Goal: Task Accomplishment & Management: Use online tool/utility

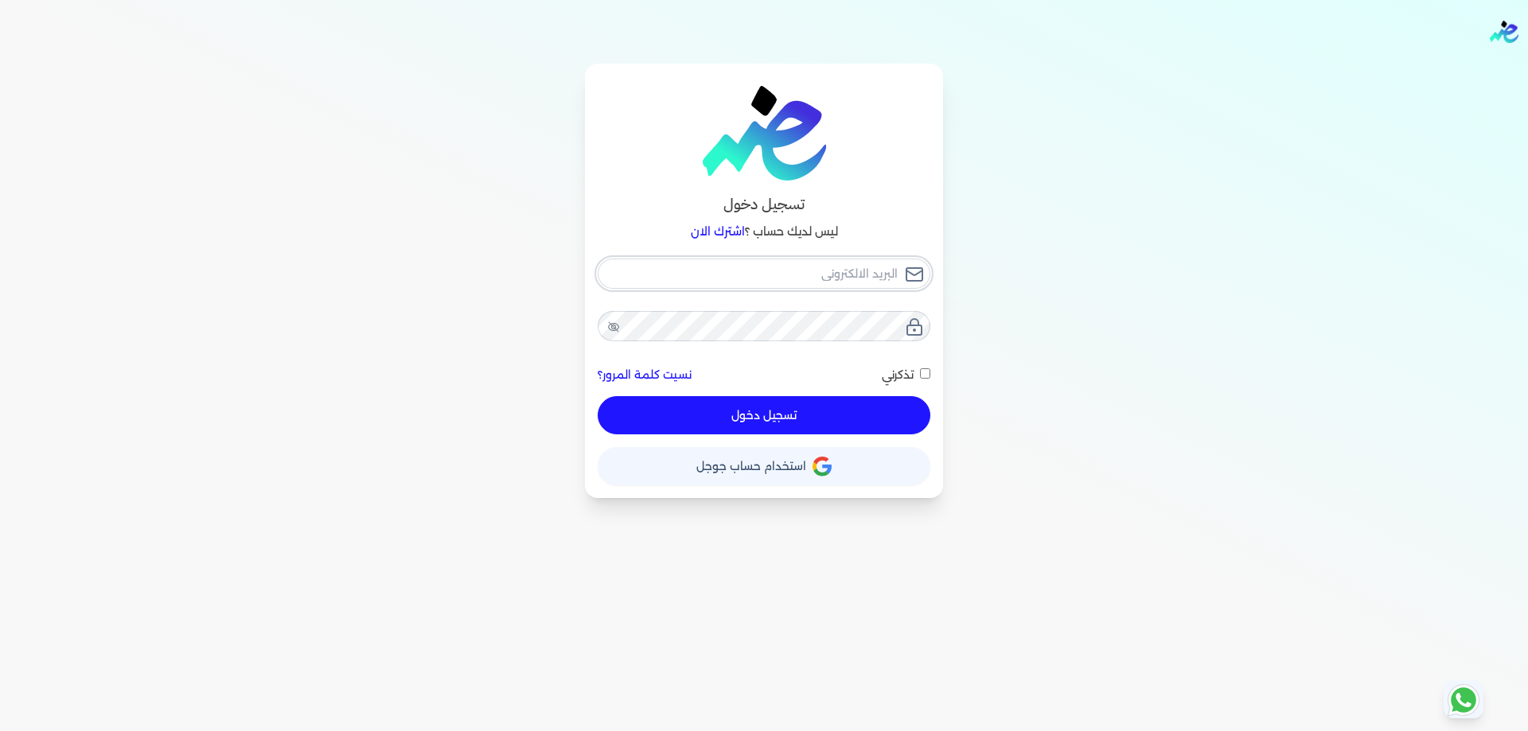
type input "[PERSON_NAME][EMAIL_ADDRESS][DOMAIN_NAME]"
click at [889, 385] on div "ahmed.abdo@sgfinternational.com نسيت كلمة المرور؟ تذكرني تسجيل دخول" at bounding box center [764, 347] width 333 height 177
click at [901, 372] on span "تذكرني" at bounding box center [898, 375] width 32 height 14
click at [920, 372] on input "تذكرني" at bounding box center [925, 373] width 10 height 10
checkbox input "true"
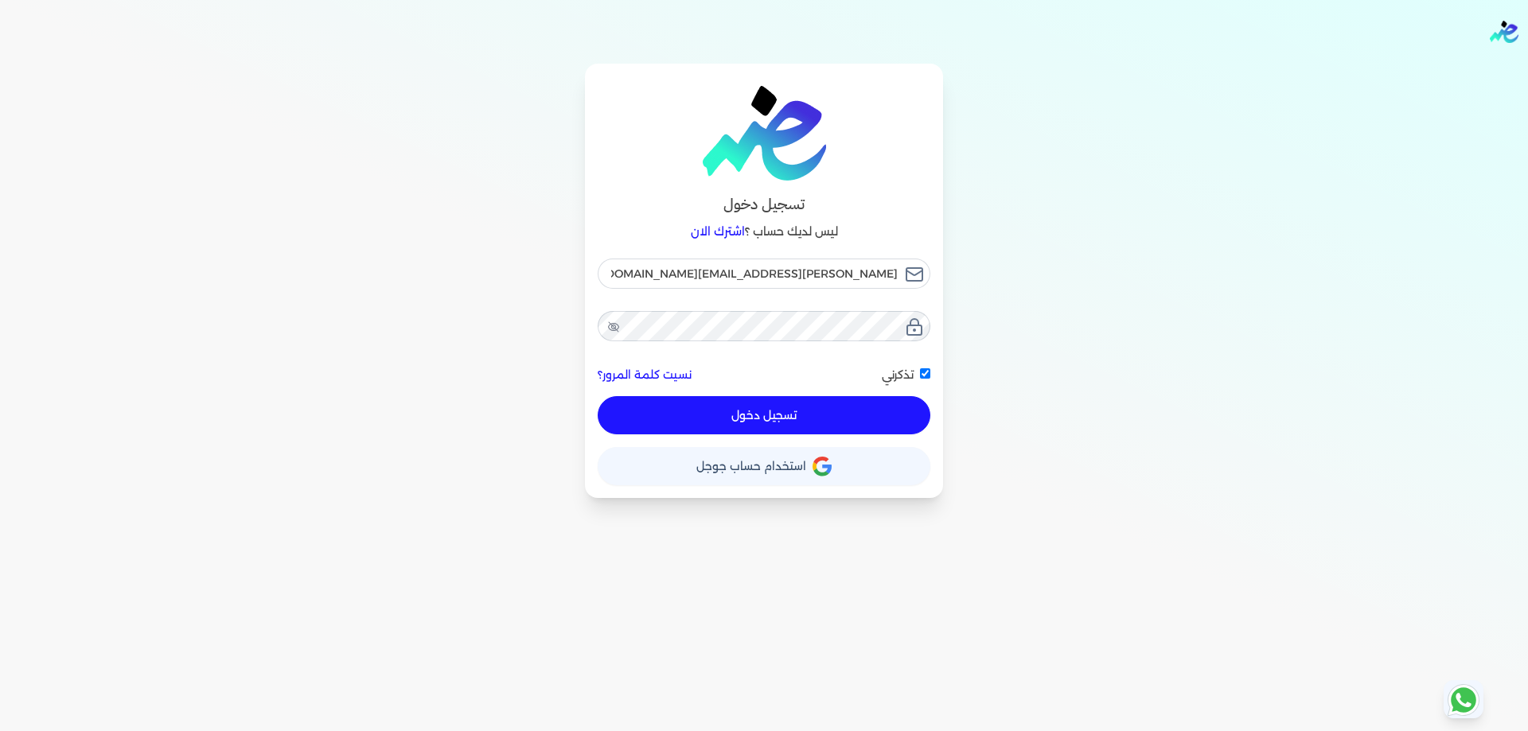
click at [883, 409] on button "تسجيل دخول" at bounding box center [764, 415] width 333 height 38
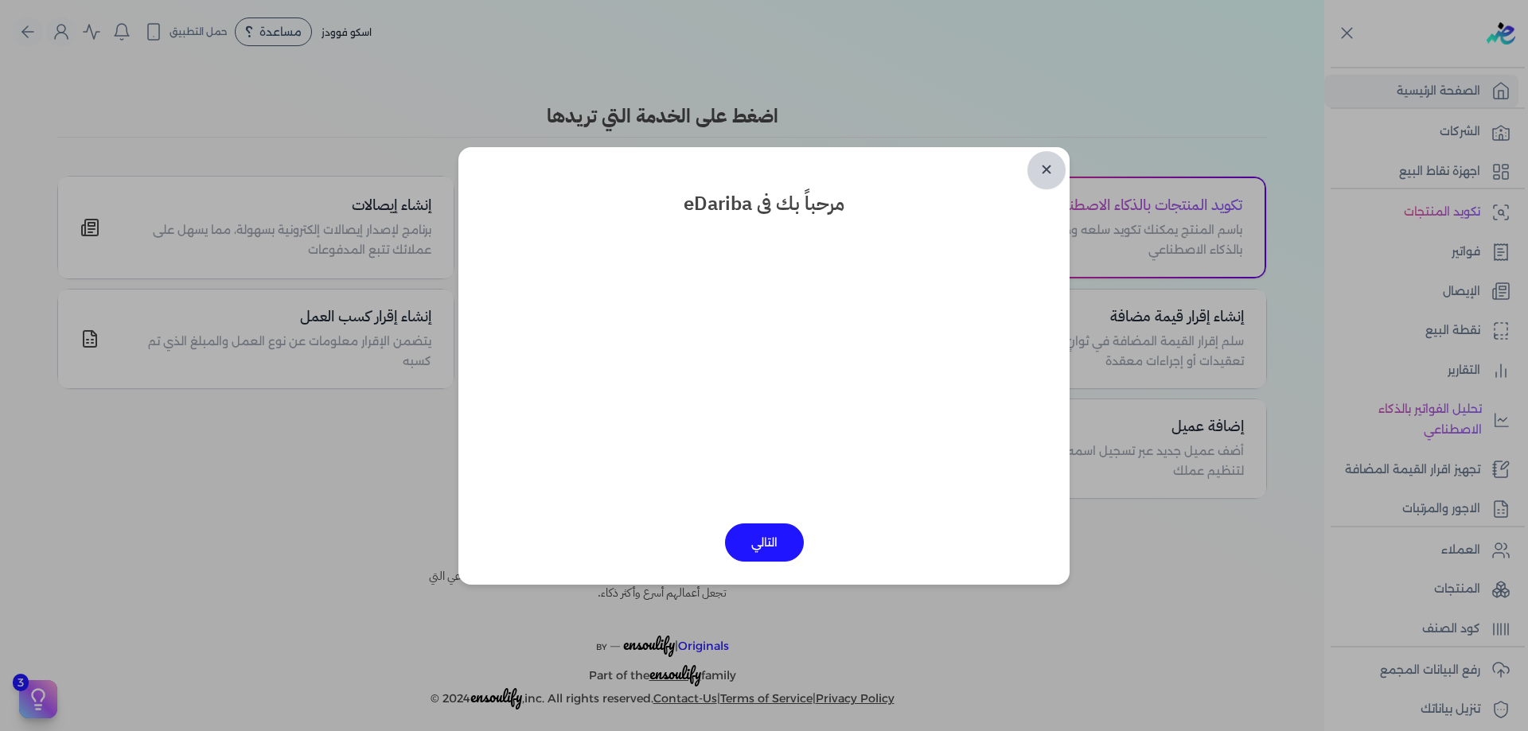
click at [1026, 157] on div "✕ مرحباً بك فى eDariba التالي" at bounding box center [763, 366] width 611 height 438
click at [1038, 165] on link "✕" at bounding box center [1046, 170] width 38 height 38
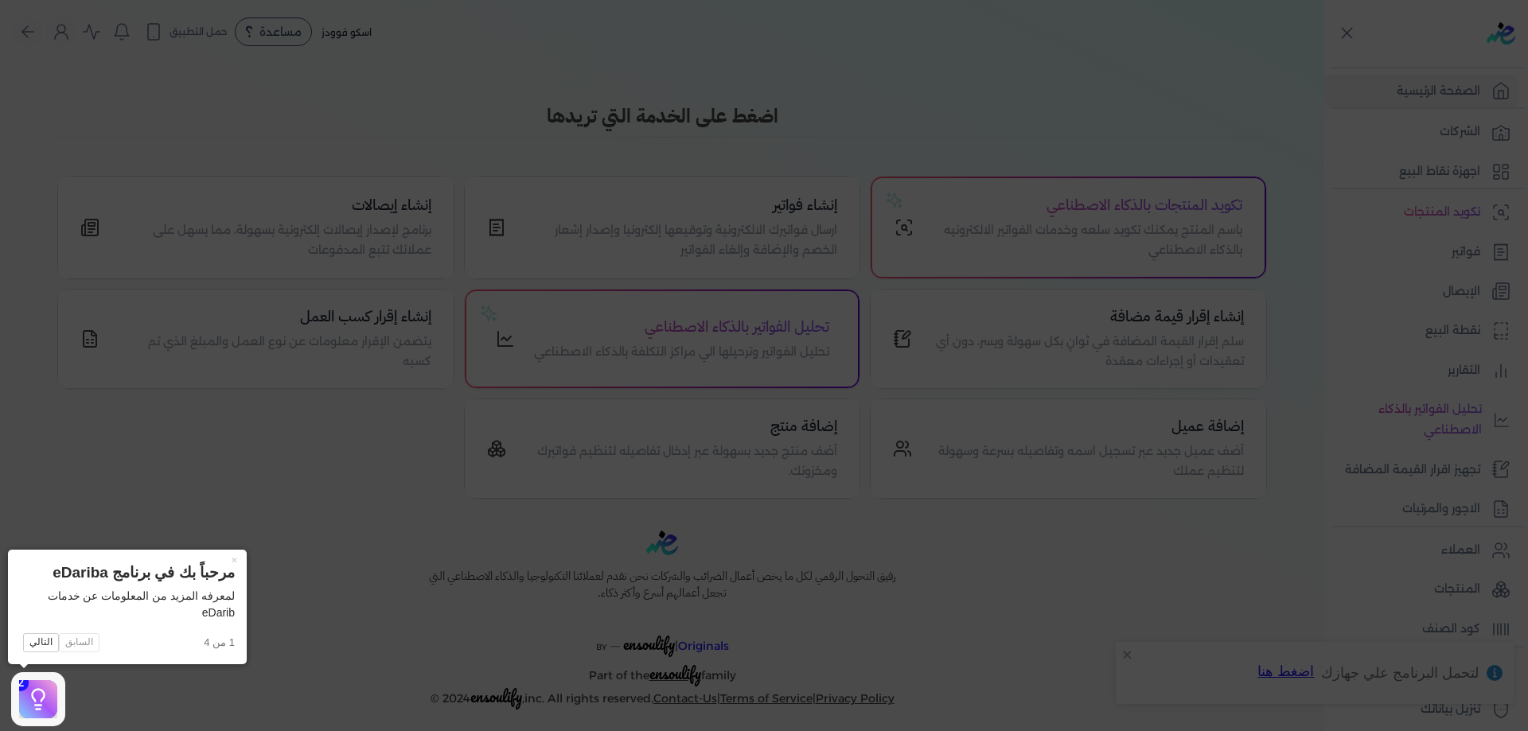
click at [1298, 416] on icon at bounding box center [764, 365] width 1528 height 731
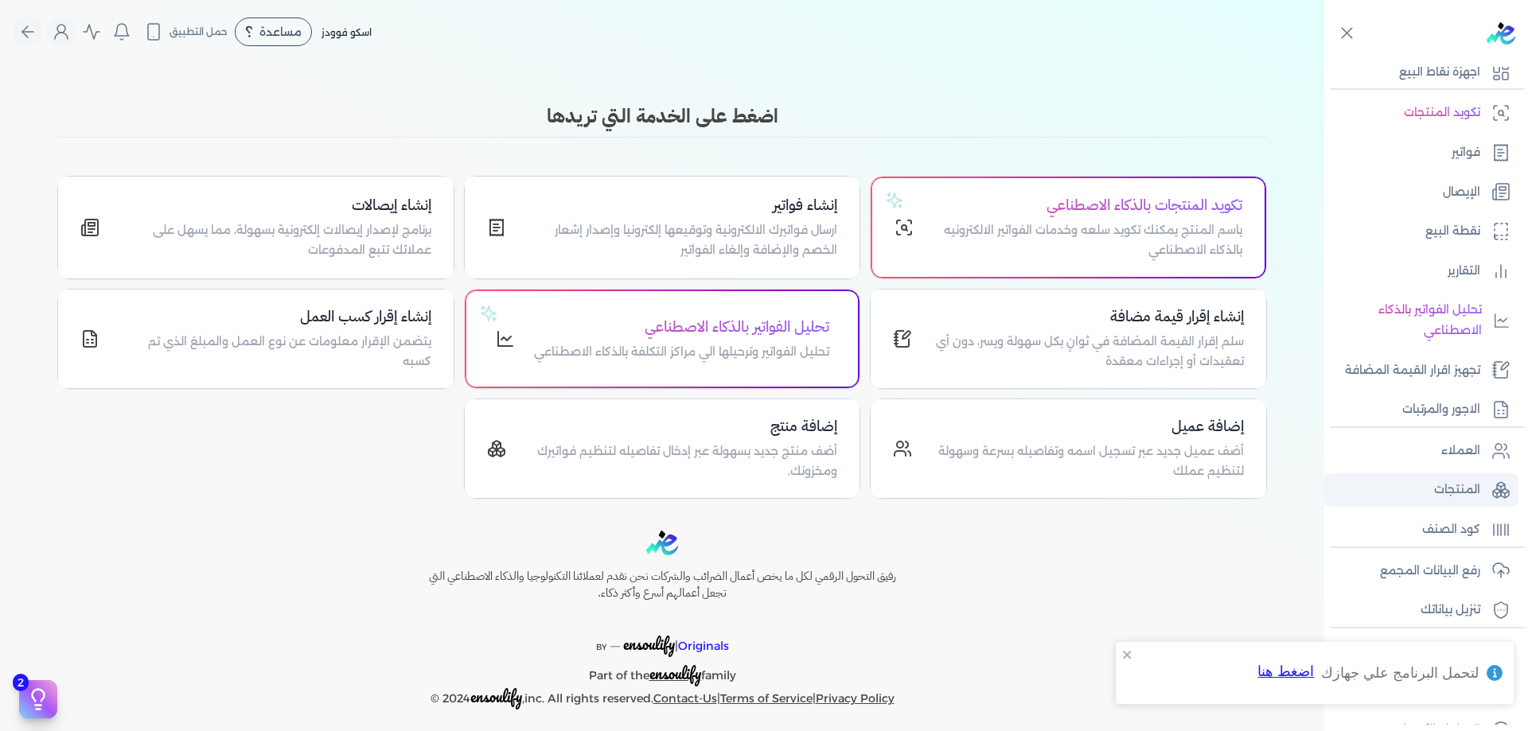
scroll to position [106, 0]
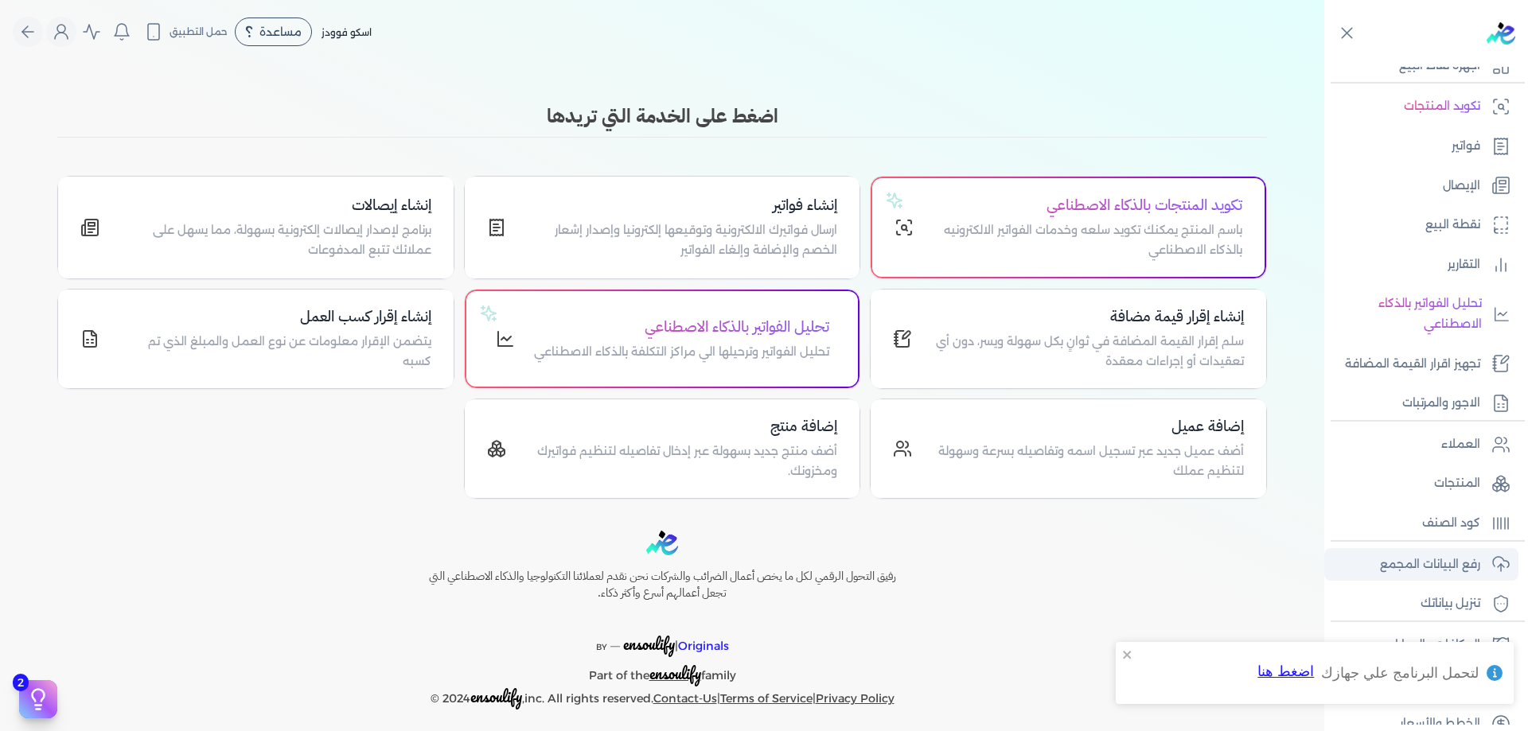
click at [1471, 563] on p "رفع البيانات المجمع" at bounding box center [1430, 565] width 100 height 21
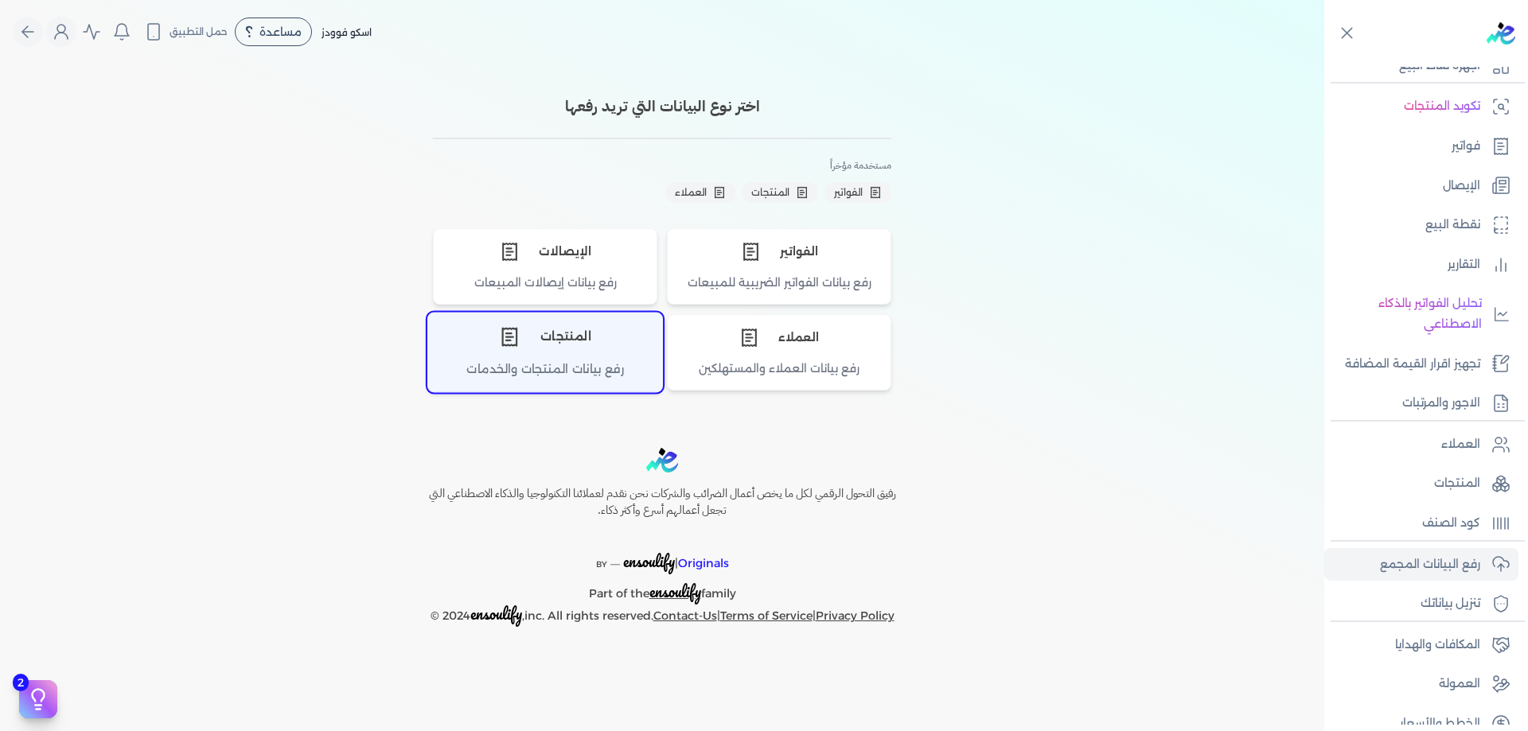
click at [609, 340] on div "المنتجات" at bounding box center [545, 338] width 234 height 48
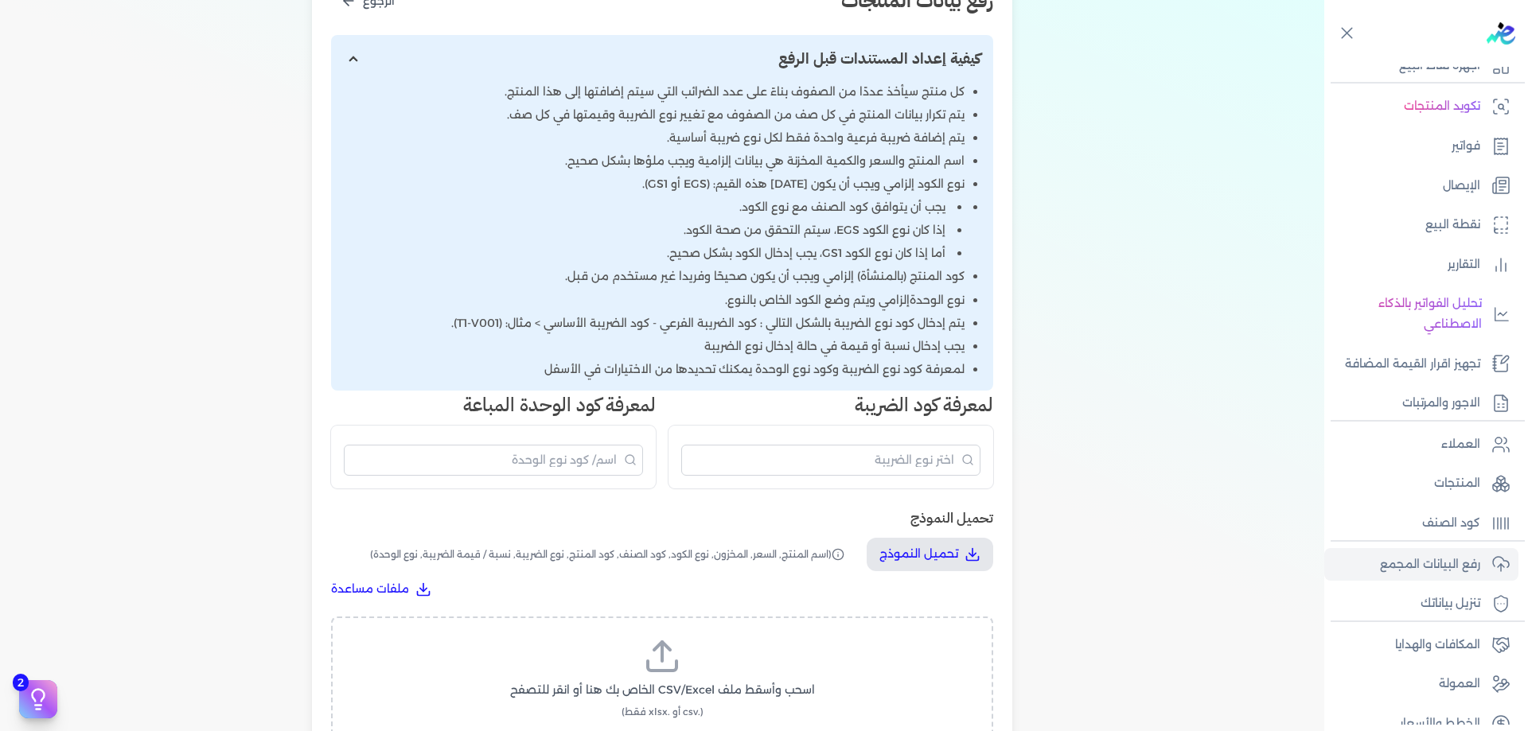
scroll to position [265, 0]
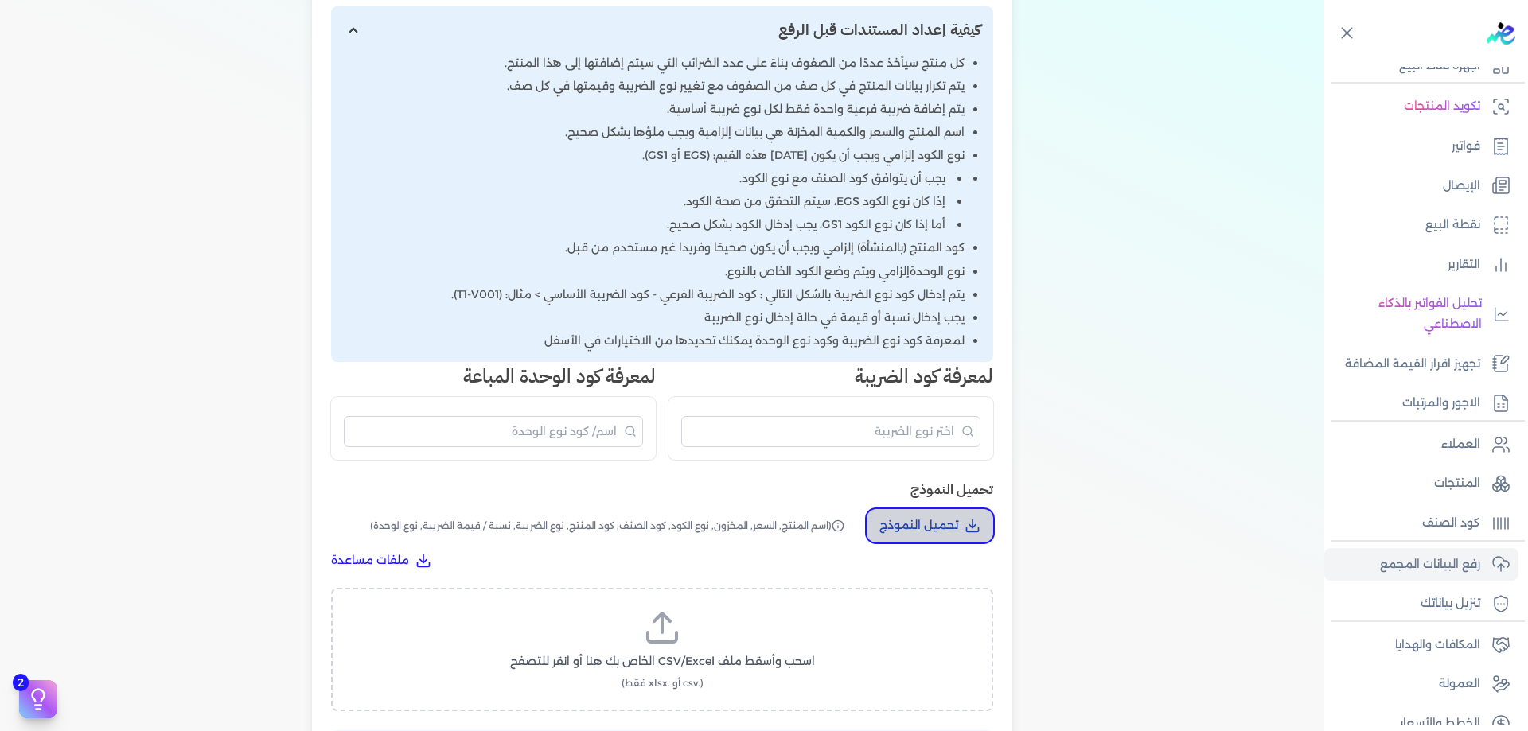
click at [940, 526] on p "تحميل النموذج" at bounding box center [918, 526] width 79 height 21
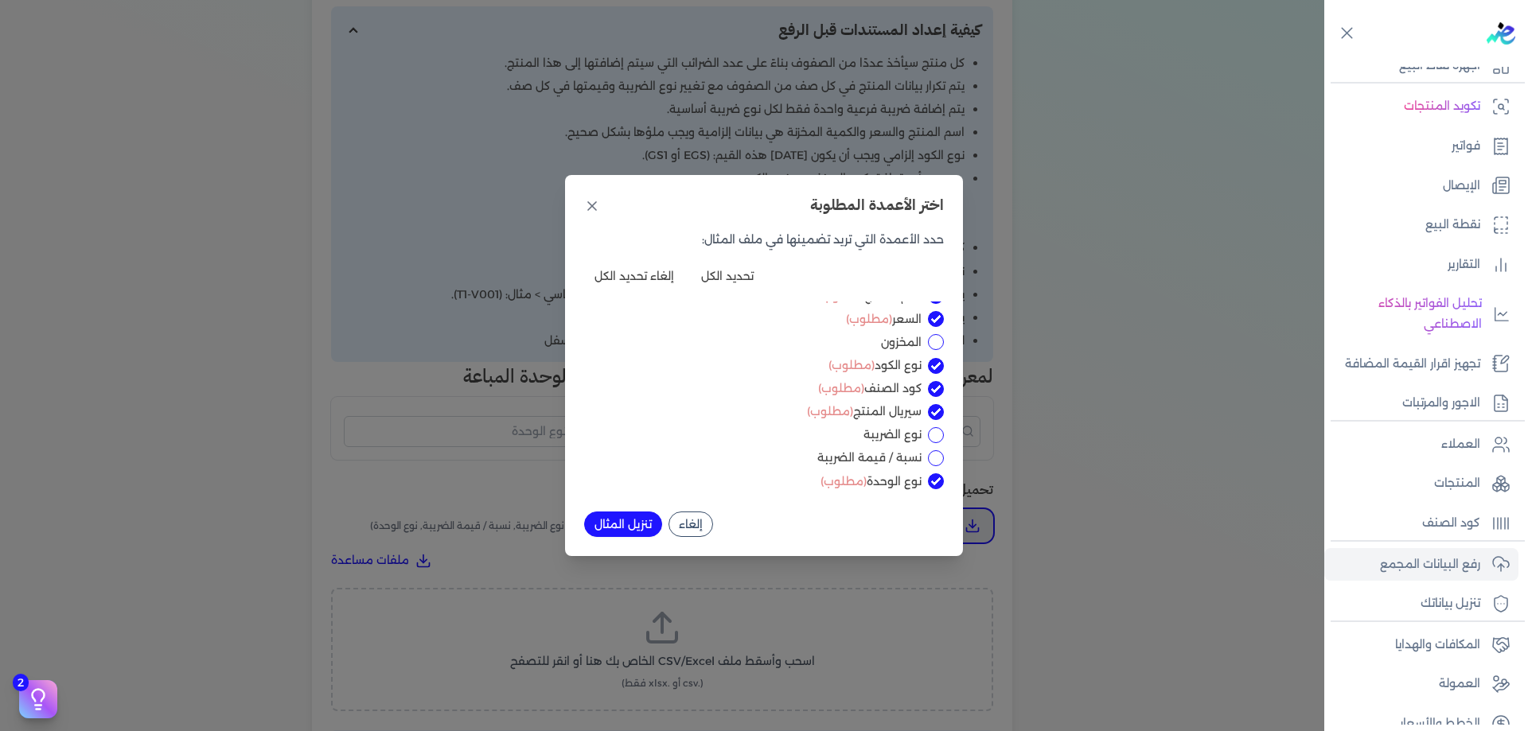
scroll to position [18, 0]
click at [936, 433] on input "نوع الضريبة" at bounding box center [936, 431] width 16 height 16
checkbox input "true"
click at [614, 524] on button "تنزيل المثال" at bounding box center [623, 524] width 78 height 25
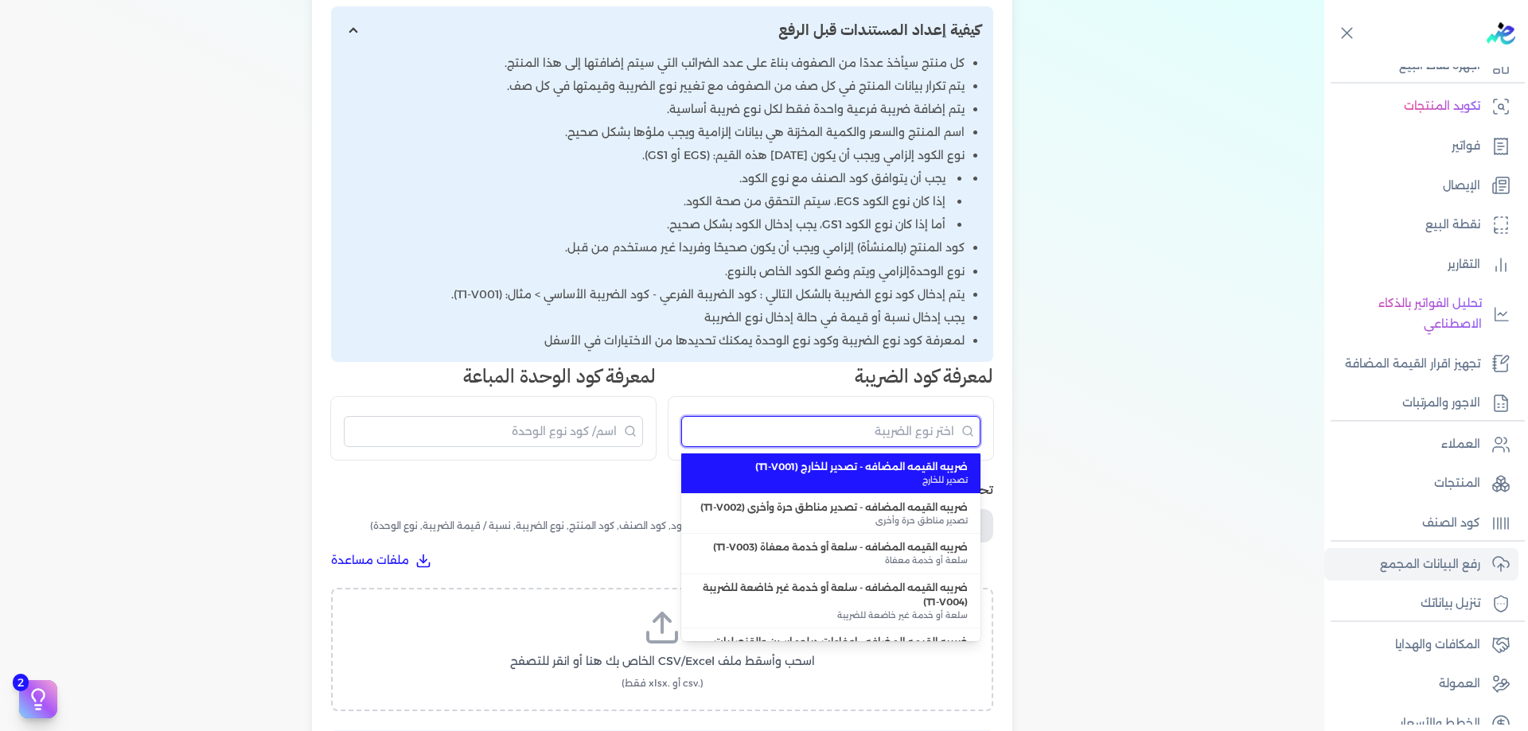
click at [934, 431] on input "البحث" at bounding box center [830, 431] width 299 height 31
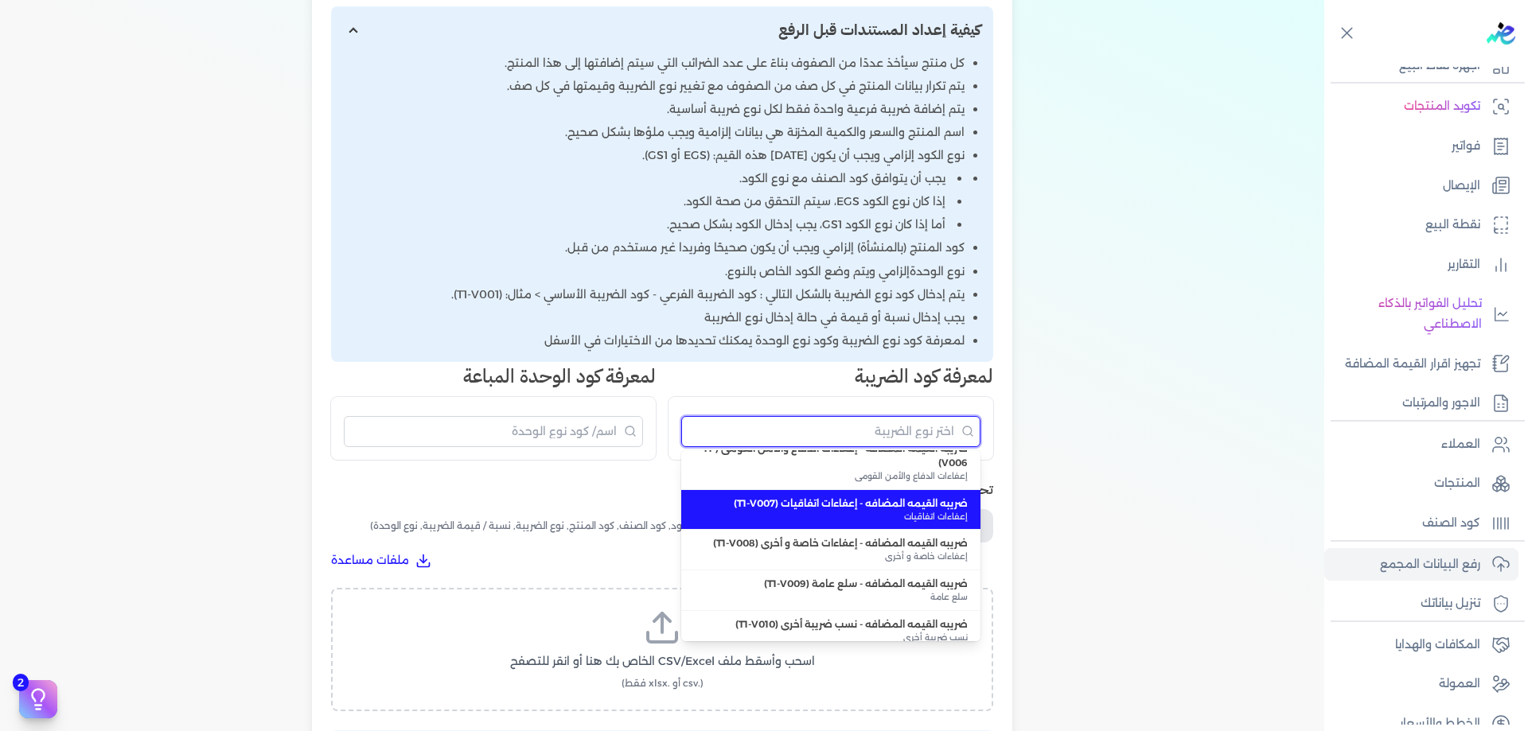
scroll to position [265, 0]
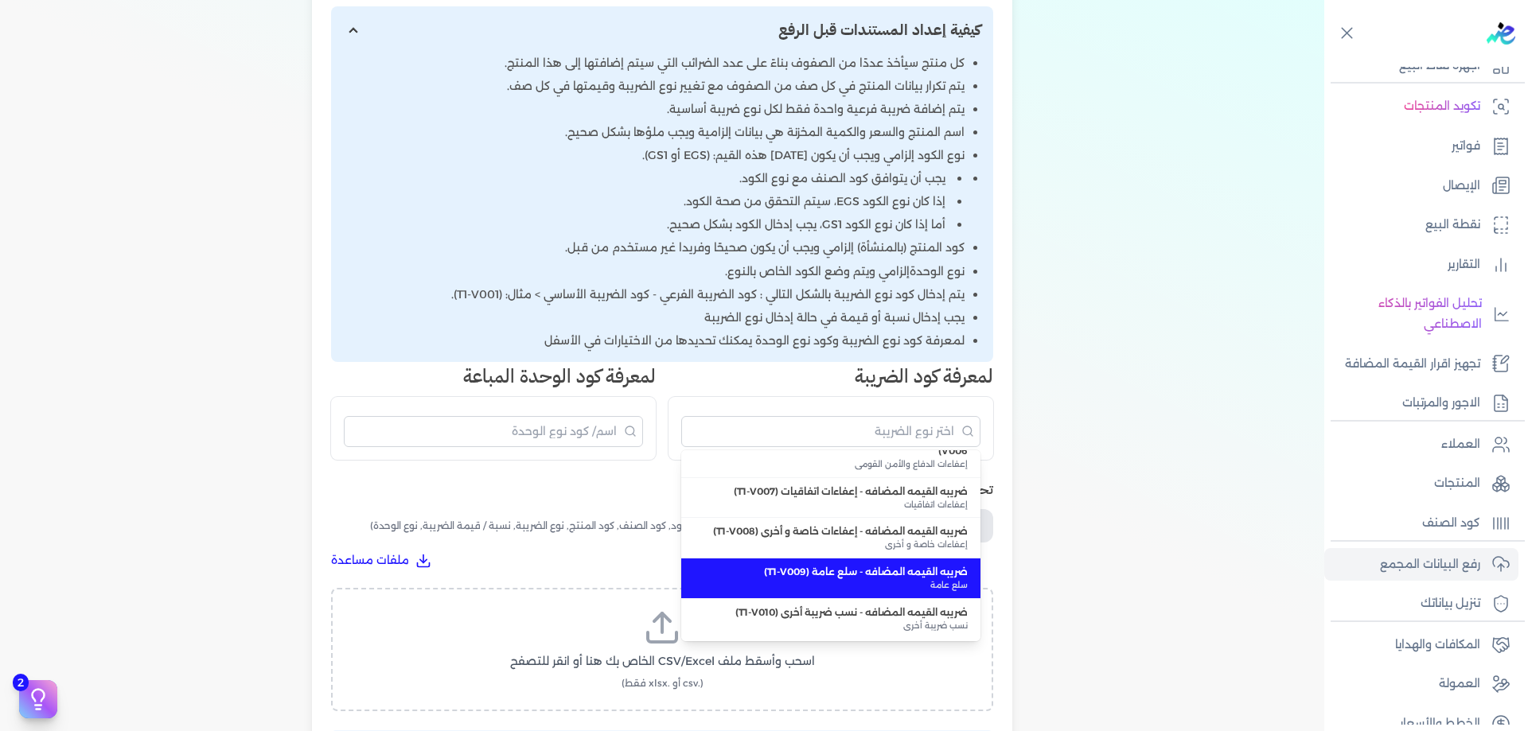
click at [934, 592] on span "سلع عامة" at bounding box center [831, 585] width 274 height 13
type input "ضريبه القيمه المضافه - سلع عامة (T1-V009)"
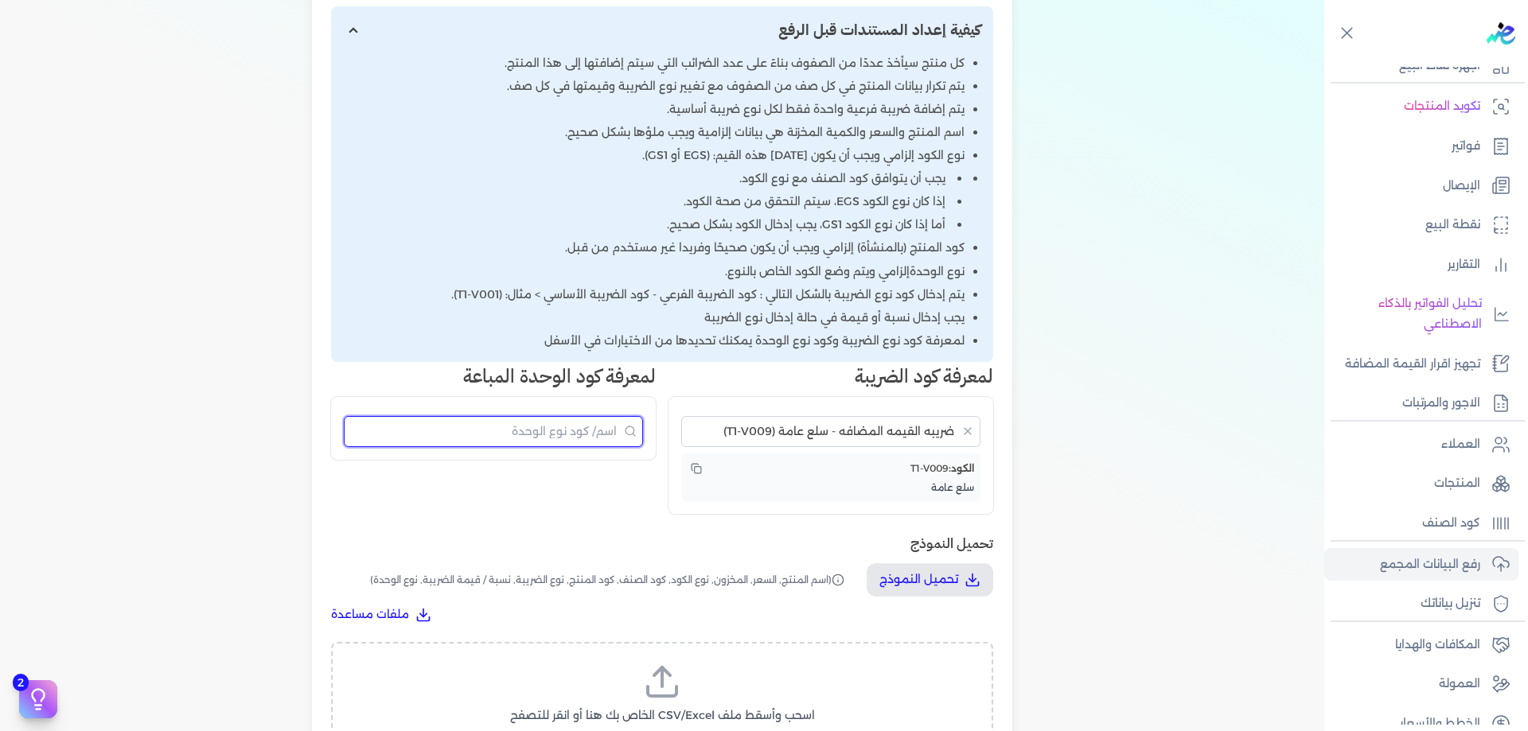
click at [610, 424] on input "البحث" at bounding box center [493, 431] width 299 height 31
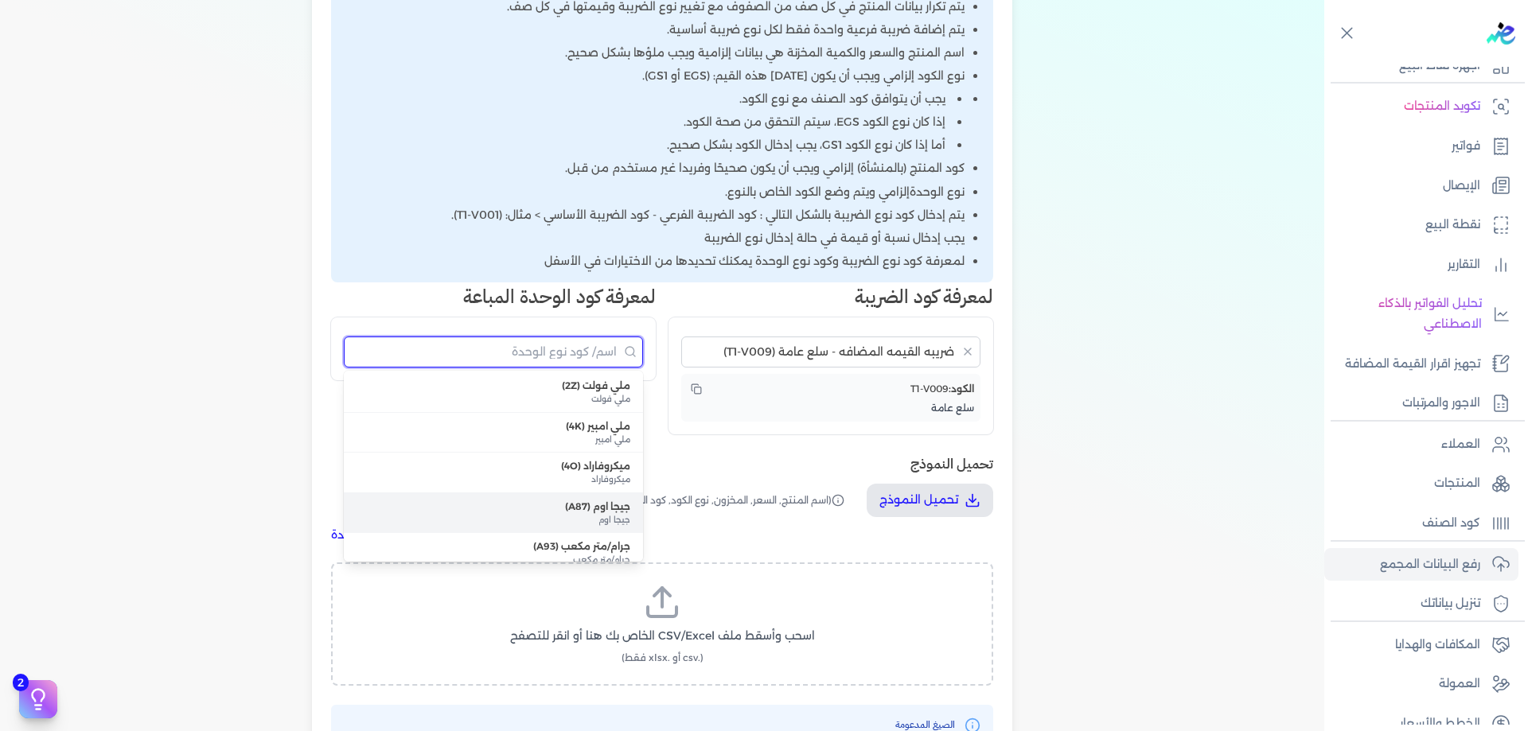
scroll to position [0, 0]
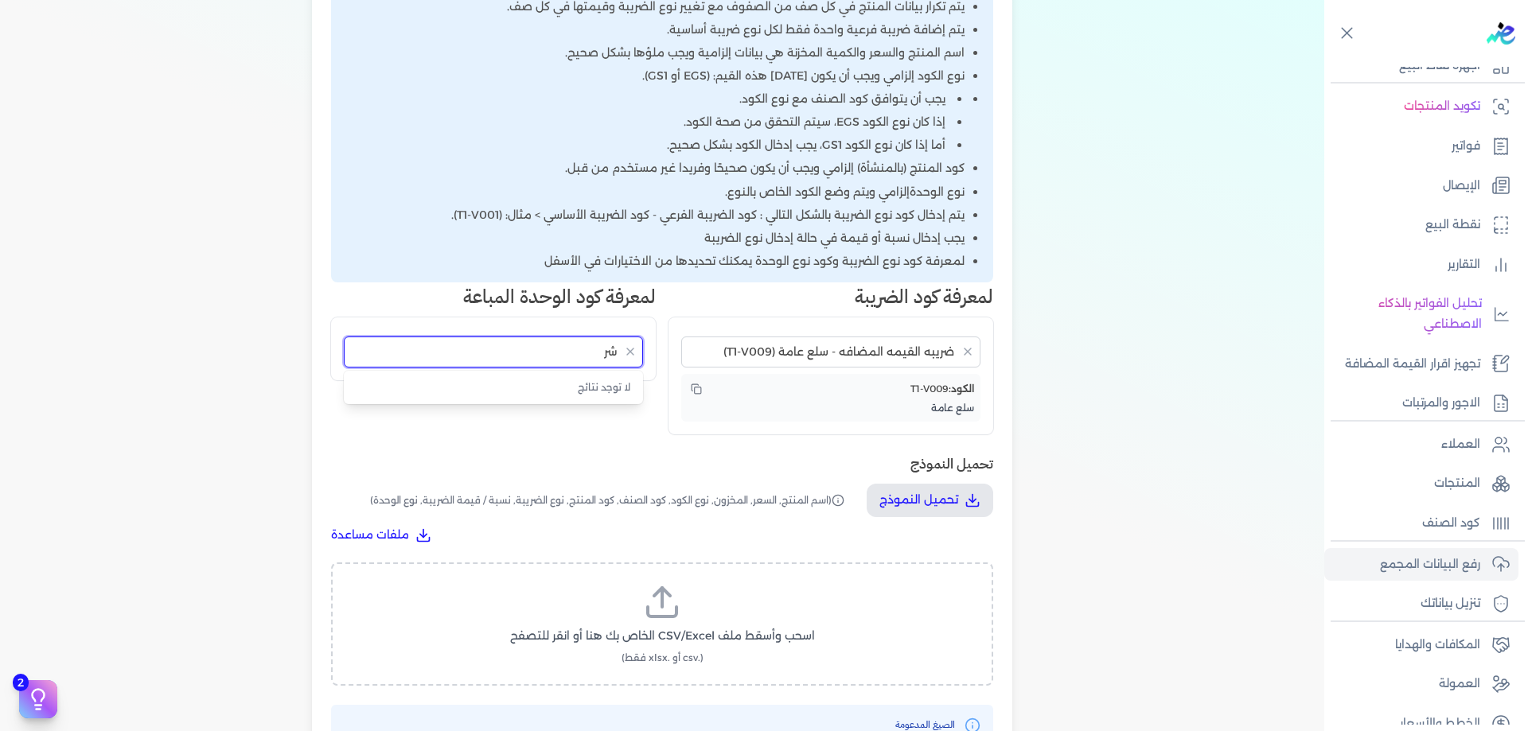
type input "ش"
type input "s"
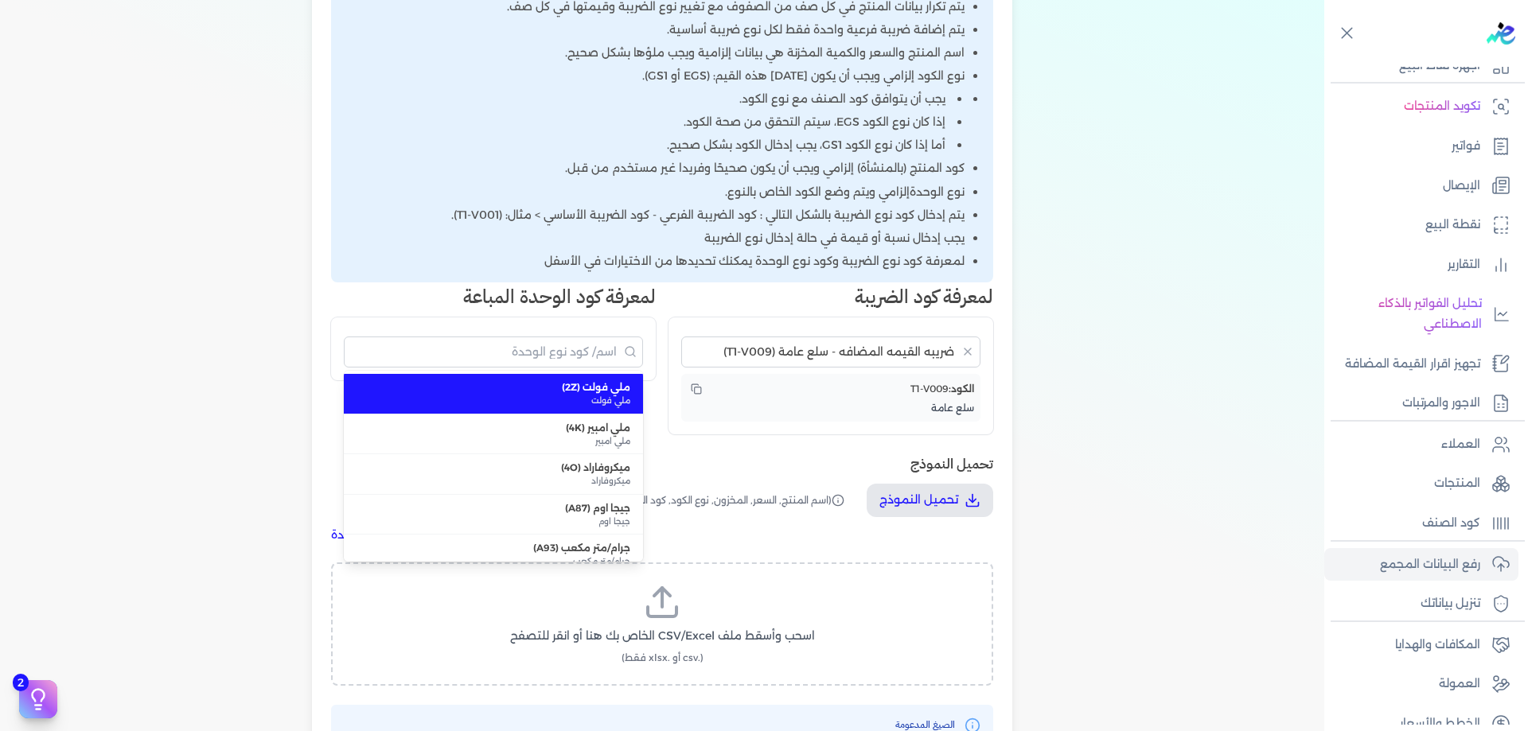
click at [1114, 301] on div "اختيار النوع 2 رفع الملف 3 تعيين الأعمدة 4 مراجعة ومعالجة رفع بيانات المنتجات ا…" at bounding box center [662, 291] width 1324 height 1144
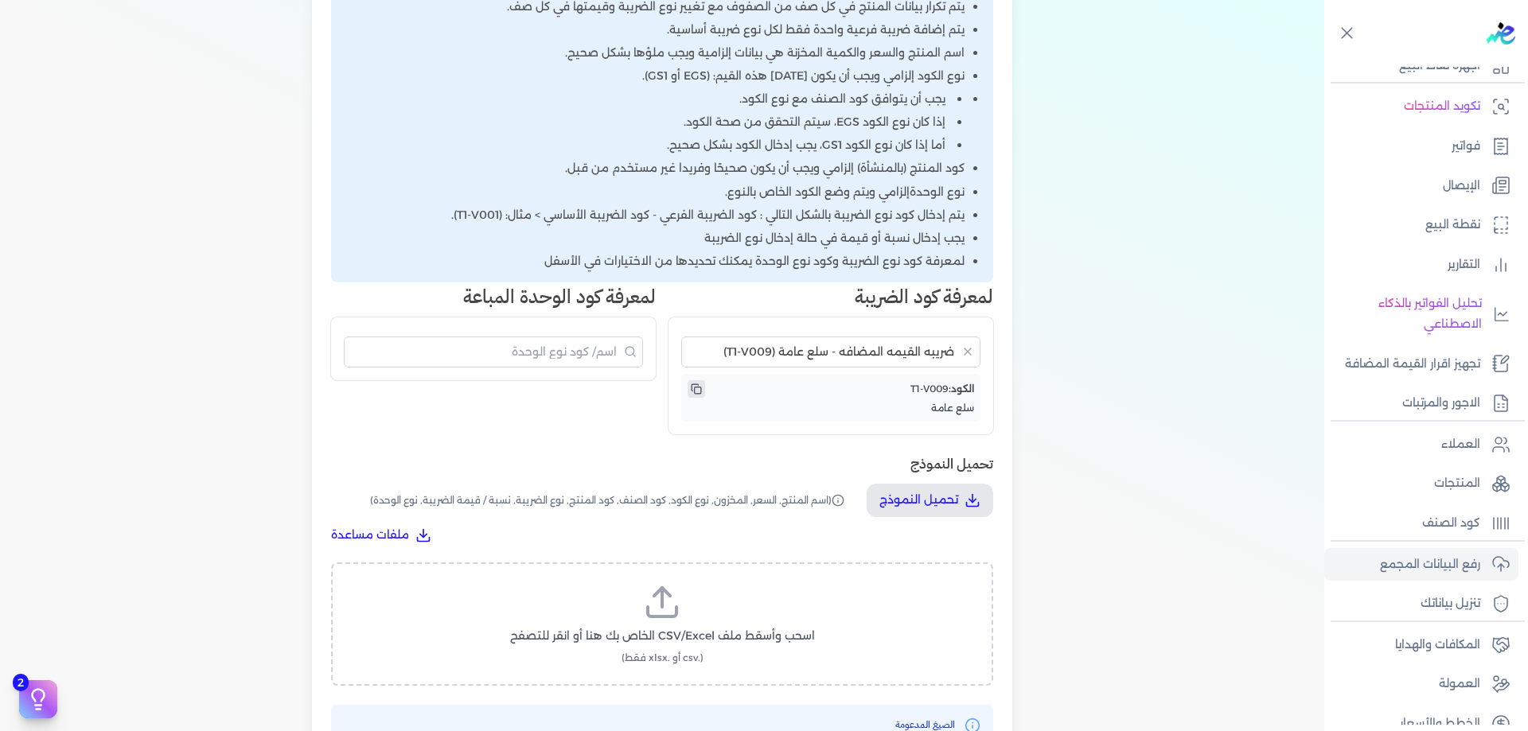
click at [701, 394] on rect "نسخ الكود" at bounding box center [698, 391] width 6 height 6
click at [1133, 470] on div "اختيار النوع 2 رفع الملف 3 تعيين الأعمدة 4 مراجعة ومعالجة رفع بيانات المنتجات ا…" at bounding box center [662, 291] width 1324 height 1144
click at [700, 380] on div "الكود: T1-V009 سلع عامة" at bounding box center [830, 398] width 299 height 48
click at [699, 386] on icon "نسخ الكود" at bounding box center [696, 389] width 11 height 11
click at [599, 356] on input "البحث" at bounding box center [493, 352] width 299 height 31
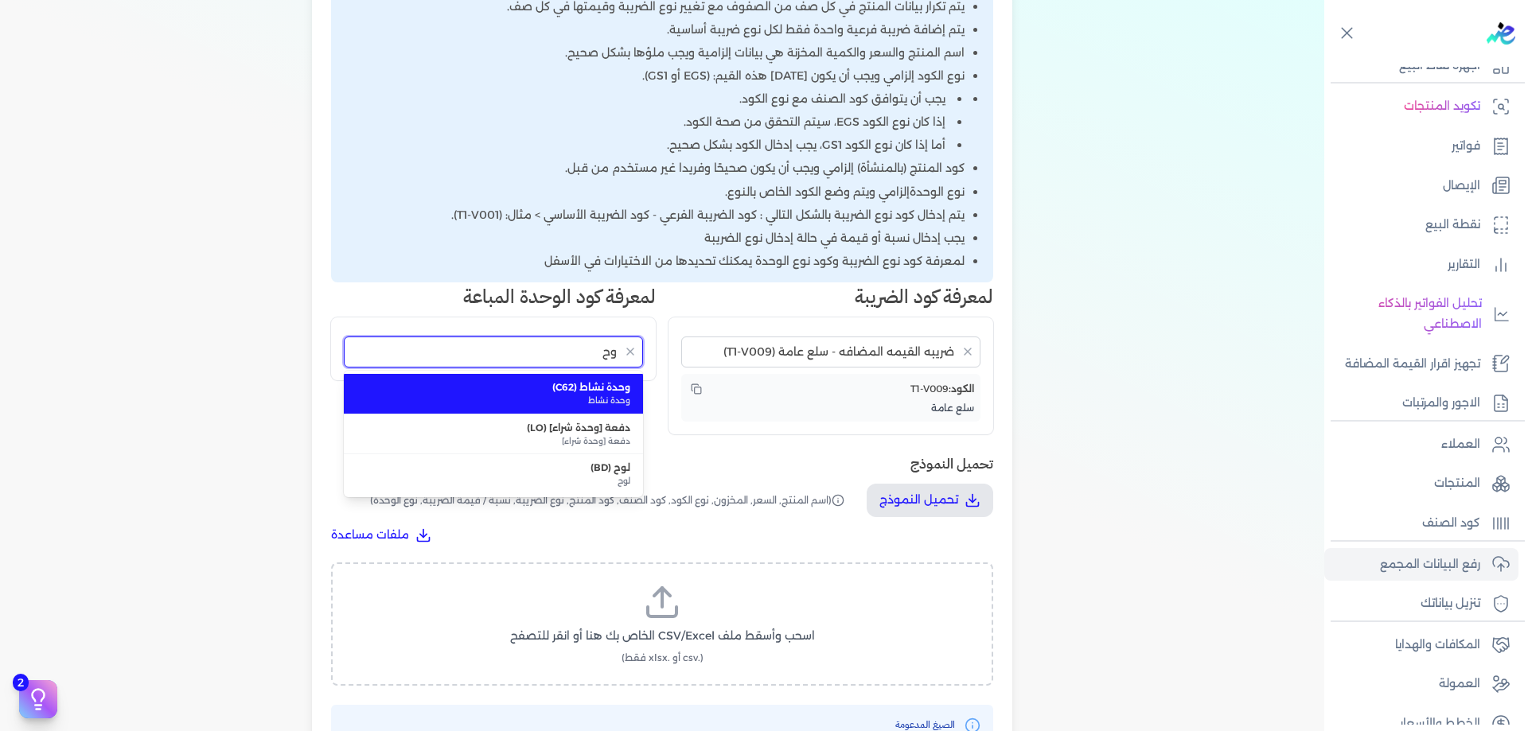
type input "و"
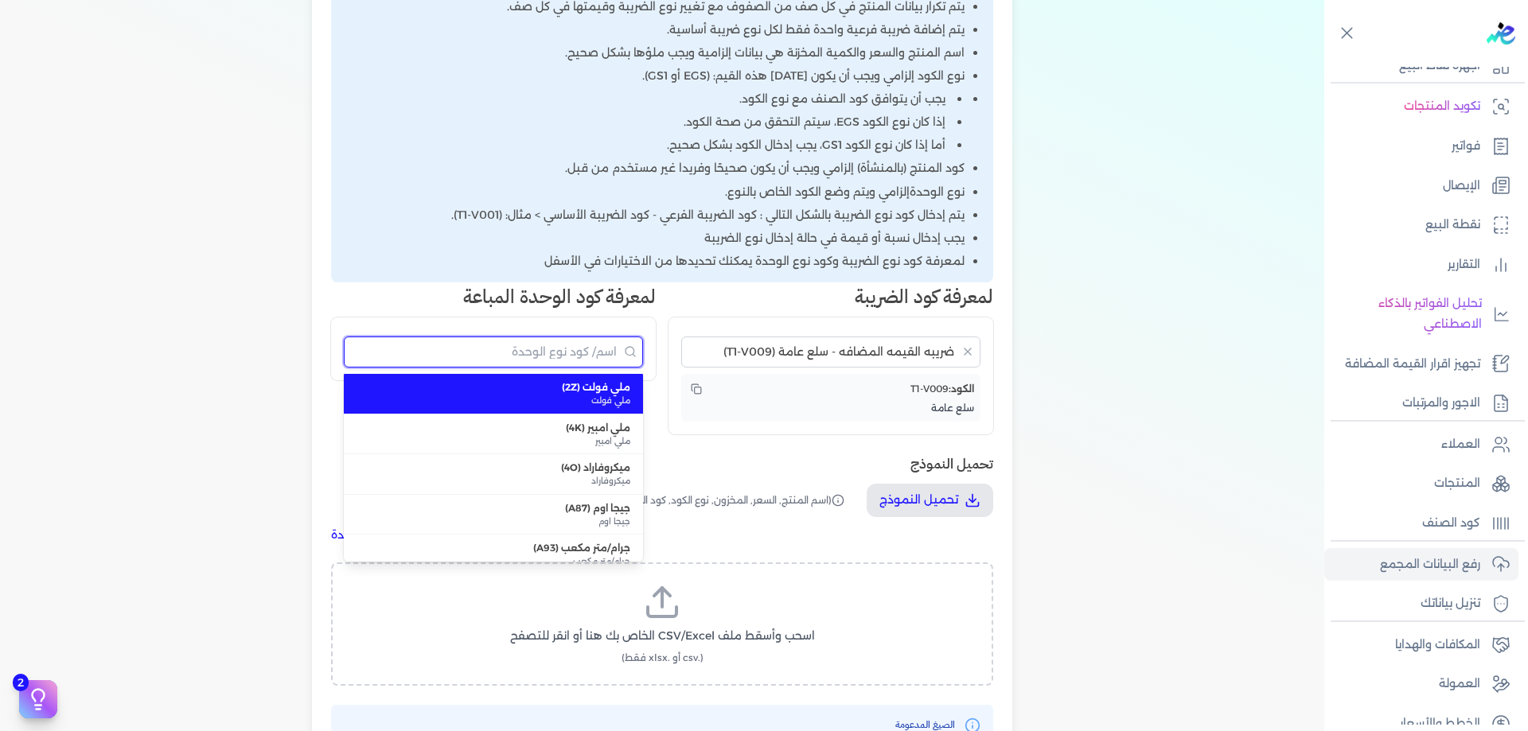
type input "و"
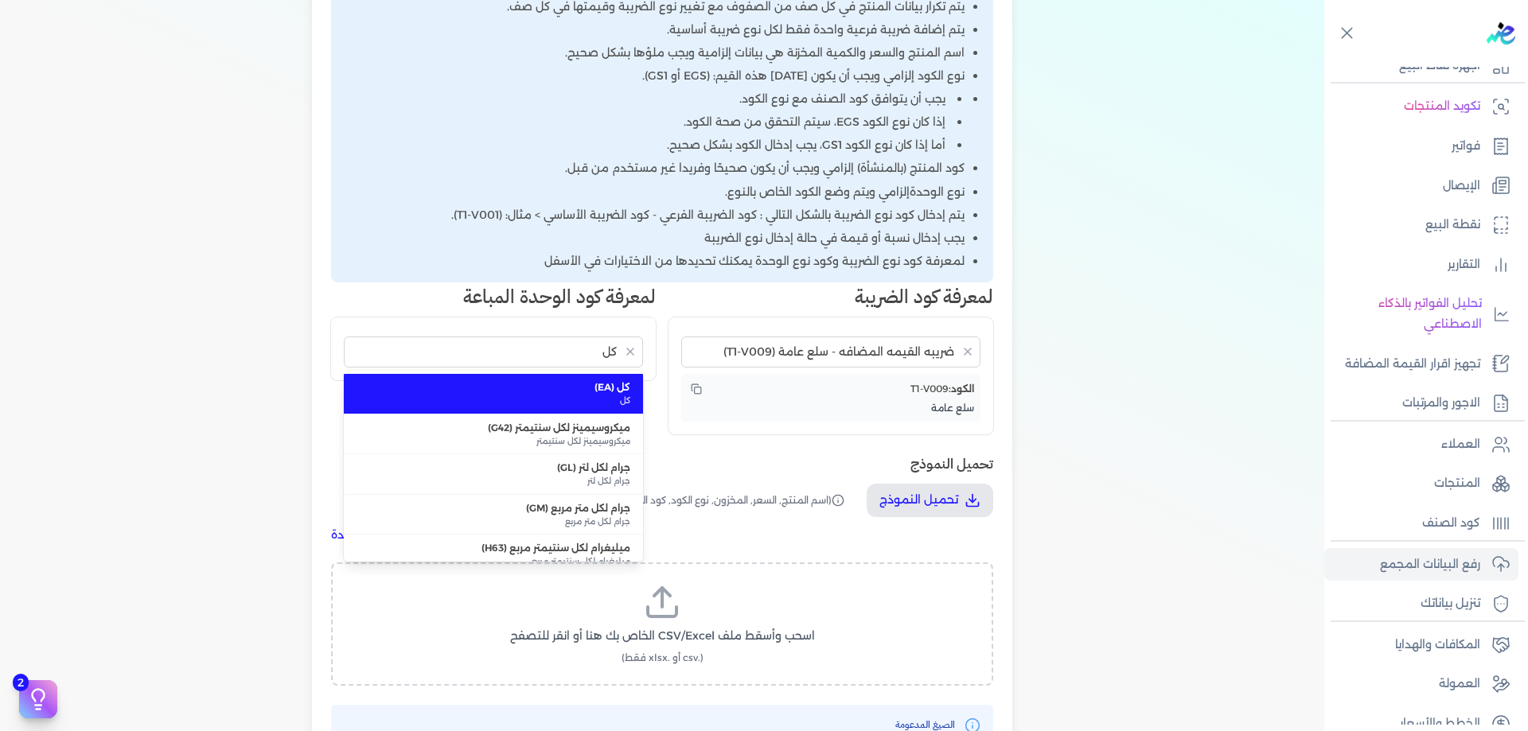
click at [571, 392] on span "كل (EA)" at bounding box center [494, 387] width 274 height 14
type input "كل (EA)"
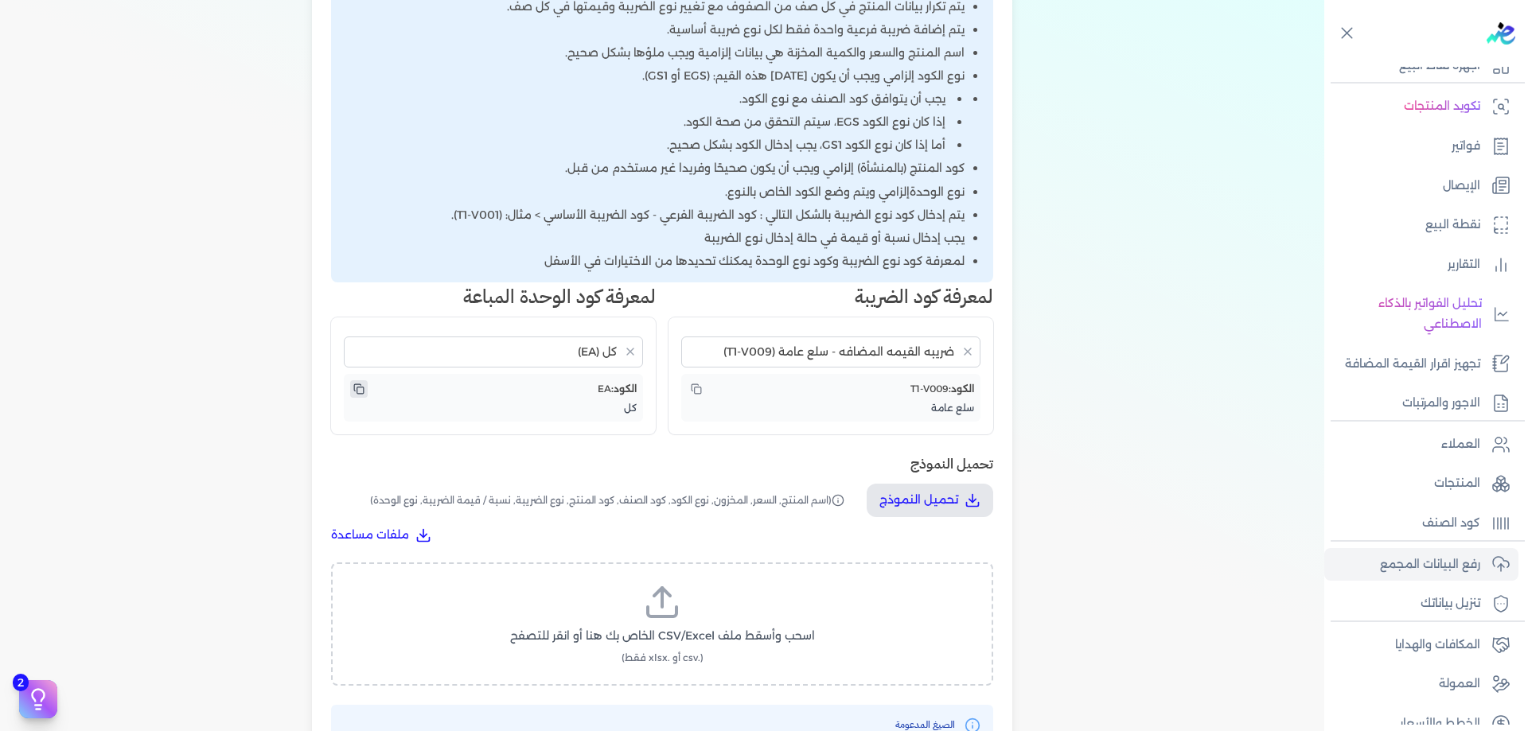
click at [360, 391] on icon "نسخ الكود" at bounding box center [358, 389] width 11 height 11
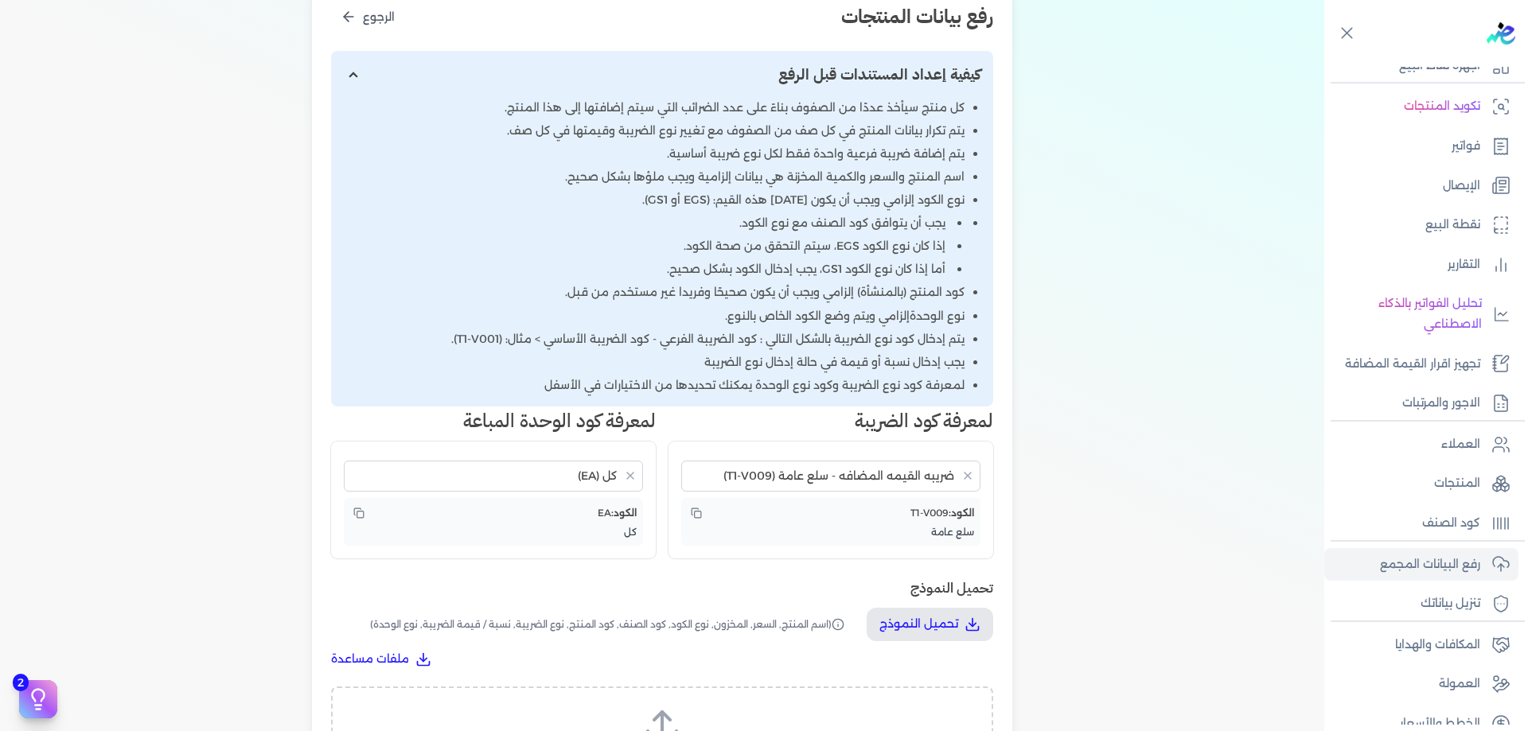
scroll to position [212, 0]
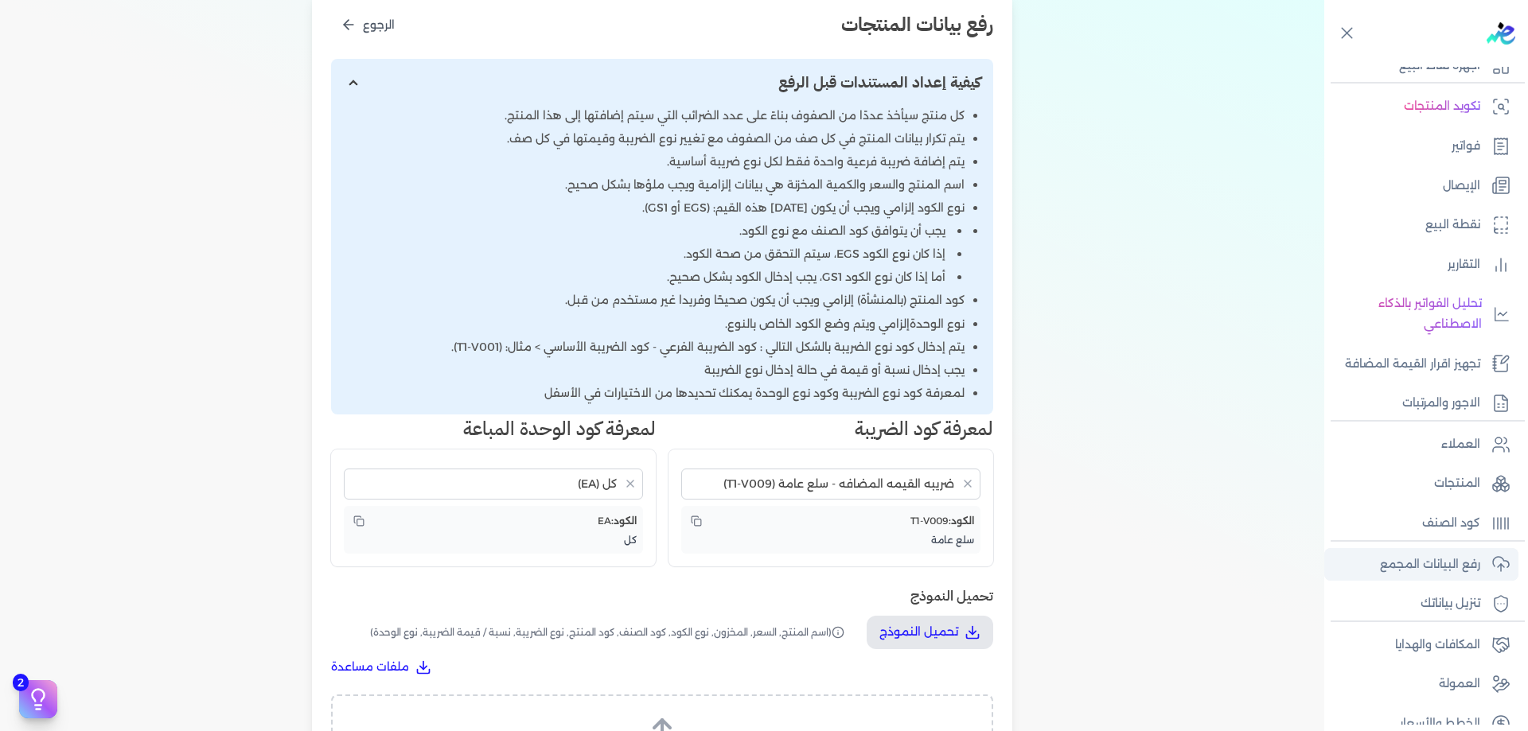
click at [1454, 555] on p "رفع البيانات المجمع" at bounding box center [1430, 565] width 100 height 21
click at [1504, 511] on link "كود الصنف" at bounding box center [1421, 523] width 194 height 33
click at [1468, 524] on p "كود الصنف" at bounding box center [1451, 523] width 58 height 21
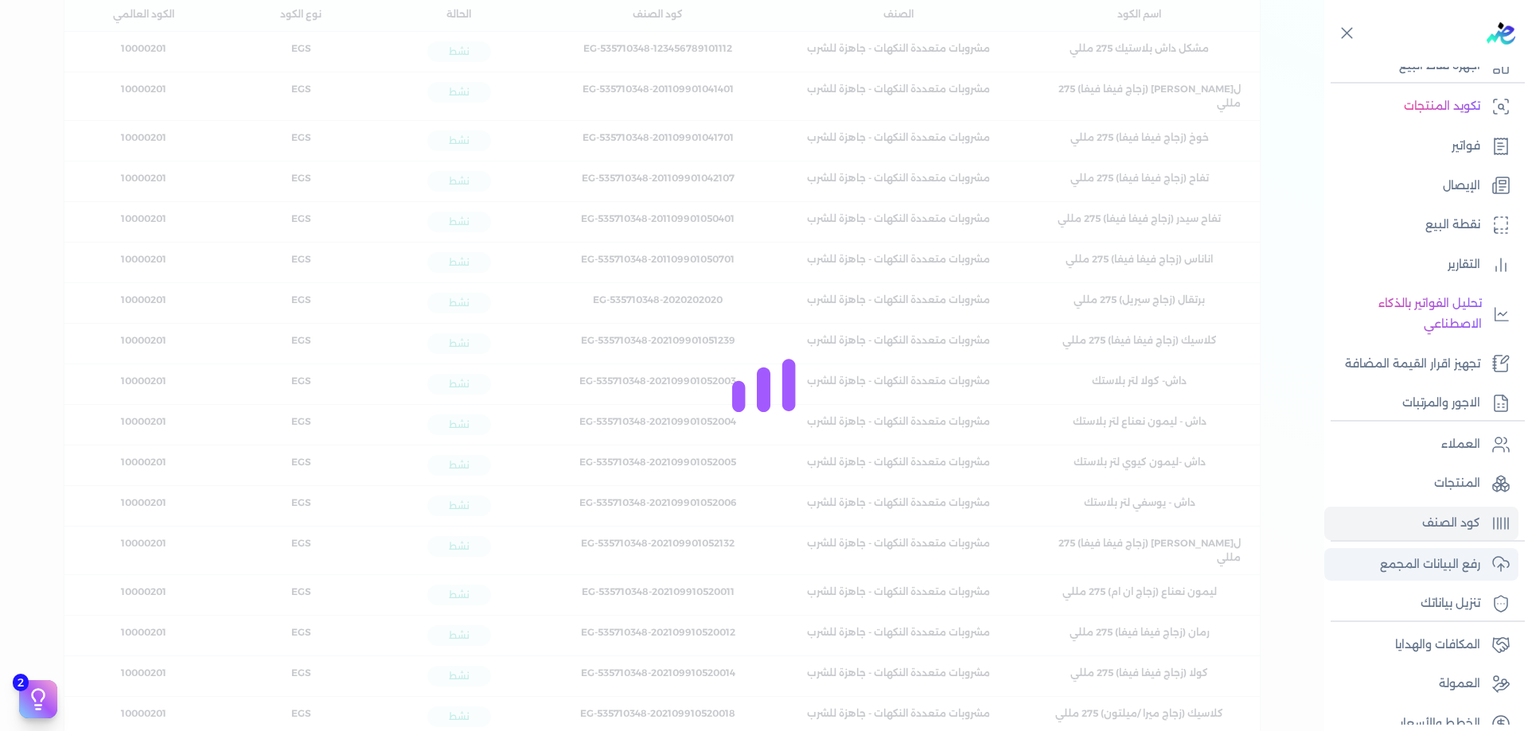
click at [1464, 551] on link "رفع البيانات المجمع" at bounding box center [1421, 564] width 194 height 33
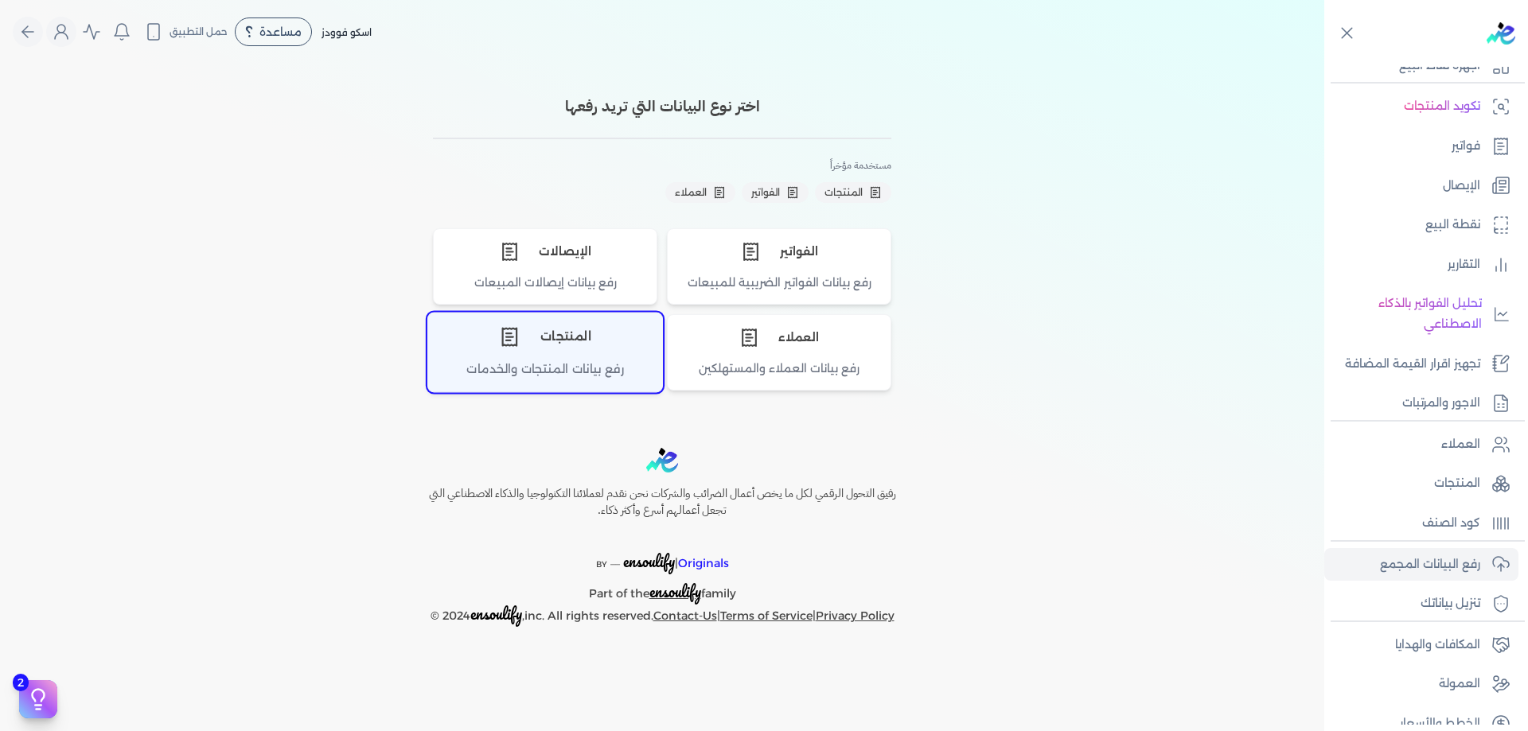
click at [569, 342] on div "المنتجات" at bounding box center [545, 338] width 234 height 48
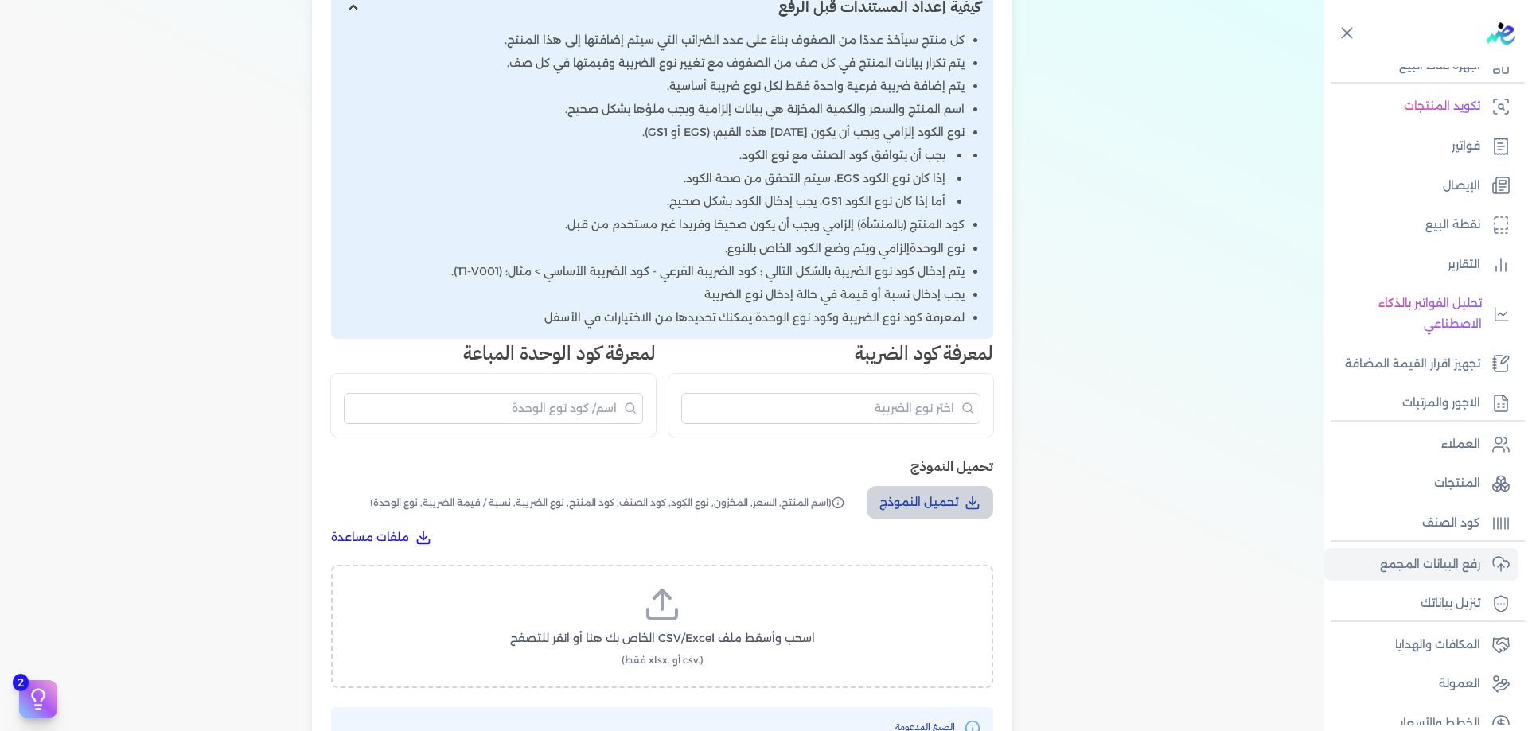
scroll to position [292, 0]
drag, startPoint x: 937, startPoint y: 509, endPoint x: 834, endPoint y: 531, distance: 105.8
click at [834, 531] on div "تحميل النموذج تحميل النموذج (اسم المنتج, السعر, المخزون, نوع الكود, كود الصنف, …" at bounding box center [662, 497] width 662 height 90
click at [757, 585] on label "اسحب وأسقط ملف CSV/Excel الخاص بك هنا أو انقر للتصفح (.csv أو .xlsx فقط)" at bounding box center [662, 623] width 621 height 82
click at [0, 0] on input "اسحب وأسقط ملف CSV/Excel الخاص بك هنا أو انقر للتصفح (.csv أو .xlsx فقط)" at bounding box center [0, 0] width 0 height 0
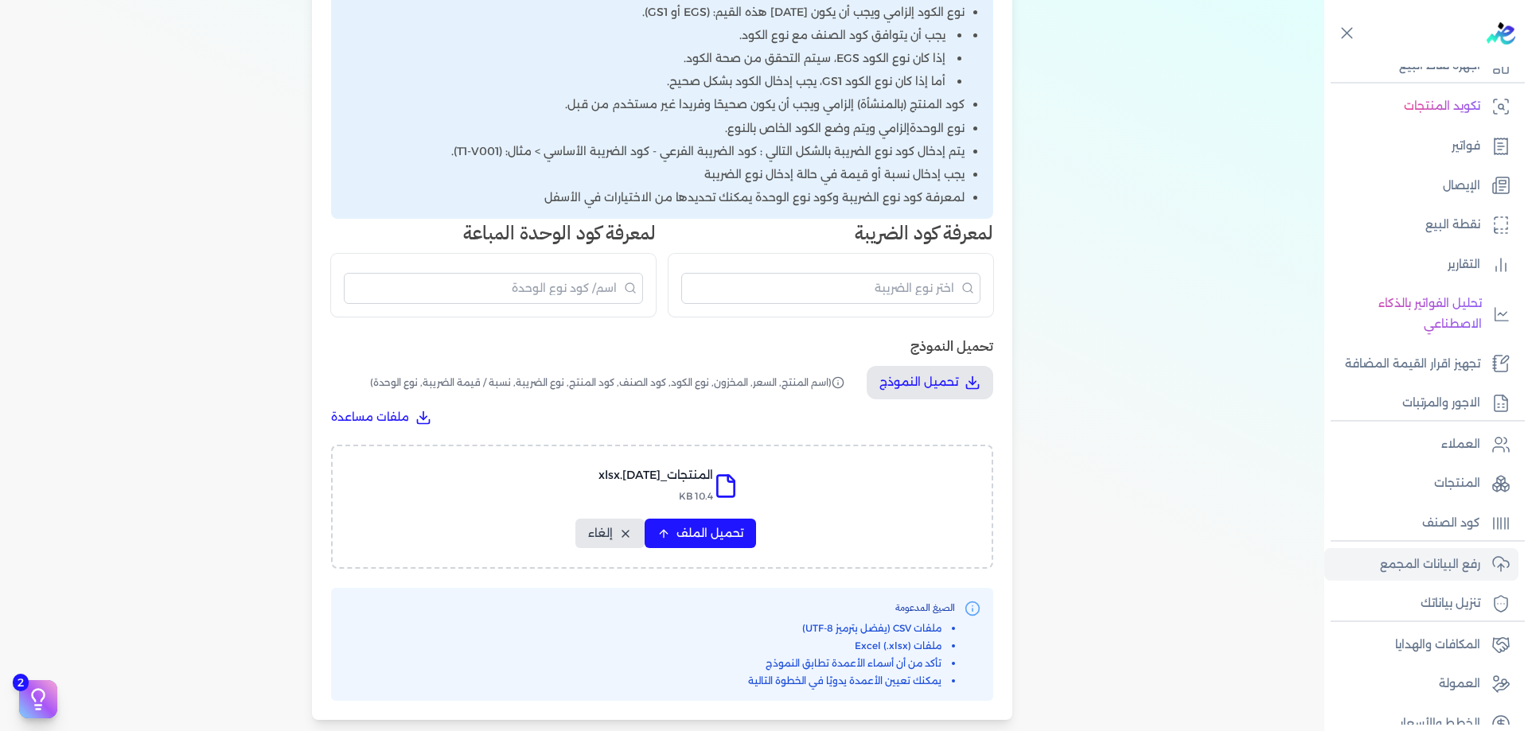
scroll to position [424, 0]
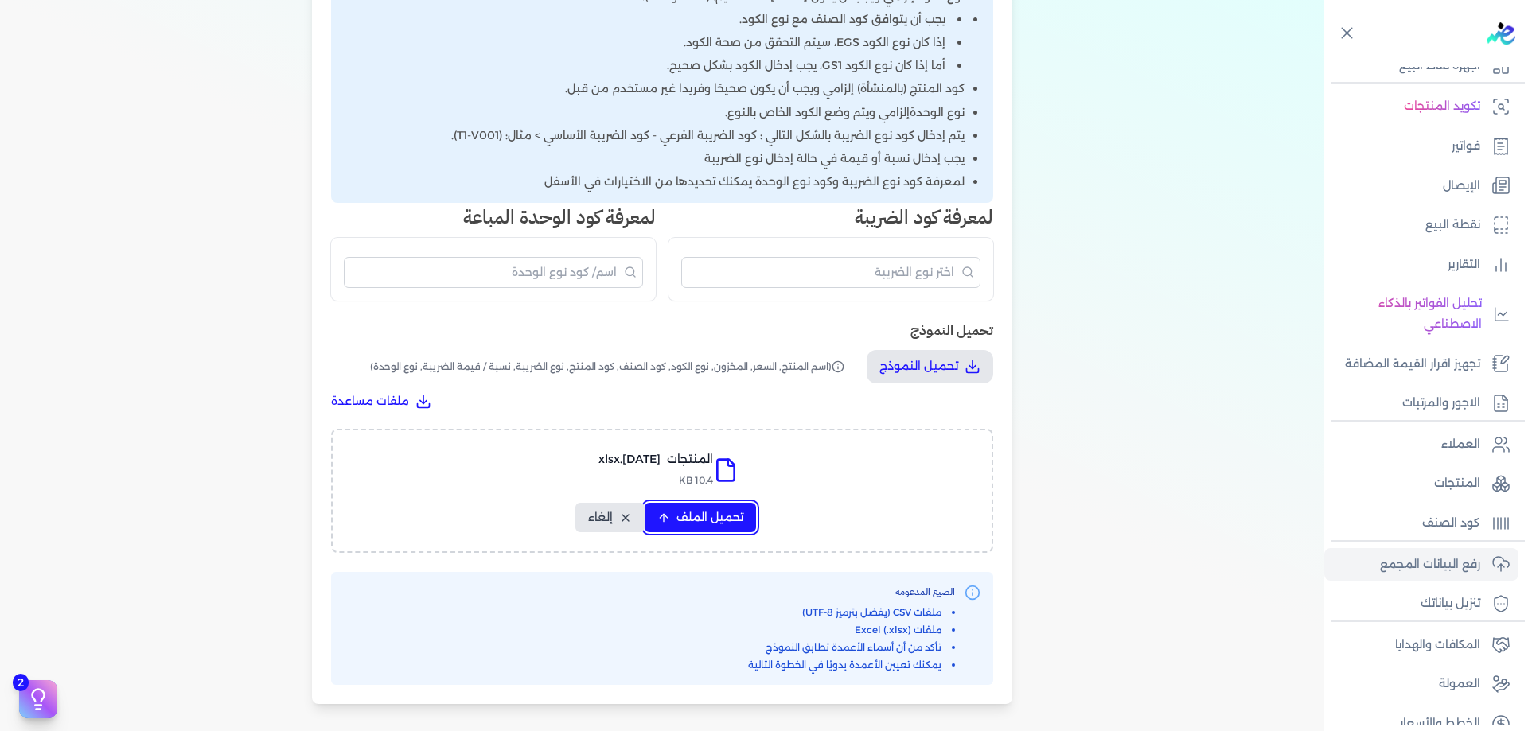
click at [720, 516] on span "تحميل الملف" at bounding box center [709, 517] width 67 height 17
select select "اسم المنتج"
select select "السعر"
select select "نوع الكود"
select select "كود الصنف"
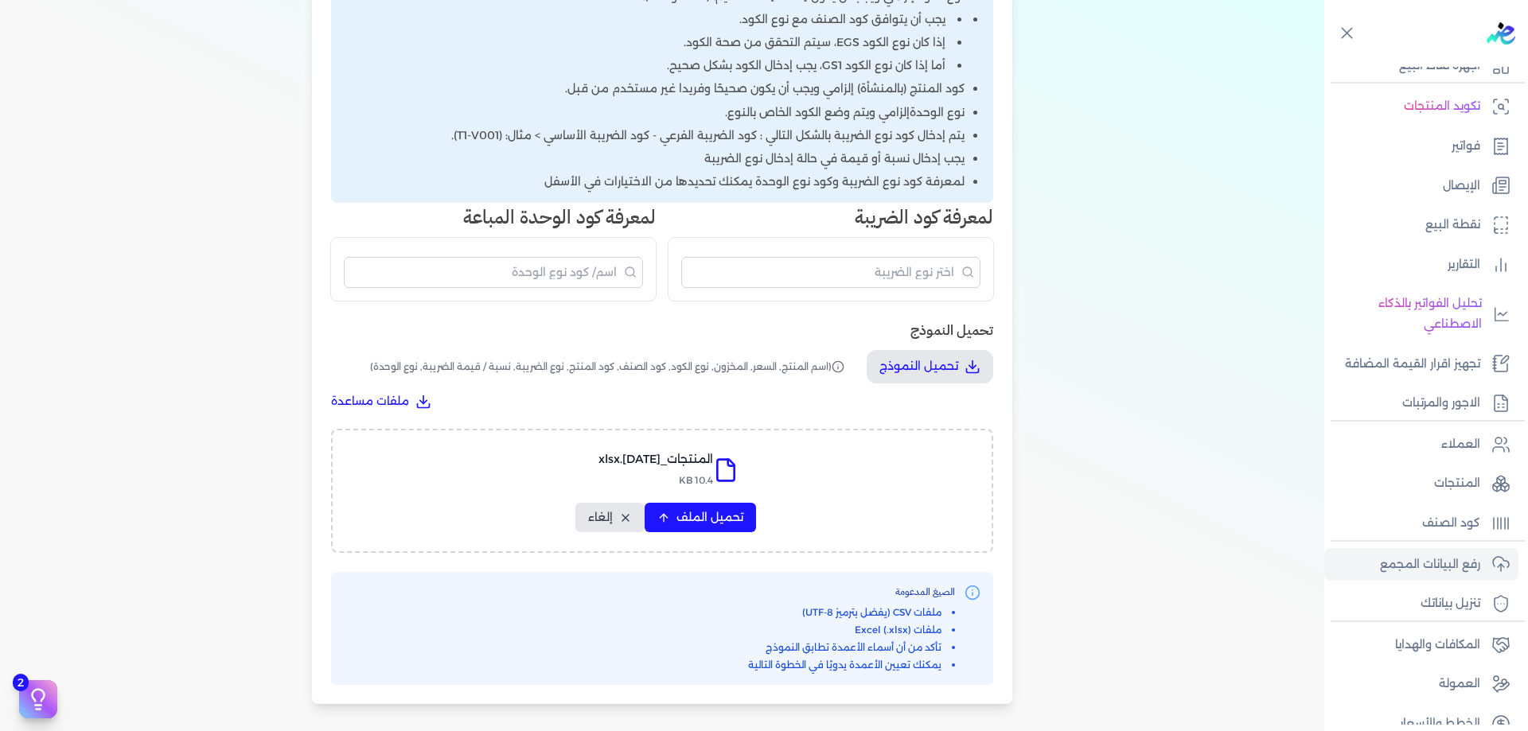
select select "سيريال المنتج"
select select "نوع الضريبة"
select select "نوع الوحدة"
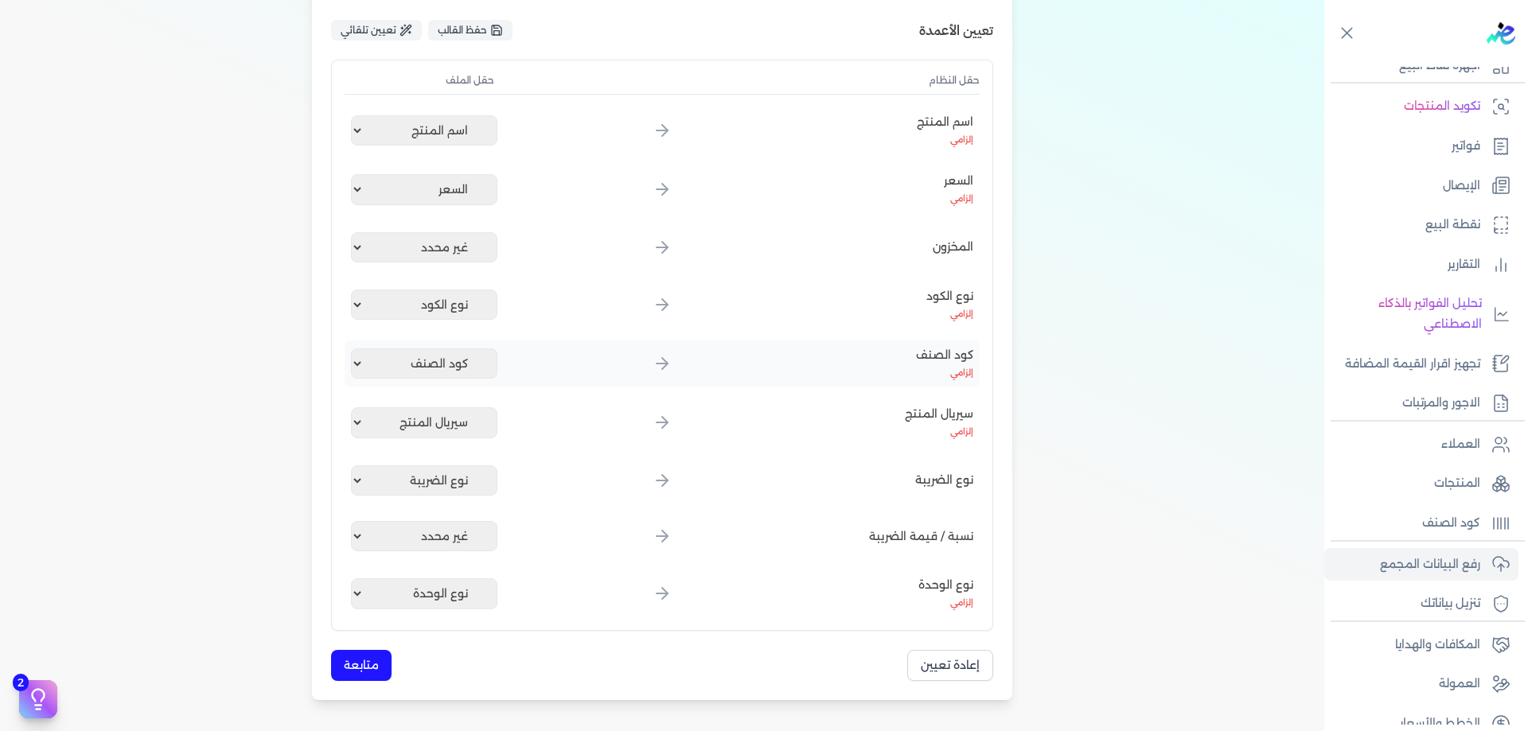
scroll to position [224, 0]
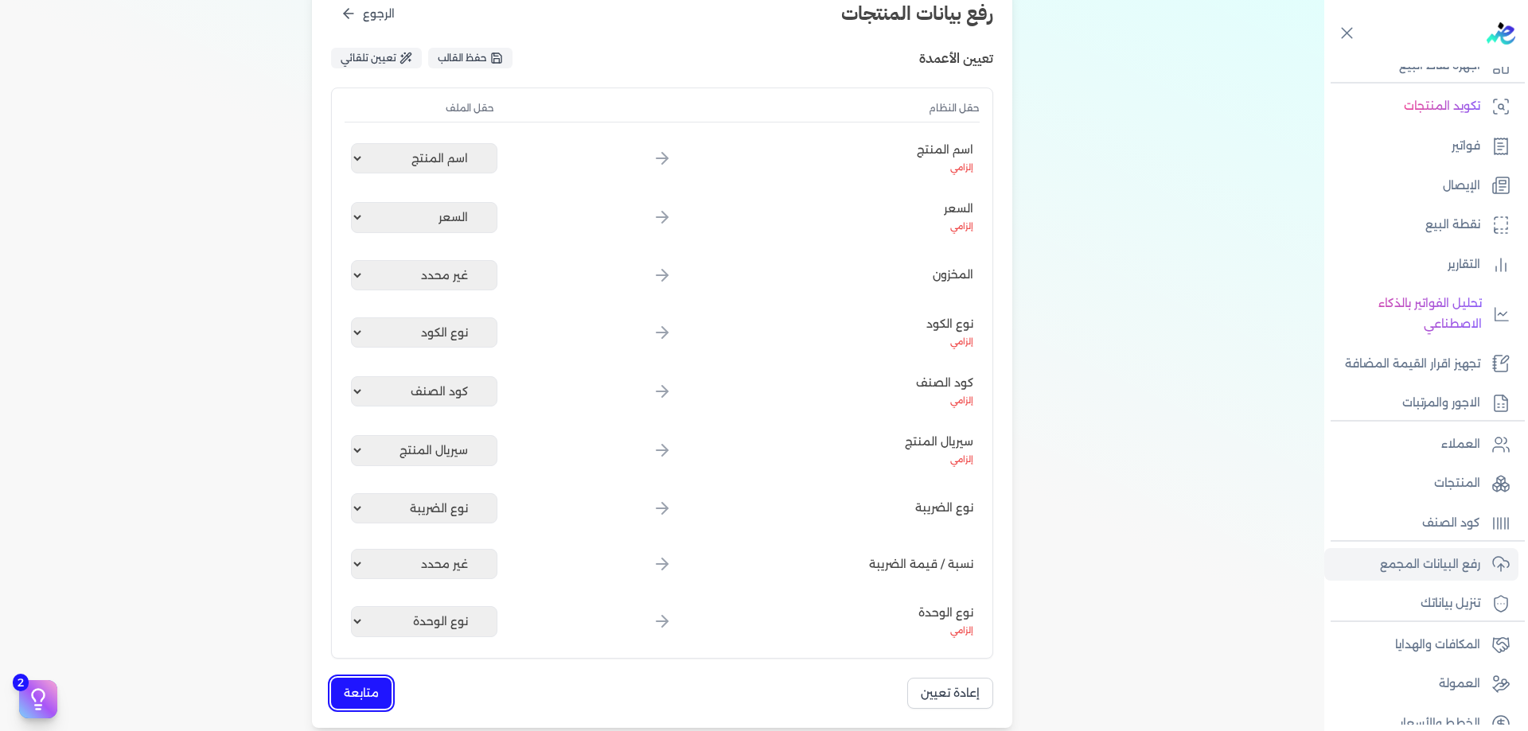
click at [367, 700] on button "متابعة" at bounding box center [361, 693] width 60 height 31
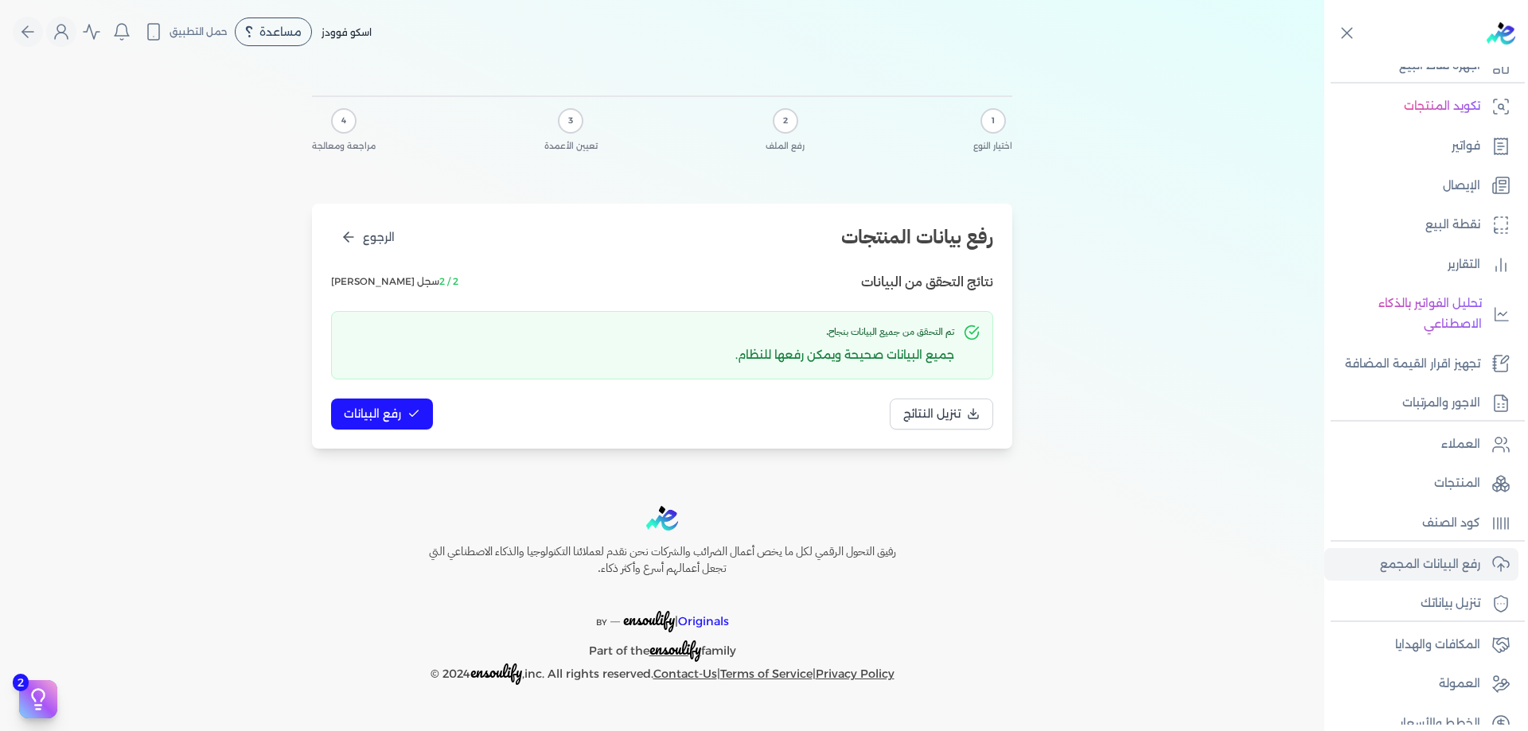
scroll to position [0, 0]
click at [405, 417] on button "رفع البيانات" at bounding box center [382, 414] width 102 height 31
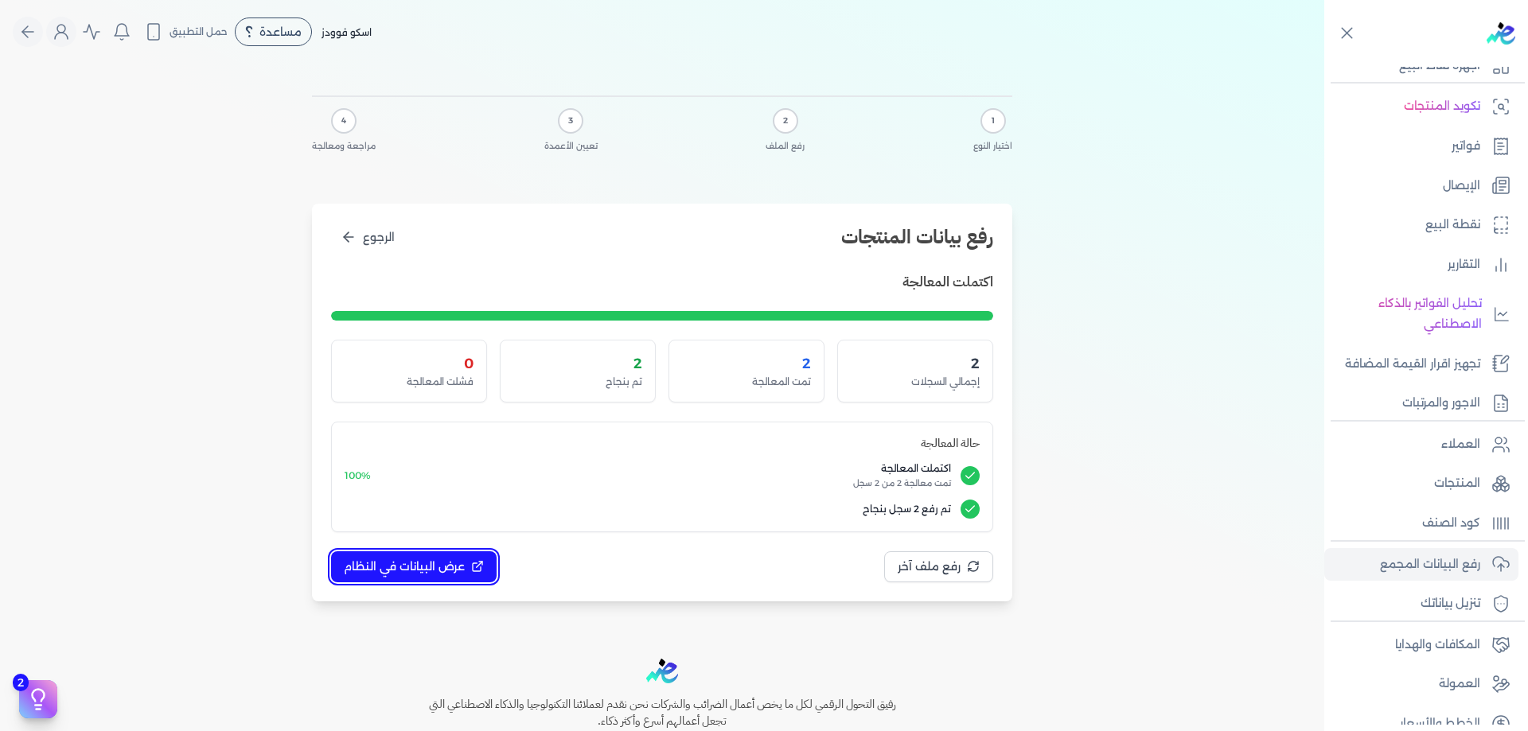
click at [478, 557] on button "عرض البيانات في النظام" at bounding box center [414, 566] width 166 height 31
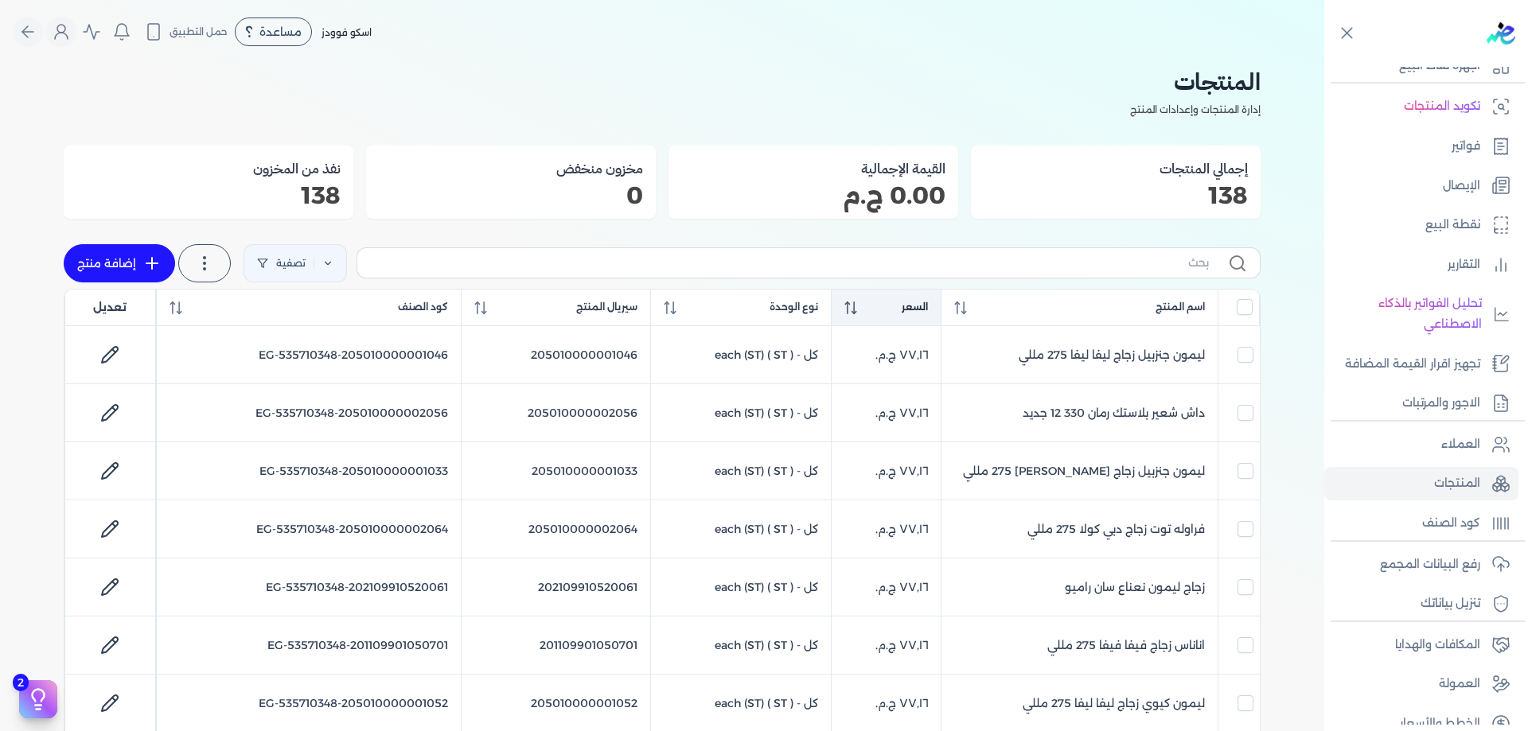
click at [855, 302] on icon at bounding box center [850, 308] width 13 height 13
click at [855, 302] on icon at bounding box center [850, 308] width 12 height 13
click at [855, 302] on icon at bounding box center [850, 308] width 13 height 13
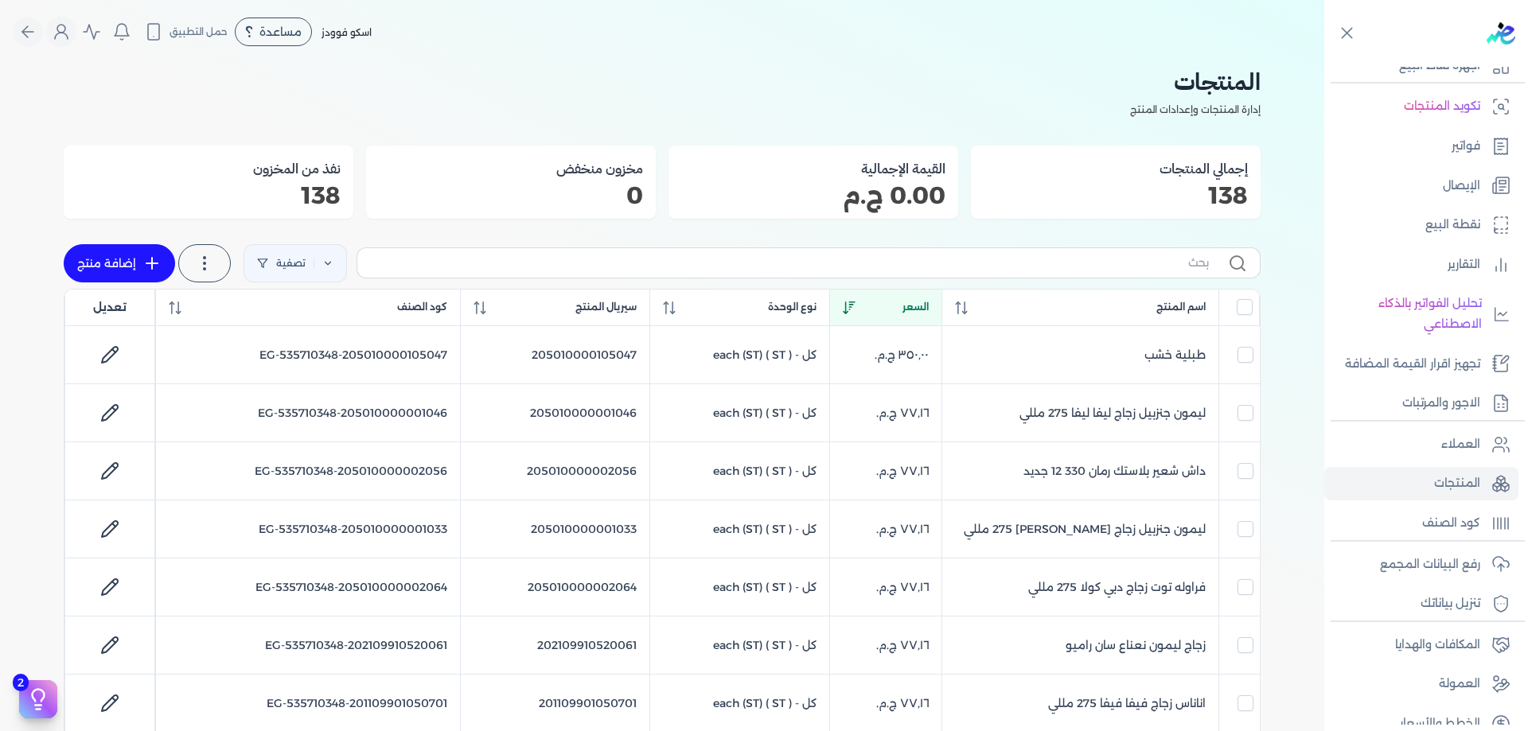
click at [855, 302] on icon at bounding box center [850, 308] width 12 height 13
click at [1494, 450] on icon at bounding box center [1500, 444] width 19 height 19
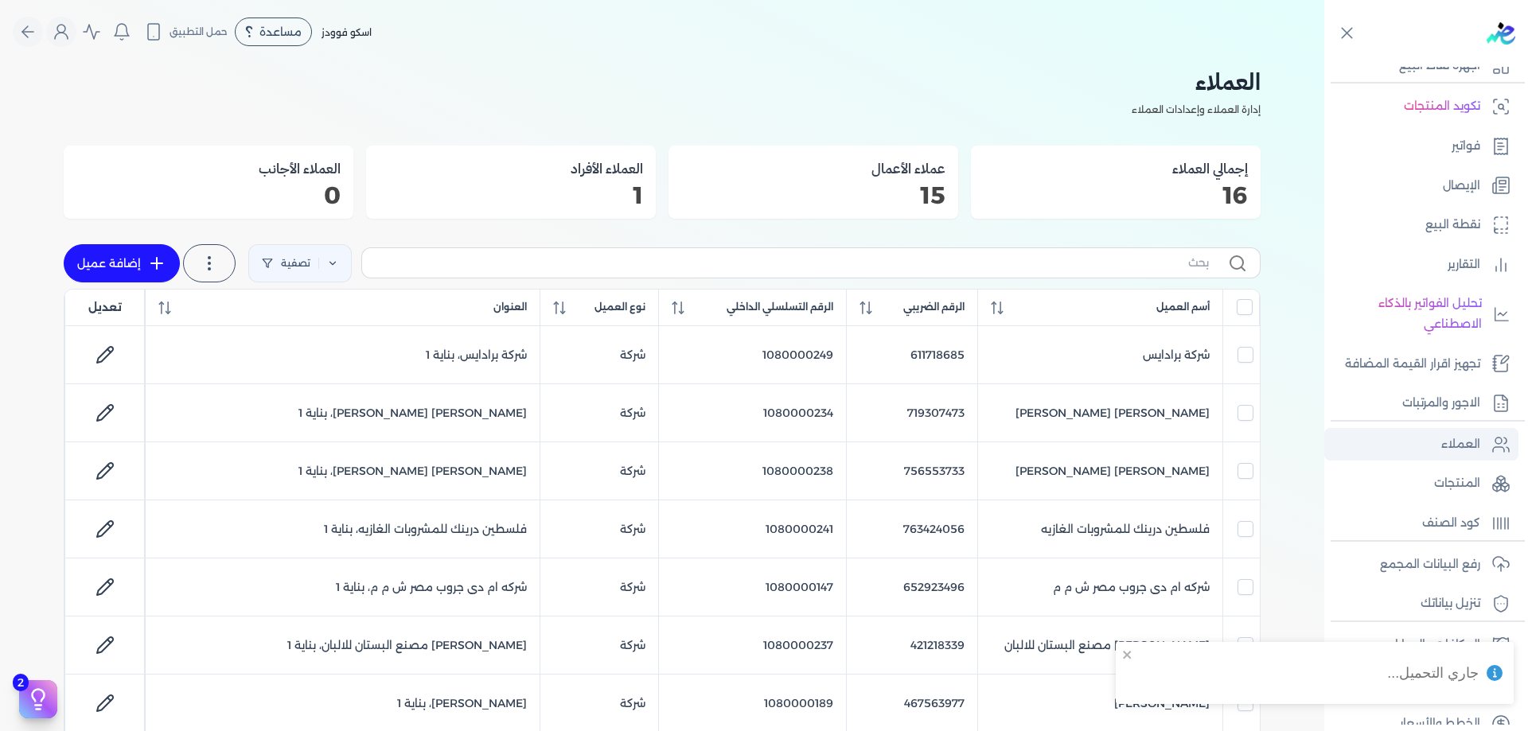
click at [1478, 455] on link "العملاء" at bounding box center [1421, 444] width 194 height 33
click at [1164, 271] on input "text" at bounding box center [792, 263] width 834 height 17
click at [1164, 267] on input "text" at bounding box center [792, 263] width 834 height 17
paste input "1080000249"
type input "1080000249"
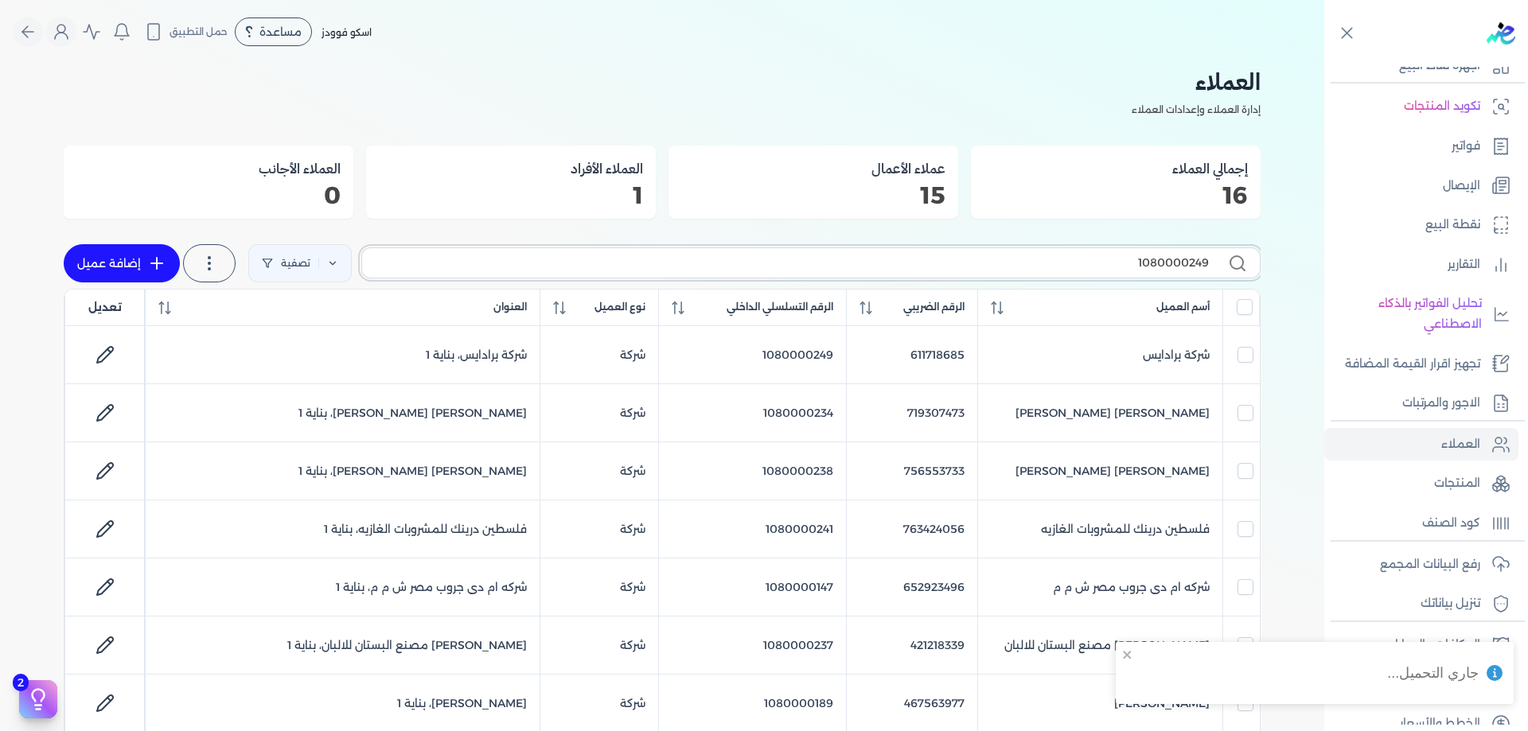
checkbox input "false"
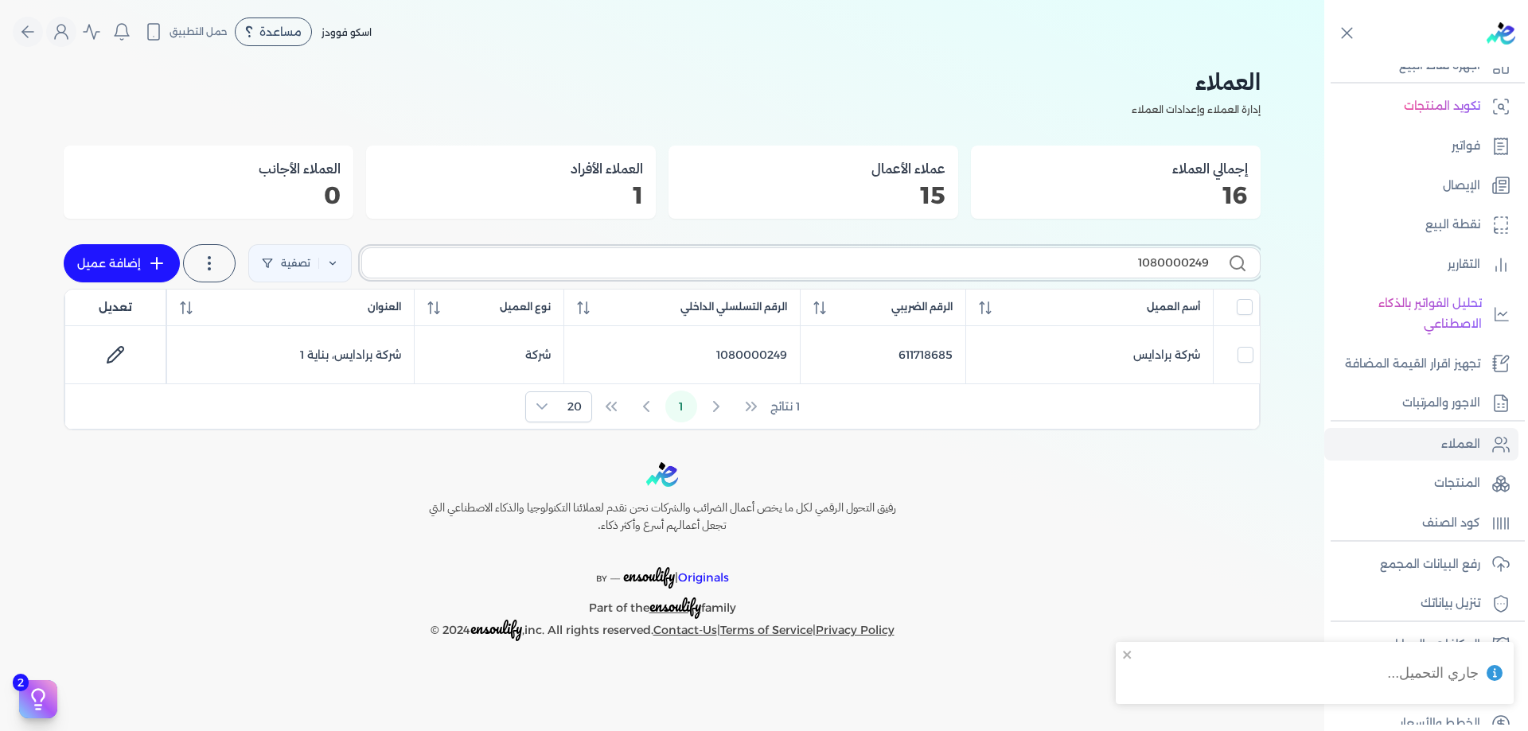
type input "1080000249"
click at [1031, 464] on div "رفيق التحول الرقمي لكل ما يخص أعمال الضرائب والشركات نحن نقدم لعملائنا التكنولو…" at bounding box center [662, 551] width 1324 height 179
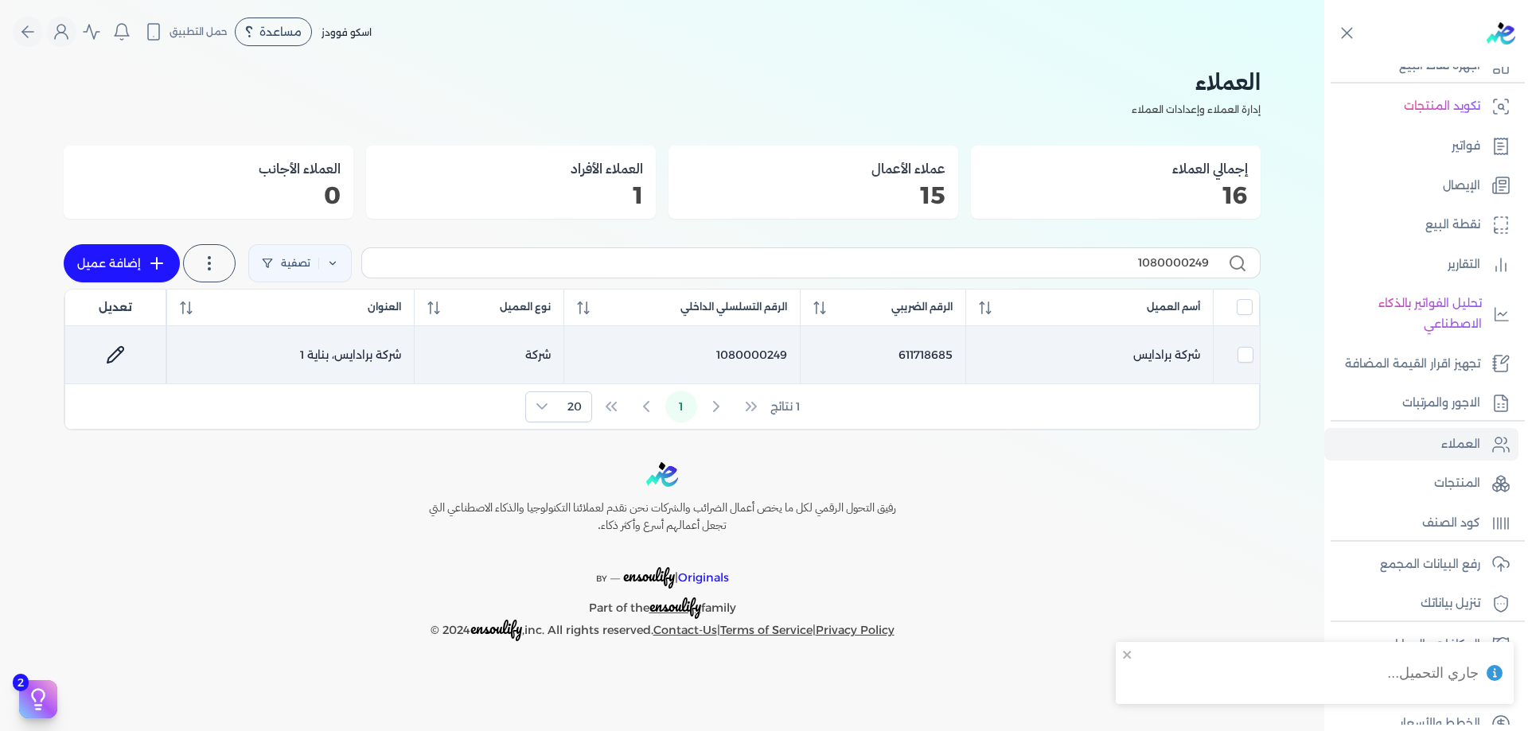
click at [984, 365] on td "شركة برادايس" at bounding box center [1089, 355] width 247 height 58
checkbox input "true"
drag, startPoint x: 984, startPoint y: 365, endPoint x: 999, endPoint y: 372, distance: 16.4
click at [984, 365] on td "شركة برادايس" at bounding box center [1089, 355] width 247 height 58
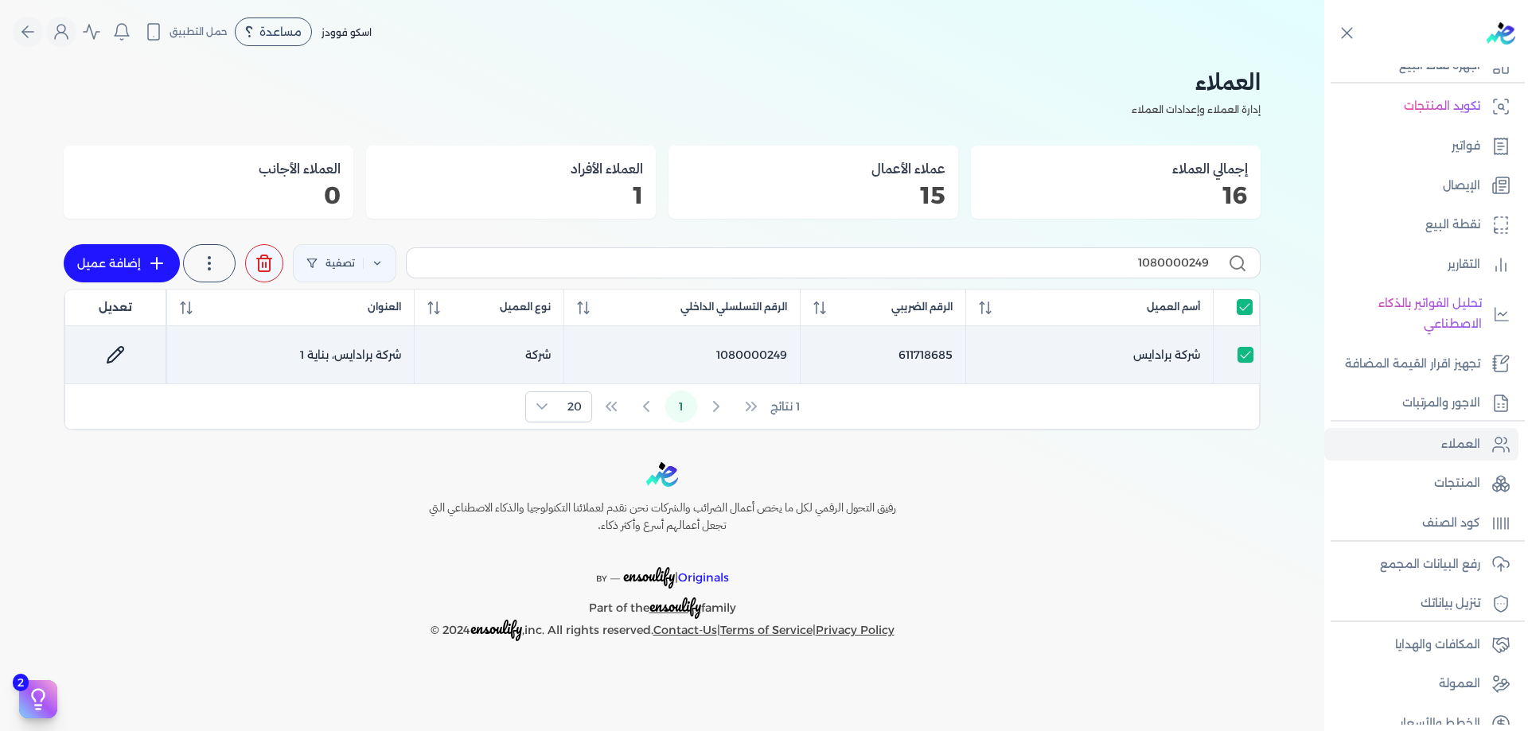
checkbox input "false"
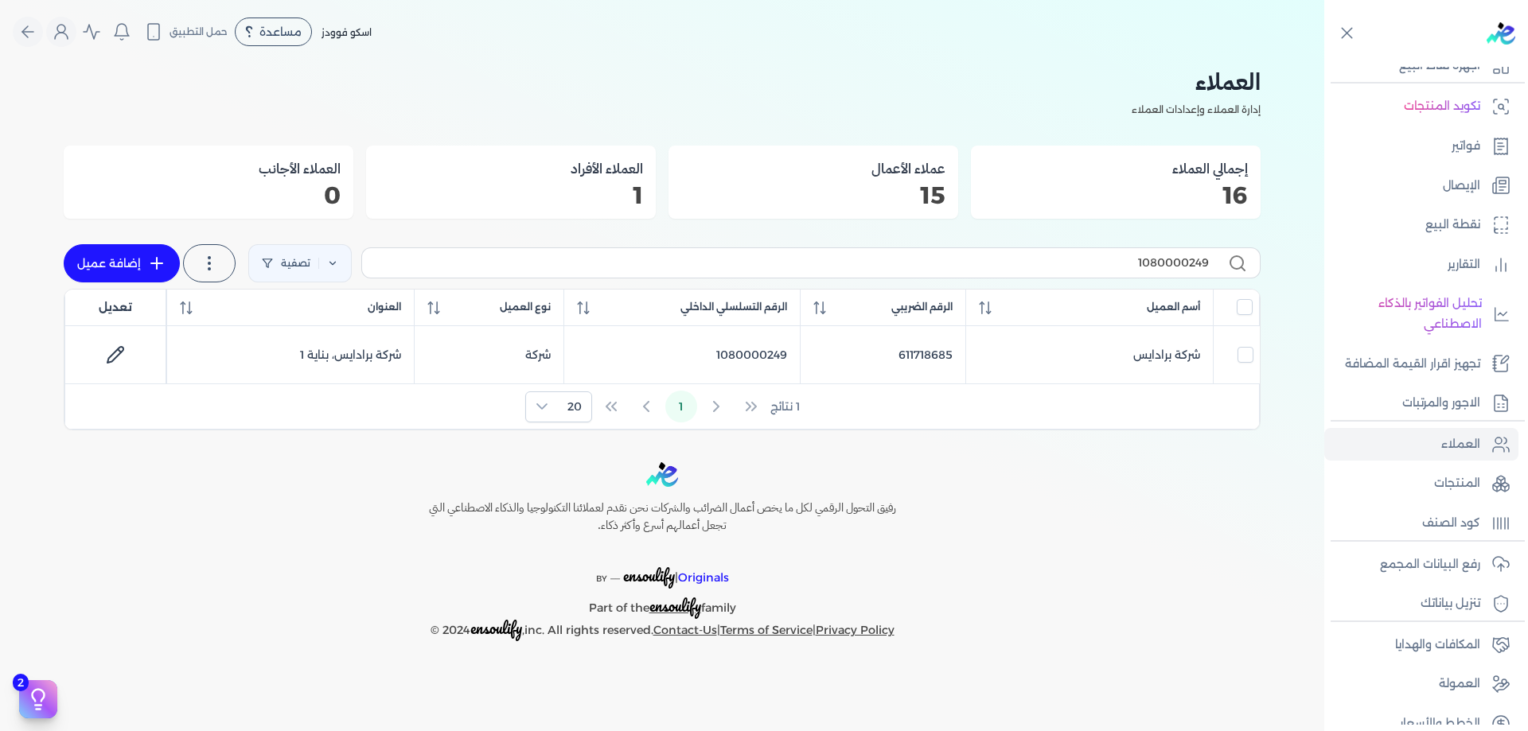
click at [1039, 453] on div "Toggle Navigation الاسعار العمولات مساعدة خدمة العملاء دليل المستخدم تسجيل الدخ…" at bounding box center [662, 365] width 1324 height 731
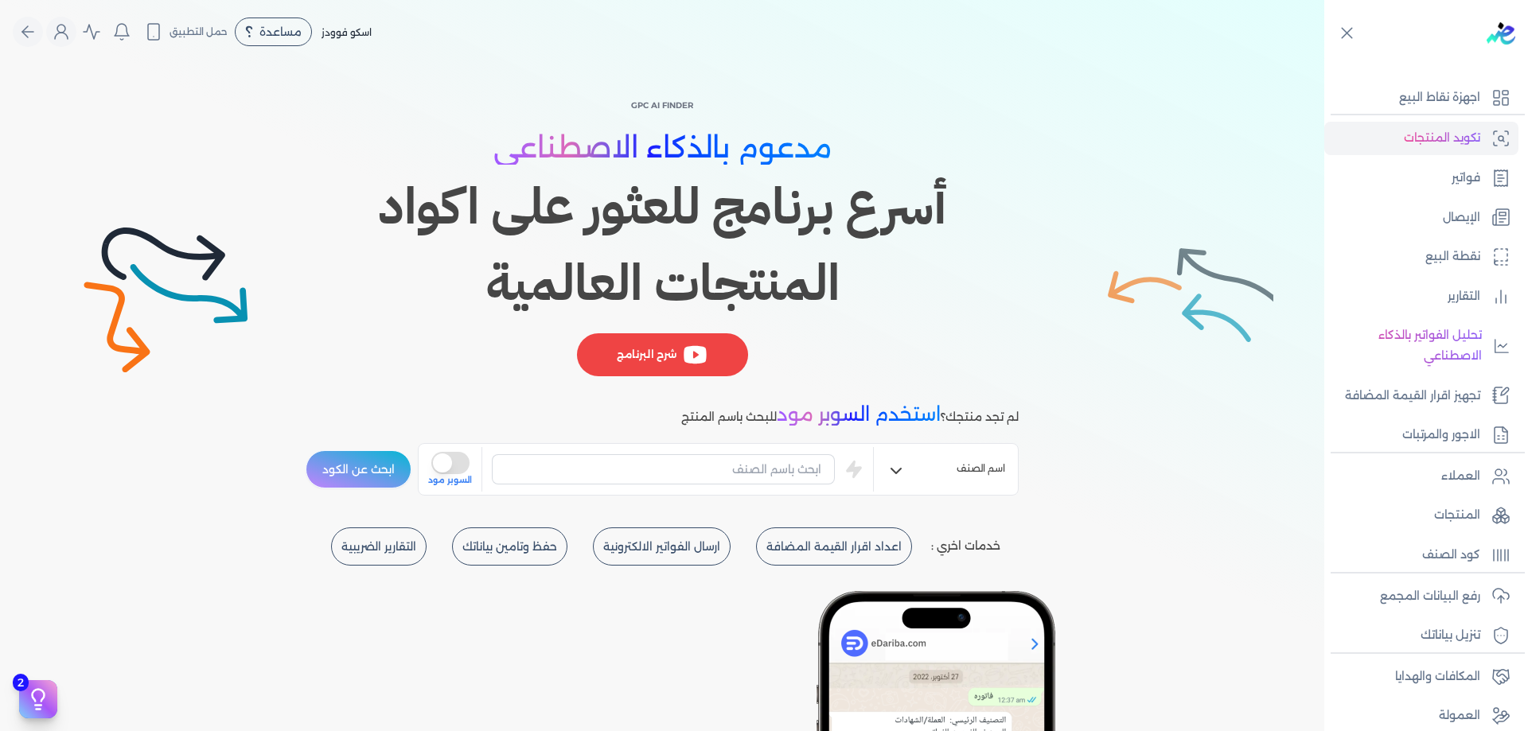
scroll to position [128, 0]
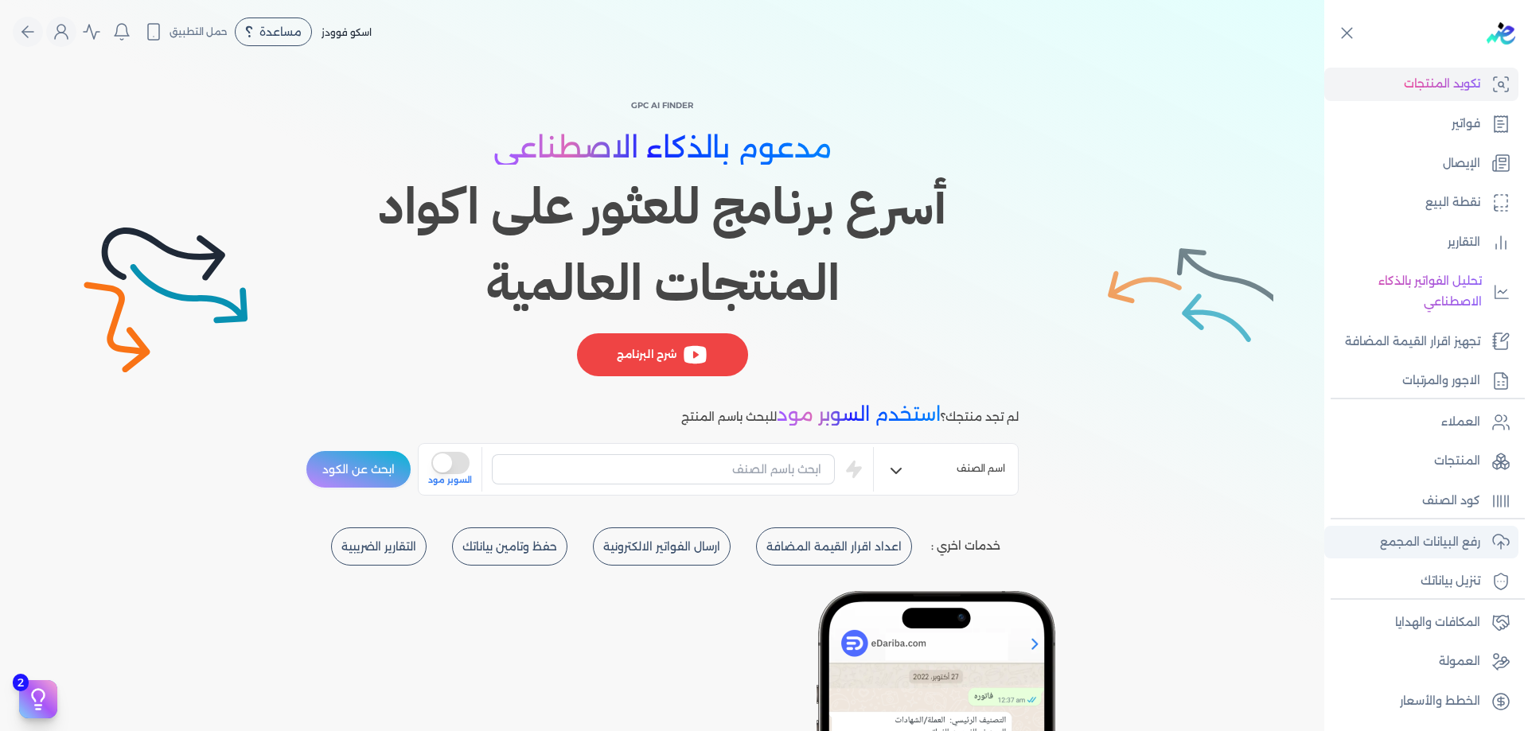
click at [1463, 536] on p "رفع البيانات المجمع" at bounding box center [1430, 542] width 100 height 21
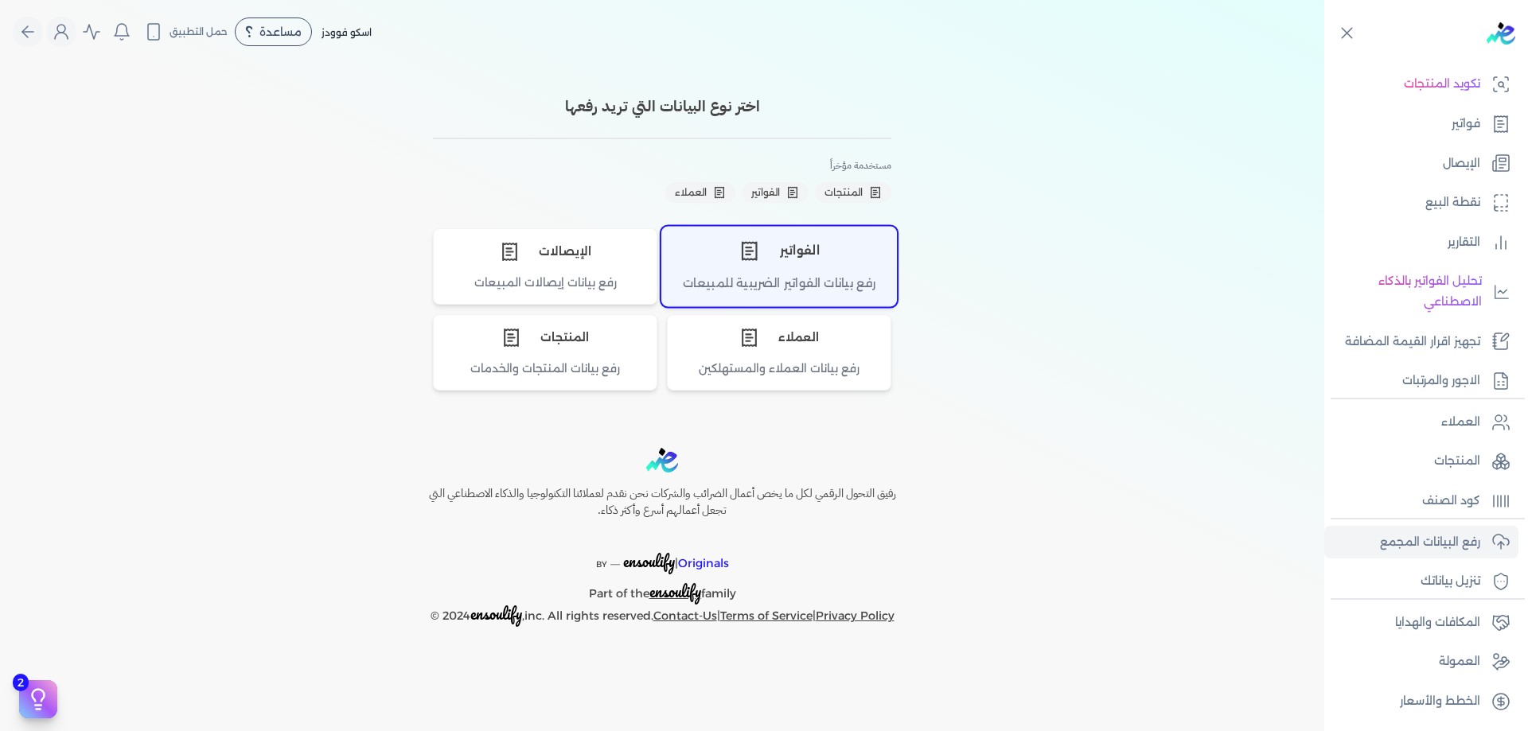
click at [750, 247] on icon "اختر نوع الفواتير" at bounding box center [749, 247] width 6 height 0
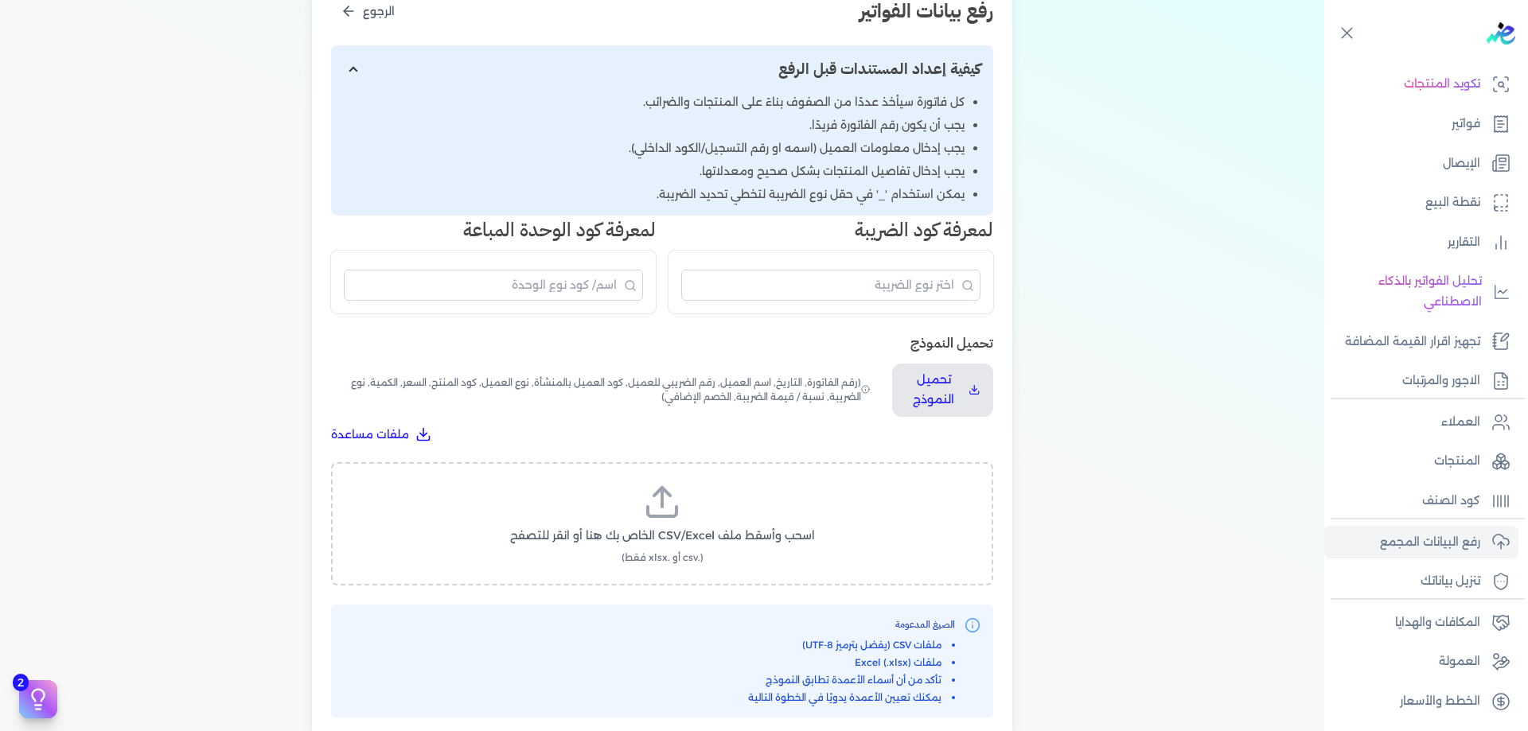
scroll to position [239, 0]
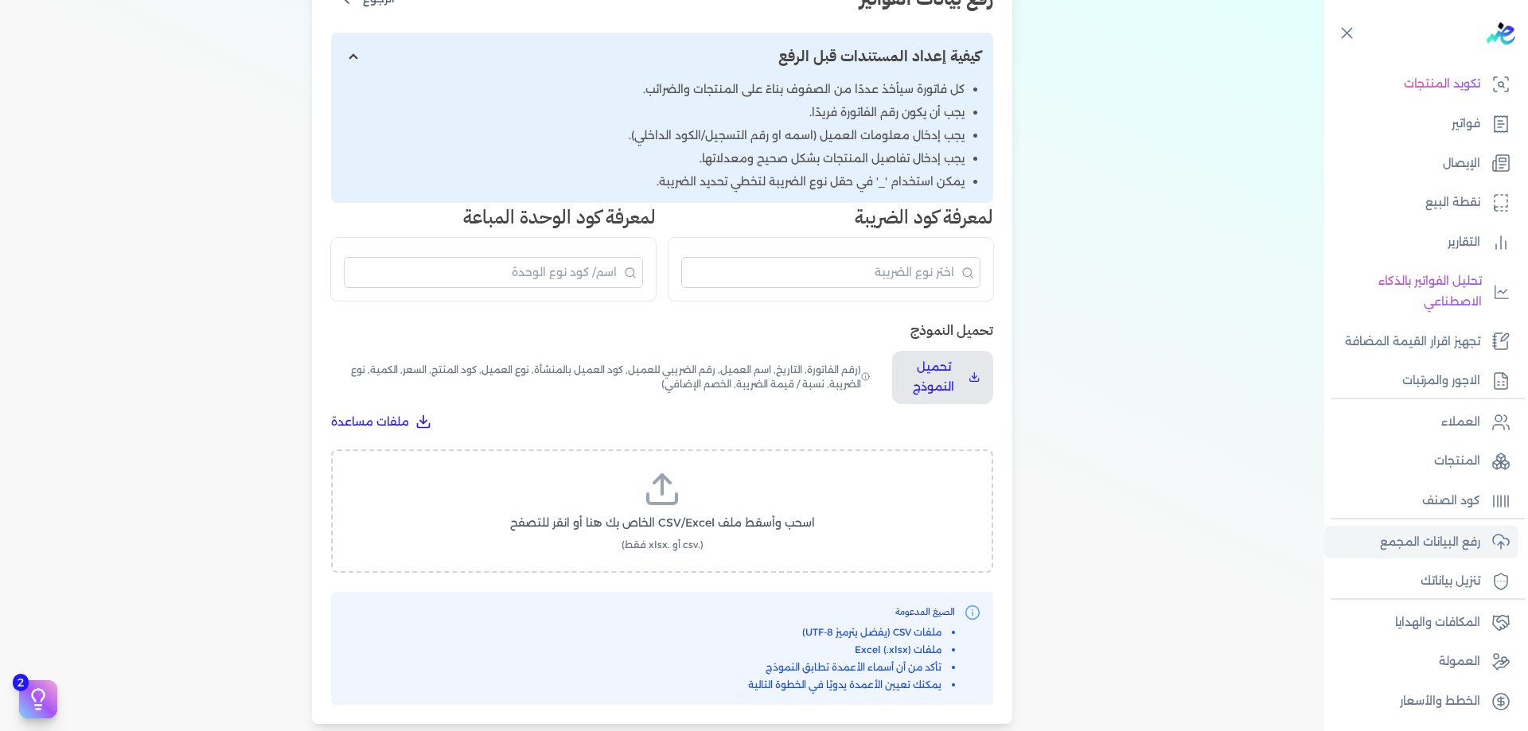
click at [700, 544] on span "(.csv أو .xlsx فقط)" at bounding box center [663, 545] width 82 height 14
click at [0, 0] on input "اسحب وأسقط ملف CSV/Excel الخاص بك هنا أو انقر للتصفح (.csv أو .xlsx فقط)" at bounding box center [0, 0] width 0 height 0
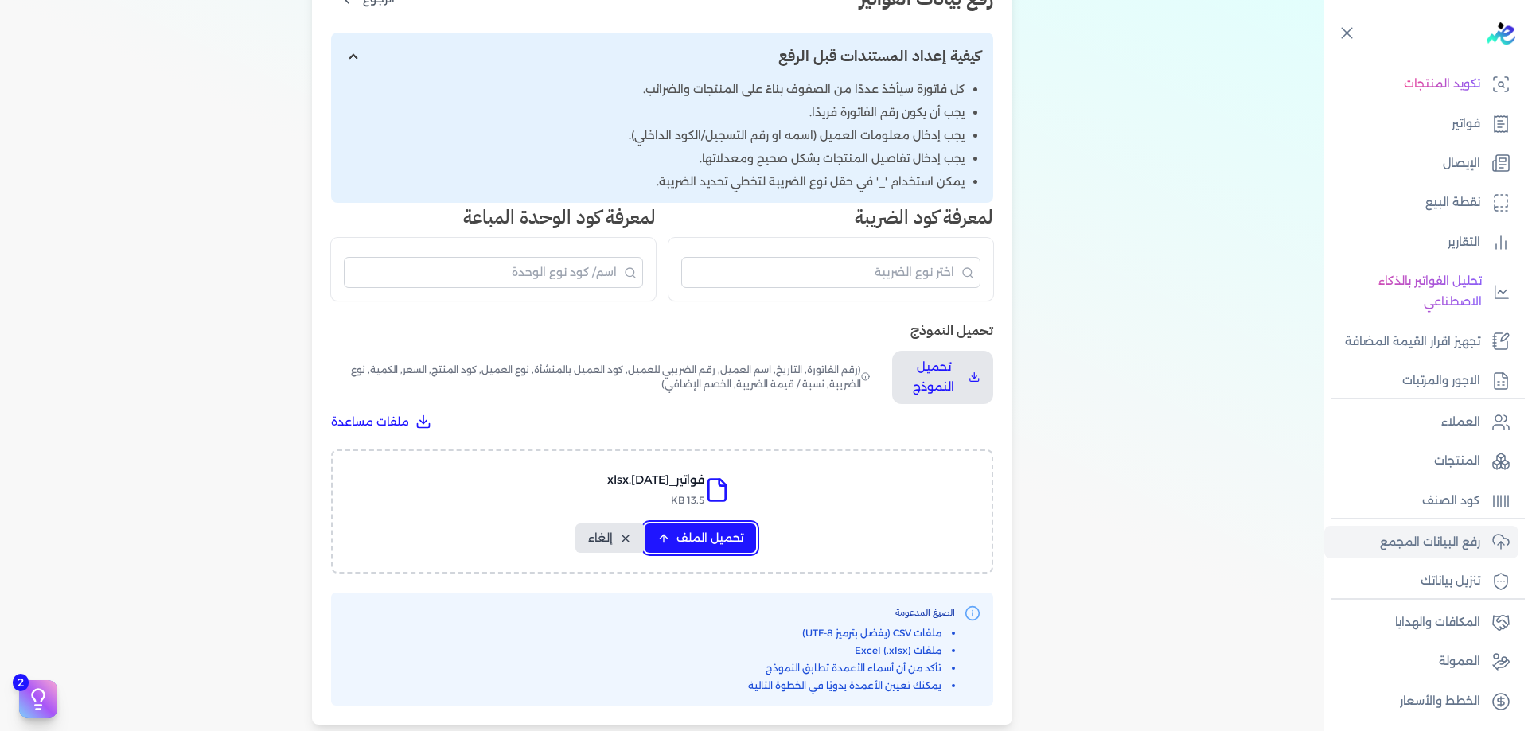
click at [729, 536] on span "تحميل الملف" at bounding box center [709, 538] width 67 height 17
select select "رقم الفاتورة"
select select "الرقم الضريبي"
select select "الرقم التسلسلي الداخلي"
select select "سيريال المنتج"
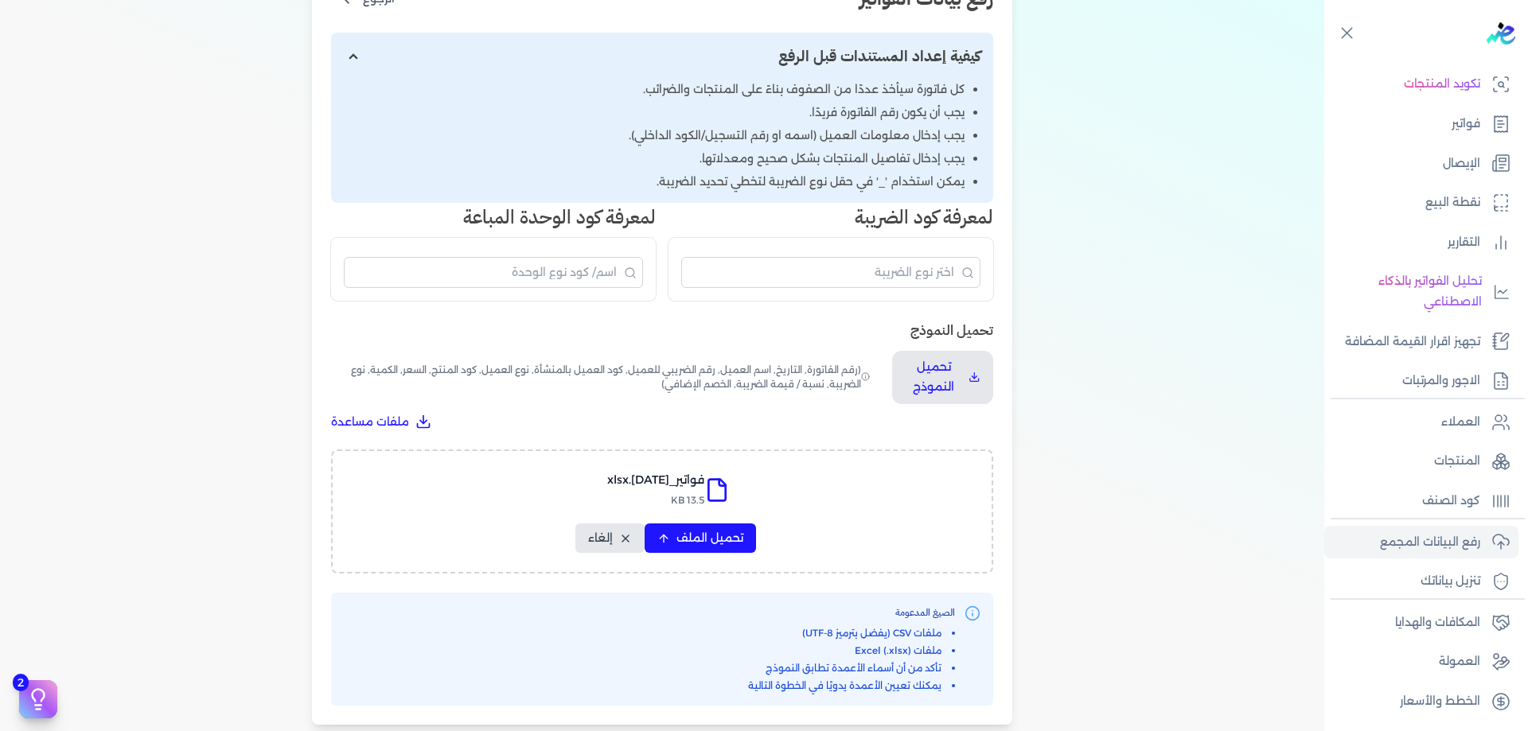
select select "السعر"
select select "الكمية"
select select "خصم"
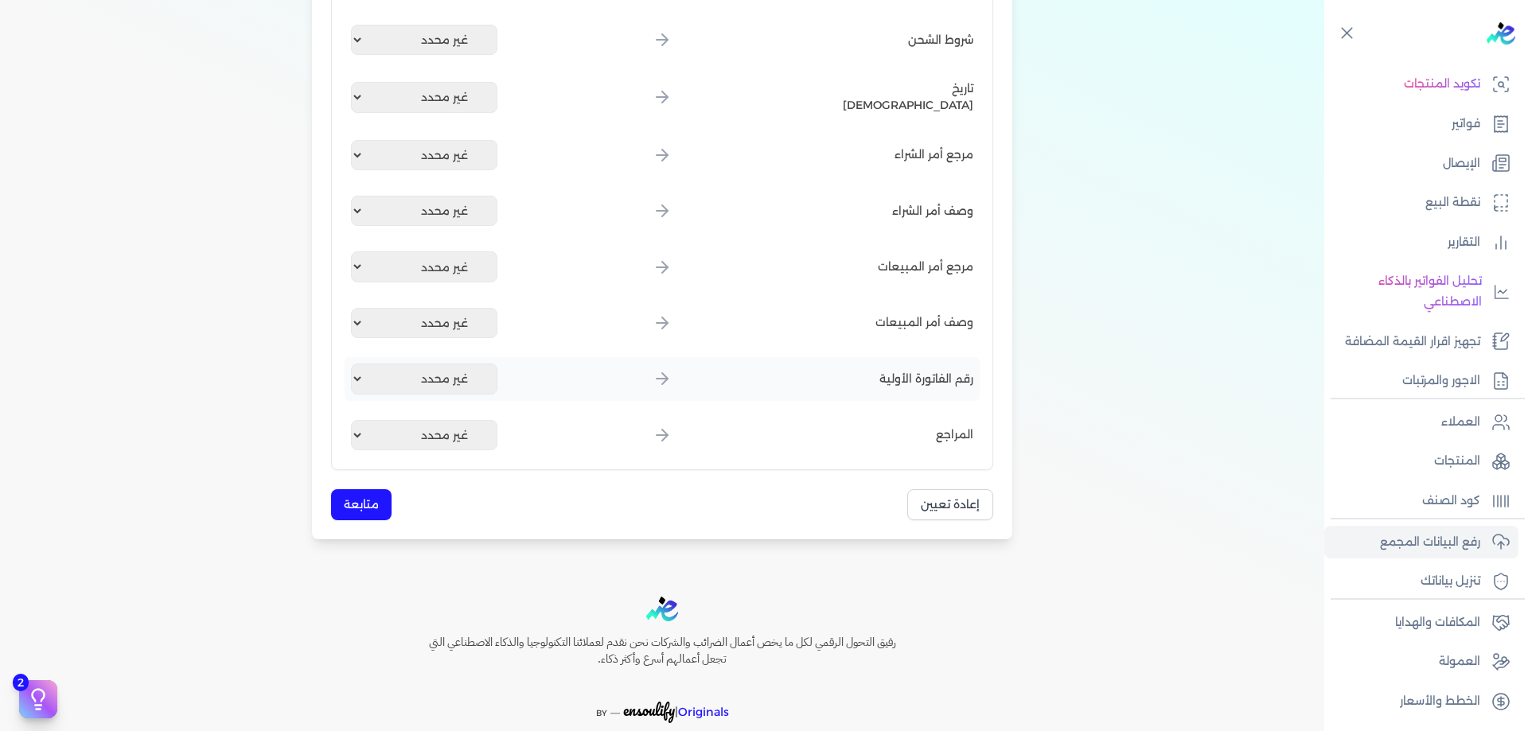
scroll to position [1884, 0]
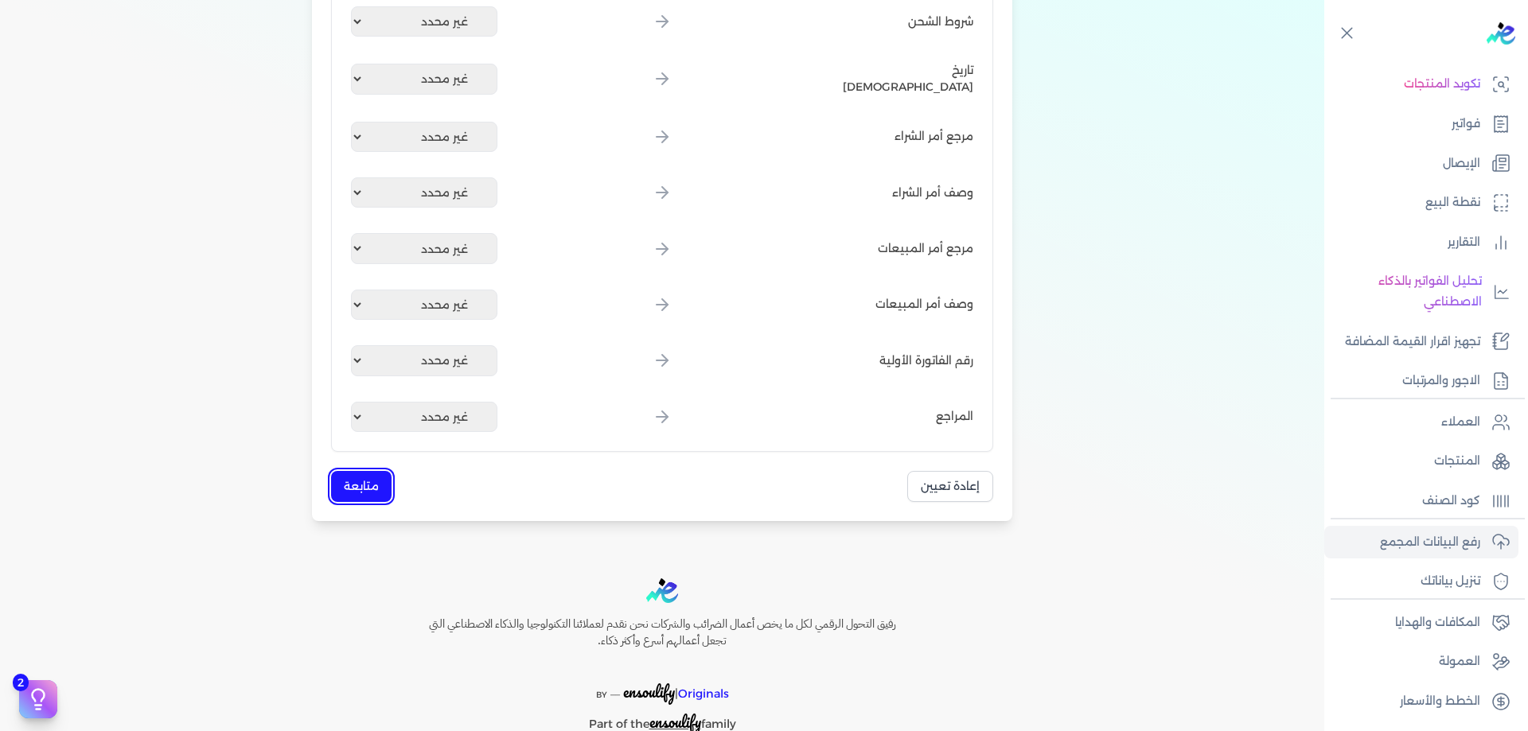
click at [369, 490] on button "متابعة" at bounding box center [361, 486] width 60 height 31
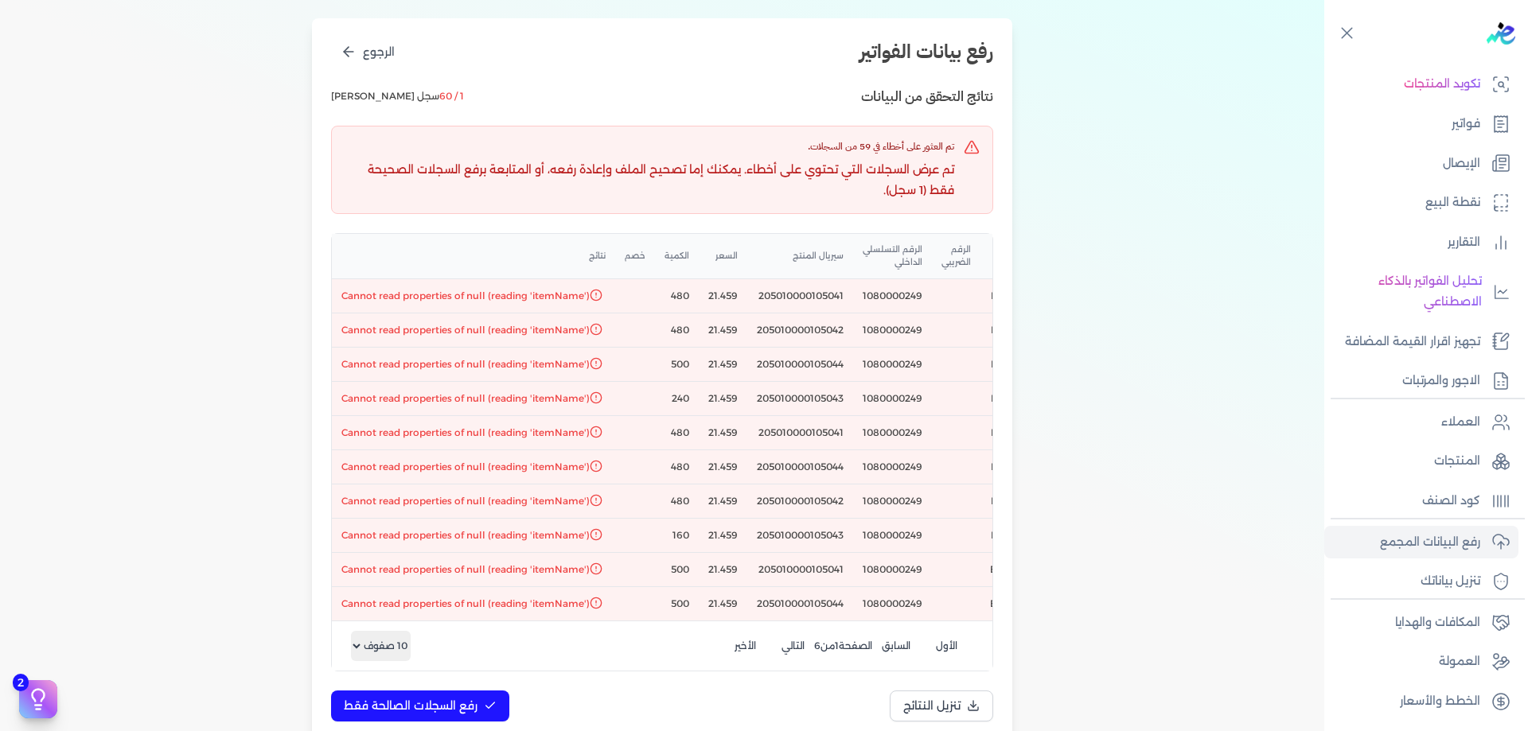
scroll to position [239, 0]
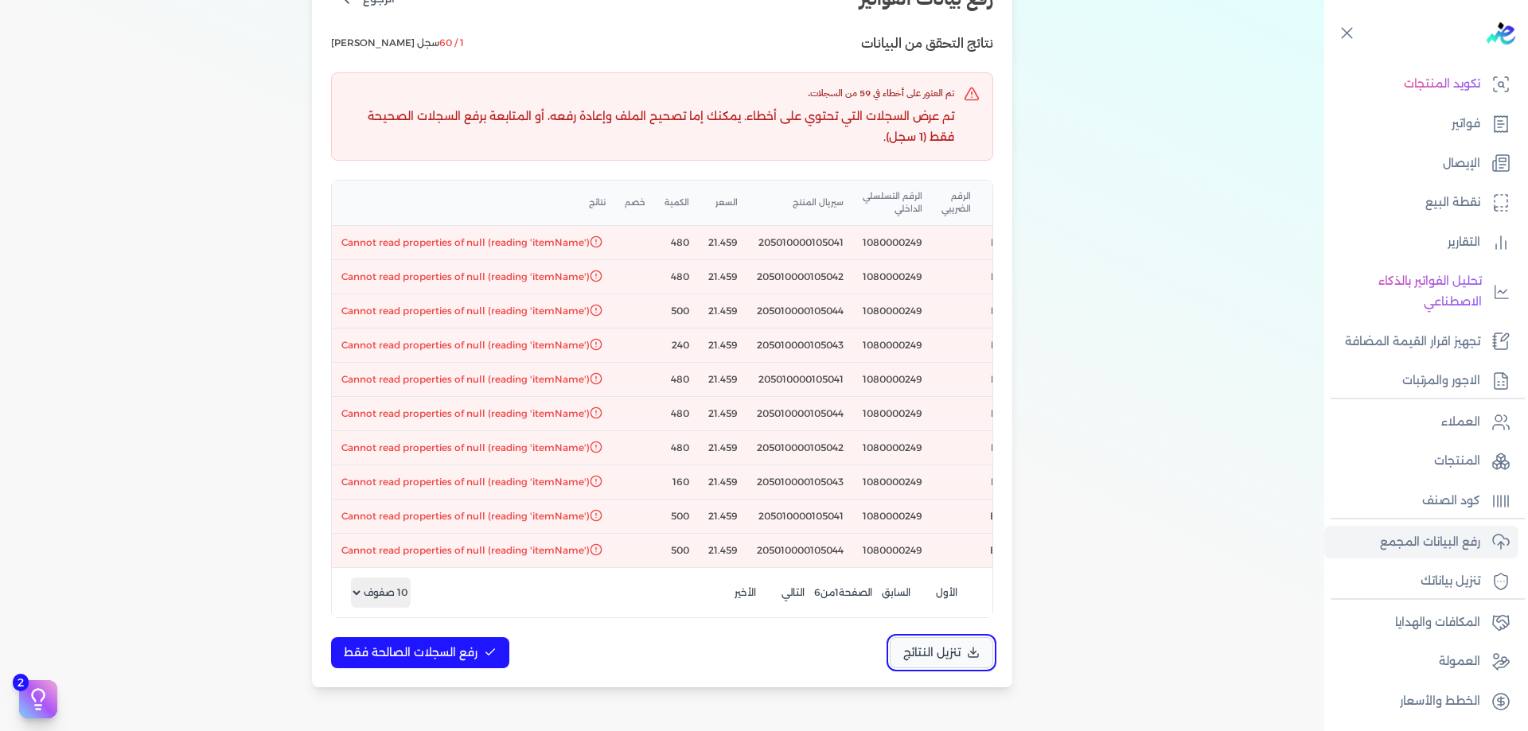
click at [937, 661] on span "تنزيل النتائج" at bounding box center [931, 653] width 57 height 17
click at [1482, 450] on link "المنتجات" at bounding box center [1421, 461] width 194 height 33
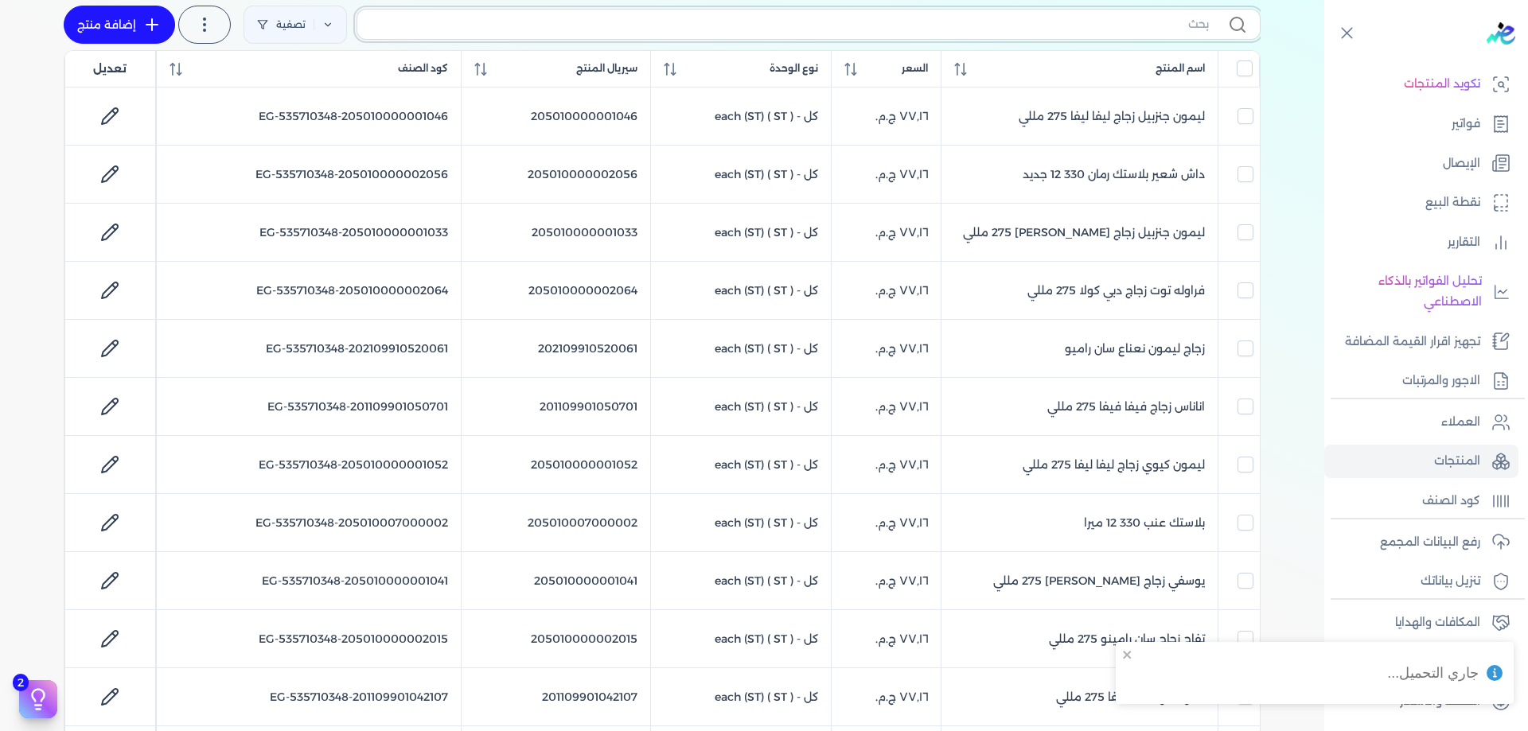
click at [963, 17] on input "text" at bounding box center [789, 24] width 839 height 17
paste input "205010000105041"
type input "205010000105041"
checkbox input "false"
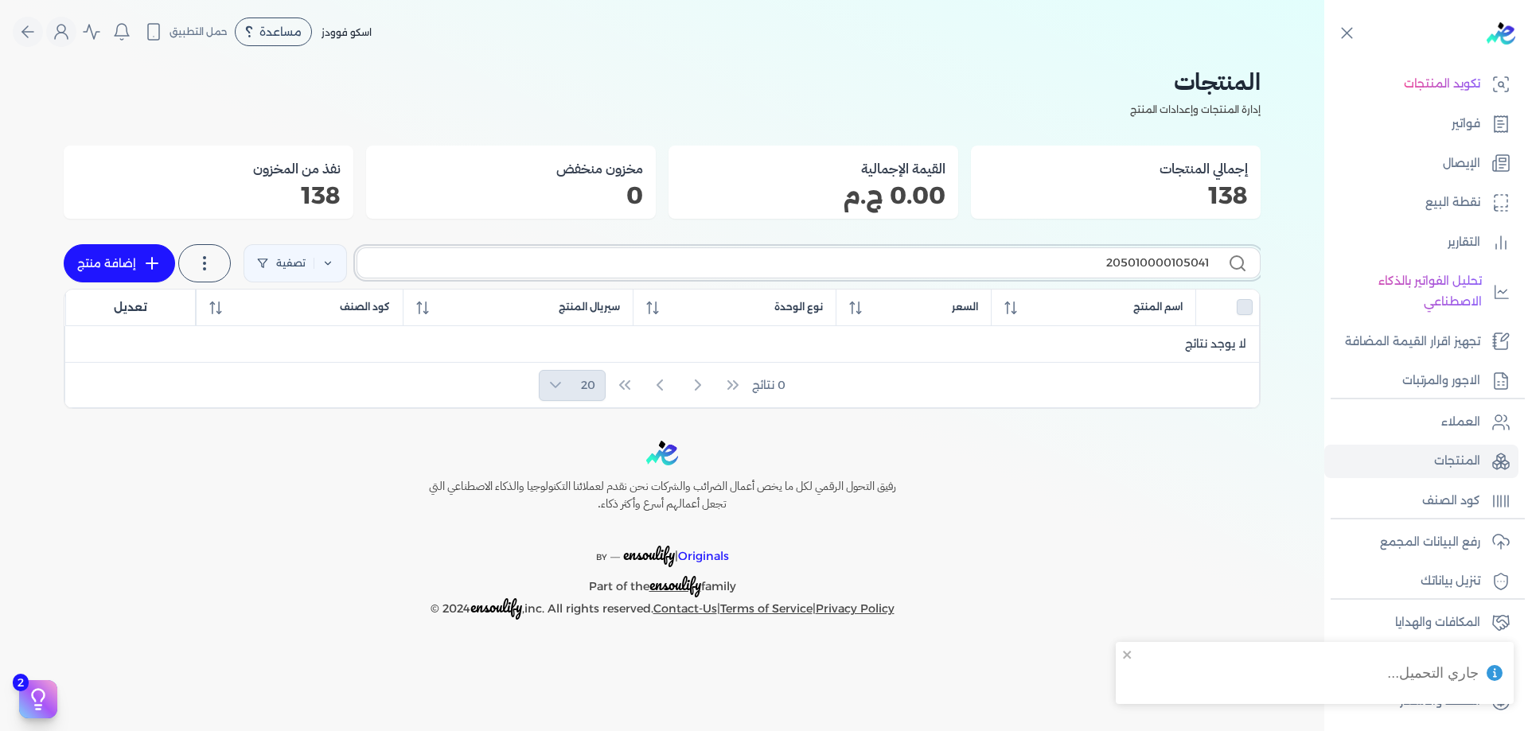
click at [1139, 261] on input "205010000105041" at bounding box center [789, 263] width 839 height 17
type input "]]"
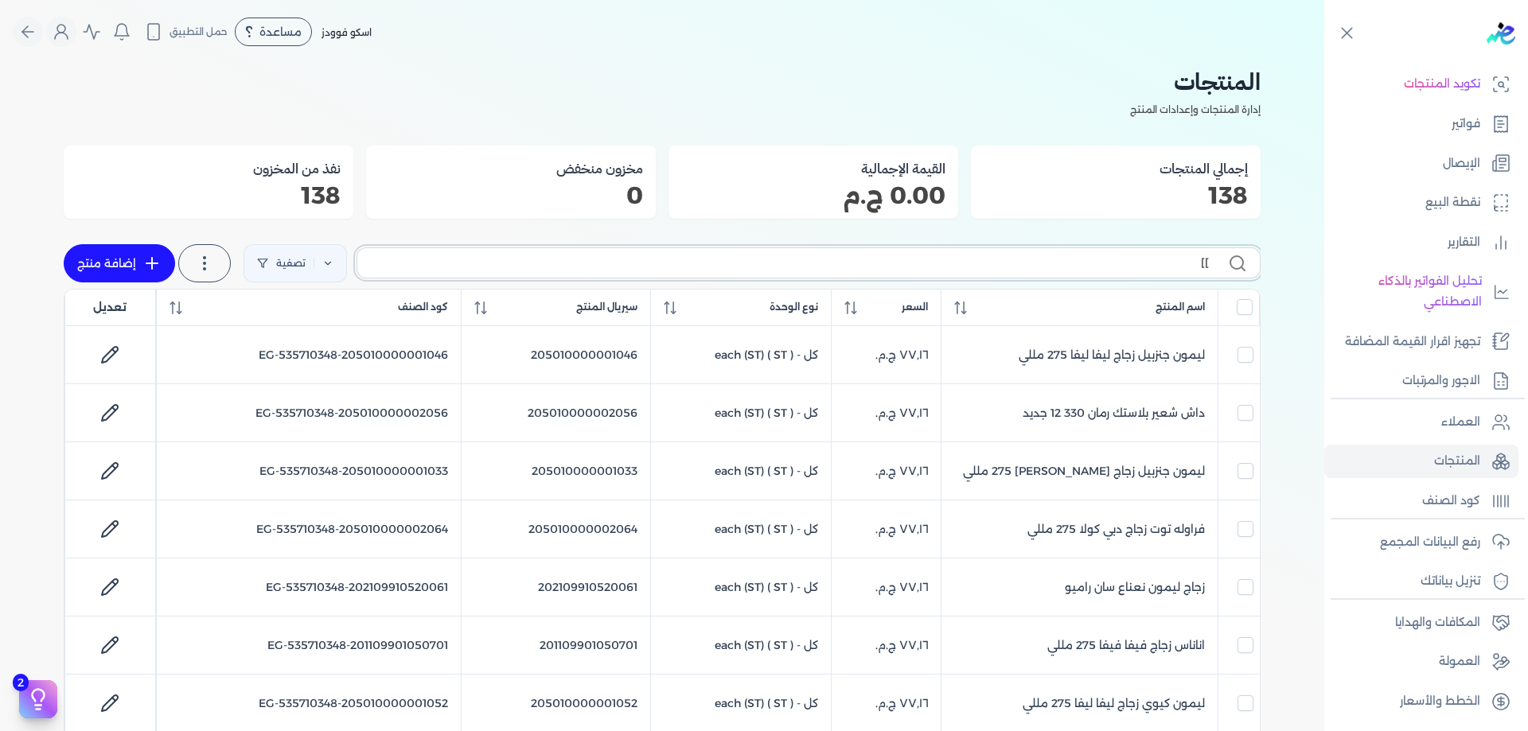
checkbox input "false"
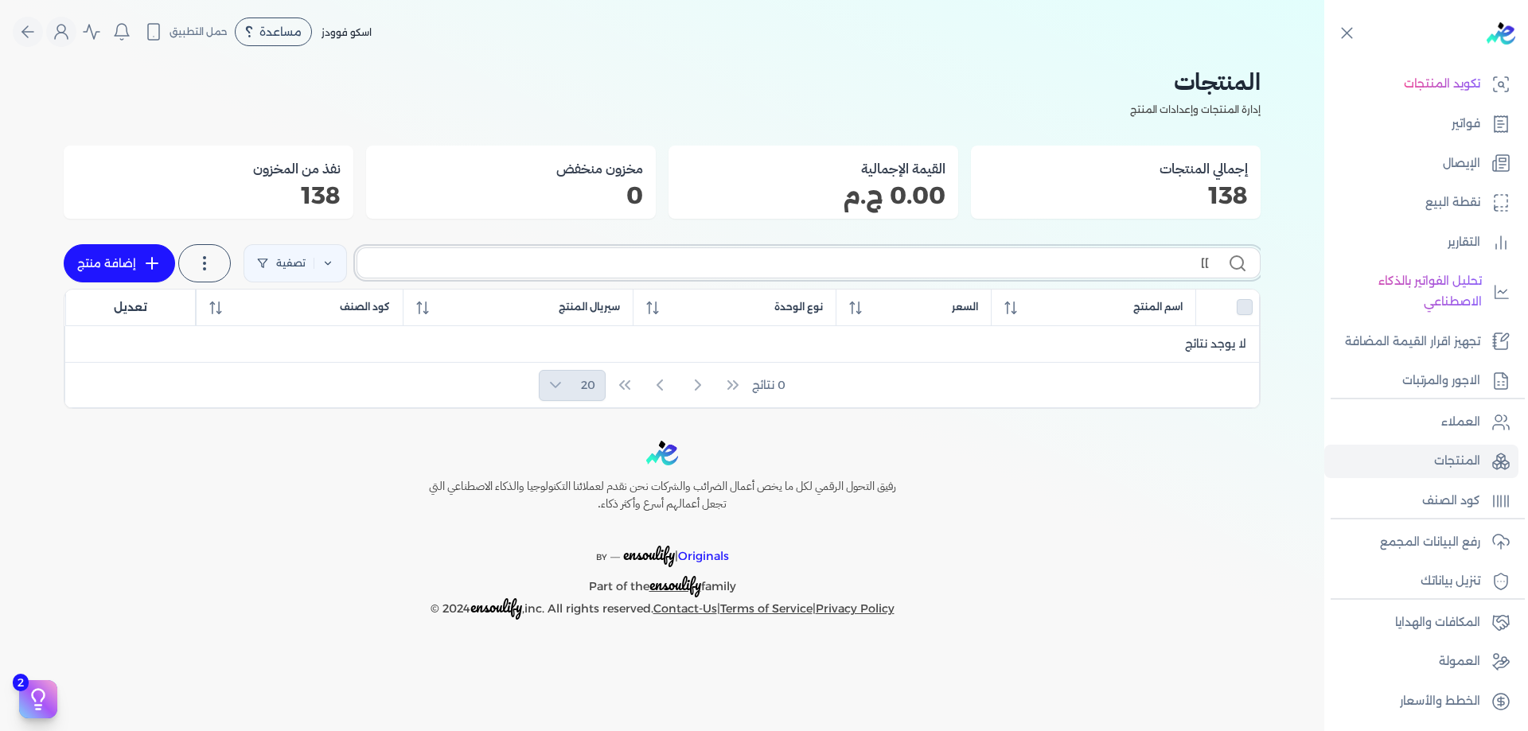
click at [1139, 261] on input "]]" at bounding box center [789, 263] width 839 height 17
type input "]"
click at [1139, 261] on input "]" at bounding box center [789, 263] width 839 height 17
checkbox input "false"
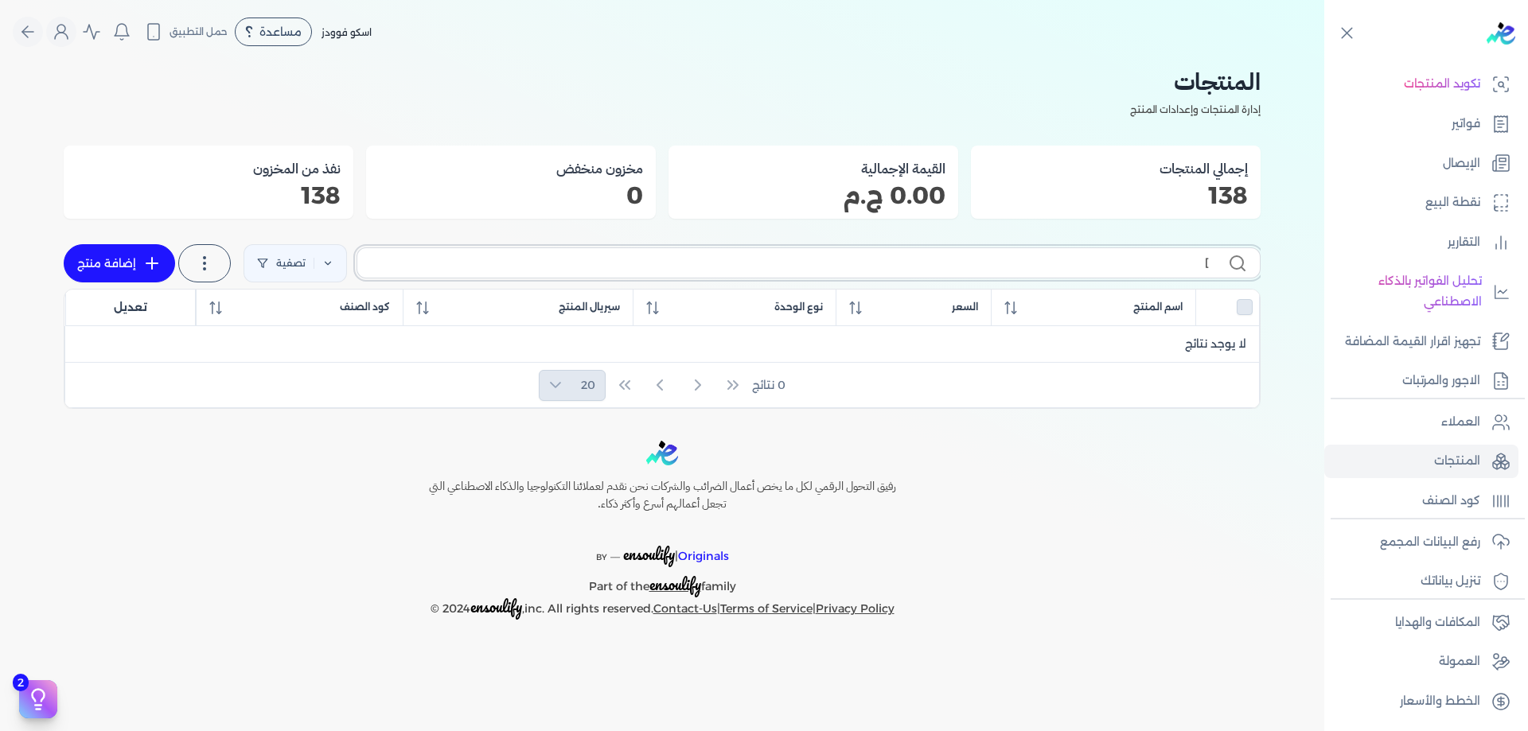
click at [1139, 261] on input "]" at bounding box center [789, 263] width 839 height 17
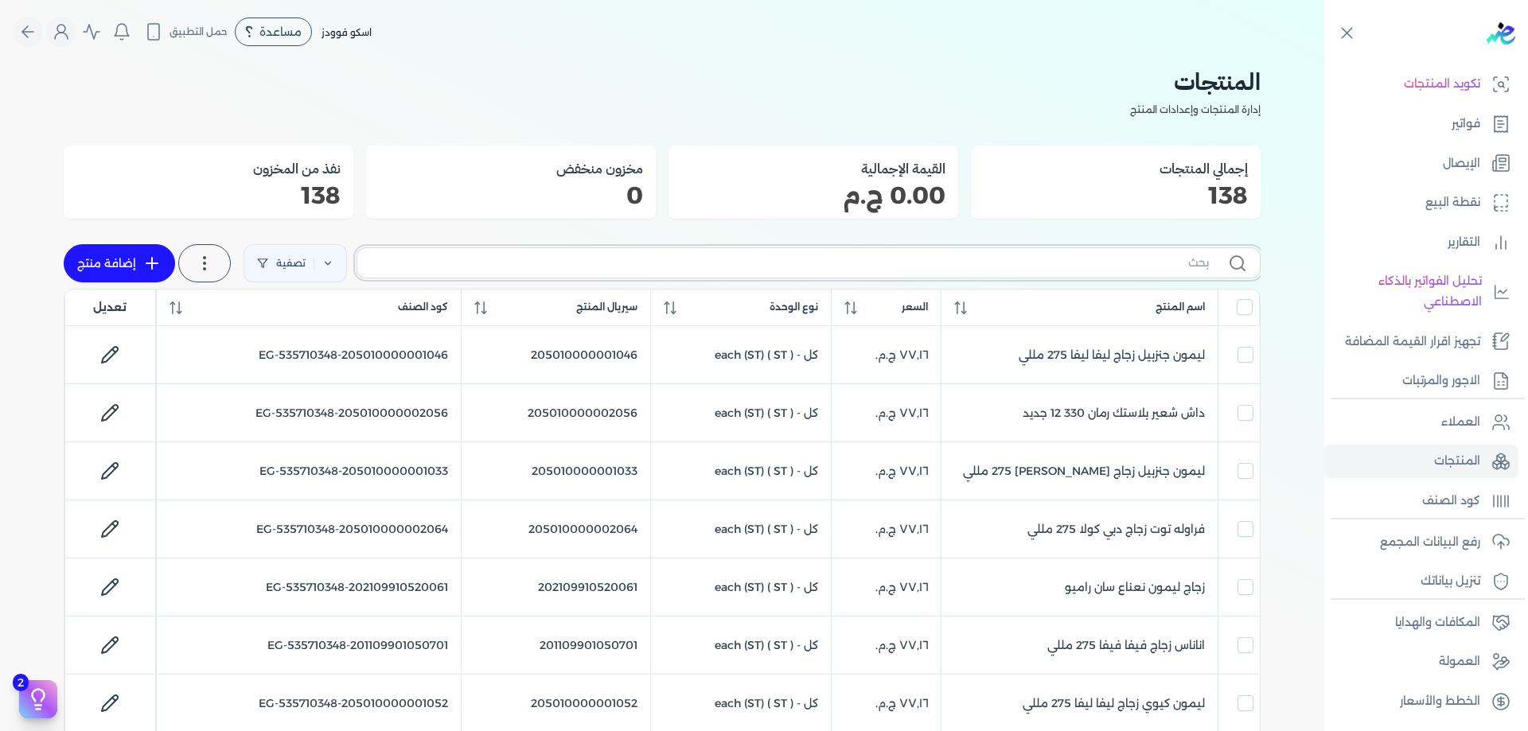
checkbox input "false"
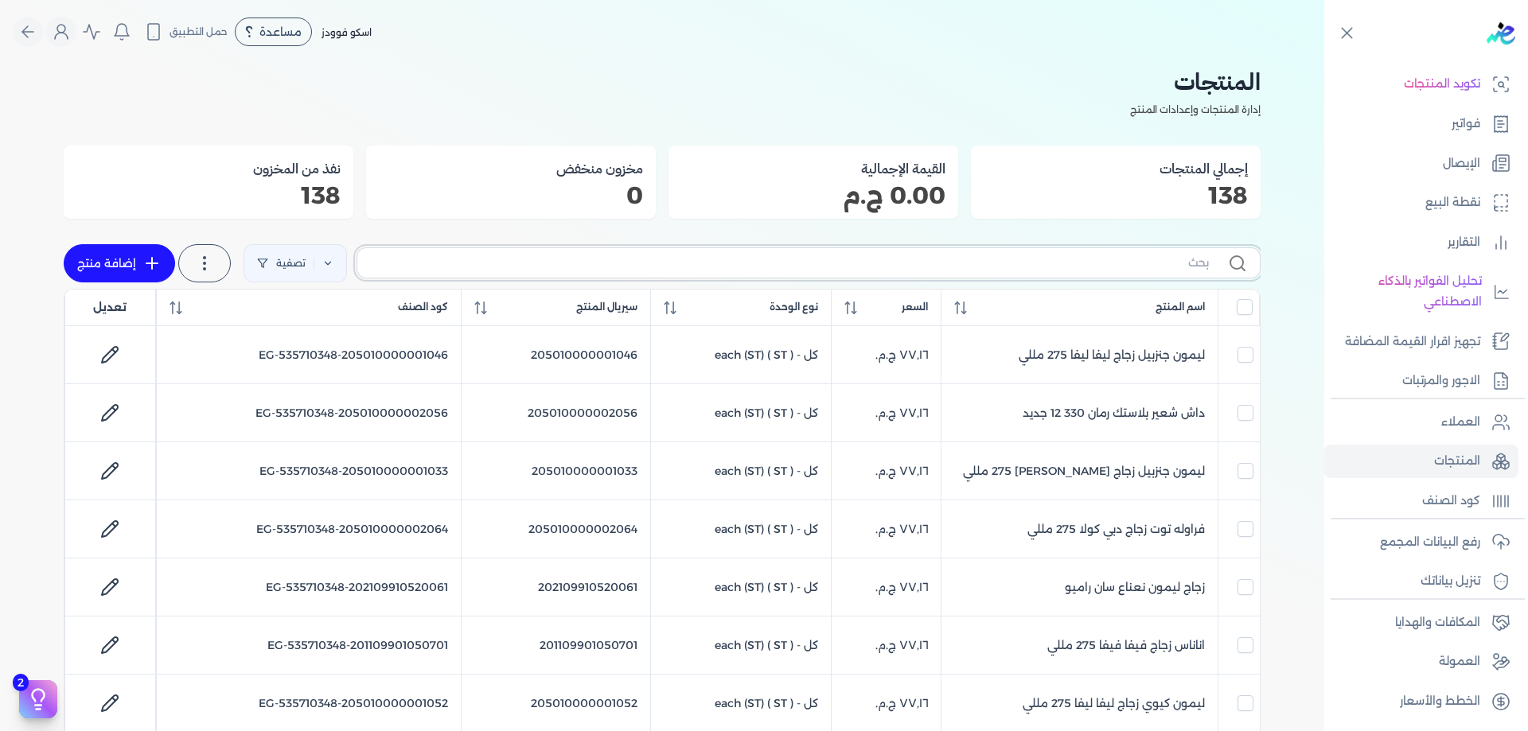
checkbox input "false"
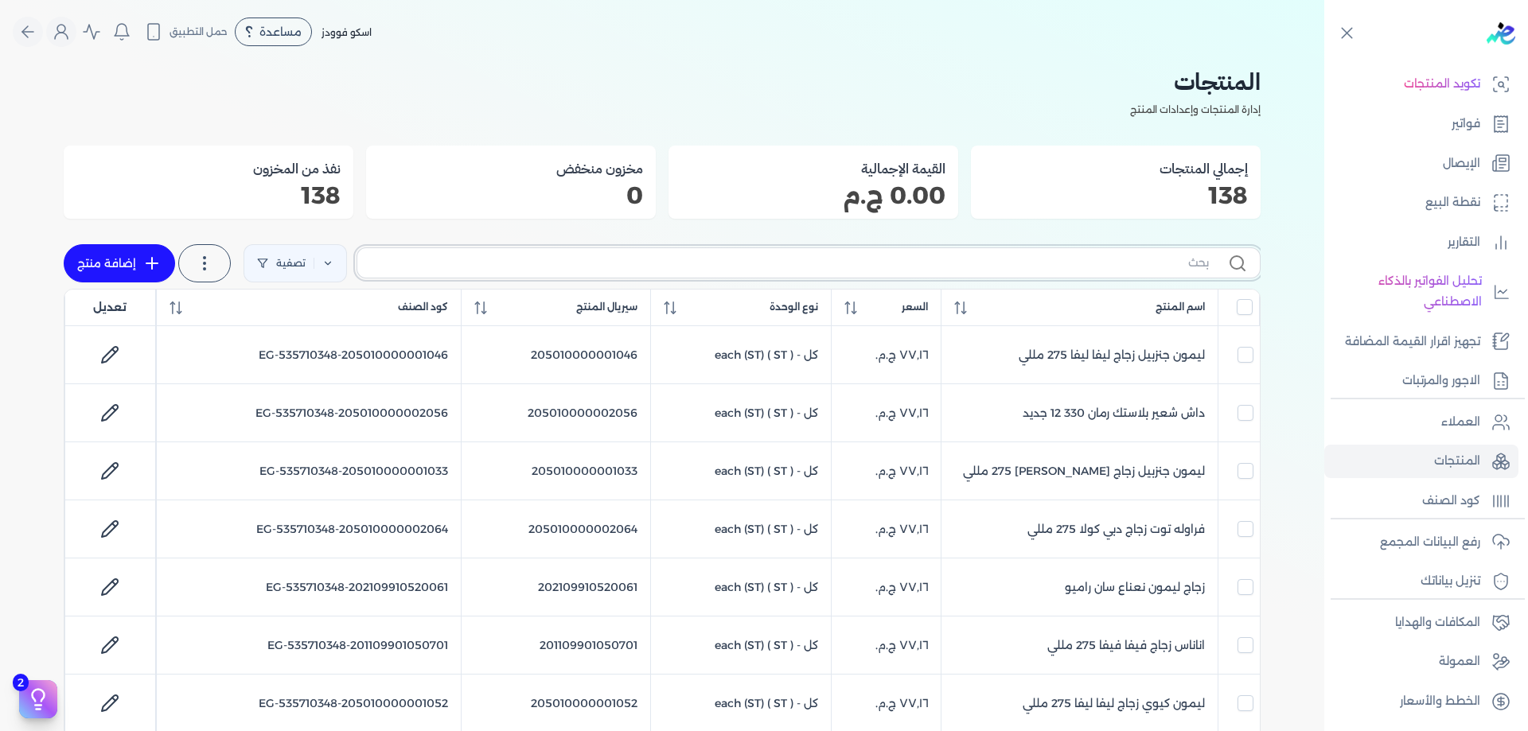
checkbox input "false"
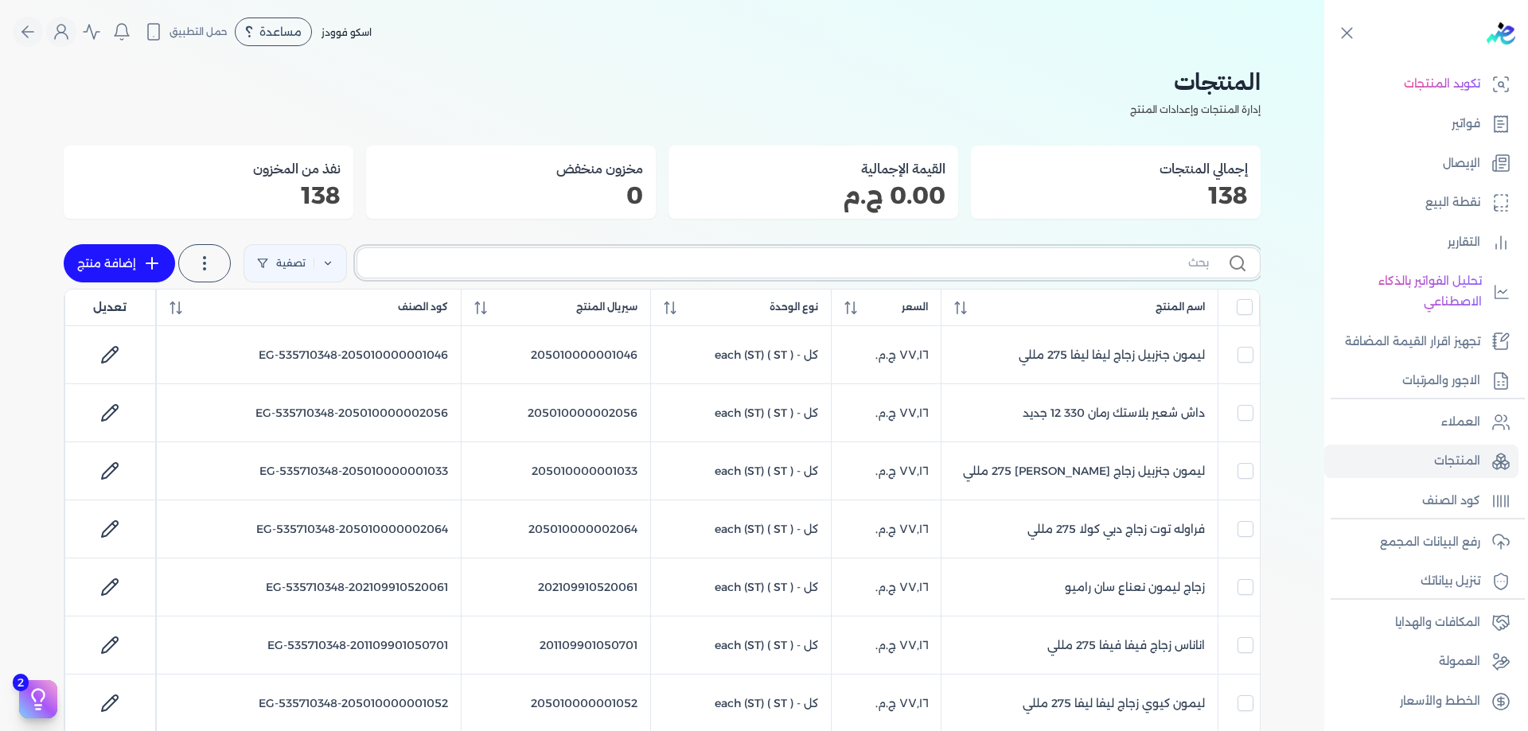
checkbox input "false"
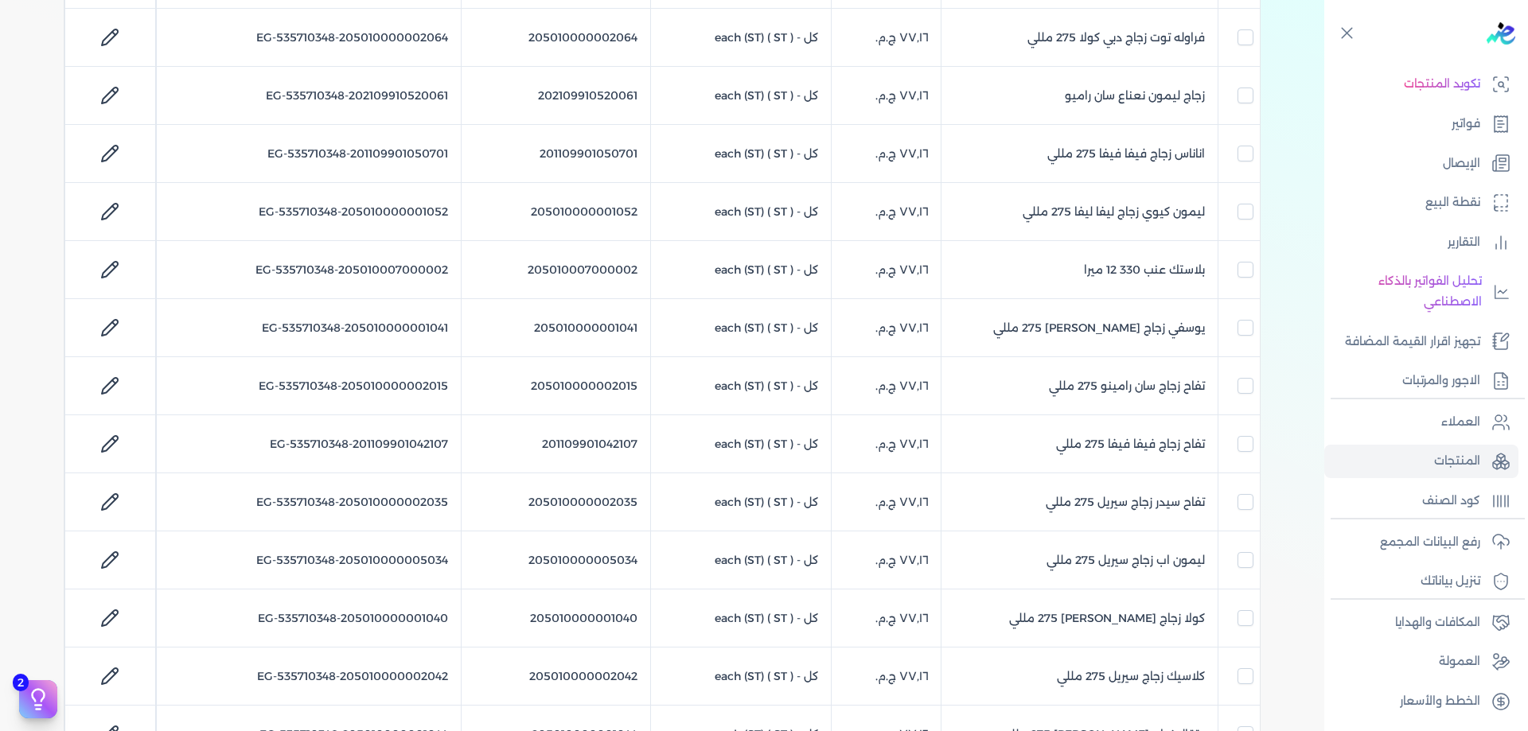
scroll to position [1046, 0]
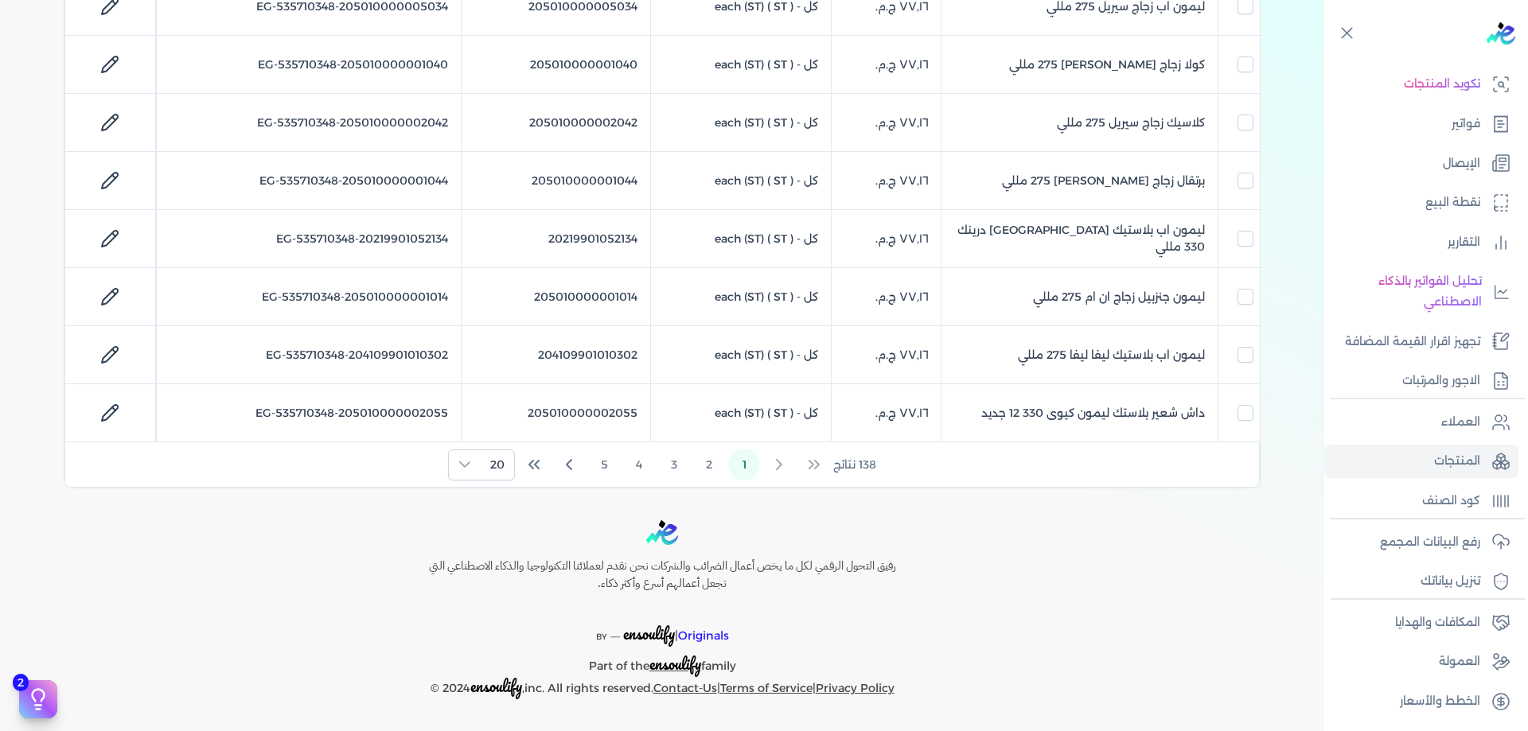
drag, startPoint x: 459, startPoint y: 418, endPoint x: 482, endPoint y: 445, distance: 35.6
click at [461, 427] on td "EG-535710348-205010000002055" at bounding box center [308, 413] width 305 height 58
checkbox input "false"
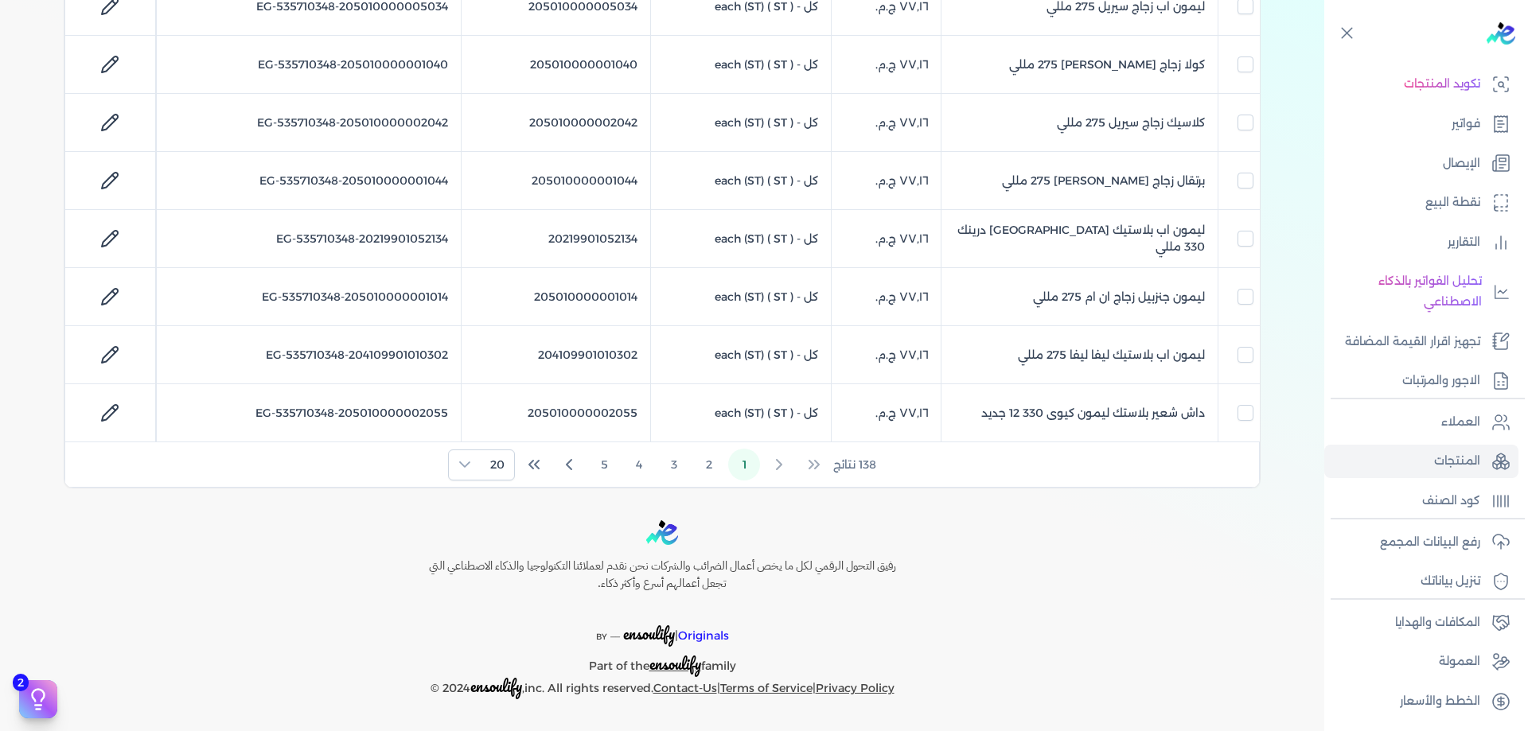
checkbox input "false"
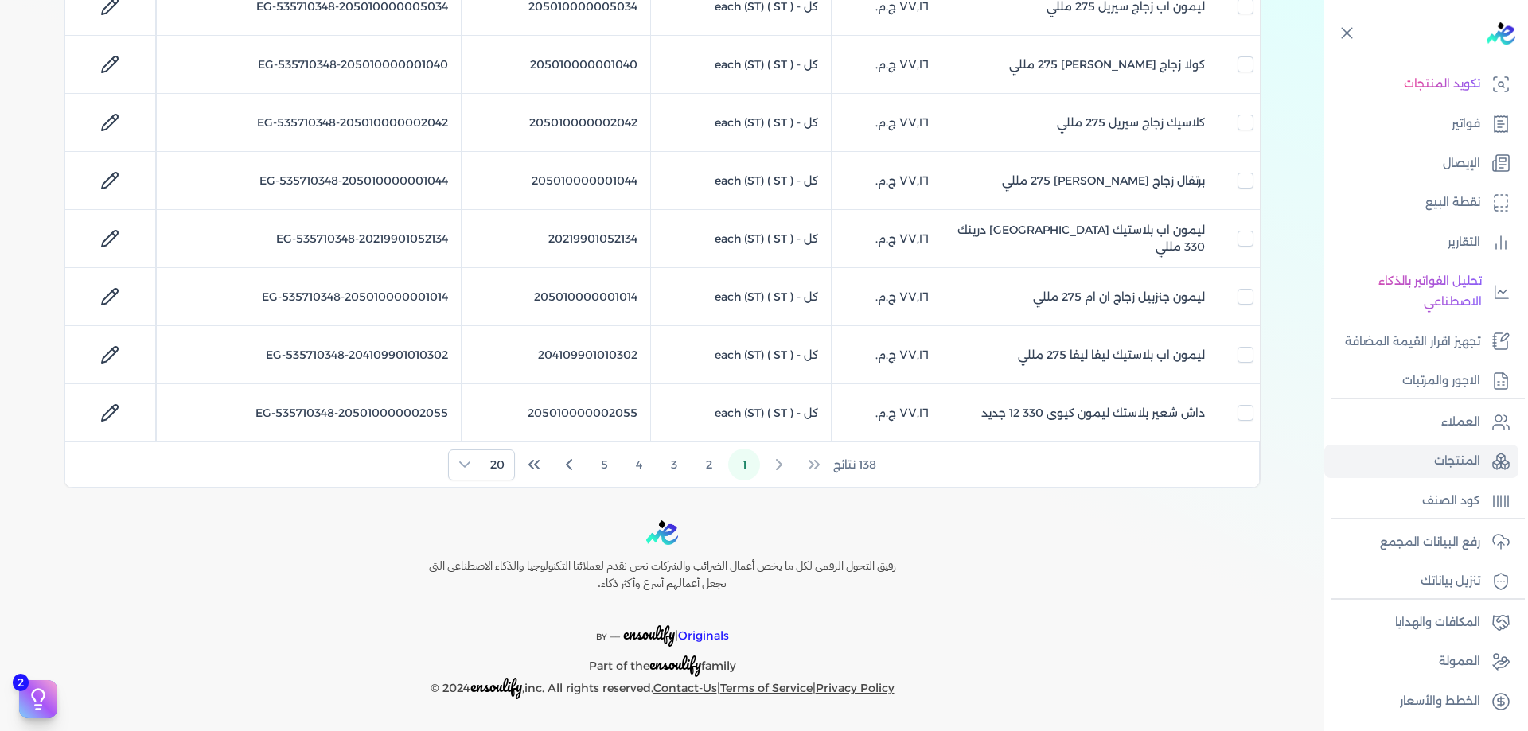
checkbox input "false"
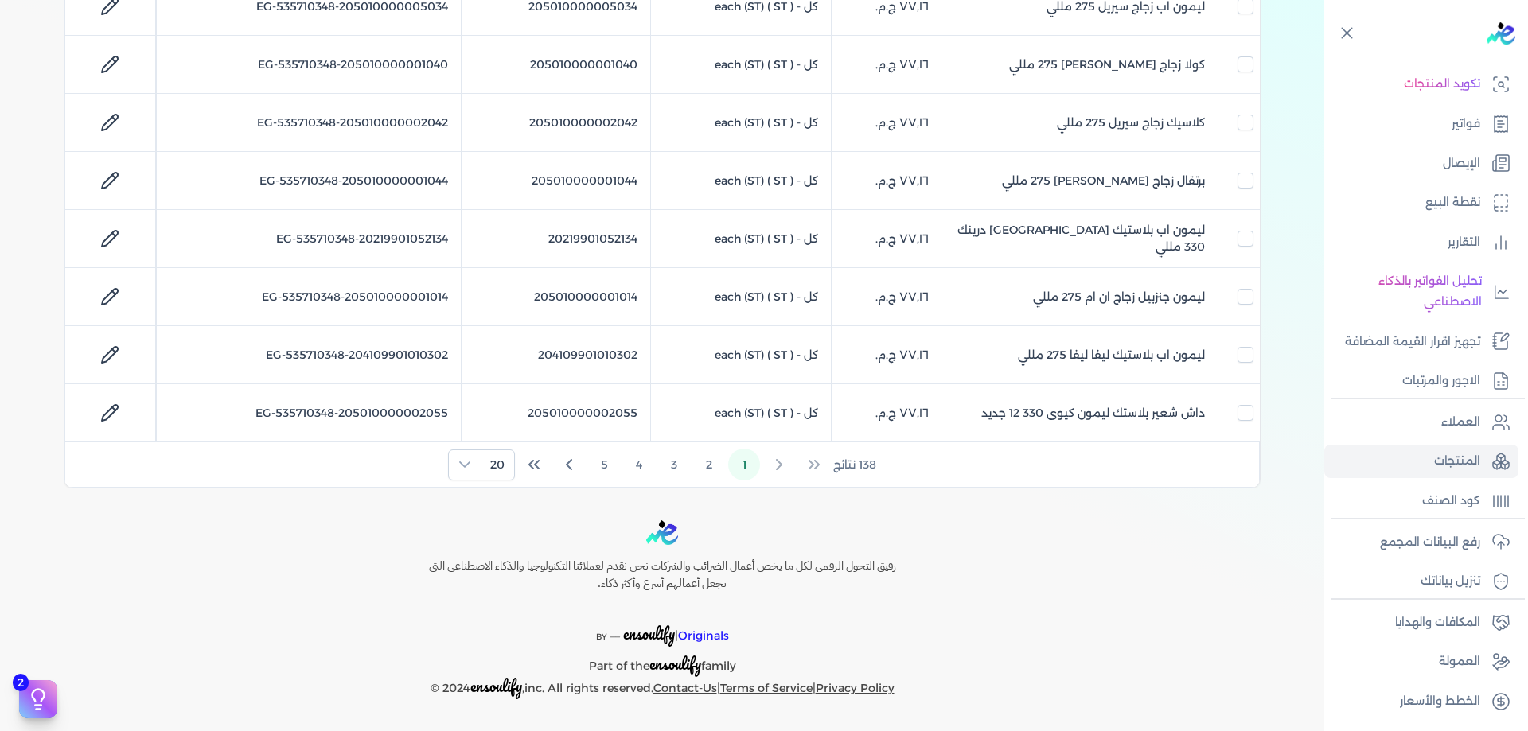
checkbox input "false"
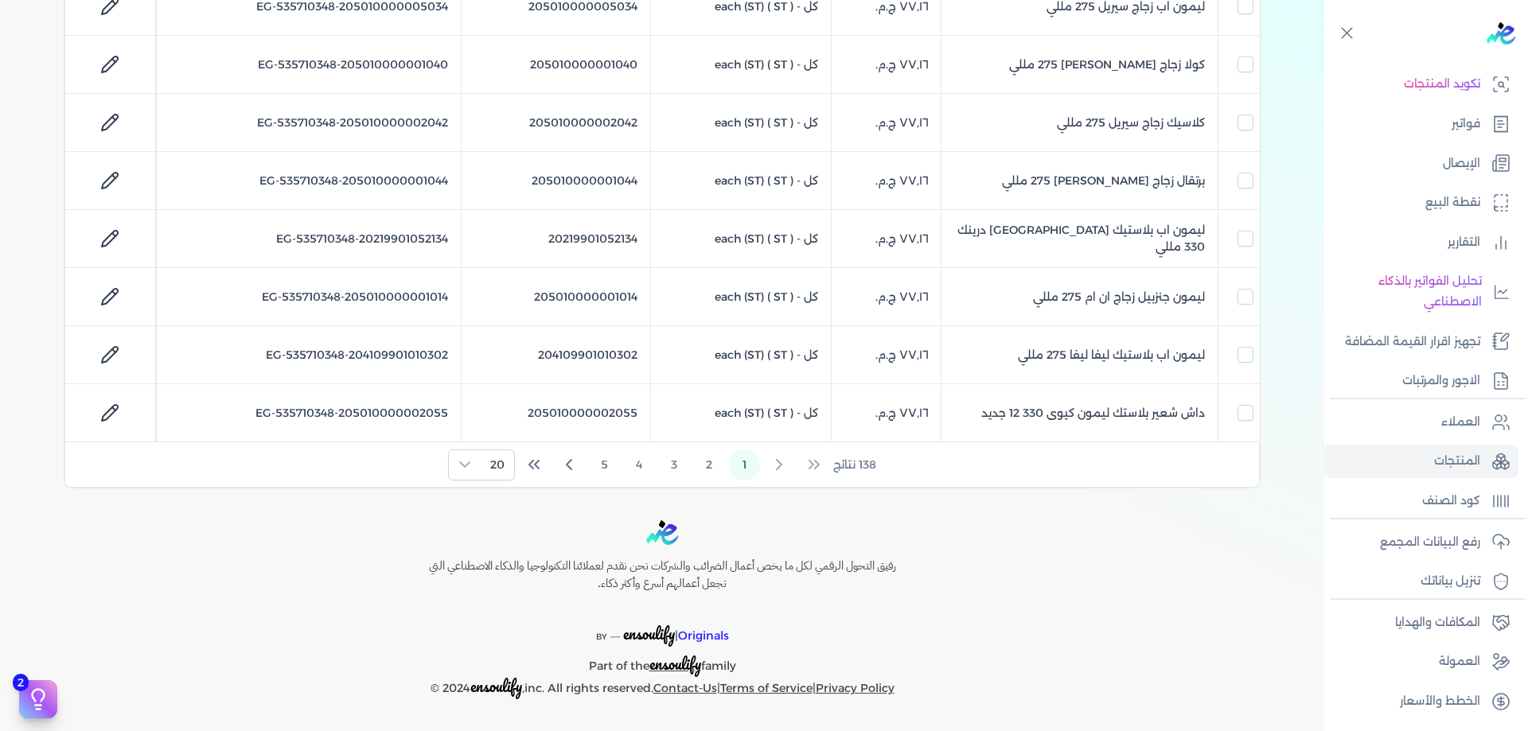
checkbox input "false"
checkbox input "true"
click at [482, 445] on div "138 نتائج 1 2 3 4 5 20" at bounding box center [662, 464] width 1194 height 45
click at [486, 462] on span "20" at bounding box center [497, 464] width 33 height 29
click at [492, 551] on li "100" at bounding box center [483, 562] width 59 height 29
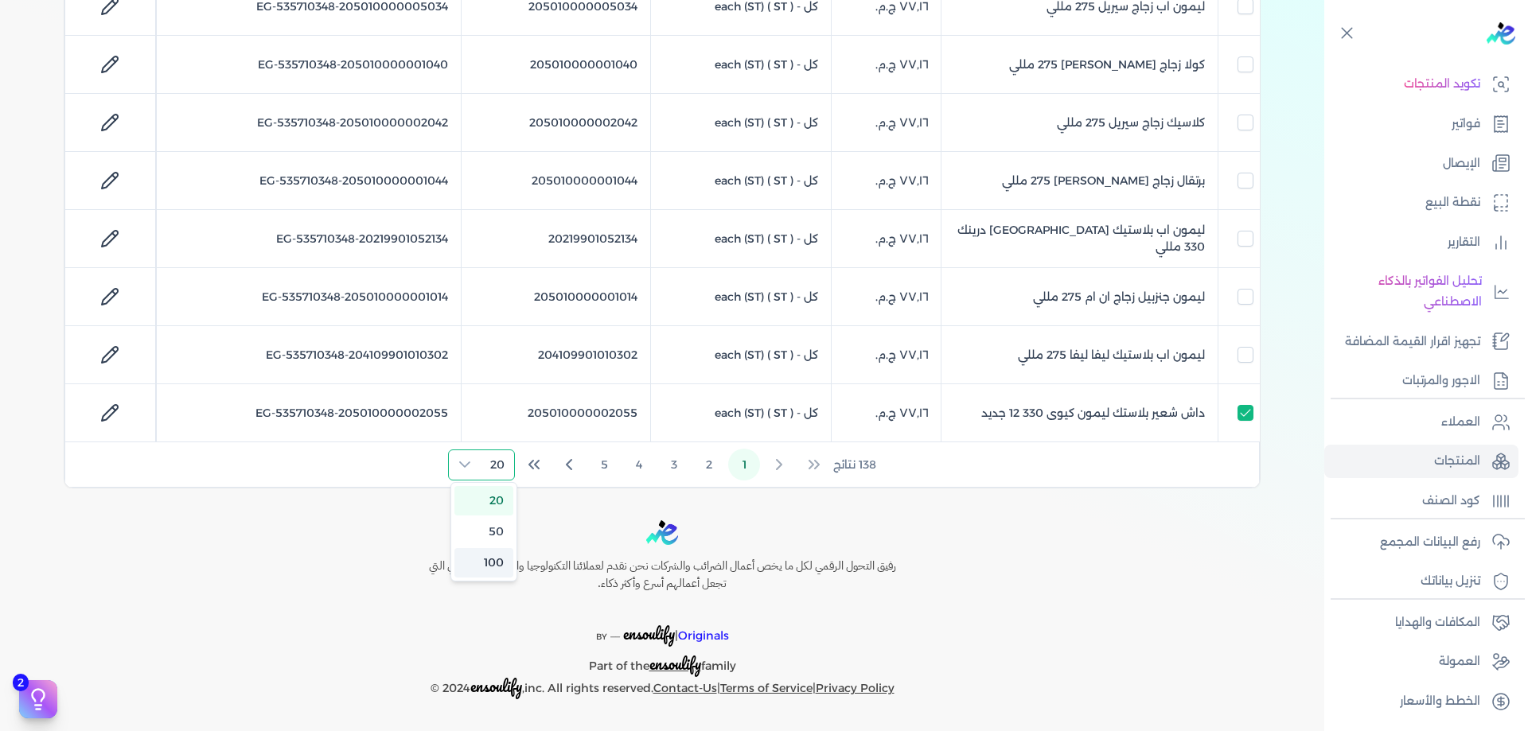
checkbox input "false"
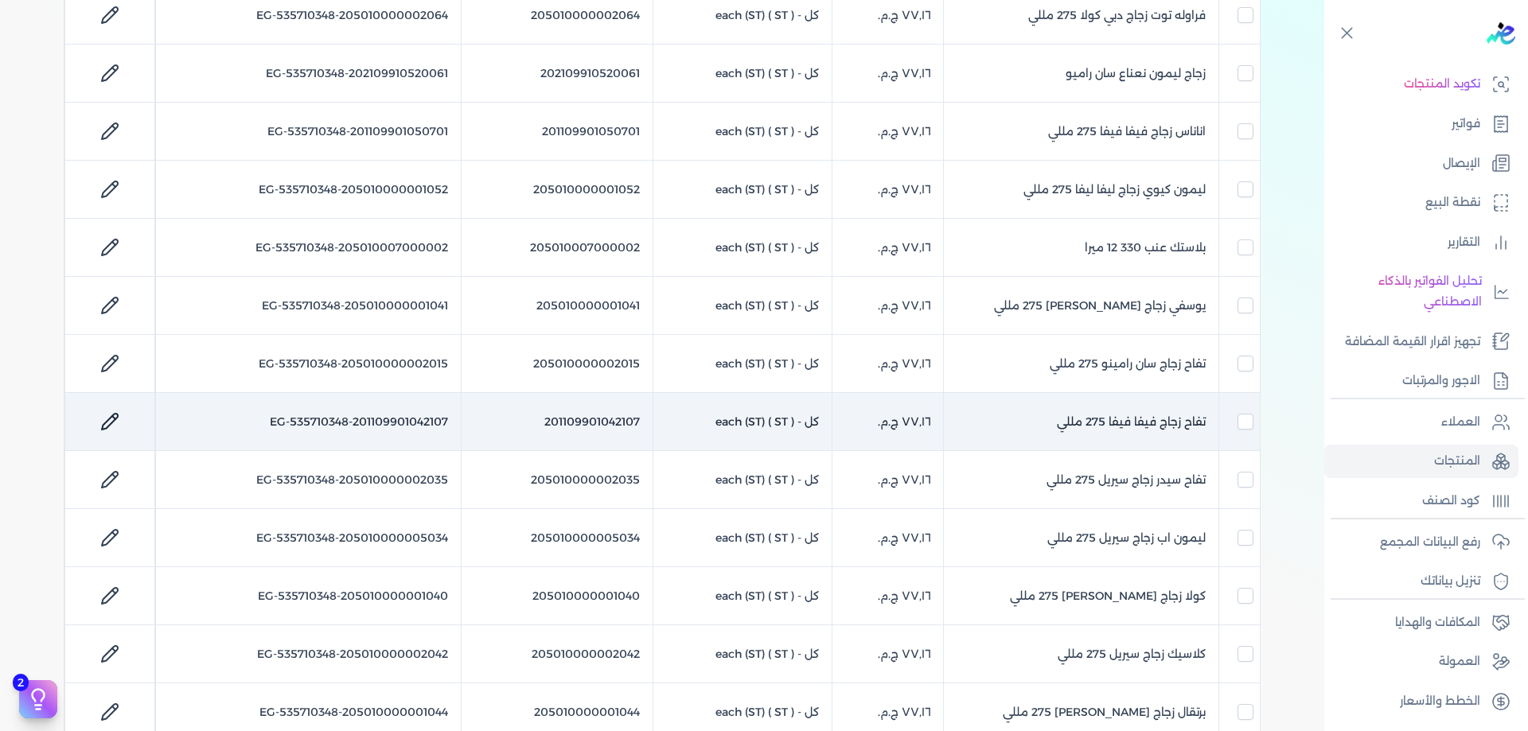
scroll to position [0, 0]
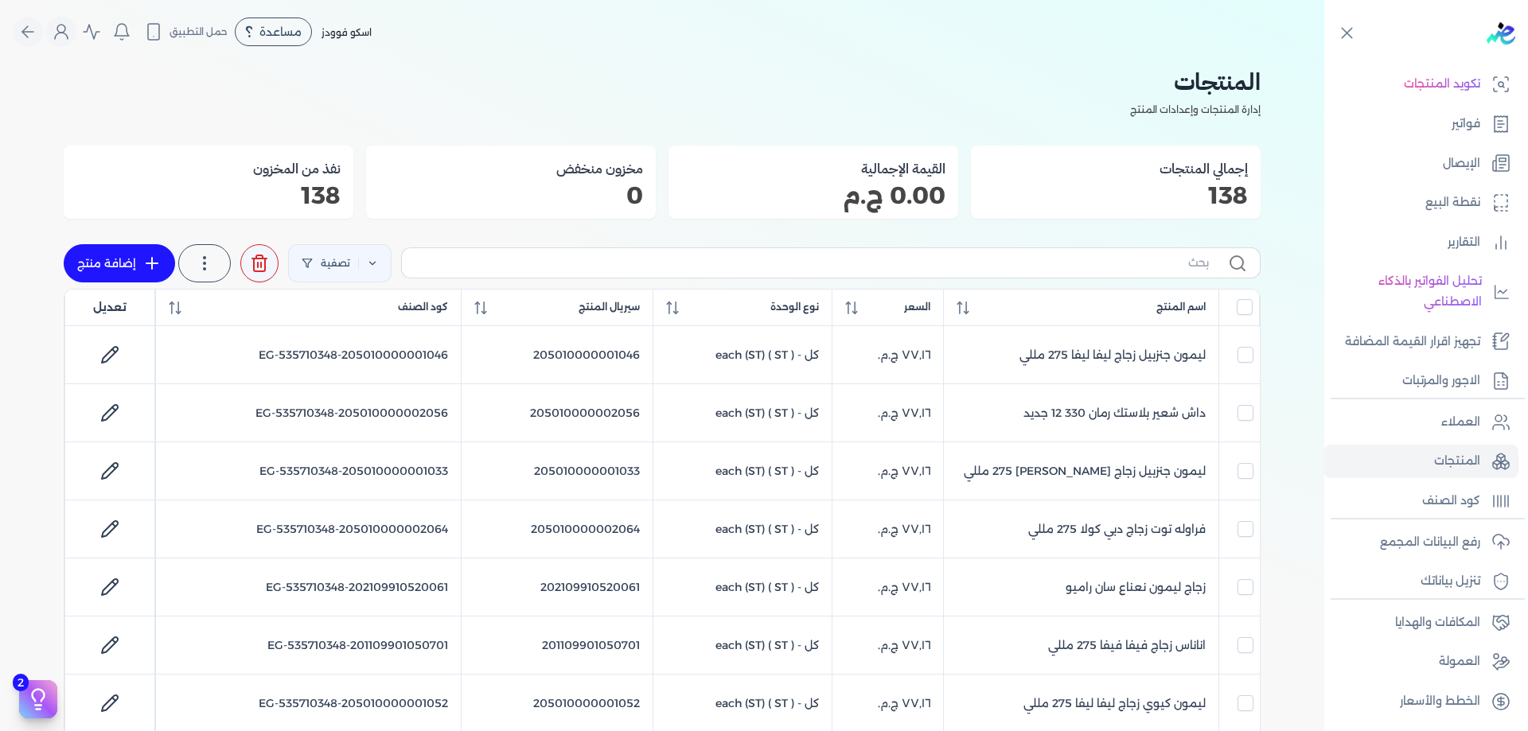
click at [1059, 275] on label at bounding box center [830, 262] width 859 height 30
click at [1059, 271] on input "text" at bounding box center [812, 263] width 794 height 17
click at [1059, 269] on input "text" at bounding box center [812, 263] width 794 height 17
type input "f"
checkbox input "false"
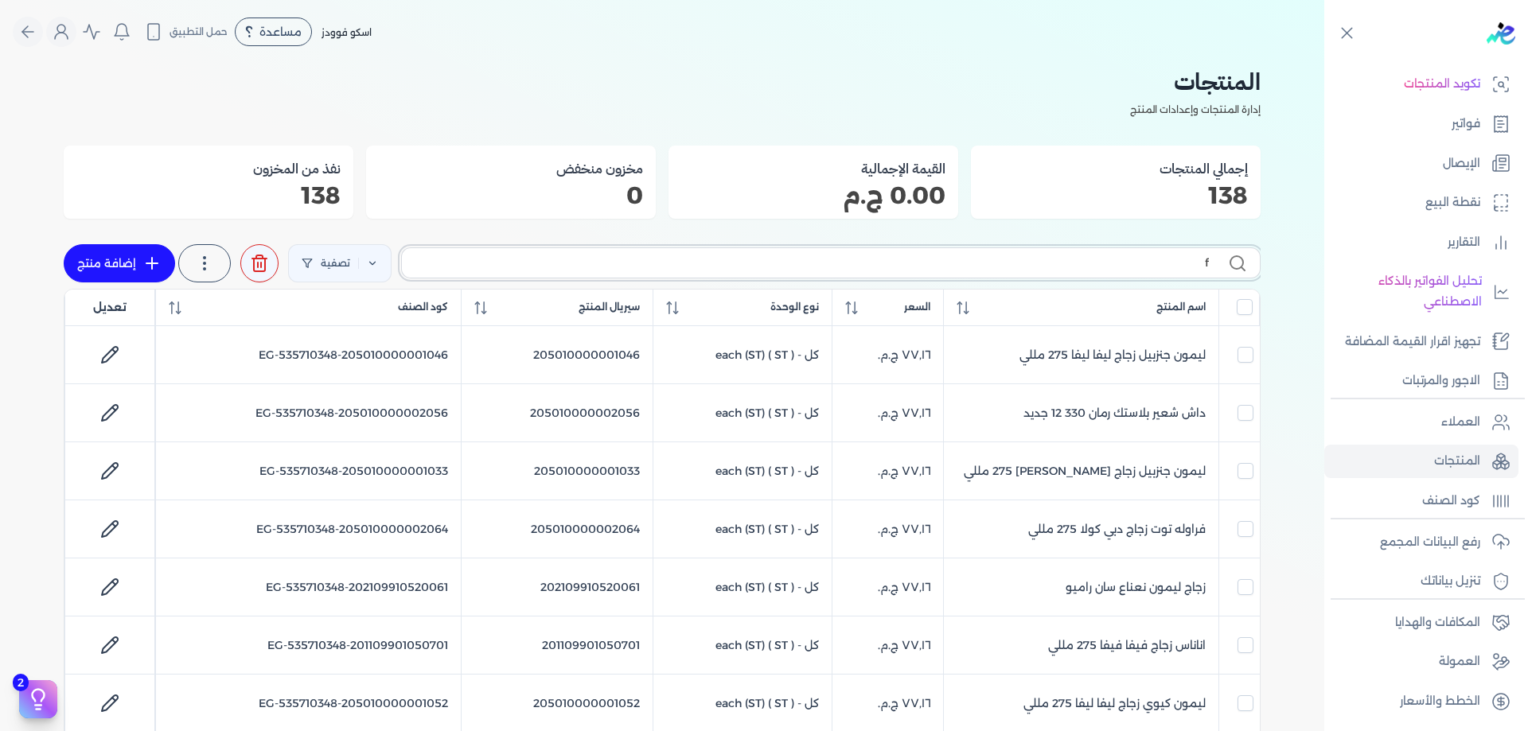
checkbox input "false"
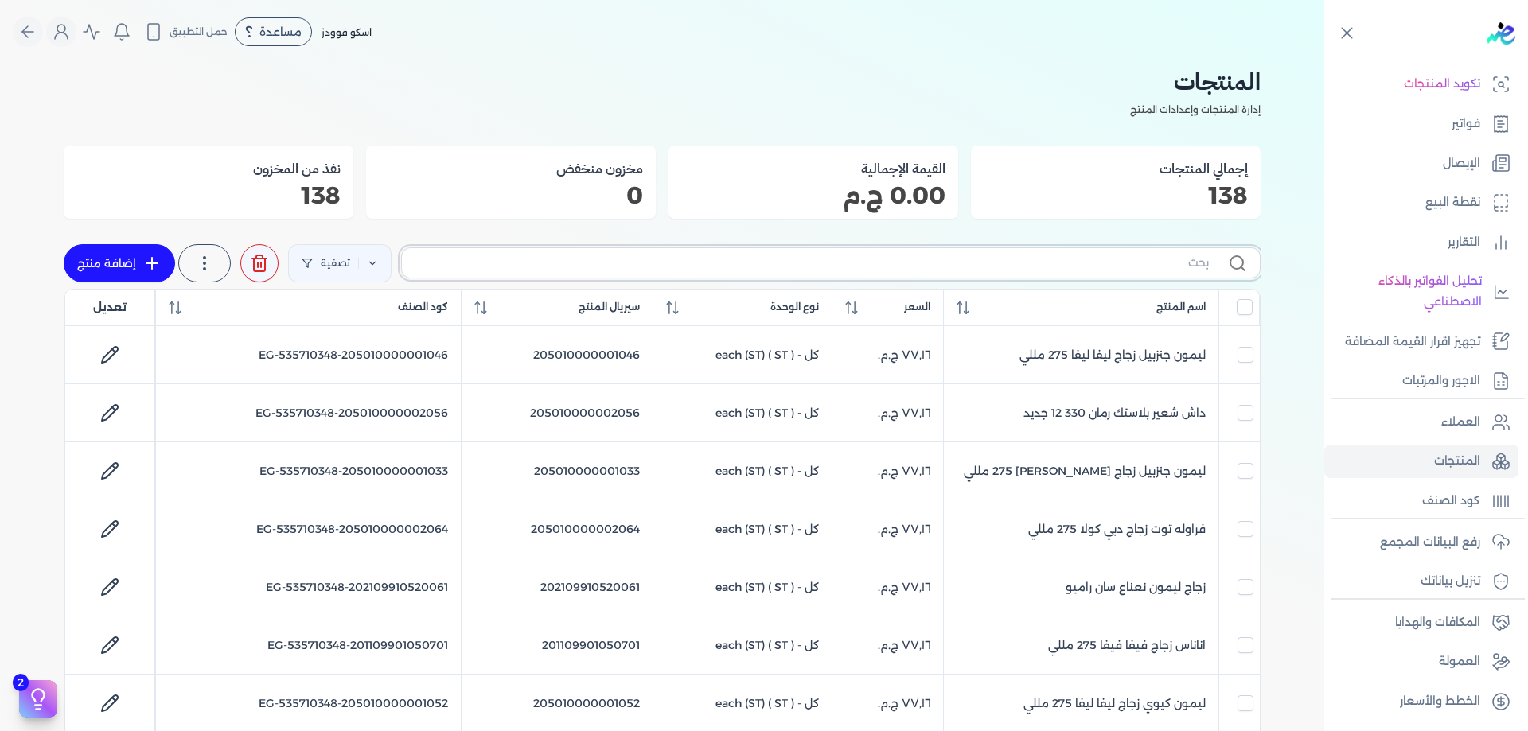
checkbox input "false"
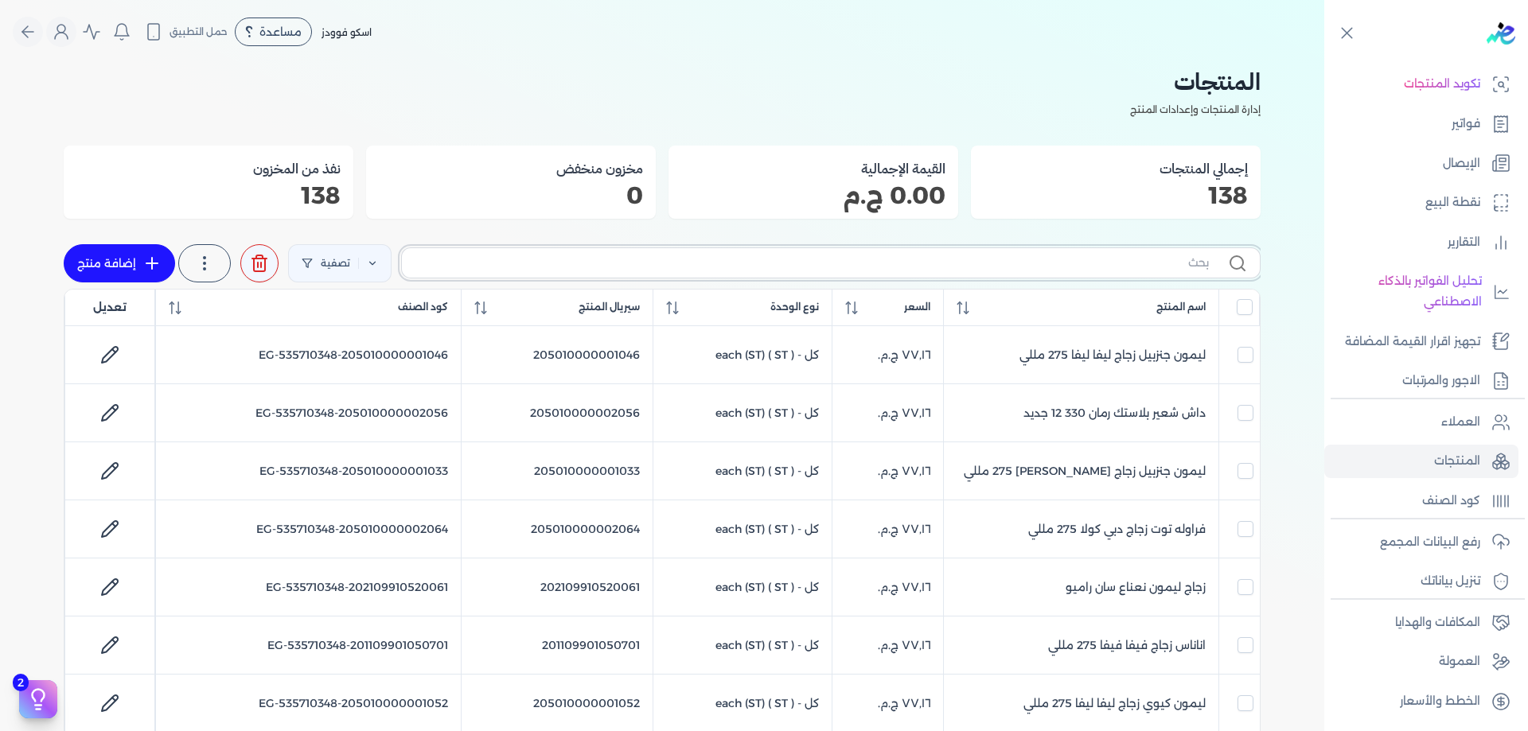
checkbox input "false"
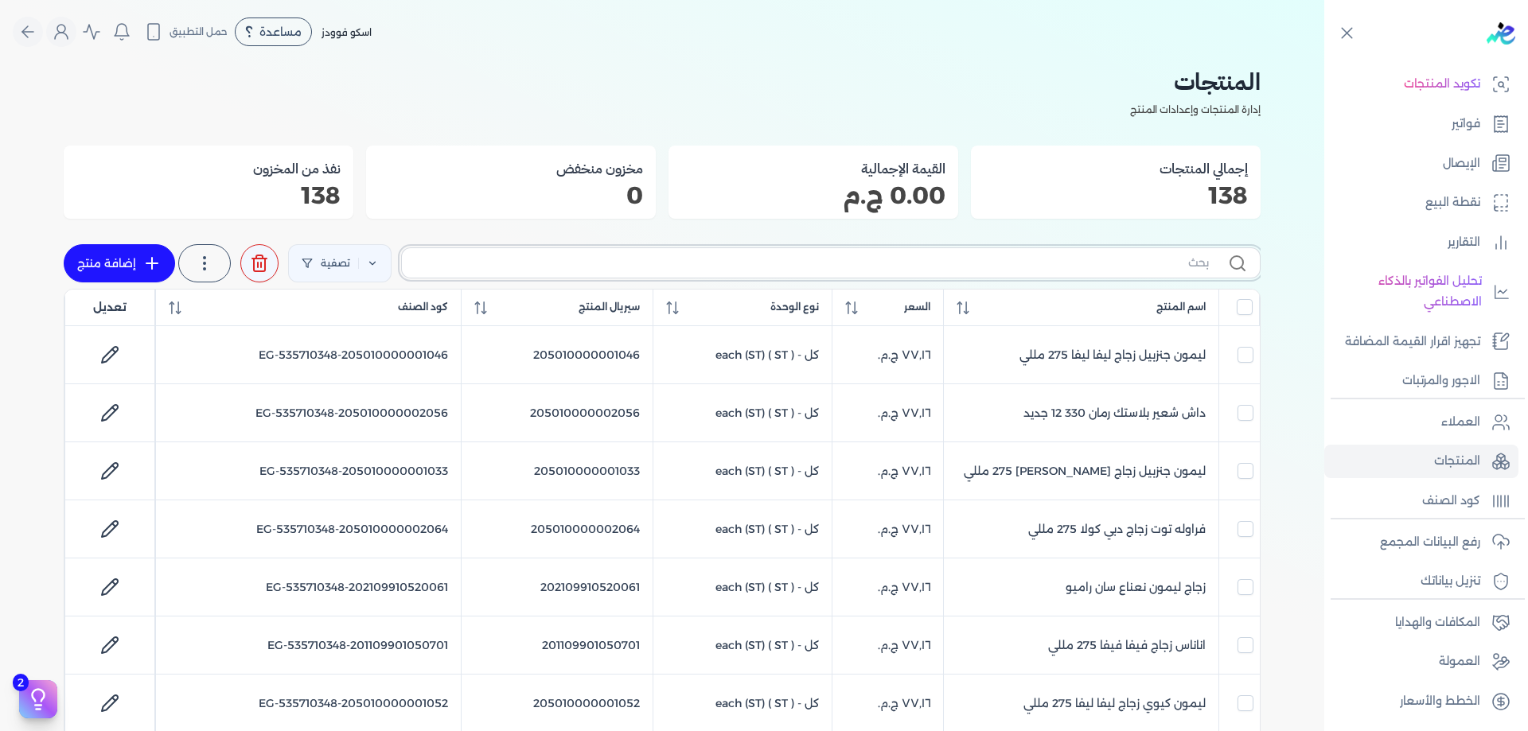
checkbox input "false"
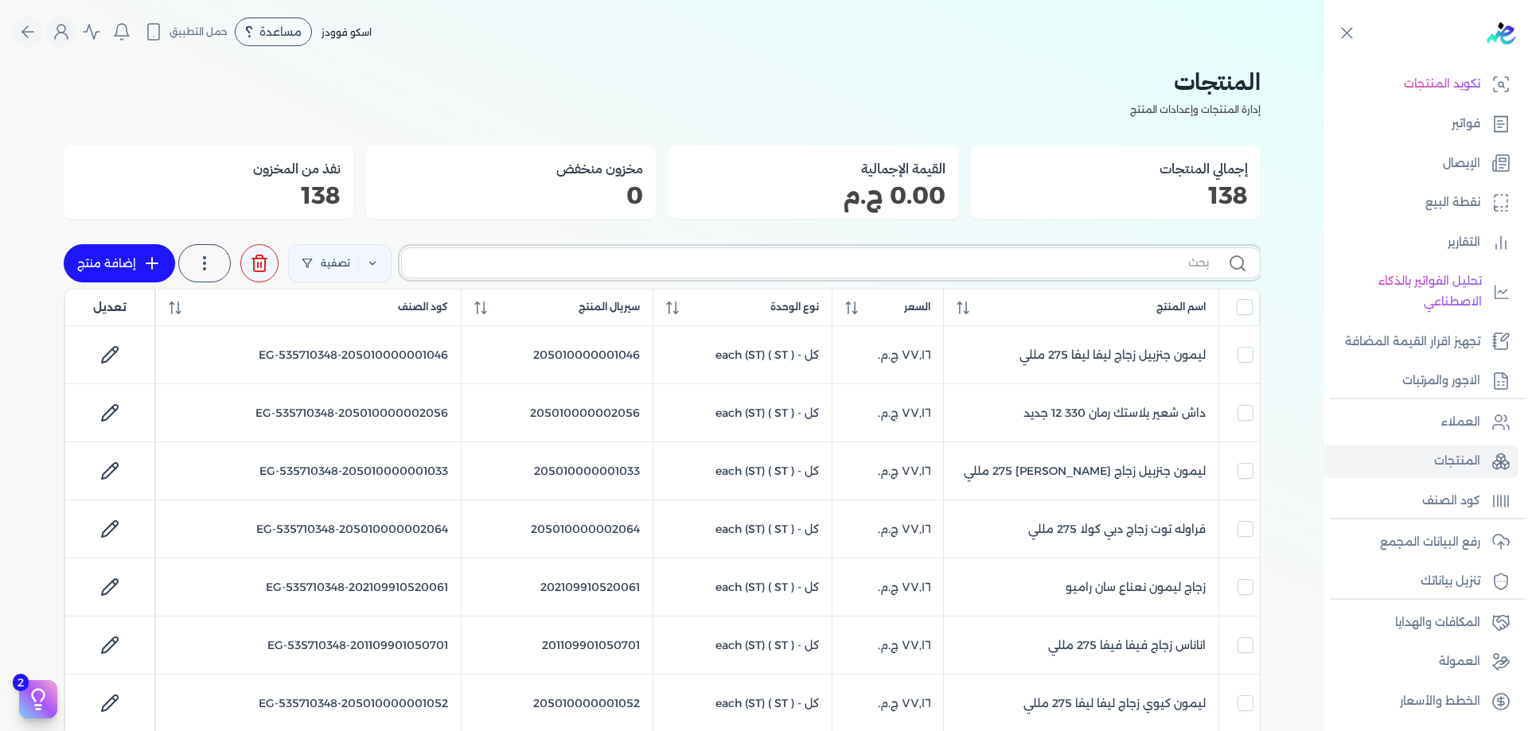
checkbox input "false"
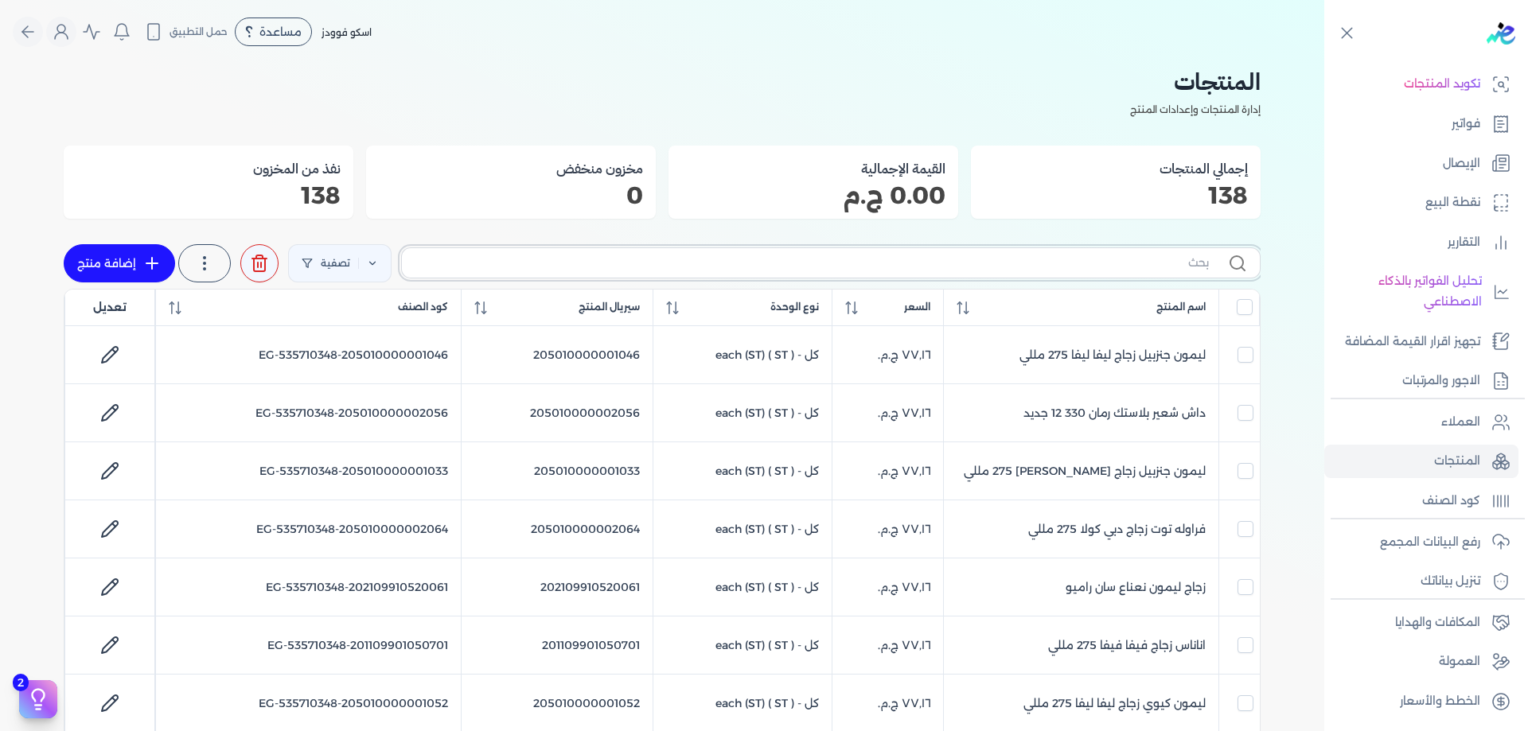
checkbox input "false"
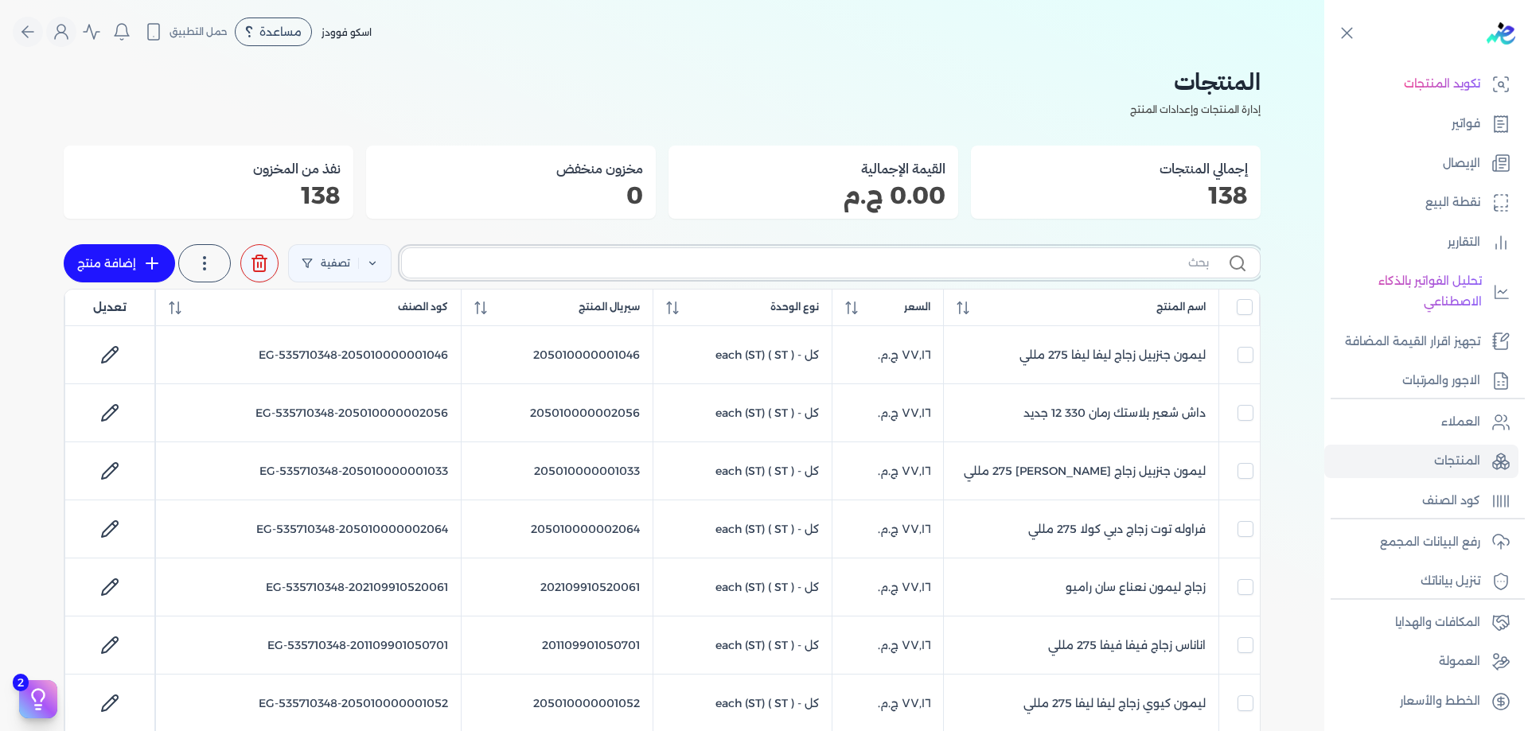
checkbox input "false"
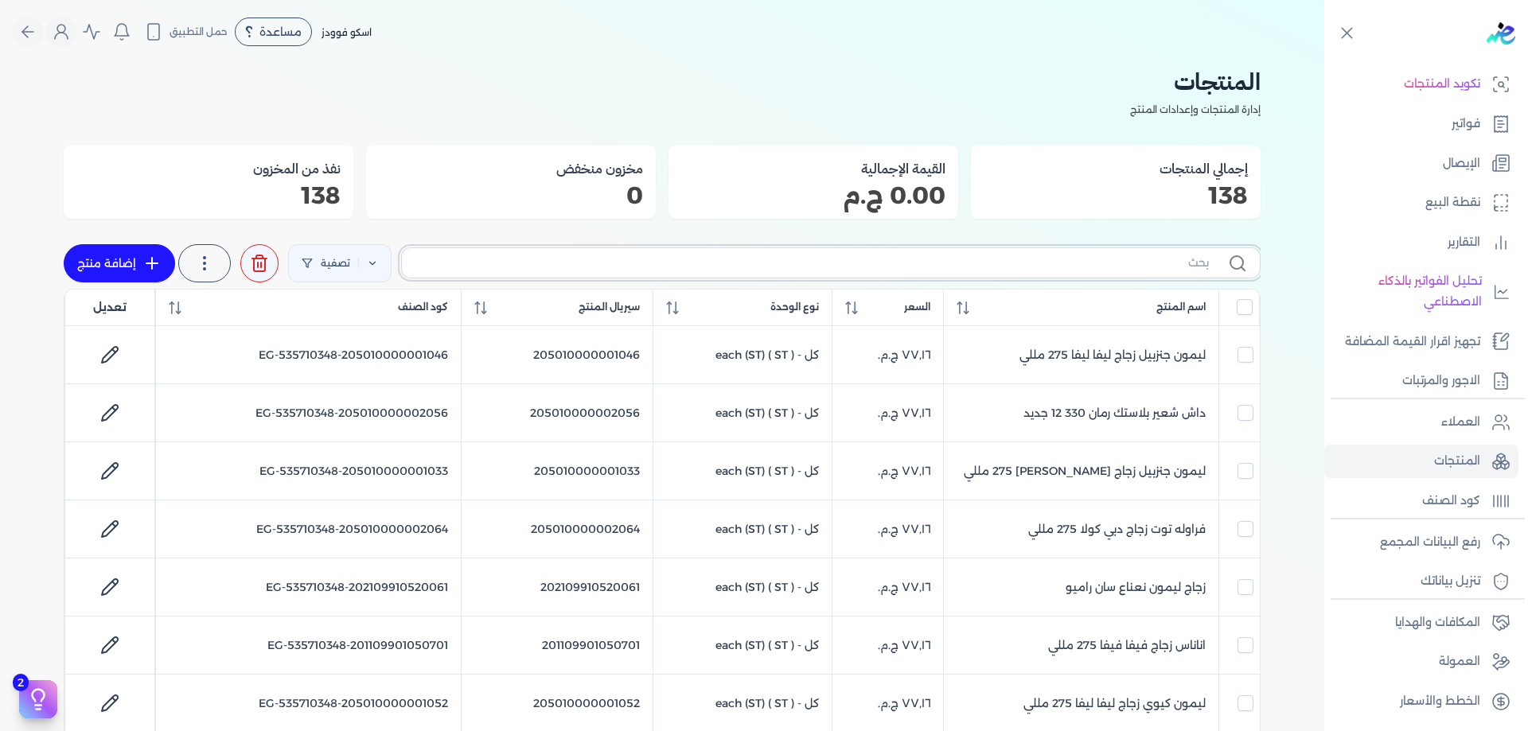
checkbox input "false"
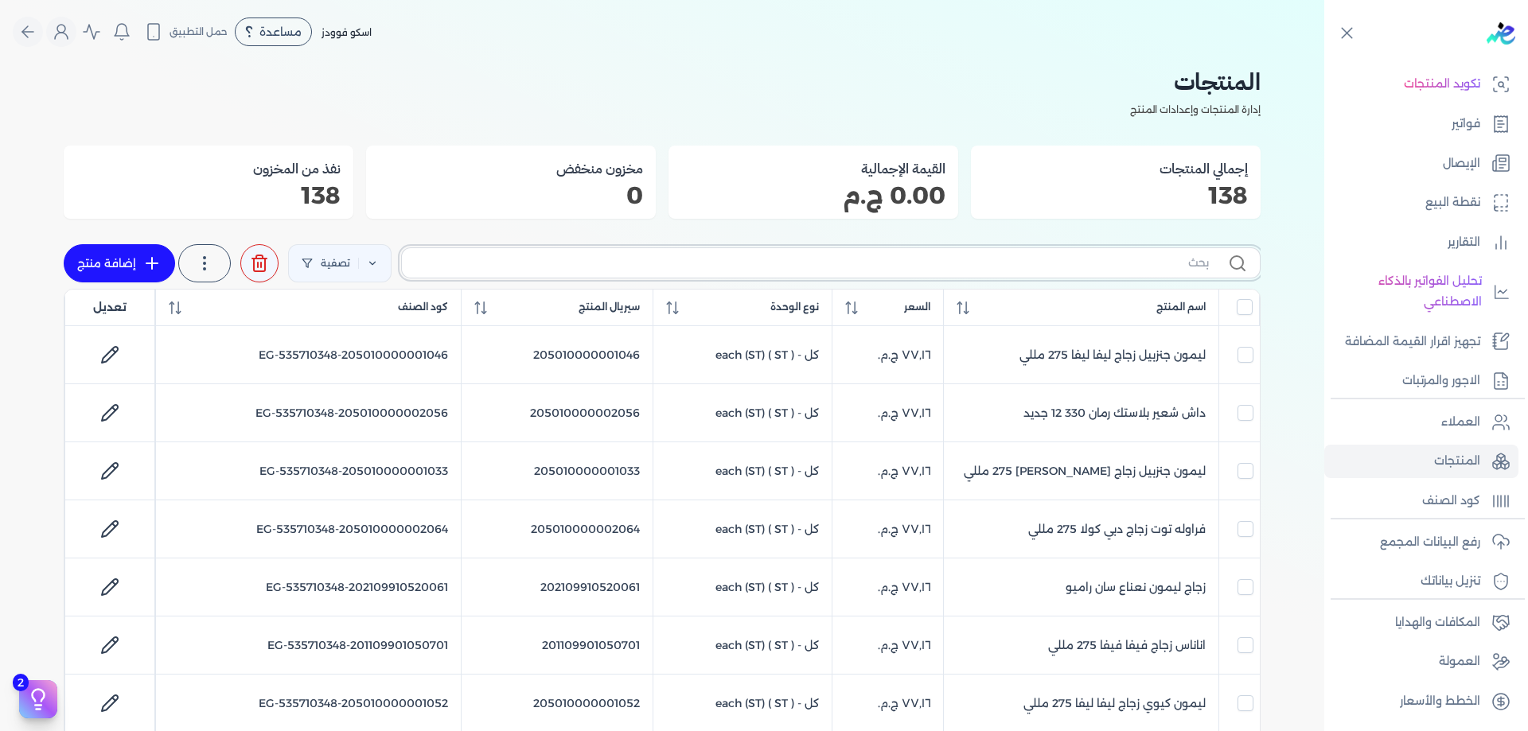
checkbox input "false"
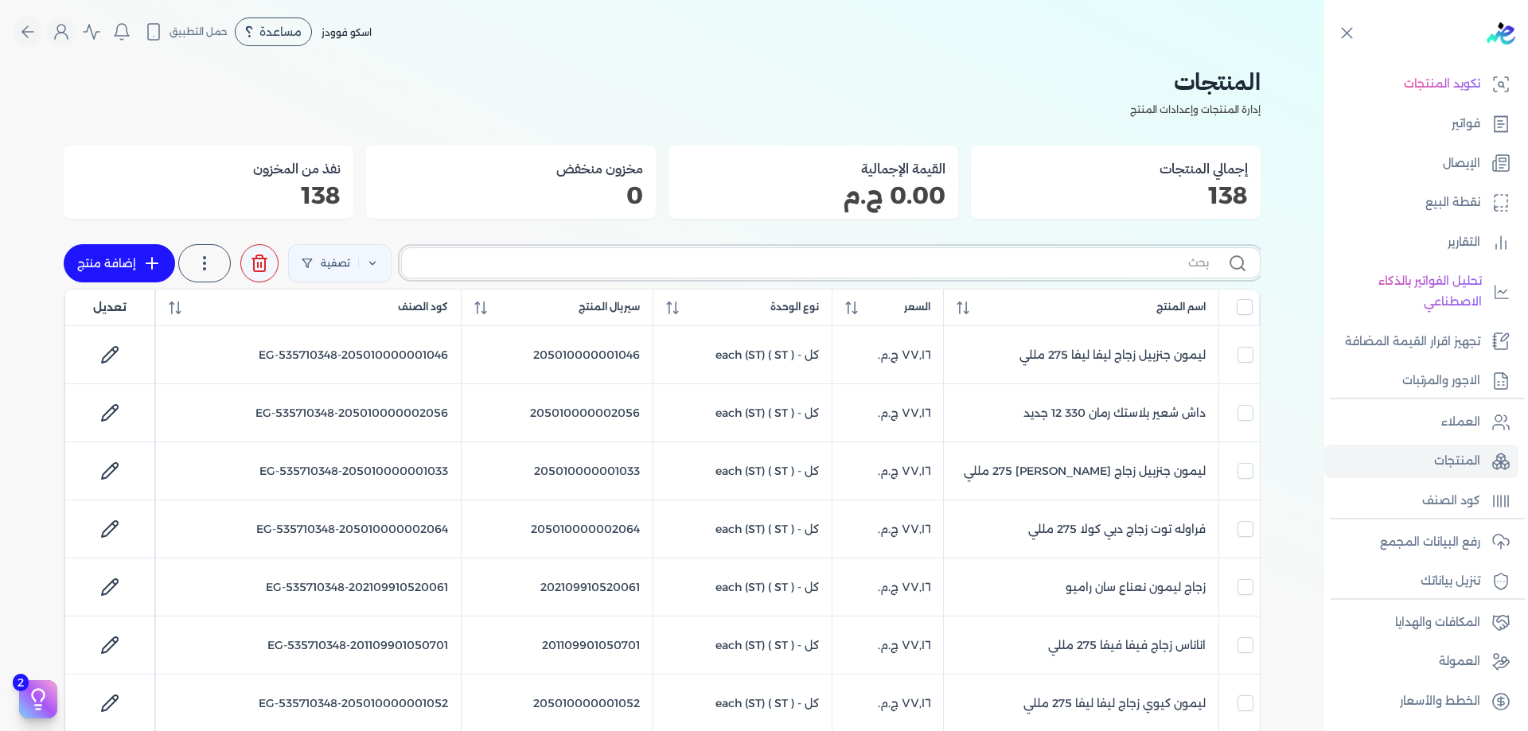
checkbox input "false"
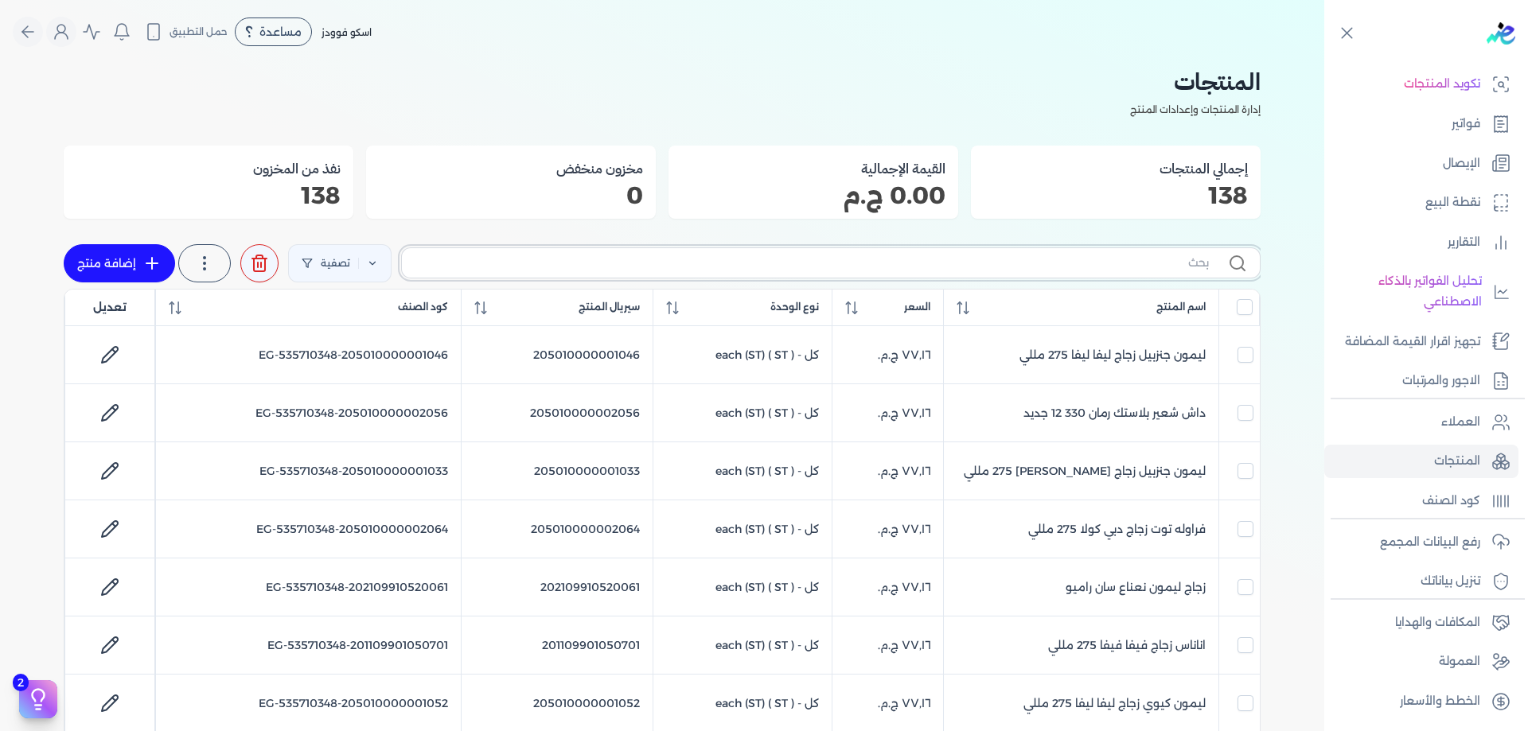
checkbox input "false"
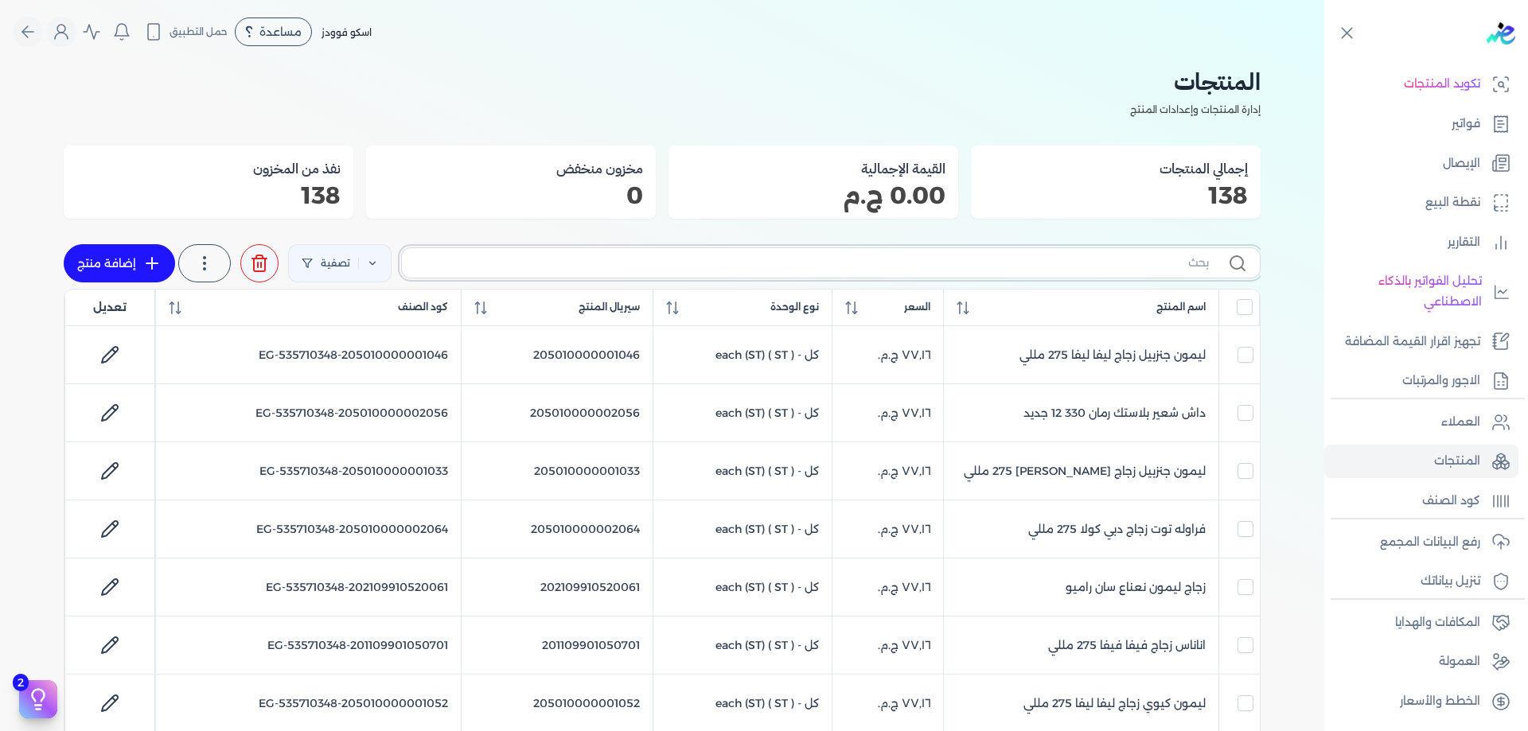
checkbox input "false"
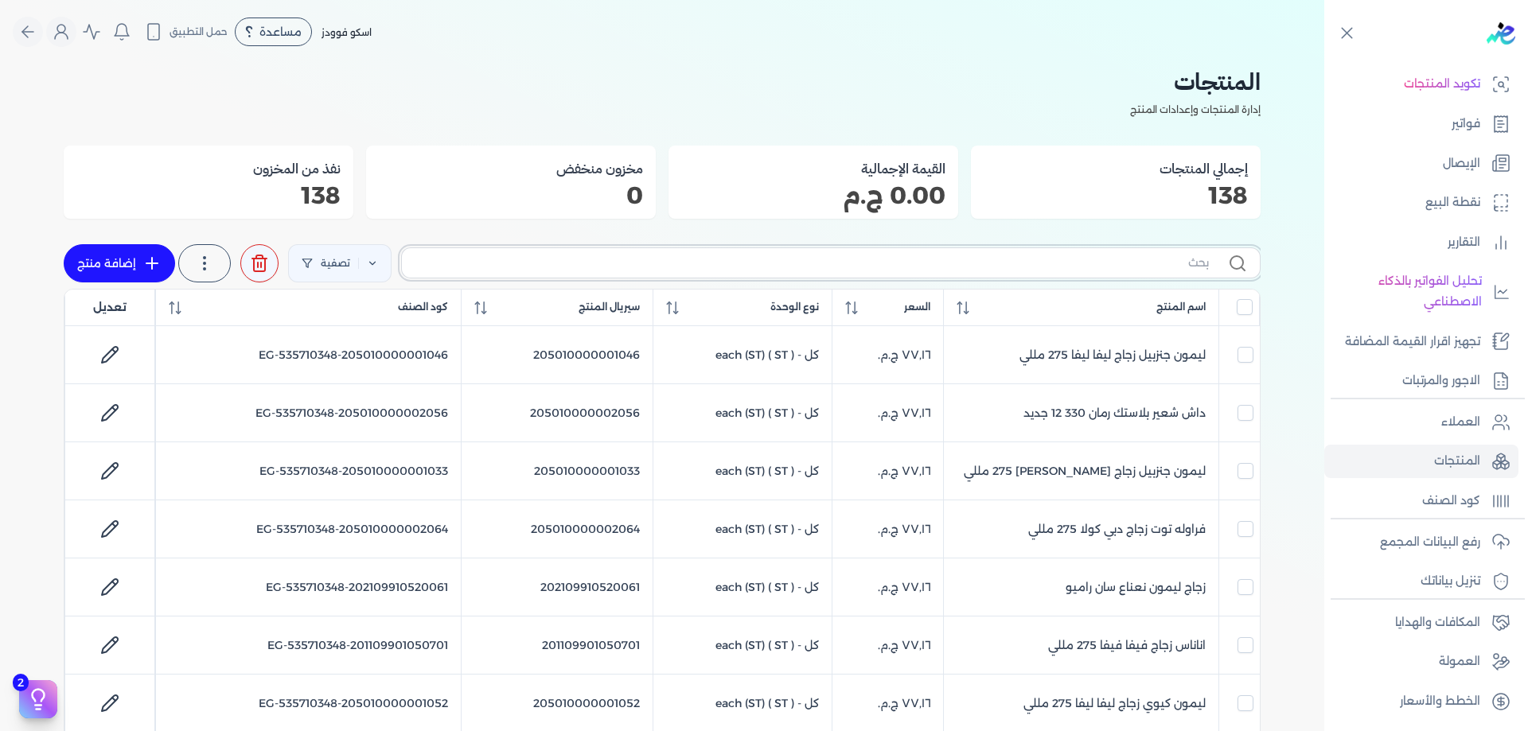
checkbox input "false"
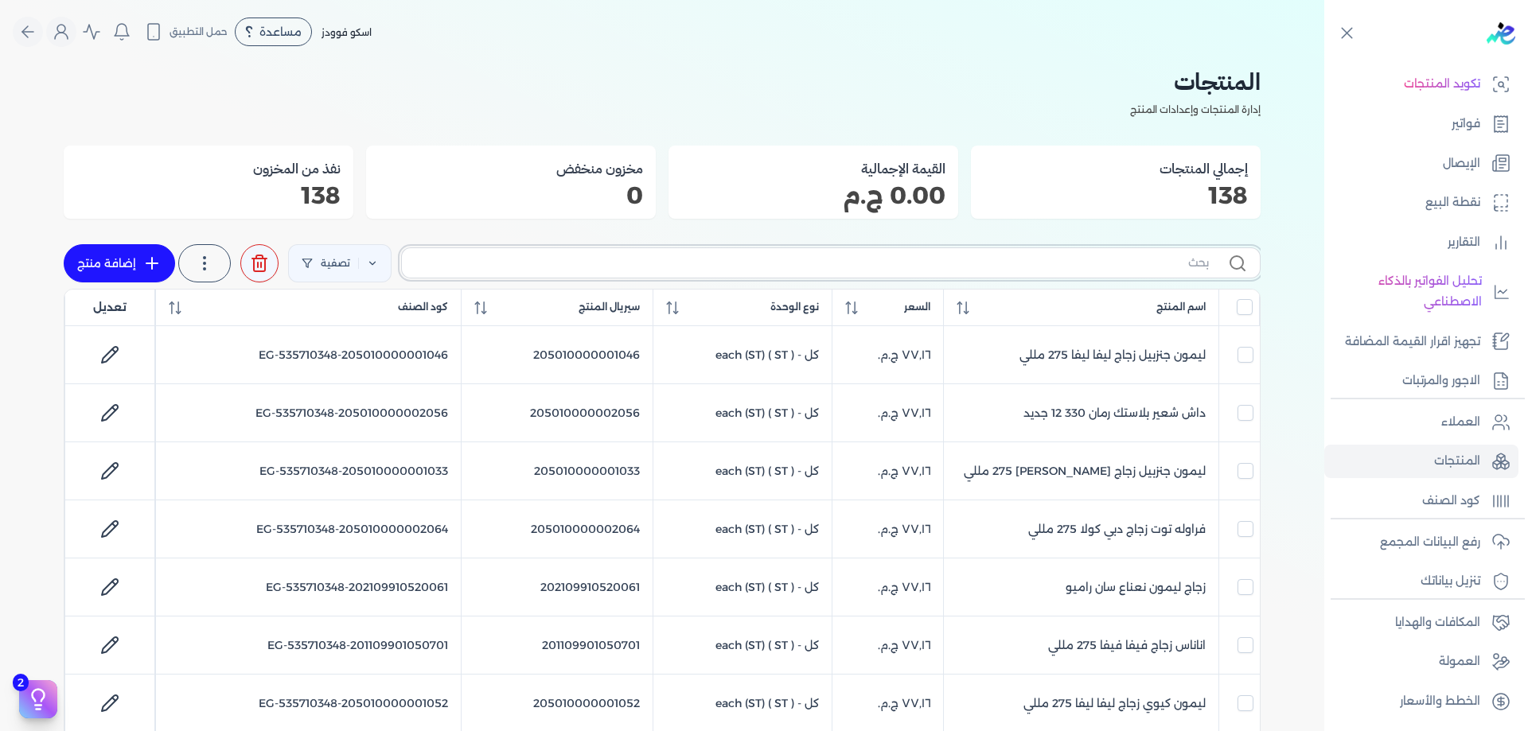
checkbox input "false"
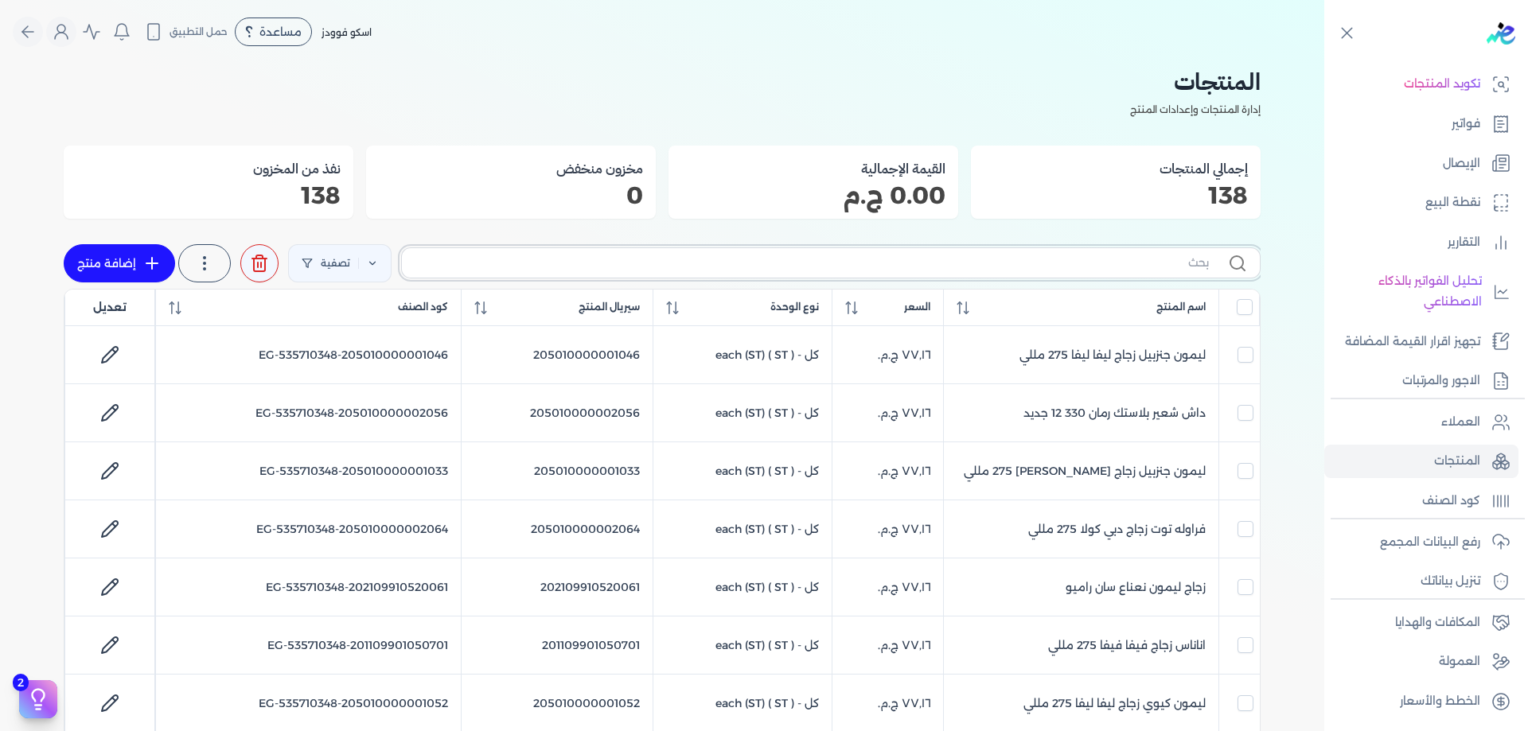
checkbox input "false"
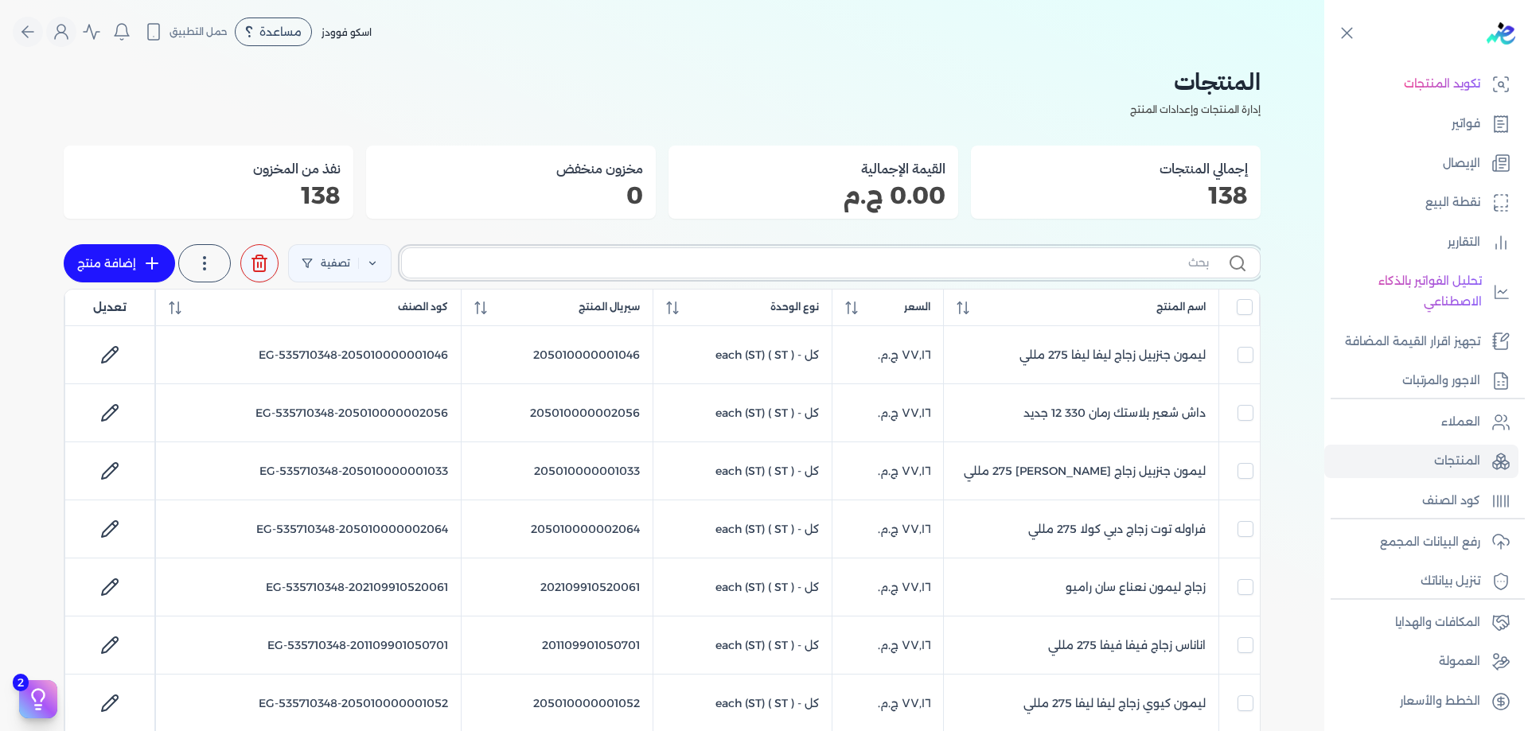
checkbox input "false"
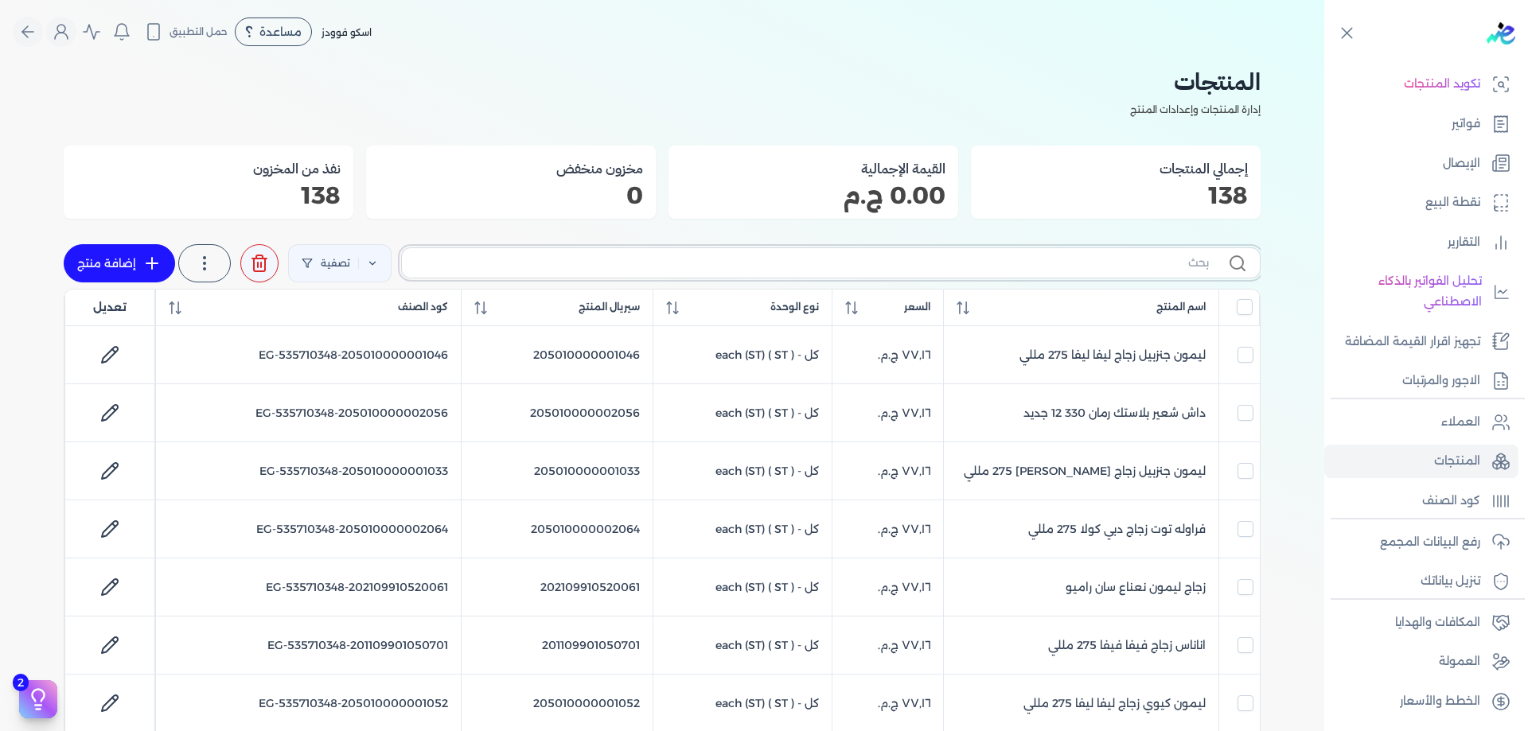
checkbox input "false"
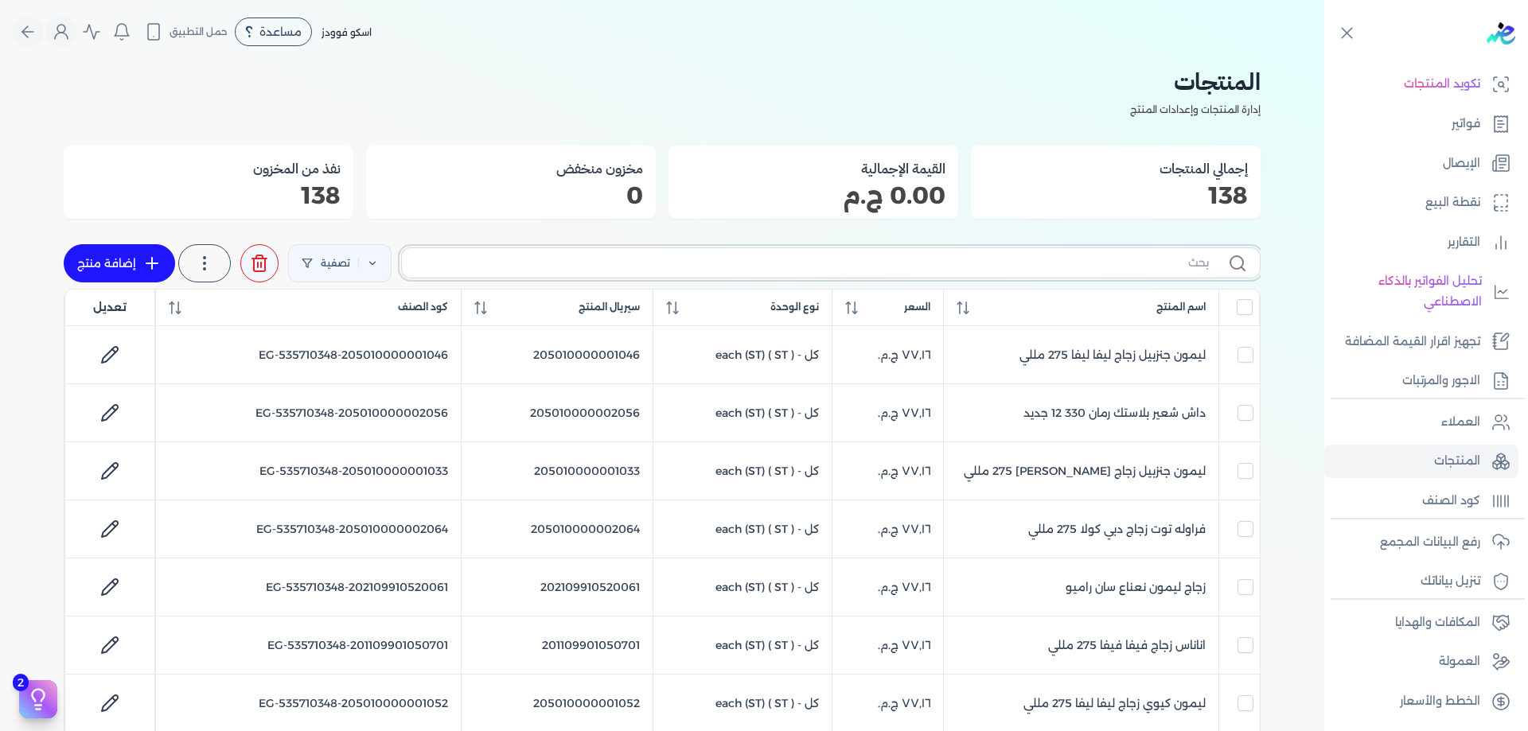
checkbox input "false"
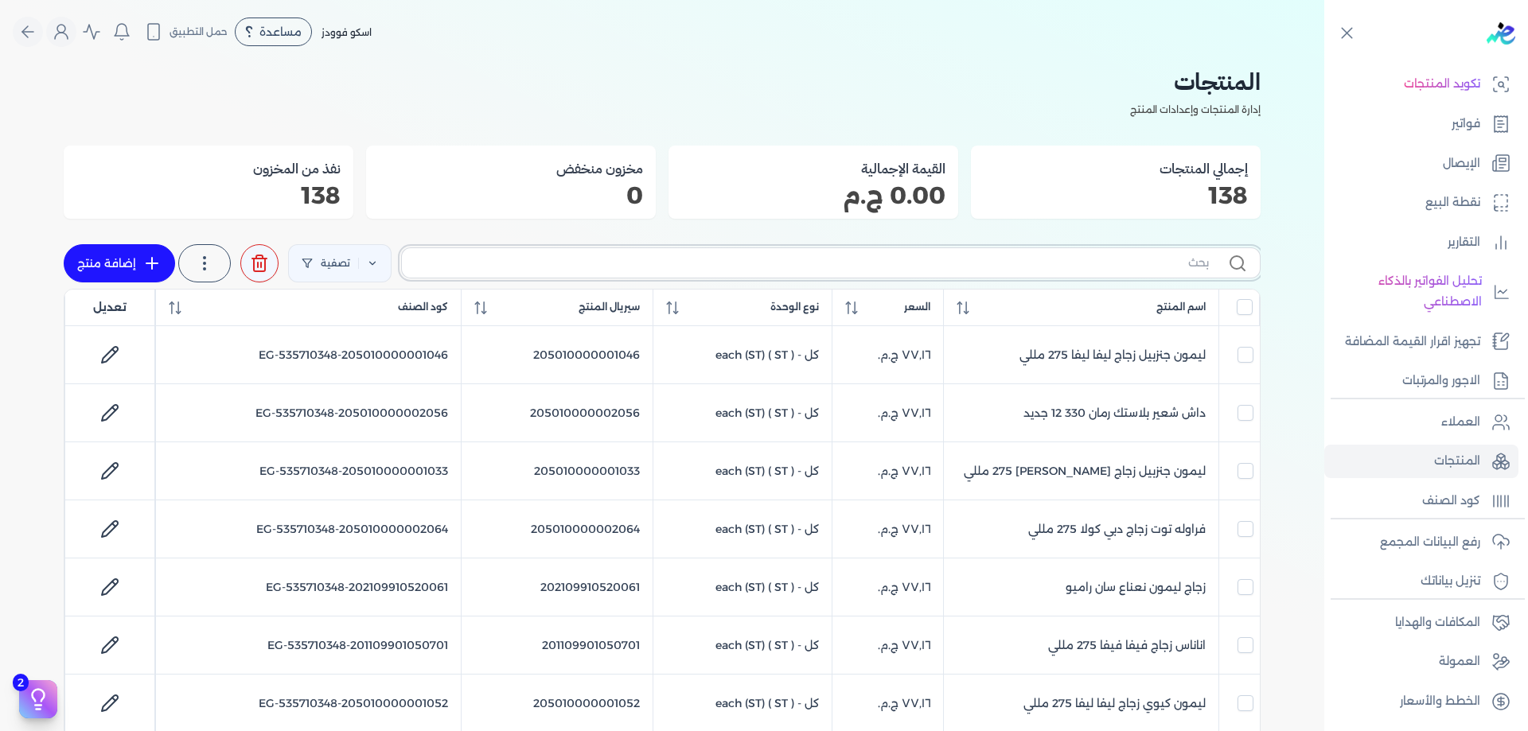
checkbox input "false"
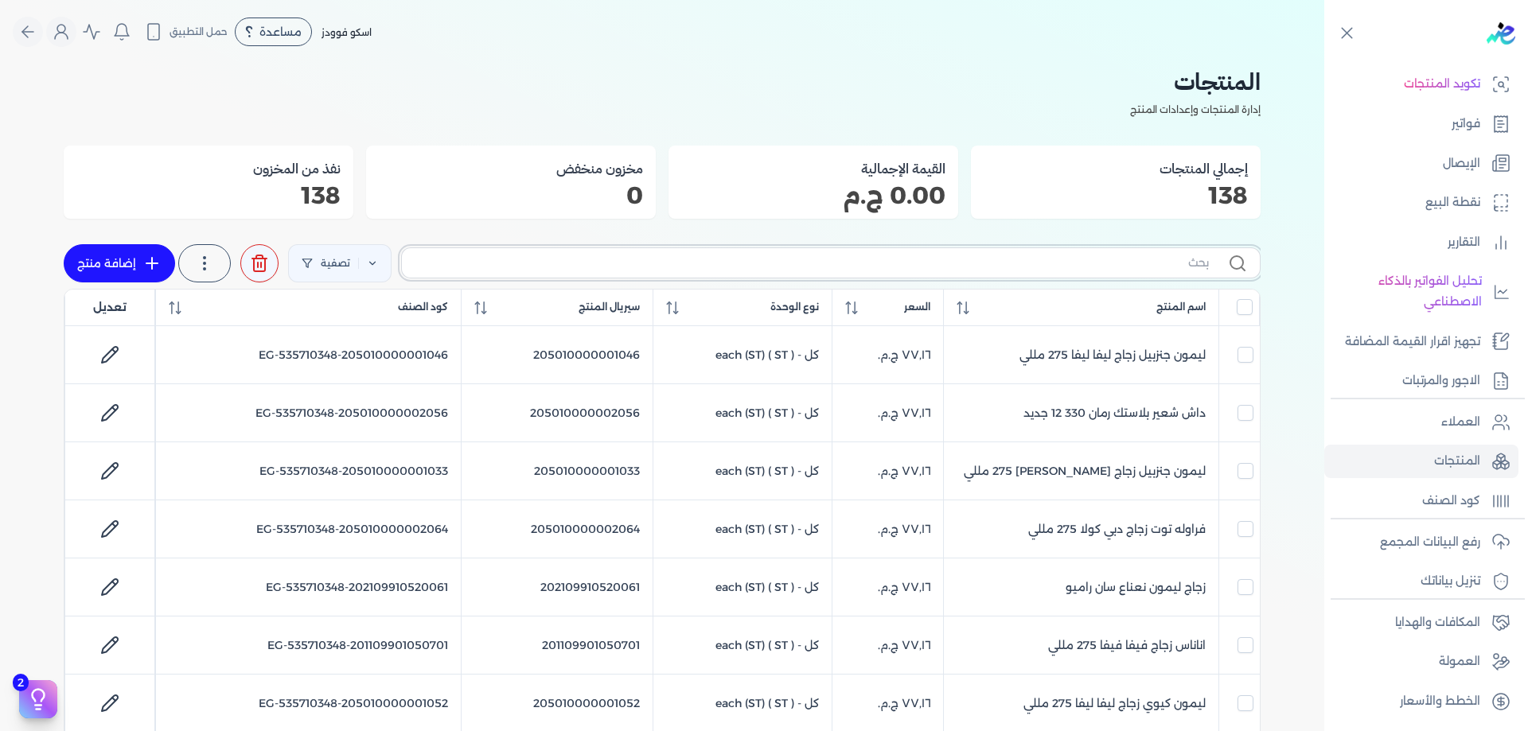
checkbox input "false"
checkbox input "true"
type input "]f"
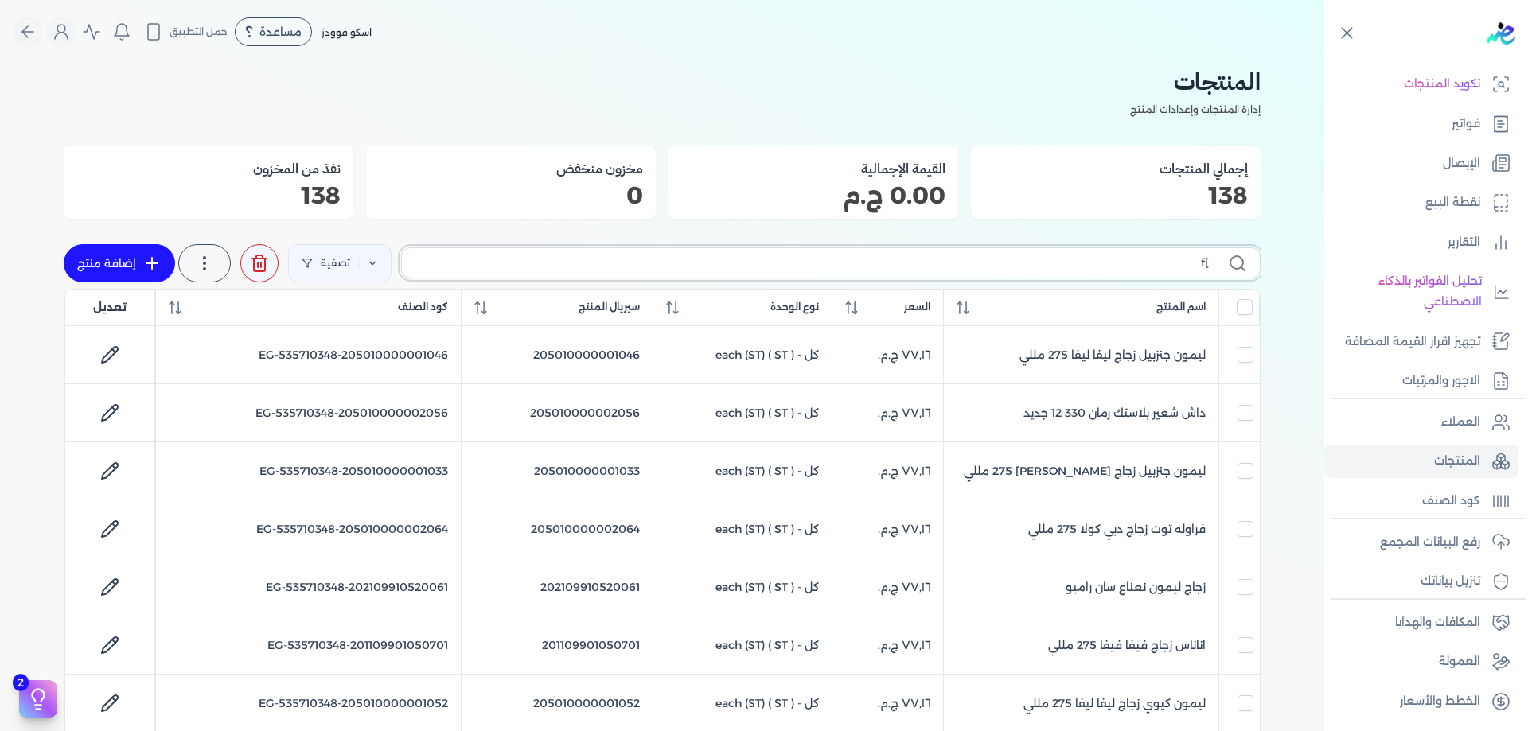
checkbox input "false"
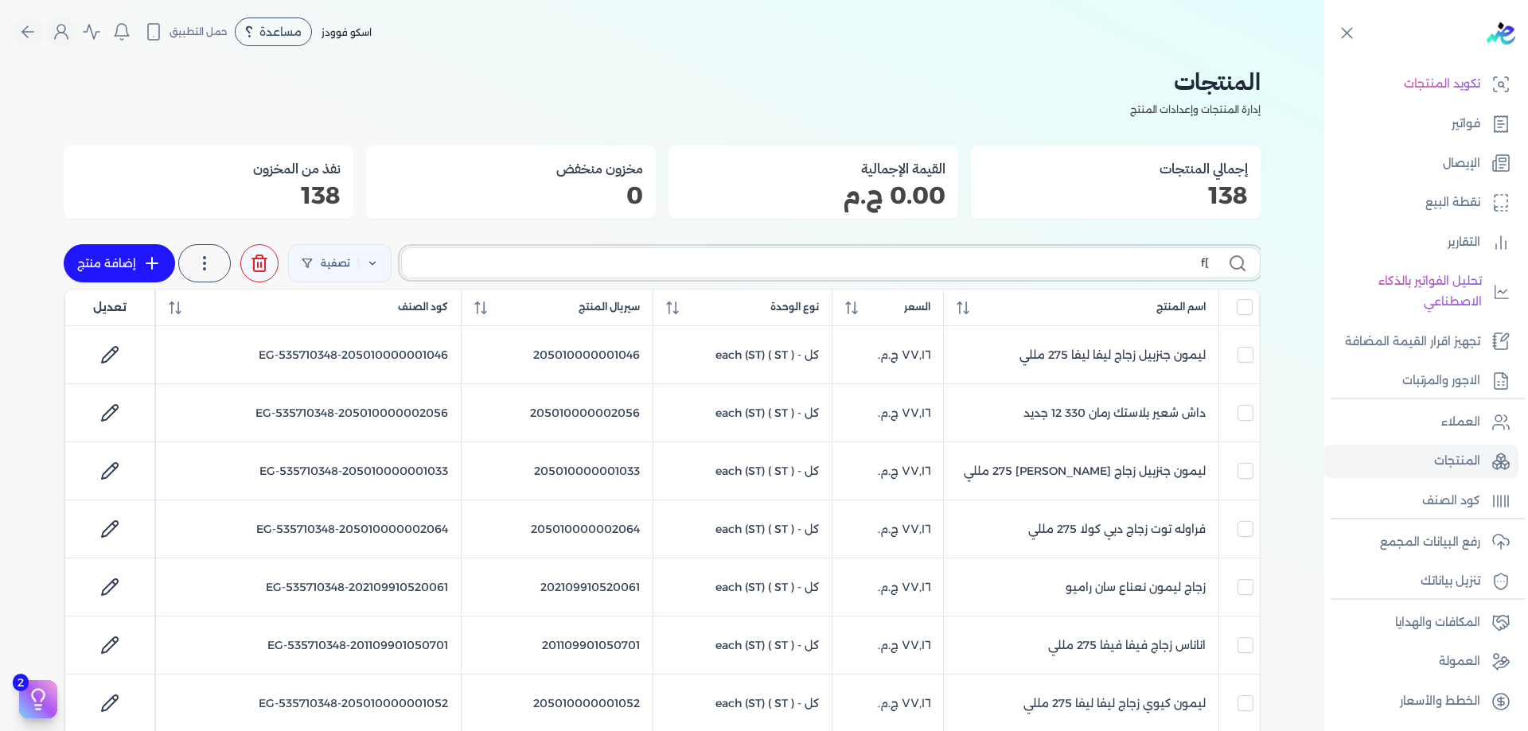
checkbox input "false"
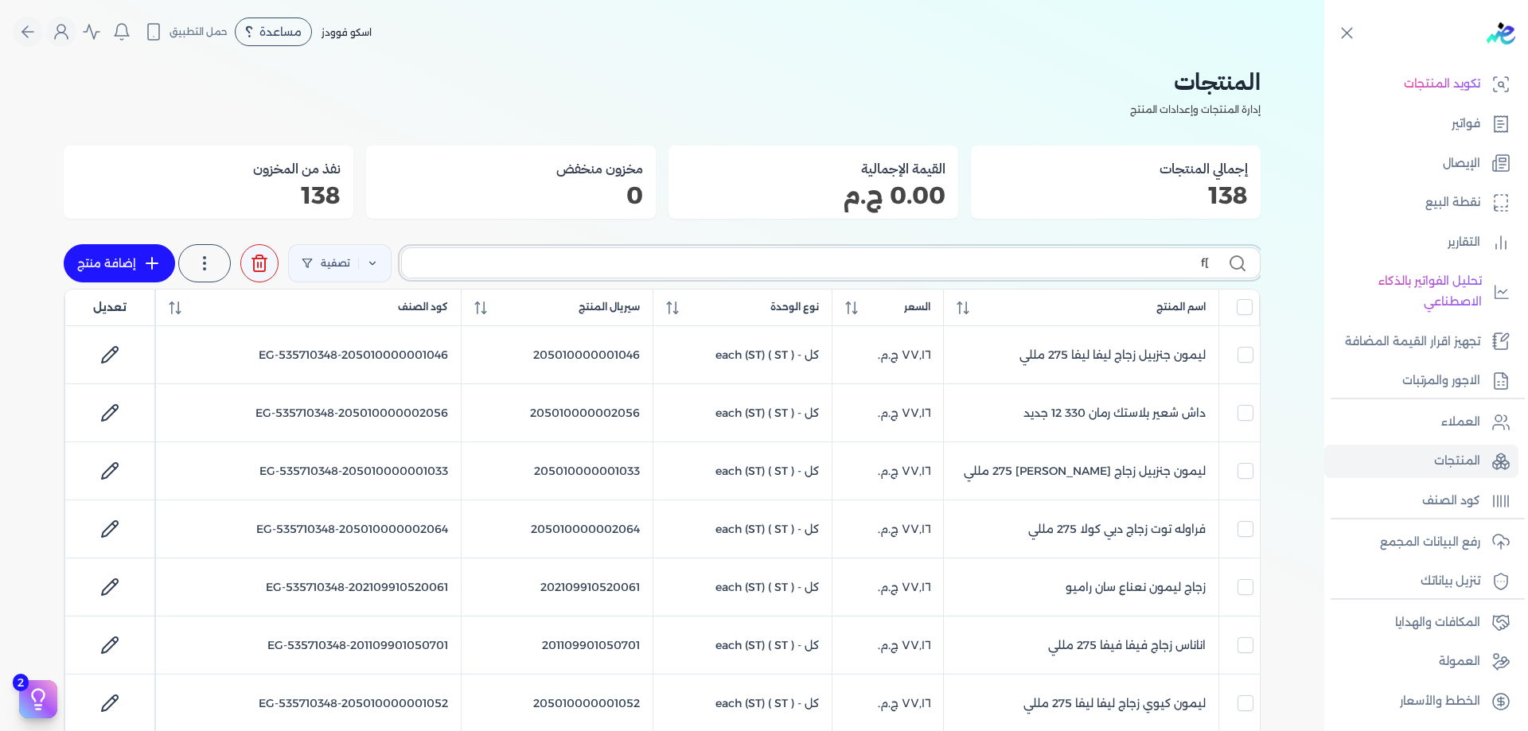
checkbox input "false"
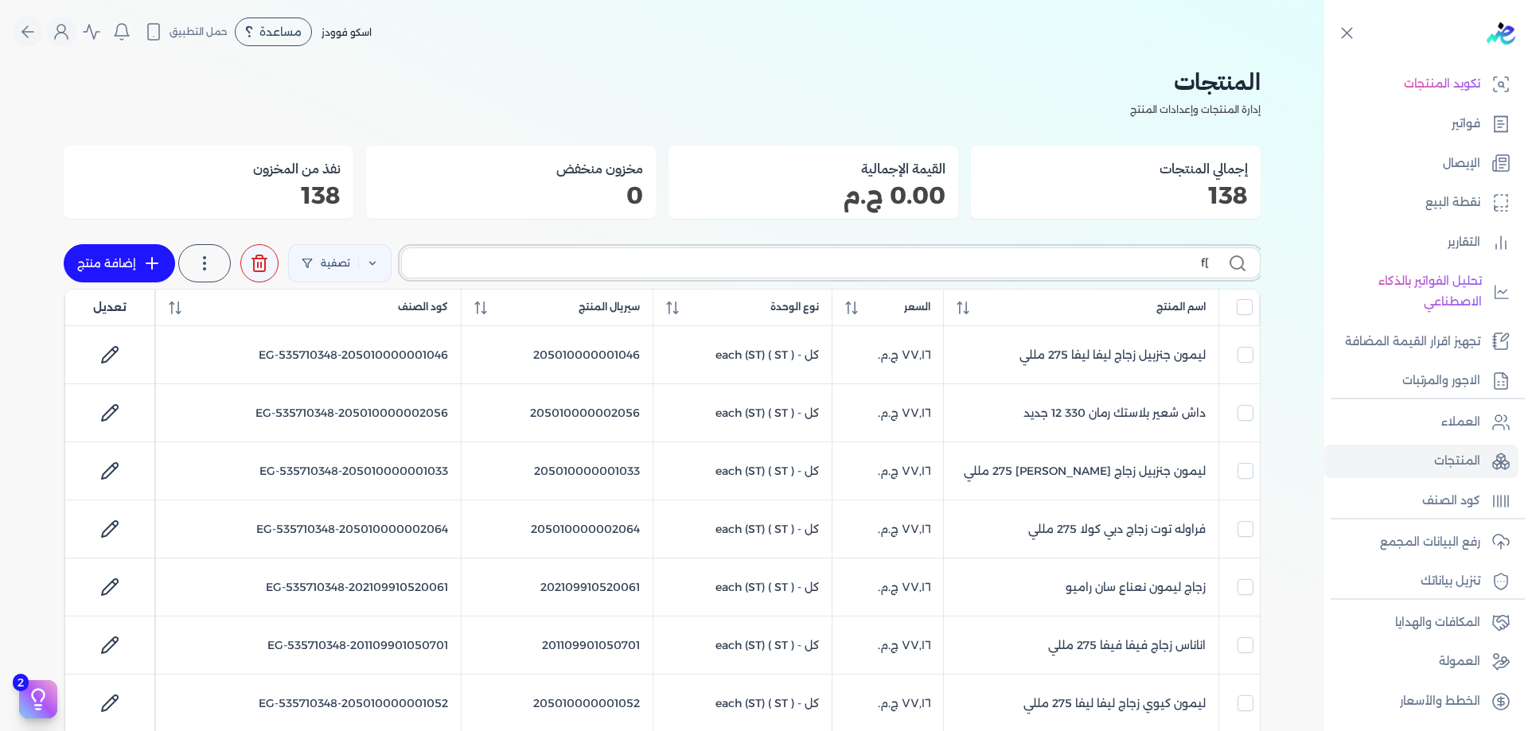
checkbox input "false"
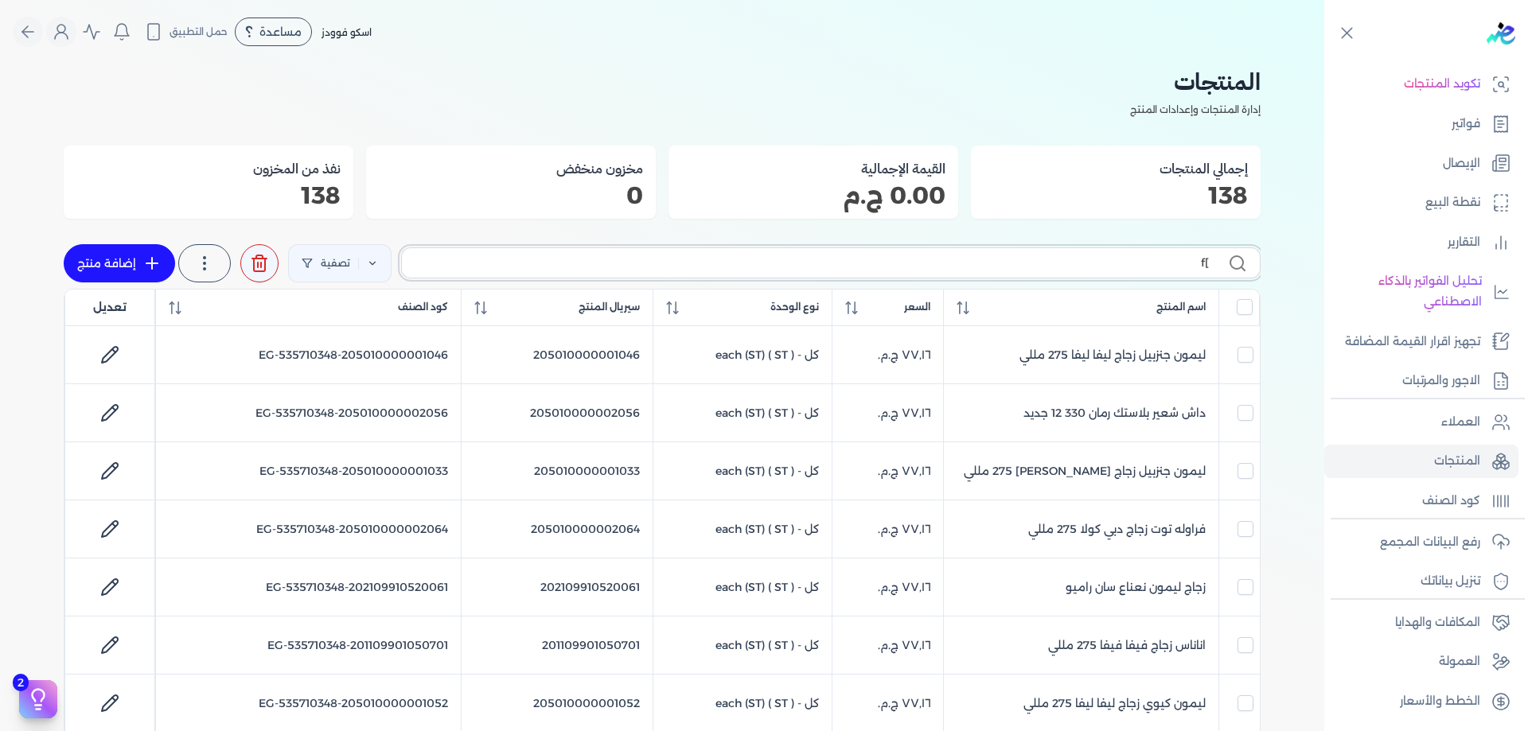
checkbox input "false"
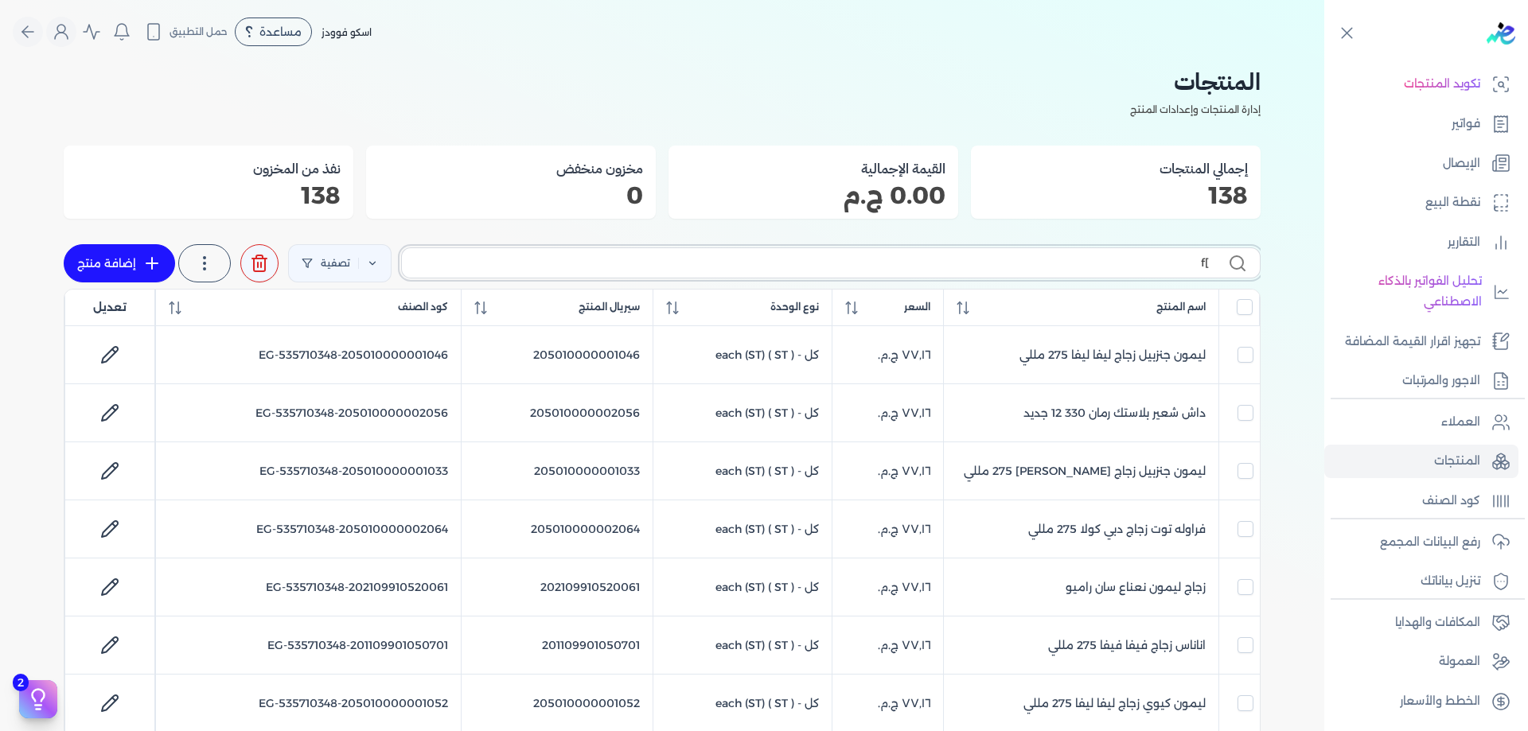
checkbox input "false"
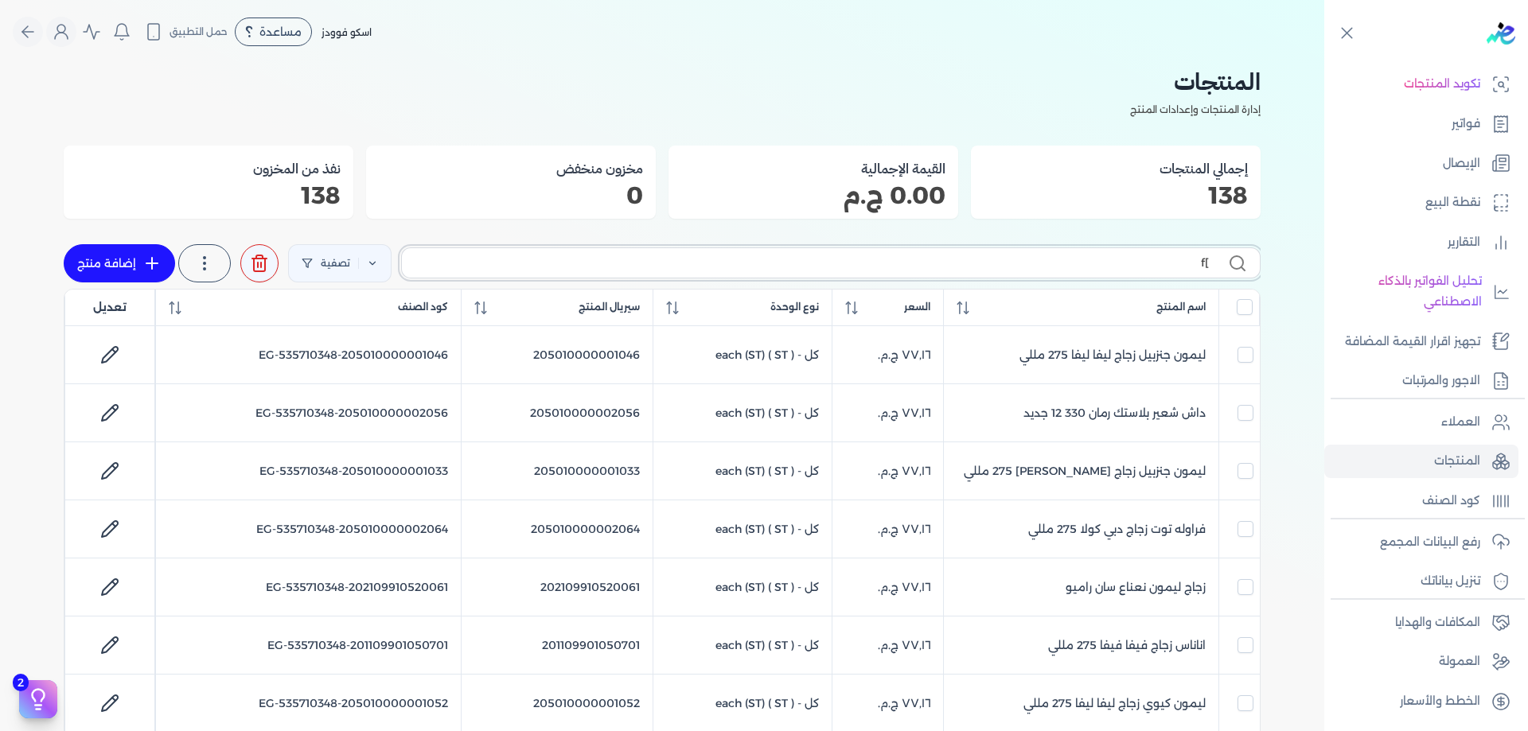
checkbox input "false"
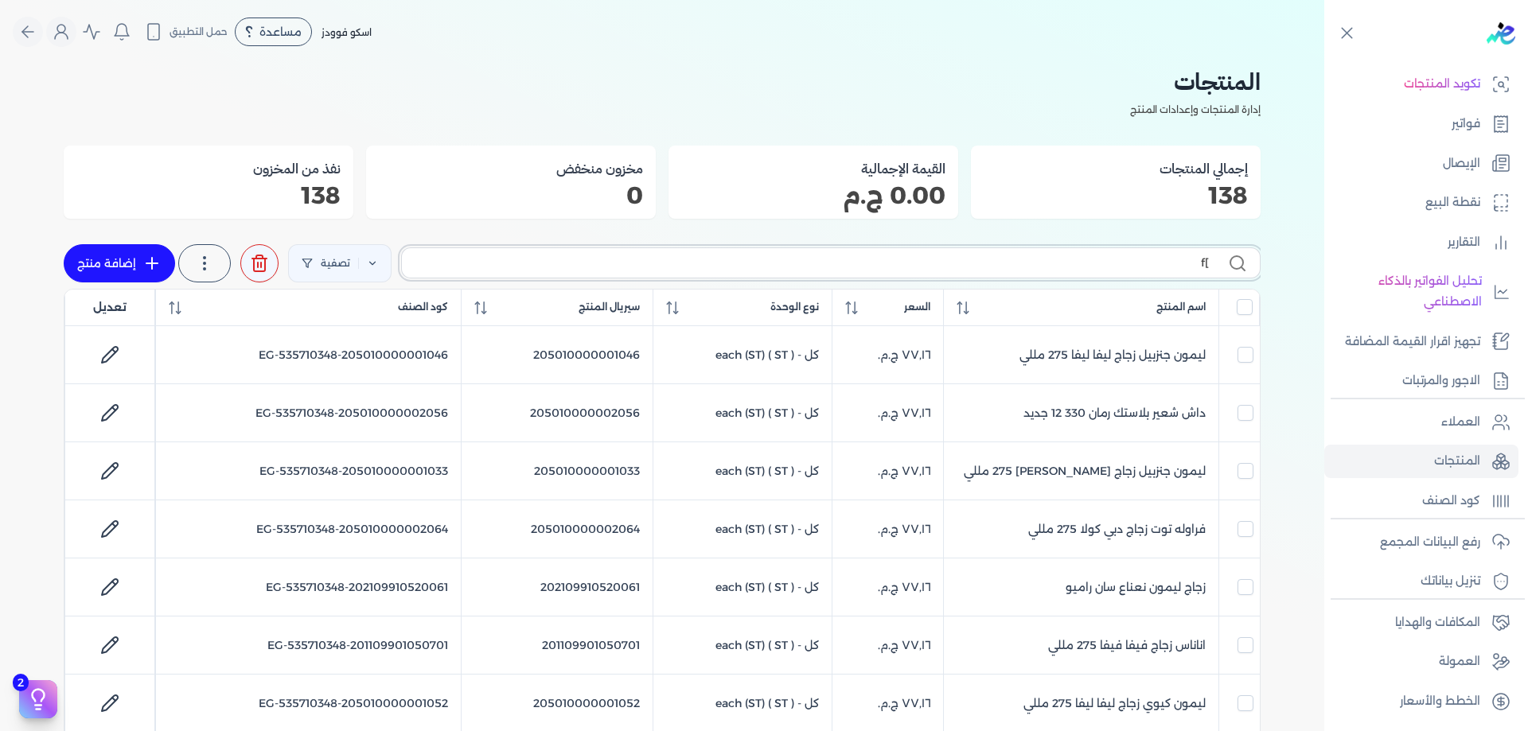
checkbox input "false"
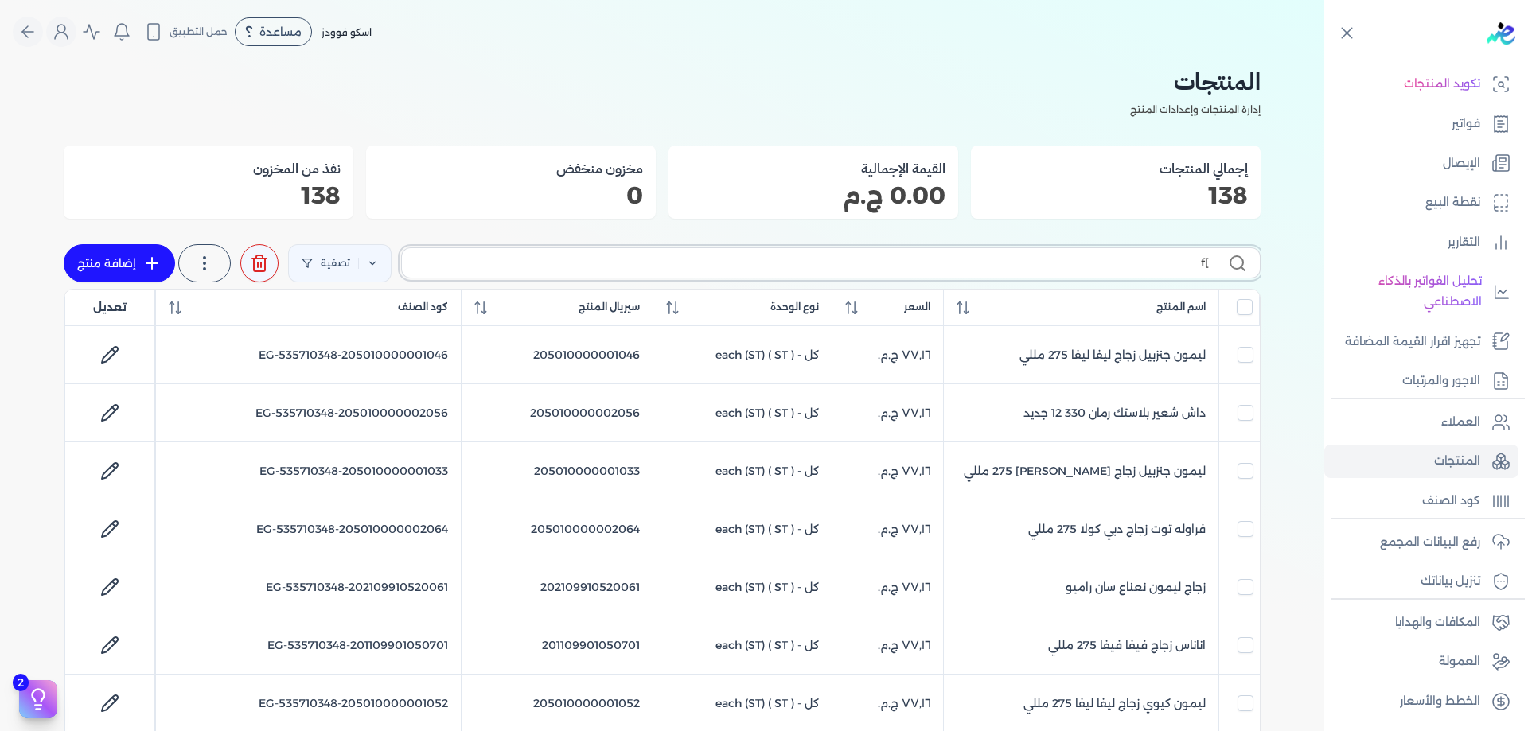
checkbox input "false"
click at [1490, 461] on link "المنتجات" at bounding box center [1421, 461] width 194 height 33
click at [1475, 466] on p "المنتجات" at bounding box center [1457, 461] width 46 height 21
click at [1487, 546] on link "رفع البيانات المجمع" at bounding box center [1421, 542] width 194 height 33
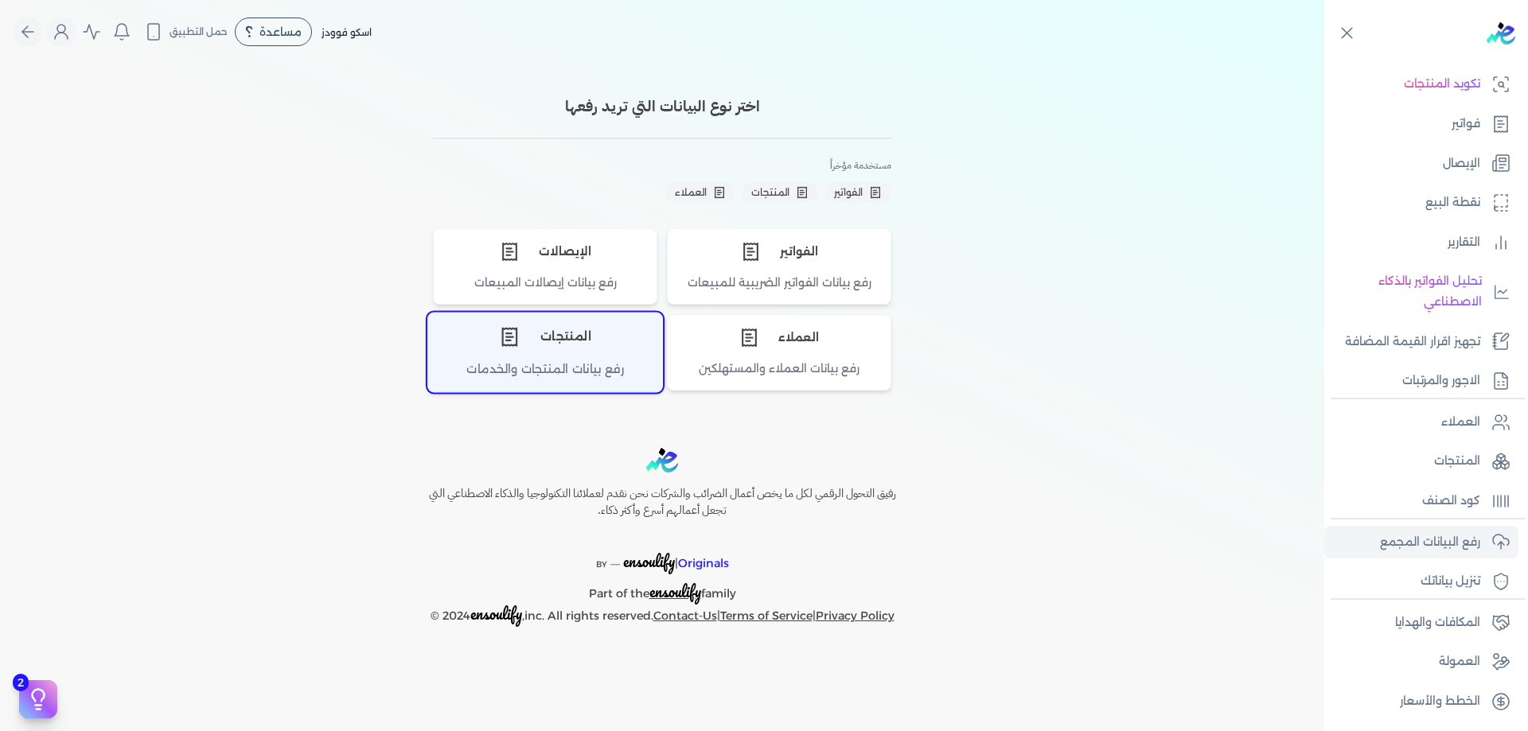
click at [589, 338] on div "المنتجات" at bounding box center [545, 338] width 234 height 48
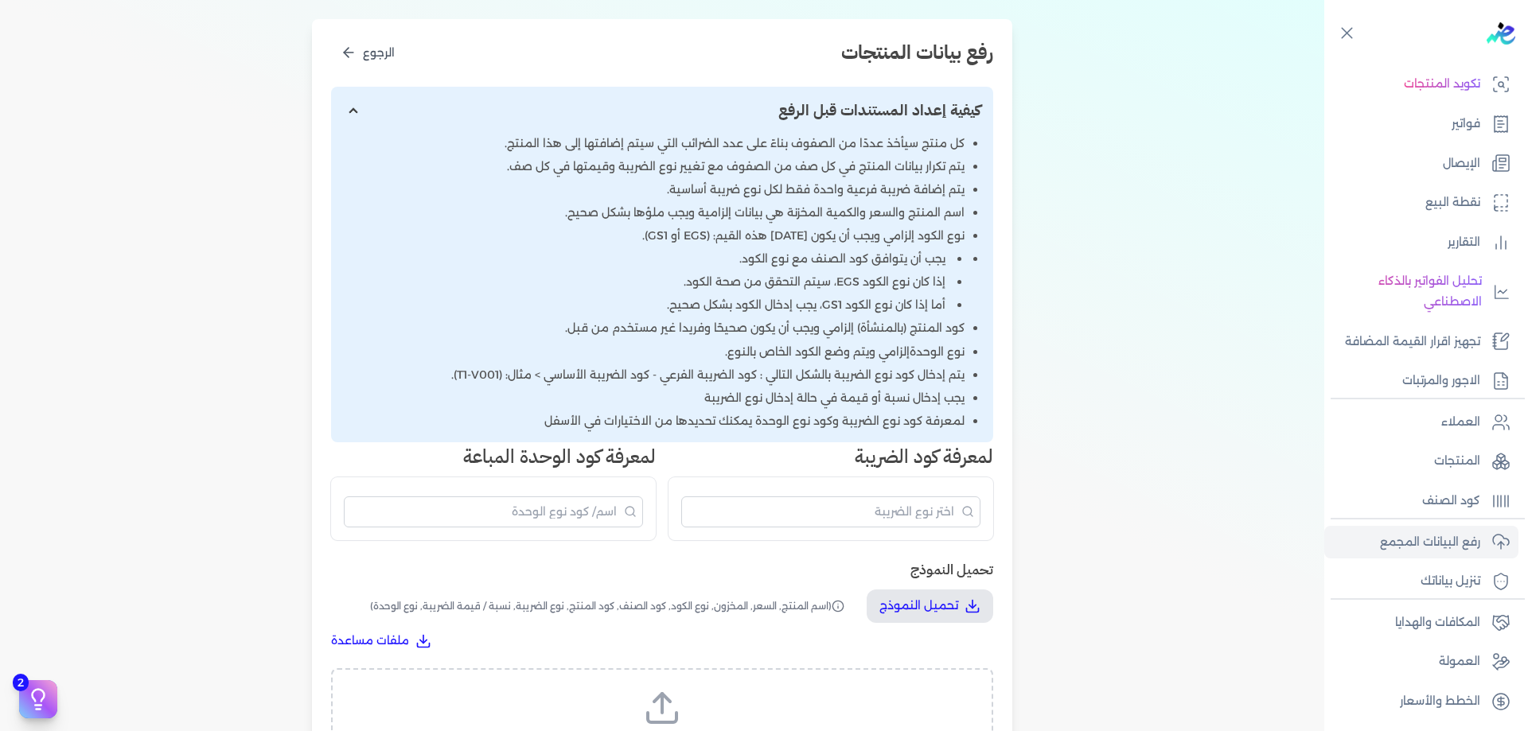
scroll to position [185, 0]
click at [582, 506] on input "البحث" at bounding box center [493, 511] width 299 height 31
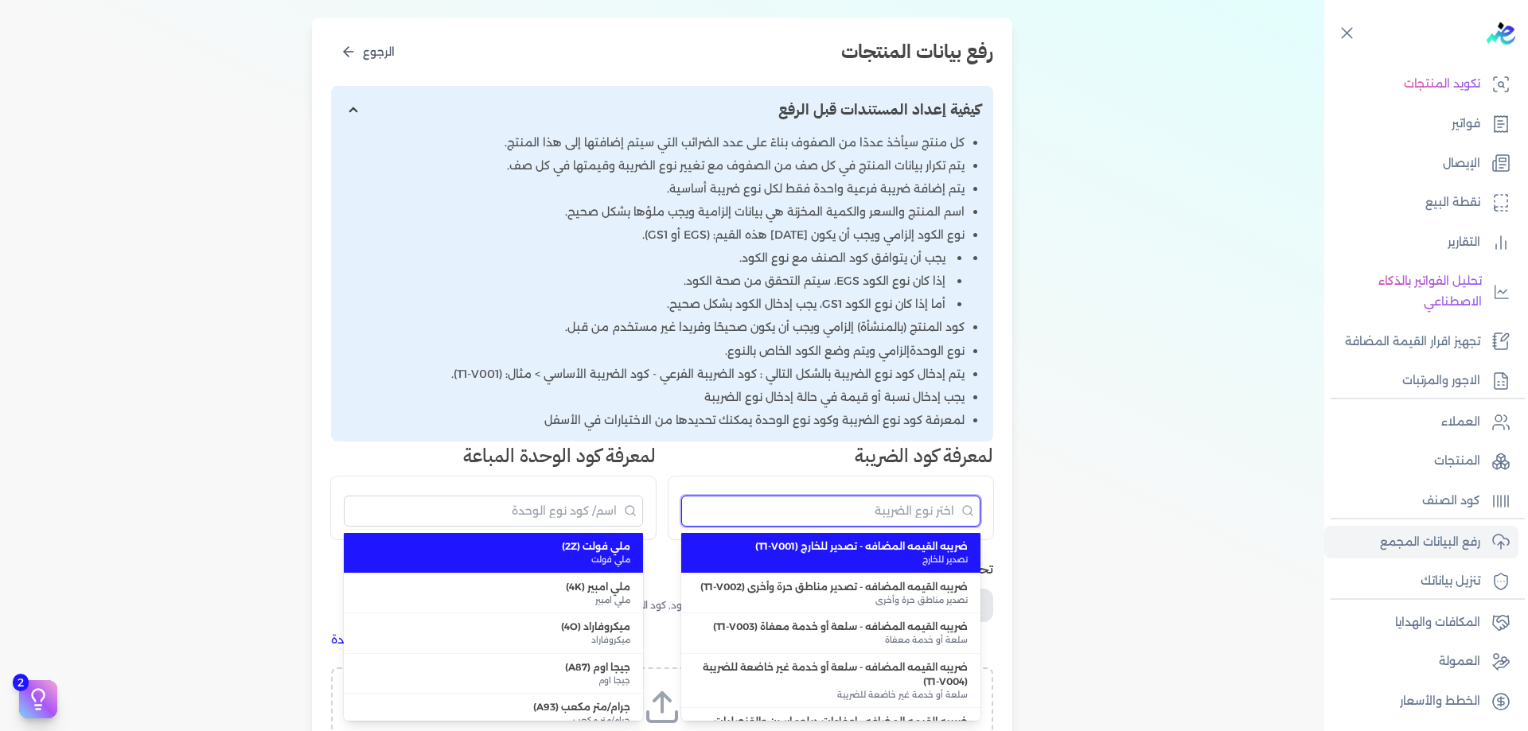
click at [836, 497] on input "البحث" at bounding box center [830, 511] width 299 height 31
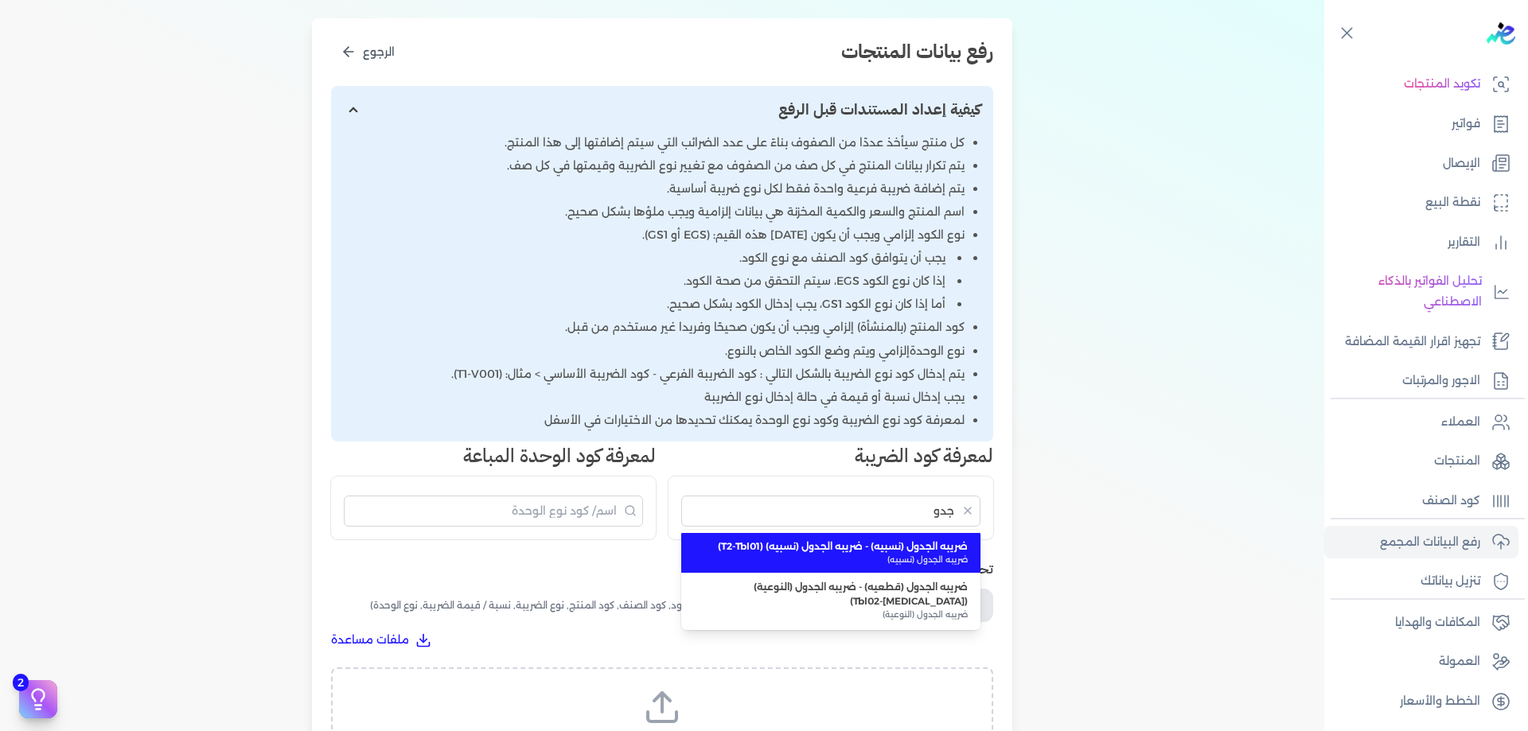
click at [881, 549] on span "ضريبه الجدول (نسبيه) - ضريبه الجدول (نسبيه) (T2-Tbl01)" at bounding box center [831, 547] width 274 height 14
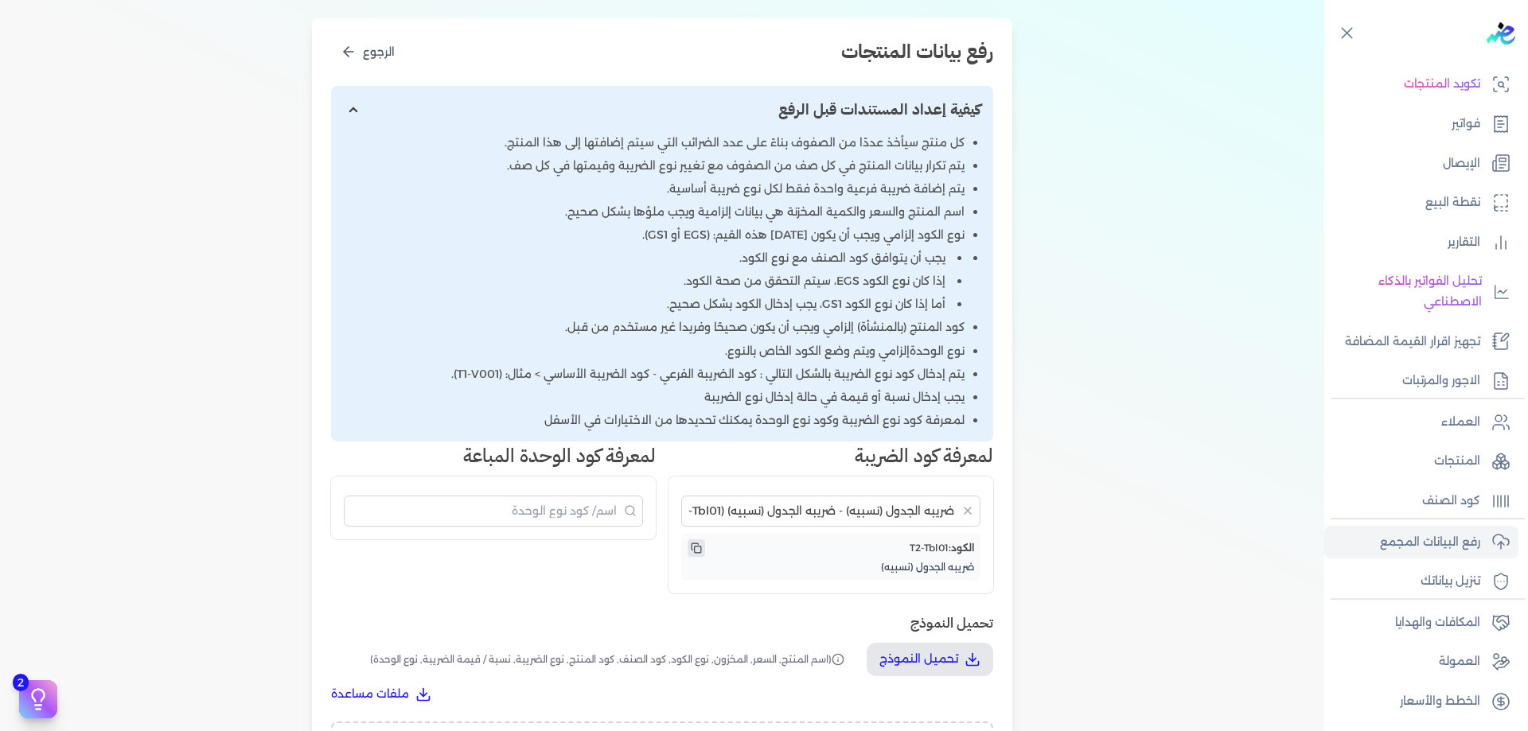
click at [705, 549] on button "نسخ الكود" at bounding box center [697, 549] width 18 height 18
click at [1477, 547] on p "رفع البيانات المجمع" at bounding box center [1430, 542] width 100 height 21
click at [1469, 509] on p "كود الصنف" at bounding box center [1451, 501] width 58 height 21
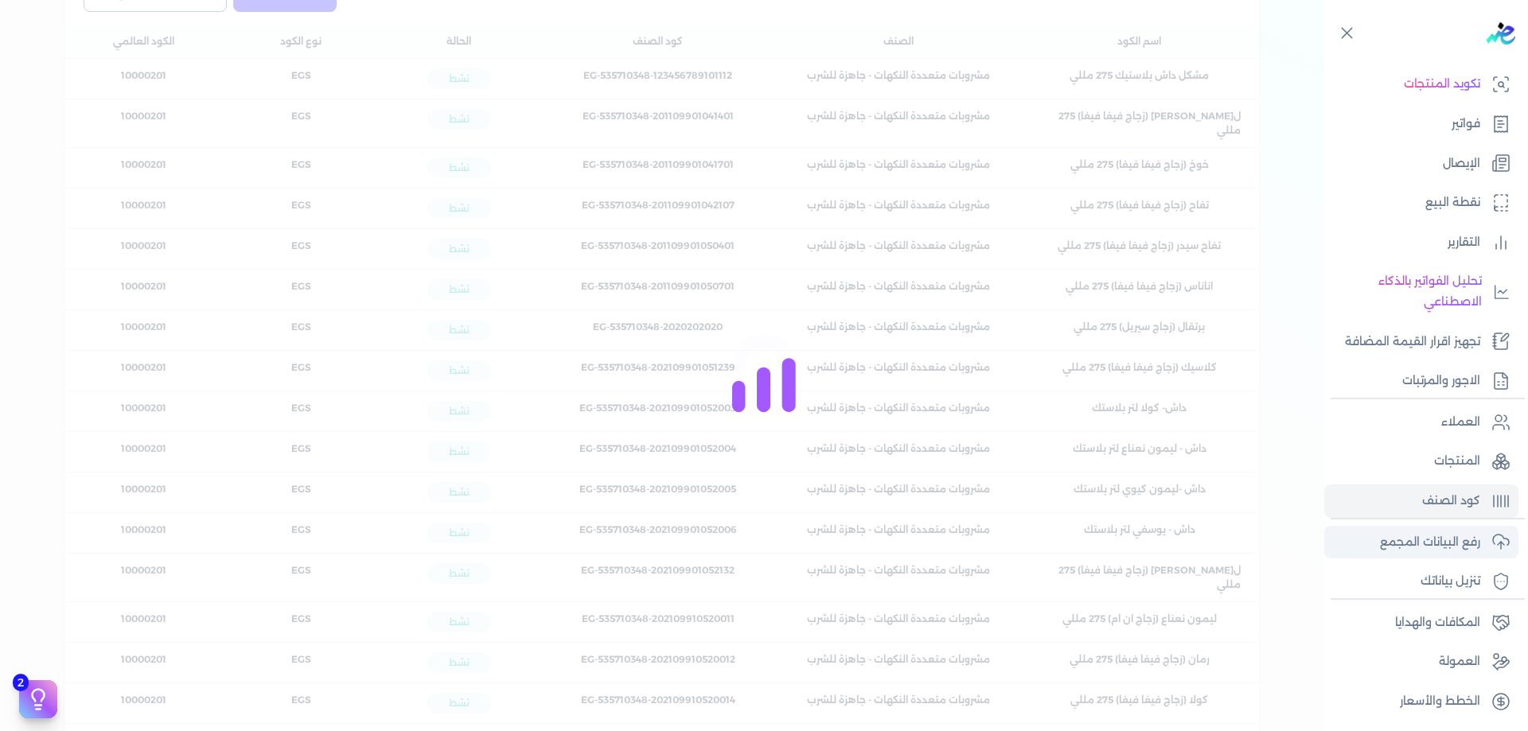
click at [1469, 544] on p "رفع البيانات المجمع" at bounding box center [1430, 542] width 100 height 21
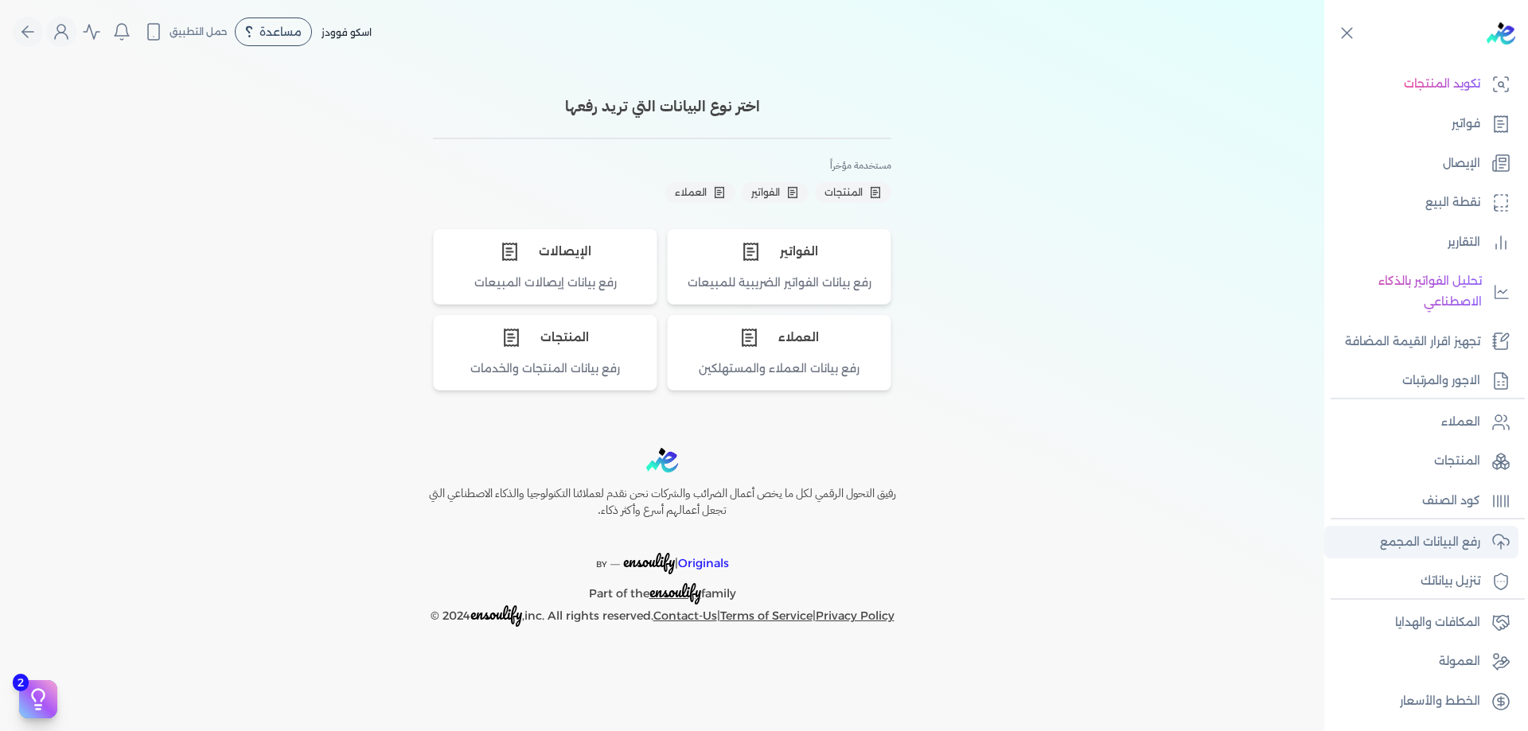
click at [1469, 544] on p "رفع البيانات المجمع" at bounding box center [1430, 542] width 100 height 21
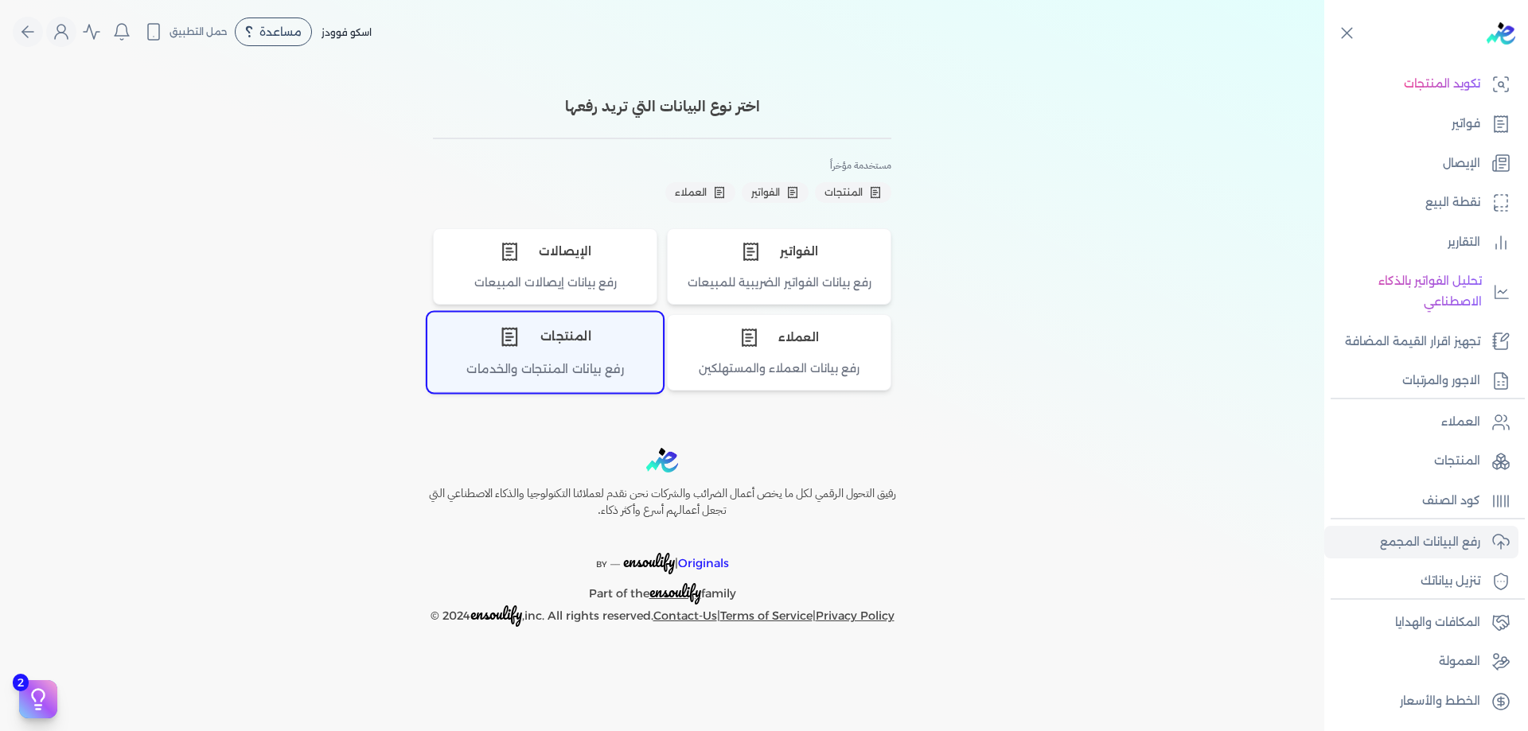
click at [555, 357] on div "المنتجات" at bounding box center [545, 338] width 234 height 48
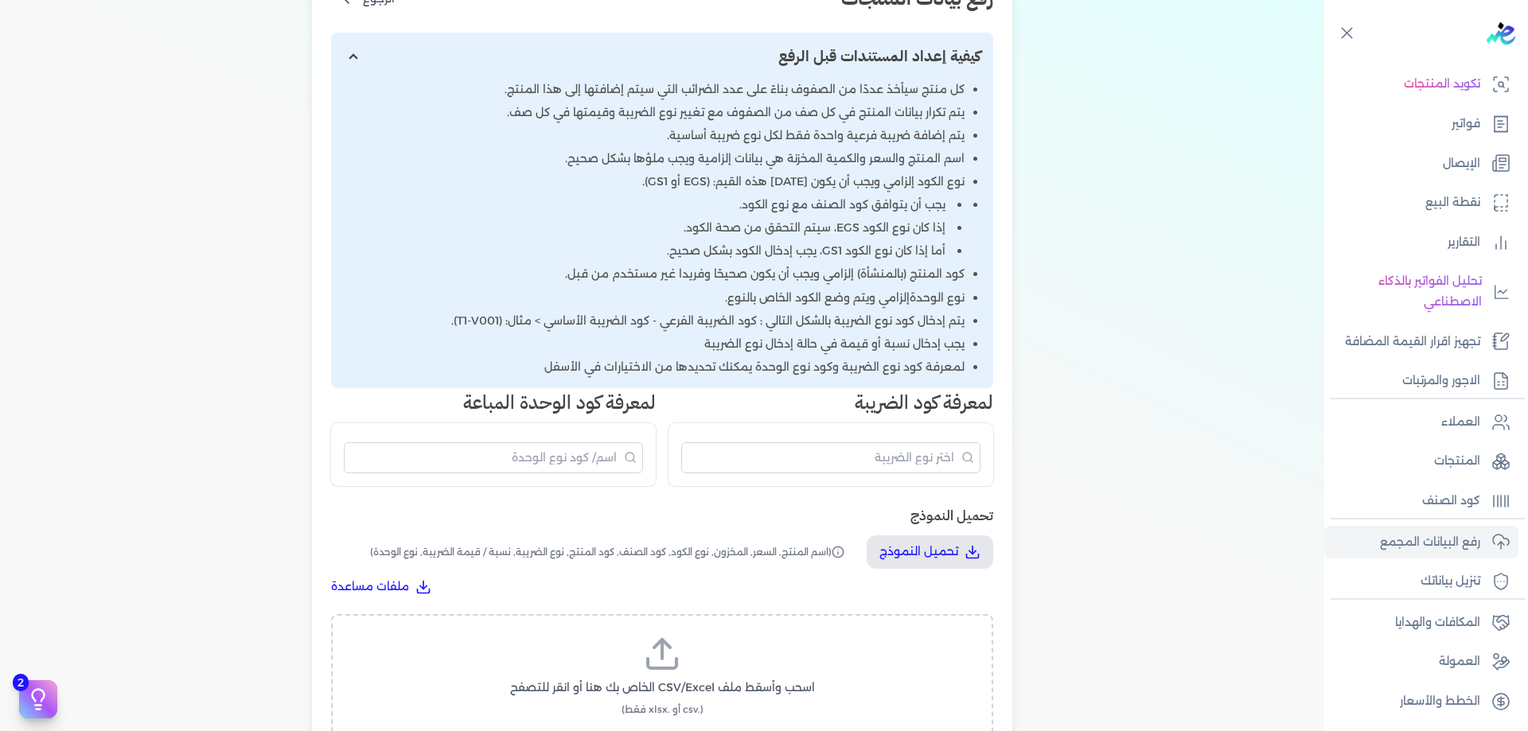
scroll to position [424, 0]
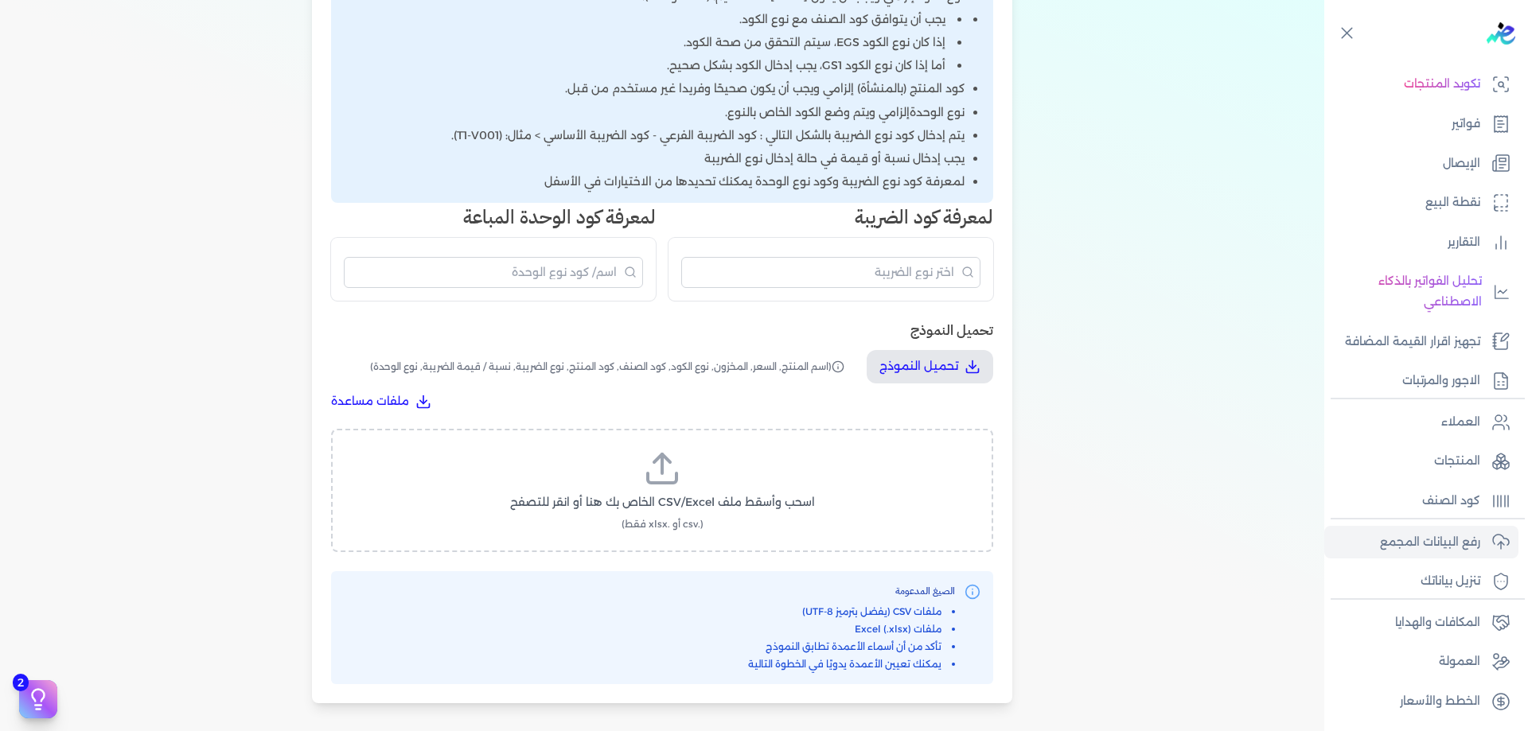
click at [718, 509] on span "اسحب وأسقط ملف CSV/Excel الخاص بك هنا أو انقر للتصفح" at bounding box center [662, 502] width 305 height 17
click at [0, 0] on input "اسحب وأسقط ملف CSV/Excel الخاص بك هنا أو انقر للتصفح (.csv أو .xlsx فقط)" at bounding box center [0, 0] width 0 height 0
click at [1183, 403] on div "اختيار النوع 2 رفع الملف 3 تعيين الأعمدة 4 مراجعة ومعالجة رفع بيانات المنتجات ا…" at bounding box center [662, 184] width 1324 height 1089
click at [740, 490] on label "اسحب وأسقط ملف CSV/Excel الخاص بك هنا أو انقر للتصفح (.csv أو .xlsx فقط)" at bounding box center [662, 491] width 621 height 82
click at [0, 0] on input "اسحب وأسقط ملف CSV/Excel الخاص بك هنا أو انقر للتصفح (.csv أو .xlsx فقط)" at bounding box center [0, 0] width 0 height 0
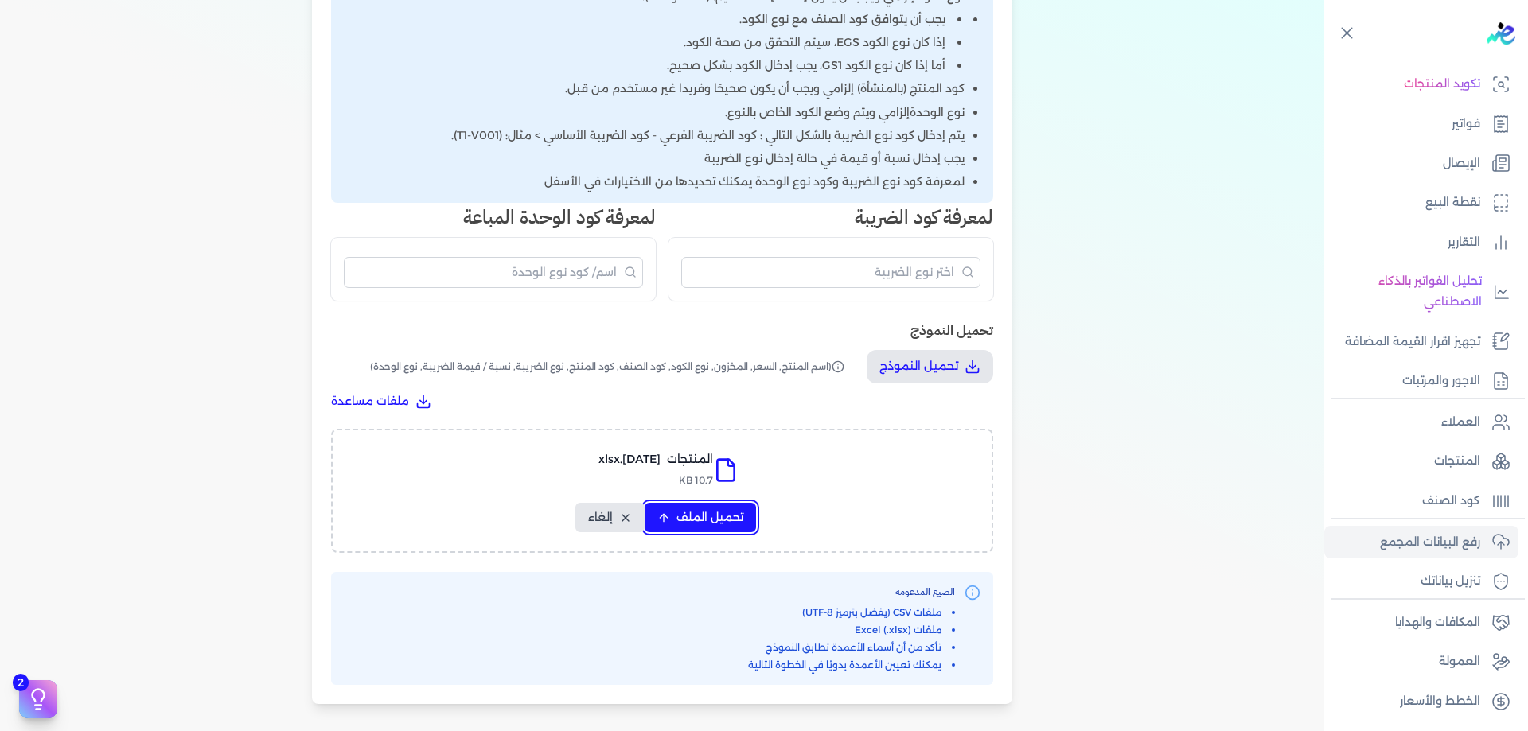
click at [722, 521] on span "تحميل الملف" at bounding box center [709, 517] width 67 height 17
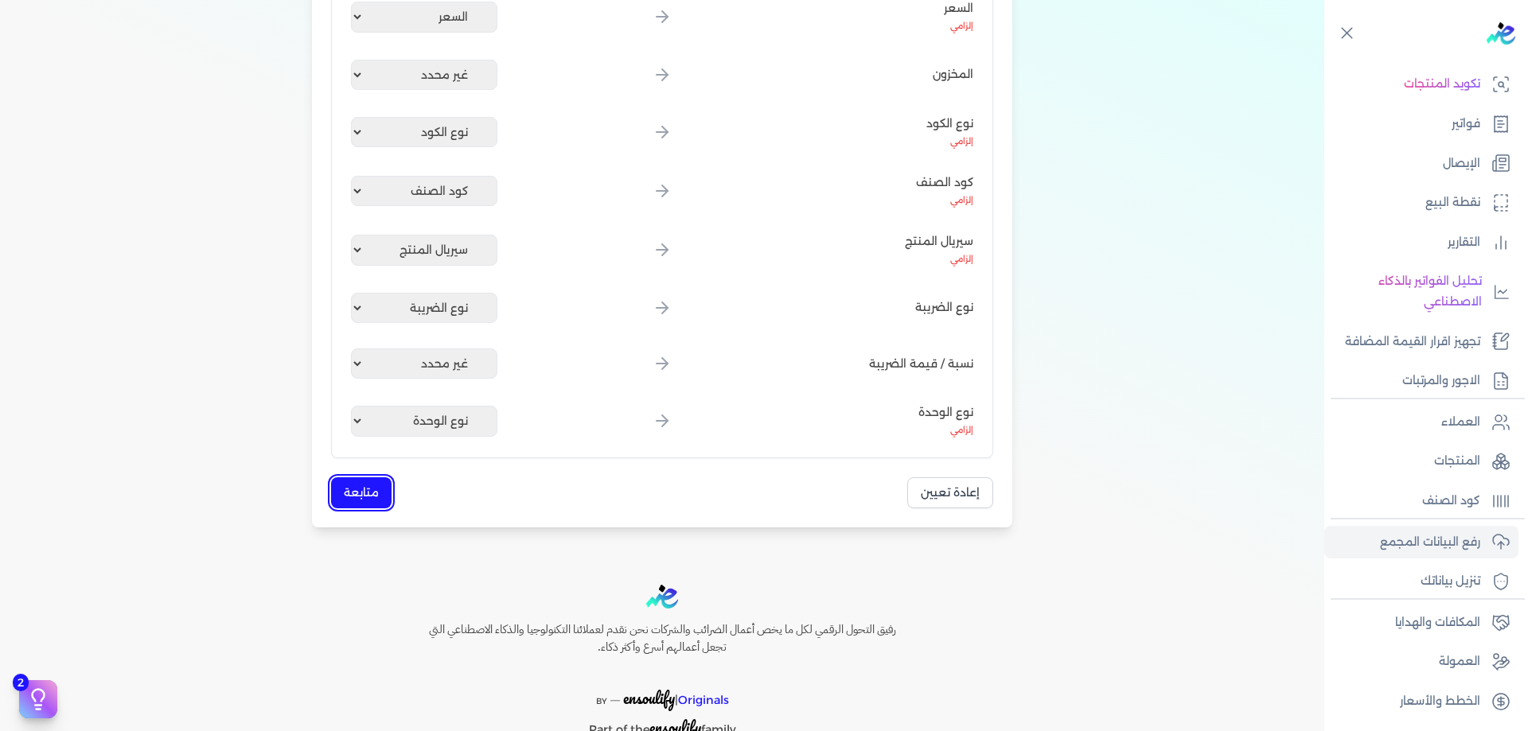
click at [355, 486] on button "متابعة" at bounding box center [361, 492] width 60 height 31
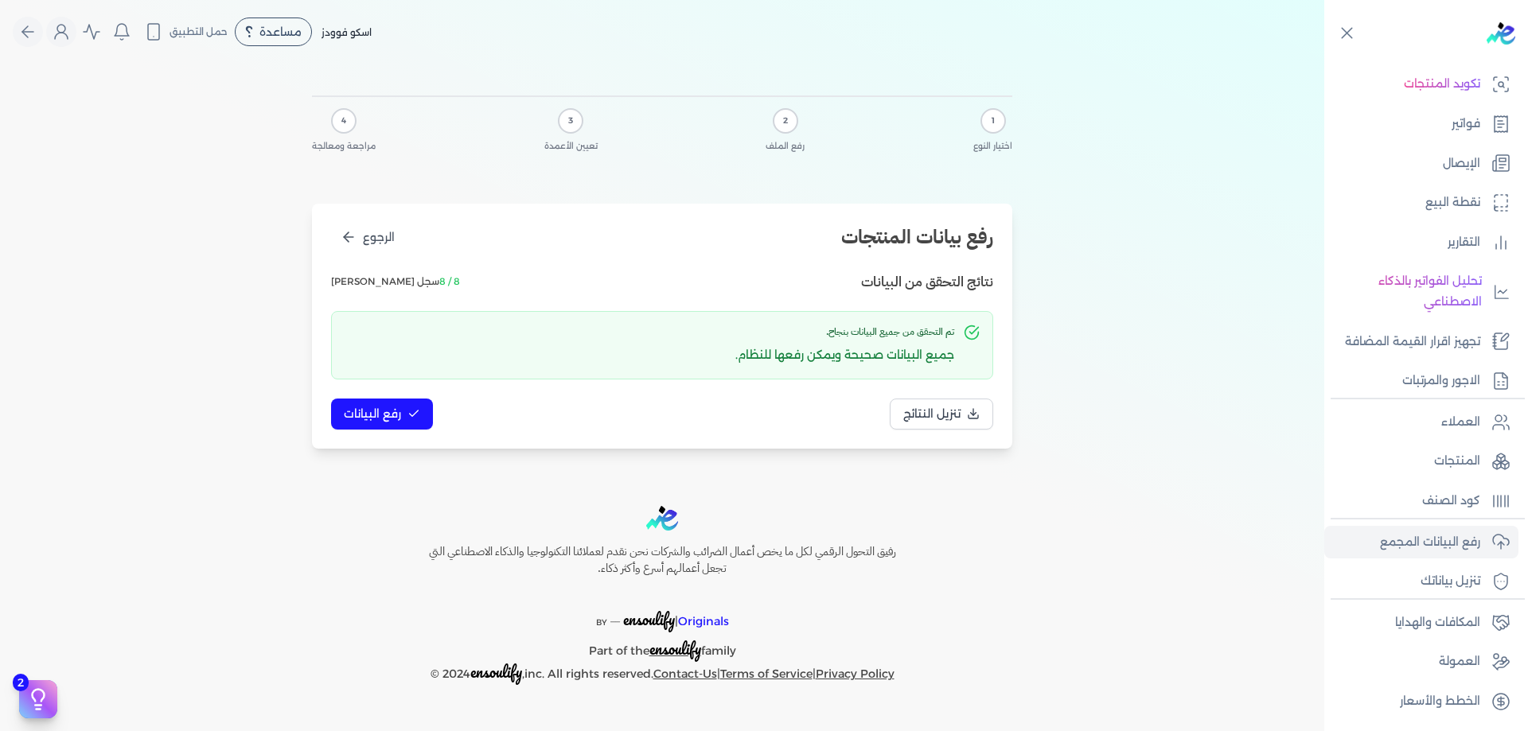
scroll to position [0, 0]
click at [401, 415] on button "رفع البيانات" at bounding box center [382, 414] width 102 height 31
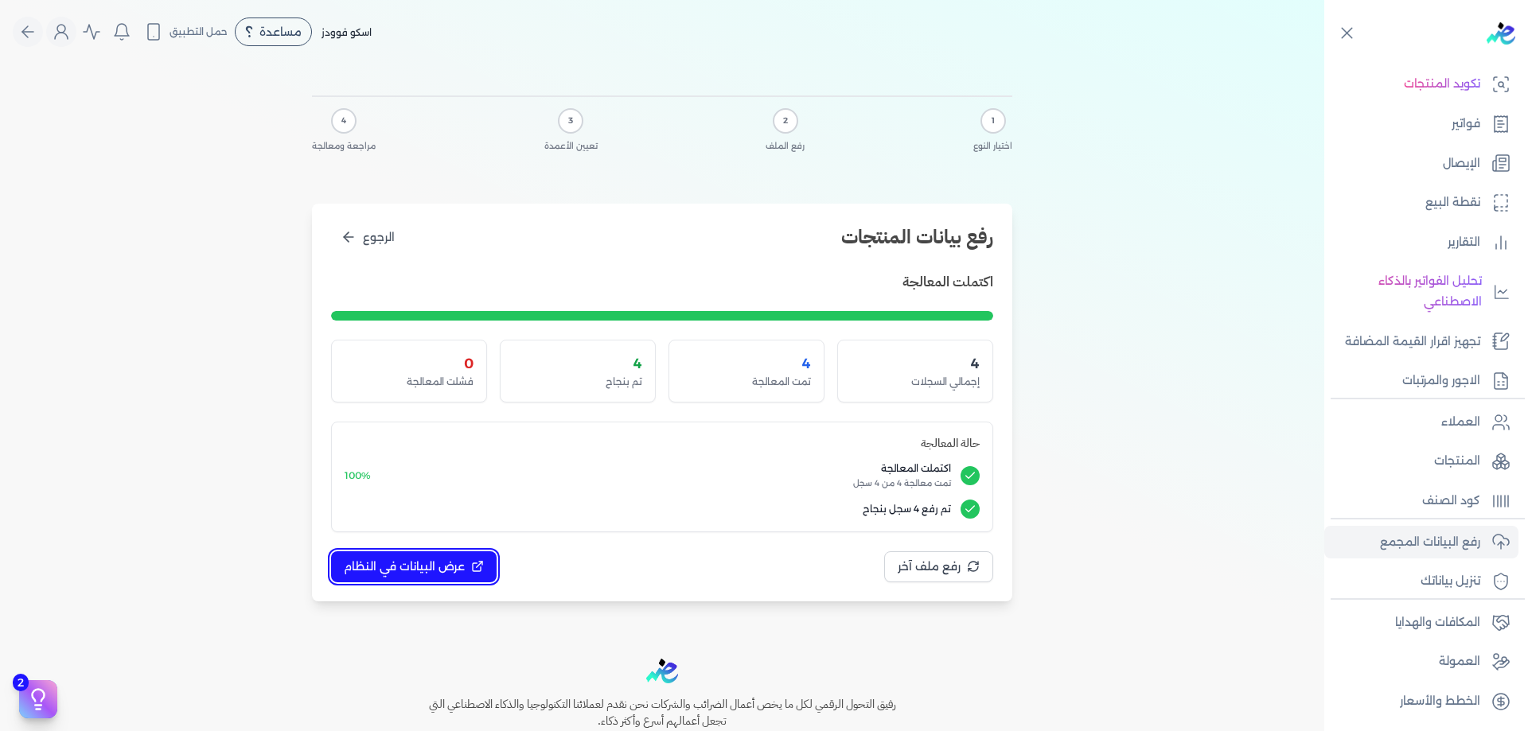
click at [419, 579] on button "عرض البيانات في النظام" at bounding box center [414, 566] width 166 height 31
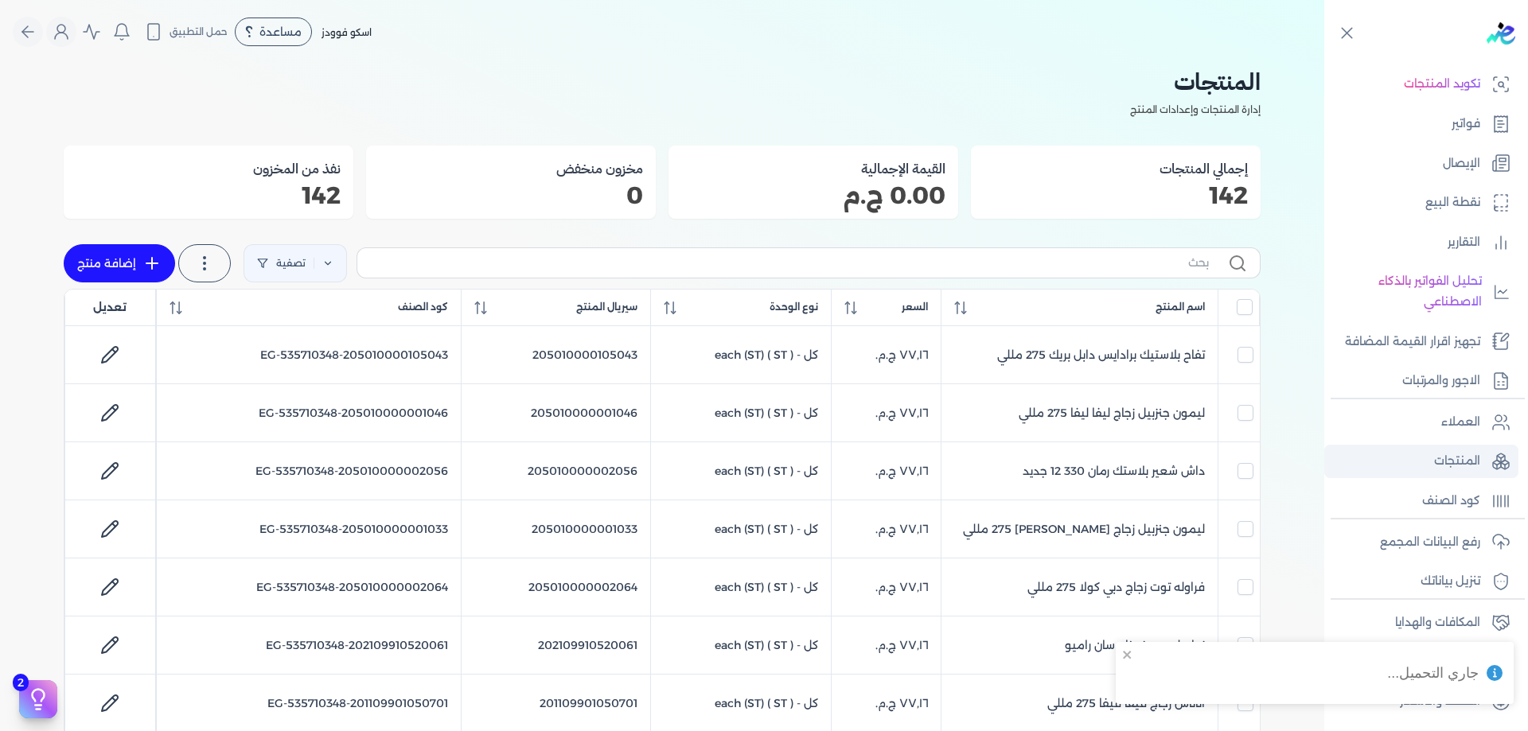
click at [1450, 466] on p "المنتجات" at bounding box center [1457, 461] width 46 height 21
click at [1474, 547] on p "رفع البيانات المجمع" at bounding box center [1430, 542] width 100 height 21
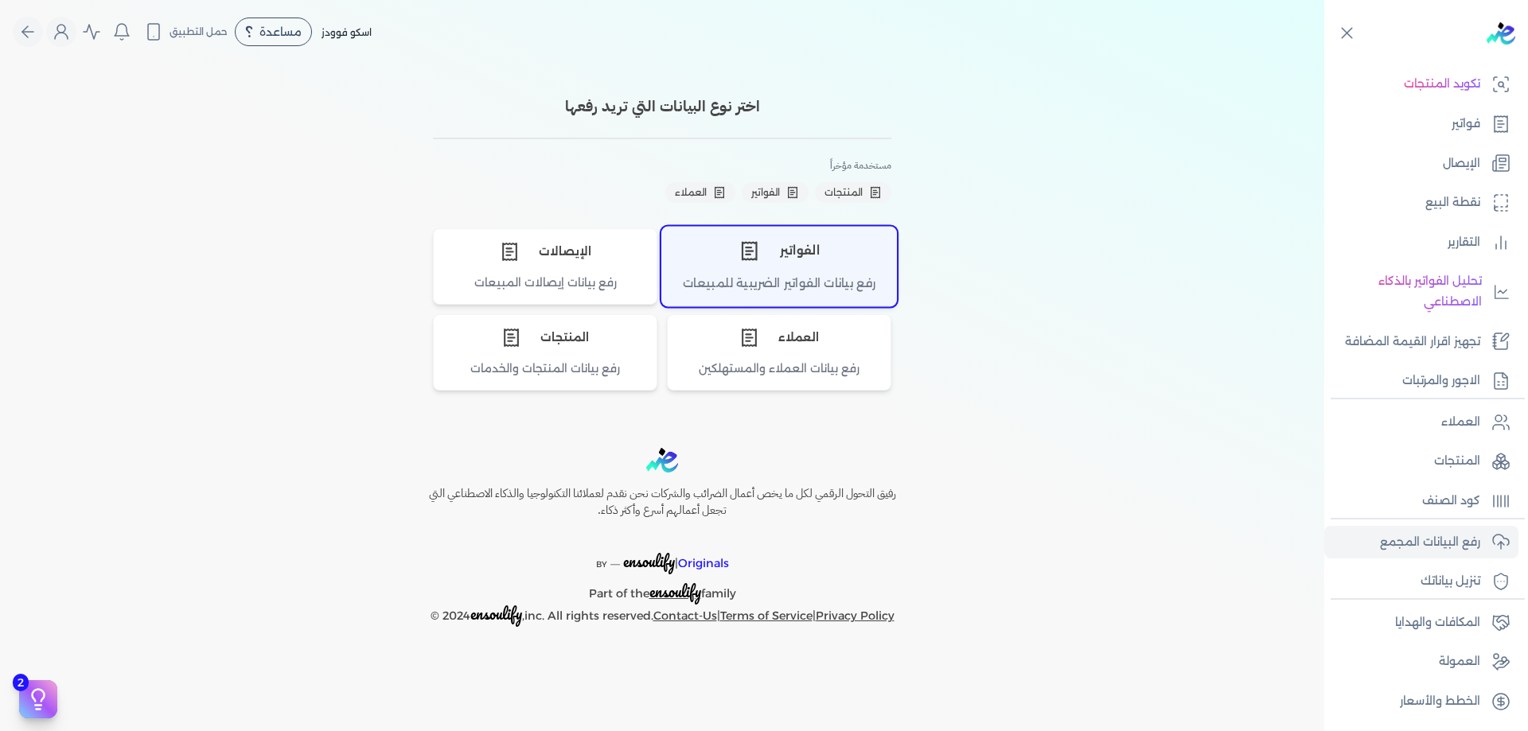
click at [809, 256] on div "الفواتير" at bounding box center [779, 251] width 234 height 48
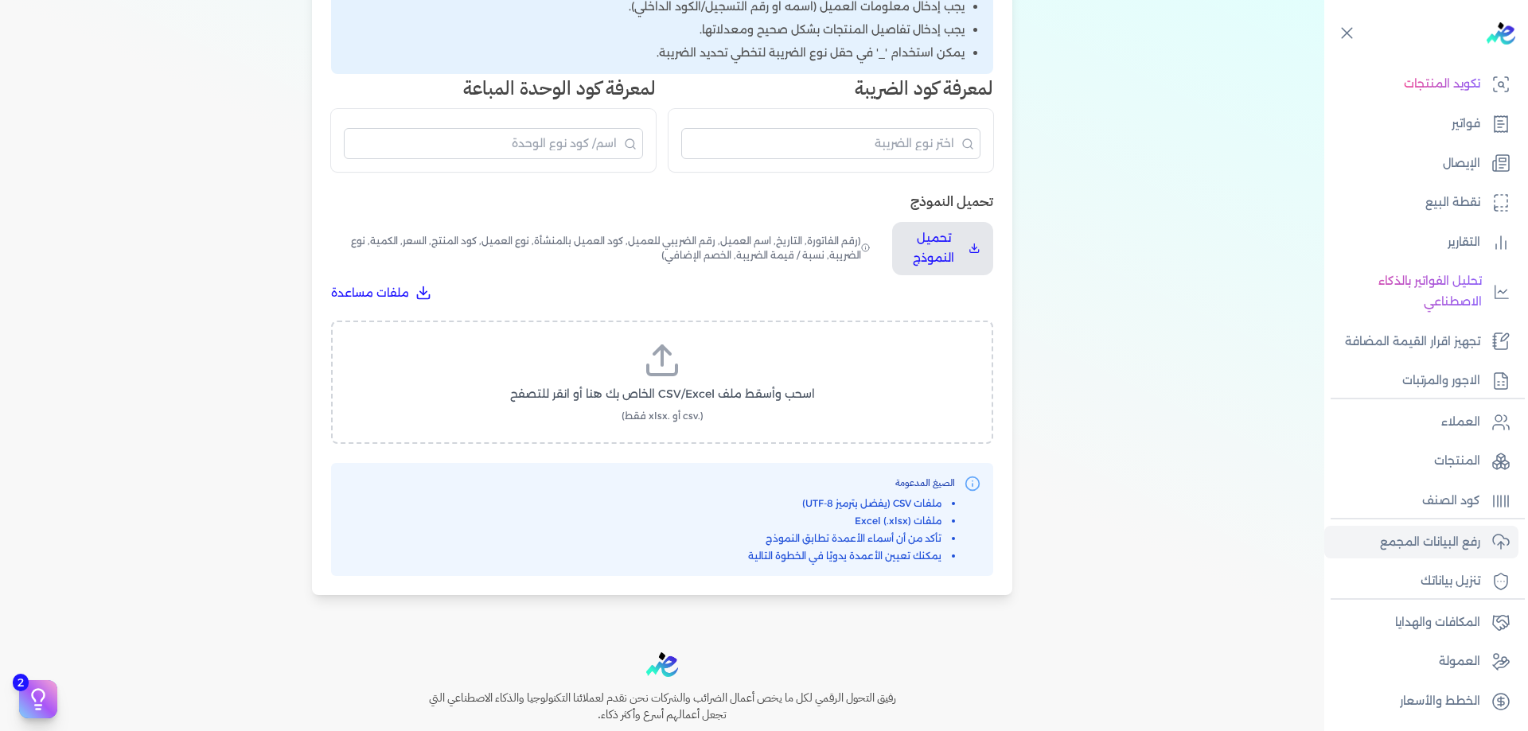
scroll to position [372, 0]
click at [680, 395] on span "اسحب وأسقط ملف CSV/Excel الخاص بك هنا أو انقر للتصفح" at bounding box center [662, 390] width 305 height 17
click at [0, 0] on input "اسحب وأسقط ملف CSV/Excel الخاص بك هنا أو انقر للتصفح (.csv أو .xlsx فقط)" at bounding box center [0, 0] width 0 height 0
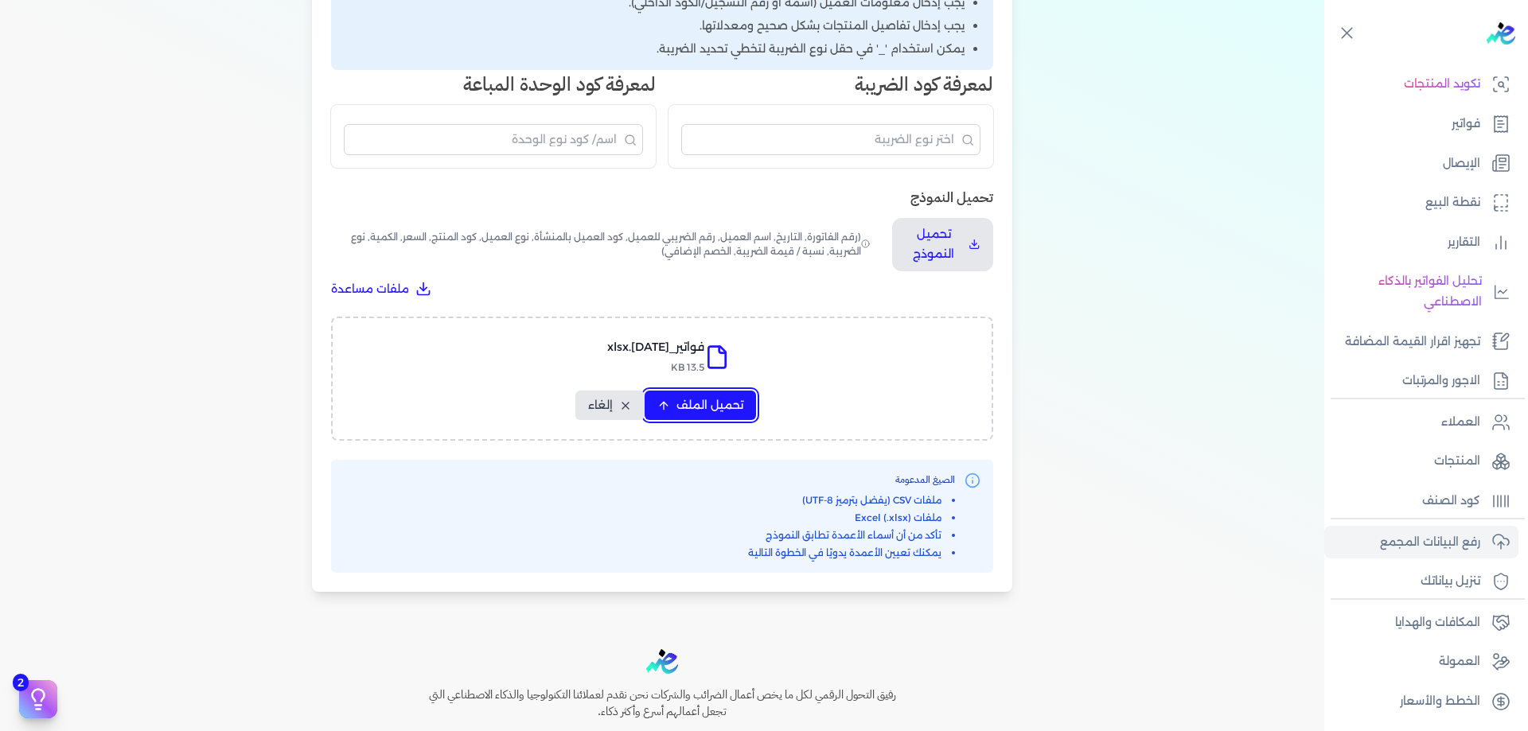
click at [738, 405] on span "تحميل الملف" at bounding box center [709, 405] width 67 height 17
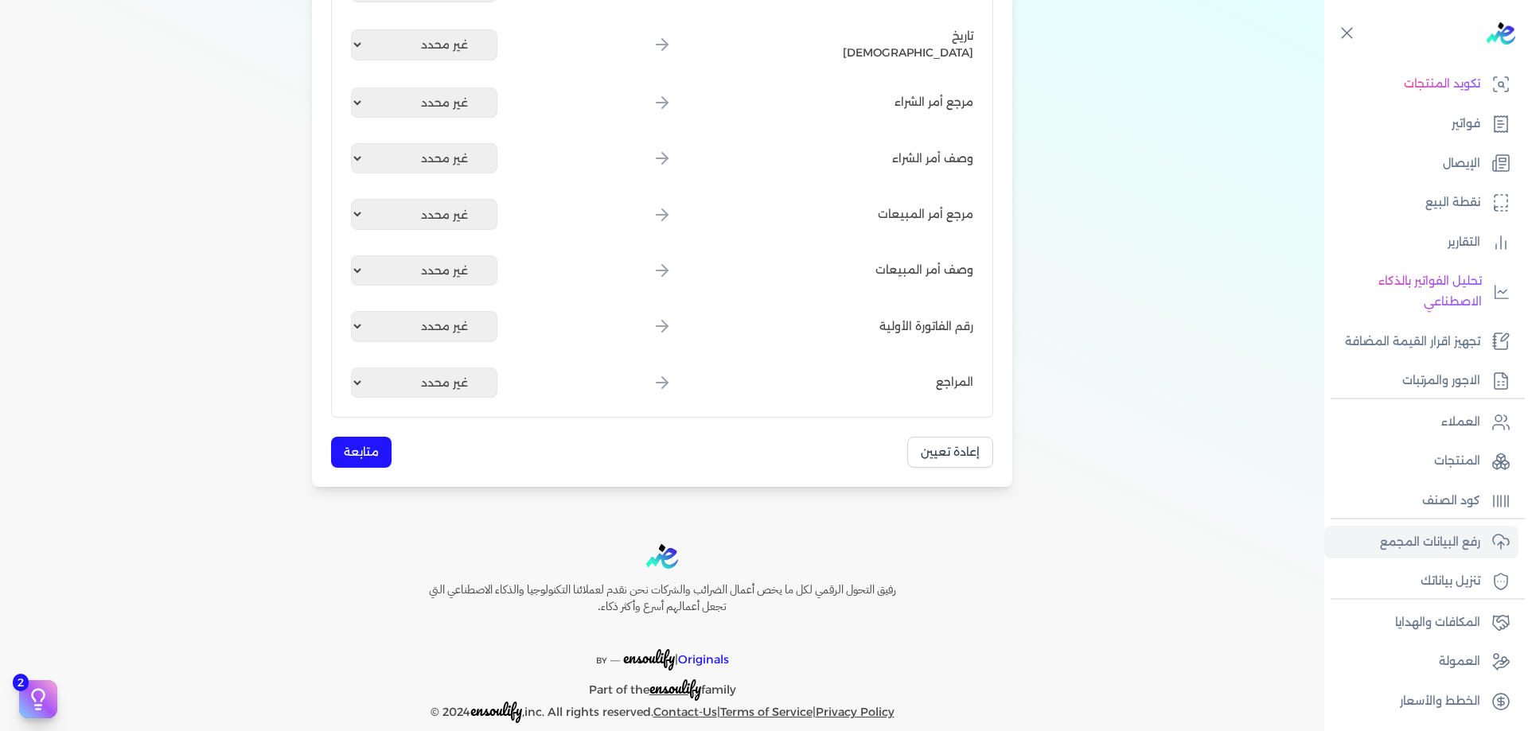
scroll to position [1939, 0]
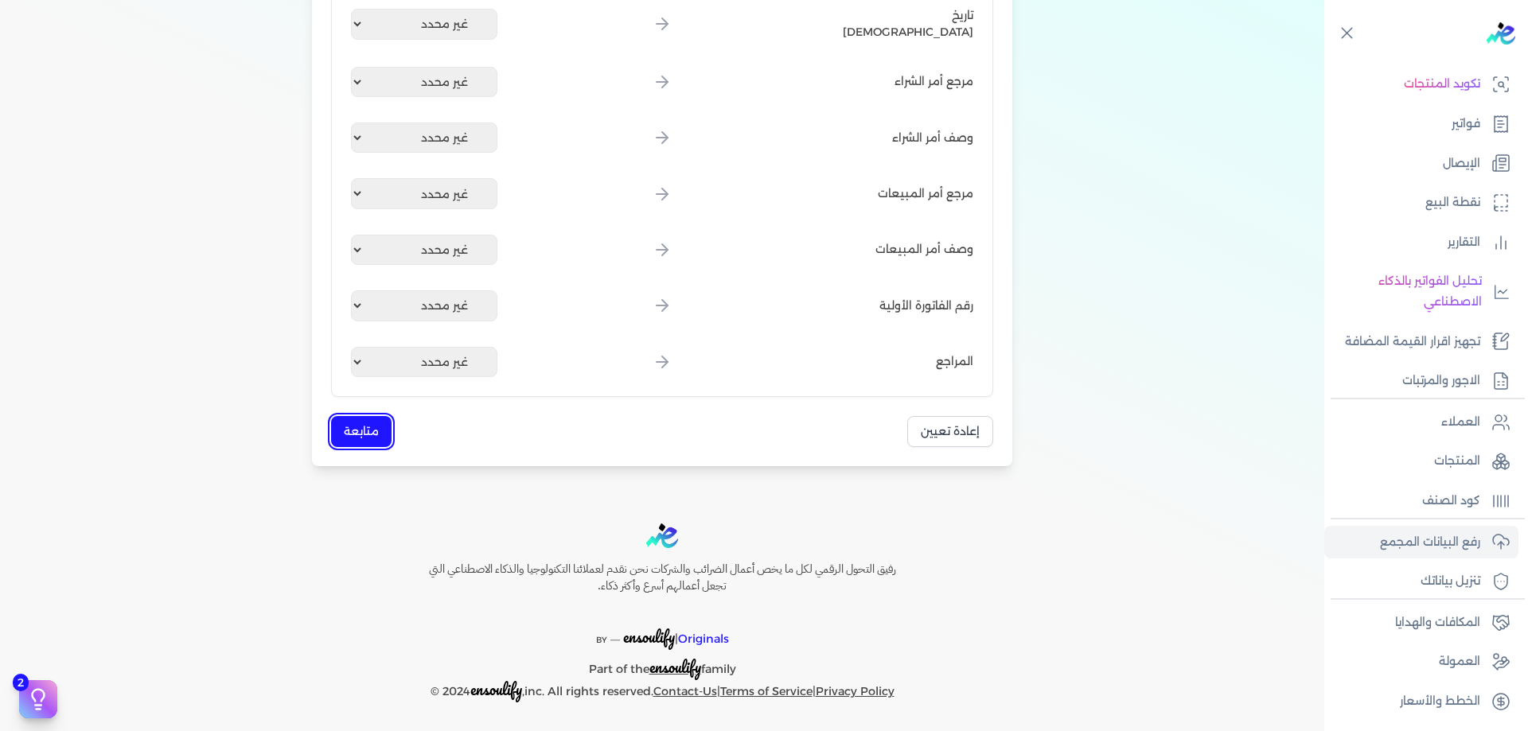
click at [366, 427] on button "متابعة" at bounding box center [361, 431] width 60 height 31
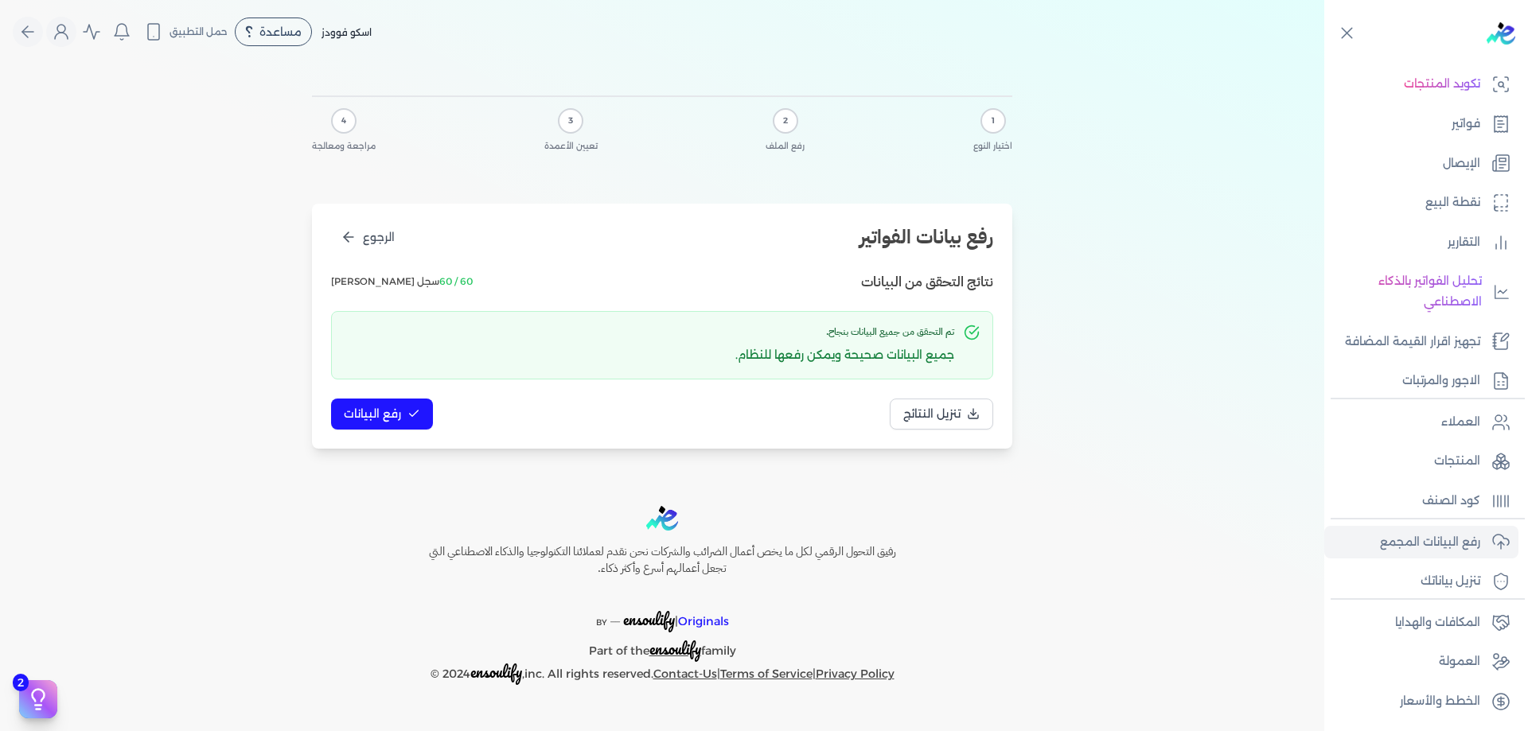
scroll to position [0, 0]
click at [374, 419] on span "رفع البيانات" at bounding box center [372, 414] width 57 height 17
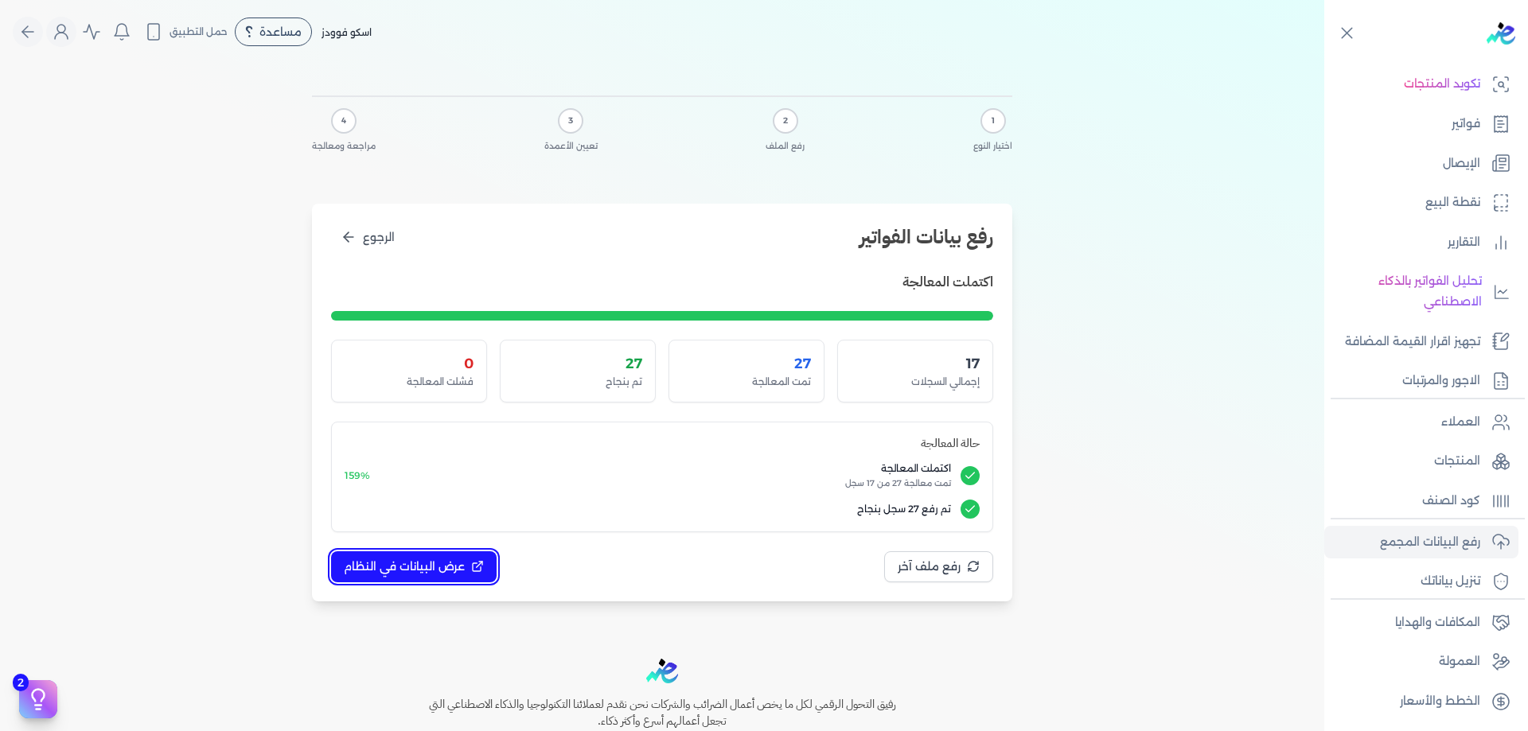
click at [470, 551] on button "عرض البيانات في النظام" at bounding box center [414, 566] width 166 height 31
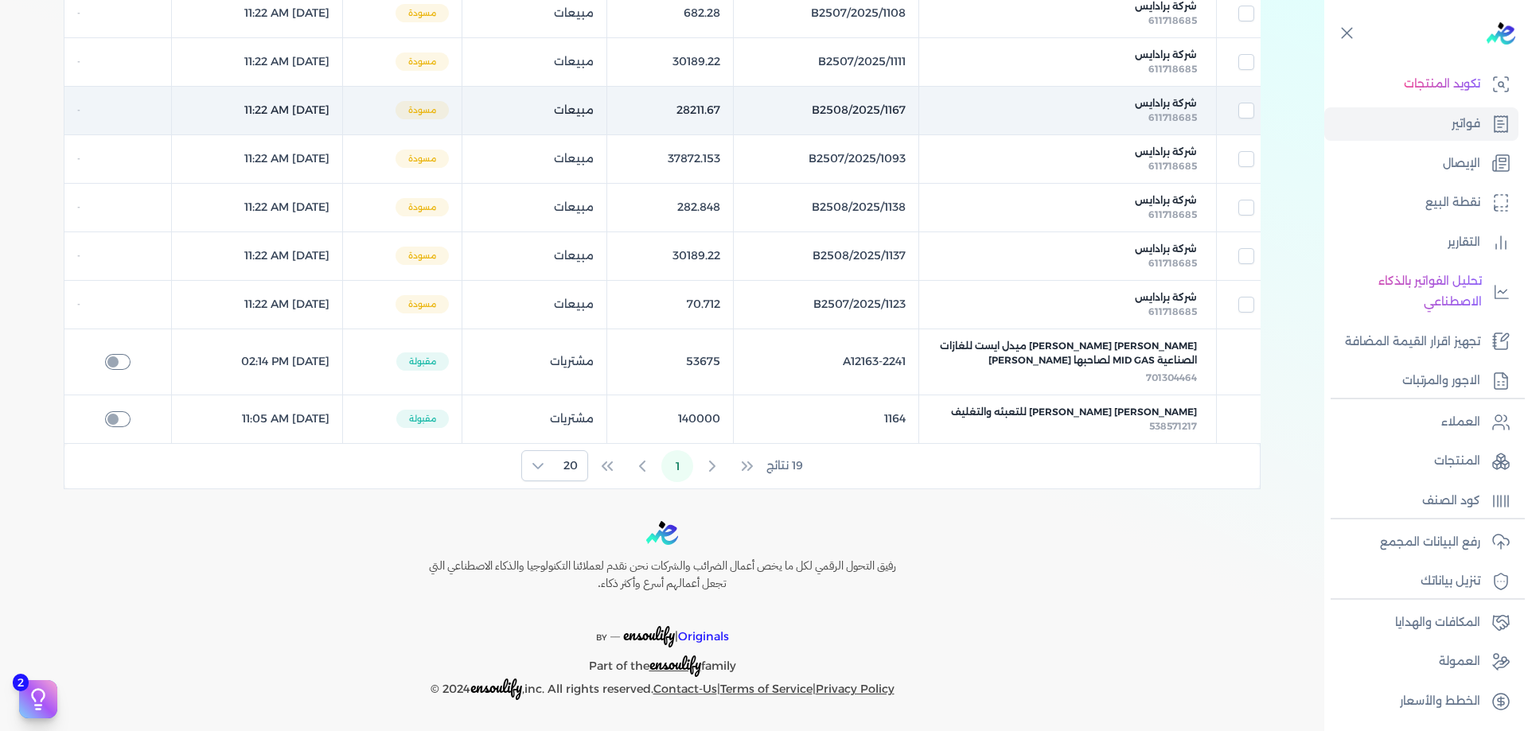
scroll to position [797, 0]
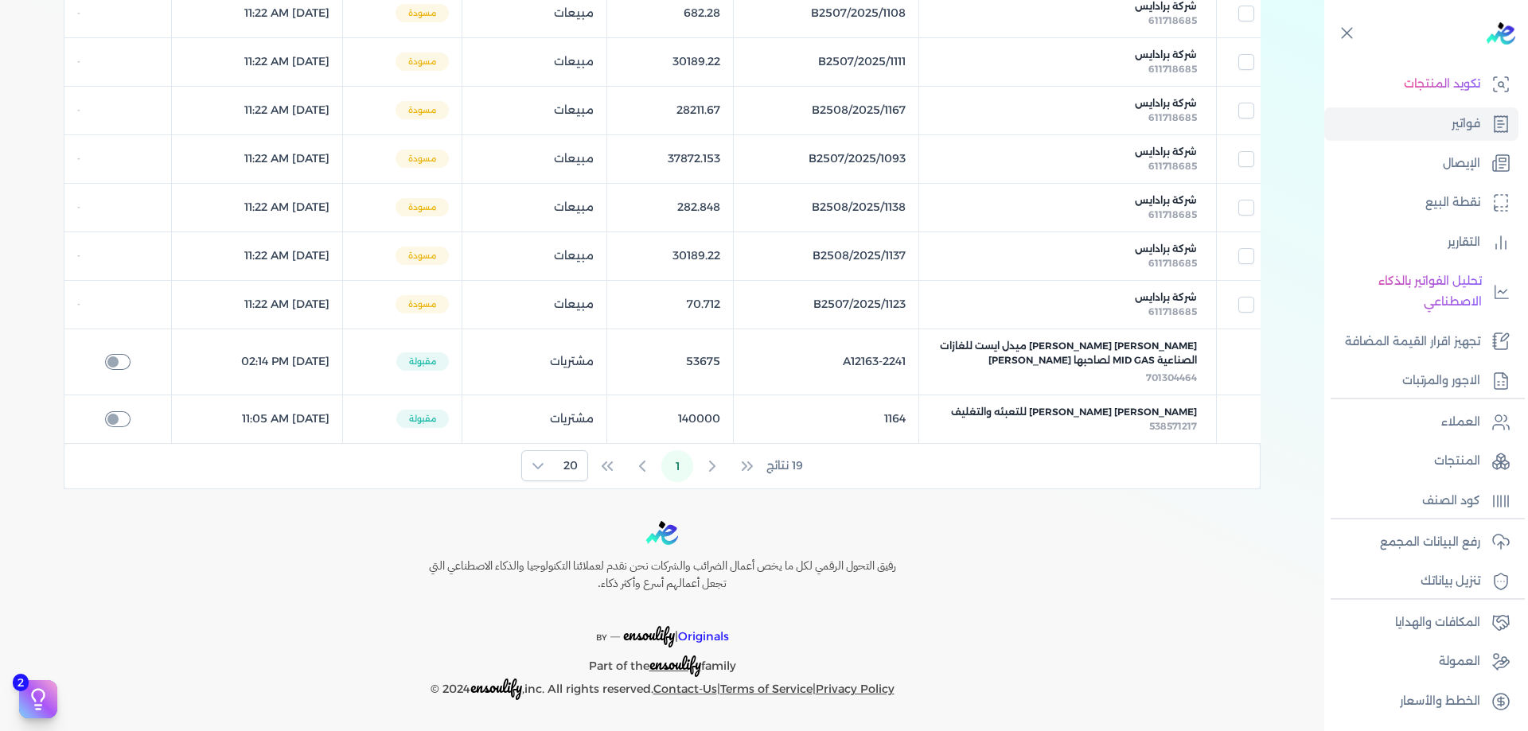
click at [557, 444] on div "19 نتائج 1 20" at bounding box center [661, 466] width 1195 height 45
click at [560, 462] on span "20" at bounding box center [570, 465] width 33 height 29
click at [567, 559] on span "100" at bounding box center [567, 563] width 20 height 17
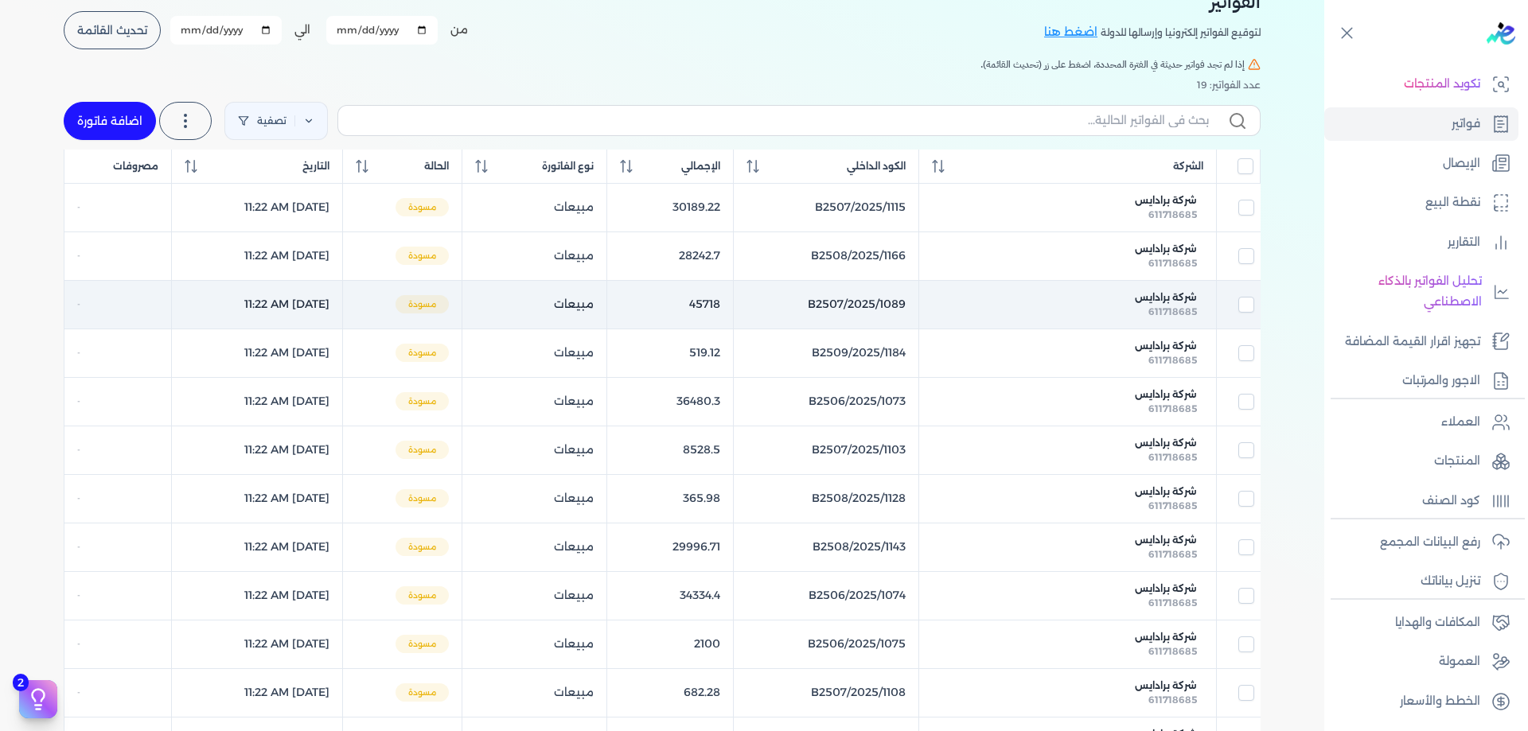
scroll to position [106, 0]
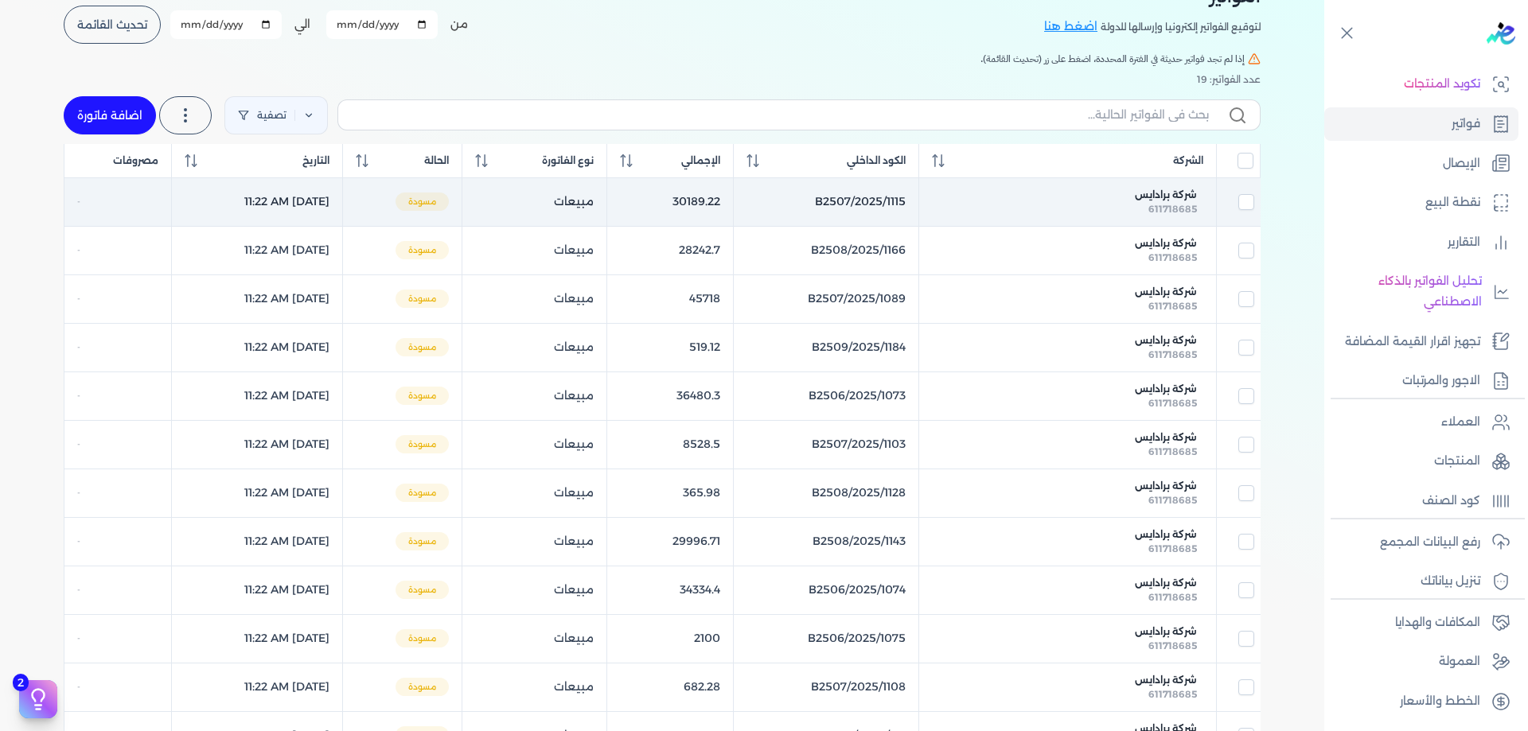
click at [733, 208] on td "30189.22" at bounding box center [669, 201] width 127 height 49
click at [551, 191] on td "مبيعات" at bounding box center [534, 201] width 145 height 49
click at [1181, 191] on span "شركة برادايس" at bounding box center [1166, 195] width 62 height 14
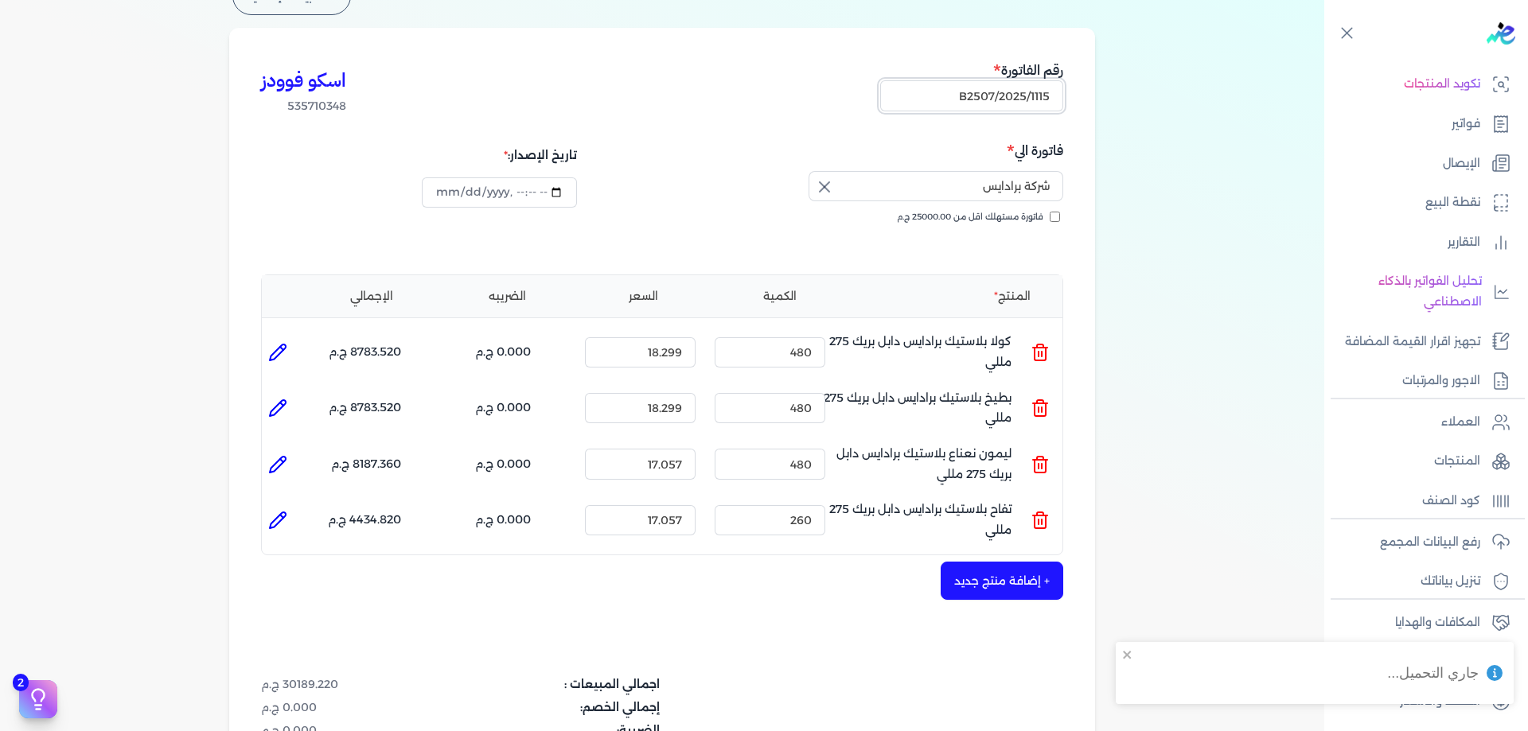
click at [1040, 98] on input "B2507/2025/1115" at bounding box center [971, 95] width 183 height 30
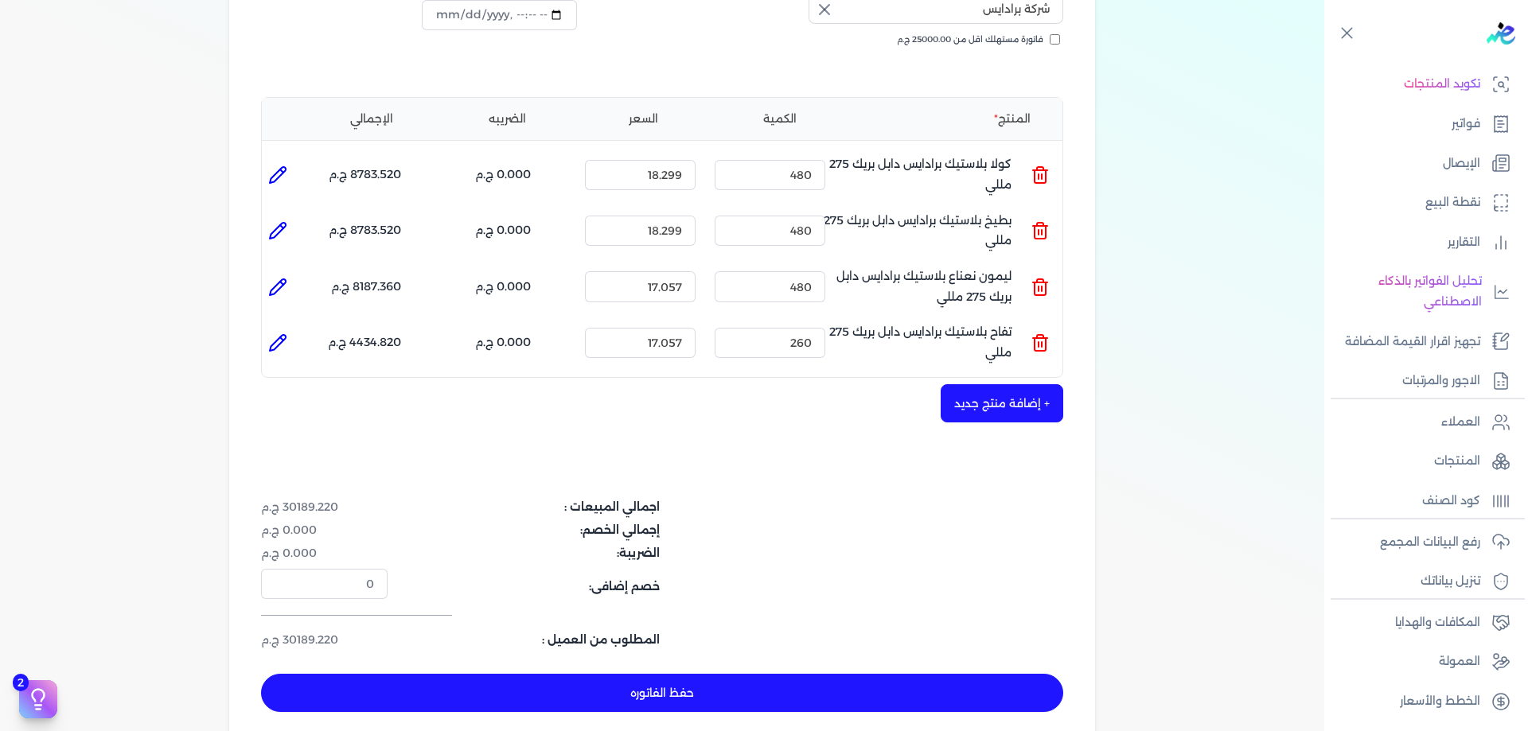
scroll to position [265, 0]
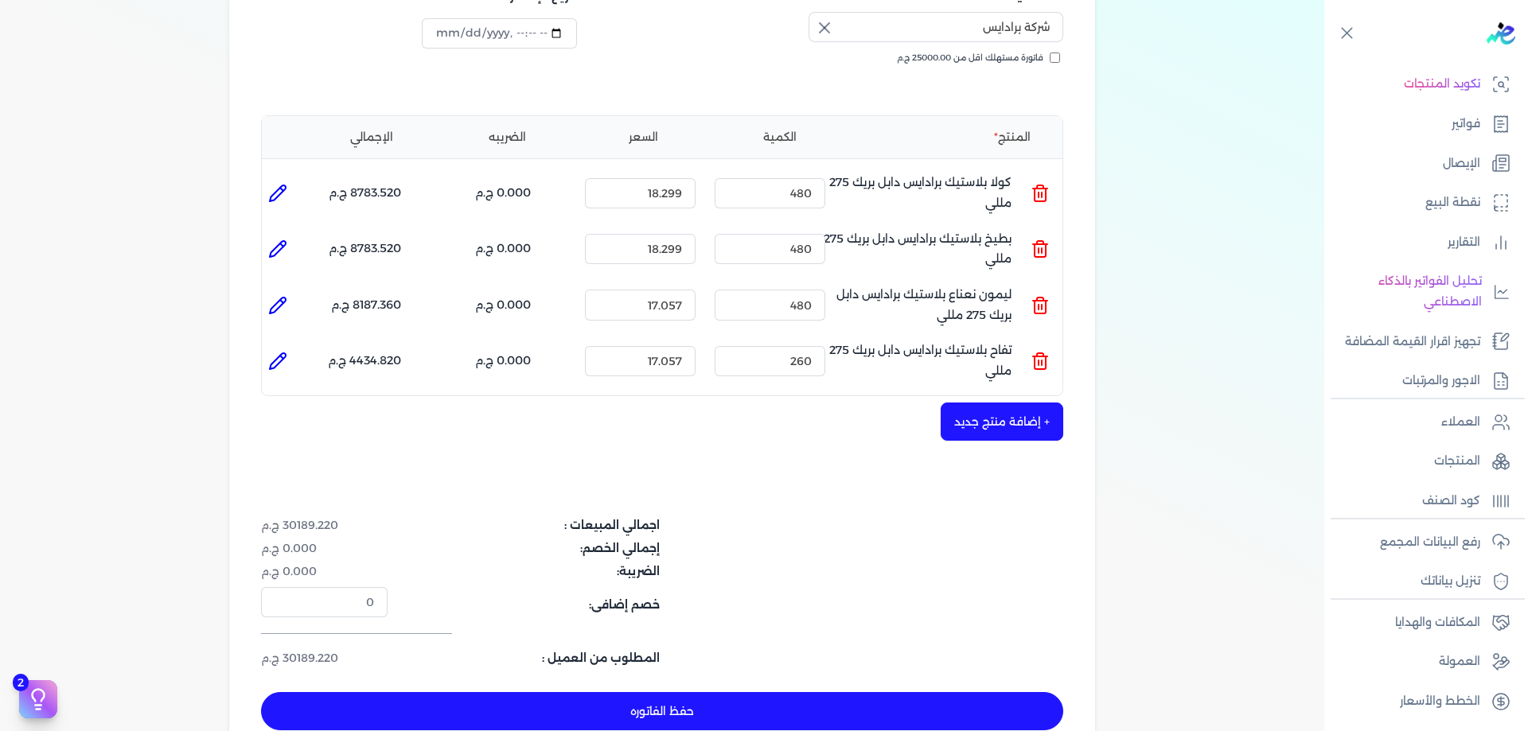
click at [293, 180] on li at bounding box center [278, 193] width 32 height 32
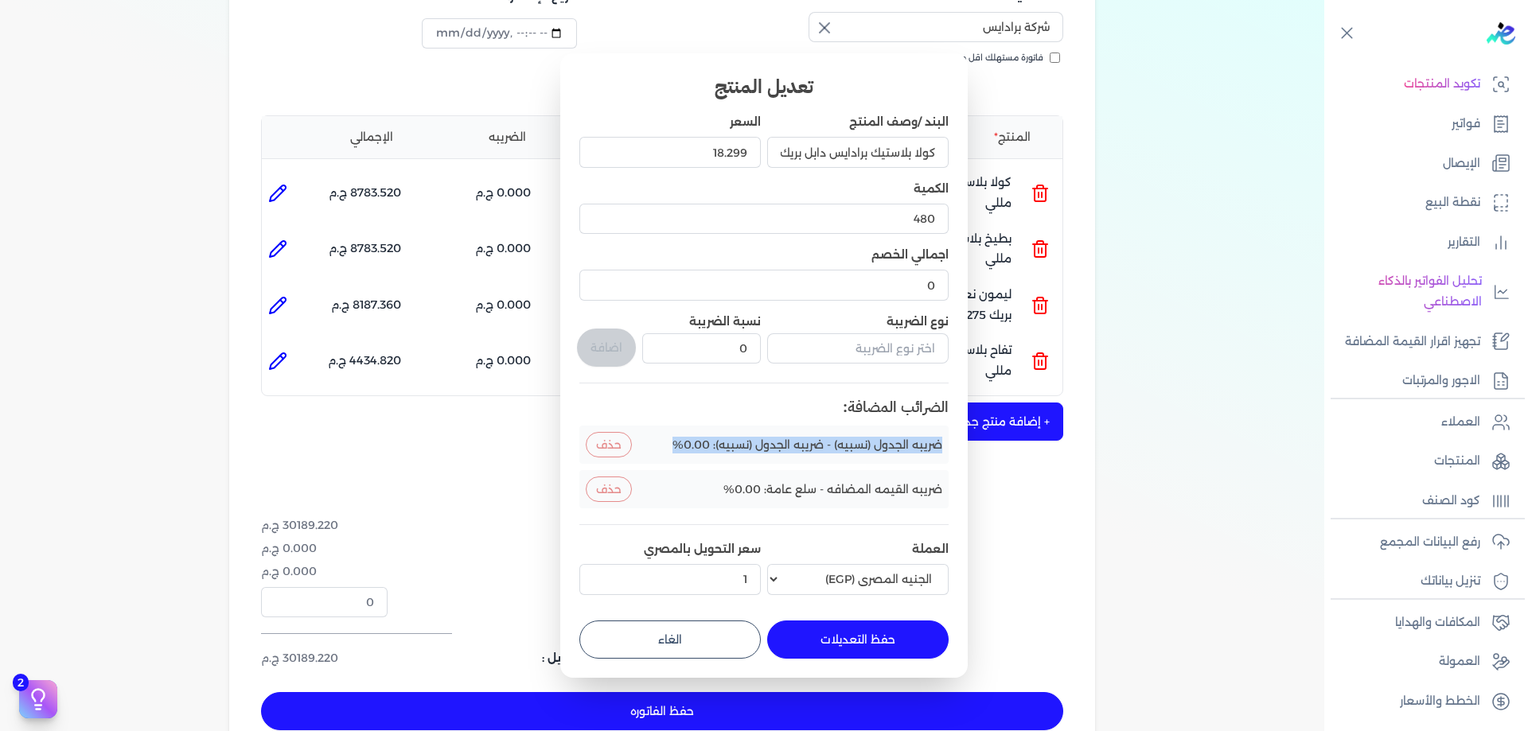
drag, startPoint x: 677, startPoint y: 442, endPoint x: 953, endPoint y: 458, distance: 276.5
click at [953, 458] on div "تعديل المنتج البند /وصف المنتج كولا بلاستيك برادايس دابل بريك 275 مللي السعر 18…" at bounding box center [763, 365] width 407 height 624
click at [709, 636] on button "الغاء" at bounding box center [669, 640] width 181 height 38
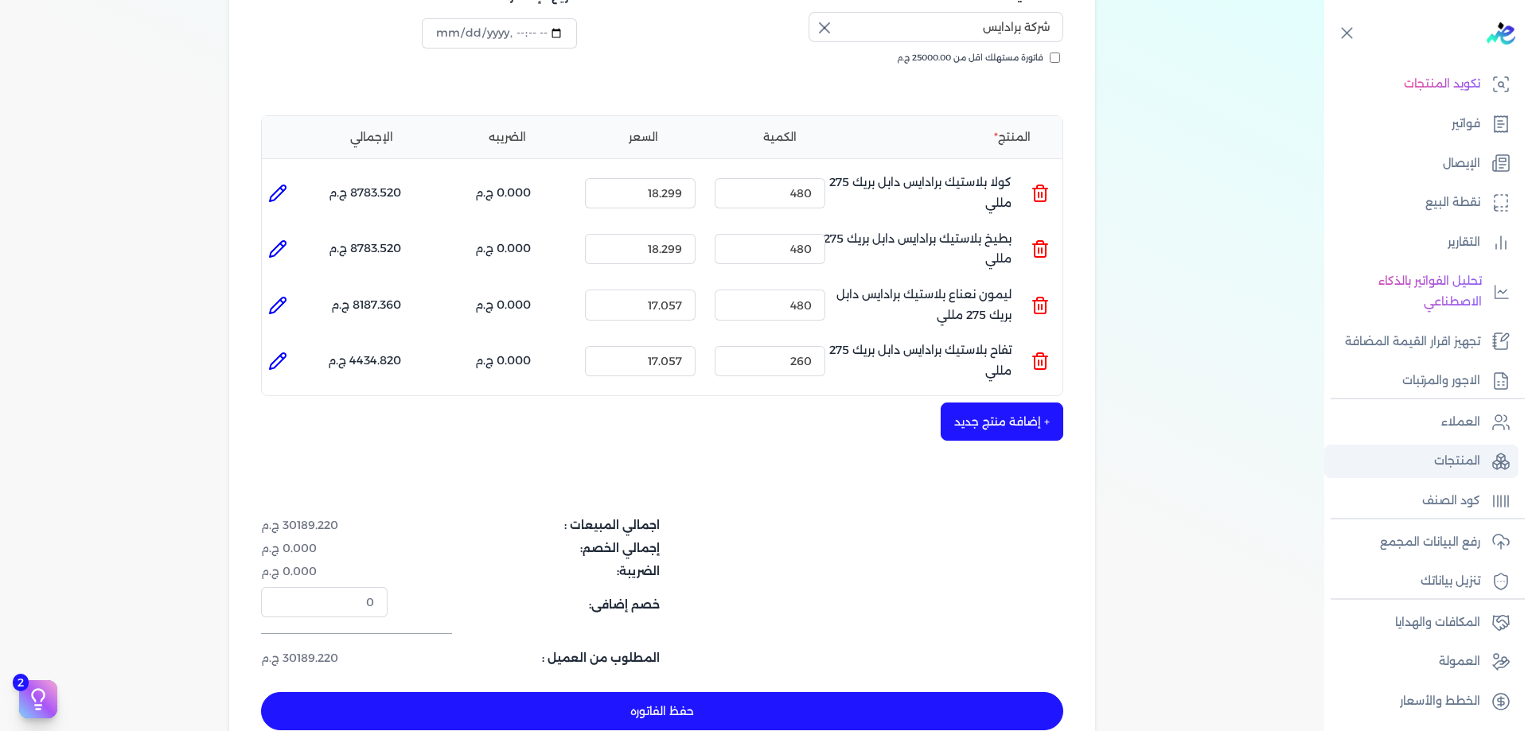
click at [1472, 466] on p "المنتجات" at bounding box center [1457, 461] width 46 height 21
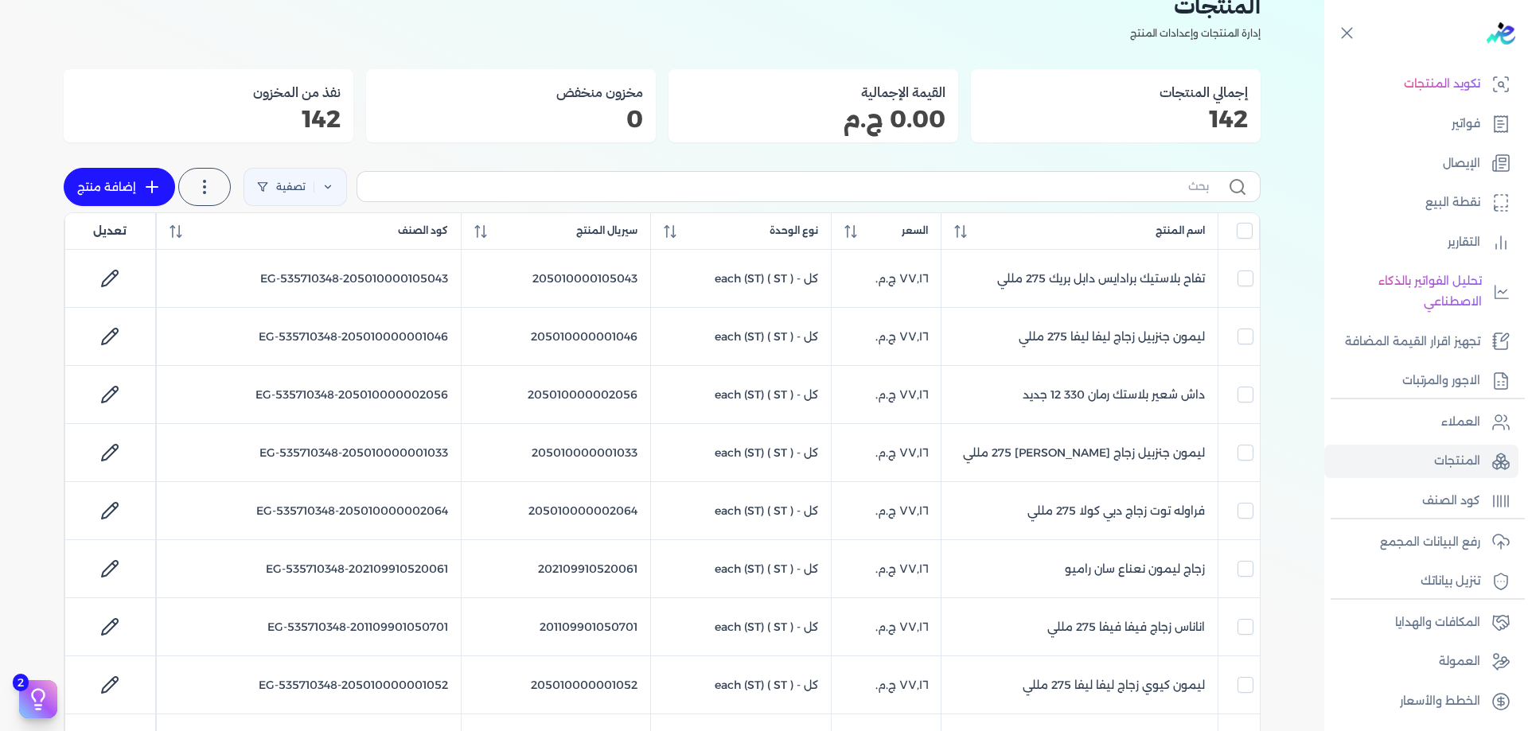
scroll to position [37, 0]
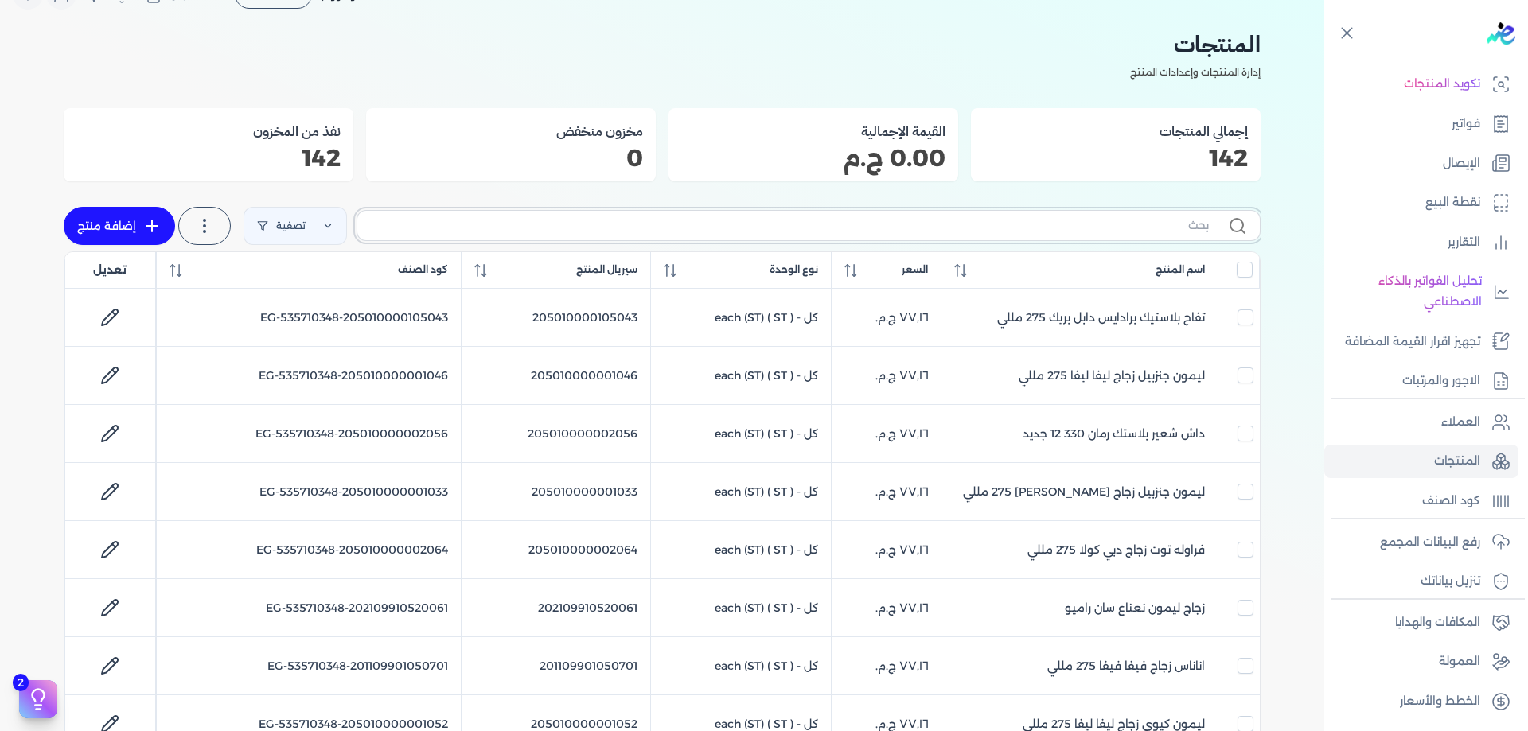
click at [890, 232] on input "text" at bounding box center [789, 225] width 839 height 17
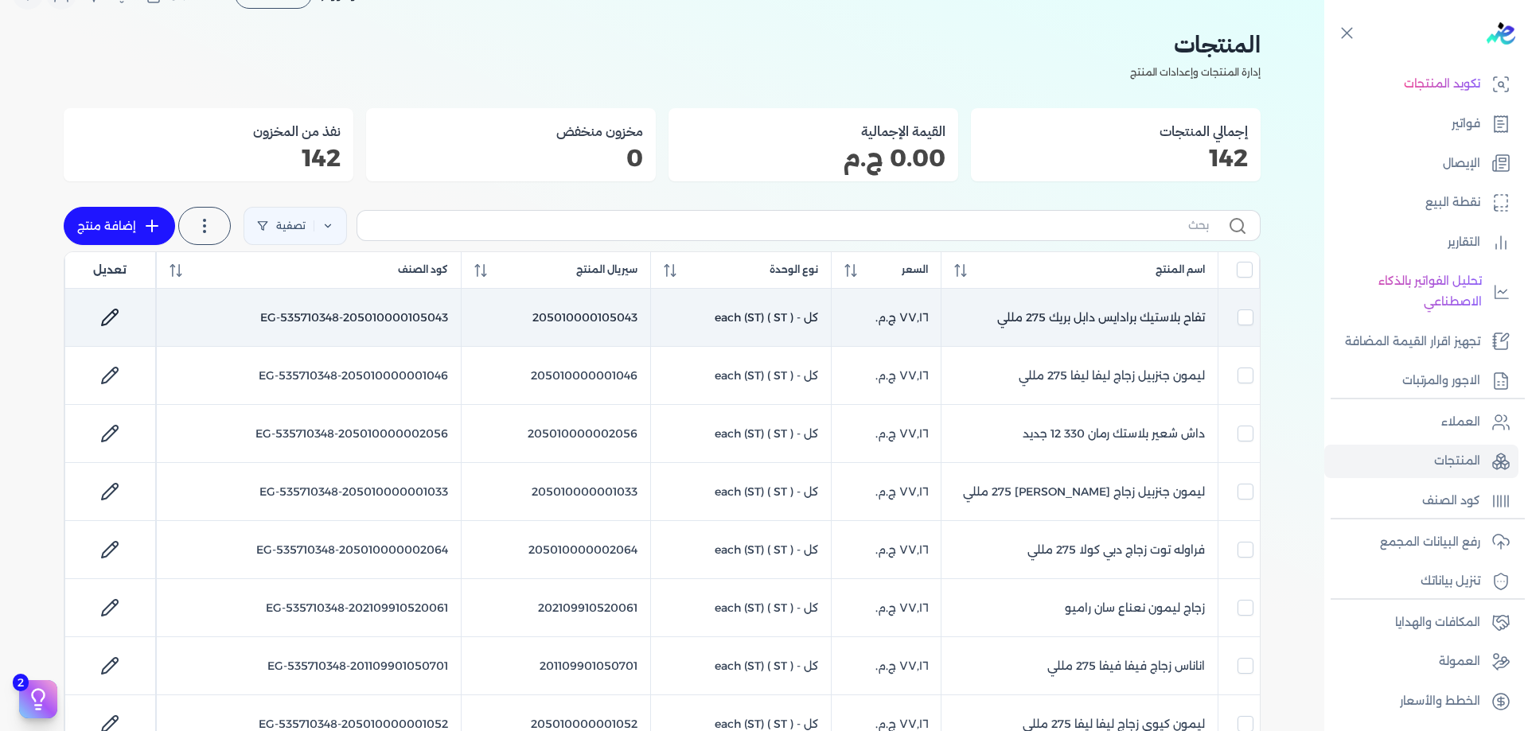
click at [1064, 313] on td "تفاح بلاستيك برادايس دابل بريك 275 مللي" at bounding box center [1079, 318] width 277 height 58
click at [112, 321] on icon at bounding box center [110, 318] width 16 height 16
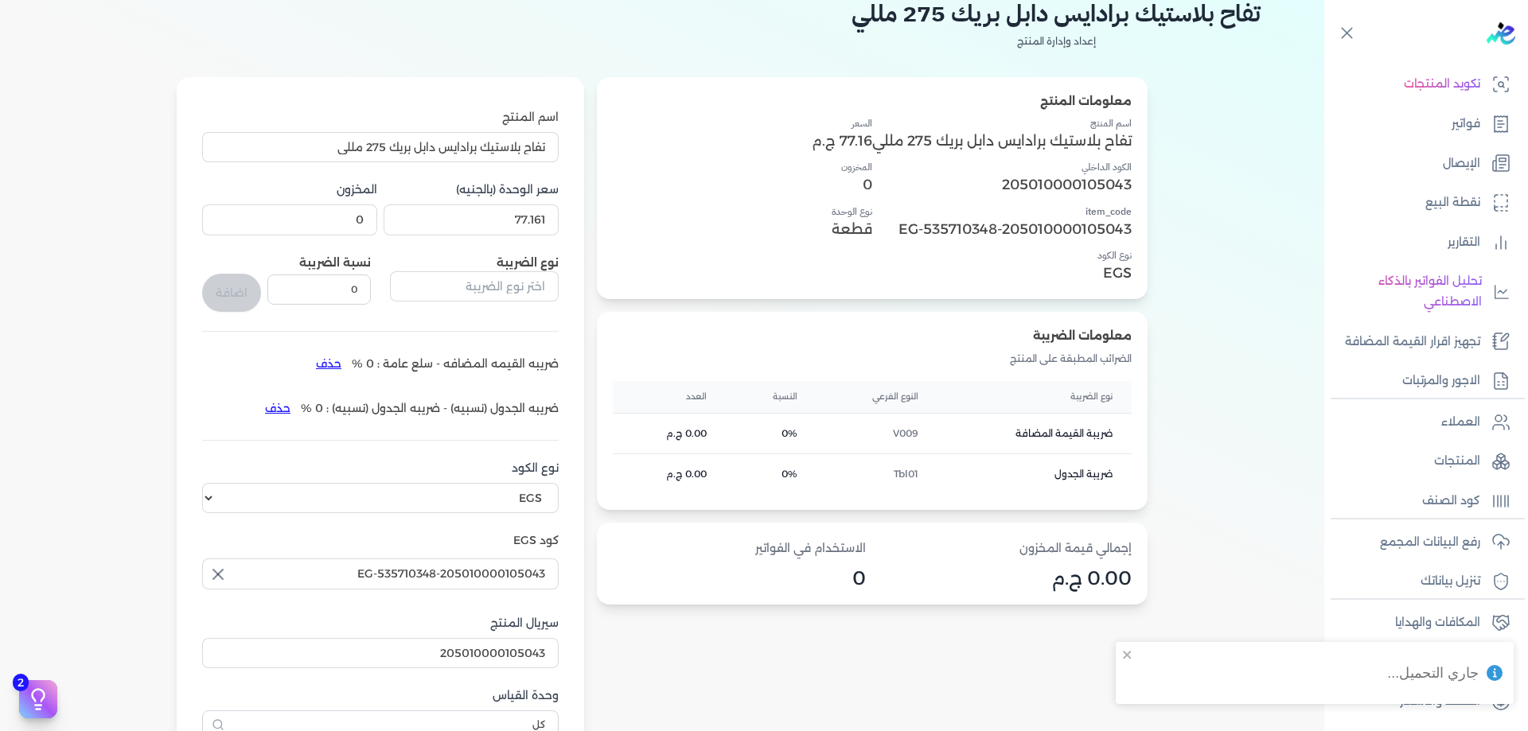
scroll to position [117, 0]
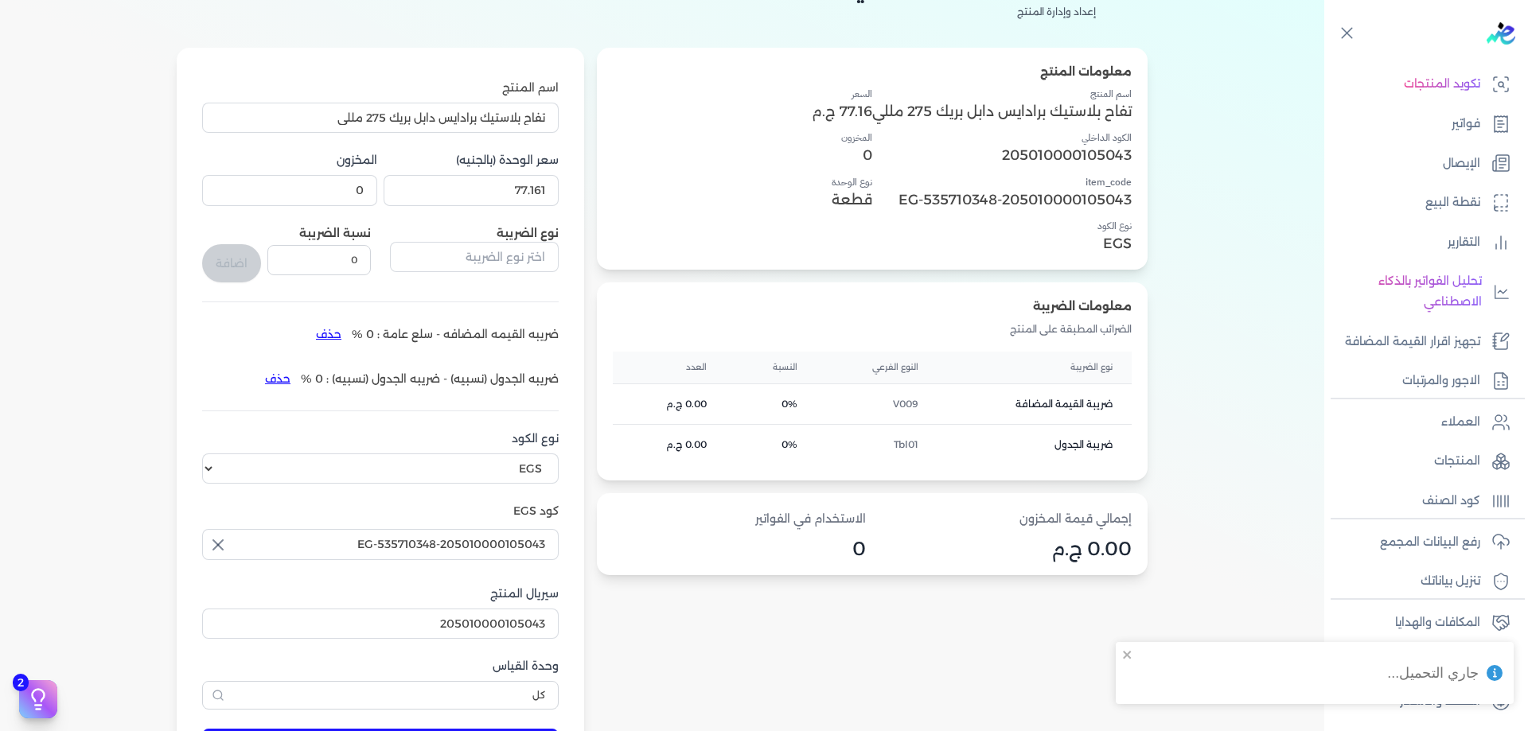
click at [387, 329] on li "ضريبه القيمه المضافه - سلع عامة : 0 % حذف" at bounding box center [432, 333] width 253 height 25
click at [384, 329] on li "ضريبه القيمه المضافه - سلع عامة : 0 % حذف" at bounding box center [432, 333] width 253 height 25
click at [368, 332] on li "ضريبه القيمه المضافه - سلع عامة : 0 % حذف" at bounding box center [432, 333] width 253 height 25
click at [372, 335] on li "ضريبه القيمه المضافه - سلع عامة : 0 % حذف" at bounding box center [432, 333] width 253 height 25
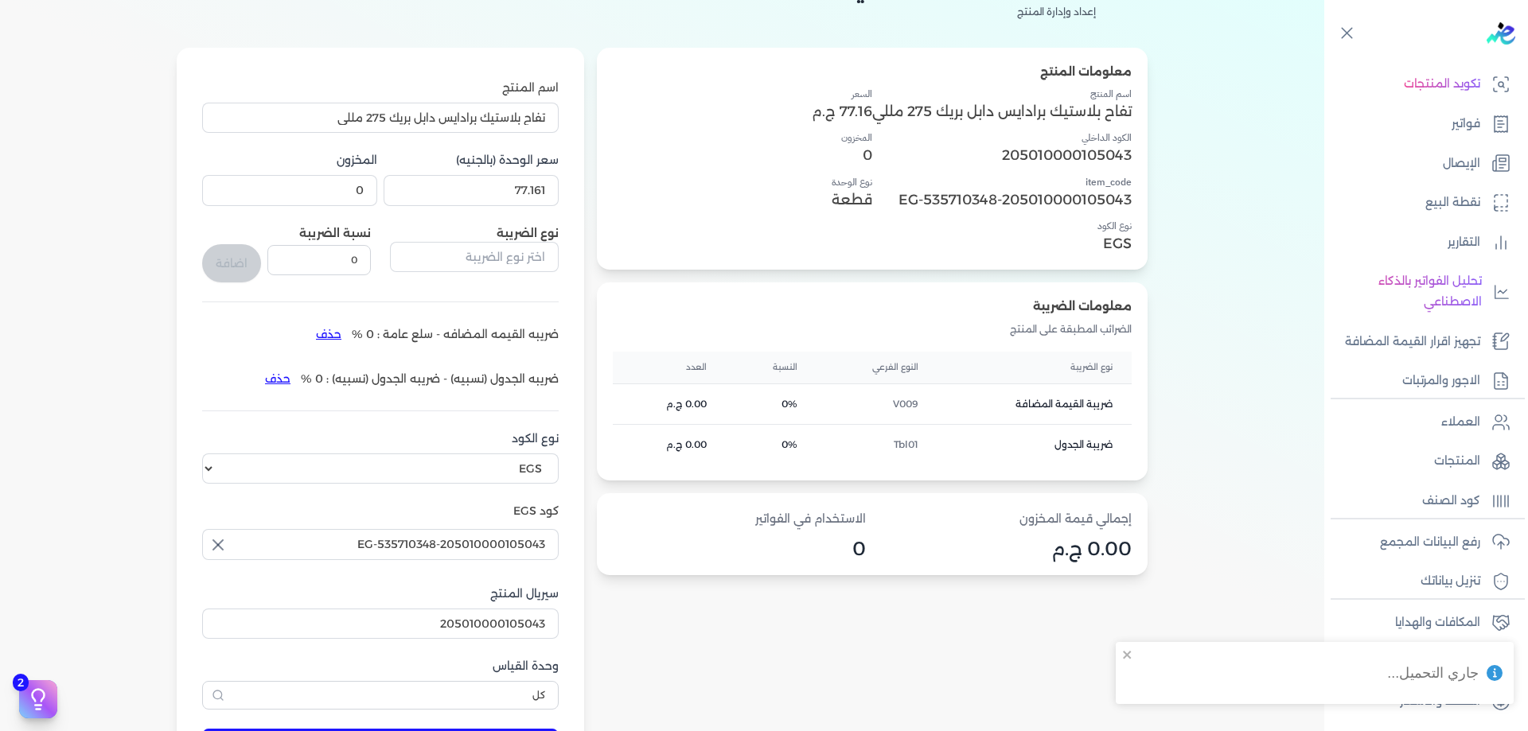
click at [376, 334] on li "ضريبه القيمه المضافه - سلع عامة : 0 % حذف" at bounding box center [432, 333] width 253 height 25
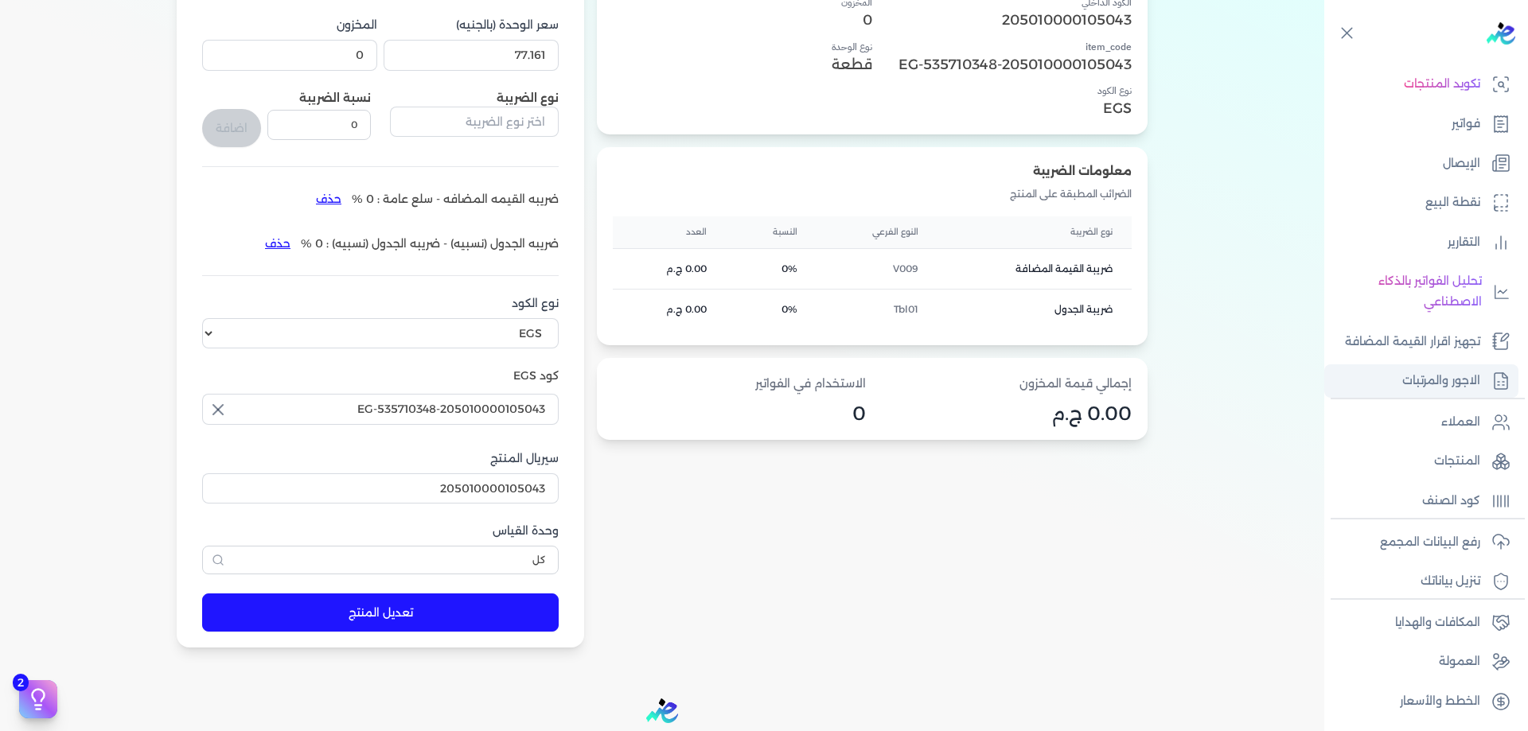
scroll to position [223, 0]
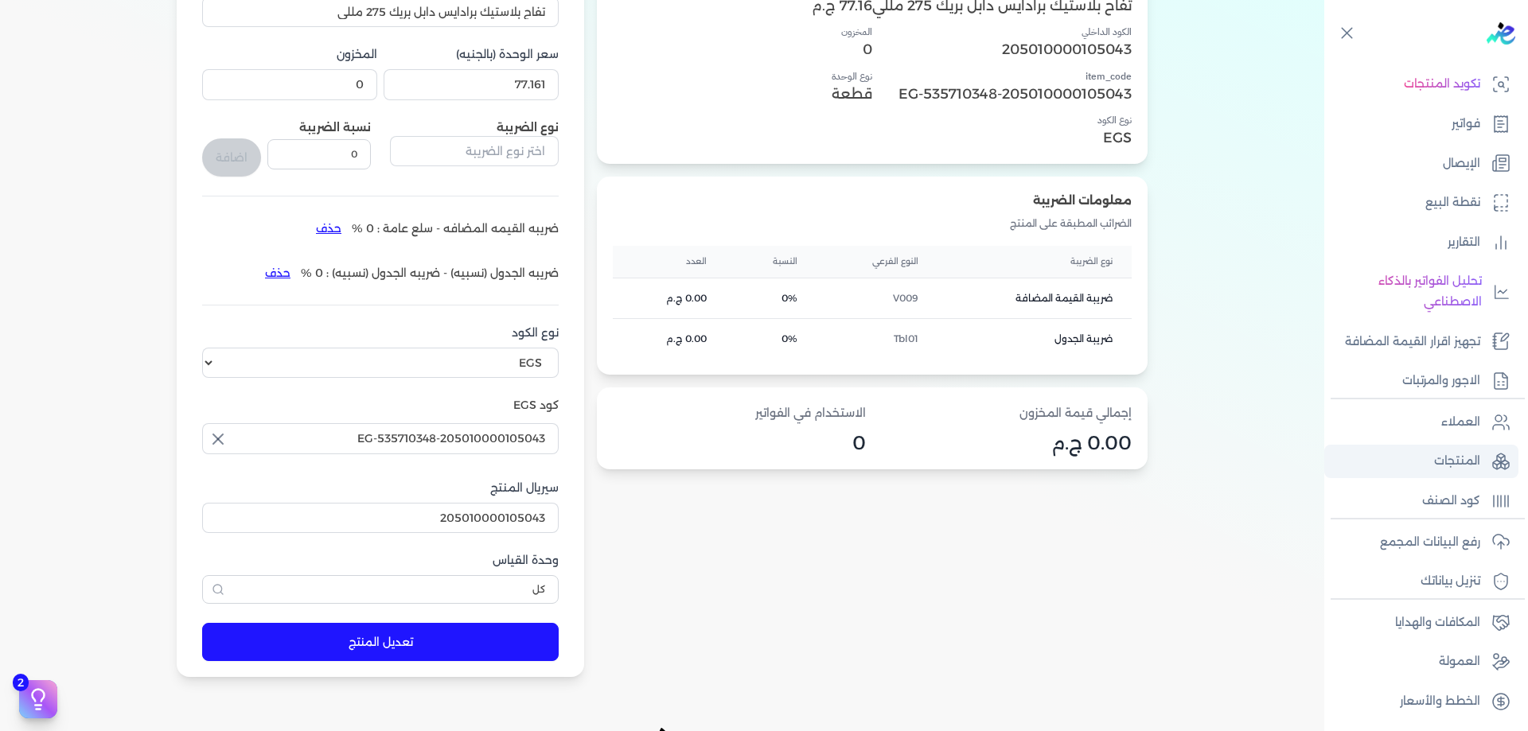
click at [1490, 462] on link "المنتجات" at bounding box center [1421, 461] width 194 height 33
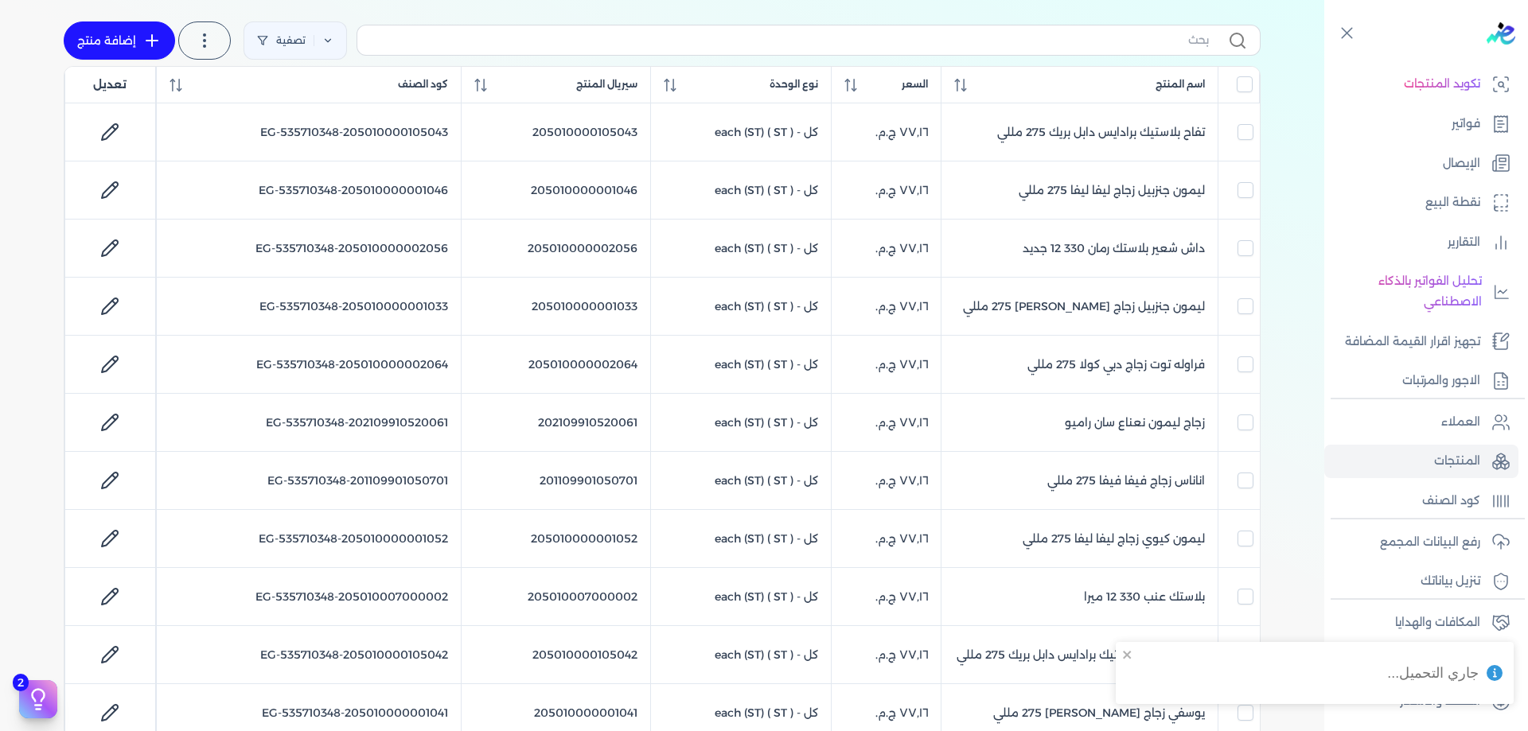
click at [1112, 52] on label at bounding box center [809, 40] width 904 height 30
click at [1112, 49] on input "text" at bounding box center [789, 40] width 839 height 17
click at [1112, 50] on label at bounding box center [809, 40] width 904 height 30
click at [1112, 49] on input "text" at bounding box center [789, 40] width 839 height 17
click at [1113, 47] on input "text" at bounding box center [789, 40] width 839 height 17
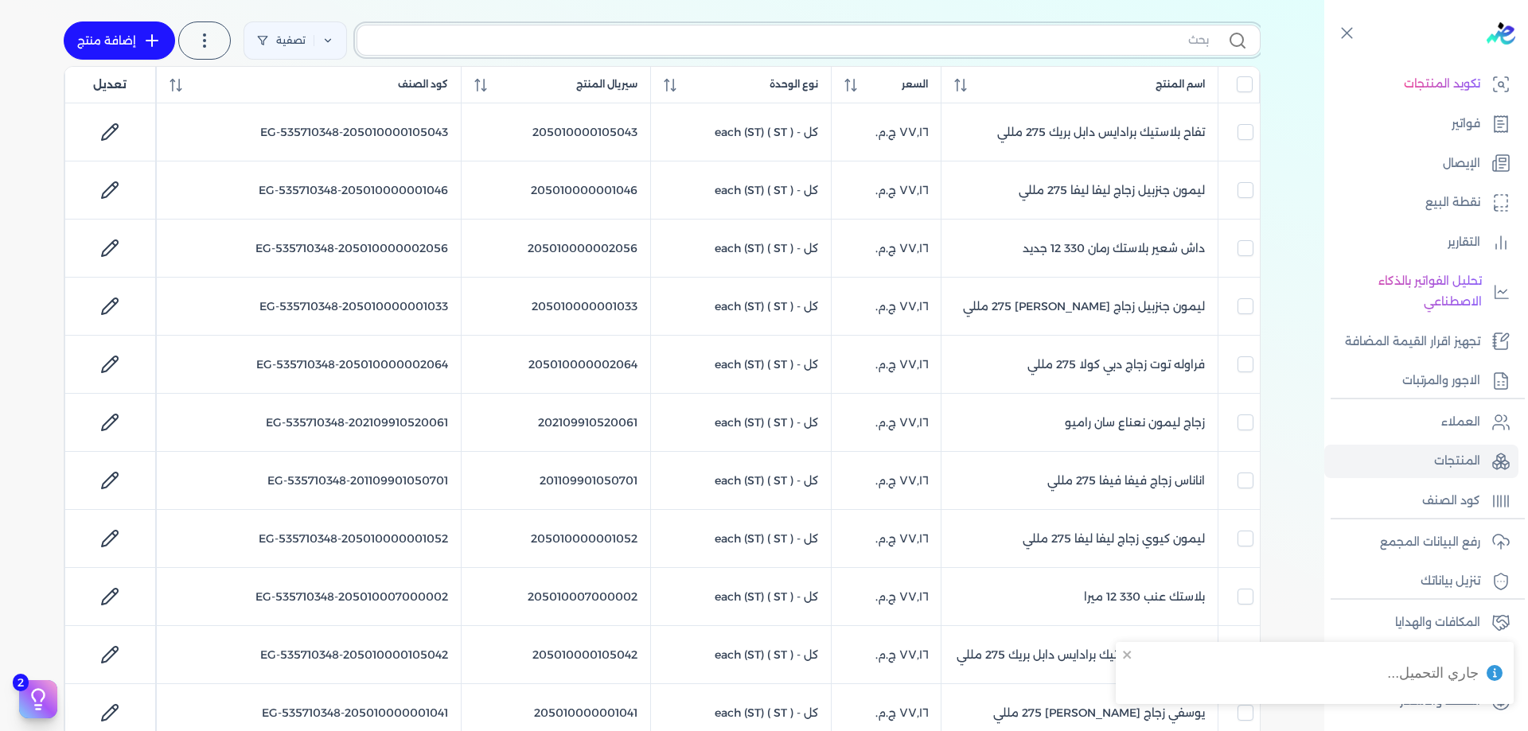
click at [1115, 41] on input "text" at bounding box center [789, 40] width 839 height 17
paste input "205010000105044"
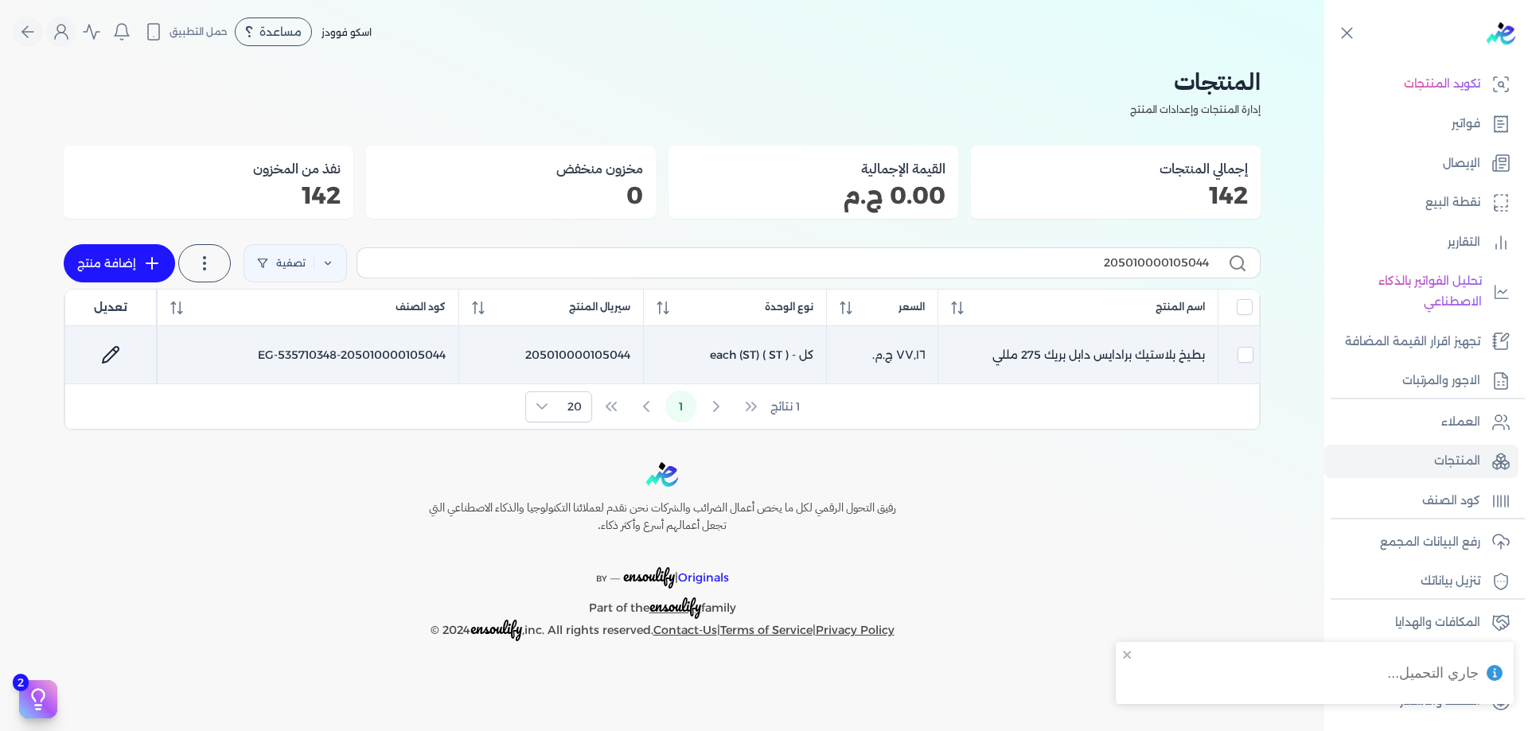
click at [1163, 376] on td "بطيخ بلاستيك برادايس دابل بريك 275 مللي" at bounding box center [1077, 355] width 280 height 58
click at [120, 351] on link at bounding box center [111, 355] width 38 height 38
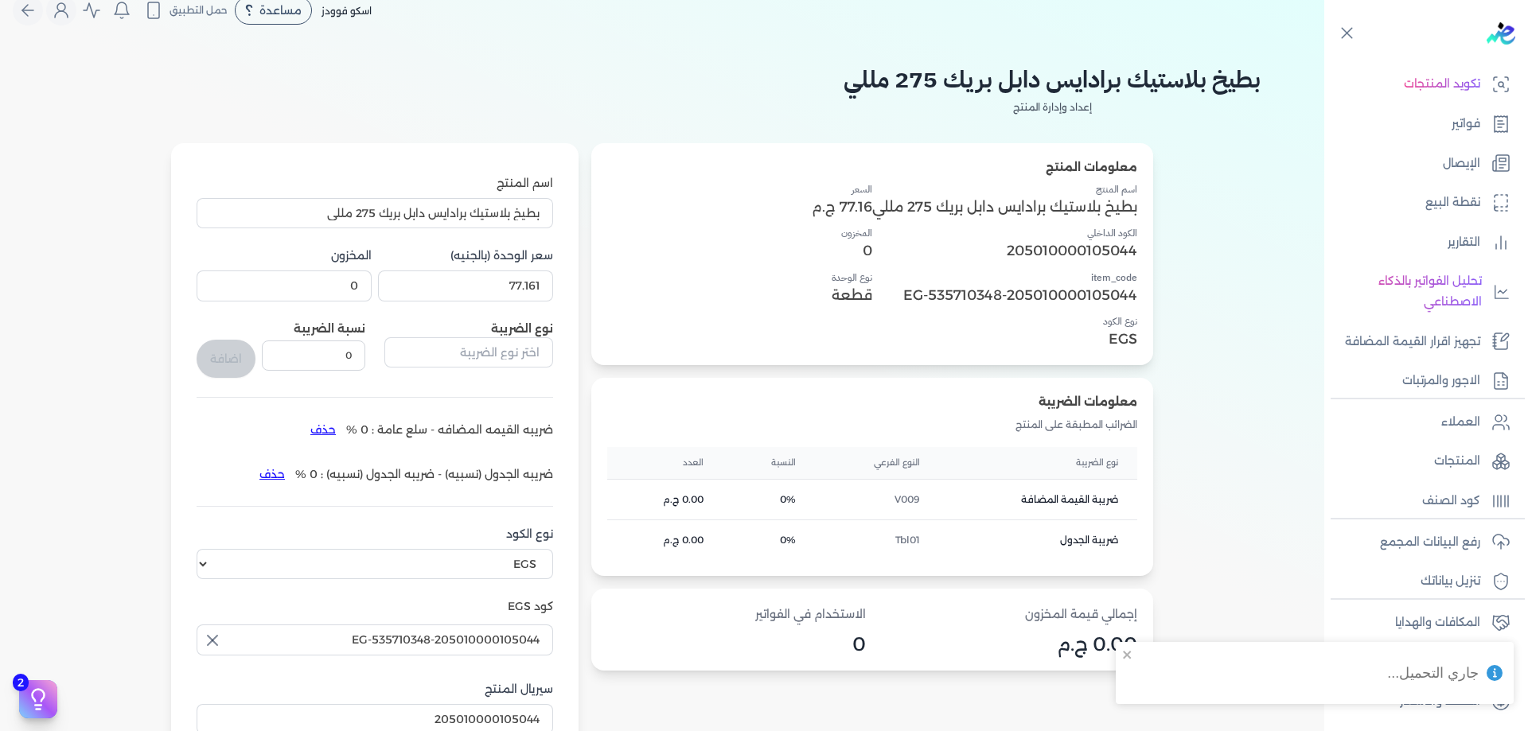
scroll to position [26, 0]
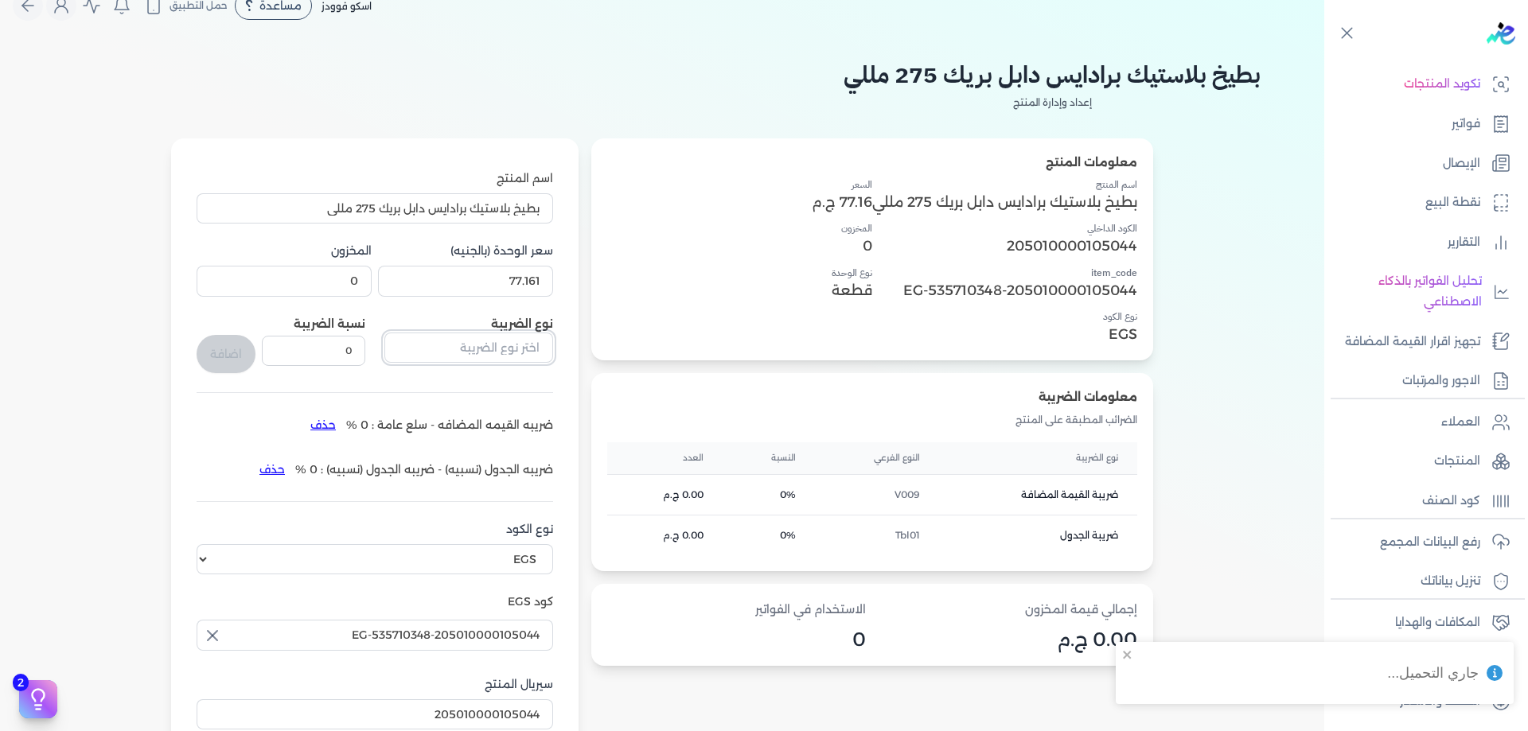
click at [493, 340] on input "text" at bounding box center [468, 348] width 169 height 30
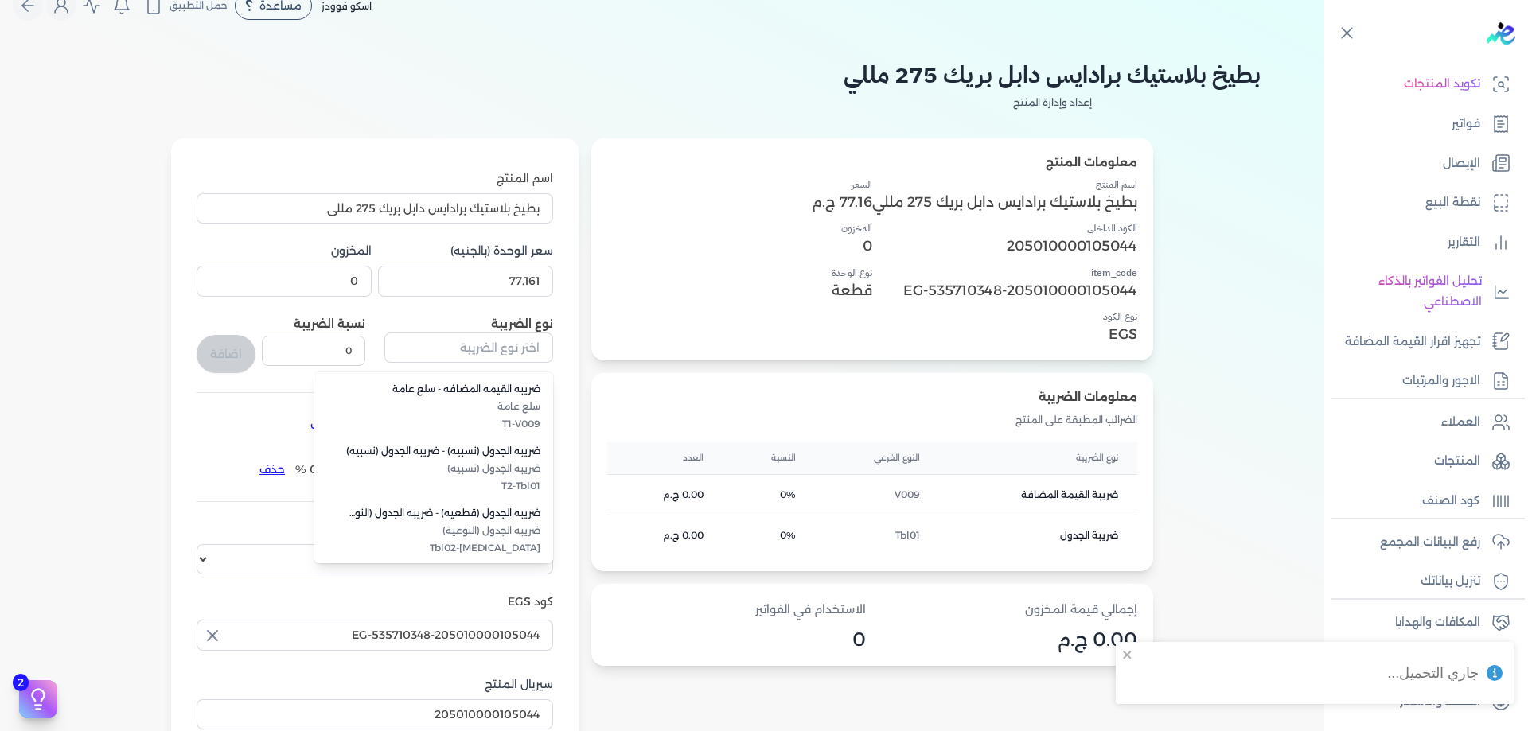
click at [193, 420] on form "اسم المنتج بطيخ بلاستيك برادايس دابل بريك 275 مللي سعر الوحدة (بالجنيه) 77.161 …" at bounding box center [375, 506] width 388 height 736
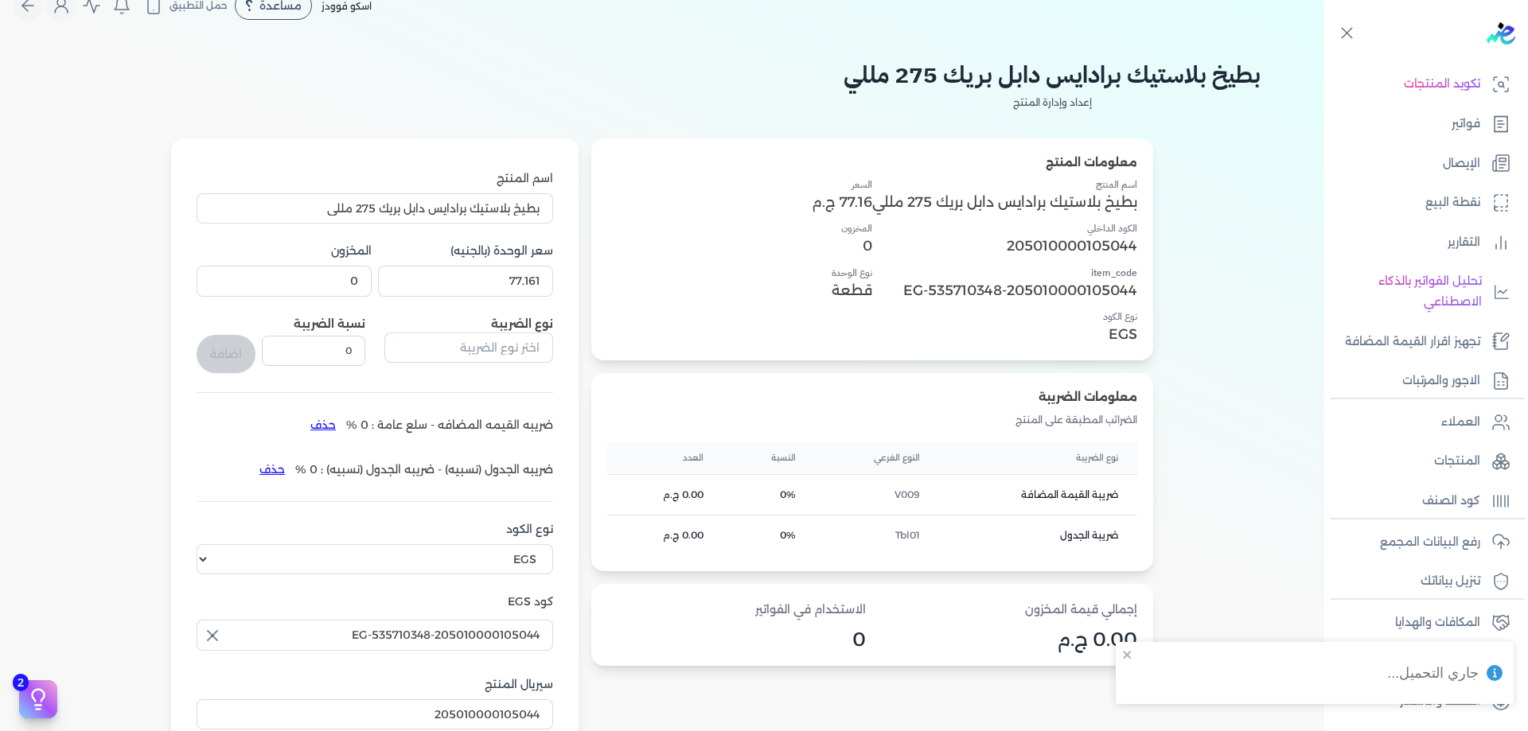
click at [316, 430] on button "حذف" at bounding box center [323, 424] width 46 height 25
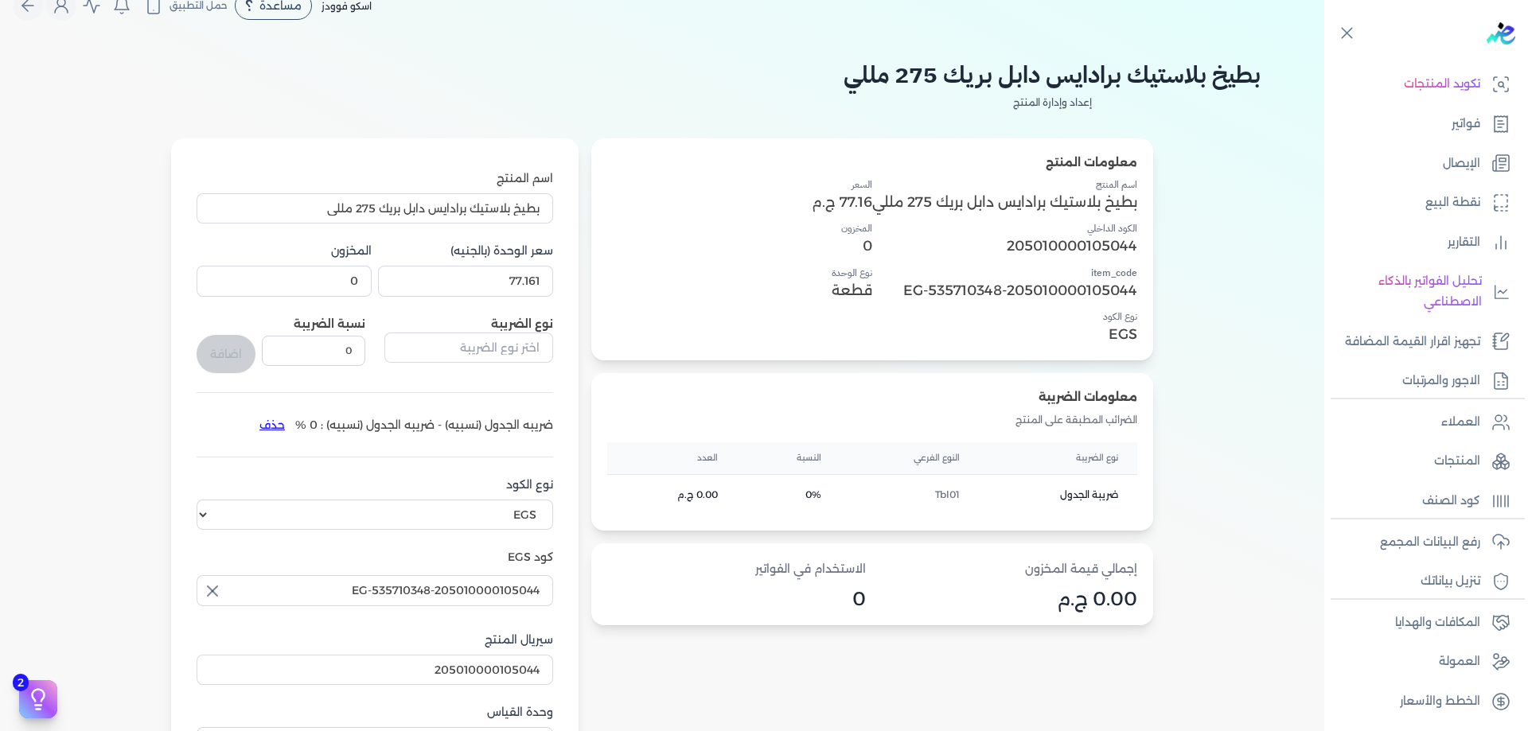
click at [285, 427] on button "حذف" at bounding box center [272, 424] width 46 height 25
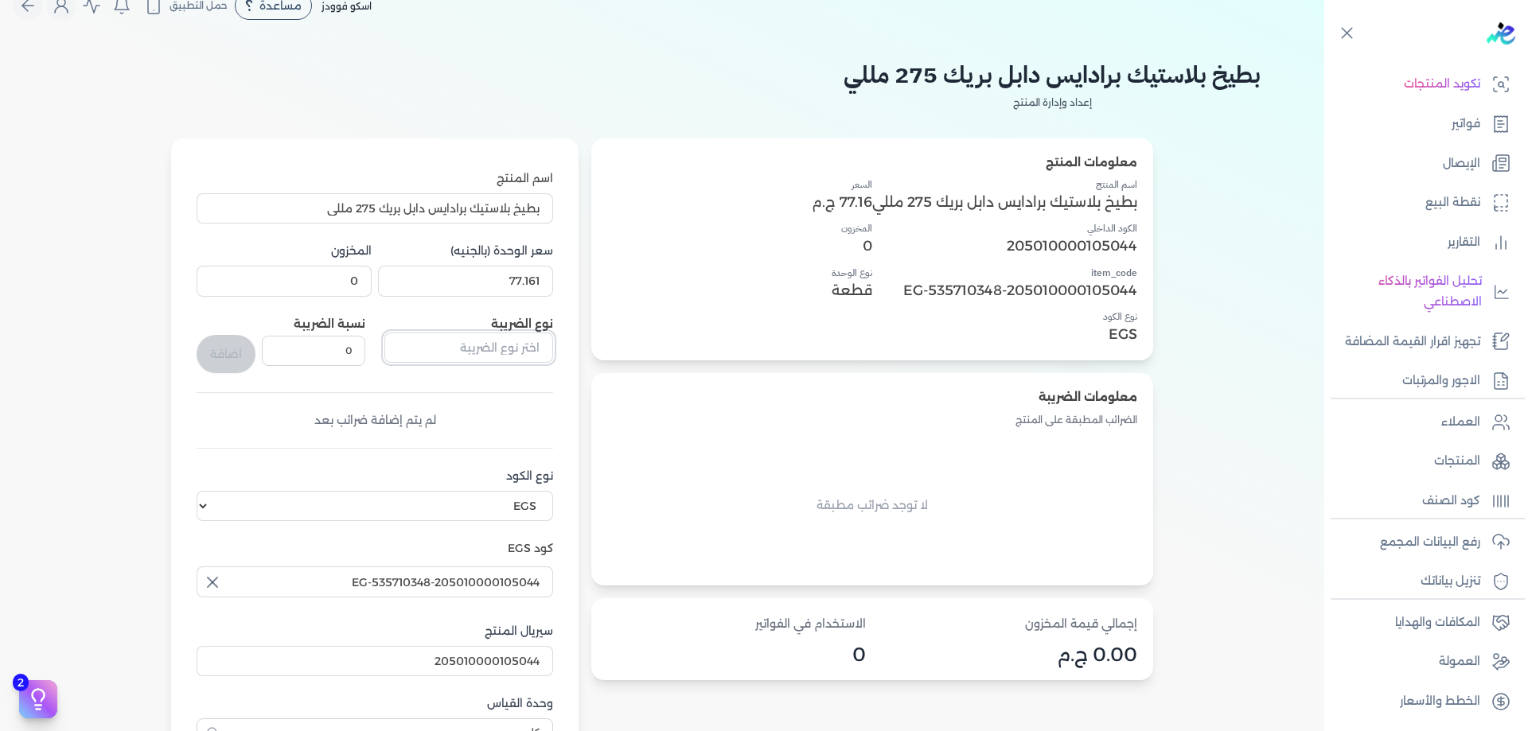
click at [525, 341] on input "text" at bounding box center [468, 348] width 169 height 30
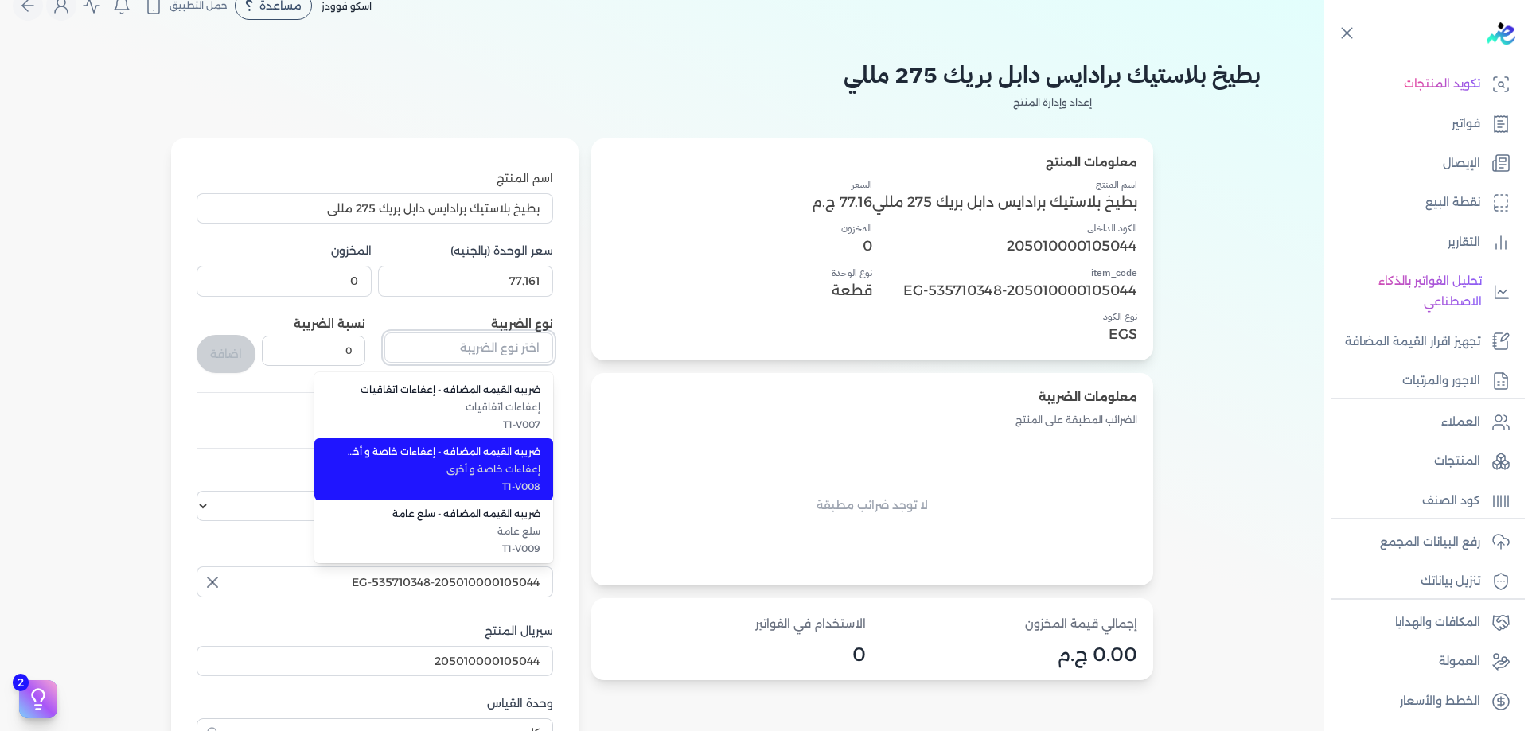
scroll to position [436, 0]
click at [501, 471] on span "سلع عامة" at bounding box center [443, 467] width 194 height 14
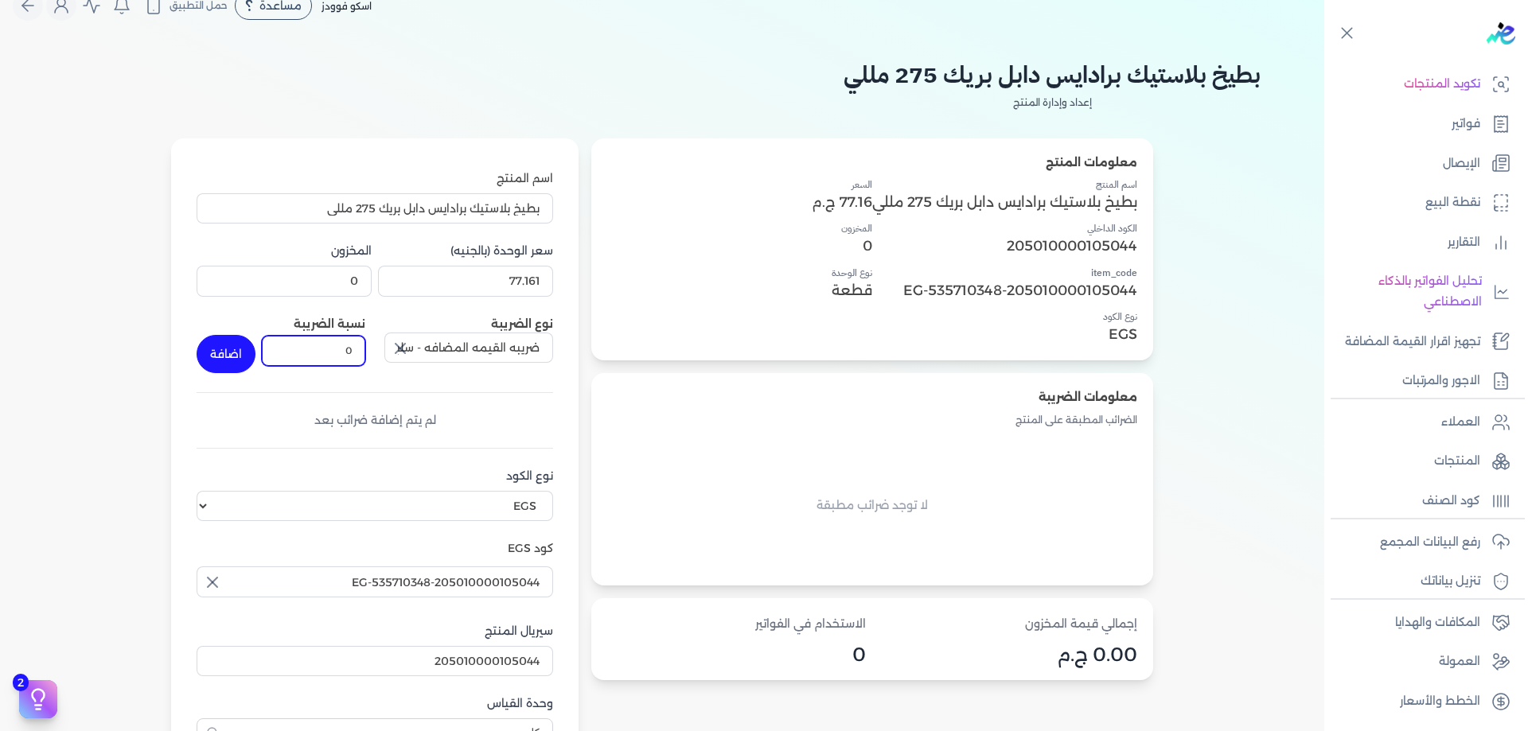
click at [318, 355] on input "0" at bounding box center [313, 351] width 103 height 30
click at [216, 356] on button "اضافة" at bounding box center [226, 354] width 59 height 38
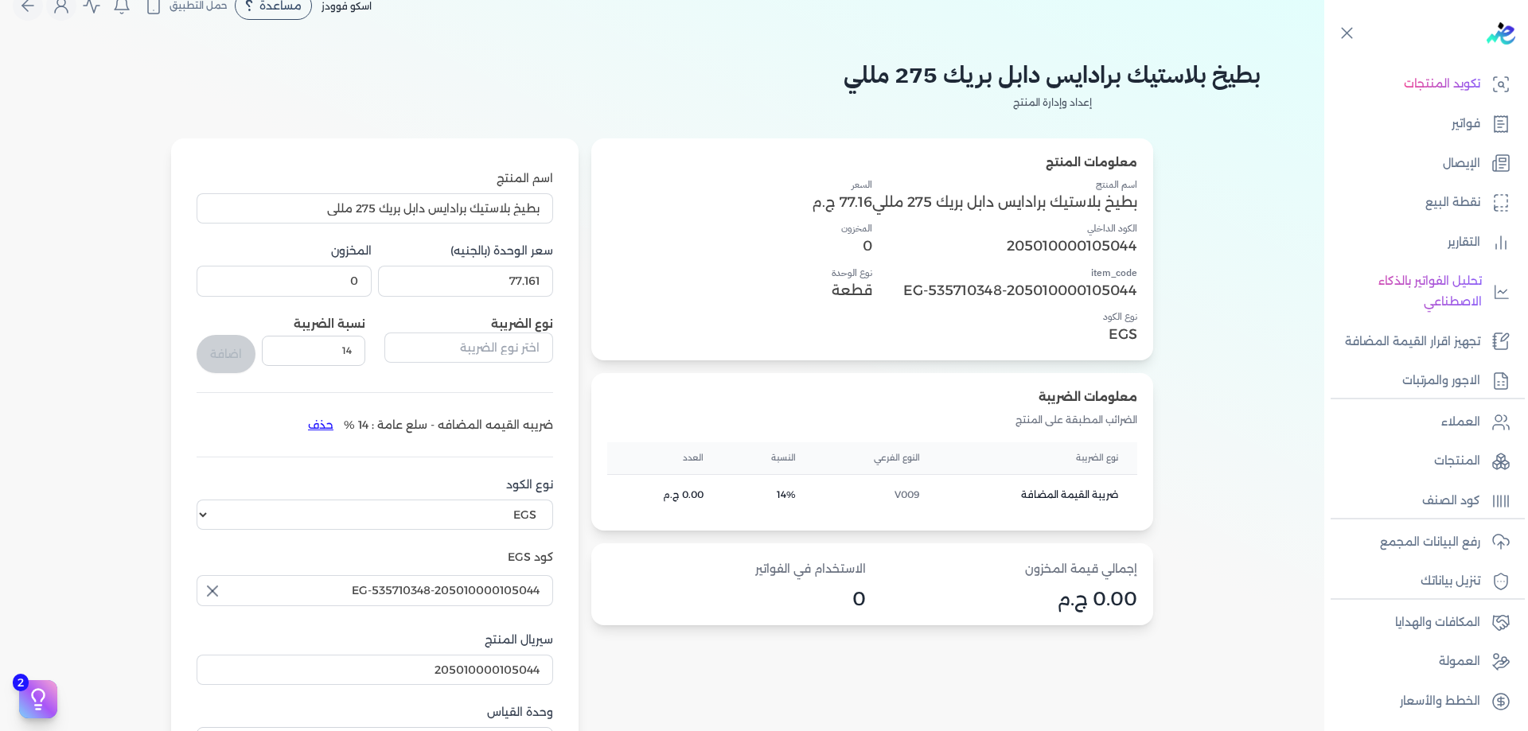
click at [492, 367] on button "button" at bounding box center [468, 351] width 169 height 37
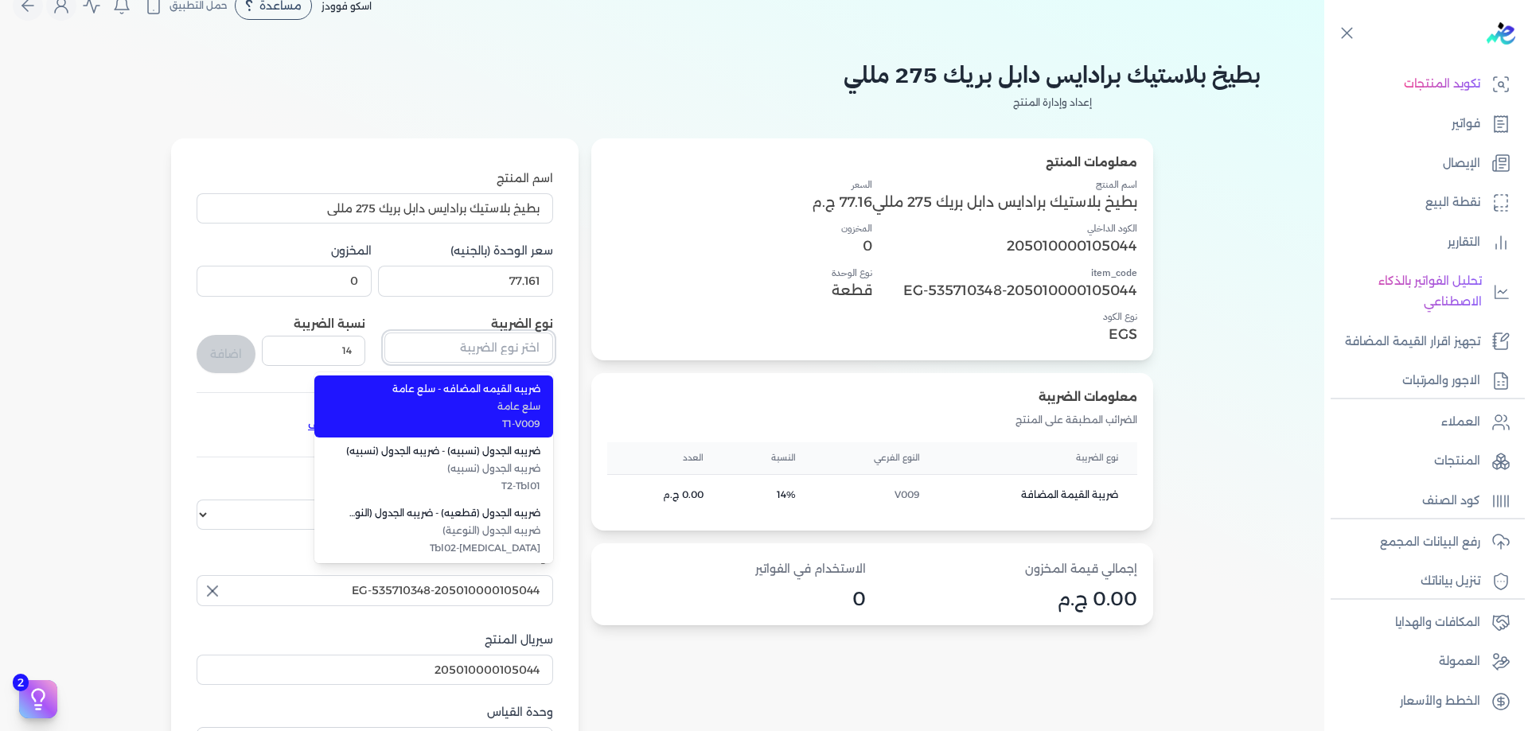
click at [492, 353] on input "text" at bounding box center [468, 348] width 169 height 30
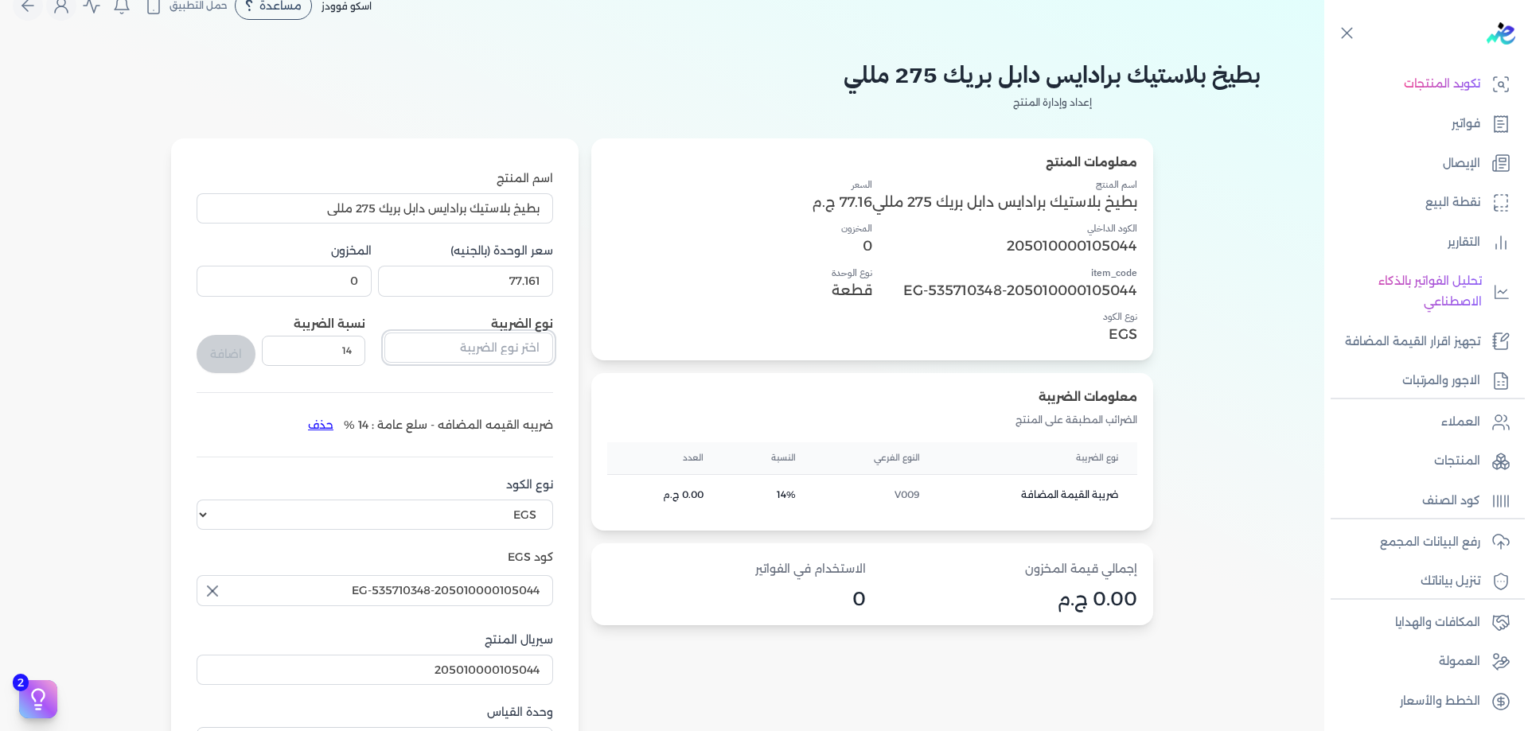
click at [492, 353] on input "text" at bounding box center [468, 348] width 169 height 30
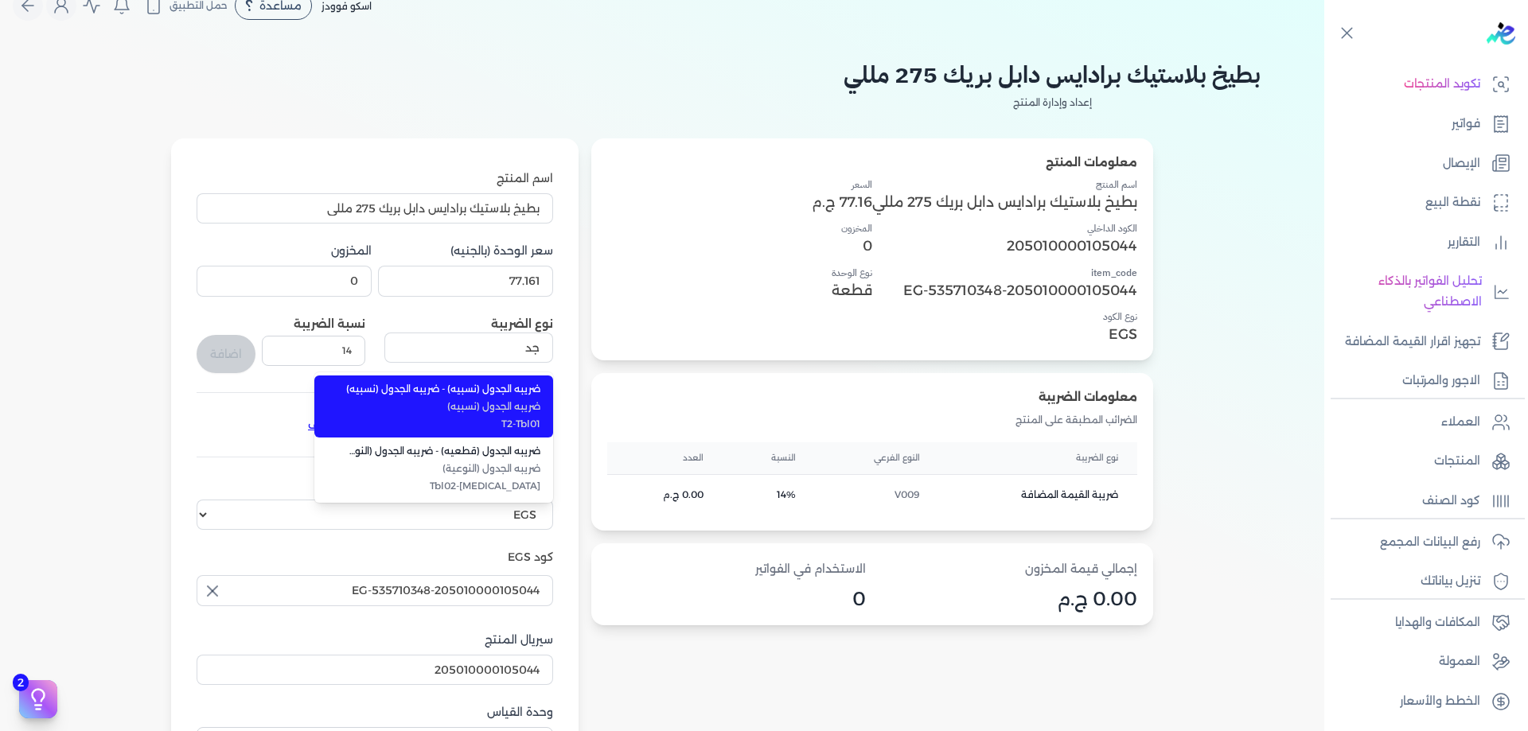
click at [477, 404] on span "ضريبه الجدول (نسبيه)" at bounding box center [443, 406] width 194 height 14
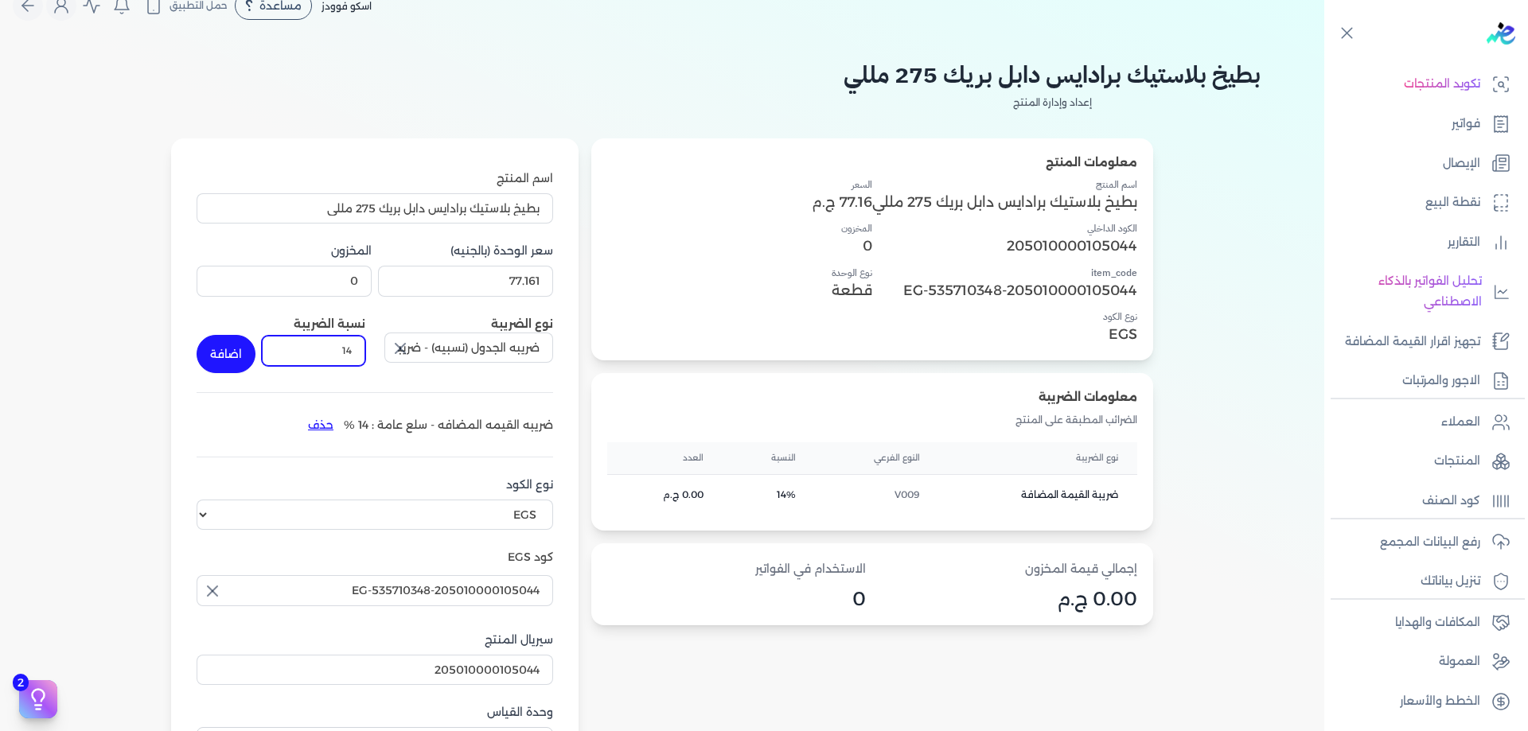
click at [352, 357] on input "14" at bounding box center [313, 351] width 103 height 30
click at [227, 363] on button "اضافة" at bounding box center [226, 354] width 59 height 38
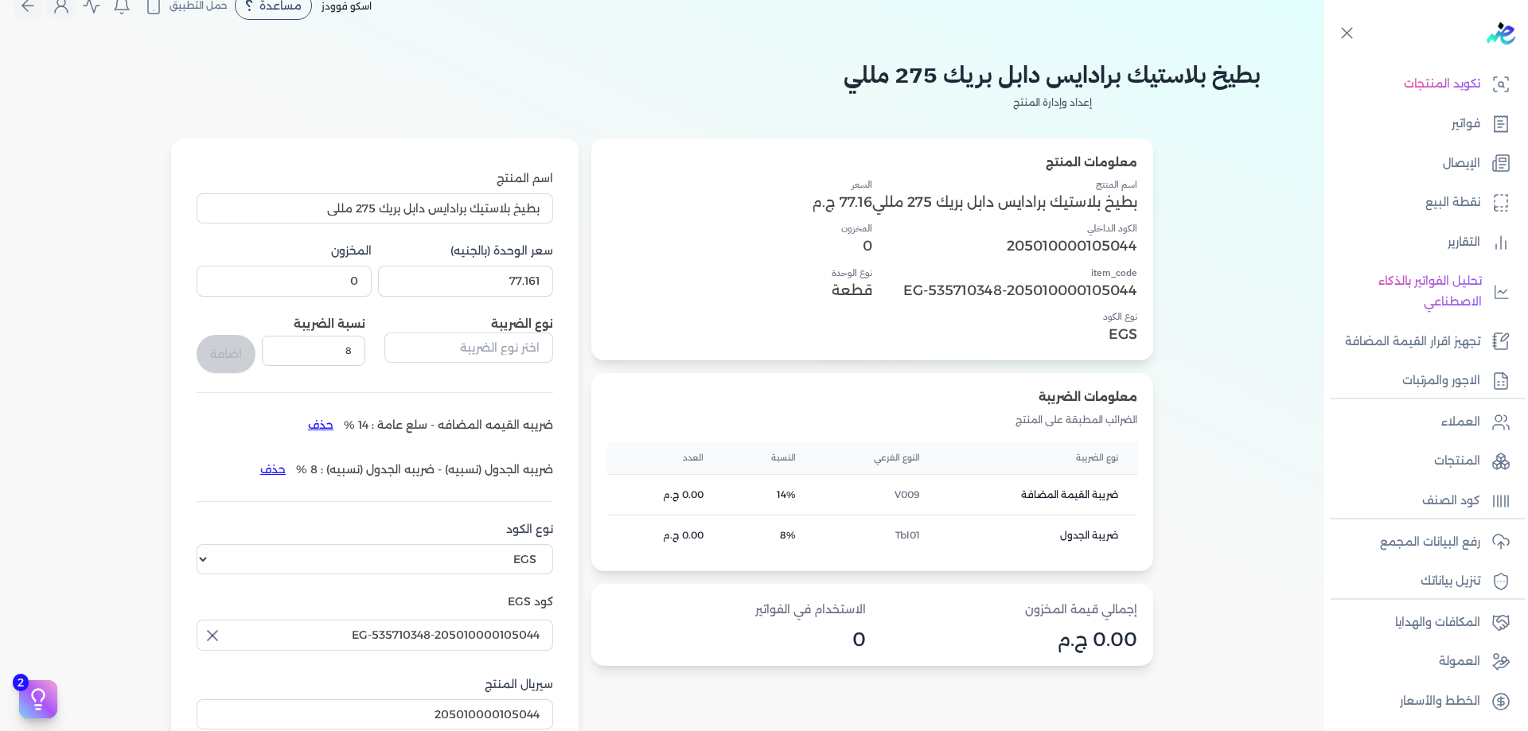
click at [128, 393] on div "معلومات المنتج اسم المنتج بطيخ بلاستيك برادايس دابل بريك 275 مللي الكود الداخلي…" at bounding box center [662, 506] width 1197 height 736
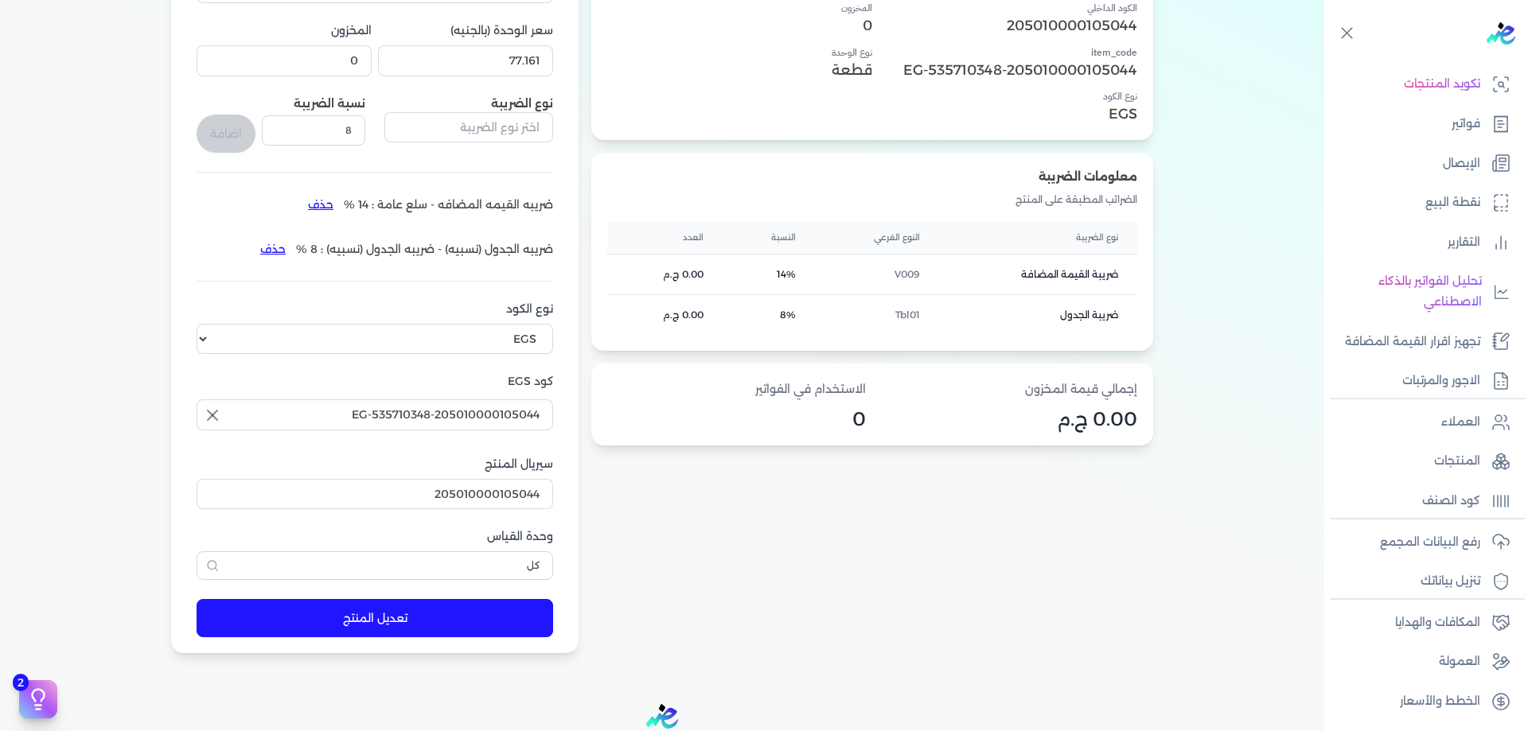
scroll to position [245, 0]
click at [399, 603] on button "تعديل المنتج" at bounding box center [375, 620] width 357 height 38
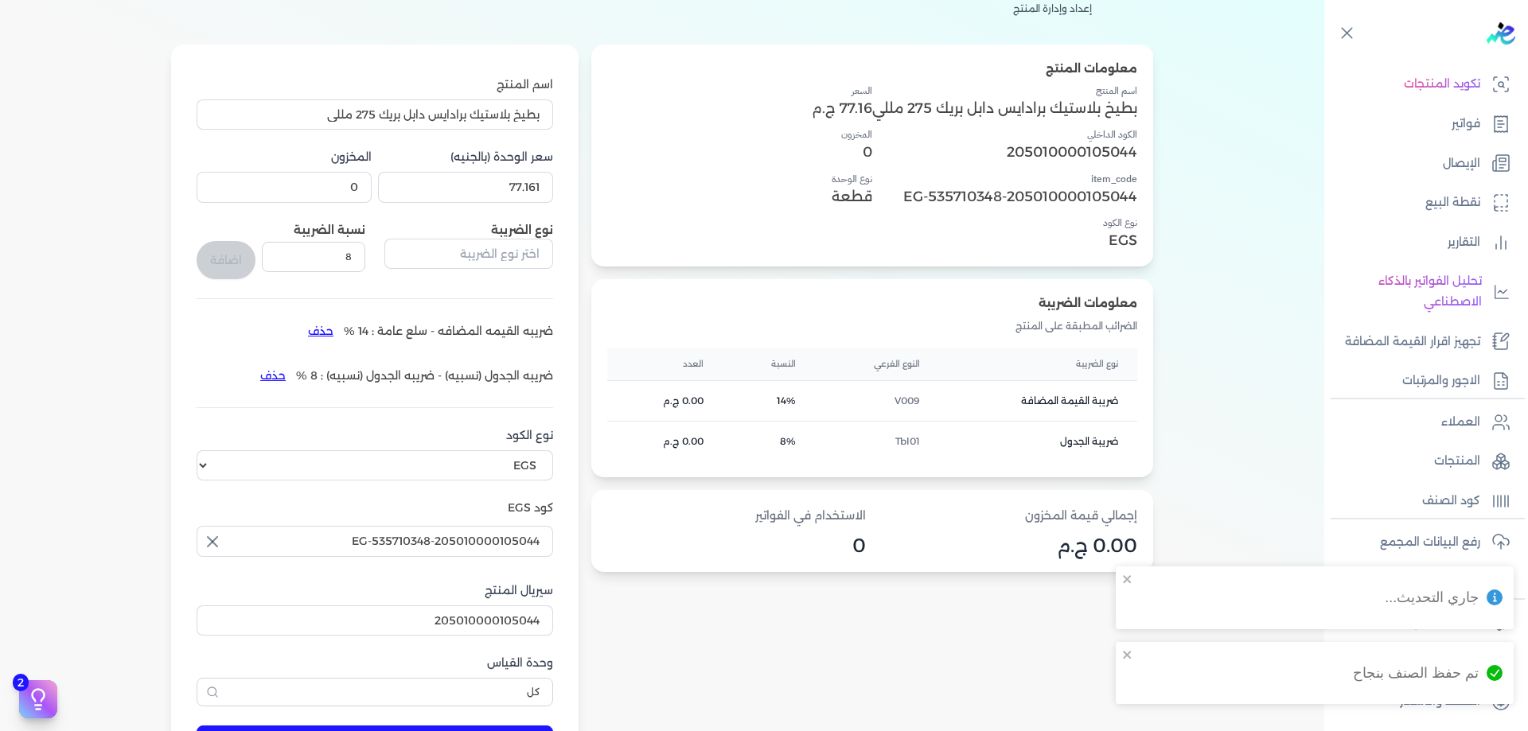
scroll to position [6, 0]
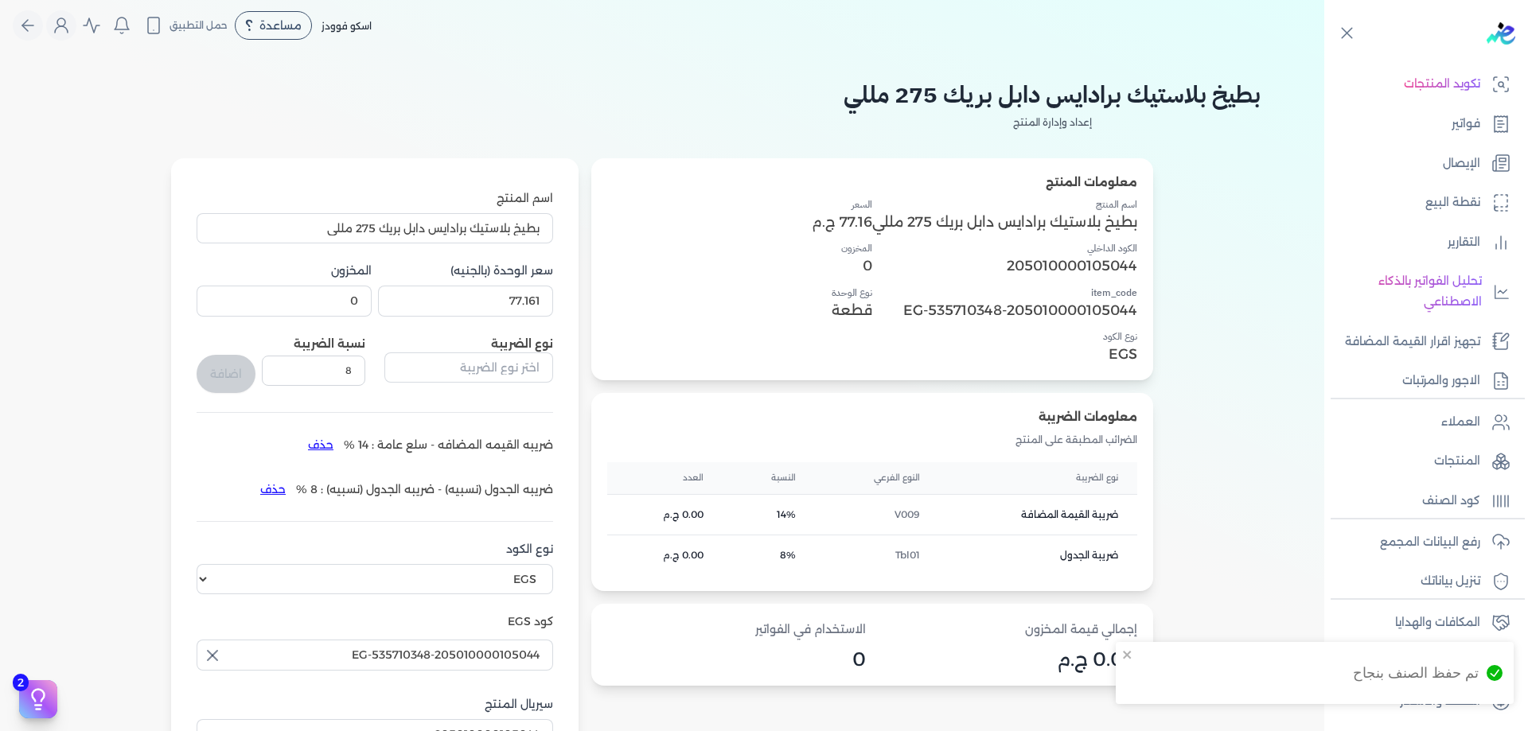
click at [1092, 261] on p "205010000105044" at bounding box center [1004, 265] width 265 height 21
copy p "205010000105044"
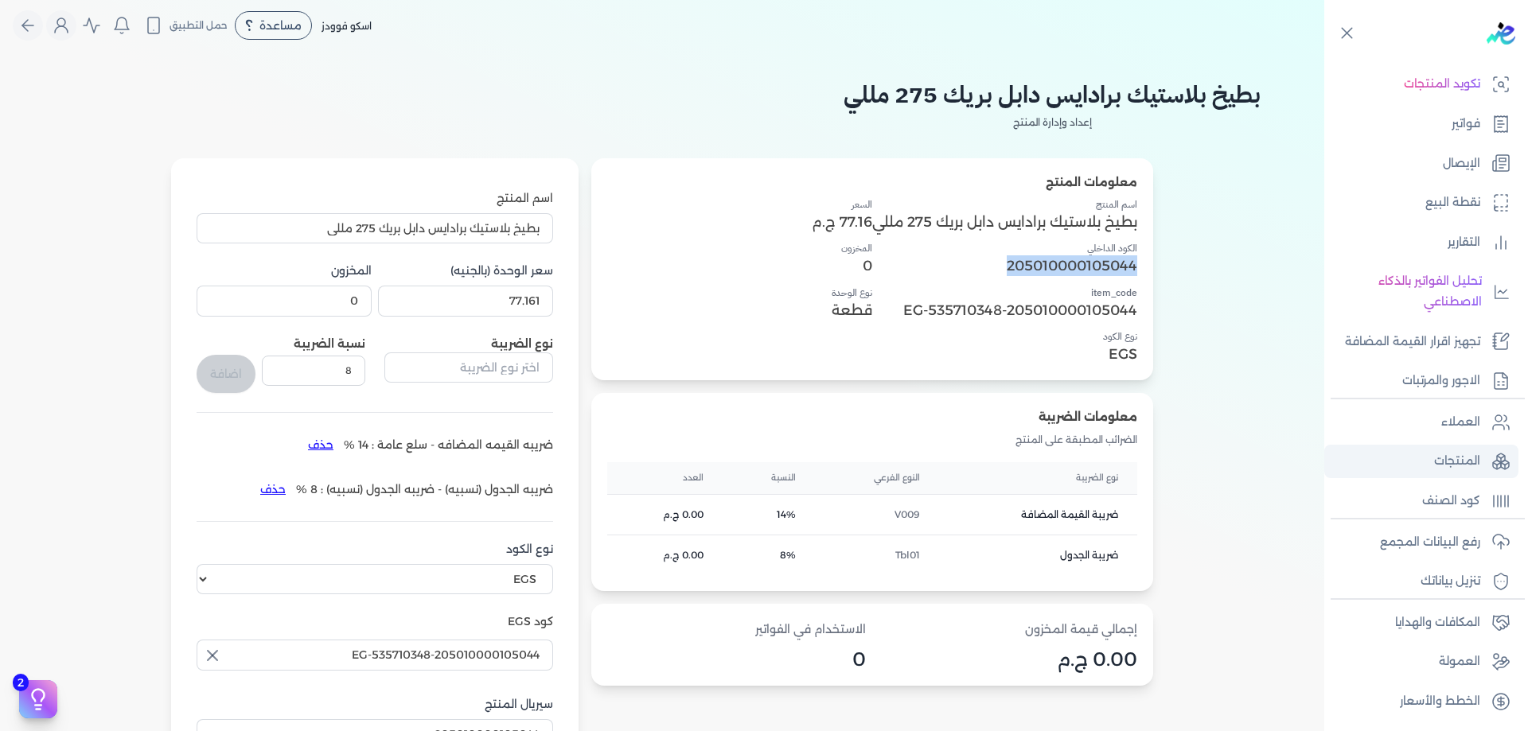
click at [1455, 454] on p "المنتجات" at bounding box center [1457, 461] width 46 height 21
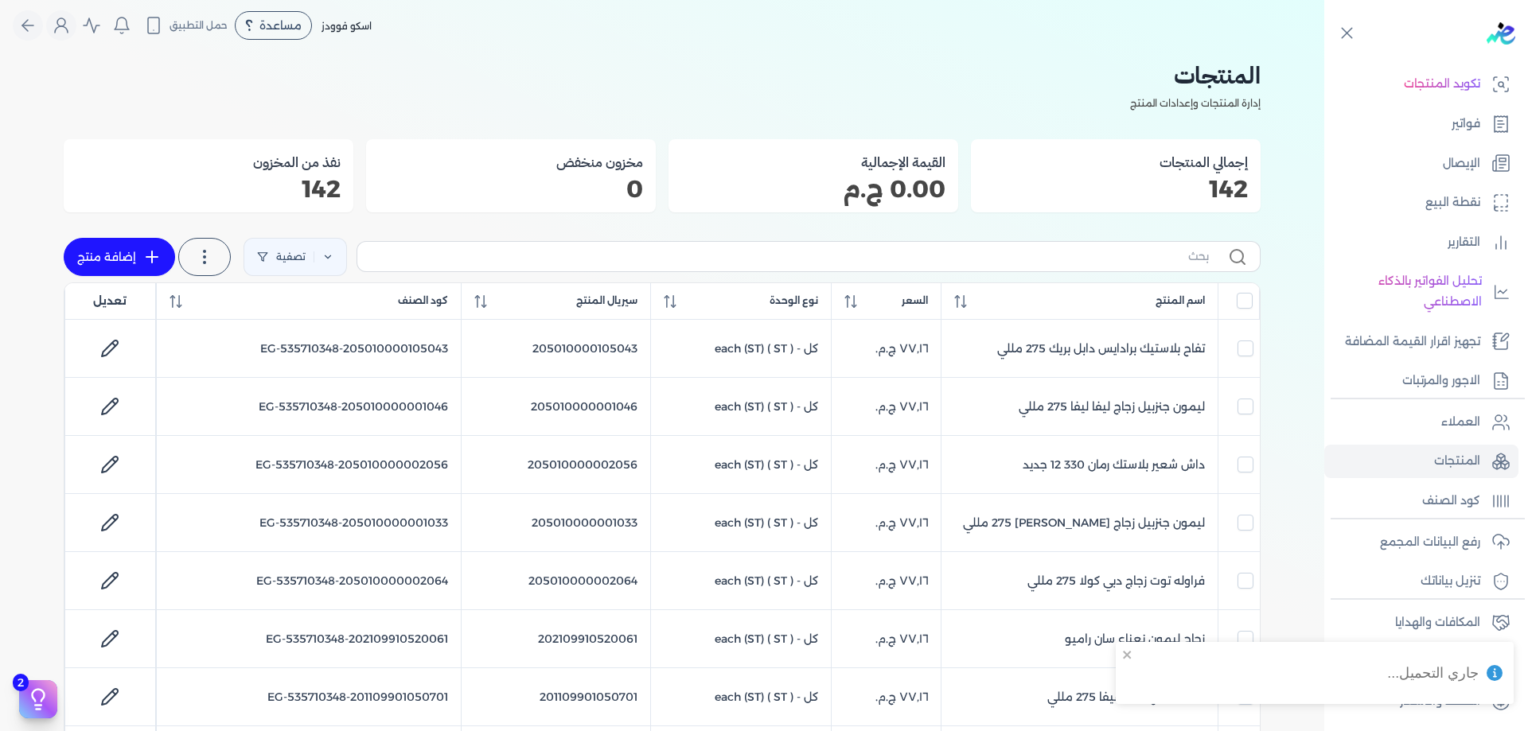
click at [1133, 267] on label at bounding box center [809, 256] width 904 height 30
click at [1133, 265] on input "text" at bounding box center [789, 256] width 839 height 17
click at [1133, 264] on input "text" at bounding box center [789, 256] width 839 height 17
paste input "205010000105044"
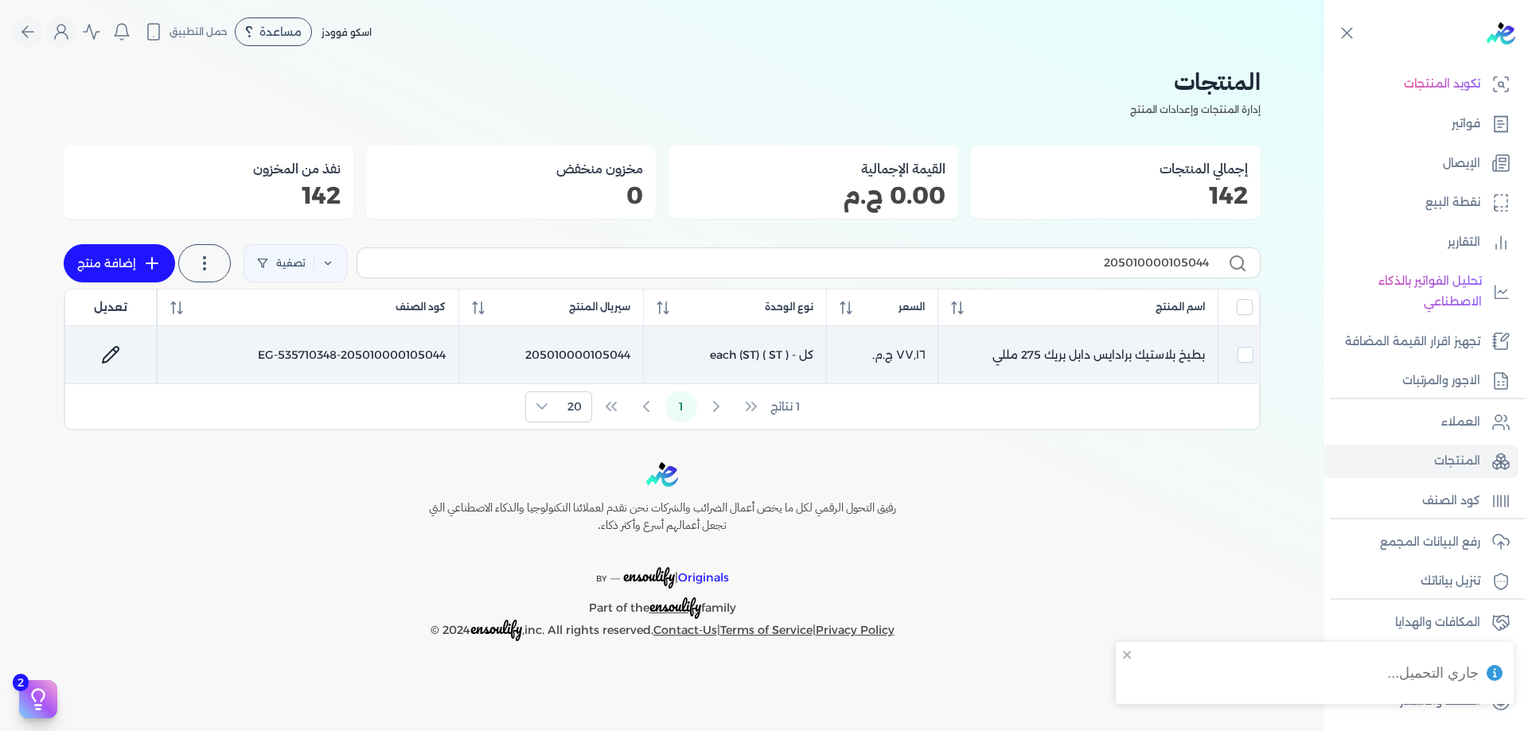
click at [1171, 357] on td "بطيخ بلاستيك برادايس دابل بريك 275 مللي" at bounding box center [1077, 355] width 280 height 58
click at [121, 352] on link at bounding box center [111, 355] width 38 height 38
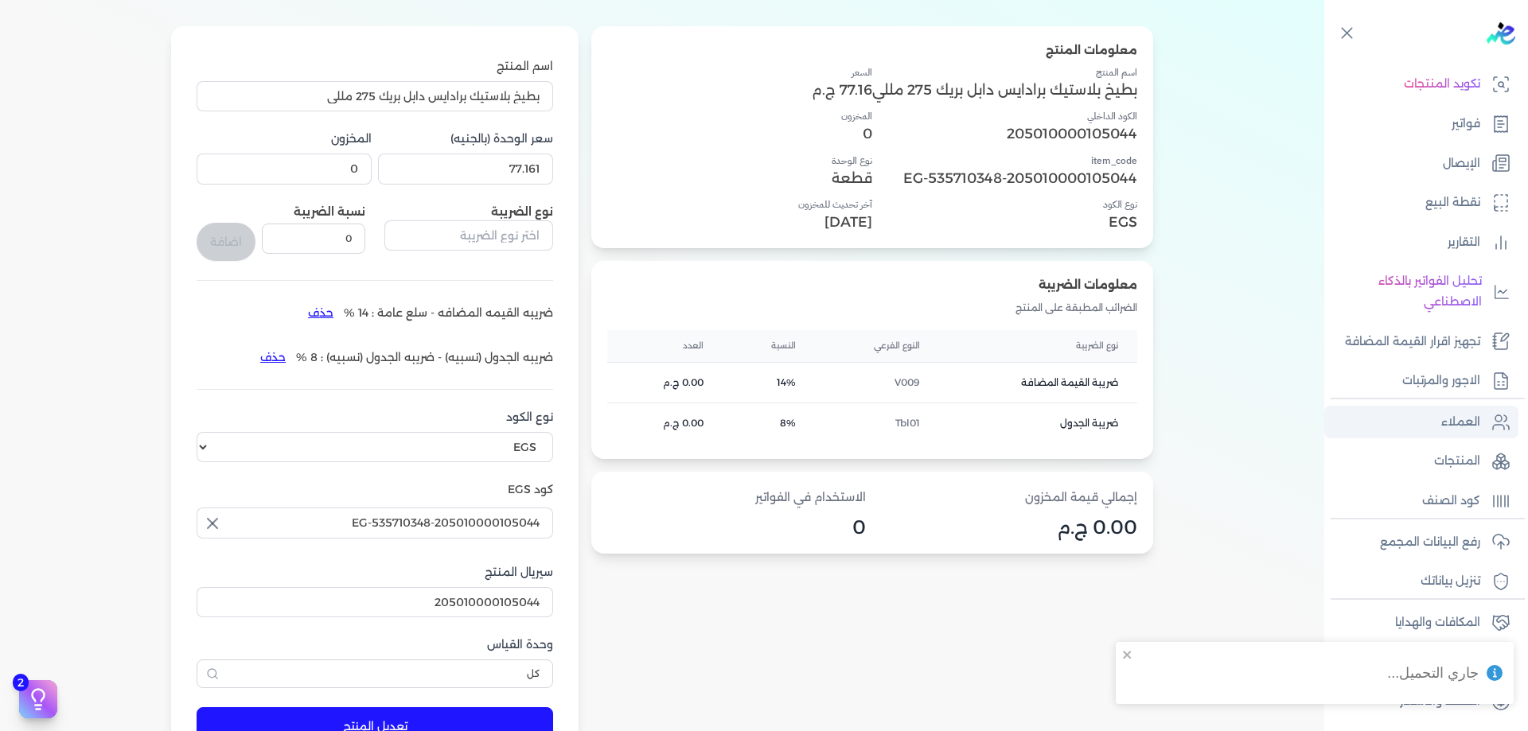
scroll to position [133, 0]
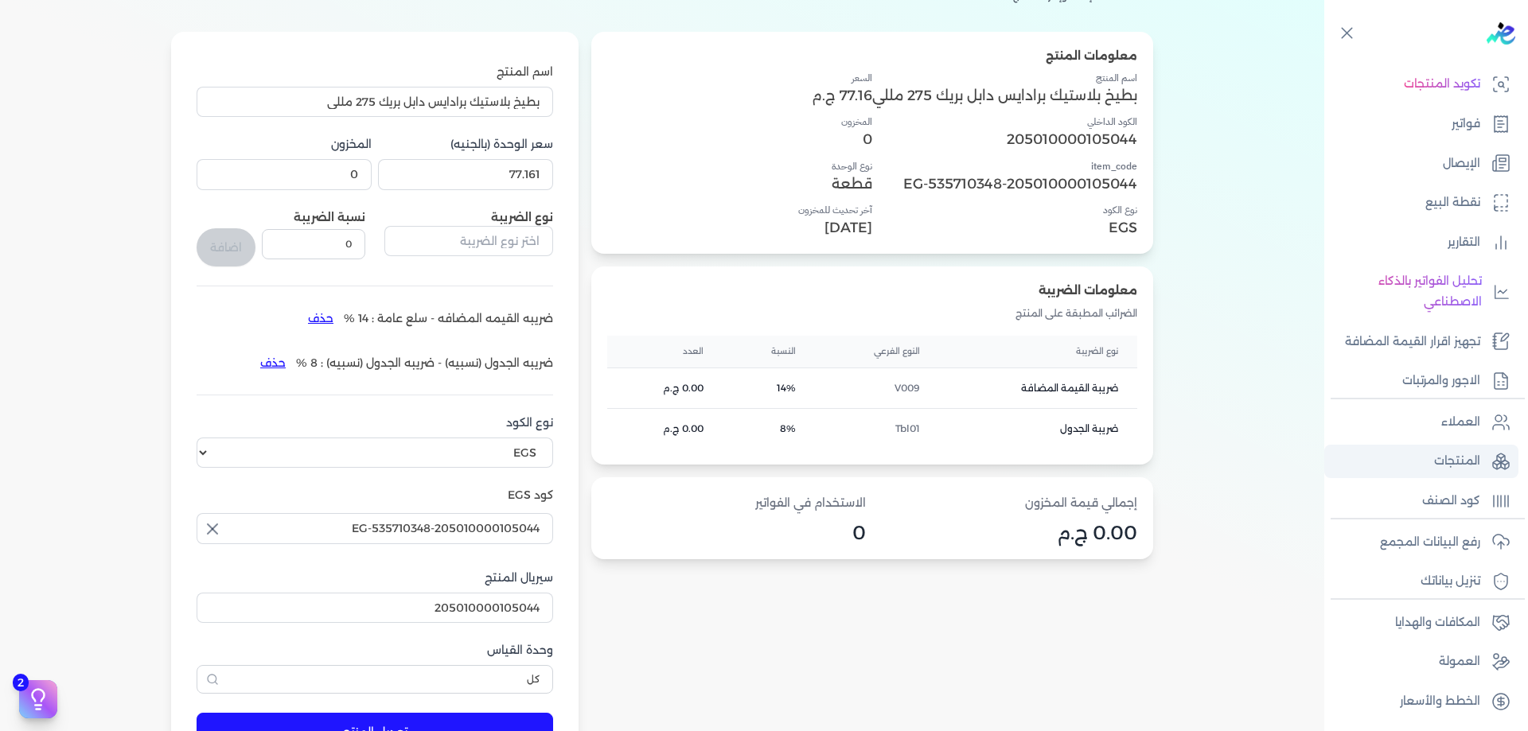
click at [1477, 459] on p "المنتجات" at bounding box center [1457, 461] width 46 height 21
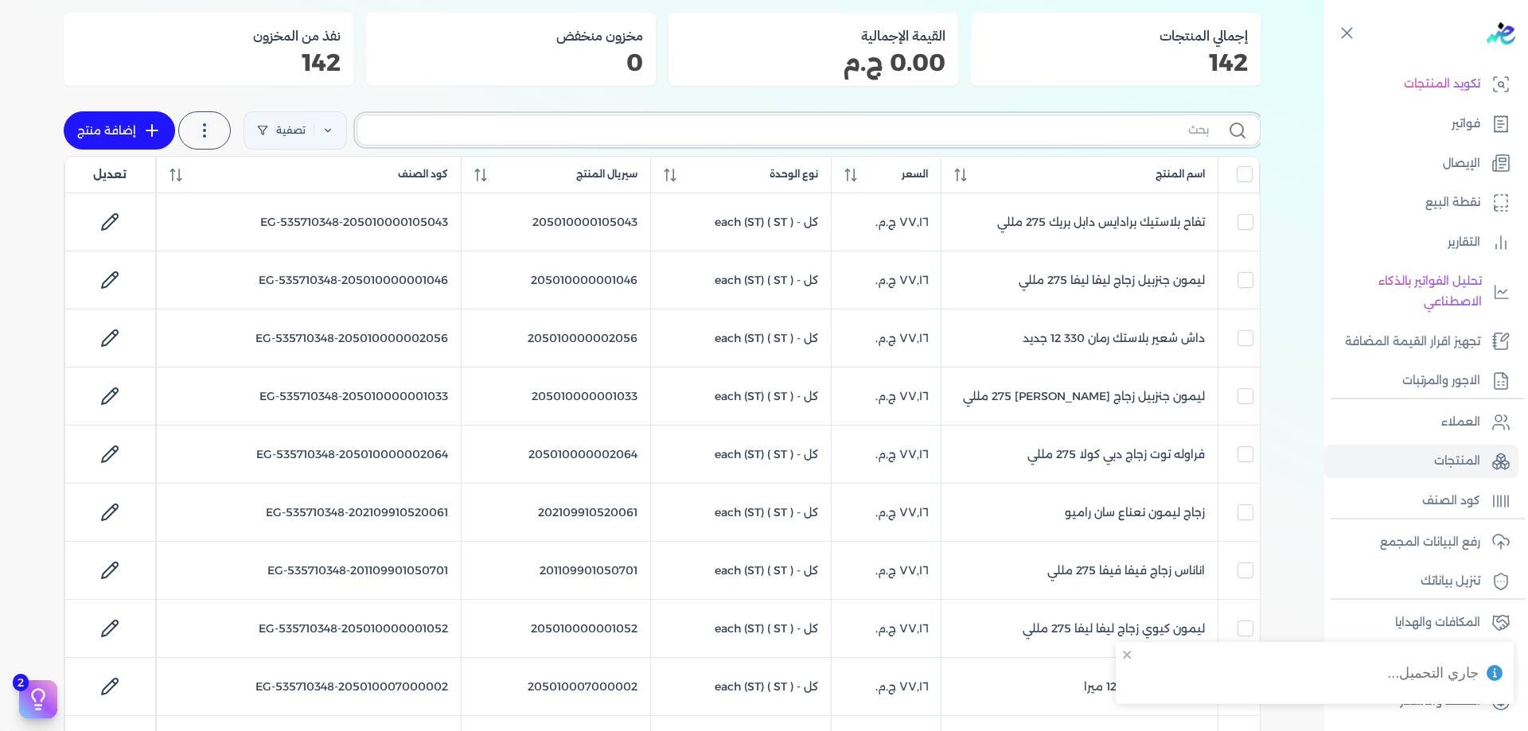
click at [1175, 134] on input "text" at bounding box center [789, 130] width 839 height 17
paste input "205010000105043"
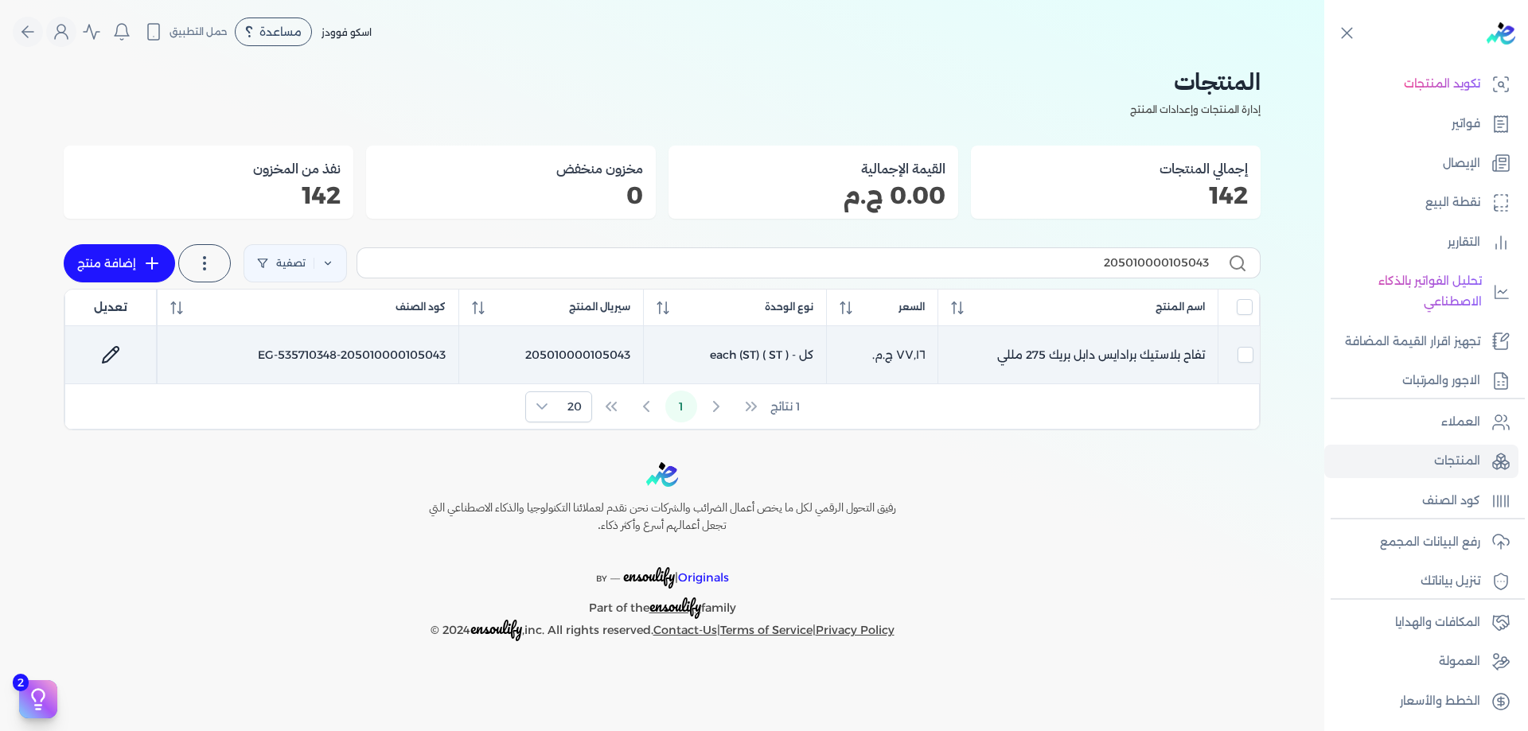
click at [1137, 347] on td "تفاح بلاستيك برادايس دابل بريك 275 مللي" at bounding box center [1077, 355] width 280 height 58
click at [113, 364] on icon at bounding box center [110, 354] width 19 height 19
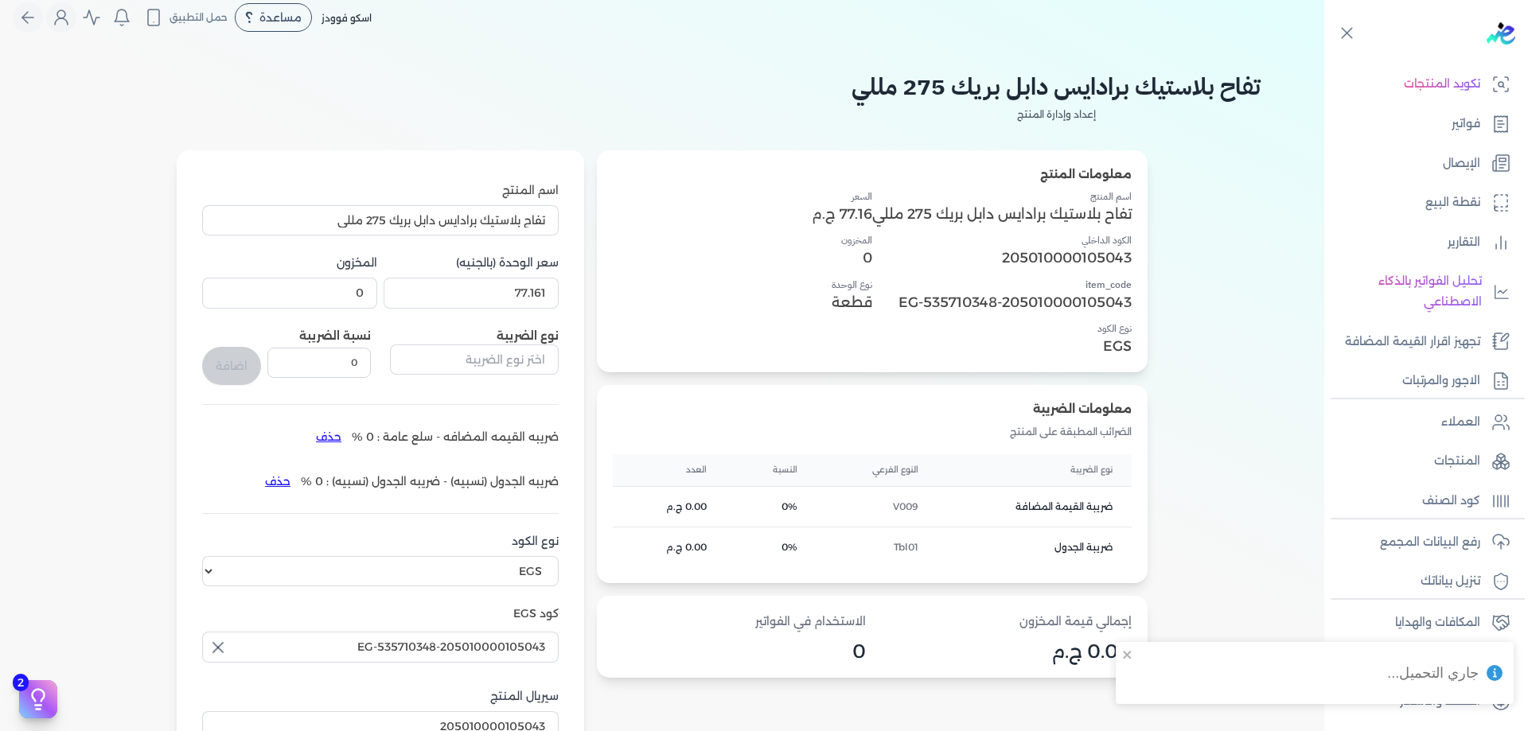
scroll to position [26, 0]
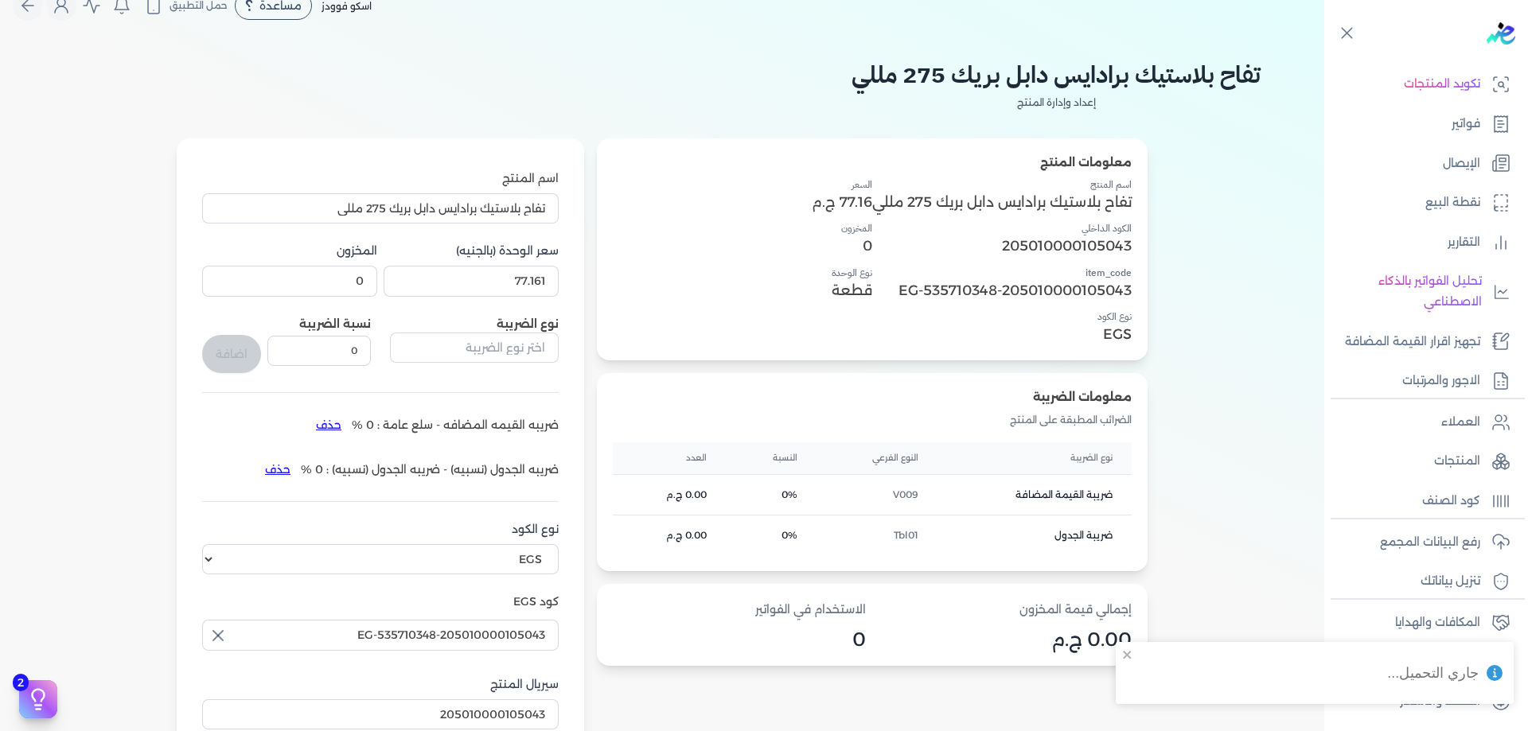
click at [344, 423] on button "حذف" at bounding box center [329, 424] width 46 height 25
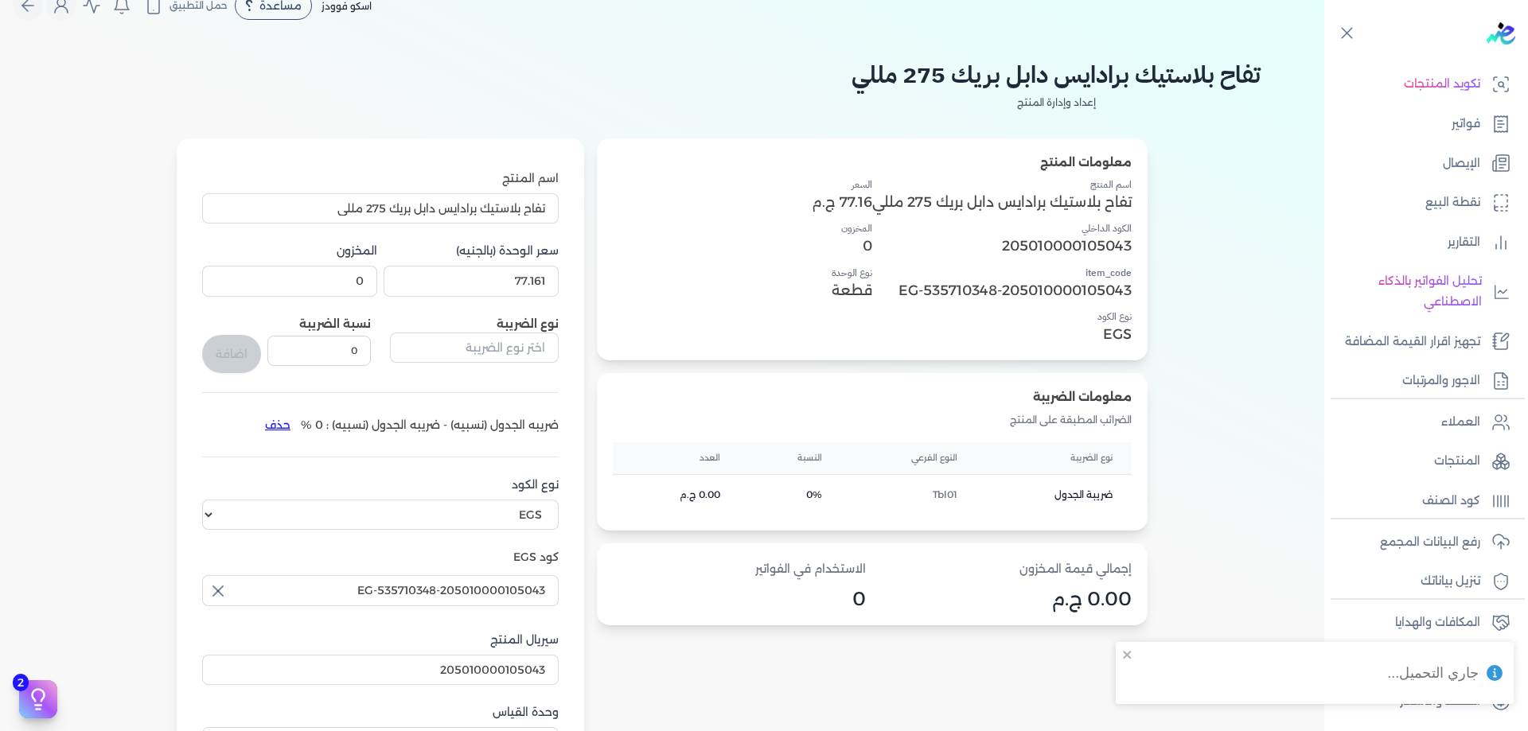
click at [298, 440] on div "اسم المنتج تفاح بلاستيك برادايس دابل بريك 275 مللي سعر الوحدة (بالجنيه) 77.161 …" at bounding box center [380, 463] width 357 height 586
click at [275, 423] on button "حذف" at bounding box center [278, 424] width 46 height 25
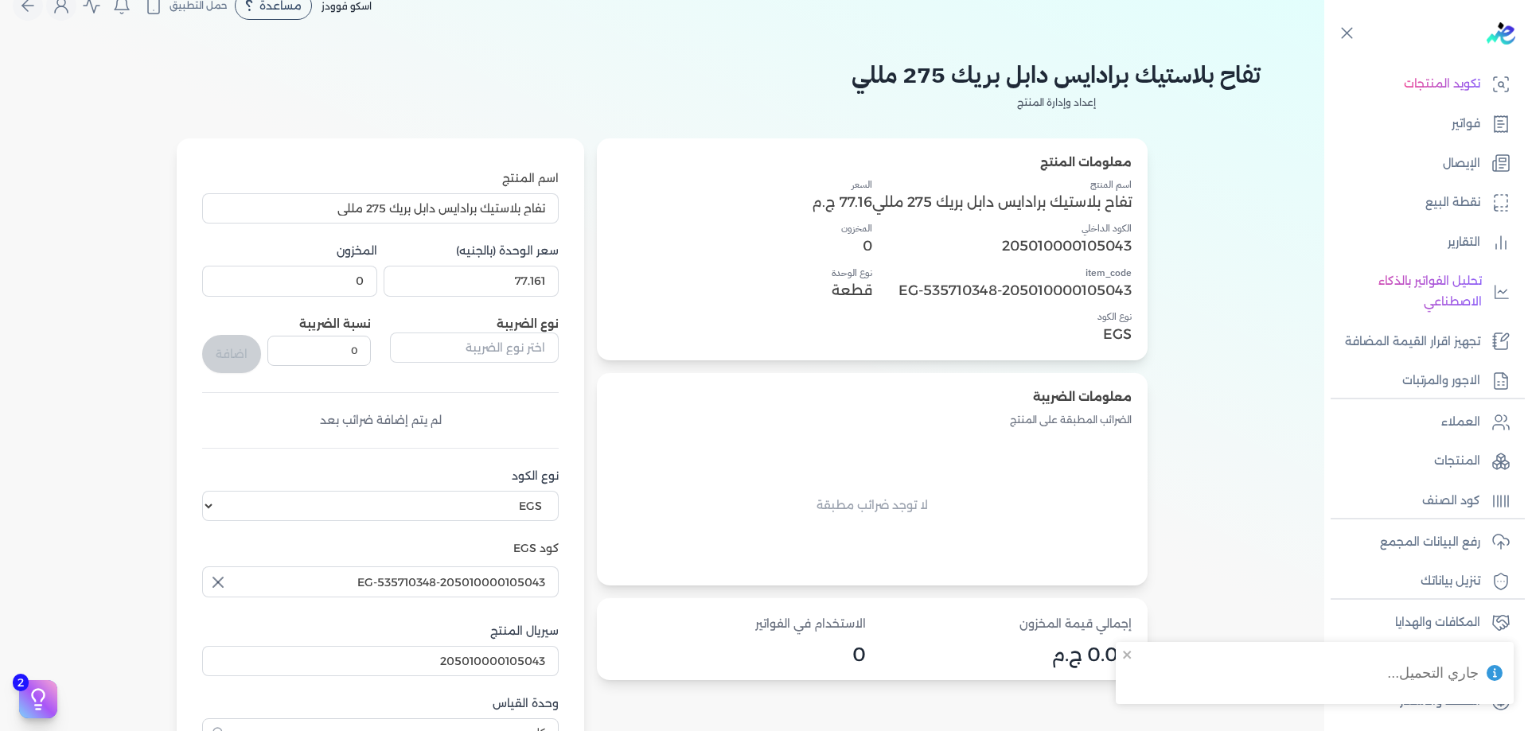
click at [479, 372] on div "نوع الضريبة" at bounding box center [474, 344] width 169 height 57
click at [482, 356] on input "text" at bounding box center [474, 348] width 169 height 30
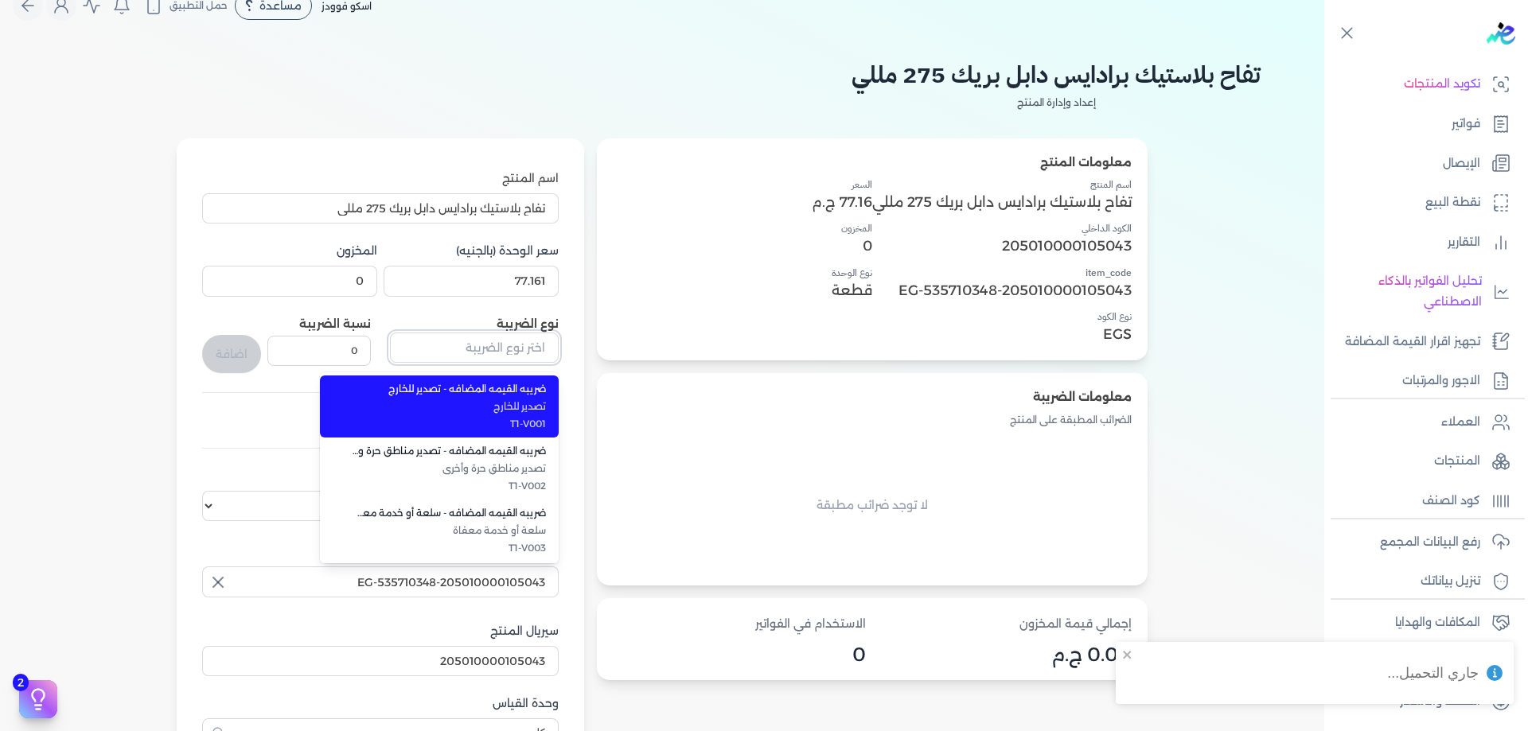
click at [482, 356] on input "text" at bounding box center [474, 348] width 169 height 30
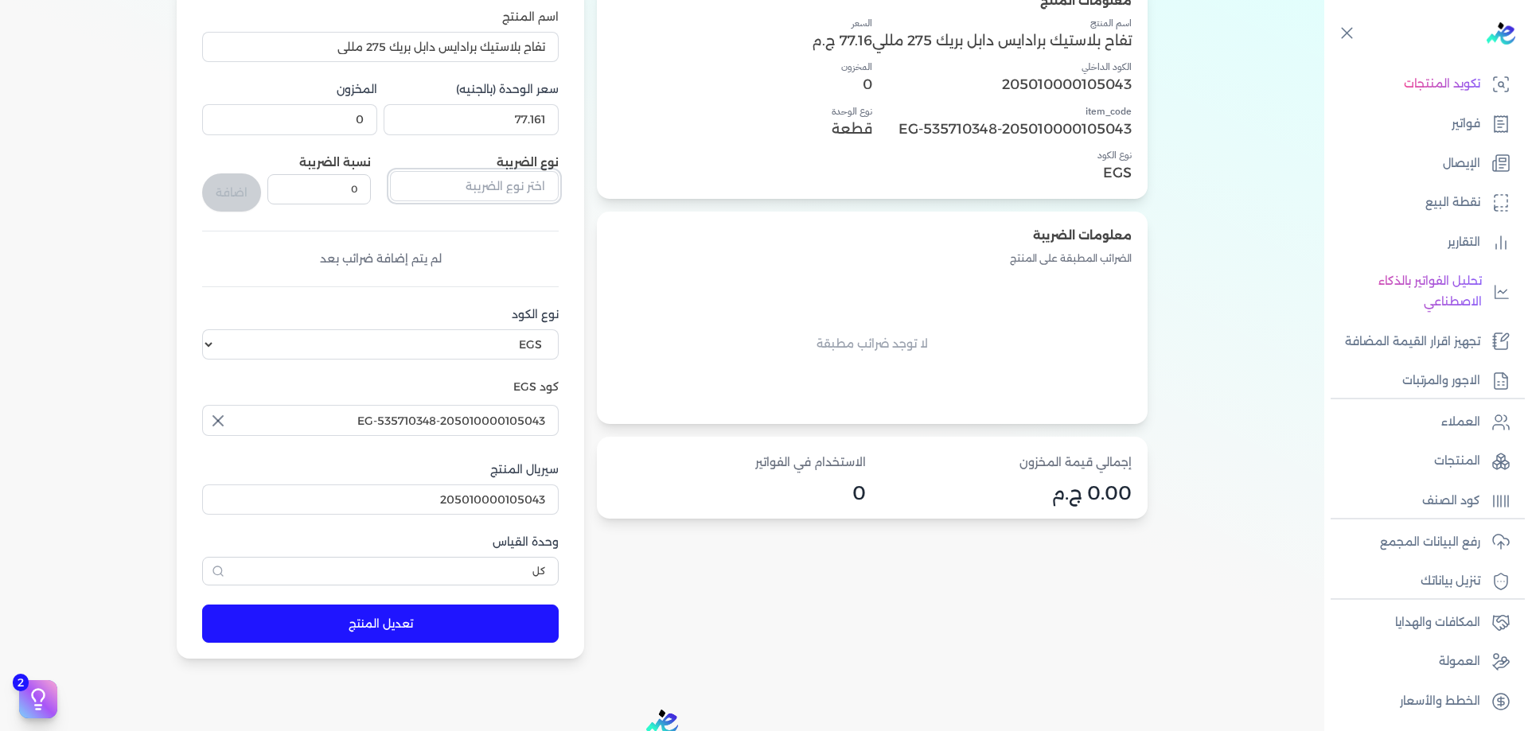
scroll to position [185, 0]
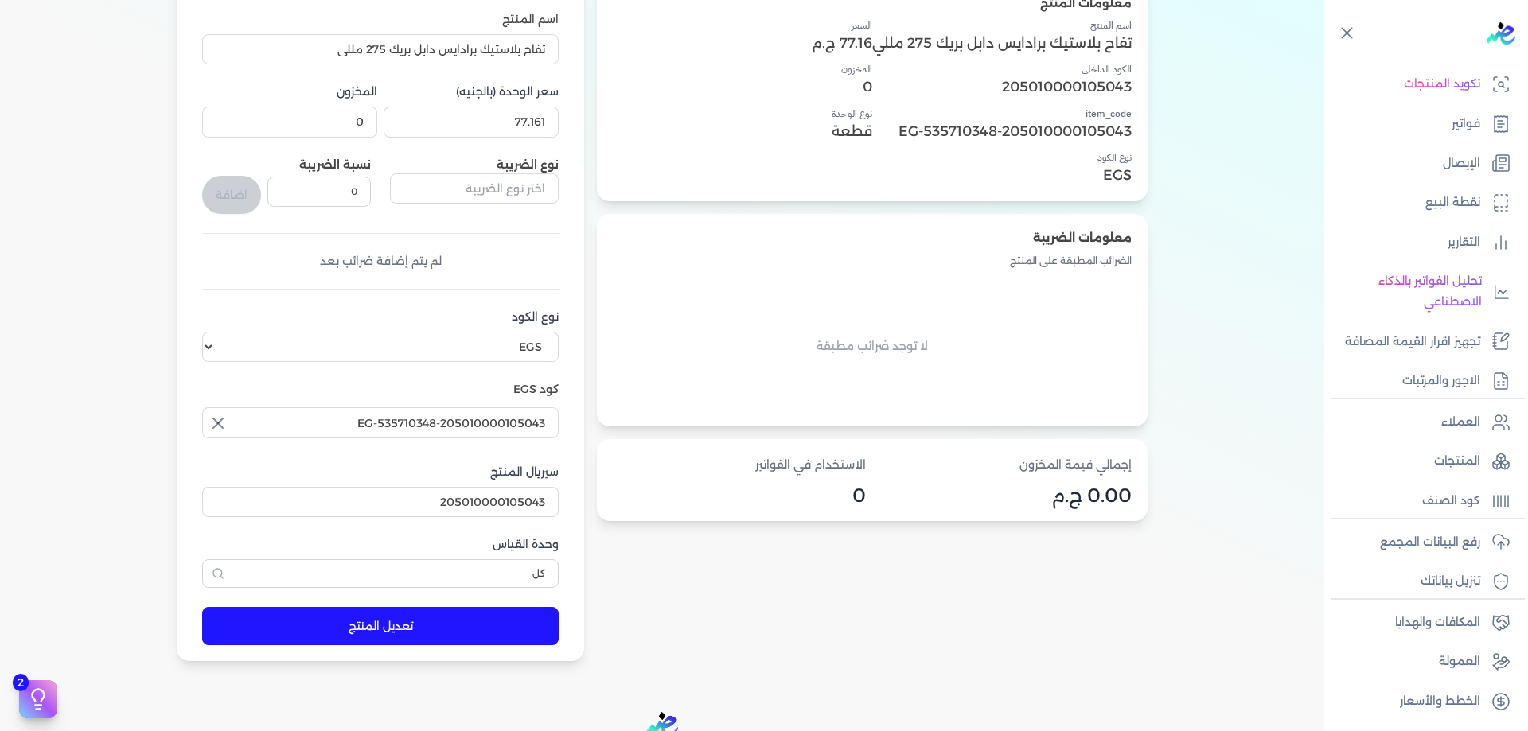
click at [516, 205] on button "button" at bounding box center [474, 191] width 169 height 37
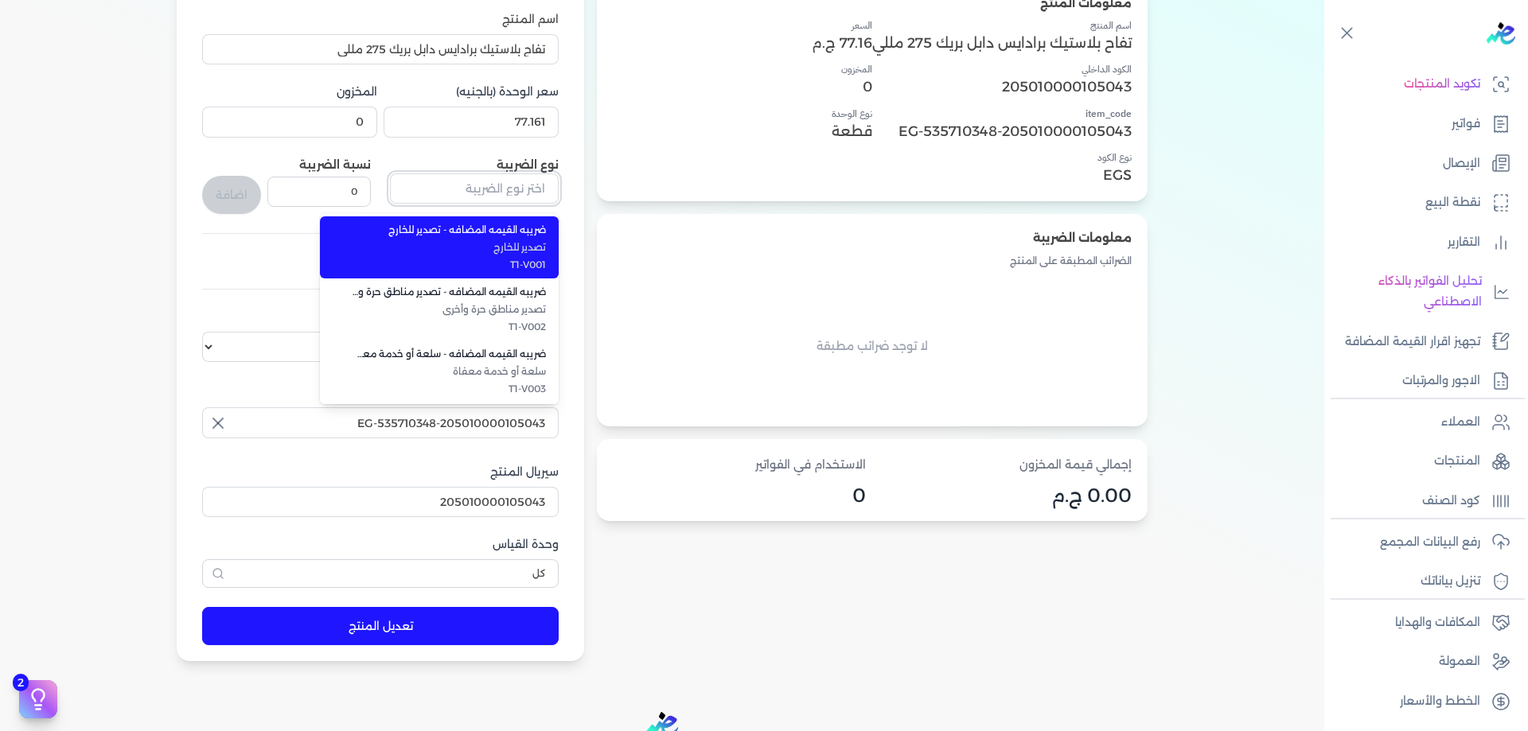
click at [516, 199] on input "text" at bounding box center [474, 188] width 169 height 30
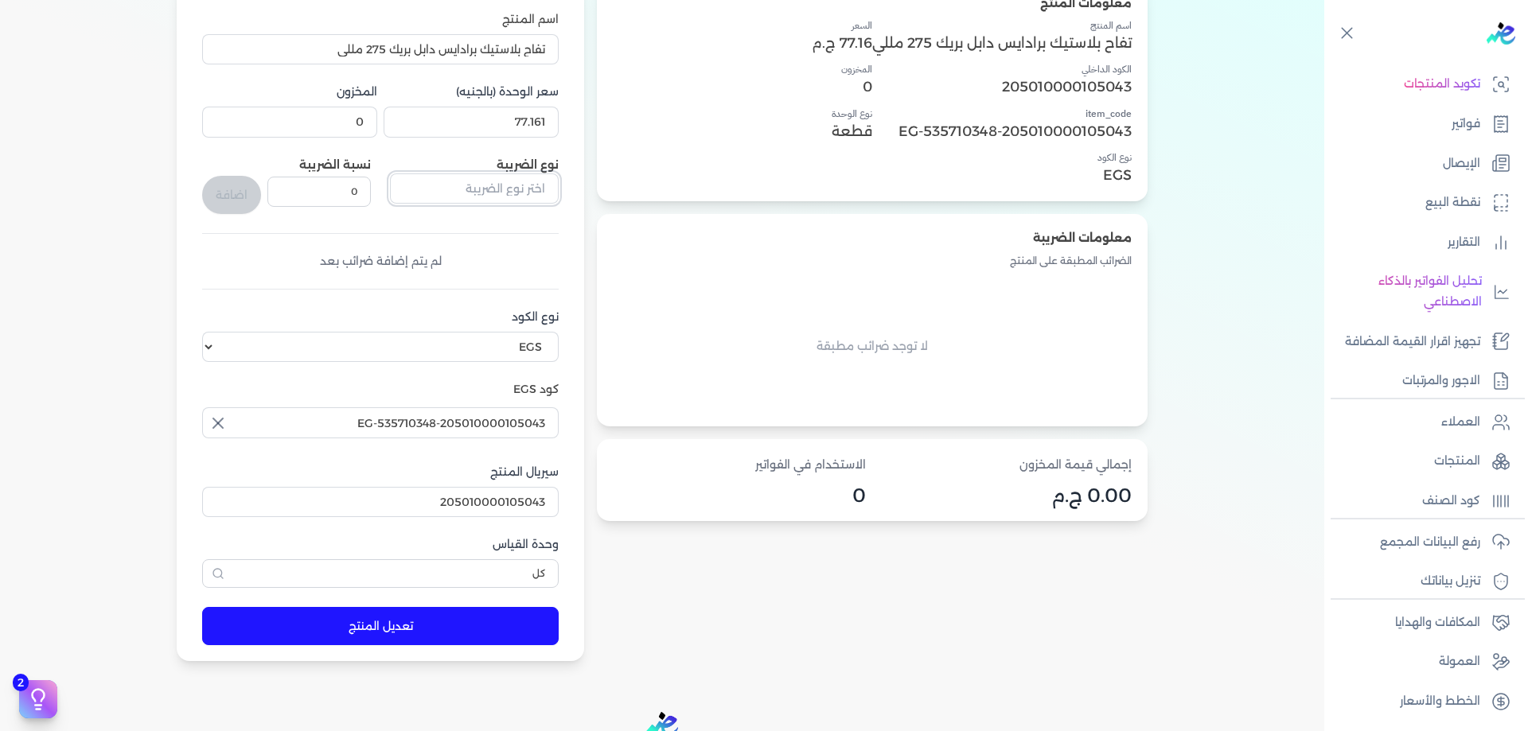
click at [516, 197] on input "text" at bounding box center [474, 188] width 169 height 30
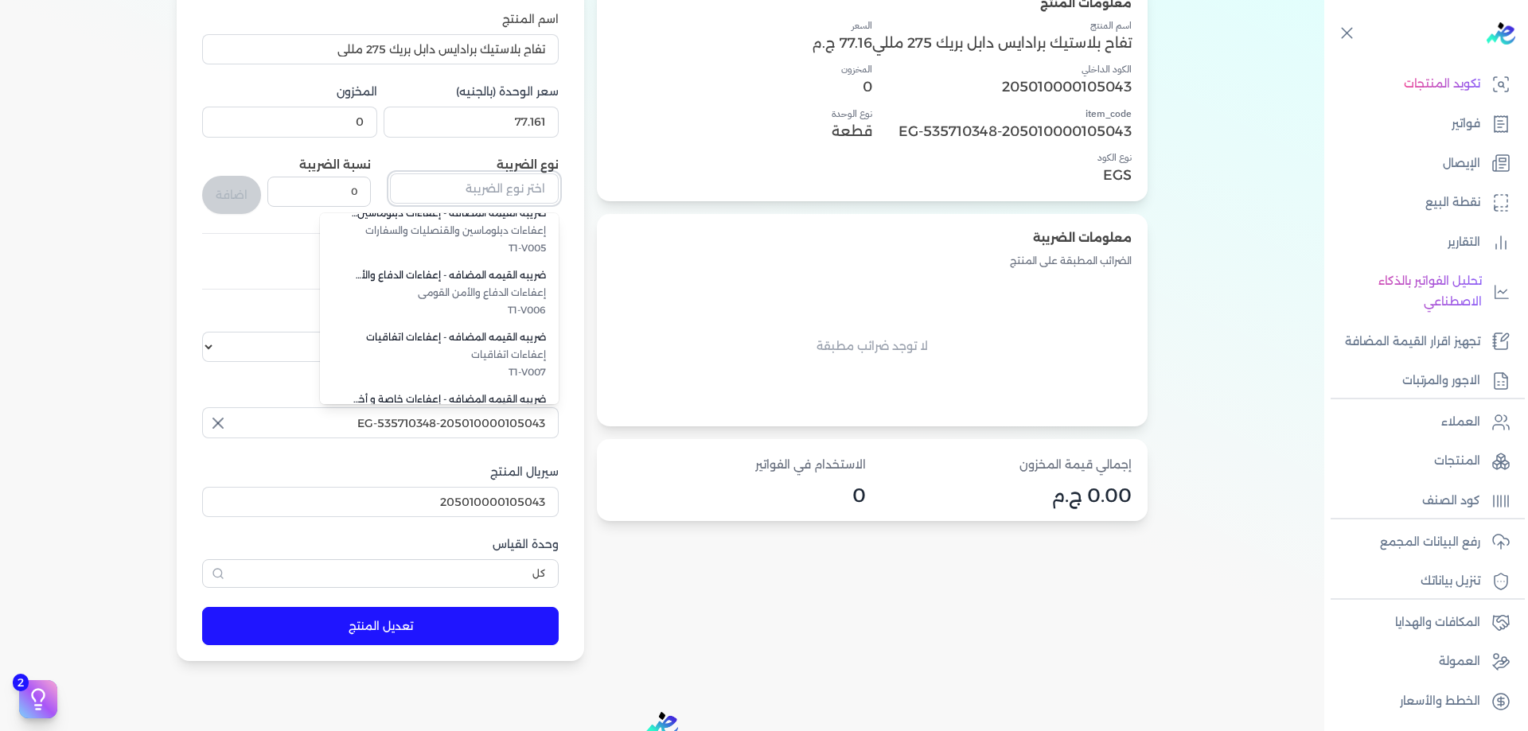
scroll to position [436, 0]
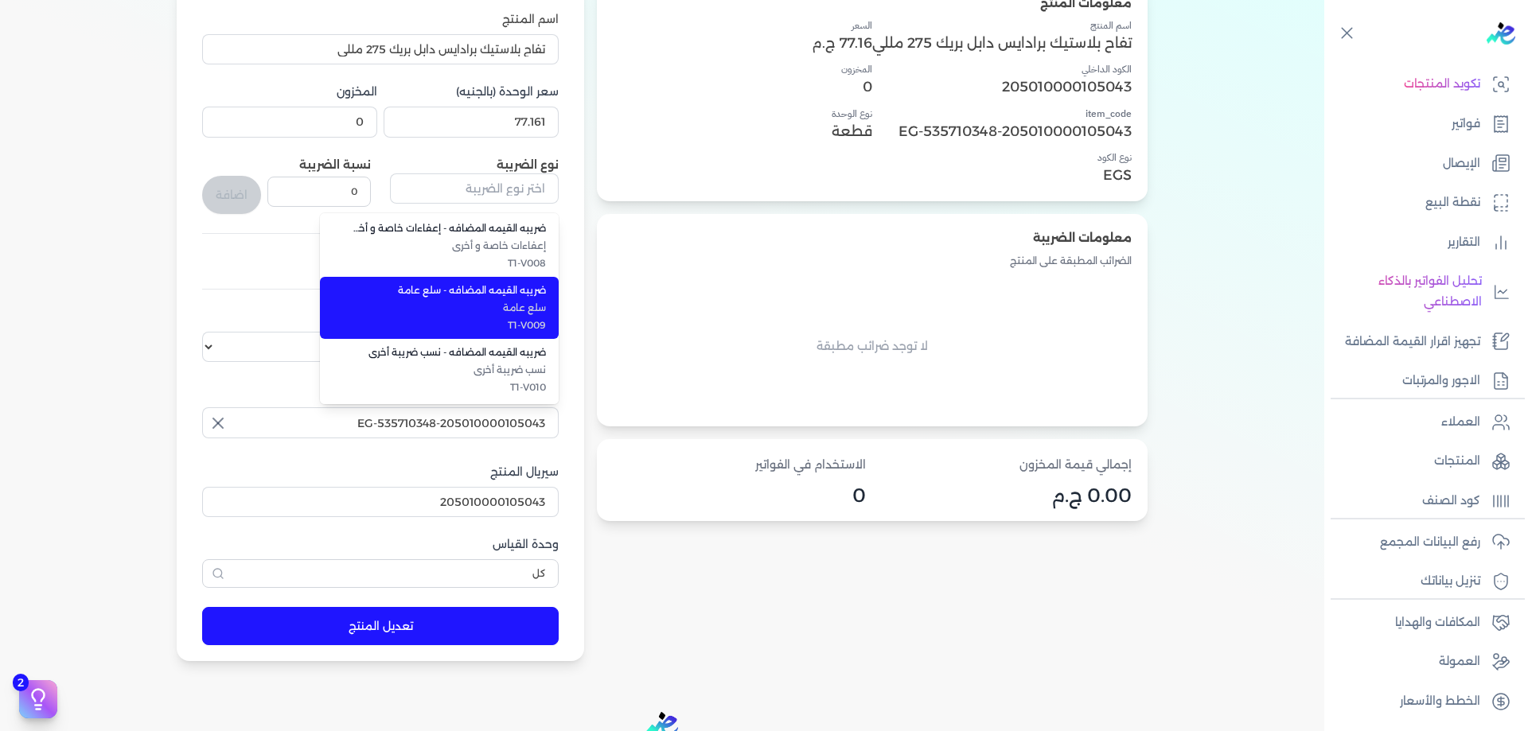
click at [519, 315] on span "سلع عامة" at bounding box center [449, 308] width 194 height 14
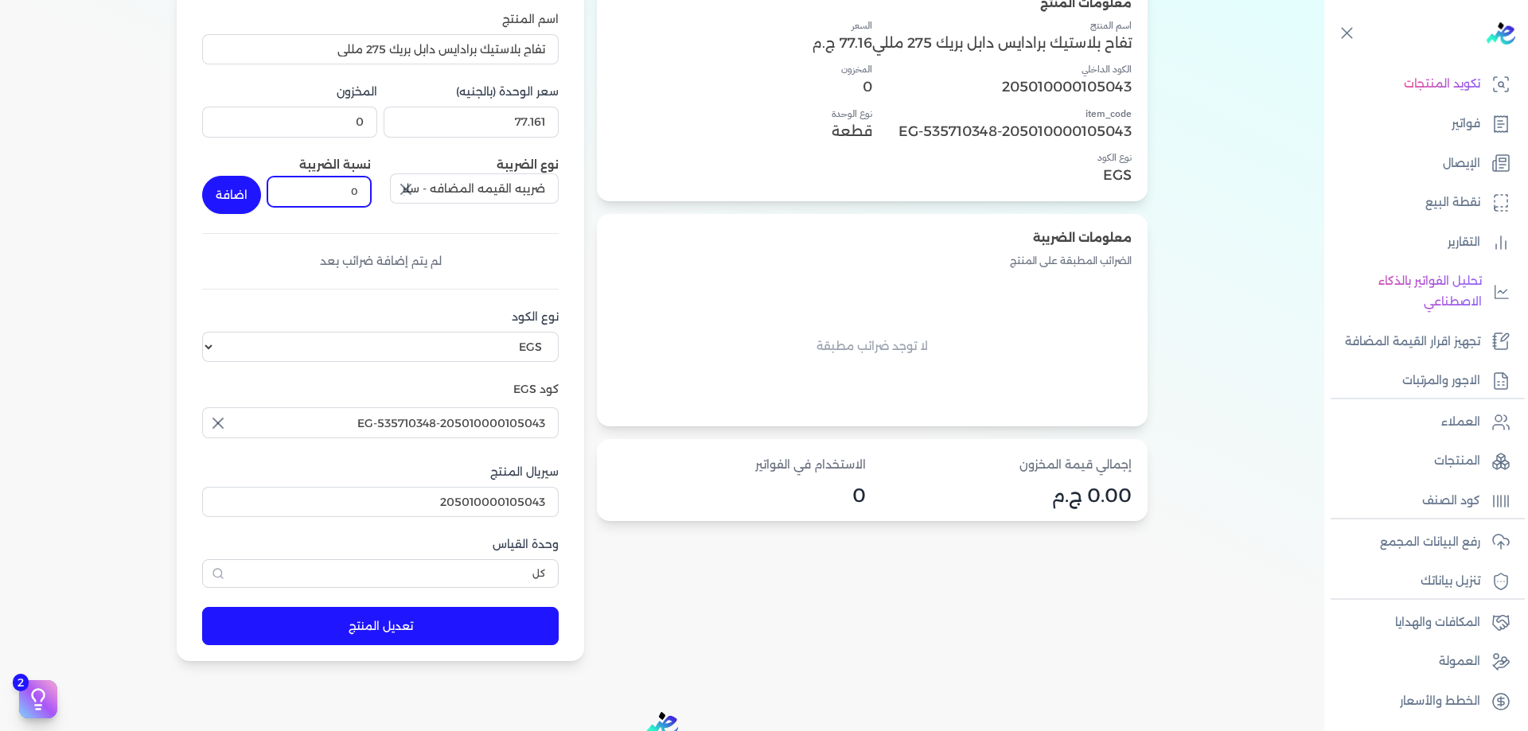
click at [333, 191] on input "0" at bounding box center [318, 192] width 103 height 30
click at [241, 198] on button "اضافة" at bounding box center [231, 195] width 59 height 38
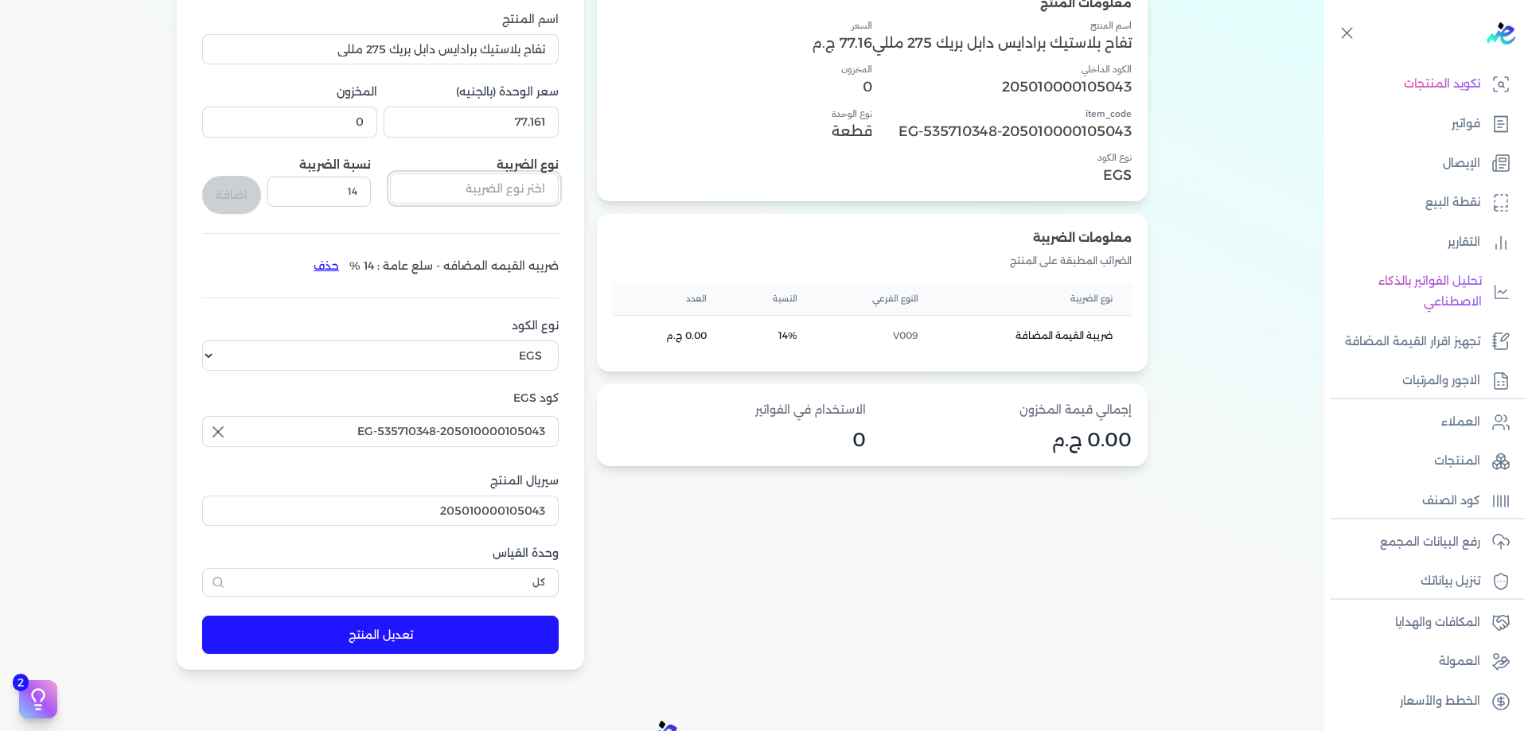
click at [472, 183] on input "text" at bounding box center [474, 188] width 169 height 30
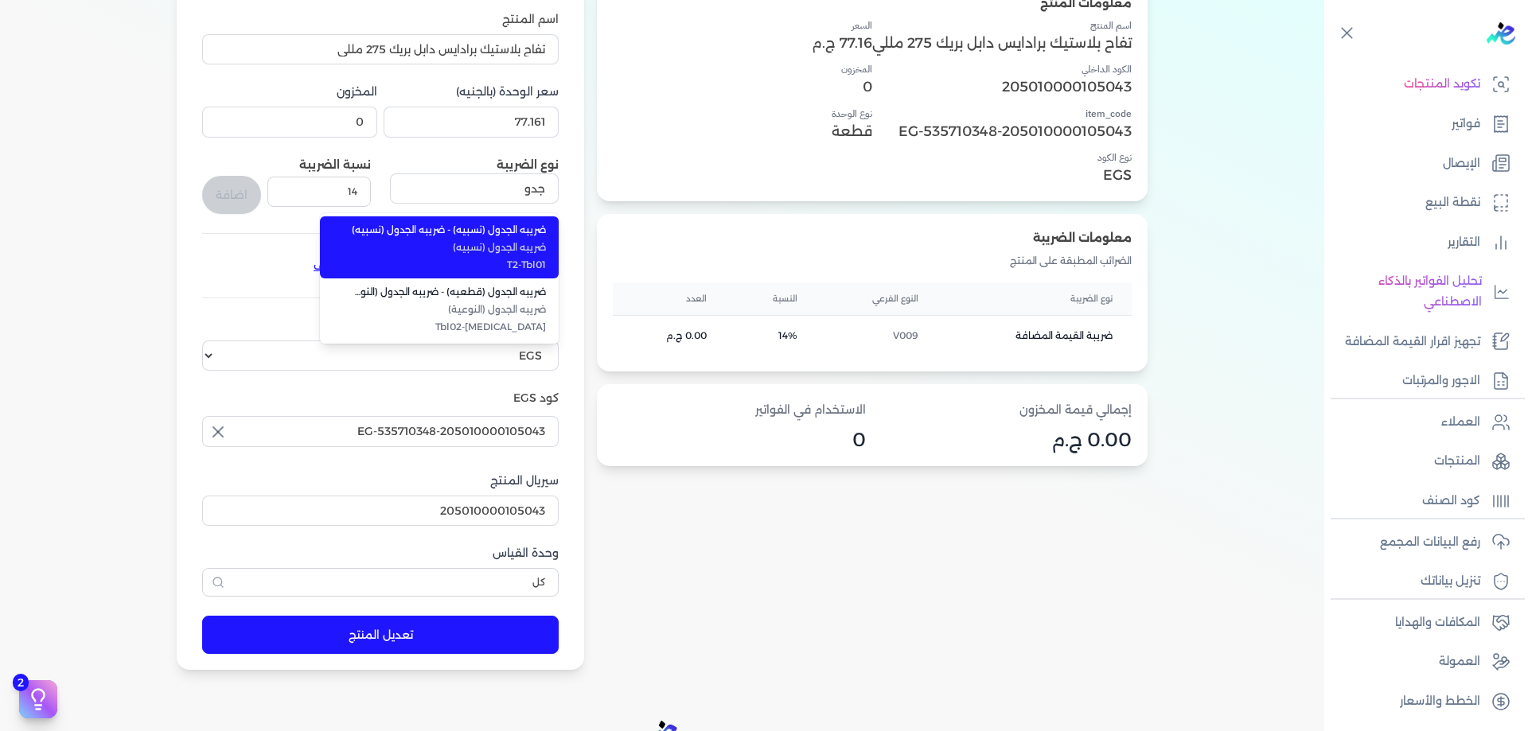
click at [508, 237] on span "ضريبه الجدول (نسبيه) - ضريبه الجدول (نسبيه)" at bounding box center [449, 230] width 194 height 14
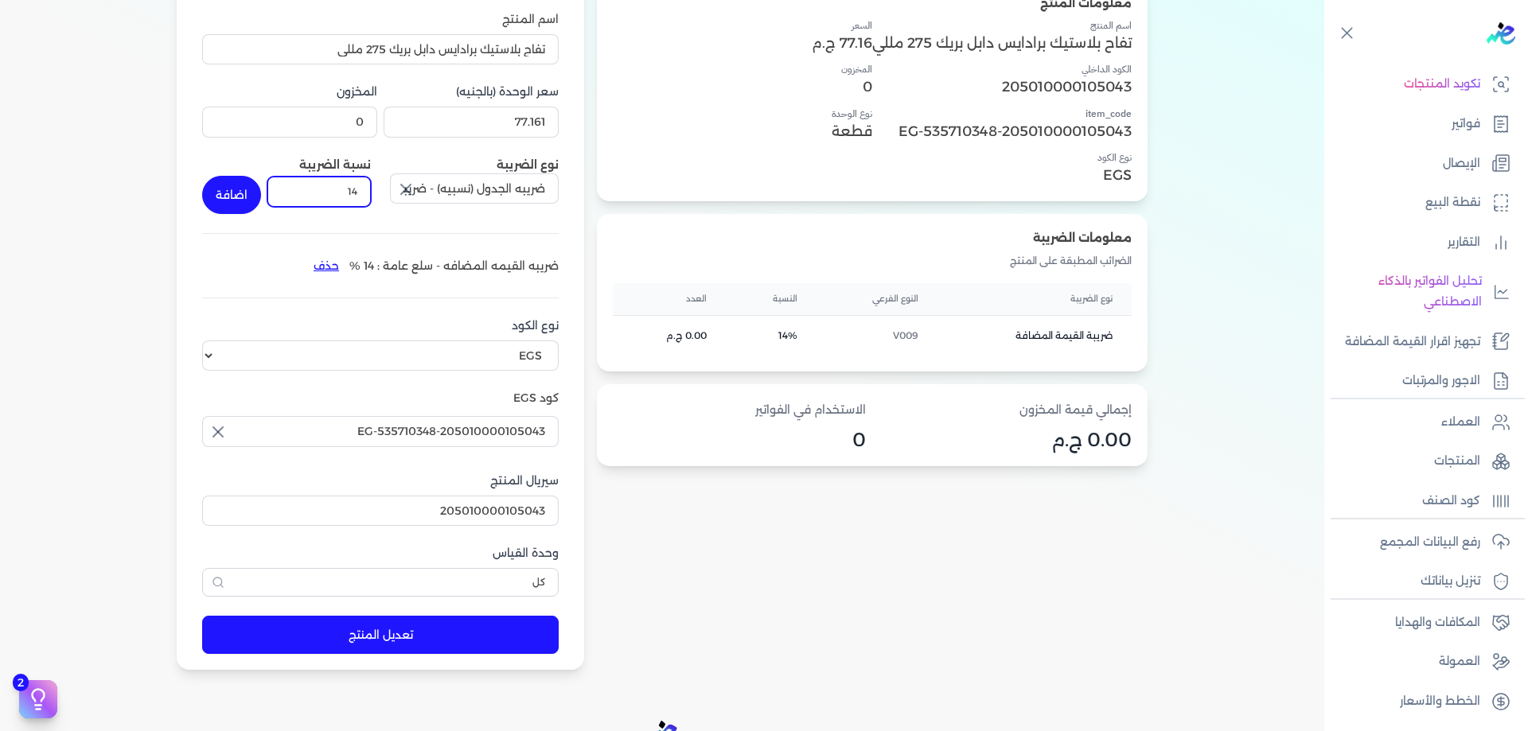
click at [347, 195] on input "14" at bounding box center [318, 192] width 103 height 30
click at [211, 188] on button "اضافة" at bounding box center [231, 195] width 59 height 38
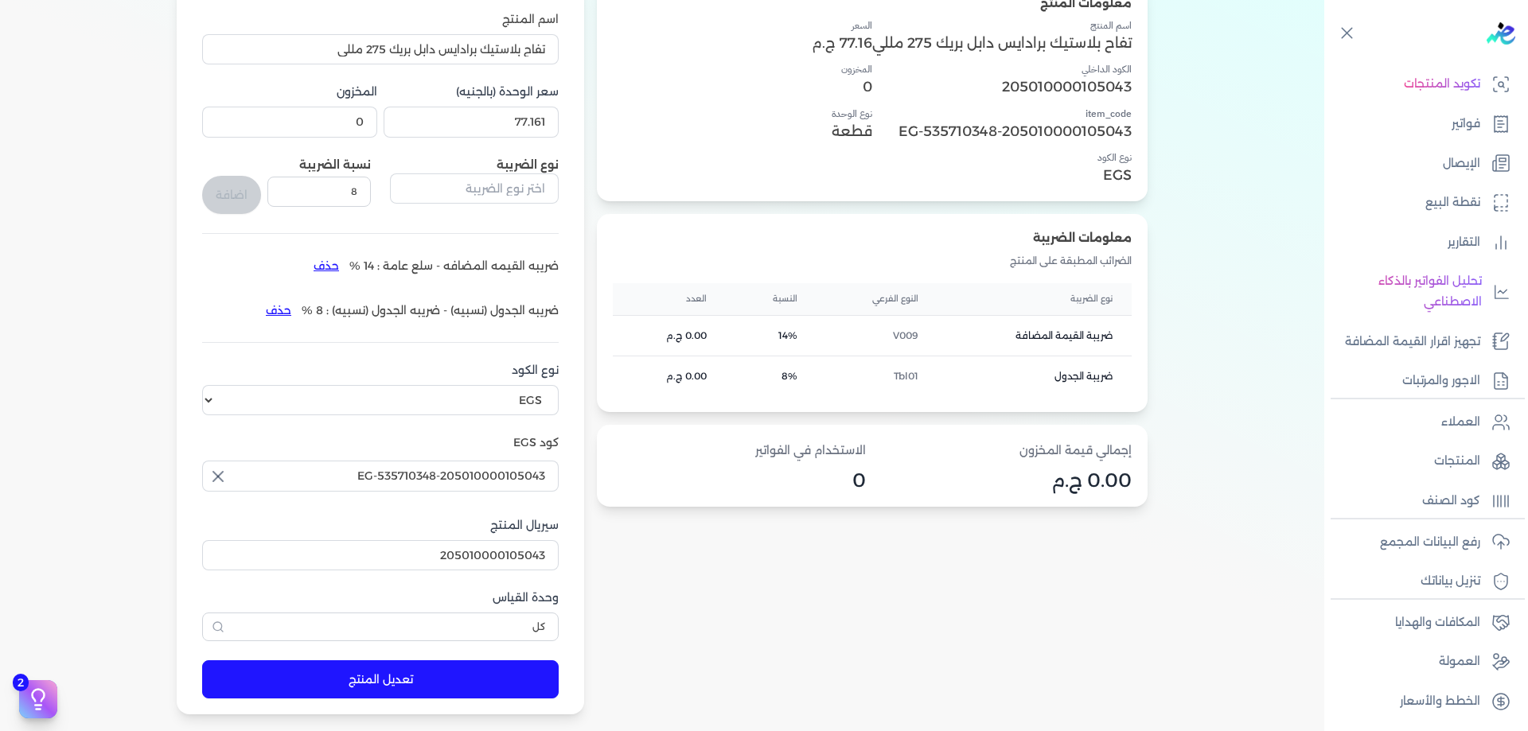
click at [150, 261] on div "معلومات المنتج اسم المنتج تفاح بلاستيك برادايس دابل بريك 275 مللي الكود الداخلي…" at bounding box center [662, 347] width 1197 height 736
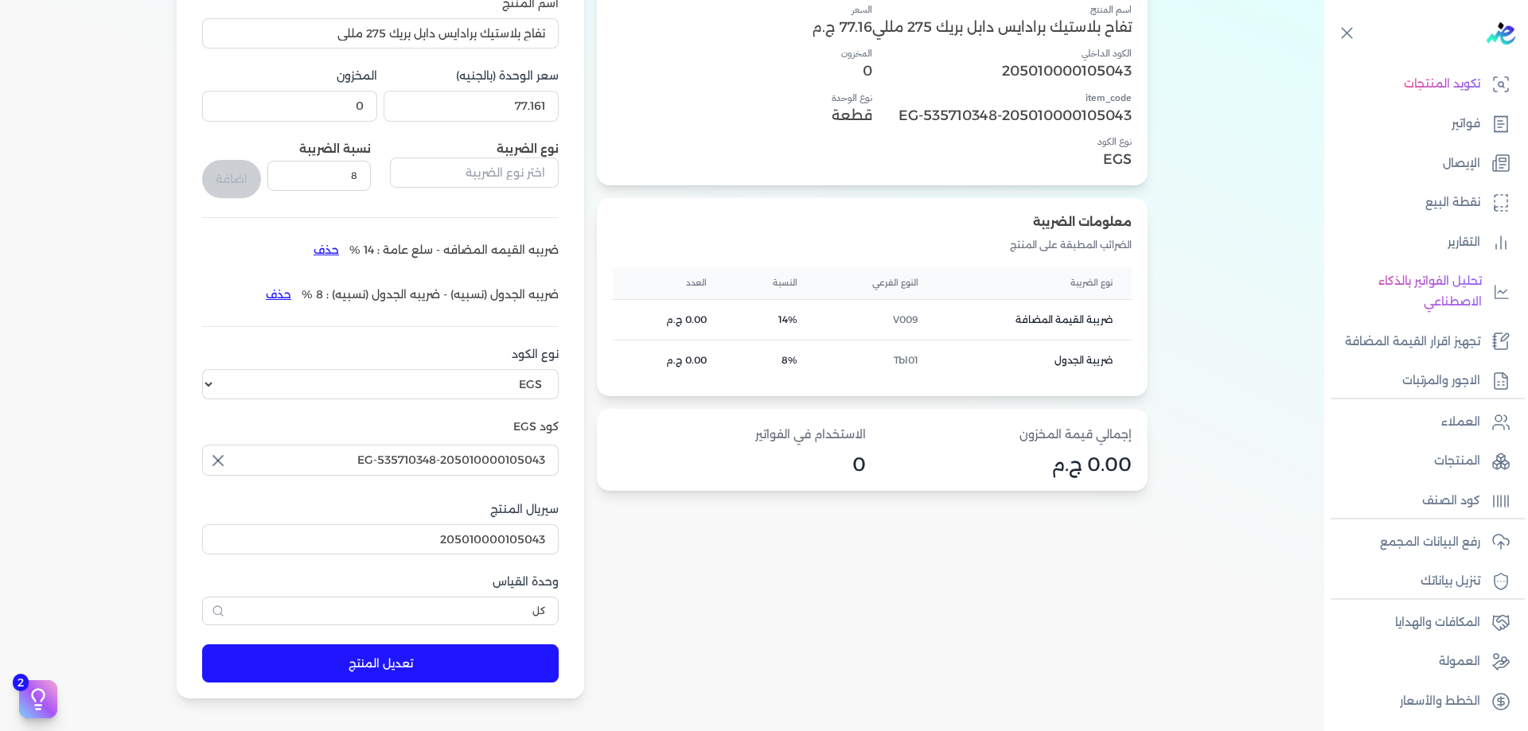
scroll to position [212, 0]
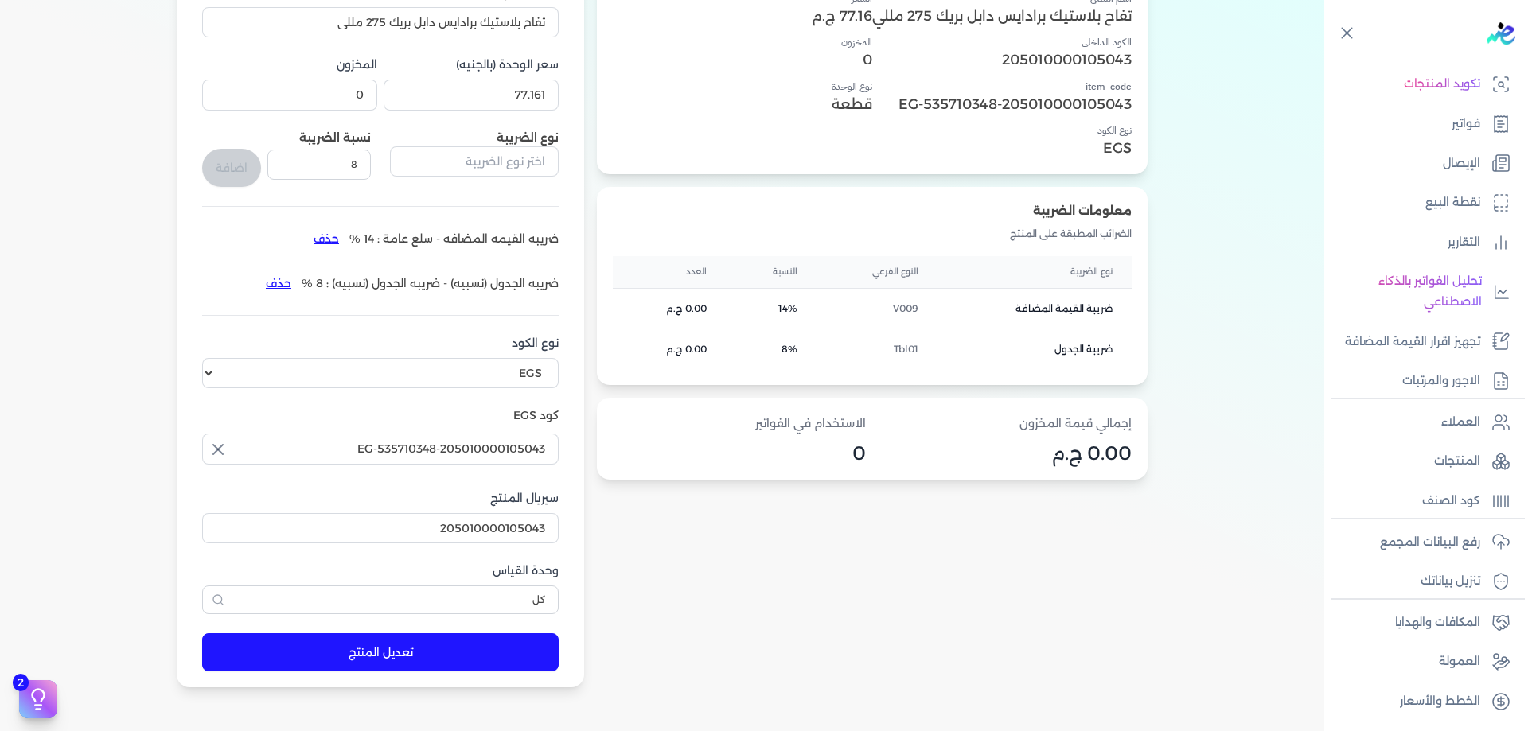
click at [477, 644] on button "تعديل المنتج" at bounding box center [380, 652] width 357 height 38
click at [1502, 458] on icon at bounding box center [1500, 461] width 19 height 19
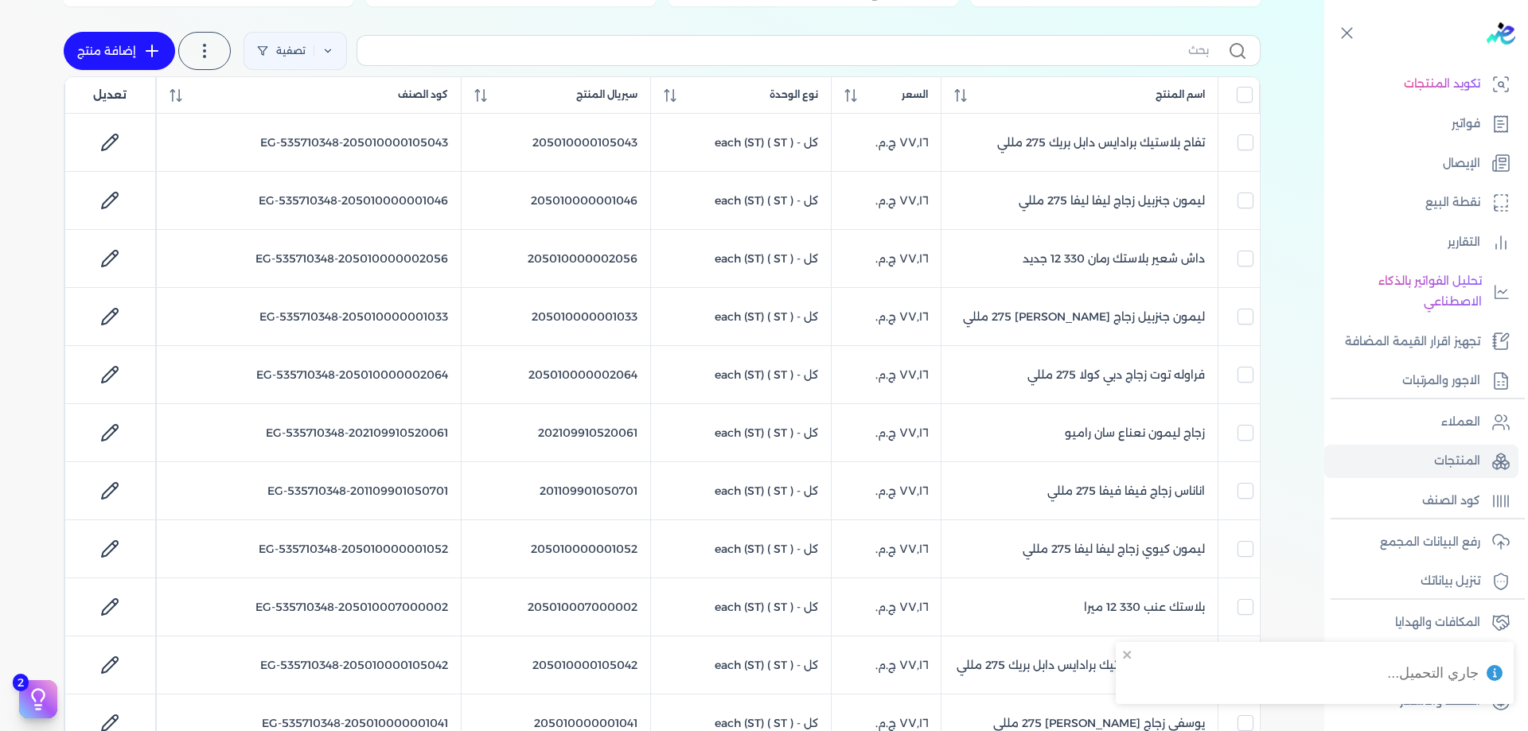
click at [1098, 41] on label at bounding box center [809, 50] width 904 height 30
click at [1098, 42] on input "text" at bounding box center [789, 50] width 839 height 17
click at [1105, 46] on input "text" at bounding box center [789, 50] width 839 height 17
paste input "205010000105041"
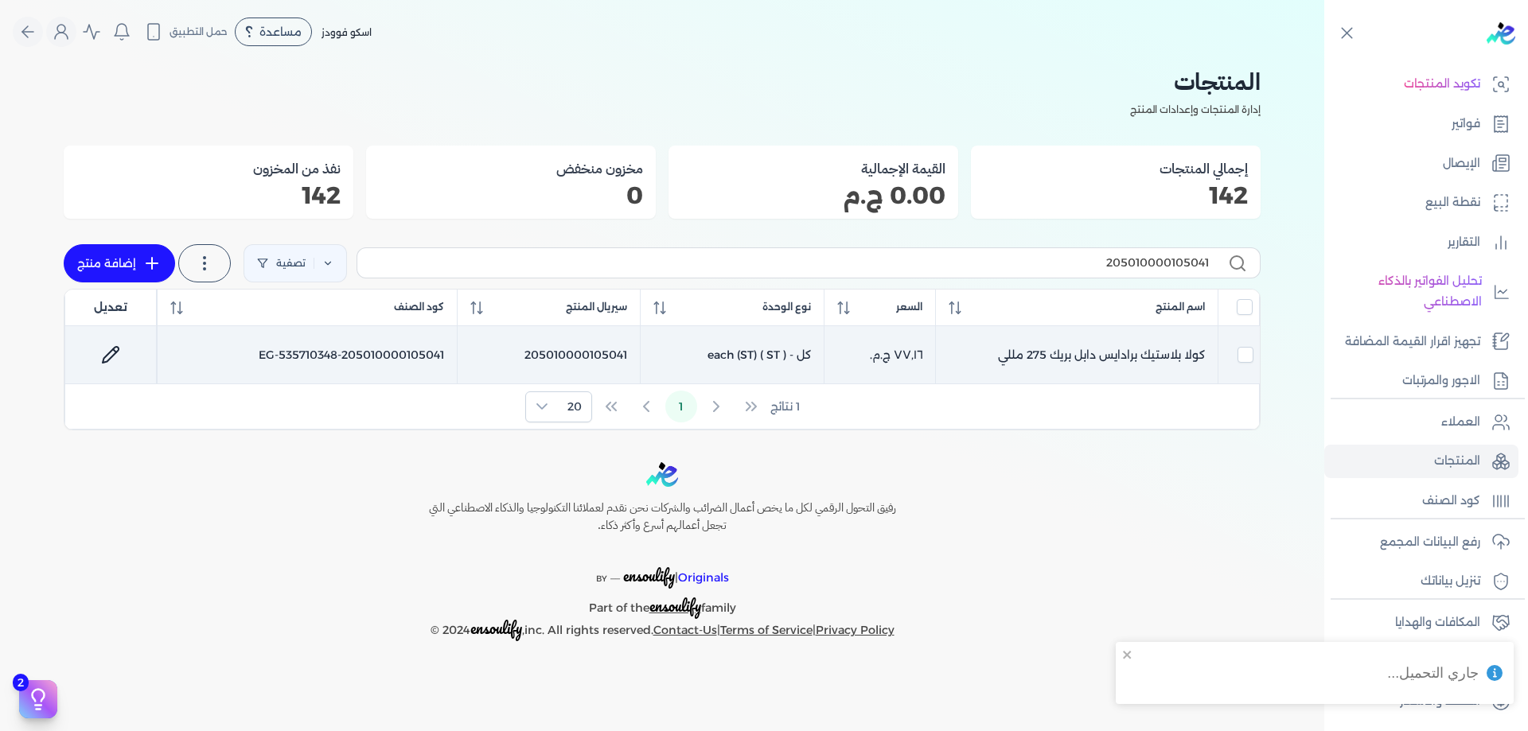
click at [134, 341] on div at bounding box center [110, 355] width 65 height 38
click at [115, 345] on icon at bounding box center [110, 354] width 19 height 19
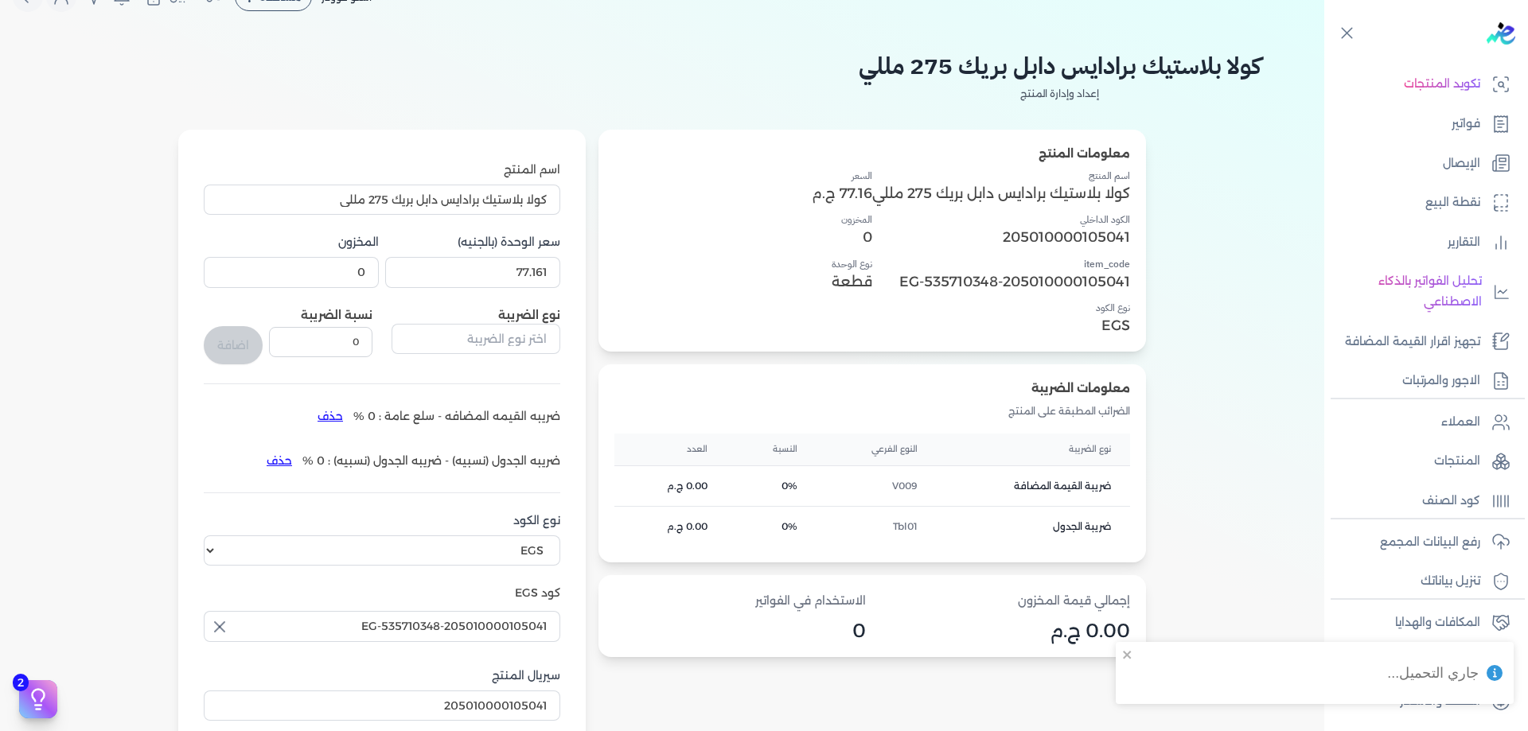
scroll to position [159, 0]
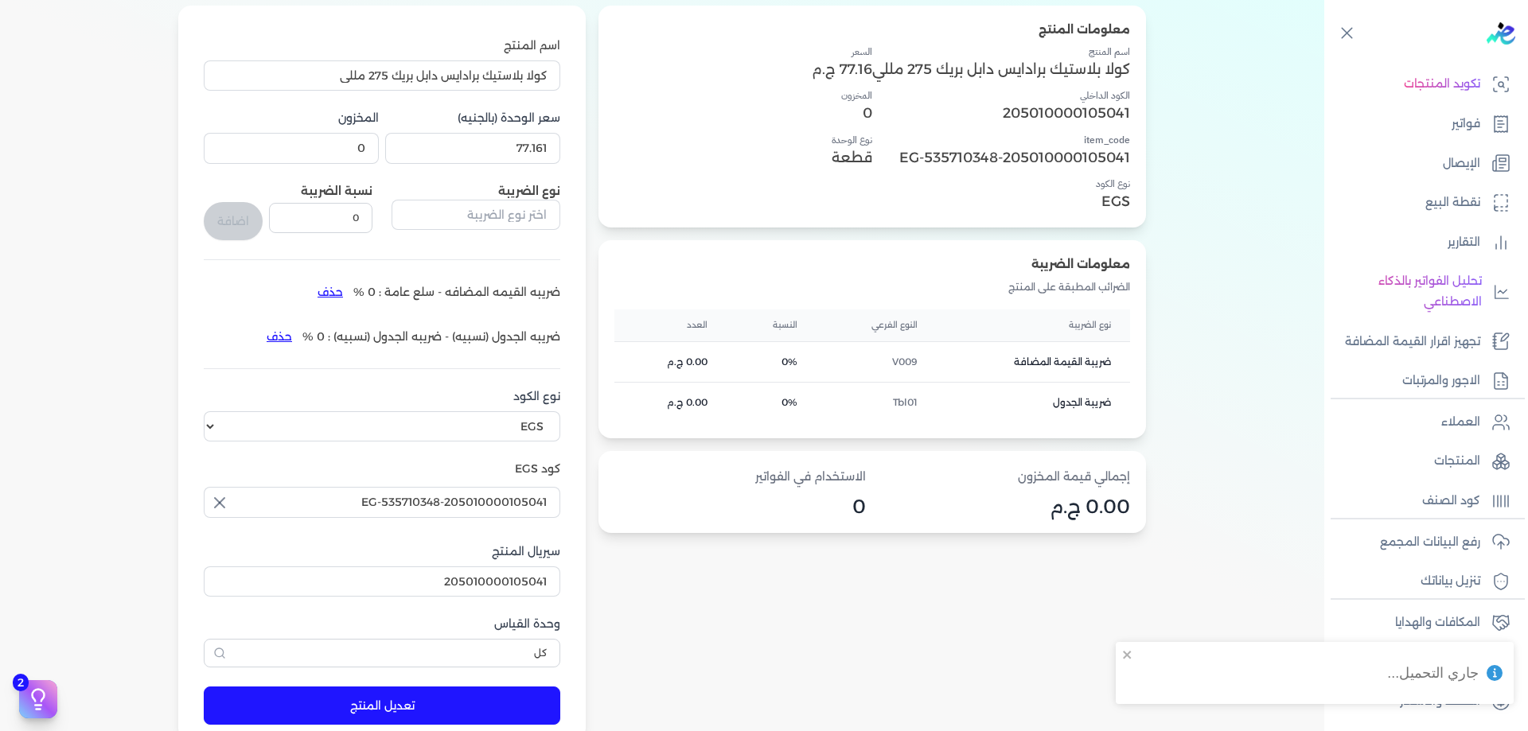
click at [332, 296] on button "حذف" at bounding box center [330, 291] width 46 height 25
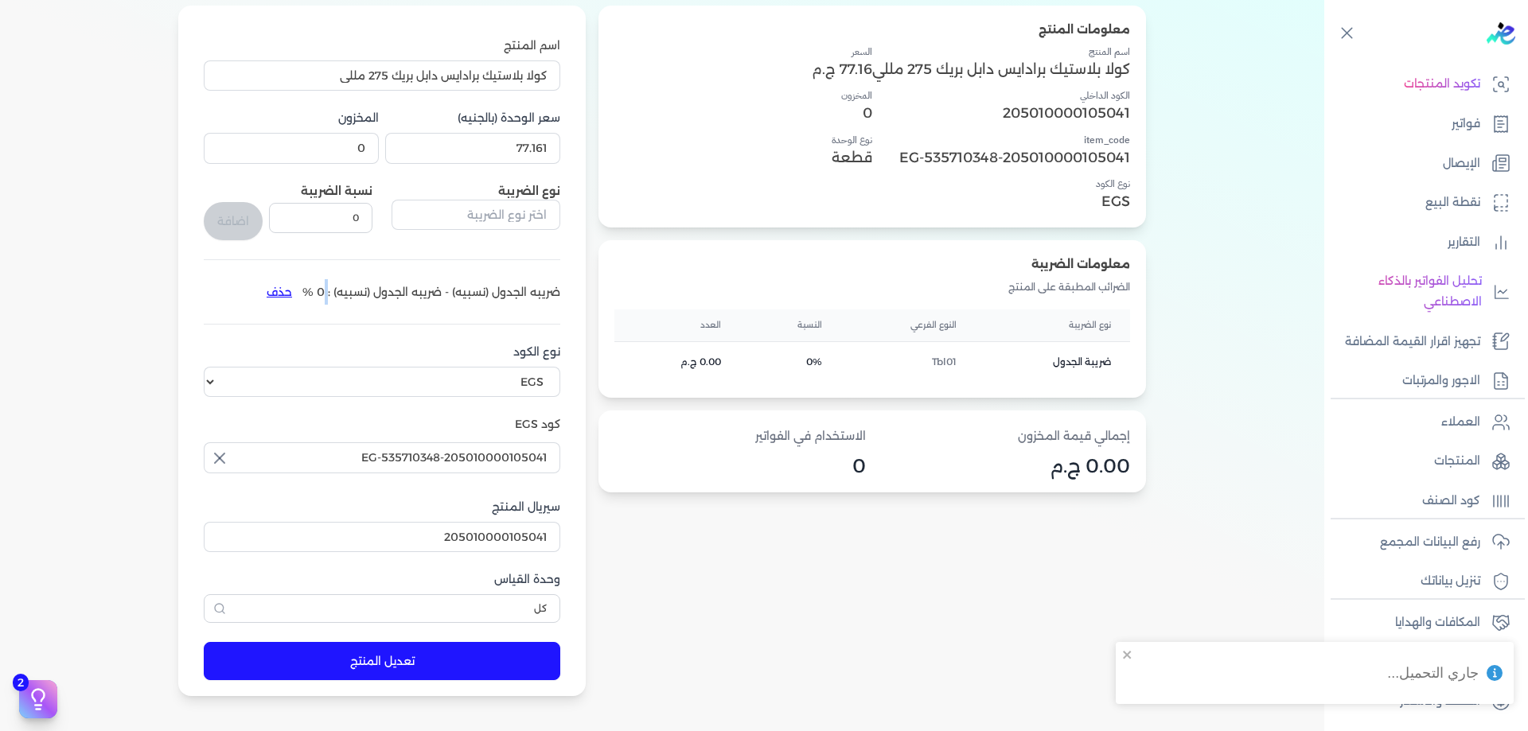
click at [332, 296] on li "ضريبه الجدول (نسبيه) - ضريبه الجدول (نسبيه) : 0 % حذف" at bounding box center [408, 291] width 304 height 25
click at [268, 289] on button "حذف" at bounding box center [279, 291] width 46 height 25
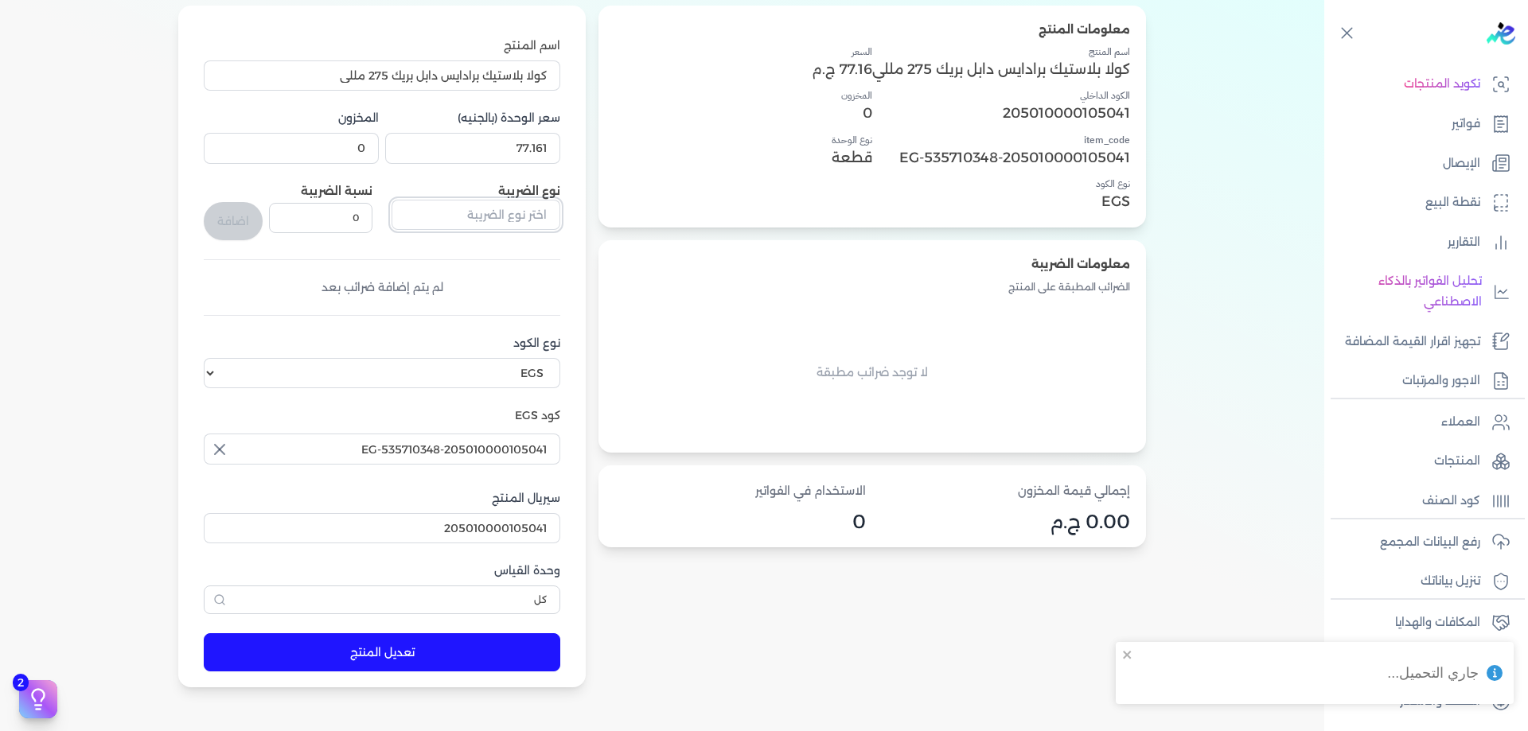
click at [467, 216] on input "text" at bounding box center [476, 215] width 169 height 30
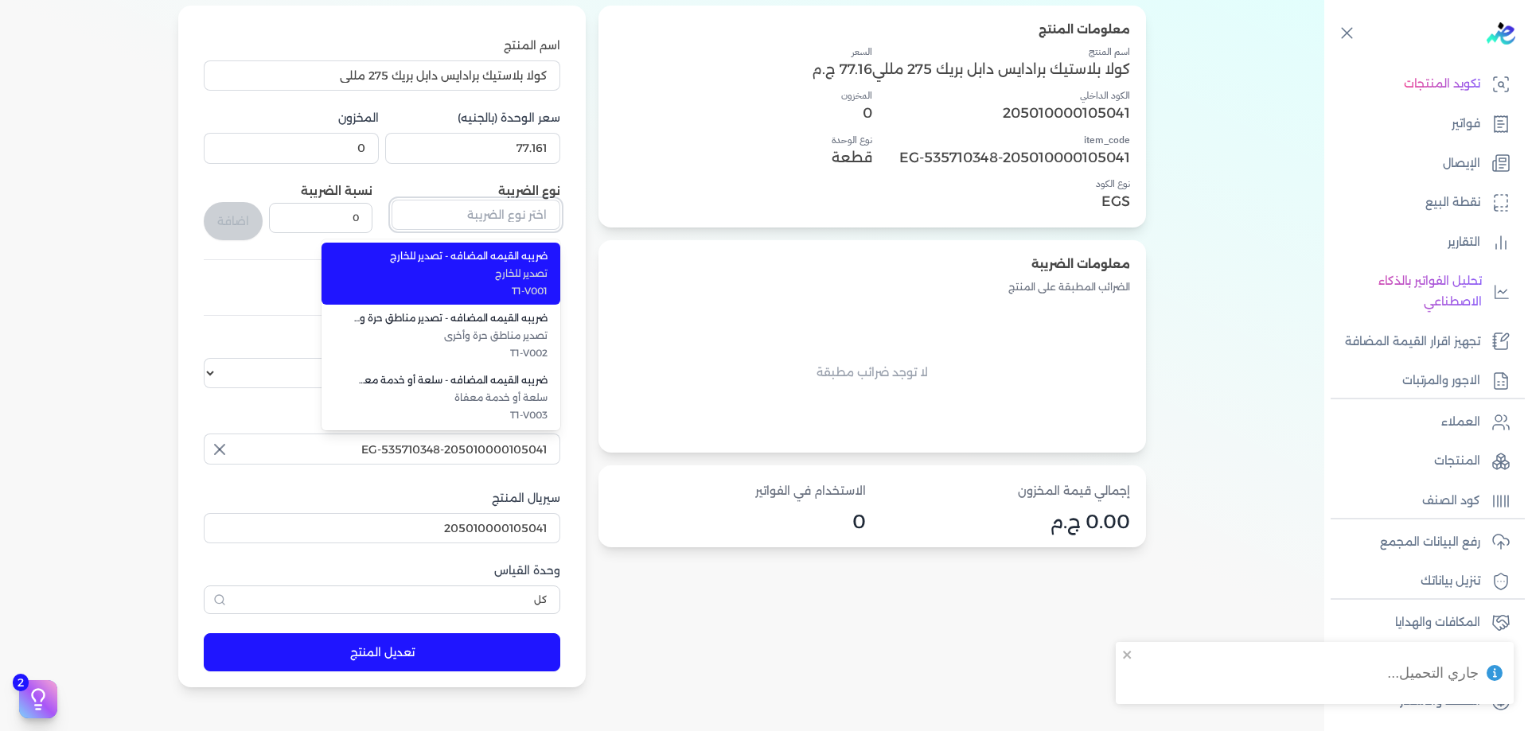
click at [473, 215] on input "text" at bounding box center [476, 215] width 169 height 30
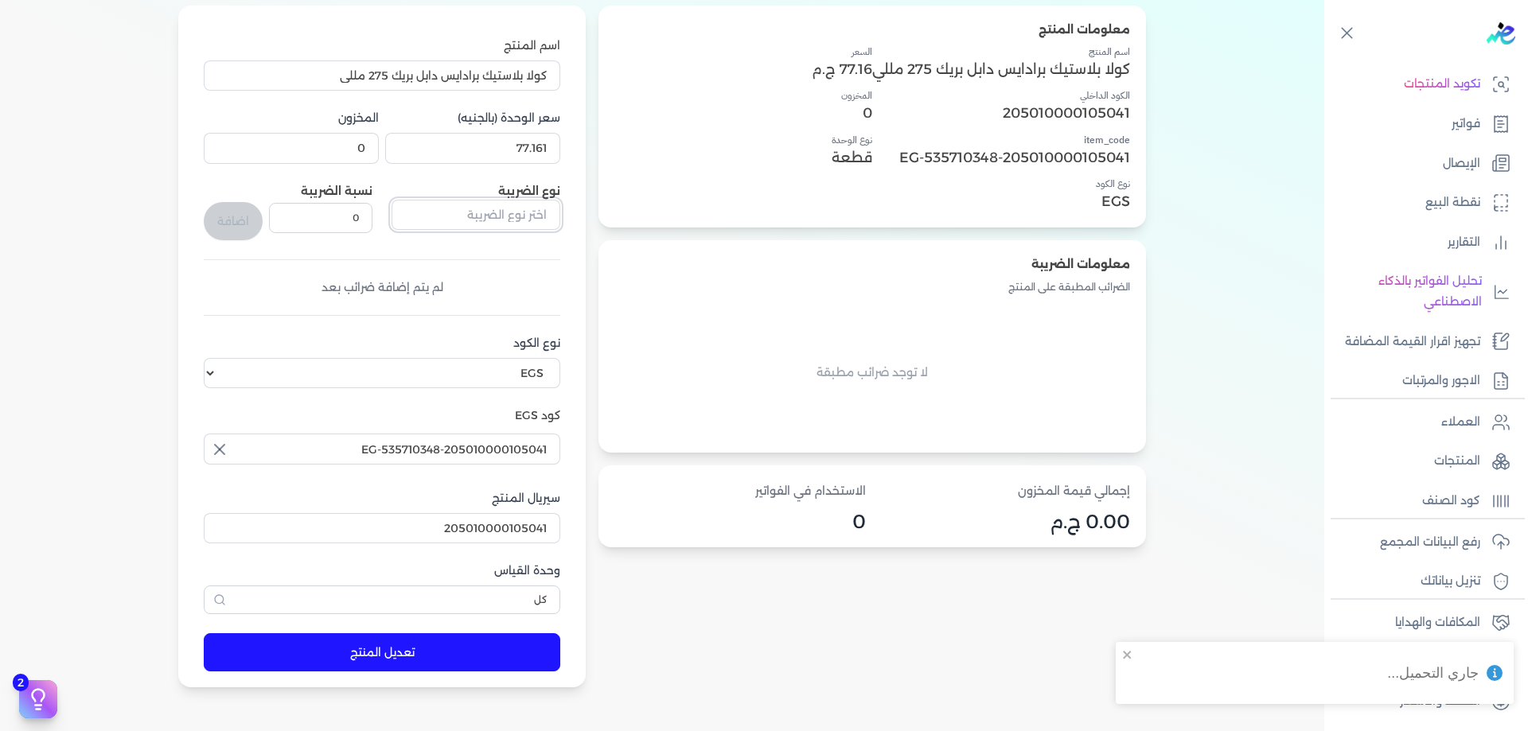
click at [473, 215] on input "text" at bounding box center [476, 215] width 169 height 30
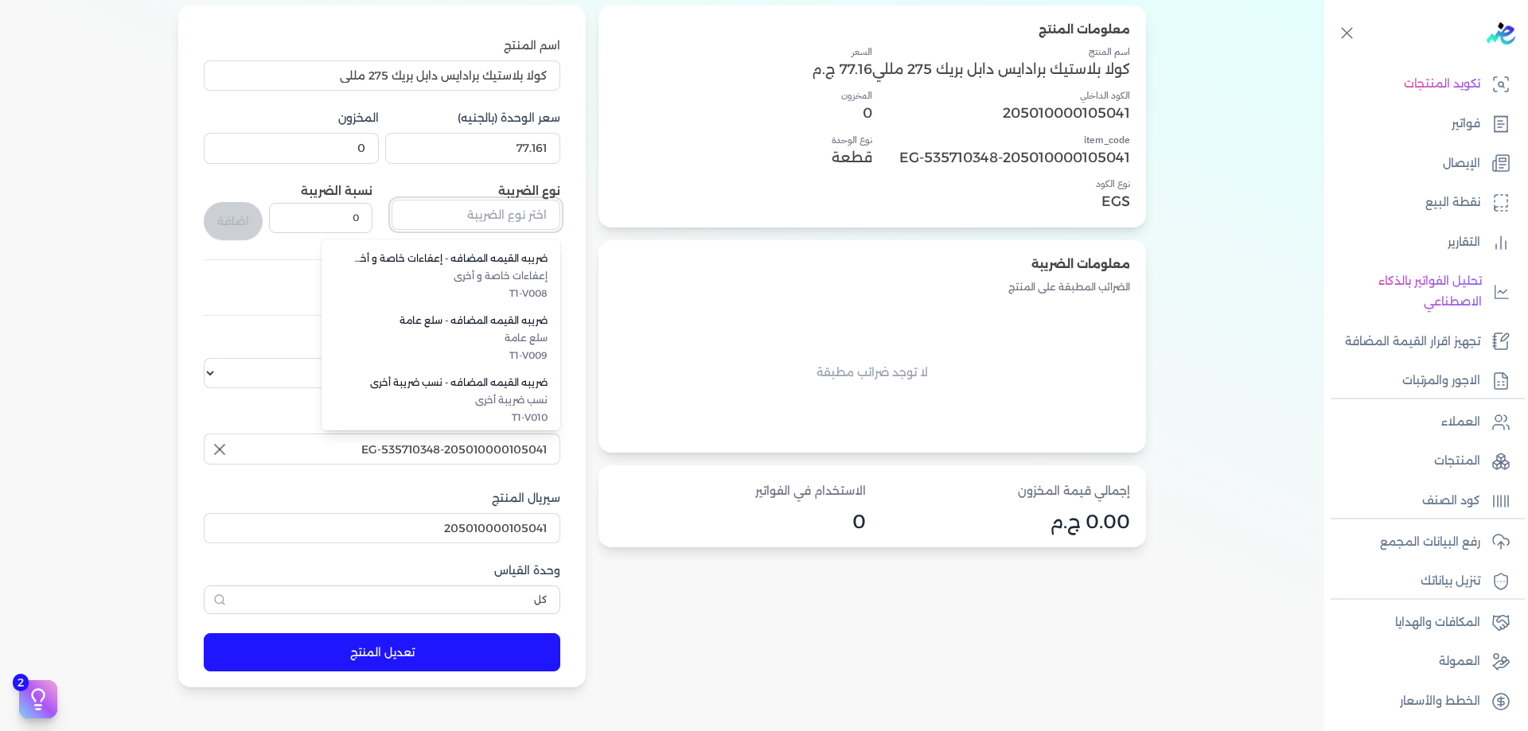
scroll to position [436, 0]
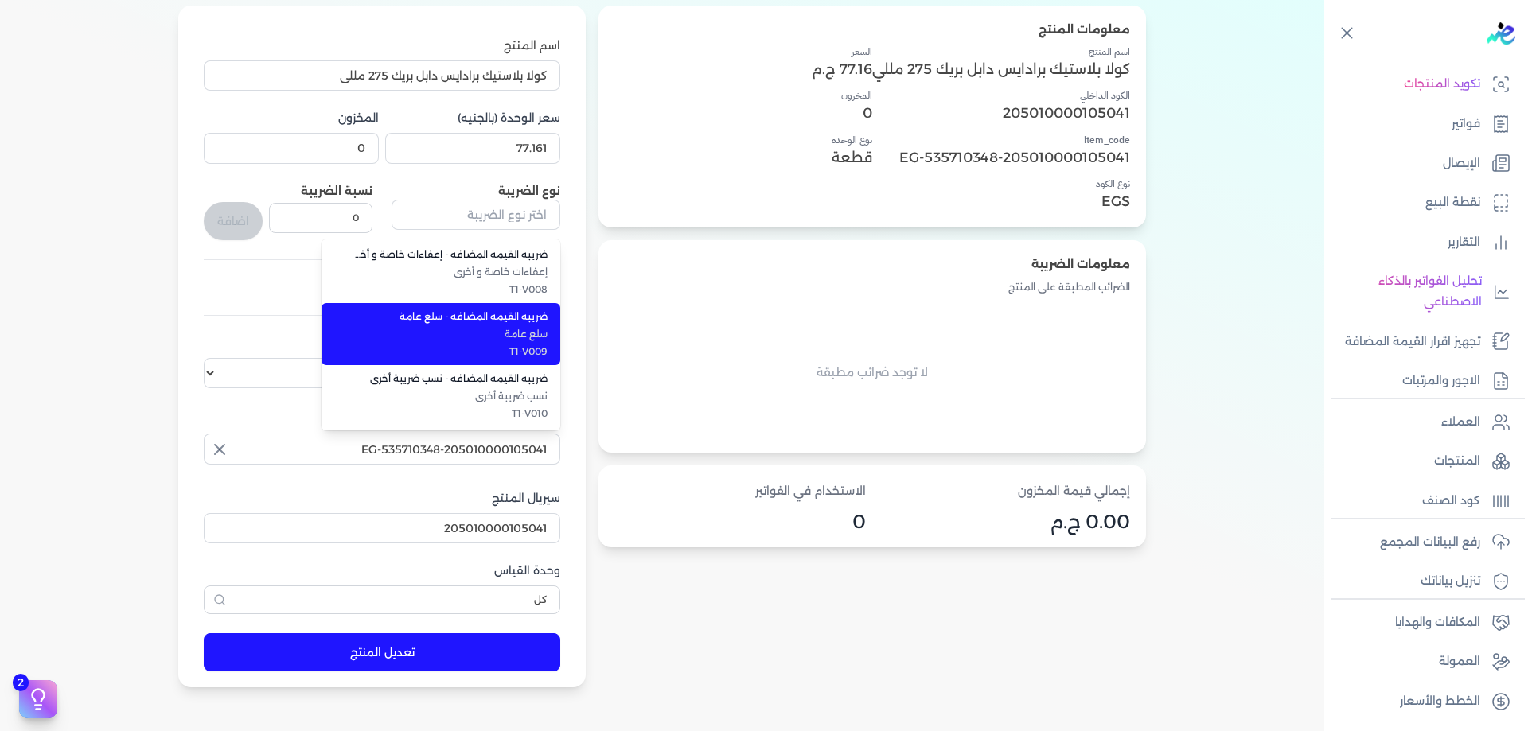
click at [509, 321] on span "ضريبه القيمه المضافه - سلع عامة" at bounding box center [450, 317] width 194 height 14
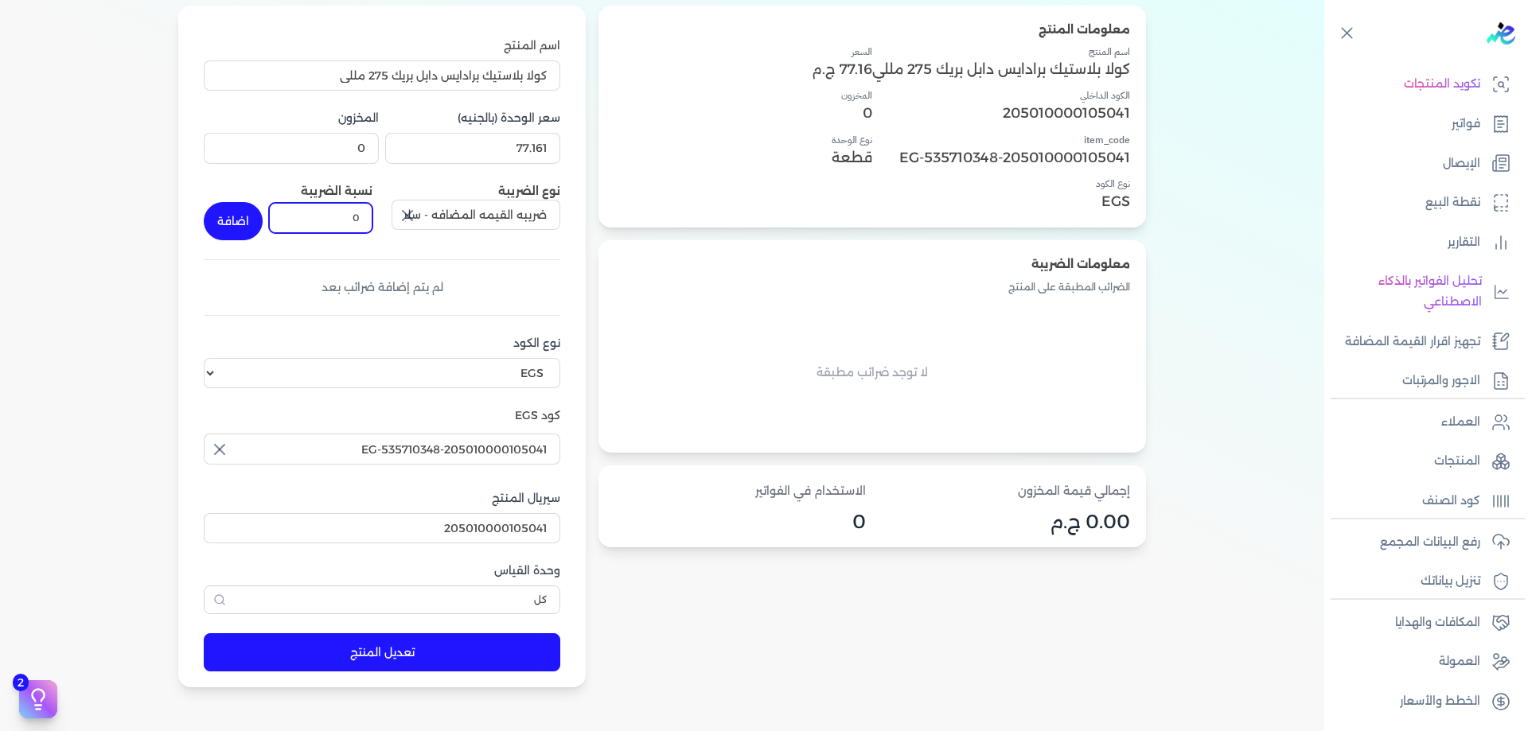
click at [352, 211] on input "0" at bounding box center [320, 218] width 103 height 30
click at [244, 222] on button "اضافة" at bounding box center [233, 221] width 59 height 38
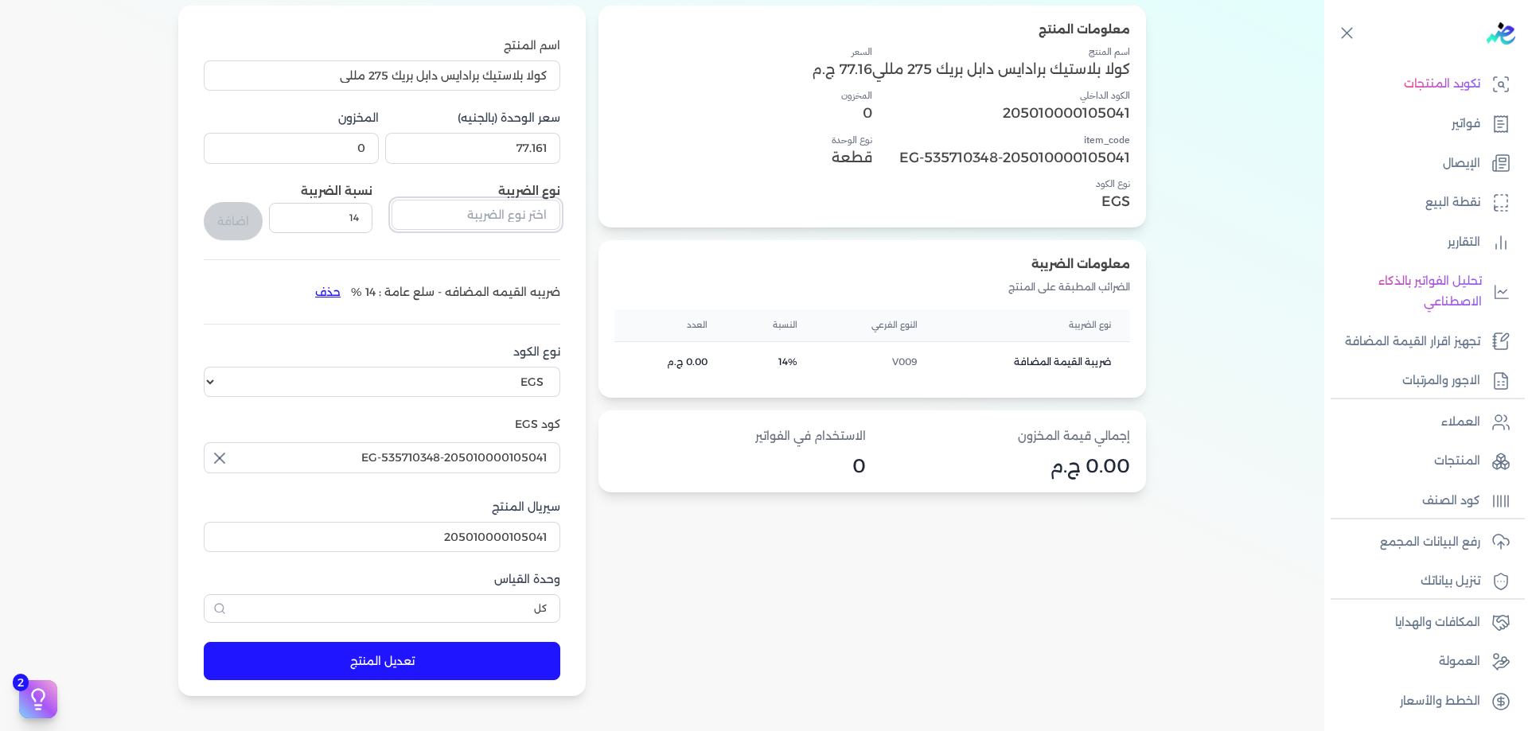
click at [517, 210] on input "text" at bounding box center [476, 215] width 169 height 30
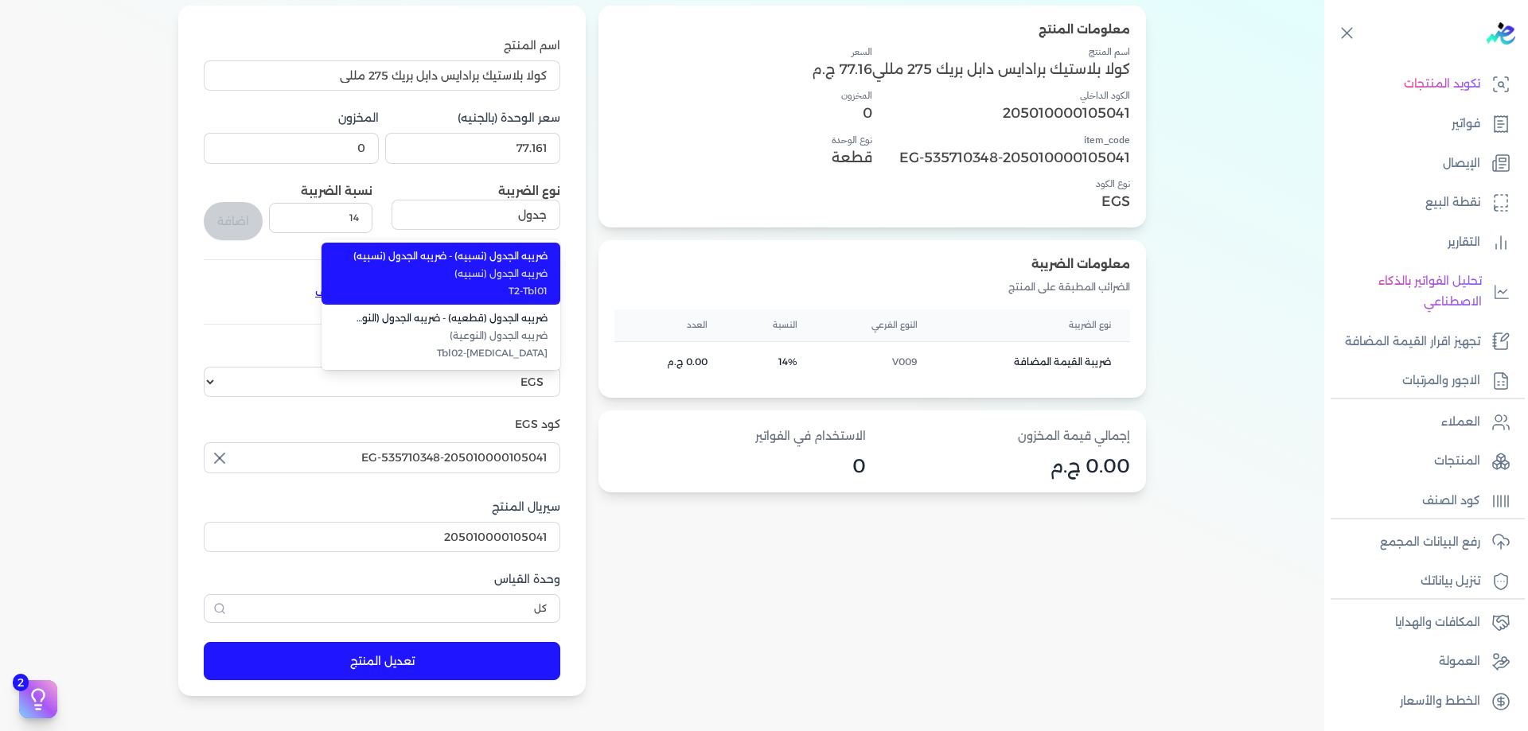
click at [510, 267] on span "ضريبه الجدول (نسبيه)" at bounding box center [450, 274] width 194 height 14
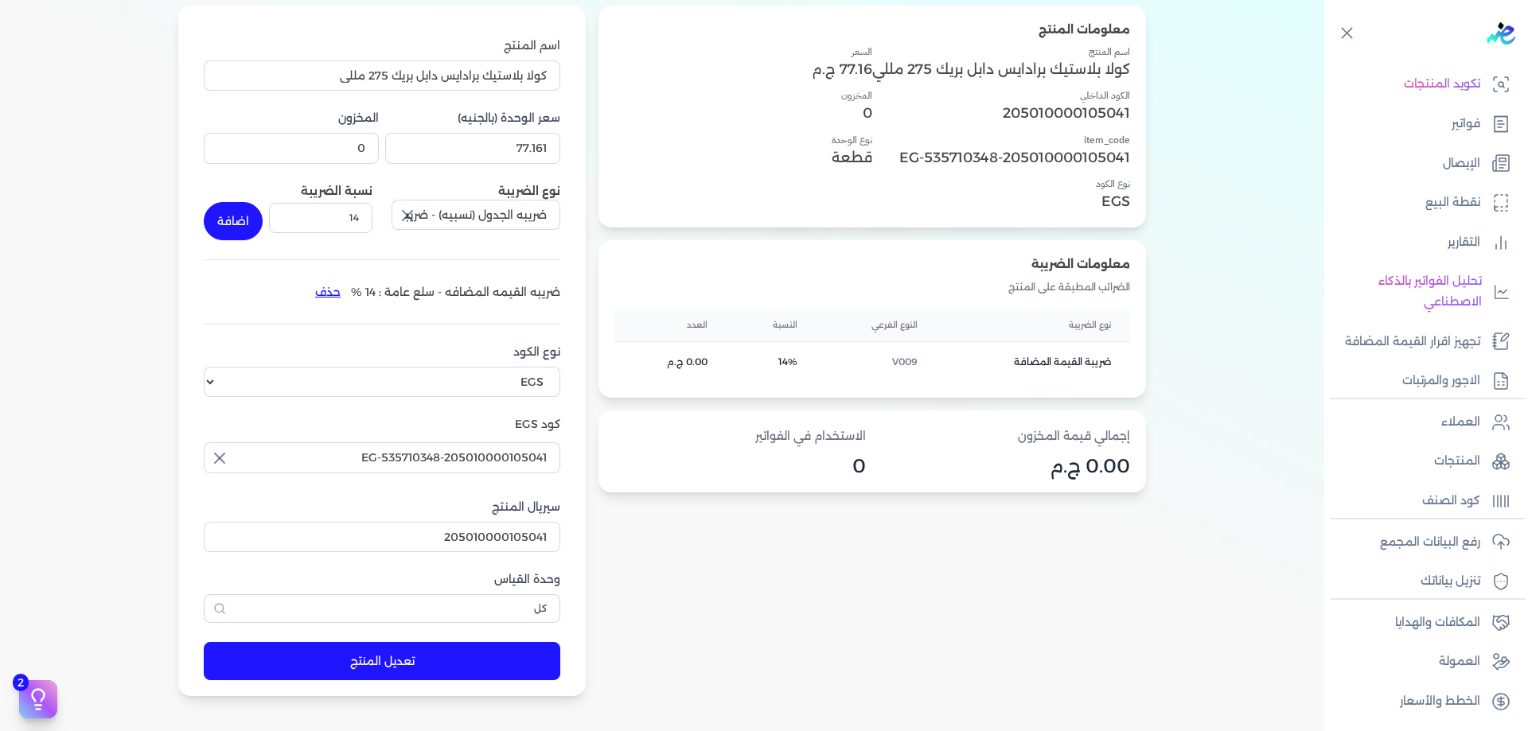
click at [310, 201] on div "نسبة الضريبة 14" at bounding box center [320, 211] width 103 height 57
click at [313, 208] on input "14" at bounding box center [320, 218] width 103 height 30
drag, startPoint x: 85, startPoint y: 201, endPoint x: 146, endPoint y: 208, distance: 61.8
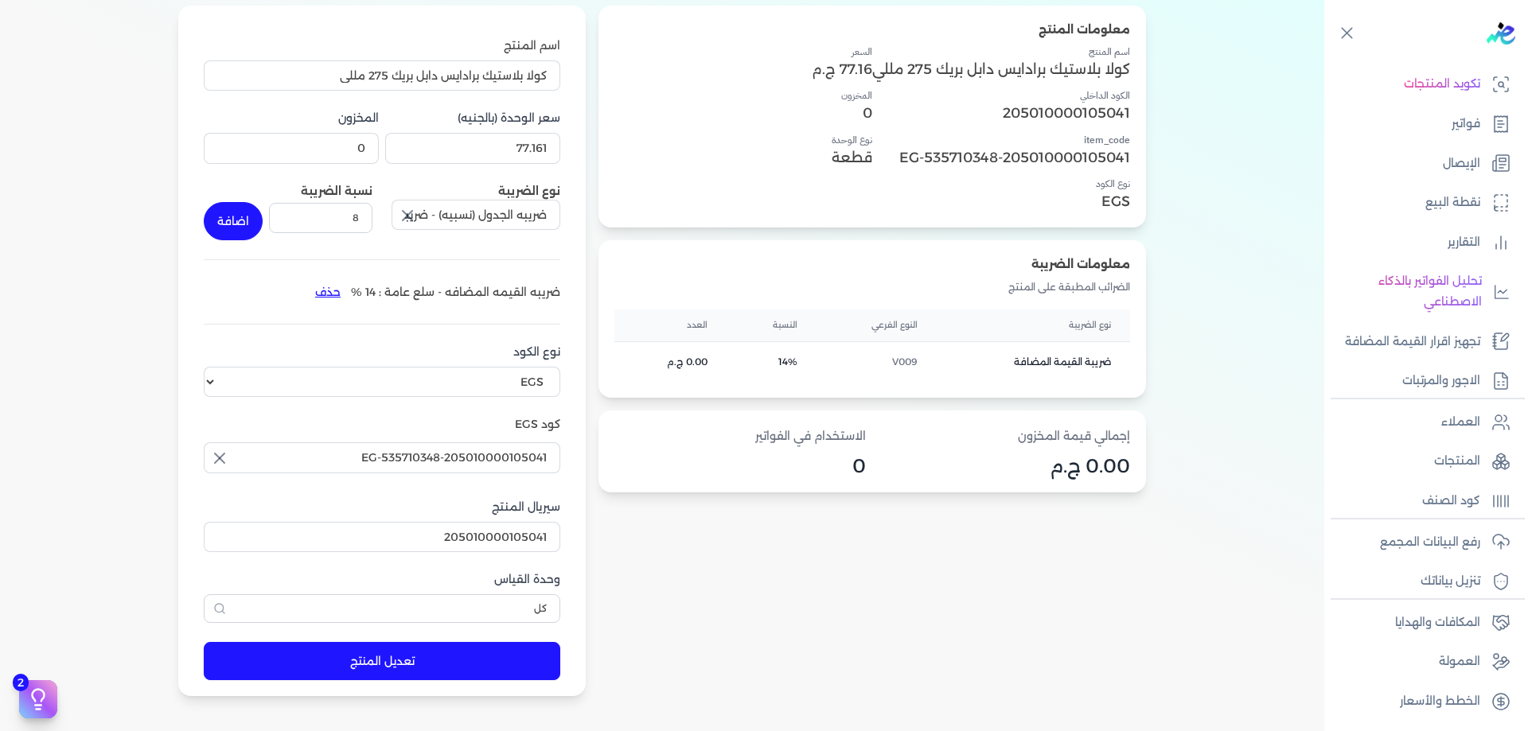
click at [93, 201] on div "معلومات المنتج اسم المنتج كولا بلاستيك برادايس دابل بريك 275 مللي الكود الداخلي…" at bounding box center [662, 352] width 1197 height 692
click at [205, 213] on form "اسم المنتج كولا بلاستيك برادايس دابل بريك 275 مللي سعر الوحدة (بالجنيه) 77.161 …" at bounding box center [382, 352] width 388 height 692
click at [232, 213] on button "اضافة" at bounding box center [233, 221] width 59 height 38
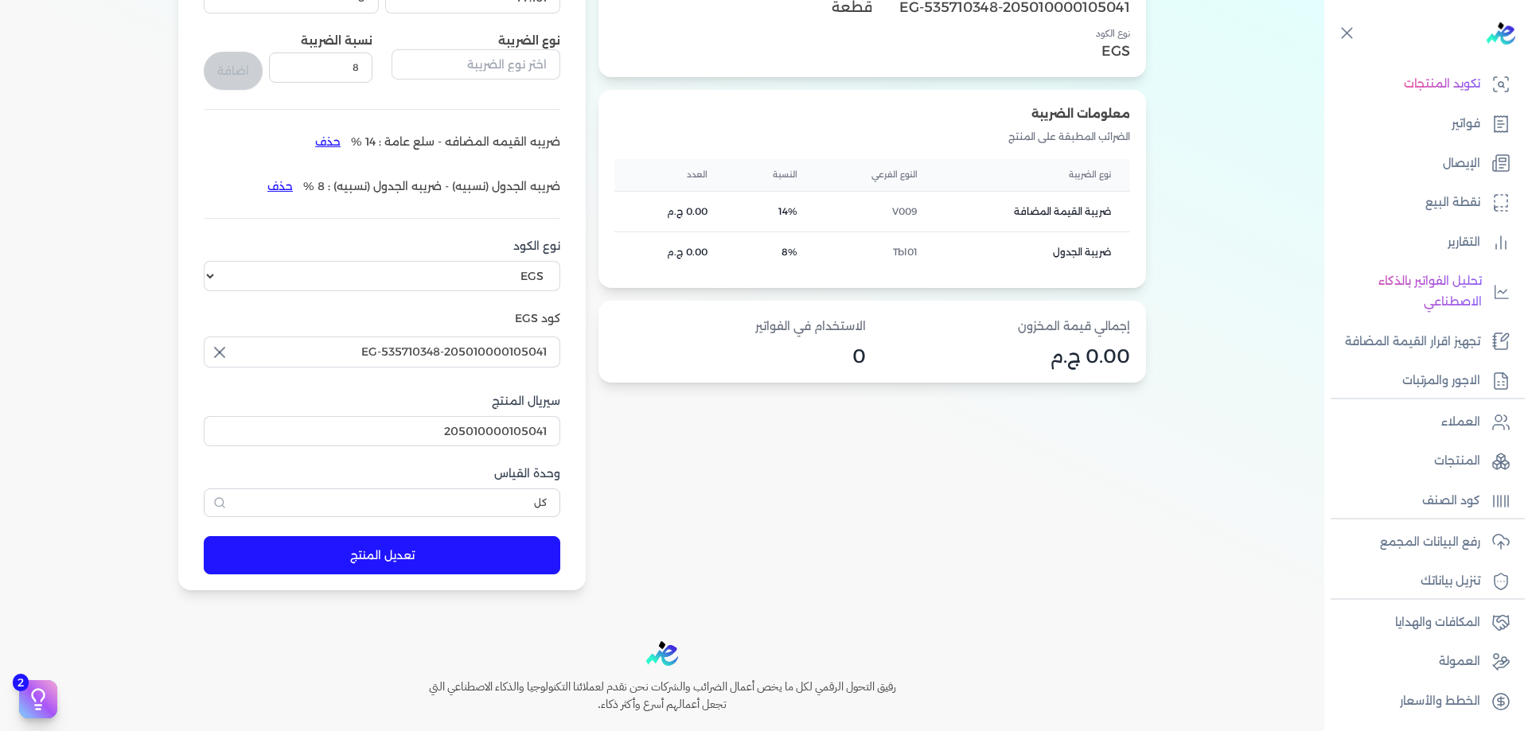
scroll to position [372, 0]
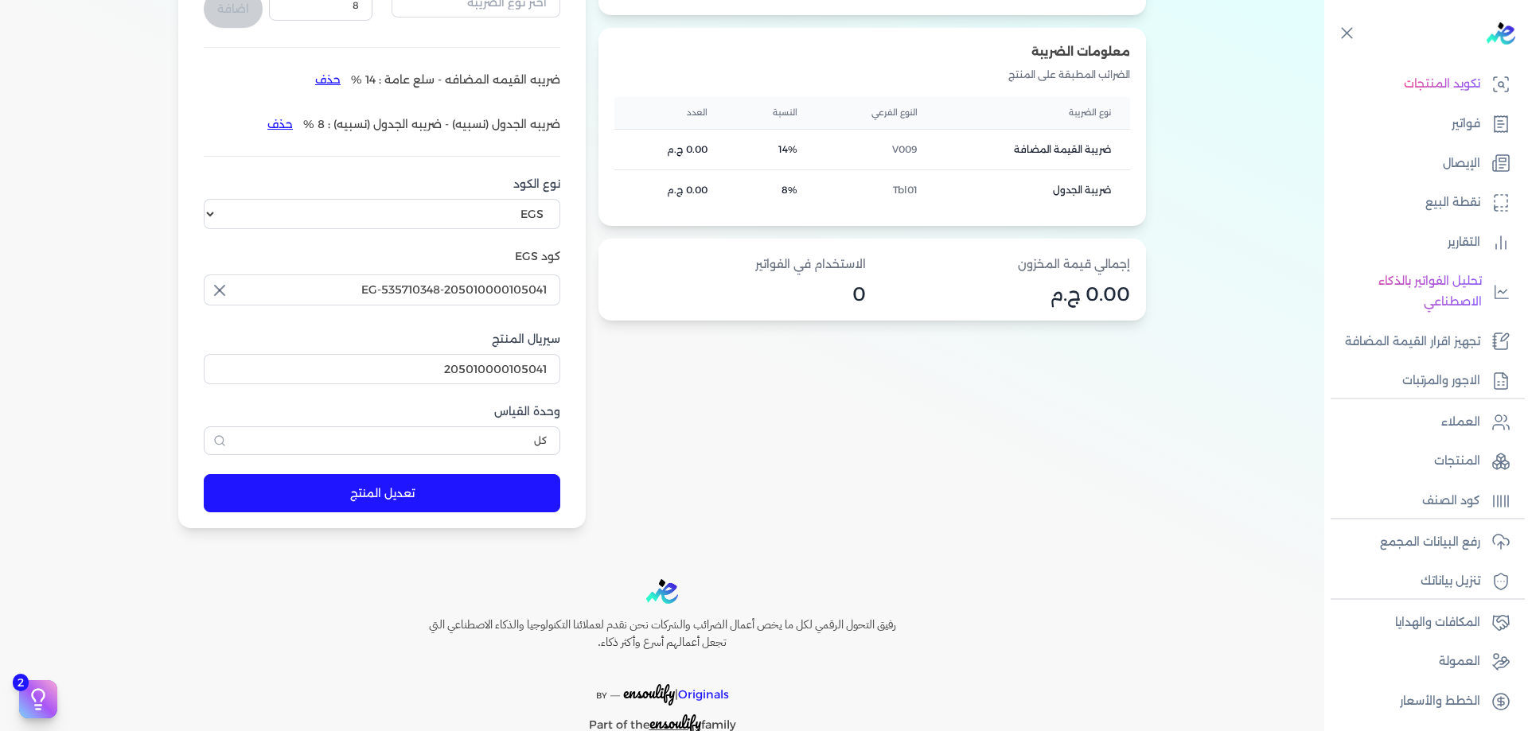
click at [446, 493] on button "تعديل المنتج" at bounding box center [382, 493] width 357 height 38
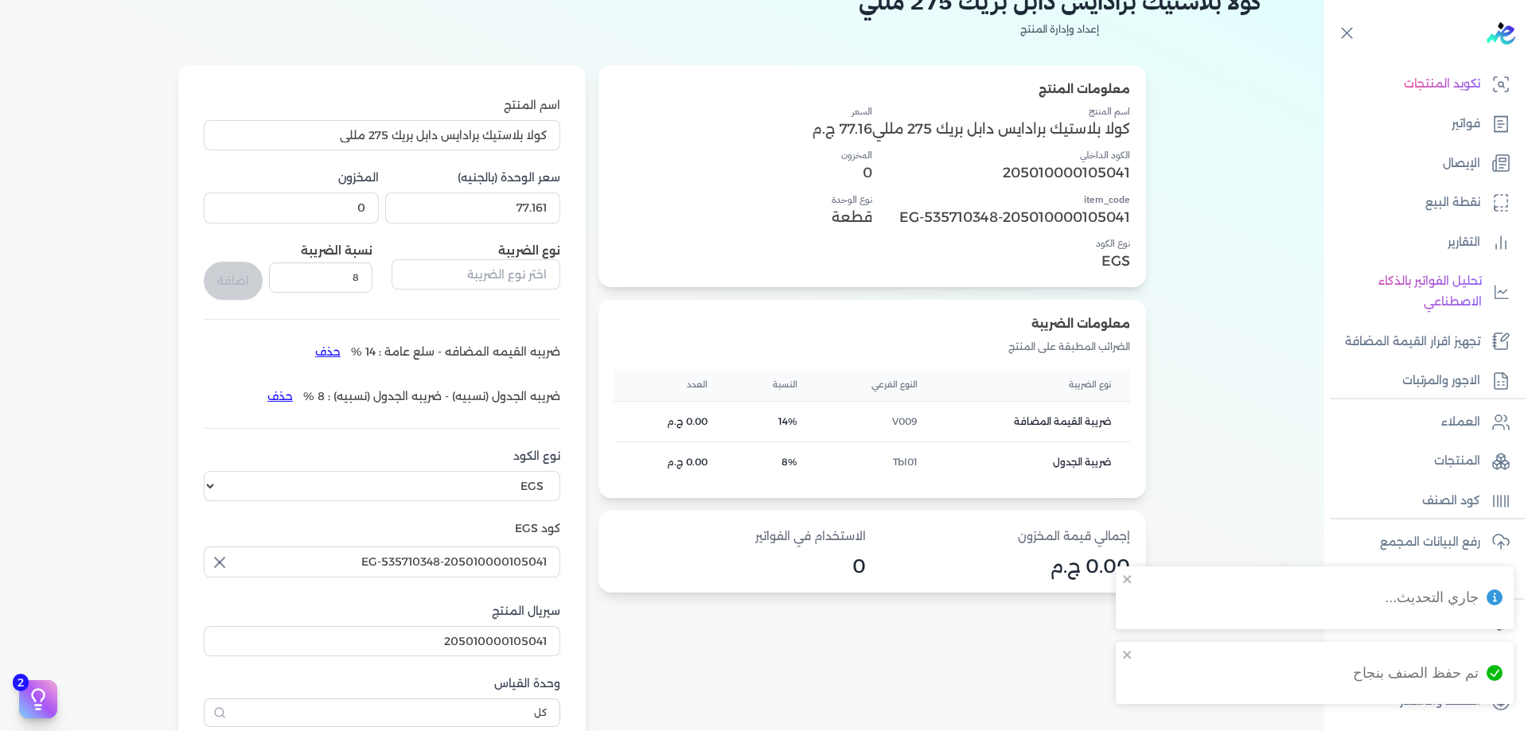
scroll to position [106, 0]
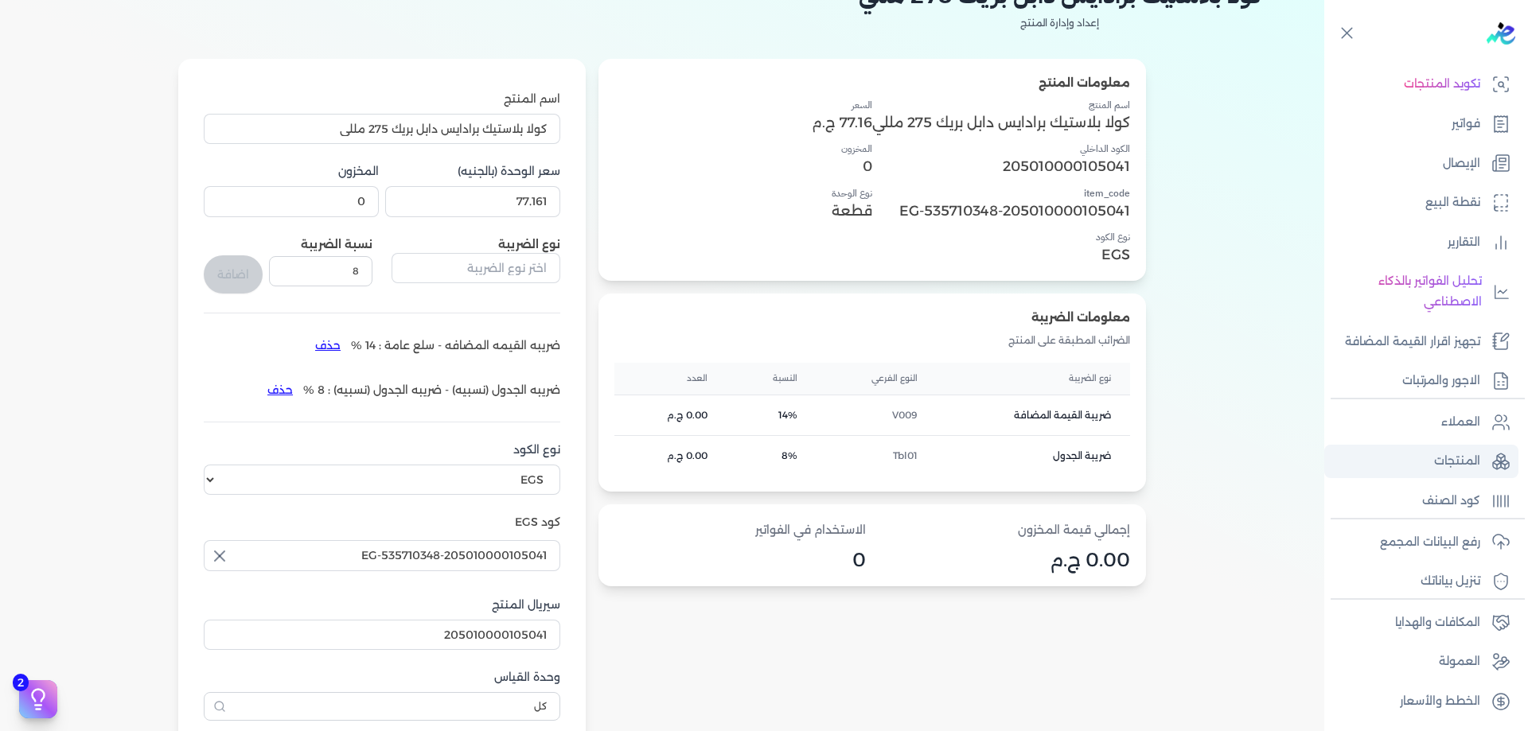
click at [1494, 452] on icon at bounding box center [1500, 461] width 19 height 19
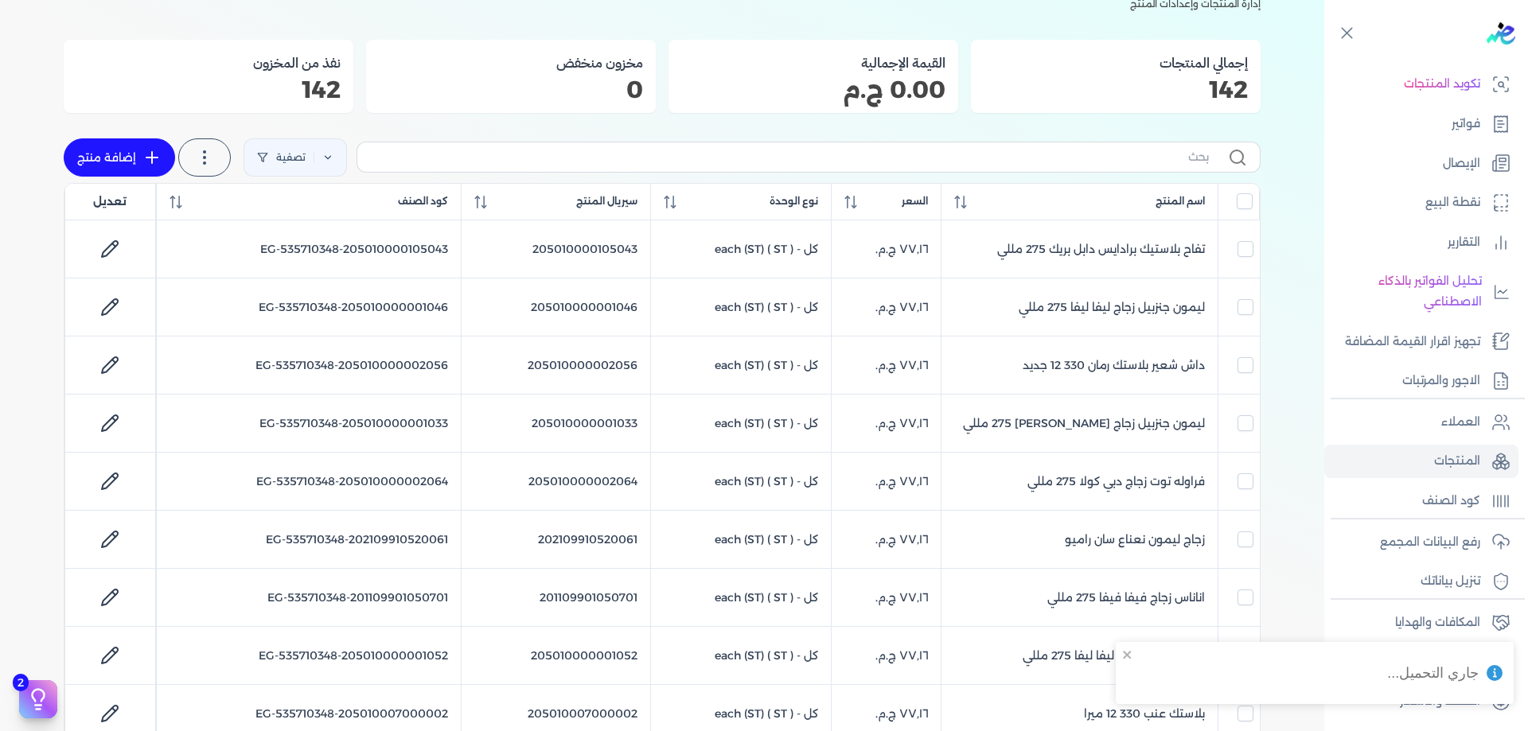
click at [1097, 138] on div "تصفية استخرج المنتجات إضافة منتج" at bounding box center [662, 157] width 1197 height 51
click at [1112, 159] on input "text" at bounding box center [789, 157] width 839 height 17
paste input "205010000105042"
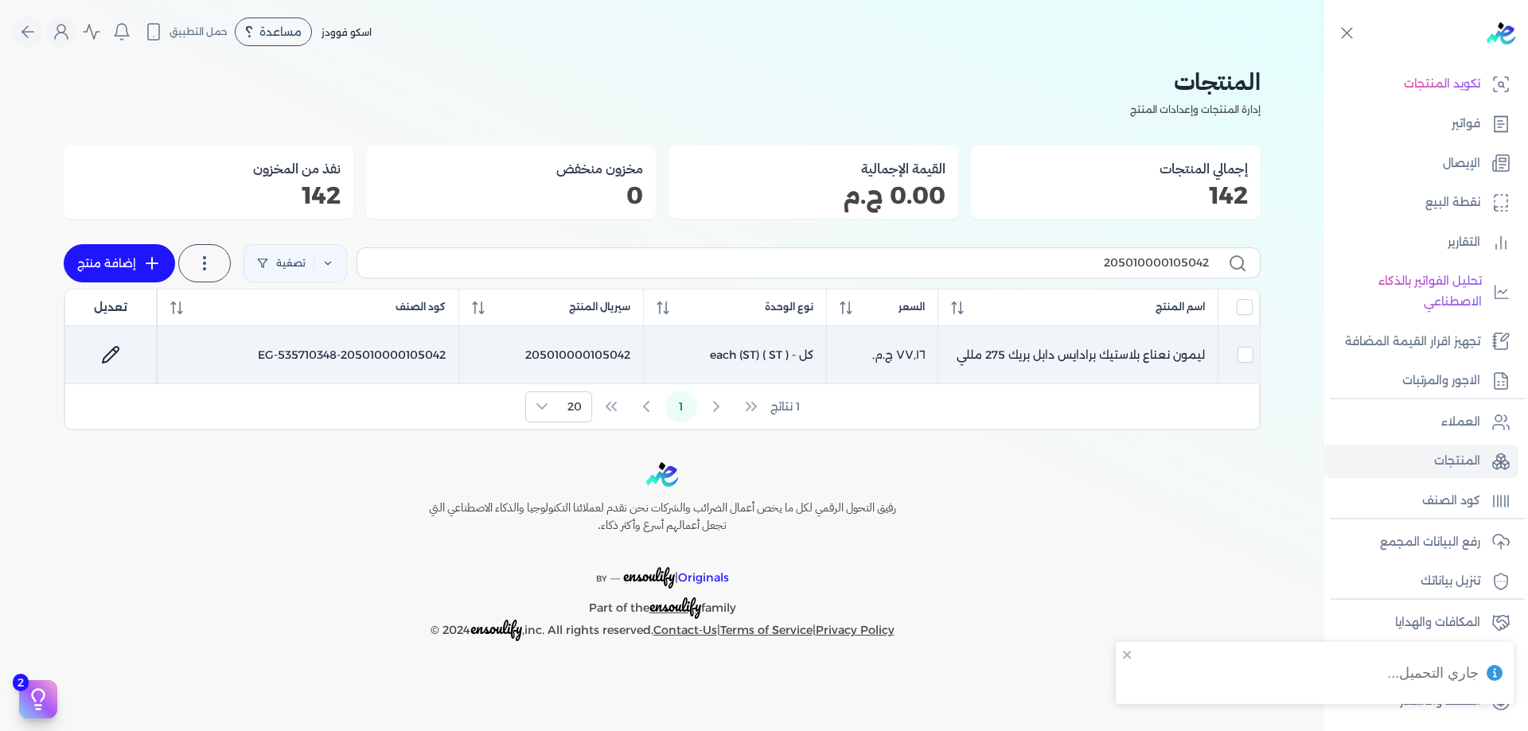
click at [1070, 342] on td "ليمون نعناع بلاستيك برادايس دابل بريك 275 مللي" at bounding box center [1077, 355] width 280 height 58
click at [144, 357] on td at bounding box center [110, 355] width 92 height 58
click at [101, 353] on icon at bounding box center [110, 354] width 19 height 19
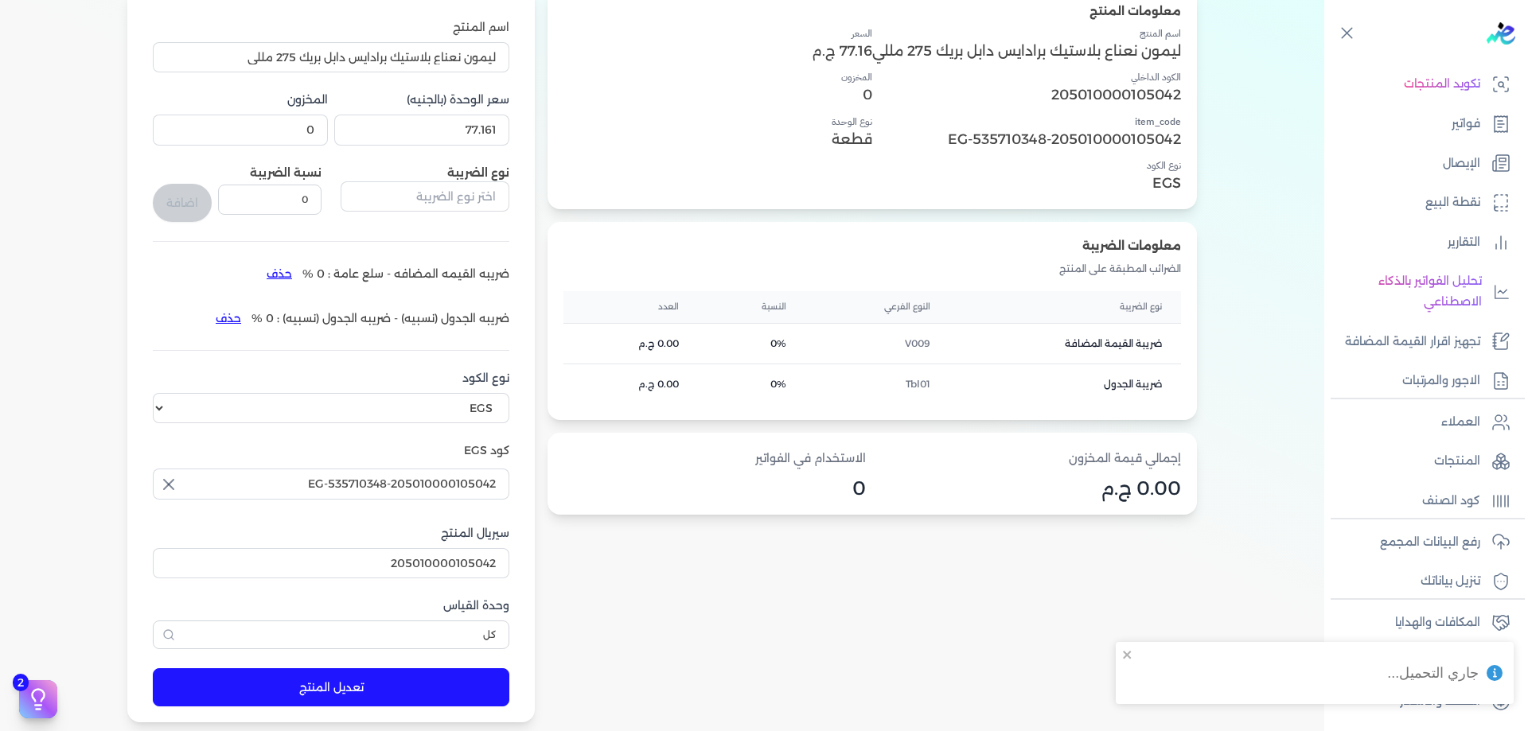
scroll to position [185, 0]
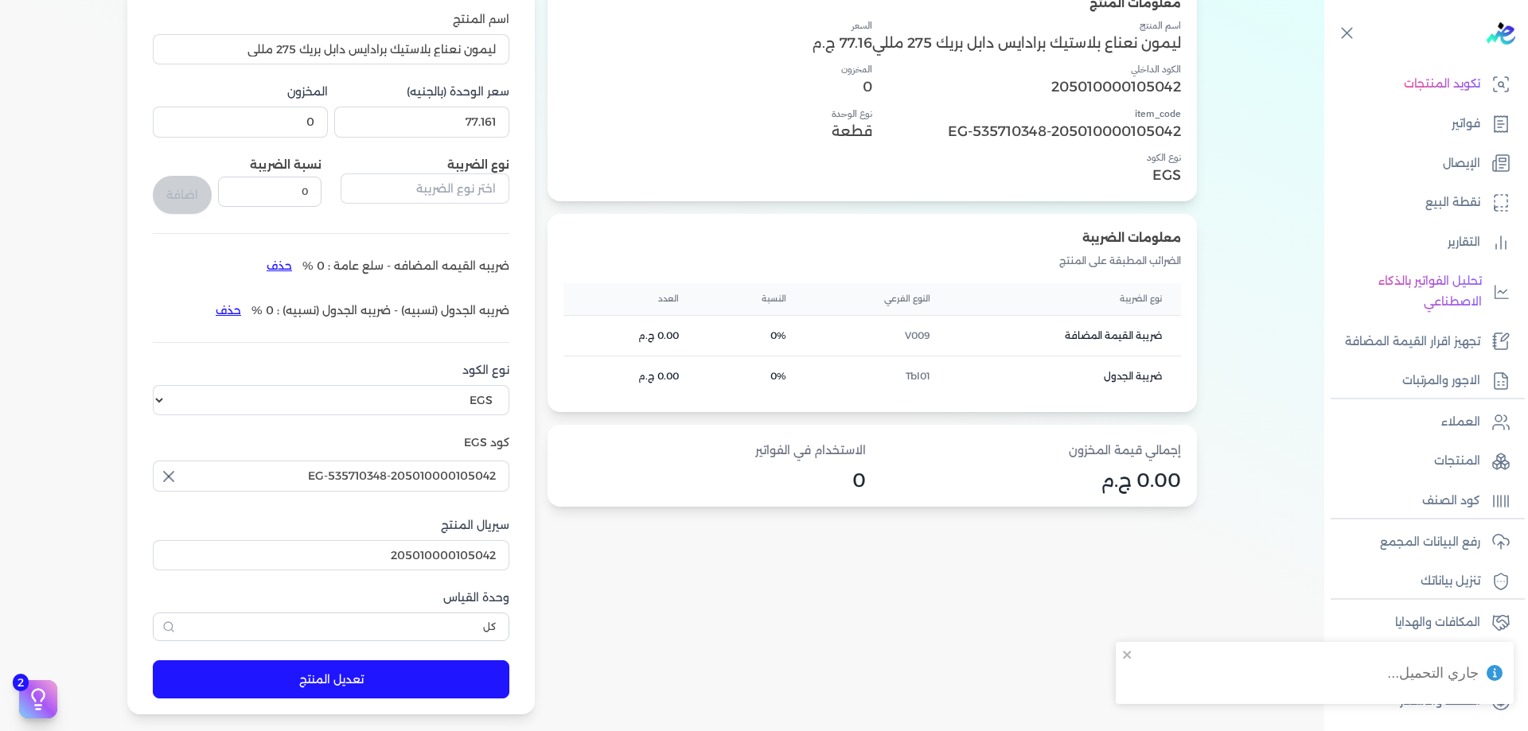
click at [325, 267] on li "ضريبه القيمه المضافه - سلع عامة : 0 % حذف" at bounding box center [382, 265] width 253 height 25
click at [284, 271] on button "حذف" at bounding box center [279, 265] width 46 height 25
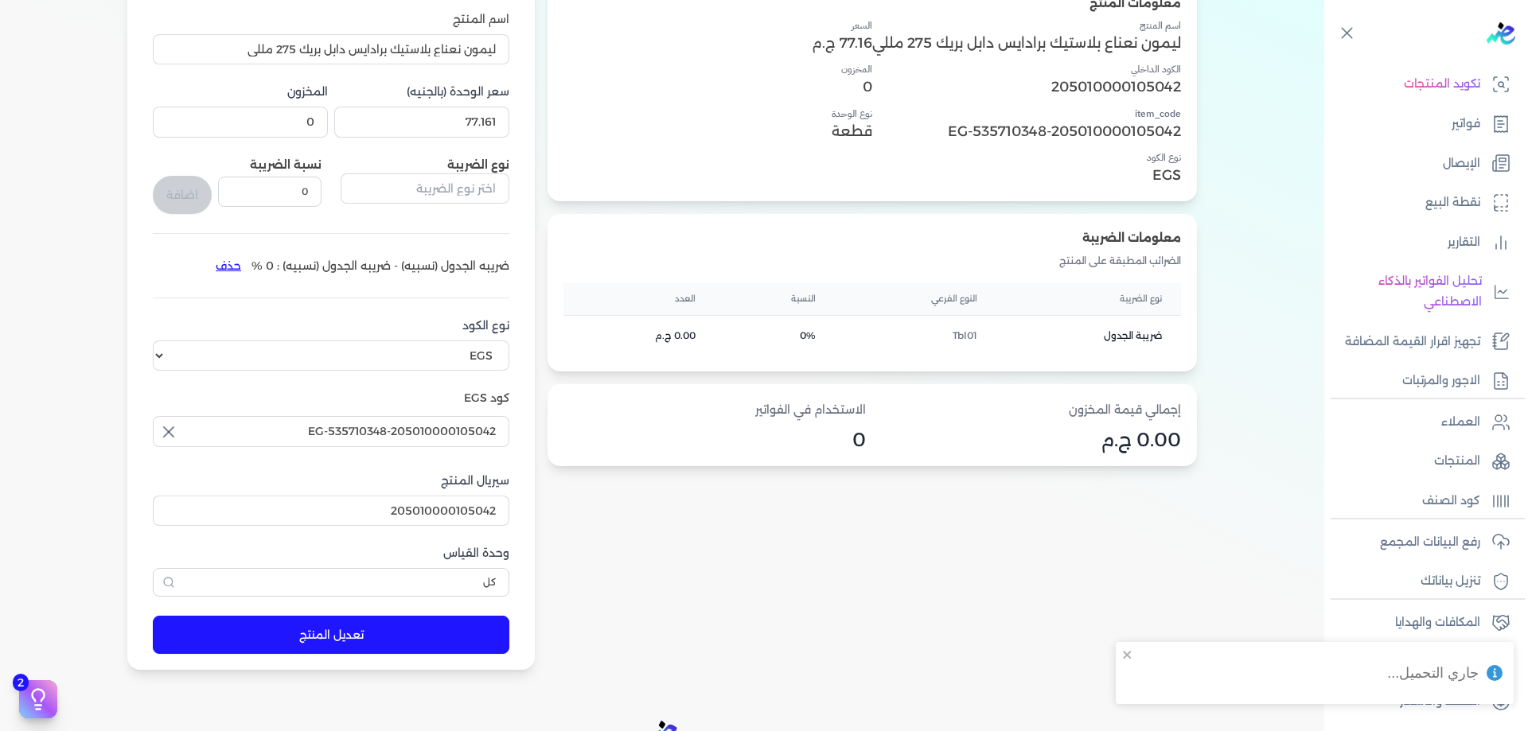
click at [283, 269] on li "ضريبه الجدول (نسبيه) - ضريبه الجدول (نسبيه) : 0 % حذف" at bounding box center [357, 265] width 304 height 25
click at [241, 275] on button "حذف" at bounding box center [228, 265] width 46 height 25
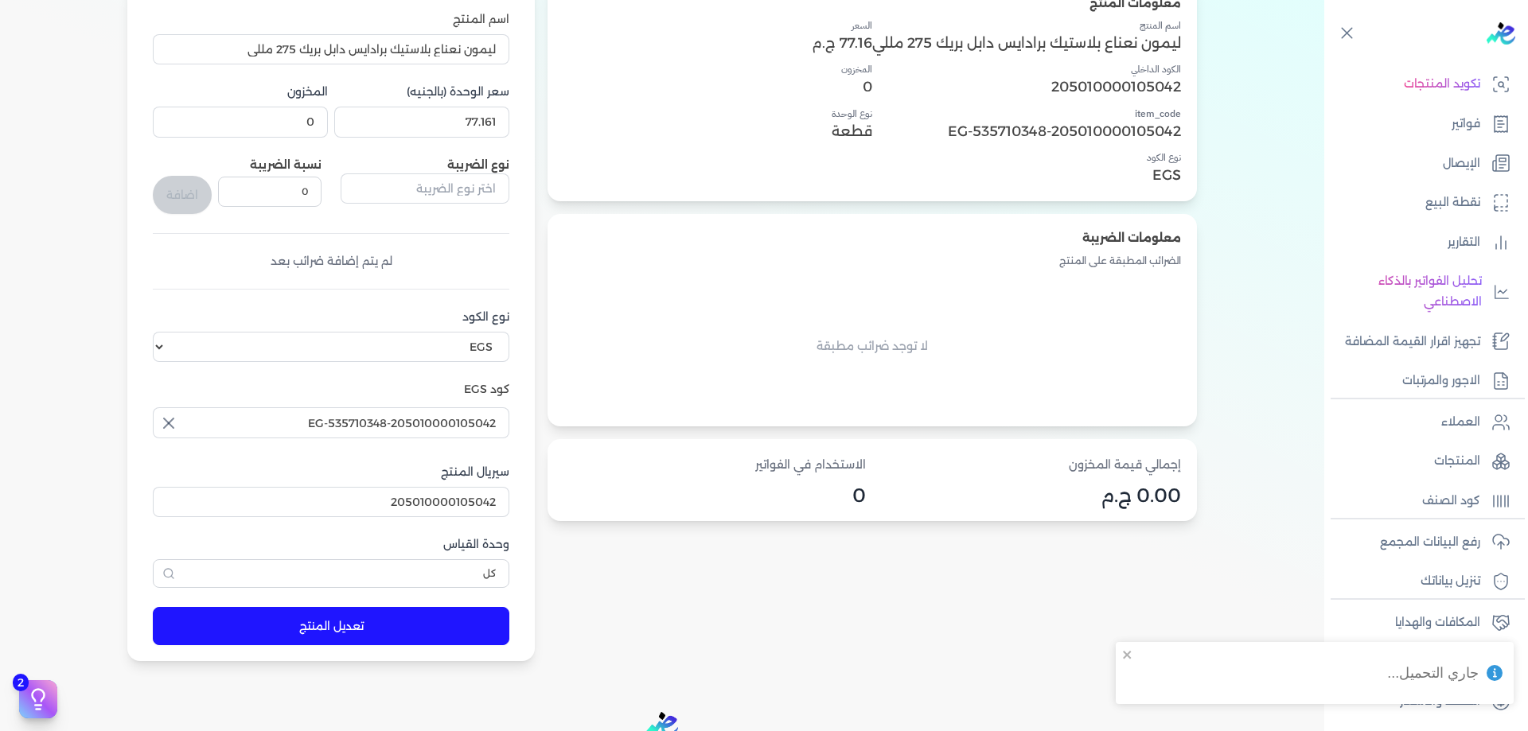
click at [436, 216] on div "اسم المنتج ليمون نعناع بلاستيك برادايس دابل بريك 275 مللي سعر الوحدة (بالجنيه) …" at bounding box center [331, 300] width 357 height 578
click at [440, 186] on input "text" at bounding box center [425, 188] width 169 height 30
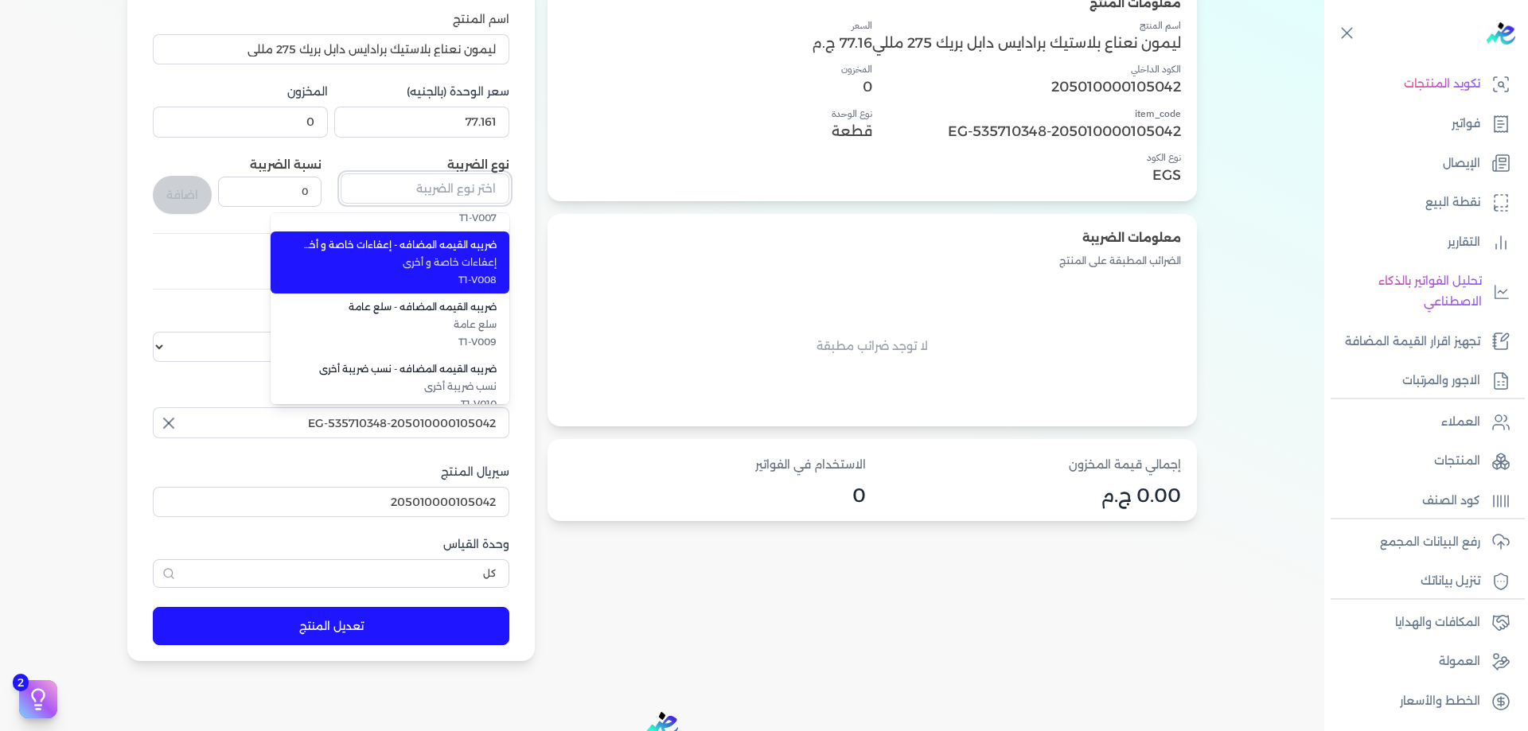
scroll to position [436, 0]
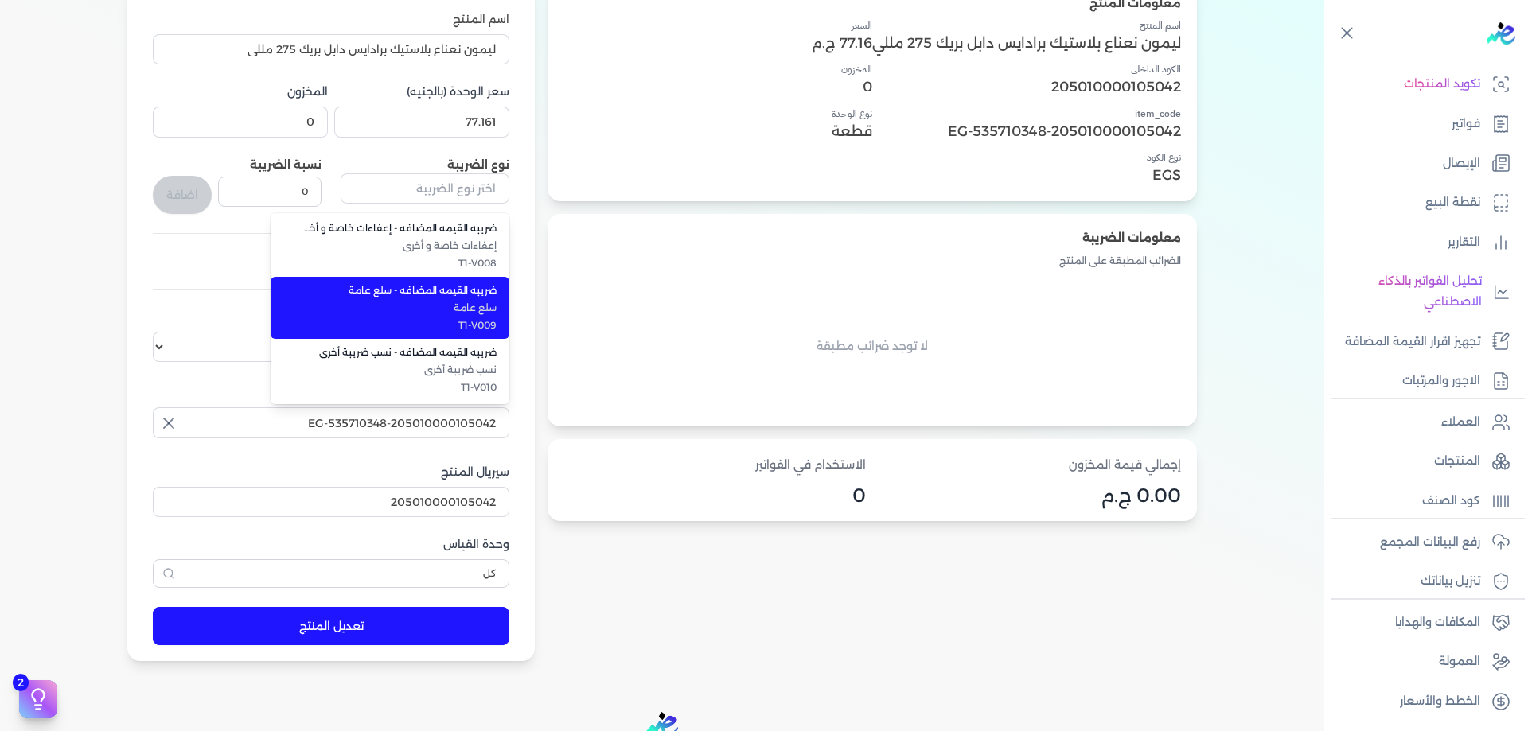
click at [453, 304] on span "سلع عامة" at bounding box center [399, 308] width 194 height 14
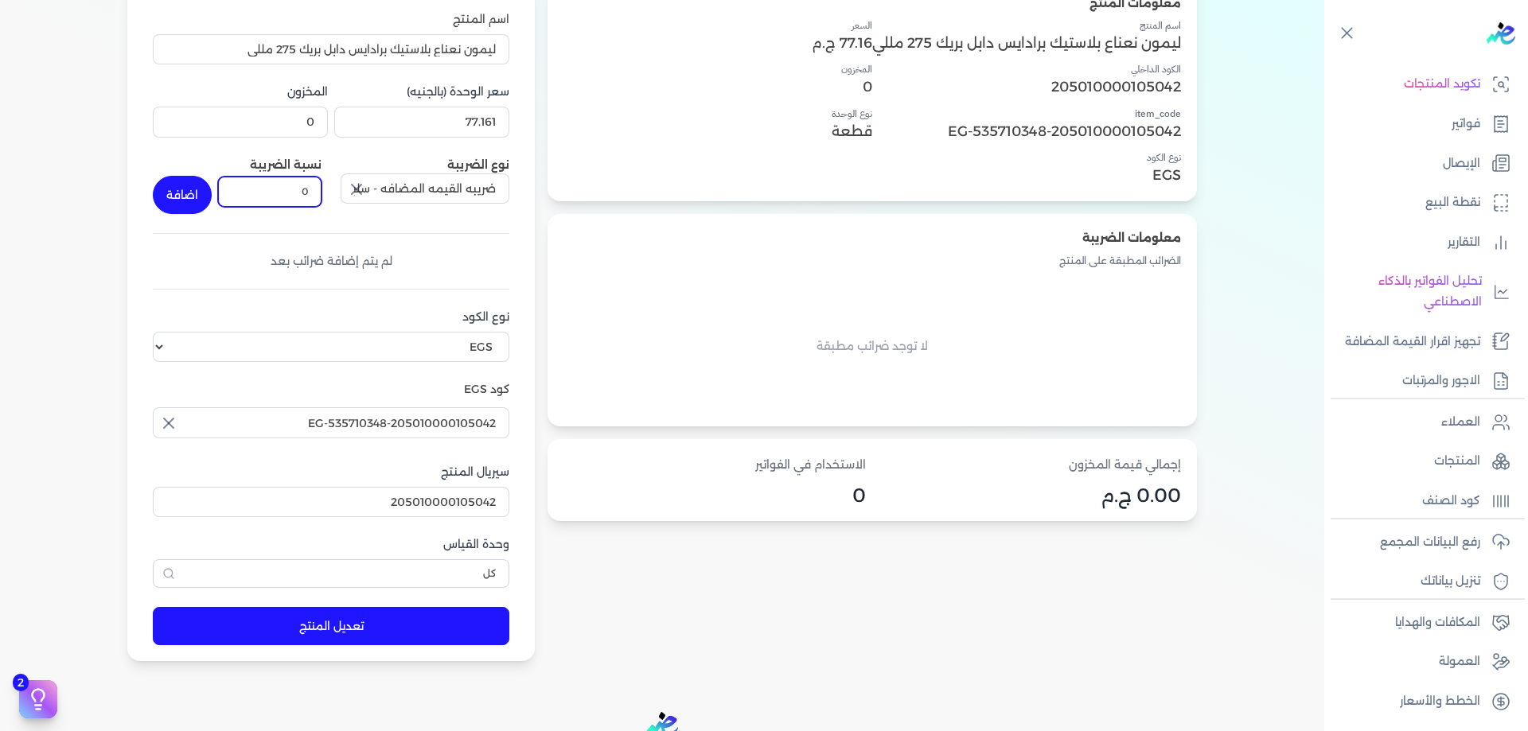
click at [299, 194] on input "0" at bounding box center [269, 192] width 103 height 30
click at [203, 193] on button "اضافة" at bounding box center [182, 195] width 59 height 38
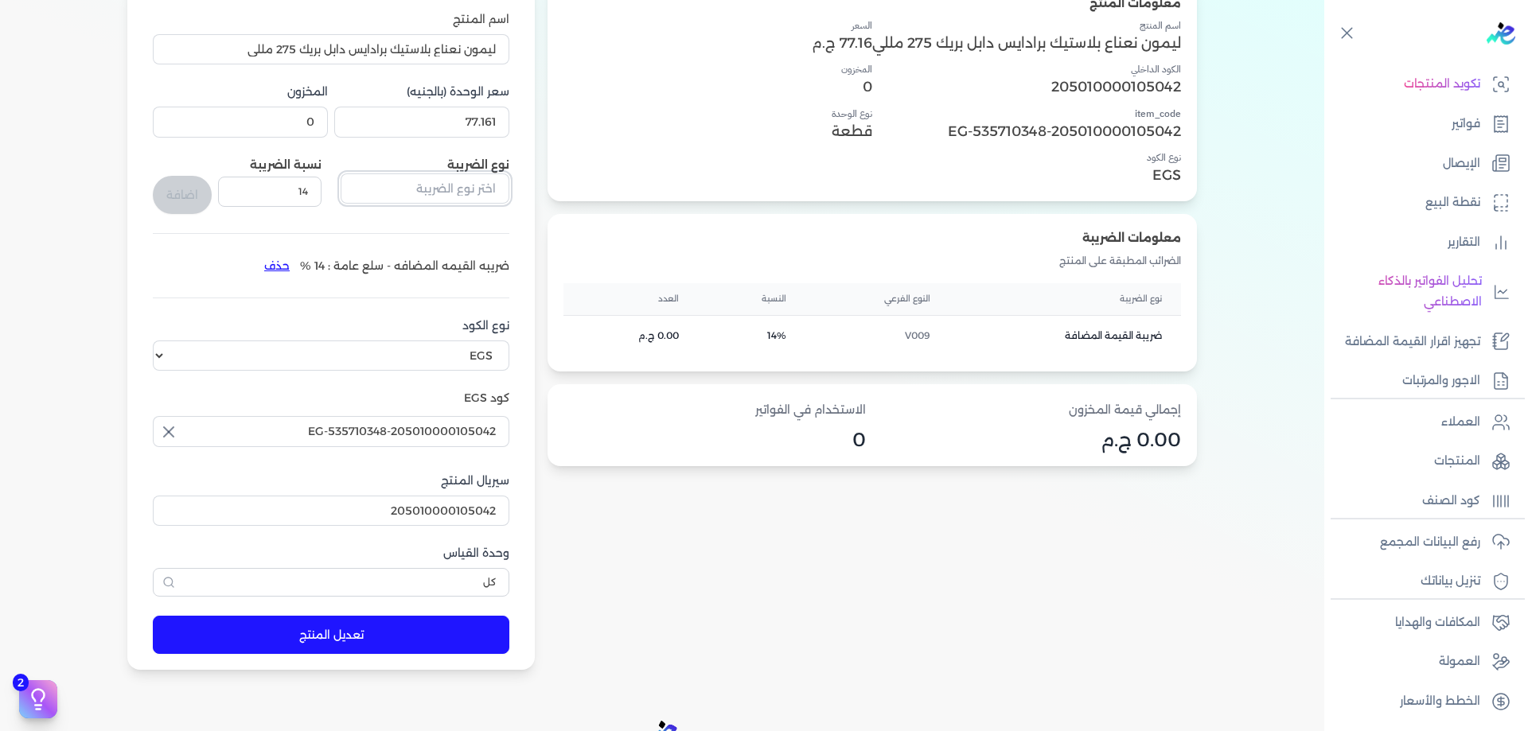
click at [407, 192] on input "text" at bounding box center [425, 188] width 169 height 30
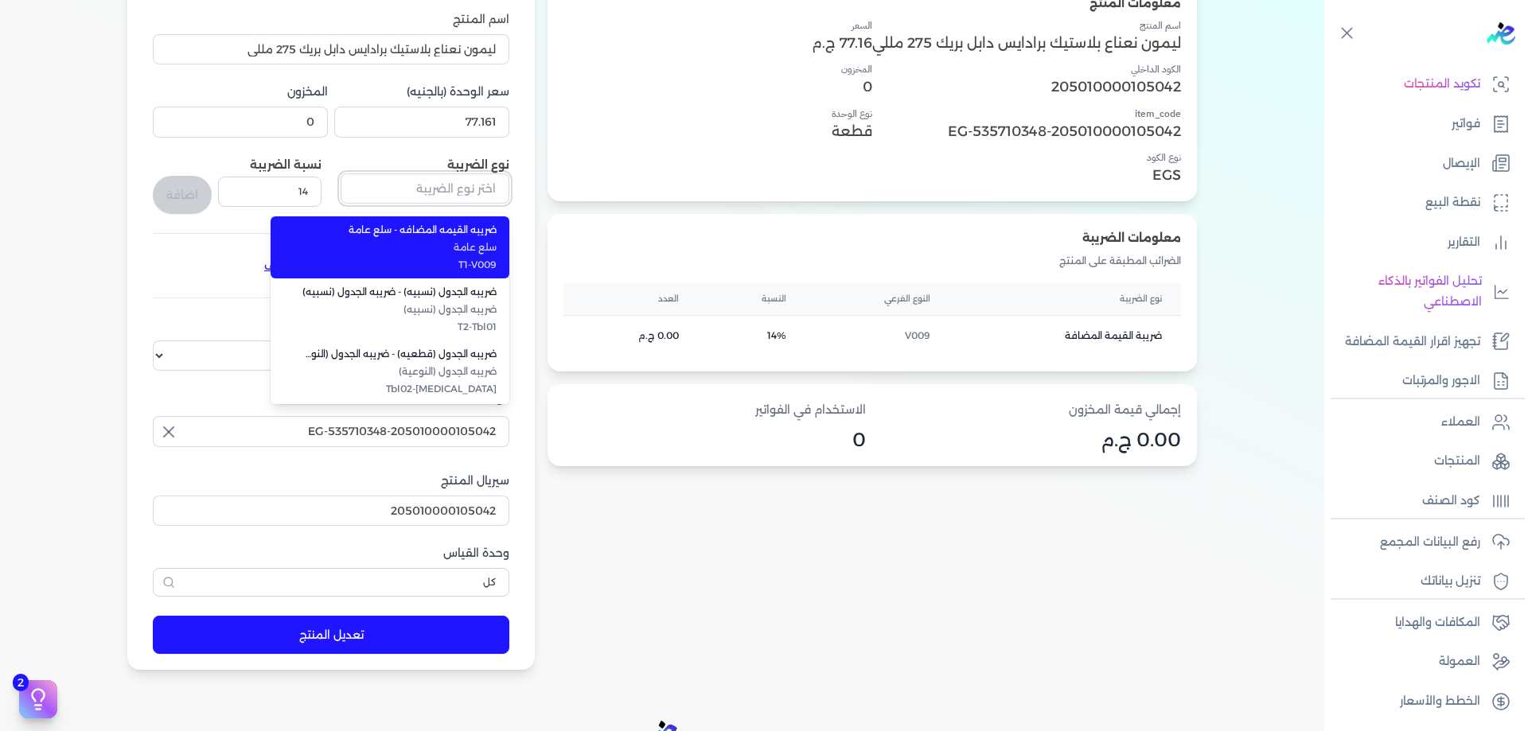
click at [407, 192] on input "text" at bounding box center [425, 188] width 169 height 30
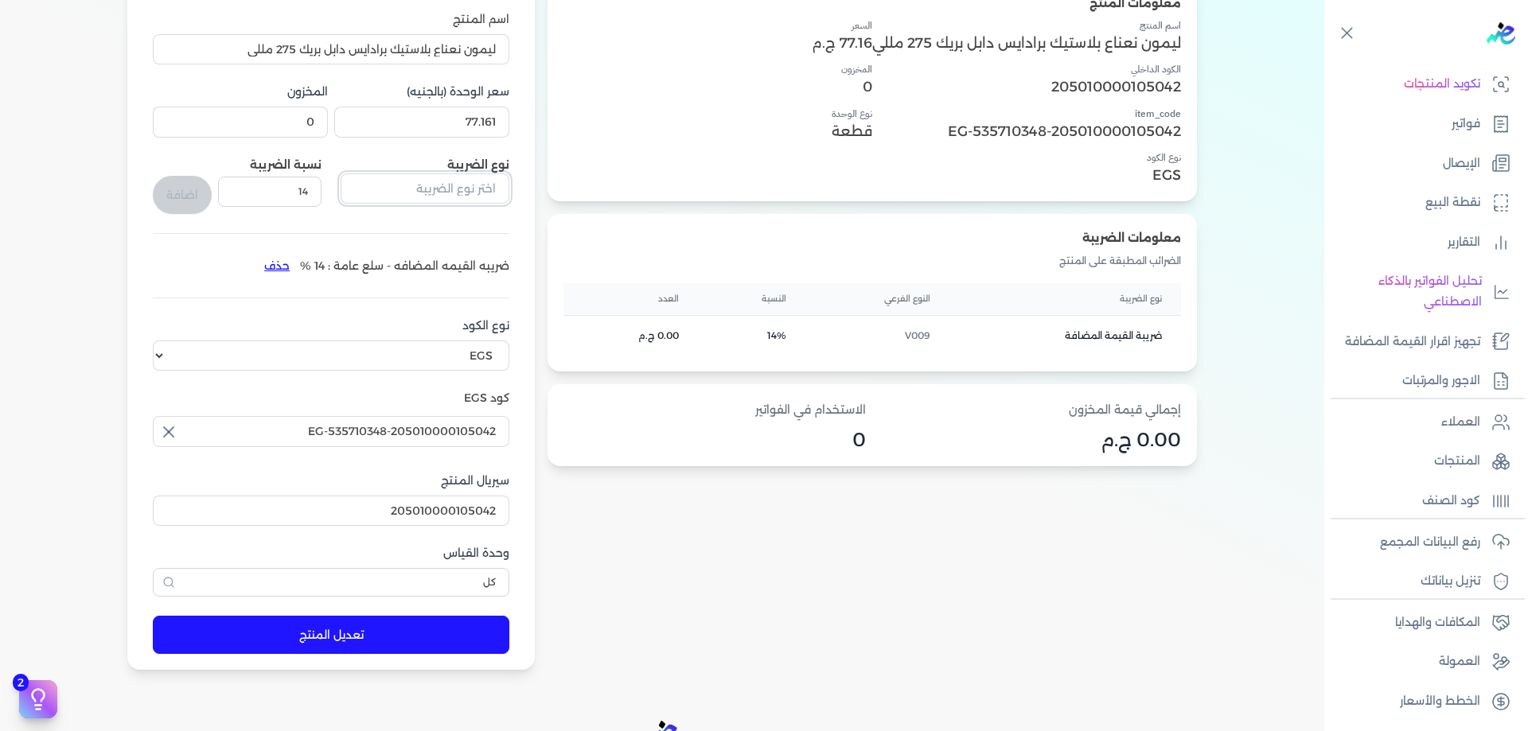
click at [407, 192] on input "text" at bounding box center [425, 188] width 169 height 30
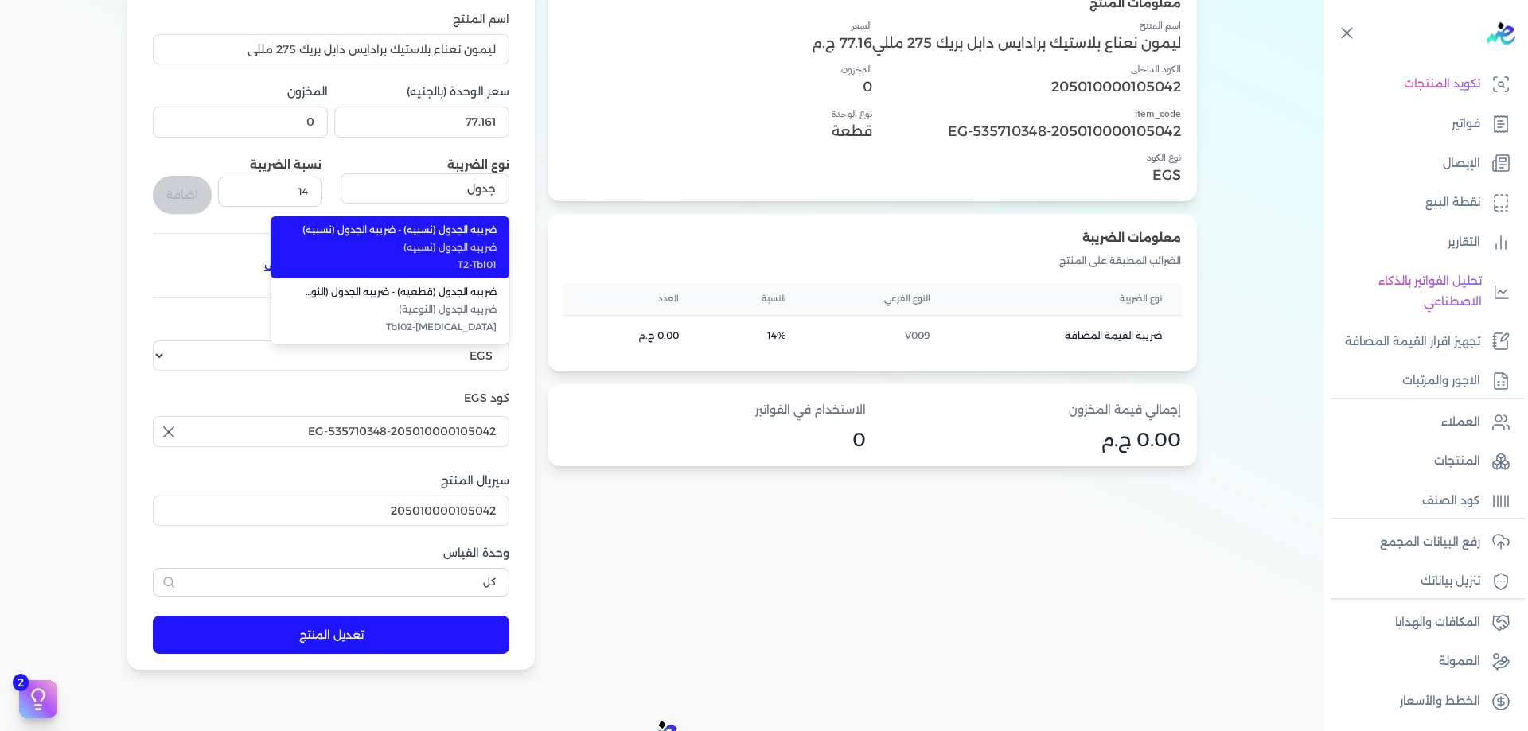
click at [413, 236] on span "ضريبه الجدول (نسبيه) - ضريبه الجدول (نسبيه)" at bounding box center [399, 230] width 194 height 14
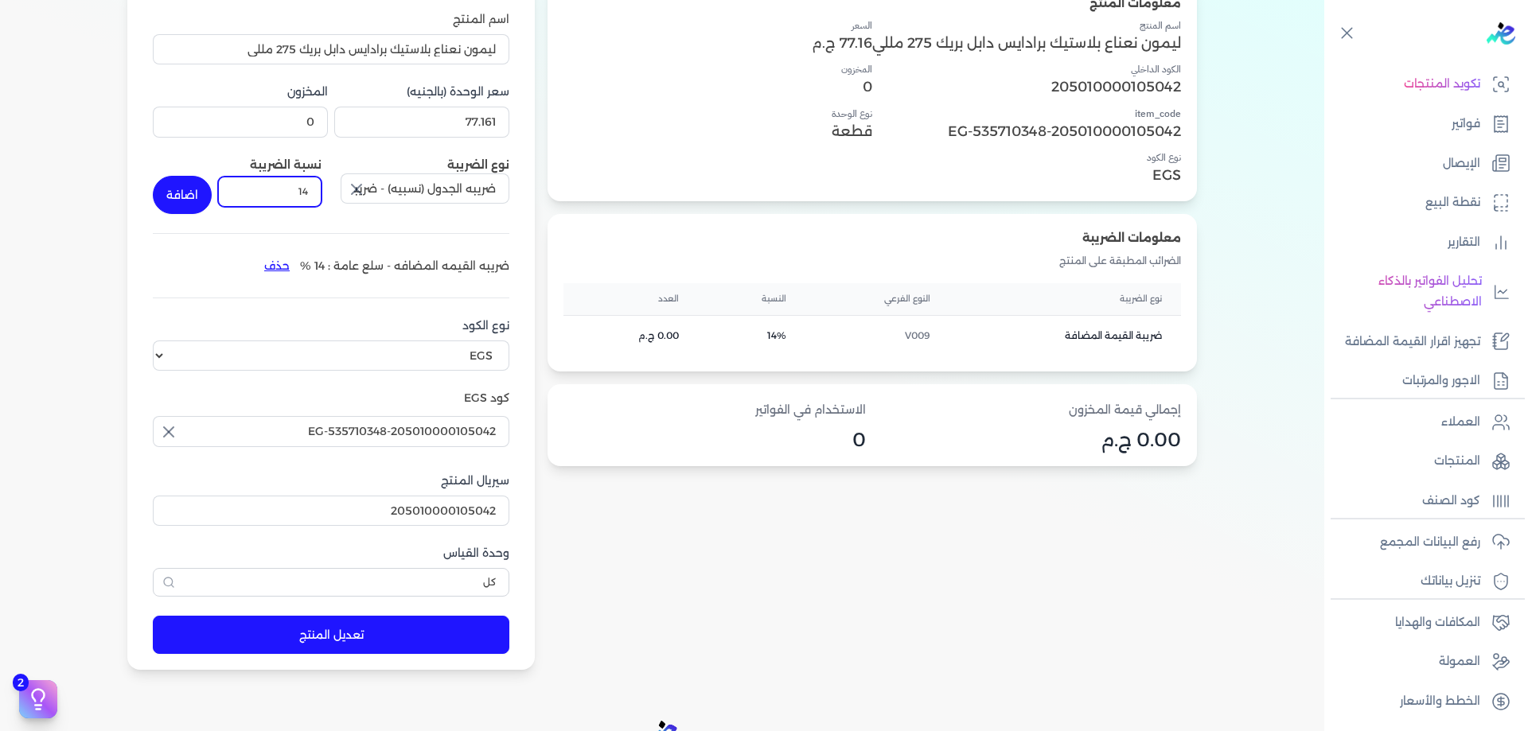
click at [295, 194] on input "14" at bounding box center [269, 192] width 103 height 30
click at [154, 194] on form "اسم المنتج ليمون نعناع بلاستيك برادايس دابل بريك 275 مللي سعر الوحدة (بالجنيه) …" at bounding box center [331, 325] width 388 height 692
click at [166, 191] on button "اضافة" at bounding box center [182, 195] width 59 height 38
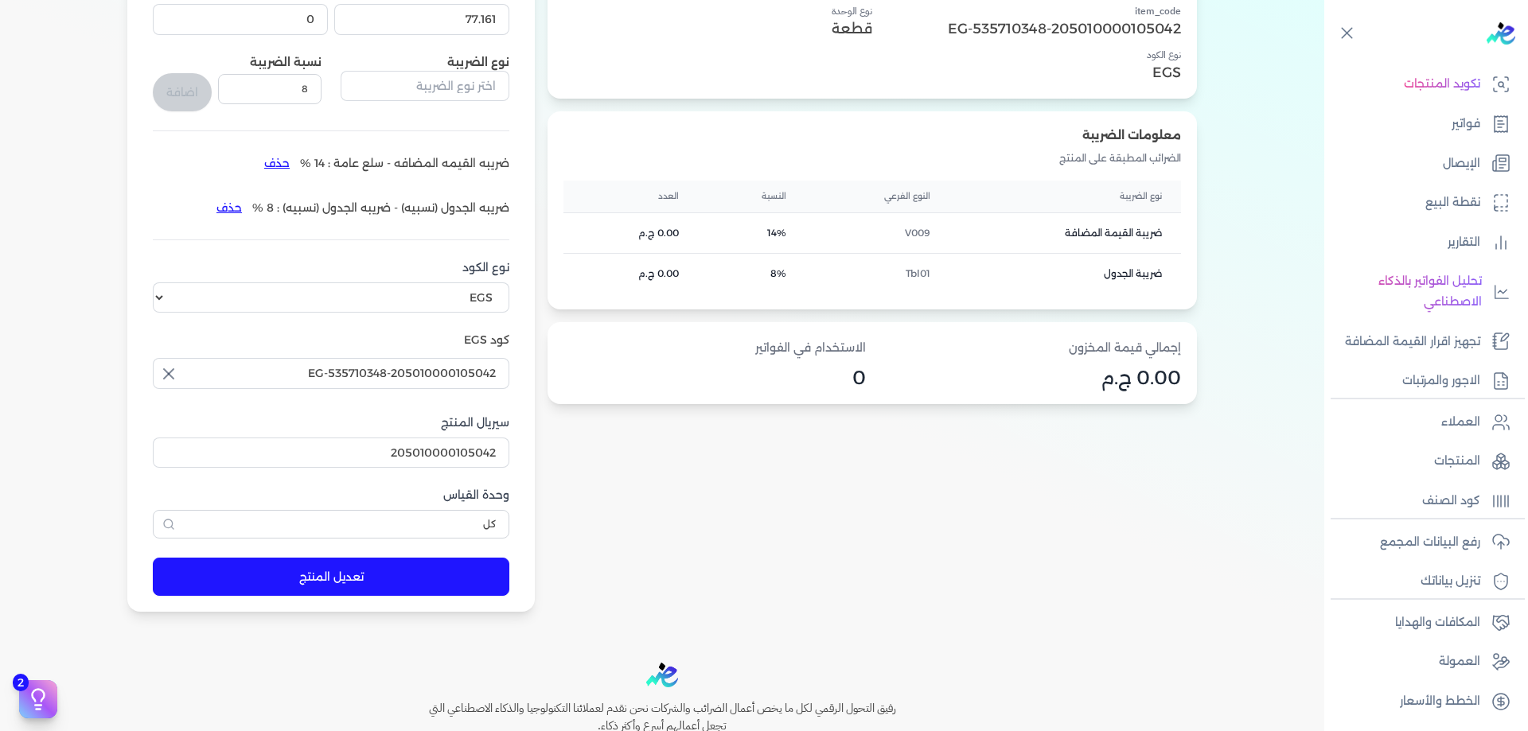
scroll to position [292, 0]
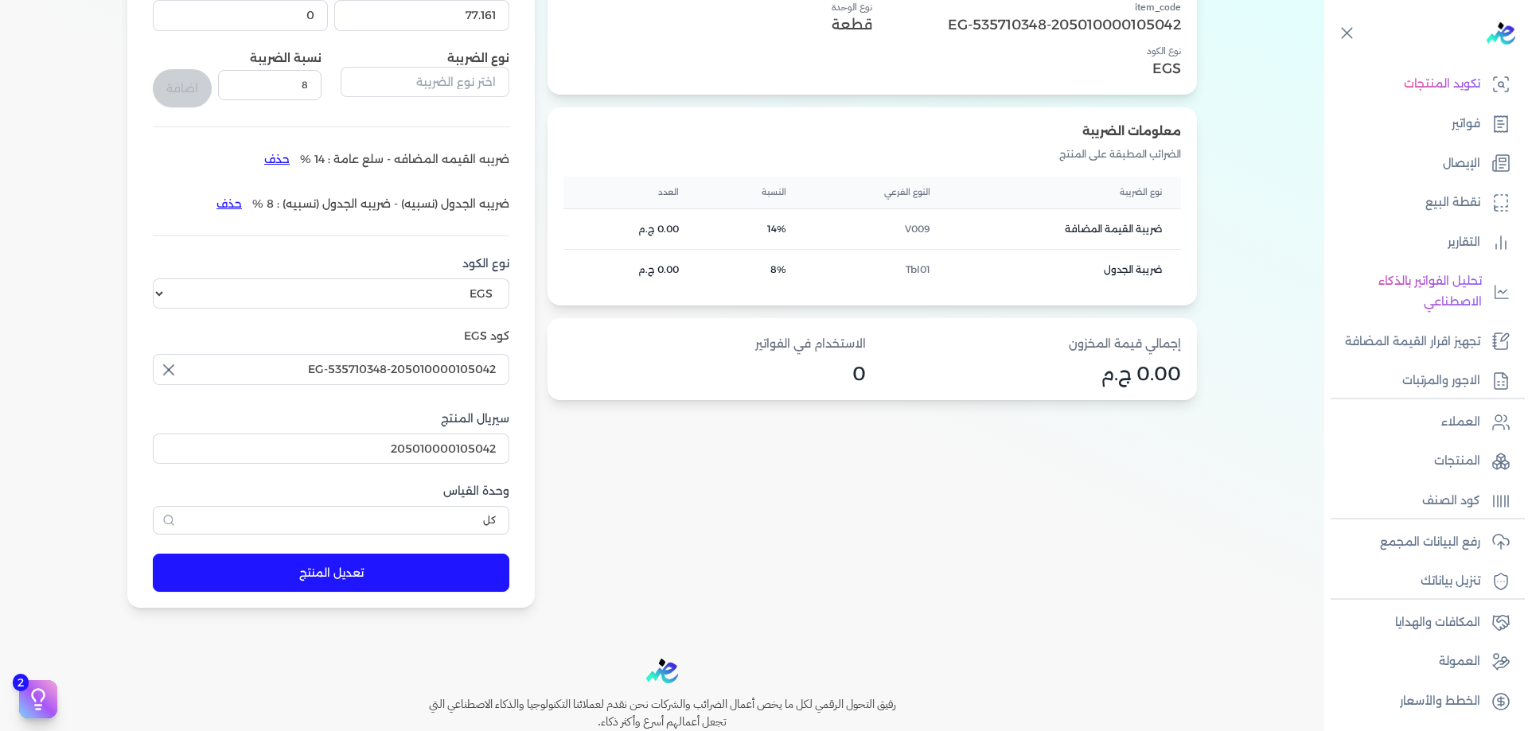
click at [379, 573] on button "تعديل المنتج" at bounding box center [331, 573] width 357 height 38
click at [1497, 460] on icon at bounding box center [1501, 458] width 8 height 9
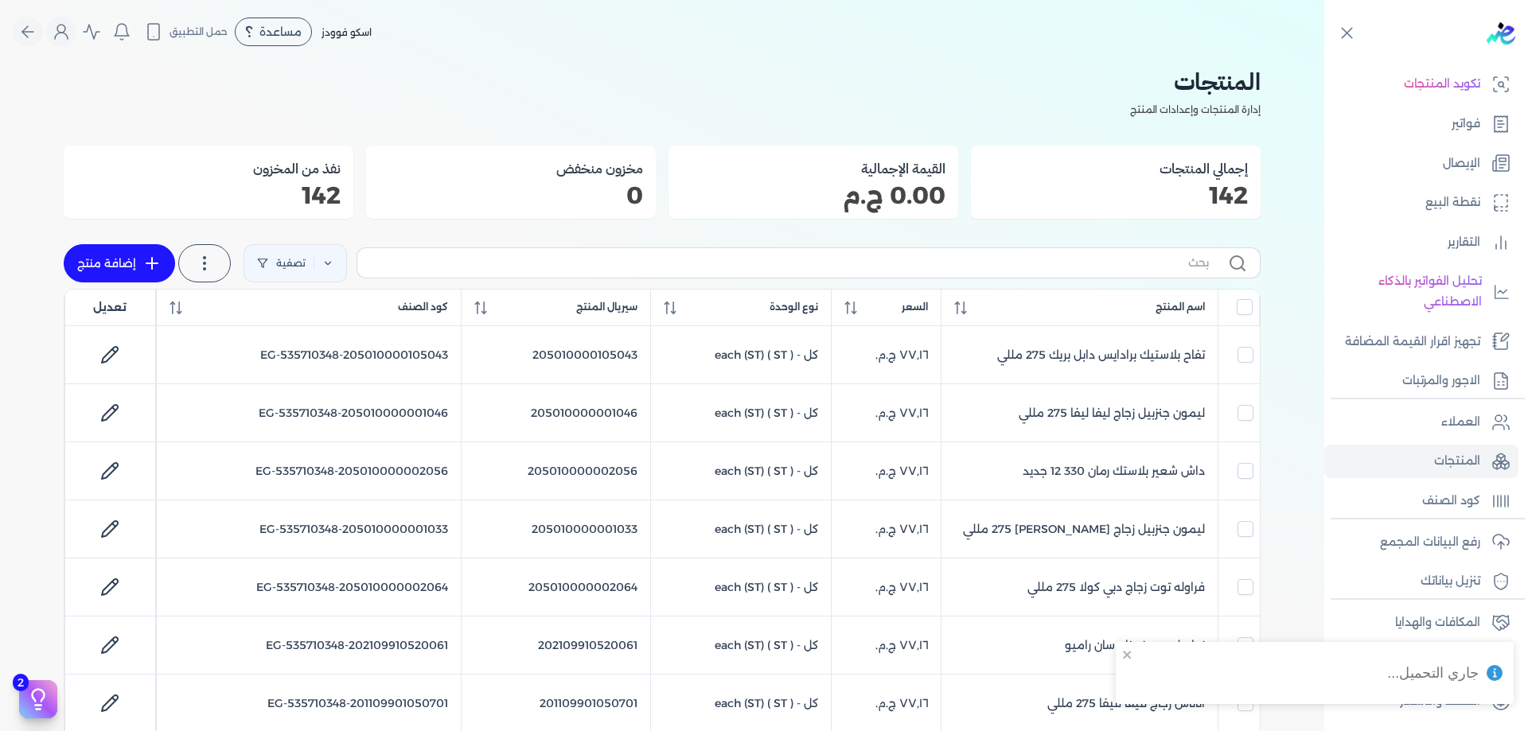
click at [1099, 241] on div "تصفية استخرج المنتجات إضافة منتج" at bounding box center [662, 263] width 1197 height 51
click at [1122, 280] on div "تصفية استخرج المنتجات إضافة منتج" at bounding box center [662, 263] width 1197 height 51
click at [1130, 275] on label at bounding box center [809, 262] width 904 height 30
click at [1130, 271] on input "text" at bounding box center [789, 263] width 839 height 17
click at [1134, 272] on label at bounding box center [809, 262] width 904 height 30
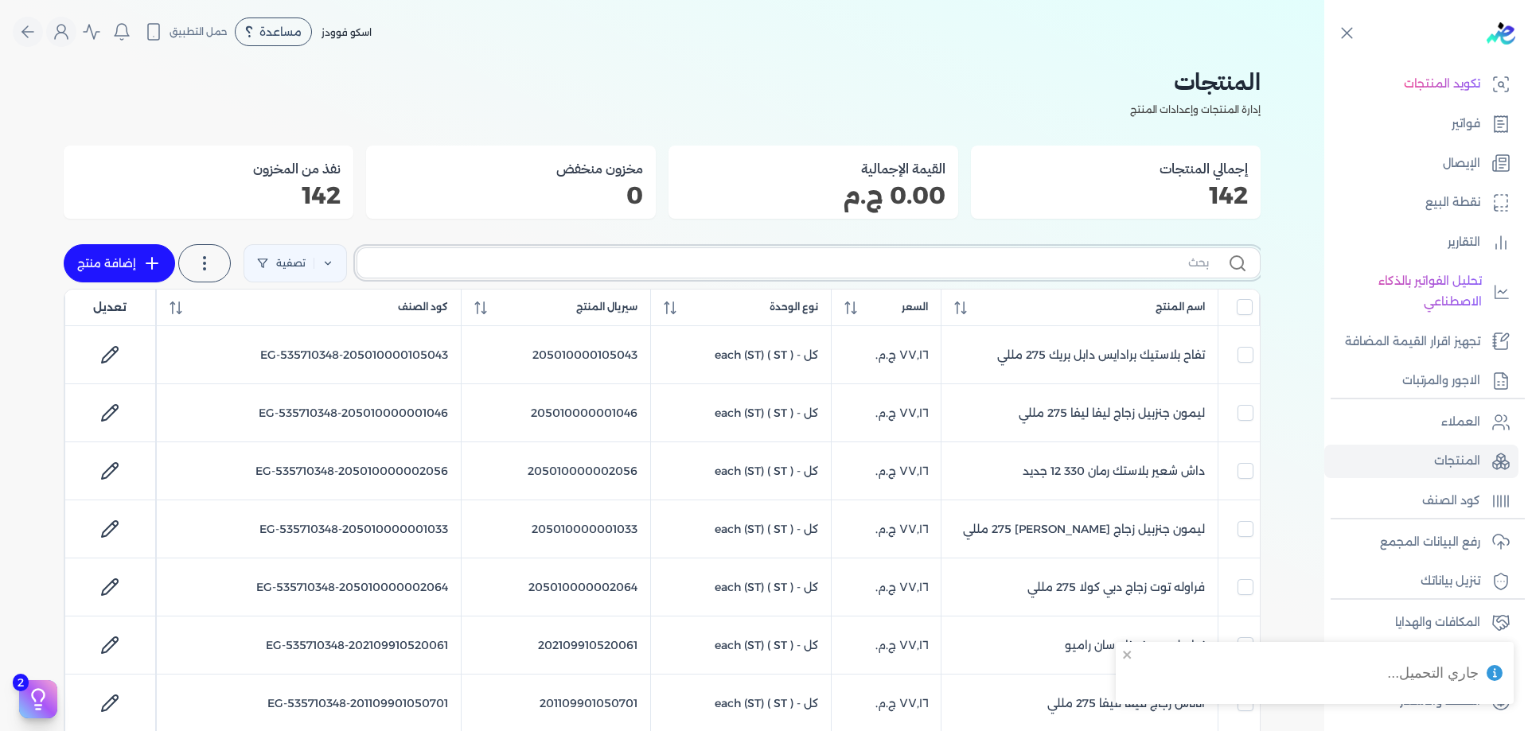
click at [1134, 271] on input "text" at bounding box center [789, 263] width 839 height 17
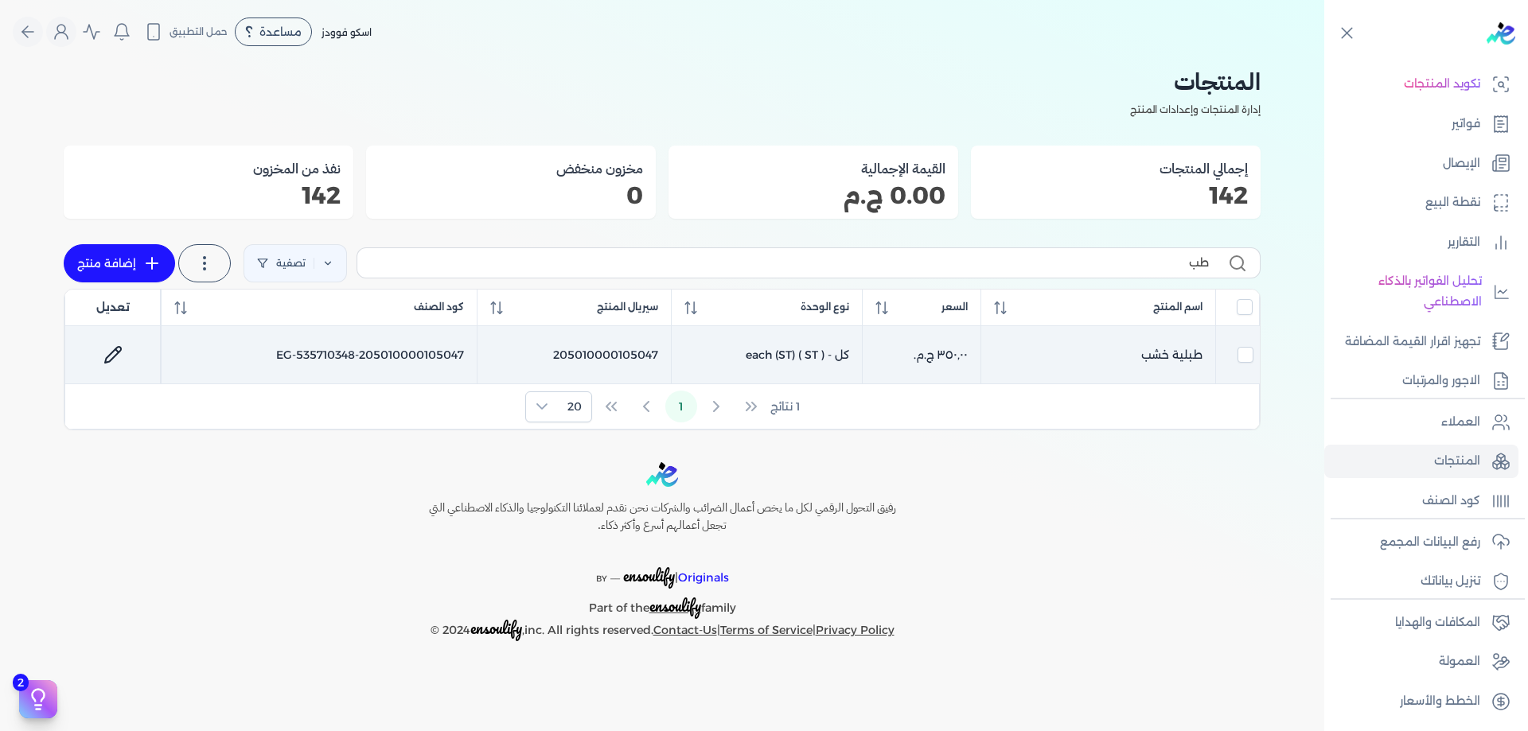
click at [1129, 384] on td "طبلية خشب" at bounding box center [1098, 355] width 235 height 58
click at [124, 353] on link at bounding box center [113, 355] width 38 height 38
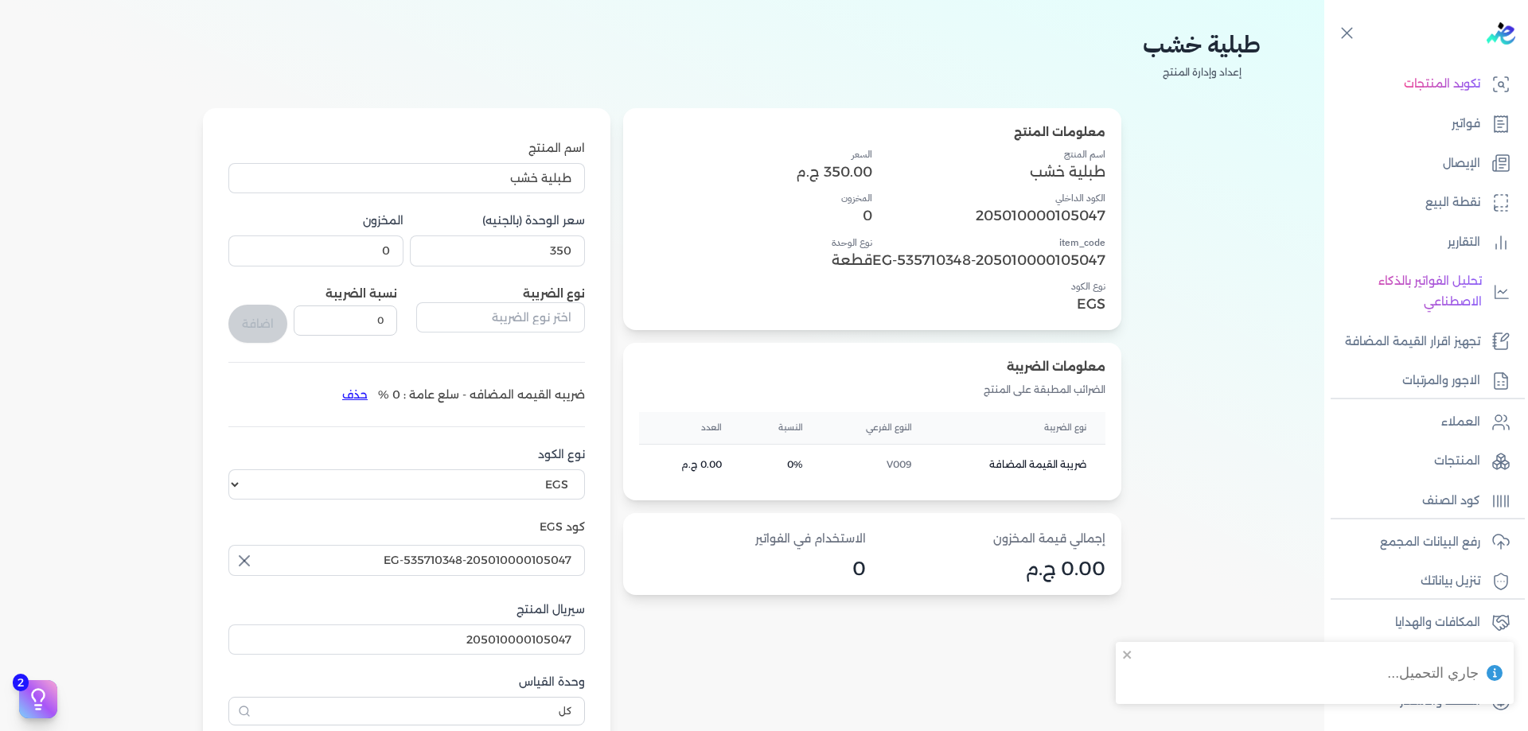
scroll to position [80, 0]
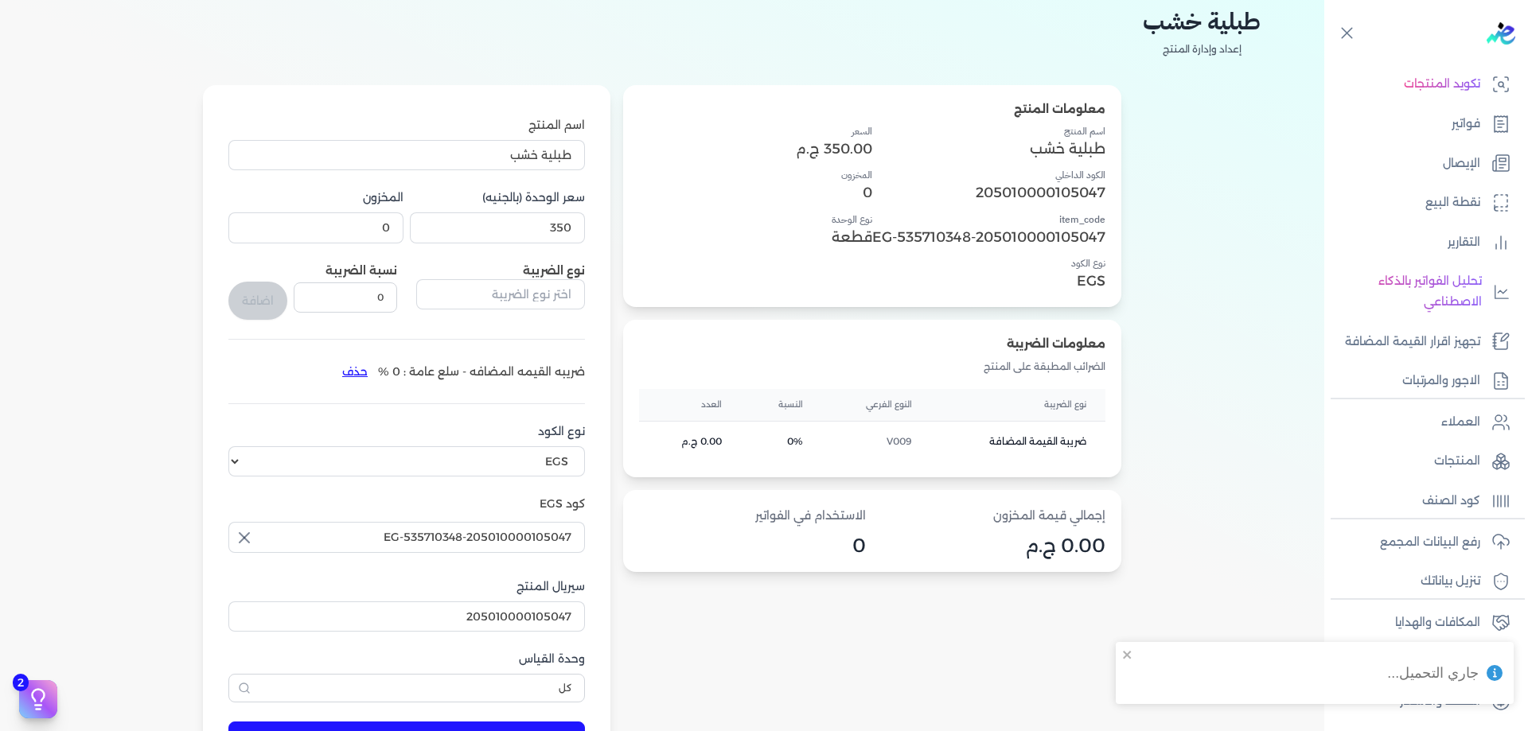
click at [353, 376] on button "حذف" at bounding box center [355, 371] width 46 height 25
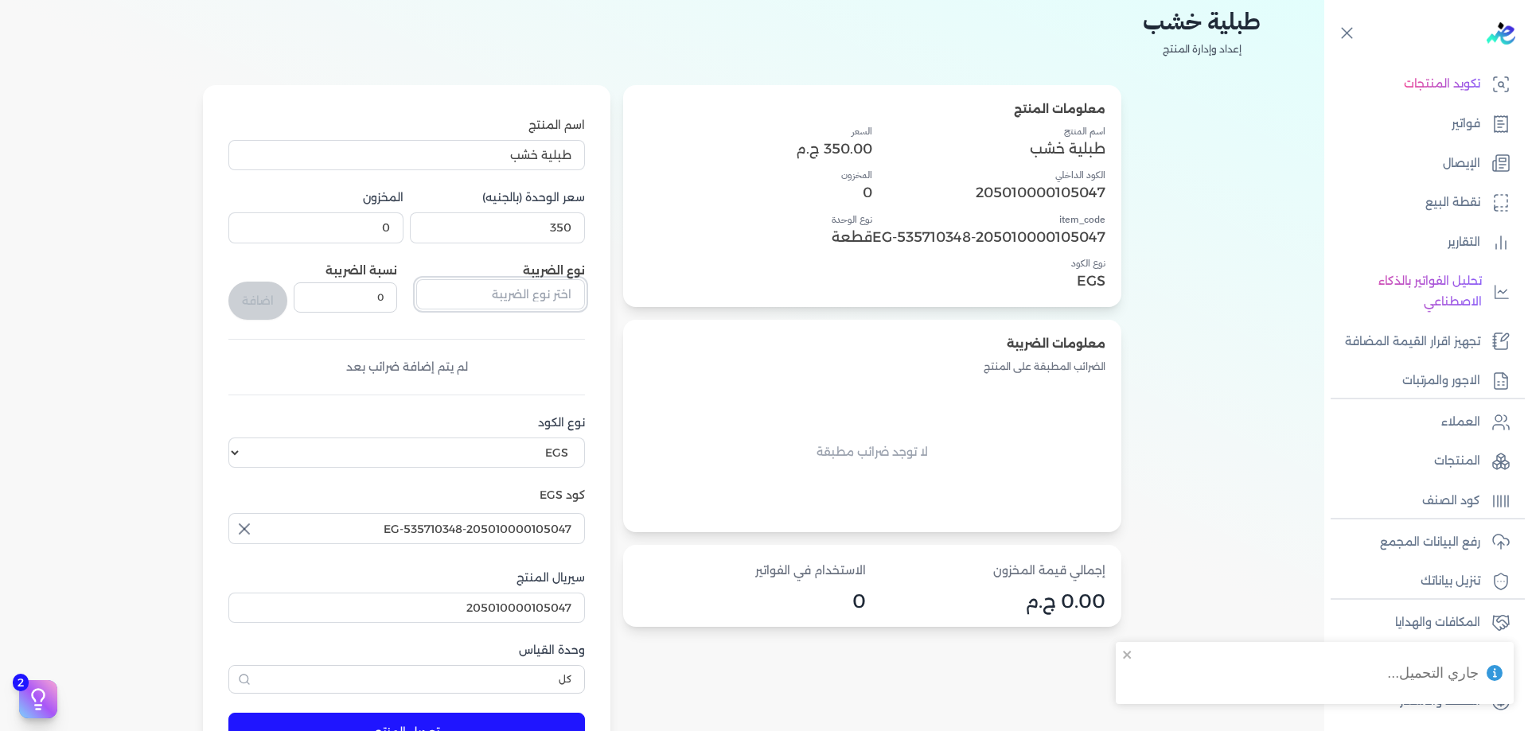
click at [505, 294] on input "text" at bounding box center [500, 294] width 169 height 30
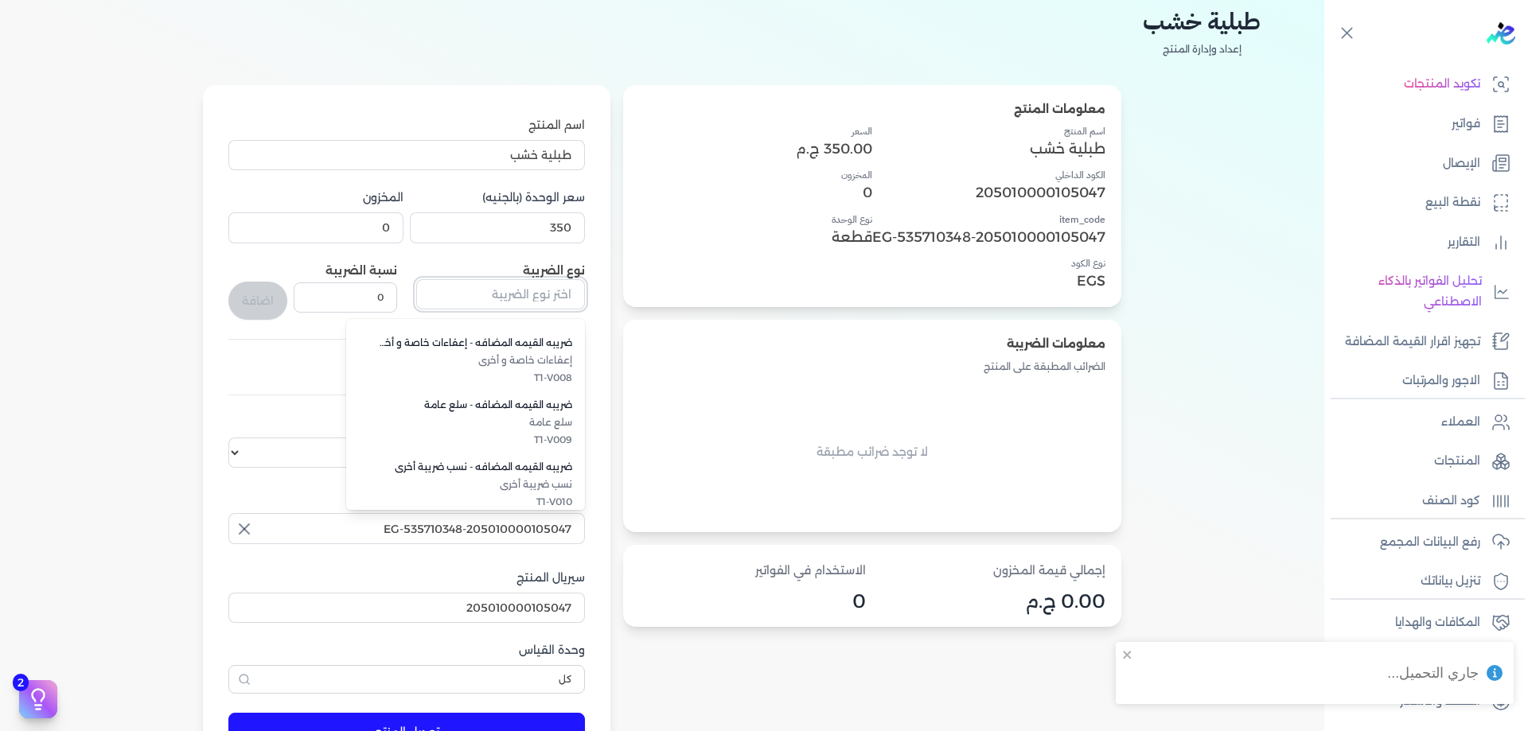
scroll to position [436, 0]
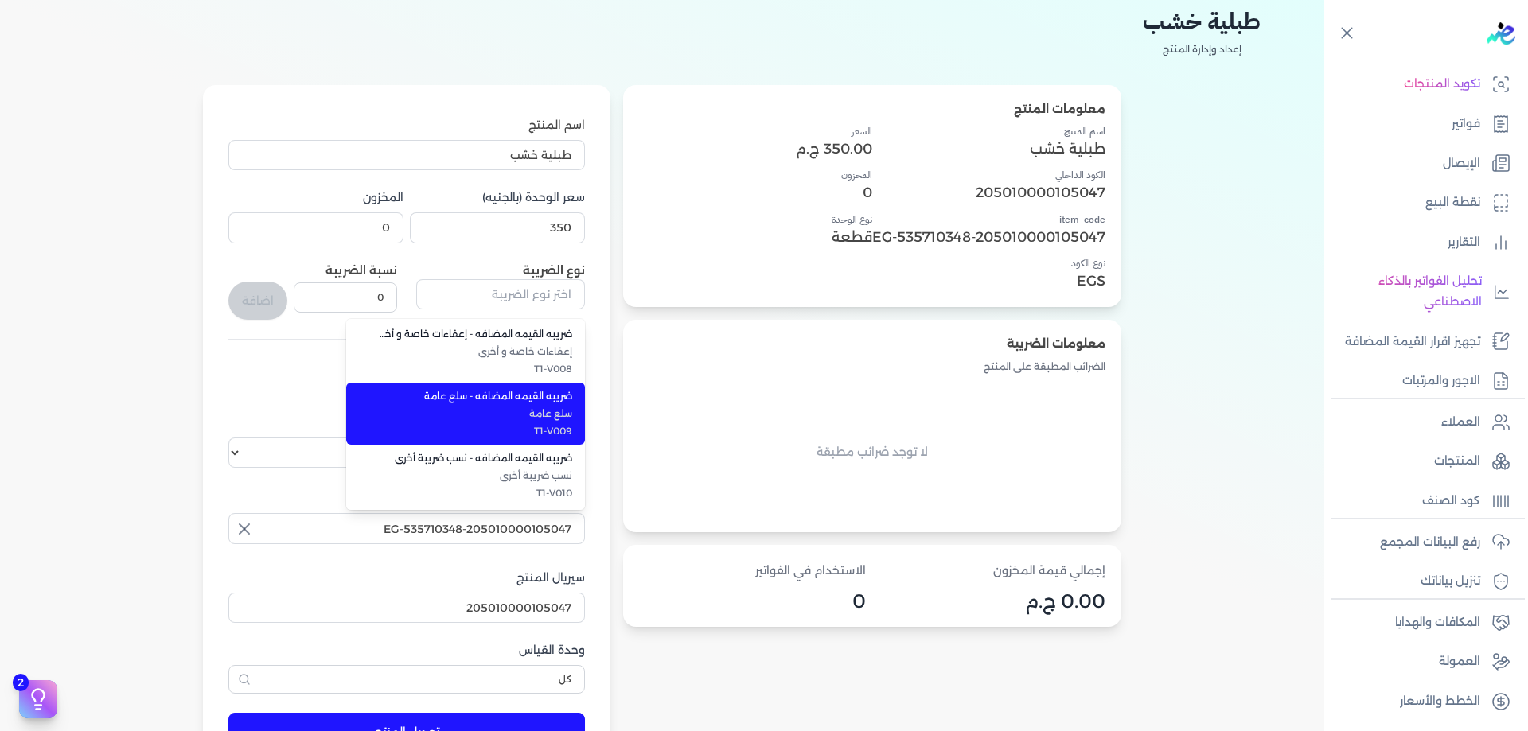
click at [475, 412] on span "سلع عامة" at bounding box center [475, 414] width 194 height 14
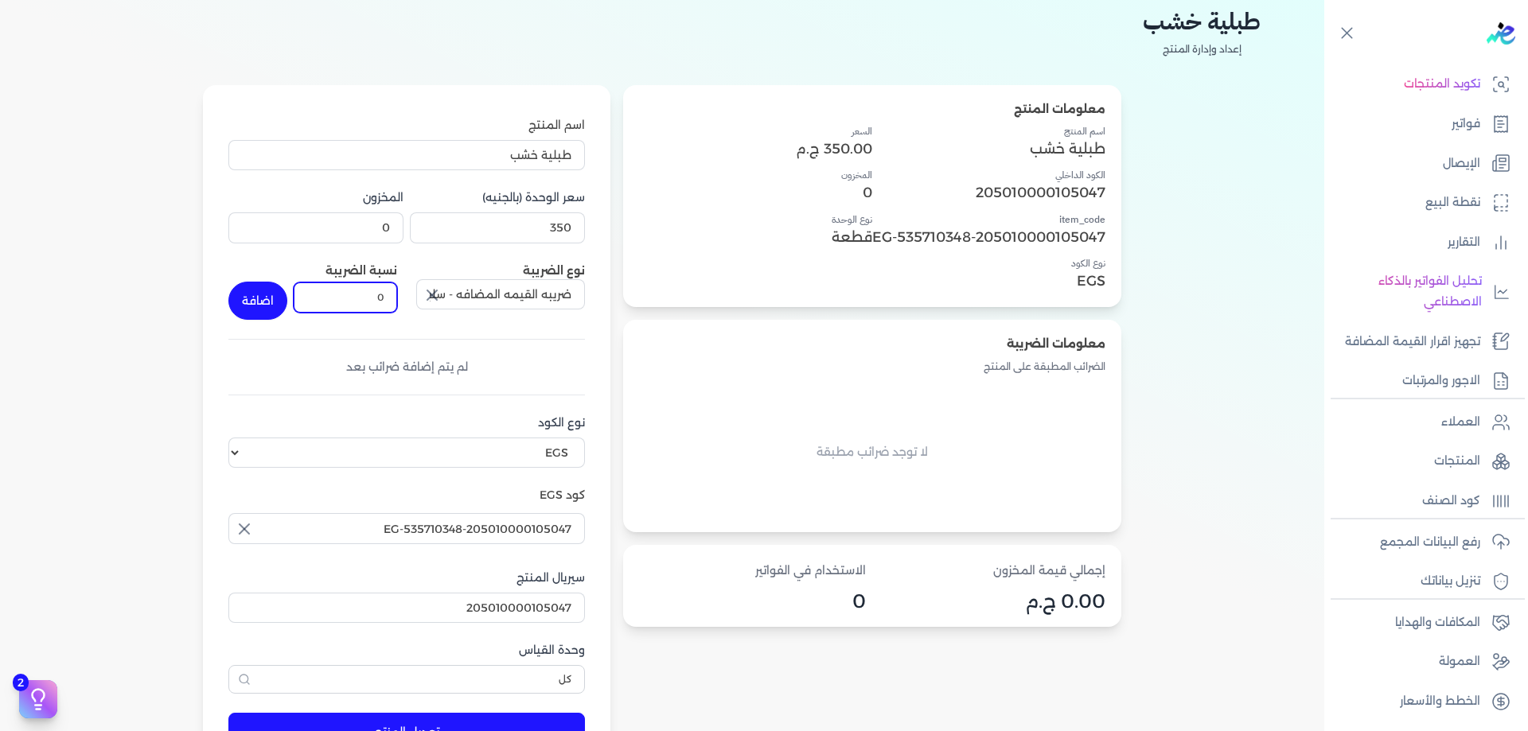
click at [377, 298] on input "0" at bounding box center [345, 298] width 103 height 30
click at [217, 299] on form "اسم المنتج طبلية خشب سعر الوحدة (بالجنيه) 350 المخزون 0 نوع الضريبة ضريبه القيم…" at bounding box center [406, 426] width 388 height 683
click at [251, 290] on button "اضافة" at bounding box center [257, 301] width 59 height 38
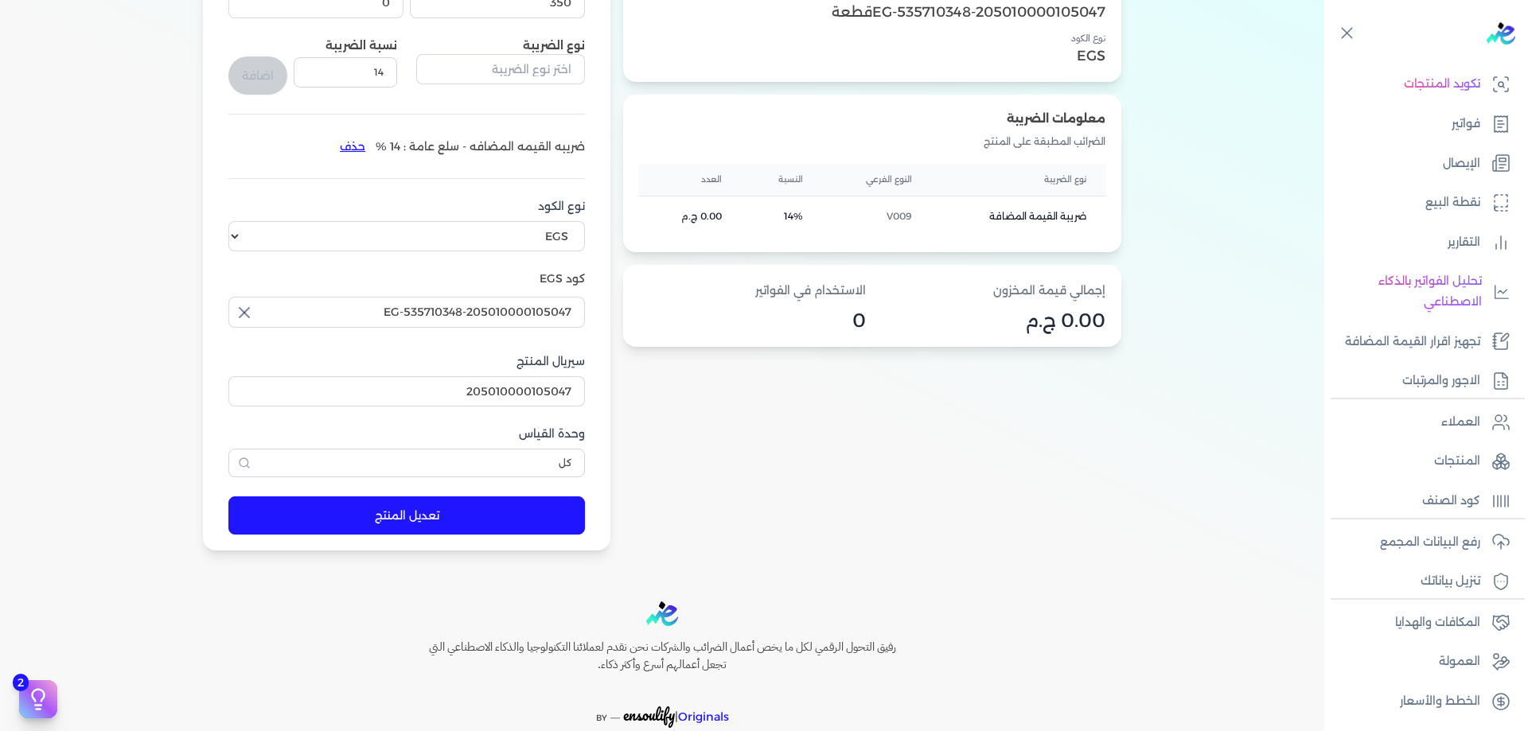
scroll to position [318, 0]
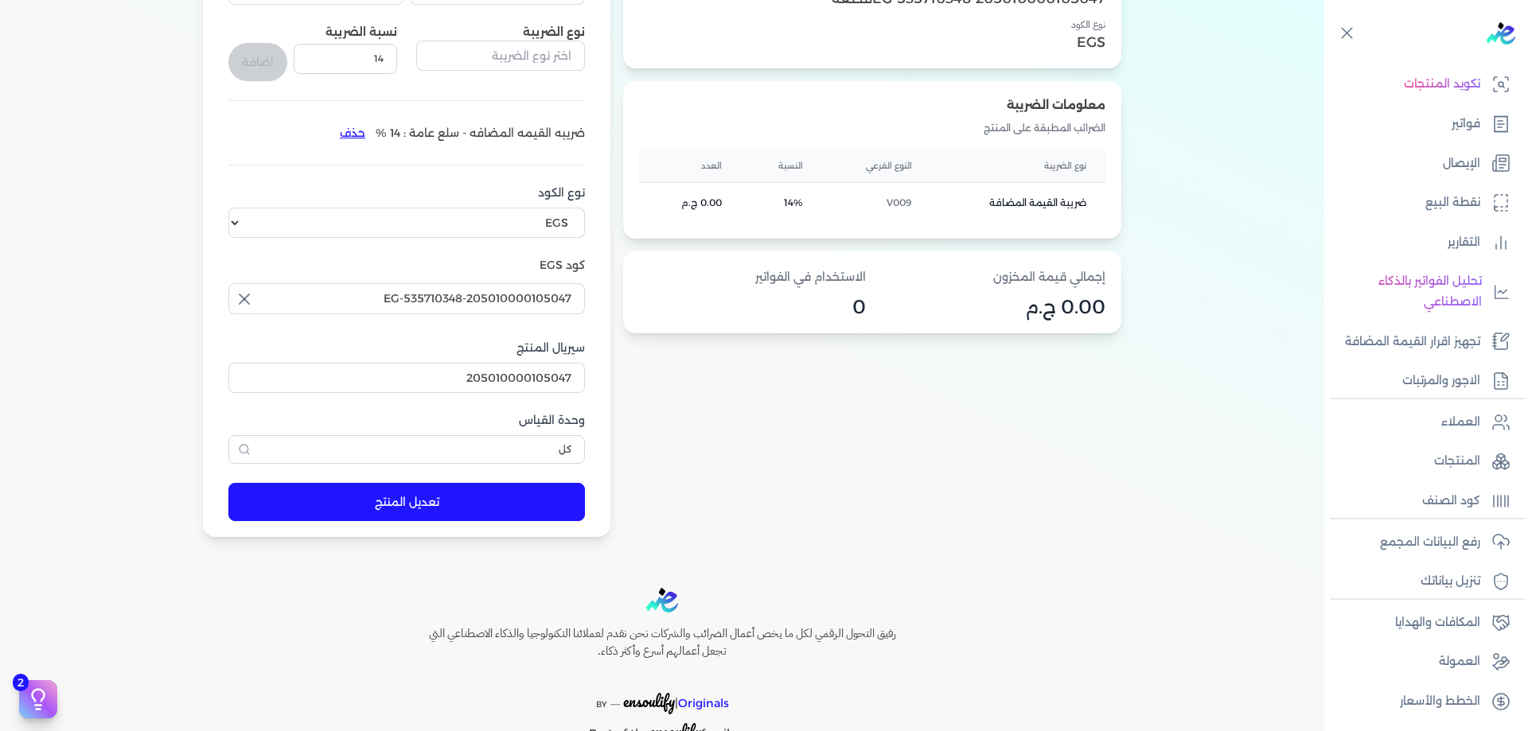
click at [407, 498] on button "تعديل المنتج" at bounding box center [406, 502] width 357 height 38
click at [1497, 467] on icon at bounding box center [1497, 468] width 0 height 4
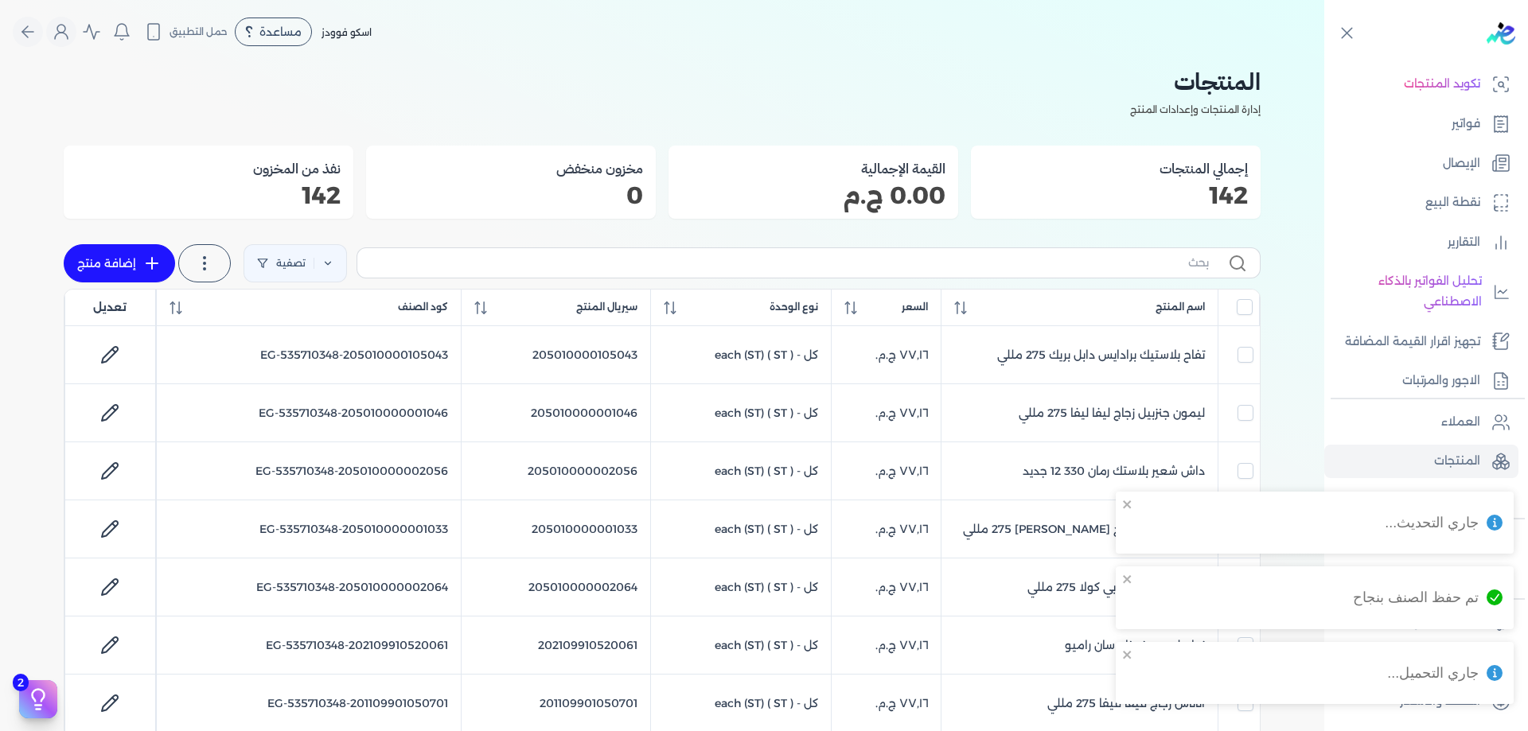
click at [1039, 251] on label at bounding box center [809, 262] width 904 height 30
click at [1039, 255] on input "text" at bounding box center [789, 263] width 839 height 17
click at [1043, 253] on label at bounding box center [809, 262] width 904 height 30
click at [1043, 255] on input "text" at bounding box center [789, 263] width 839 height 17
click at [1043, 253] on label at bounding box center [809, 262] width 904 height 30
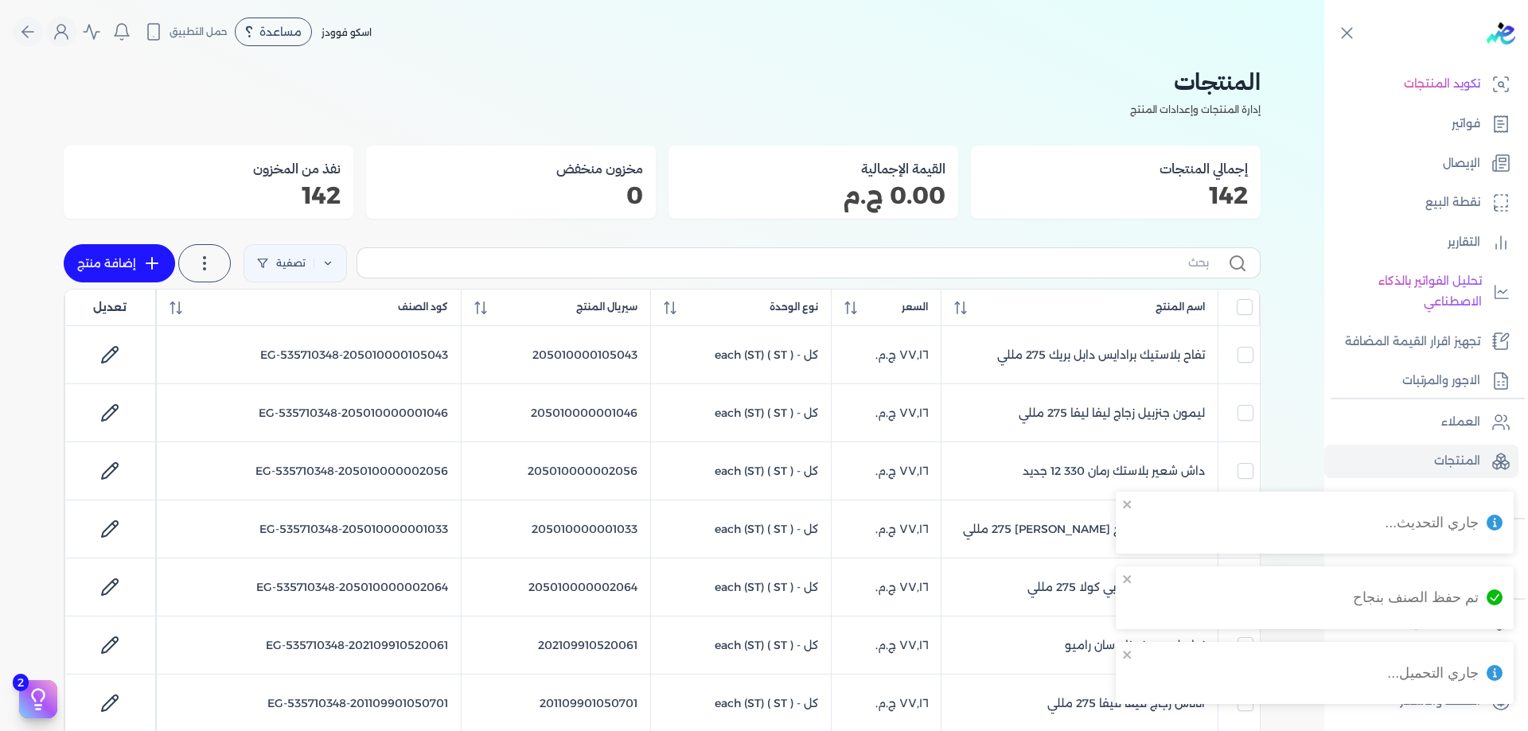
click at [1043, 255] on input "text" at bounding box center [789, 263] width 839 height 17
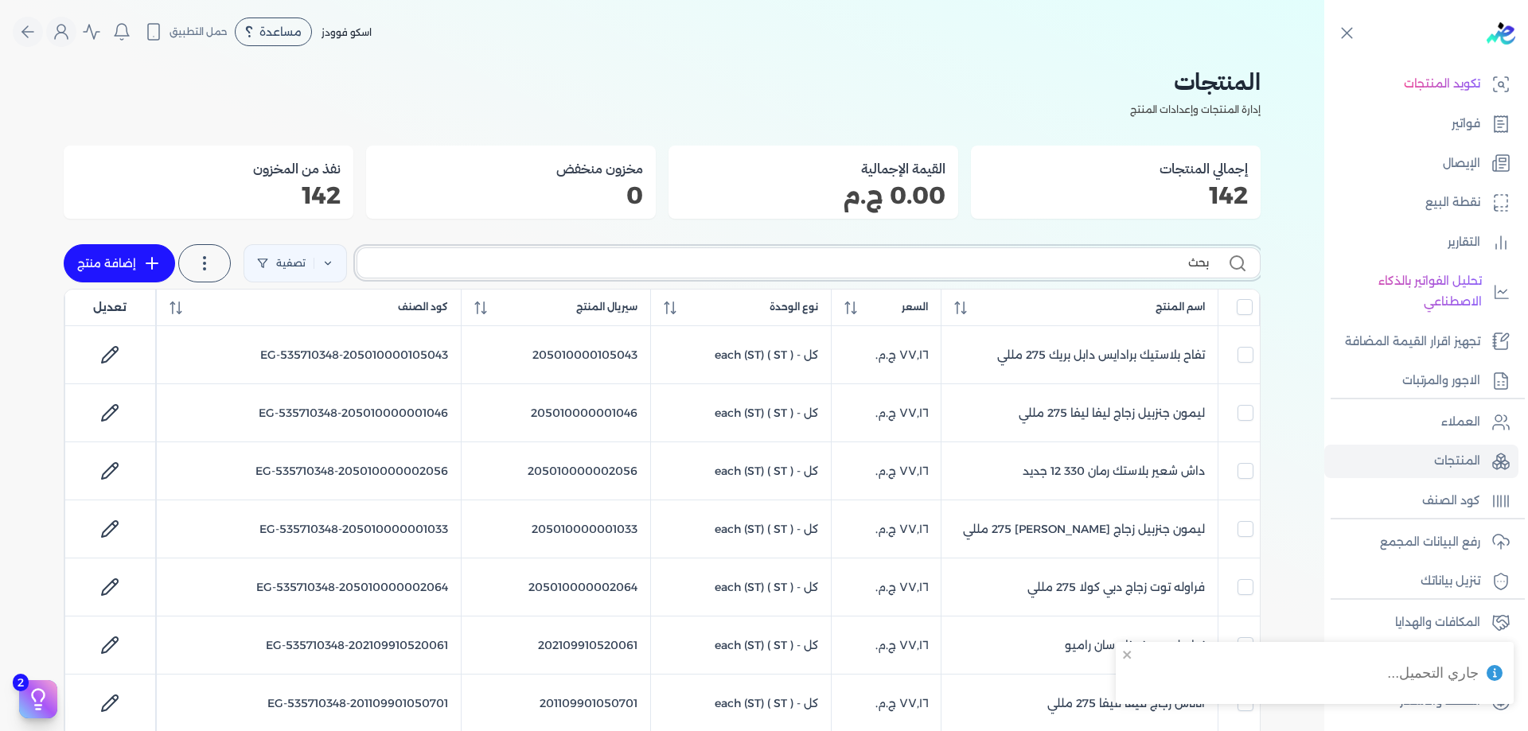
click at [1067, 264] on input "بحث" at bounding box center [789, 263] width 839 height 17
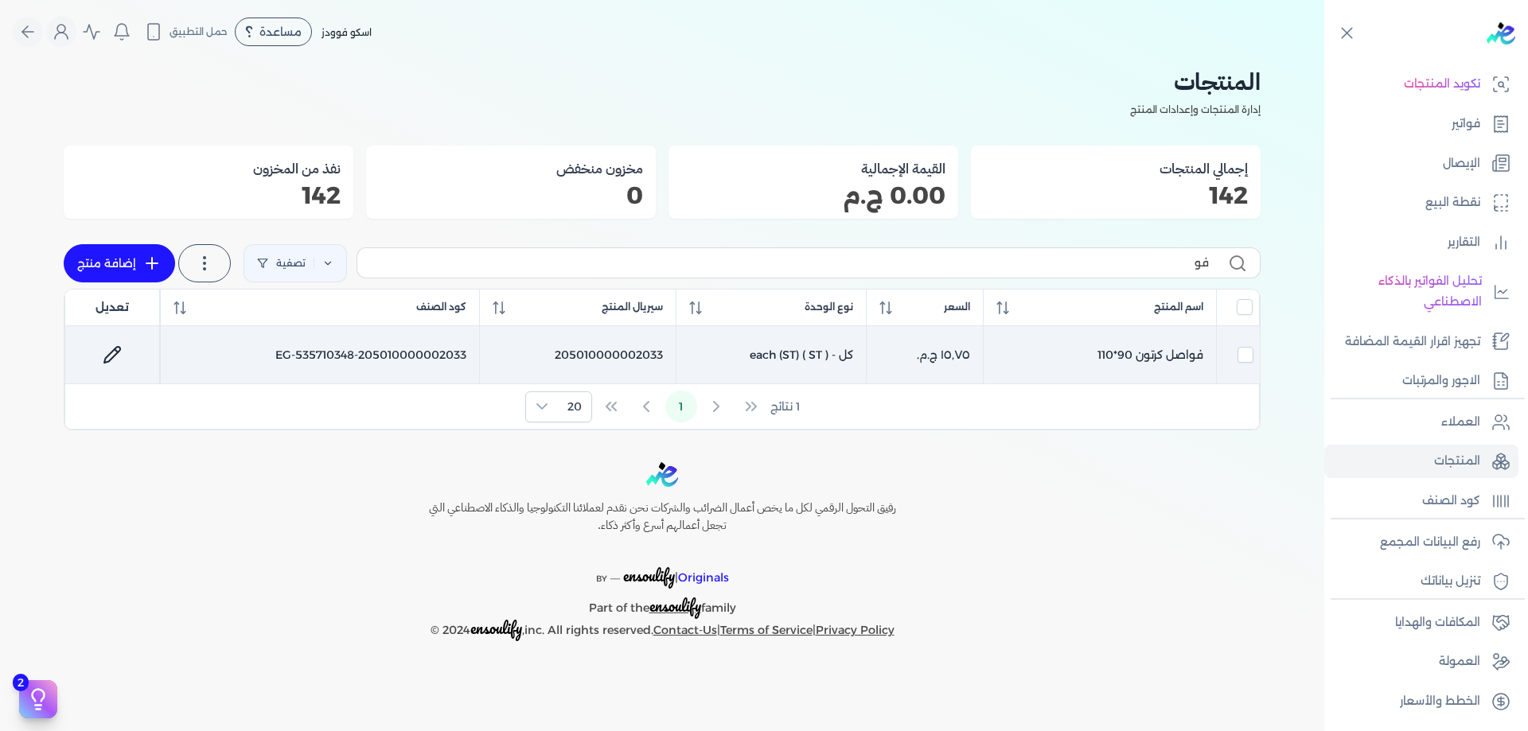
click at [111, 351] on icon at bounding box center [112, 354] width 19 height 19
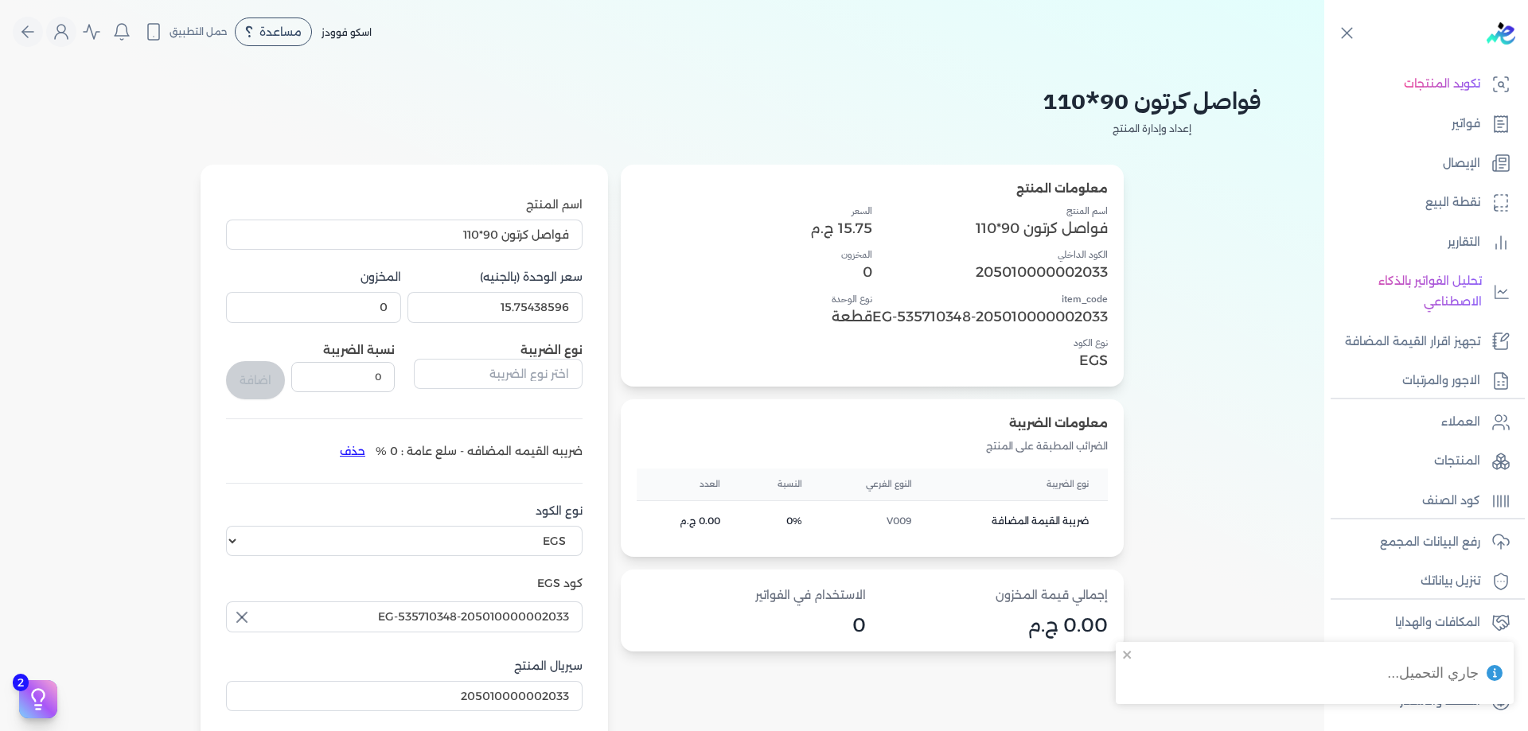
click at [355, 460] on button "حذف" at bounding box center [352, 450] width 46 height 25
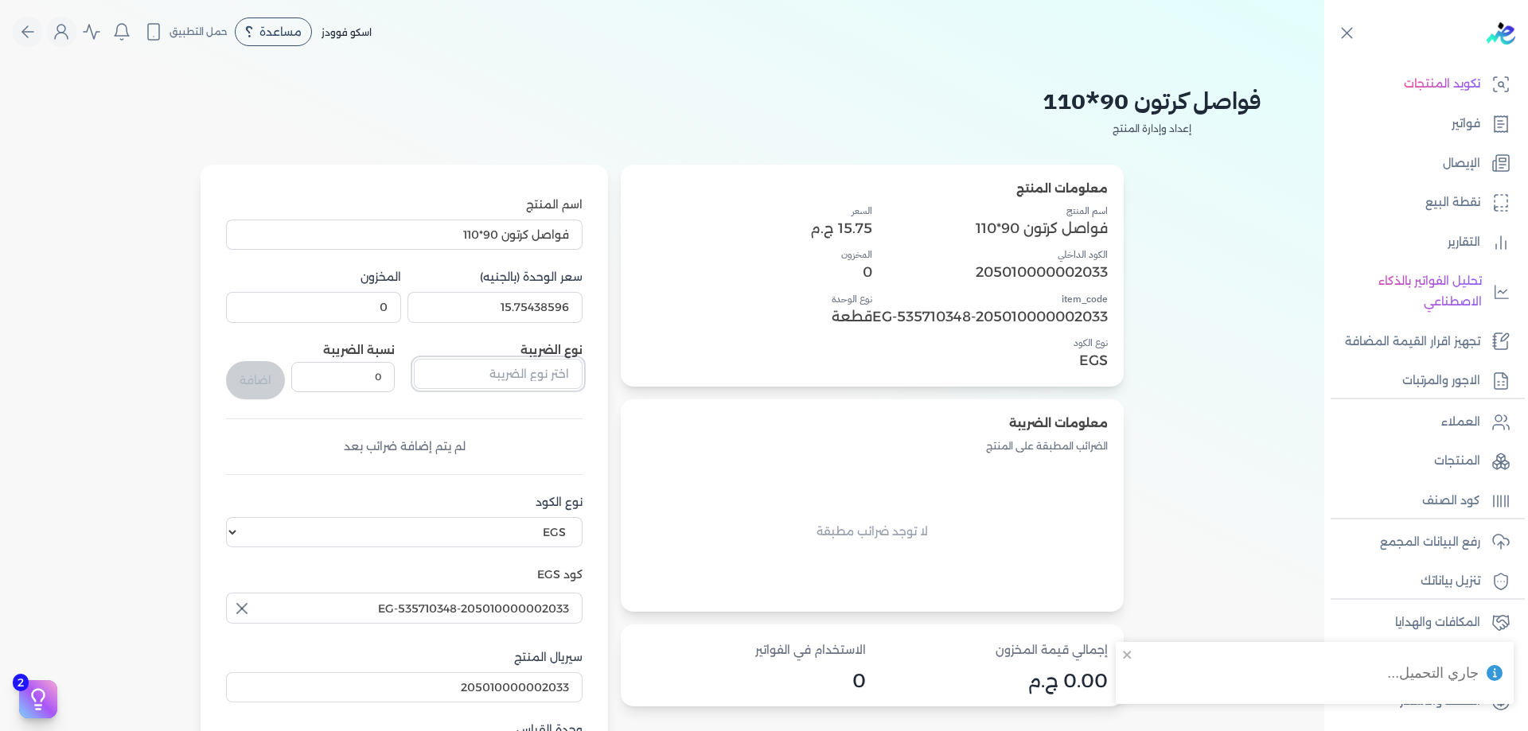
click at [458, 372] on input "text" at bounding box center [498, 374] width 169 height 30
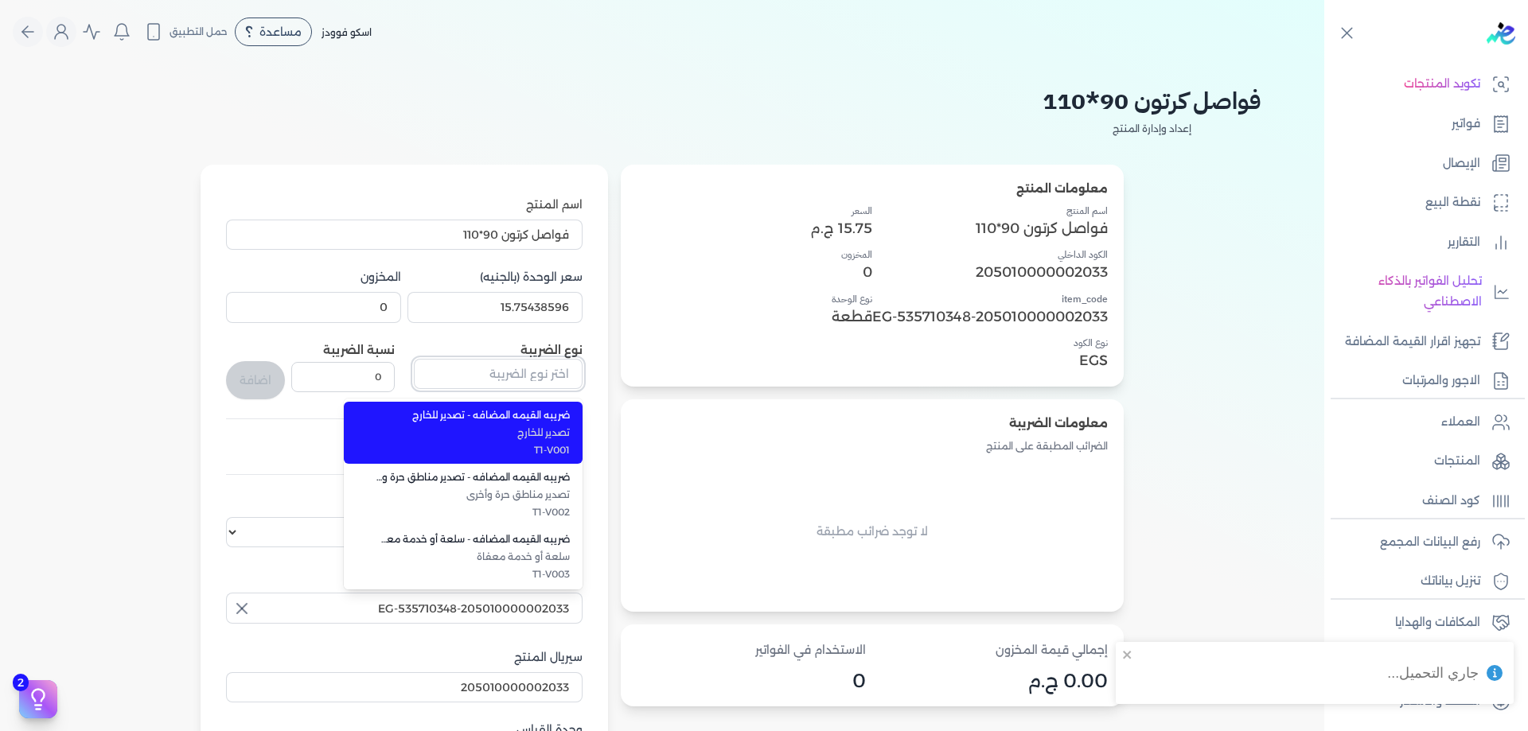
click at [458, 372] on input "text" at bounding box center [498, 374] width 169 height 30
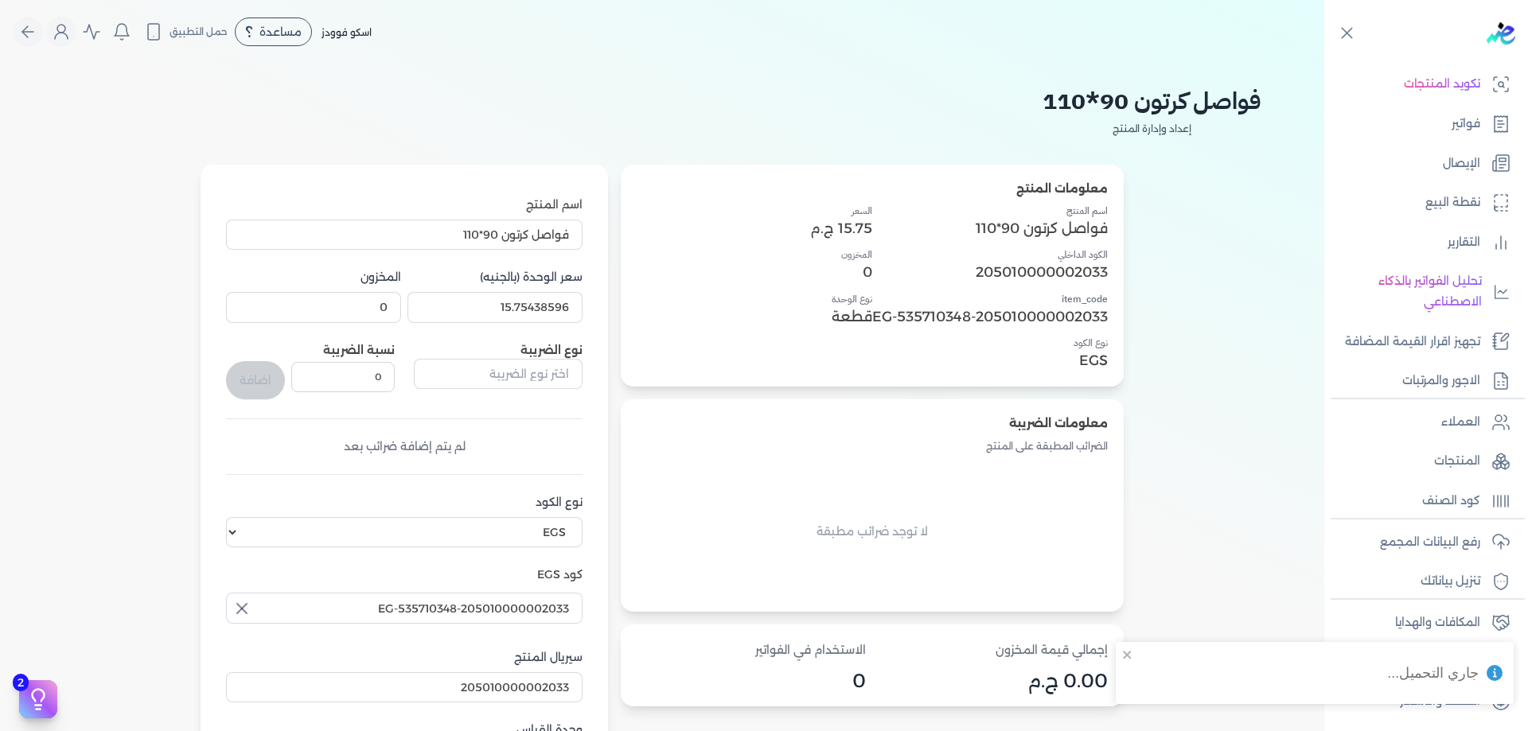
click at [470, 355] on div "نوع الضريبة" at bounding box center [498, 370] width 169 height 57
click at [482, 375] on input "text" at bounding box center [498, 374] width 169 height 30
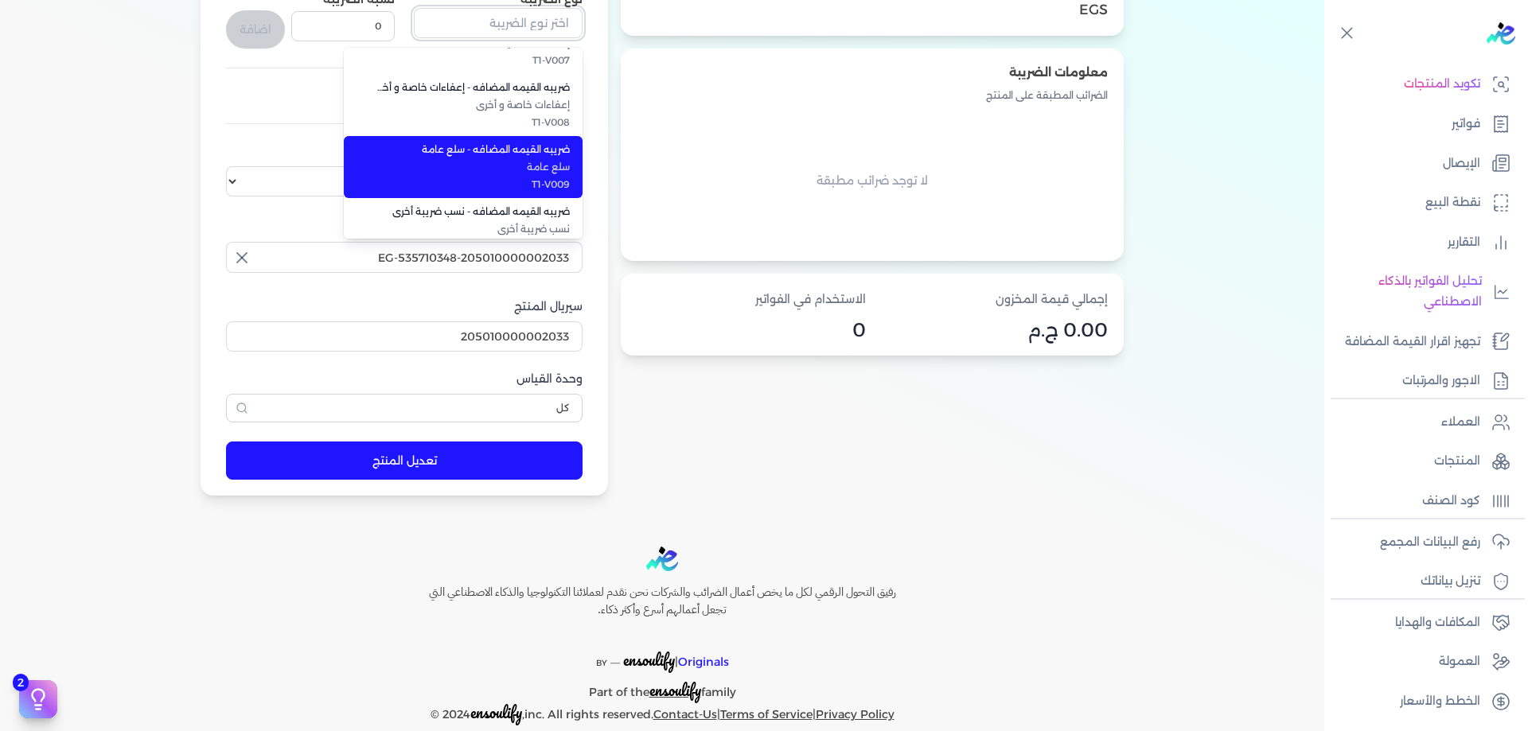
scroll to position [436, 0]
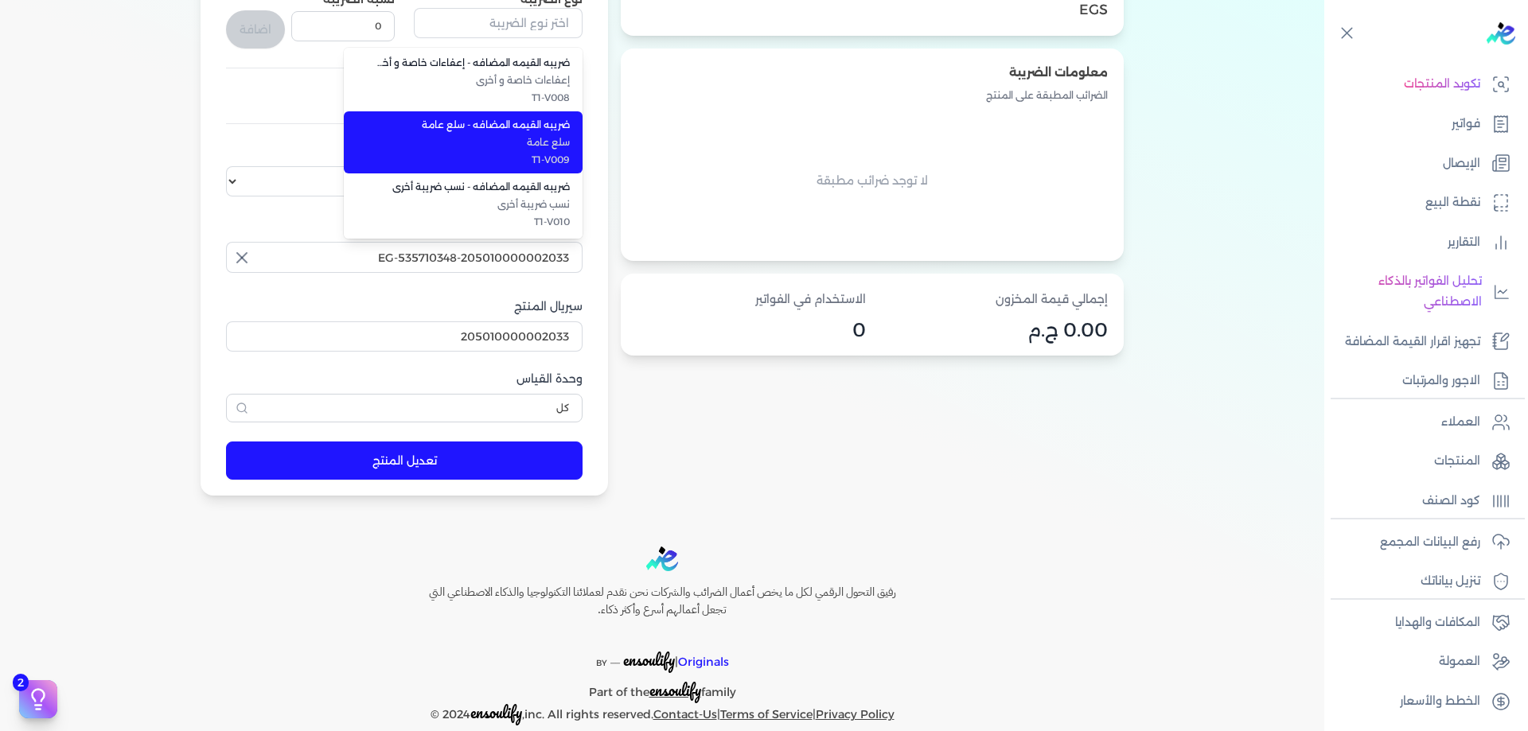
click at [497, 162] on span "T1-V009" at bounding box center [473, 160] width 194 height 14
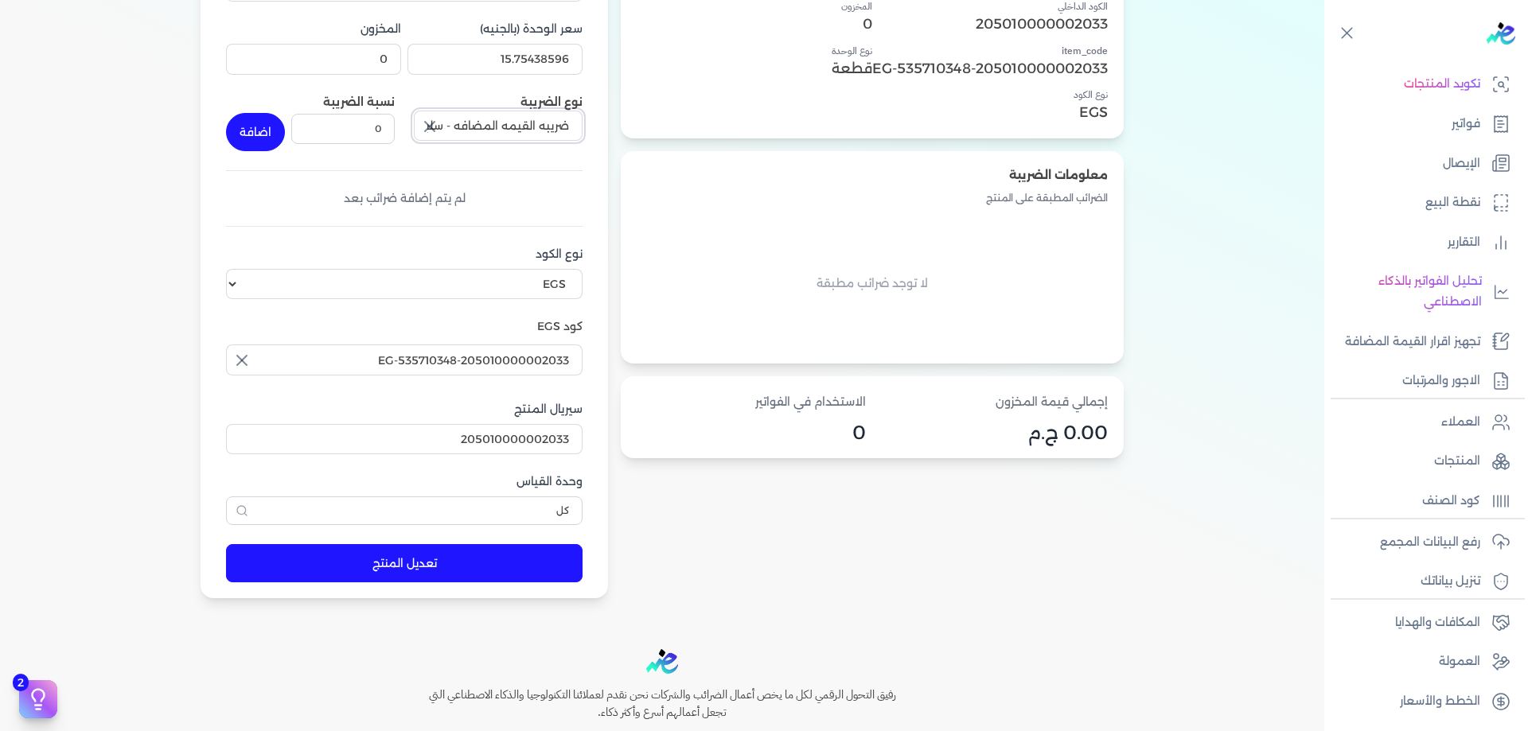
scroll to position [244, 0]
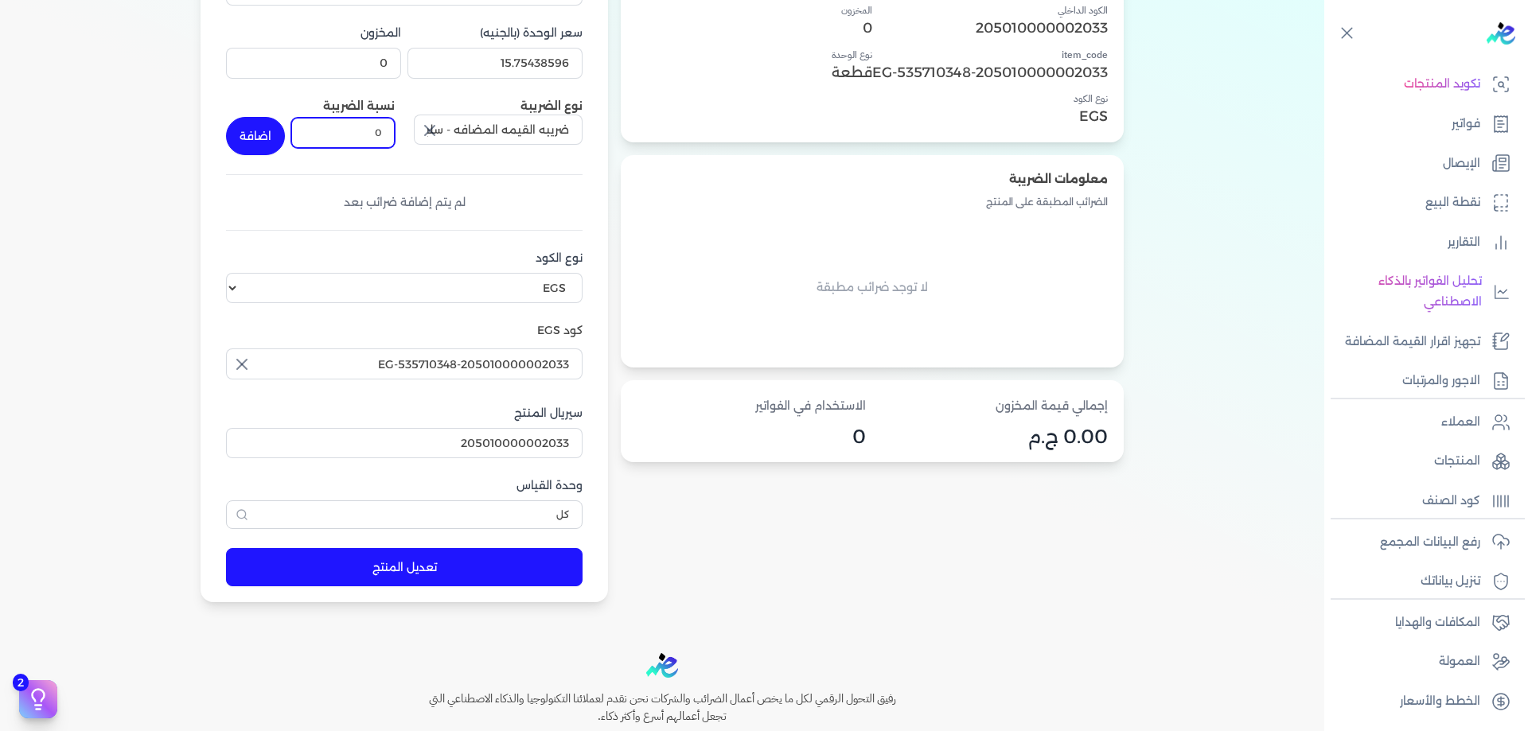
click at [376, 129] on input "0" at bounding box center [342, 133] width 103 height 30
click at [228, 128] on button "اضافة" at bounding box center [255, 136] width 59 height 38
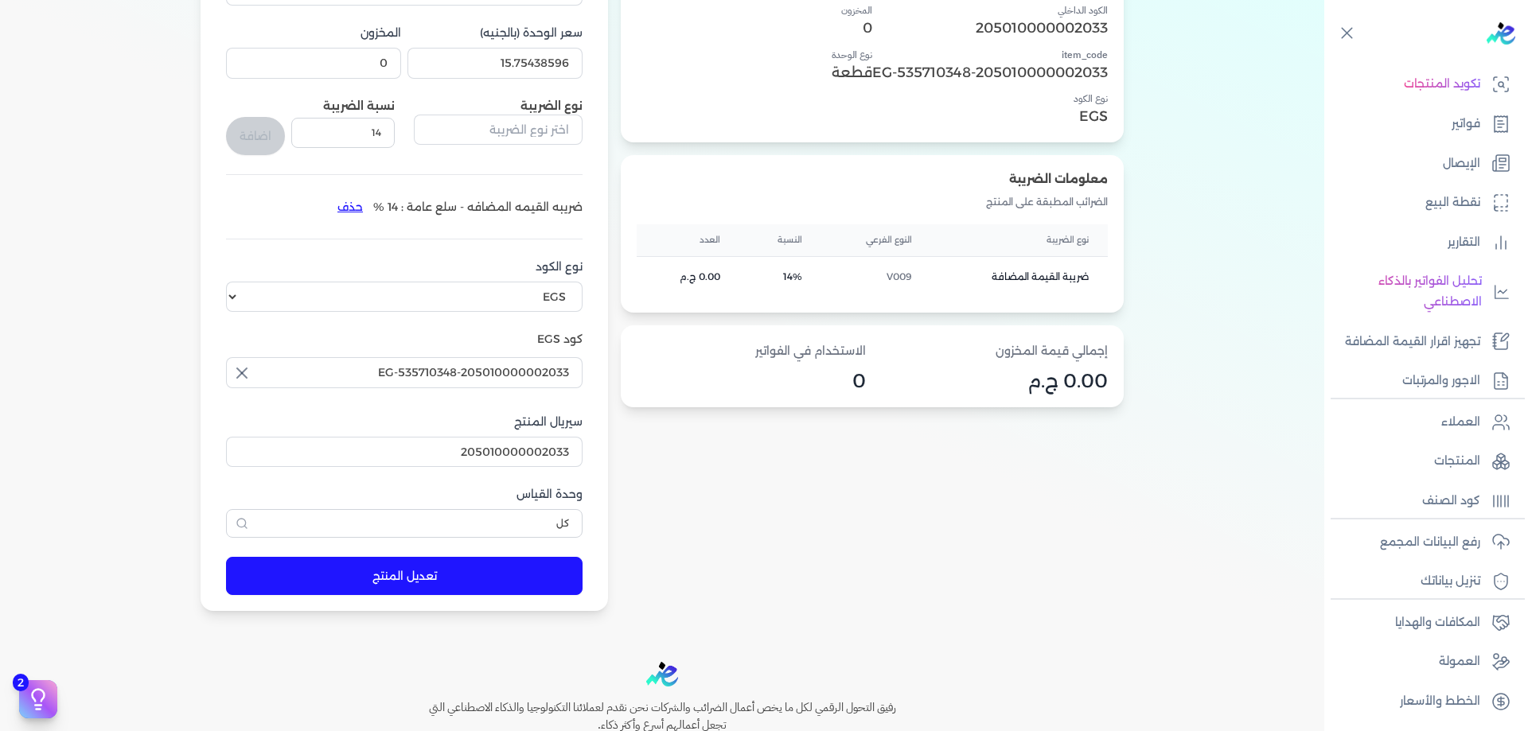
click at [477, 598] on form "اسم المنتج فواصل كرتون 90*110 سعر الوحدة (بالجنيه) 15.75438596 المخزون 0 نوع ال…" at bounding box center [404, 266] width 388 height 692
click at [479, 589] on button "تعديل المنتج" at bounding box center [404, 576] width 357 height 38
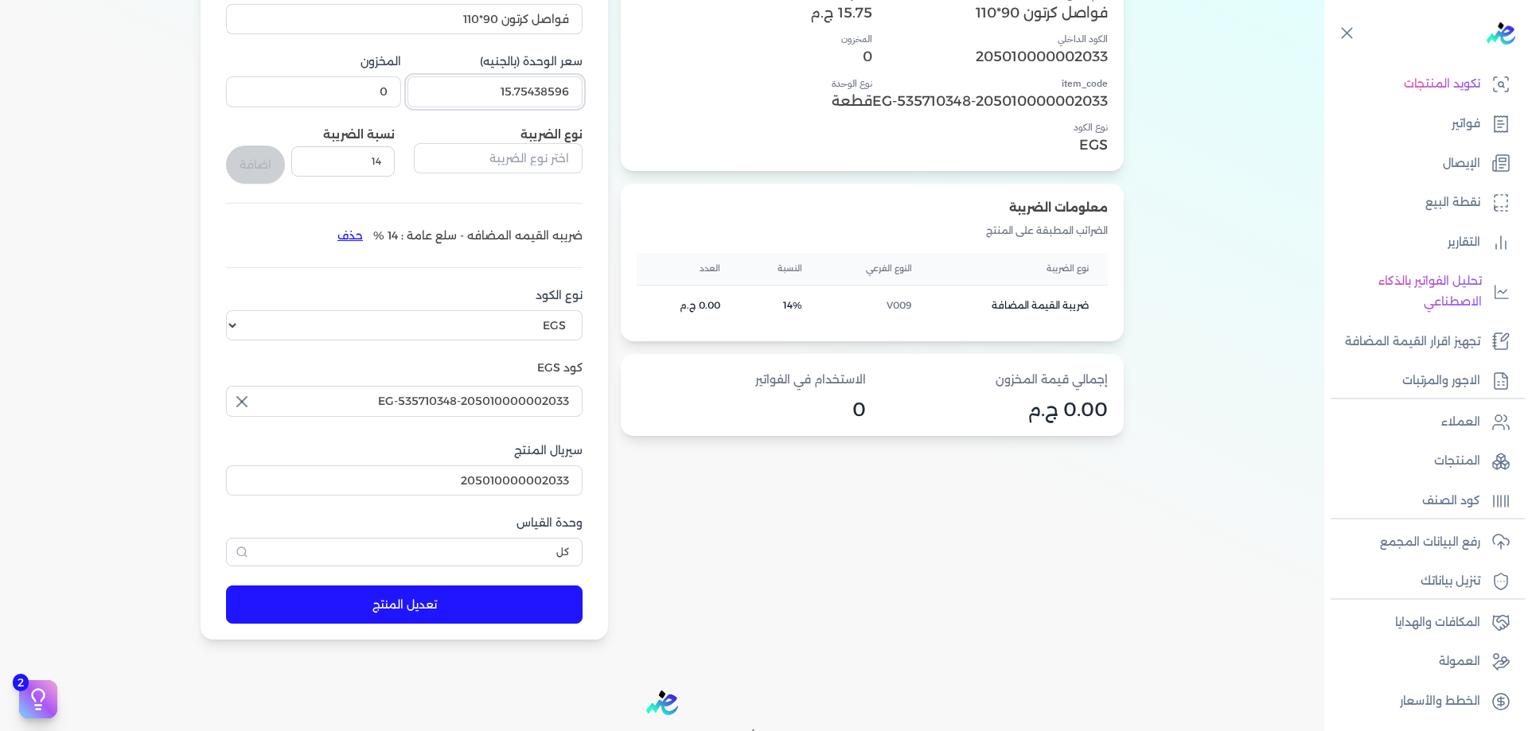
scroll to position [192, 0]
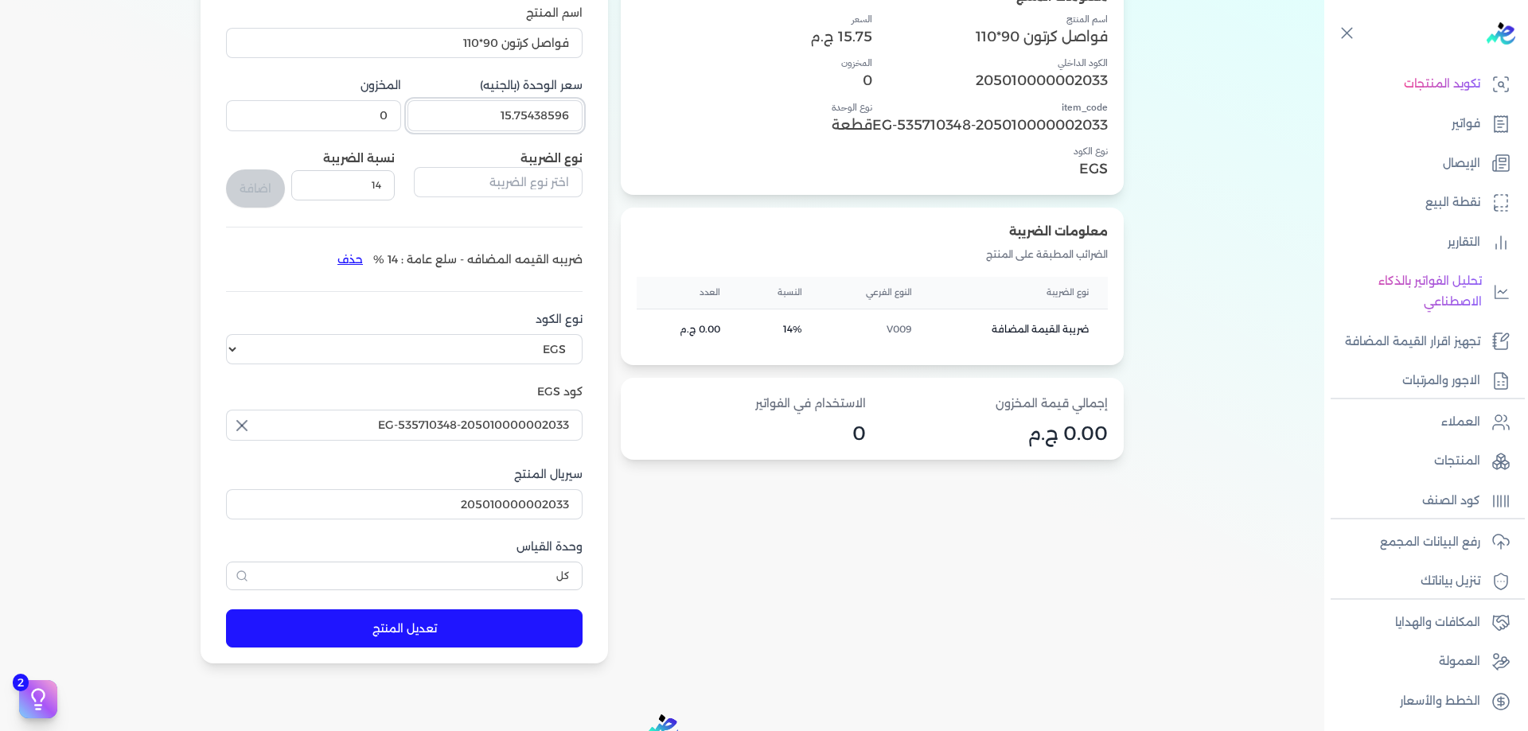
click at [524, 107] on input "15.75438596" at bounding box center [494, 115] width 175 height 30
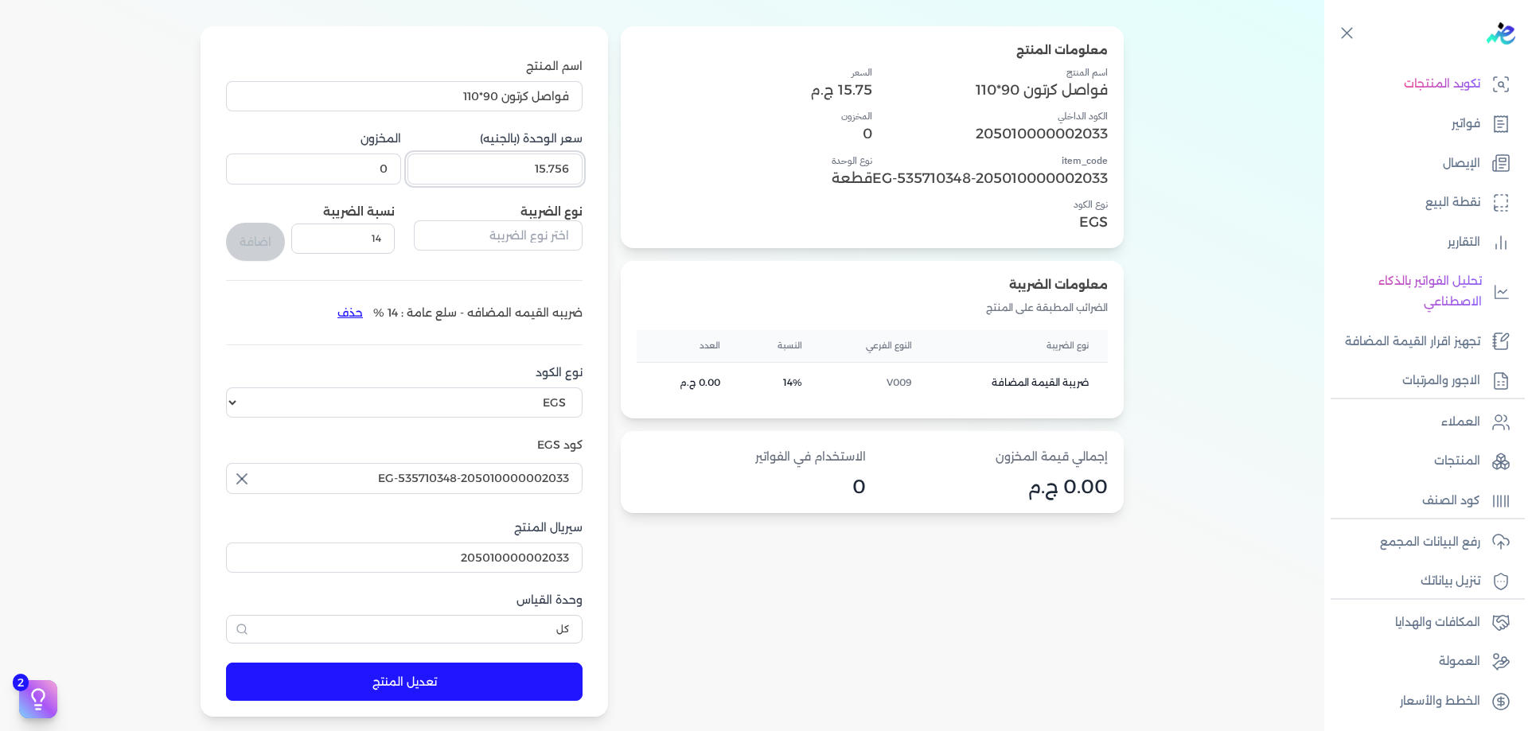
click at [531, 162] on input "15.756" at bounding box center [494, 169] width 175 height 30
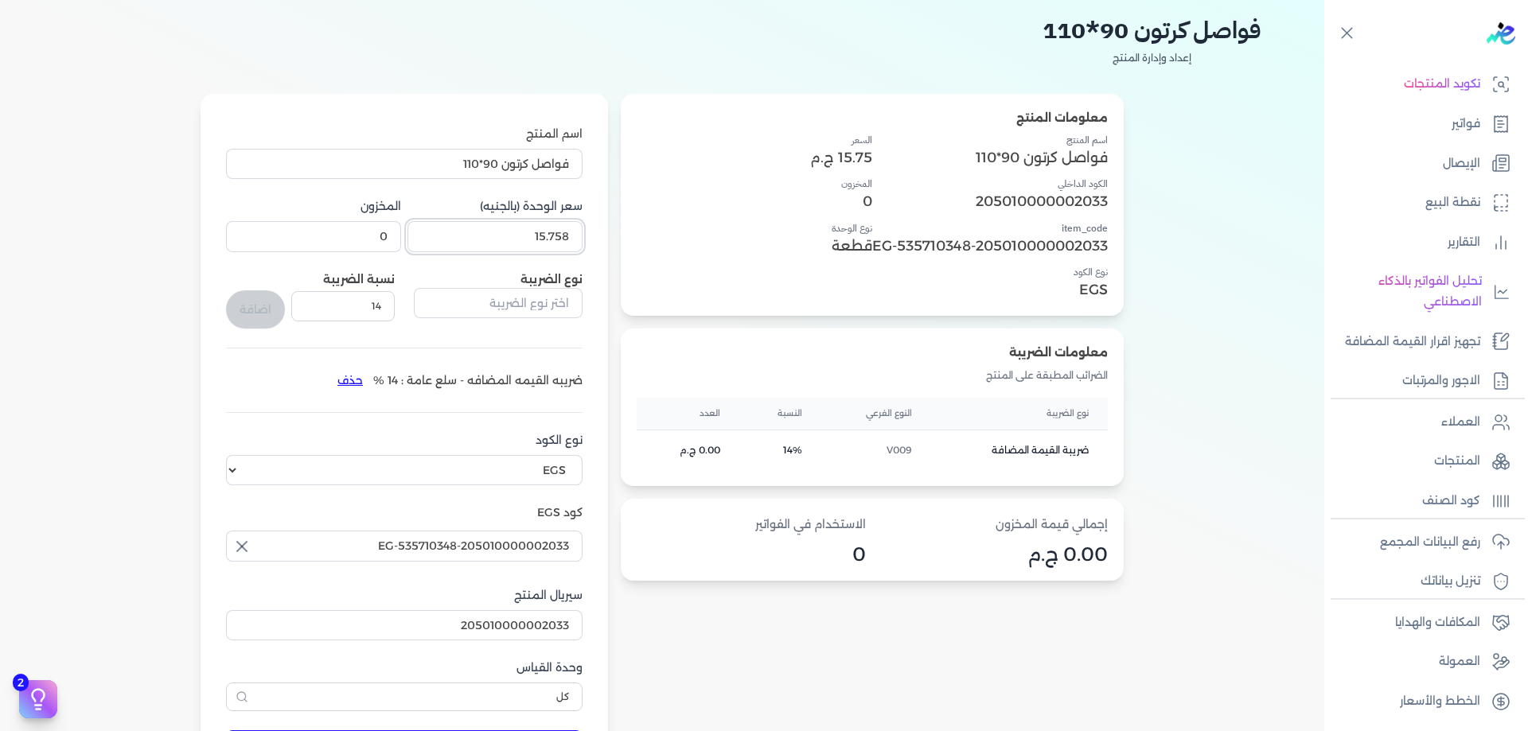
scroll to position [59, 0]
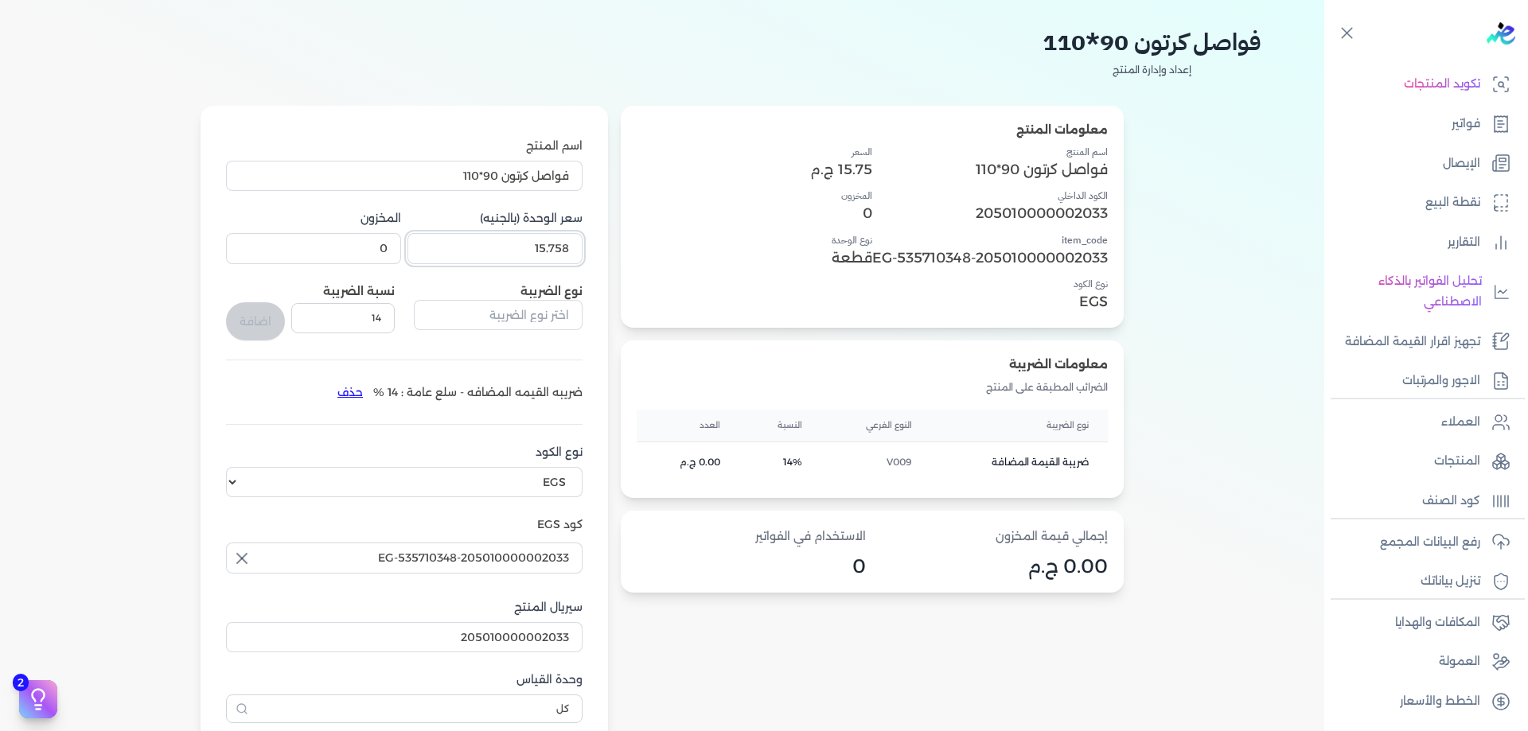
click at [552, 241] on input "15.758" at bounding box center [494, 248] width 175 height 30
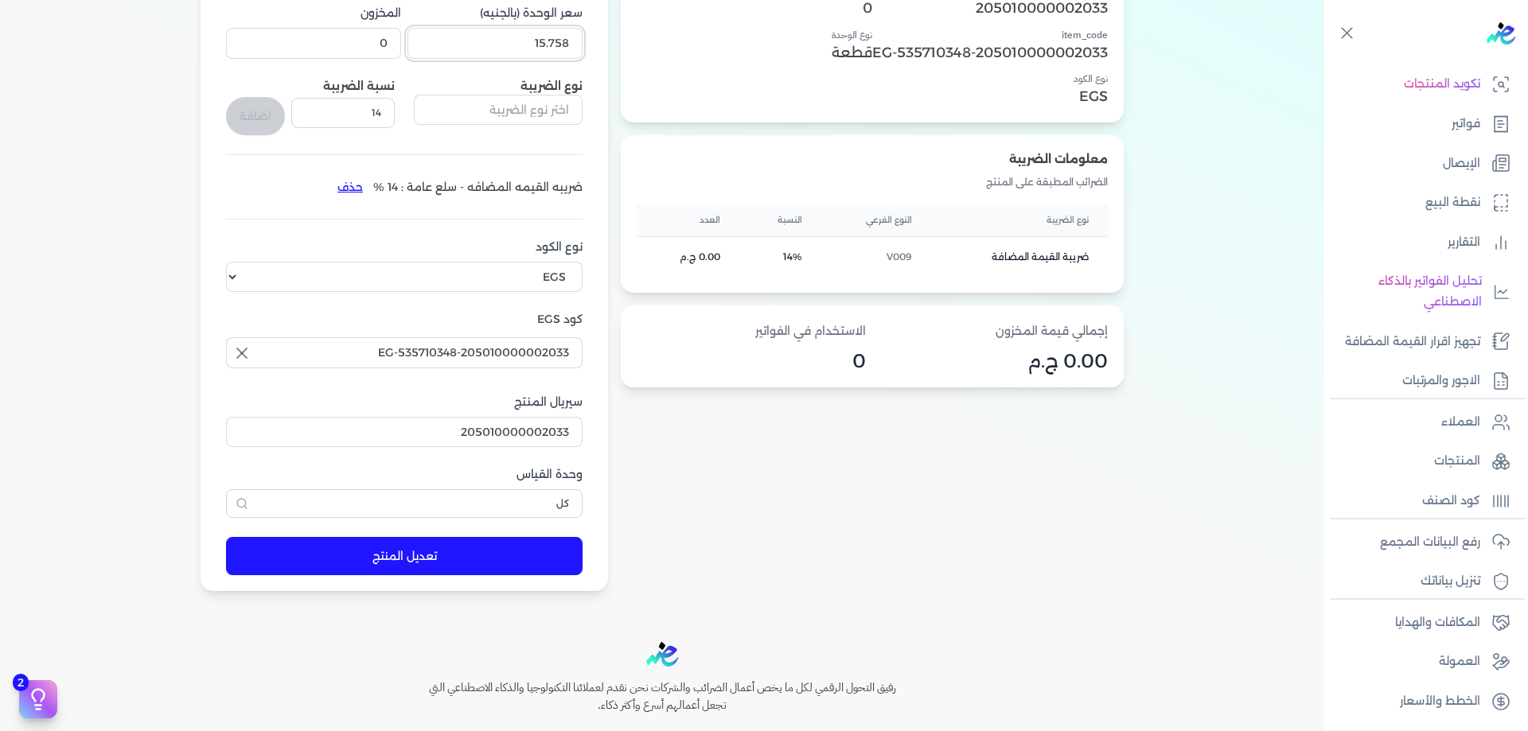
scroll to position [271, 0]
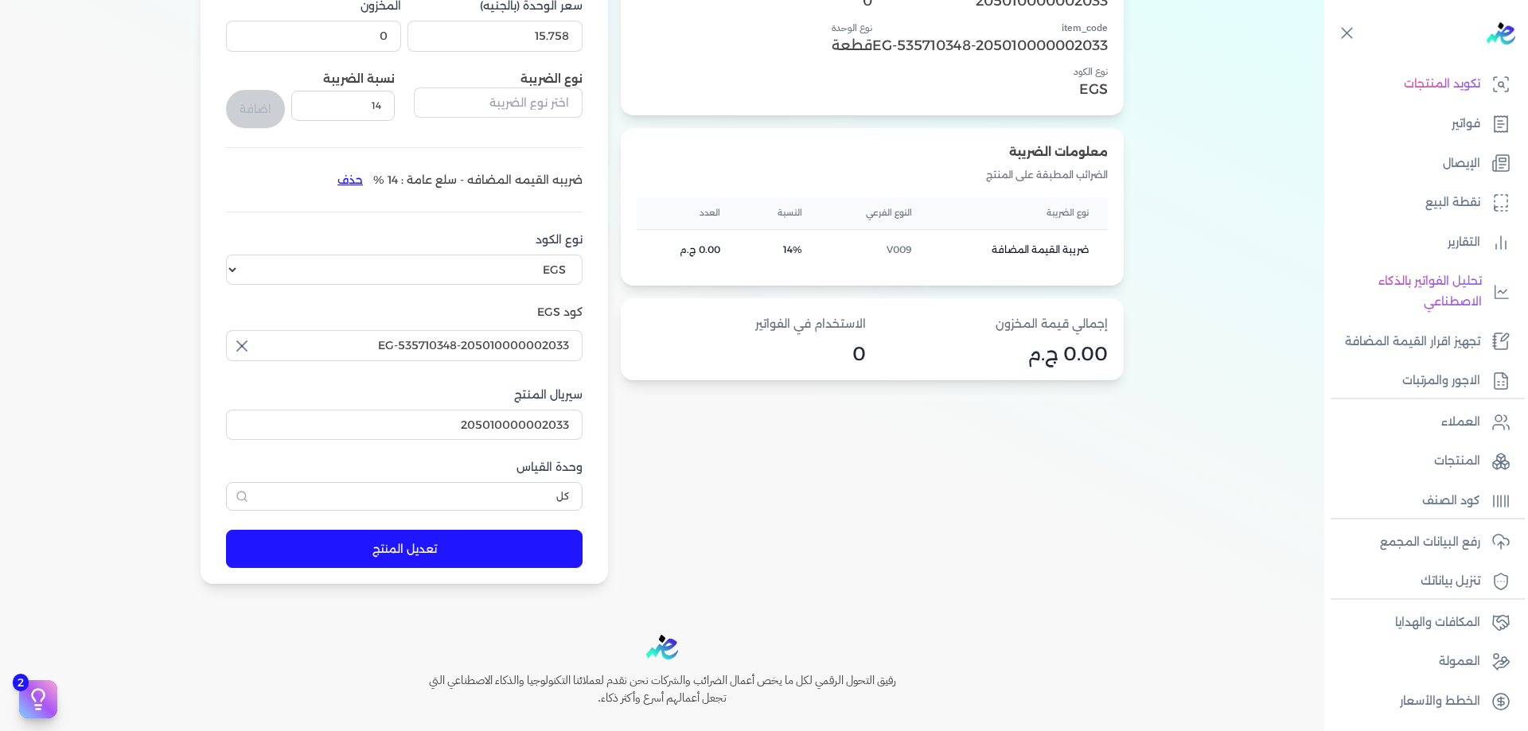
click at [464, 559] on button "تعديل المنتج" at bounding box center [404, 549] width 357 height 38
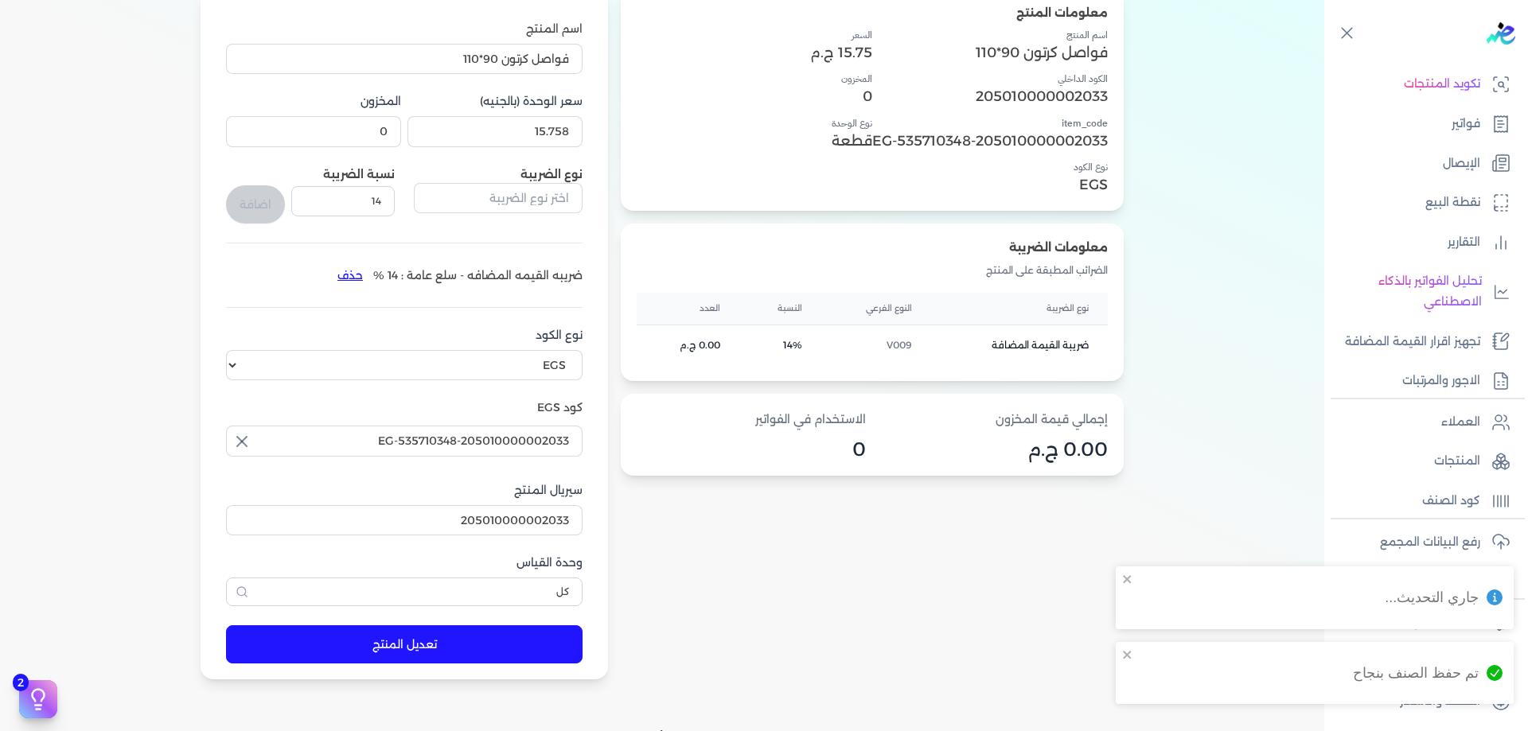
scroll to position [112, 0]
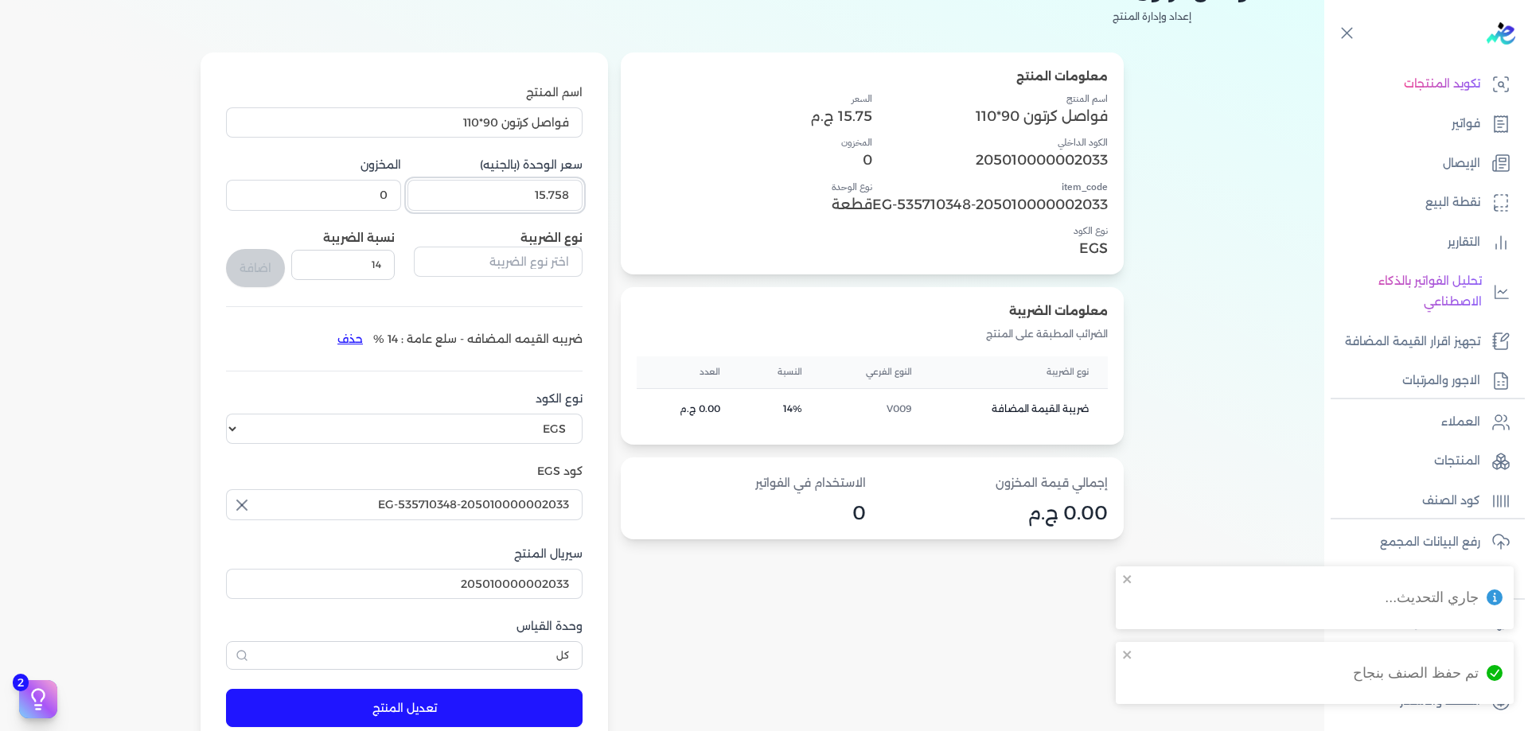
click at [520, 187] on input "15.758" at bounding box center [494, 195] width 175 height 30
click at [381, 698] on button "تعديل المنتج" at bounding box center [404, 708] width 357 height 38
click at [1489, 454] on link "المنتجات" at bounding box center [1421, 461] width 194 height 33
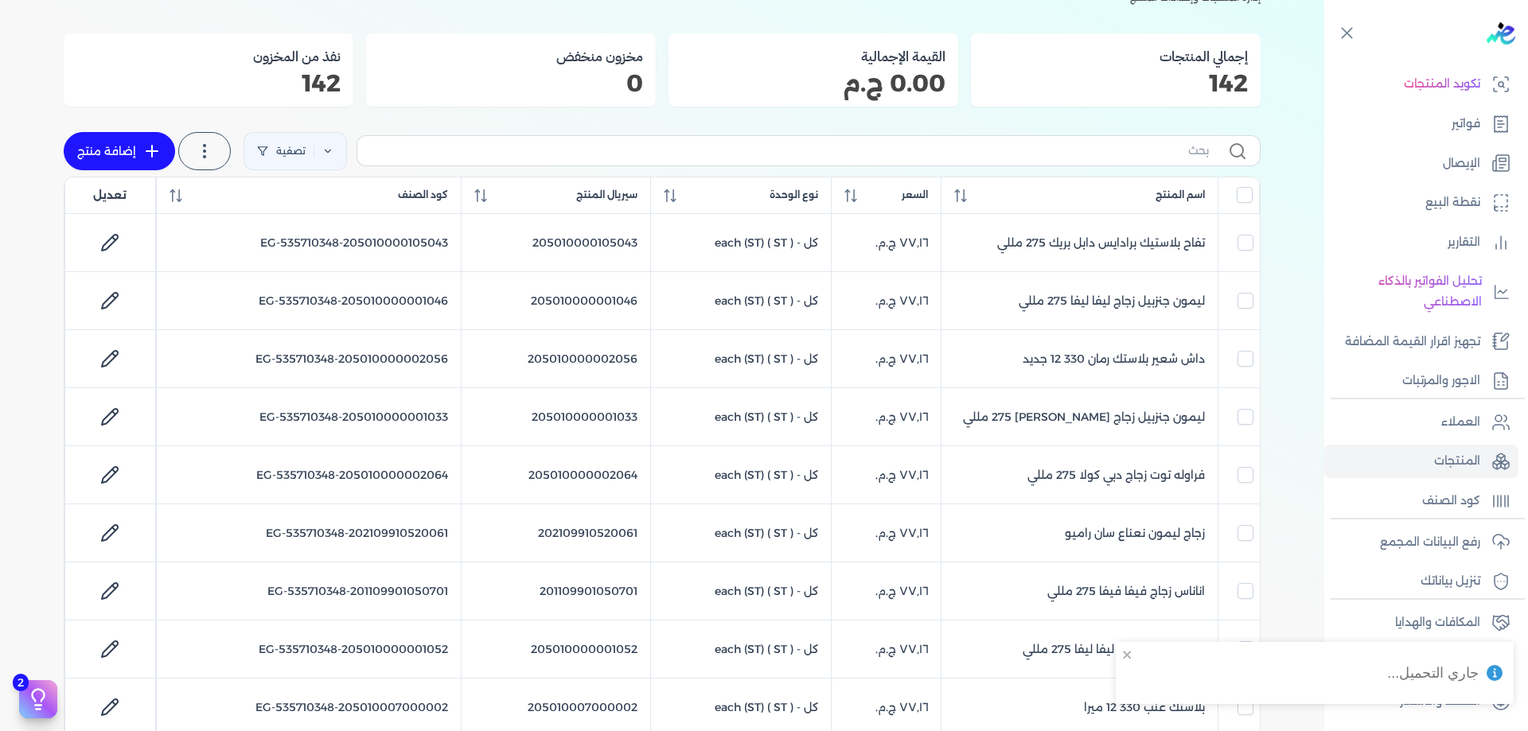
click at [1080, 160] on label at bounding box center [809, 150] width 904 height 30
click at [1080, 159] on input "text" at bounding box center [789, 150] width 839 height 17
click at [1079, 155] on input "text" at bounding box center [789, 150] width 839 height 17
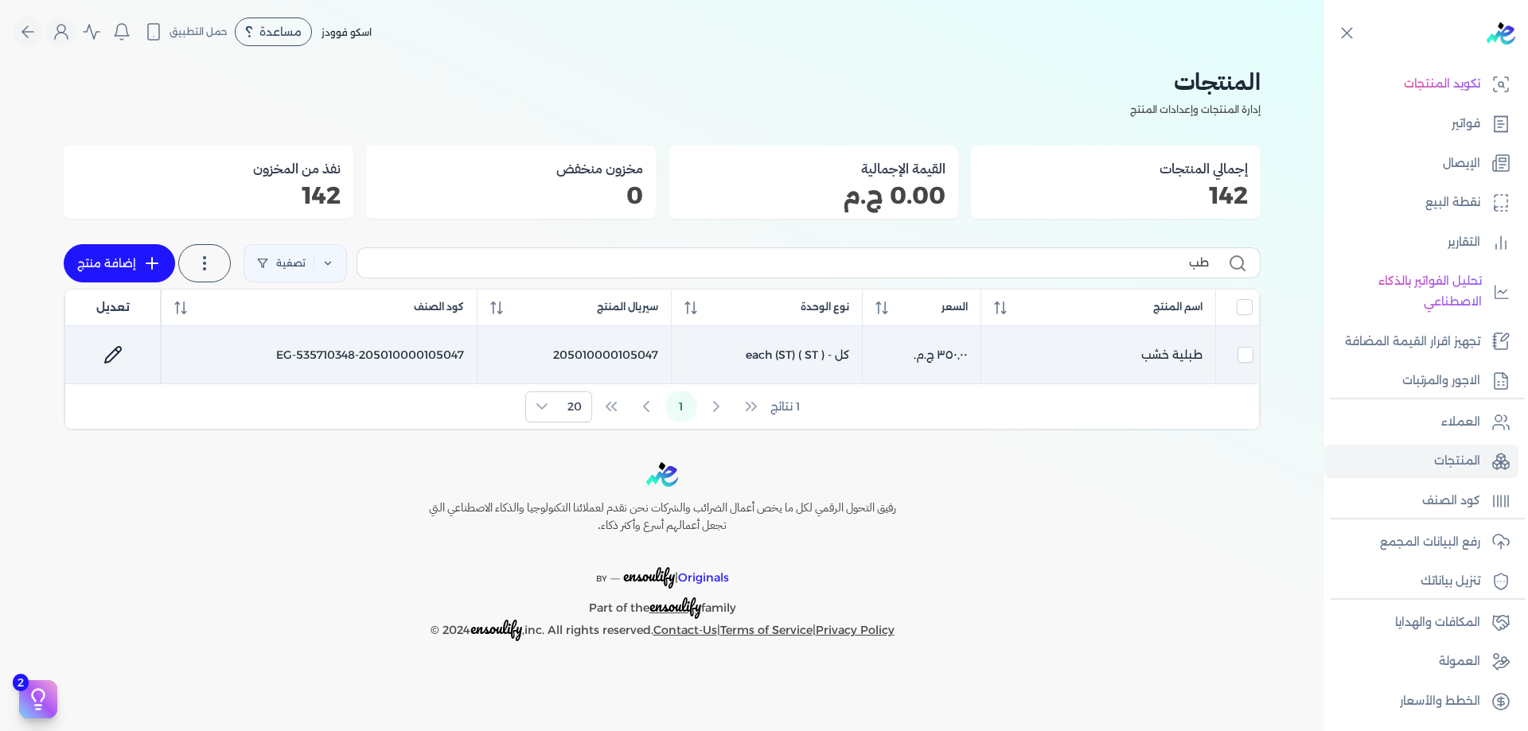
click at [1189, 356] on td "طبلية خشب" at bounding box center [1098, 355] width 235 height 58
click at [118, 351] on icon at bounding box center [116, 350] width 3 height 3
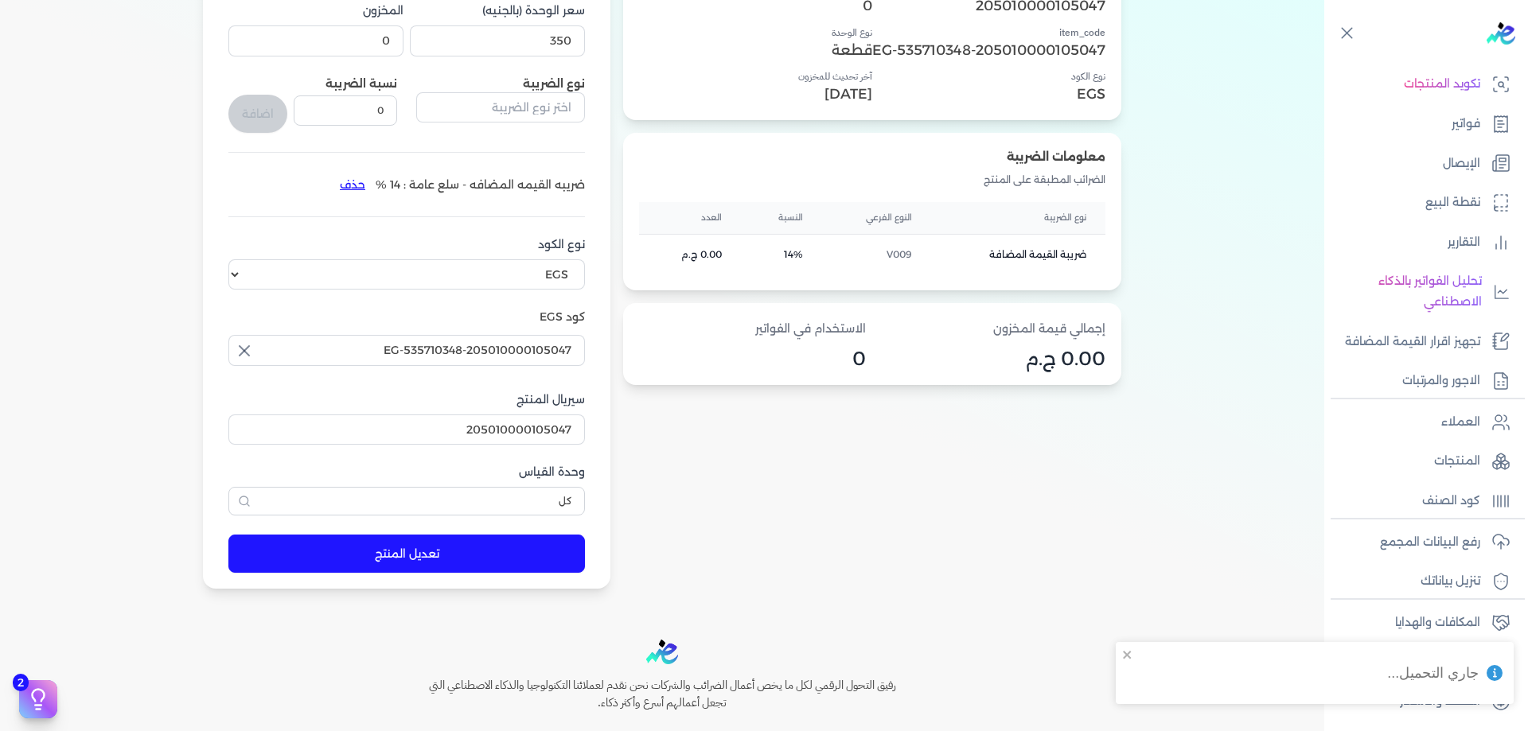
scroll to position [372, 0]
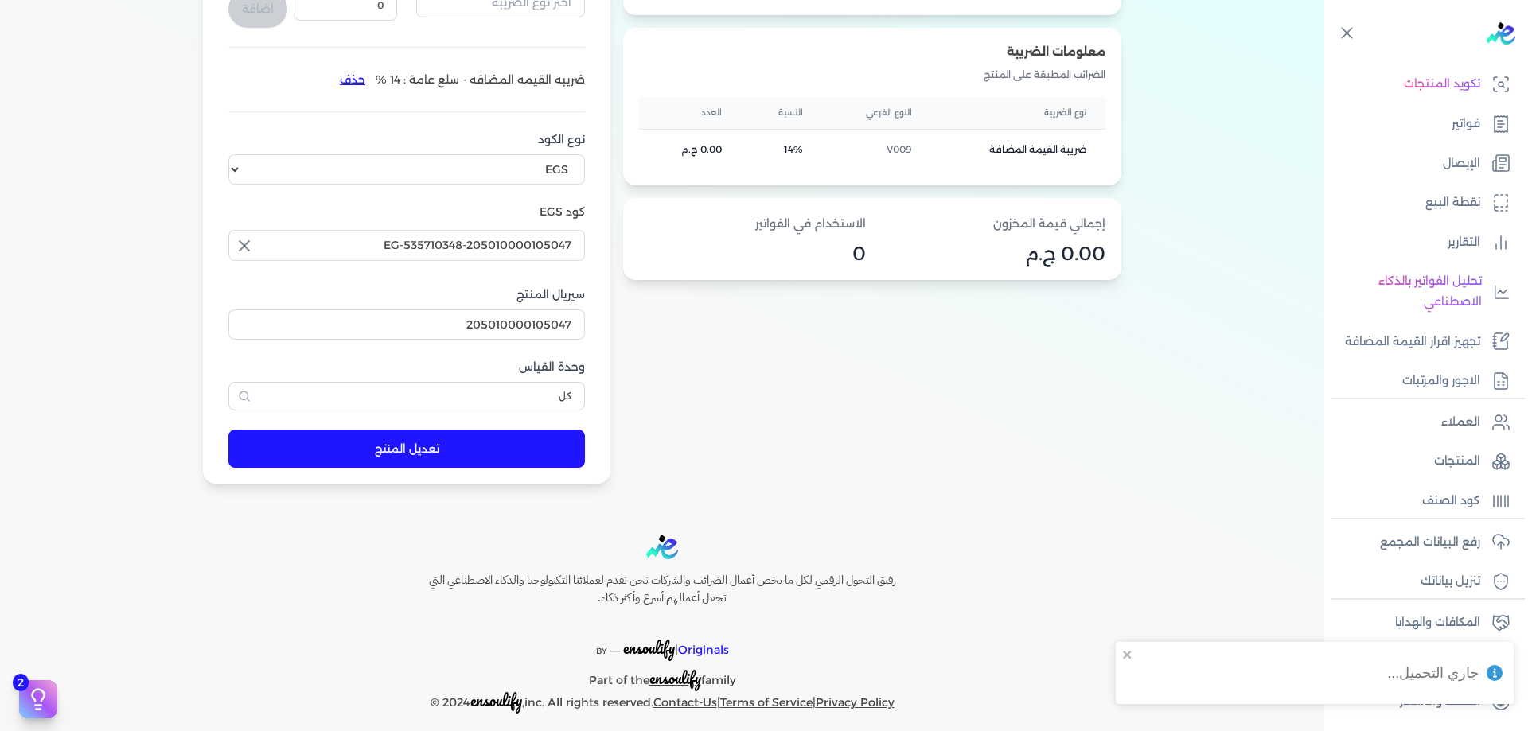
click at [432, 435] on button "تعديل المنتج" at bounding box center [406, 449] width 357 height 38
click at [1501, 127] on icon at bounding box center [1500, 127] width 4 height 0
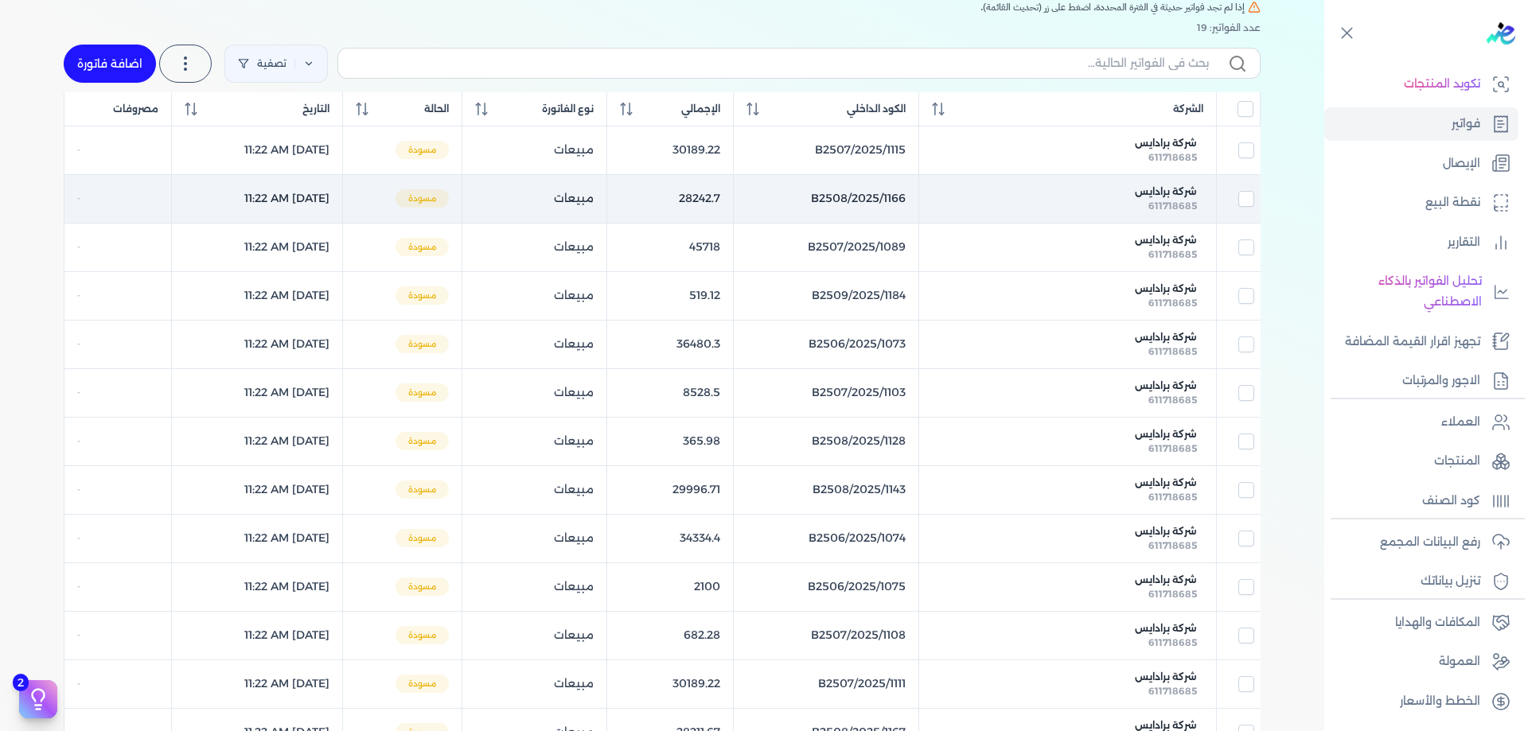
scroll to position [80, 0]
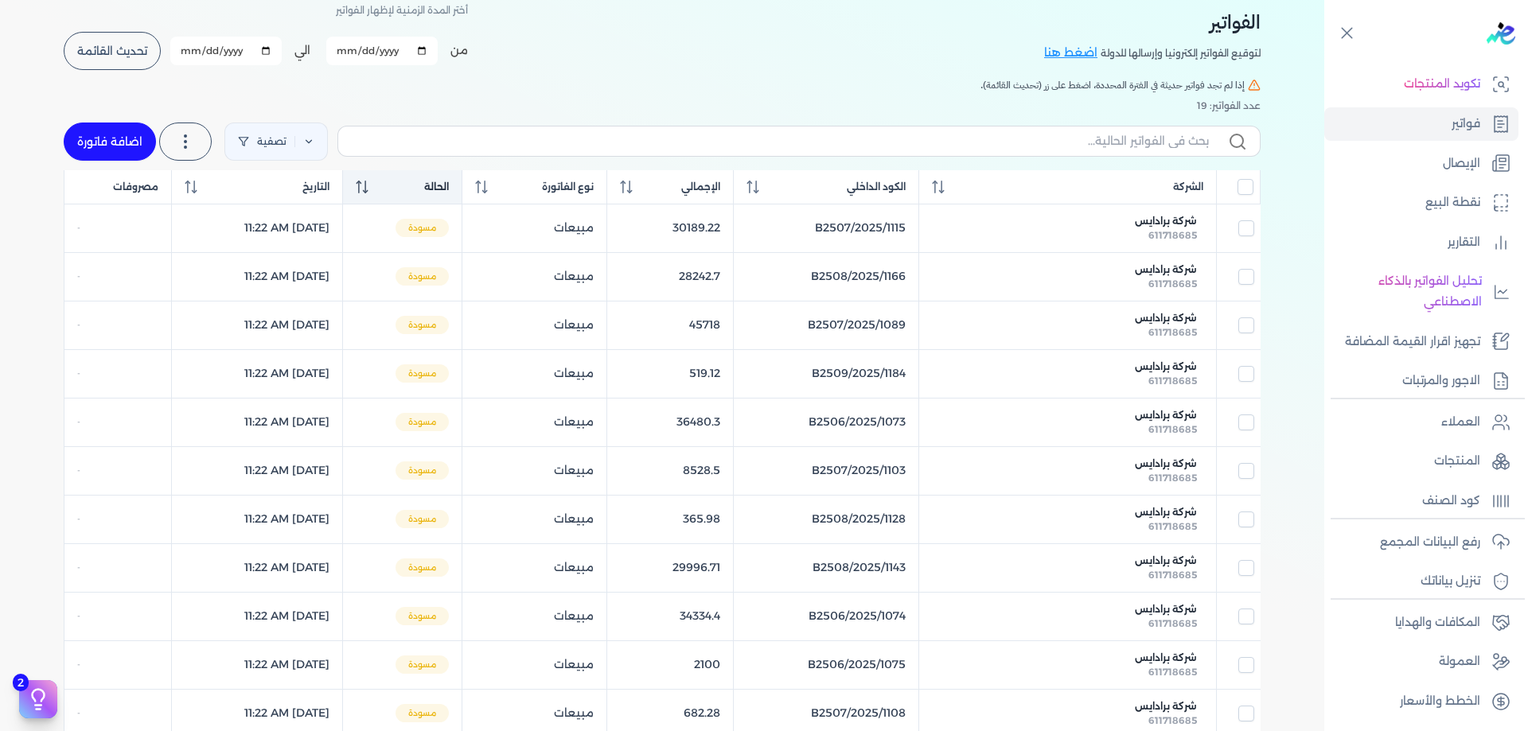
click at [449, 189] on div "الحالة" at bounding box center [402, 187] width 93 height 14
click at [368, 189] on icon at bounding box center [362, 187] width 13 height 13
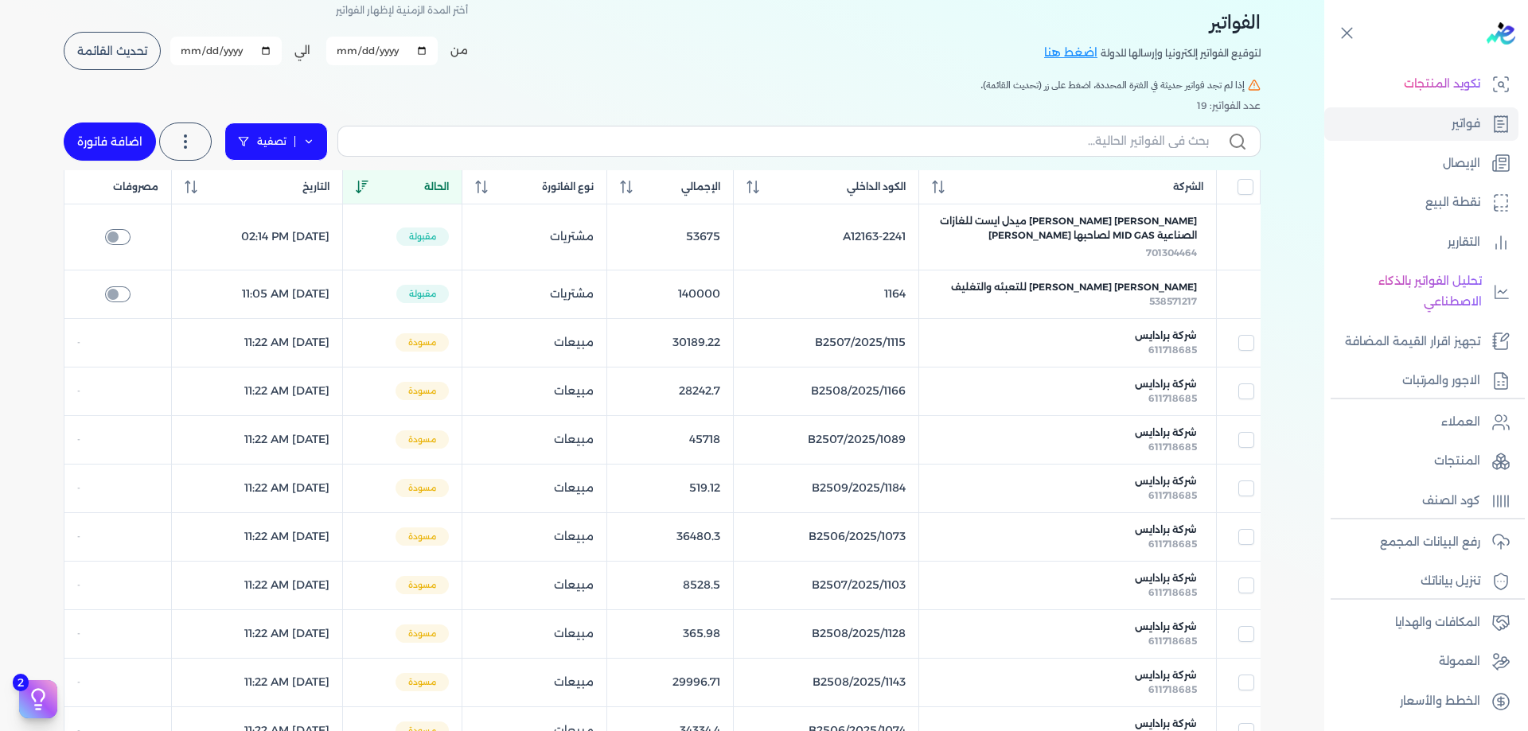
click at [247, 141] on icon at bounding box center [243, 141] width 11 height 11
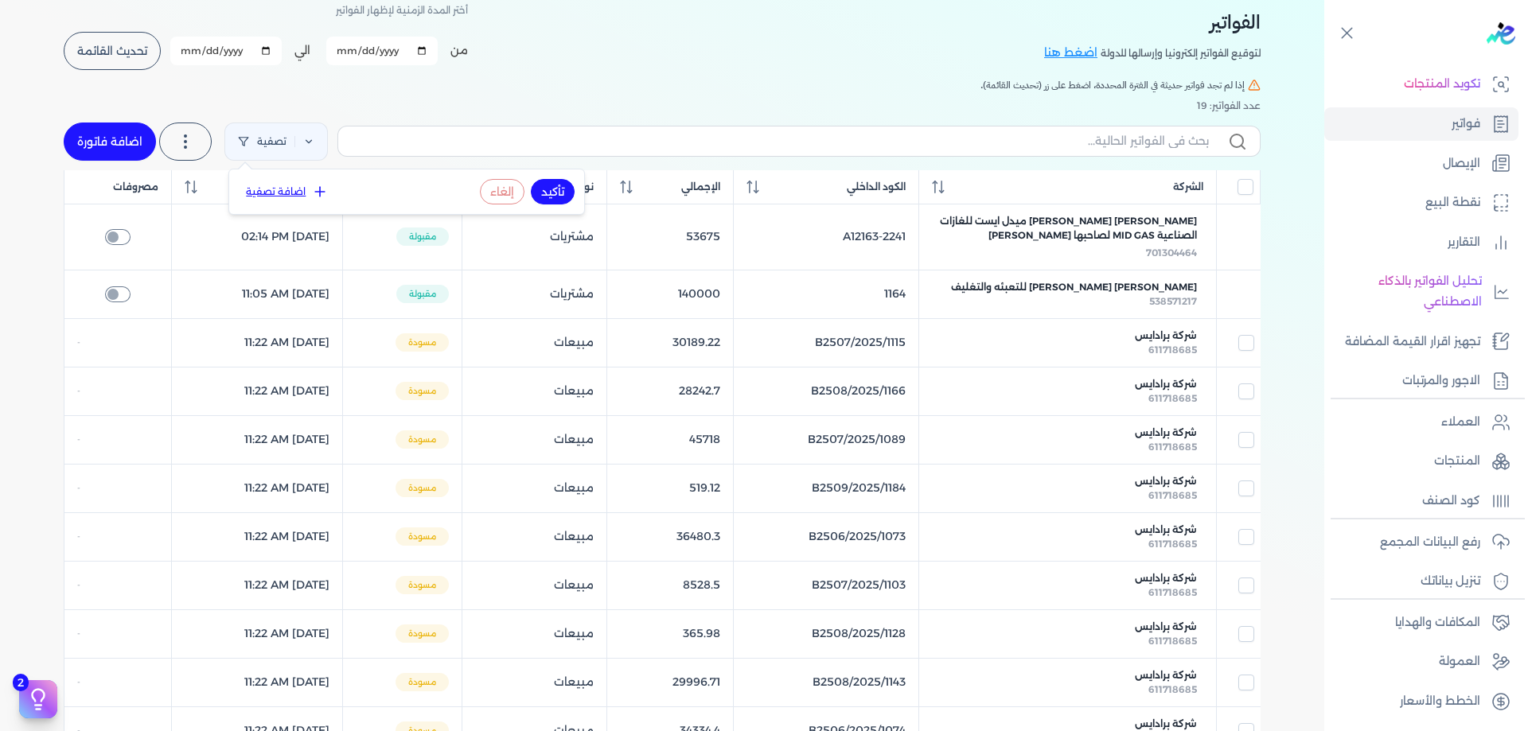
click at [284, 196] on button "اضافة تصفية" at bounding box center [287, 191] width 96 height 19
click at [448, 201] on span "مطابق" at bounding box center [450, 194] width 54 height 14
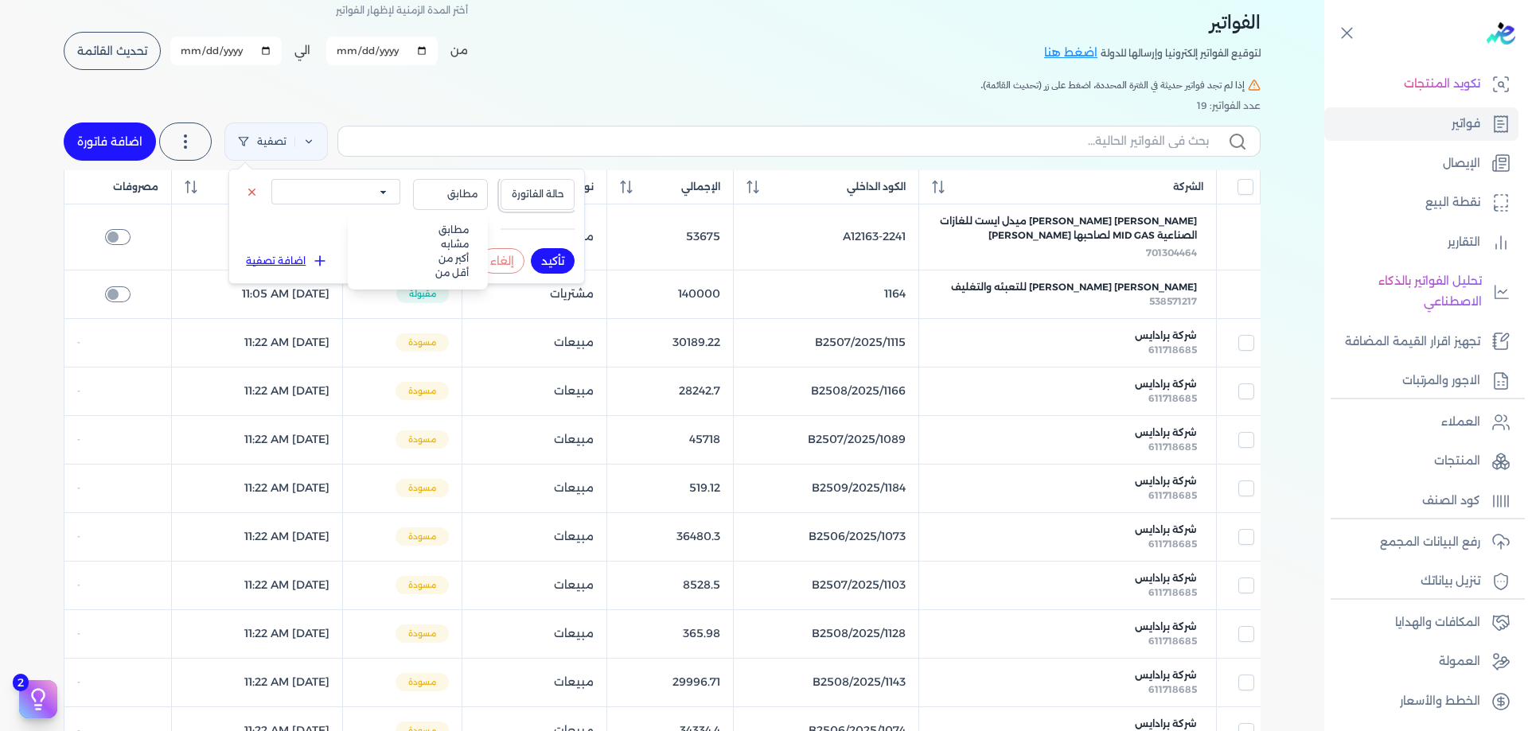
click at [541, 187] on span "حالة الفاتورة" at bounding box center [538, 194] width 54 height 14
click at [380, 186] on select "الكل مقبولة غير مقبولة مسجلة ملغية مرفوضة مسودة" at bounding box center [335, 191] width 129 height 25
click at [271, 179] on select "الكل مقبولة غير مقبولة مسجلة ملغية مرفوضة مسودة" at bounding box center [335, 191] width 129 height 25
click at [548, 266] on button "تأكيد" at bounding box center [553, 260] width 44 height 25
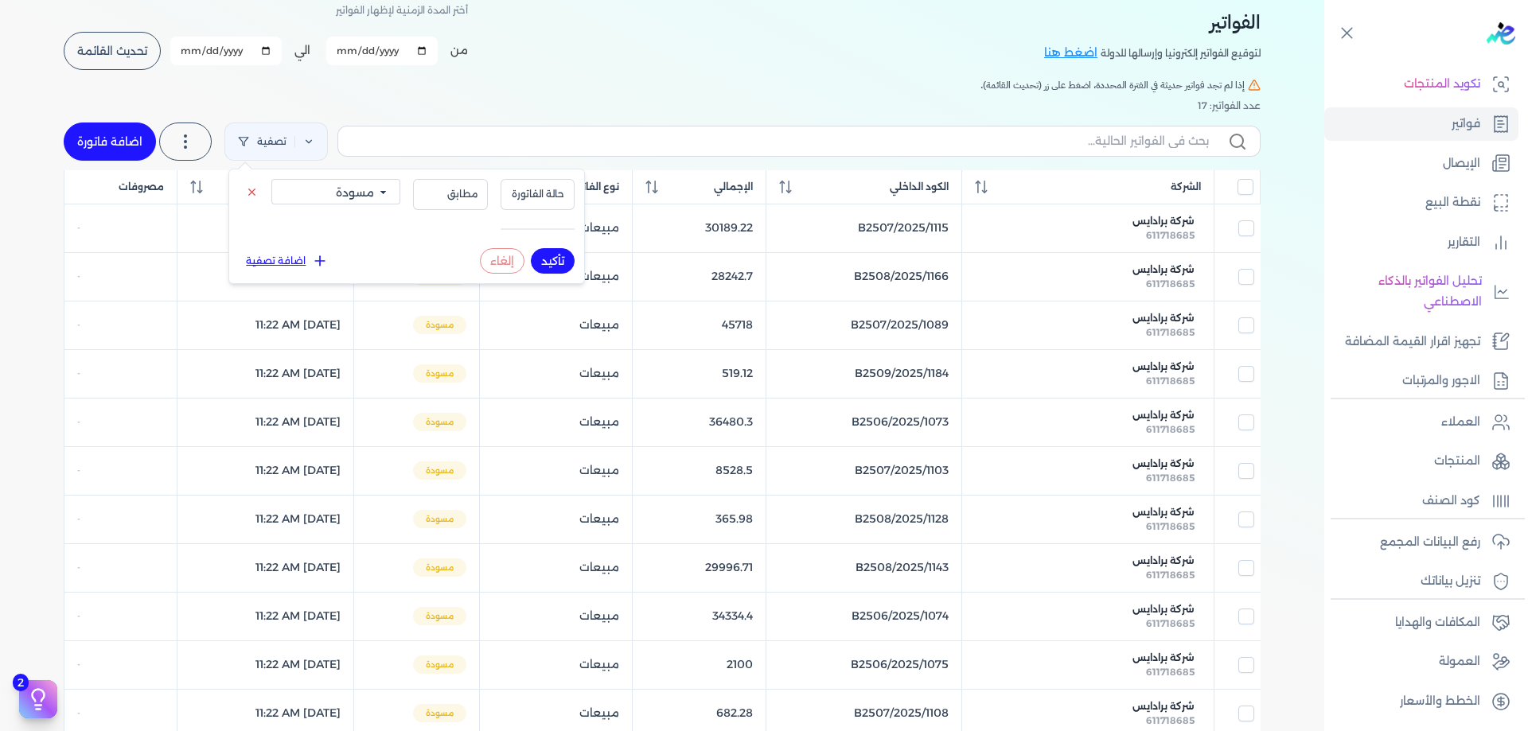
click at [1239, 188] on div at bounding box center [1237, 187] width 33 height 16
click at [1253, 197] on th at bounding box center [1237, 187] width 46 height 34
click at [1260, 185] on th at bounding box center [1237, 187] width 46 height 34
click at [1251, 185] on input "All items unselected" at bounding box center [1245, 187] width 16 height 16
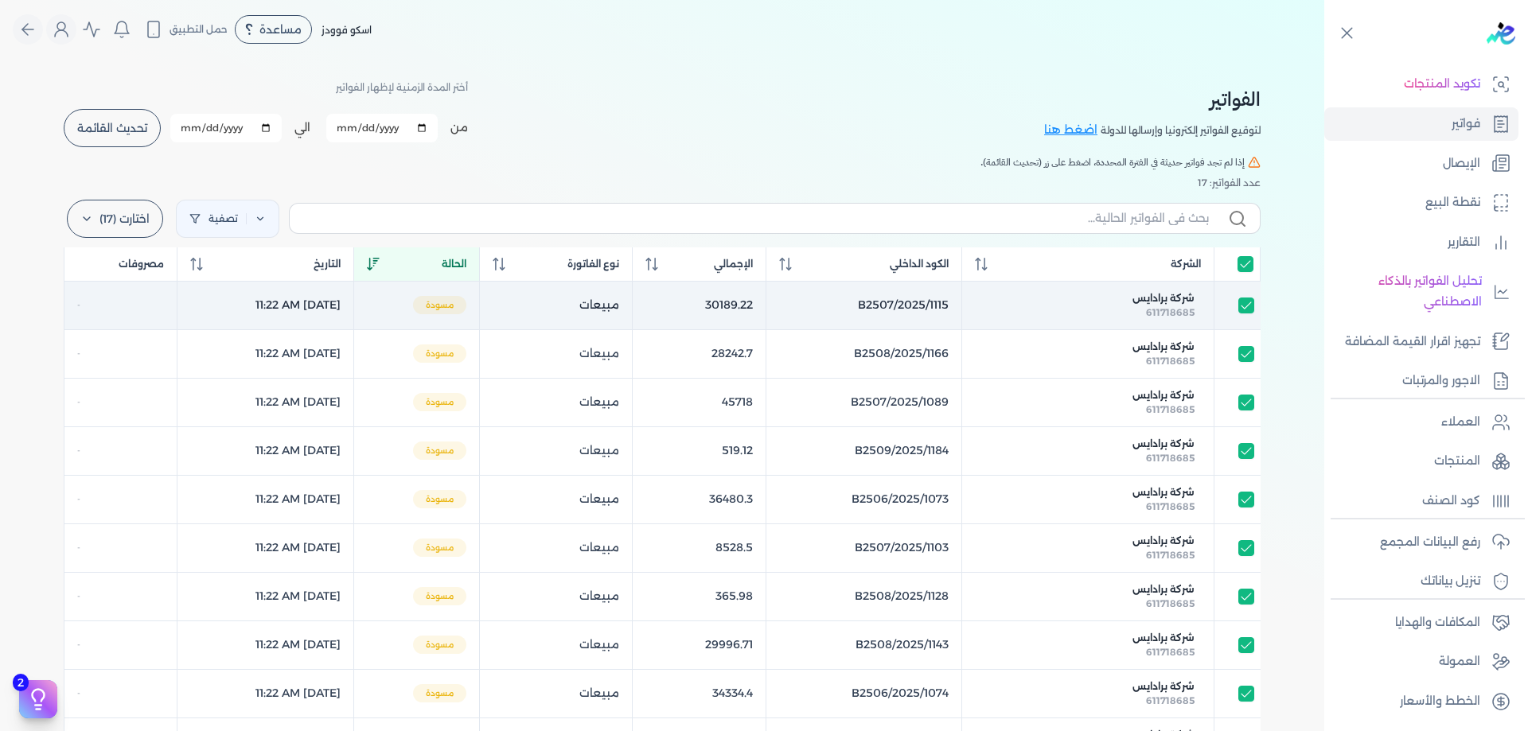
scroll to position [0, 0]
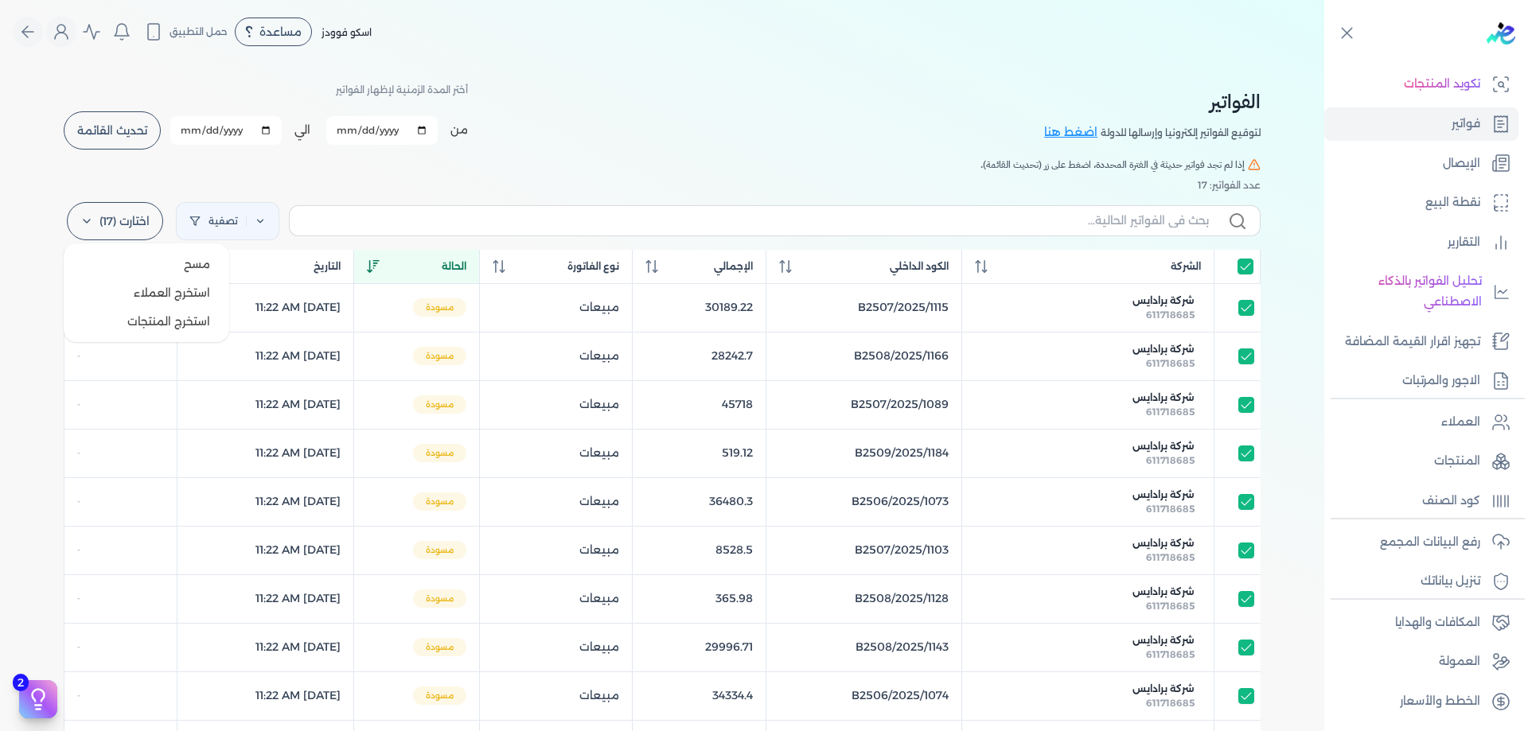
click at [140, 229] on label "اختارت (17)" at bounding box center [115, 221] width 96 height 38
click at [160, 263] on button "مسح" at bounding box center [146, 264] width 153 height 29
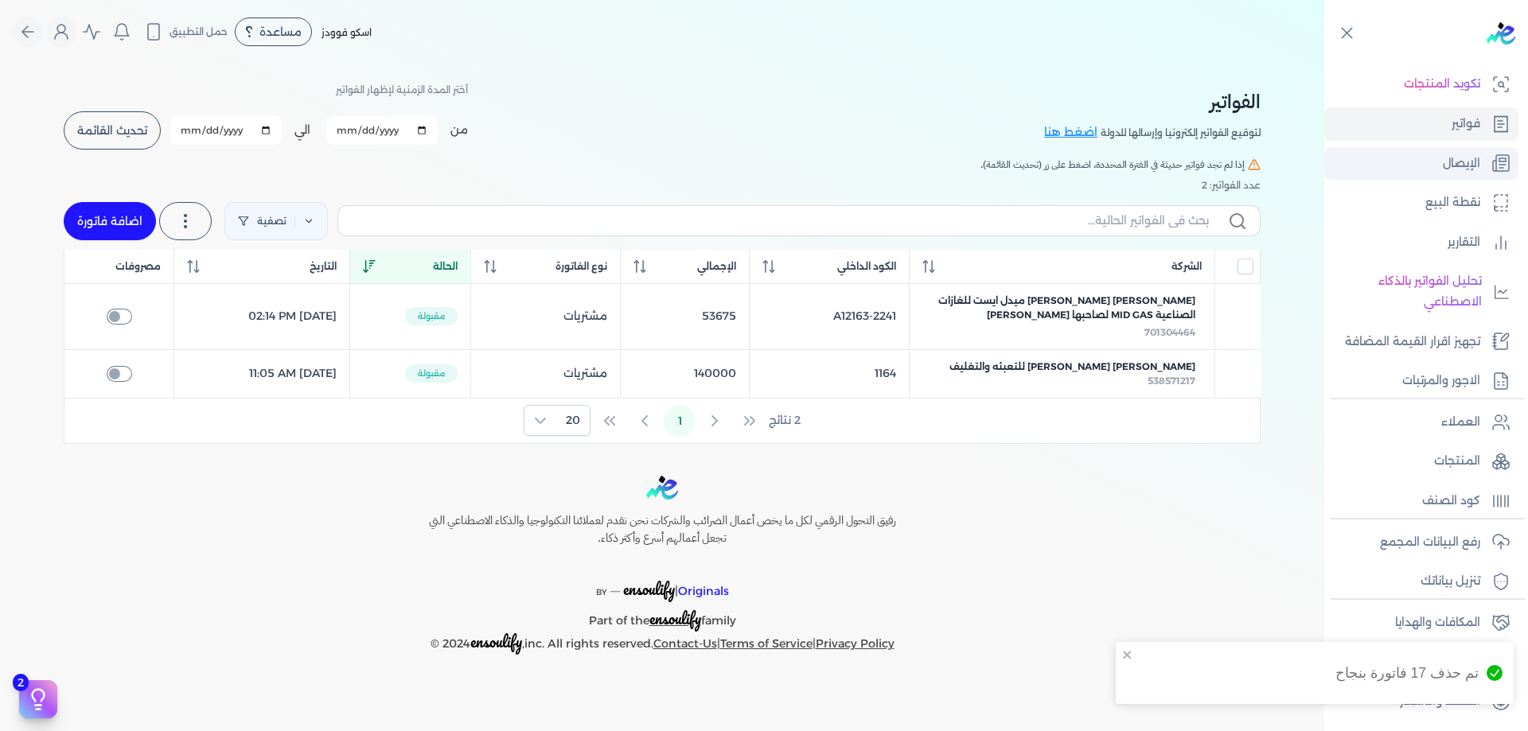
click at [1486, 169] on link "الإيصال" at bounding box center [1421, 163] width 194 height 33
click at [1494, 126] on icon at bounding box center [1500, 124] width 19 height 19
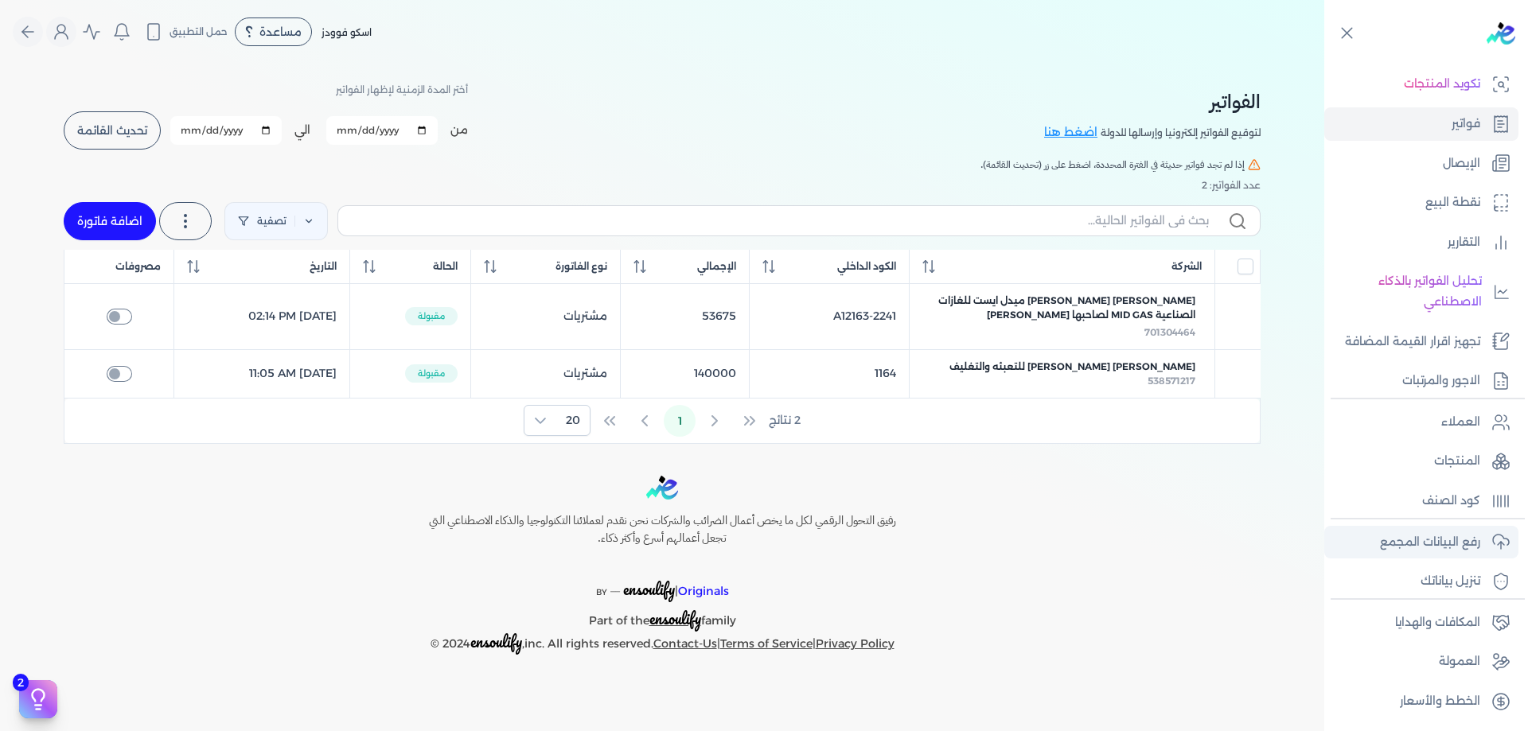
click at [1485, 539] on link "رفع البيانات المجمع" at bounding box center [1421, 542] width 194 height 33
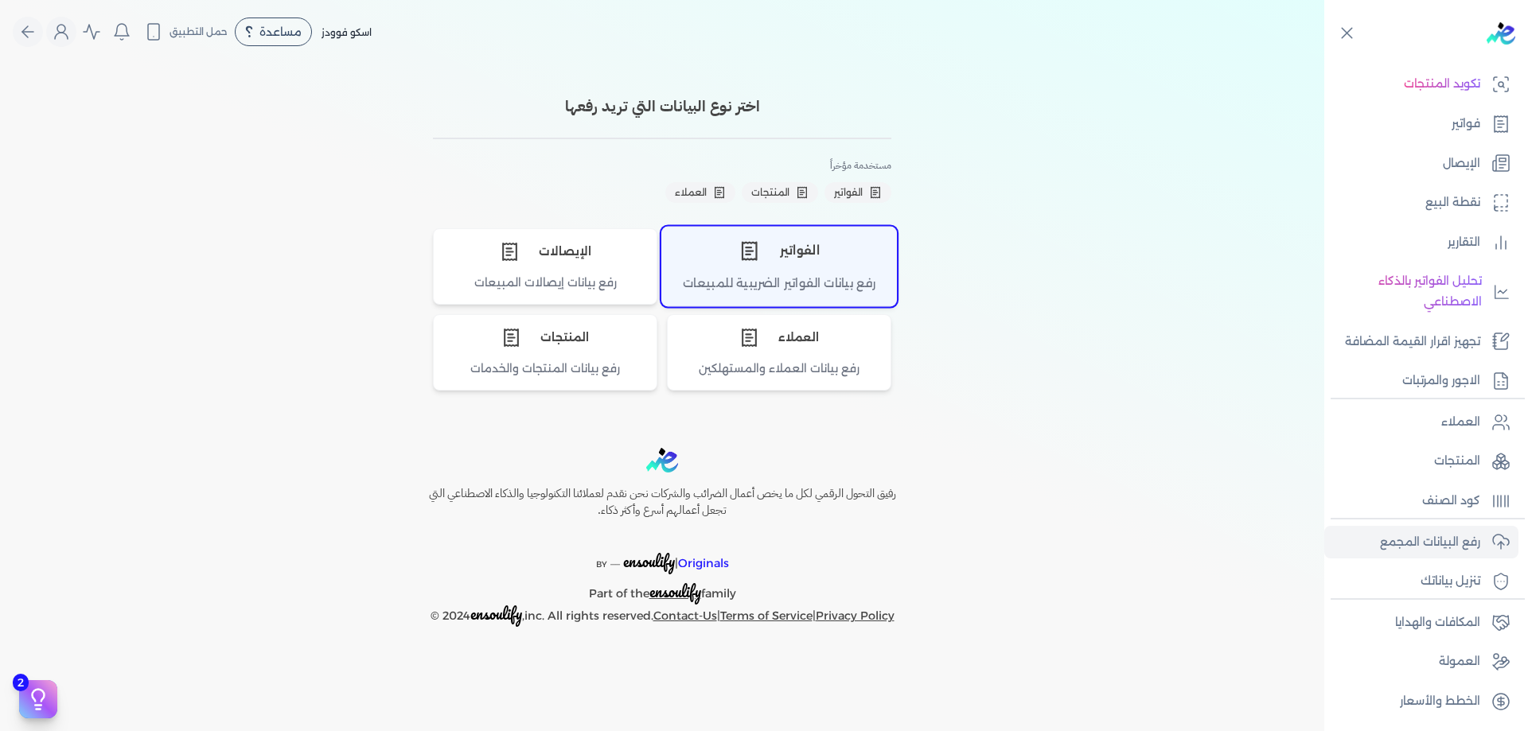
click at [772, 253] on div "الفواتير" at bounding box center [779, 251] width 234 height 48
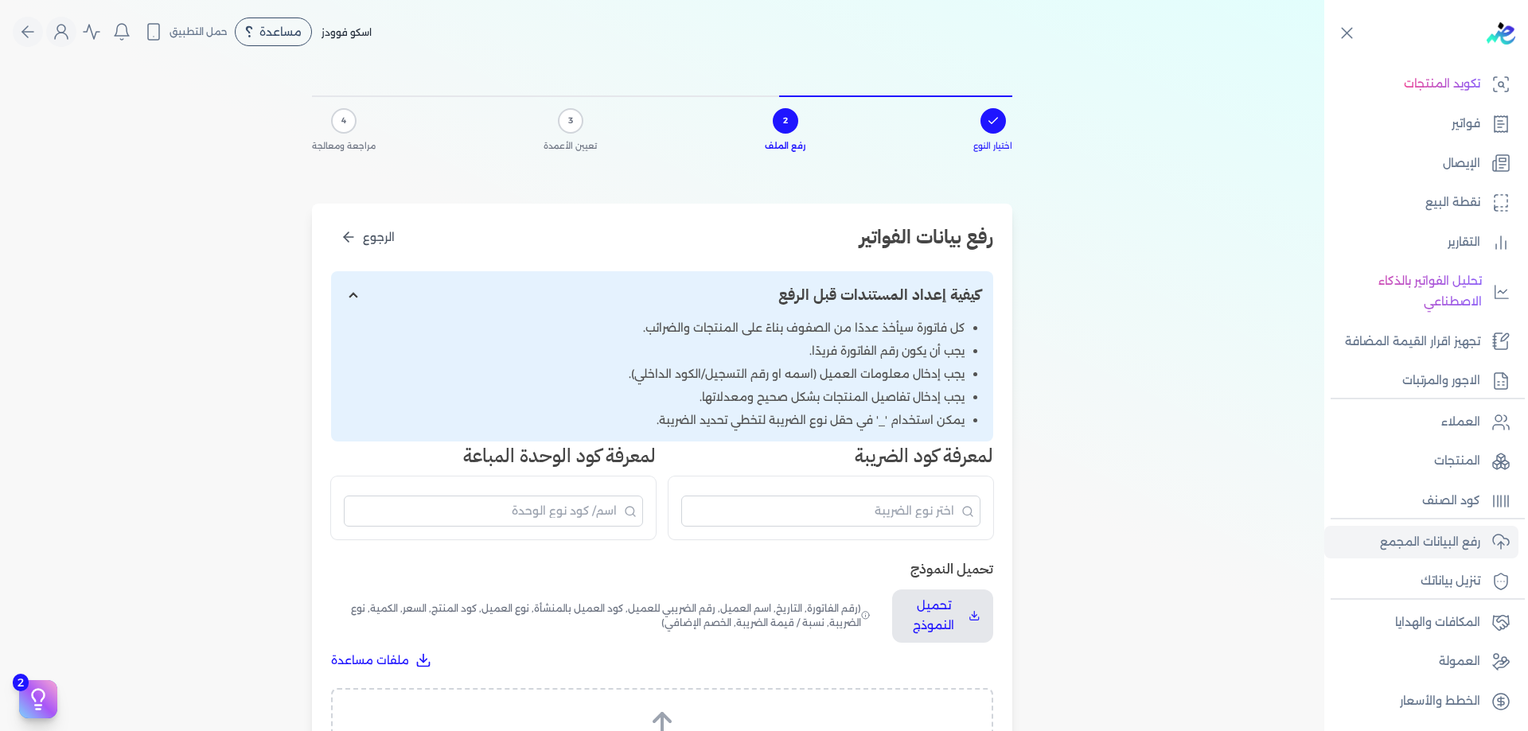
scroll to position [133, 0]
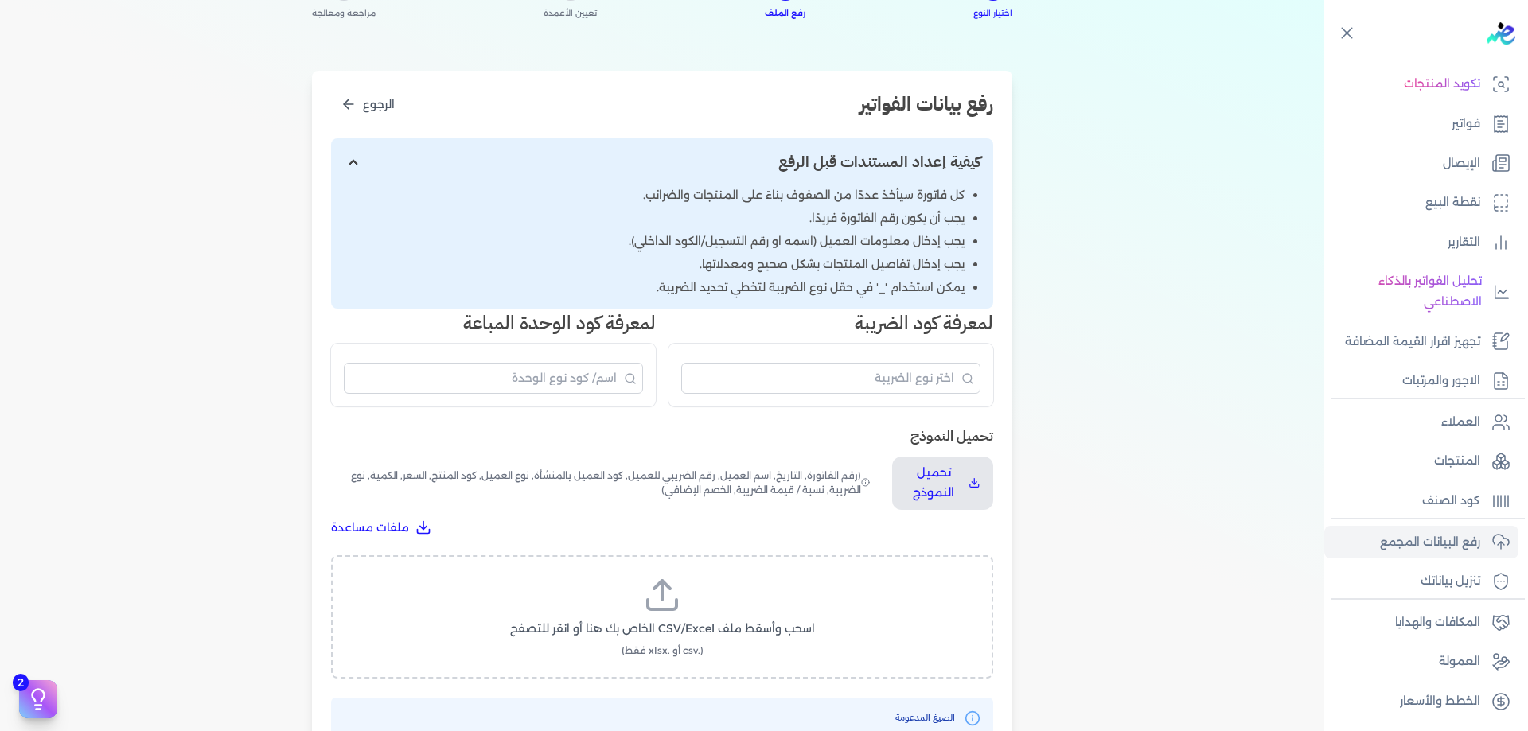
click at [699, 569] on div "اسحب وأسقط ملف CSV/Excel الخاص بك هنا أو انقر للتصفح (.csv أو .xlsx فقط)" at bounding box center [662, 616] width 662 height 123
click at [709, 598] on label "اسحب وأسقط ملف CSV/Excel الخاص بك هنا أو انقر للتصفح (.csv أو .xlsx فقط)" at bounding box center [662, 617] width 621 height 82
click at [0, 0] on input "اسحب وأسقط ملف CSV/Excel الخاص بك هنا أو انقر للتصفح (.csv أو .xlsx فقط)" at bounding box center [0, 0] width 0 height 0
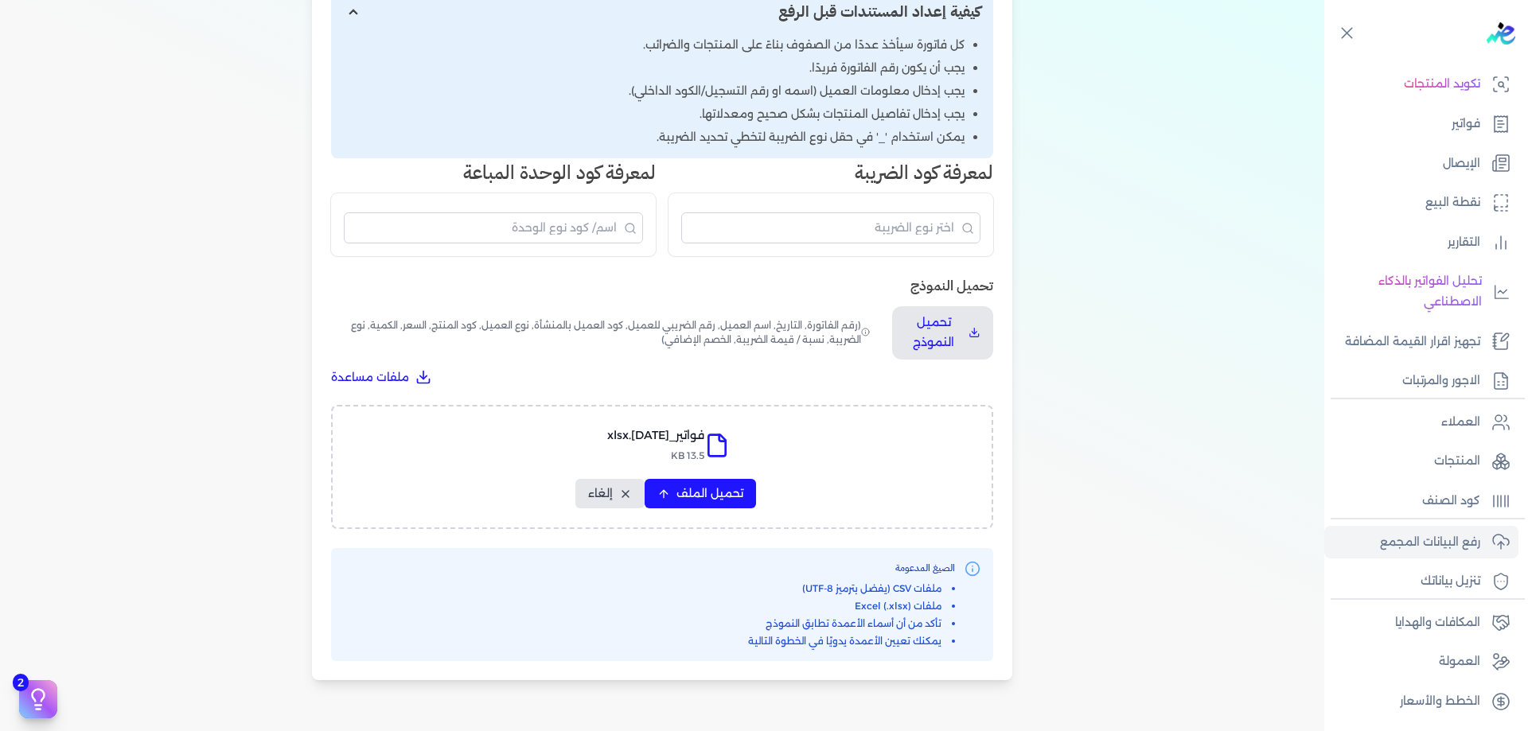
scroll to position [292, 0]
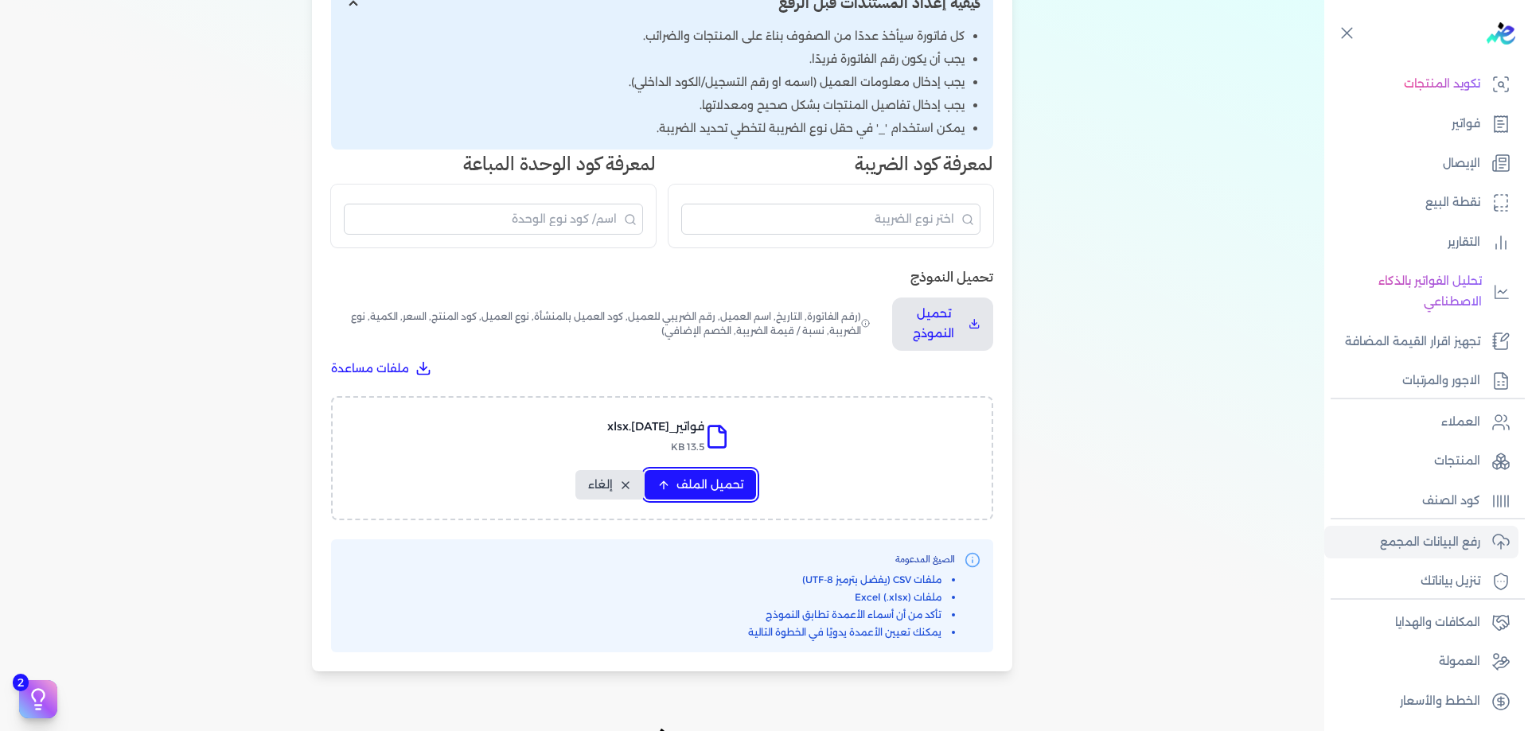
click at [732, 471] on button "تحميل الملف" at bounding box center [700, 484] width 111 height 29
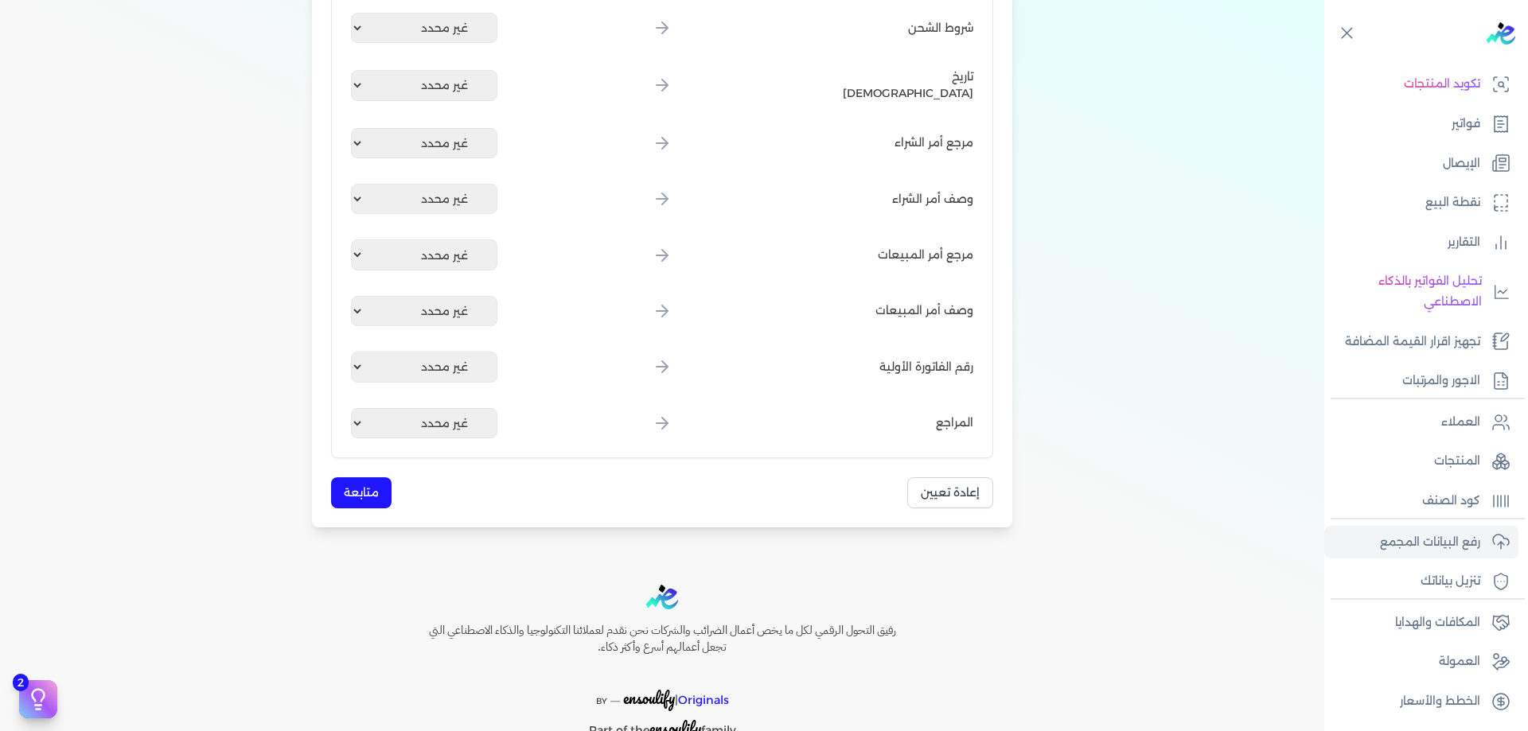
scroll to position [1939, 0]
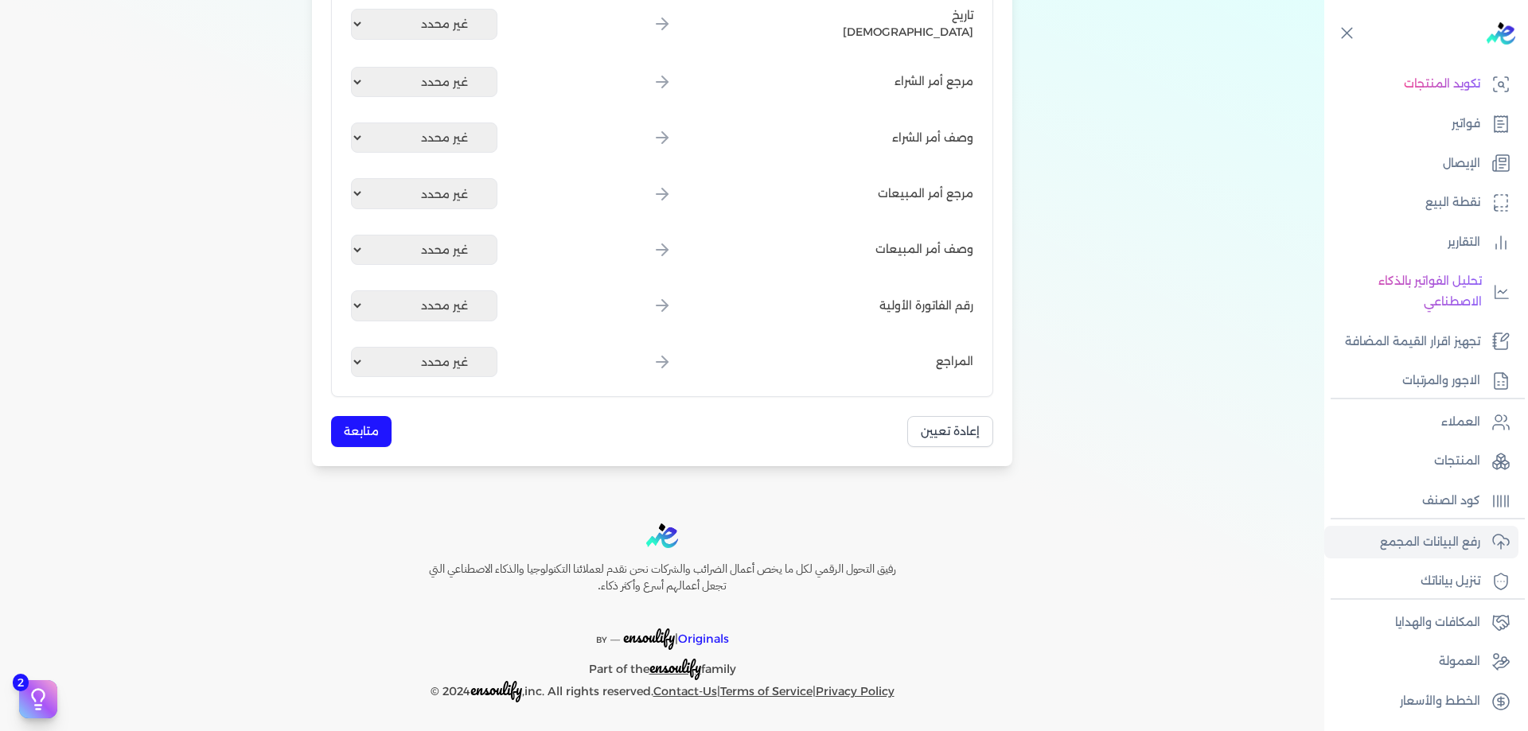
click at [355, 438] on button "متابعة" at bounding box center [361, 431] width 60 height 31
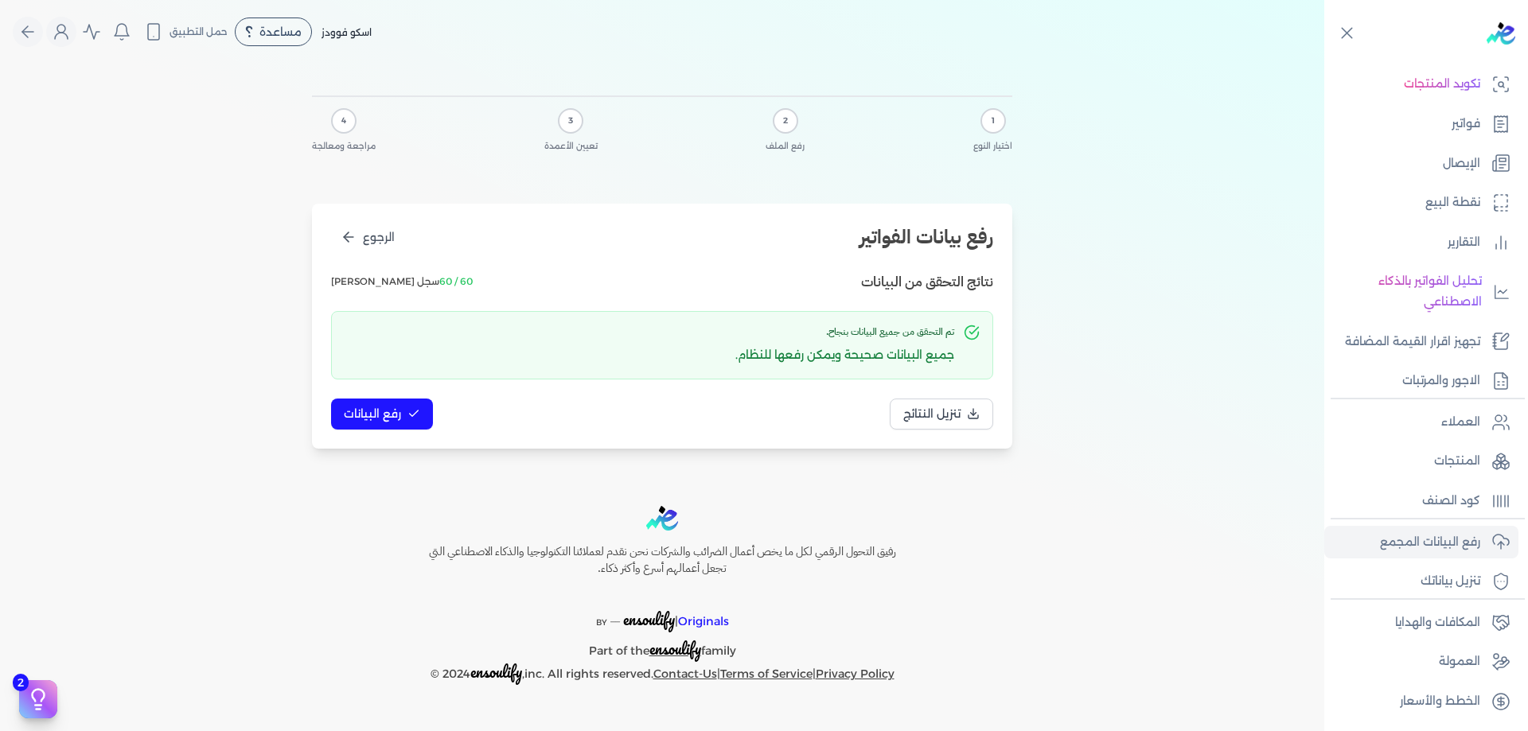
scroll to position [0, 0]
click at [388, 430] on div "رفع بيانات الفواتير الرجوع نتائج التحقق من البيانات 60 / 60 سجل صالح تم التحقق …" at bounding box center [662, 326] width 700 height 245
click at [393, 412] on span "رفع البيانات" at bounding box center [372, 414] width 57 height 17
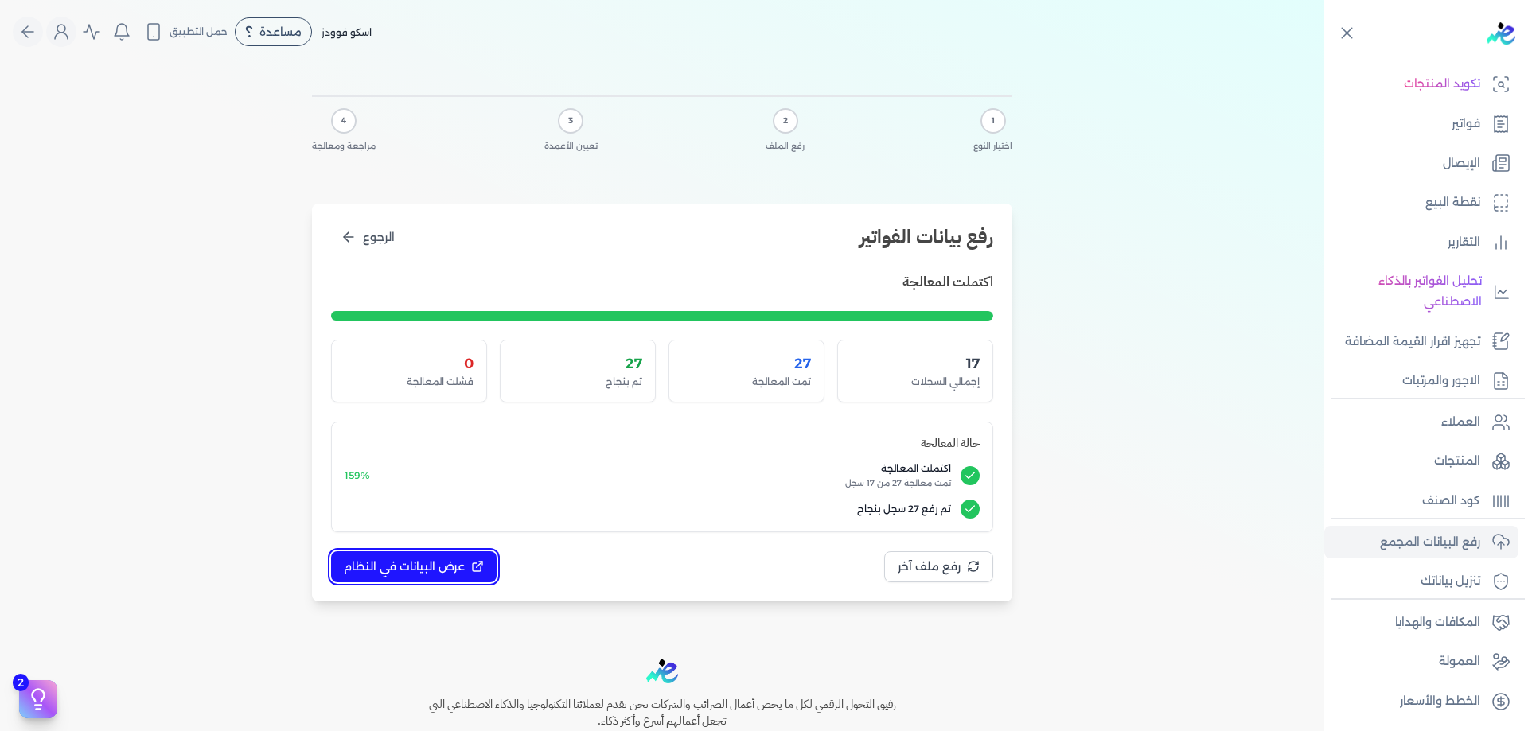
click at [400, 554] on button "عرض البيانات في النظام" at bounding box center [414, 566] width 166 height 31
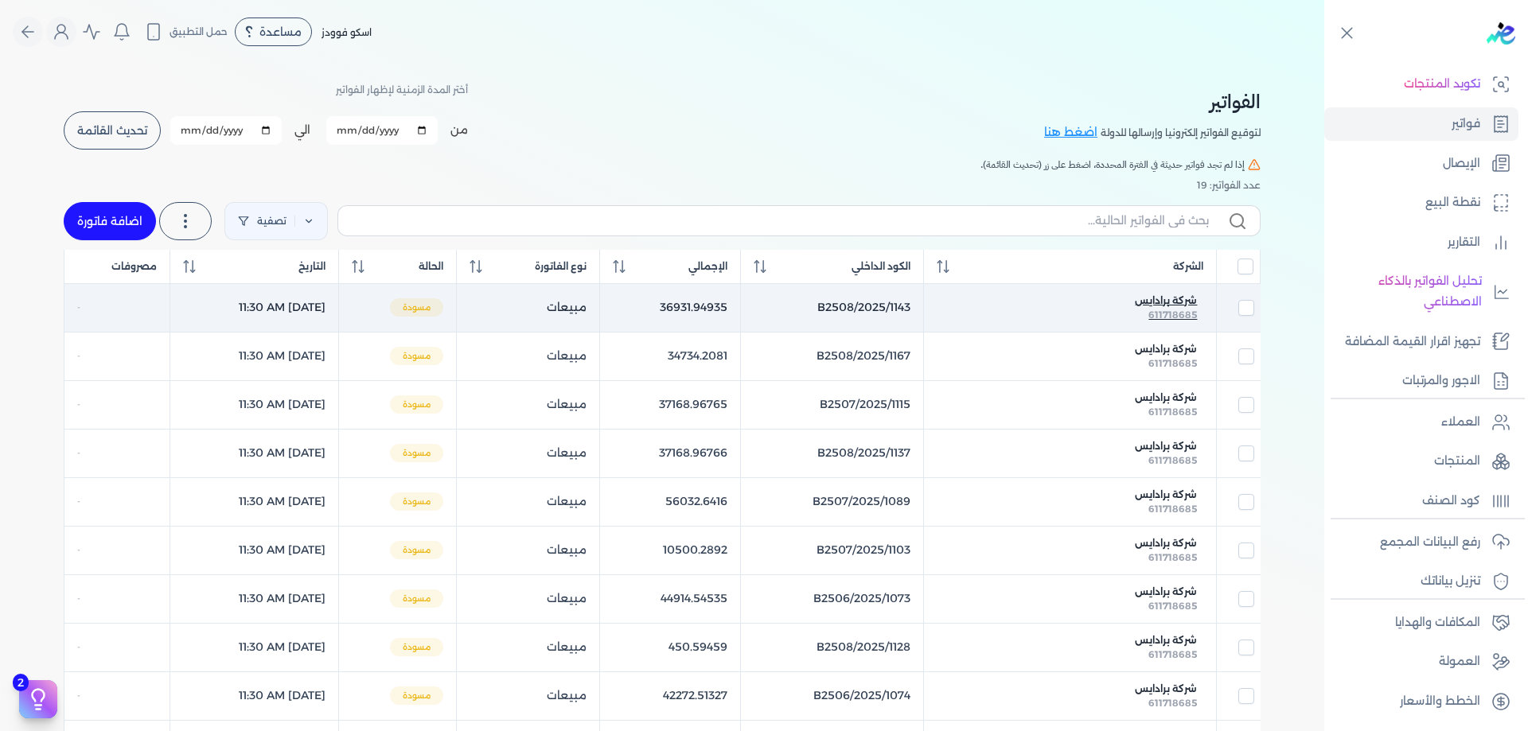
click at [1197, 306] on span "شركة برادايس" at bounding box center [1166, 301] width 62 height 14
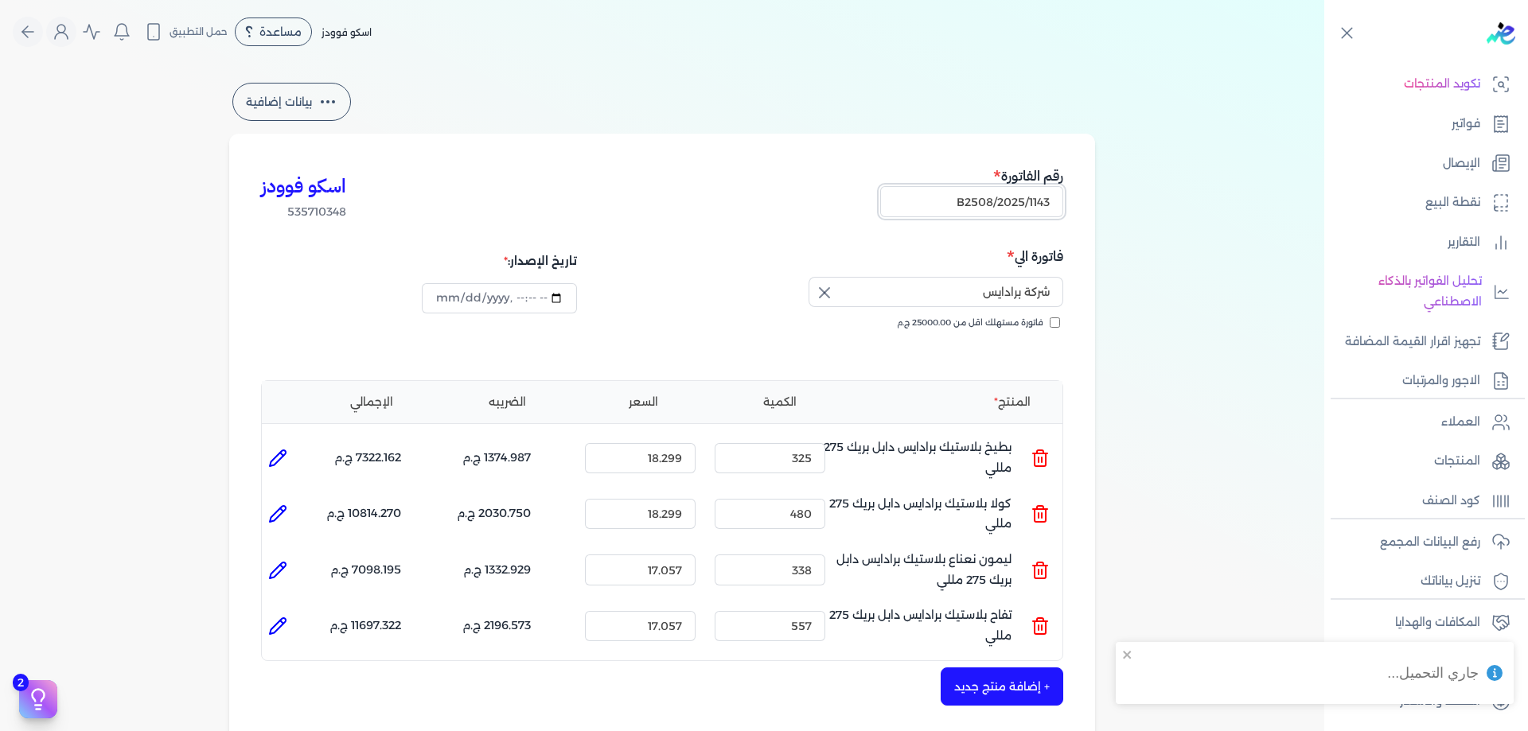
click at [1044, 198] on input "B2508/2025/1143" at bounding box center [971, 201] width 183 height 30
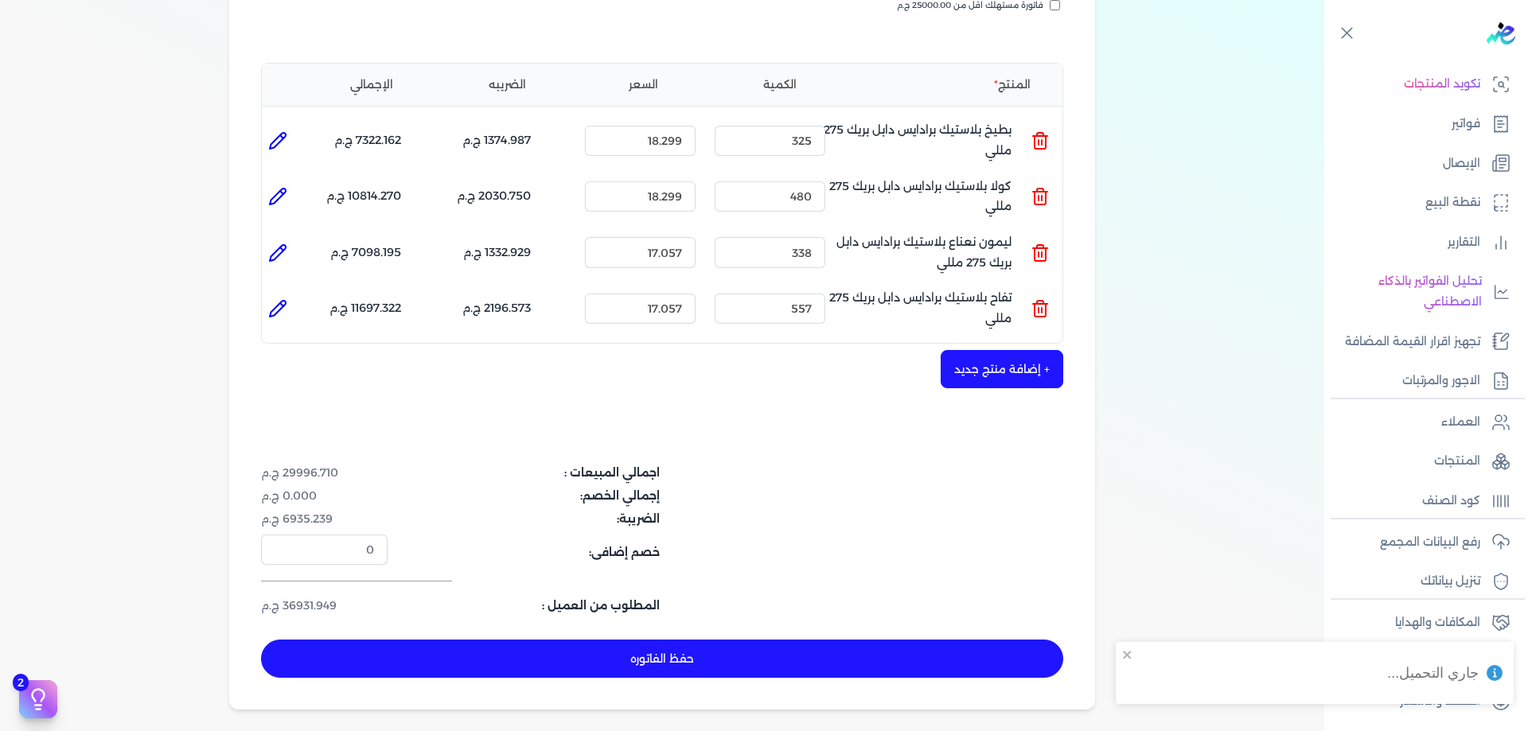
scroll to position [372, 0]
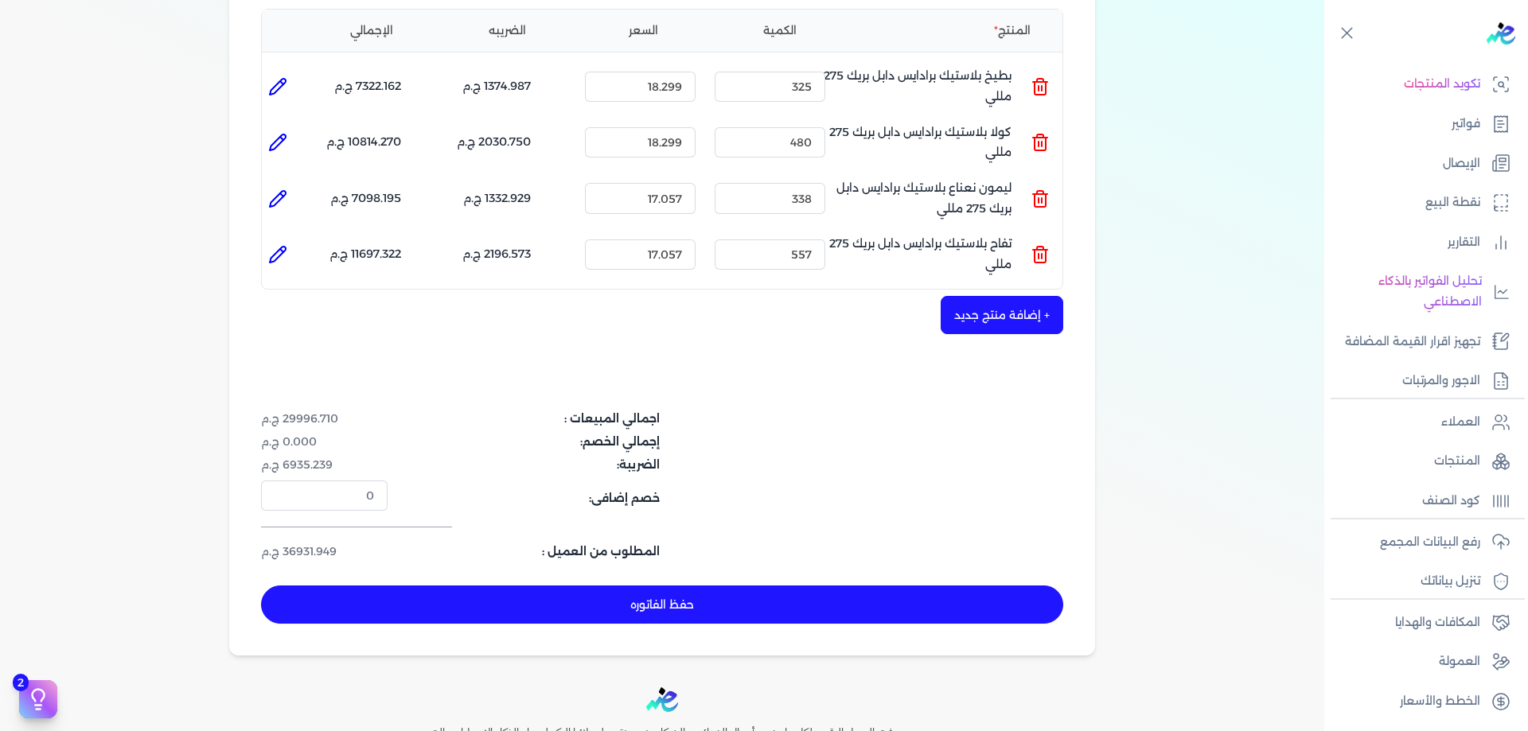
click at [316, 552] on dd "36931.949 ج.م" at bounding box center [324, 552] width 127 height 17
click at [607, 194] on input "18" at bounding box center [640, 198] width 111 height 30
click at [607, 194] on input "19" at bounding box center [640, 198] width 111 height 30
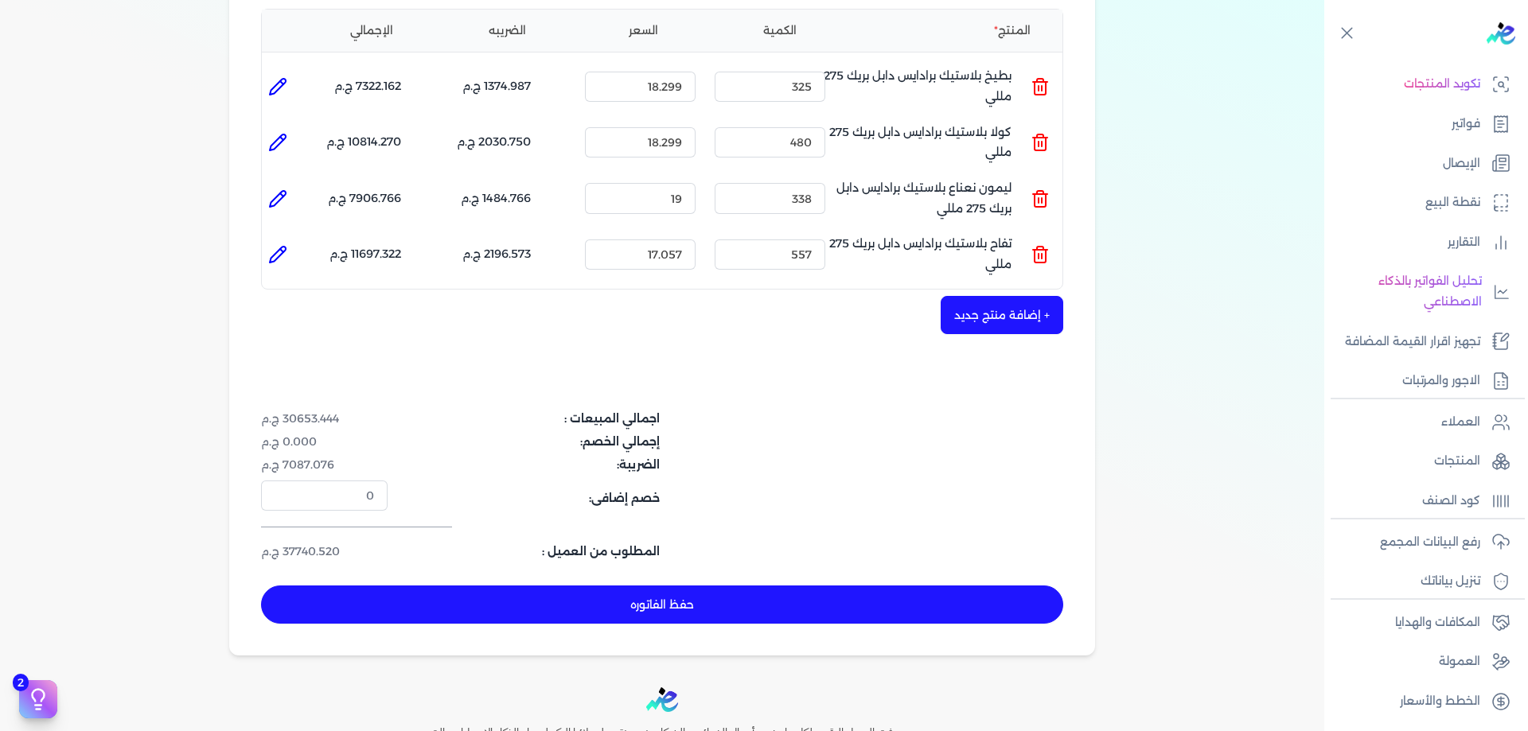
click at [597, 341] on div "اسكو فوودز 535710348 رقم الفاتورة B2508/2025/1143 فاتورة الي شركة برادايس فاتور…" at bounding box center [662, 209] width 866 height 894
click at [662, 259] on input "17.057" at bounding box center [640, 255] width 111 height 30
click at [678, 194] on input "19" at bounding box center [640, 198] width 111 height 30
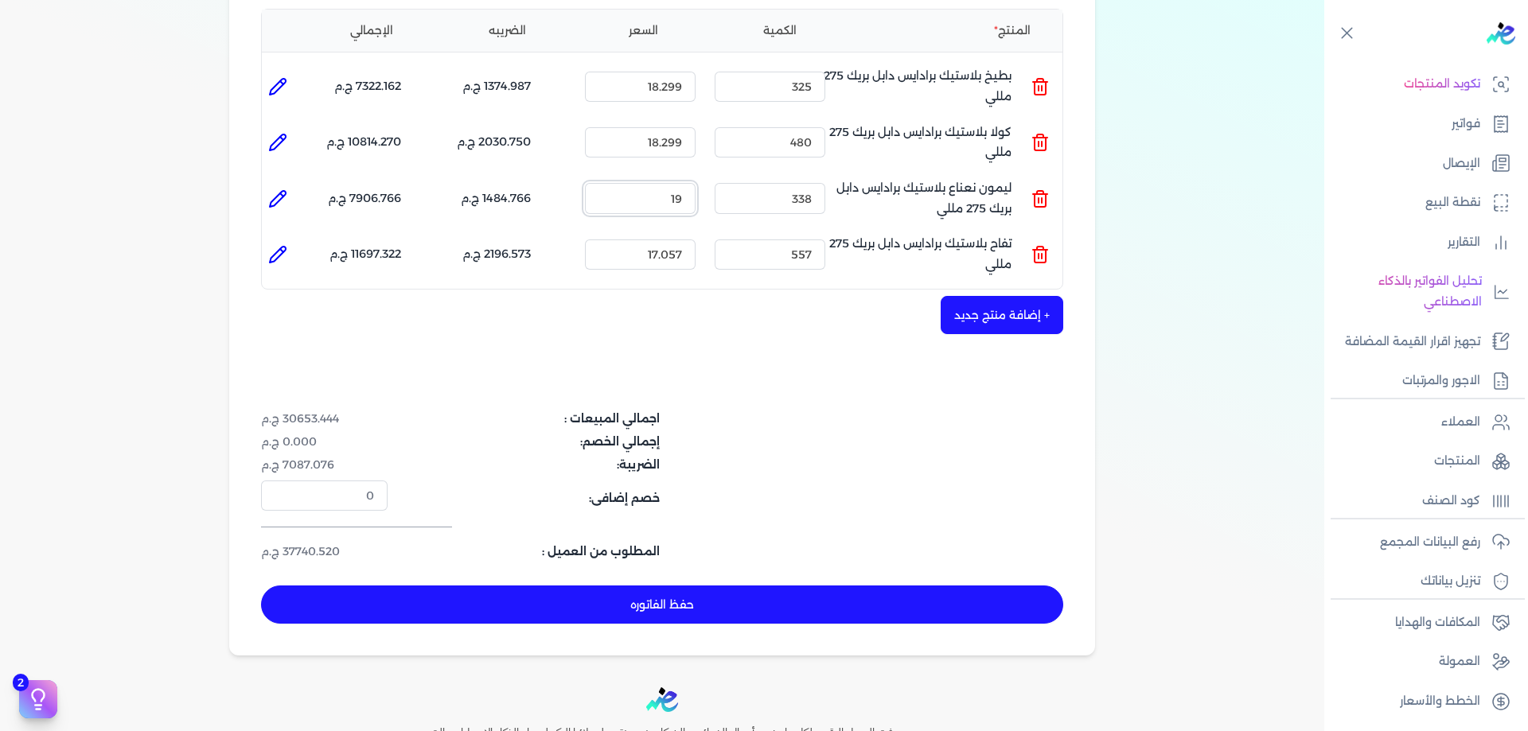
paste input "7.057"
click at [679, 197] on input "17.057" at bounding box center [640, 198] width 111 height 30
click at [676, 199] on input "17.087" at bounding box center [640, 198] width 111 height 30
drag, startPoint x: 680, startPoint y: 197, endPoint x: 692, endPoint y: 196, distance: 11.3
click at [692, 196] on input "17.067" at bounding box center [640, 198] width 111 height 30
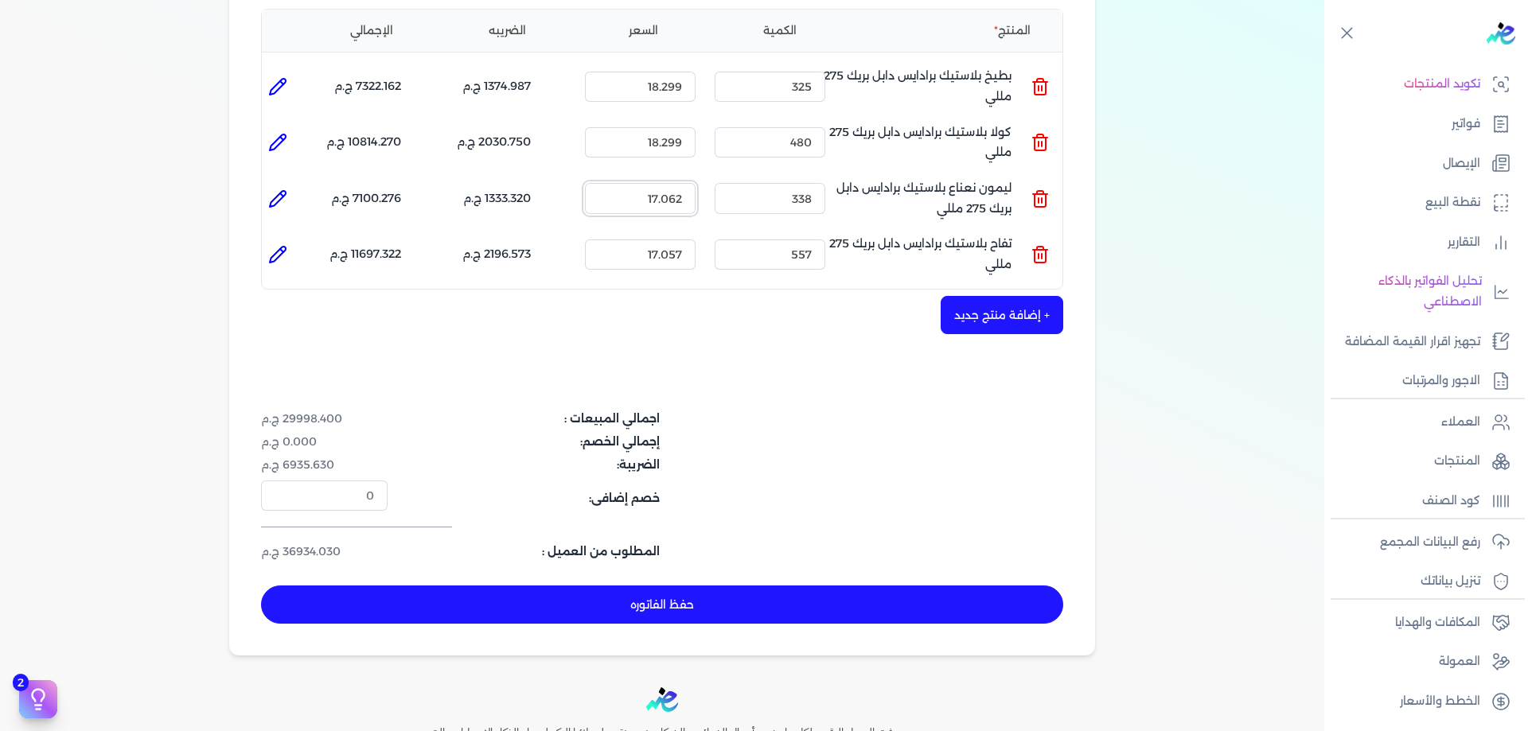
click at [684, 197] on input "17.062" at bounding box center [640, 198] width 111 height 30
click at [696, 317] on div "+ إضافة منتج جديد" at bounding box center [662, 315] width 802 height 38
click at [678, 609] on button "حفظ الفاتوره" at bounding box center [662, 605] width 802 height 38
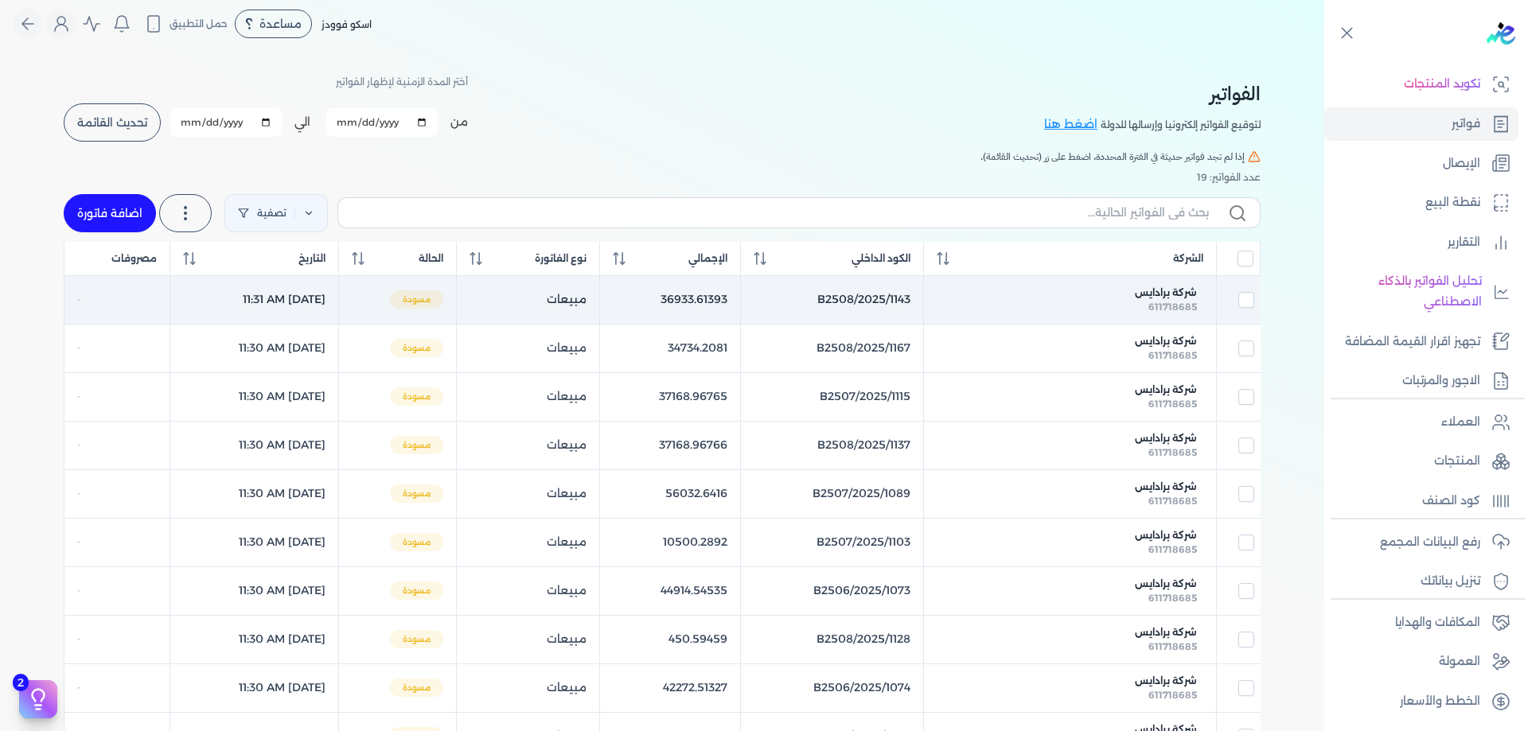
scroll to position [12, 0]
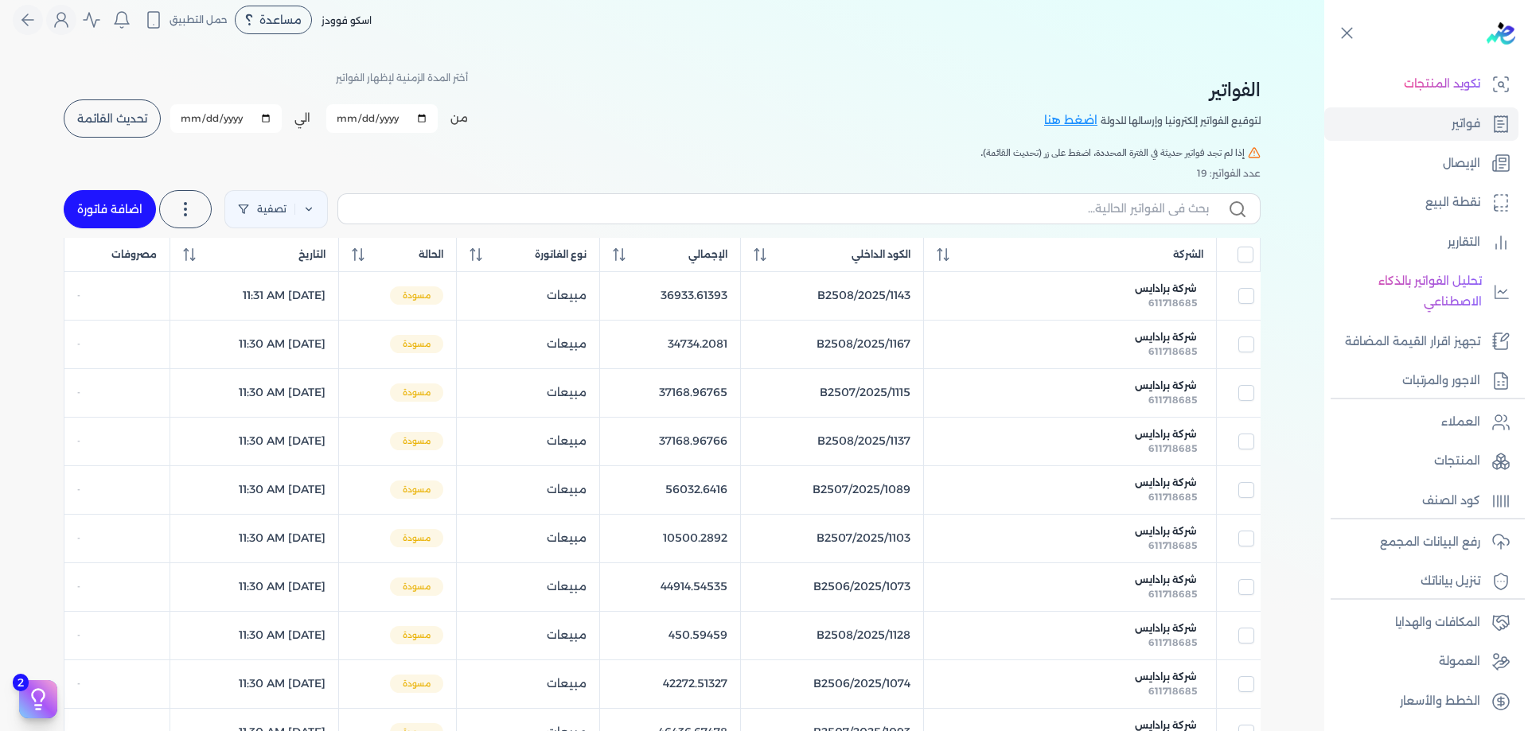
drag, startPoint x: 1184, startPoint y: 333, endPoint x: 1175, endPoint y: 341, distance: 11.9
click at [1178, 339] on span "شركة برادايس" at bounding box center [1166, 337] width 62 height 14
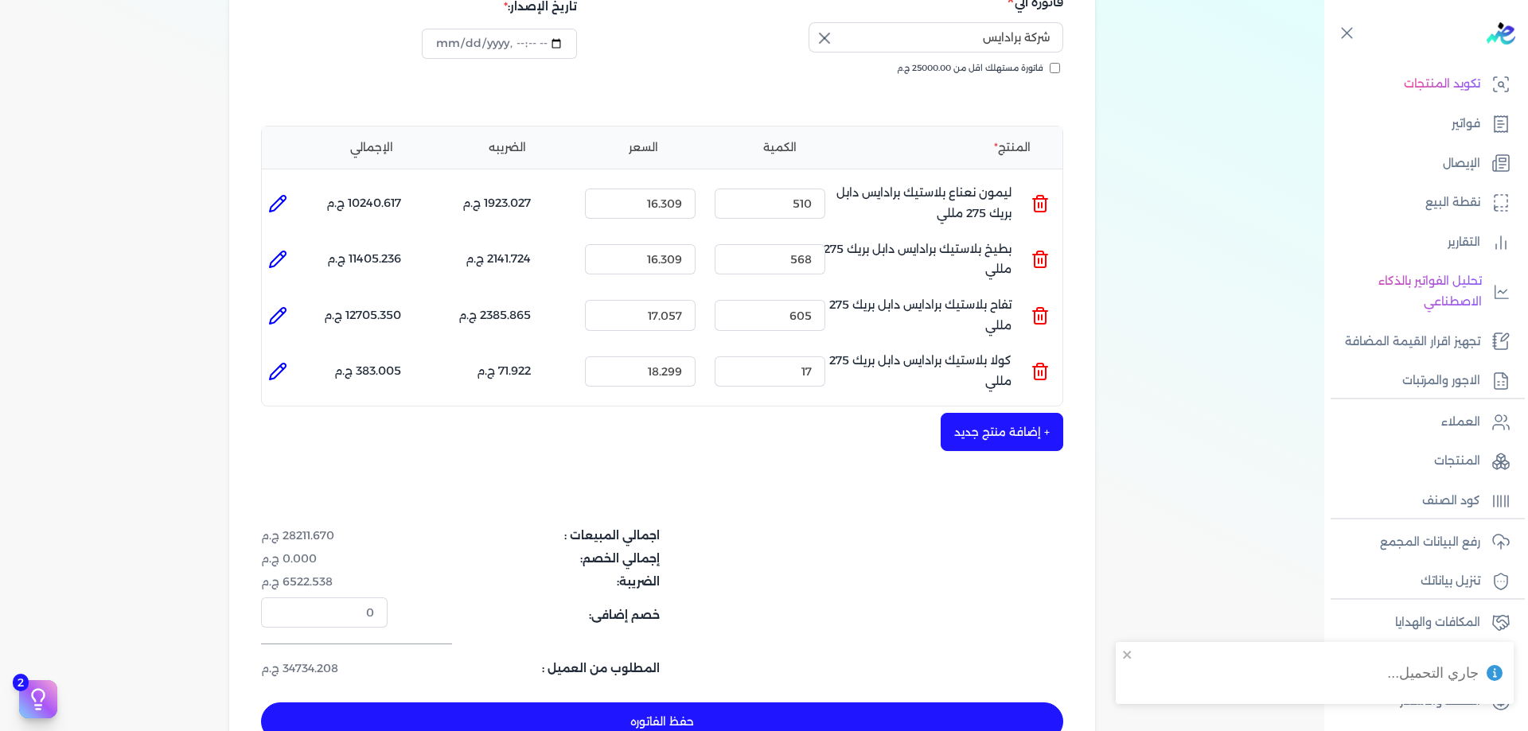
scroll to position [357, 0]
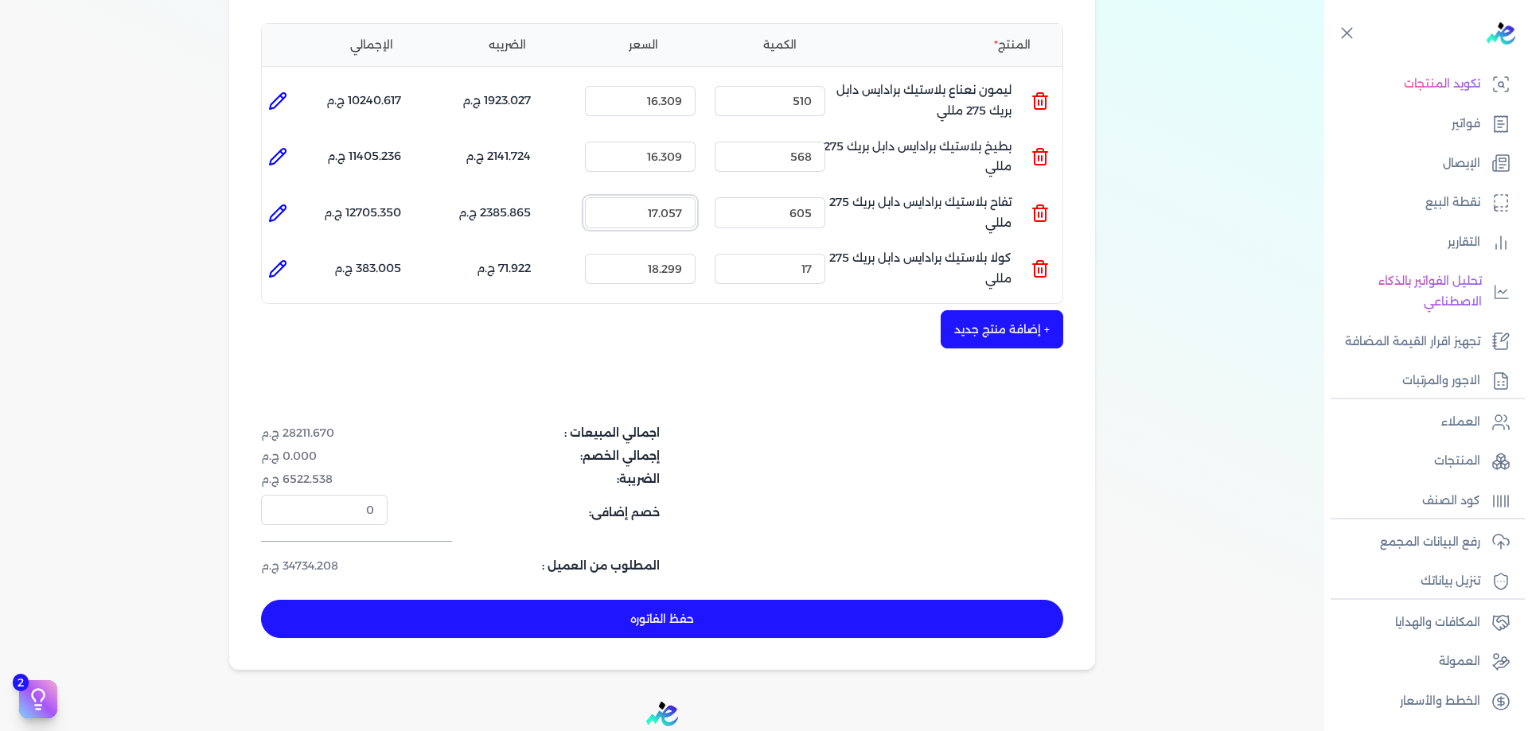
click at [677, 211] on input "17.057" at bounding box center [640, 212] width 111 height 30
click at [672, 211] on input "17.077" at bounding box center [640, 212] width 111 height 30
click at [675, 209] on input "17.067" at bounding box center [640, 212] width 111 height 30
drag, startPoint x: 679, startPoint y: 211, endPoint x: 689, endPoint y: 209, distance: 10.5
click at [689, 209] on input "17.057" at bounding box center [640, 212] width 111 height 30
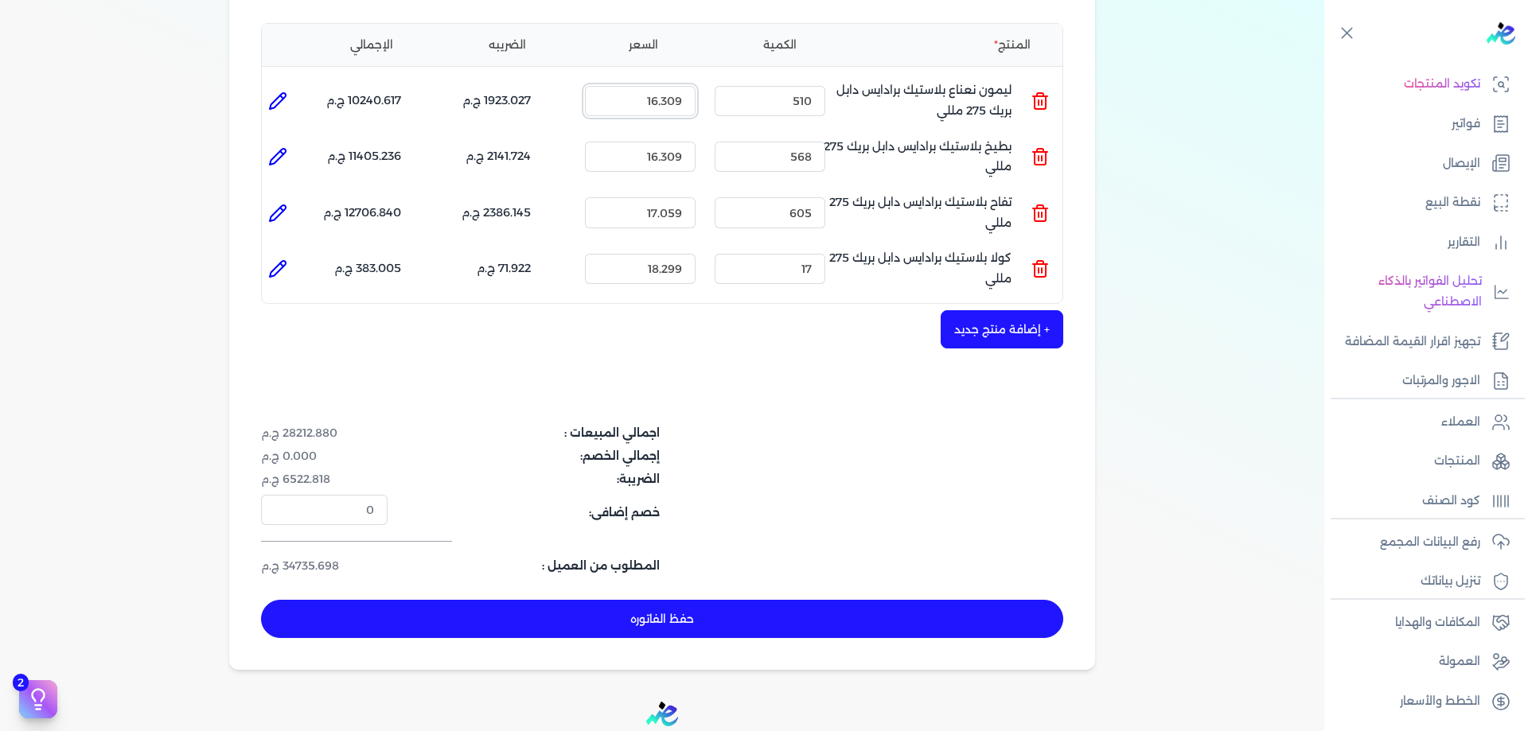
drag, startPoint x: 674, startPoint y: 99, endPoint x: 688, endPoint y: 99, distance: 14.3
click at [688, 99] on input "16.309" at bounding box center [640, 101] width 111 height 30
click at [674, 98] on input "16.310" at bounding box center [640, 101] width 111 height 30
drag, startPoint x: 674, startPoint y: 99, endPoint x: 688, endPoint y: 100, distance: 13.6
click at [688, 100] on input "16.32" at bounding box center [640, 101] width 111 height 30
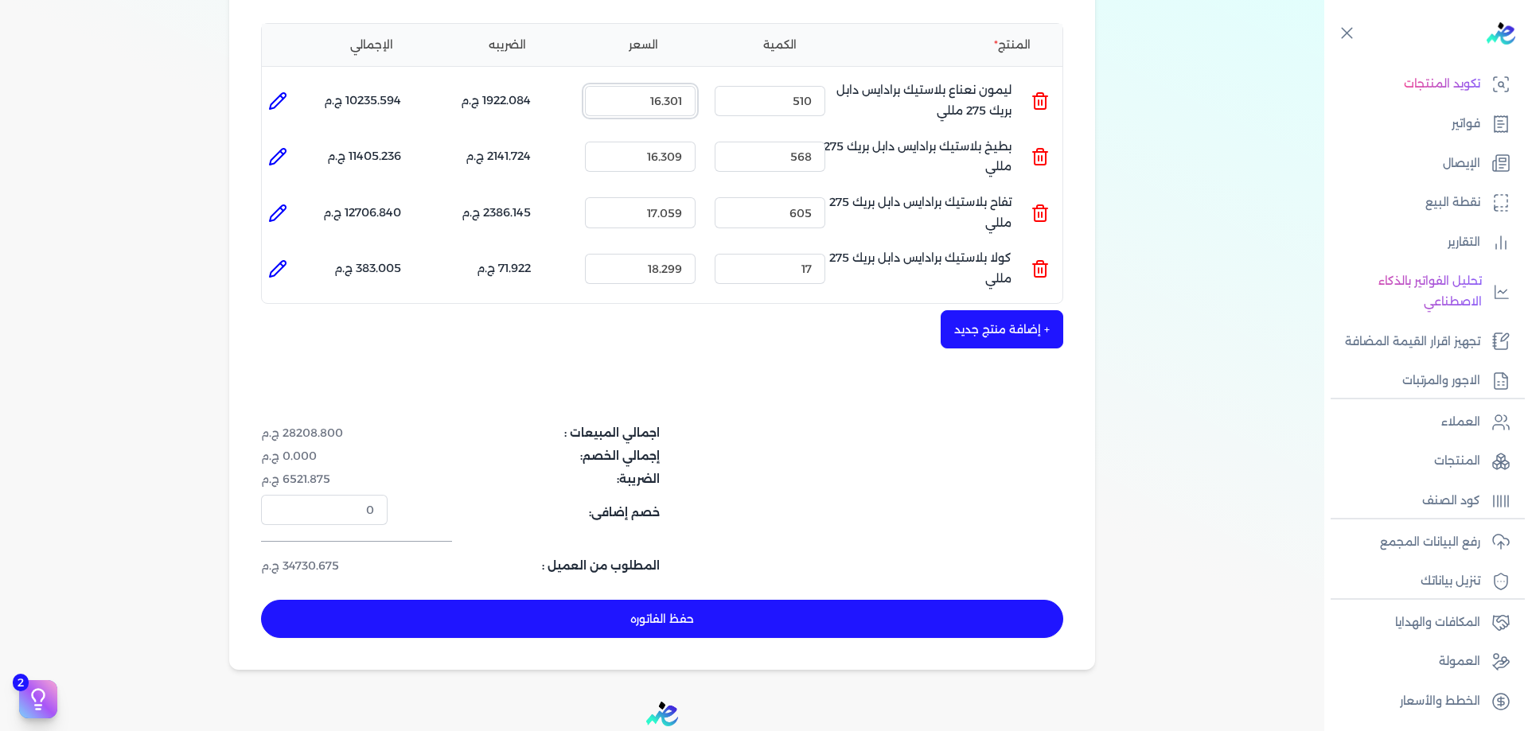
click at [686, 99] on input "16.301" at bounding box center [640, 101] width 111 height 30
drag, startPoint x: 667, startPoint y: 268, endPoint x: 685, endPoint y: 264, distance: 18.7
click at [685, 264] on input "18.299" at bounding box center [640, 269] width 111 height 30
click at [686, 267] on input "18.301" at bounding box center [640, 269] width 111 height 30
click at [686, 266] on input "18.309" at bounding box center [640, 269] width 111 height 30
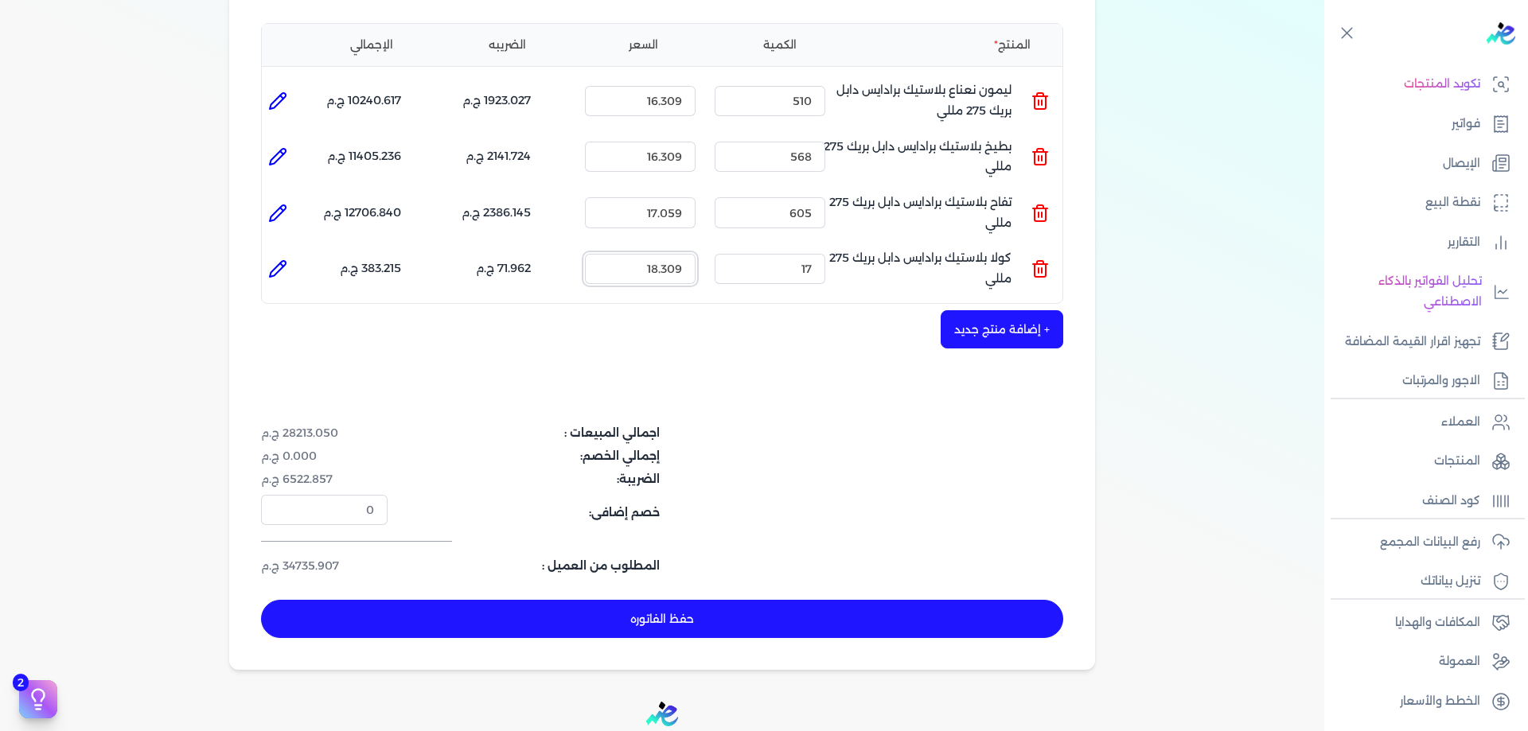
click at [676, 268] on input "18.309" at bounding box center [640, 269] width 111 height 30
click at [678, 268] on input "18.309" at bounding box center [640, 269] width 111 height 30
click at [673, 215] on input "17.059" at bounding box center [640, 212] width 111 height 30
click at [672, 210] on input "17.09" at bounding box center [640, 212] width 111 height 30
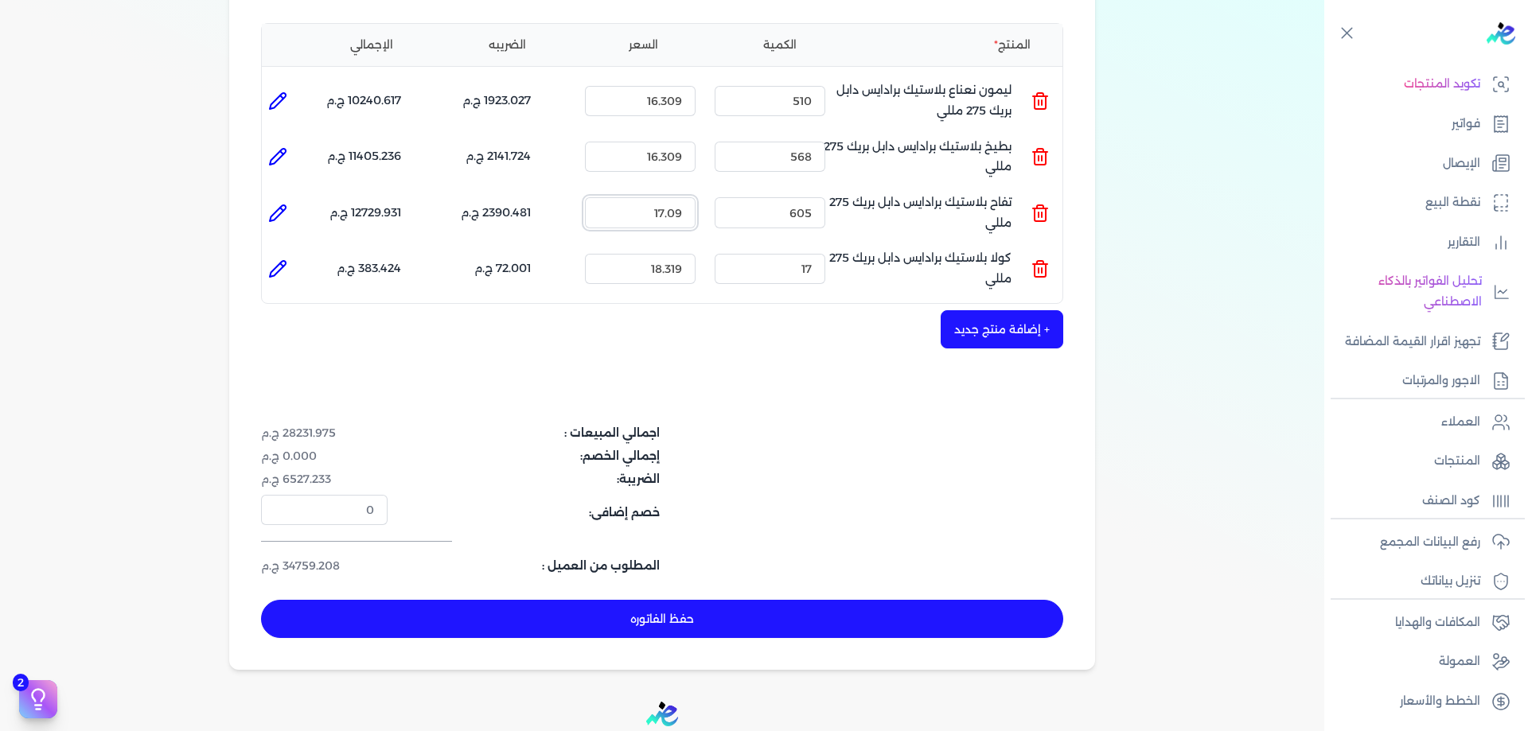
click at [672, 210] on input "17.09" at bounding box center [640, 212] width 111 height 30
click at [674, 216] on input "17.09" at bounding box center [640, 212] width 111 height 30
click at [672, 214] on input "17.09" at bounding box center [640, 212] width 111 height 30
click at [675, 218] on input "109" at bounding box center [640, 212] width 111 height 30
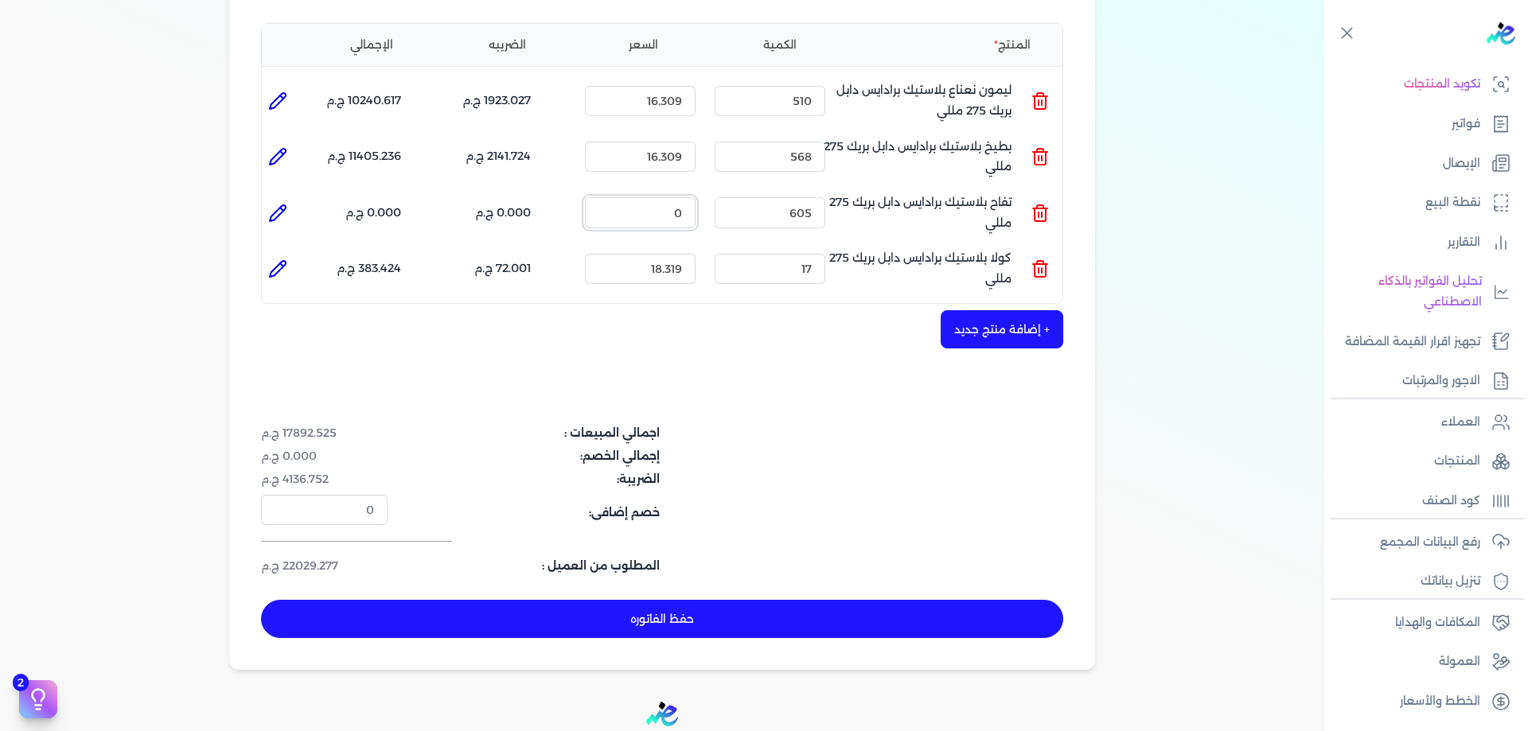
click at [685, 220] on input "0" at bounding box center [640, 212] width 111 height 30
paste input "17.0565"
click at [688, 212] on input "17.0565" at bounding box center [640, 212] width 111 height 30
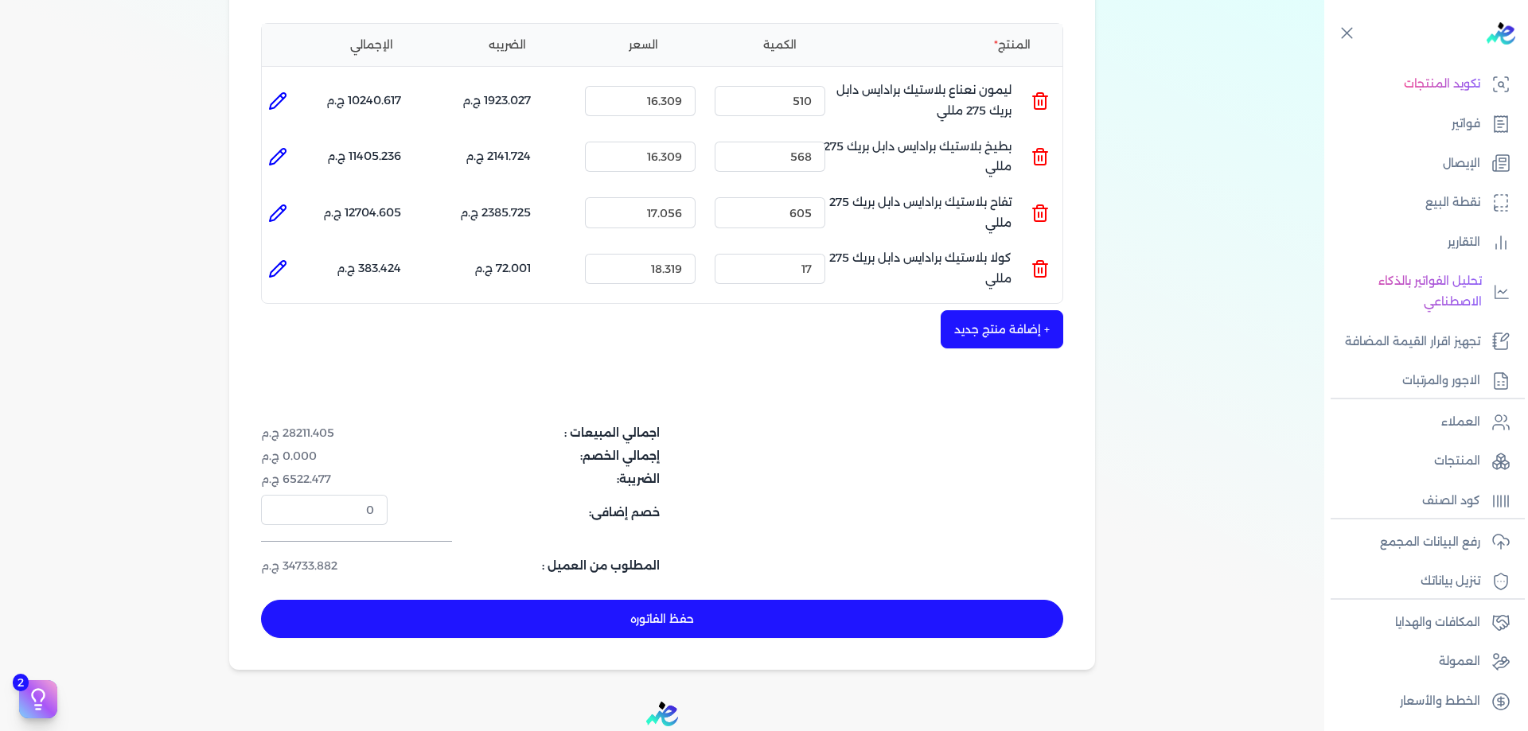
click at [809, 371] on div "اسكو فوودز 535710348 رقم الفاتورة B2508/2025/1167 فاتورة الي شركة برادايس فاتور…" at bounding box center [662, 223] width 866 height 894
click at [682, 213] on input "17.056" at bounding box center [640, 212] width 111 height 30
click at [673, 265] on input "18.319" at bounding box center [640, 269] width 111 height 30
click at [675, 264] on input "18.359" at bounding box center [640, 269] width 111 height 30
click at [676, 213] on input "17.056" at bounding box center [640, 212] width 111 height 30
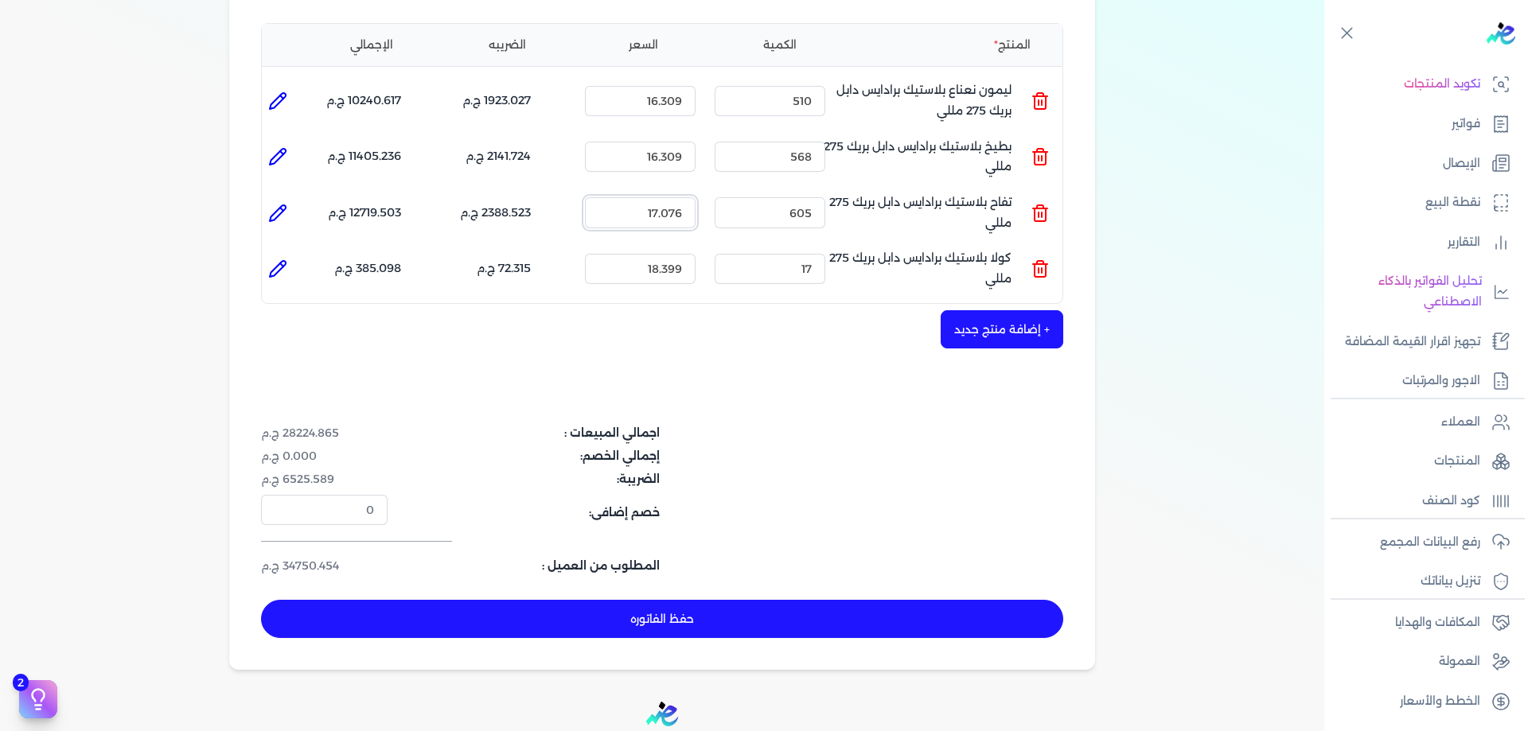
click at [676, 212] on input "17.076" at bounding box center [640, 212] width 111 height 30
click at [673, 212] on input "17.026" at bounding box center [640, 212] width 111 height 30
click at [675, 212] on input "17.066" at bounding box center [640, 212] width 111 height 30
click at [668, 153] on input "16.309" at bounding box center [640, 157] width 111 height 30
click at [675, 99] on input "16.309" at bounding box center [640, 101] width 111 height 30
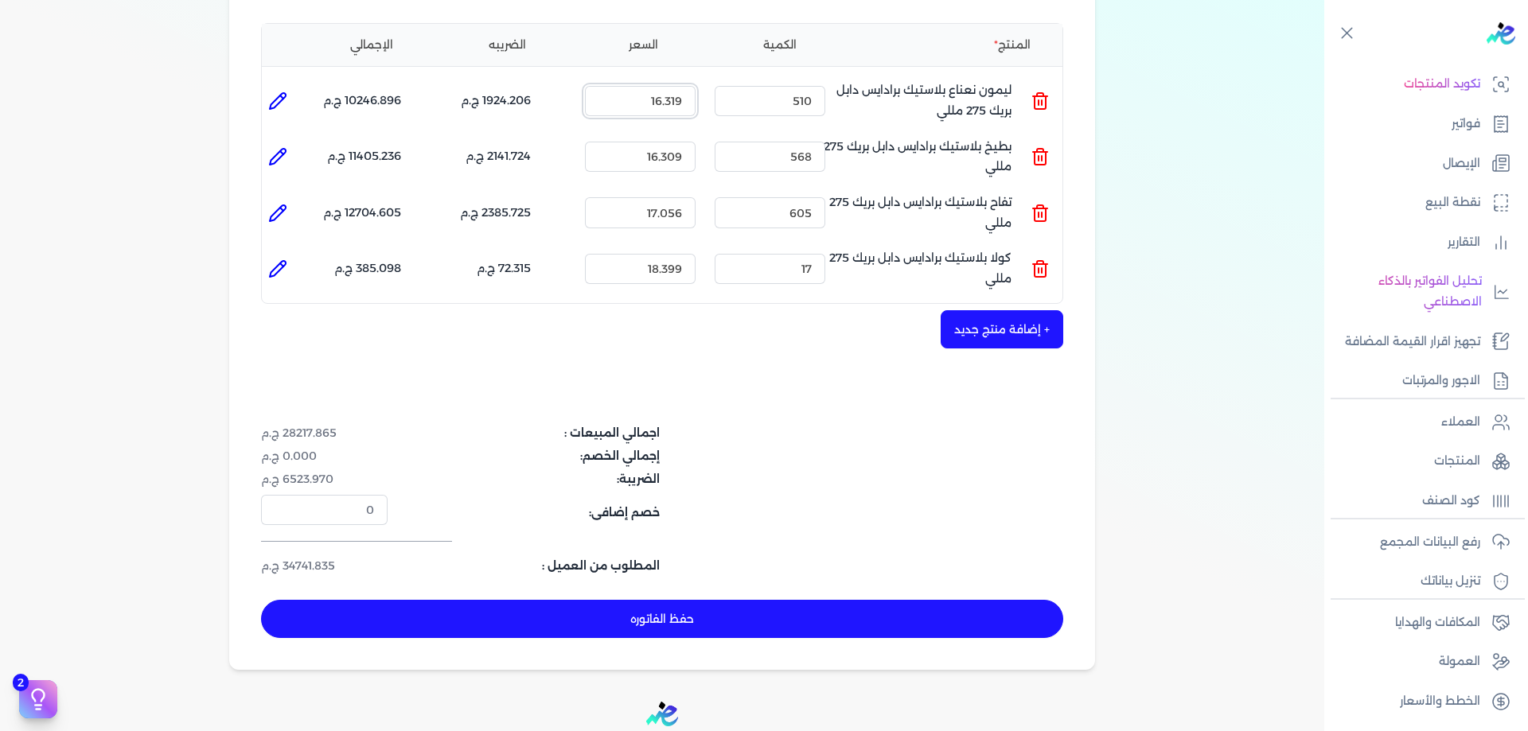
click at [674, 99] on input "16.319" at bounding box center [640, 101] width 111 height 30
click at [686, 101] on input "16.319" at bounding box center [640, 101] width 111 height 30
click at [678, 101] on input "16.312" at bounding box center [640, 101] width 111 height 30
click at [679, 101] on input "16.313" at bounding box center [640, 101] width 111 height 30
click at [681, 102] on input "16.314" at bounding box center [640, 101] width 111 height 30
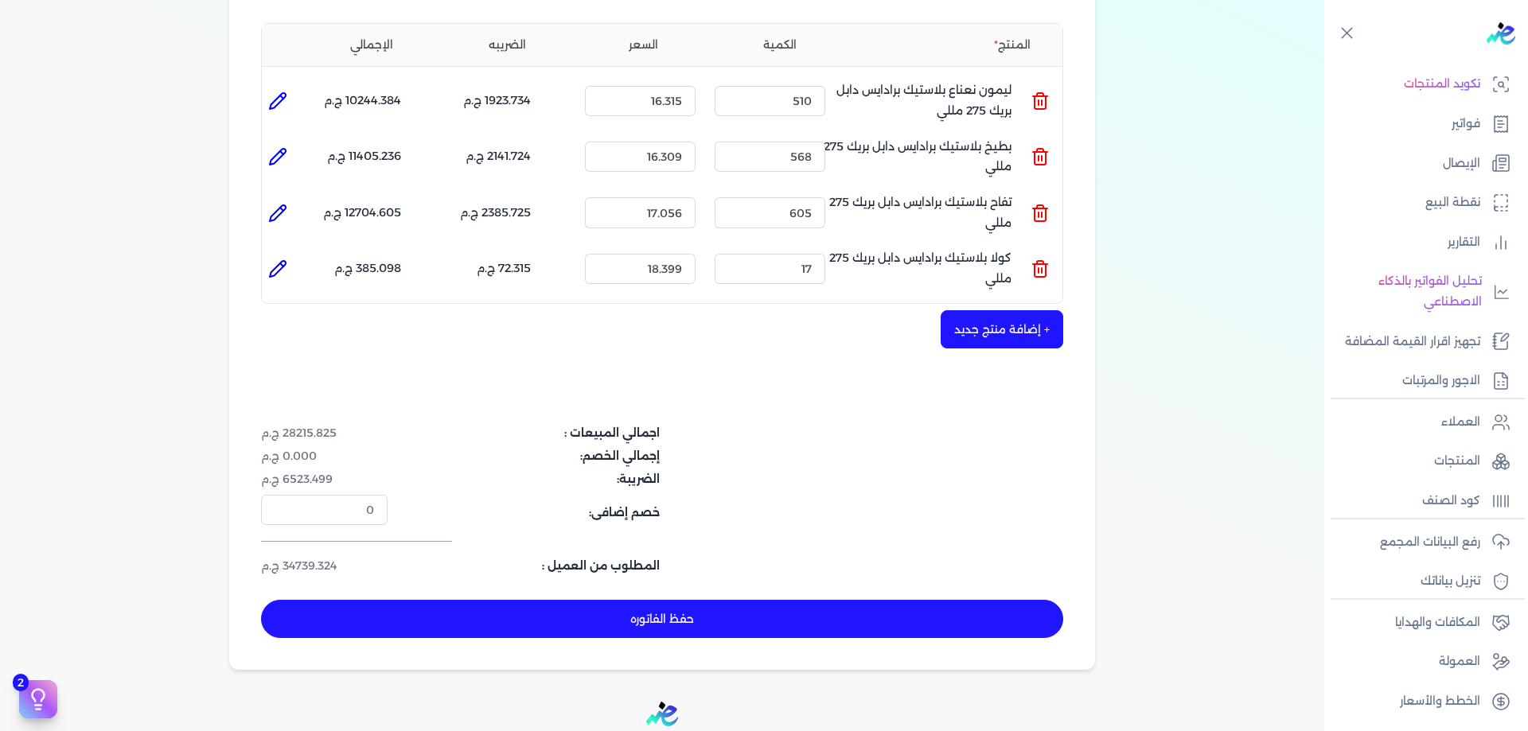
click at [728, 411] on div "اسكو فوودز 535710348 رقم الفاتورة B2508/2025/1167 فاتورة الي شركة برادايس فاتور…" at bounding box center [662, 223] width 866 height 894
drag, startPoint x: 290, startPoint y: 568, endPoint x: 318, endPoint y: 568, distance: 27.9
click at [318, 568] on dd "34739.324 ج.م" at bounding box center [324, 566] width 127 height 17
click at [327, 575] on div "اسكو فوودز 535710348 رقم الفاتورة B2508/2025/1167 فاتورة الي شركة برادايس فاتور…" at bounding box center [662, 223] width 866 height 894
click at [653, 530] on div "اجمالي المبيعات : 28215.825 ج.م إجمالي الخصم: 0.000 ج.م الضريبة: 6523.499 ج.م خ…" at bounding box center [528, 500] width 535 height 150
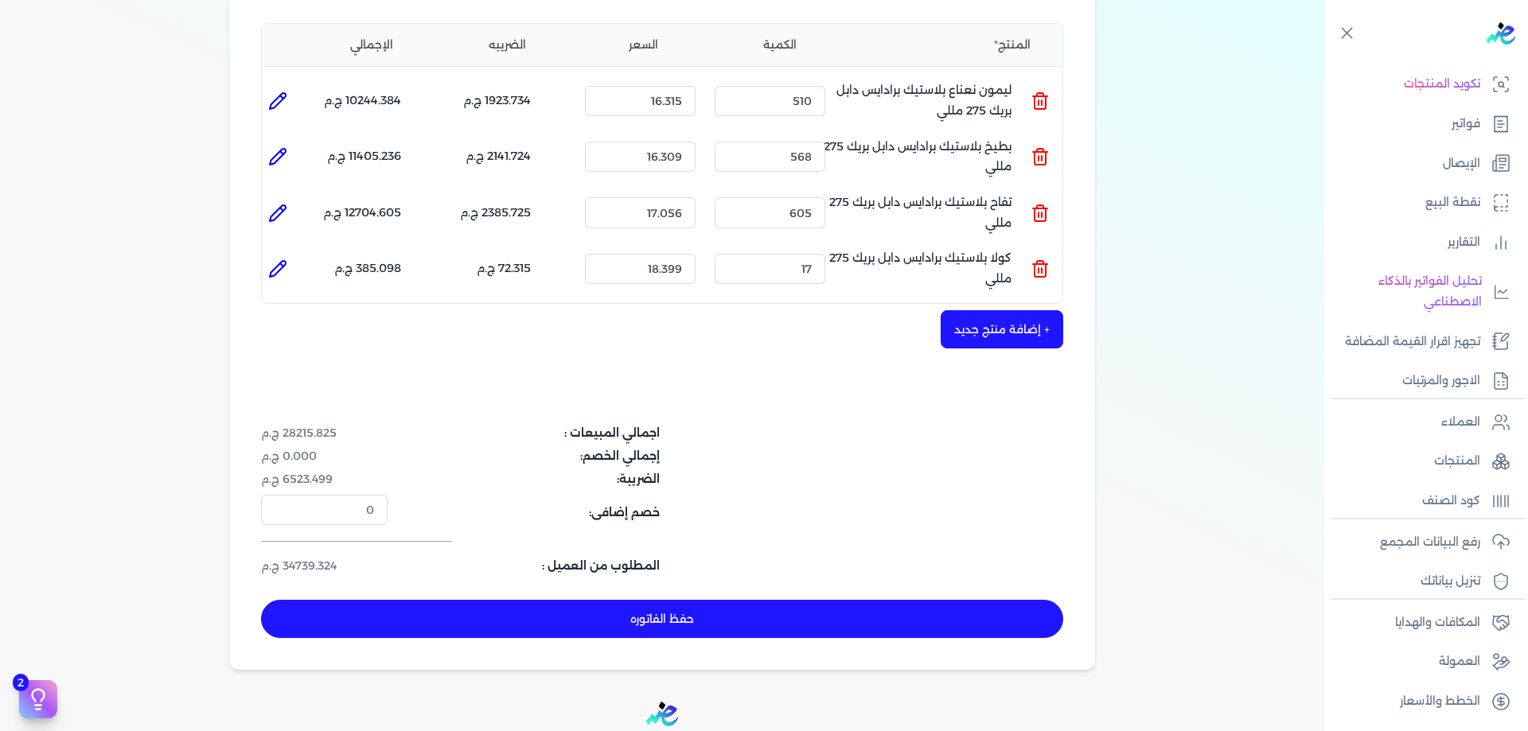
click at [283, 273] on icon at bounding box center [277, 268] width 19 height 19
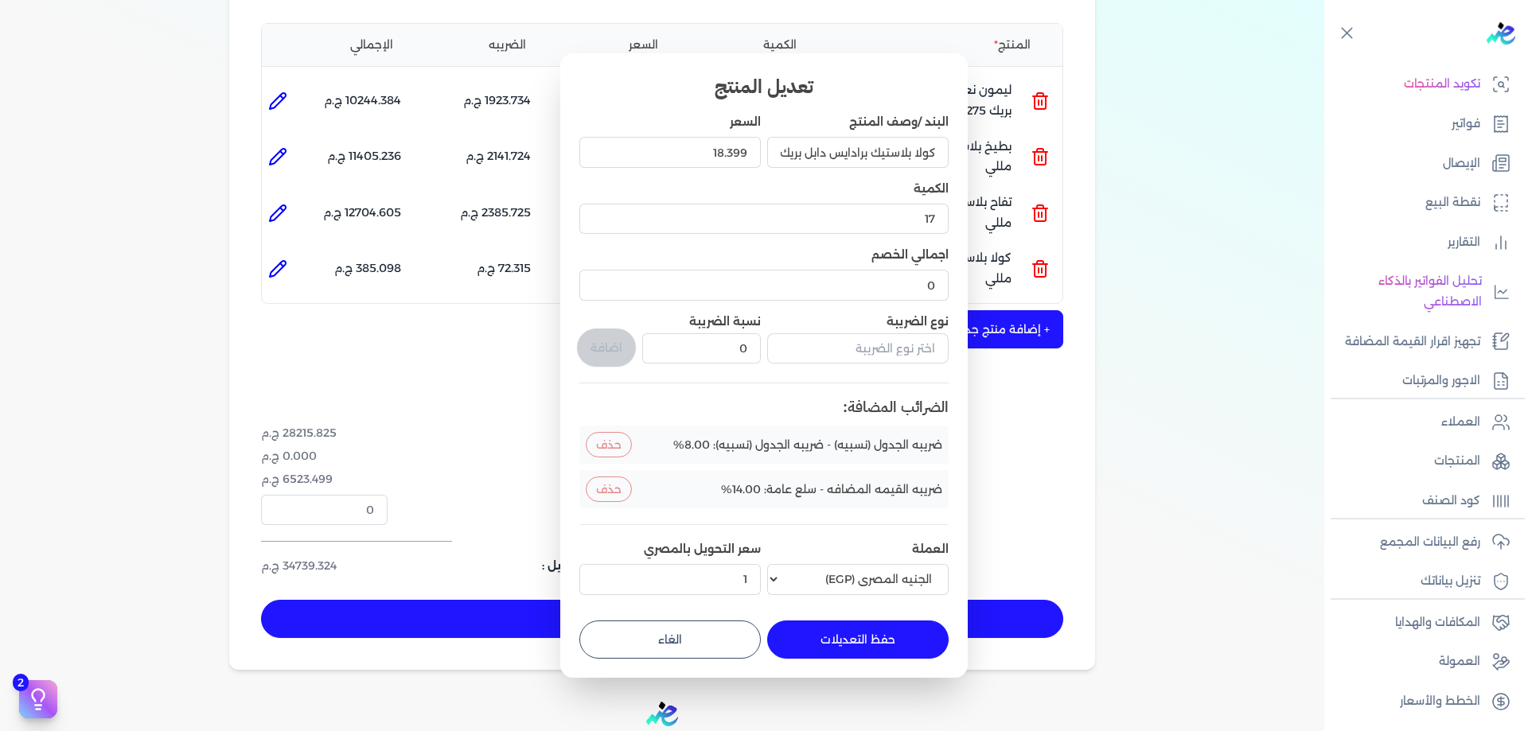
click at [398, 301] on dialog "تعديل المنتج البند /وصف المنتج كولا بلاستيك برادايس دابل بريك 275 مللي السعر 18…" at bounding box center [764, 365] width 1528 height 731
click at [879, 642] on button "حفظ التعديلات" at bounding box center [857, 640] width 181 height 38
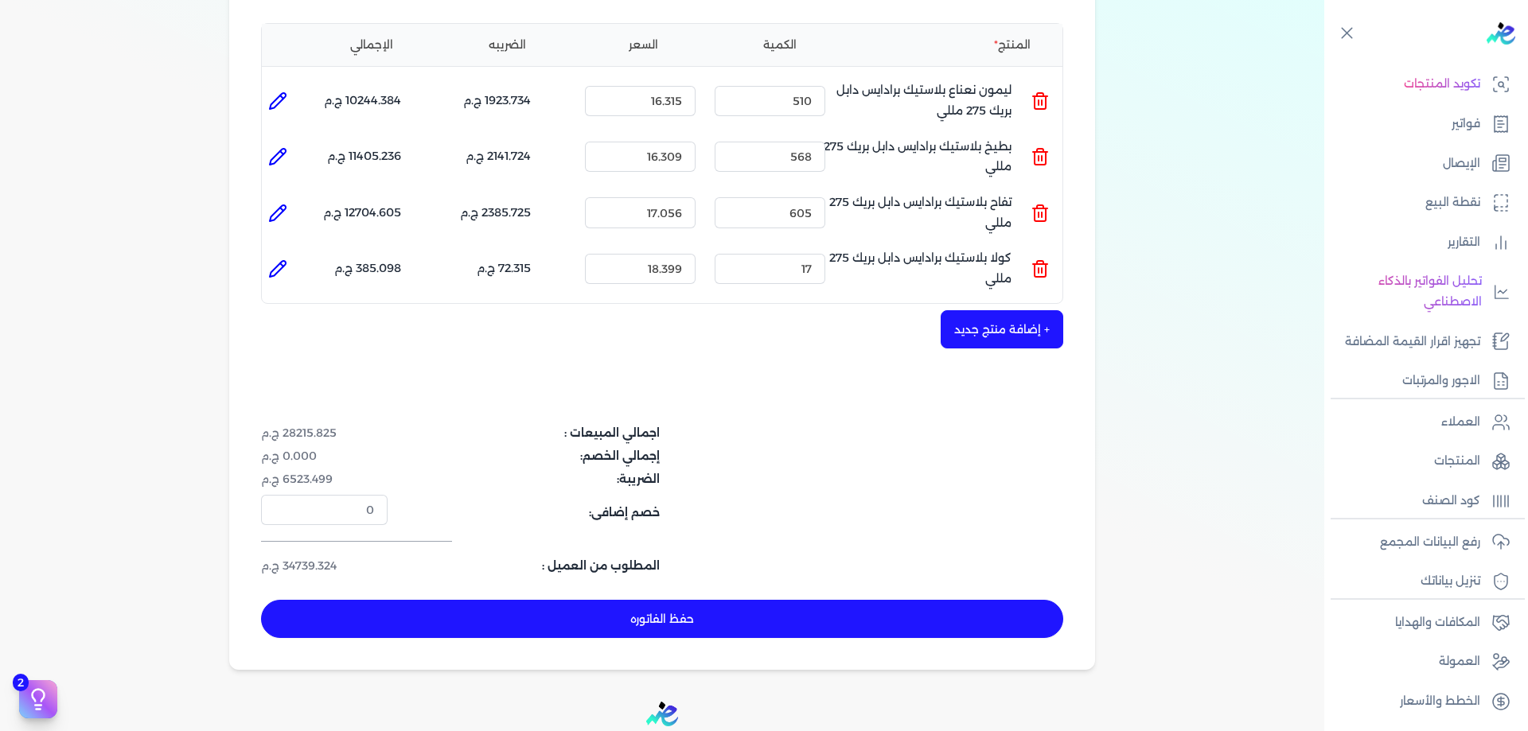
click at [446, 407] on div "اسكو فوودز 535710348 رقم الفاتورة B2508/2025/1167 فاتورة الي شركة برادايس فاتور…" at bounding box center [662, 223] width 866 height 894
click at [651, 594] on div "اسكو فوودز 535710348 رقم الفاتورة B2508/2025/1167 فاتورة الي شركة برادايس فاتور…" at bounding box center [662, 223] width 866 height 894
click at [662, 609] on button "حفظ الفاتوره" at bounding box center [662, 619] width 802 height 38
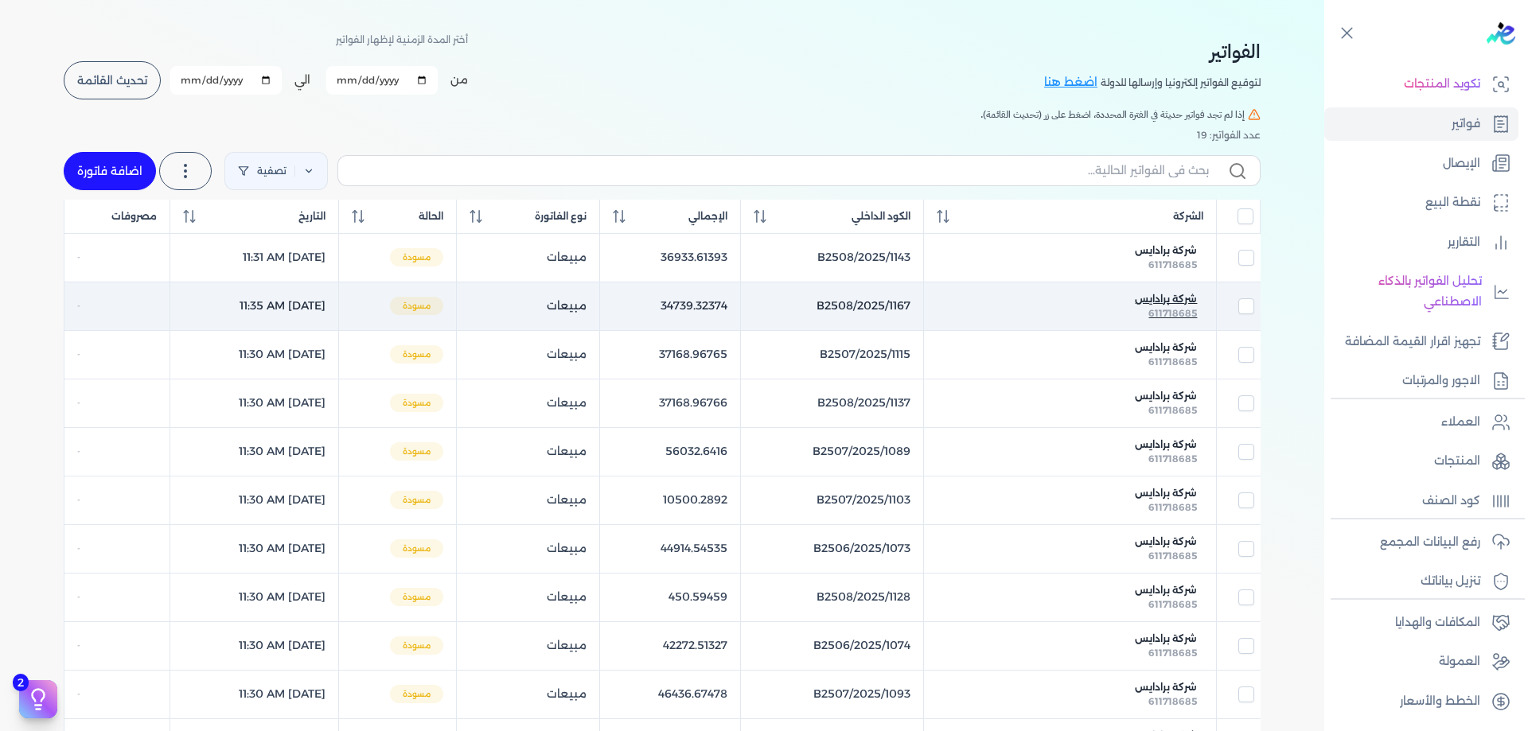
scroll to position [53, 0]
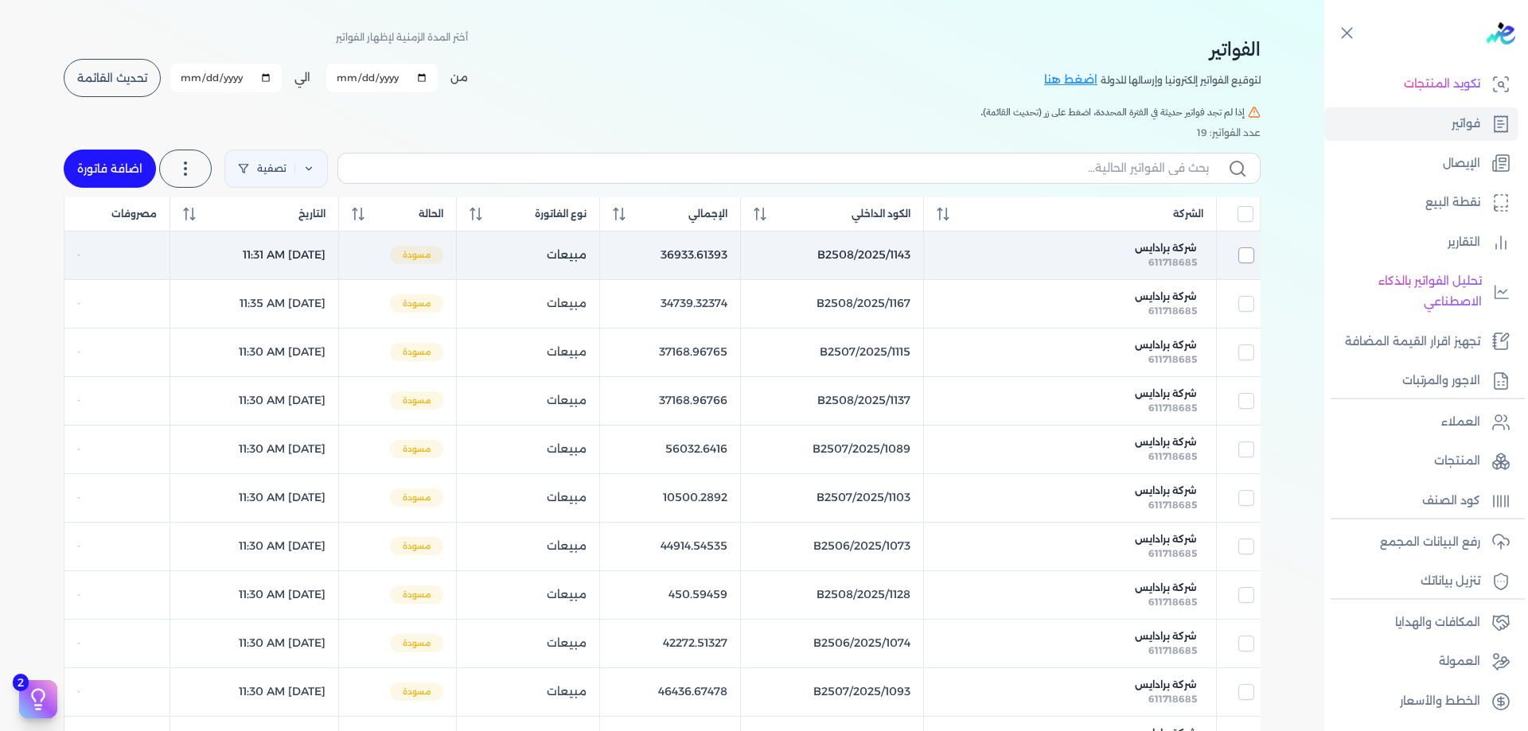
click at [1251, 259] on input "checkbox" at bounding box center [1246, 255] width 16 height 16
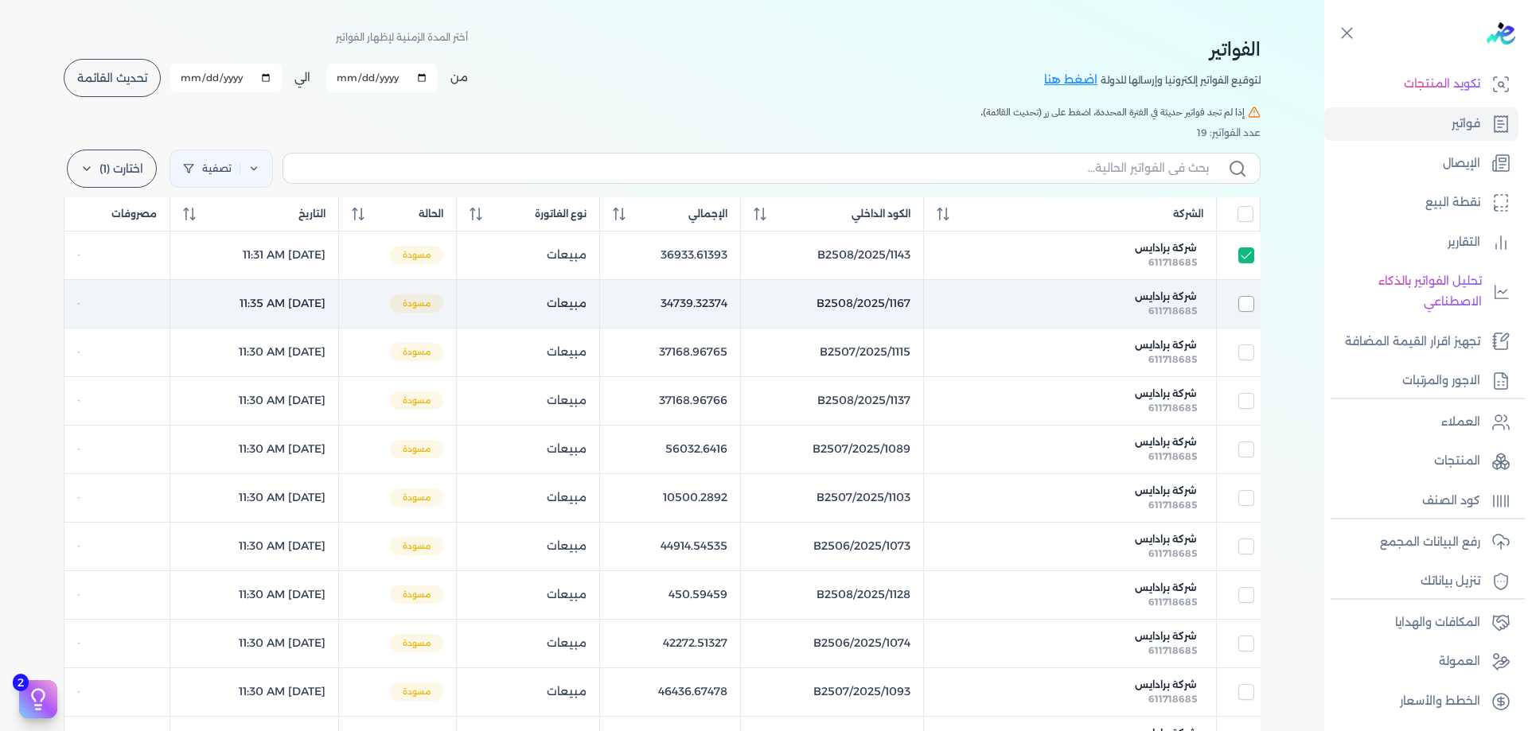
click at [1254, 304] on input "checkbox" at bounding box center [1246, 304] width 16 height 16
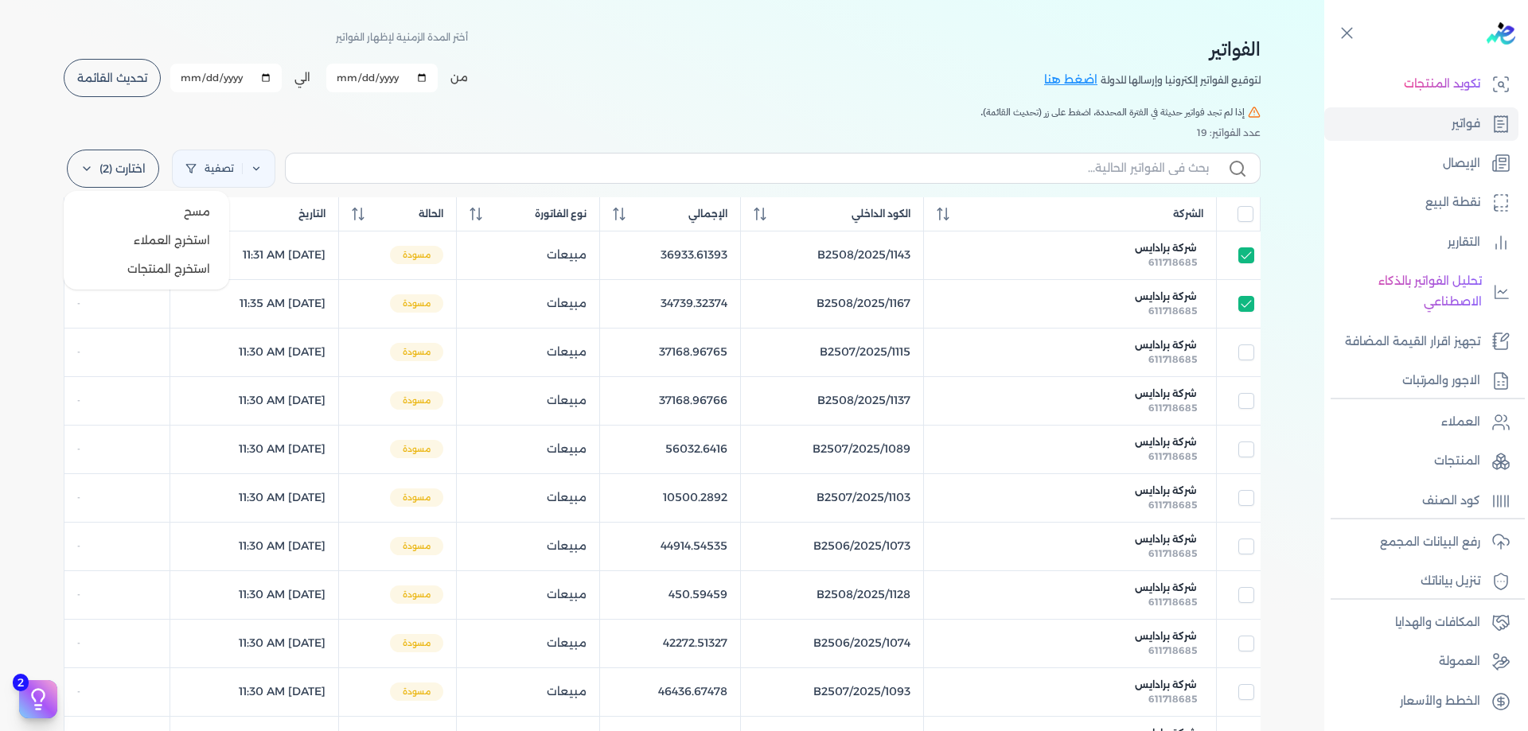
click at [159, 164] on label "اختارت (2)" at bounding box center [113, 169] width 92 height 38
click at [121, 160] on label "اختارت (2)" at bounding box center [113, 169] width 92 height 38
click at [372, 131] on div "عدد الفواتير: 19" at bounding box center [662, 133] width 1197 height 14
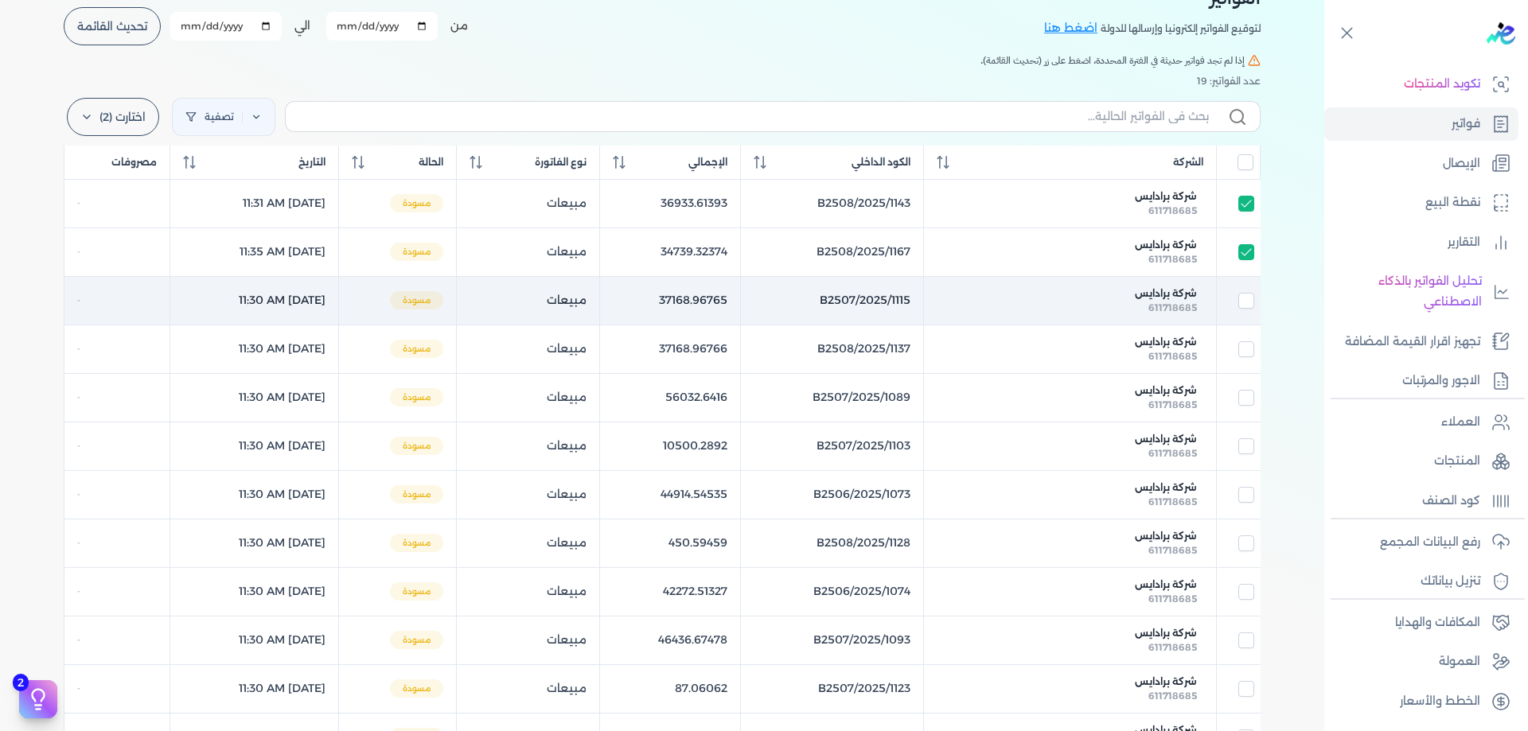
scroll to position [106, 0]
click at [1165, 296] on span "شركة برادايس" at bounding box center [1166, 292] width 62 height 14
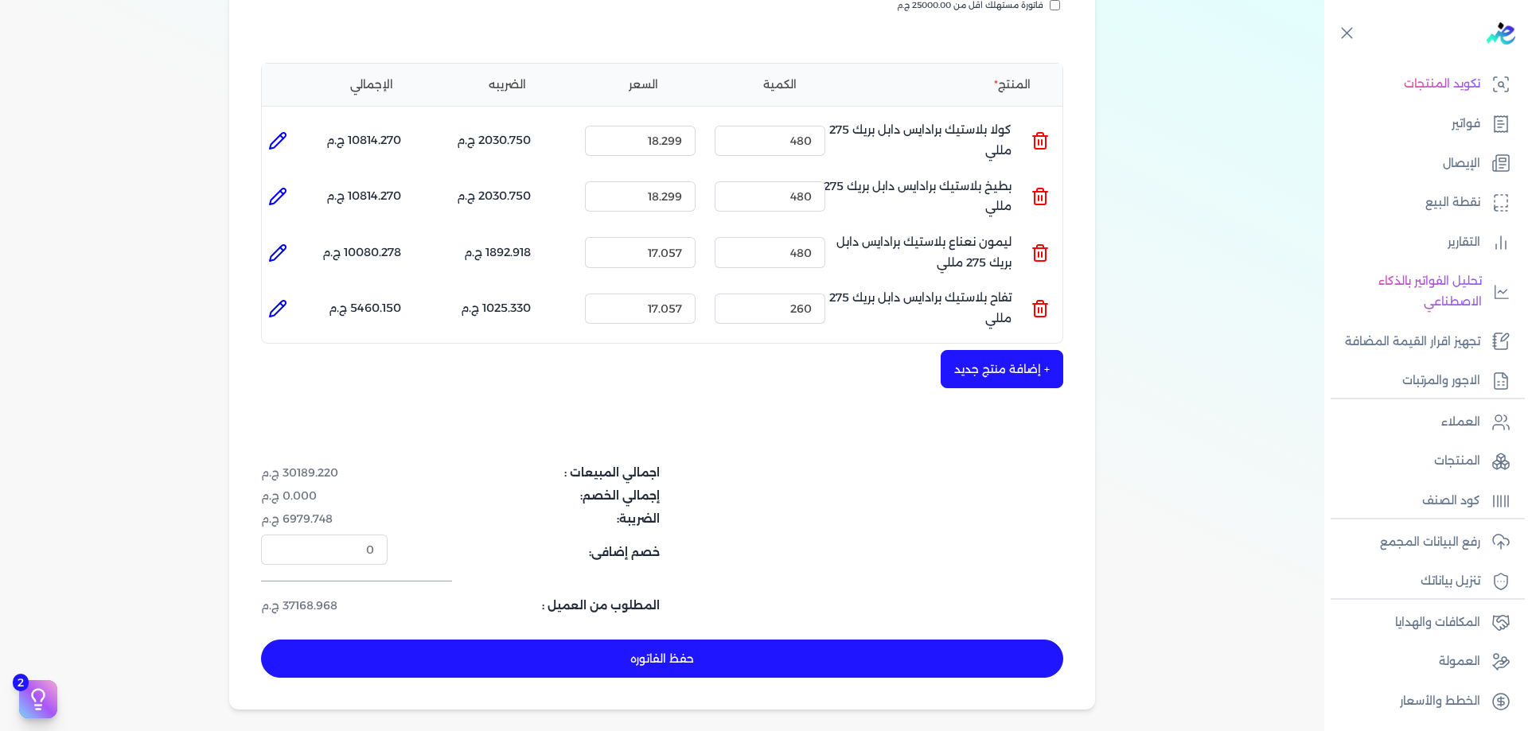
scroll to position [318, 0]
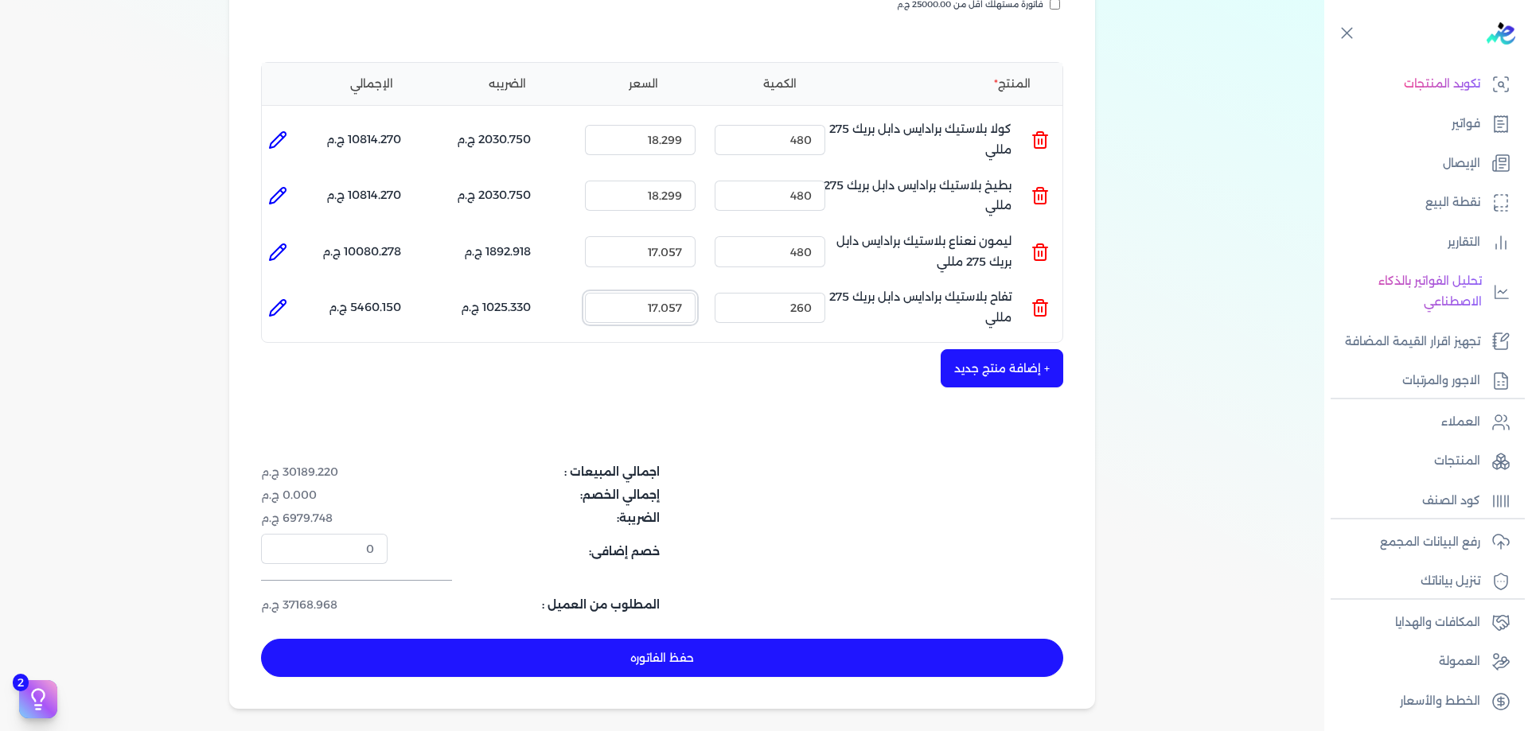
click at [684, 306] on input "17.057" at bounding box center [640, 308] width 111 height 30
click at [822, 479] on div "اجمالي المبيعات : 30189.480 ج.م إجمالي الخصم: 0.000 ج.م الضريبة: 6979.808 ج.م خ…" at bounding box center [662, 539] width 802 height 150
click at [711, 650] on button "حفظ الفاتوره" at bounding box center [662, 658] width 802 height 38
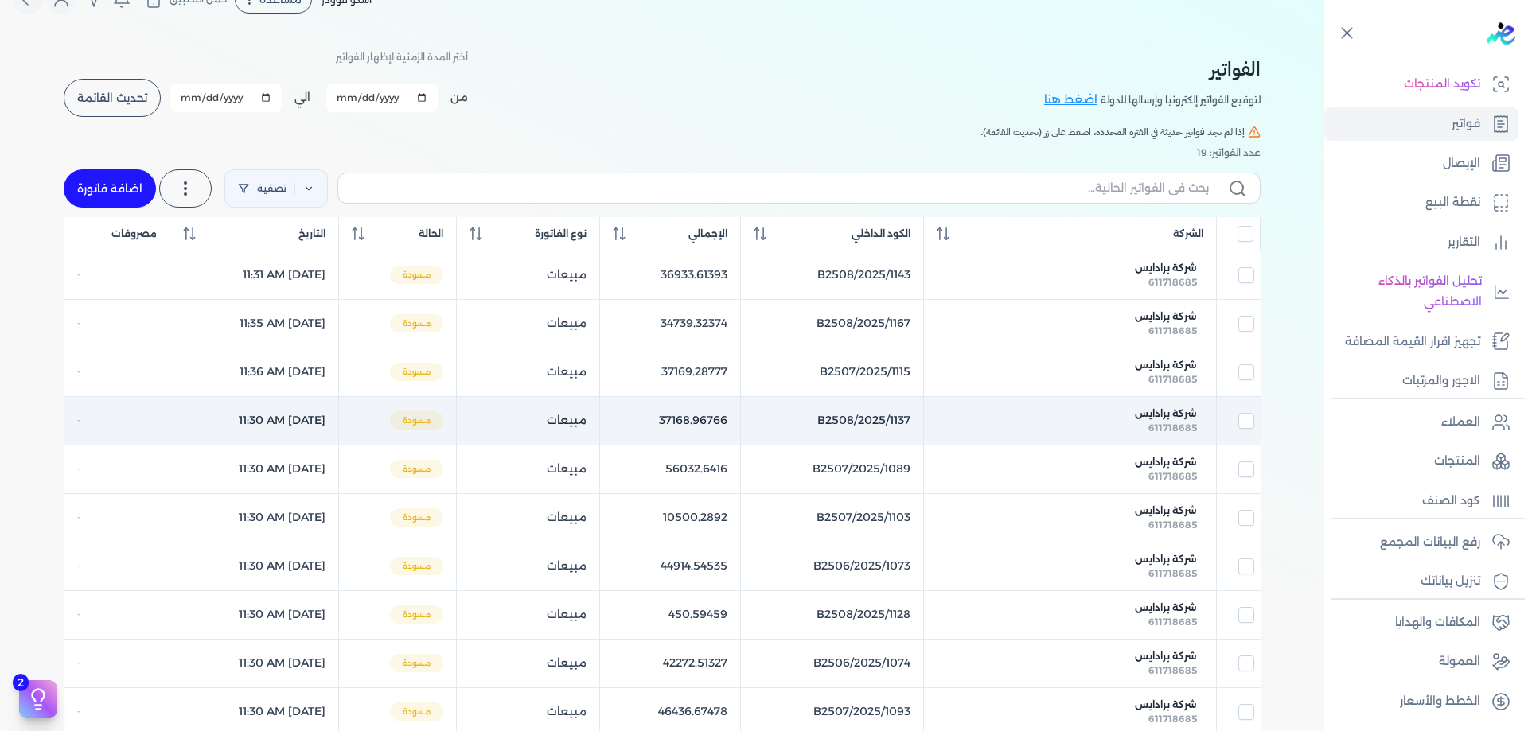
scroll to position [106, 0]
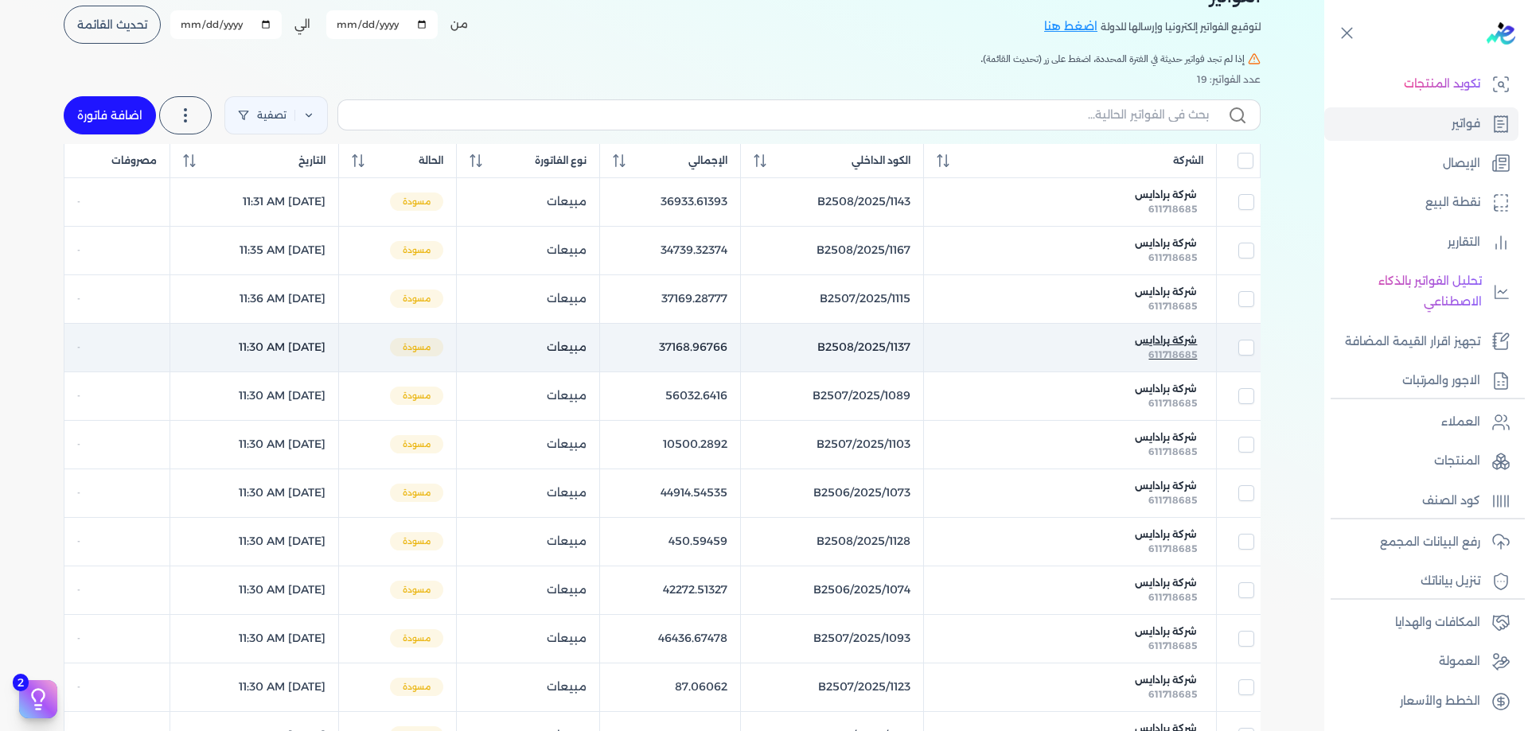
click at [1171, 342] on span "شركة برادايس" at bounding box center [1166, 340] width 62 height 14
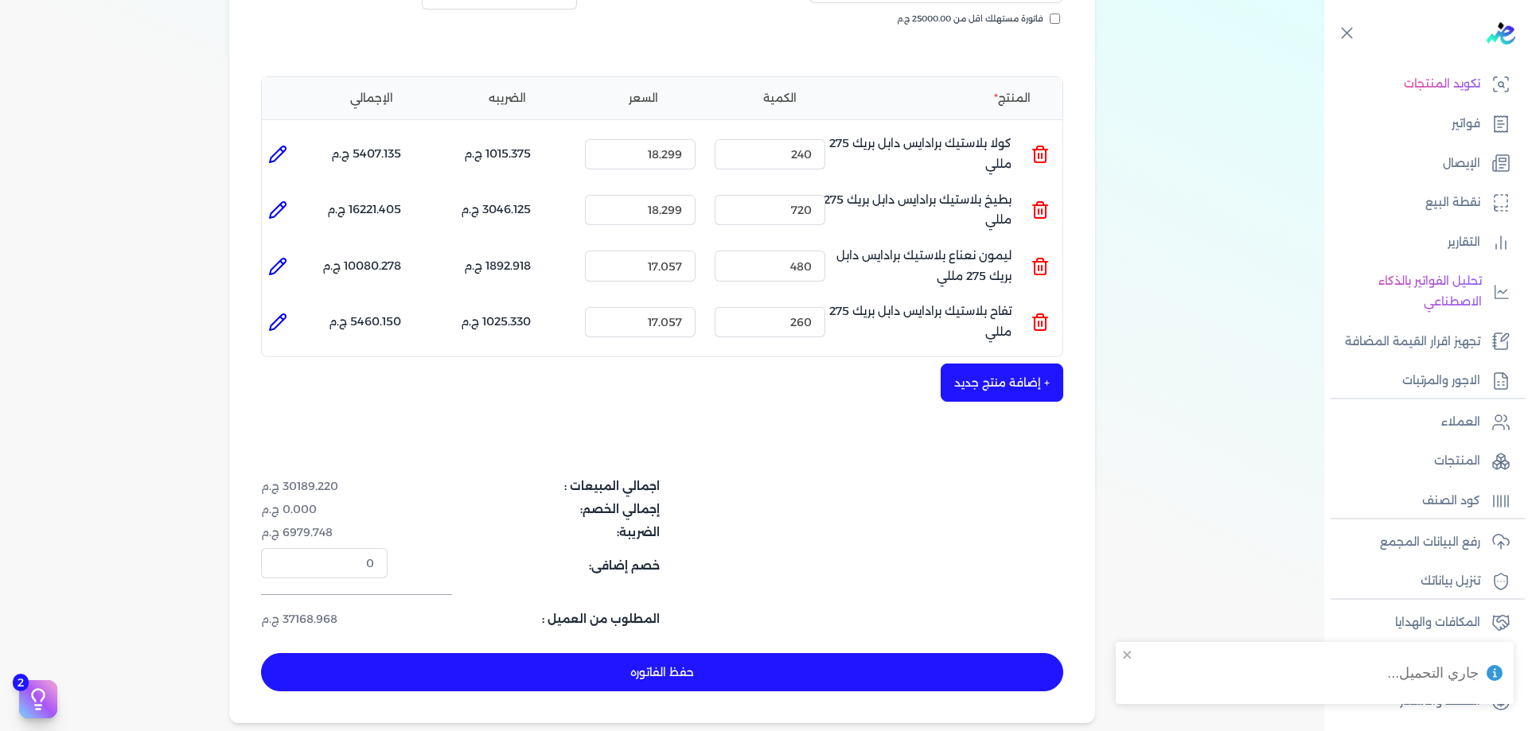
scroll to position [345, 0]
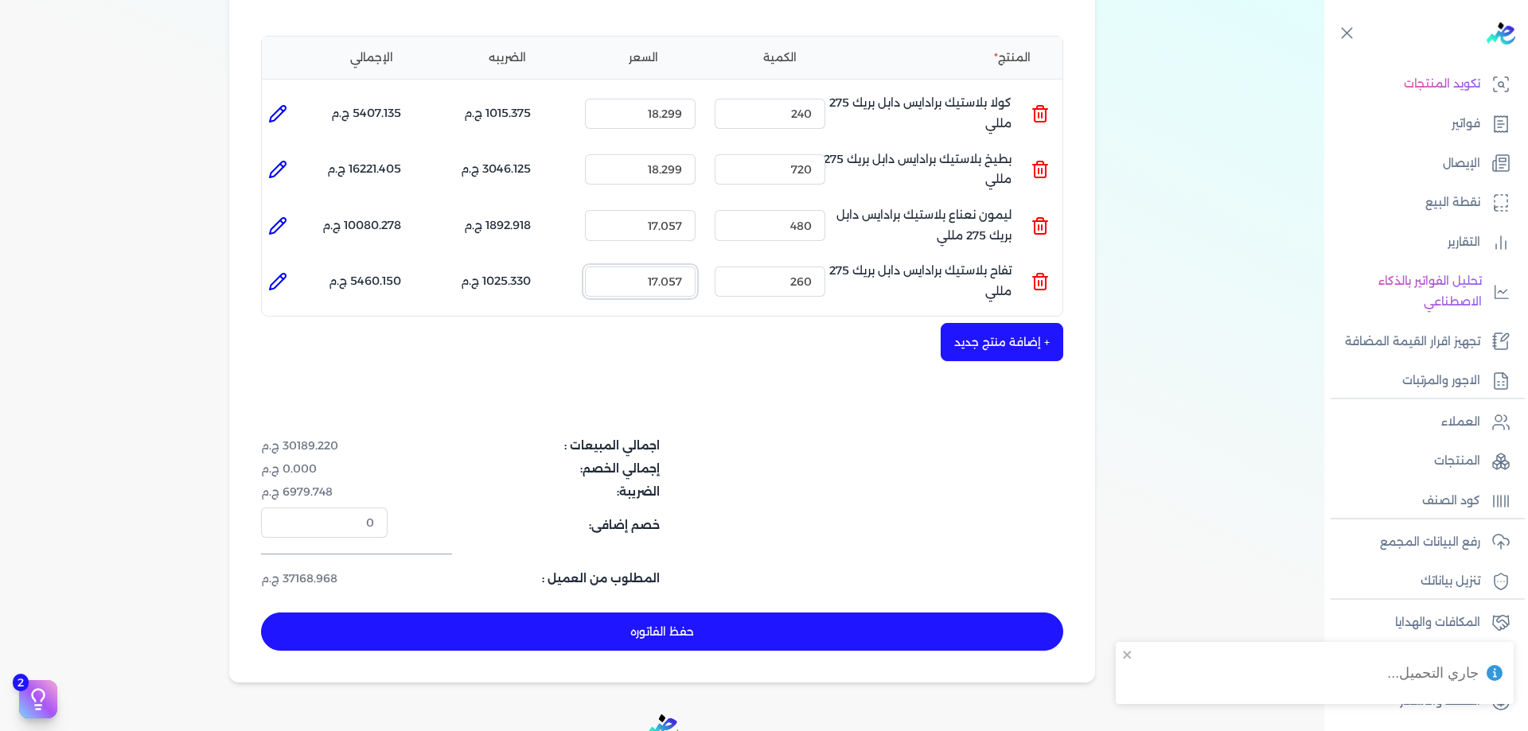
click at [684, 279] on input "17.057" at bounding box center [640, 282] width 111 height 30
click at [727, 387] on div "اسكو فوودز 535710348 رقم الفاتورة B2508/2025/1137 فاتورة الي شركة برادايس فاتور…" at bounding box center [662, 236] width 866 height 894
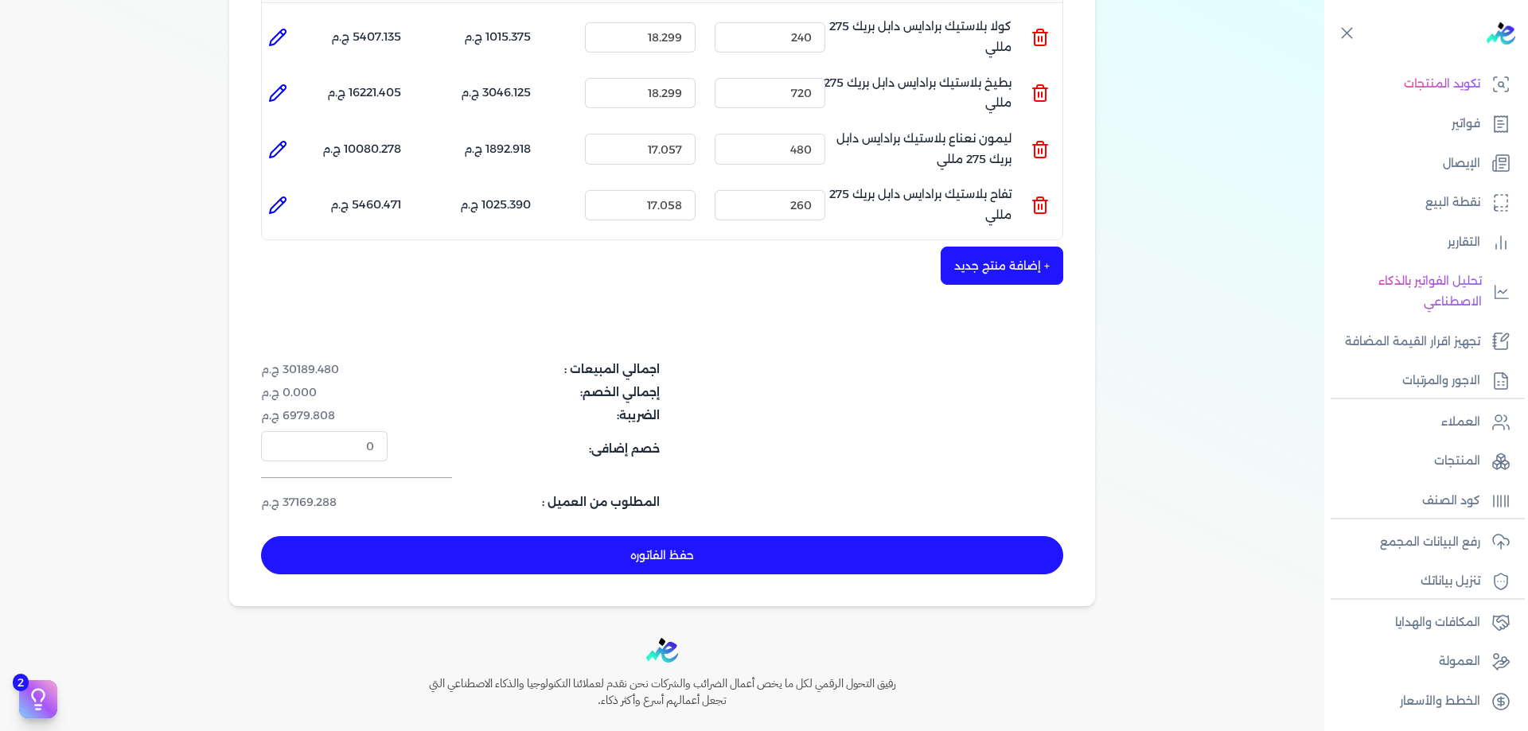
scroll to position [424, 0]
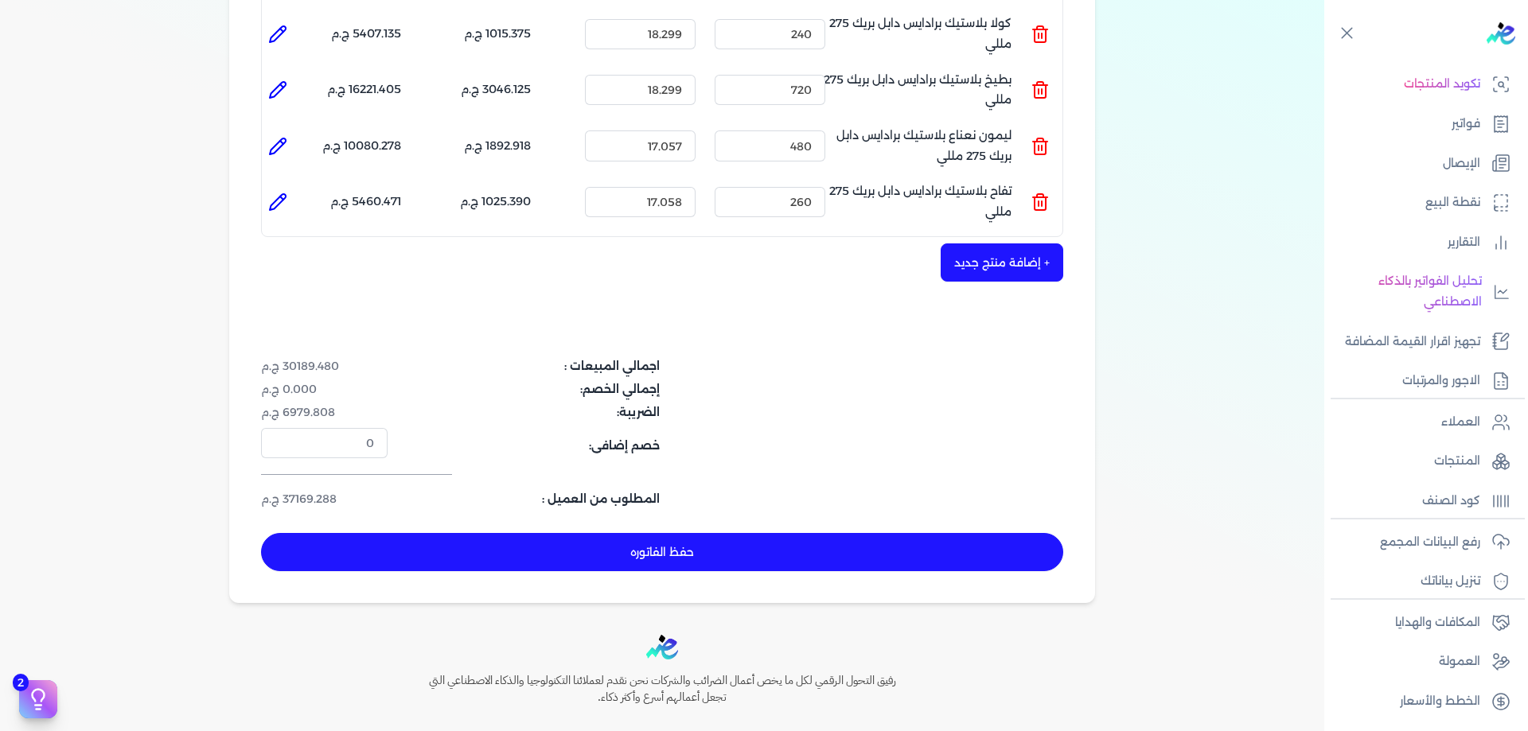
click at [708, 555] on button "حفظ الفاتوره" at bounding box center [662, 552] width 802 height 38
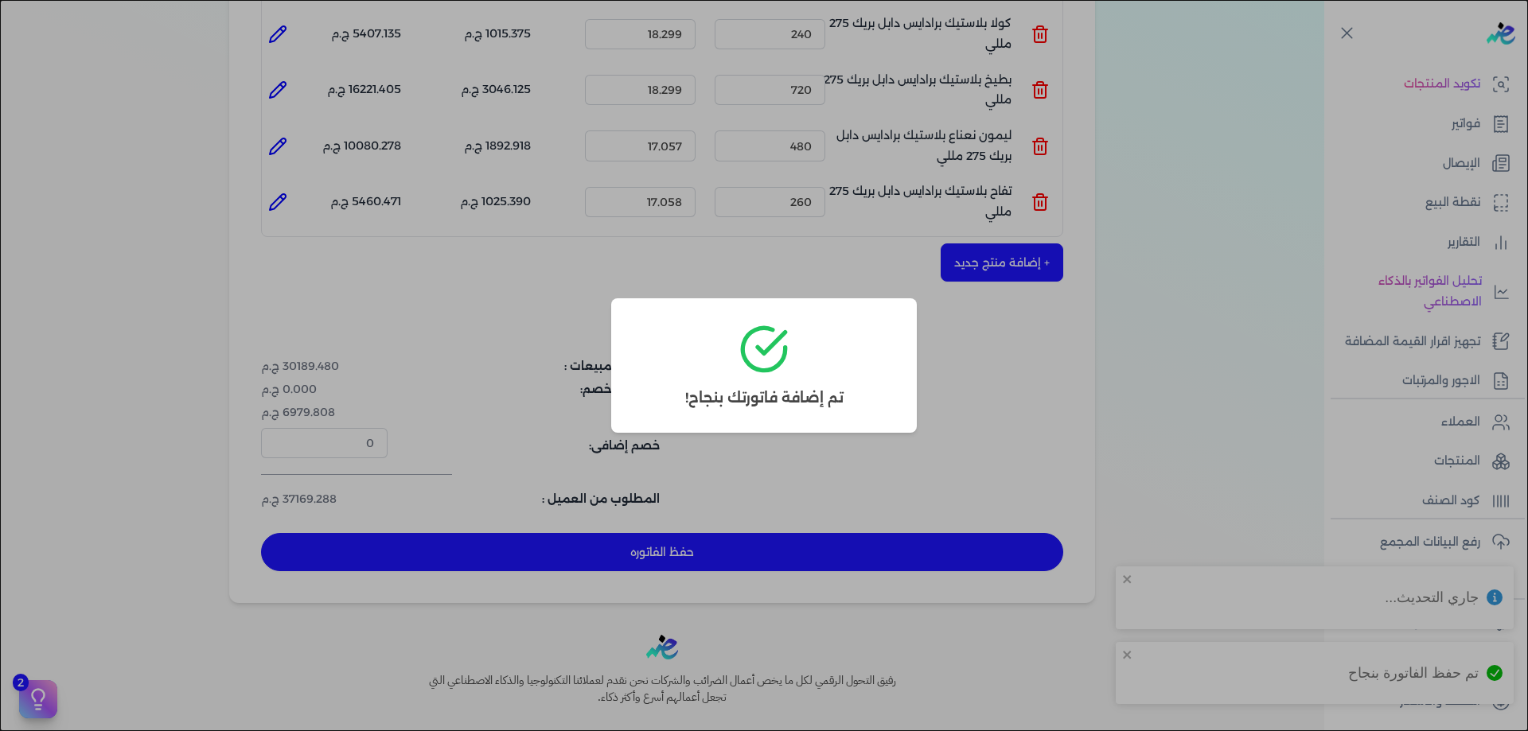
click at [846, 215] on dialog "تم إضافة فاتورتك بنجاح!" at bounding box center [764, 365] width 1528 height 731
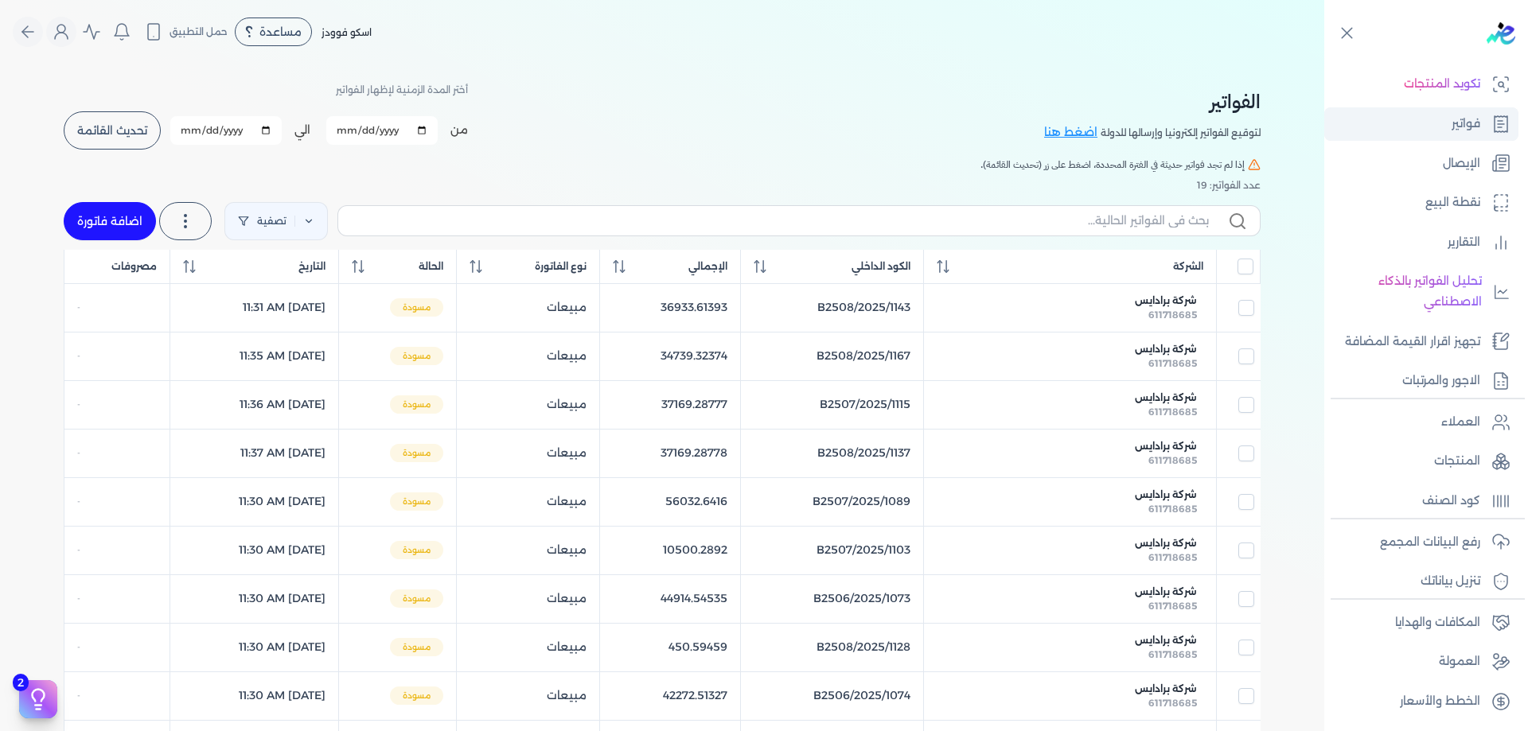
click at [1483, 126] on link "فواتير" at bounding box center [1421, 123] width 194 height 33
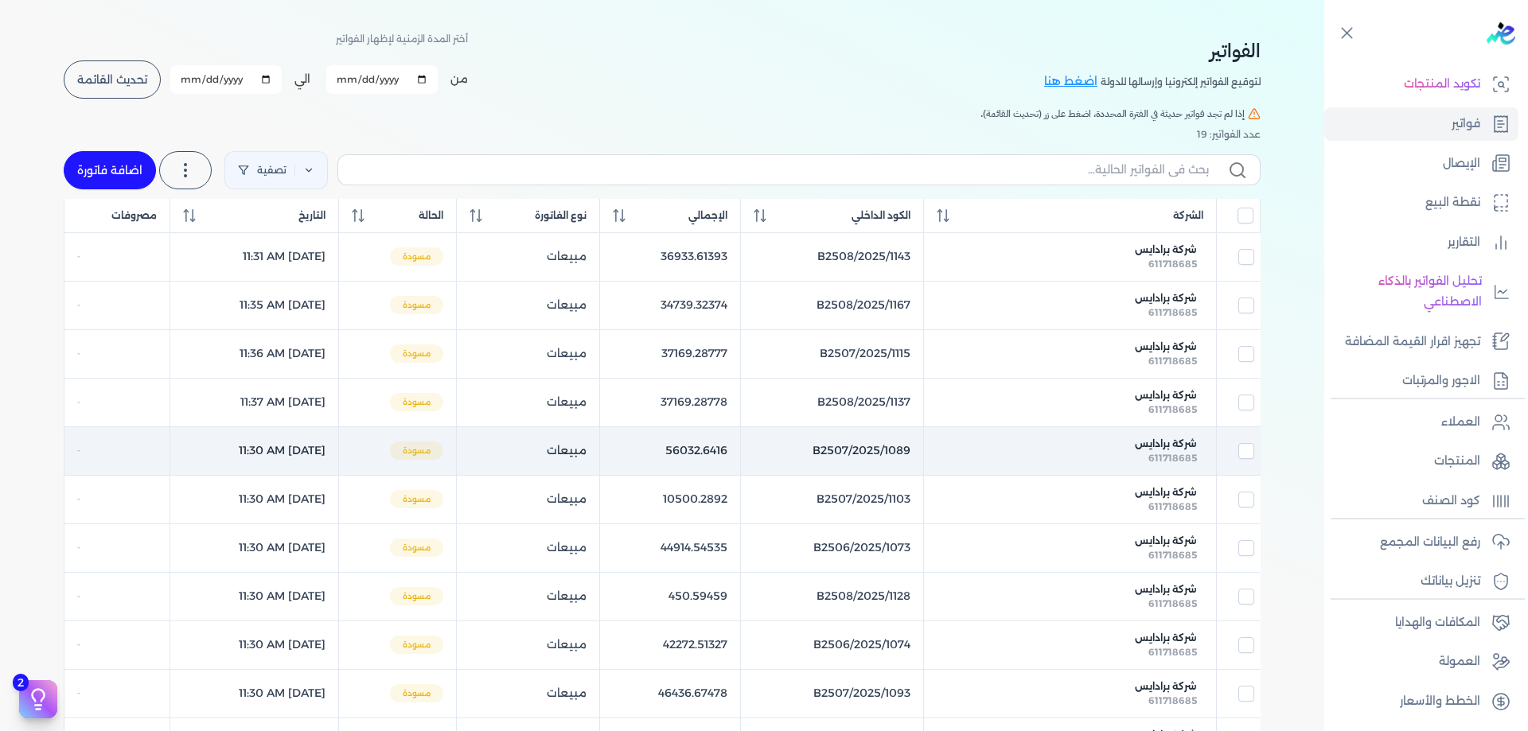
scroll to position [53, 0]
click at [1167, 455] on span "611718685" at bounding box center [1172, 456] width 49 height 12
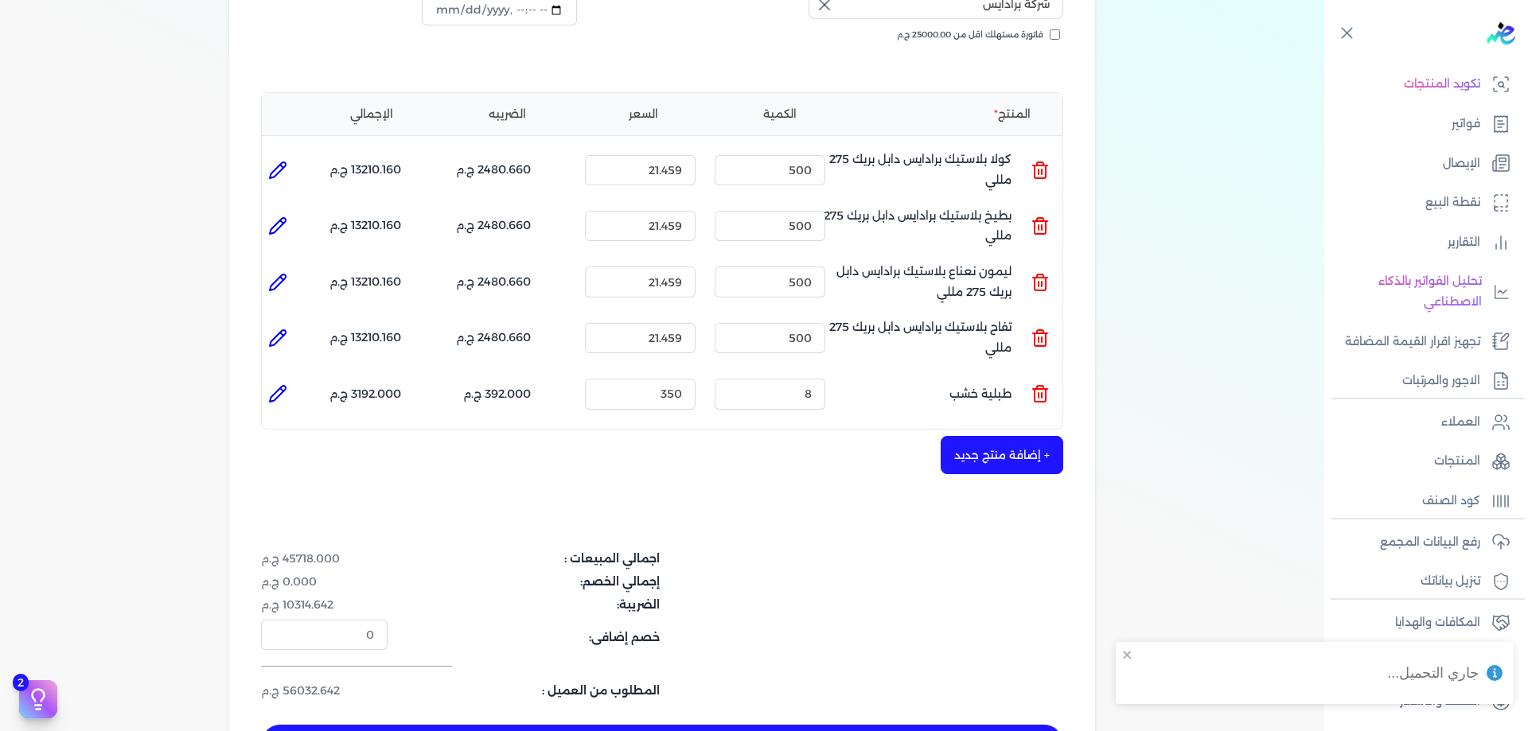
scroll to position [292, 0]
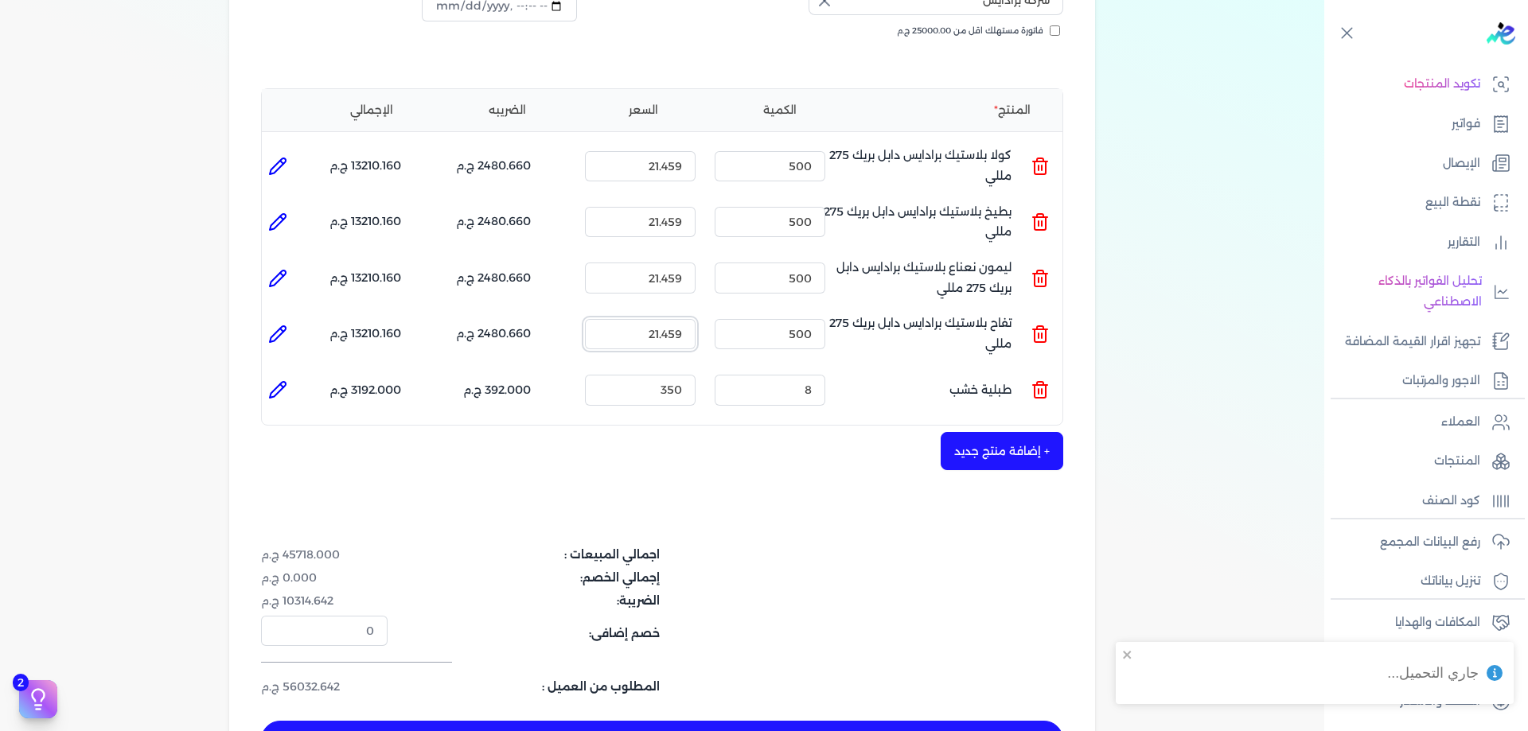
click at [673, 329] on input "21.459" at bounding box center [640, 334] width 111 height 30
click at [672, 333] on input "21.449" at bounding box center [640, 334] width 111 height 30
click at [686, 333] on input "21.459" at bounding box center [640, 334] width 111 height 30
click at [685, 329] on input "21.458" at bounding box center [640, 334] width 111 height 30
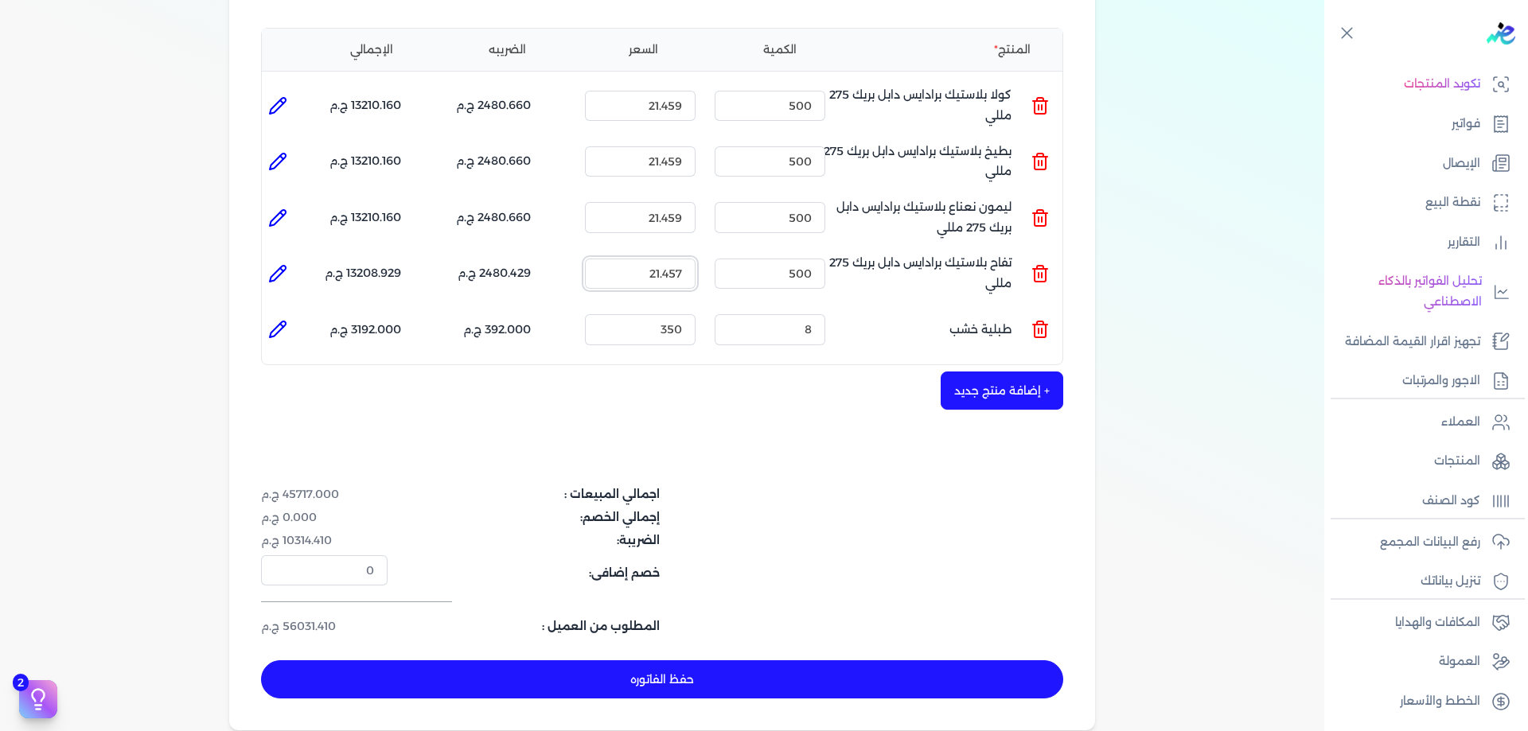
scroll to position [504, 0]
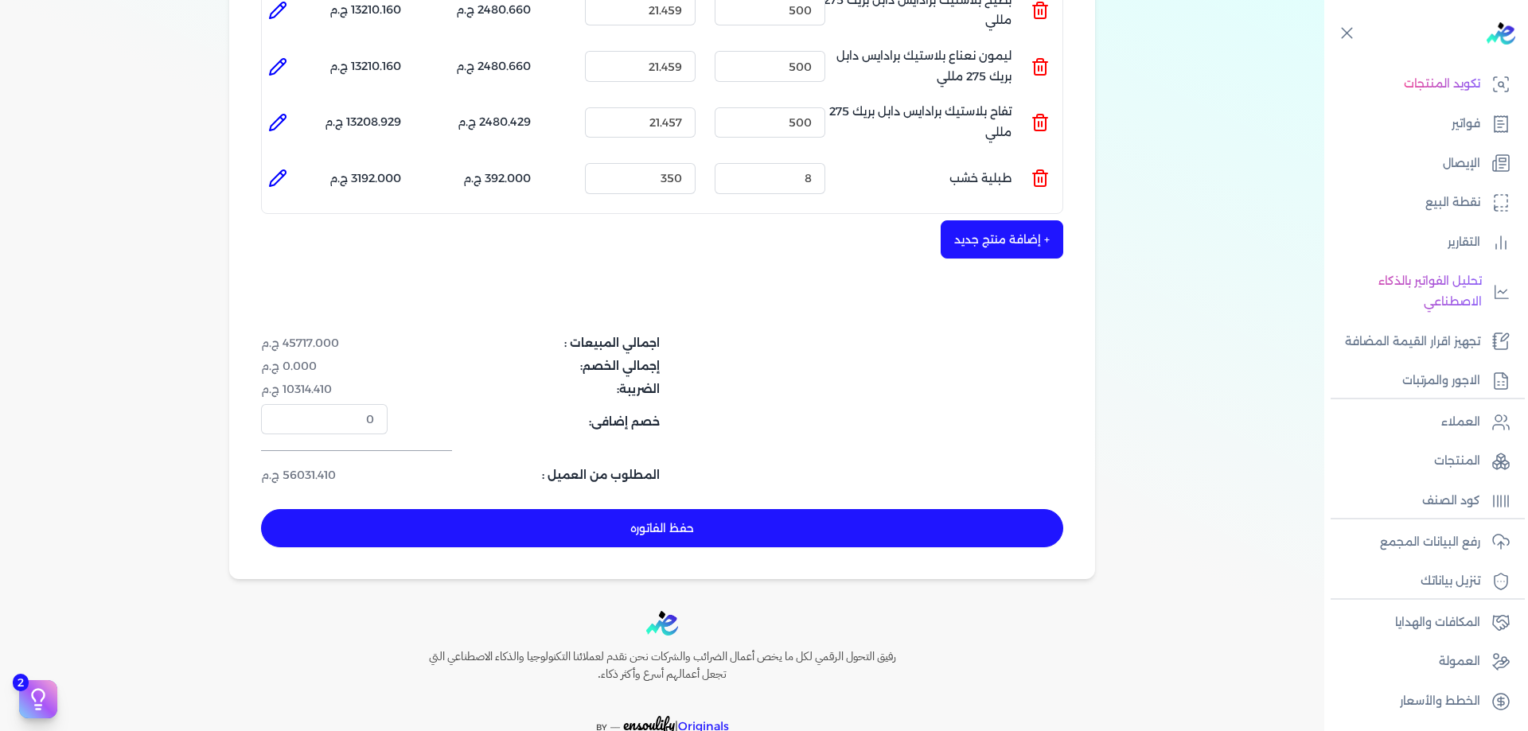
click at [735, 526] on button "حفظ الفاتوره" at bounding box center [662, 528] width 802 height 38
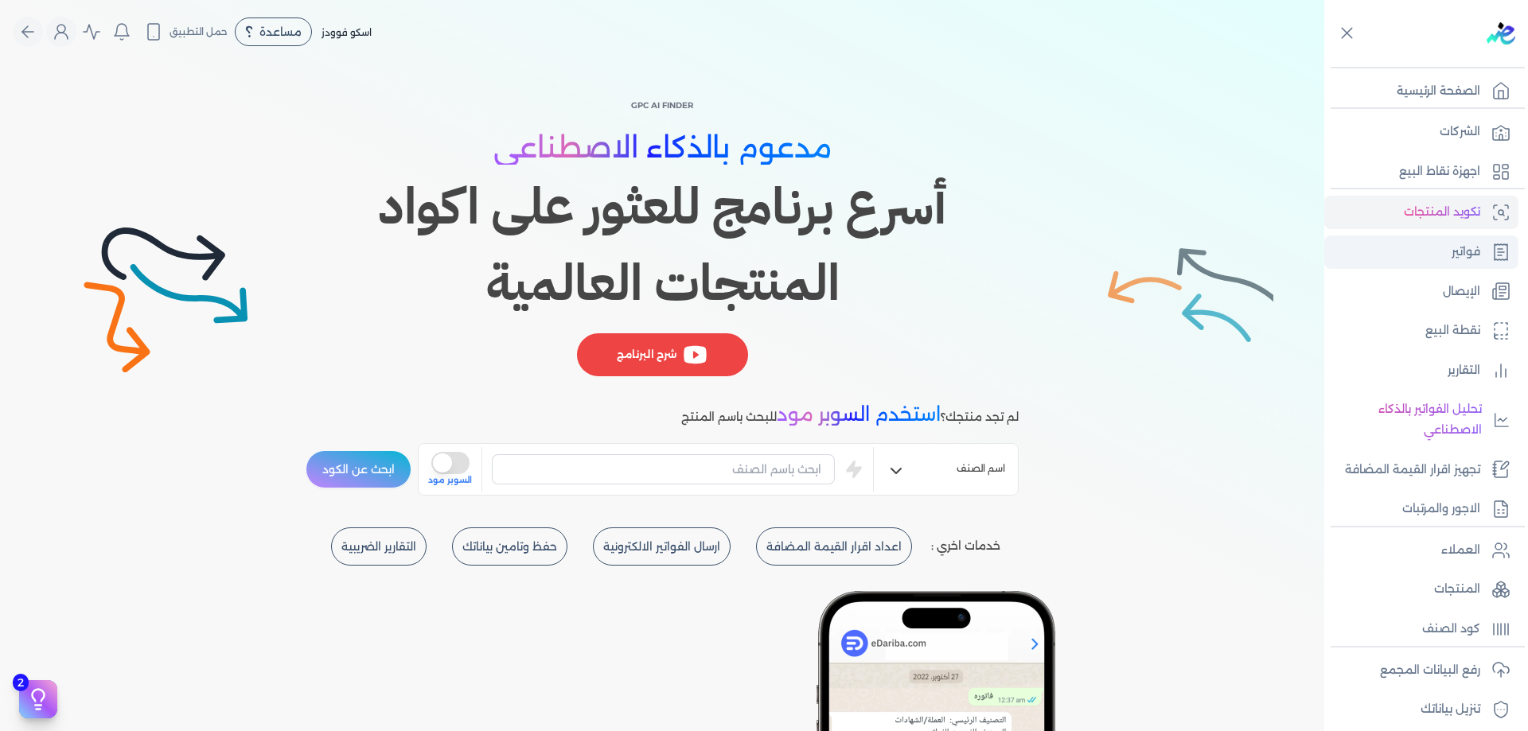
click at [1491, 251] on icon at bounding box center [1500, 252] width 19 height 19
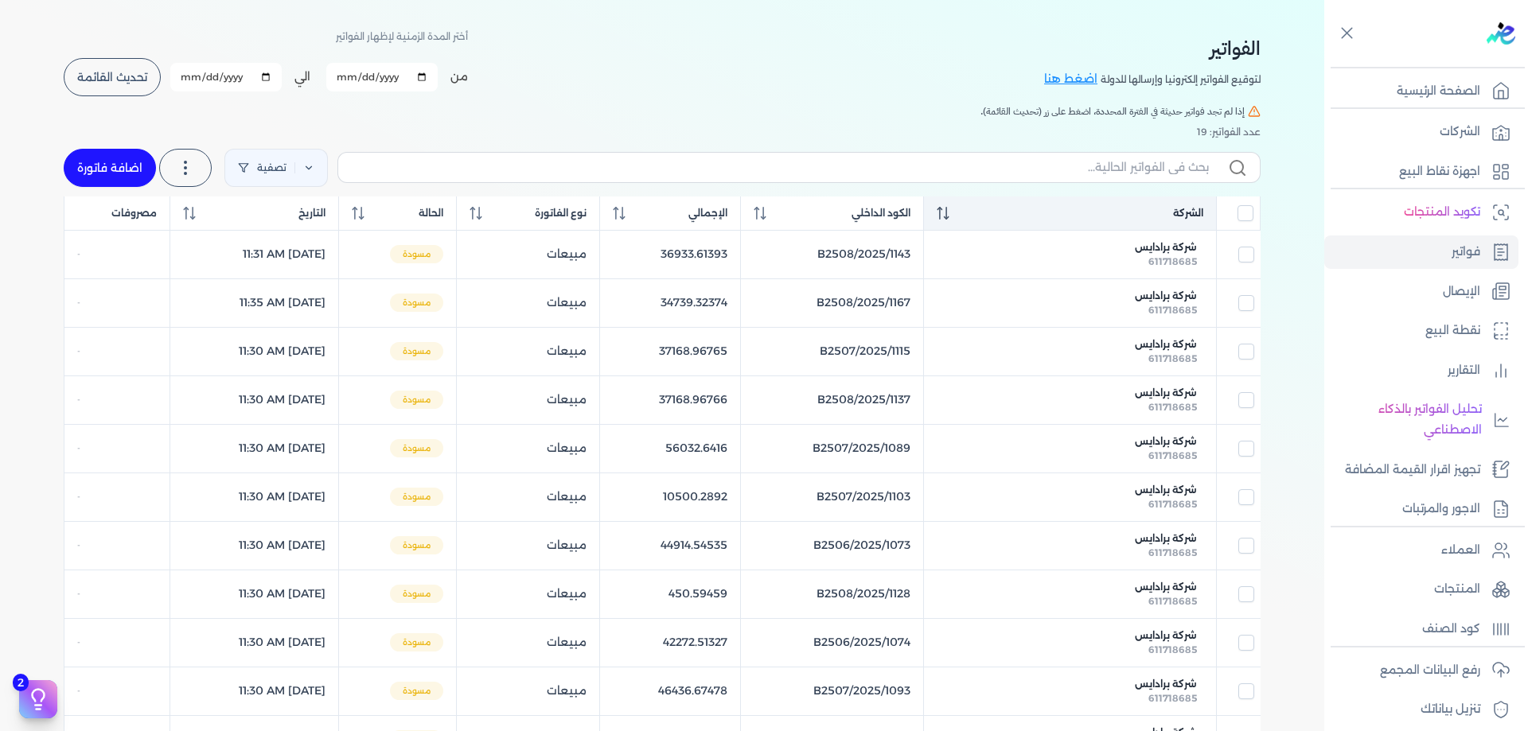
scroll to position [80, 0]
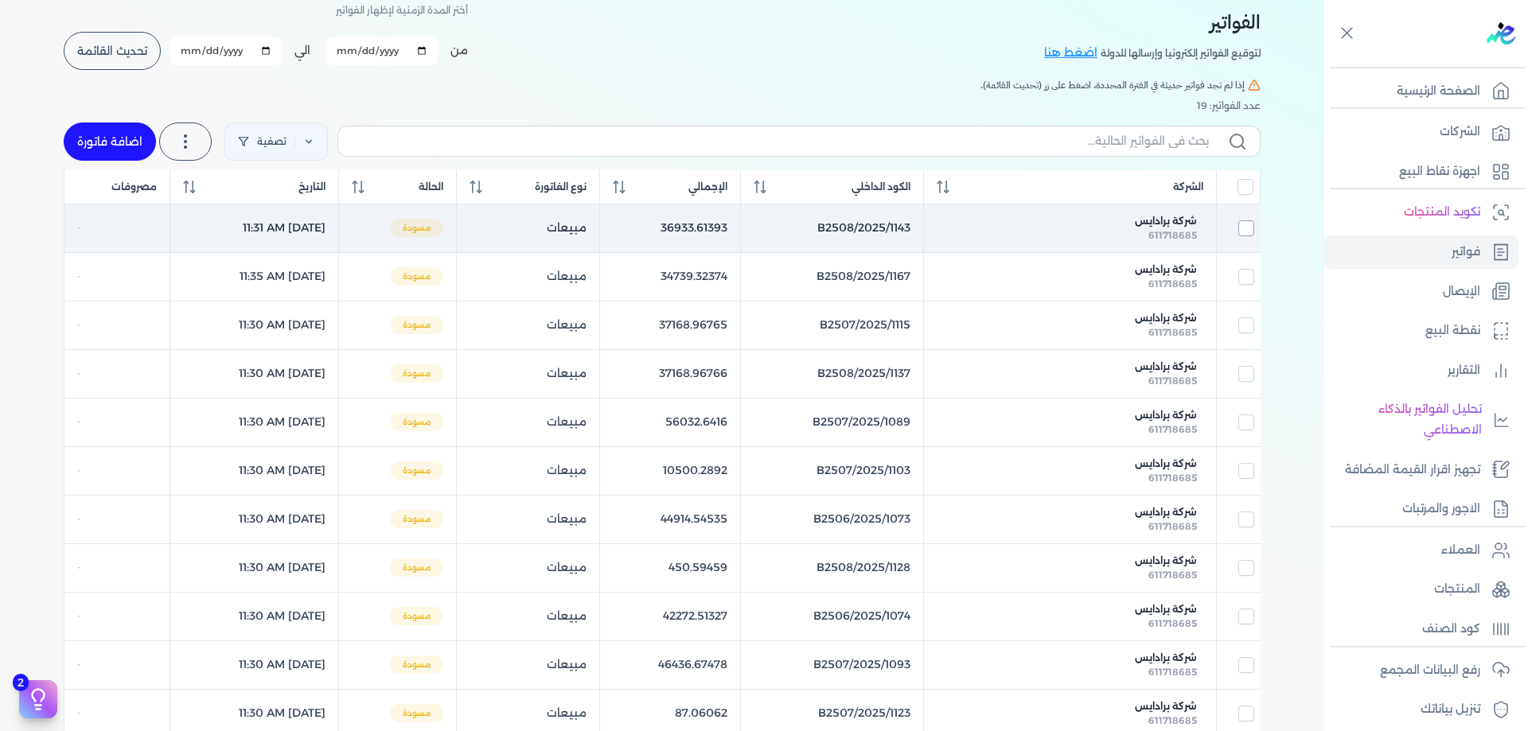
click at [1245, 220] on input "checkbox" at bounding box center [1246, 228] width 16 height 16
checkbox input "true"
checkbox input "false"
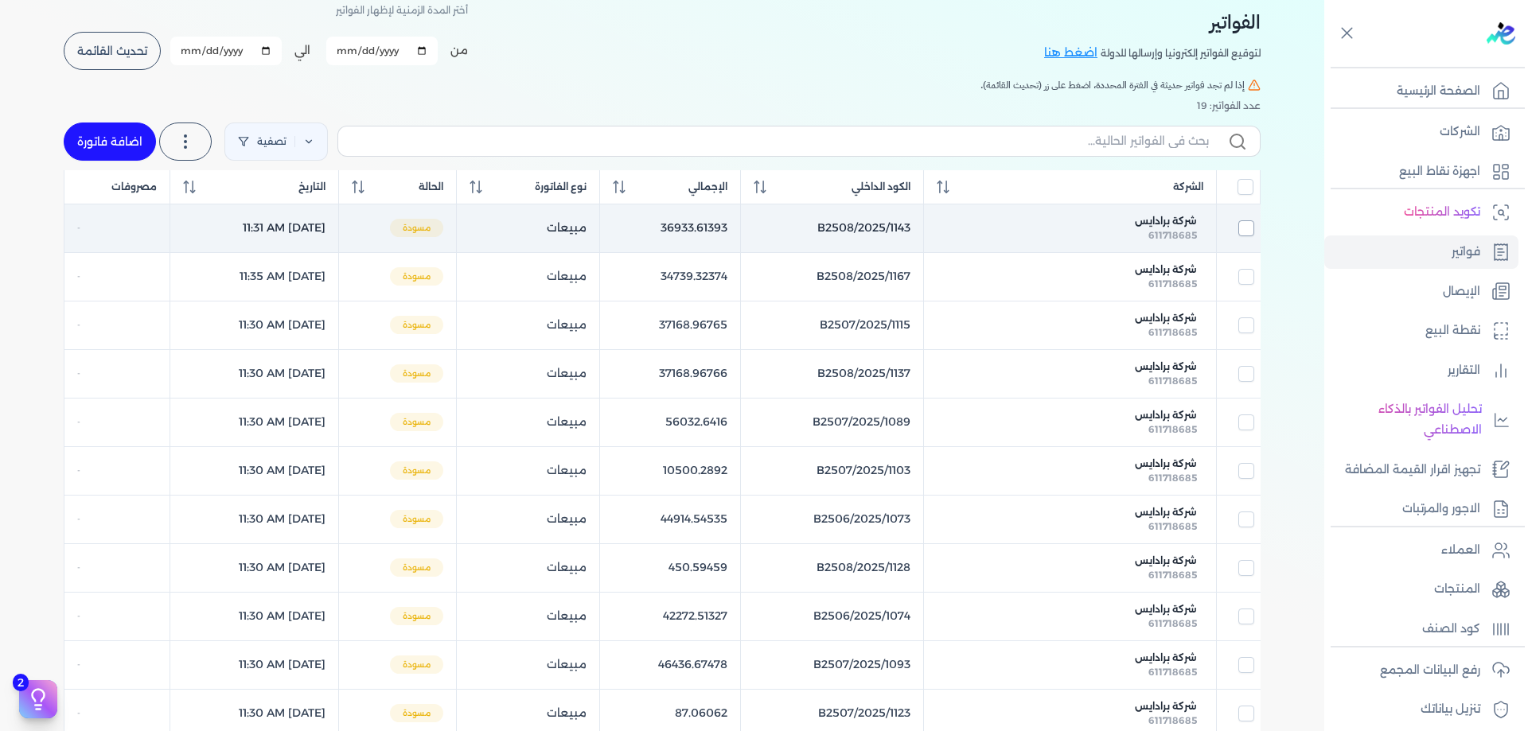
checkbox input "false"
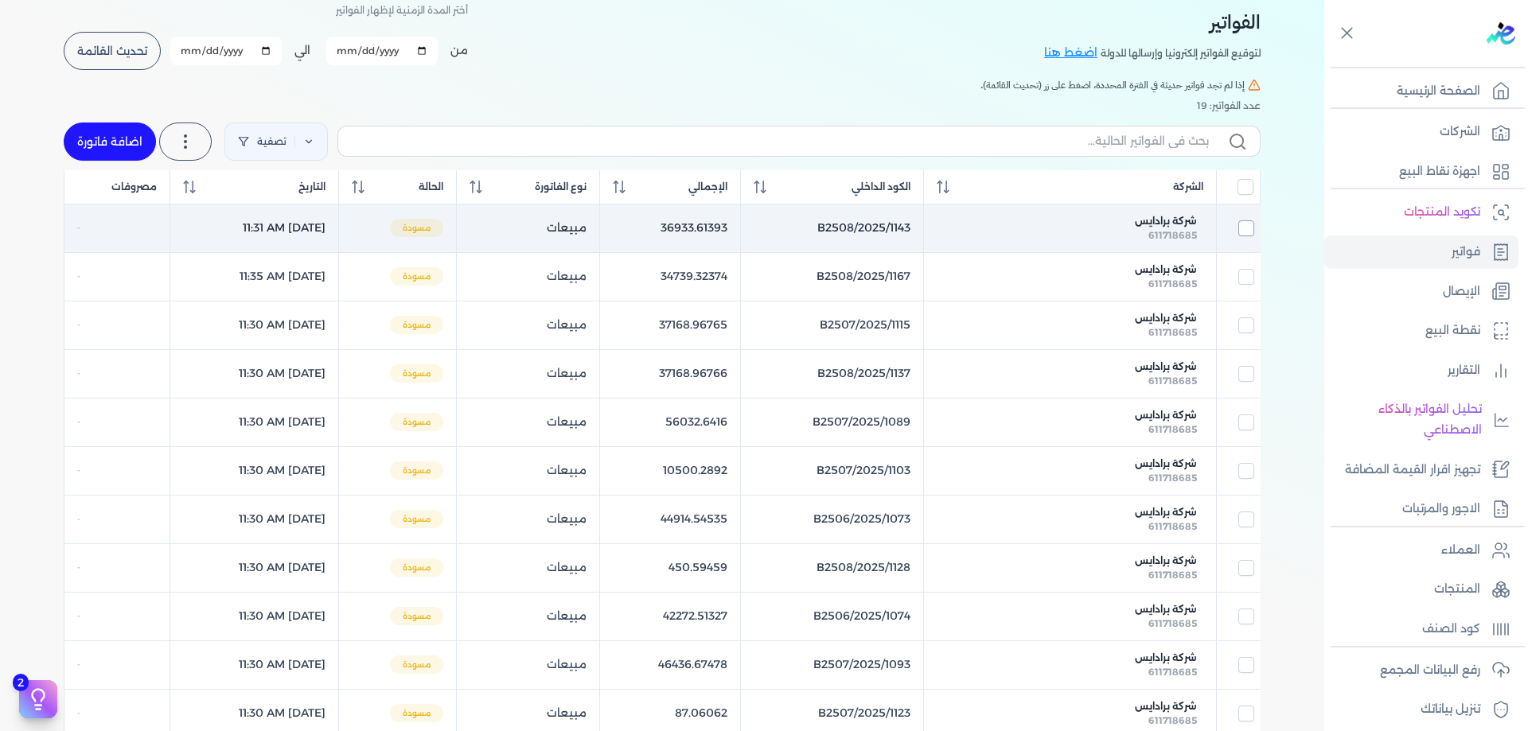
checkbox input "false"
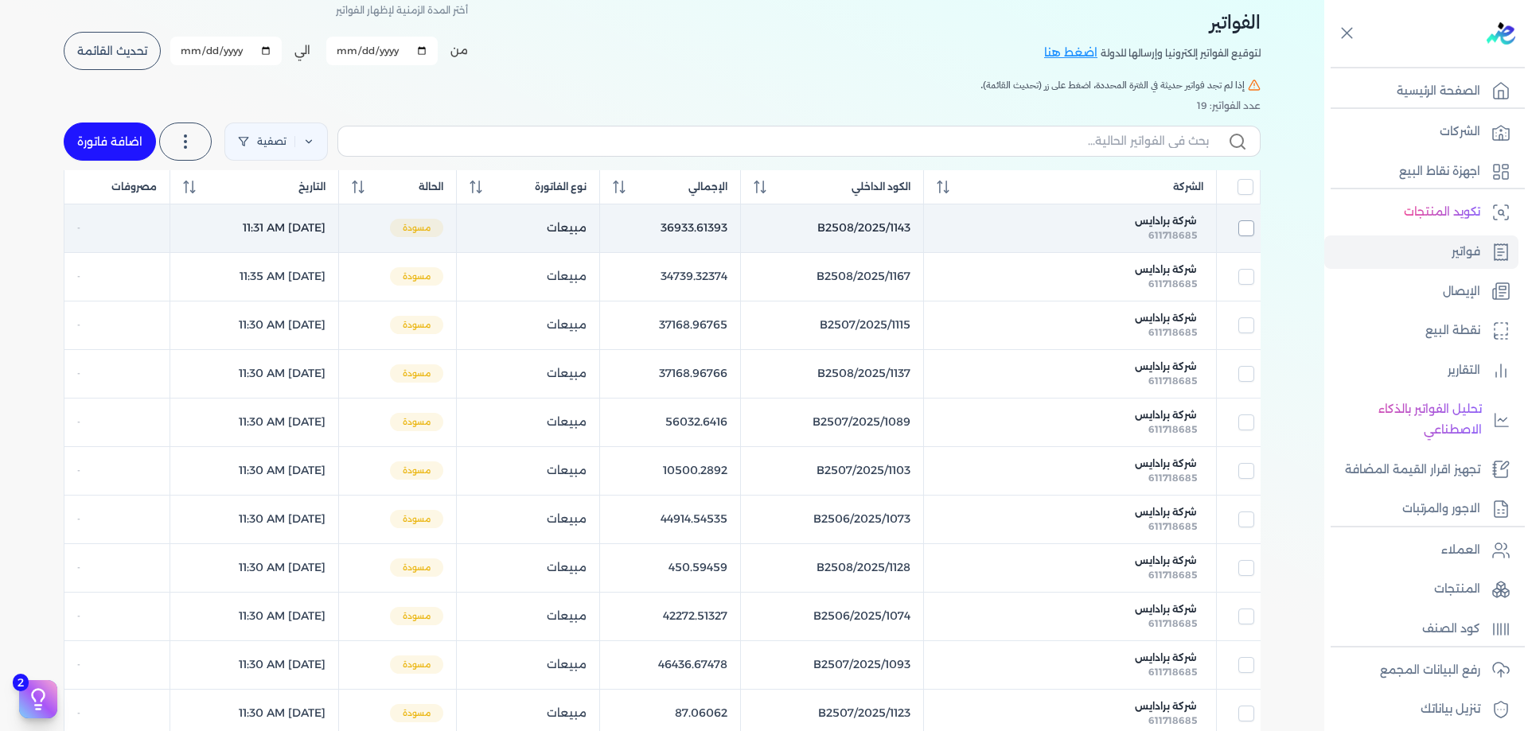
checkbox input "false"
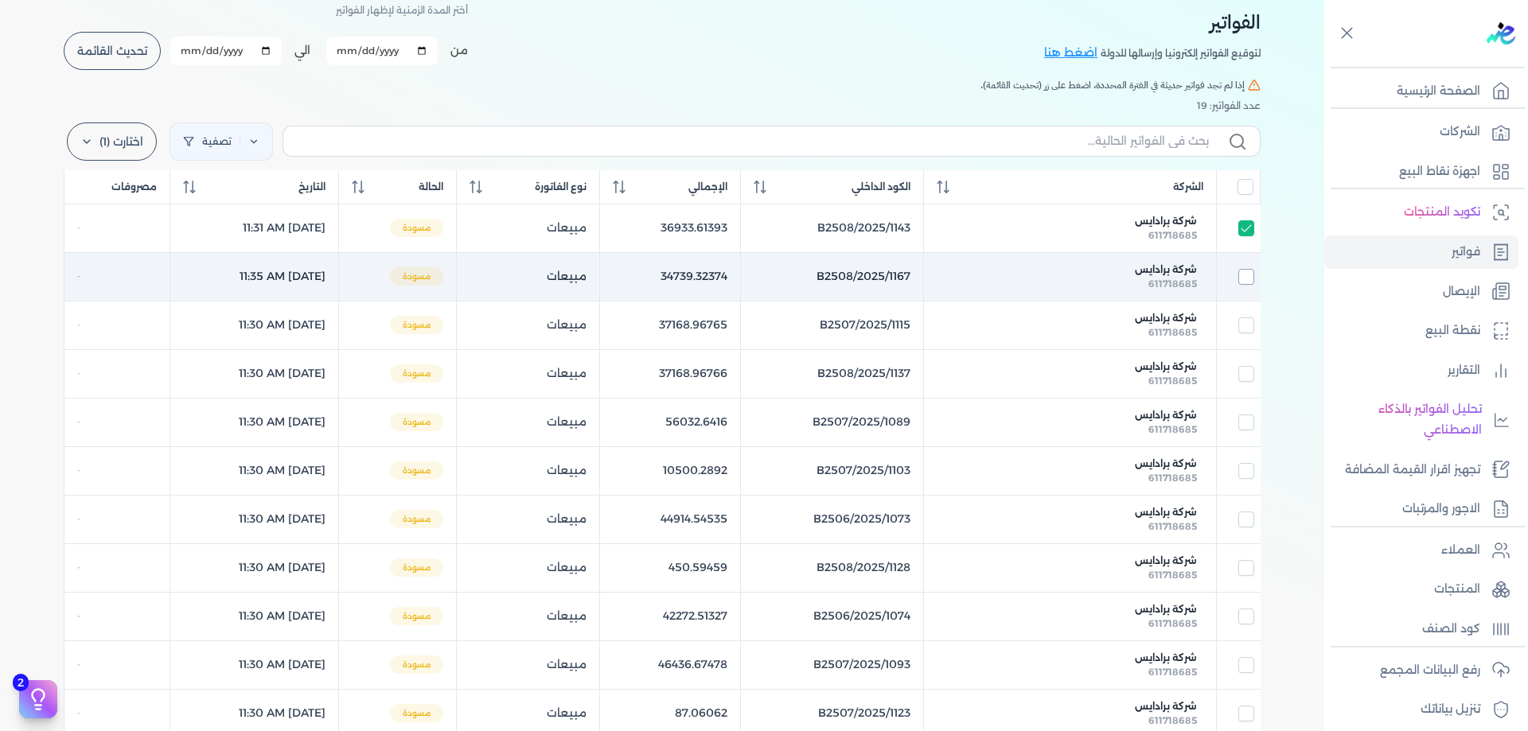
click at [1253, 271] on input "checkbox" at bounding box center [1246, 277] width 16 height 16
checkbox input "true"
checkbox input "false"
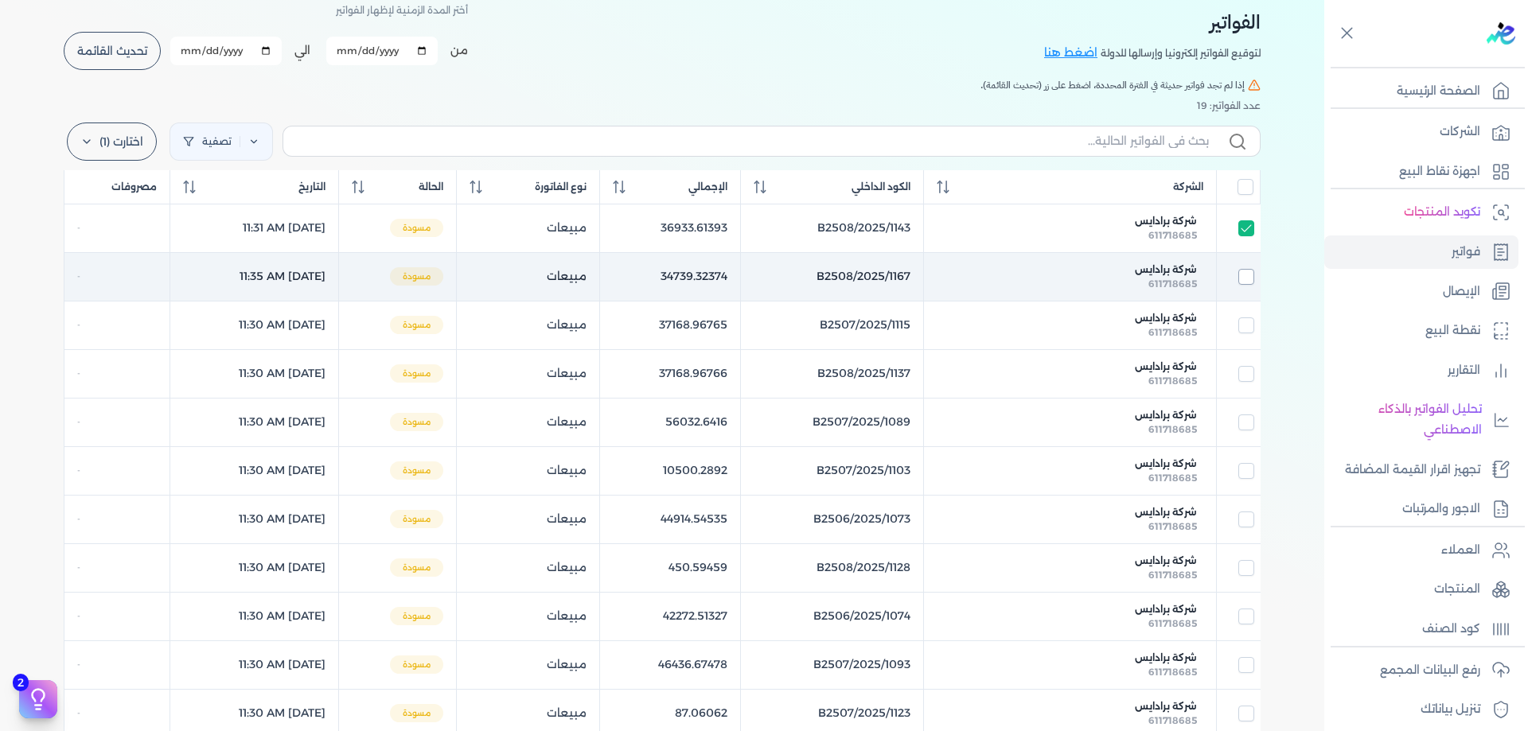
checkbox input "false"
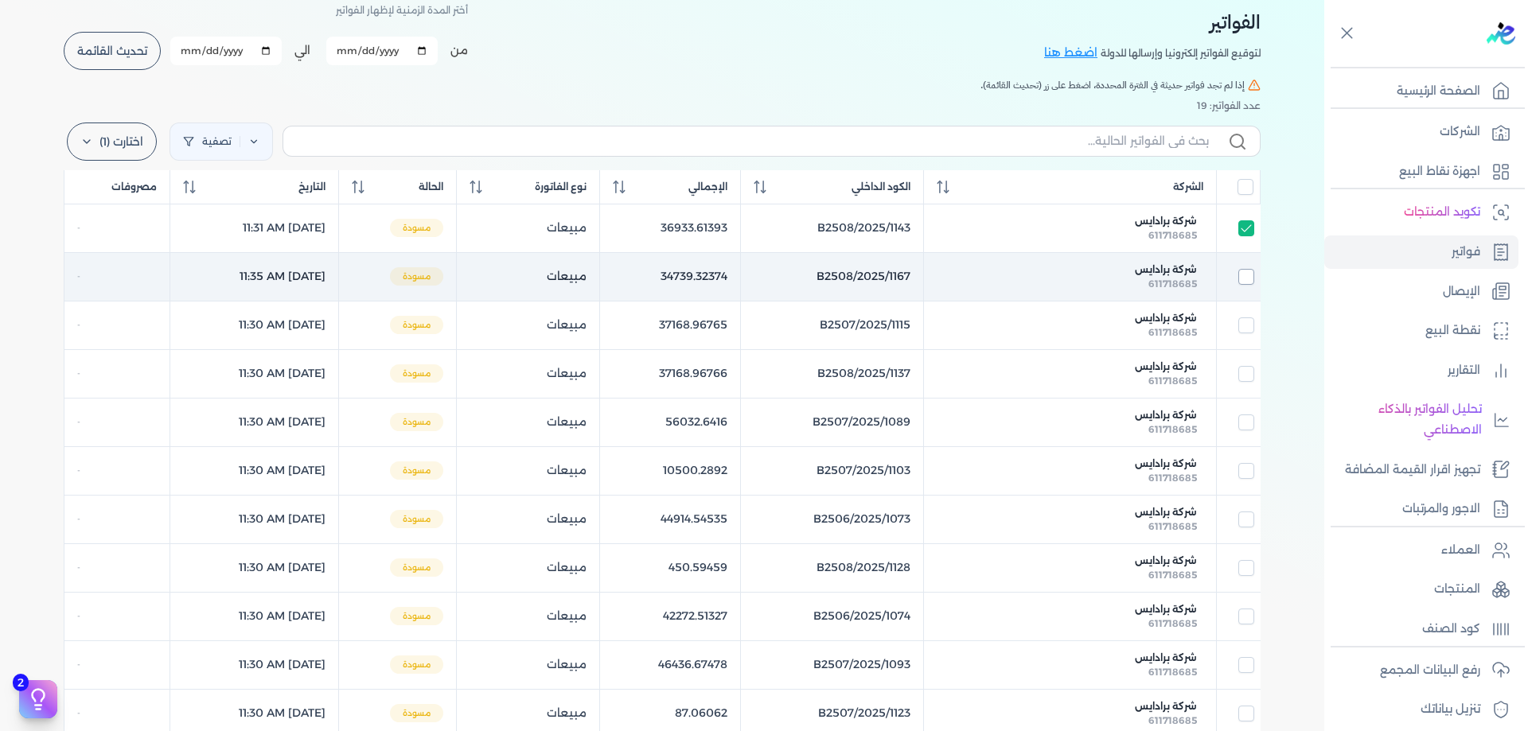
checkbox input "false"
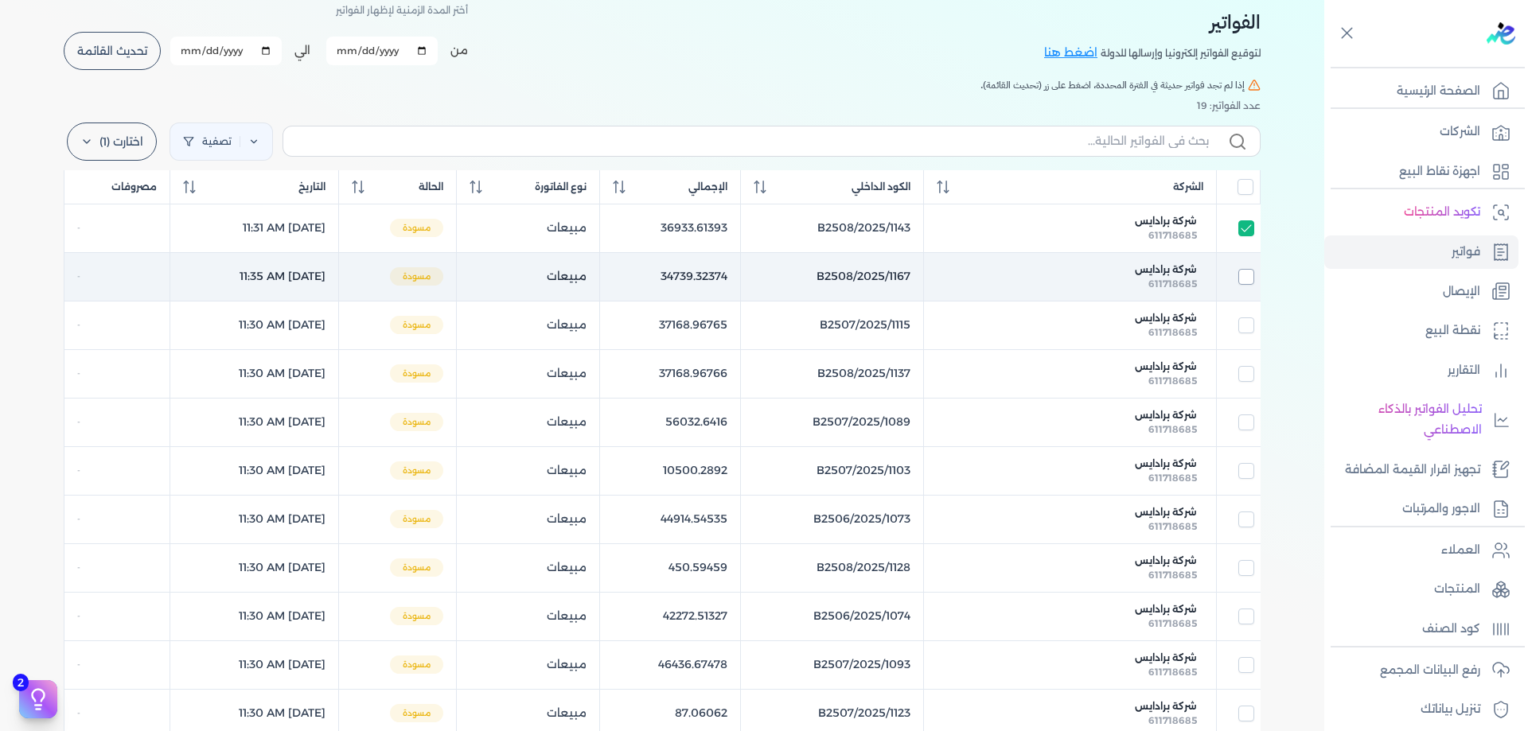
checkbox input "false"
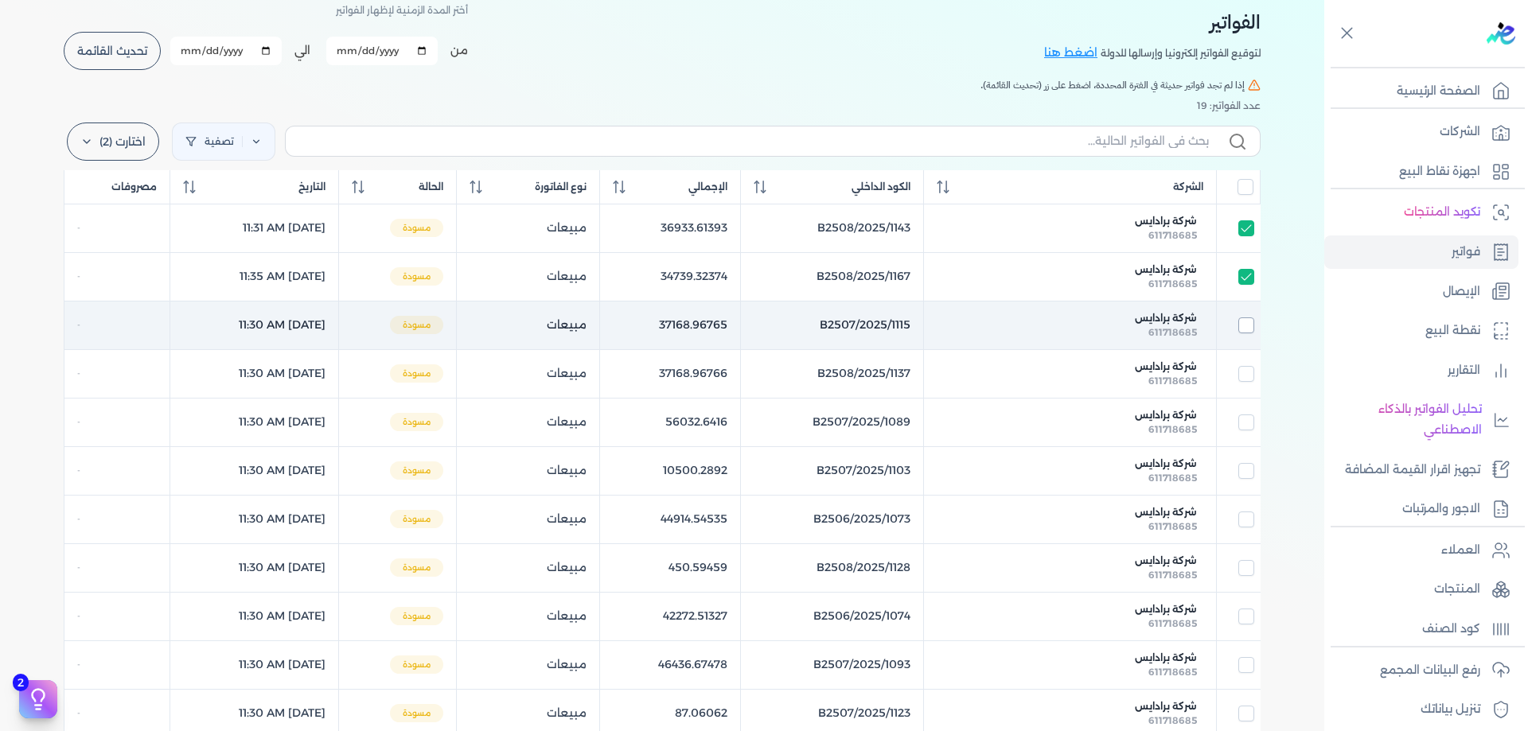
click at [1250, 324] on input "checkbox" at bounding box center [1246, 326] width 16 height 16
checkbox input "true"
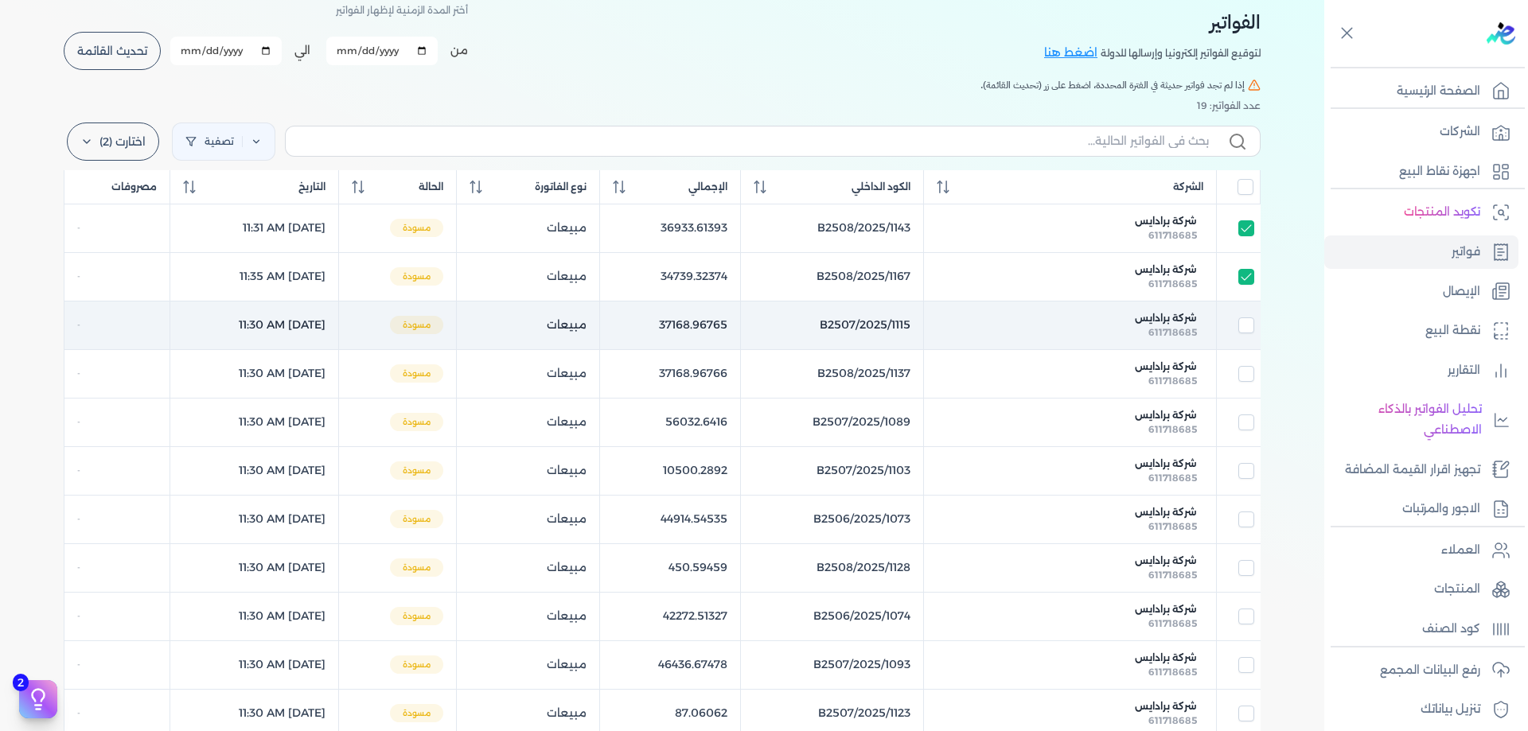
checkbox input "false"
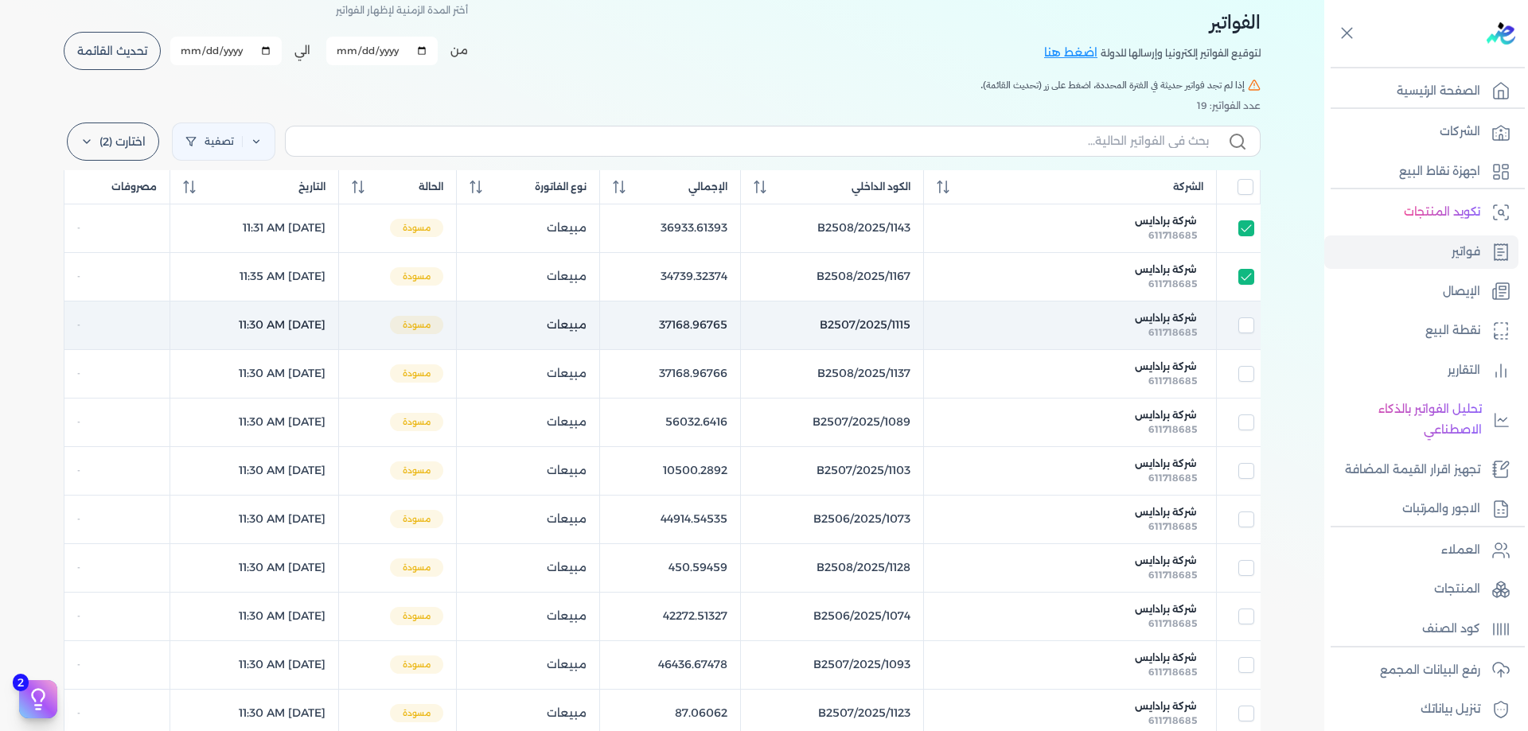
checkbox input "false"
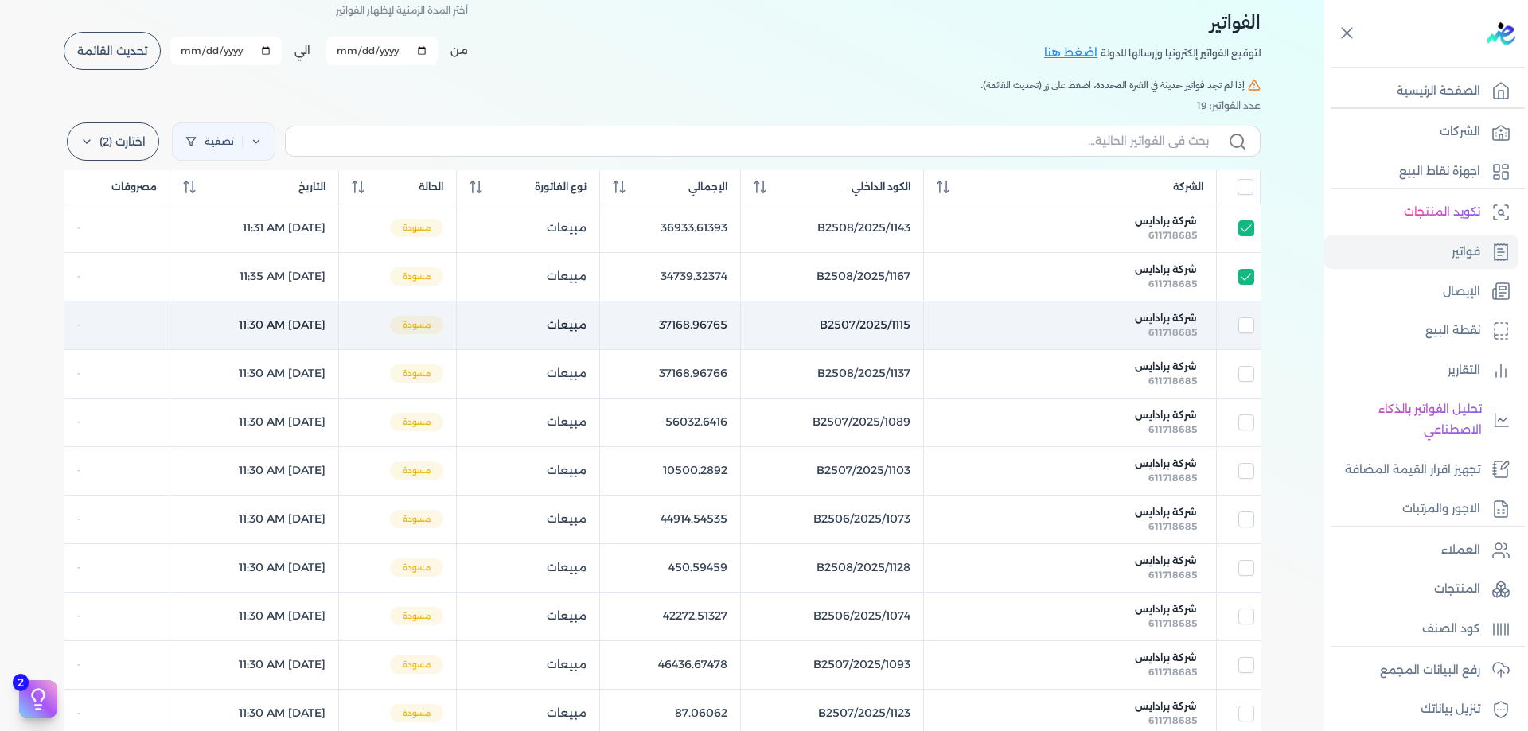
checkbox input "false"
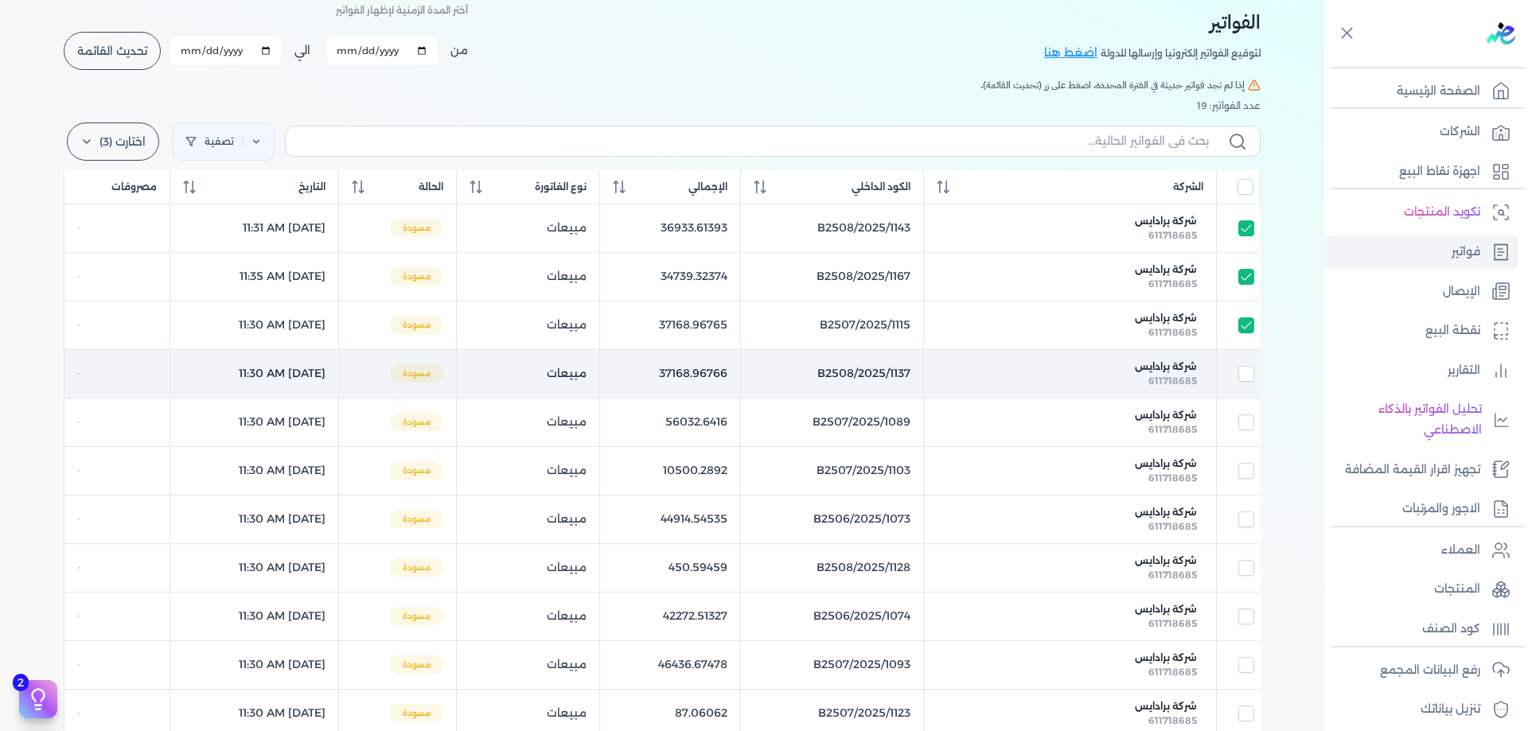
click at [1250, 364] on td at bounding box center [1239, 373] width 44 height 49
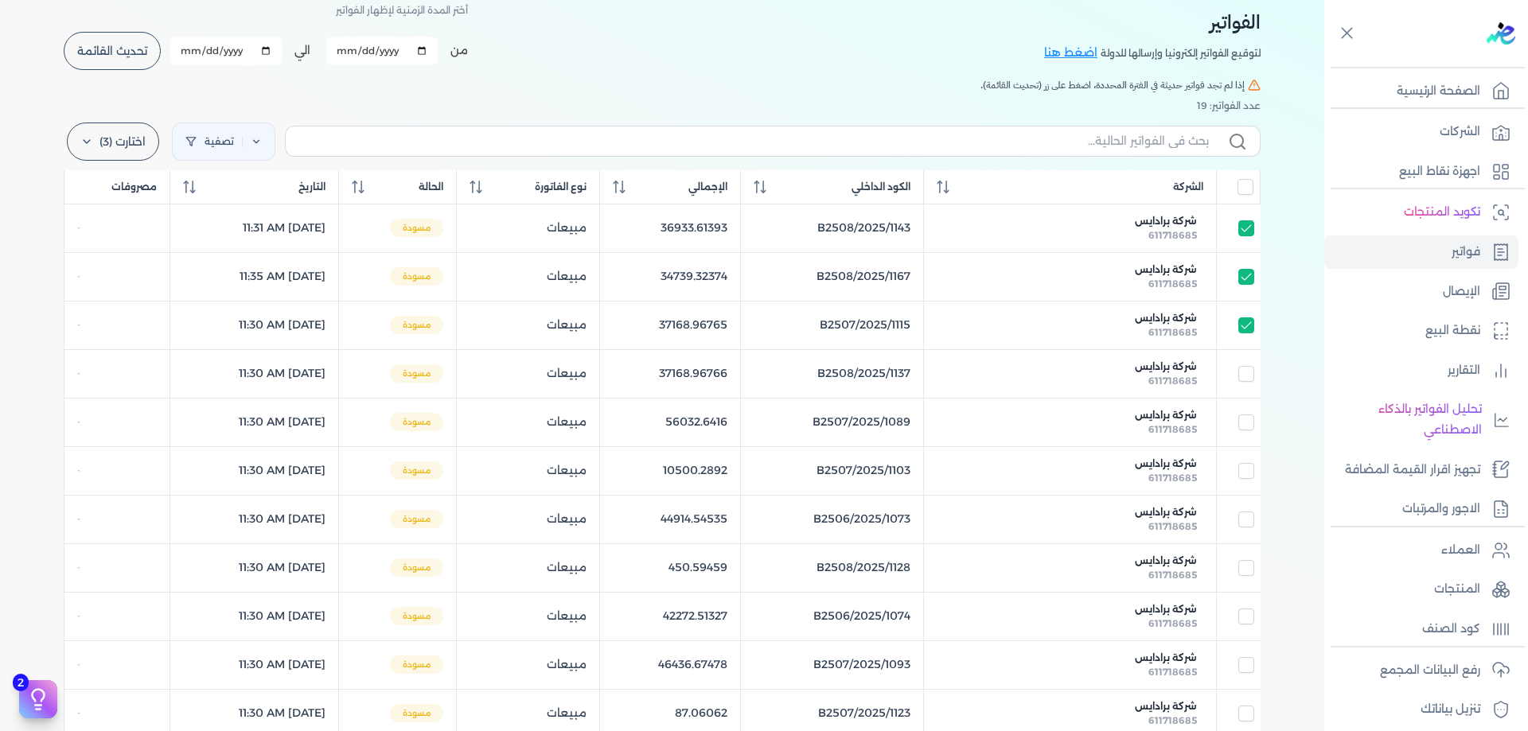
checkbox input "true"
checkbox input "false"
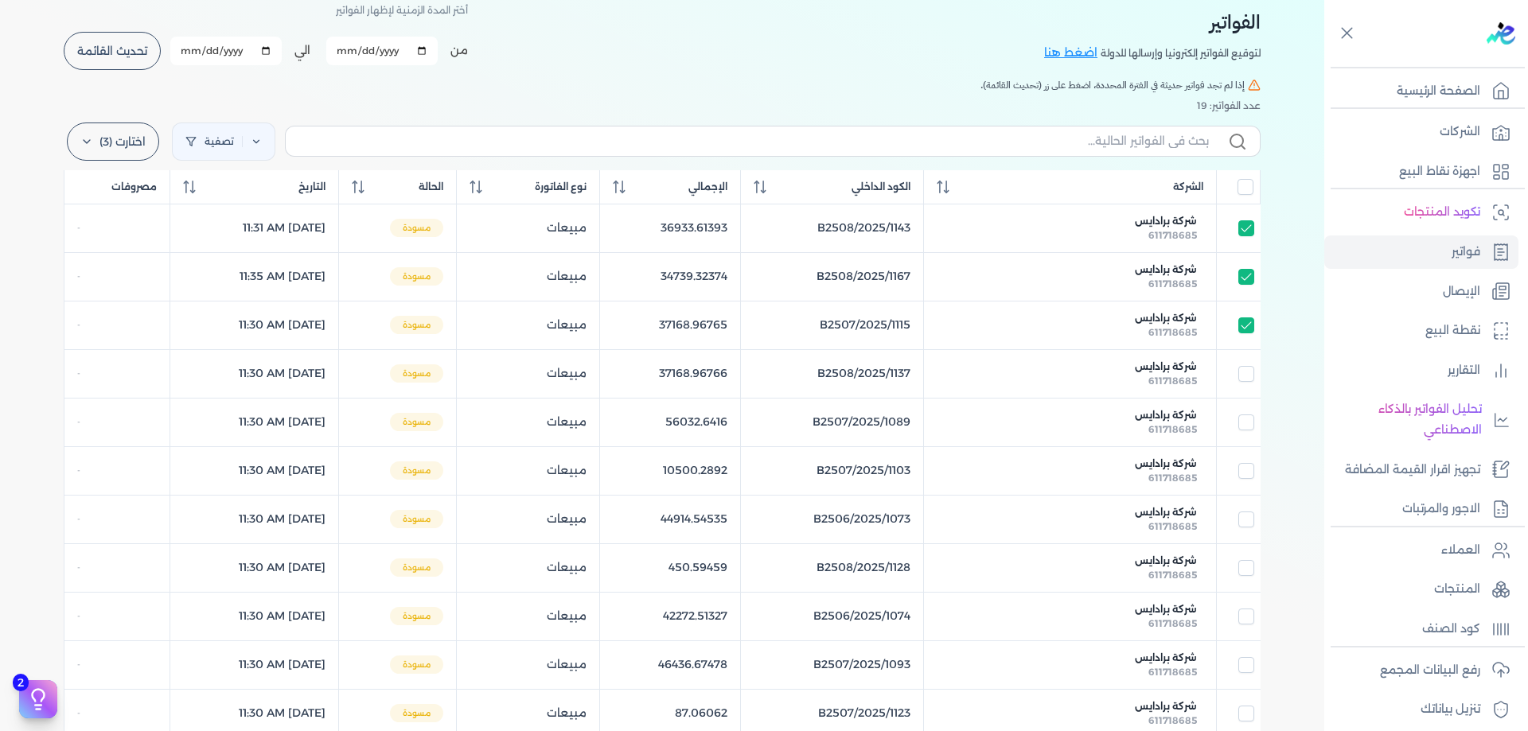
checkbox input "false"
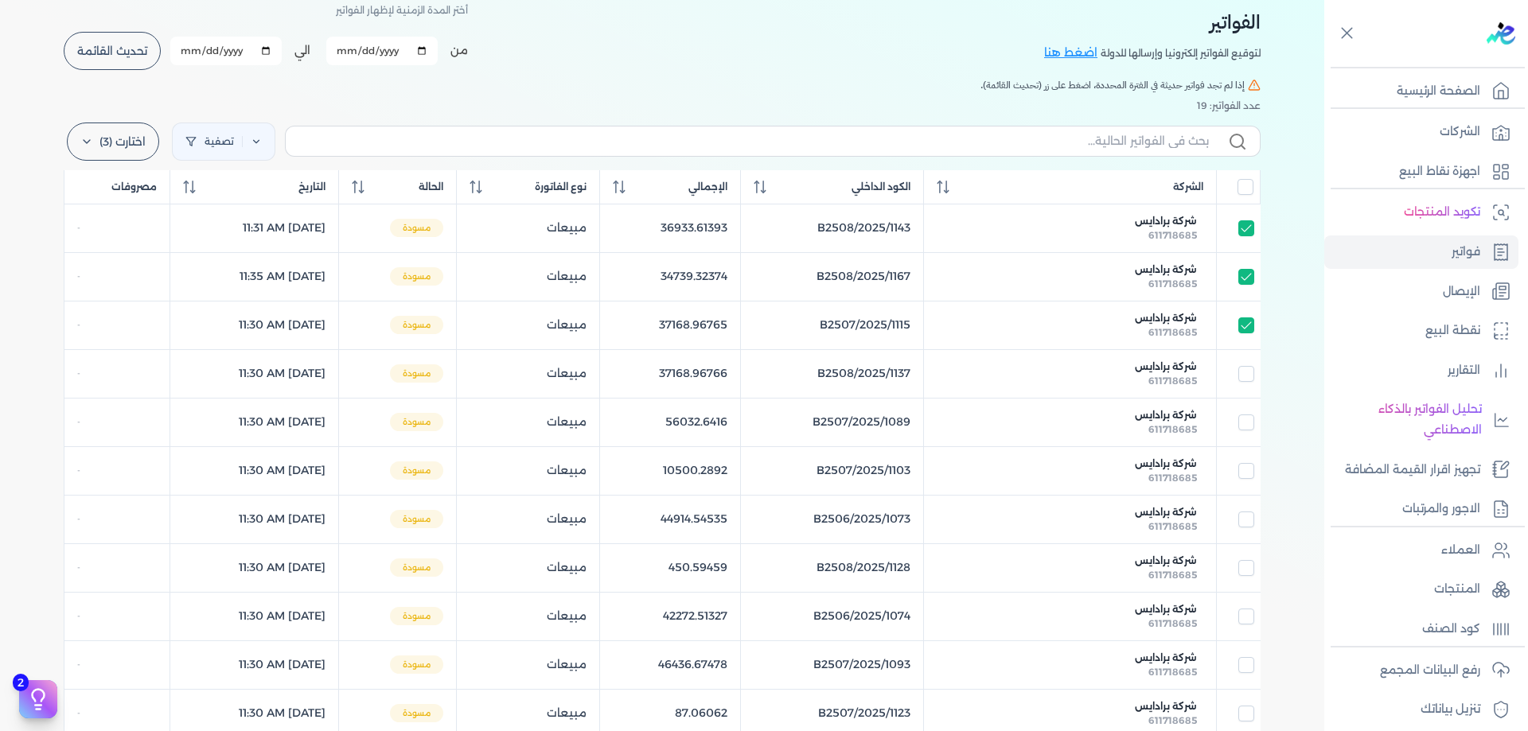
checkbox input "false"
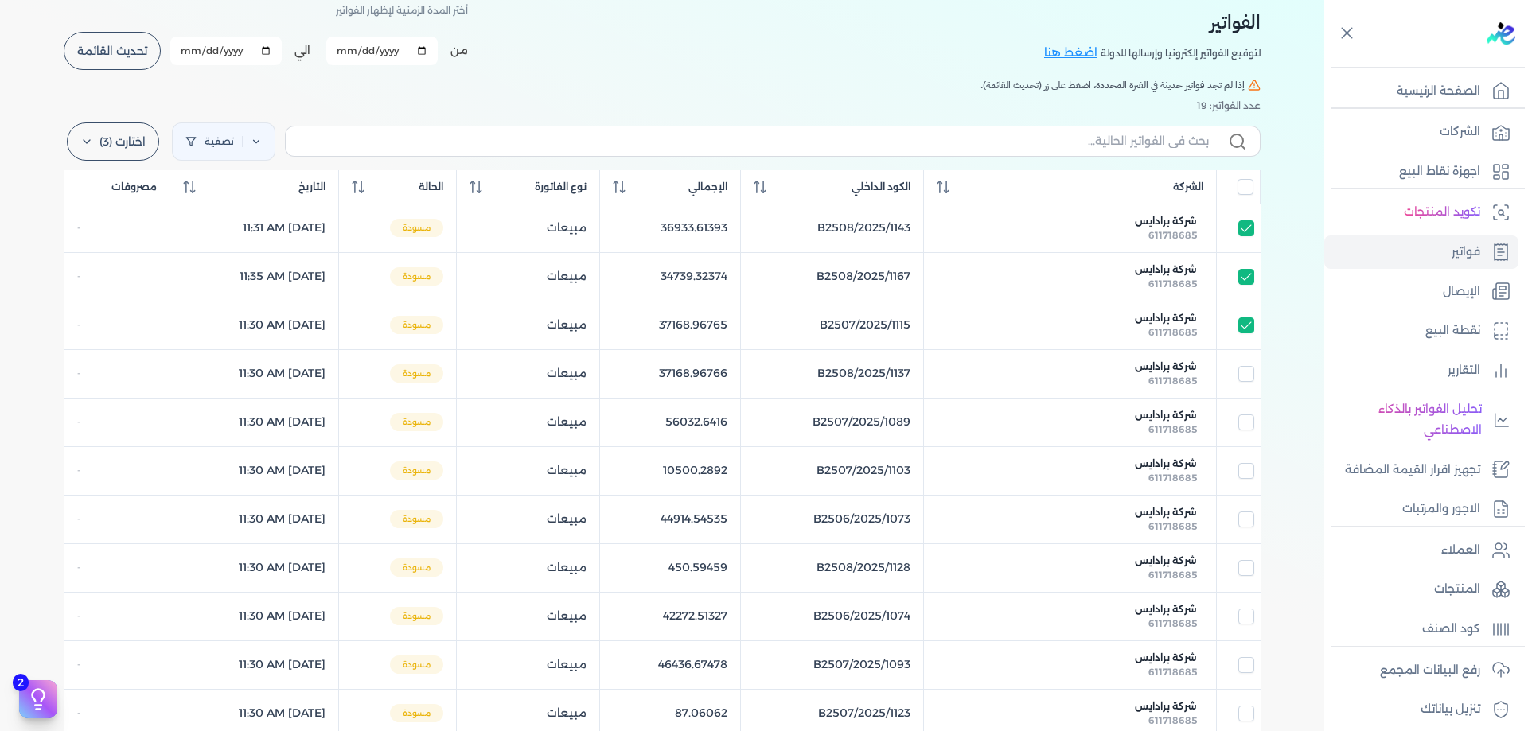
checkbox input "false"
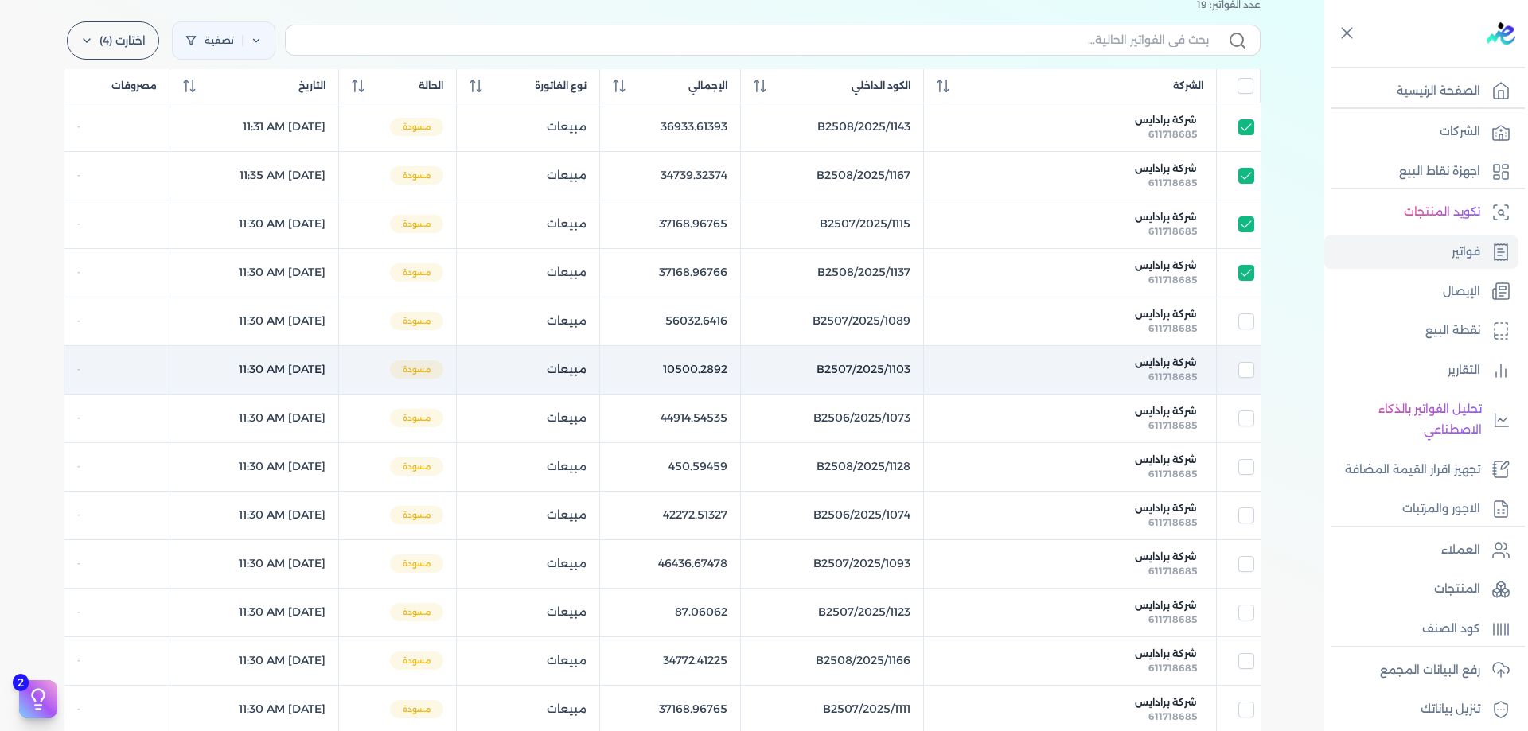
scroll to position [185, 0]
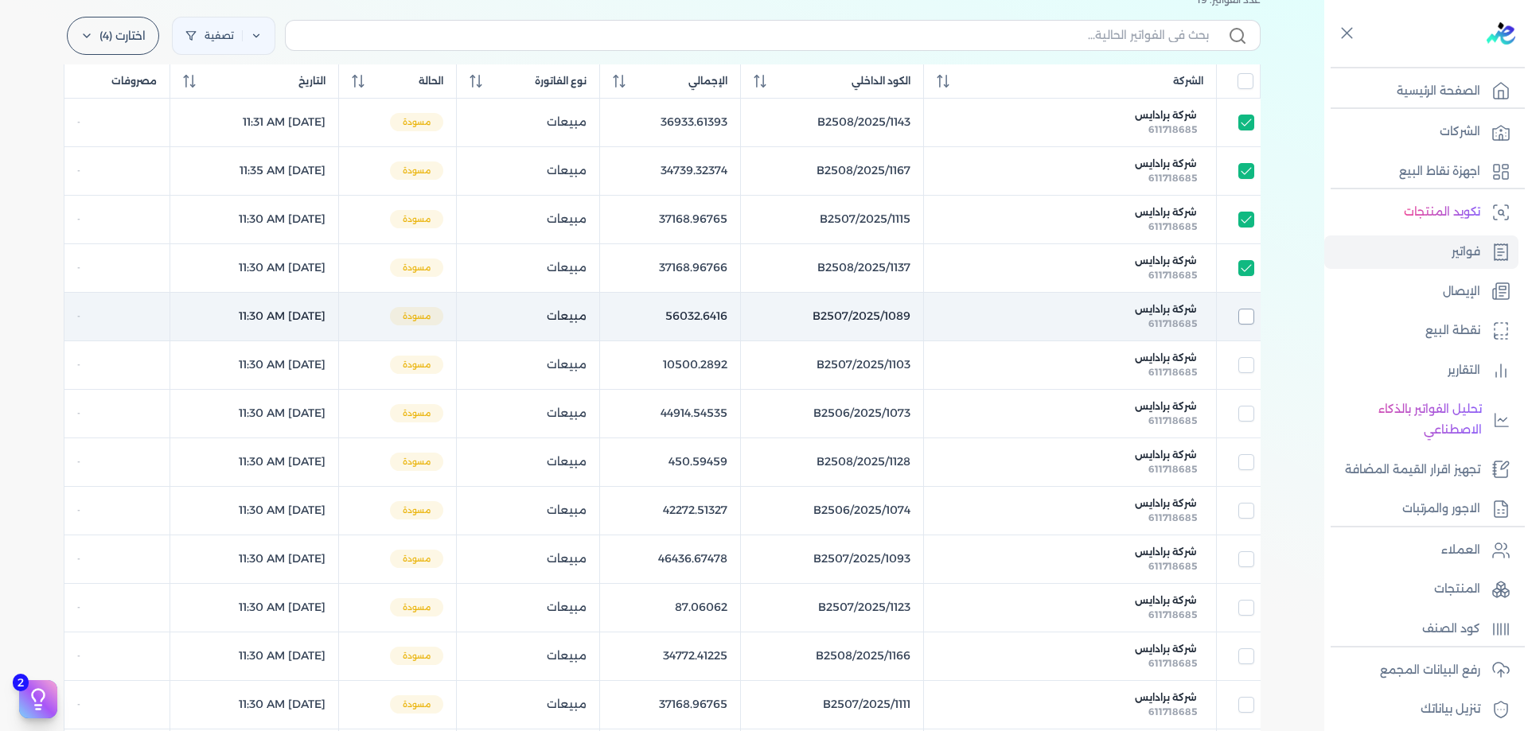
click at [1251, 316] on input "checkbox" at bounding box center [1246, 317] width 16 height 16
checkbox input "true"
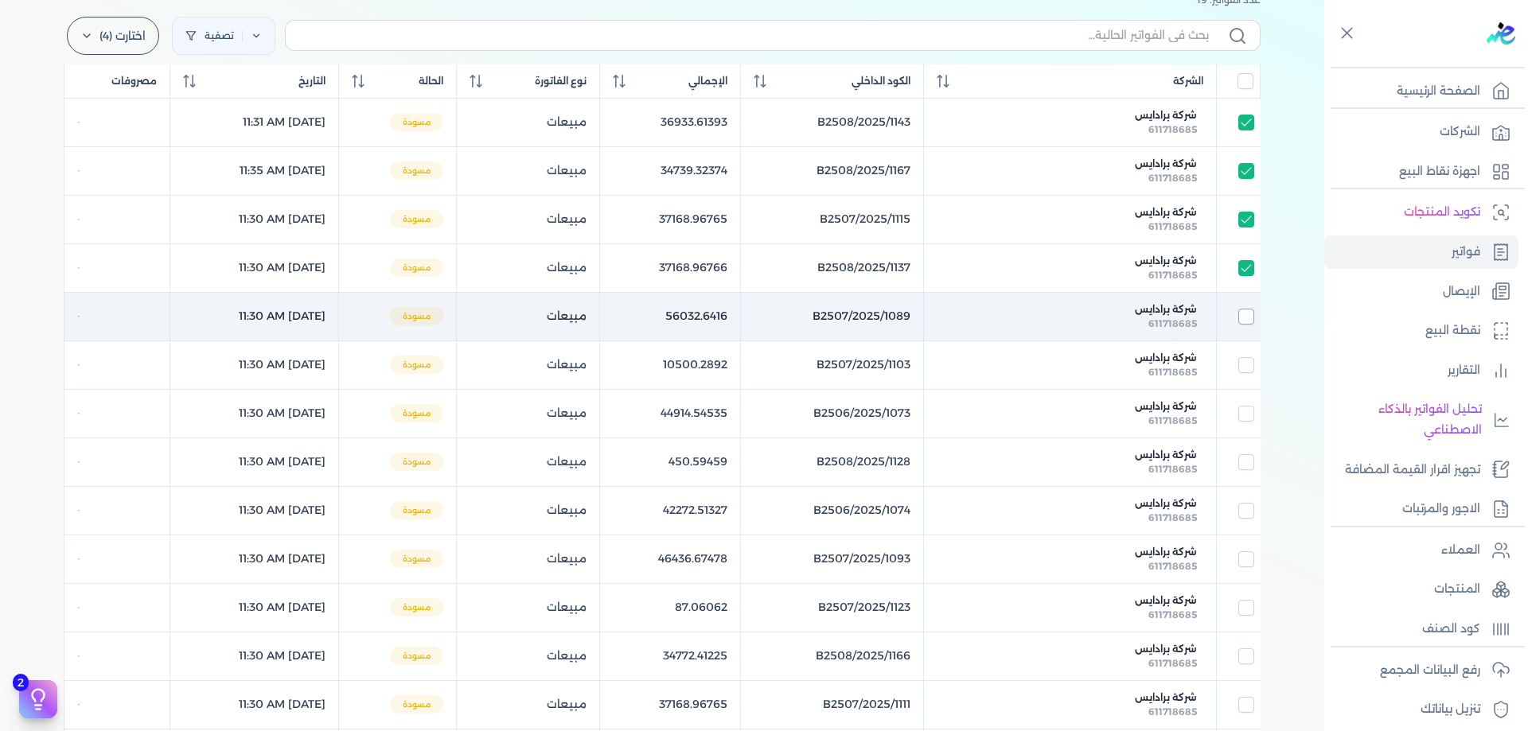
checkbox input "true"
checkbox input "false"
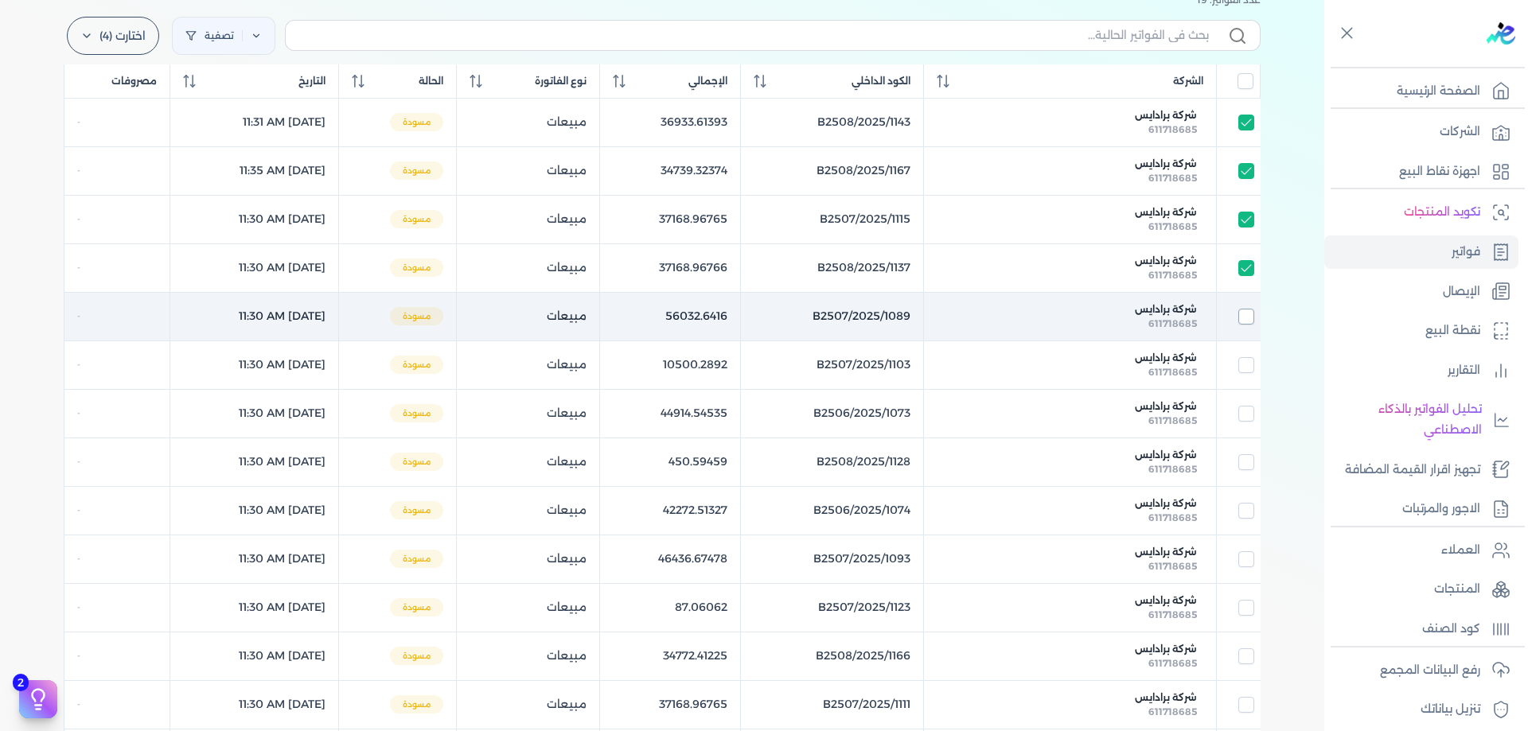
checkbox input "false"
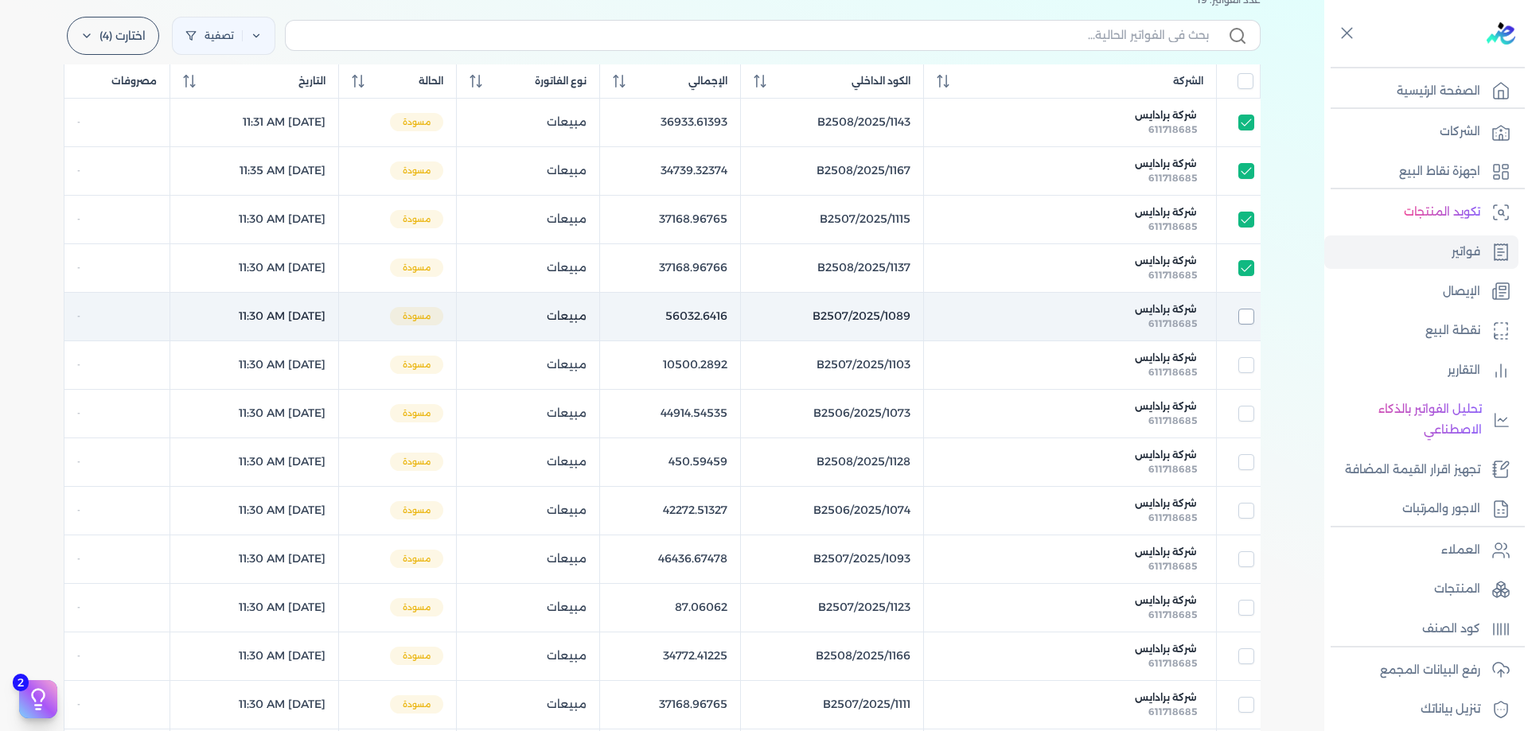
checkbox input "false"
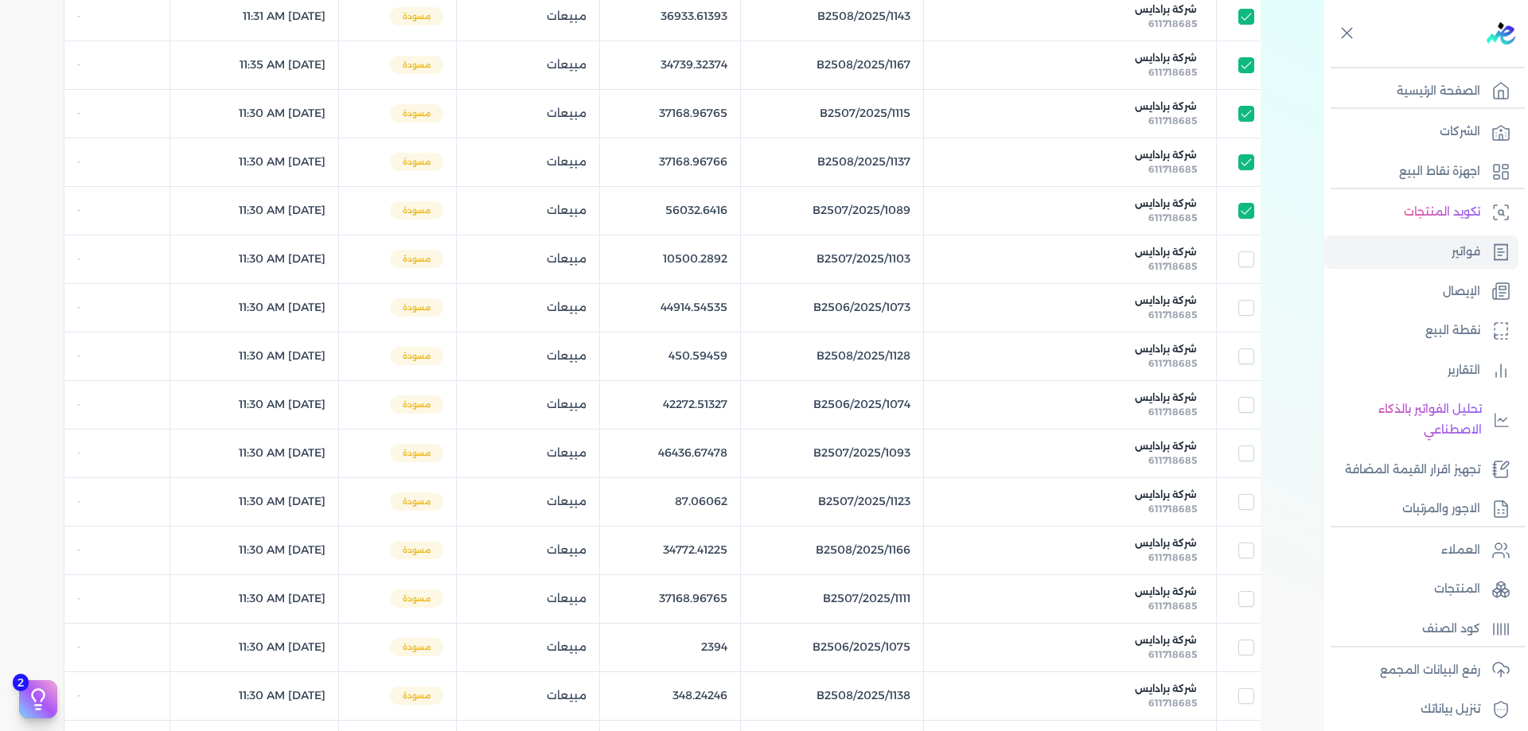
scroll to position [292, 0]
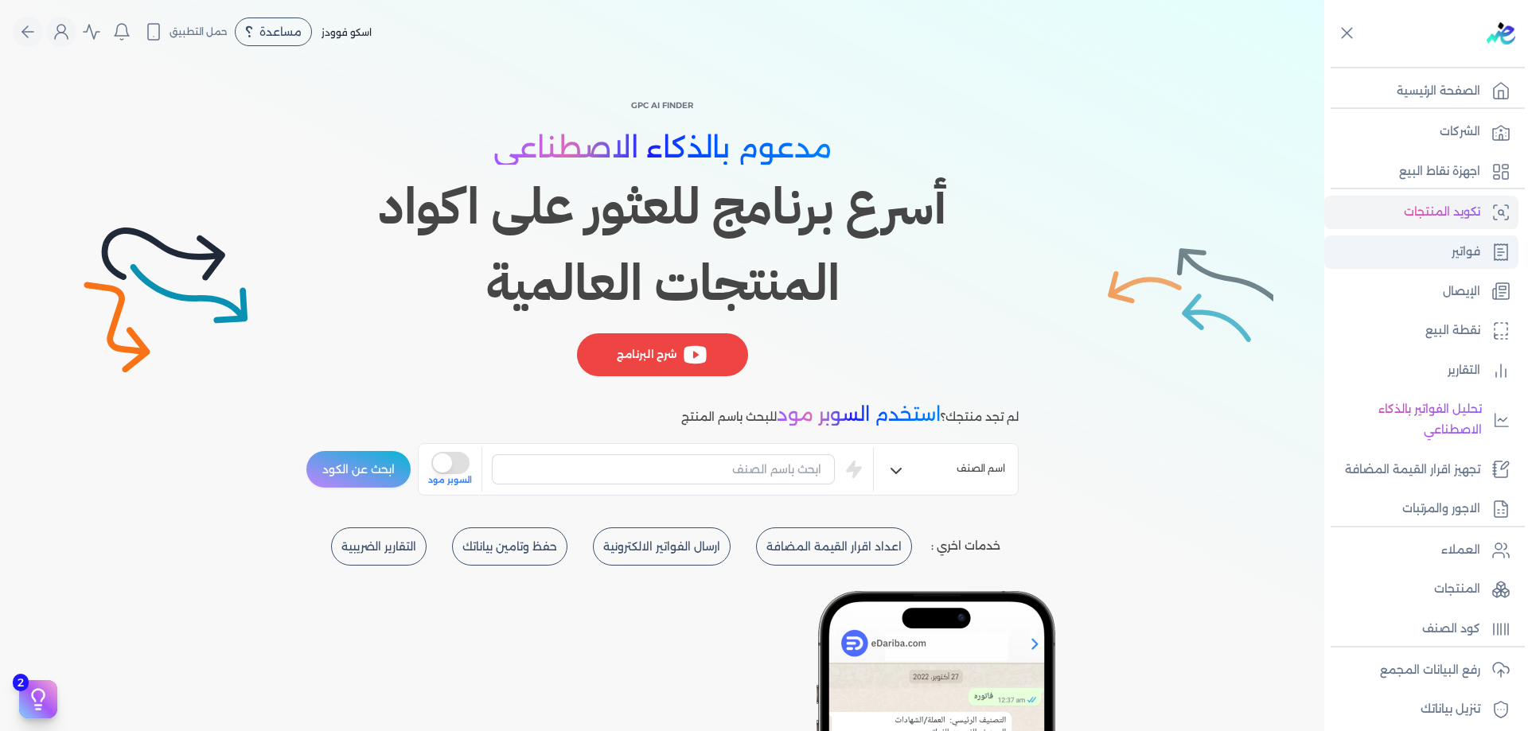
click at [1498, 262] on link "فواتير" at bounding box center [1421, 252] width 194 height 33
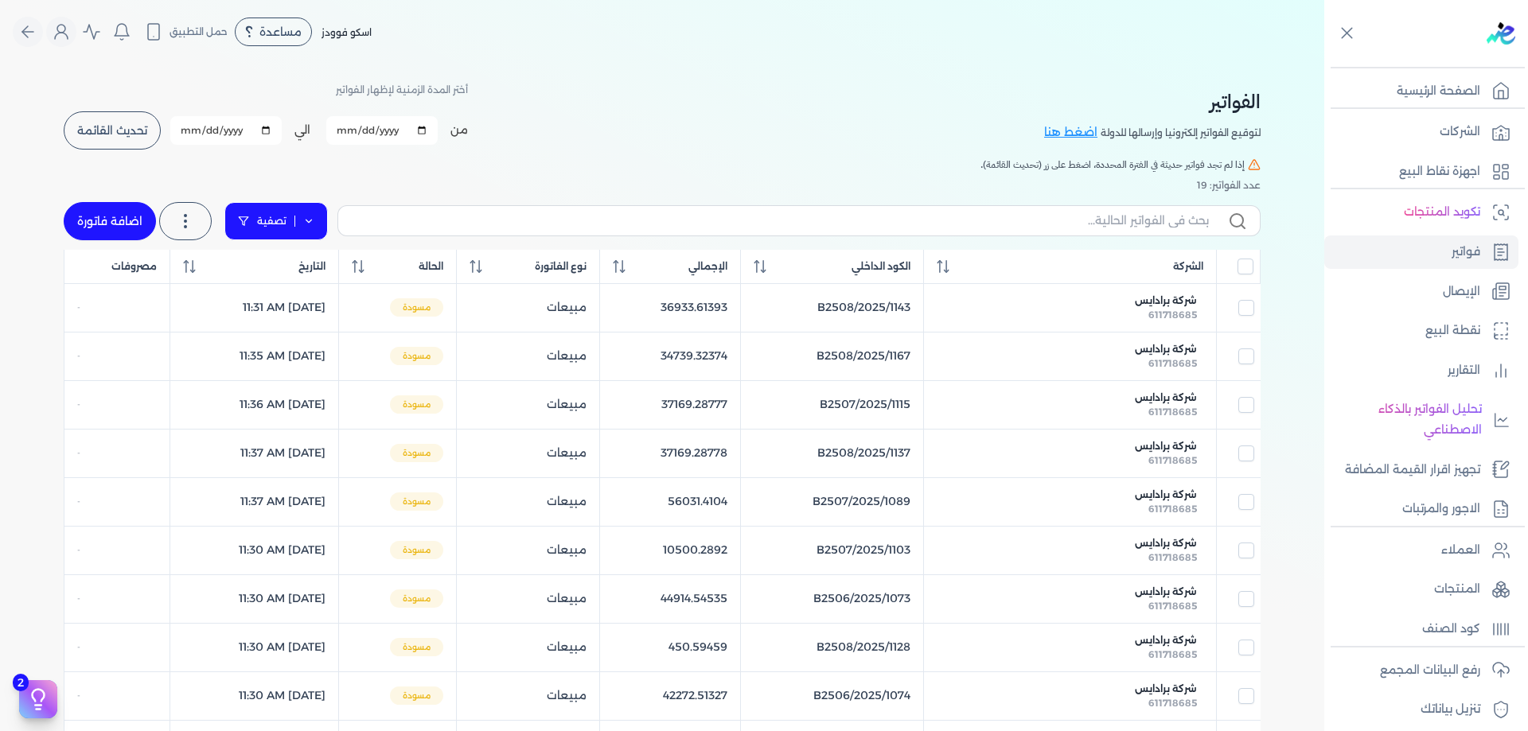
click at [314, 226] on icon at bounding box center [308, 221] width 11 height 11
click at [302, 270] on button "اضافة تصفية" at bounding box center [287, 271] width 96 height 19
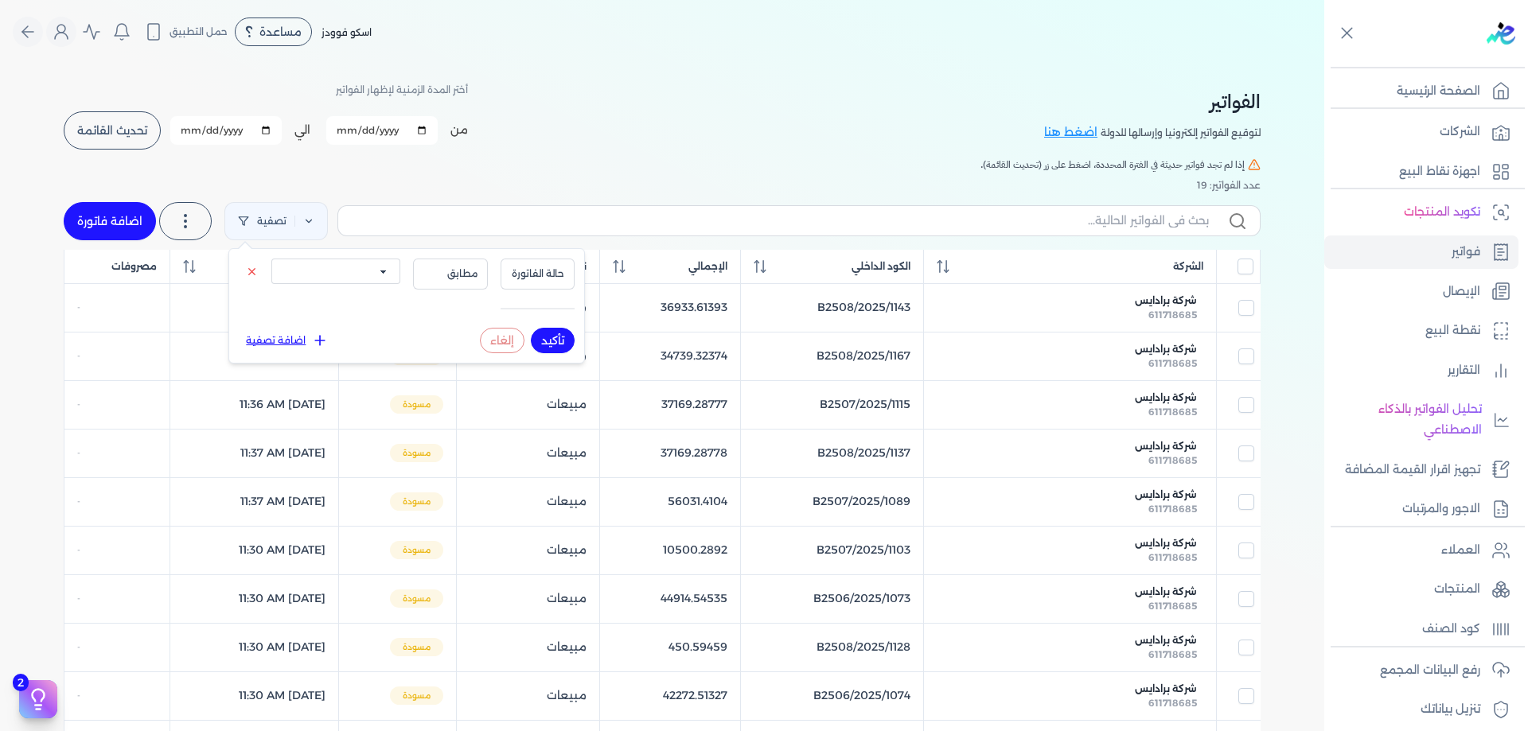
click at [389, 271] on select "الكل مقبولة غير مقبولة مسجلة ملغية مرفوضة مسودة" at bounding box center [335, 271] width 129 height 25
select select "draft"
click at [271, 259] on select "الكل مقبولة غير مقبولة مسجلة ملغية مرفوضة مسودة" at bounding box center [335, 271] width 129 height 25
click at [538, 339] on button "تأكيد" at bounding box center [553, 340] width 44 height 25
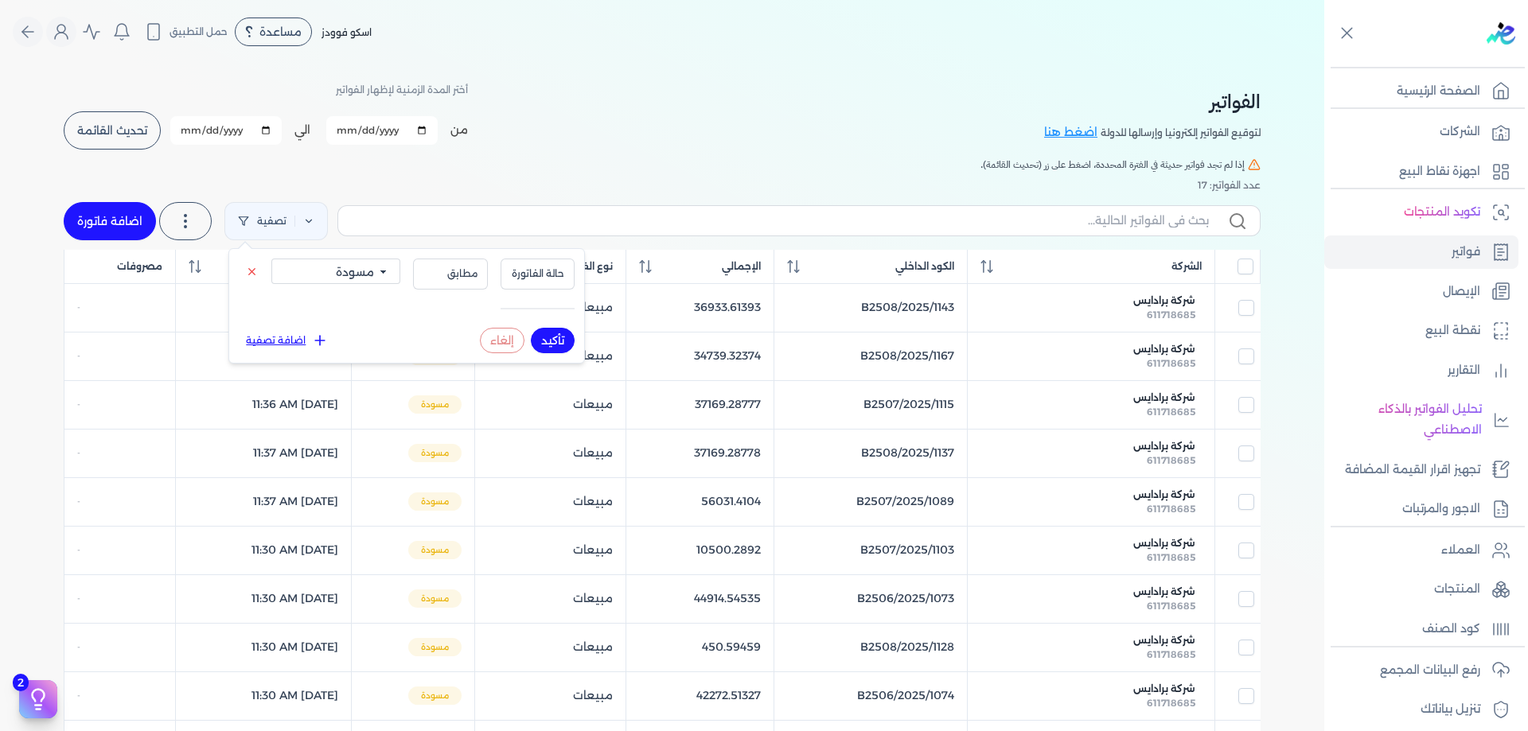
click at [557, 334] on button "تأكيد" at bounding box center [553, 340] width 44 height 25
click at [573, 134] on div "الفواتير لتوقيع الفواتير إلكترونيا وإرسالها للدولة اضغط هنا أختر المدة الزمنية …" at bounding box center [662, 116] width 1197 height 72
click at [175, 231] on label at bounding box center [185, 221] width 53 height 38
click at [443, 172] on div "الفواتير لتوقيع الفواتير إلكترونيا وإرسالها للدولة اضغط هنا أختر المدة الزمنية …" at bounding box center [662, 609] width 1222 height 1091
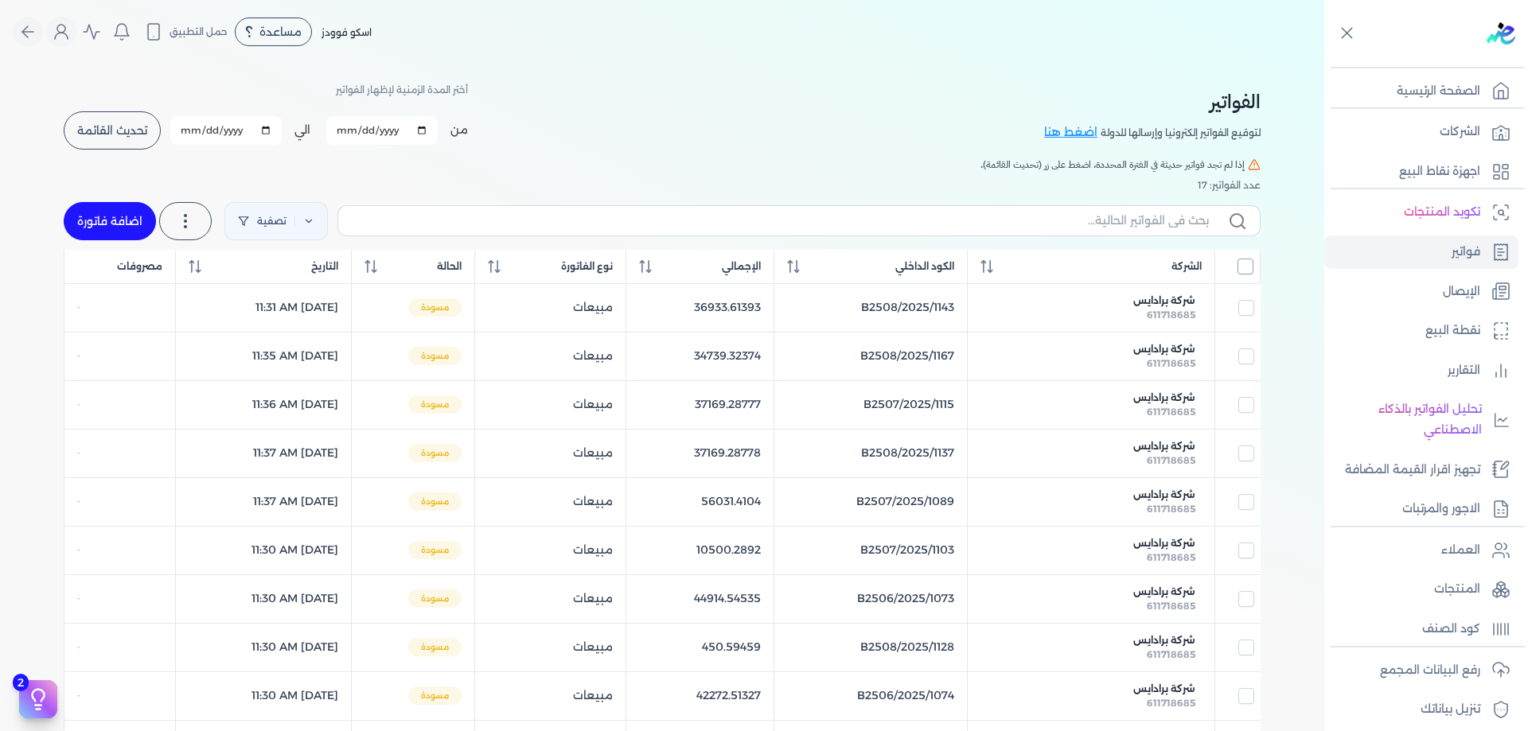
click at [1253, 272] on input "All items unselected" at bounding box center [1245, 267] width 16 height 16
checkbox input "true"
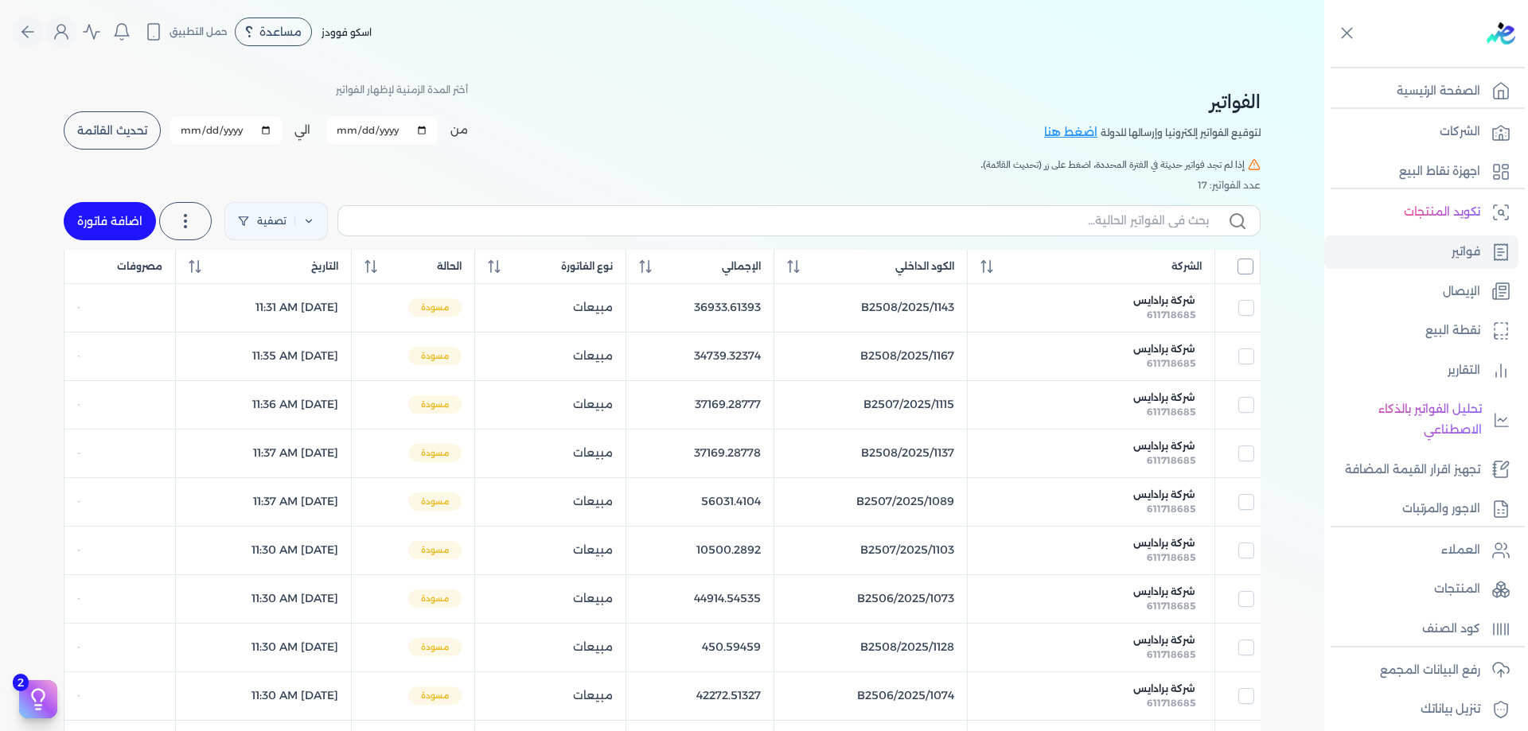
checkbox input "true"
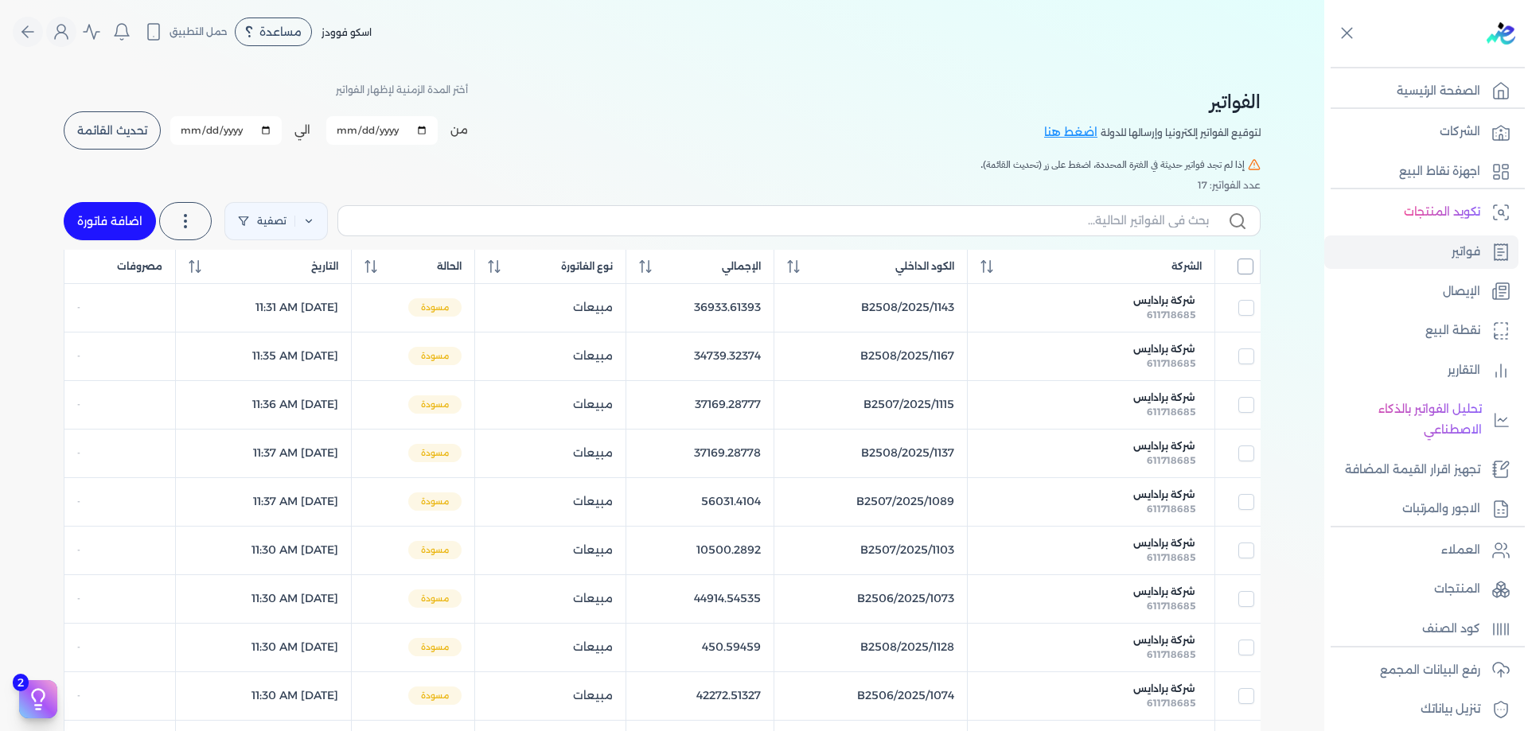
checkbox input "true"
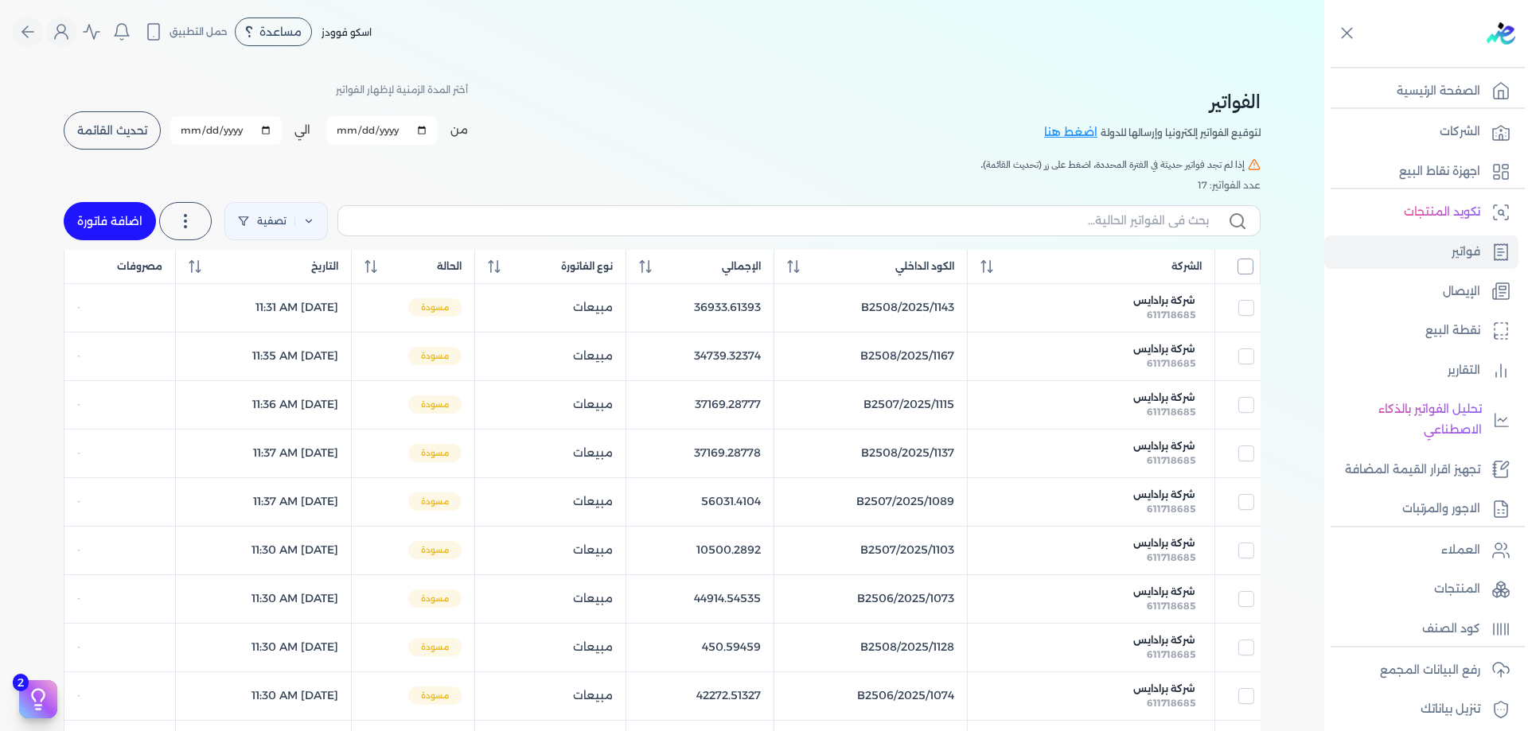
checkbox input "true"
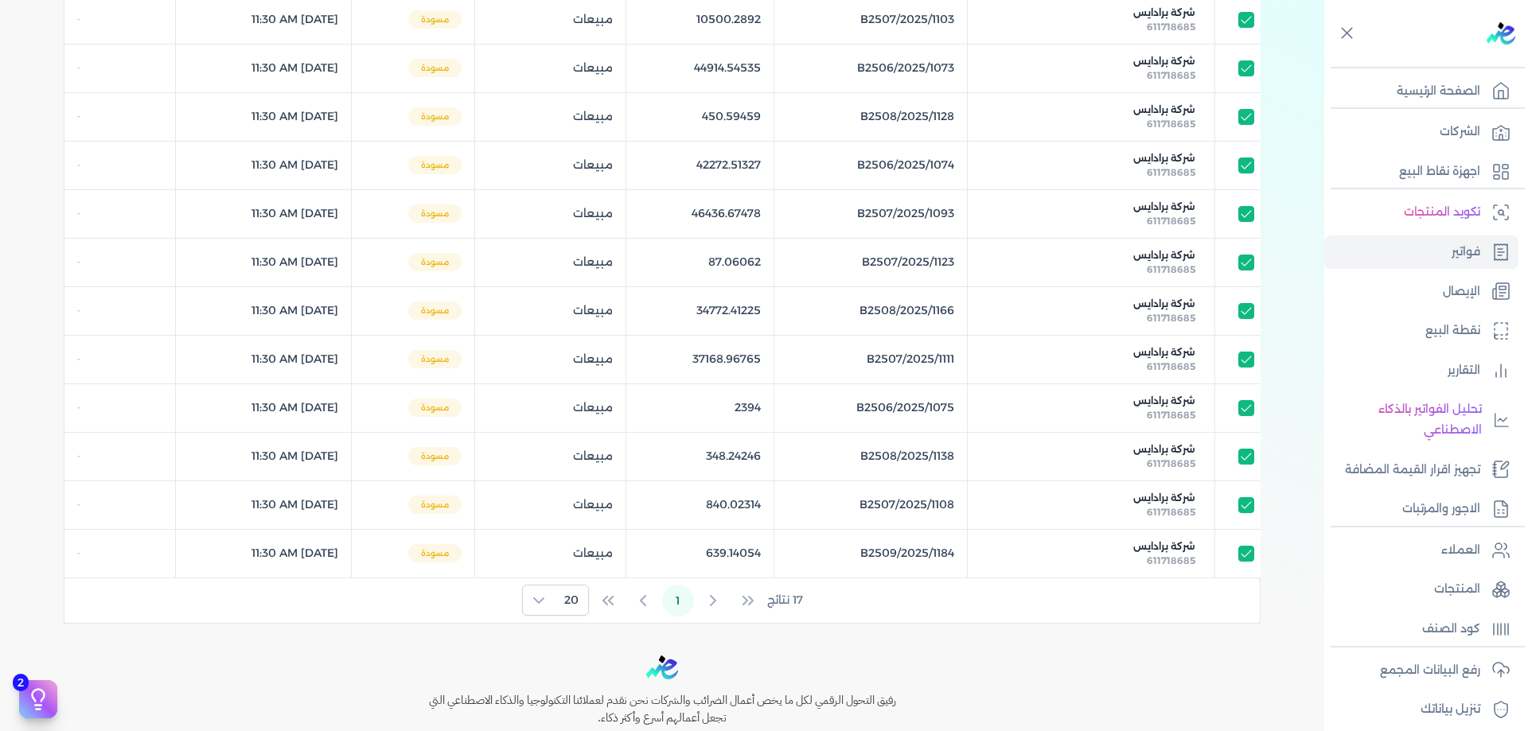
scroll to position [665, 0]
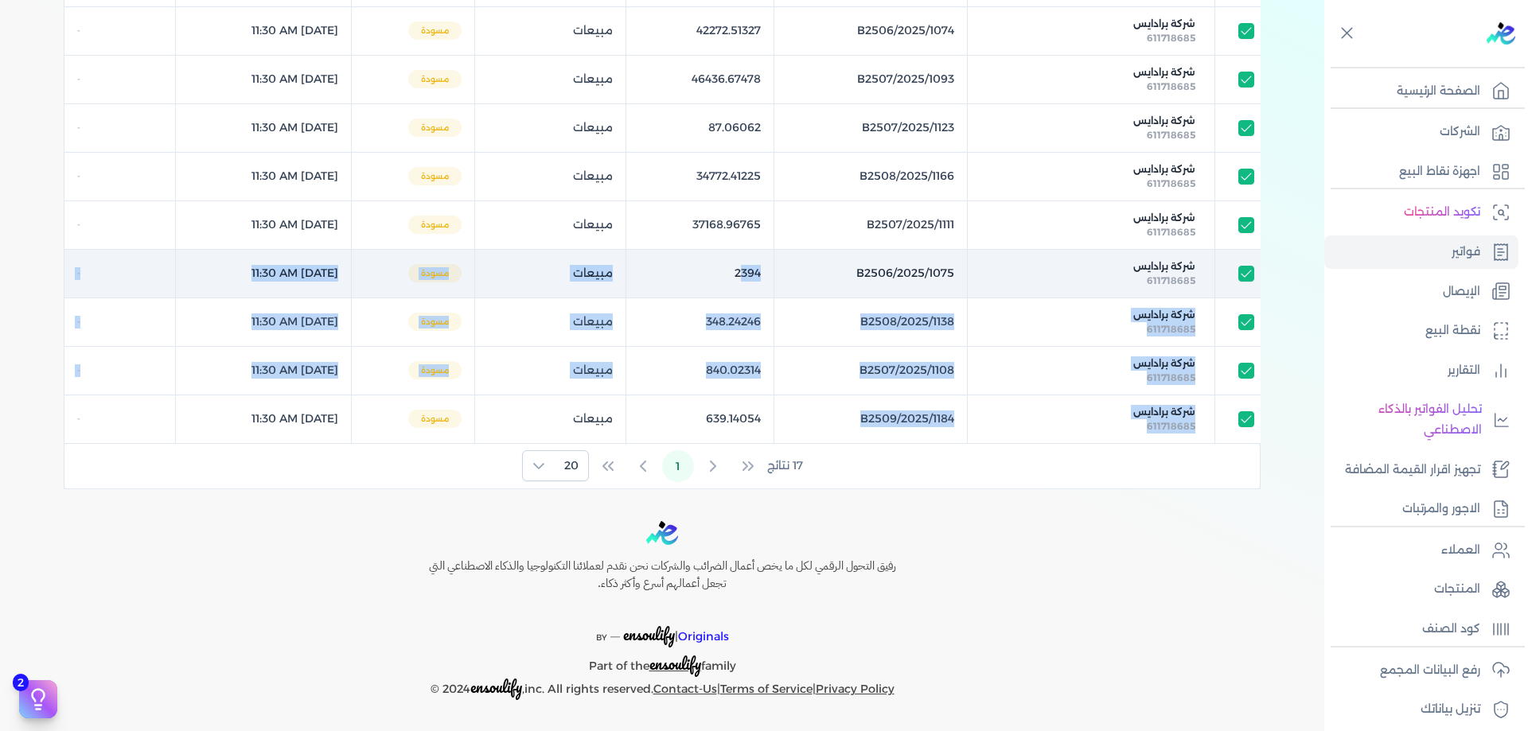
drag, startPoint x: 815, startPoint y: 423, endPoint x: 785, endPoint y: 268, distance: 157.2
click at [785, 268] on tbody "شركة برادايس 611718685 B2508/2025/1143 36933.61393 مبيعات مسودة [DATE] 11:31 AM…" at bounding box center [662, 30] width 1196 height 825
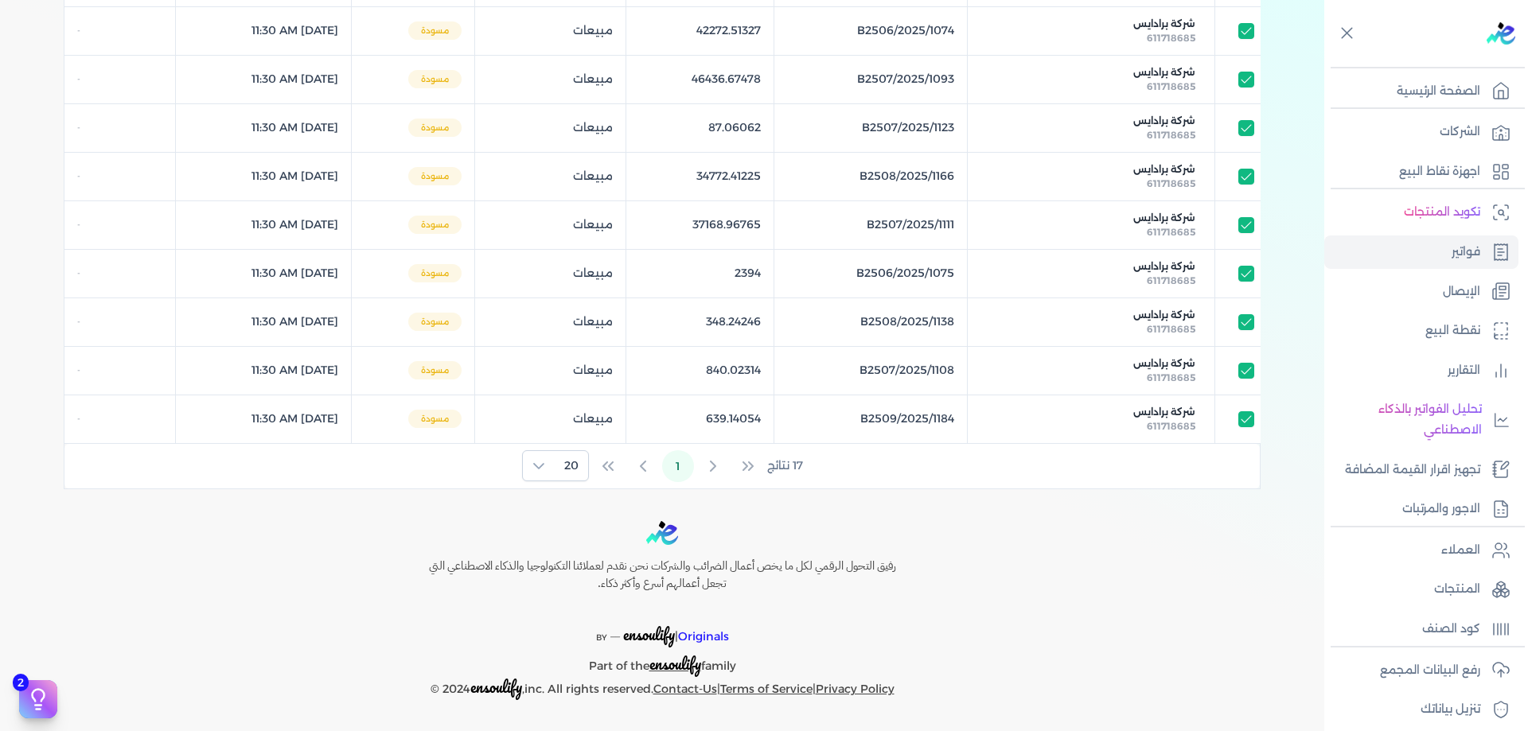
click at [809, 528] on div at bounding box center [662, 533] width 535 height 25
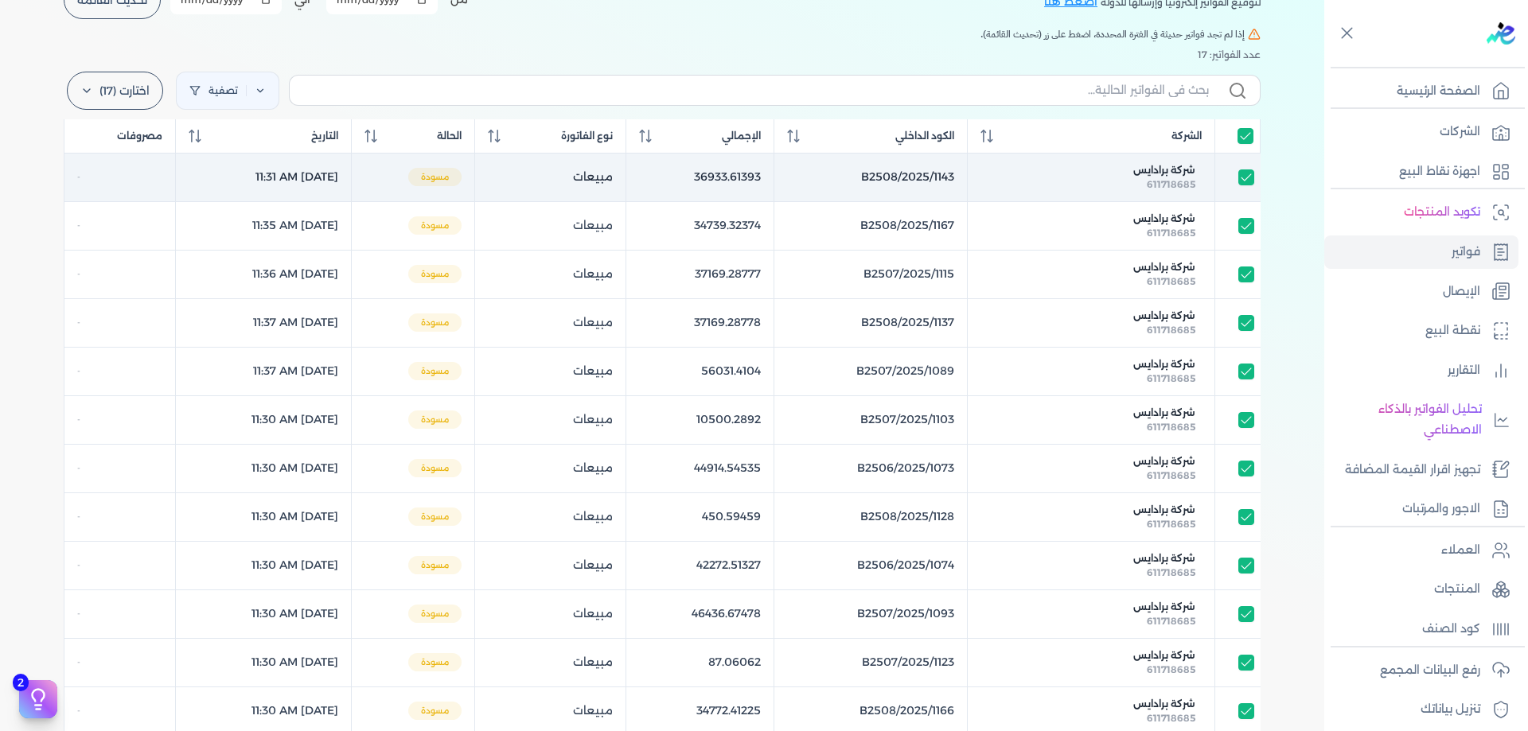
scroll to position [108, 0]
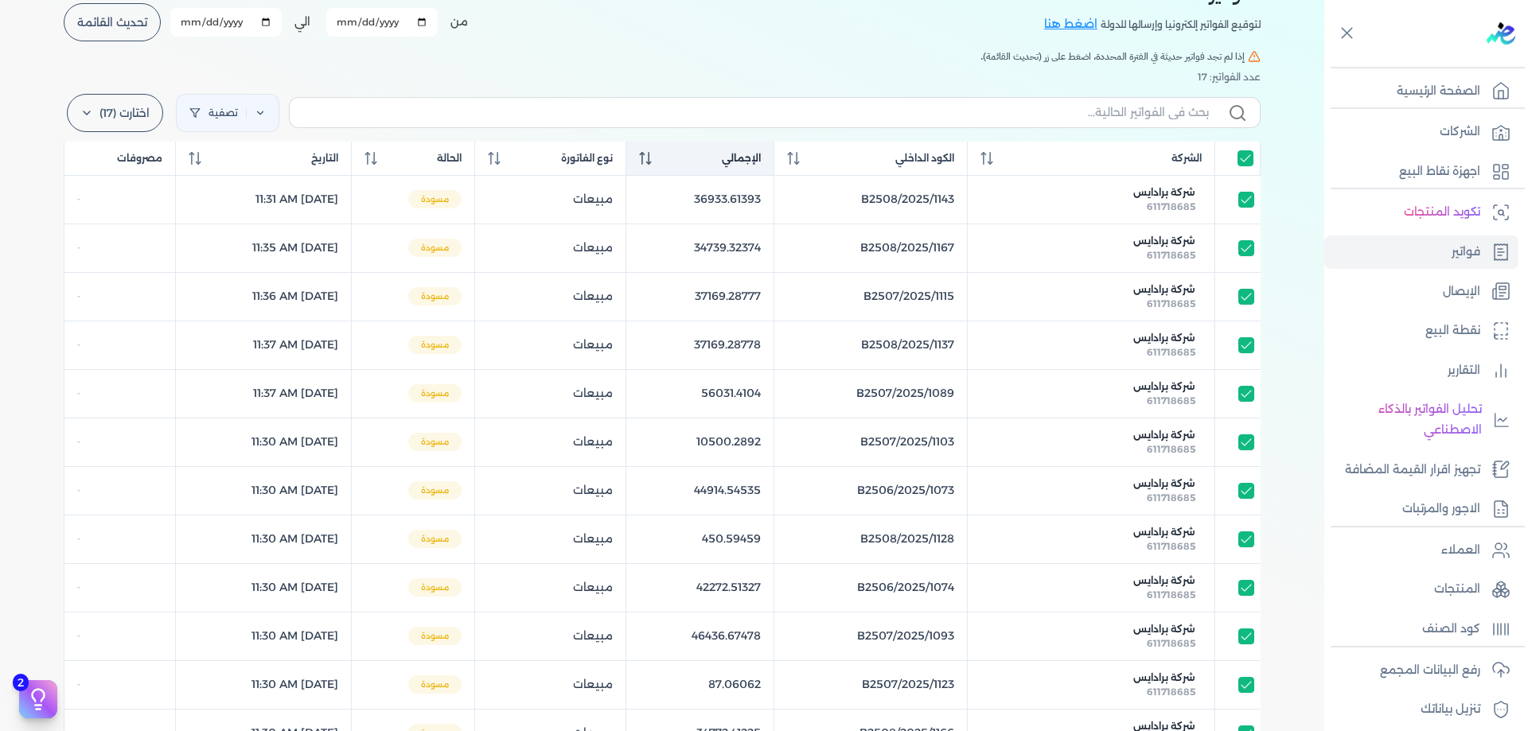
click at [758, 155] on div "الإجمالي" at bounding box center [700, 158] width 123 height 14
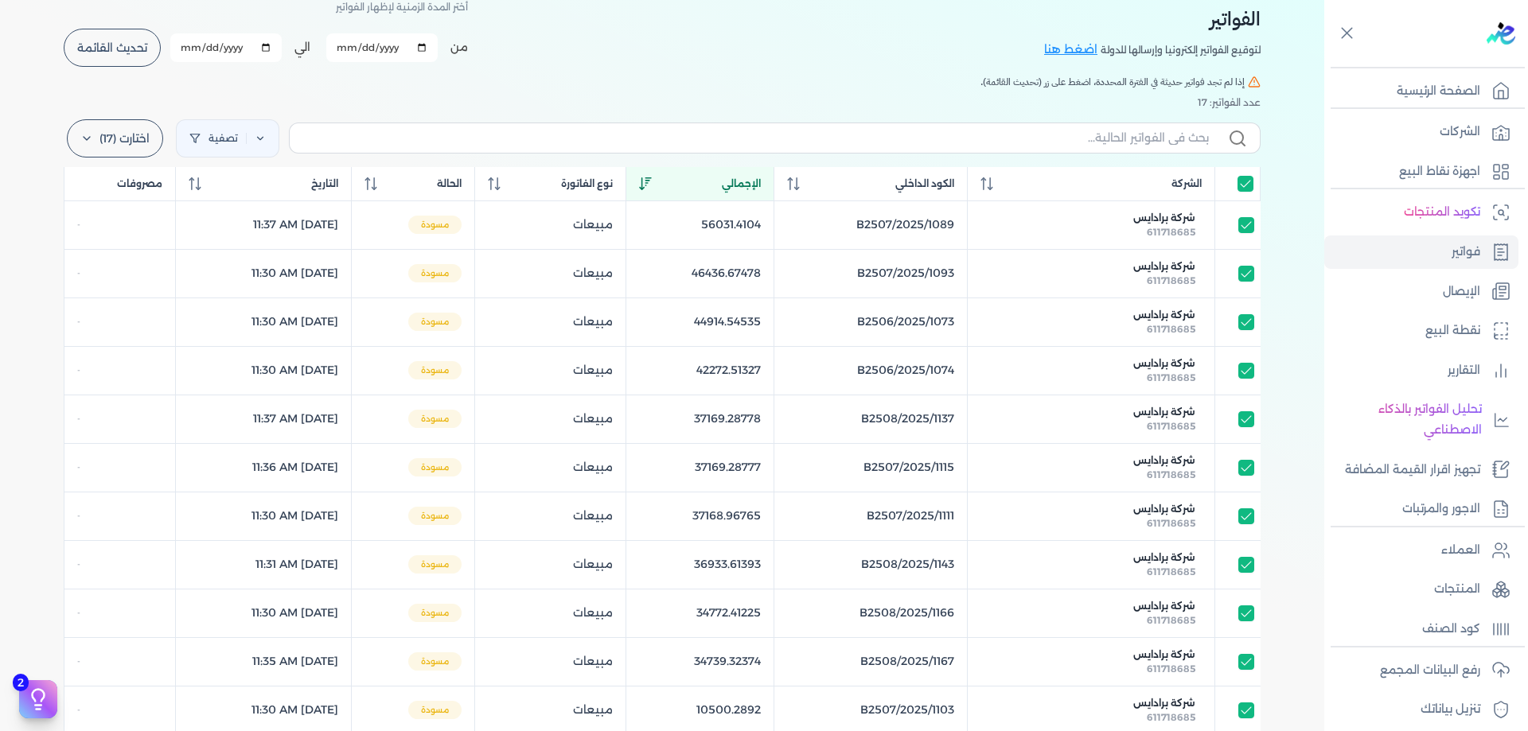
scroll to position [55, 0]
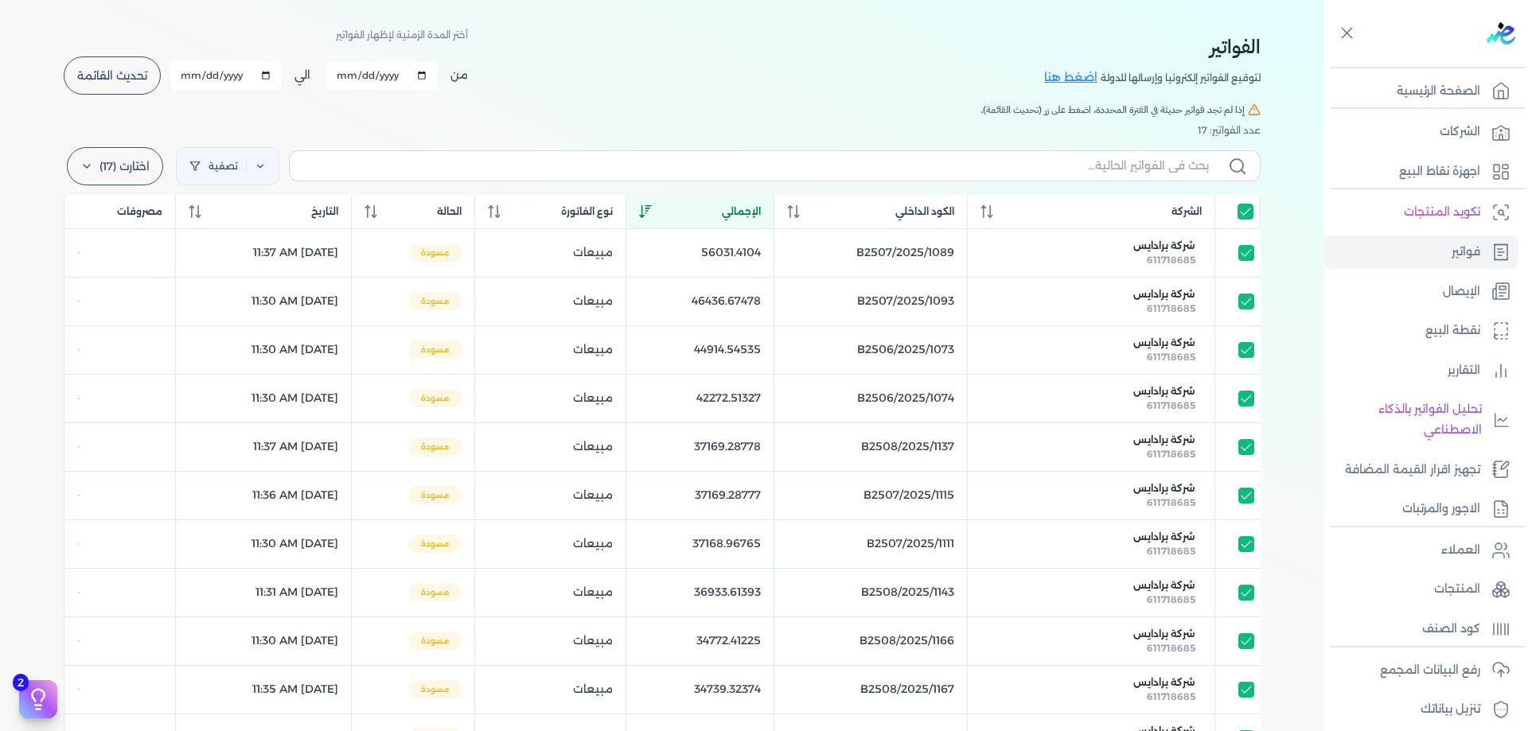
click at [758, 212] on div "الإجمالي" at bounding box center [700, 212] width 123 height 14
click at [761, 205] on span "الإجمالي" at bounding box center [741, 212] width 39 height 14
click at [761, 212] on span "الإجمالي" at bounding box center [741, 212] width 39 height 14
click at [761, 210] on span "الإجمالي" at bounding box center [741, 212] width 39 height 14
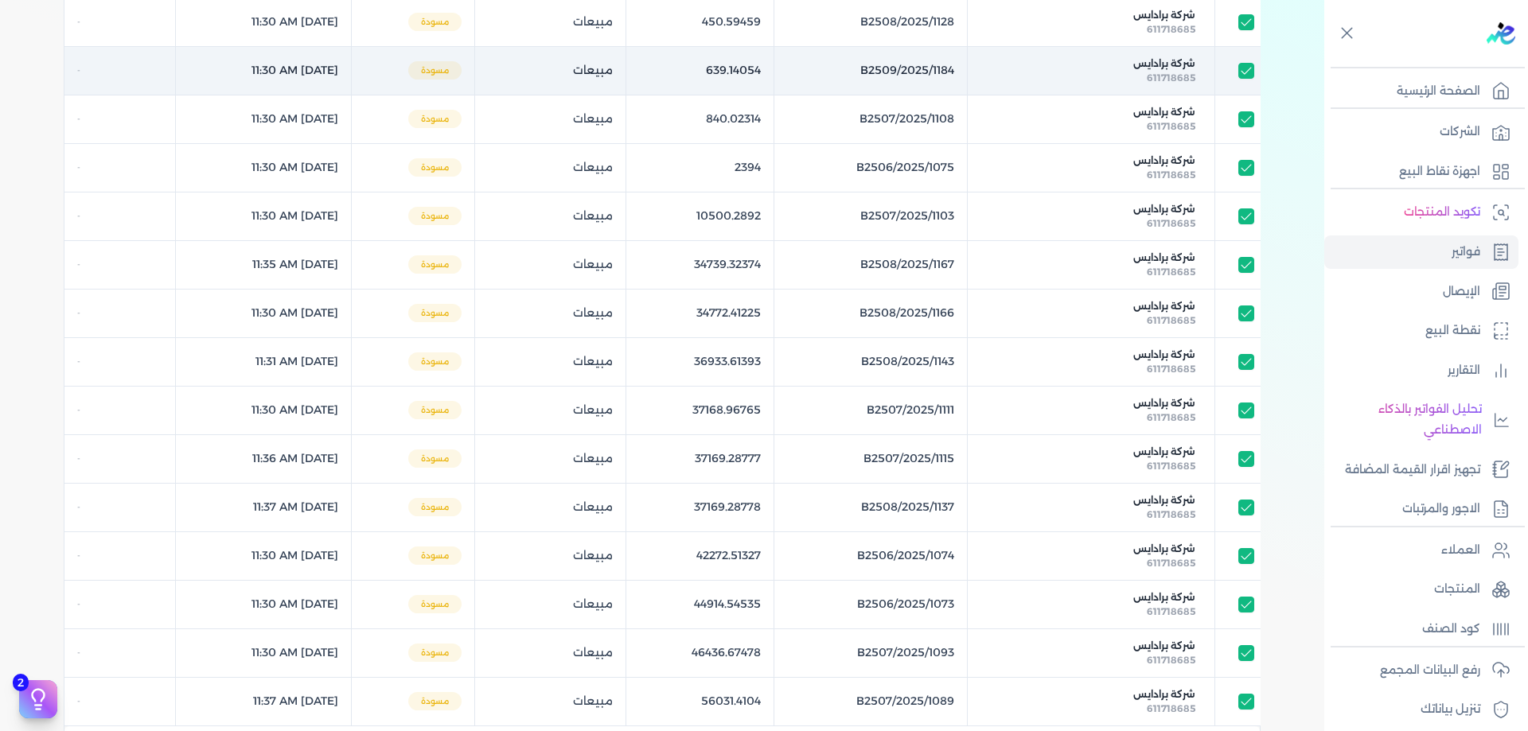
scroll to position [373, 0]
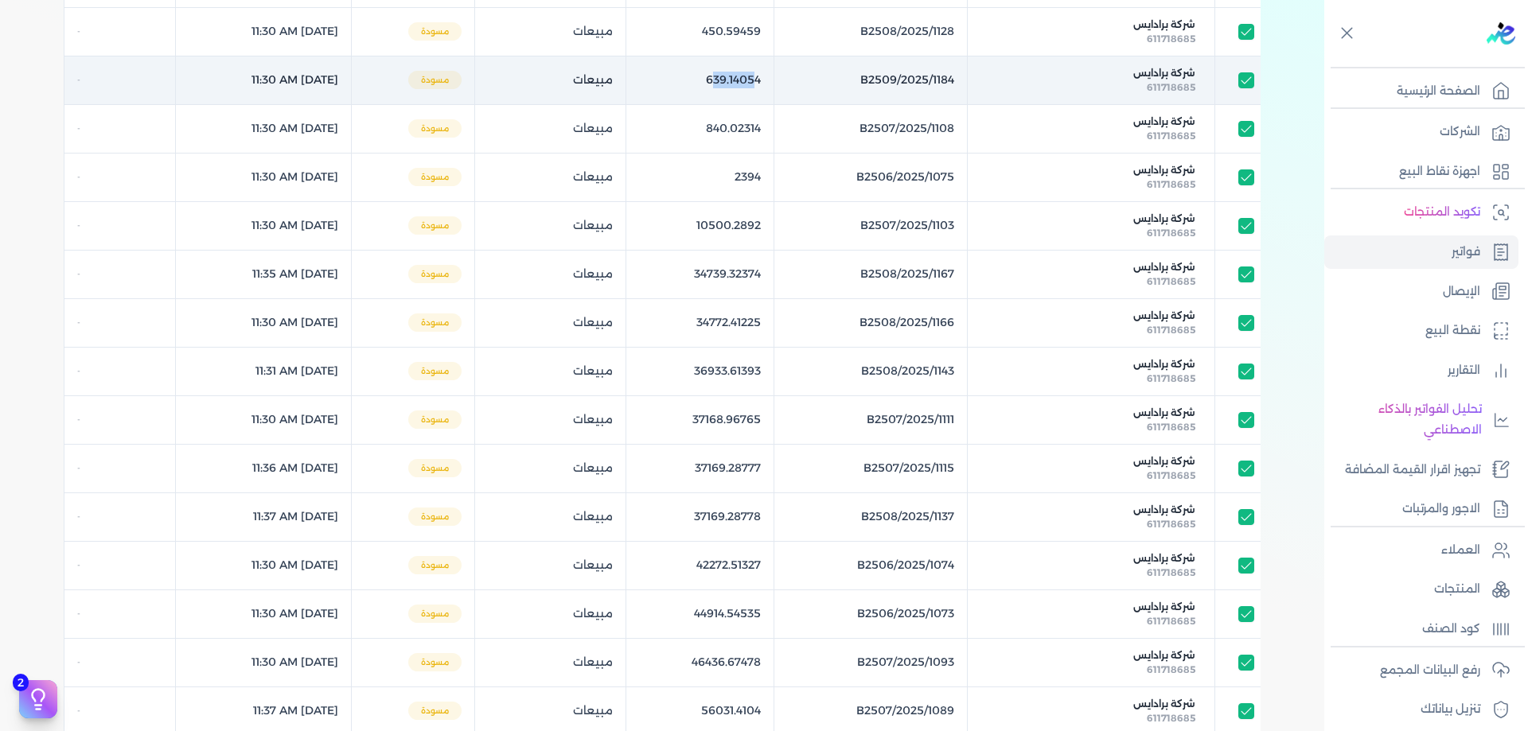
drag, startPoint x: 797, startPoint y: 72, endPoint x: 757, endPoint y: 86, distance: 42.3
click at [757, 86] on td "639.14054" at bounding box center [699, 80] width 149 height 49
checkbox input "false"
checkbox input "true"
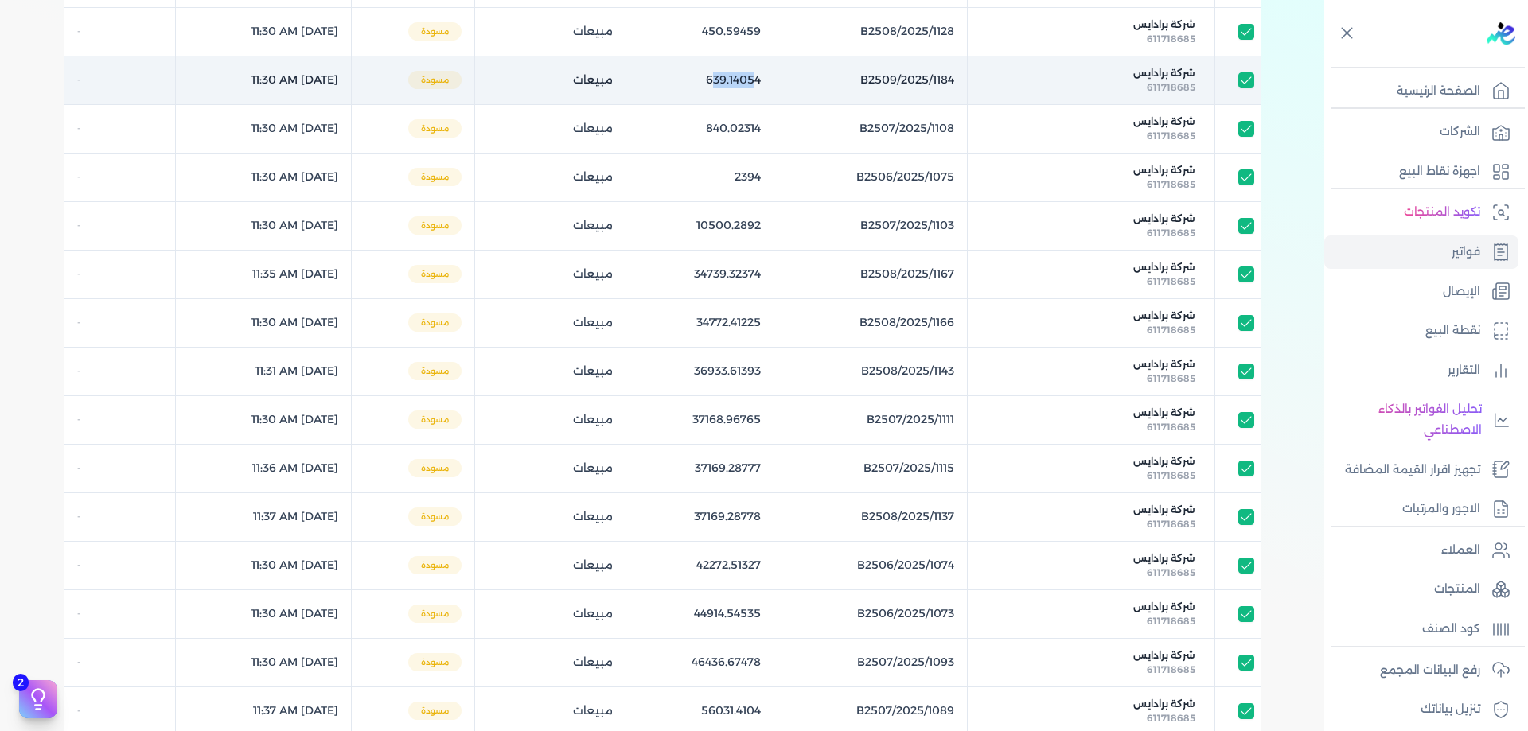
checkbox input "true"
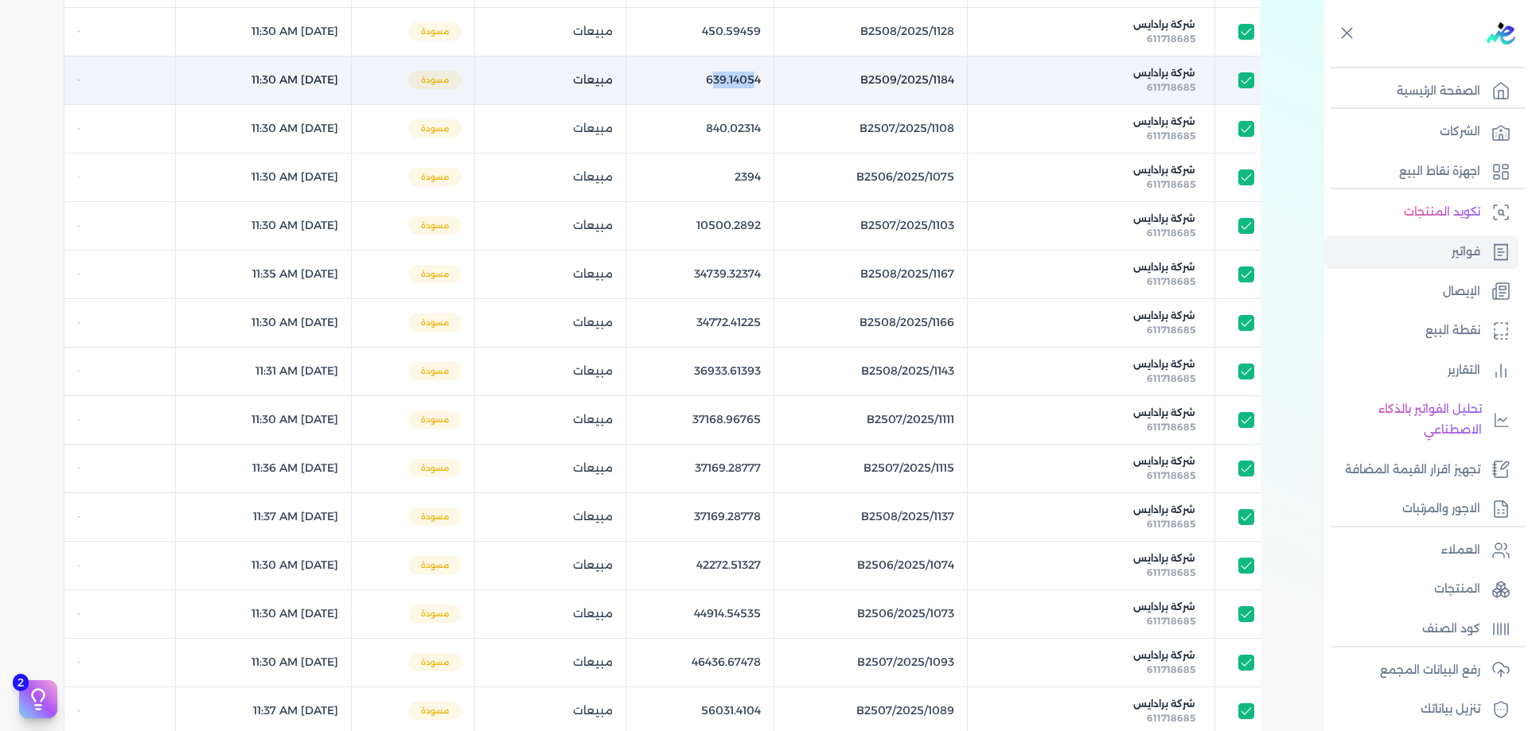
checkbox input "true"
checkbox input "false"
checkbox input "true"
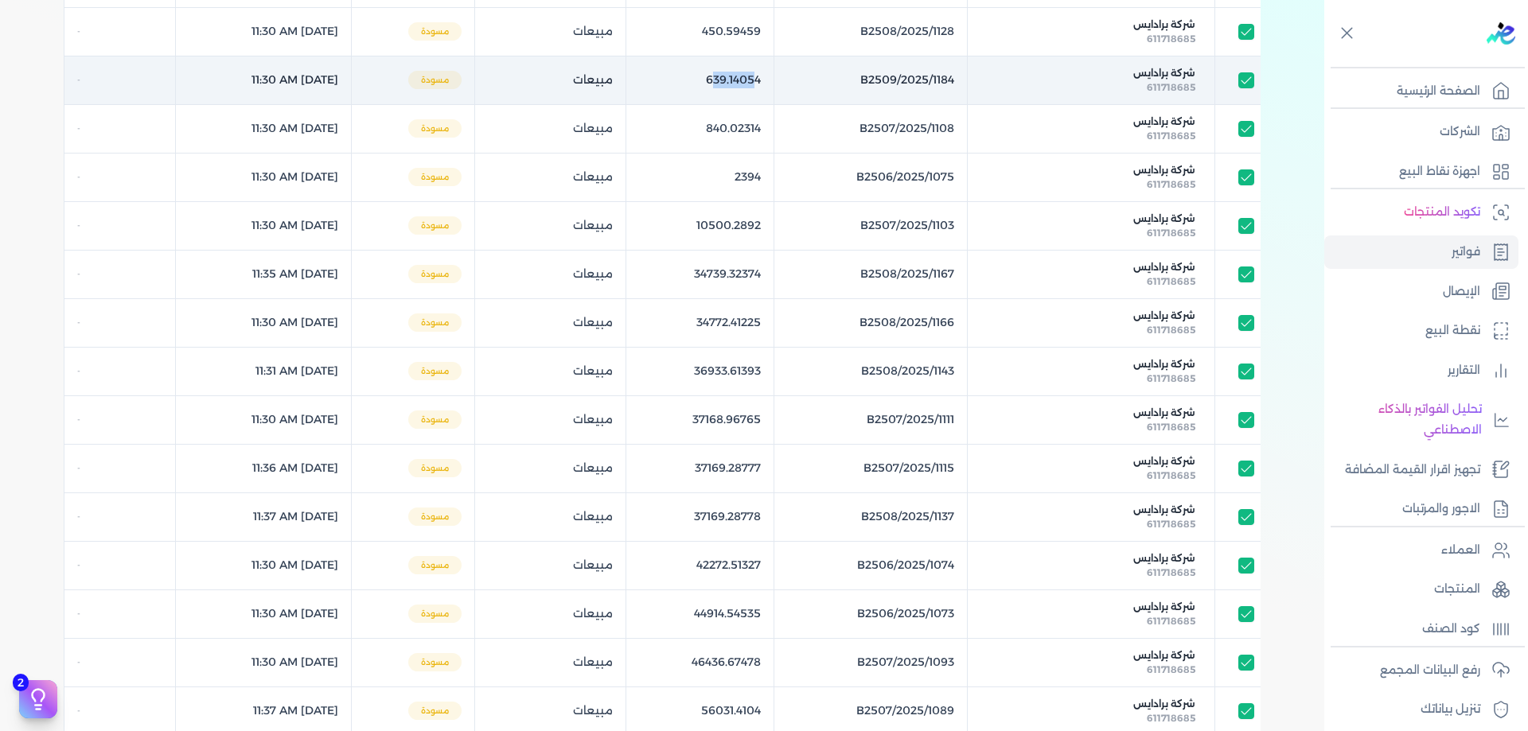
checkbox input "true"
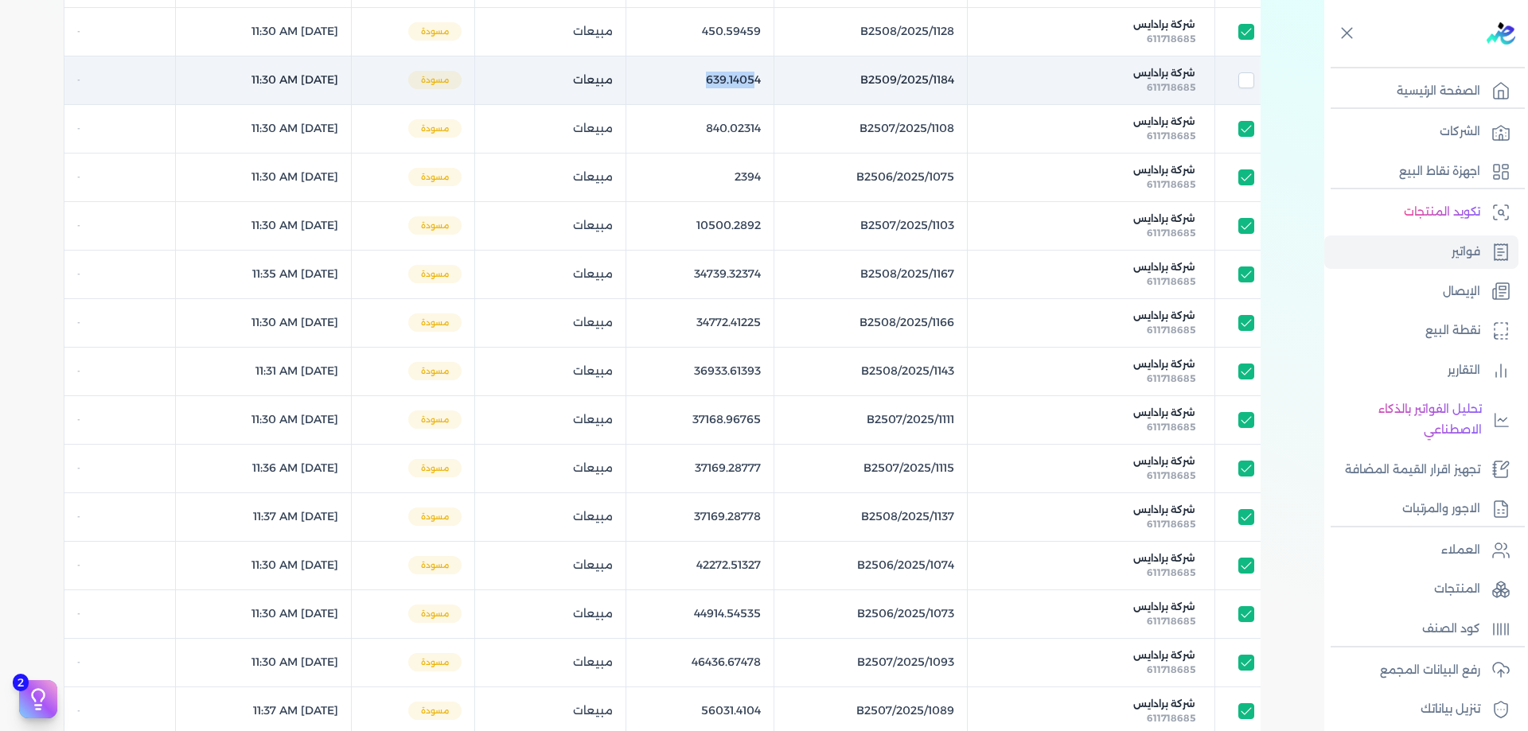
drag, startPoint x: 739, startPoint y: 84, endPoint x: 801, endPoint y: 77, distance: 61.6
click at [774, 78] on td "639.14054" at bounding box center [699, 80] width 149 height 49
checkbox input "true"
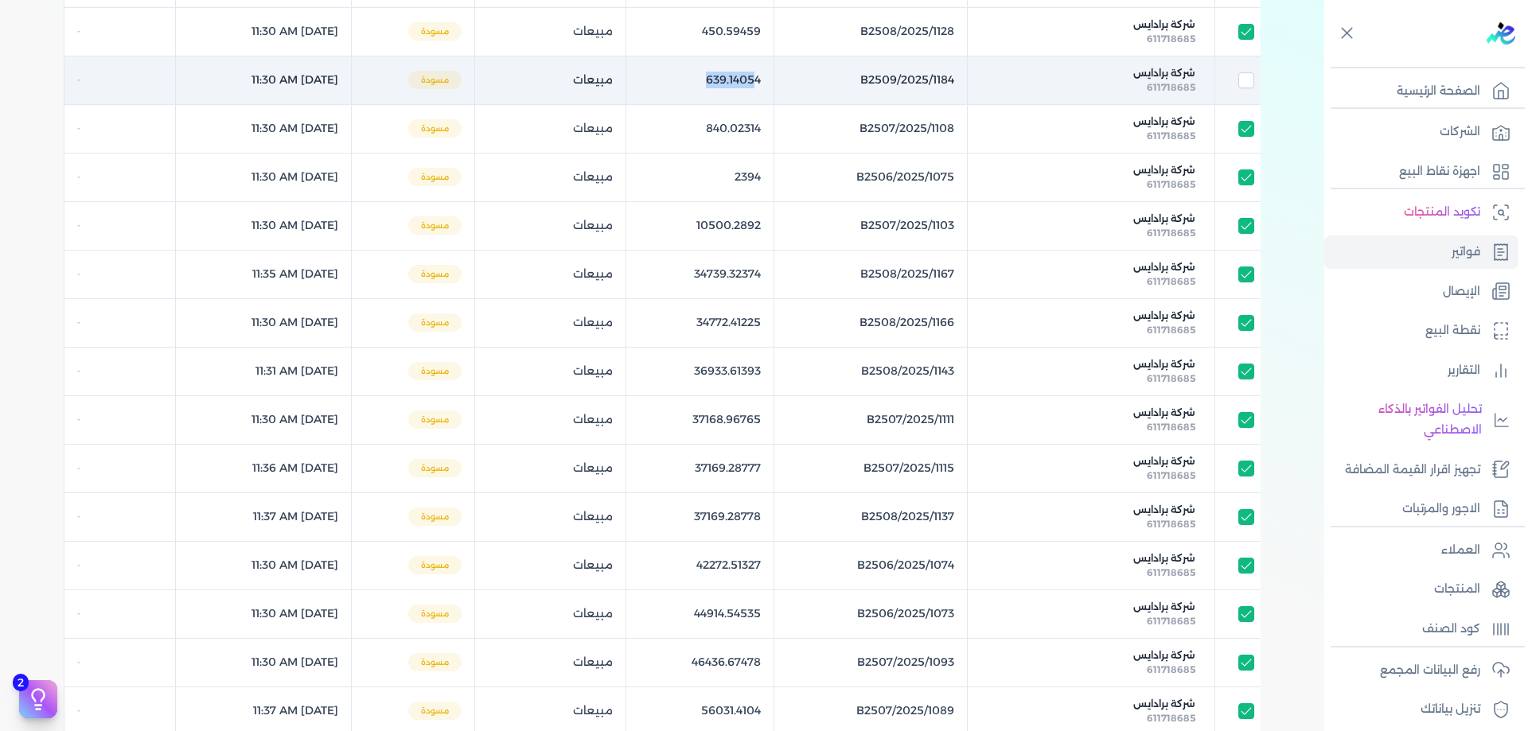
checkbox input "true"
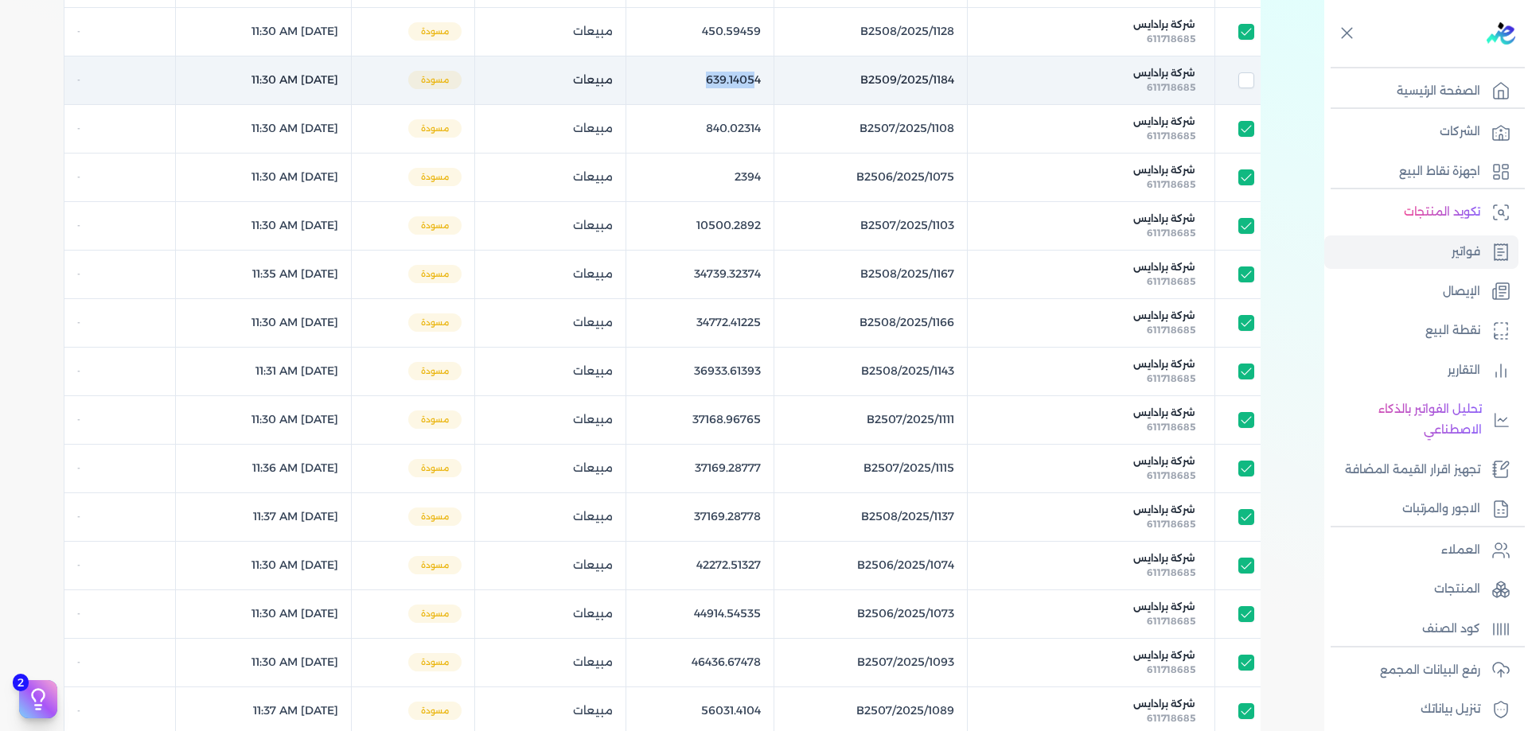
checkbox input "true"
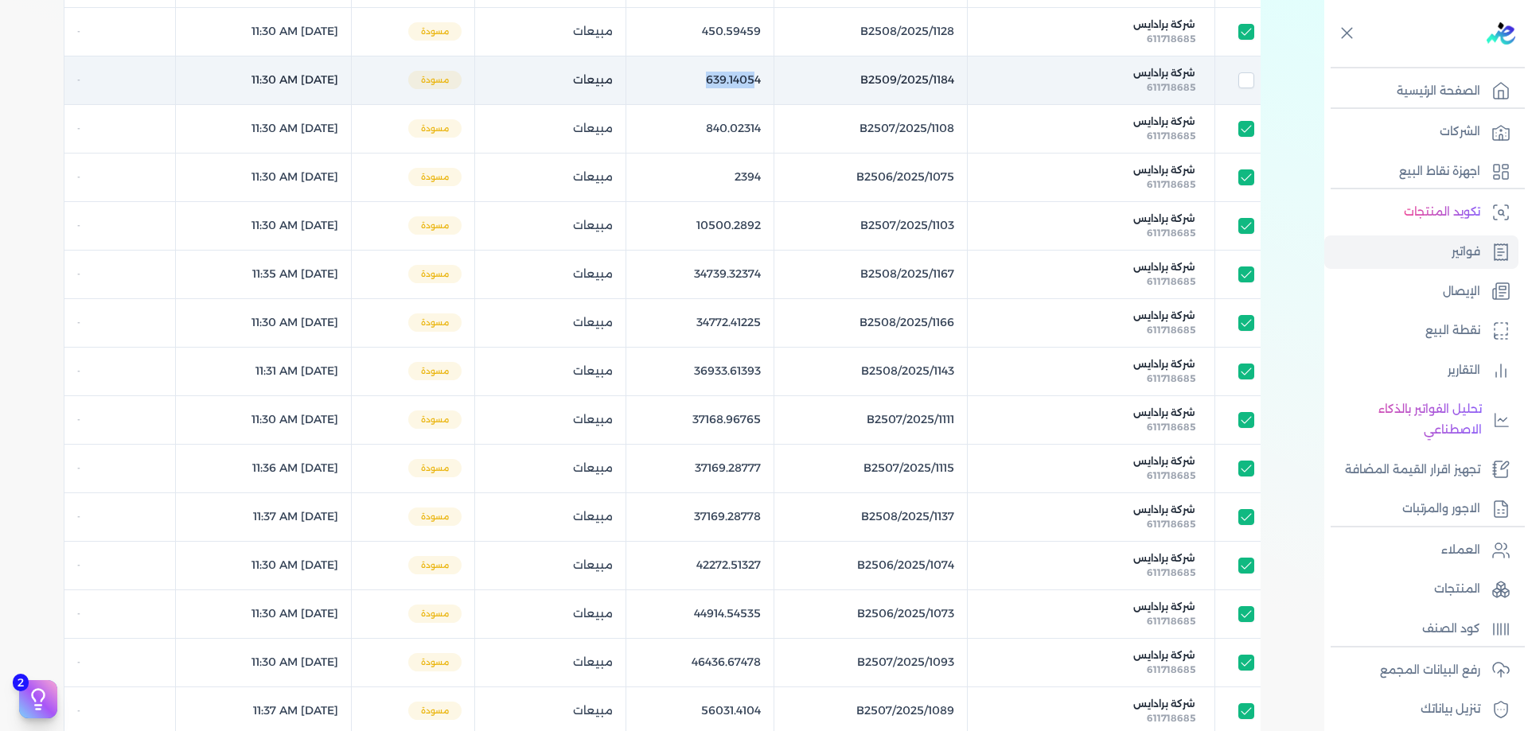
checkbox input "true"
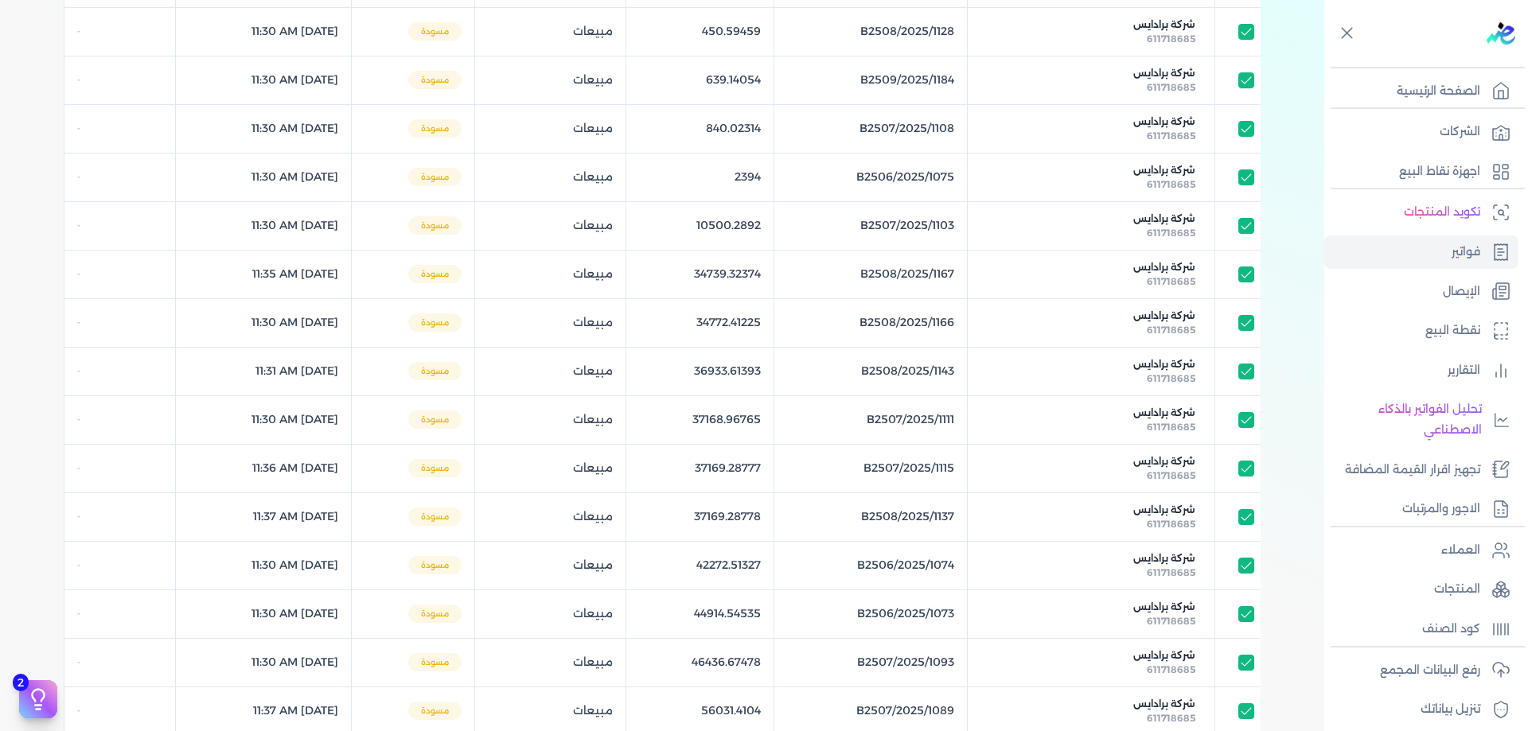
click at [46, 174] on div "الفواتير لتوقيع الفواتير إلكترونيا وإرسالها للدولة اضغط هنا أختر المدة الزمنية …" at bounding box center [662, 235] width 1324 height 1091
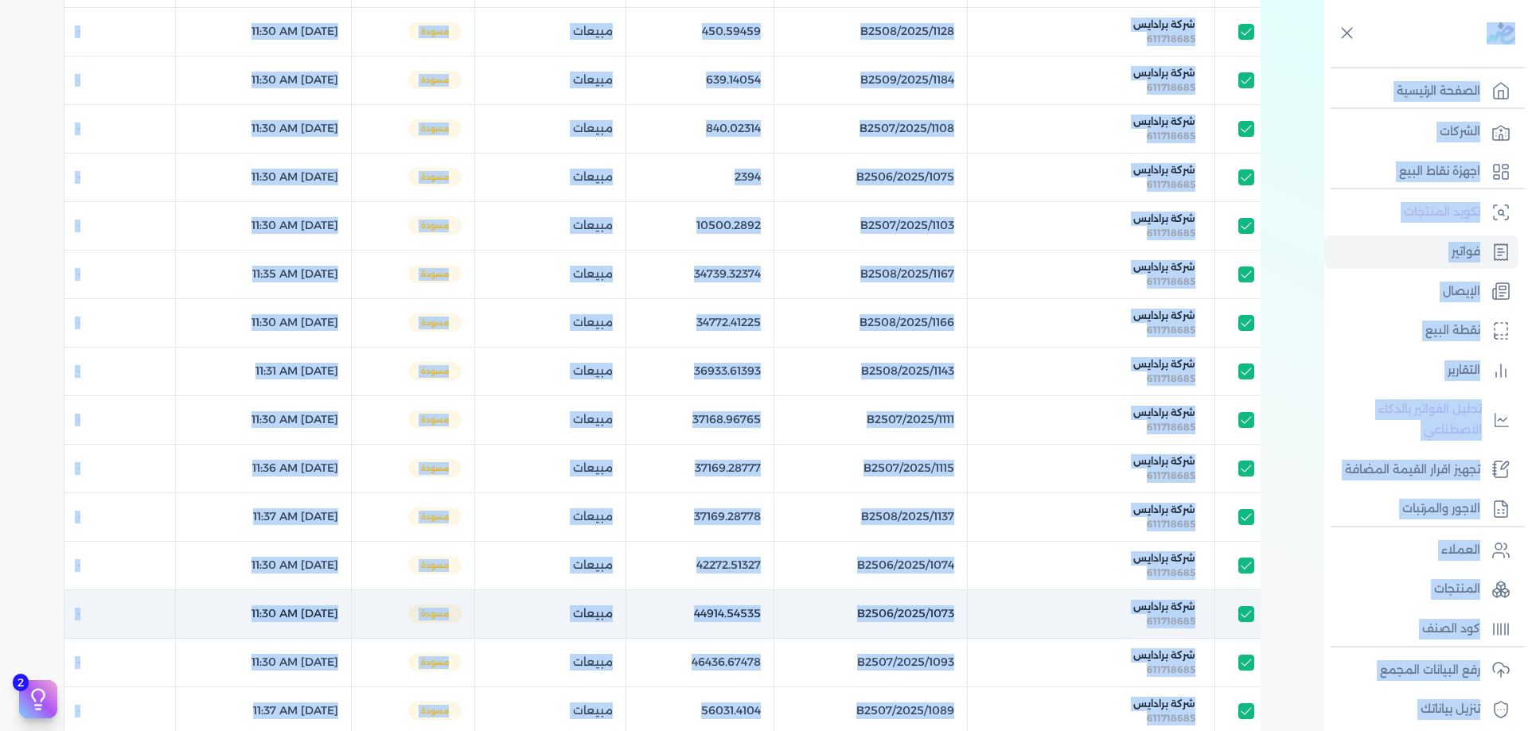
copy body "✕ استهلكت 100% من الباقة close Toggle Navigation الصفحة الرئيسية الشركات اجهزة …"
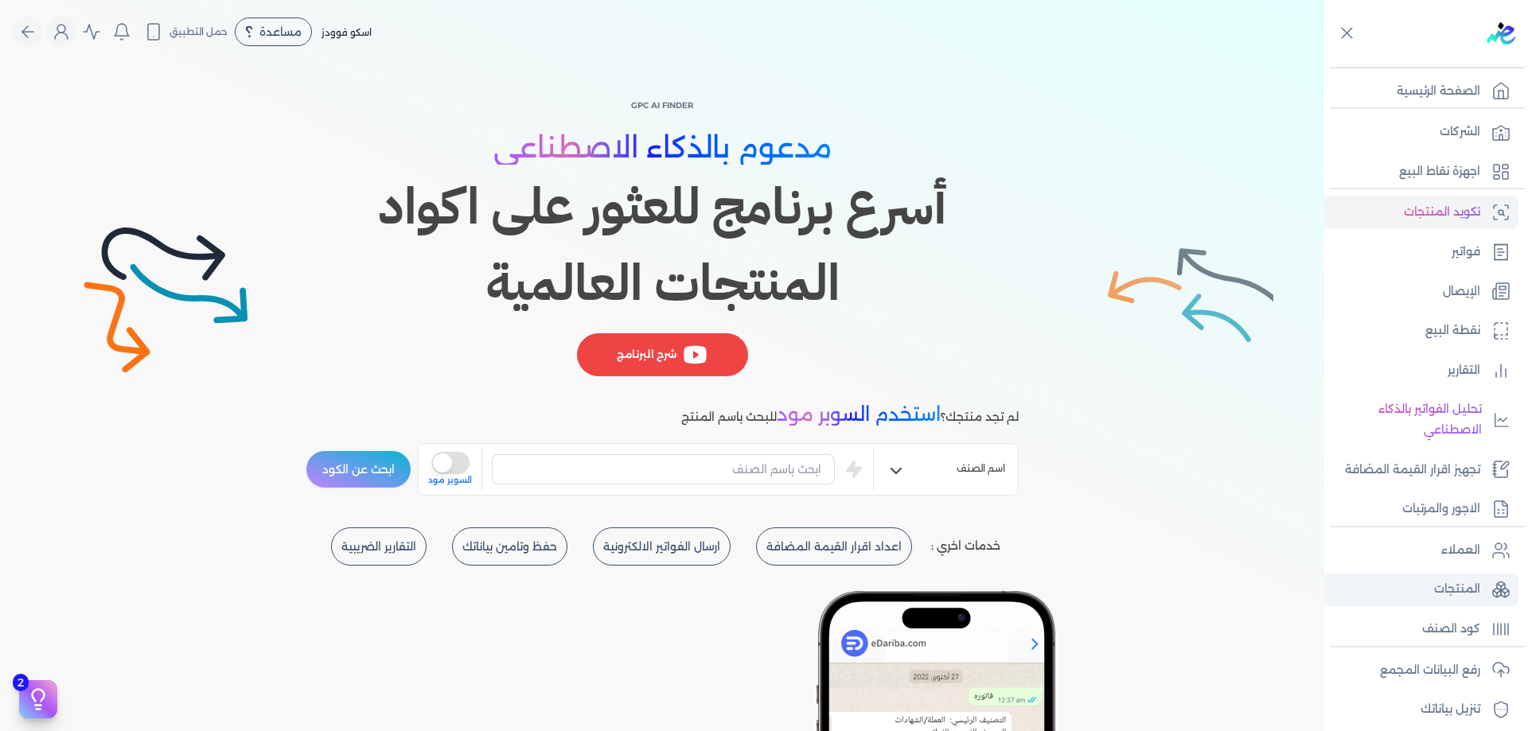
click at [1491, 583] on icon at bounding box center [1500, 589] width 19 height 19
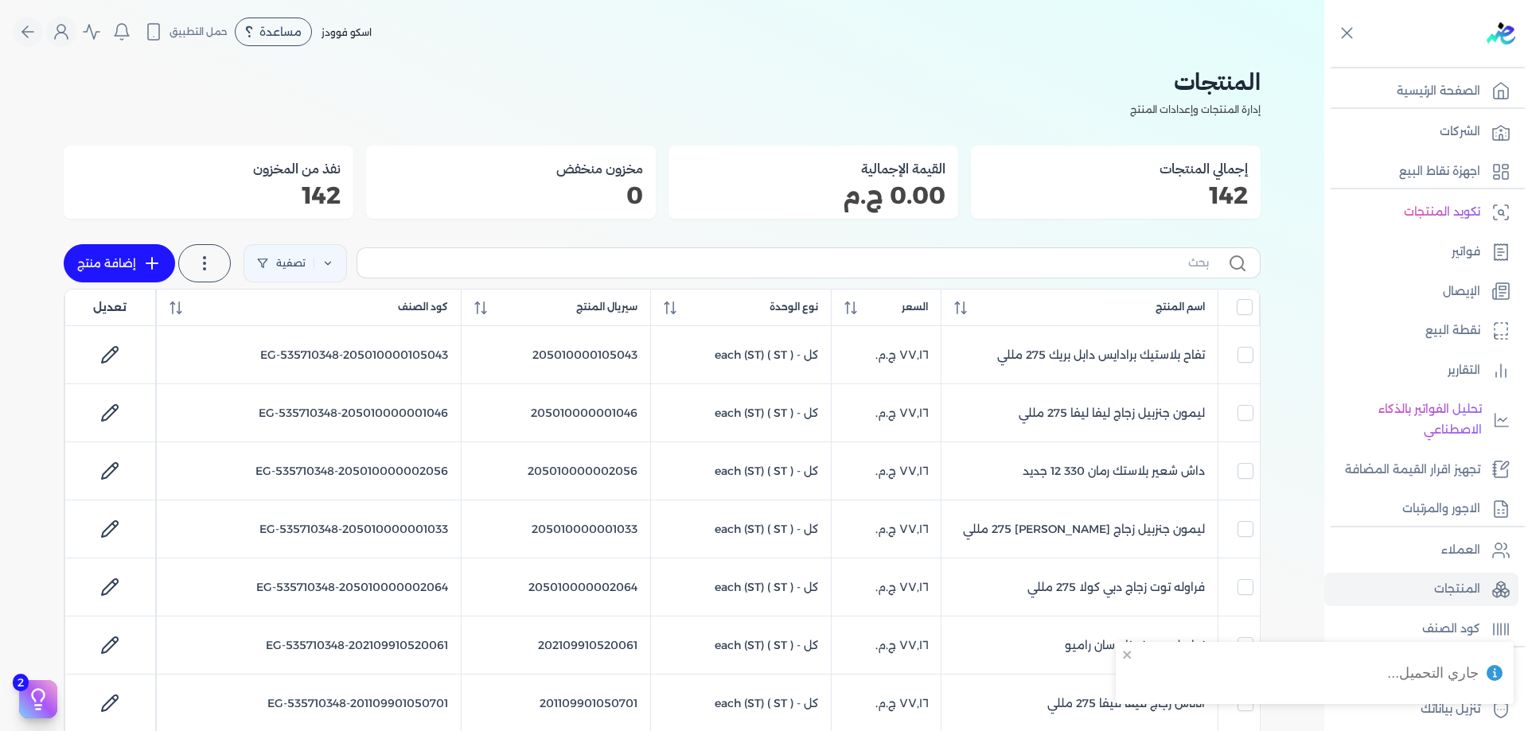
click at [1031, 275] on label at bounding box center [809, 262] width 904 height 30
click at [1031, 271] on input "text" at bounding box center [789, 263] width 839 height 17
click at [1034, 255] on input "text" at bounding box center [789, 263] width 839 height 17
paste input "205010000001024"
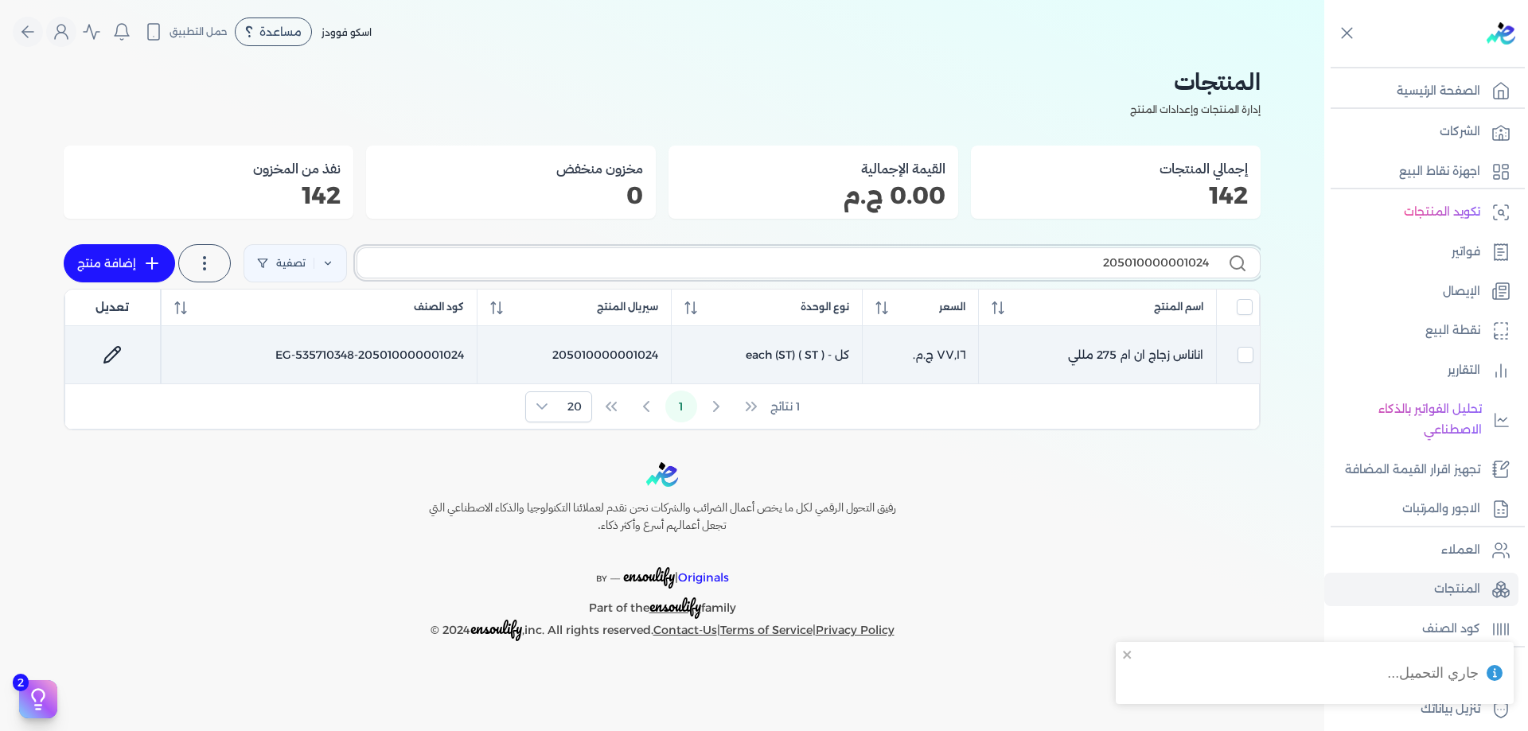
type input "205010000001024"
click at [1051, 352] on td "اناناس زجاج ان ام 275 مللي" at bounding box center [1097, 355] width 238 height 58
checkbox input "true"
click at [112, 352] on icon at bounding box center [112, 355] width 16 height 16
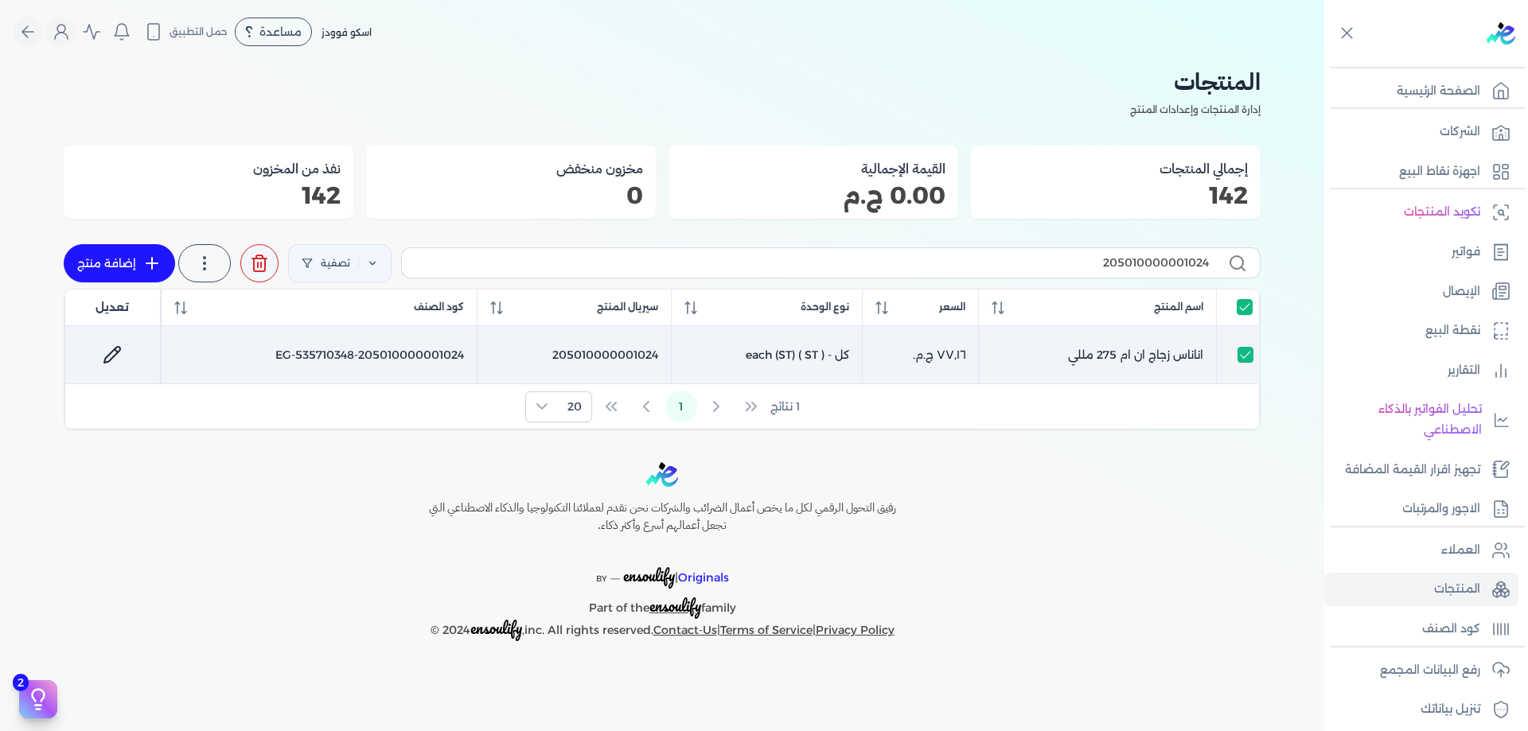
checkbox input "false"
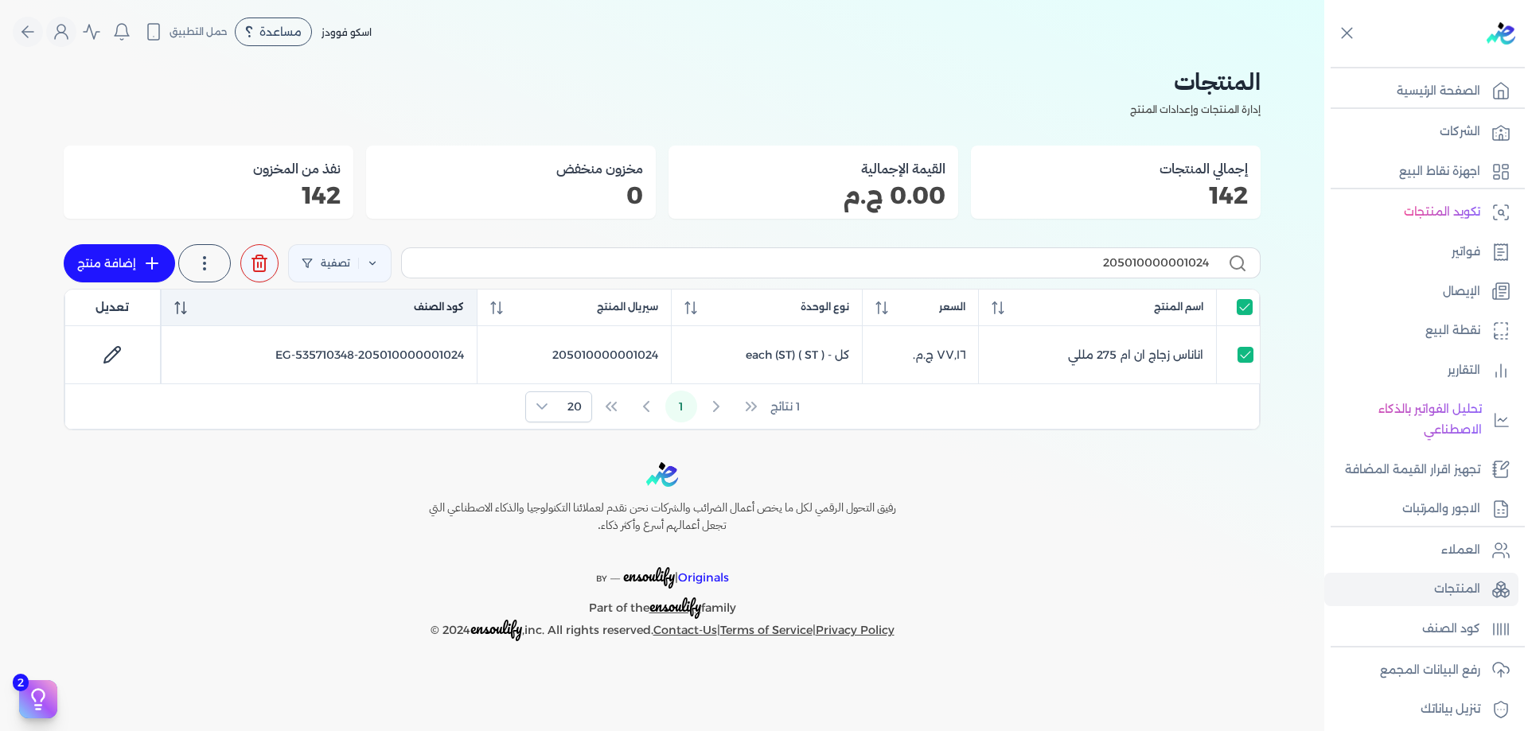
select select "EGS"
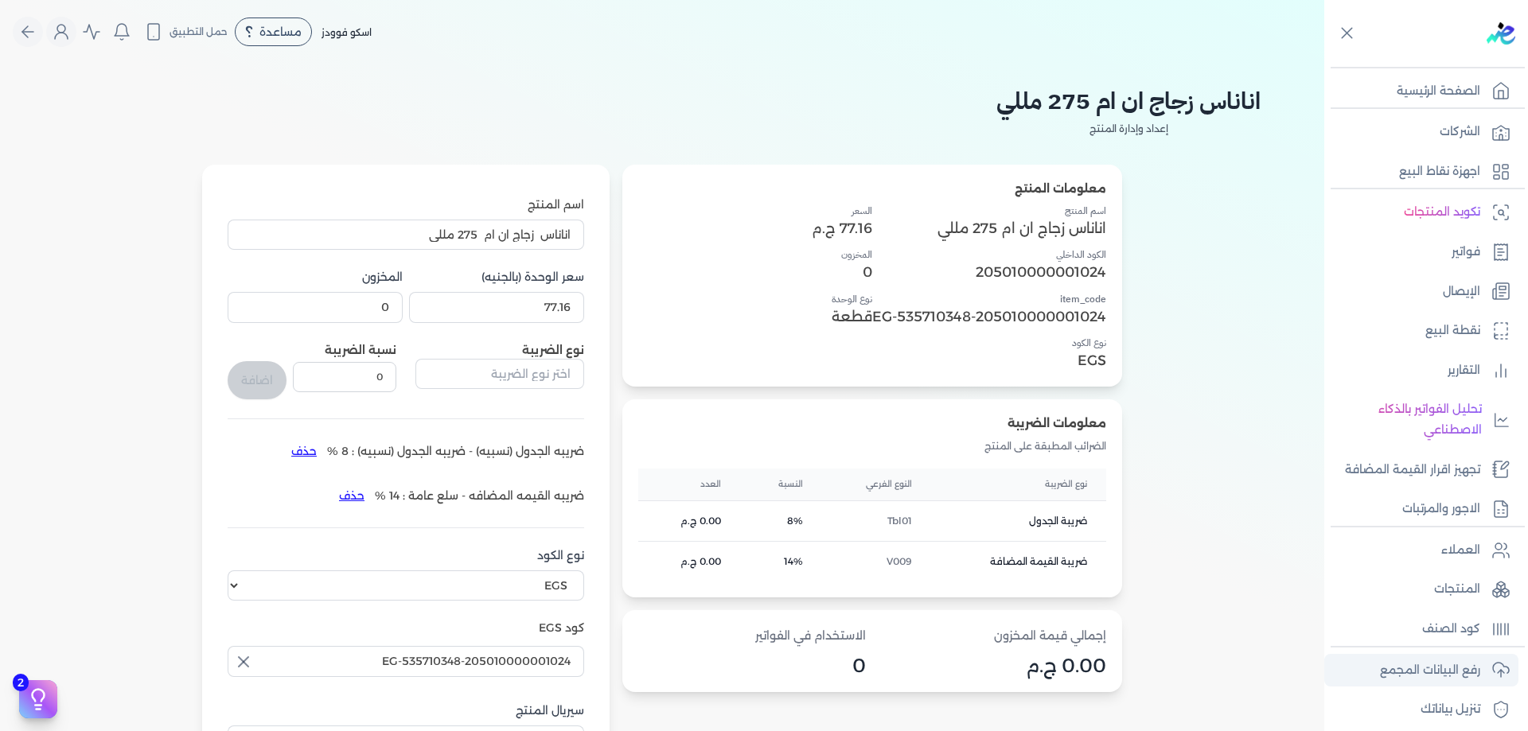
click at [1463, 682] on link "رفع البيانات المجمع" at bounding box center [1421, 670] width 194 height 33
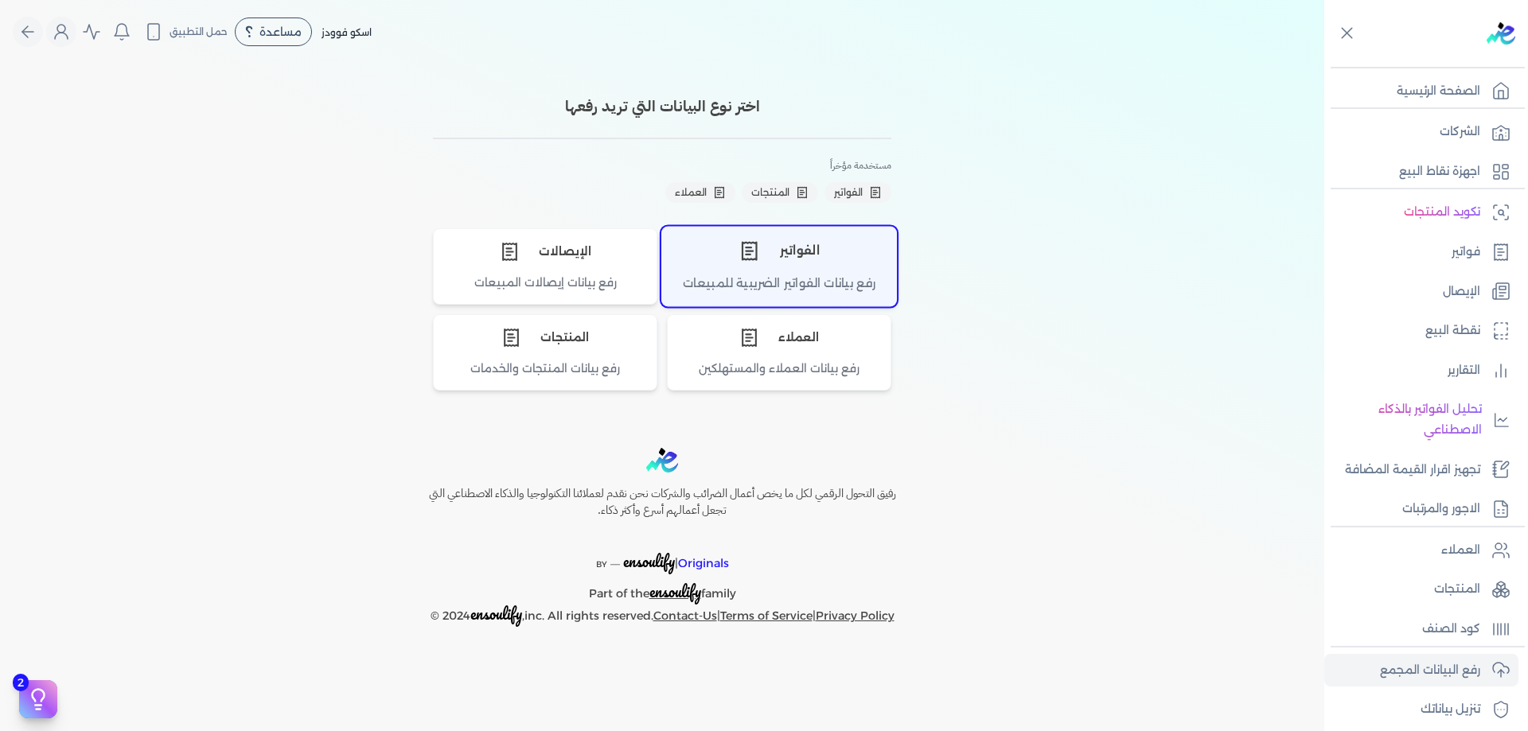
click at [828, 266] on div "الفواتير" at bounding box center [779, 251] width 234 height 48
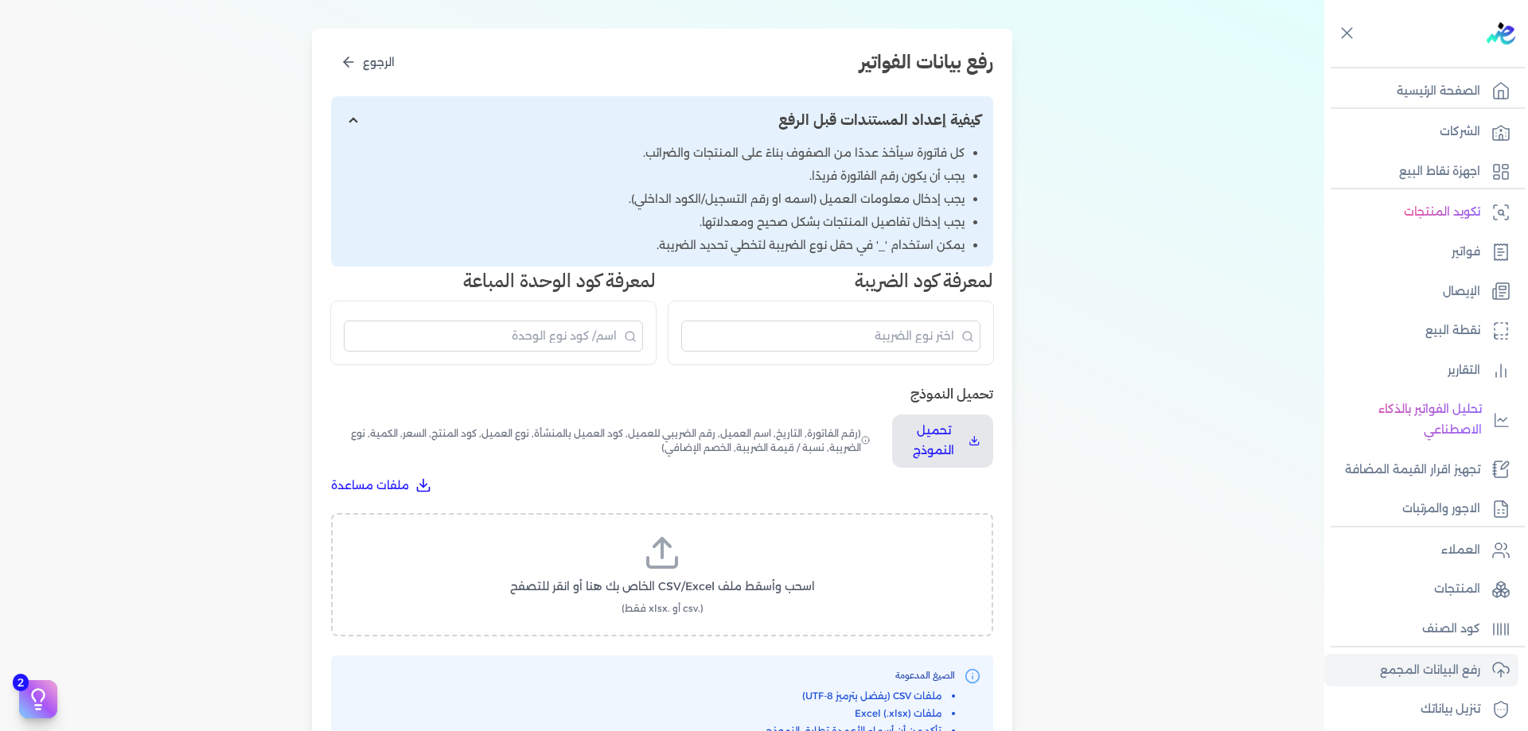
scroll to position [185, 0]
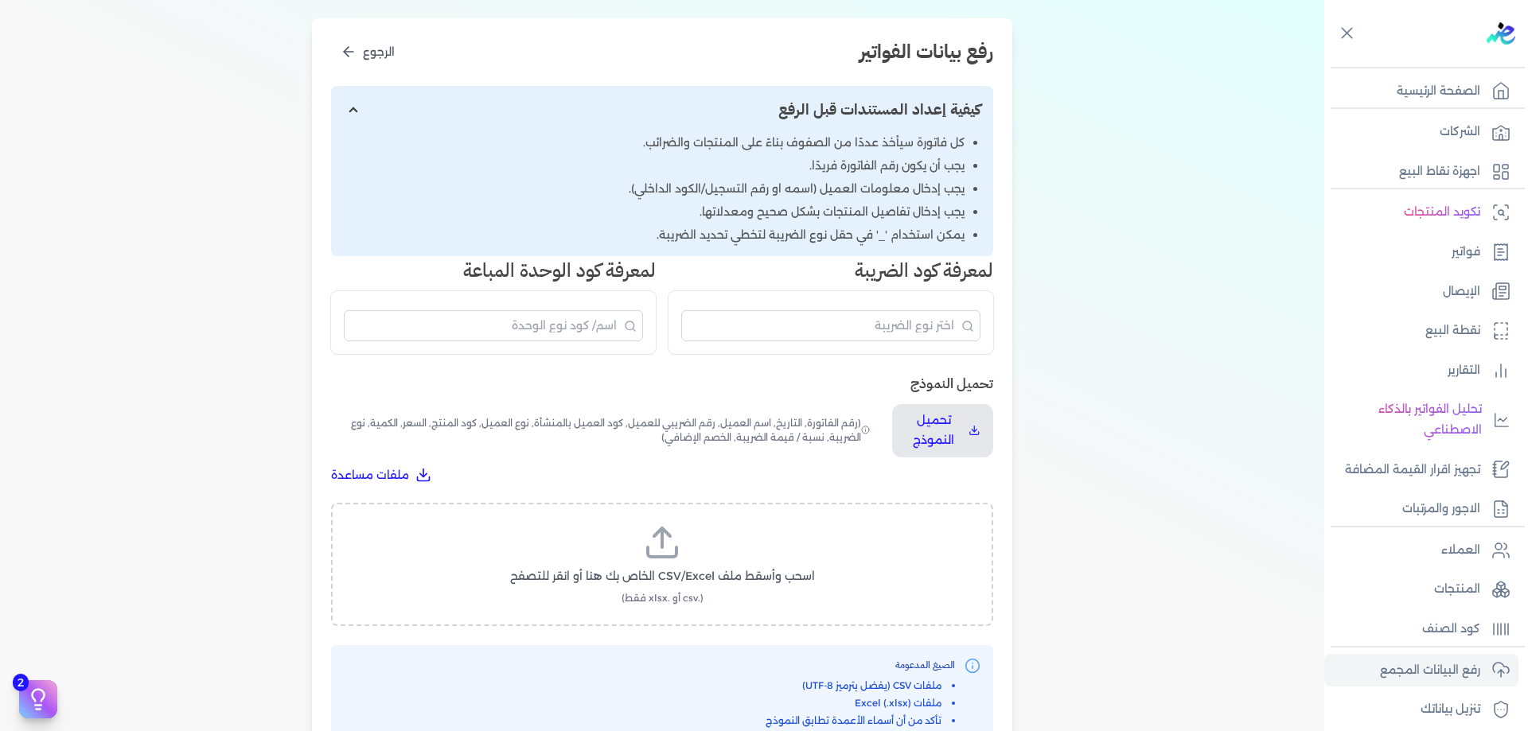
click at [723, 513] on div "اسحب وأسقط ملف CSV/Excel الخاص بك هنا أو انقر للتصفح (.csv أو .xlsx فقط)" at bounding box center [662, 564] width 662 height 123
click at [722, 525] on label "اسحب وأسقط ملف CSV/Excel الخاص بك هنا أو انقر للتصفح (.csv أو .xlsx فقط)" at bounding box center [662, 565] width 621 height 82
click at [0, 0] on input "اسحب وأسقط ملف CSV/Excel الخاص بك هنا أو انقر للتصفح (.csv أو .xlsx فقط)" at bounding box center [0, 0] width 0 height 0
click at [733, 590] on span "تحميل الملف" at bounding box center [709, 591] width 67 height 17
select select "رقم الفاتورة"
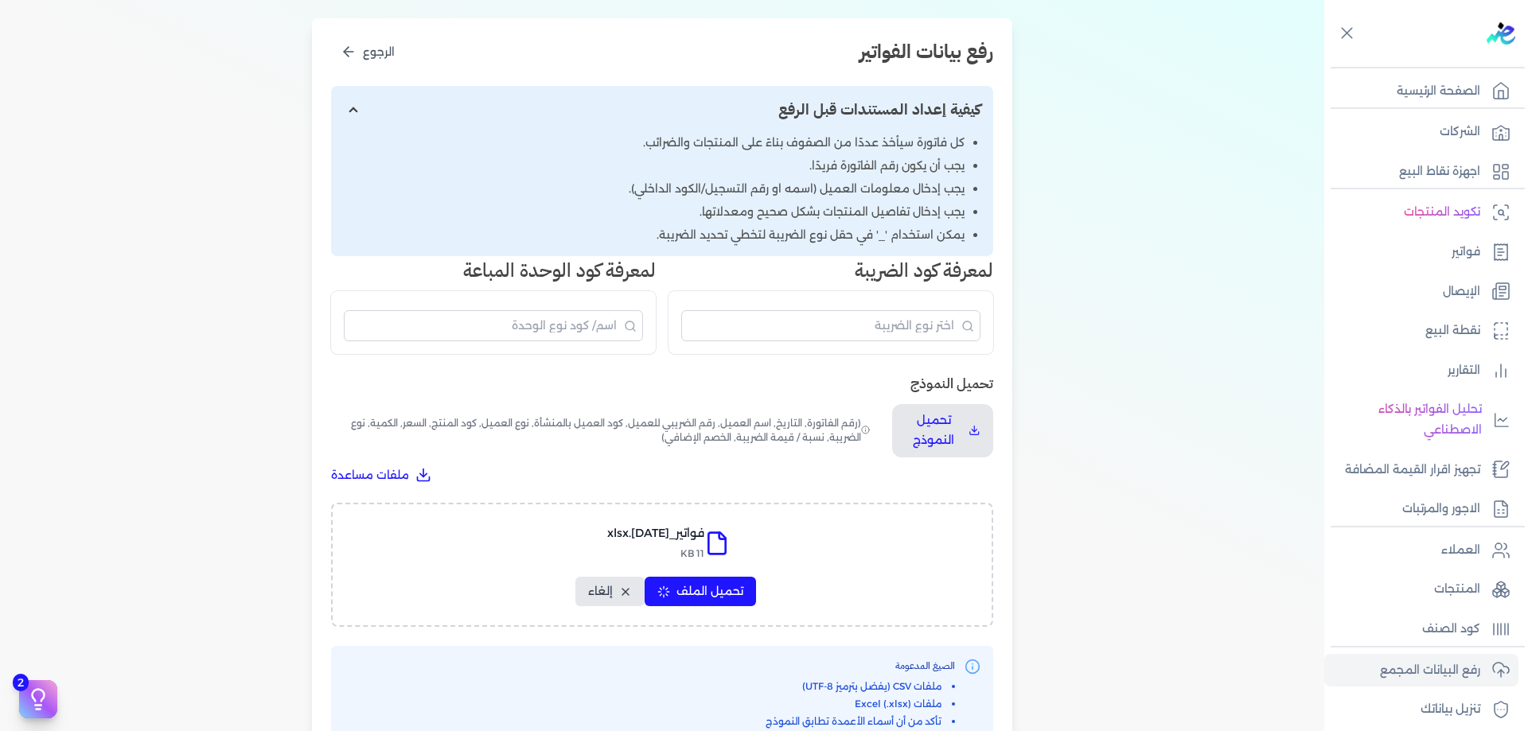
select select "الرقم الضريبي"
select select "الرقم التسلسلي الداخلي"
select select "سيريال المنتج"
select select "السعر"
select select "الكمية"
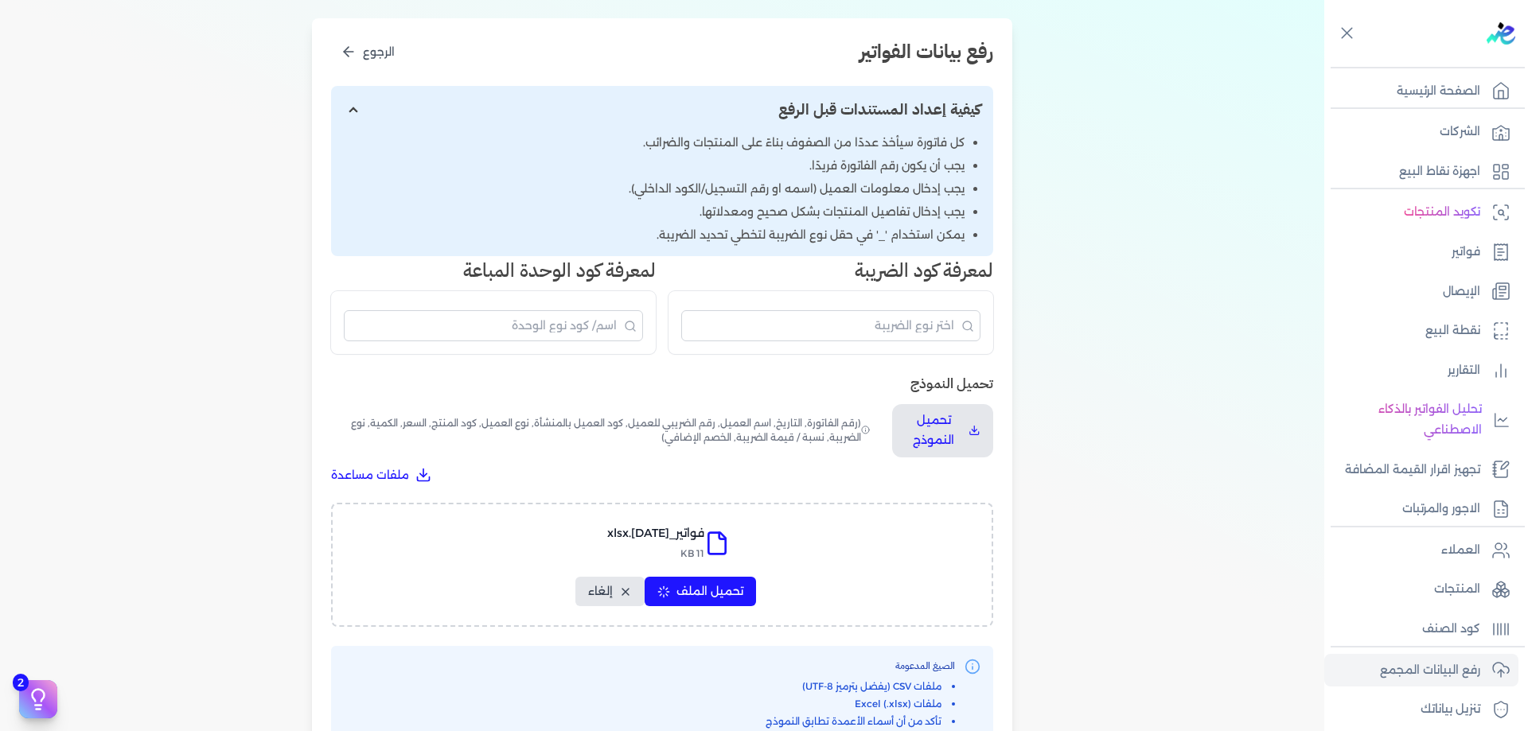
select select "خصم"
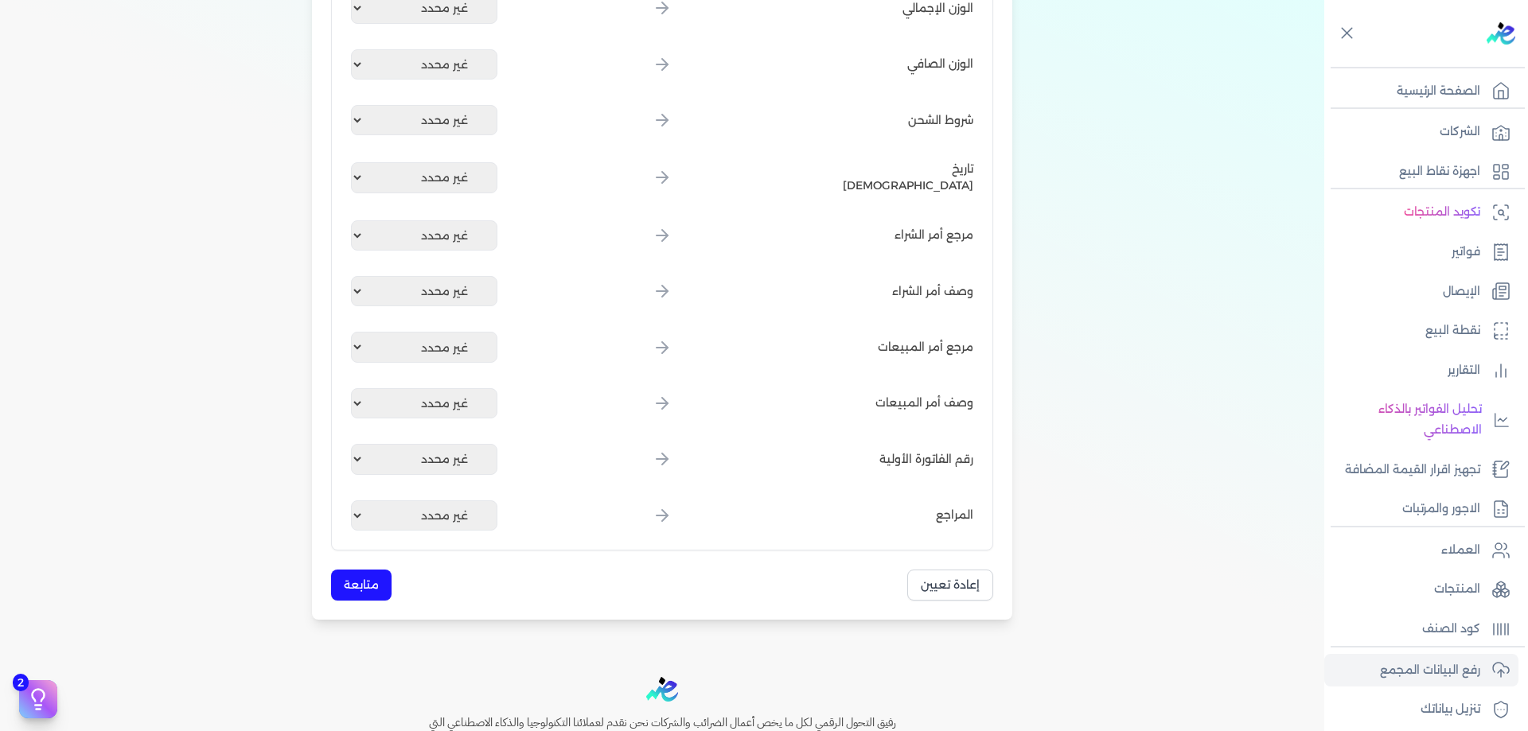
scroll to position [1910, 0]
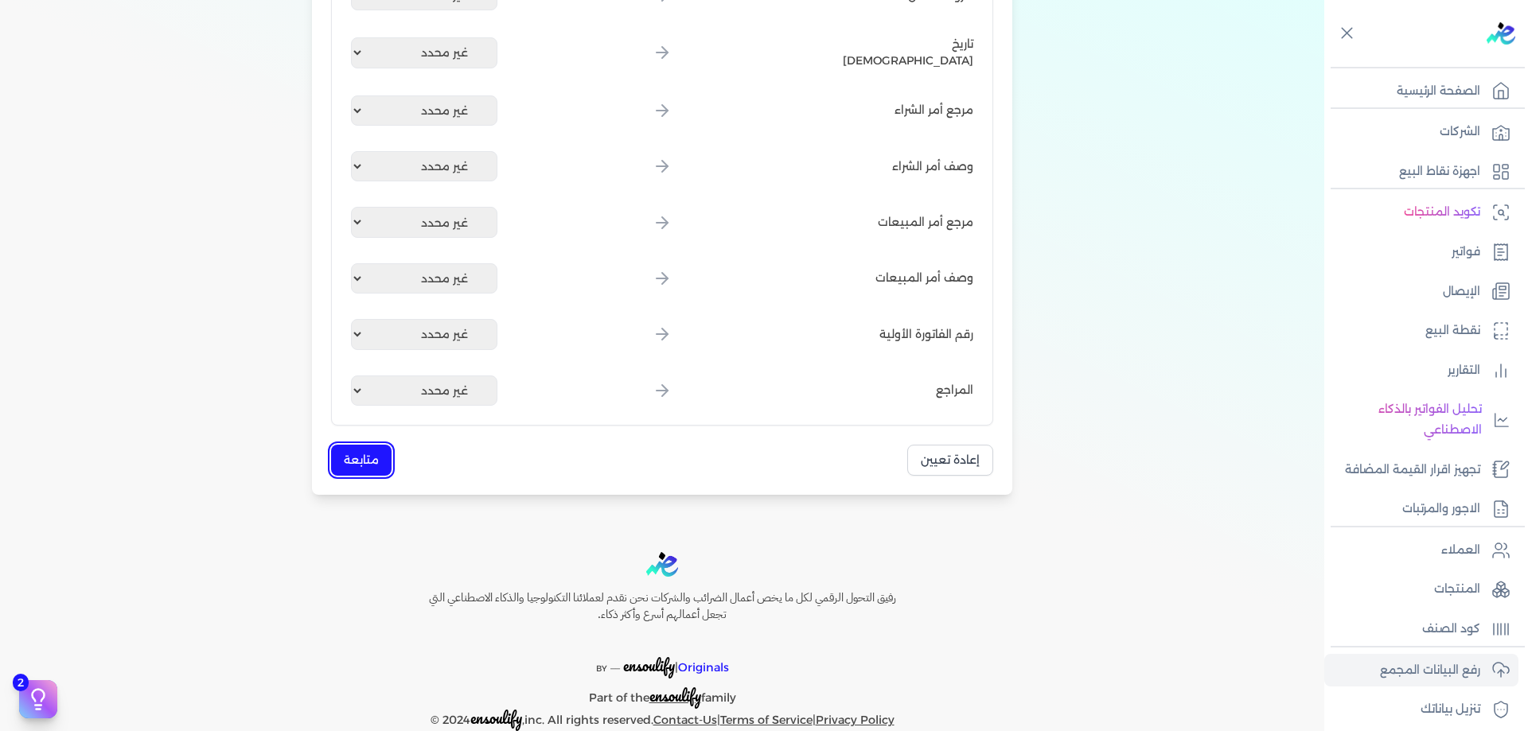
click at [370, 469] on button "متابعة" at bounding box center [361, 460] width 60 height 31
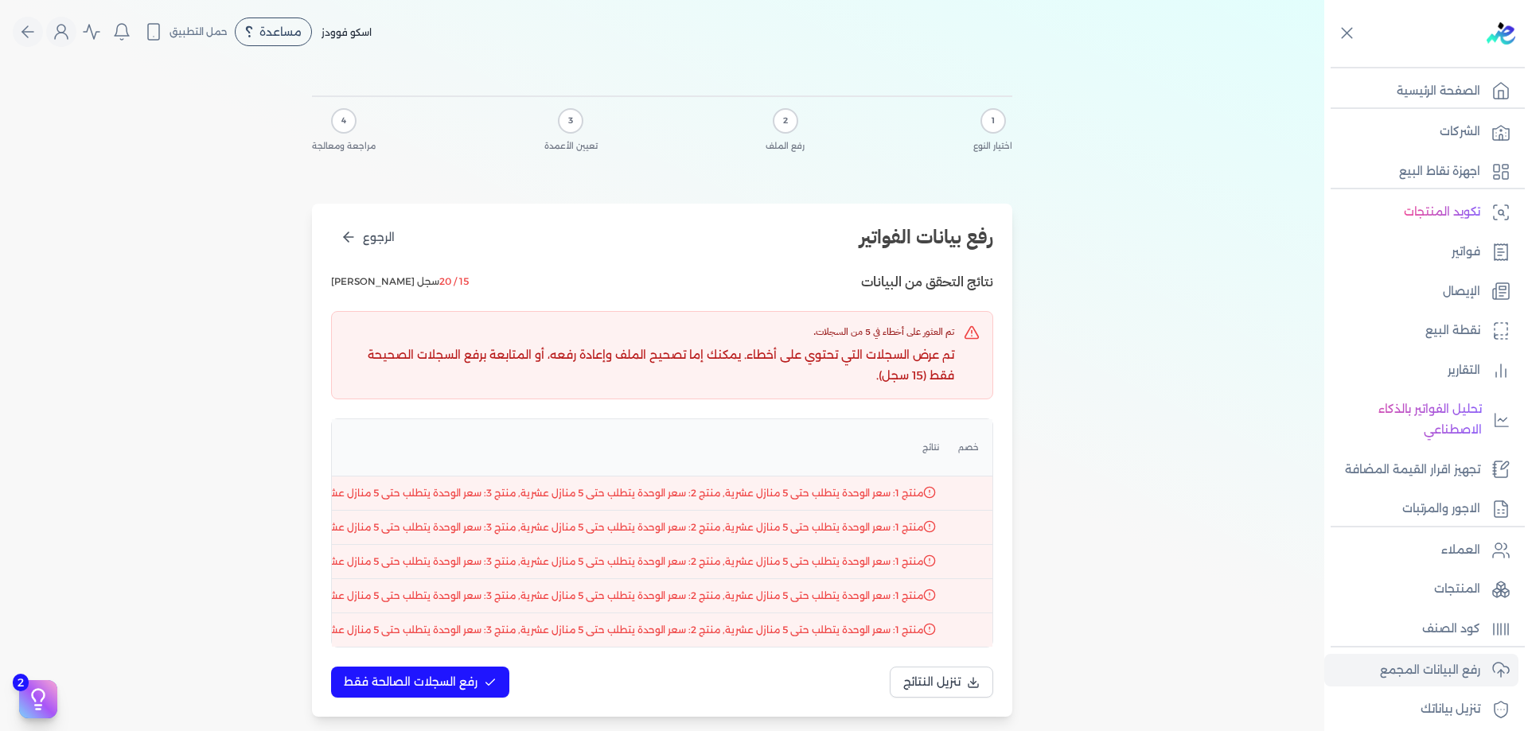
scroll to position [0, -531]
click at [624, 379] on p "تم عرض السجلات التي تحتوي على أخطاء. يمكنك إما تصحيح الملف وإعادة رفعه، أو المت…" at bounding box center [650, 365] width 610 height 41
click at [1489, 248] on link "فواتير" at bounding box center [1421, 252] width 194 height 33
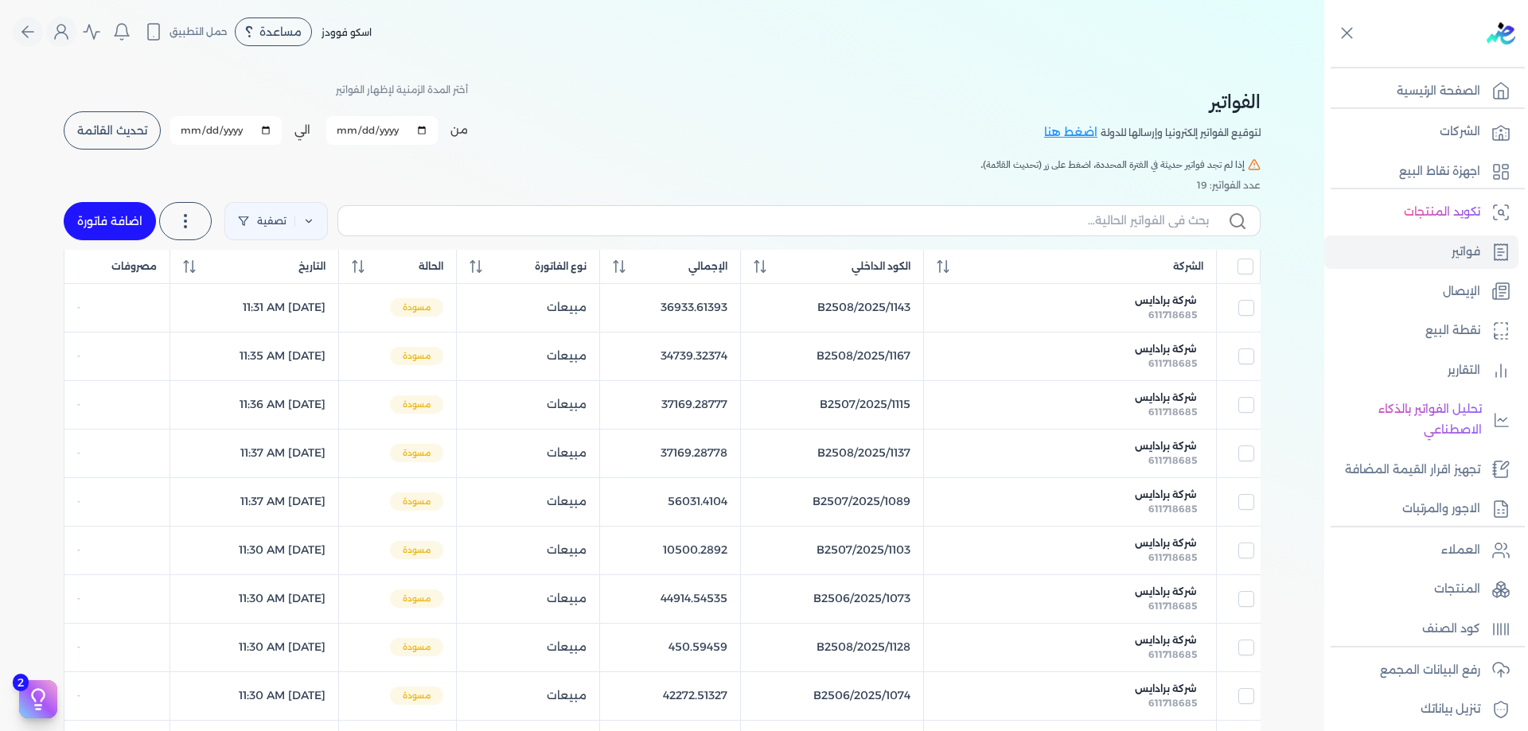
click at [1465, 649] on div "رفع البيانات المجمع تنزيل بياناتك" at bounding box center [1426, 686] width 204 height 80
click at [1464, 661] on p "رفع البيانات المجمع" at bounding box center [1430, 670] width 100 height 21
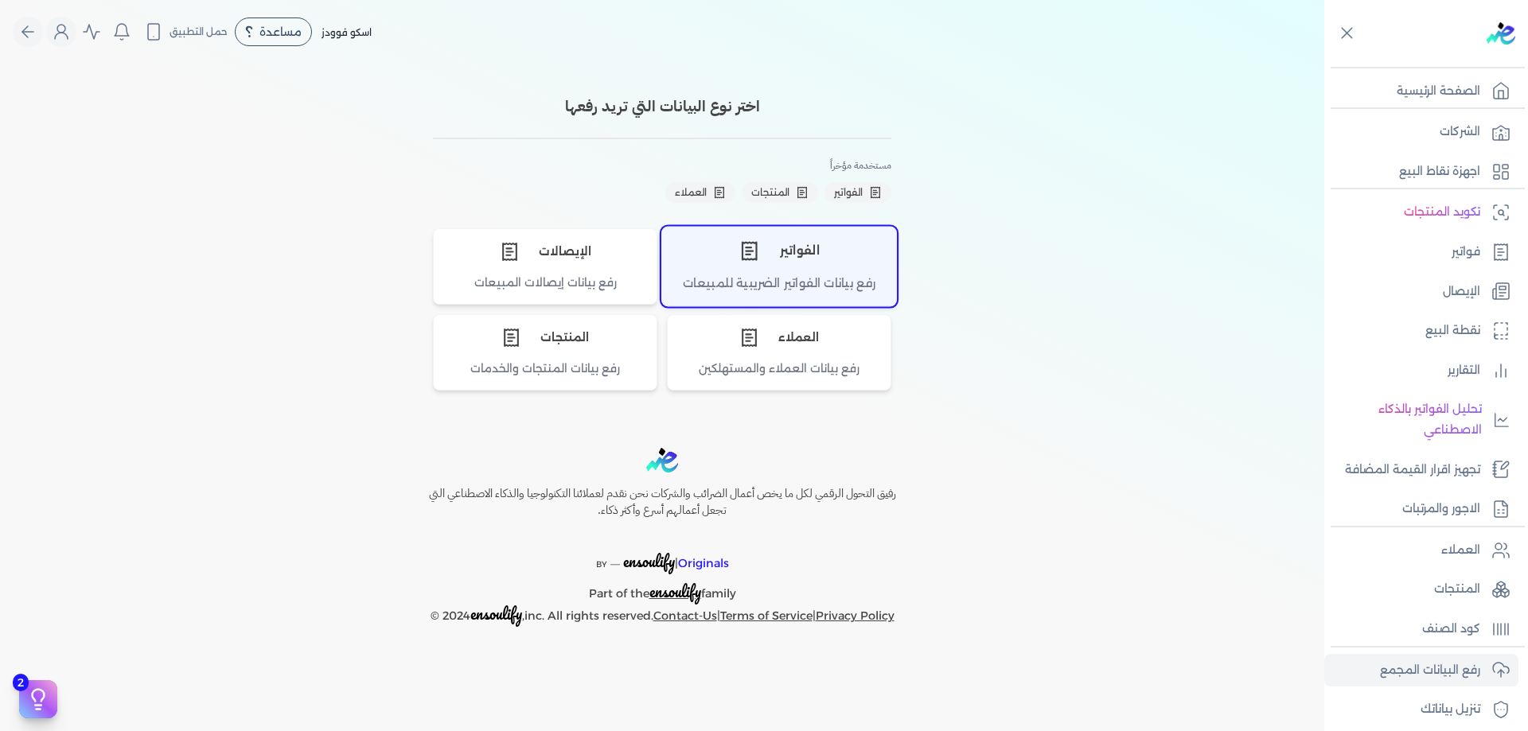
click at [832, 275] on div "رفع بيانات الفواتير الضريبية للمبيعات" at bounding box center [779, 290] width 234 height 31
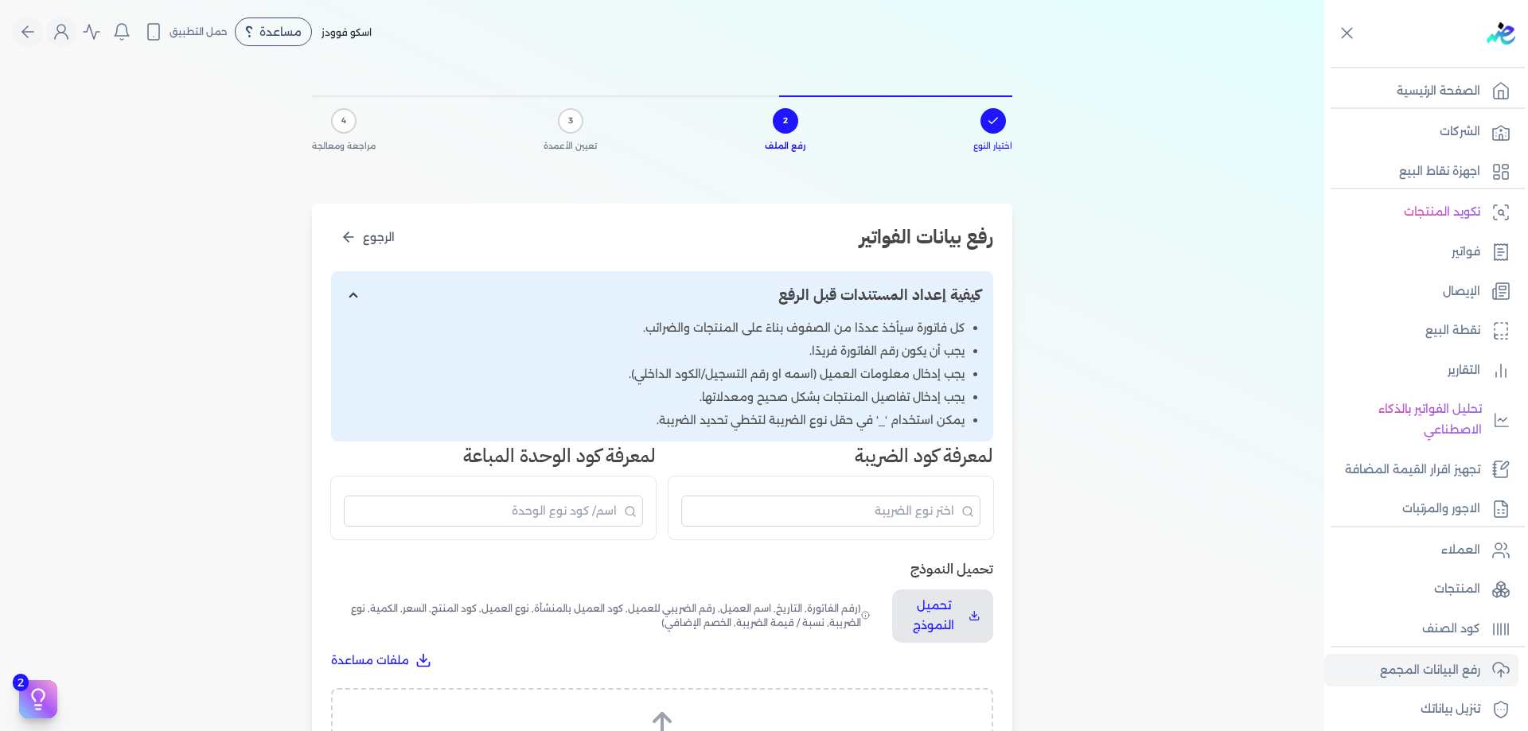
click at [662, 717] on line at bounding box center [662, 723] width 0 height 19
click at [0, 0] on input "اسحب وأسقط ملف CSV/Excel الخاص بك هنا أو انقر للتصفح (.csv أو .xlsx فقط)" at bounding box center [0, 0] width 0 height 0
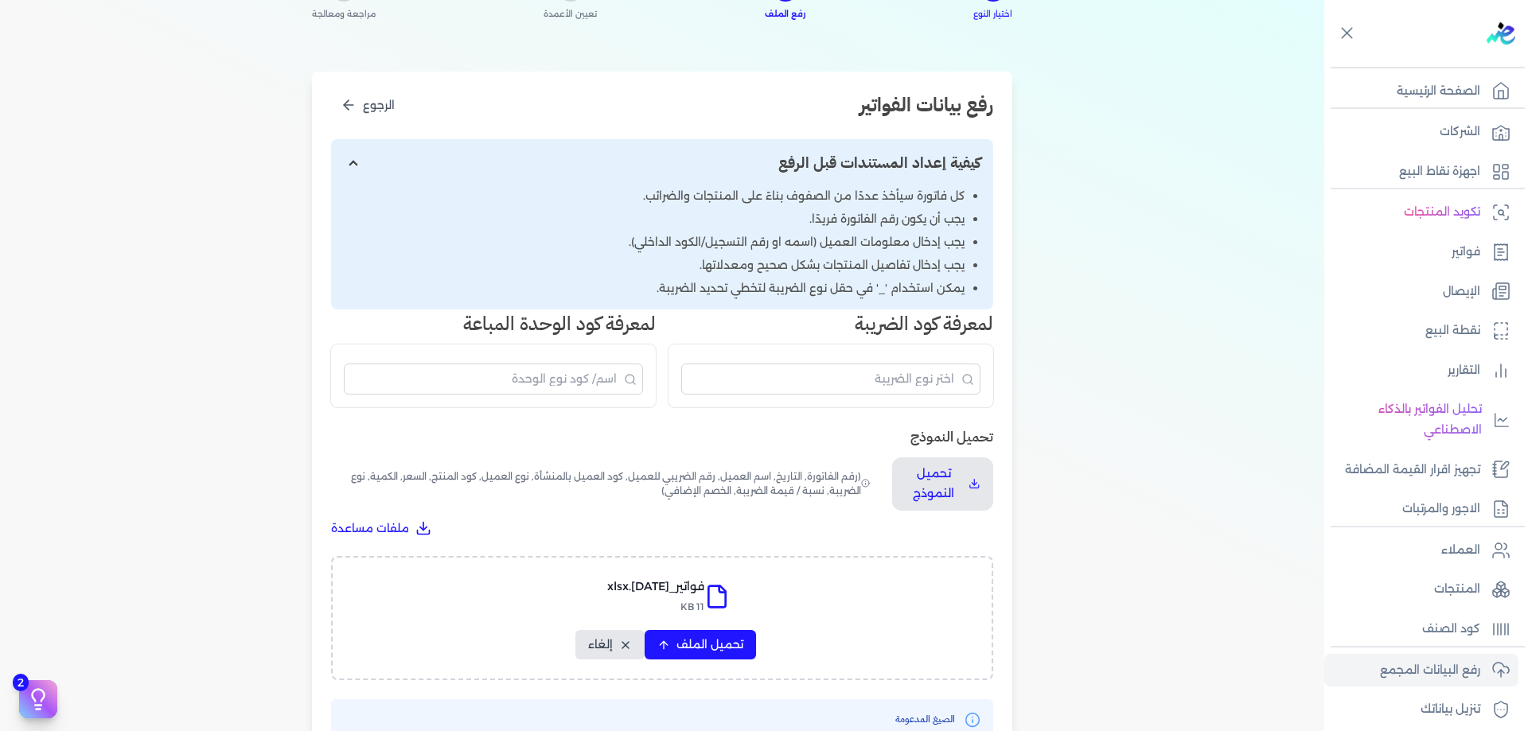
scroll to position [133, 0]
click at [727, 638] on span "تحميل الملف" at bounding box center [709, 644] width 67 height 17
select select "رقم الفاتورة"
select select "الرقم الضريبي"
select select "الرقم التسلسلي الداخلي"
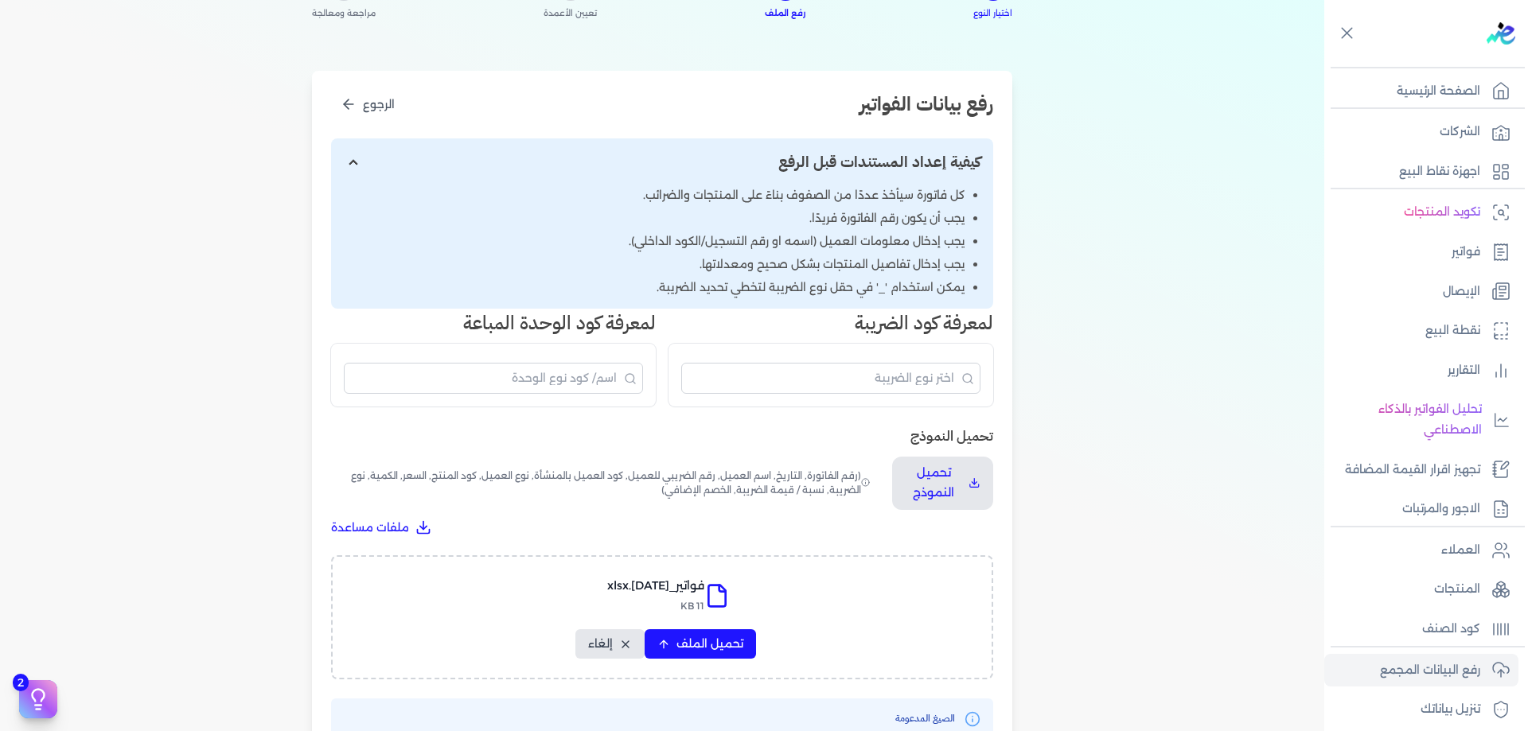
select select "سيريال المنتج"
select select "السعر"
select select "الكمية"
select select "خصم"
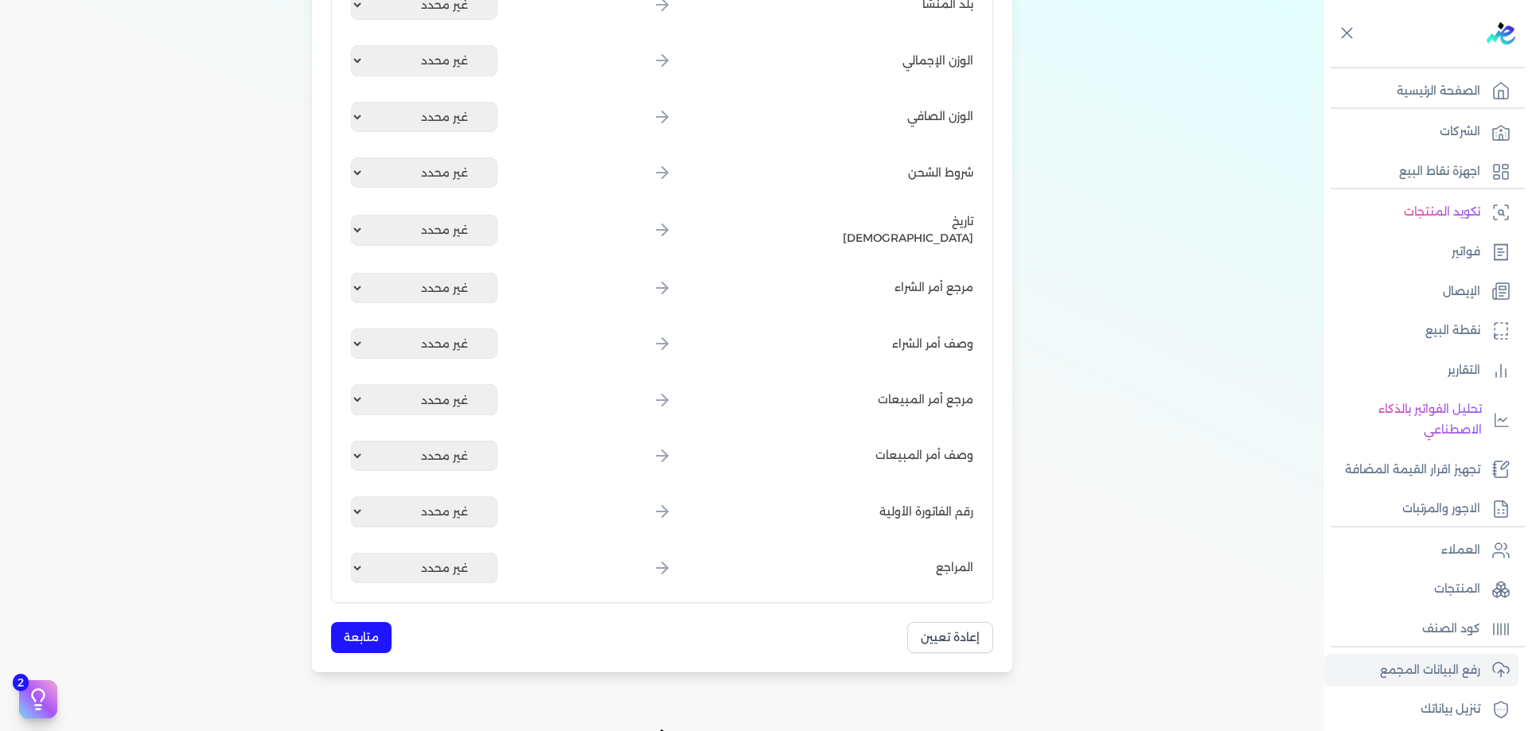
scroll to position [1939, 0]
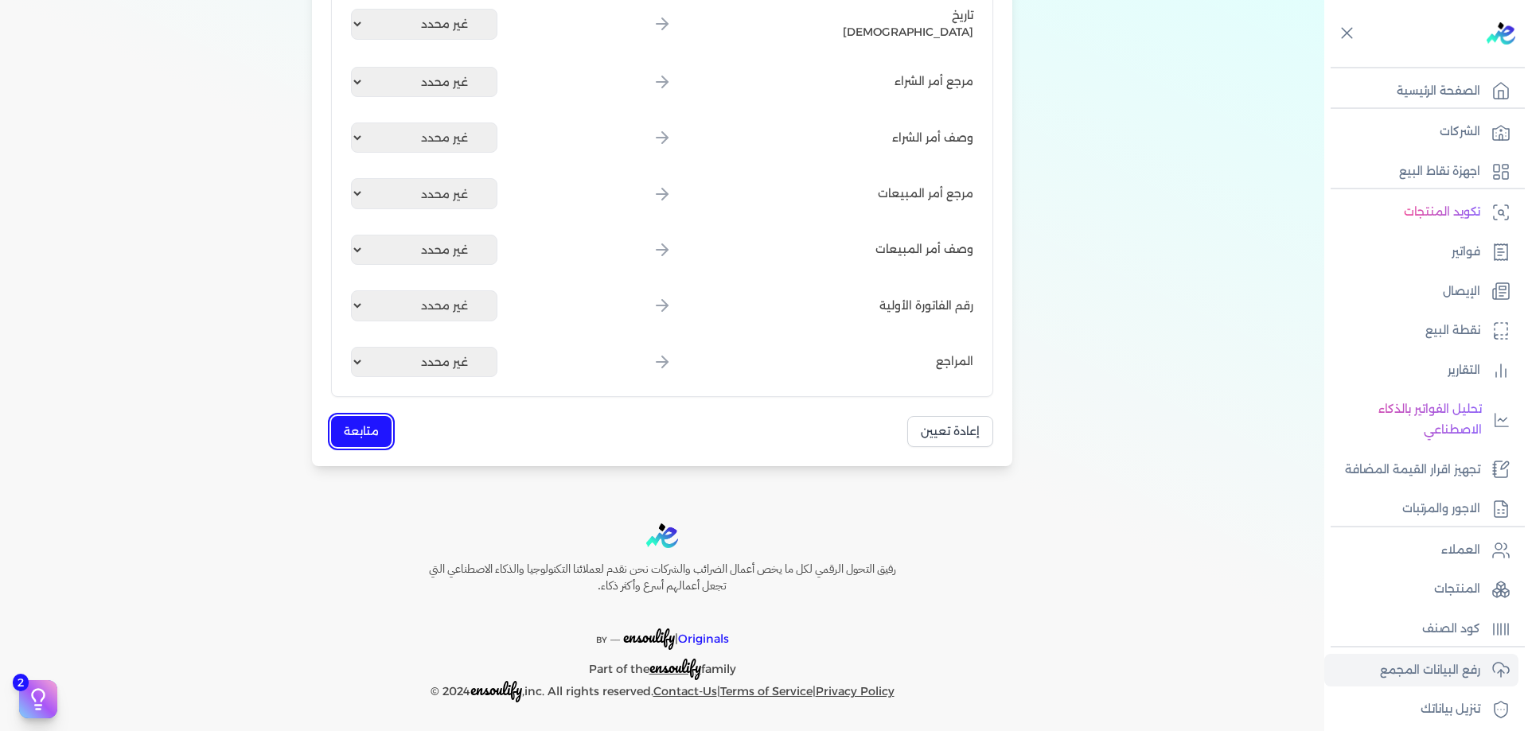
click at [380, 426] on button "متابعة" at bounding box center [361, 431] width 60 height 31
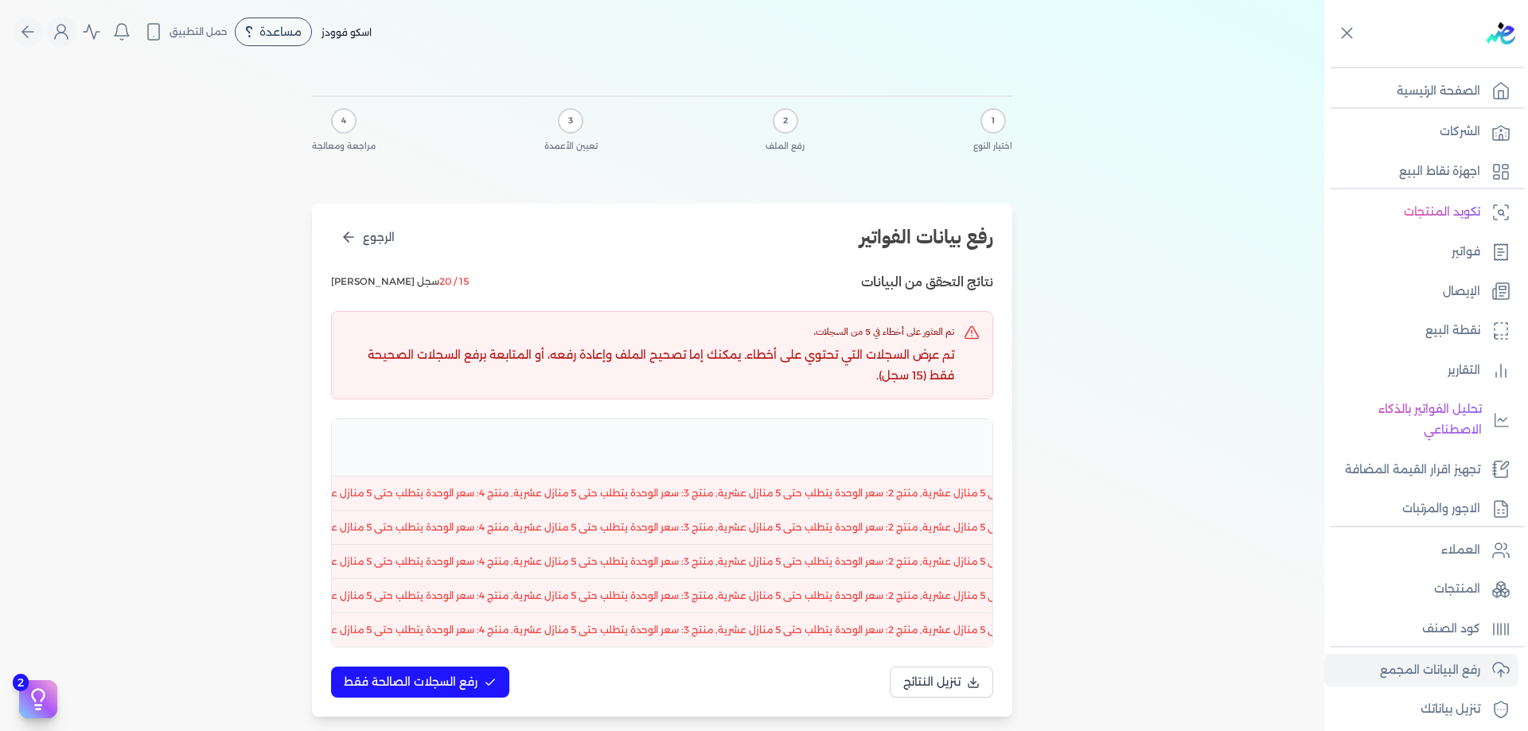
scroll to position [0, -704]
click at [1440, 95] on p "الصفحة الرئيسية" at bounding box center [1439, 91] width 84 height 21
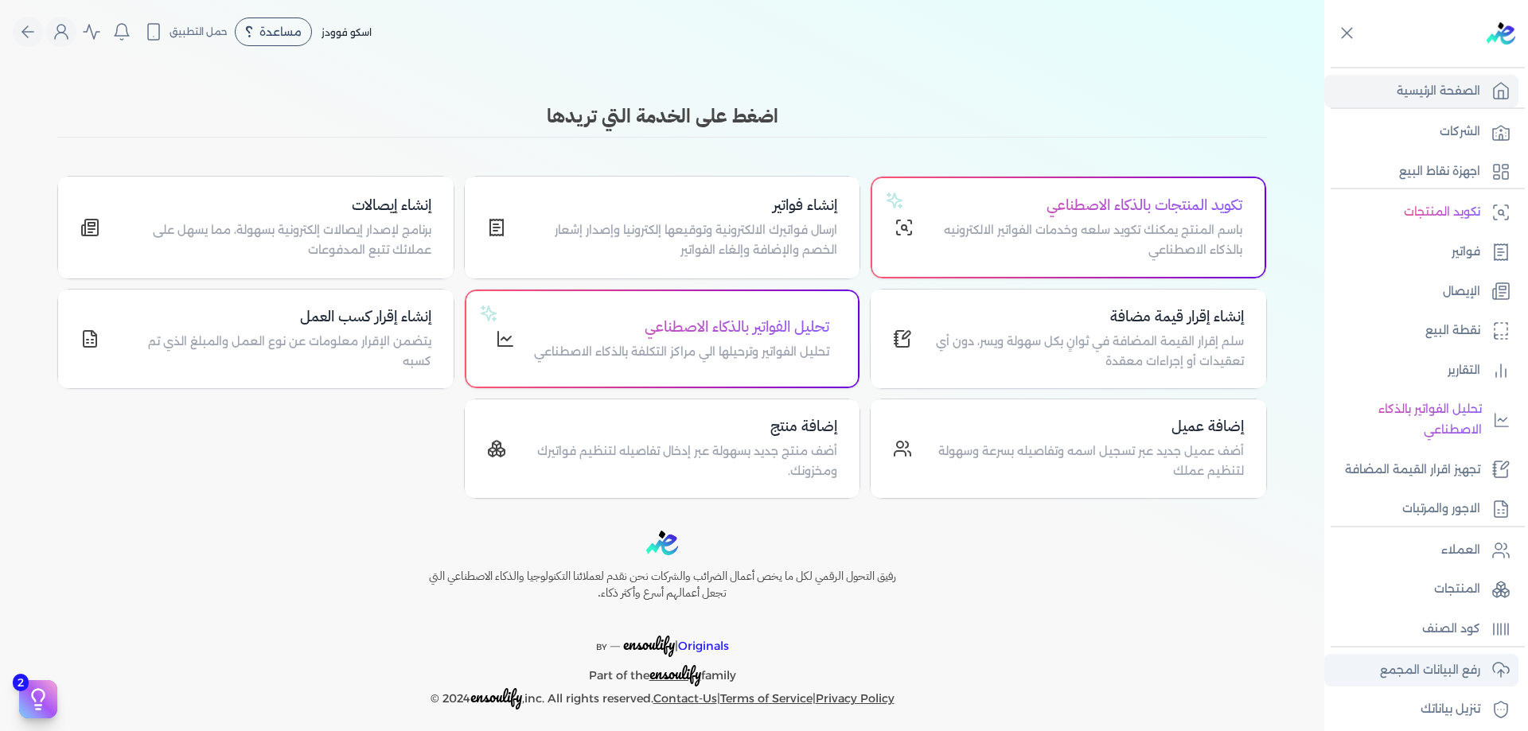
click at [1459, 654] on link "رفع البيانات المجمع" at bounding box center [1421, 670] width 194 height 33
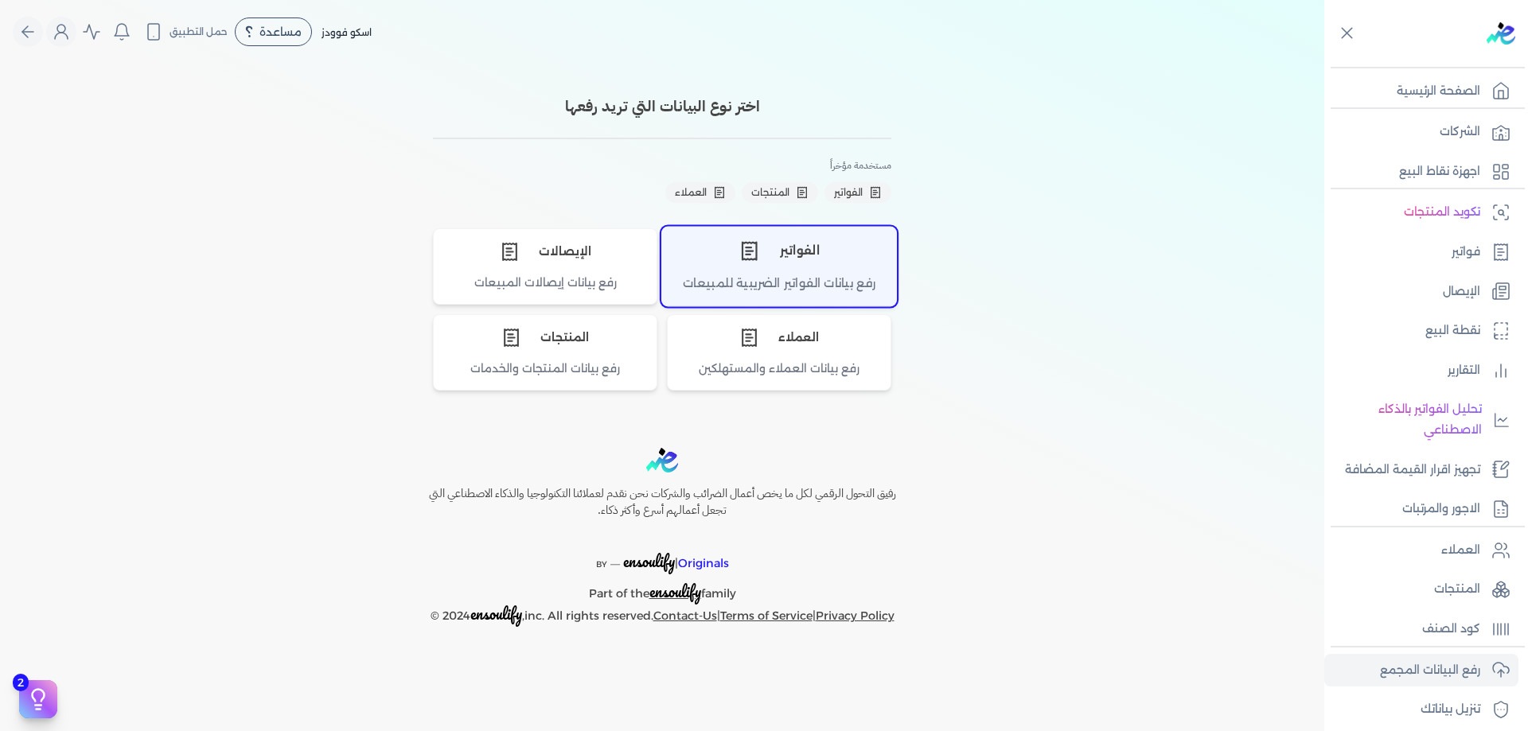
click at [812, 234] on div "الفواتير" at bounding box center [779, 251] width 234 height 48
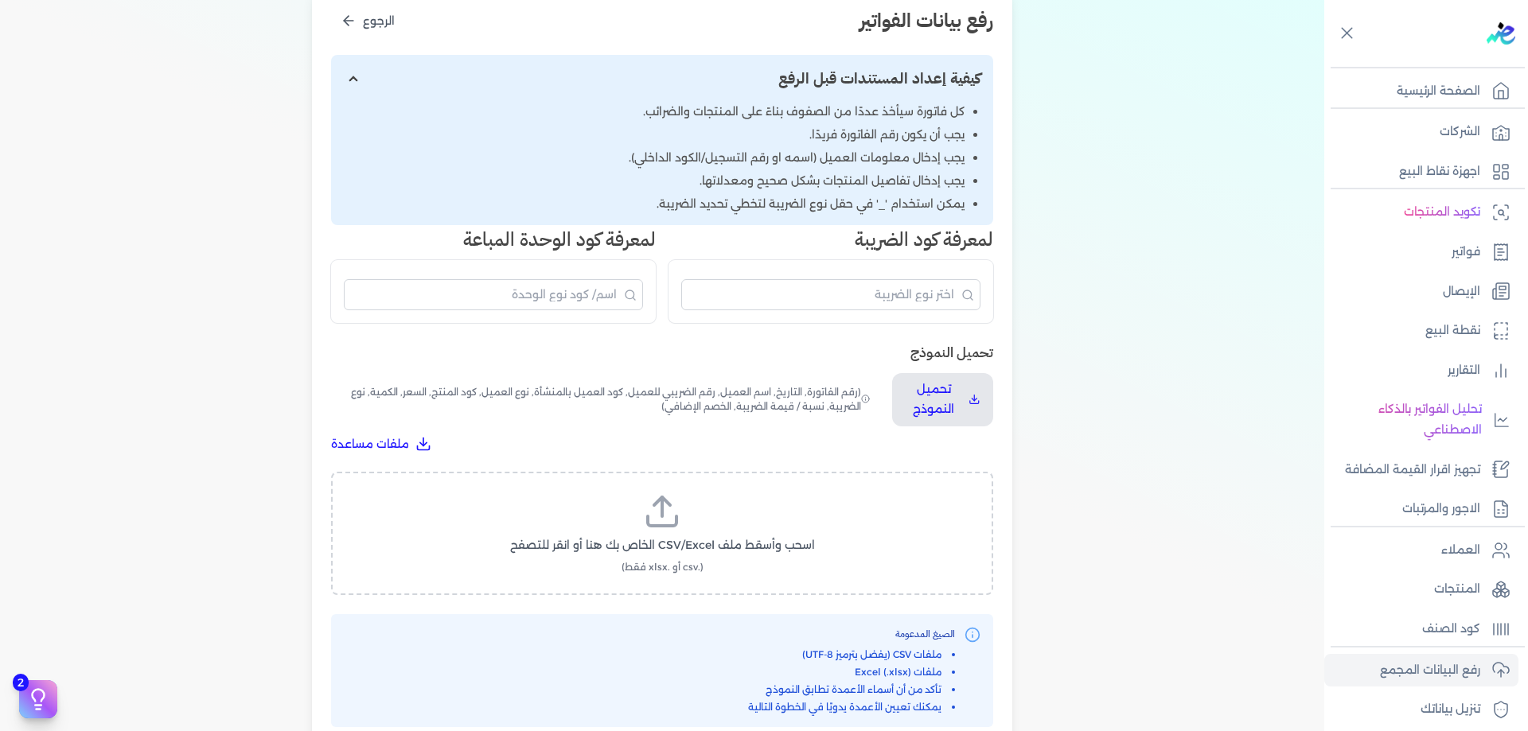
scroll to position [265, 0]
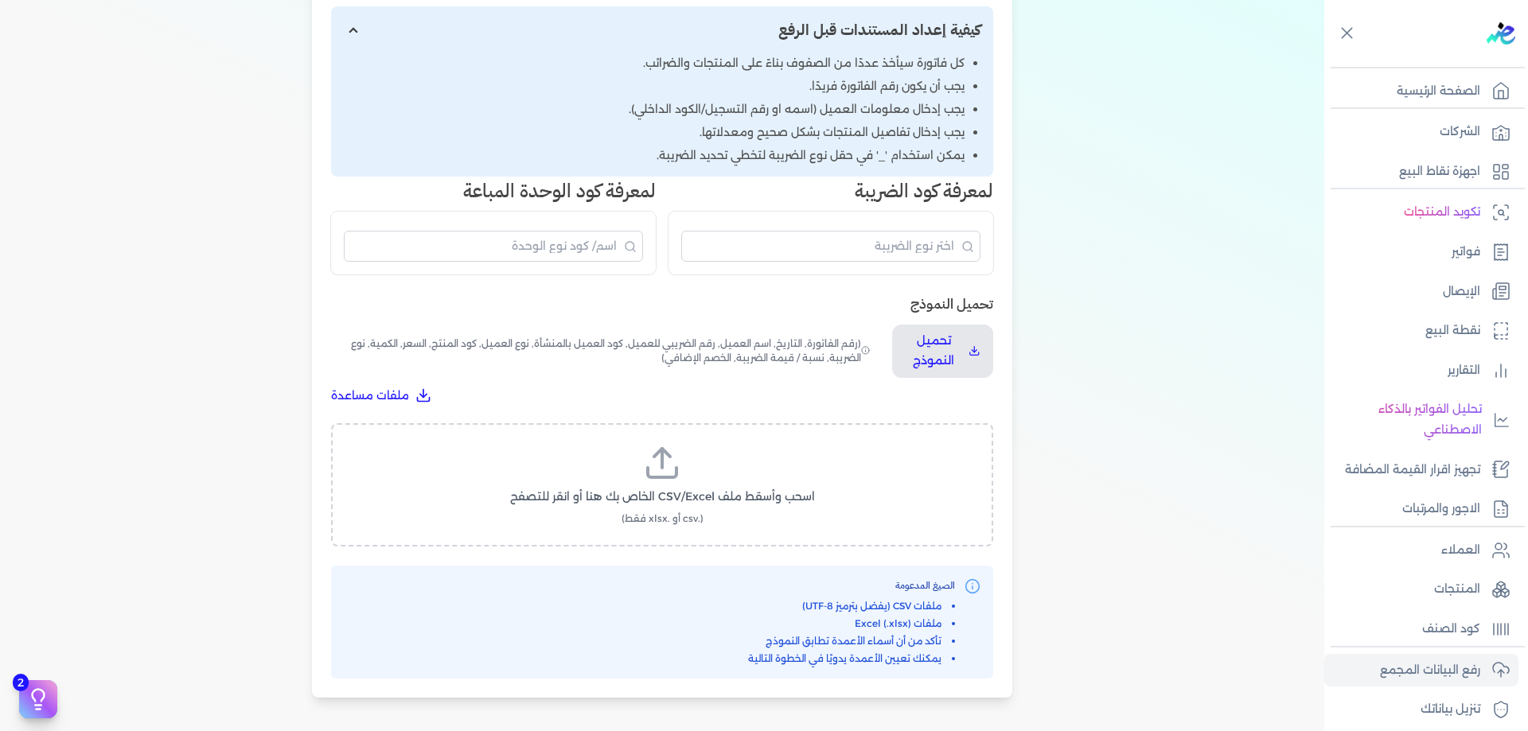
click at [659, 485] on label "اسحب وأسقط ملف CSV/Excel الخاص بك هنا أو انقر للتصفح (.csv أو .xlsx فقط)" at bounding box center [662, 485] width 621 height 82
click at [0, 0] on input "اسحب وأسقط ملف CSV/Excel الخاص بك هنا أو انقر للتصفح (.csv أو .xlsx فقط)" at bounding box center [0, 0] width 0 height 0
click at [742, 519] on span "تحميل الملف" at bounding box center [709, 512] width 67 height 17
select select "رقم الفاتورة"
select select "الرقم الضريبي"
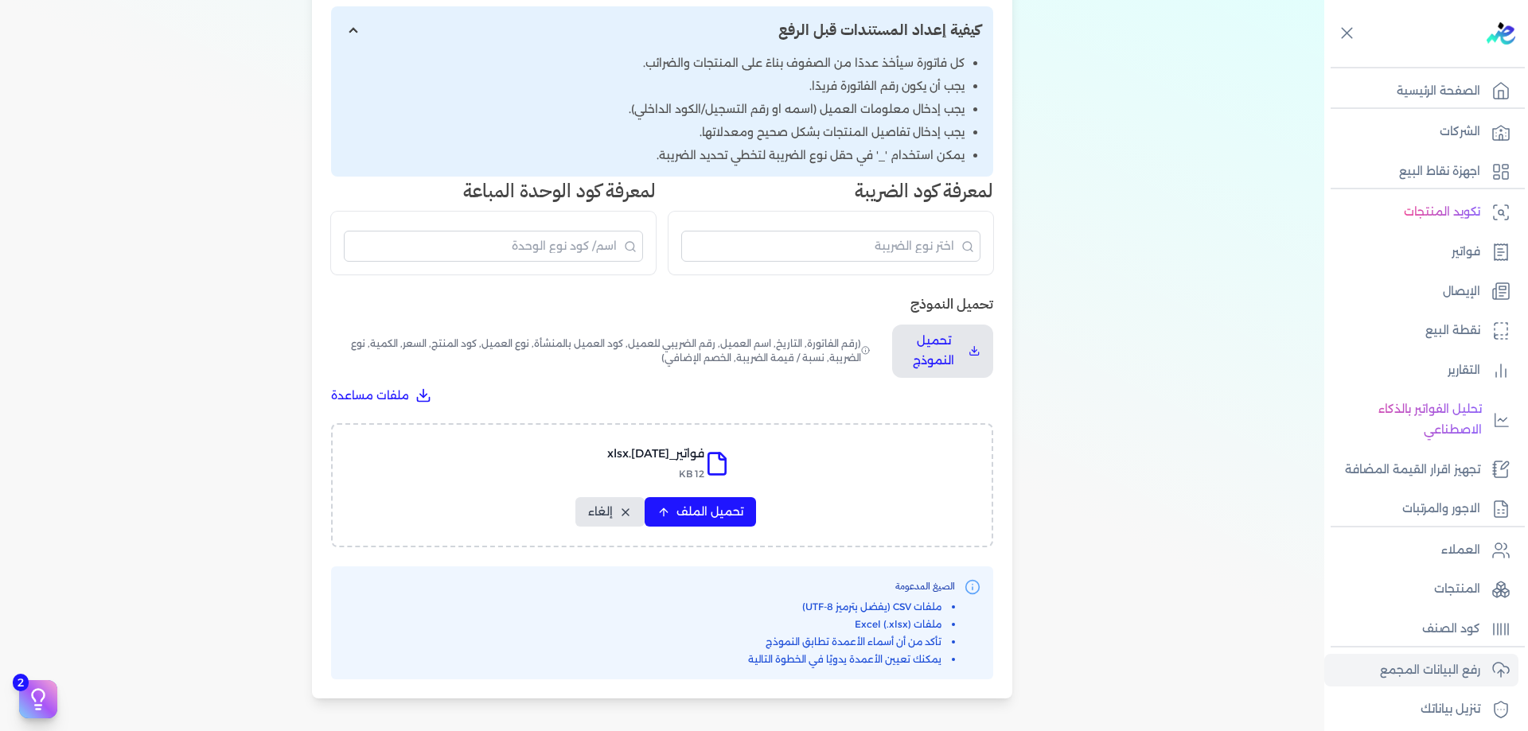
select select "الرقم التسلسلي الداخلي"
select select "سيريال المنتج"
select select "السعر"
select select "الكمية"
select select "خصم"
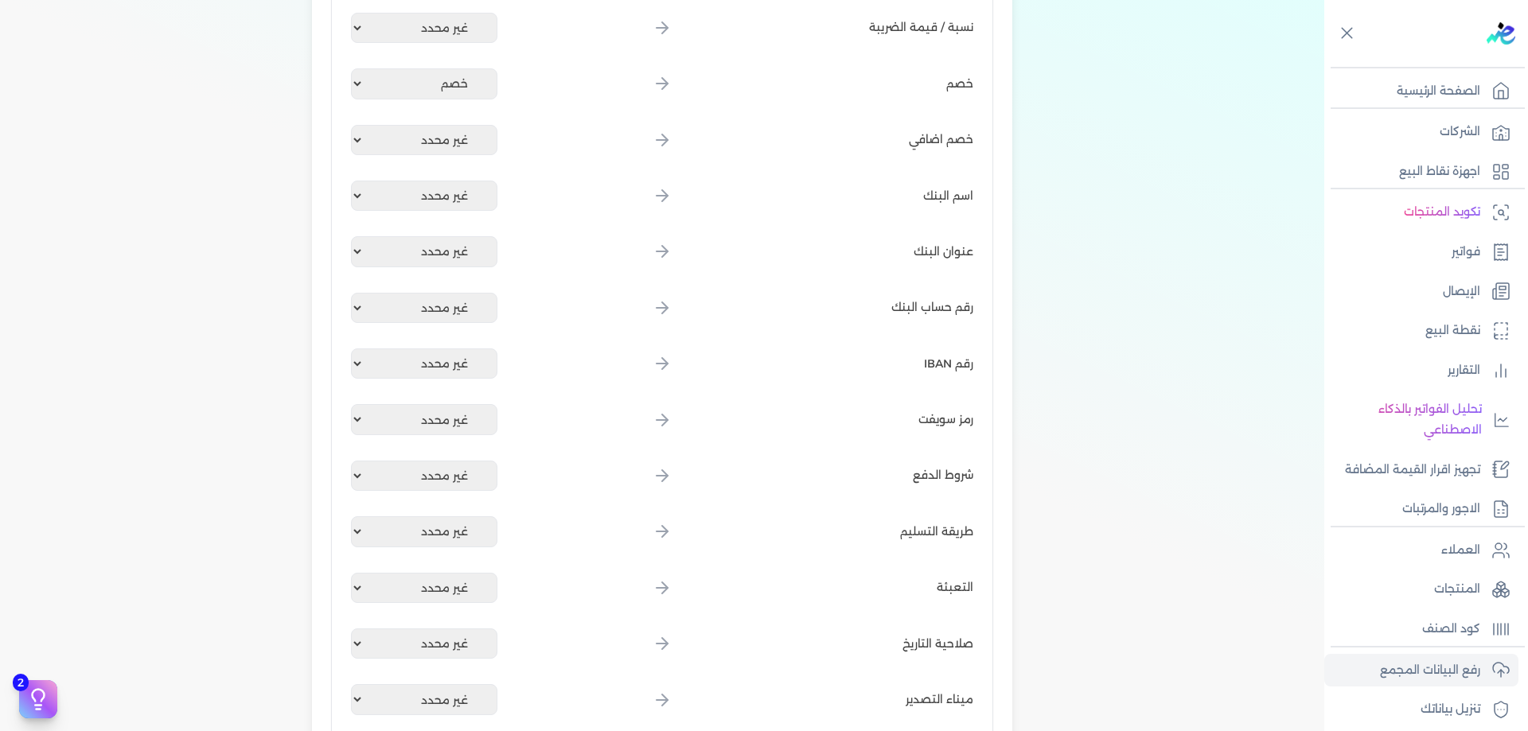
scroll to position [1939, 0]
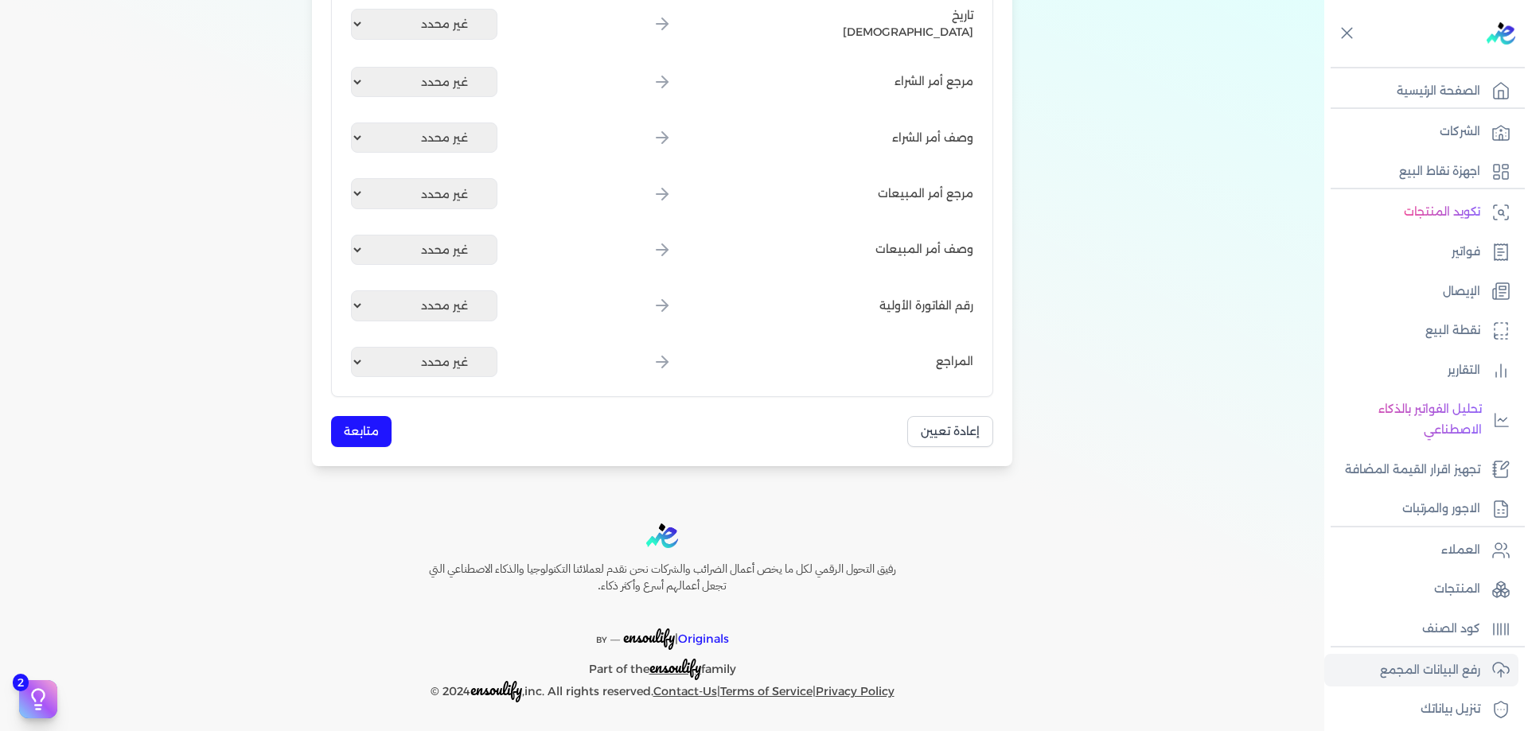
click at [370, 439] on button "متابعة" at bounding box center [361, 431] width 60 height 31
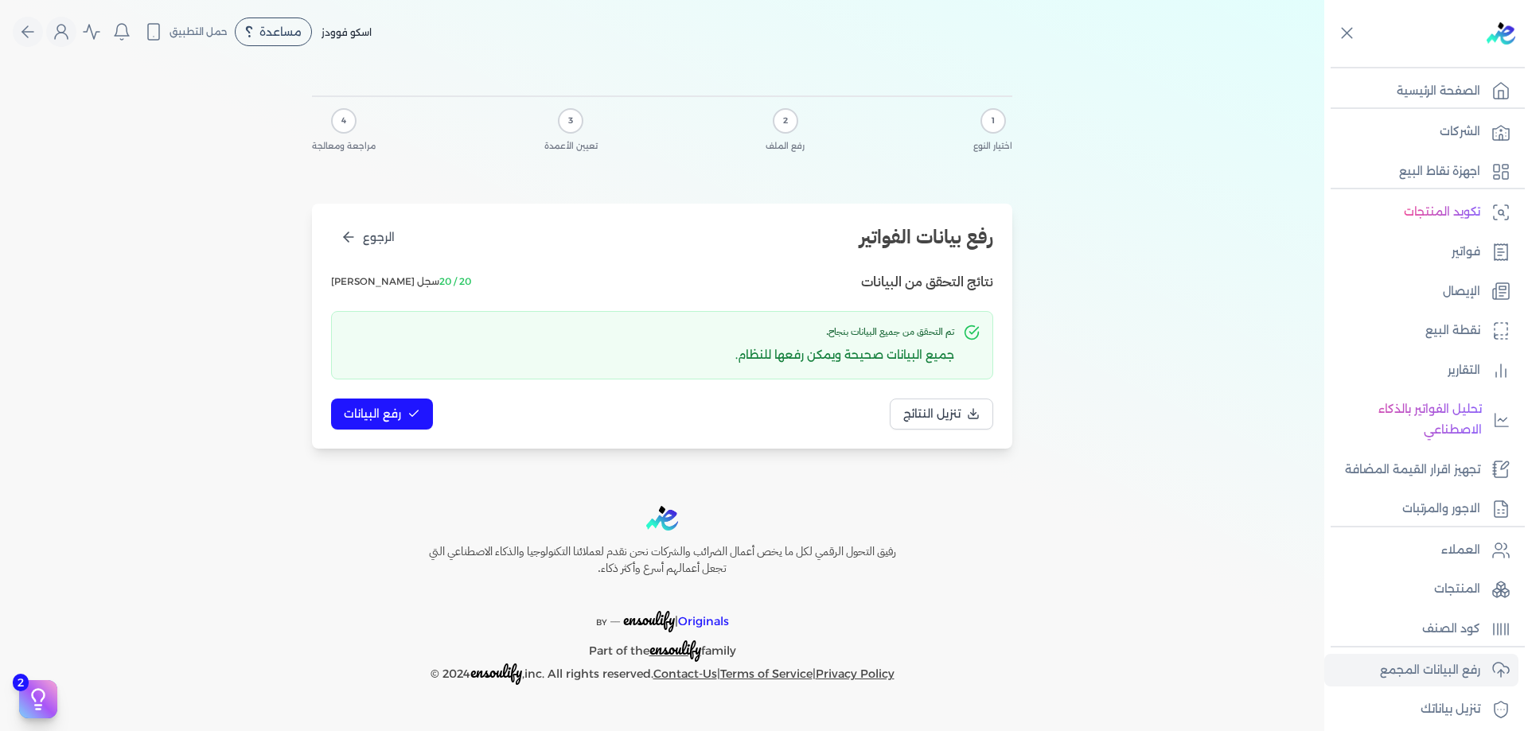
click at [437, 415] on div "تنزيل النتائج رفع البيانات" at bounding box center [662, 414] width 662 height 31
click at [407, 411] on icon at bounding box center [413, 413] width 13 height 13
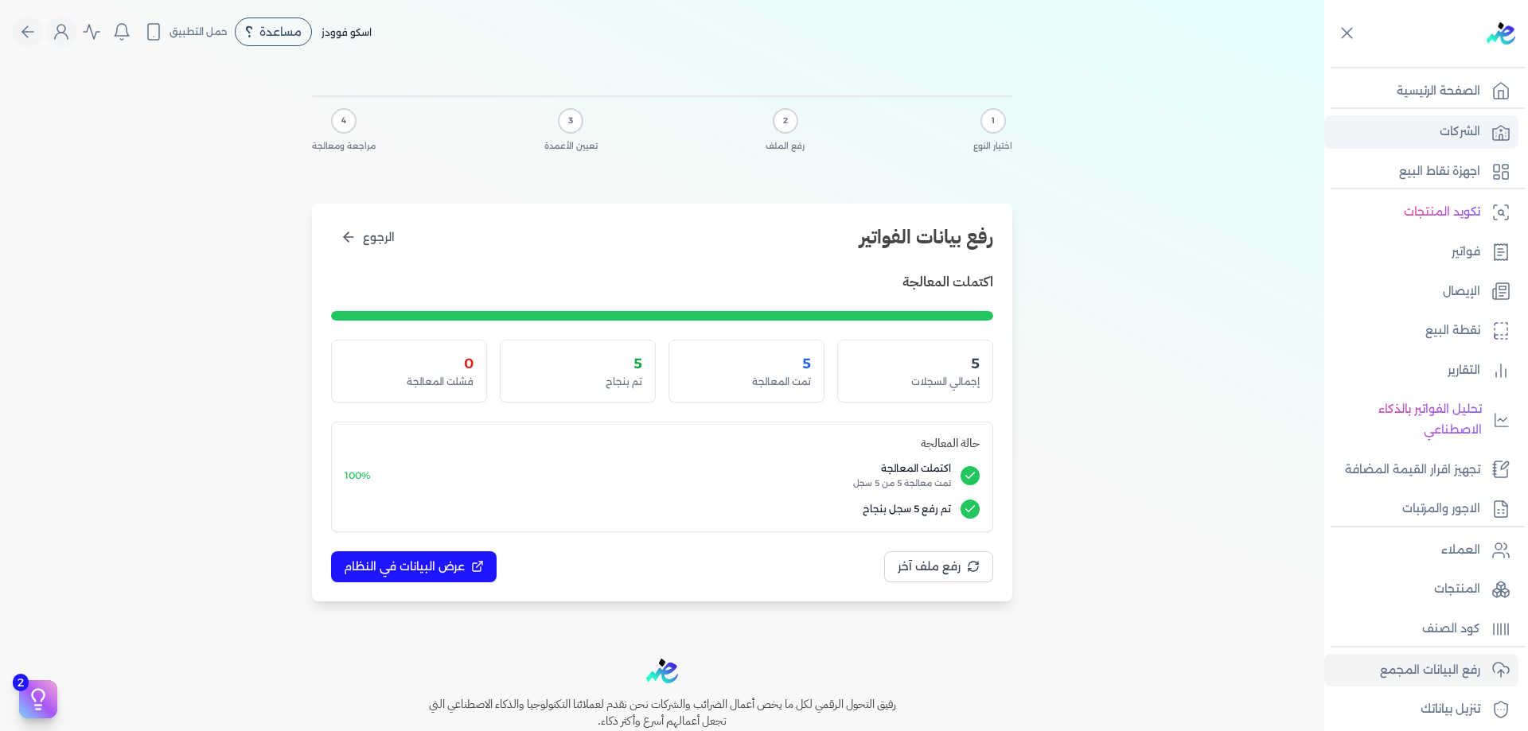
click at [1492, 132] on icon at bounding box center [1500, 132] width 19 height 19
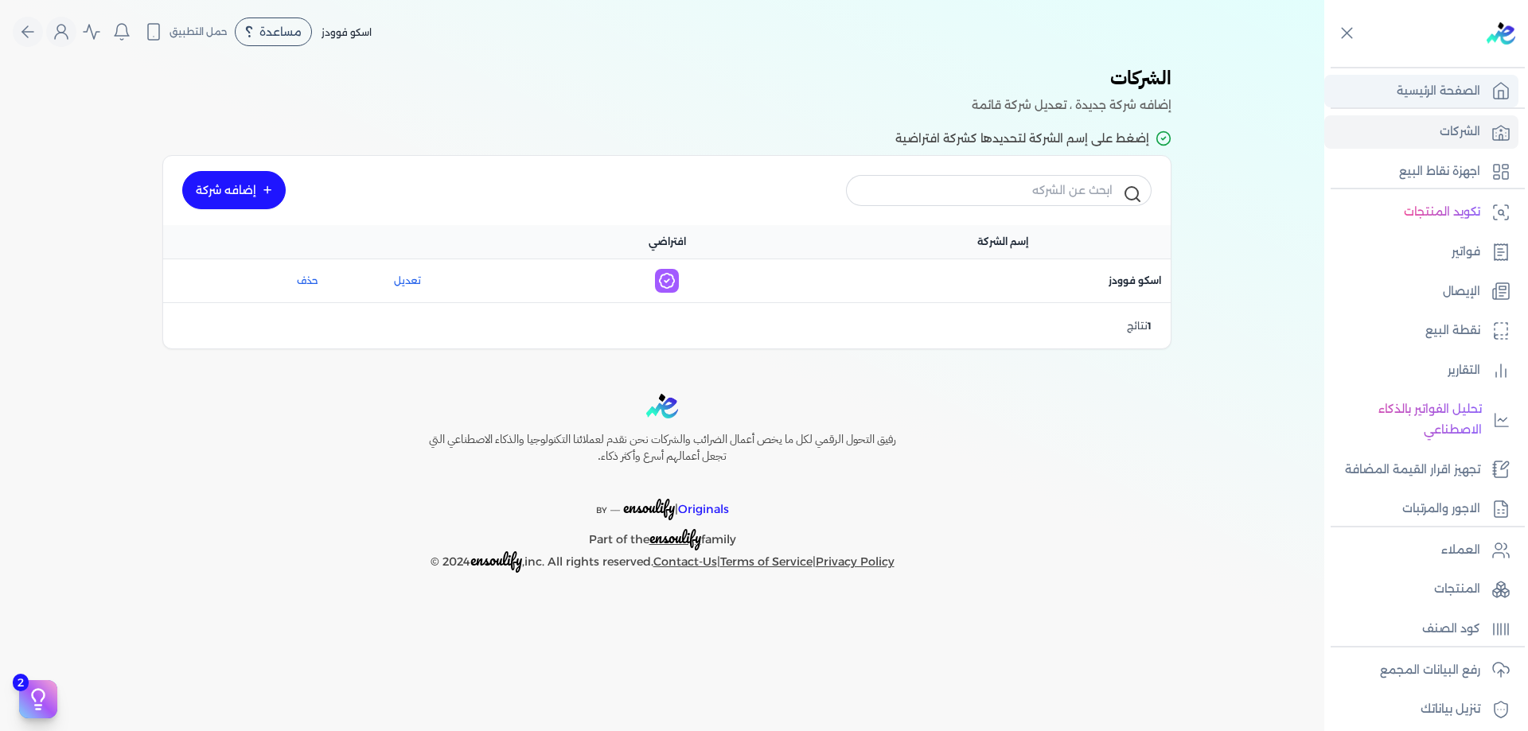
click at [1486, 93] on link "الصفحة الرئيسية" at bounding box center [1421, 91] width 194 height 33
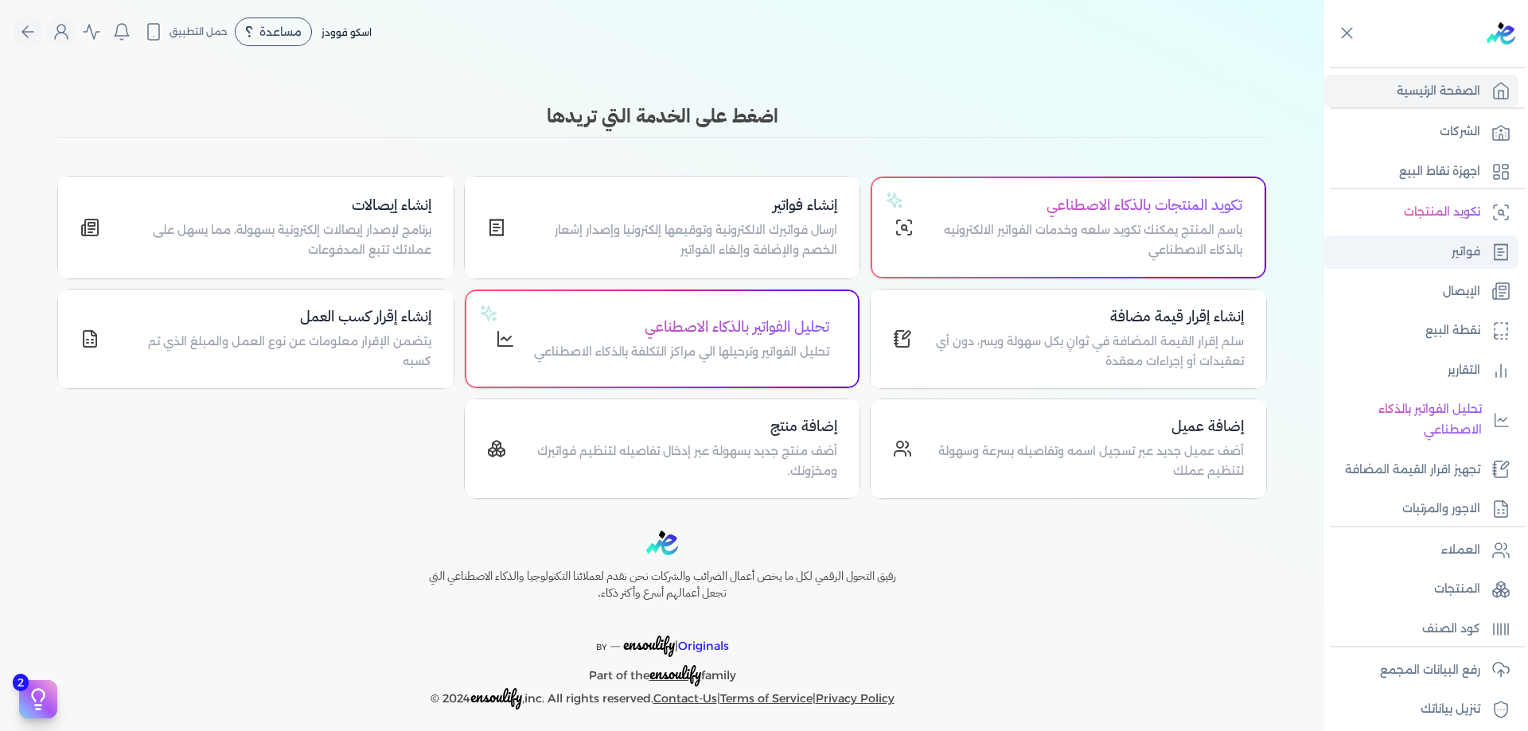
click at [1482, 247] on link "فواتير" at bounding box center [1421, 252] width 194 height 33
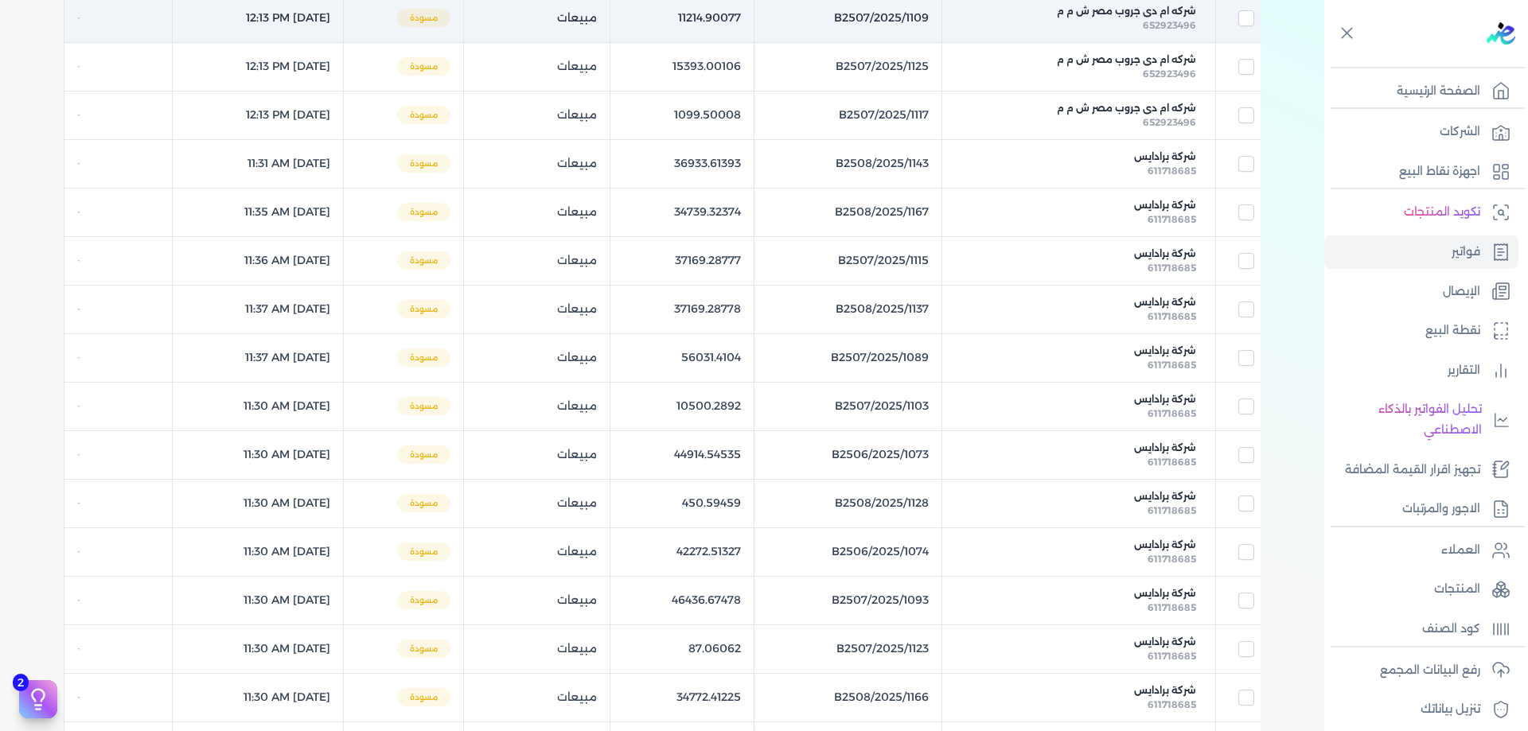
scroll to position [381, 0]
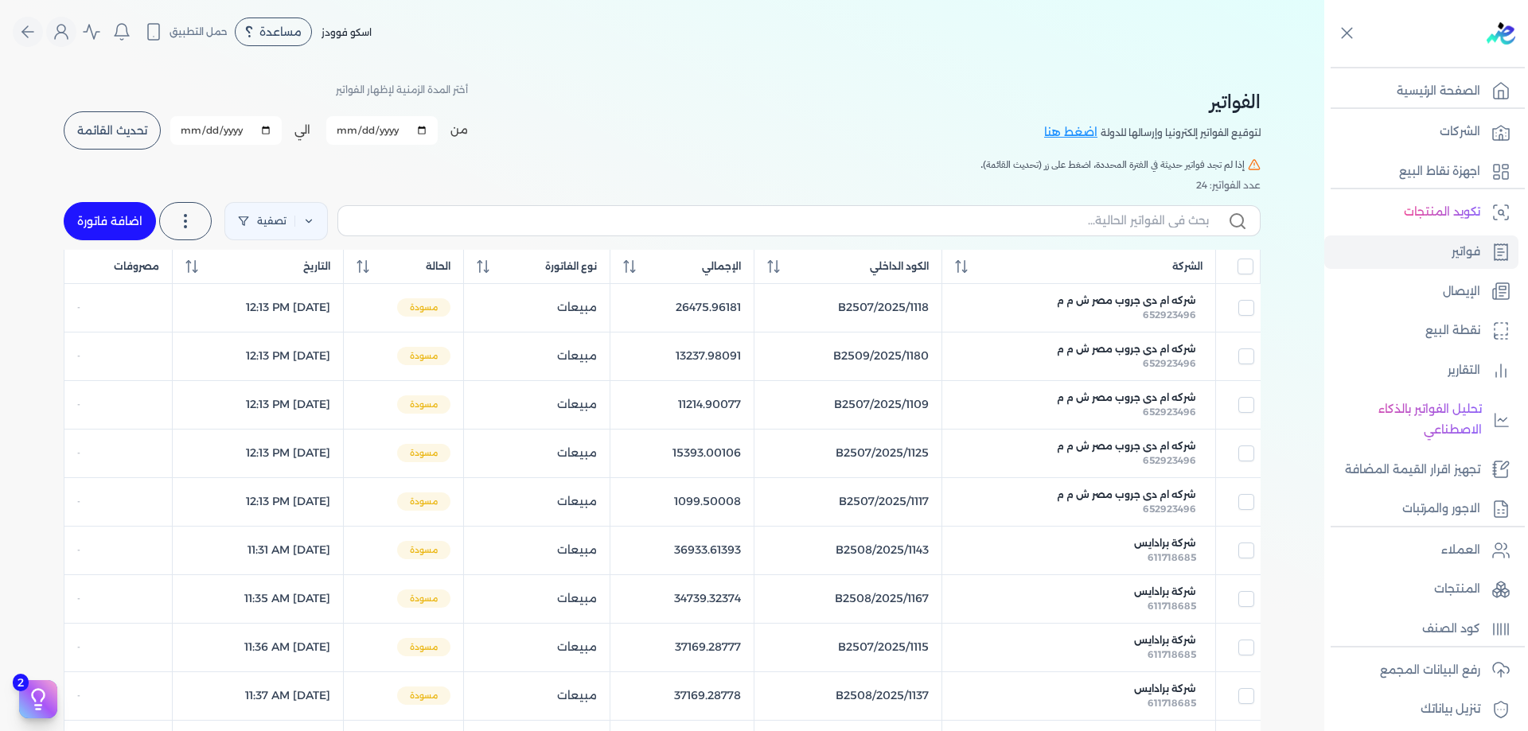
click at [142, 144] on button "تحديث القائمة" at bounding box center [112, 130] width 97 height 38
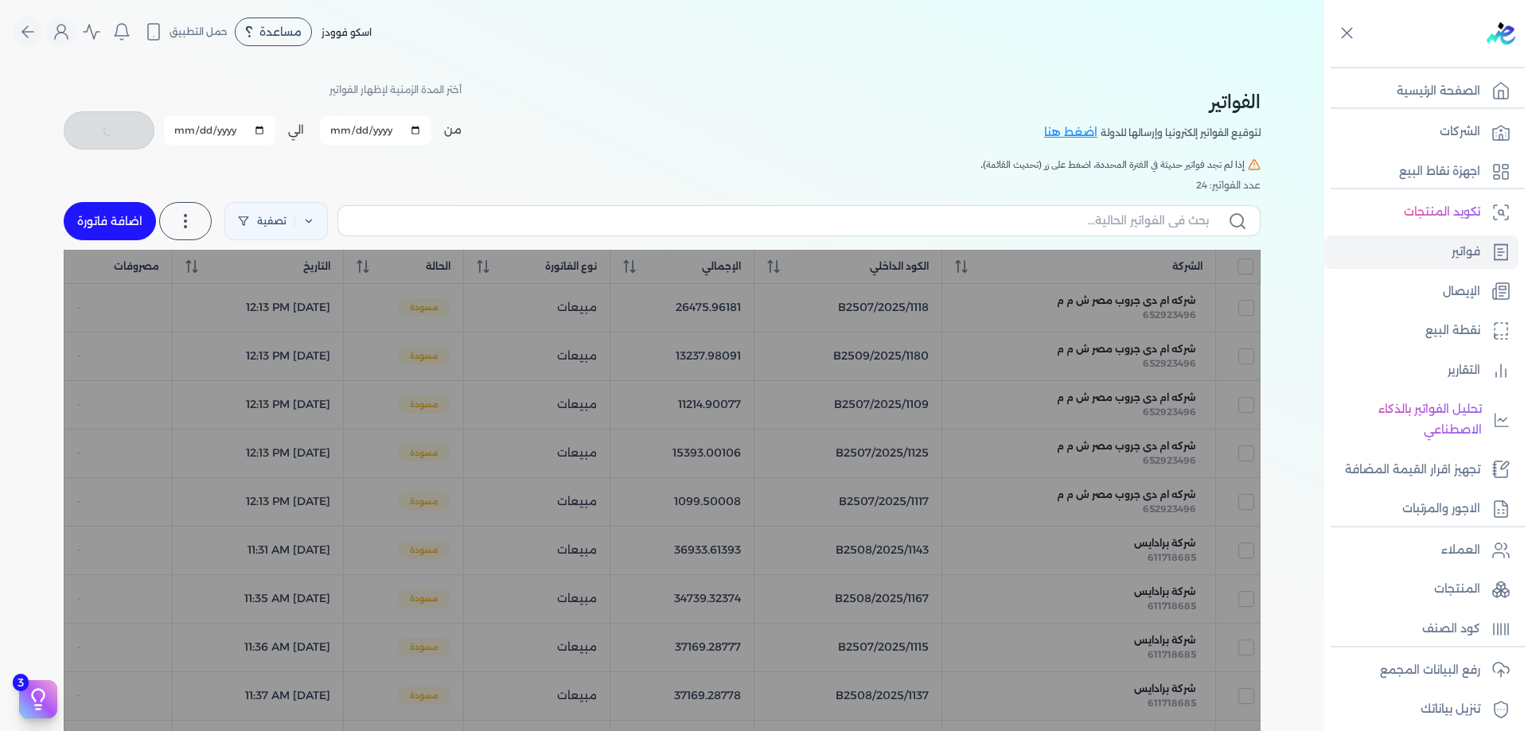
checkbox input "false"
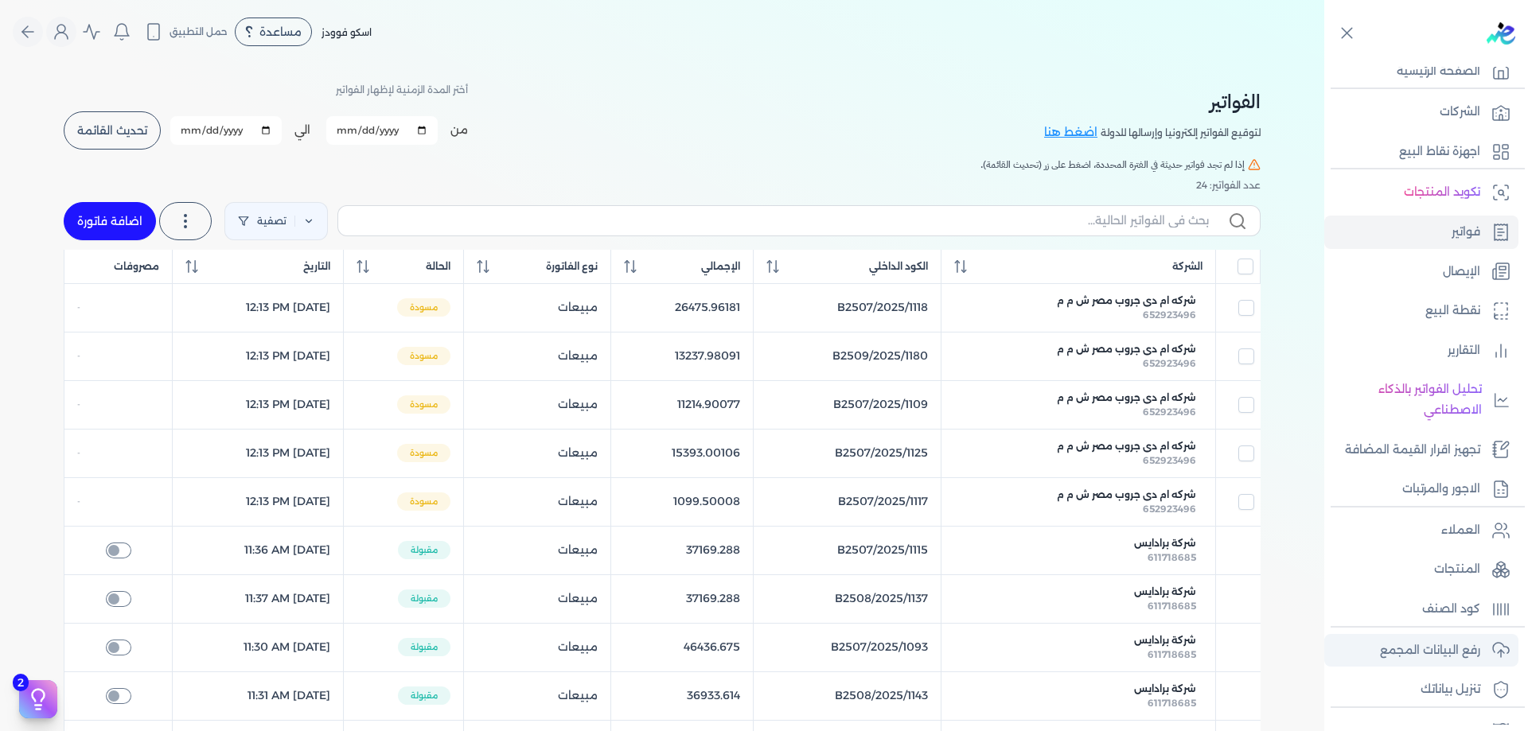
scroll to position [53, 0]
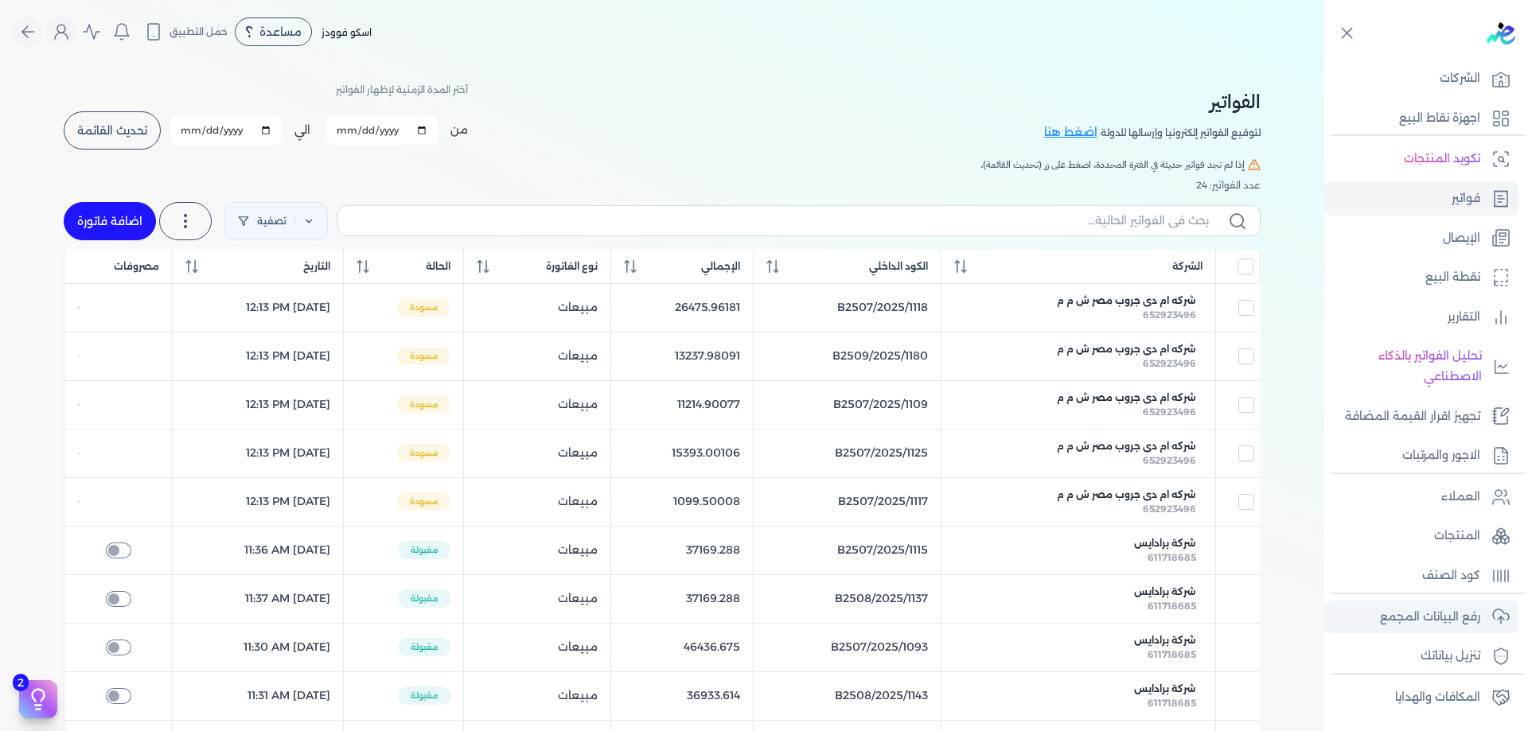
click at [1471, 632] on link "رفع البيانات المجمع" at bounding box center [1421, 617] width 194 height 33
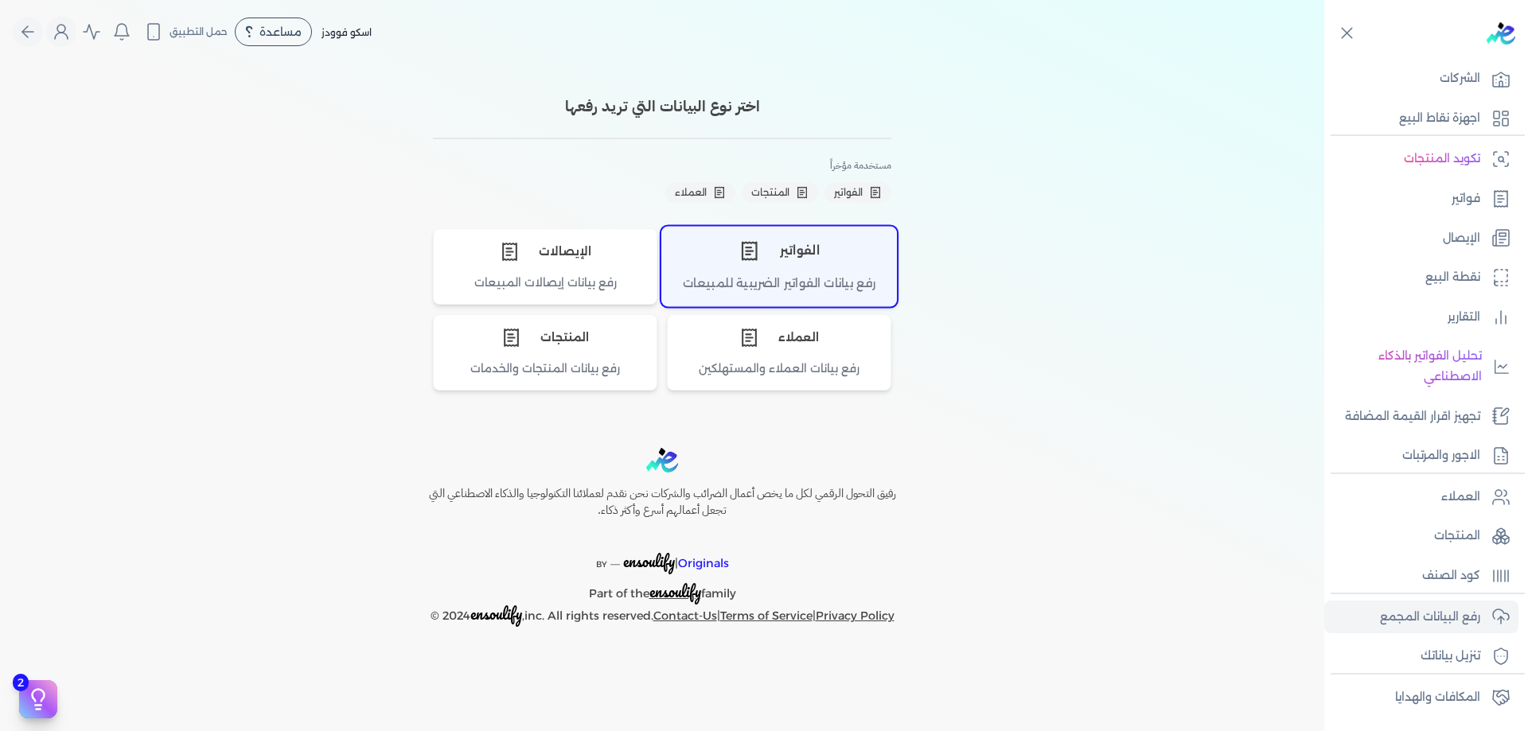
click at [812, 269] on div "الفواتير" at bounding box center [779, 251] width 234 height 48
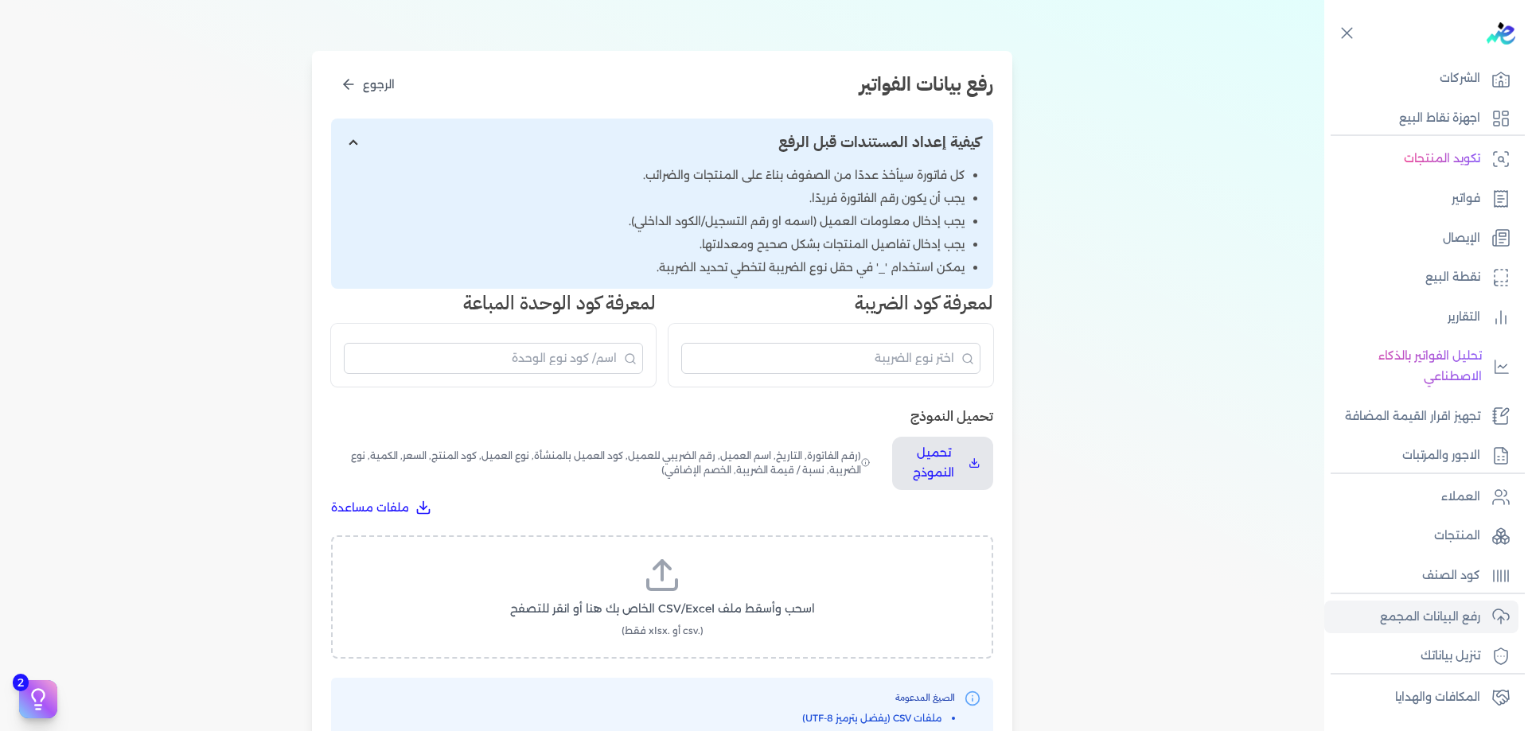
scroll to position [159, 0]
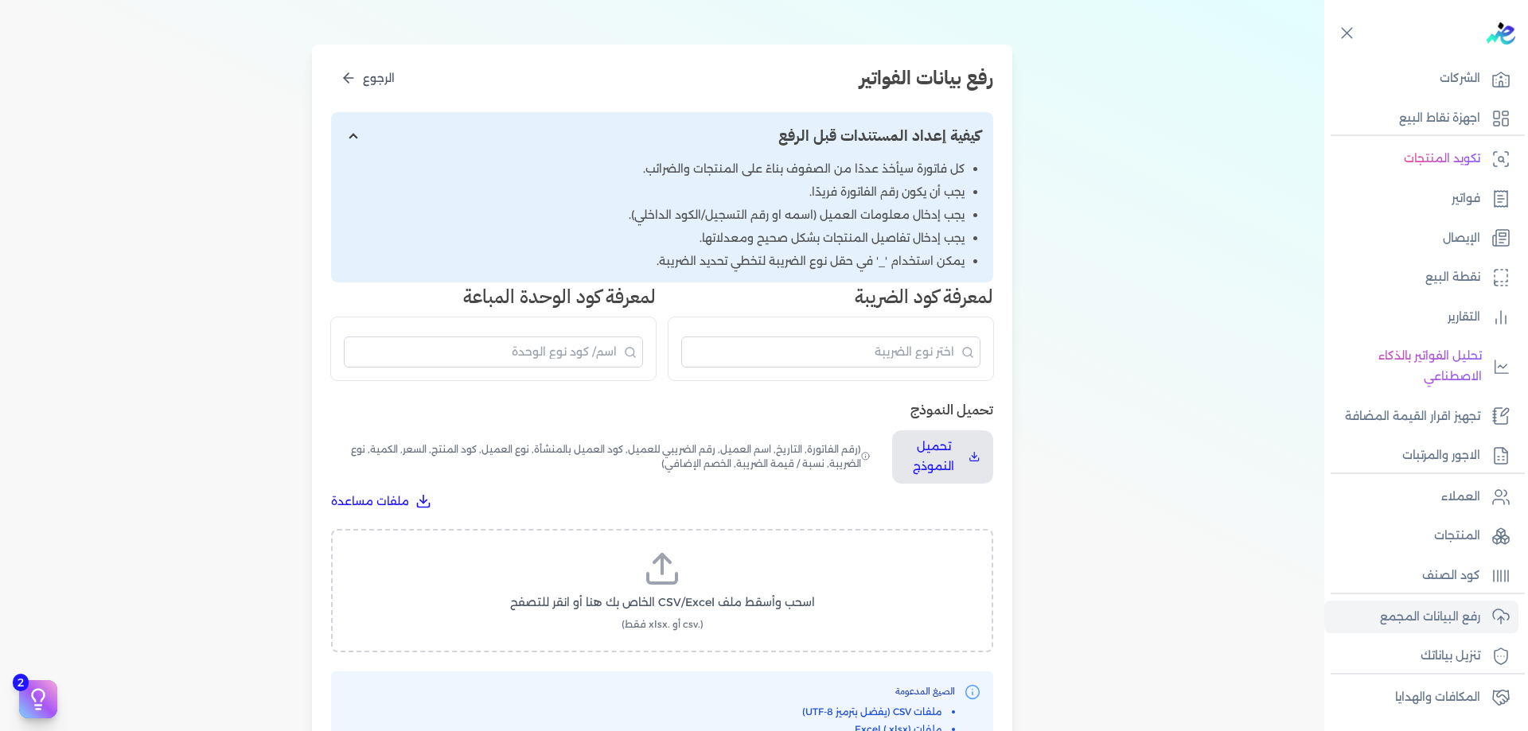
click at [681, 571] on icon at bounding box center [662, 569] width 38 height 38
click at [0, 0] on input "اسحب وأسقط ملف CSV/Excel الخاص بك هنا أو انقر للتصفح (.csv أو .xlsx فقط)" at bounding box center [0, 0] width 0 height 0
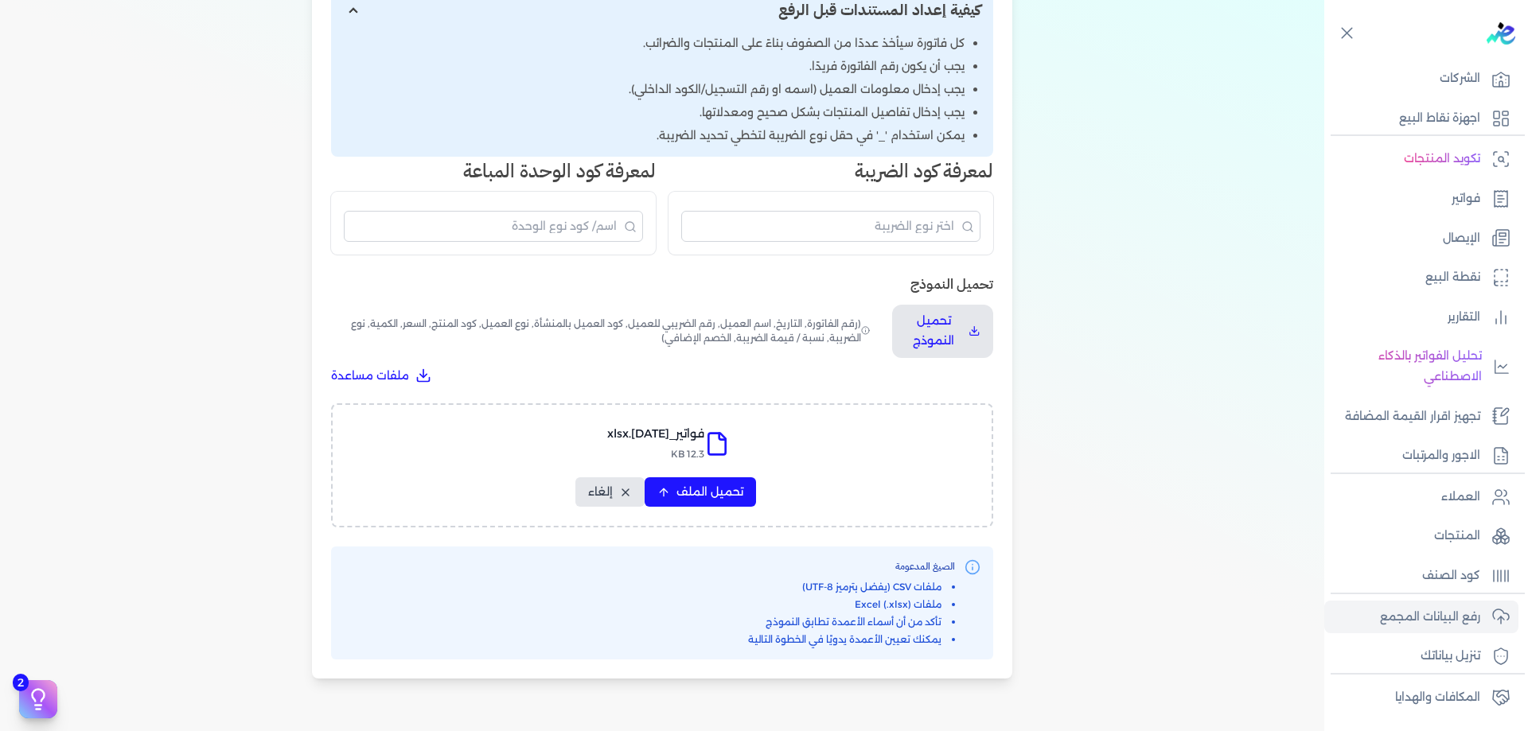
scroll to position [292, 0]
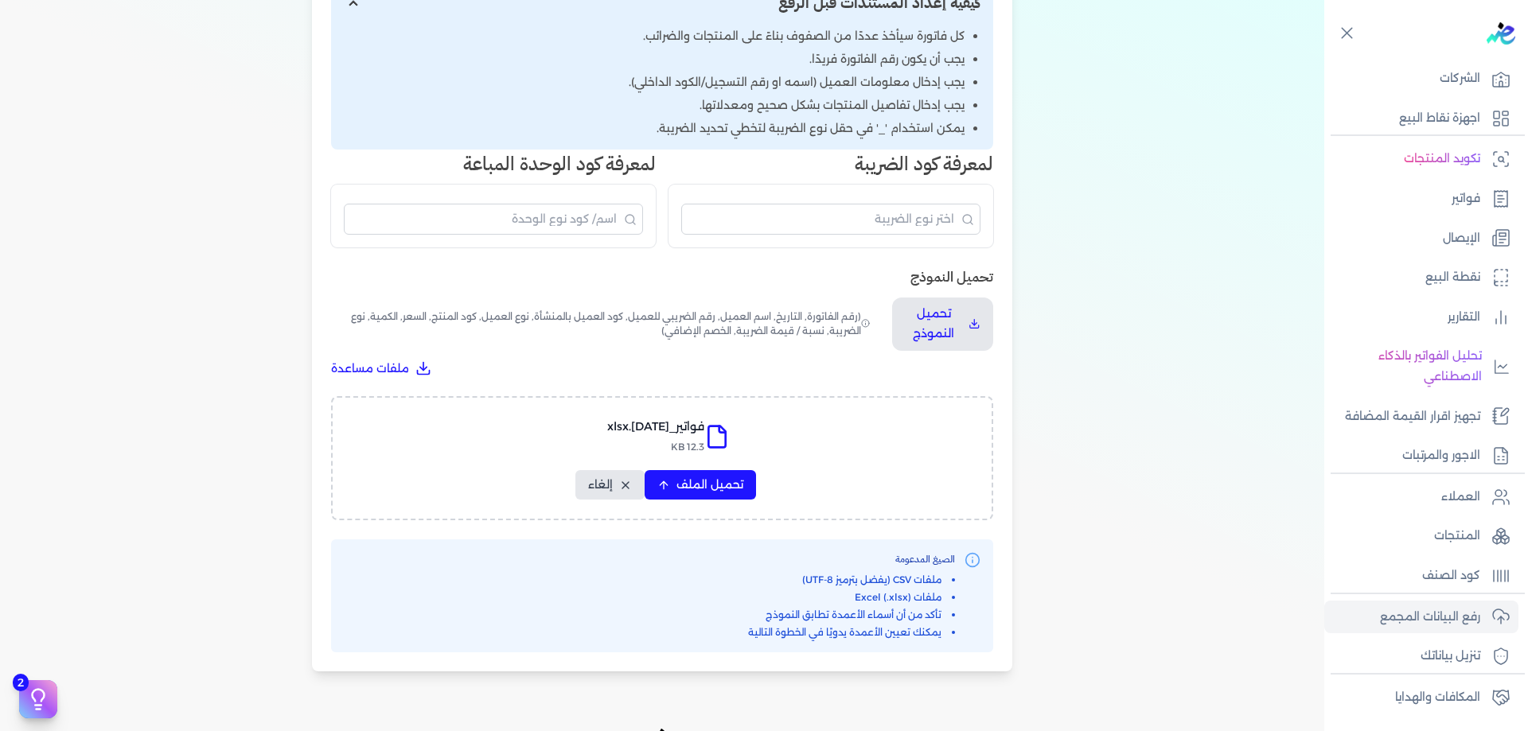
click at [729, 503] on div "فواتير_[DATE].xlsx 12.3 KB تحميل الملف إلغاء" at bounding box center [662, 458] width 662 height 124
click at [727, 479] on span "تحميل الملف" at bounding box center [709, 485] width 67 height 17
select select "رقم الفاتورة"
select select "الرقم الضريبي"
select select "الرقم التسلسلي الداخلي"
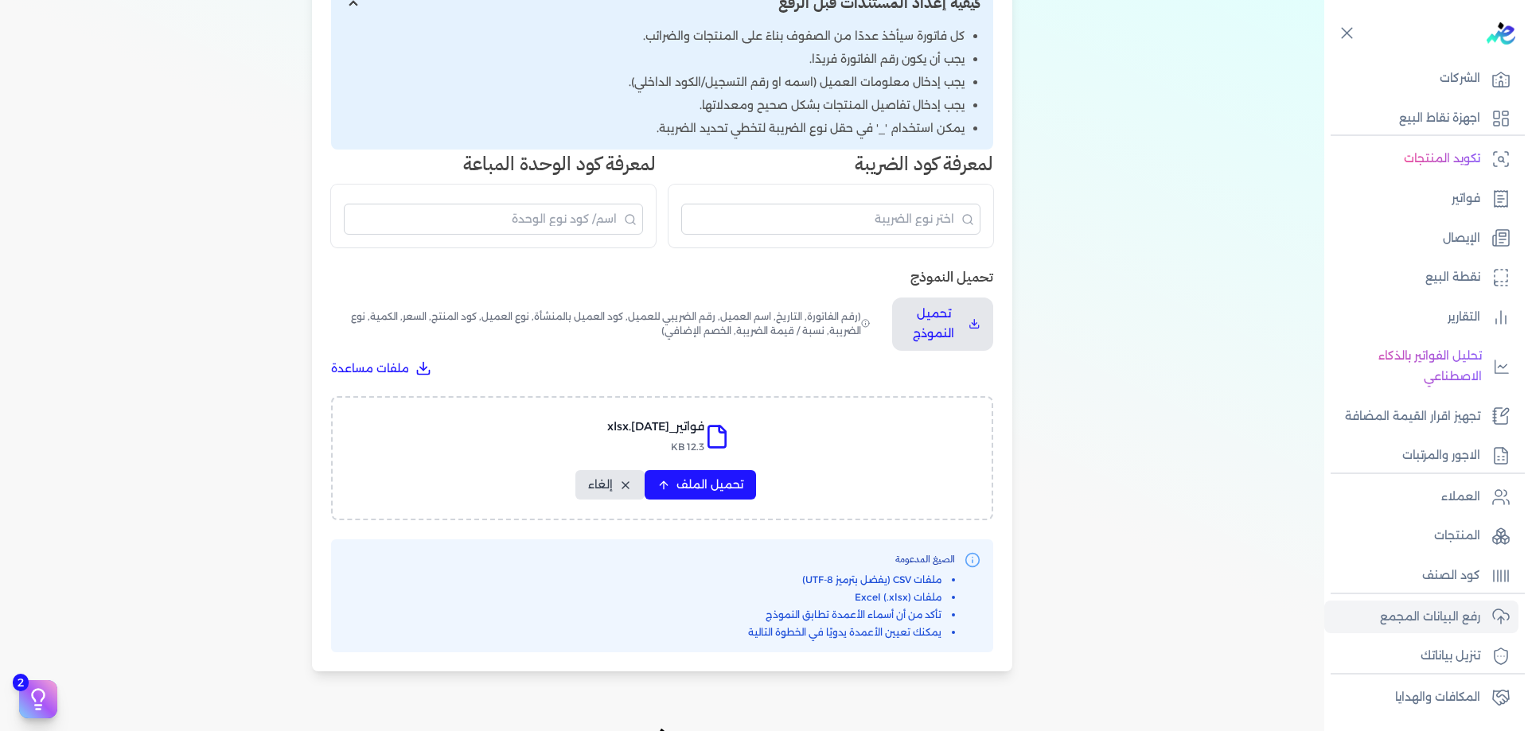
select select "سيريال المنتج"
select select "السعر"
select select "الكمية"
select select "خصم"
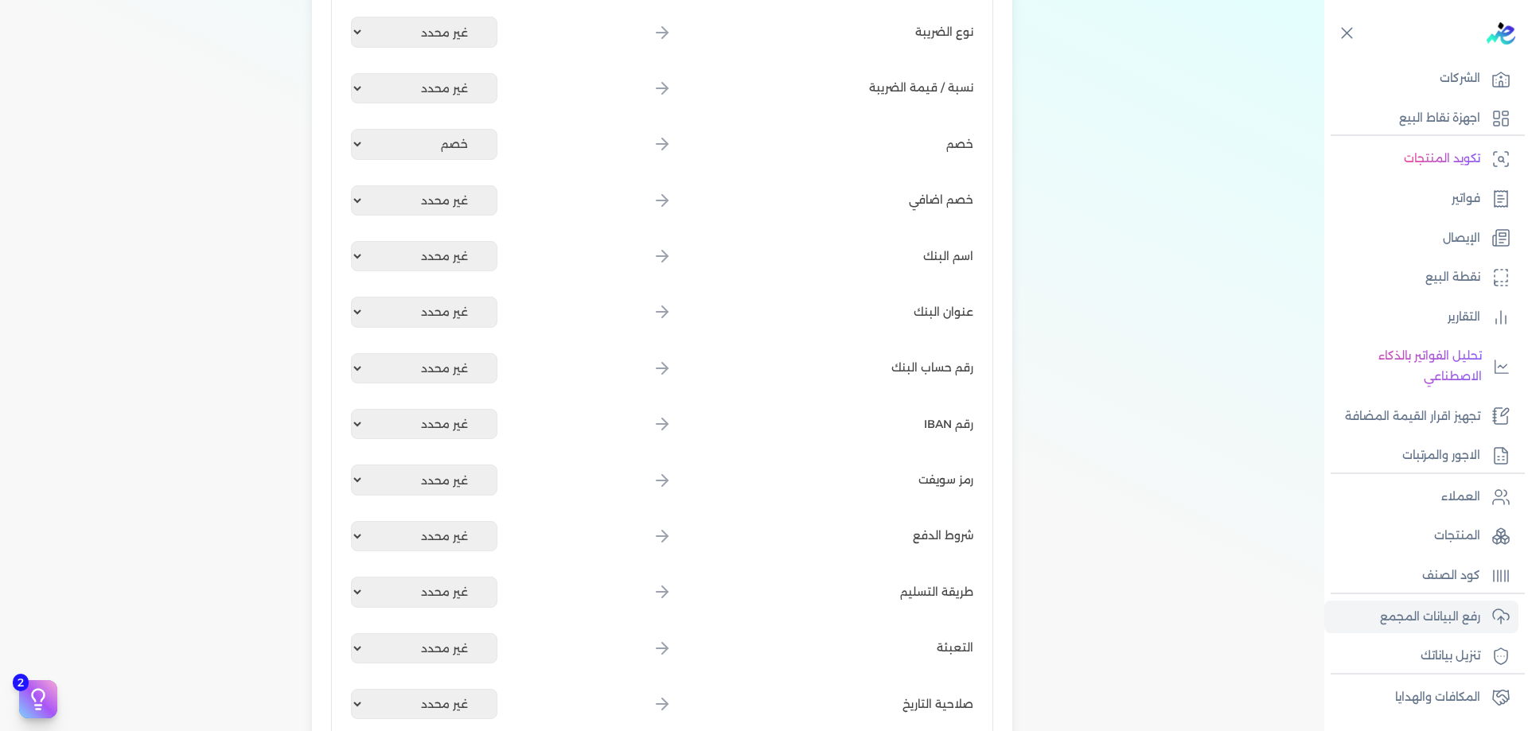
scroll to position [1939, 0]
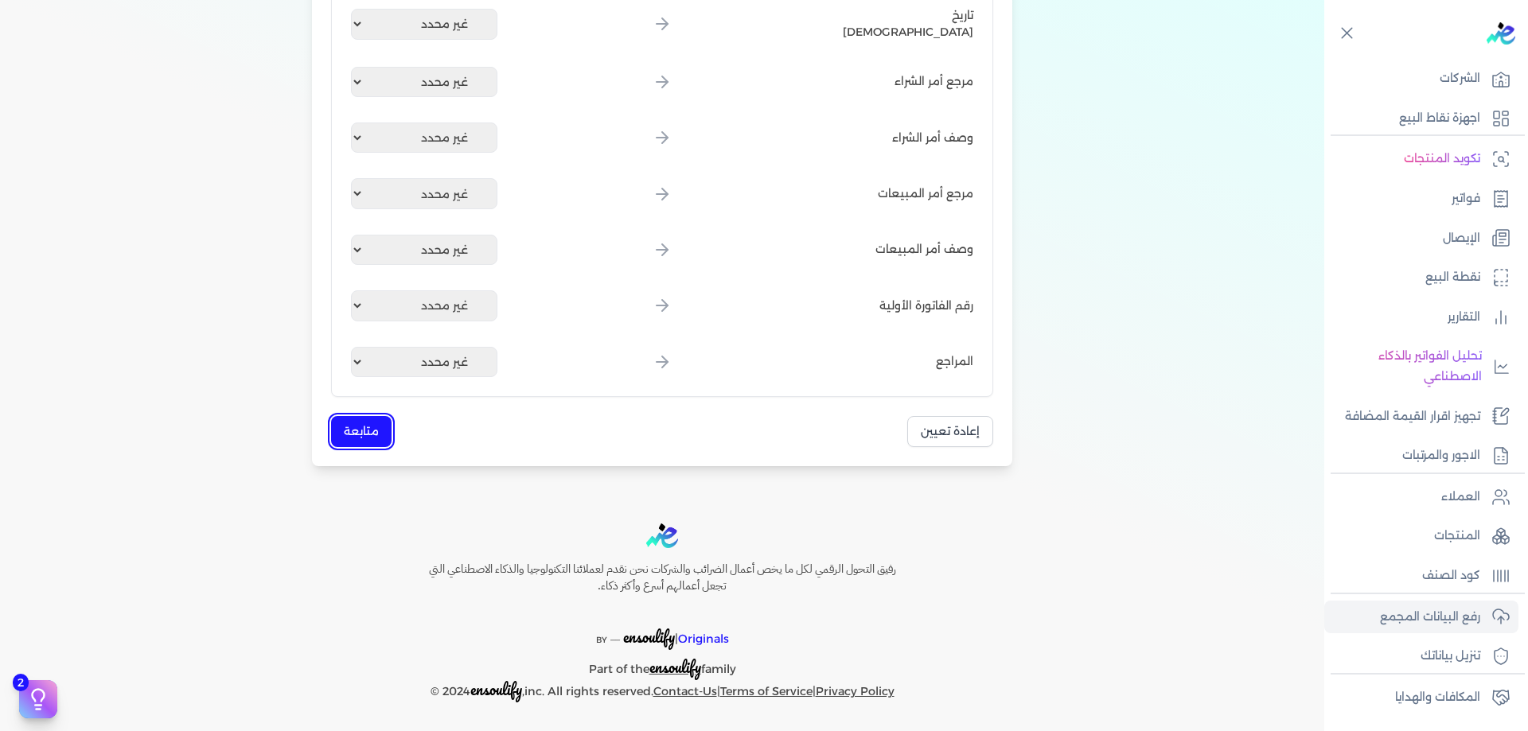
click at [372, 428] on button "متابعة" at bounding box center [361, 431] width 60 height 31
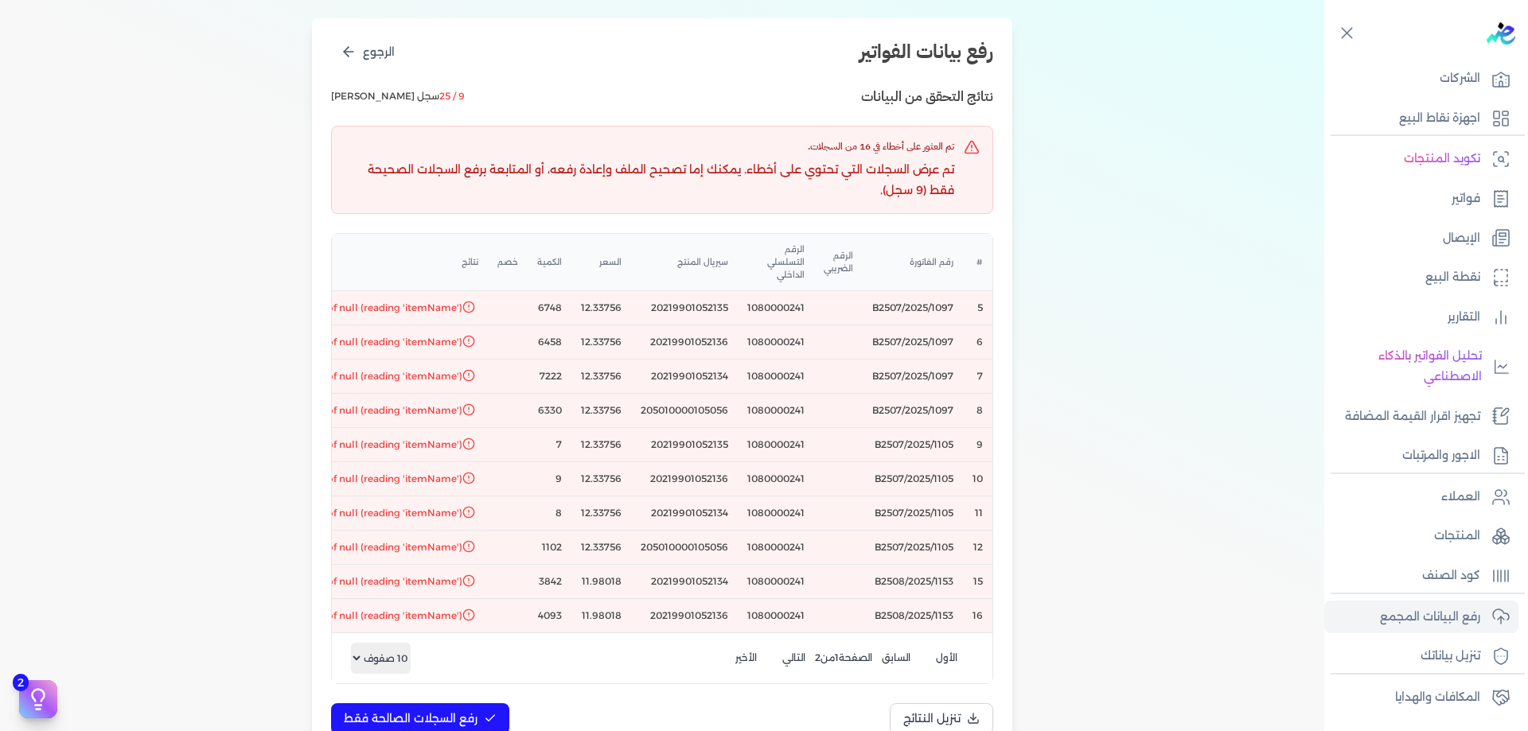
scroll to position [0, -127]
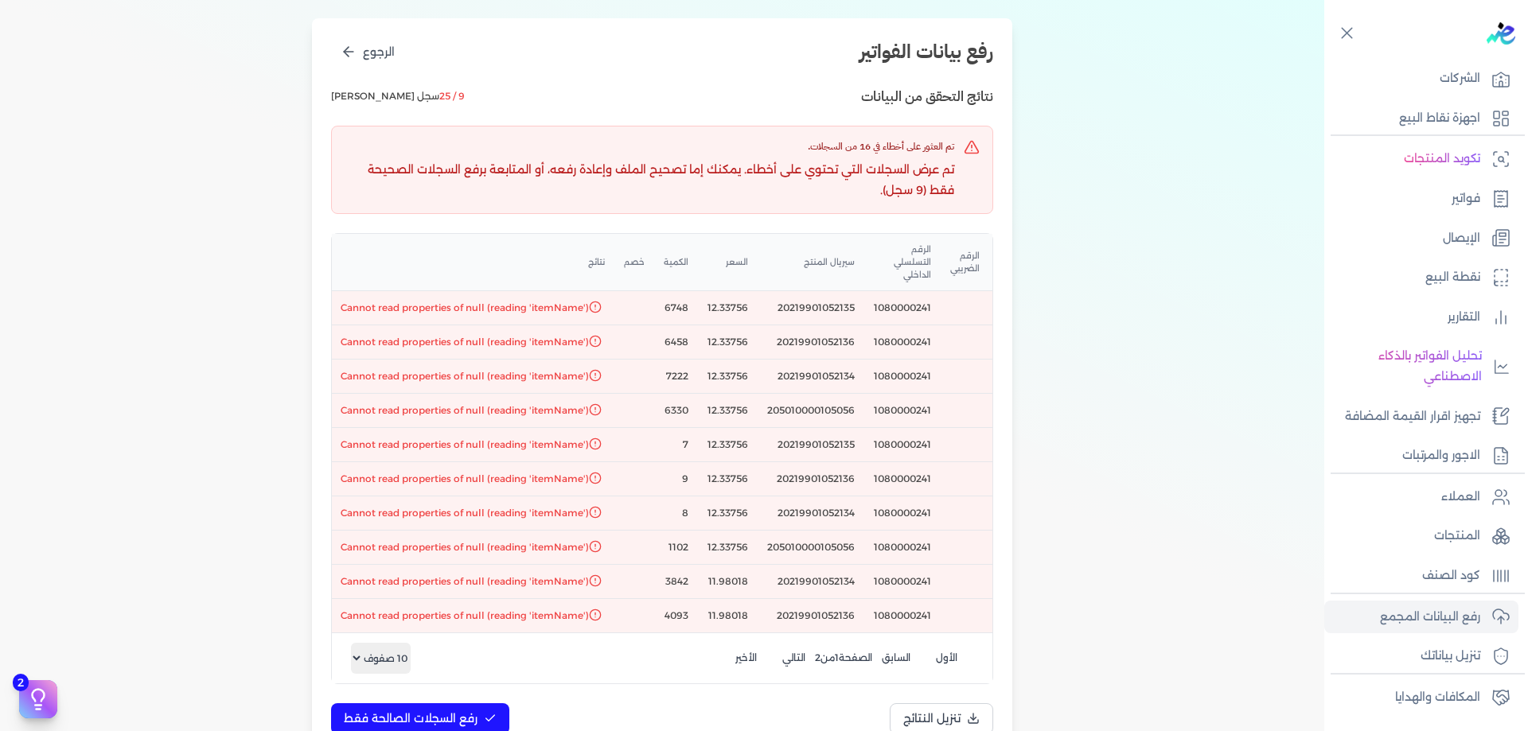
click at [208, 282] on div "1 اختيار النوع 2 رفع الملف 3 تعيين الأعمدة 4 مراجعة ومعالجة رفع بيانات الفواتير…" at bounding box center [662, 328] width 1324 height 901
click at [1475, 529] on p "المنتجات" at bounding box center [1457, 536] width 46 height 21
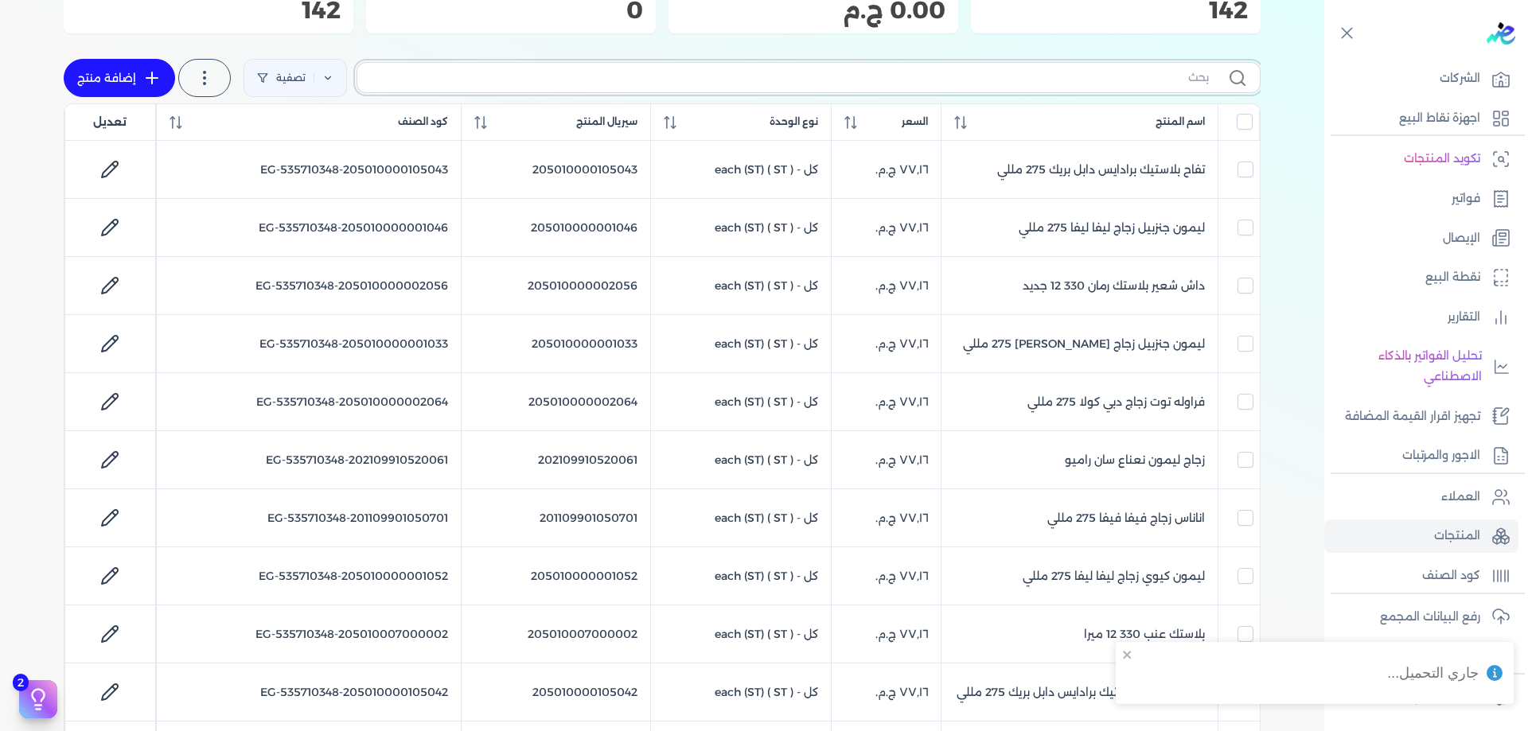
click at [954, 83] on input "text" at bounding box center [789, 77] width 839 height 17
paste input "20219901052135"
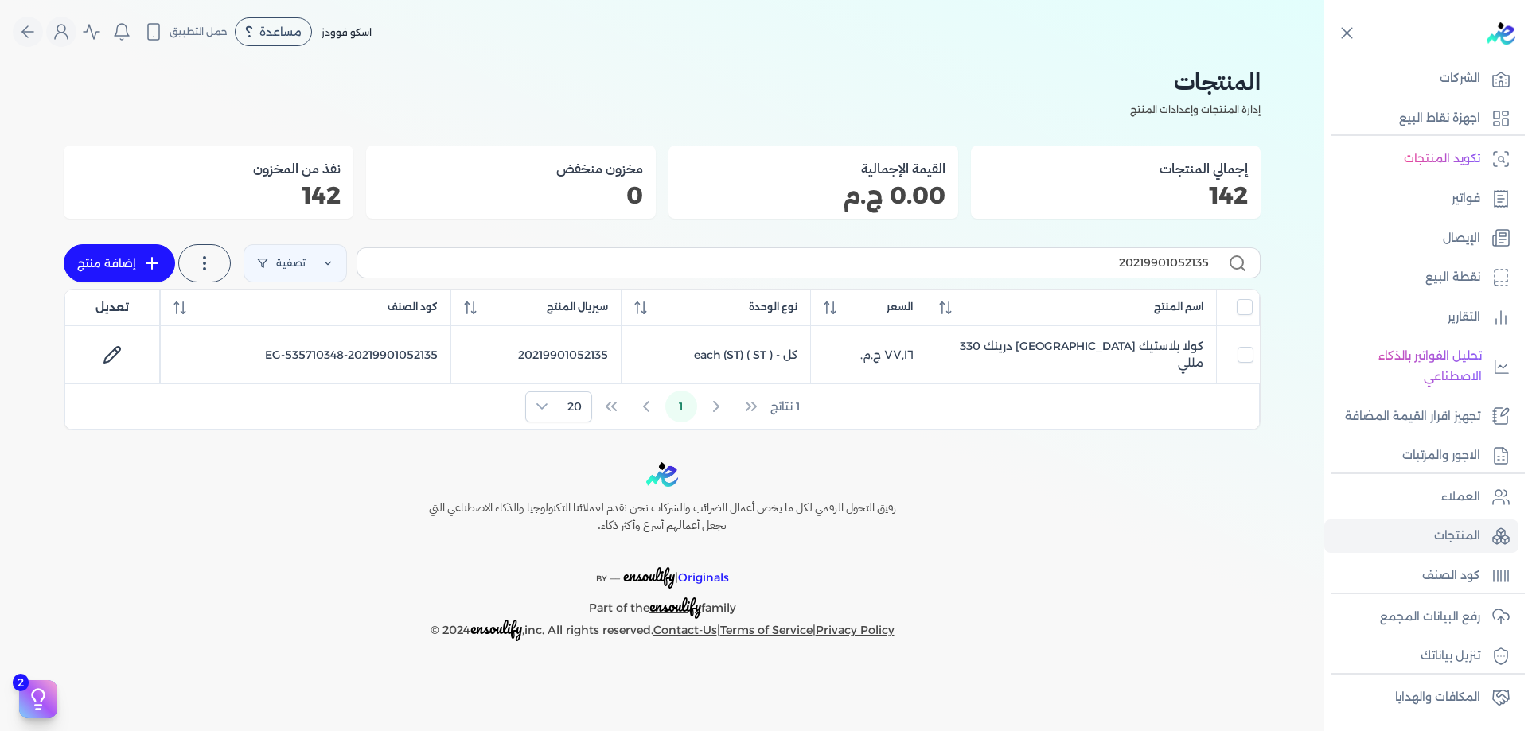
click at [1188, 246] on div "20219901052135 تصفية استخرج المنتجات إضافة منتج" at bounding box center [662, 263] width 1197 height 51
drag, startPoint x: 1188, startPoint y: 246, endPoint x: 1186, endPoint y: 259, distance: 13.0
click at [1188, 248] on div "20219901052135 تصفية استخرج المنتجات إضافة منتج" at bounding box center [662, 263] width 1197 height 51
click at [1186, 259] on input "20219901052135" at bounding box center [789, 263] width 839 height 17
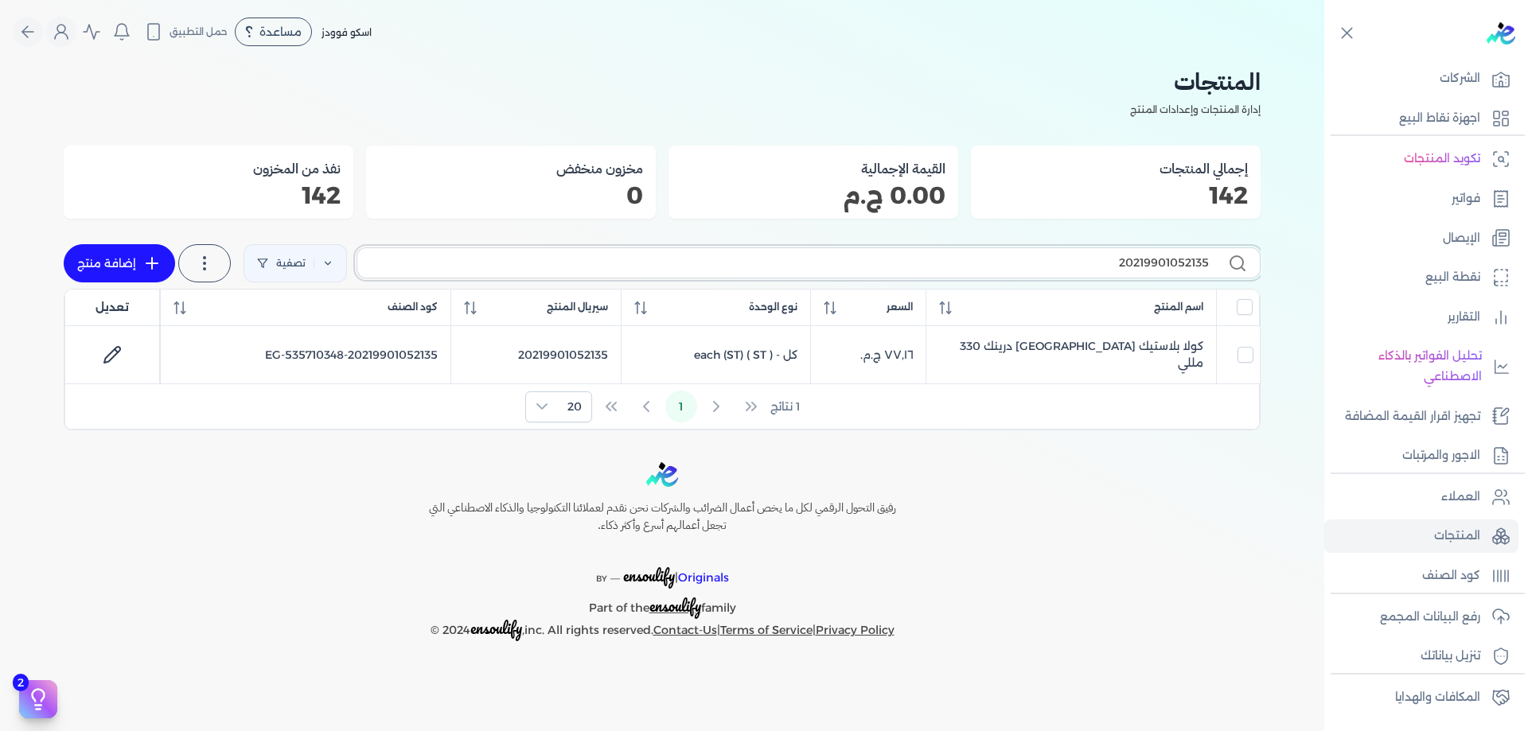
click at [1186, 259] on input "20219901052135" at bounding box center [789, 263] width 839 height 17
paste input "4"
click at [1149, 267] on input "20219901052134" at bounding box center [789, 263] width 839 height 17
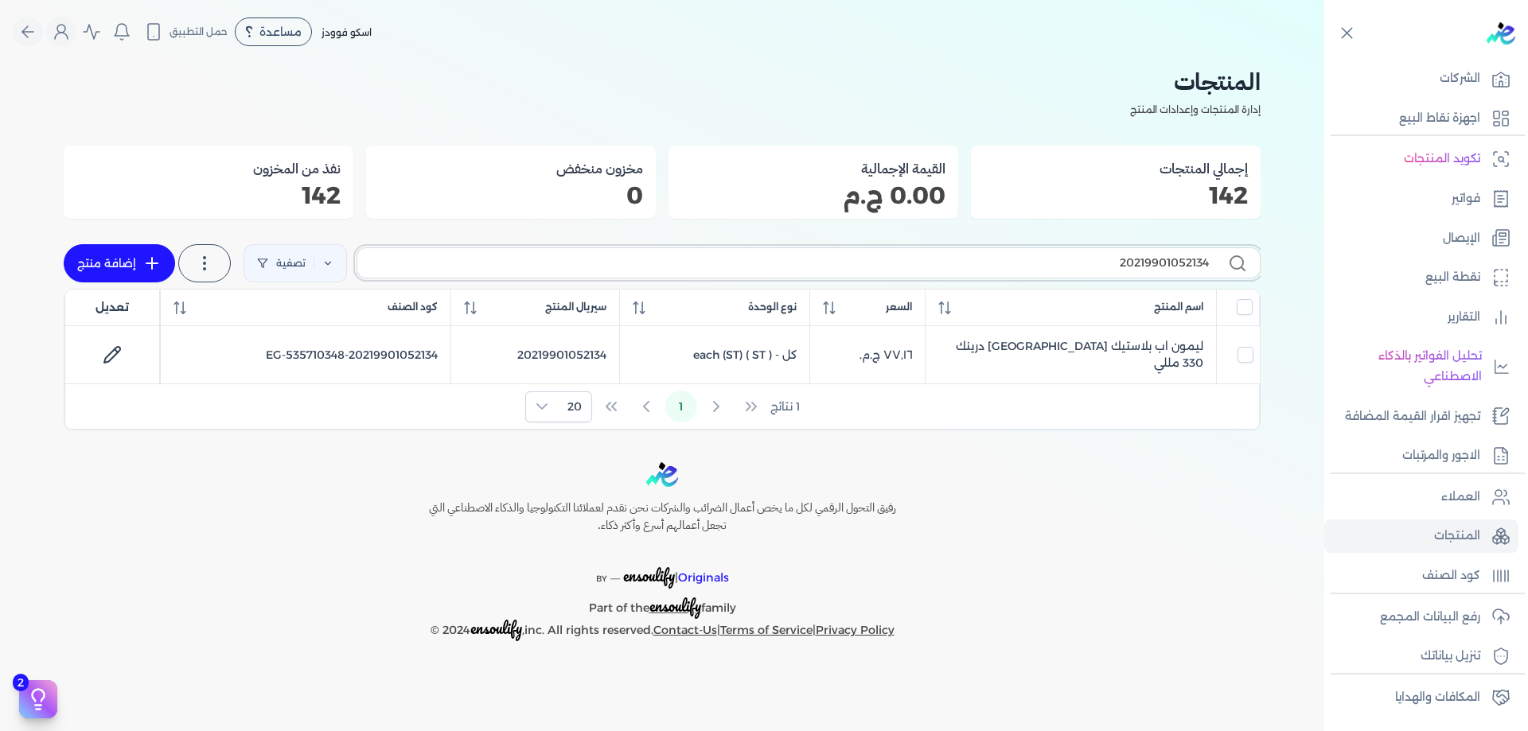
paste input "6"
click at [1150, 262] on input "20219901052136" at bounding box center [789, 263] width 839 height 17
paste input "501000010505"
type input "205010000105056"
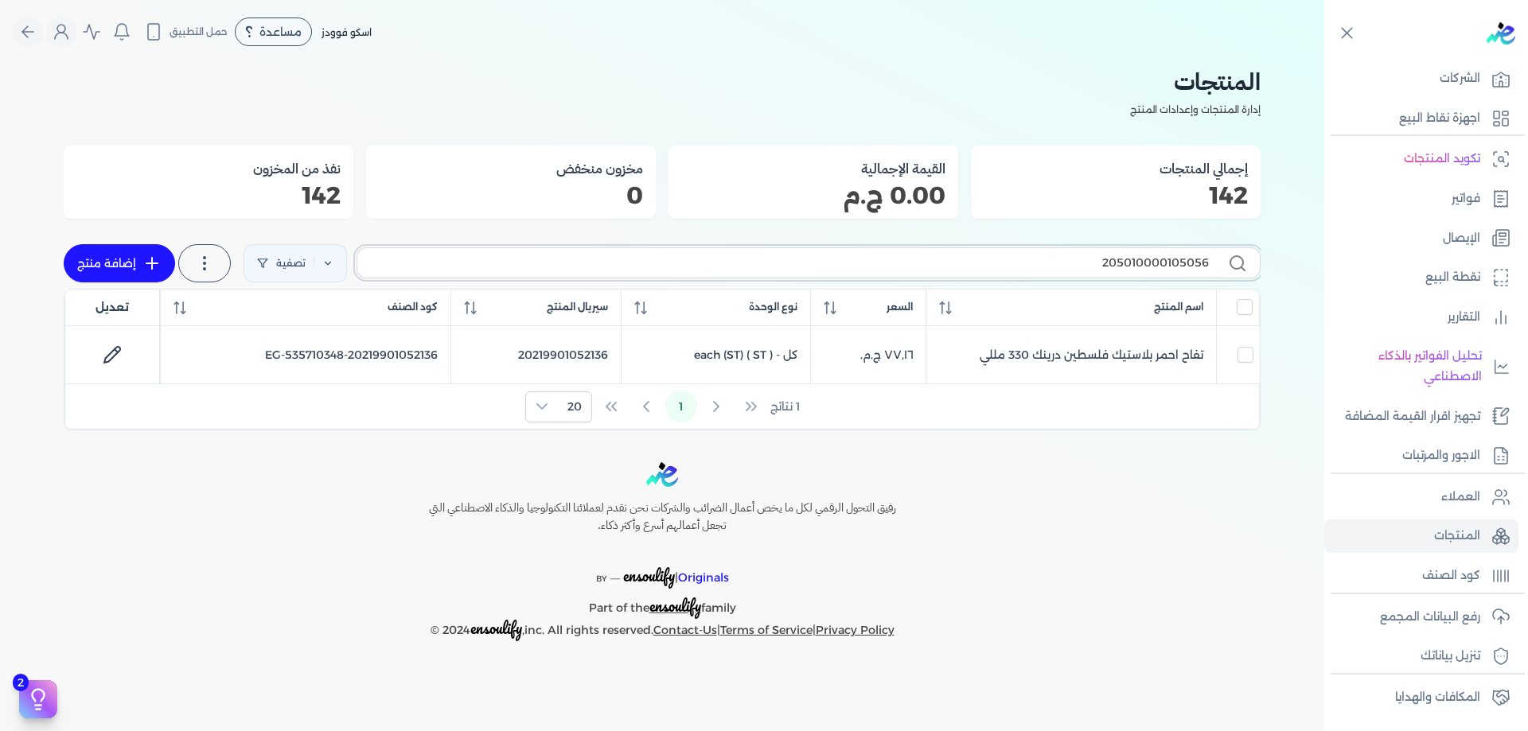
checkbox input "false"
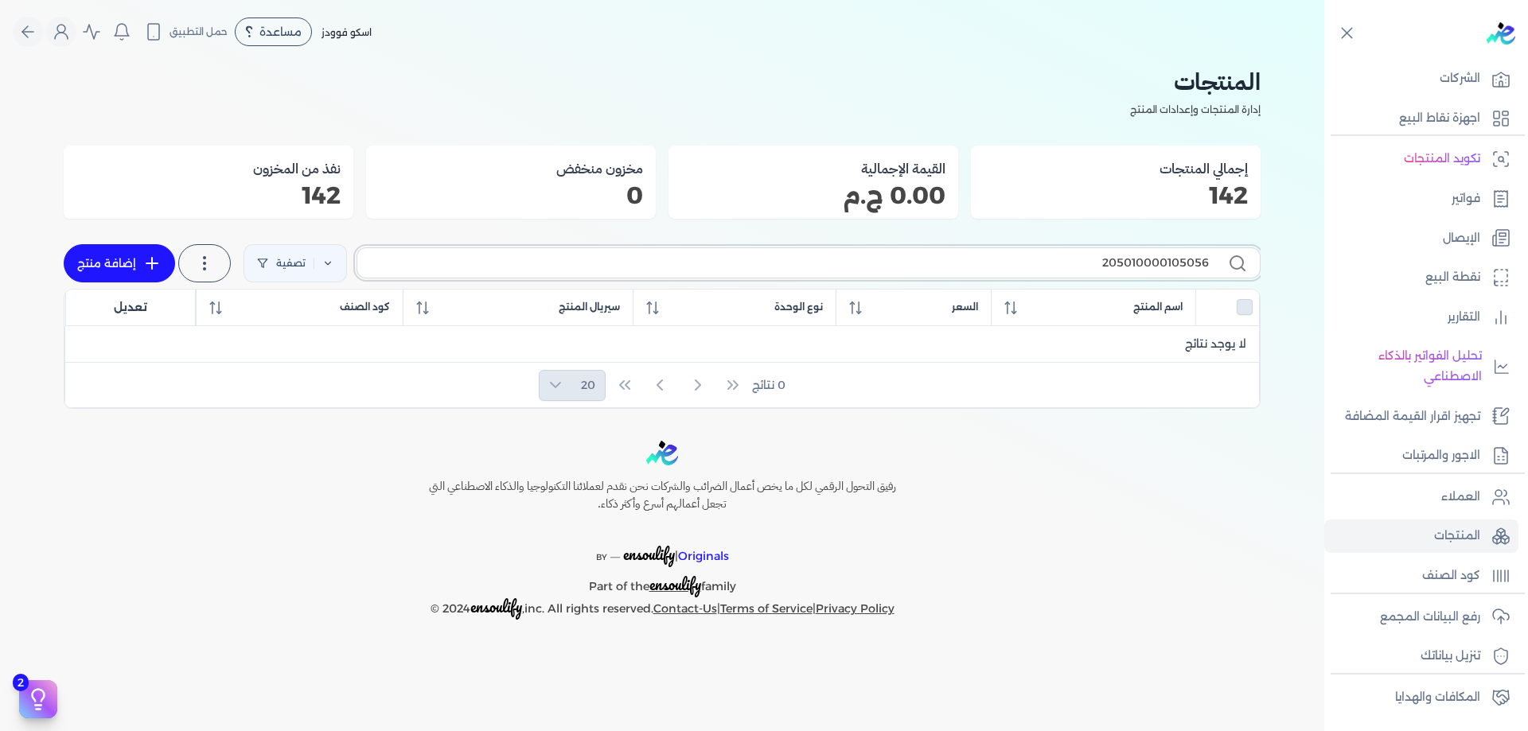
click at [1150, 262] on input "205010000105056" at bounding box center [789, 263] width 839 height 17
checkbox input "false"
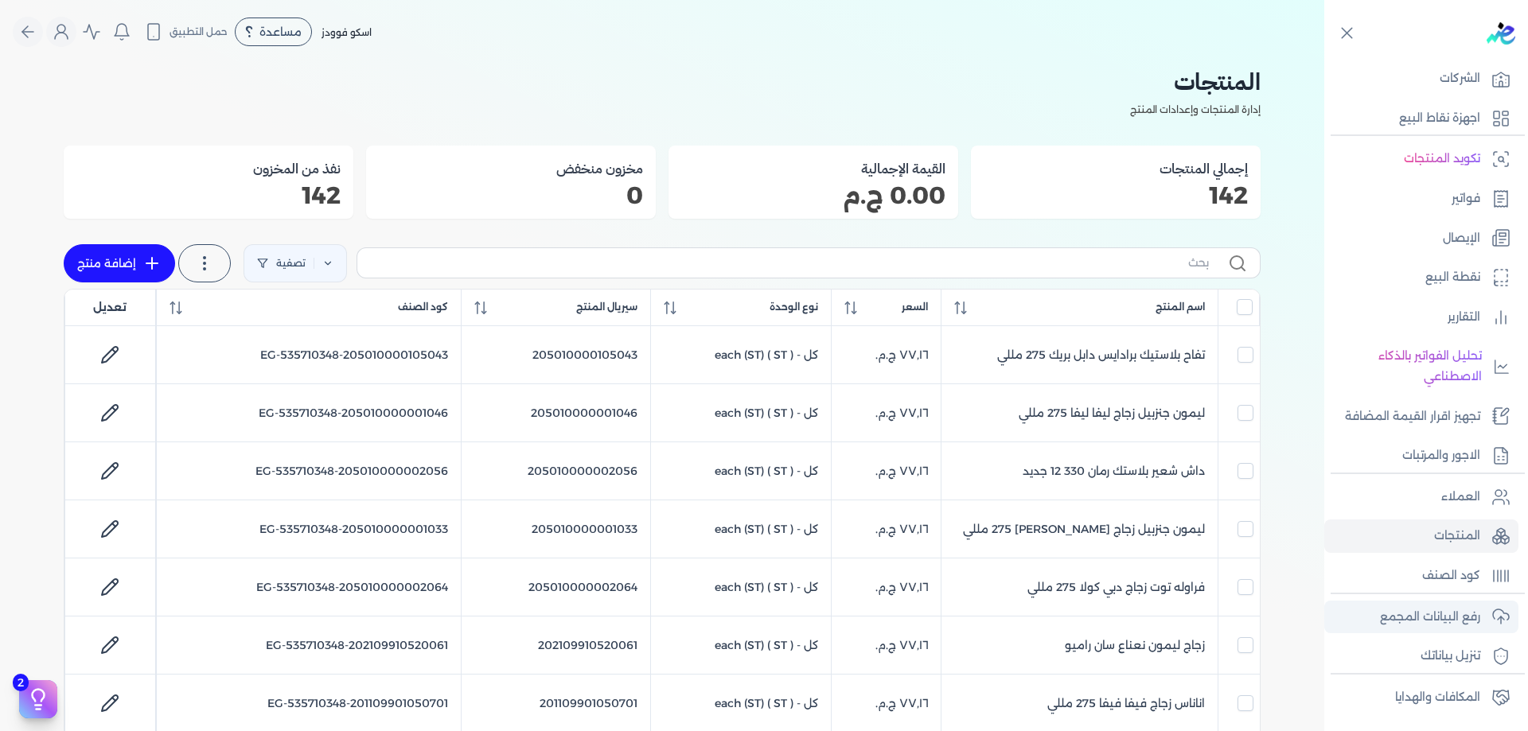
click at [1452, 614] on p "رفع البيانات المجمع" at bounding box center [1430, 617] width 100 height 21
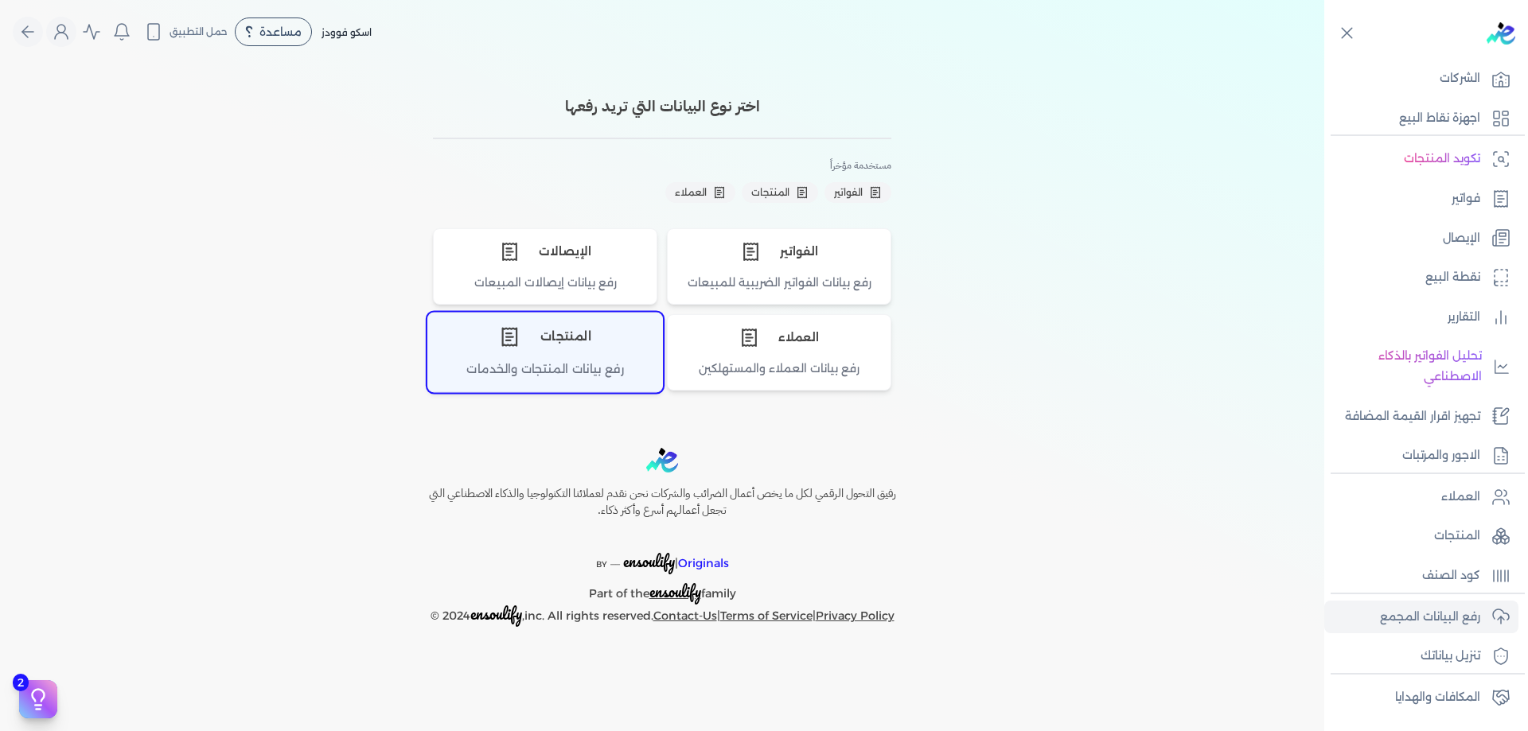
click at [552, 345] on div "المنتجات" at bounding box center [545, 338] width 234 height 48
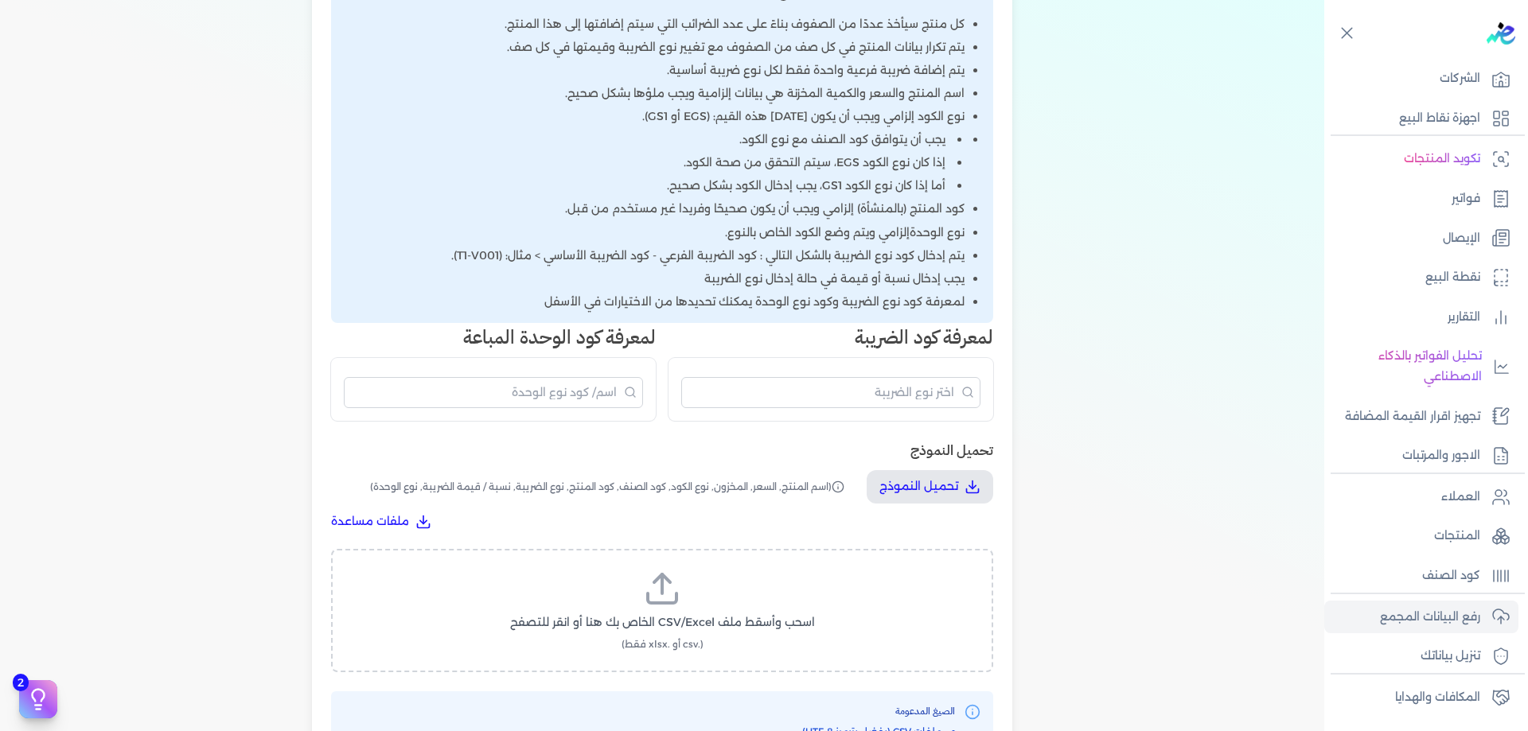
scroll to position [318, 0]
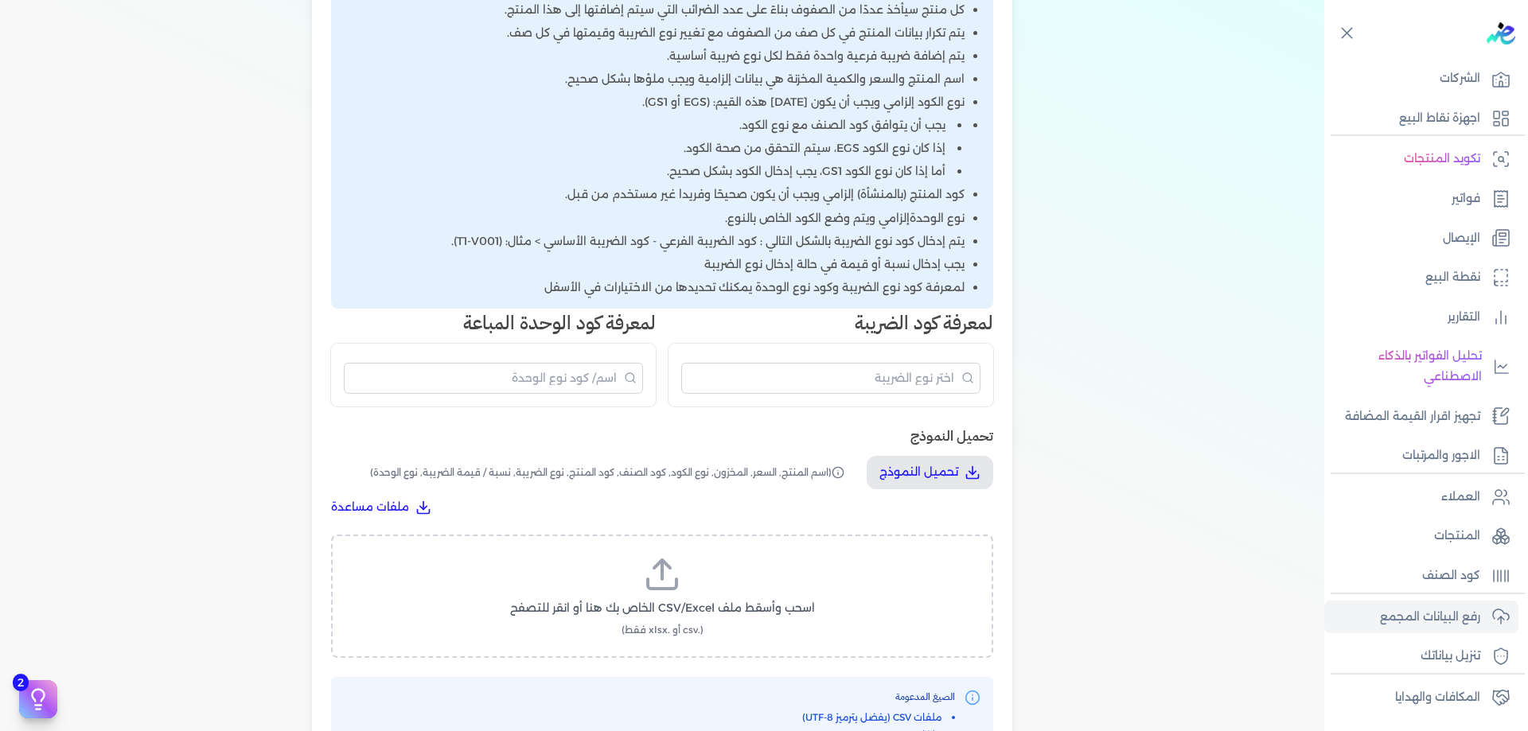
click at [721, 539] on div "اسحب وأسقط ملف CSV/Excel الخاص بك هنا أو انقر للتصفح (.csv أو .xlsx فقط)" at bounding box center [662, 596] width 662 height 123
click at [713, 566] on label "اسحب وأسقط ملف CSV/Excel الخاص بك هنا أو انقر للتصفح (.csv أو .xlsx فقط)" at bounding box center [662, 596] width 621 height 82
click at [0, 0] on input "اسحب وأسقط ملف CSV/Excel الخاص بك هنا أو انقر للتصفح (.csv أو .xlsx فقط)" at bounding box center [0, 0] width 0 height 0
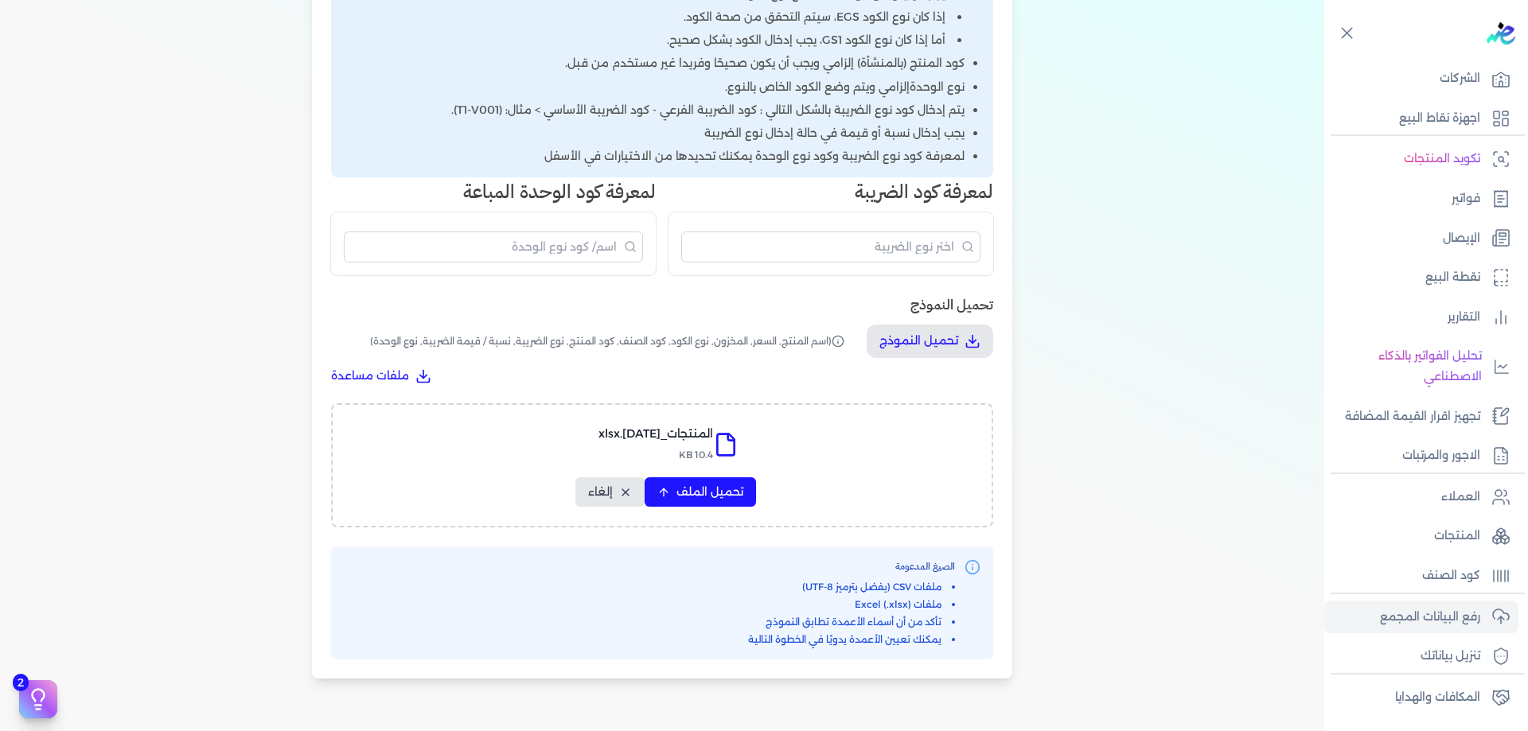
scroll to position [451, 0]
click at [733, 503] on button "تحميل الملف" at bounding box center [700, 490] width 111 height 29
select select "اسم المنتج"
select select "السعر"
select select "نوع الكود"
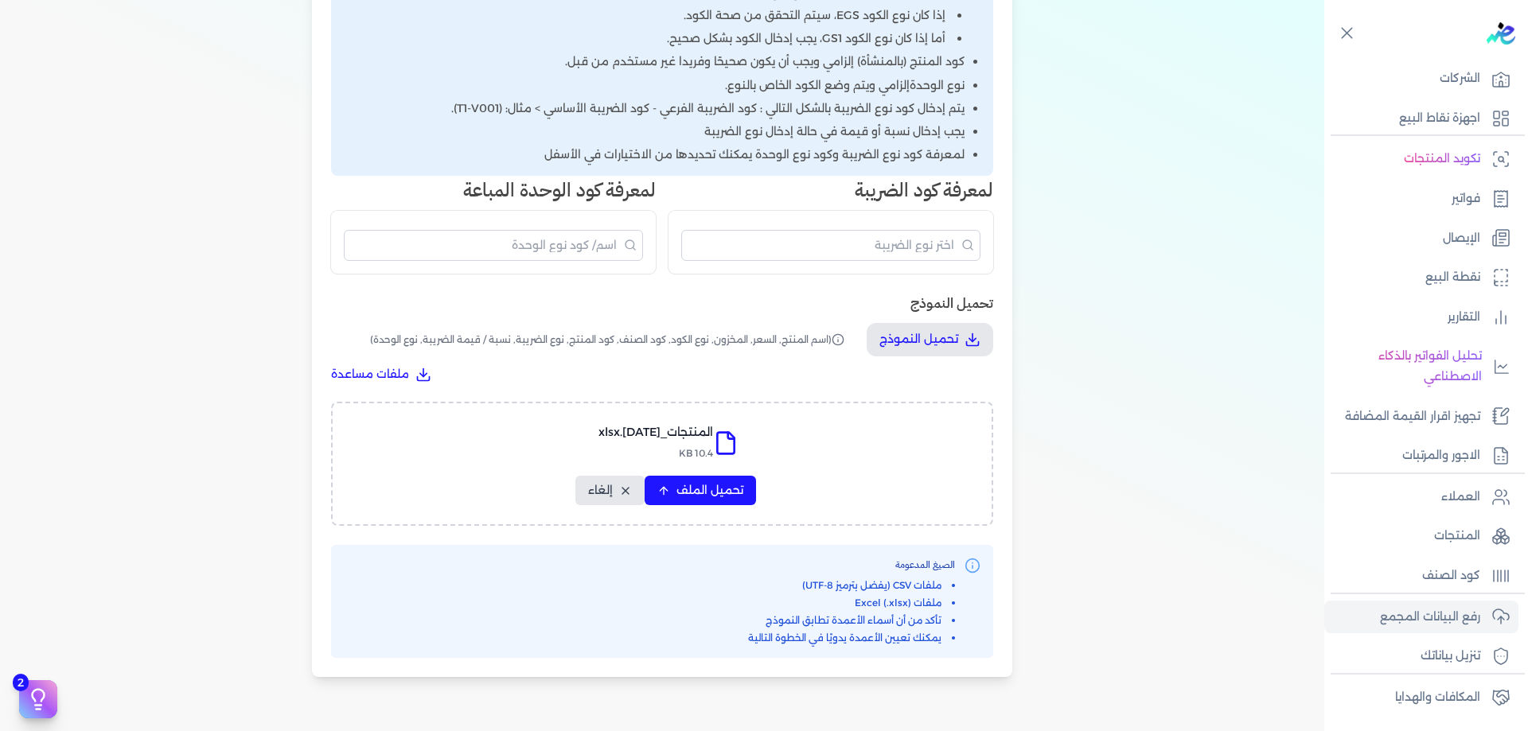
select select "كود الصنف"
select select "سيريال المنتج"
select select "نوع الضريبة"
select select "نوع الوحدة"
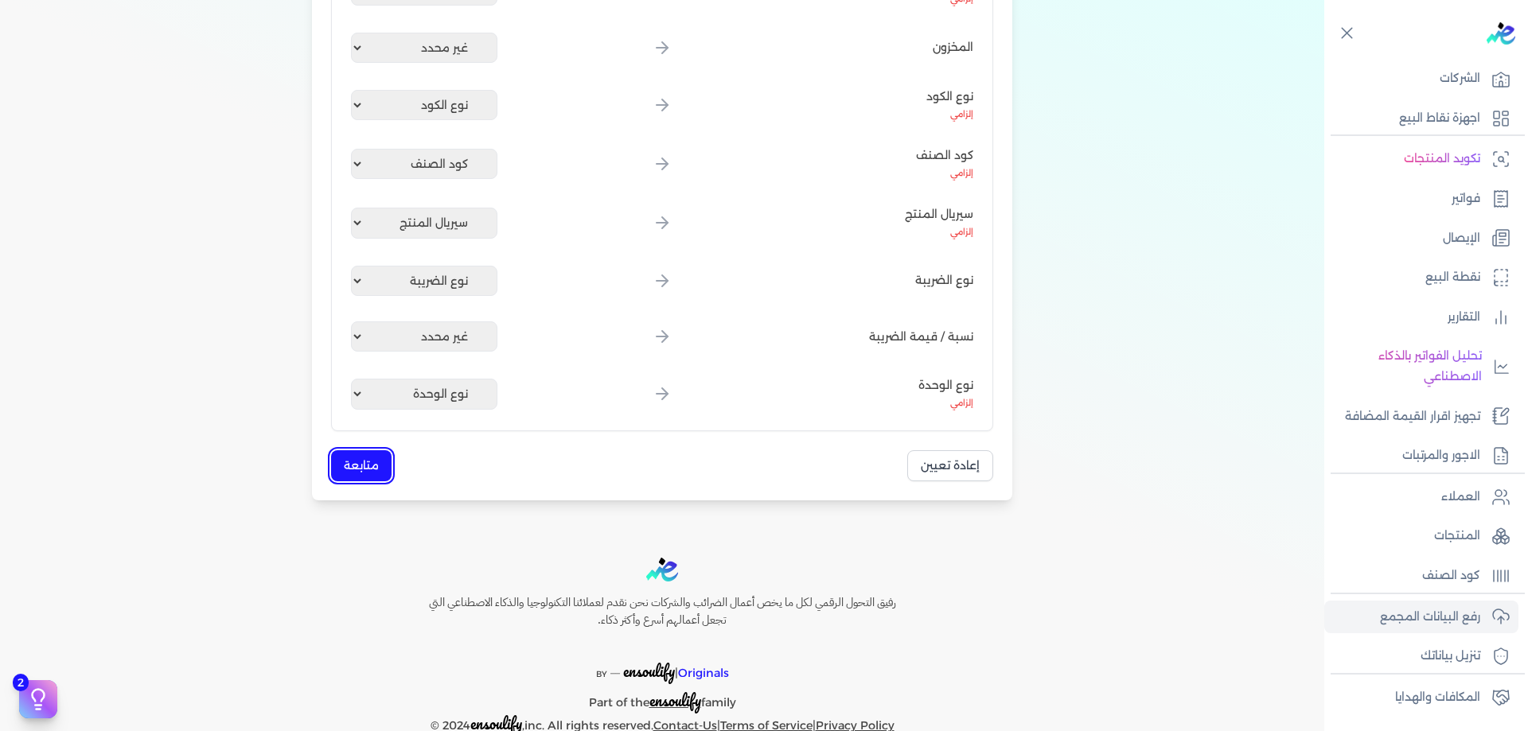
click at [352, 454] on button "متابعة" at bounding box center [361, 465] width 60 height 31
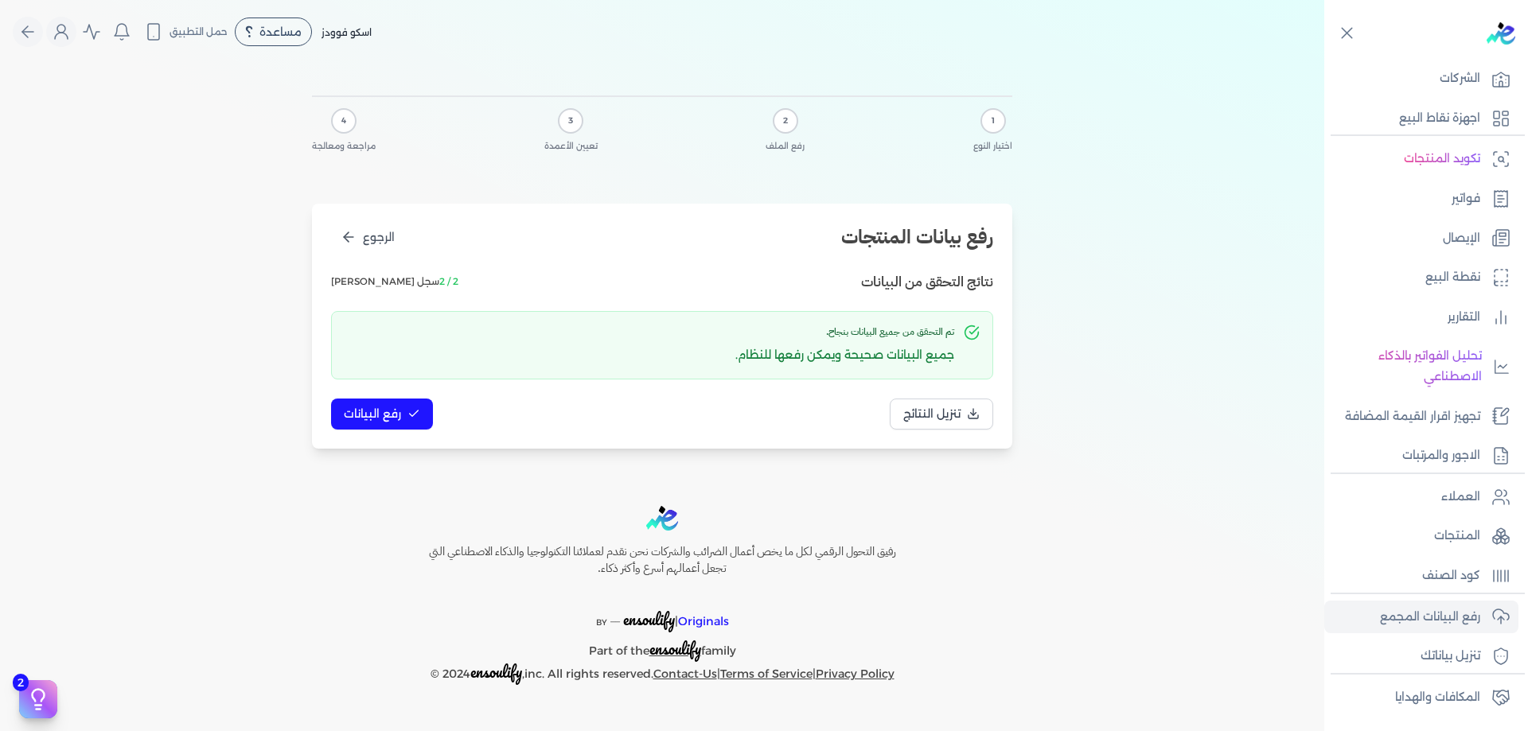
click at [436, 415] on div "تنزيل النتائج رفع البيانات" at bounding box center [662, 414] width 662 height 31
click at [411, 415] on icon at bounding box center [413, 413] width 13 height 13
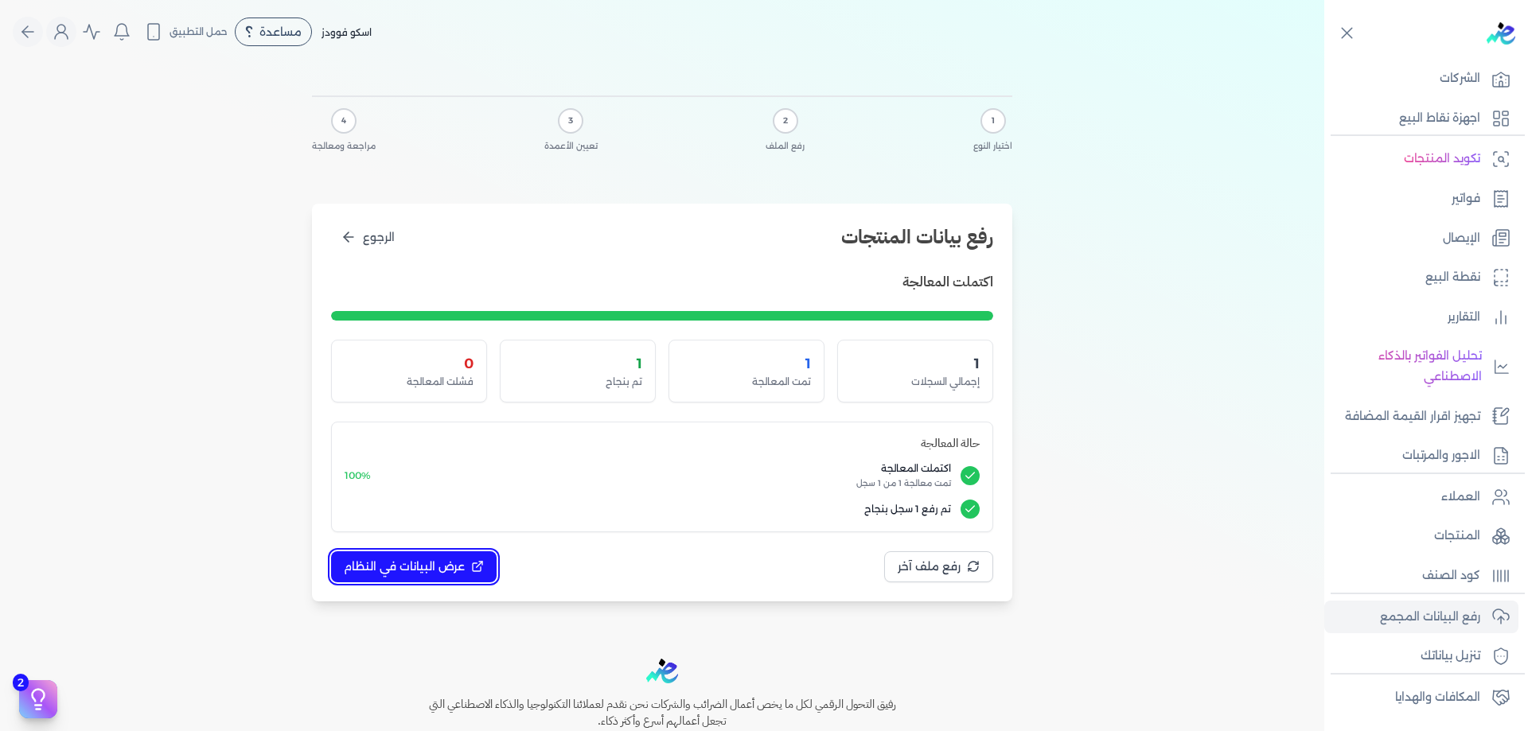
click at [485, 552] on button "عرض البيانات في النظام" at bounding box center [414, 566] width 166 height 31
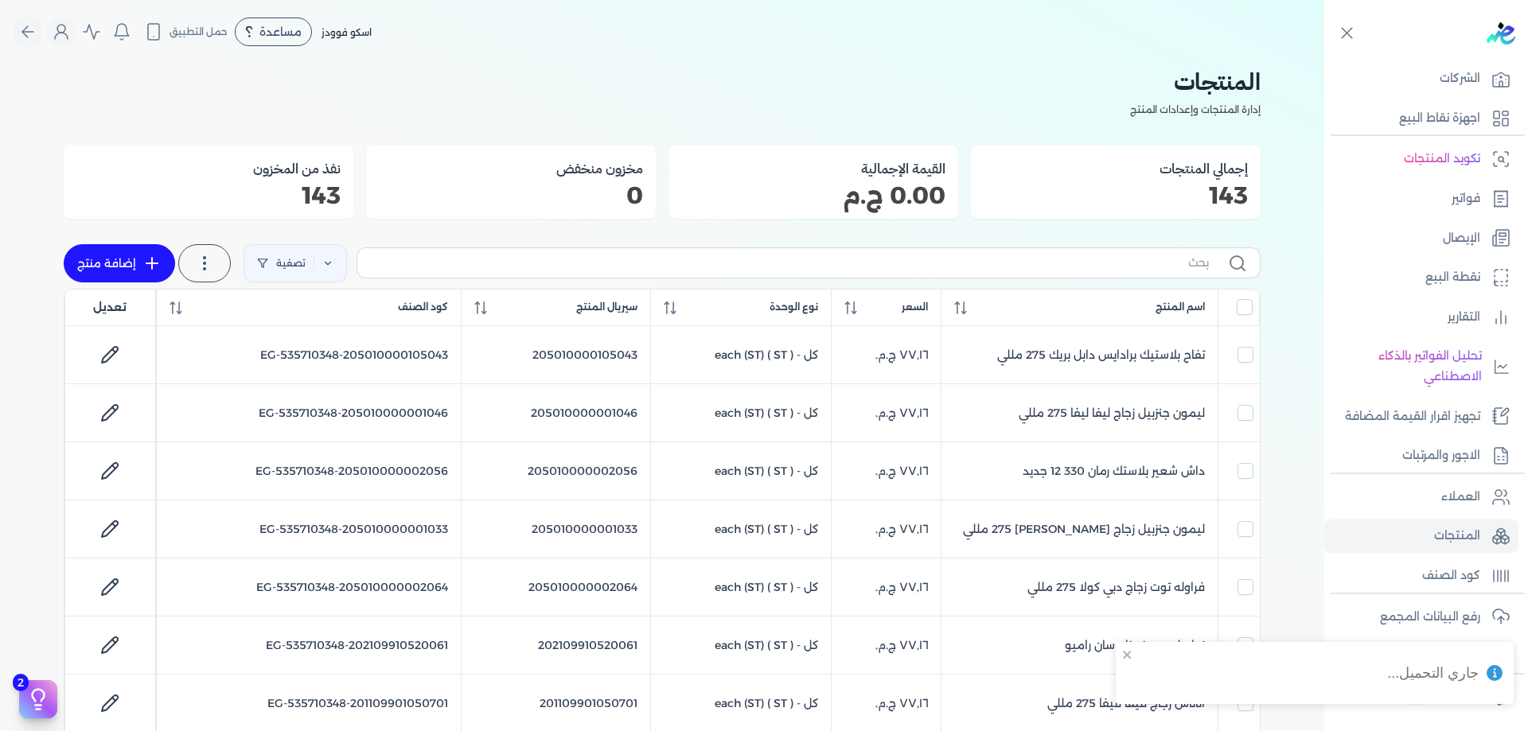
click at [1142, 248] on label at bounding box center [809, 262] width 904 height 30
click at [1142, 255] on input "text" at bounding box center [789, 263] width 839 height 17
click at [1152, 274] on label at bounding box center [809, 262] width 904 height 30
click at [1152, 271] on input "text" at bounding box center [789, 263] width 839 height 17
click at [1152, 272] on label at bounding box center [809, 262] width 904 height 30
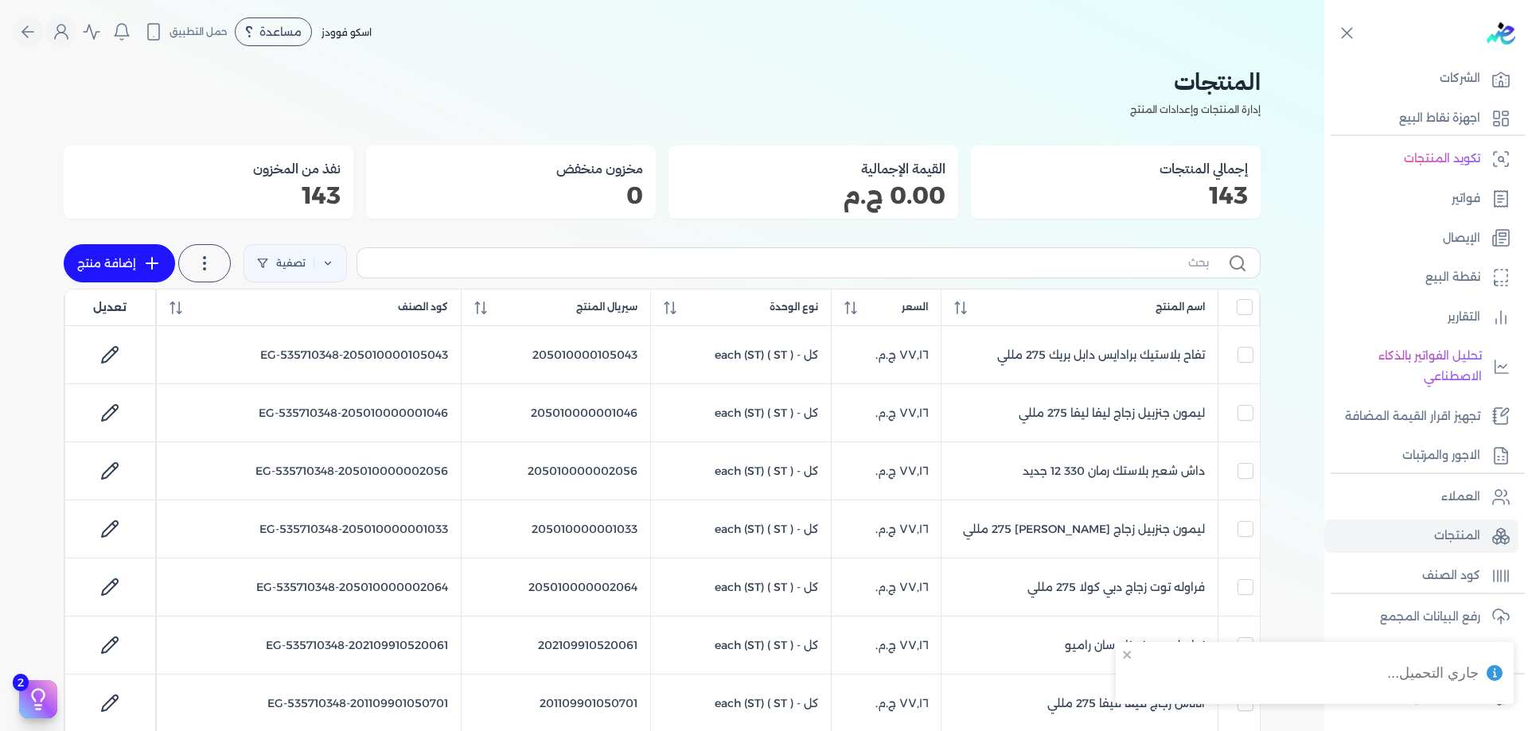
click at [1152, 271] on input "text" at bounding box center [789, 263] width 839 height 17
paste input "205010000105056"
type input "205010000105056"
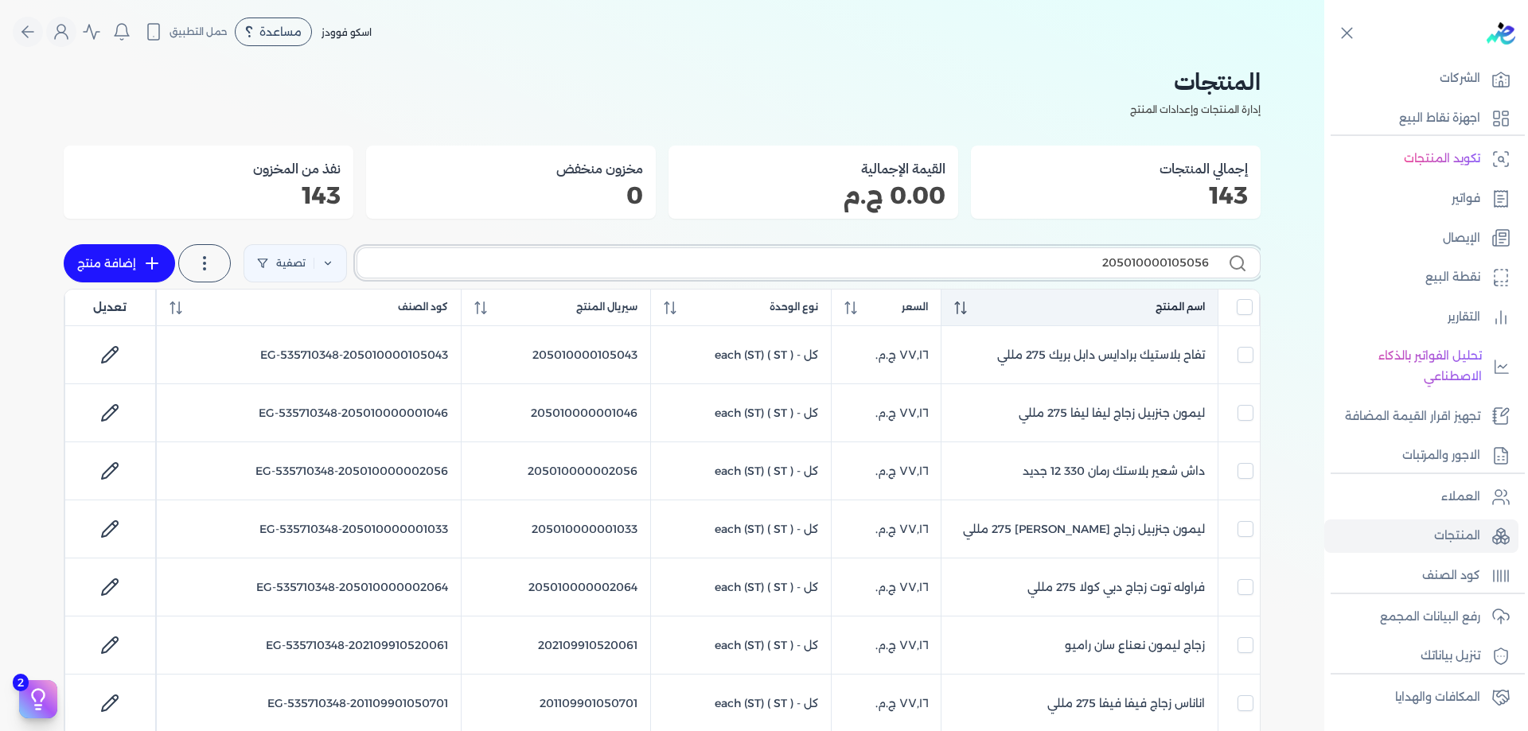
checkbox input "false"
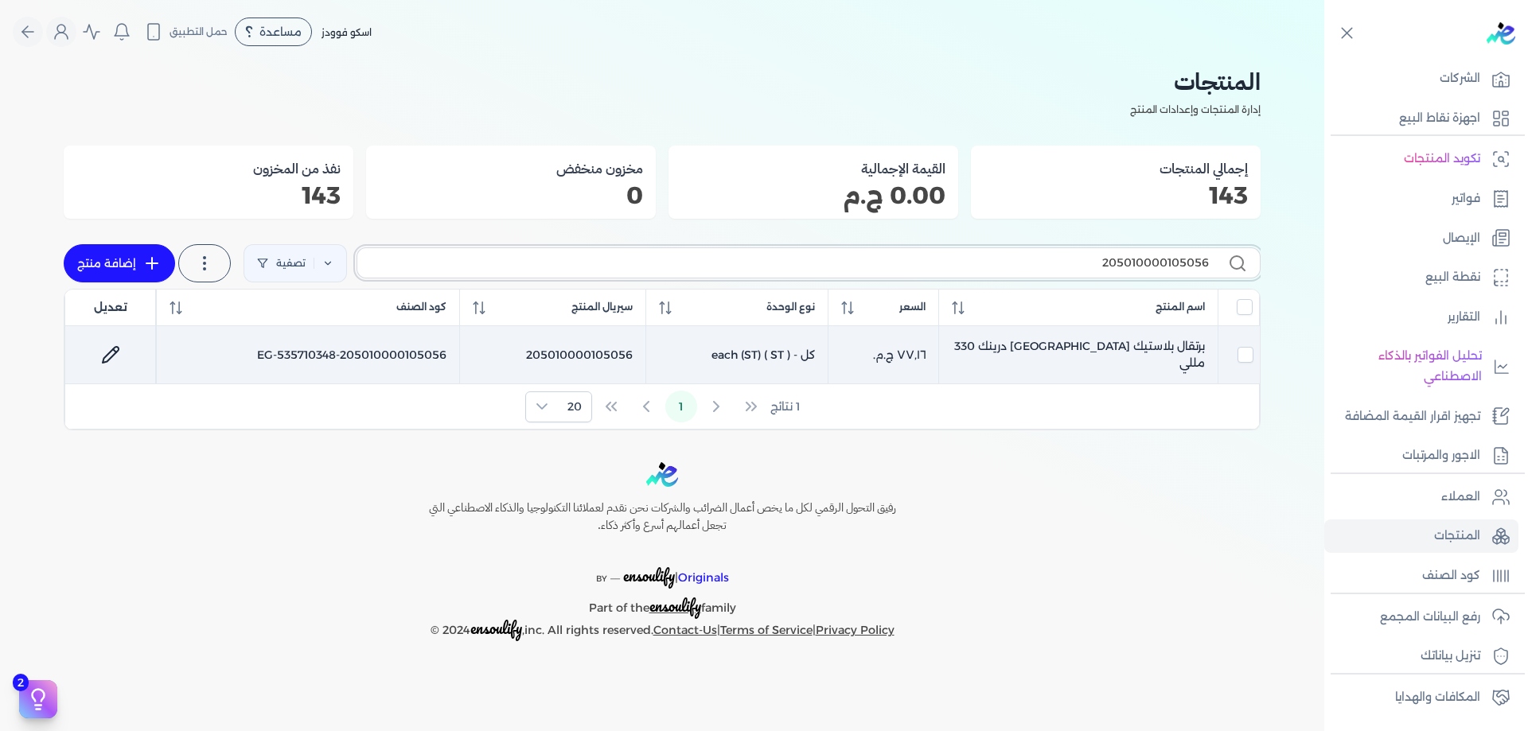
type input "205010000105056"
click at [1070, 353] on td "برتقال بلاستيك [GEOGRAPHIC_DATA] درينك 330 مللي" at bounding box center [1078, 355] width 279 height 58
checkbox input "true"
click at [115, 360] on icon at bounding box center [110, 354] width 19 height 19
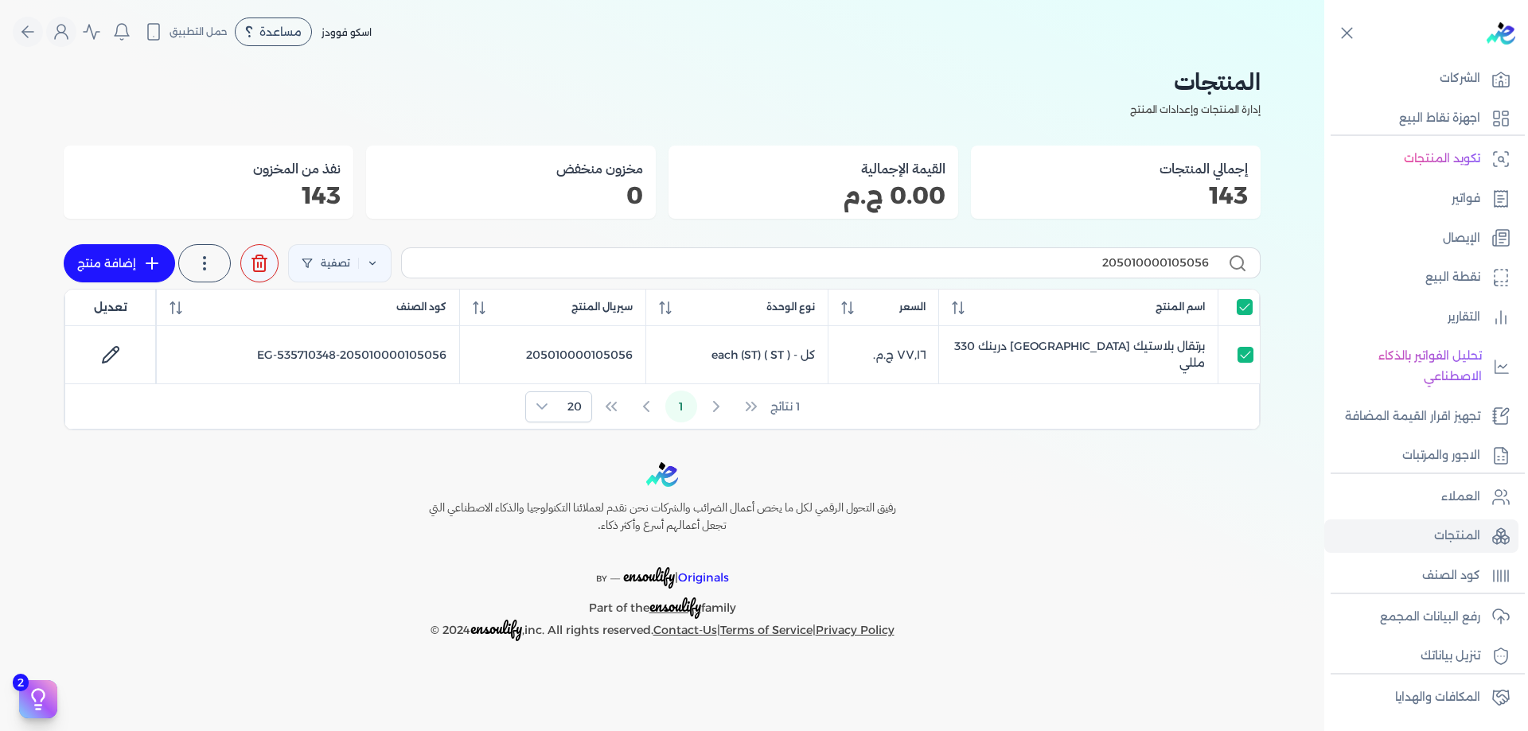
select select "EGS"
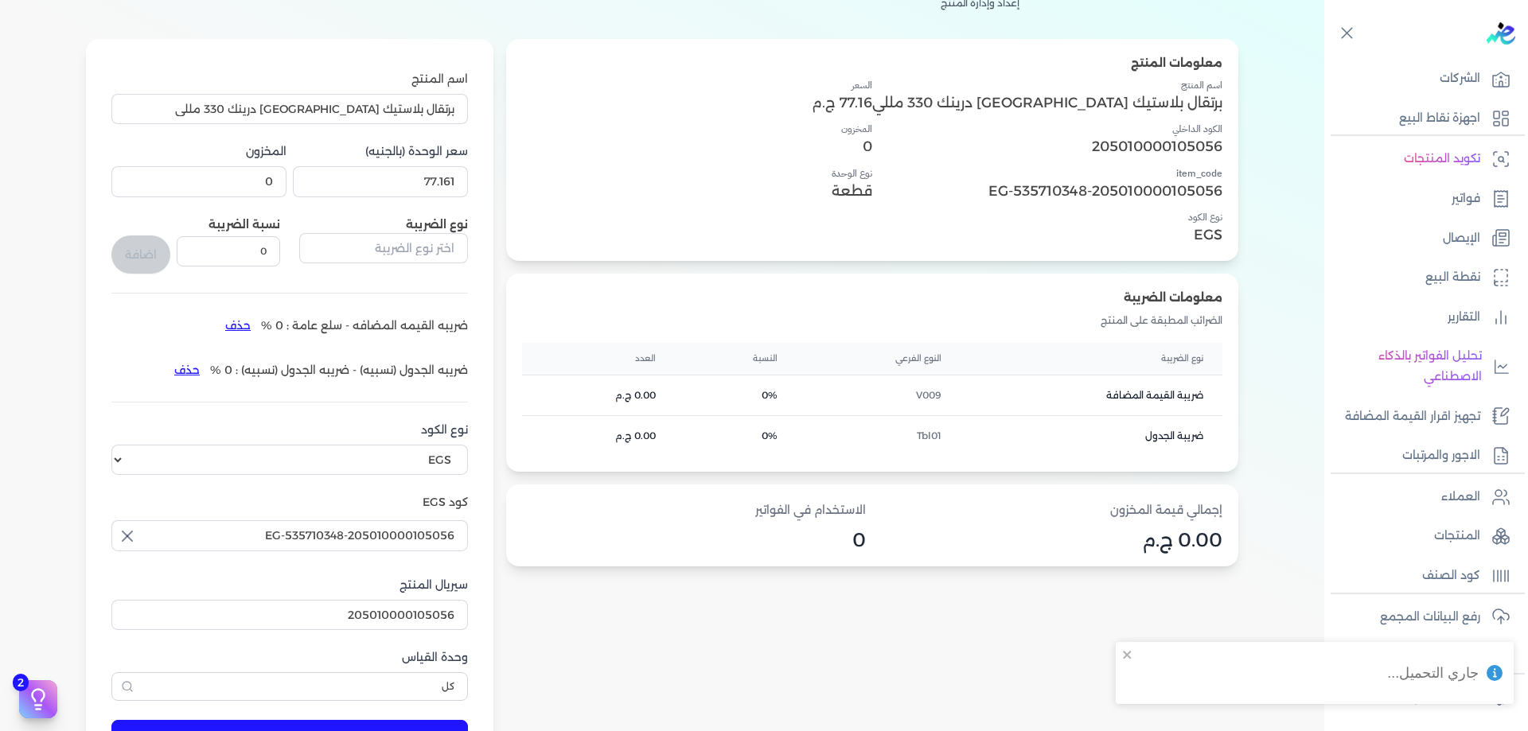
scroll to position [133, 0]
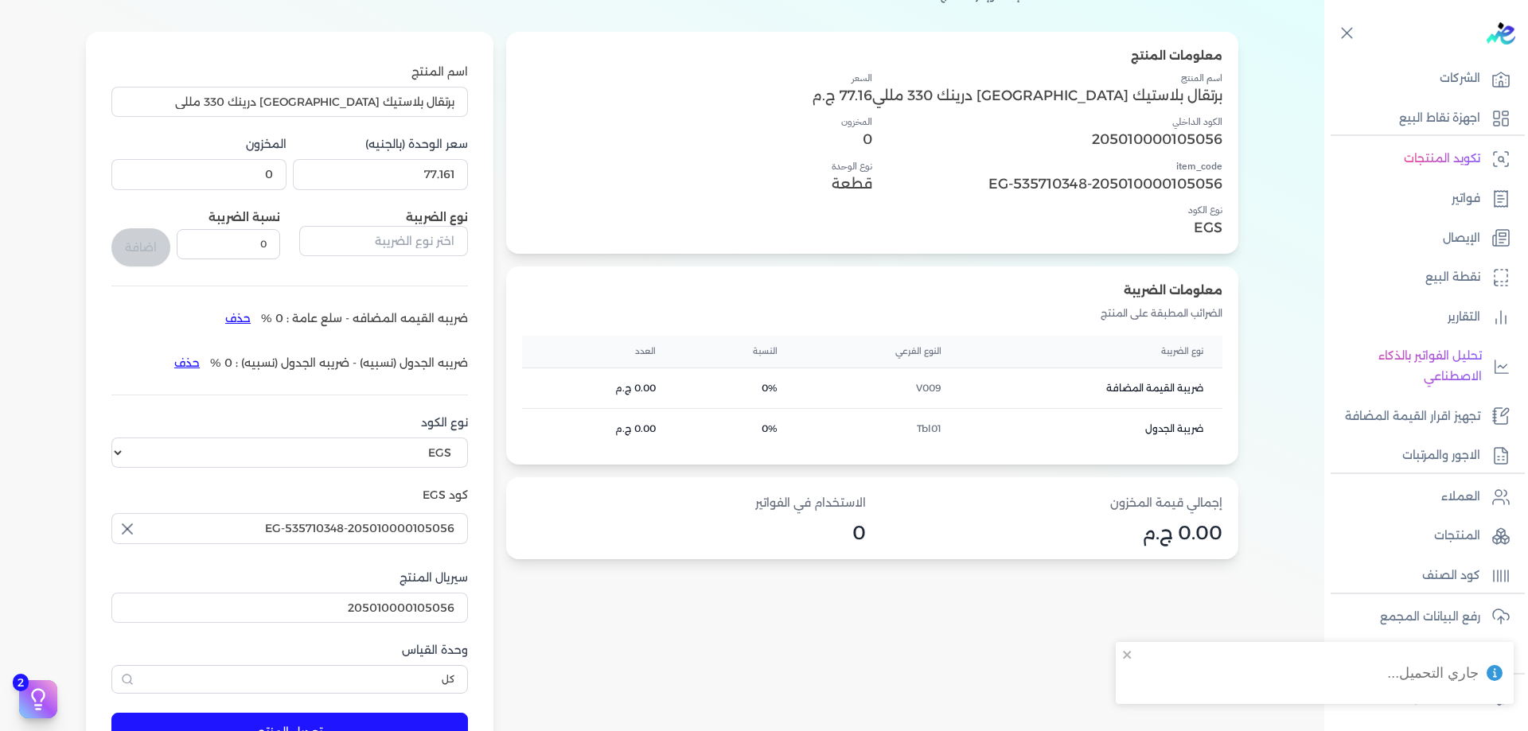
click at [261, 314] on button "حذف" at bounding box center [238, 318] width 46 height 25
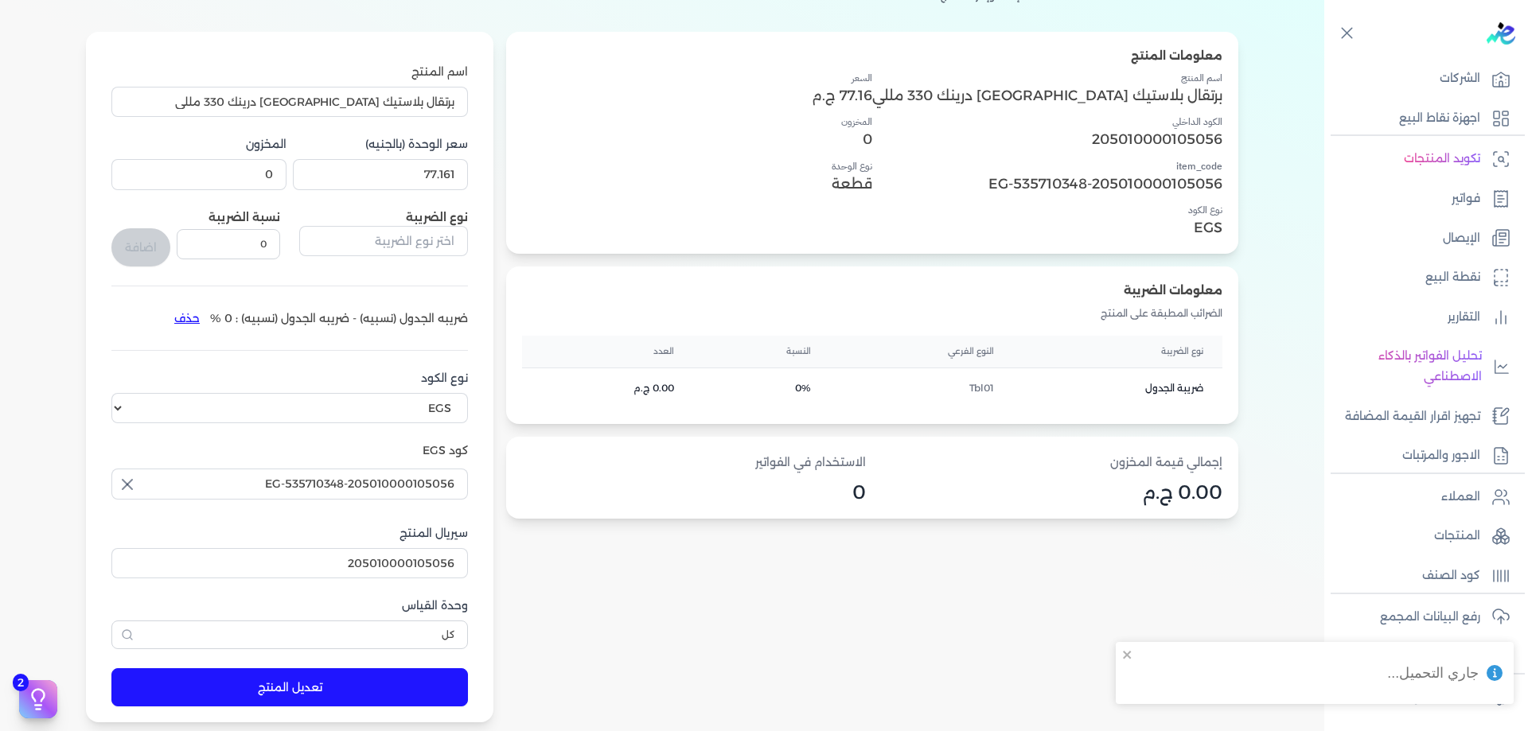
click at [210, 321] on button "حذف" at bounding box center [187, 318] width 46 height 25
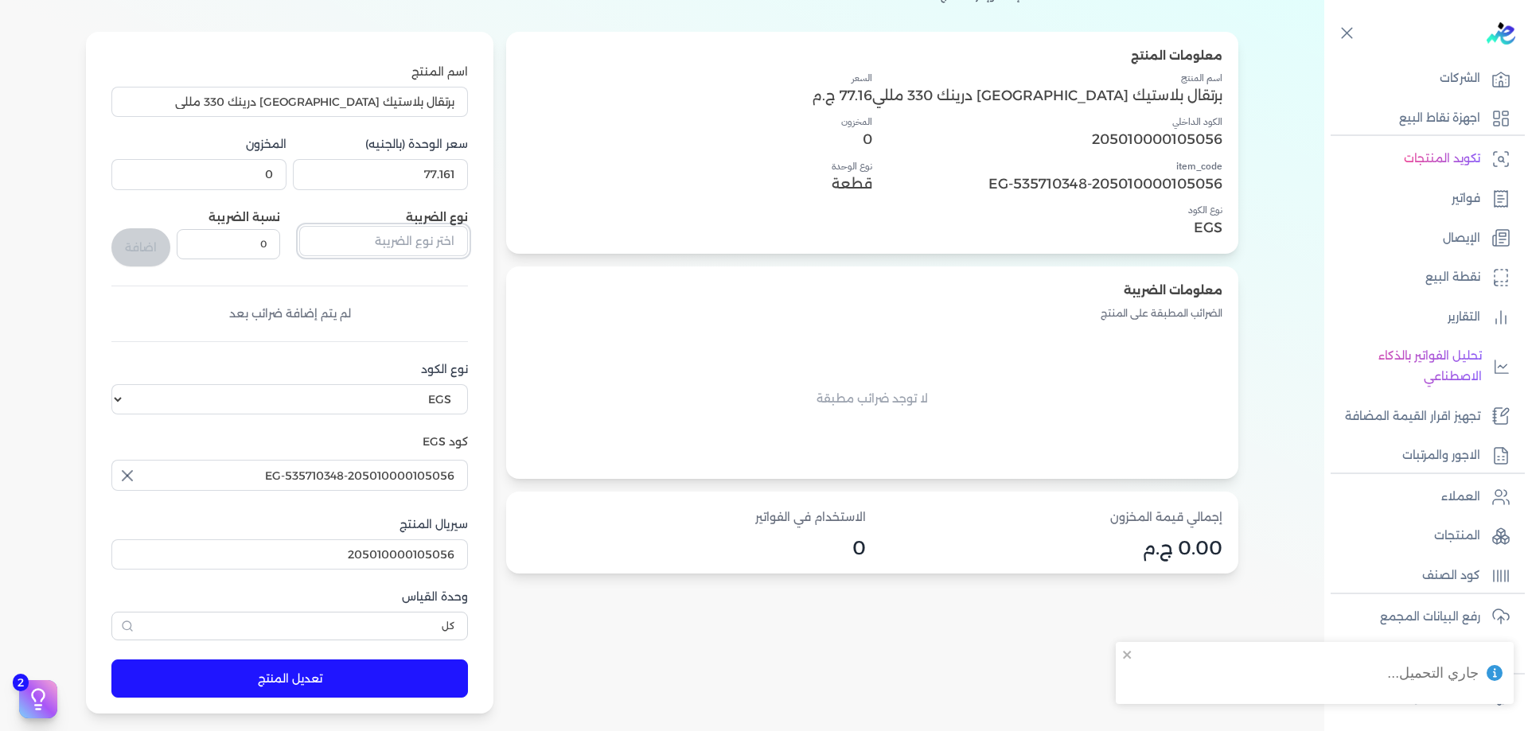
click at [468, 224] on div "نوع الضريبة" at bounding box center [383, 237] width 169 height 57
click at [468, 232] on input "text" at bounding box center [383, 241] width 169 height 30
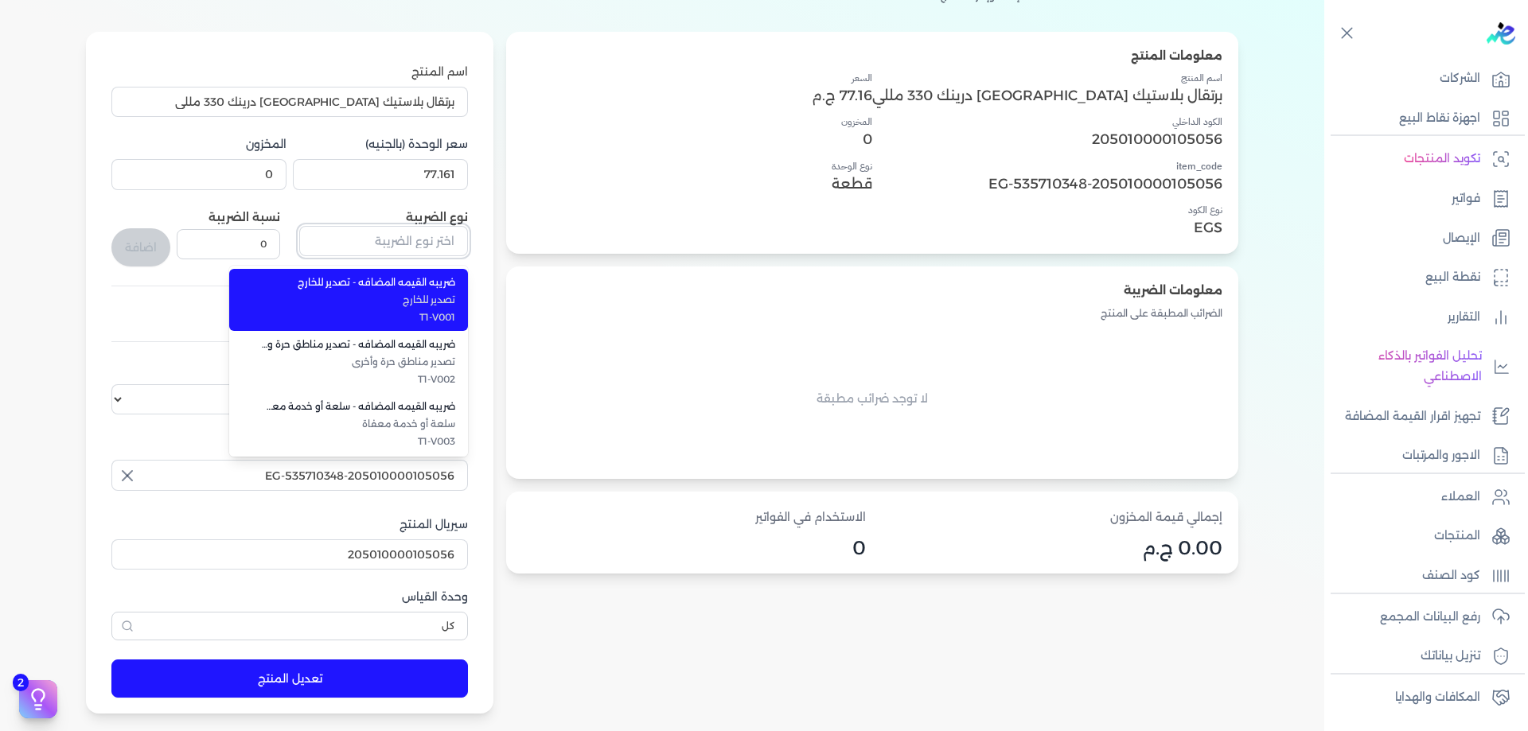
click at [468, 233] on input "text" at bounding box center [383, 241] width 169 height 30
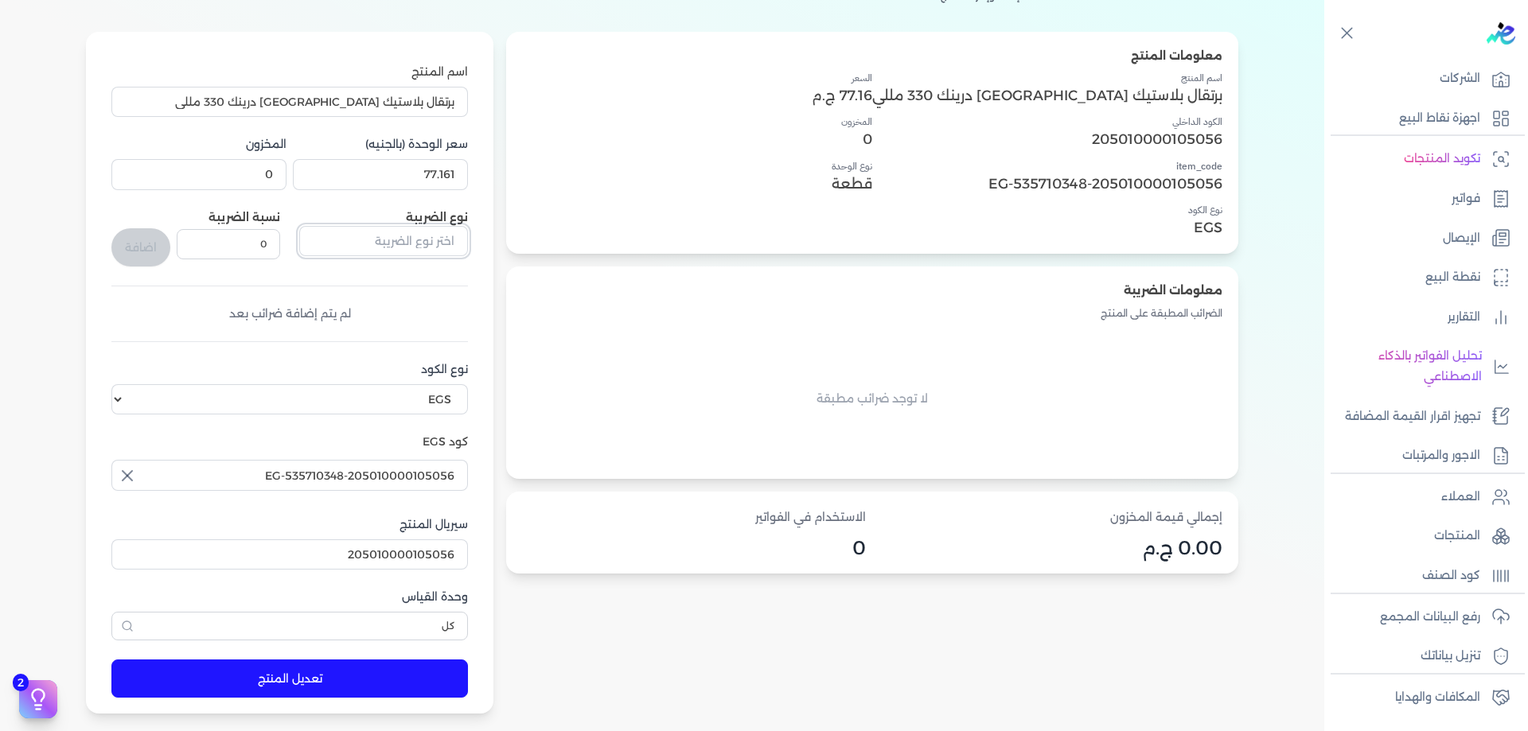
click at [468, 233] on input "text" at bounding box center [383, 241] width 169 height 30
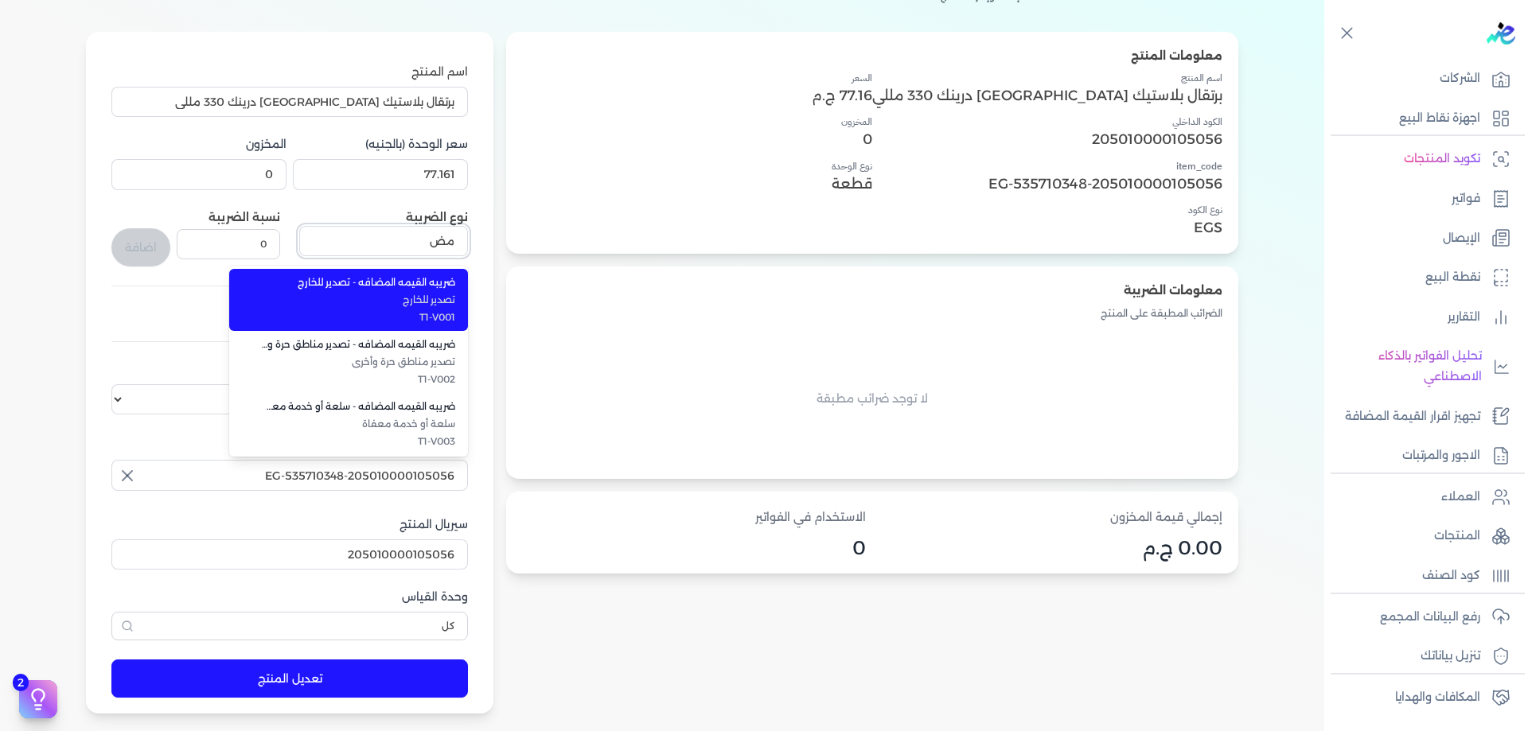
type input "م"
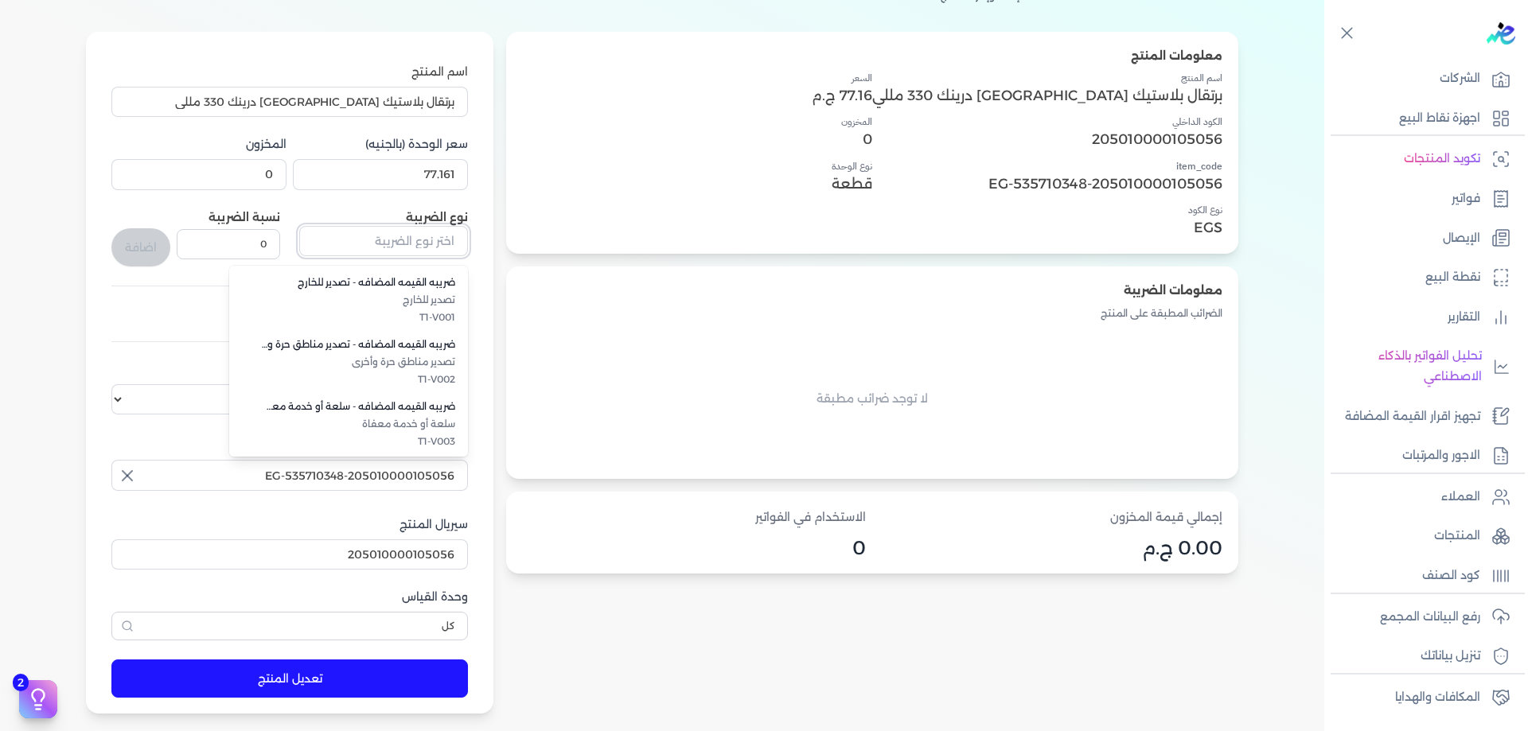
scroll to position [436, 0]
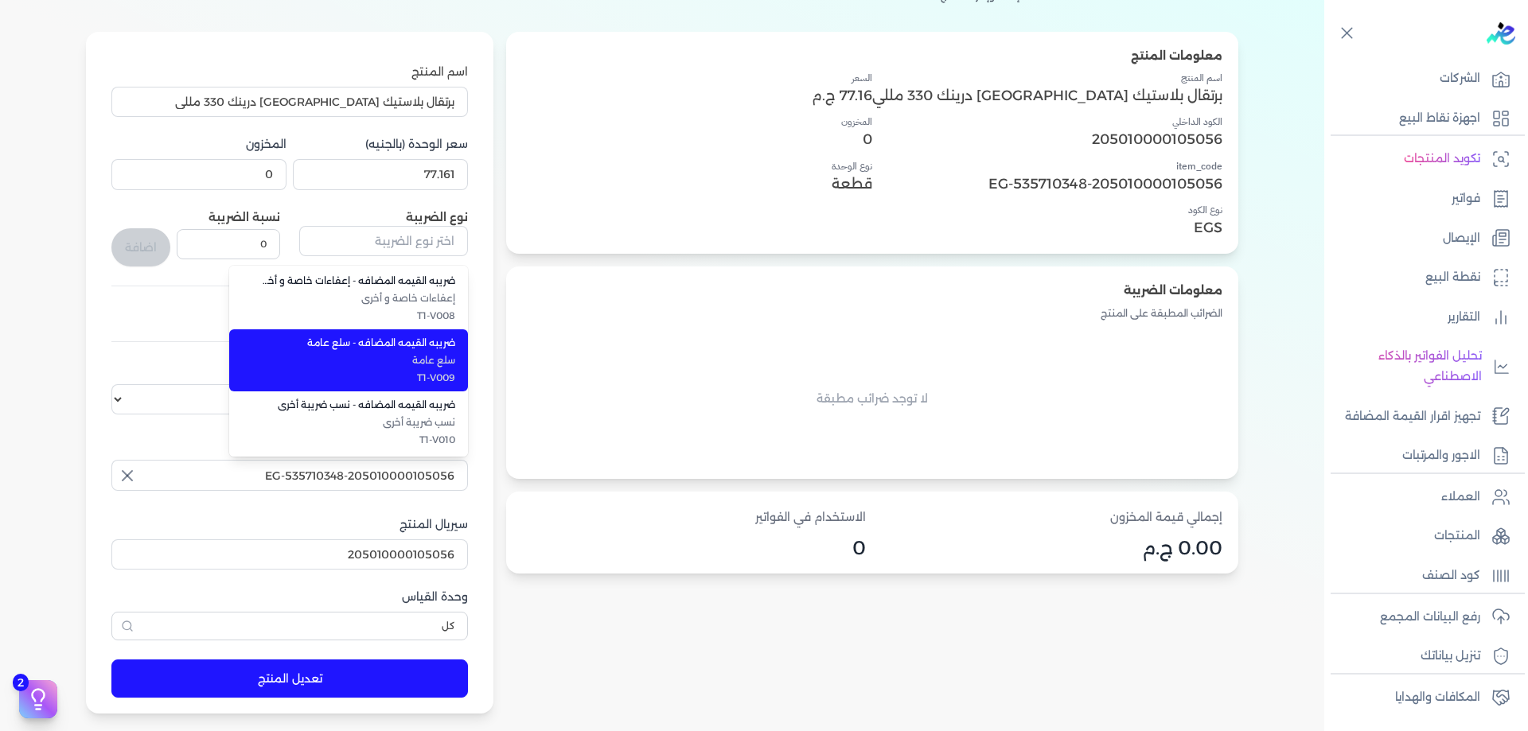
click at [446, 370] on li "ضريبه القيمه المضافه - سلع عامة سلع عامة T1-V009" at bounding box center [348, 360] width 239 height 62
type input "ضريبه القيمه المضافه - سلع عامة"
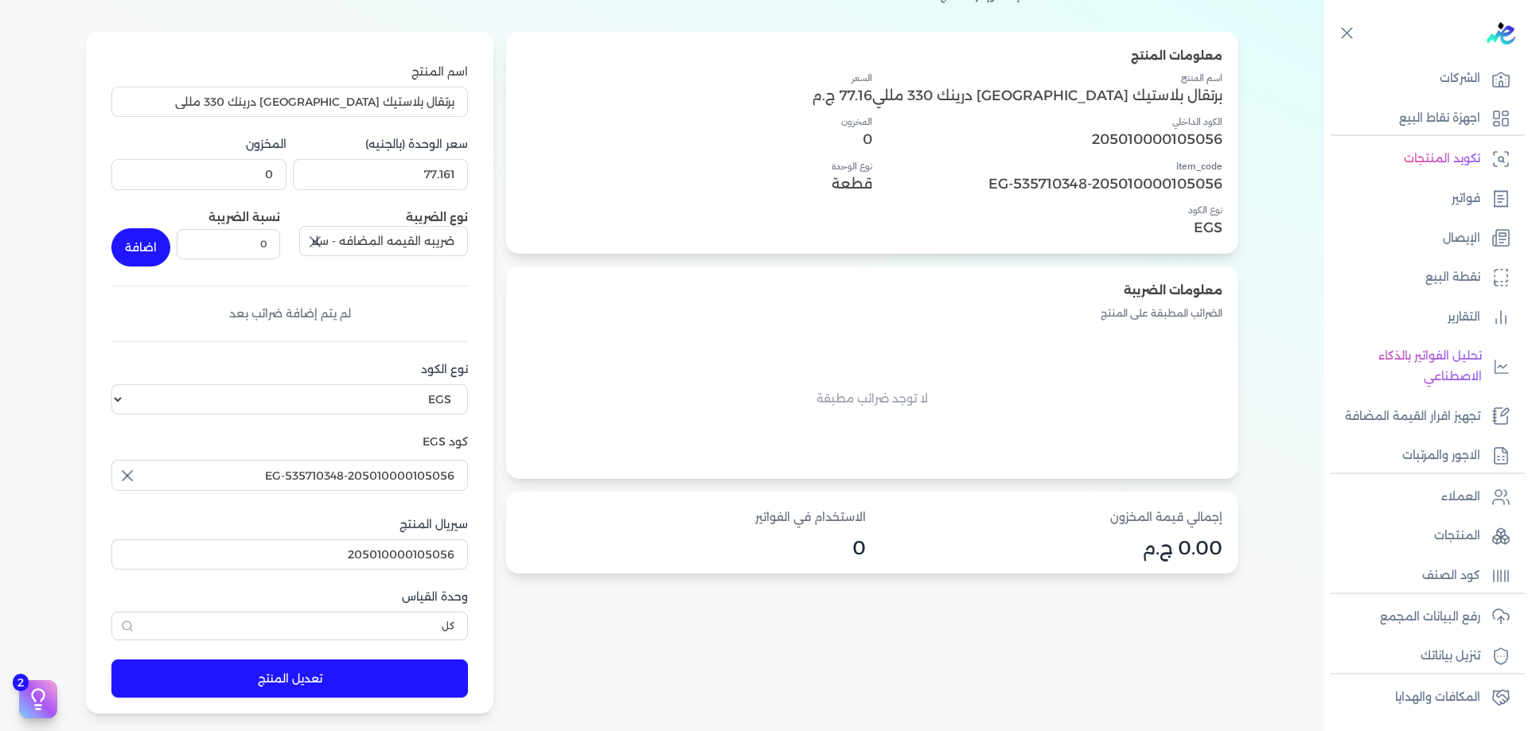
click at [280, 221] on label "نسبة الضريبة" at bounding box center [244, 217] width 72 height 14
click at [280, 229] on input "0" at bounding box center [228, 244] width 103 height 30
type input "14"
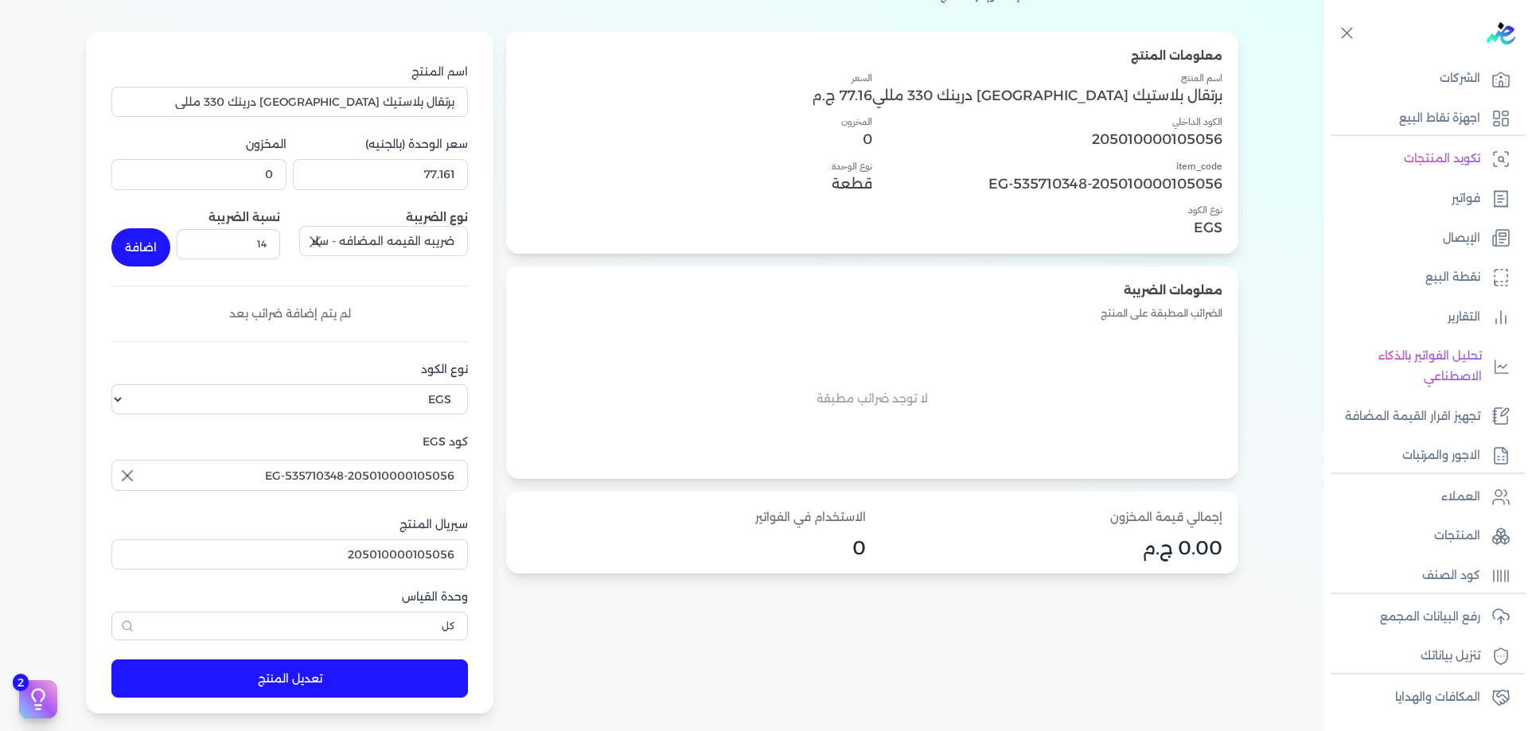
drag, startPoint x: 272, startPoint y: 251, endPoint x: 256, endPoint y: 248, distance: 16.1
click at [271, 251] on div "نسبة الضريبة 14 اضافة" at bounding box center [195, 237] width 169 height 57
click at [170, 248] on button "اضافة" at bounding box center [140, 247] width 59 height 38
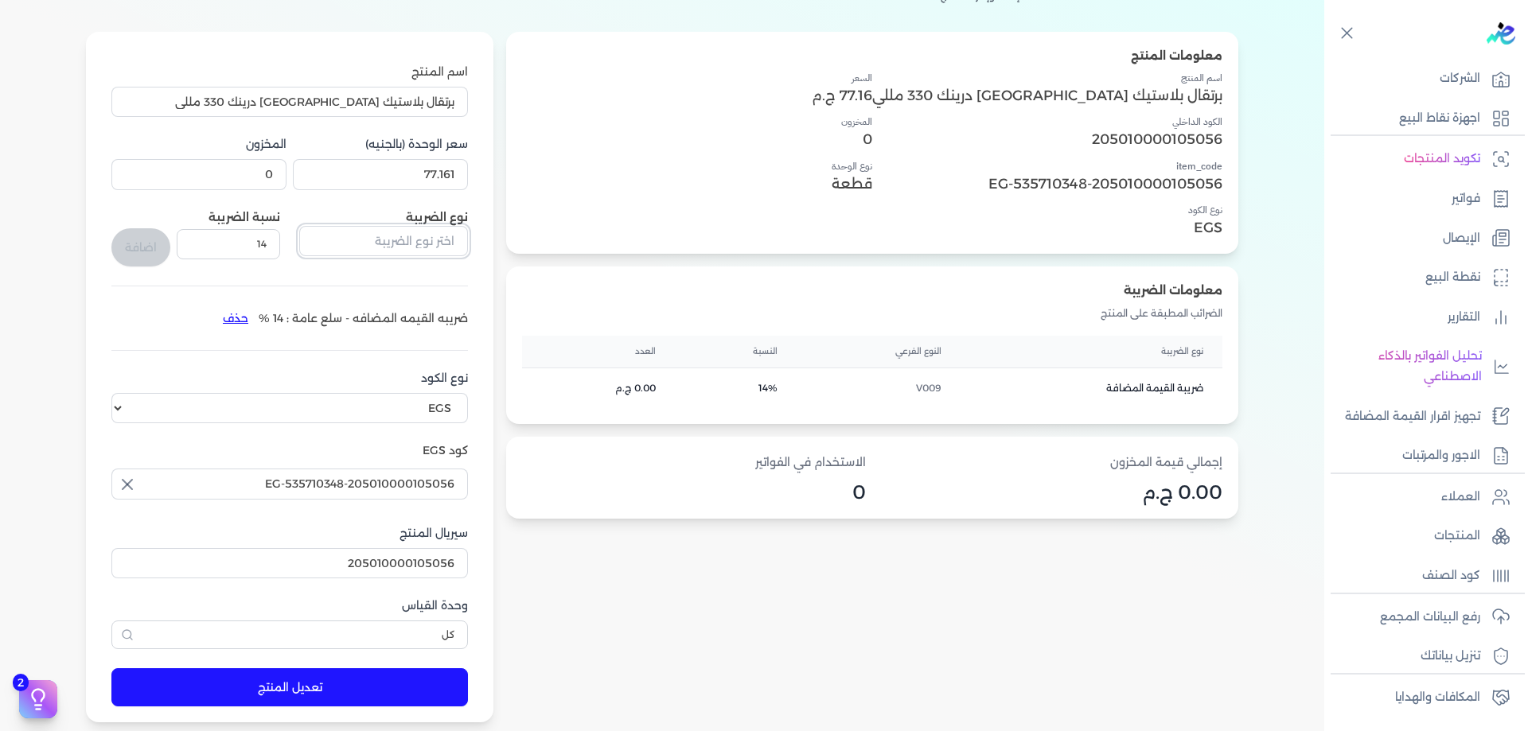
click at [461, 254] on input "text" at bounding box center [383, 241] width 169 height 30
click at [468, 247] on input "text" at bounding box center [383, 241] width 169 height 30
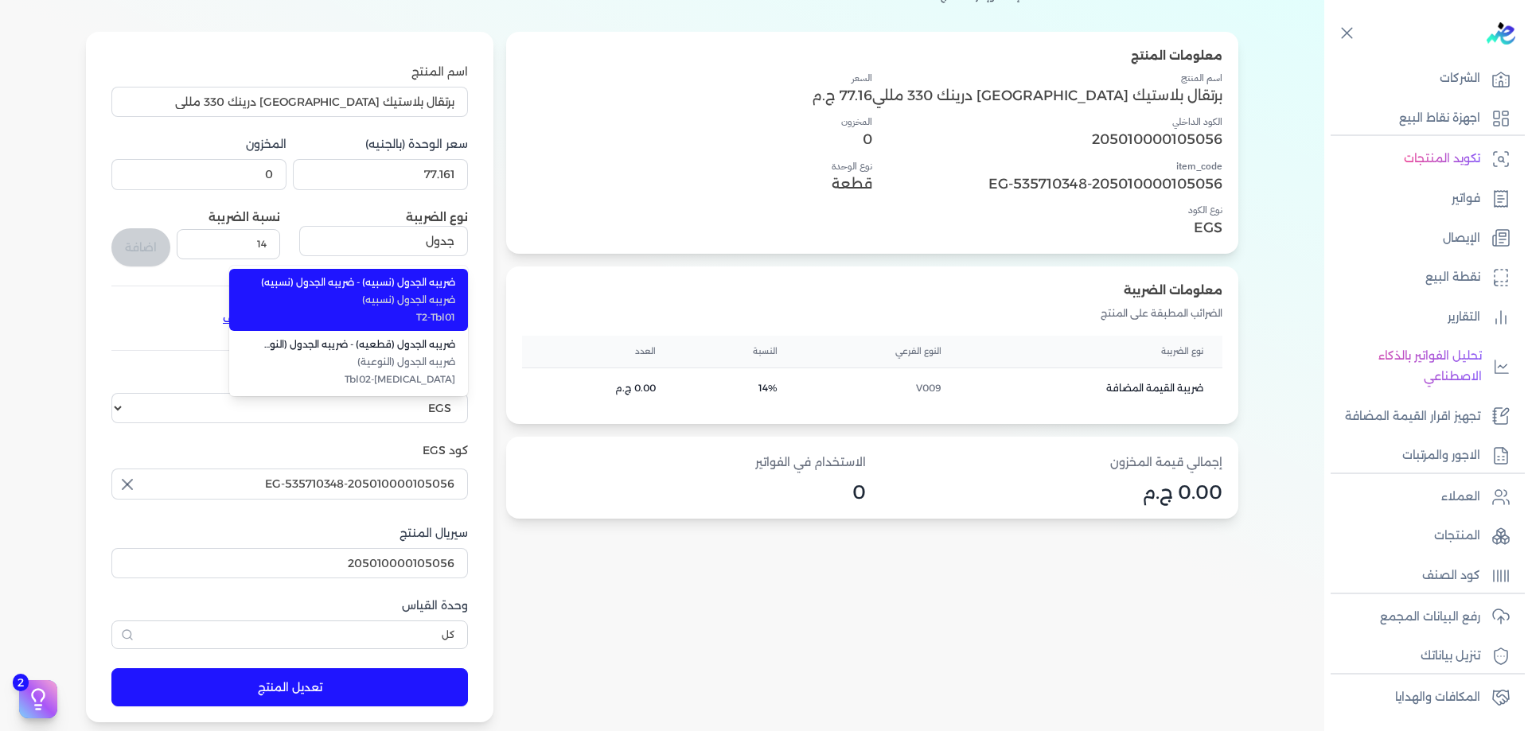
click at [455, 304] on span "ضريبه الجدول (نسبيه)" at bounding box center [358, 300] width 194 height 14
type input "ضريبه الجدول (نسبيه) - ضريبه الجدول (نسبيه)"
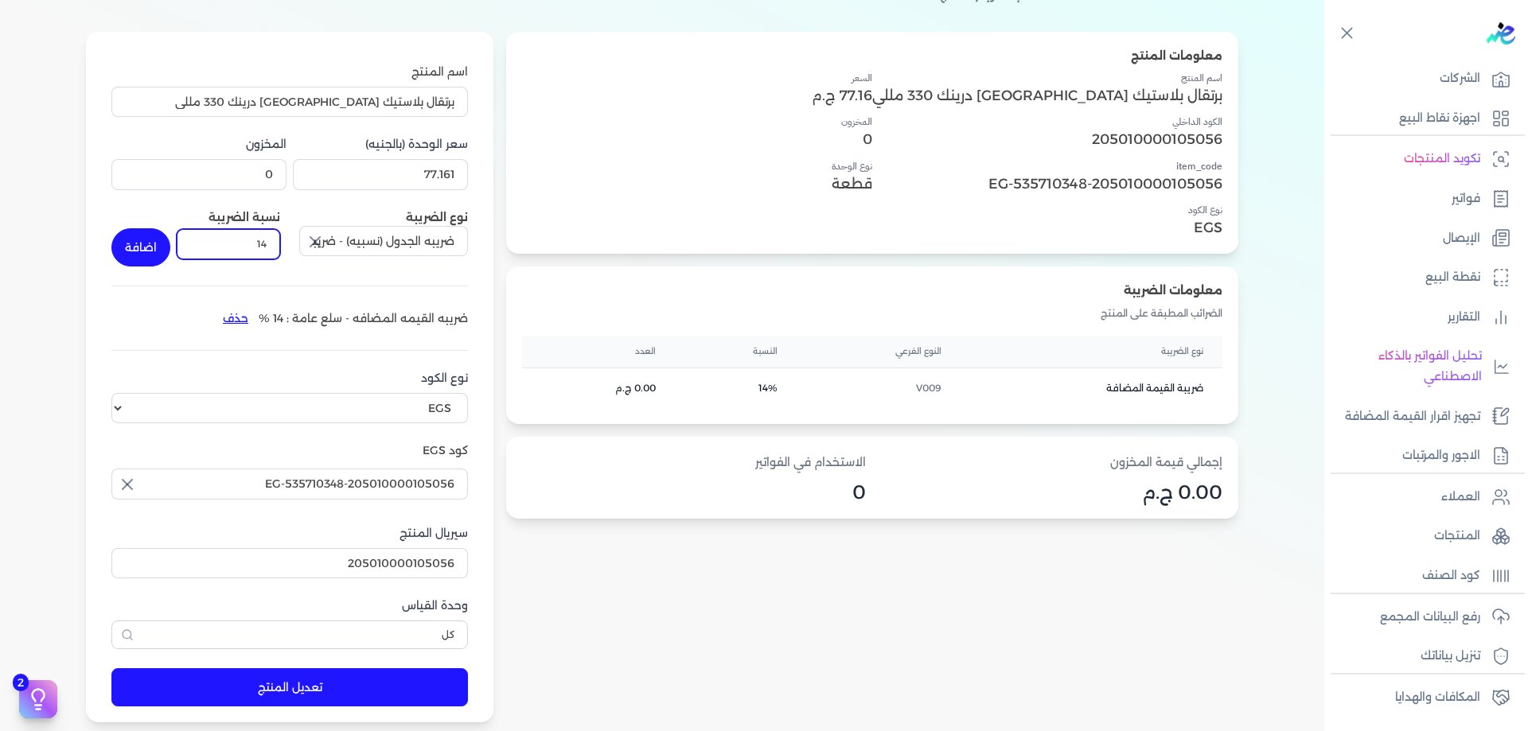
click at [280, 237] on input "14" at bounding box center [228, 244] width 103 height 30
type input "8"
drag, startPoint x: 267, startPoint y: 270, endPoint x: 262, endPoint y: 259, distance: 12.5
click at [267, 269] on div "اسم المنتج برتقال بلاستيك فلسطين درينك 330 مللي سعر الوحدة (بالجنيه) 77.161 الم…" at bounding box center [289, 357] width 357 height 586
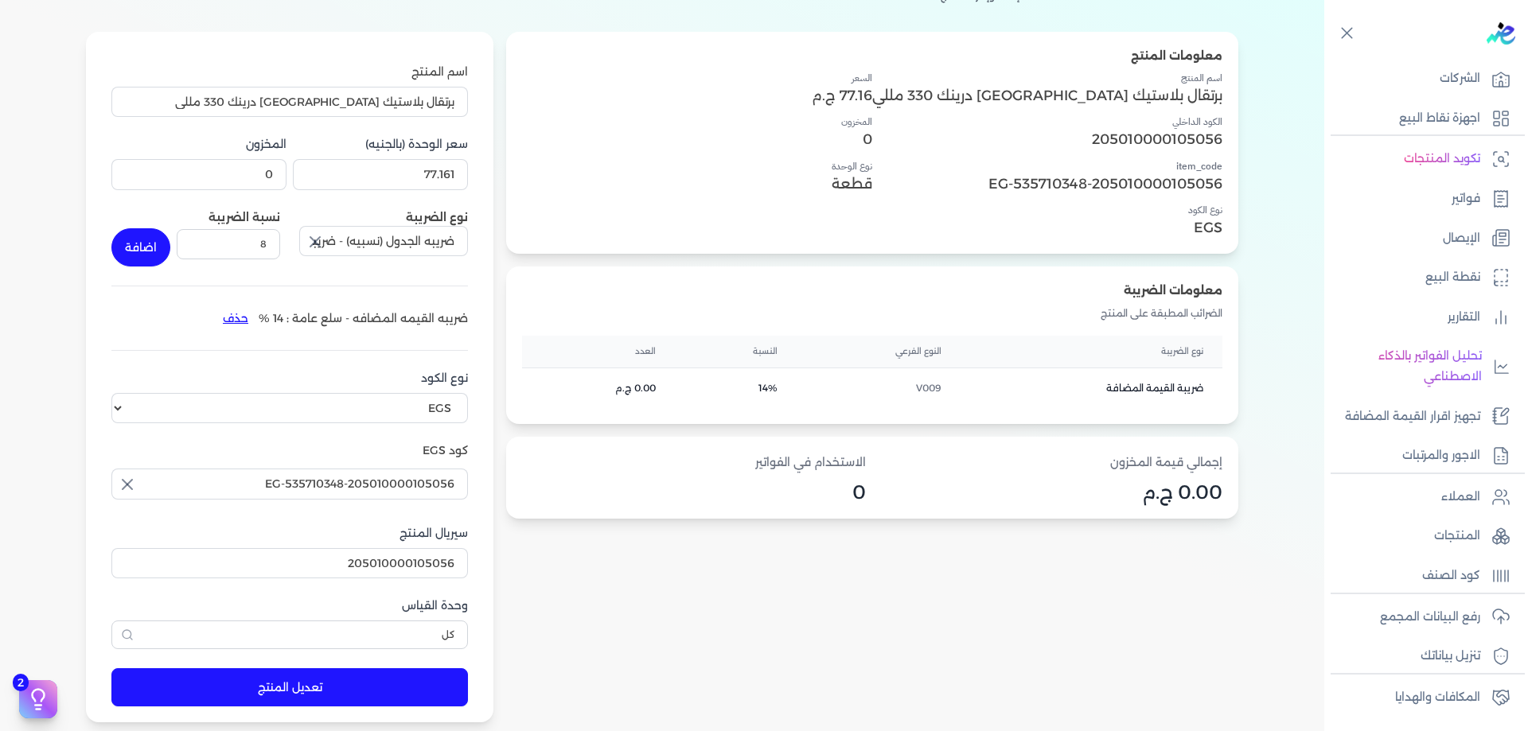
click at [170, 246] on button "اضافة" at bounding box center [140, 247] width 59 height 38
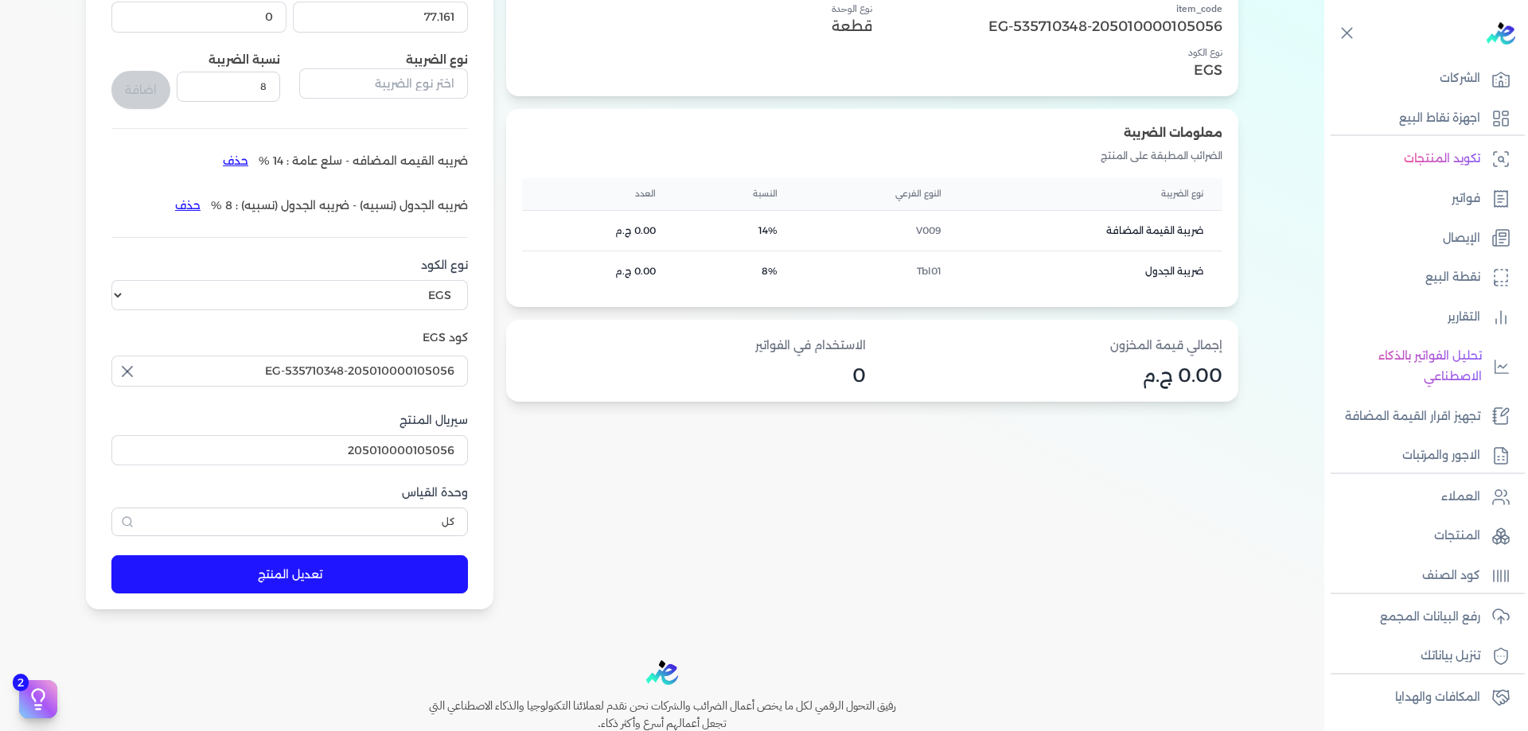
scroll to position [292, 0]
click at [427, 605] on form "اسم المنتج برتقال بلاستيك فلسطين درينك 330 مللي سعر الوحدة (بالجنيه) 77.161 الم…" at bounding box center [289, 241] width 388 height 736
click at [432, 595] on form "اسم المنتج برتقال بلاستيك فلسطين درينك 330 مللي سعر الوحدة (بالجنيه) 77.161 الم…" at bounding box center [289, 241] width 388 height 736
click at [434, 590] on button "تعديل المنتج" at bounding box center [289, 573] width 357 height 38
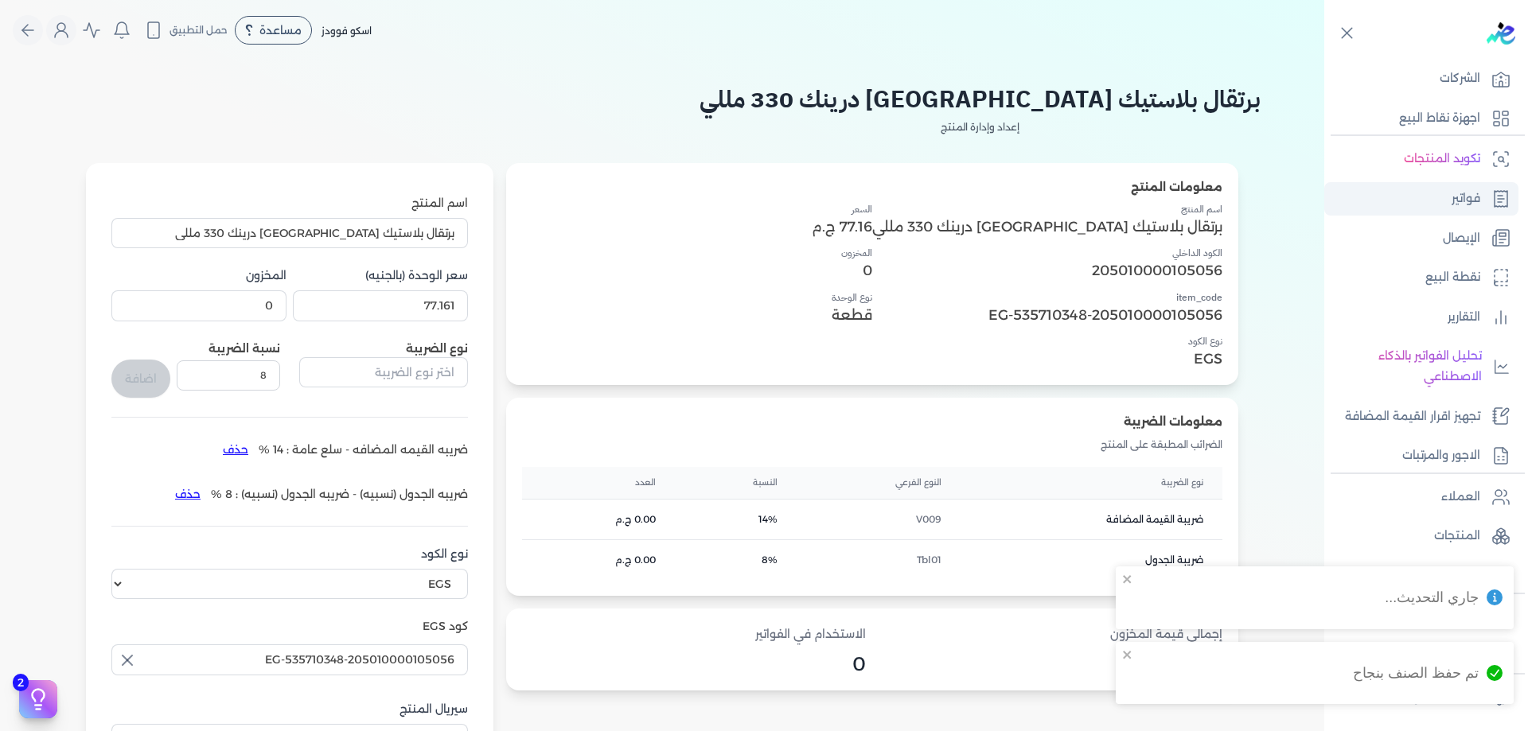
scroll to position [0, 0]
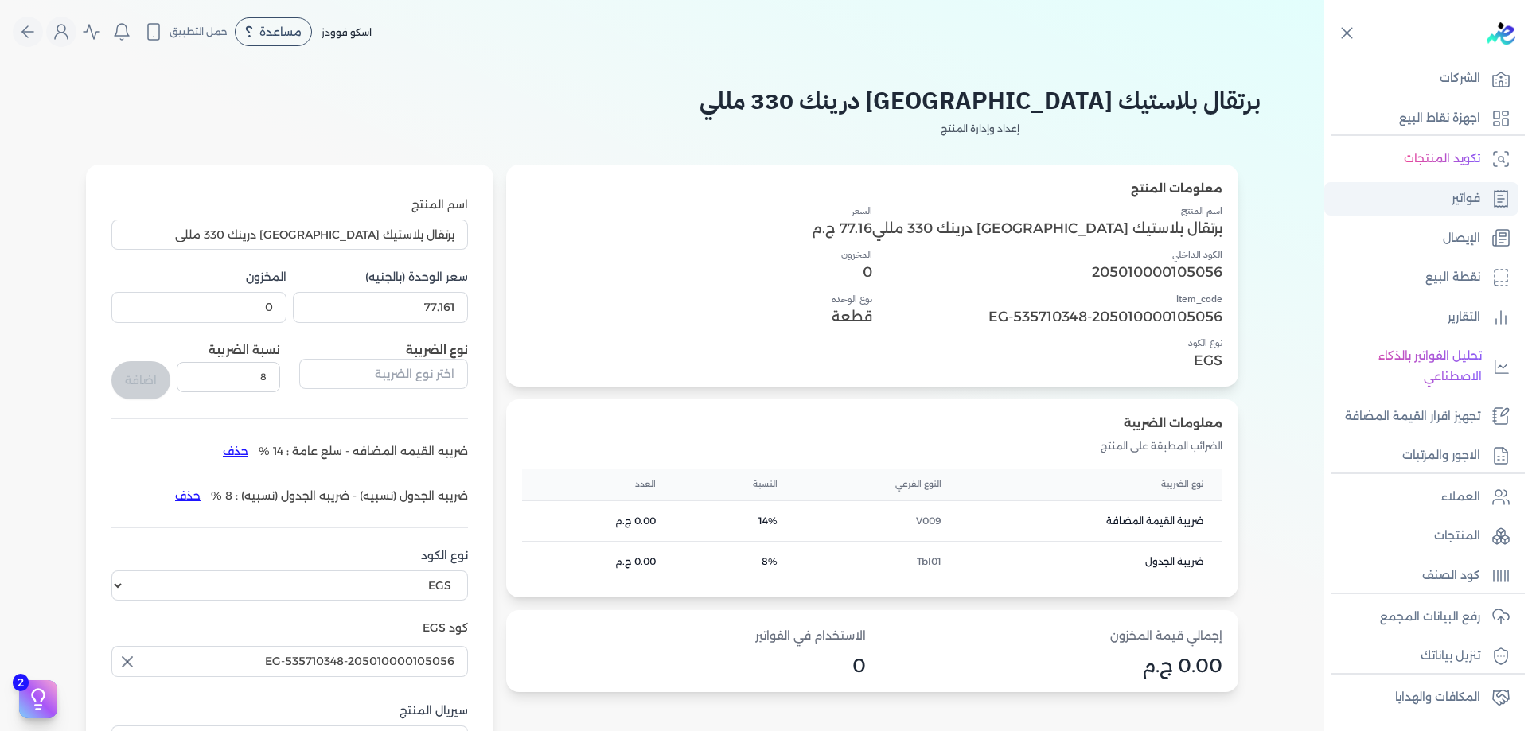
click at [1498, 213] on link "فواتير" at bounding box center [1421, 198] width 194 height 33
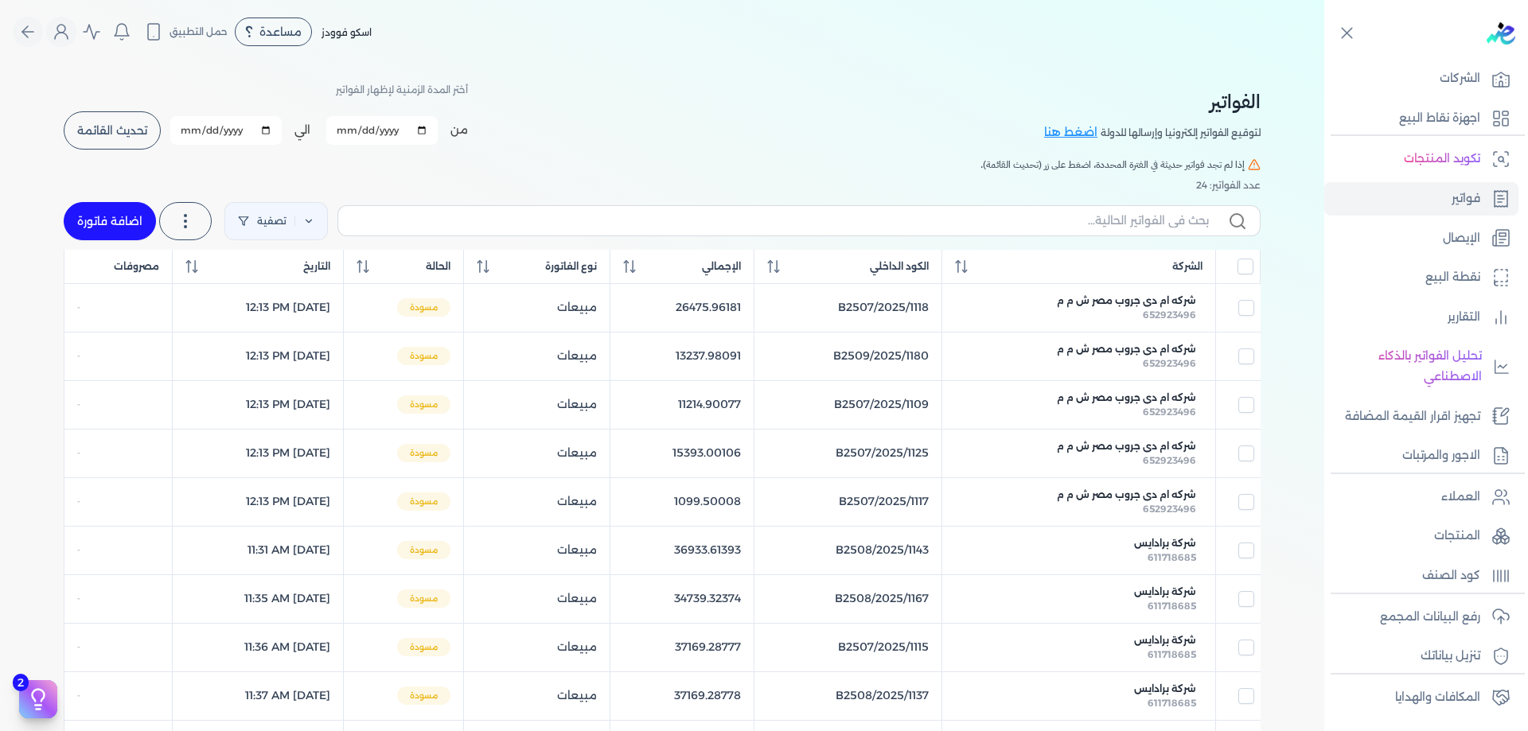
click at [850, 130] on div "الفواتير لتوقيع الفواتير إلكترونيا وإرسالها للدولة اضغط هنا أختر المدة الزمنية …" at bounding box center [662, 116] width 1197 height 72
click at [1488, 528] on link "المنتجات" at bounding box center [1421, 536] width 194 height 33
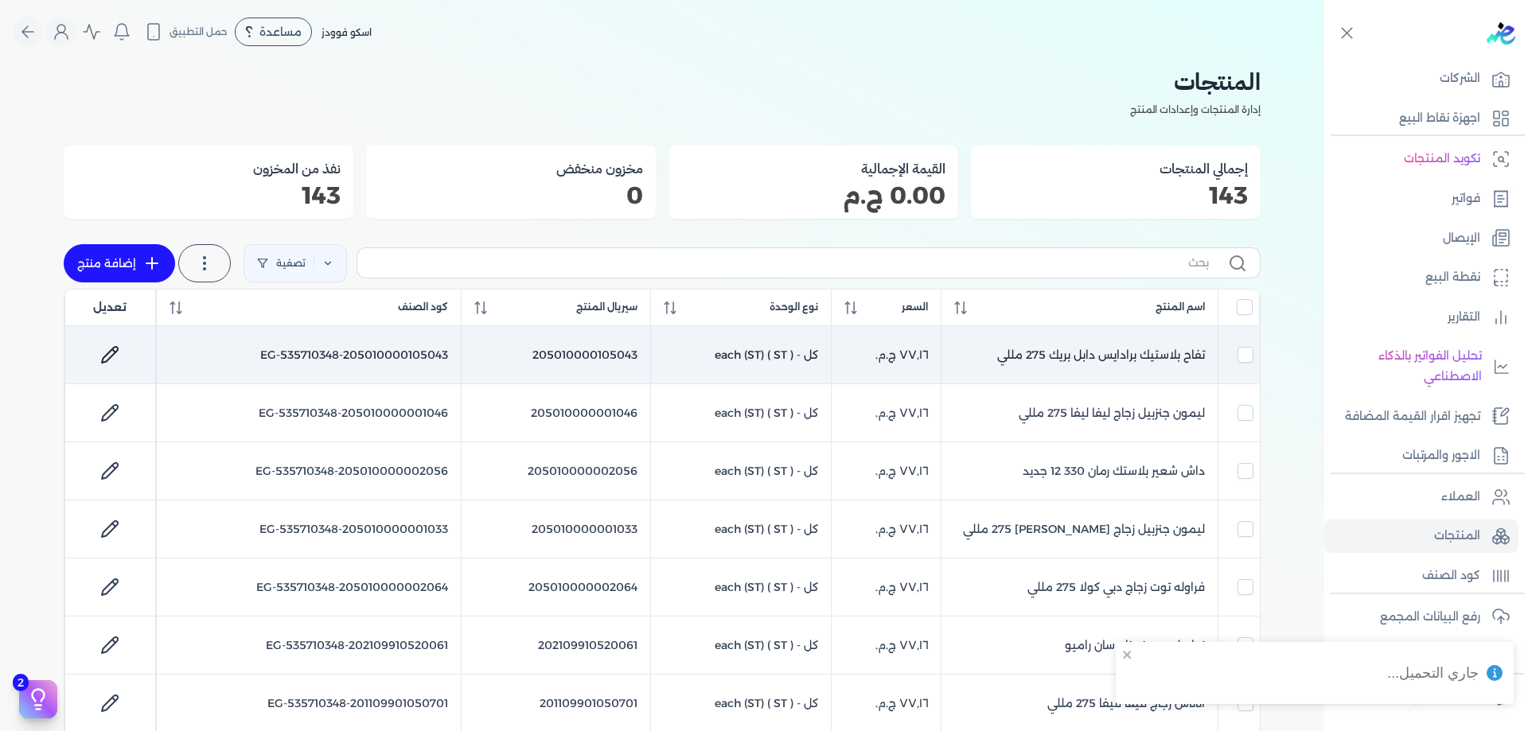
click at [127, 361] on link at bounding box center [110, 355] width 38 height 38
select select "EGS"
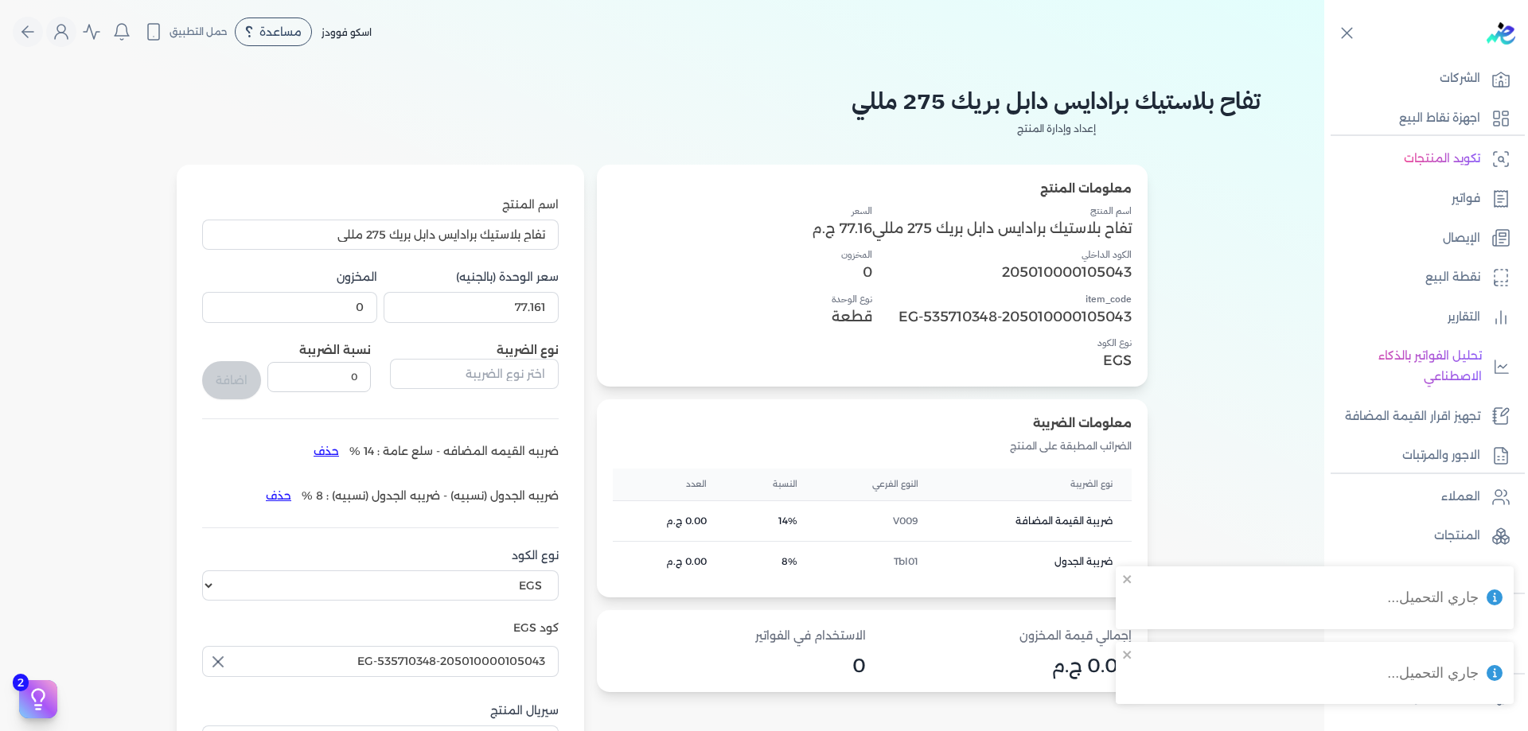
click at [551, 337] on div "اسم المنتج تفاح بلاستيك برادايس دابل بريك 275 مللي سعر الوحدة (بالجنيه) 77.161 …" at bounding box center [380, 512] width 357 height 631
click at [534, 300] on input "77.161" at bounding box center [471, 307] width 175 height 30
paste input "049"
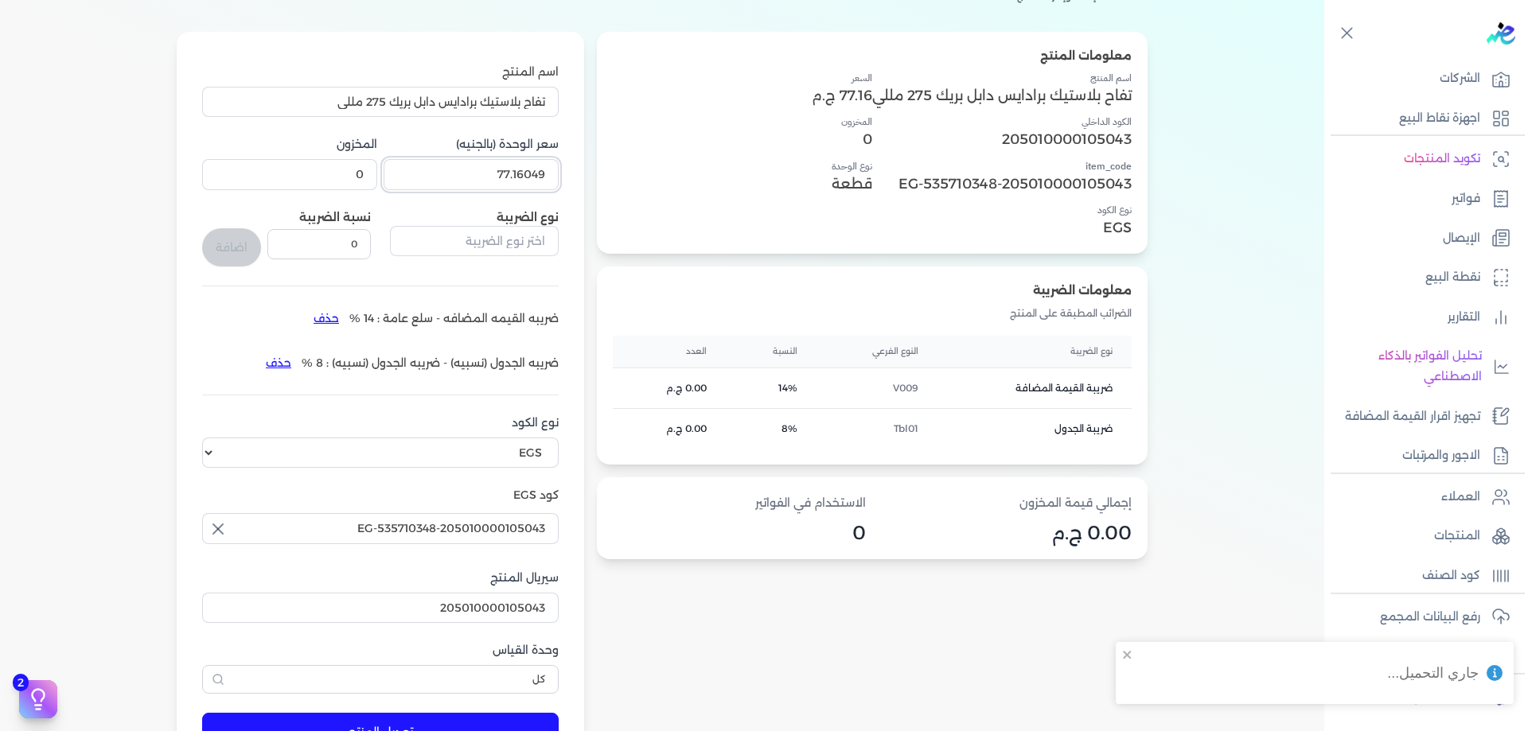
scroll to position [239, 0]
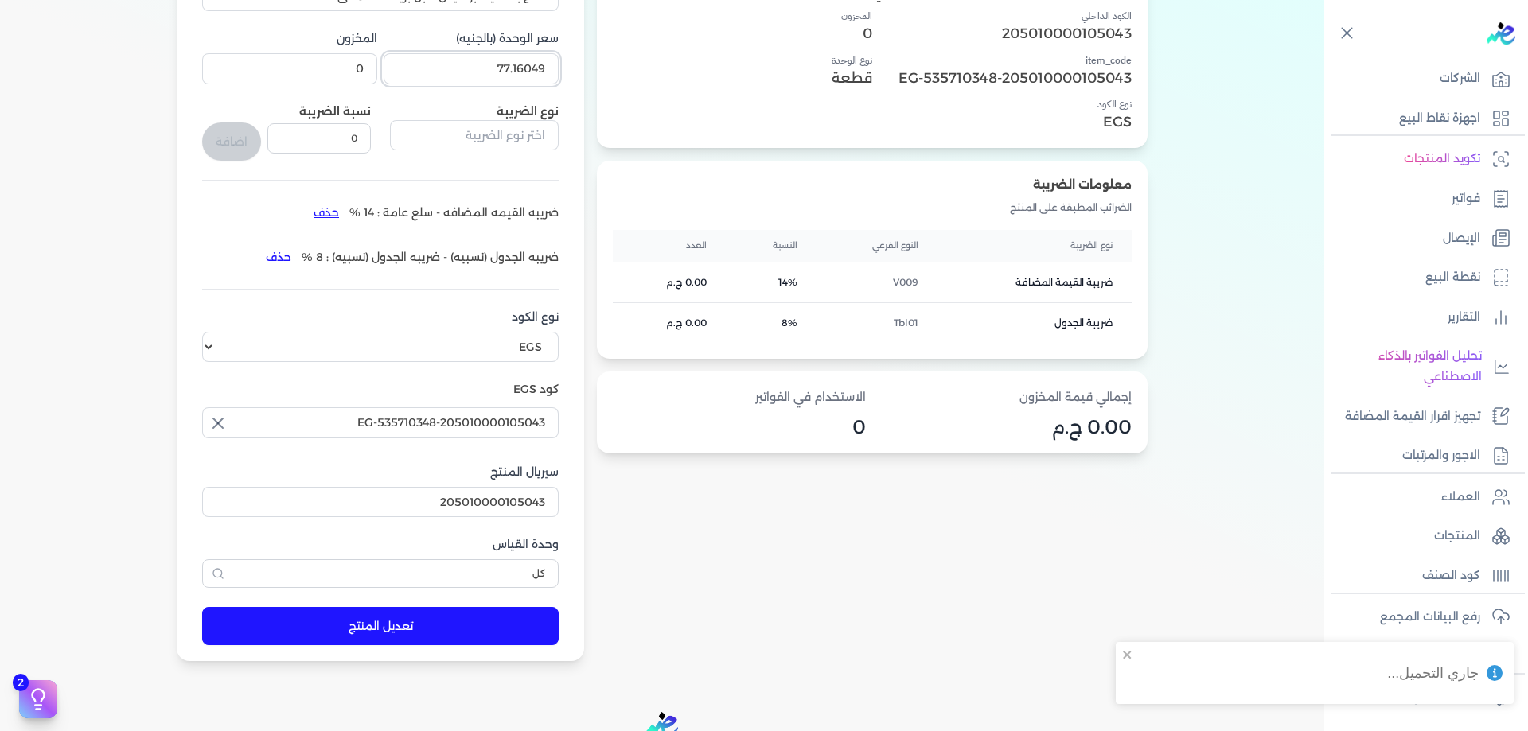
type input "77.16049"
click at [372, 618] on button "تعديل المنتج" at bounding box center [380, 626] width 357 height 38
click at [1493, 516] on ul "العملاء المنتجات كود الصنف" at bounding box center [1421, 537] width 194 height 112
click at [1493, 559] on link "كود الصنف" at bounding box center [1421, 575] width 194 height 33
click at [1493, 541] on icon at bounding box center [1497, 540] width 8 height 9
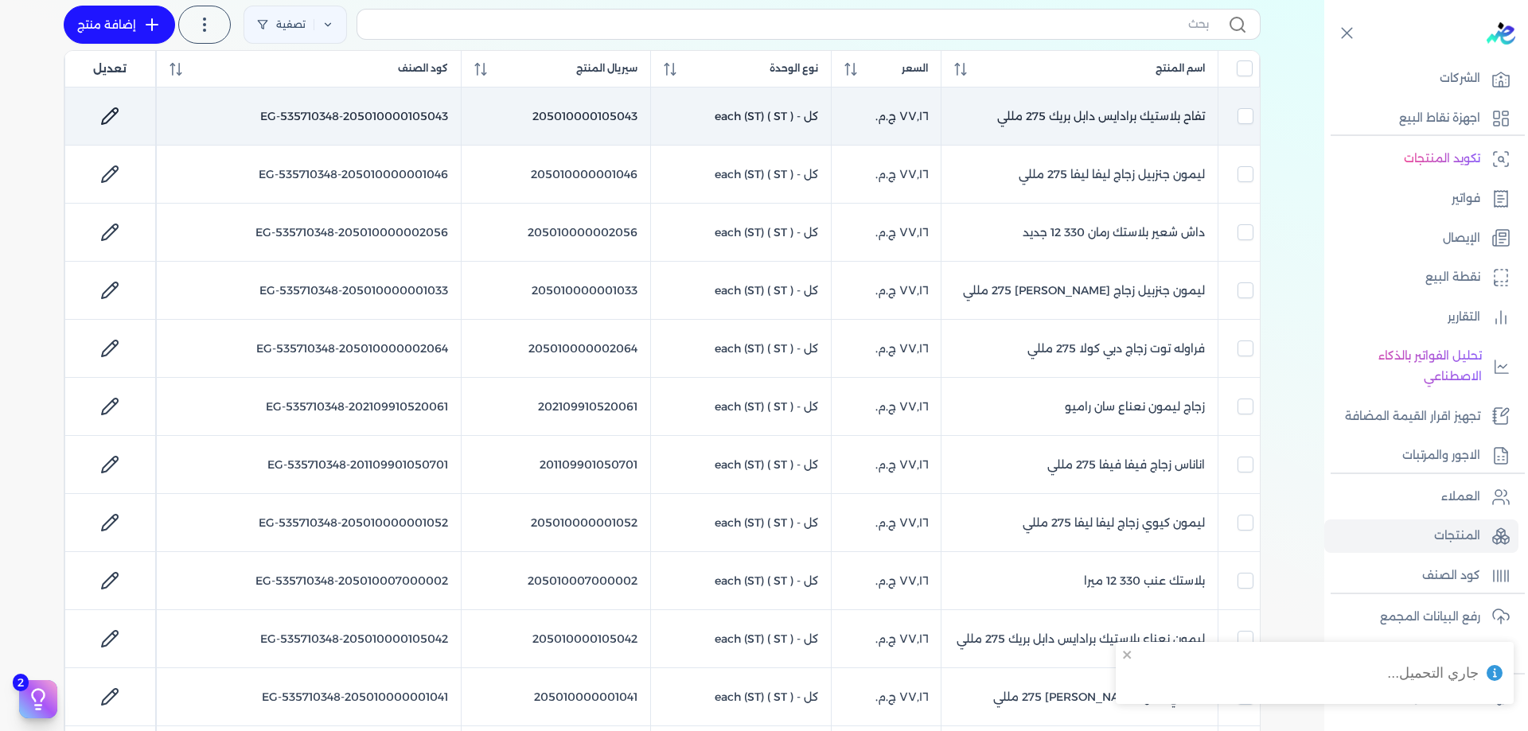
click at [119, 115] on icon at bounding box center [109, 116] width 19 height 19
select select "EGS"
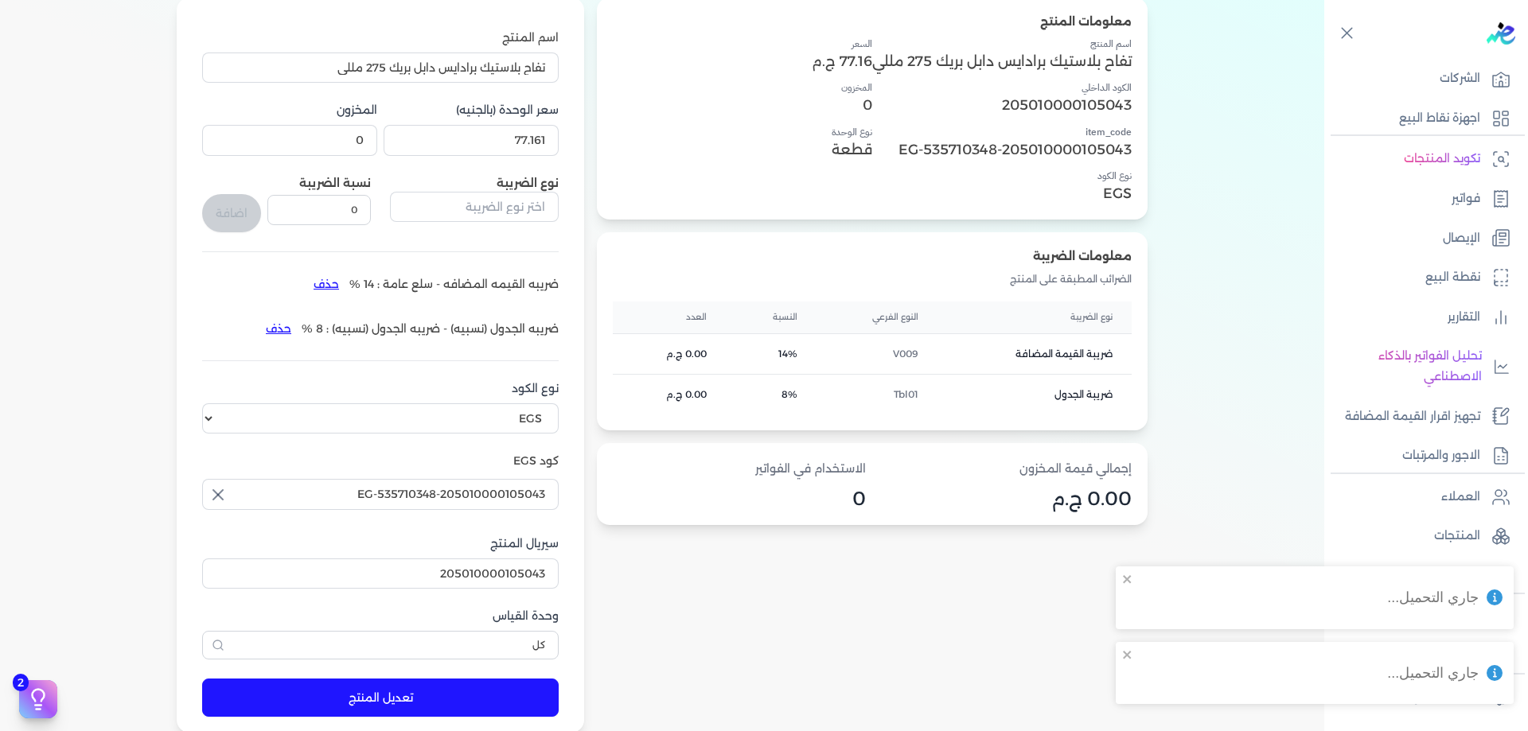
scroll to position [159, 0]
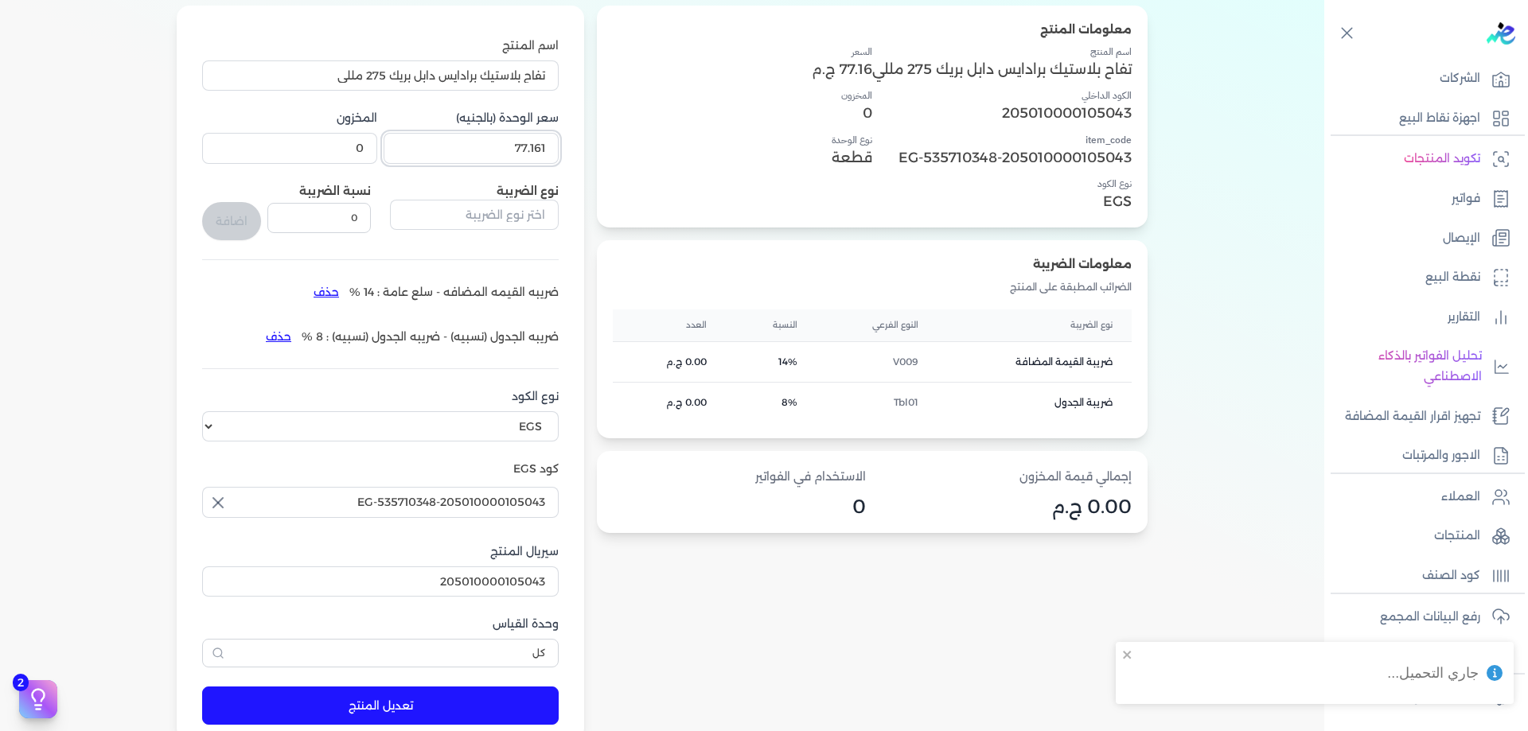
click at [511, 142] on input "77.161" at bounding box center [471, 148] width 175 height 30
click at [1480, 528] on link "المنتجات" at bounding box center [1421, 536] width 194 height 33
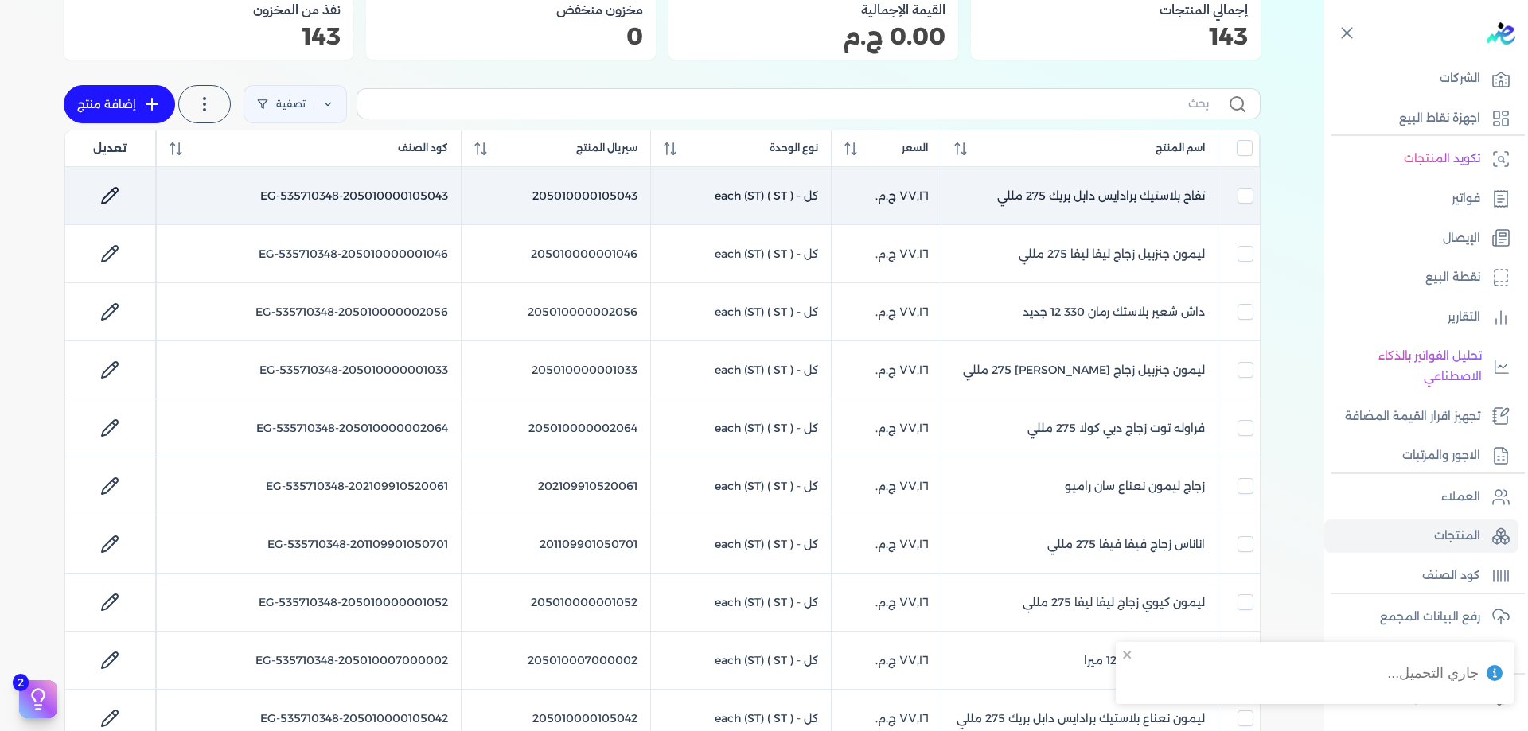
click at [1095, 200] on td "تفاح بلاستيك برادايس دابل بريك 275 مللي" at bounding box center [1079, 196] width 277 height 58
checkbox input "true"
checkbox input "false"
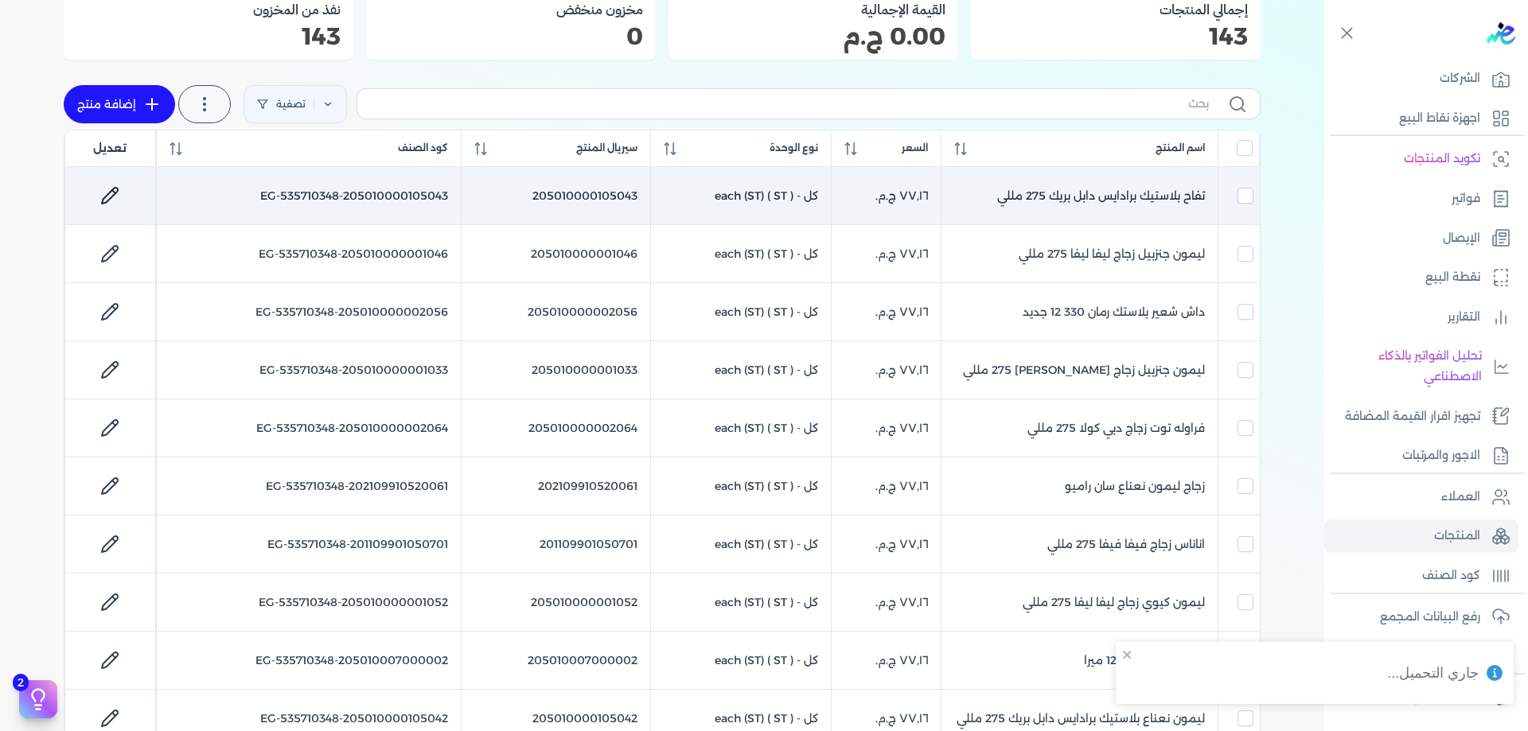
checkbox input "false"
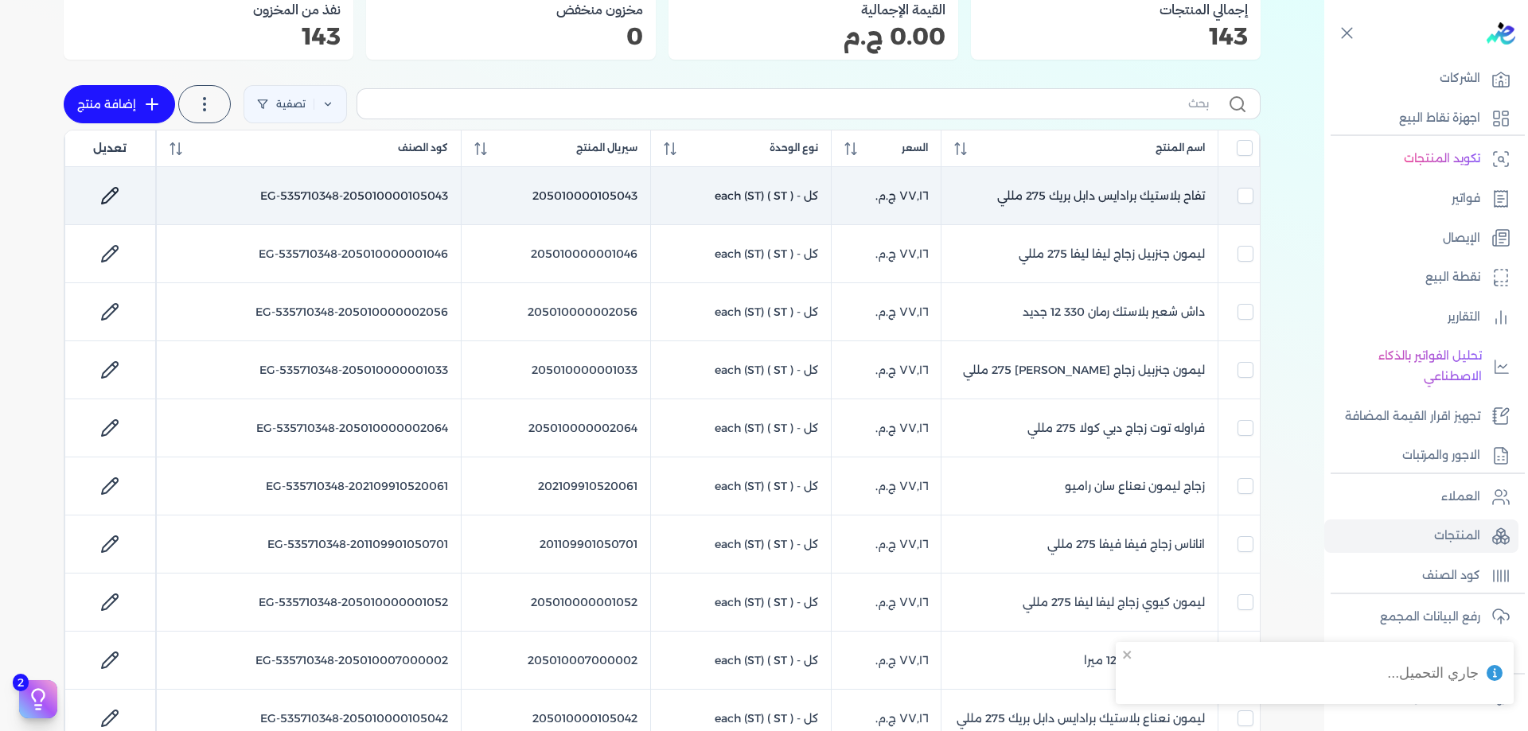
checkbox input "false"
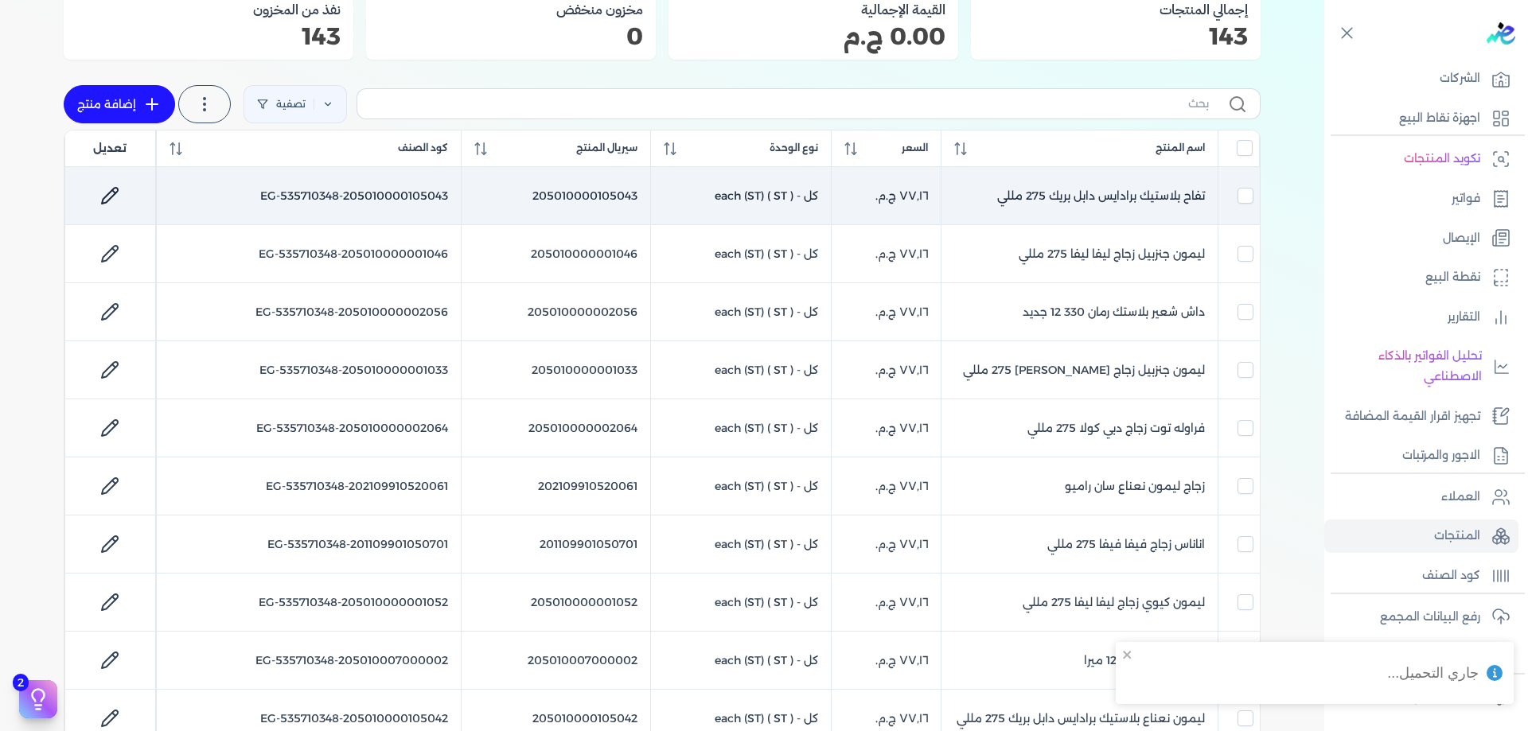
checkbox input "false"
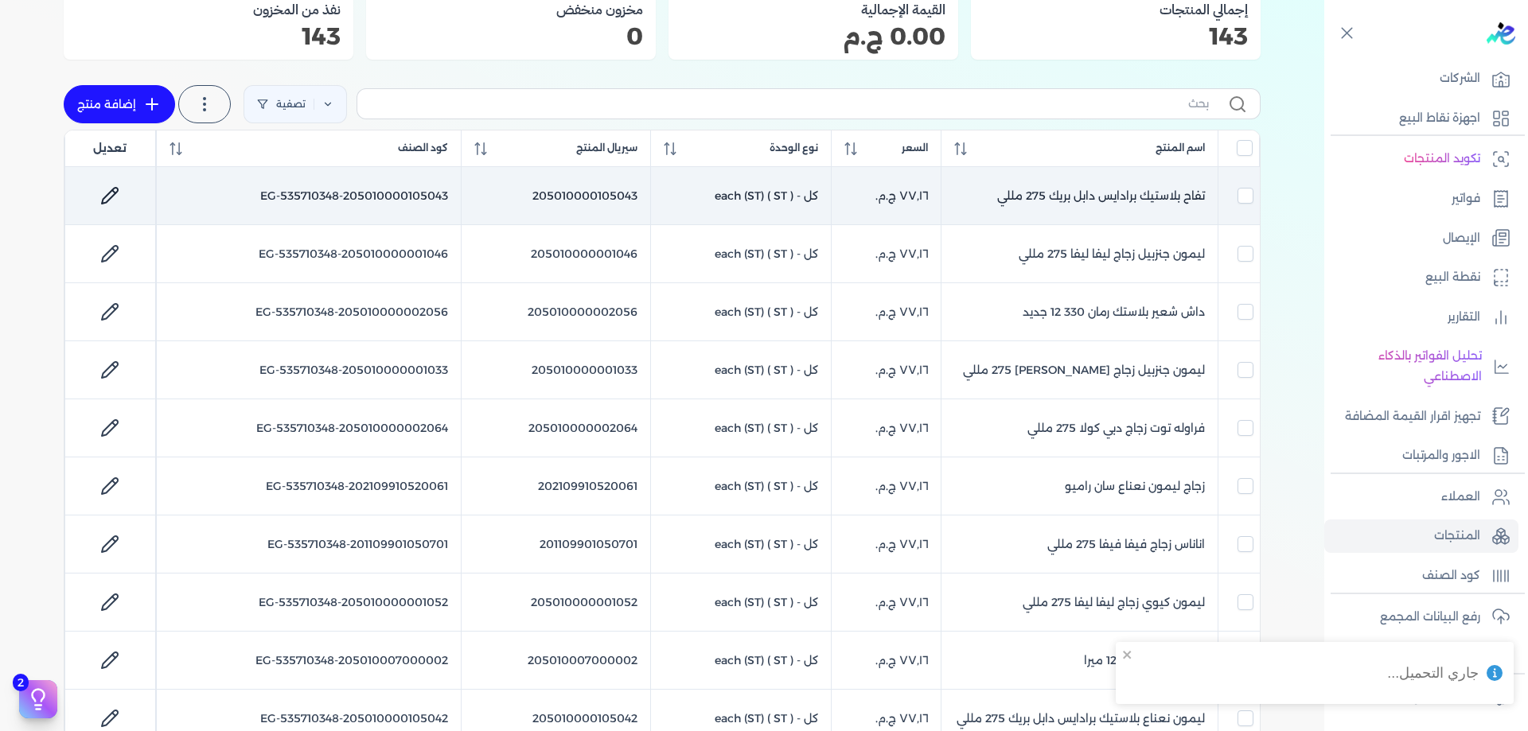
checkbox input "false"
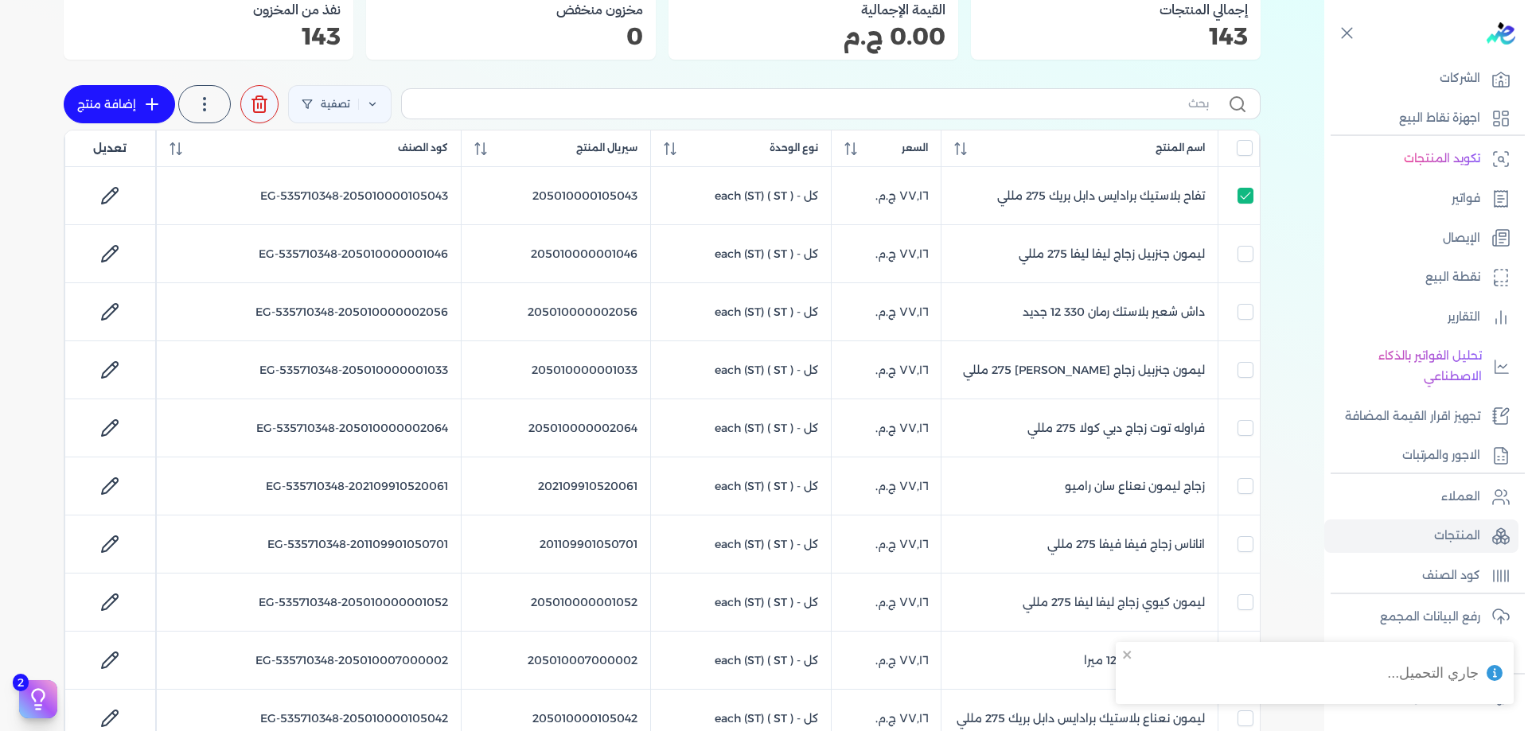
click at [113, 154] on span "تعديل" at bounding box center [109, 148] width 33 height 17
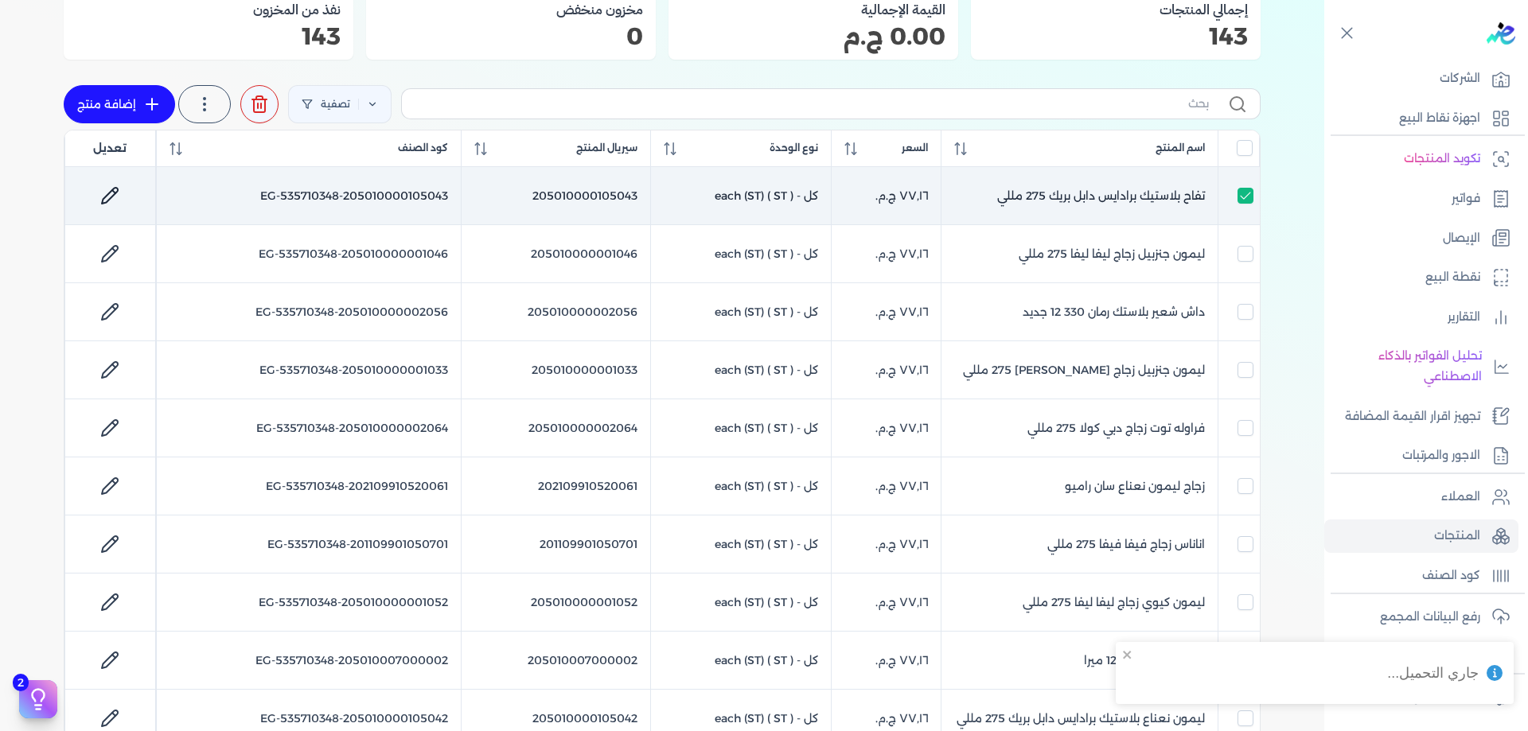
drag, startPoint x: 112, startPoint y: 150, endPoint x: 111, endPoint y: 182, distance: 31.9
click at [112, 150] on span "تعديل" at bounding box center [109, 148] width 33 height 17
click at [111, 187] on icon at bounding box center [109, 195] width 19 height 19
select select "EGS"
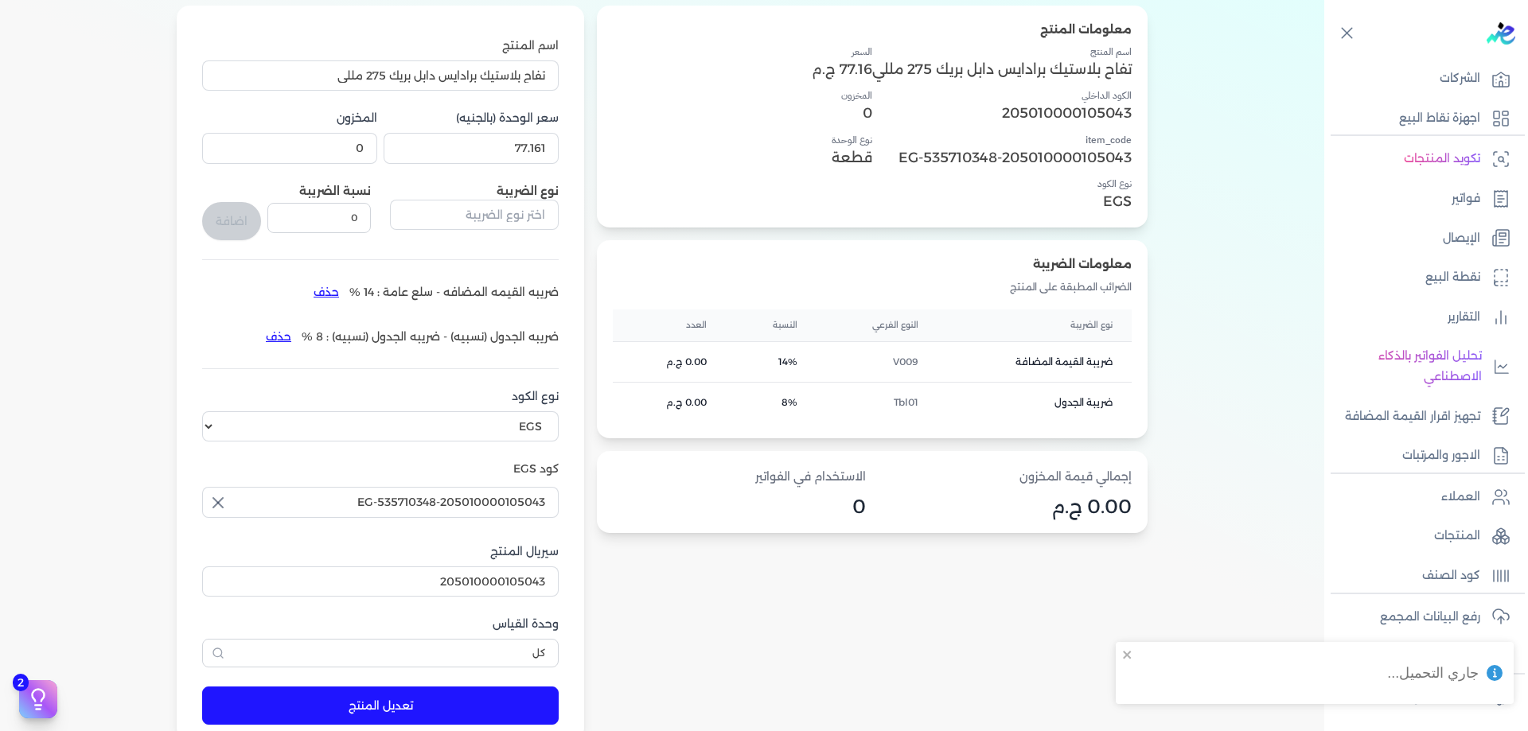
click at [464, 123] on label "سعر الوحدة (بالجنيه)" at bounding box center [471, 118] width 175 height 17
click at [464, 133] on input "77.161" at bounding box center [471, 148] width 175 height 30
drag, startPoint x: 465, startPoint y: 124, endPoint x: 485, endPoint y: 154, distance: 35.5
click at [465, 125] on label "سعر الوحدة (بالجنيه)" at bounding box center [471, 118] width 175 height 17
click at [465, 133] on input "77.161" at bounding box center [471, 148] width 175 height 30
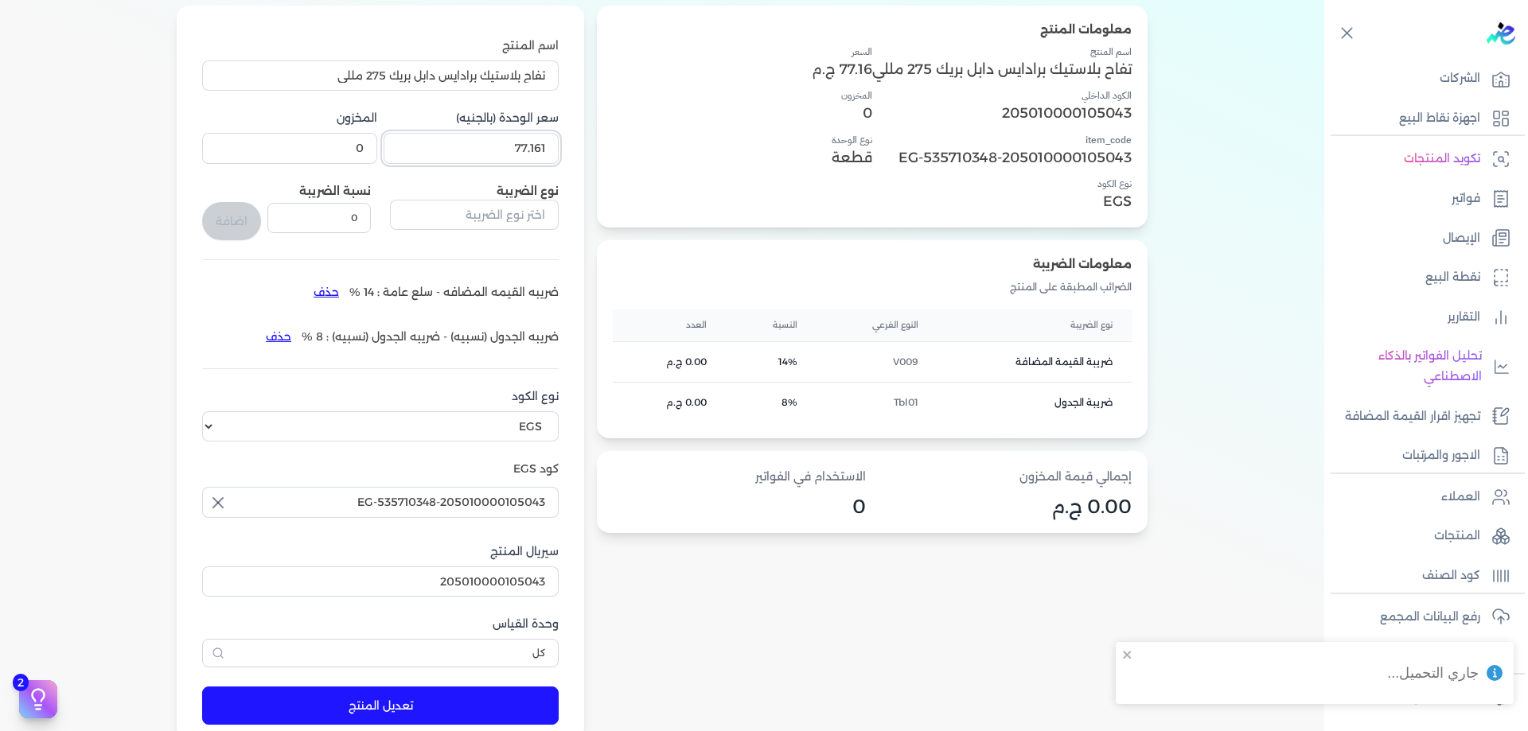
click at [485, 154] on input "77.161" at bounding box center [471, 148] width 175 height 30
click at [463, 724] on button "تعديل المنتج" at bounding box center [380, 706] width 357 height 38
click at [1472, 529] on p "المنتجات" at bounding box center [1457, 536] width 46 height 21
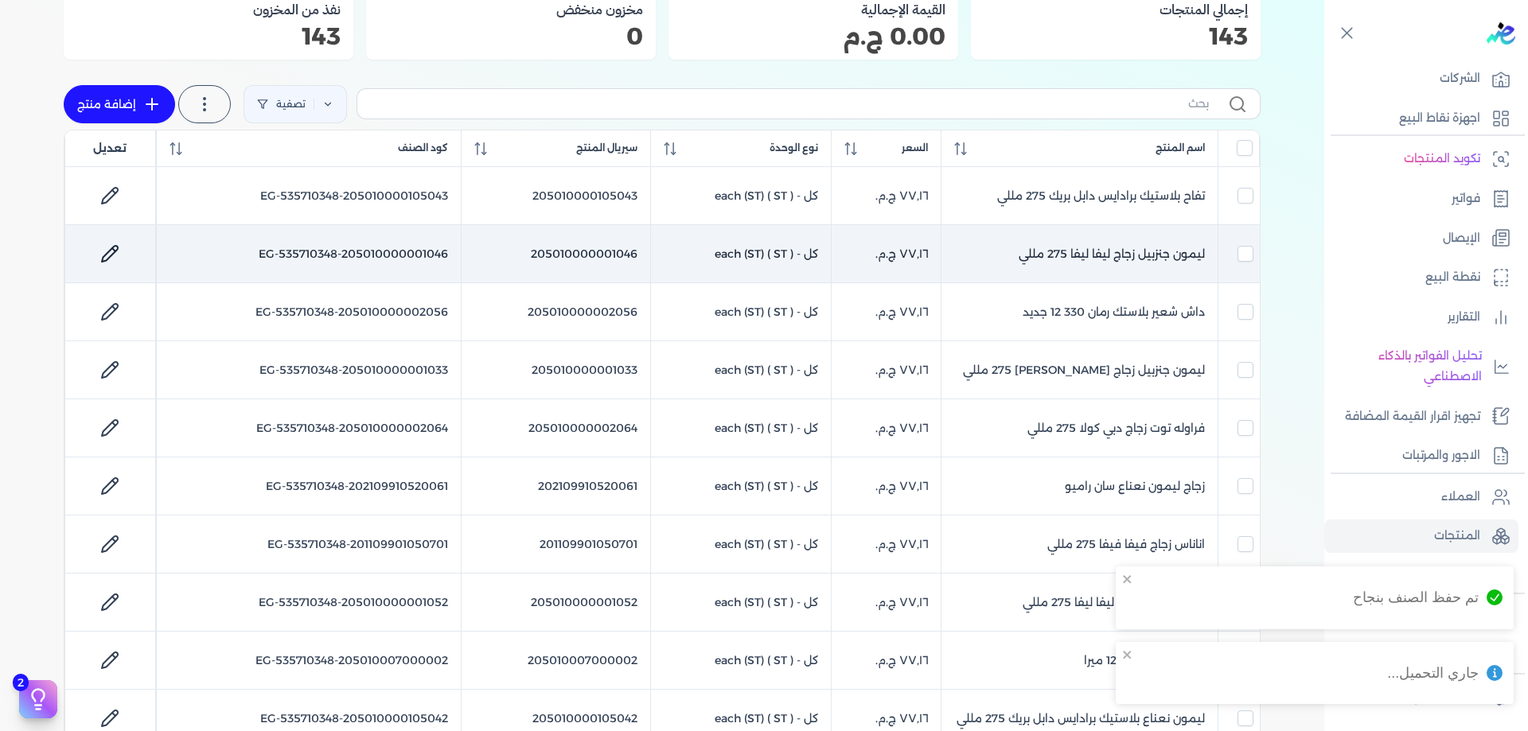
click at [119, 248] on icon at bounding box center [109, 253] width 19 height 19
select select "EGS"
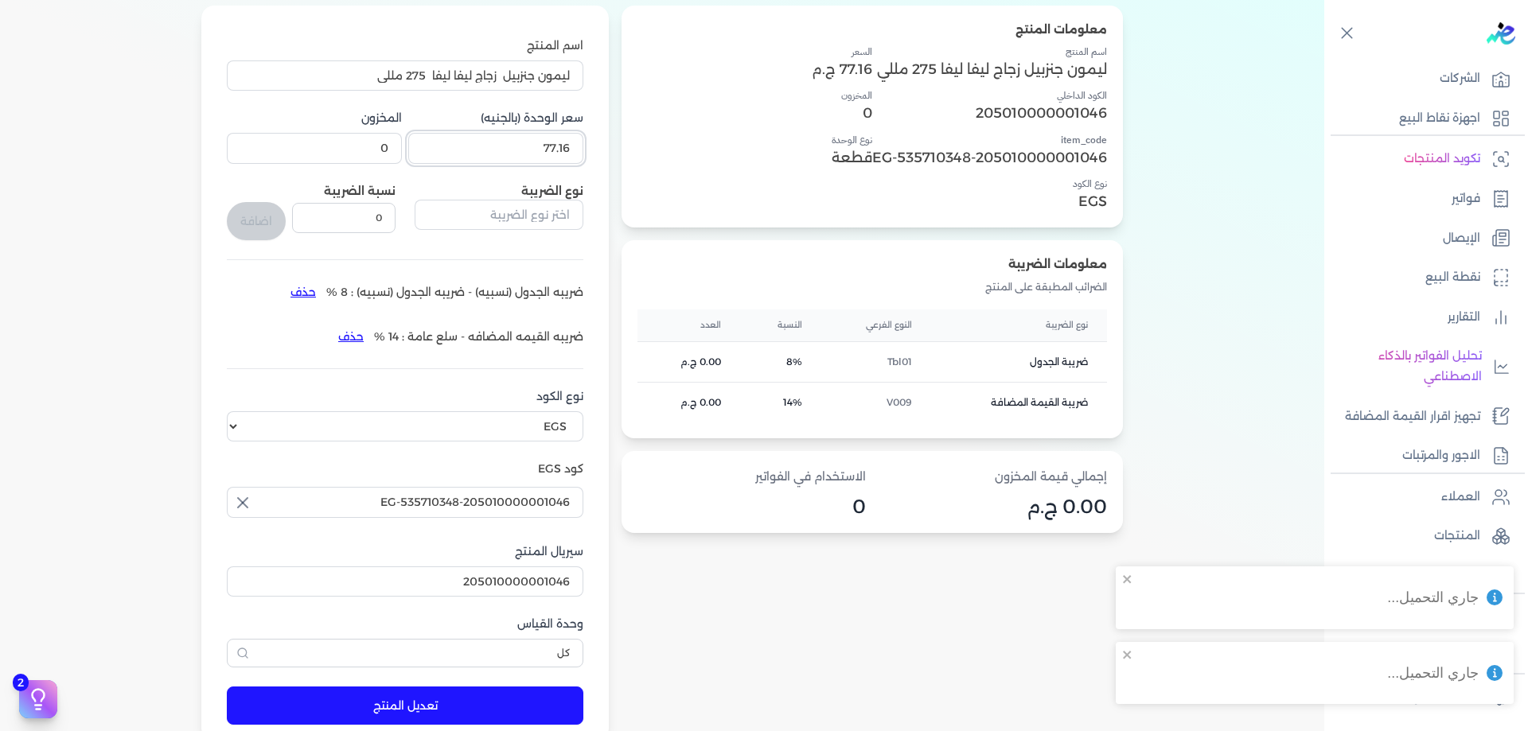
click at [510, 162] on input "77.16" at bounding box center [495, 148] width 175 height 30
click at [512, 155] on input "77.16" at bounding box center [495, 148] width 175 height 30
paste input "1"
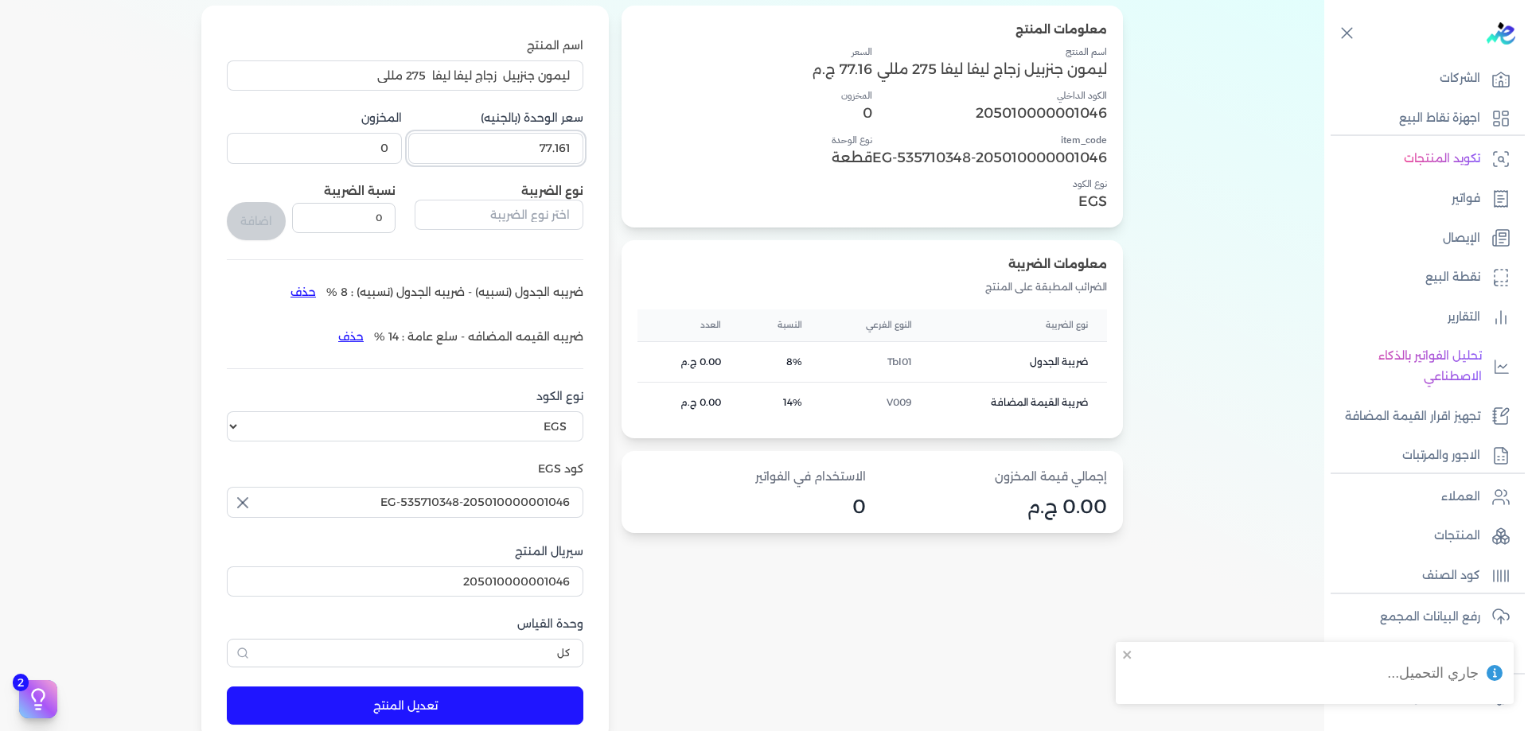
type input "77.161"
click at [501, 704] on button "تعديل المنتج" at bounding box center [405, 706] width 357 height 38
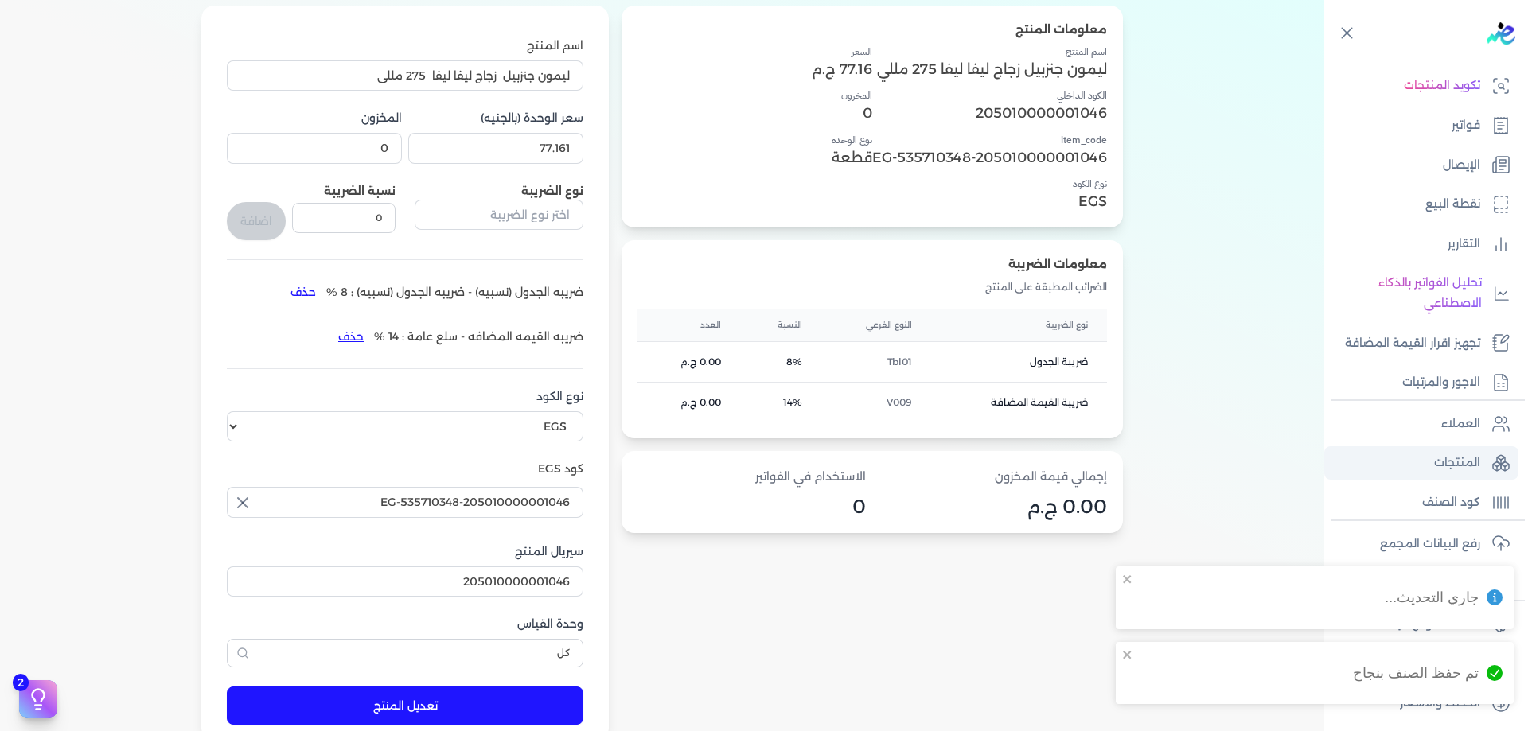
scroll to position [128, 0]
click at [1470, 445] on link "المنتجات" at bounding box center [1421, 461] width 194 height 33
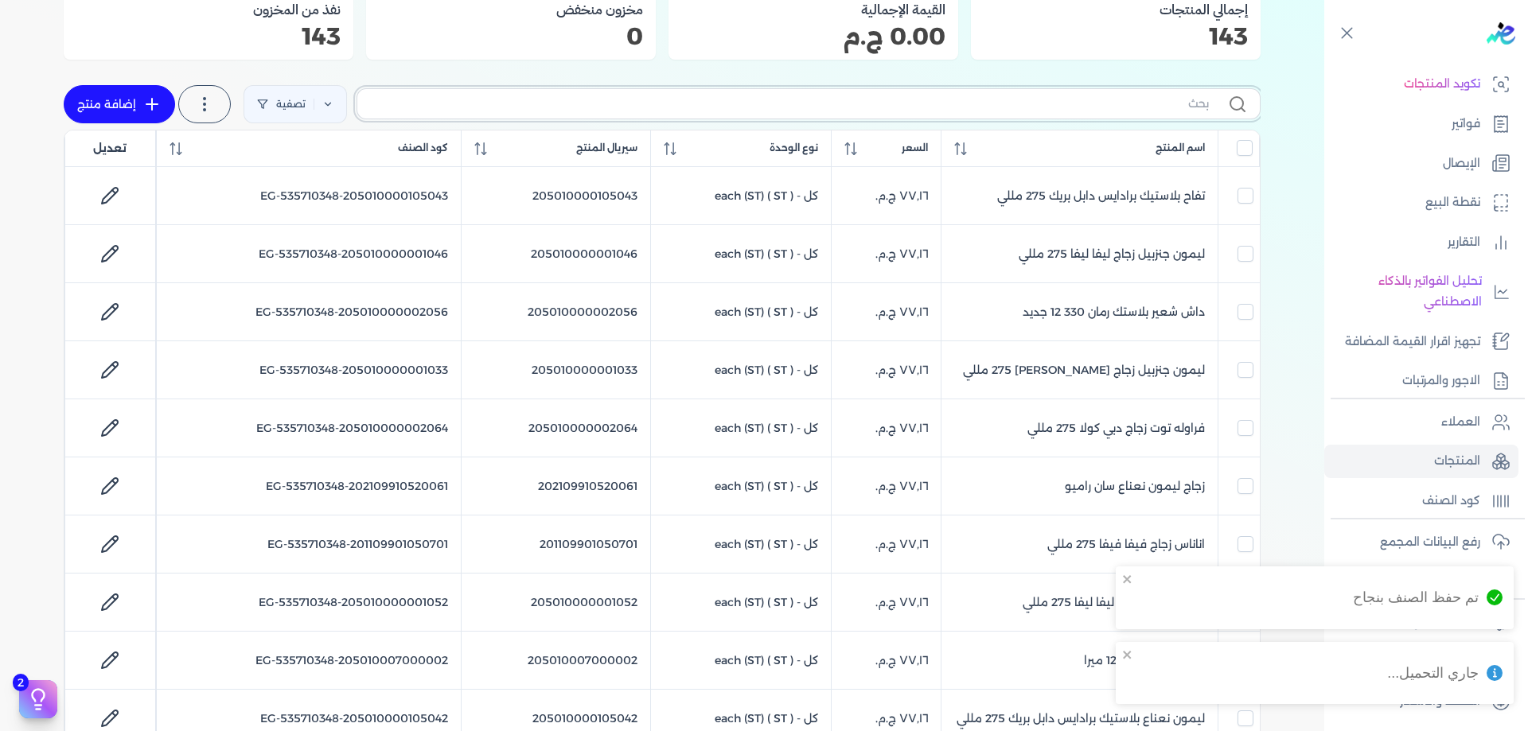
click at [1097, 112] on input "text" at bounding box center [789, 103] width 839 height 17
type input "]h"
checkbox input "false"
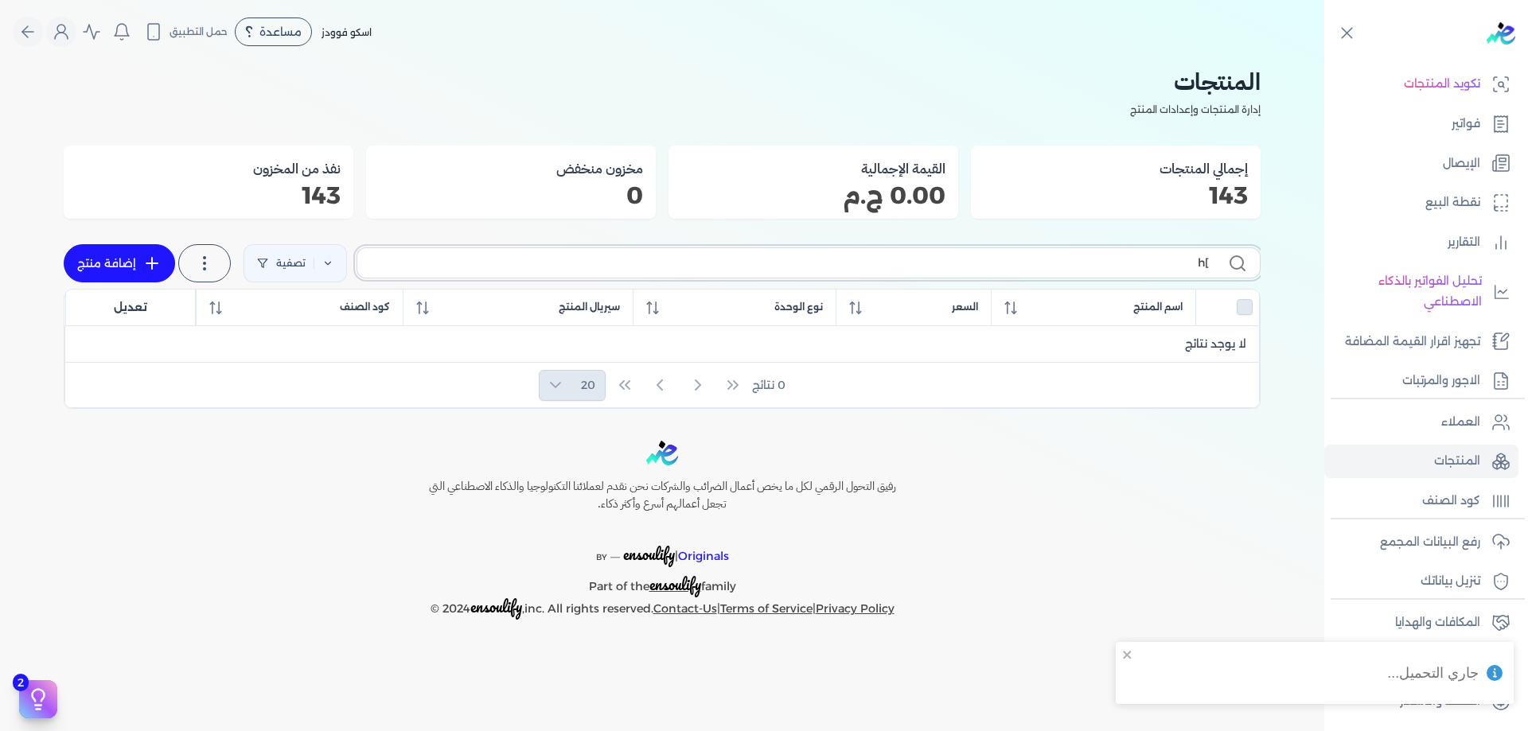
type input "]"
type input "]h"
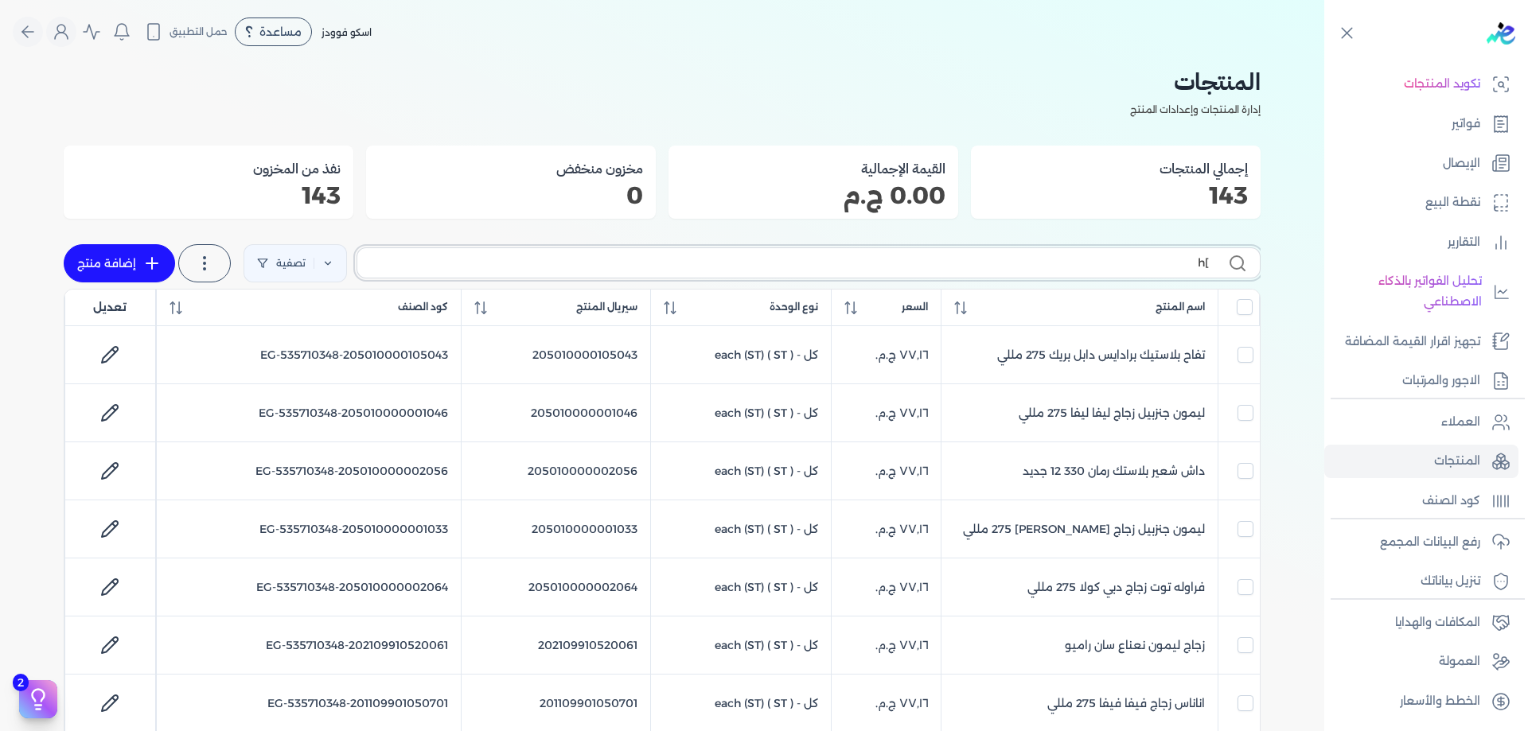
checkbox input "false"
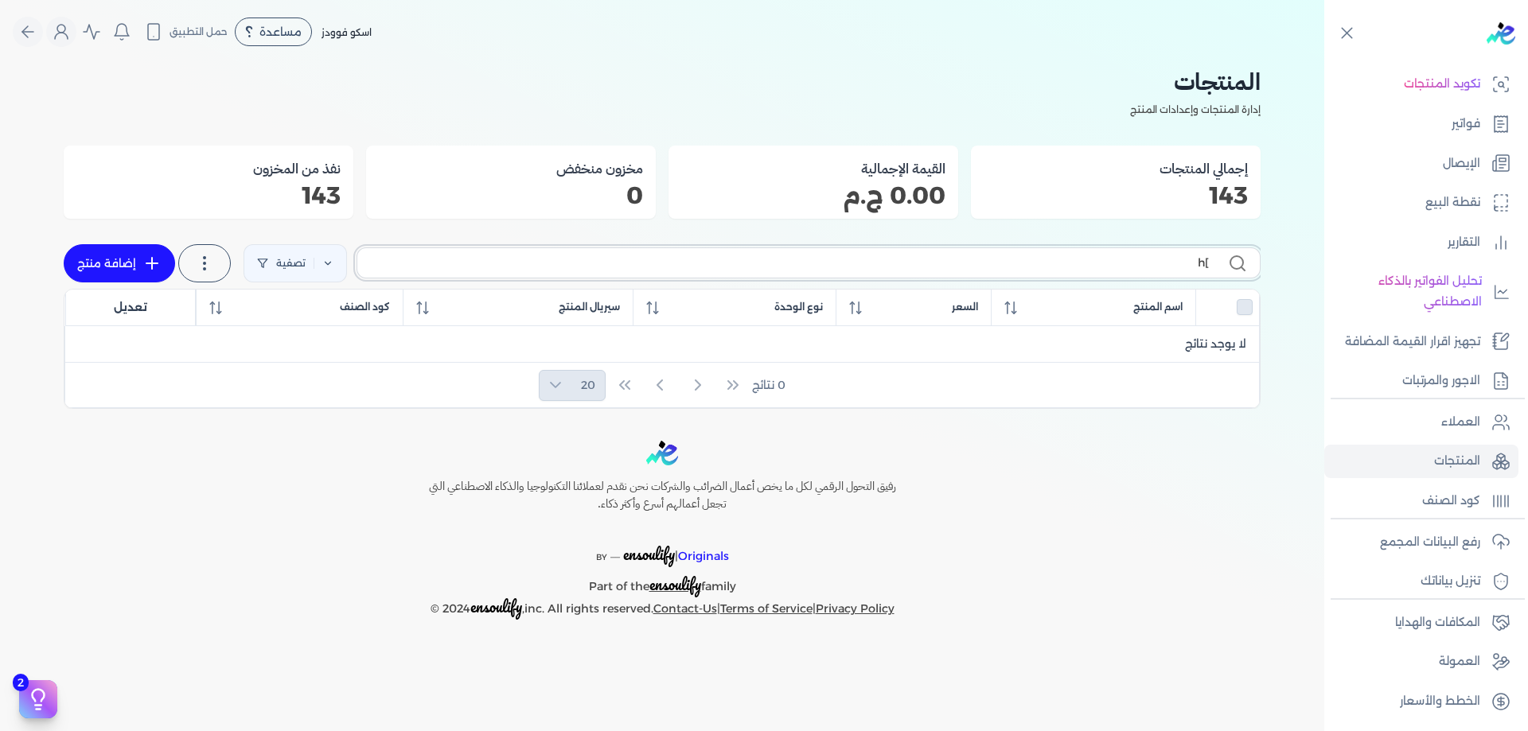
type input "]"
type input "داش"
checkbox input "false"
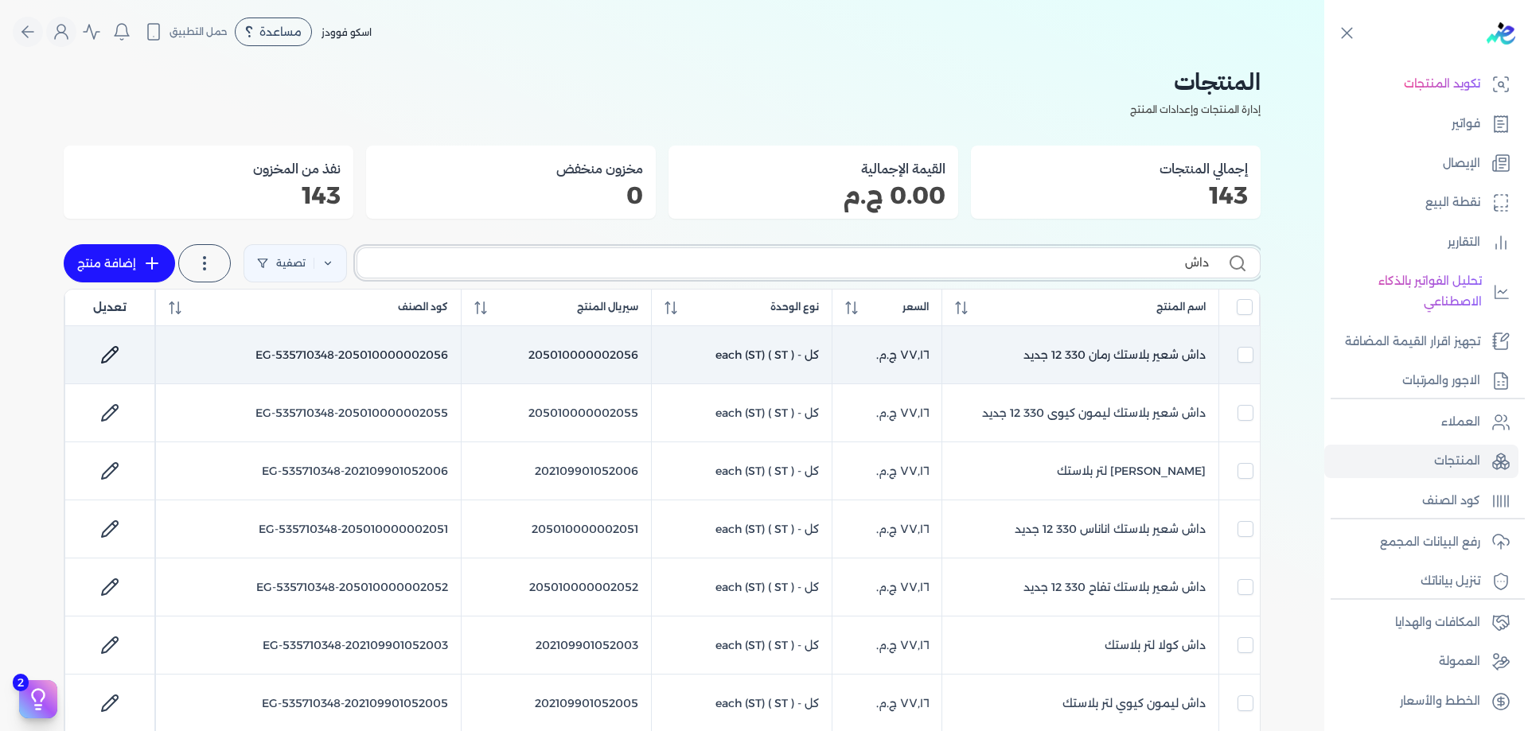
type input "داش"
click at [119, 353] on icon at bounding box center [109, 354] width 19 height 19
select select "EGS"
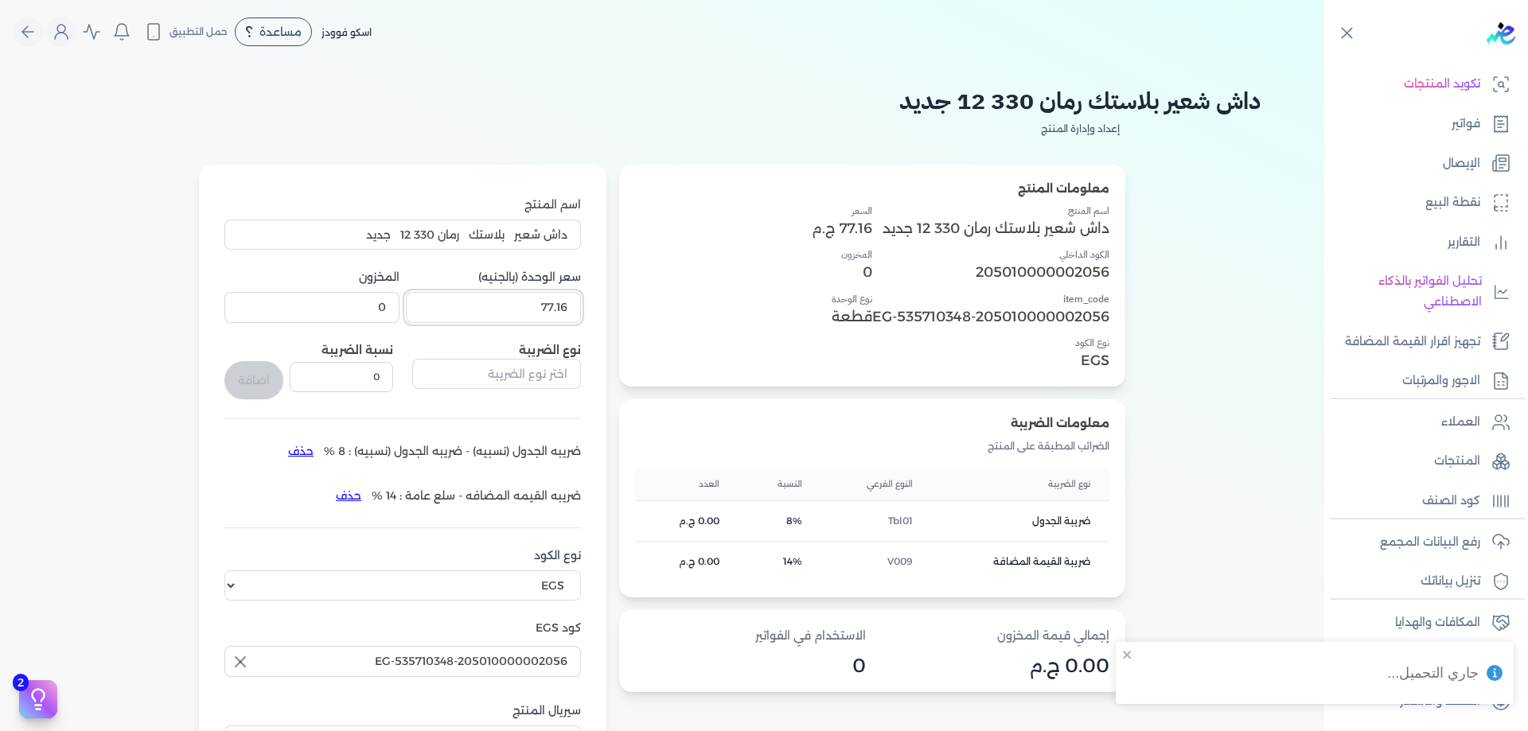
click at [558, 303] on input "77.16" at bounding box center [493, 307] width 175 height 30
paste input "1"
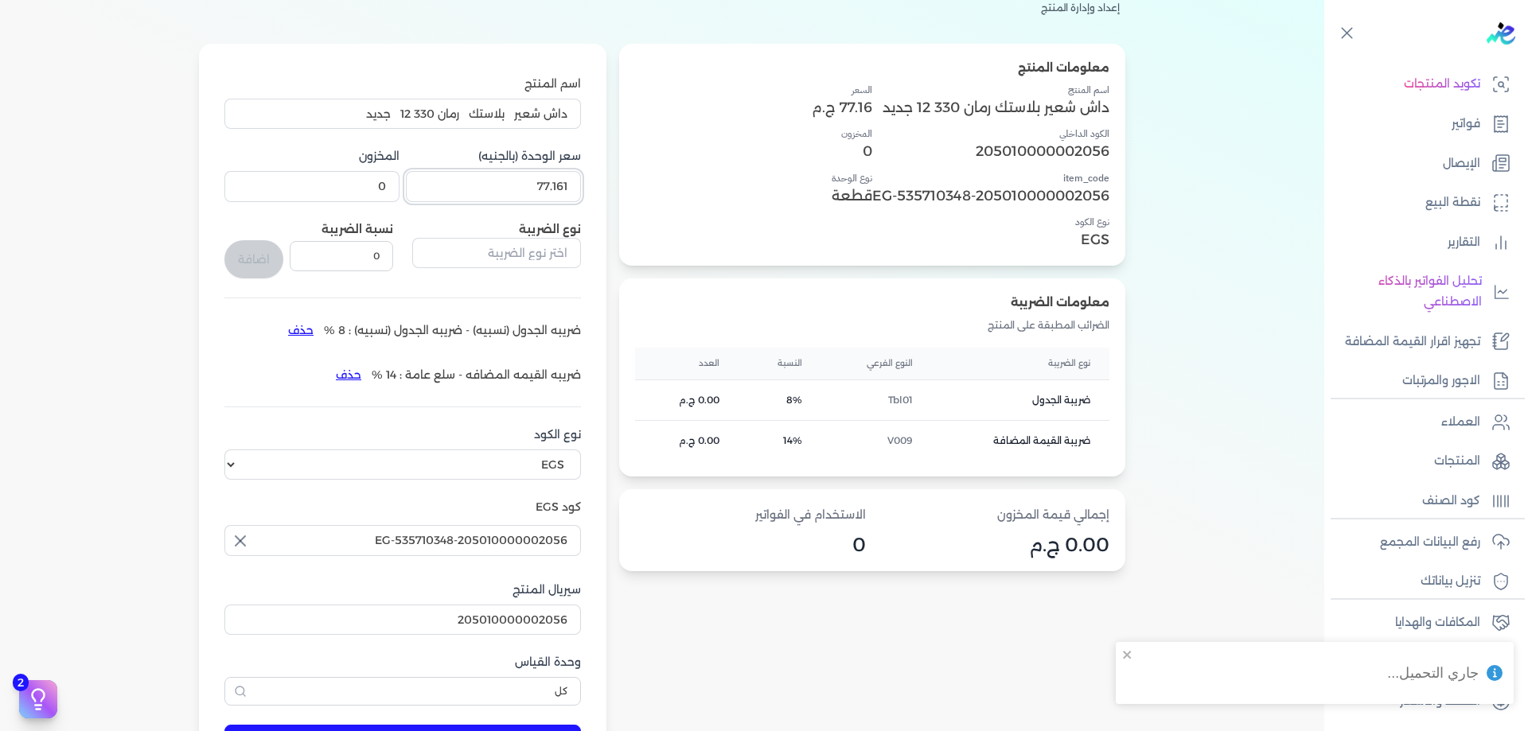
scroll to position [159, 0]
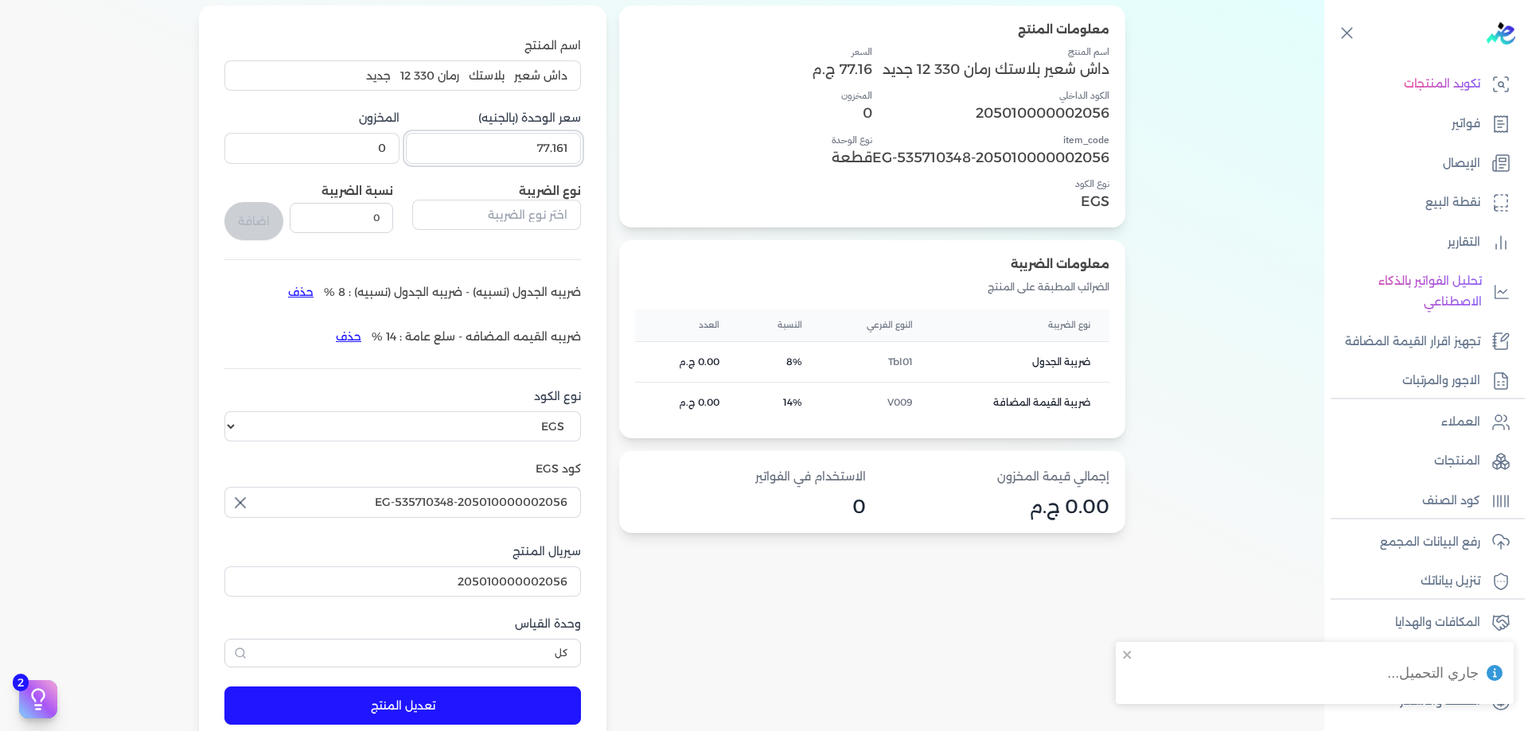
type input "77.161"
click at [423, 699] on button "تعديل المنتج" at bounding box center [402, 706] width 357 height 38
click at [1463, 455] on p "المنتجات" at bounding box center [1457, 461] width 46 height 21
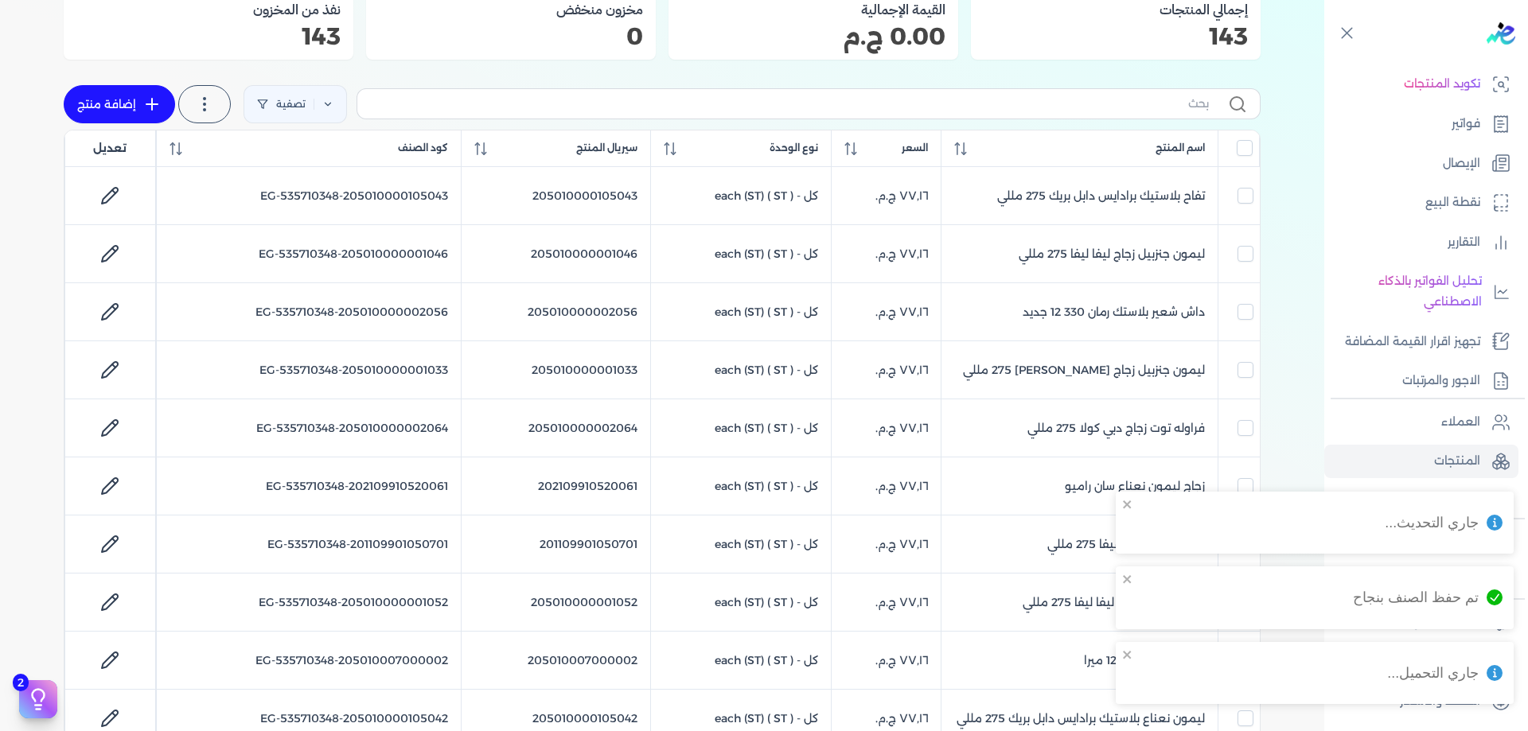
click at [1001, 121] on div "تصفية استخرج المنتجات إضافة منتج" at bounding box center [662, 104] width 1197 height 51
click at [1009, 107] on input "text" at bounding box center [789, 103] width 839 height 17
type input "داش"
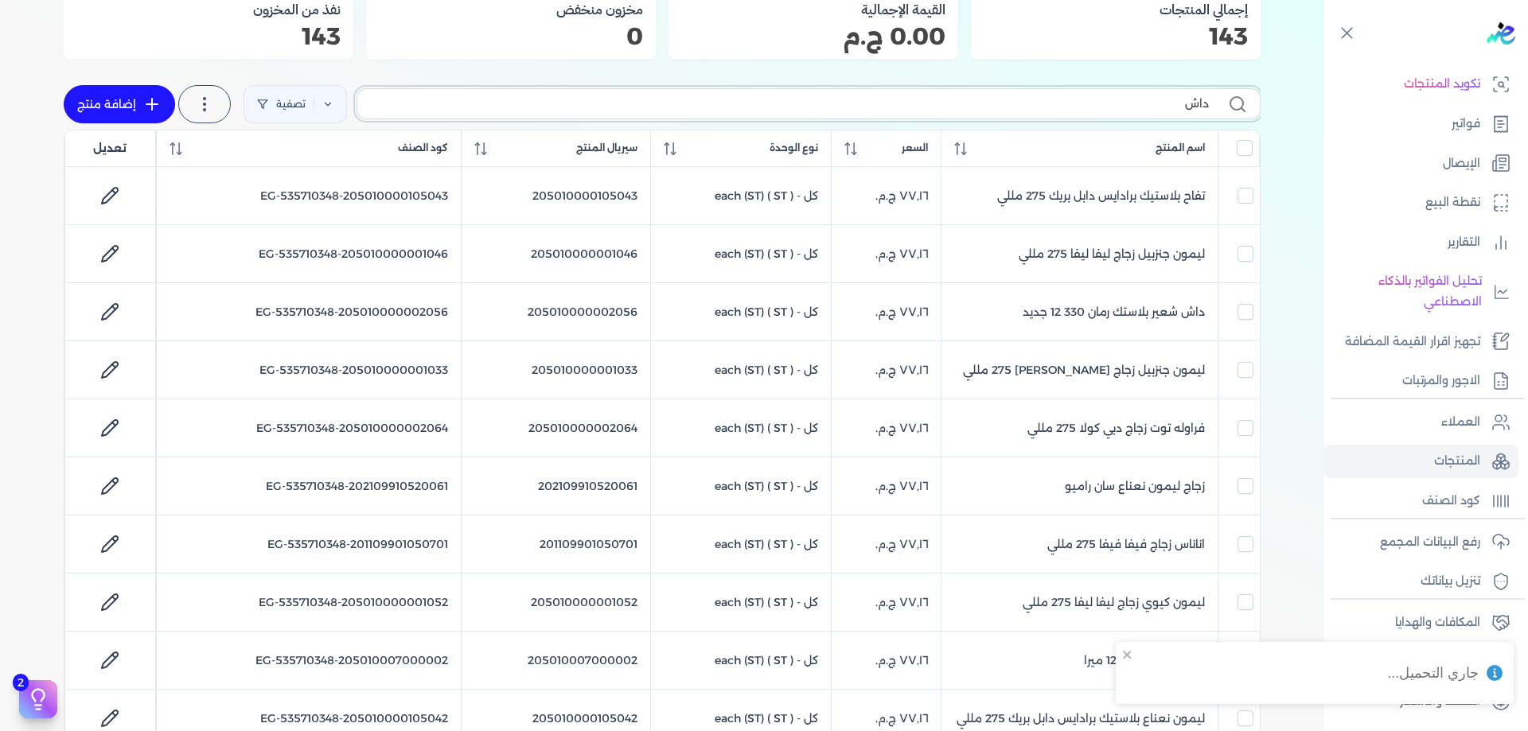
checkbox input "false"
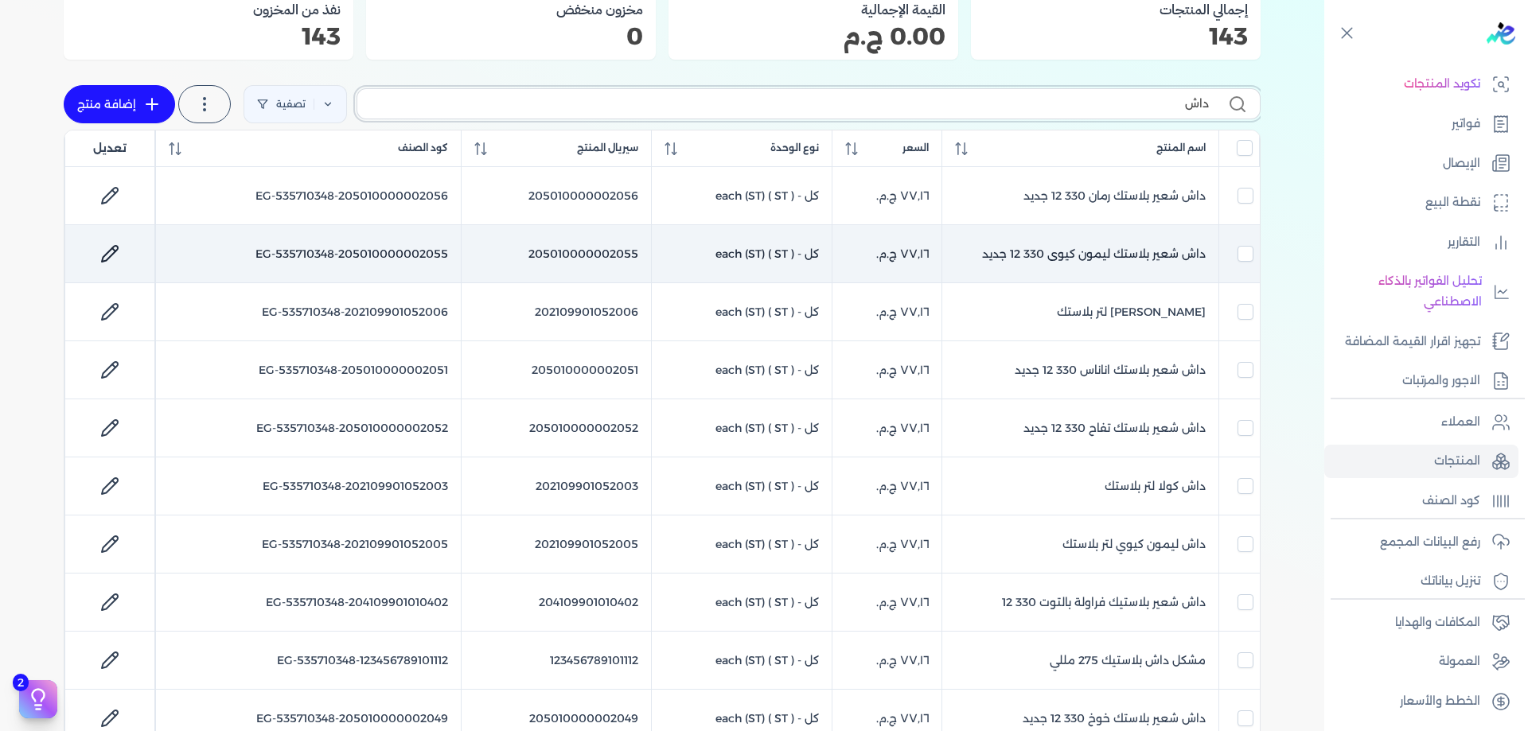
type input "داش"
click at [95, 259] on link at bounding box center [110, 254] width 38 height 38
select select "EGS"
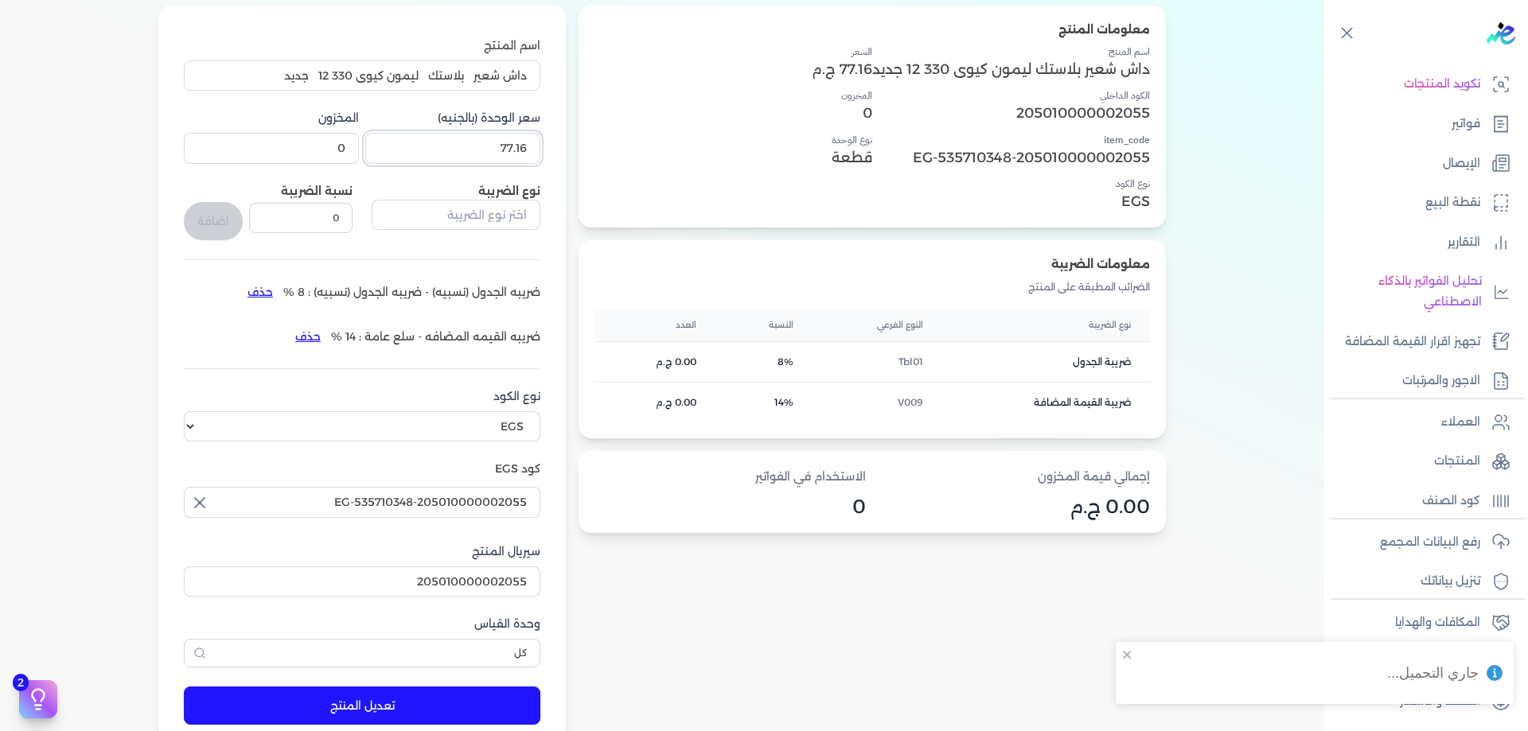
click at [442, 139] on input "77.16" at bounding box center [452, 148] width 175 height 30
paste input "1"
type input "77.161"
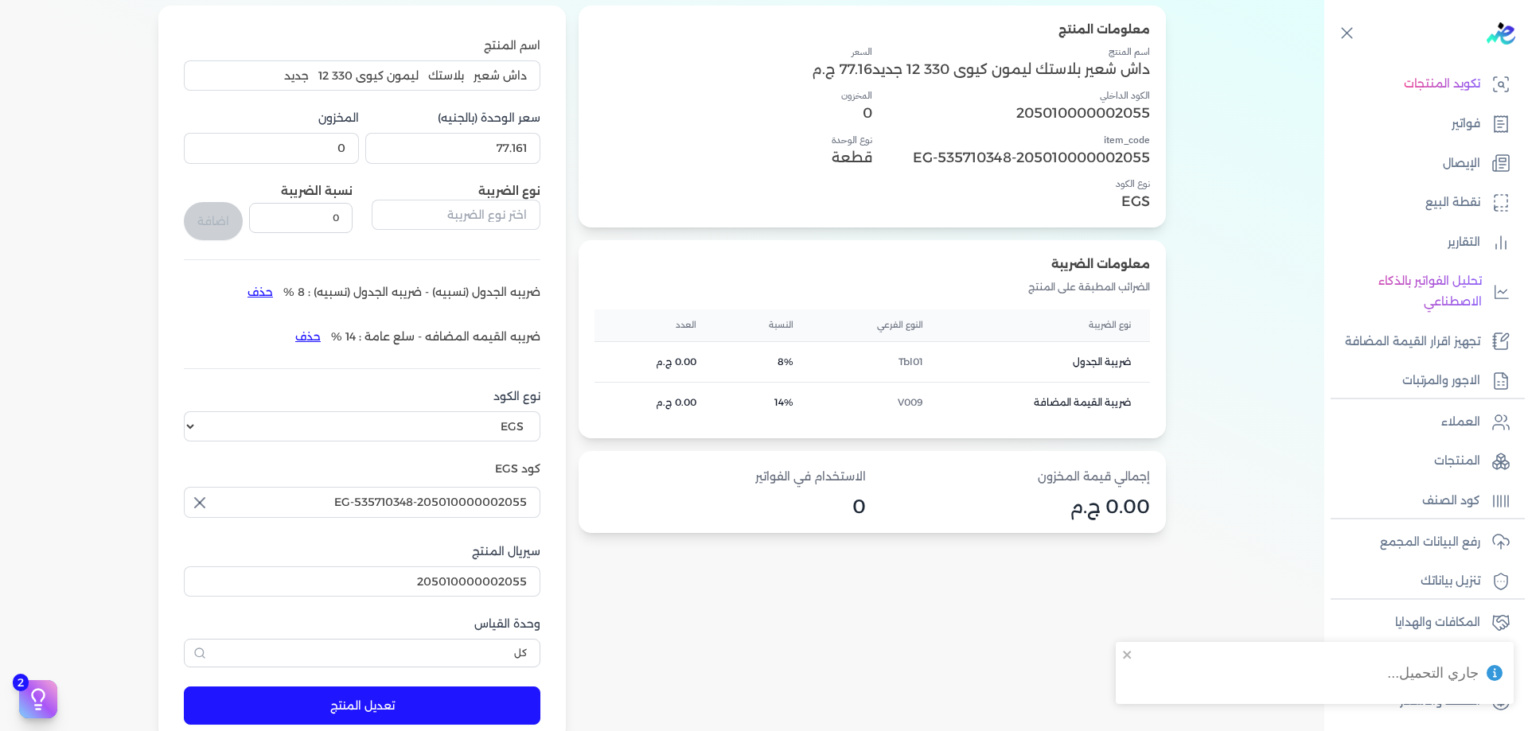
click at [398, 685] on form "اسم المنتج داش شعير بلاستك ليمون كيوى 330 12 جديد سعر الوحدة (بالجنيه) 77.161 ا…" at bounding box center [362, 374] width 388 height 736
click at [399, 695] on button "تعديل المنتج" at bounding box center [362, 706] width 357 height 38
click at [1450, 471] on p "المنتجات" at bounding box center [1457, 461] width 46 height 21
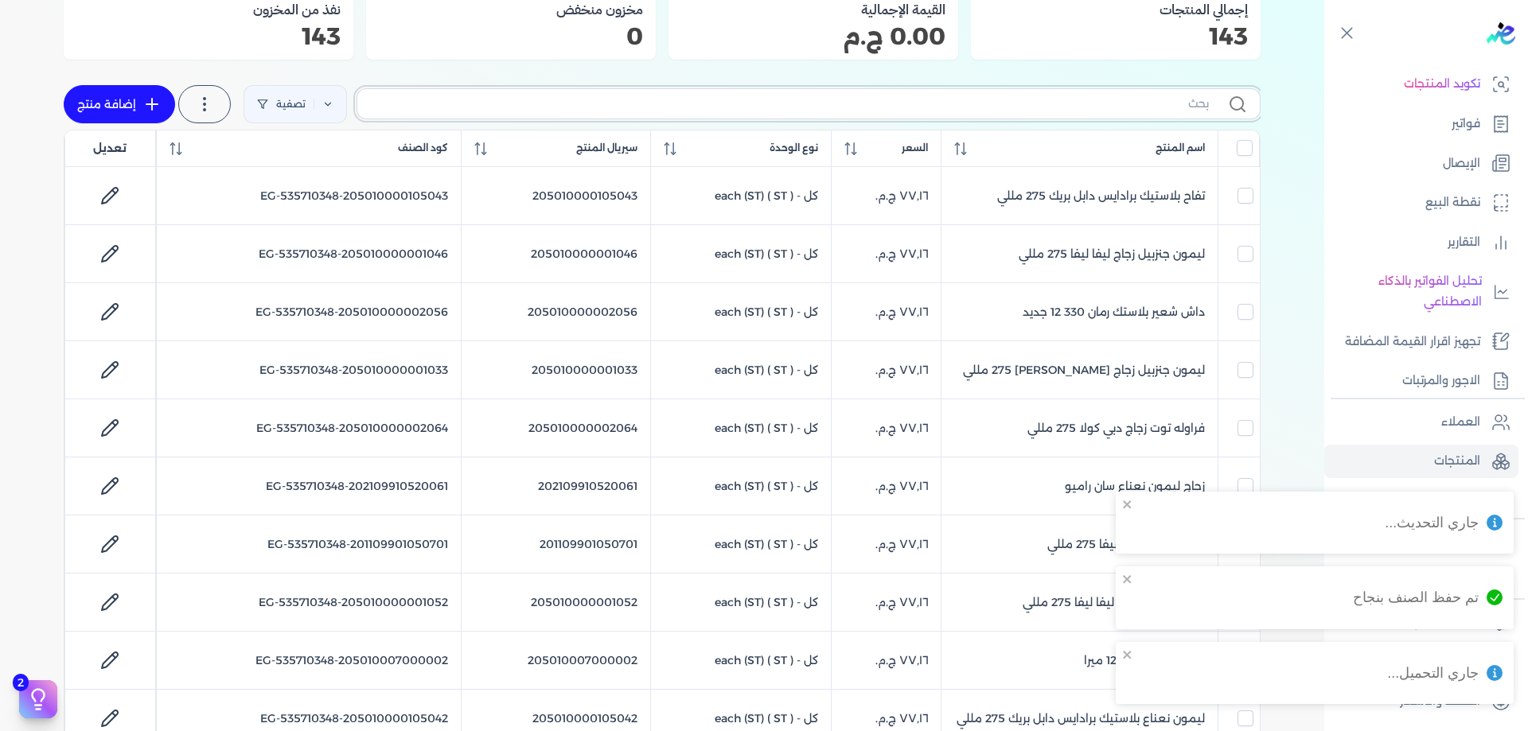
click at [694, 111] on input "text" at bounding box center [789, 103] width 839 height 17
type input "داش"
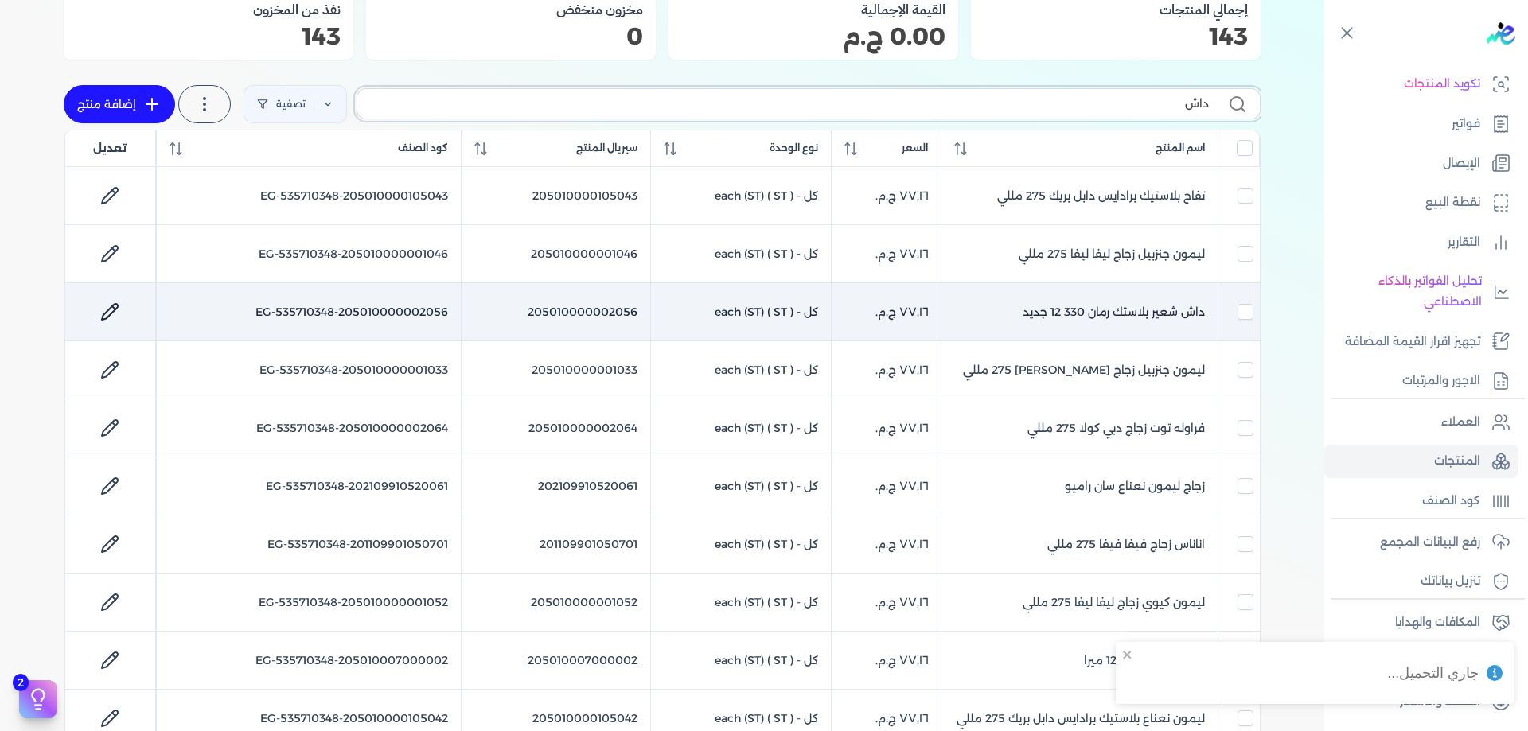
checkbox input "false"
type input "داش"
click at [1156, 314] on td "[PERSON_NAME] لتر بلاستك" at bounding box center [1079, 312] width 277 height 58
checkbox input "false"
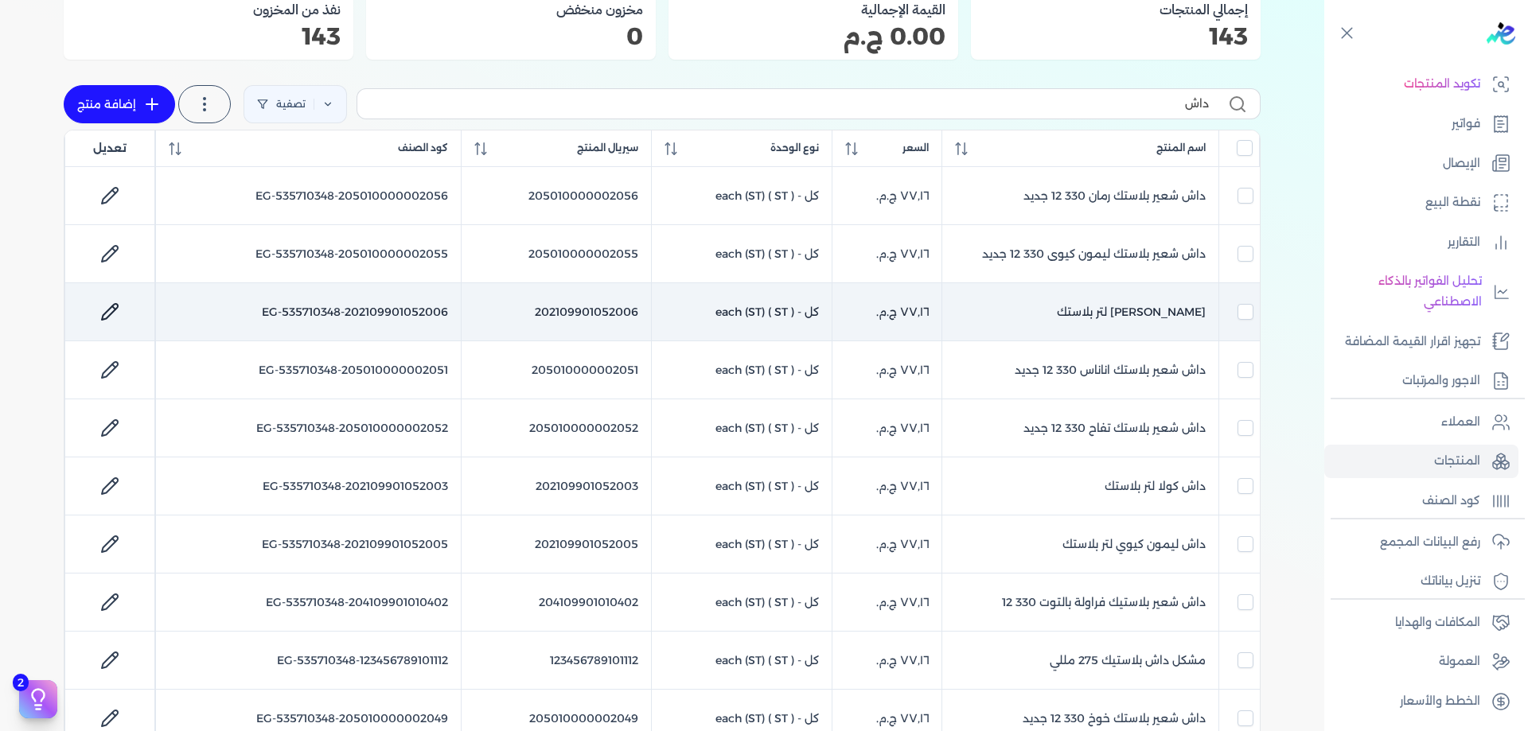
checkbox input "true"
checkbox input "false"
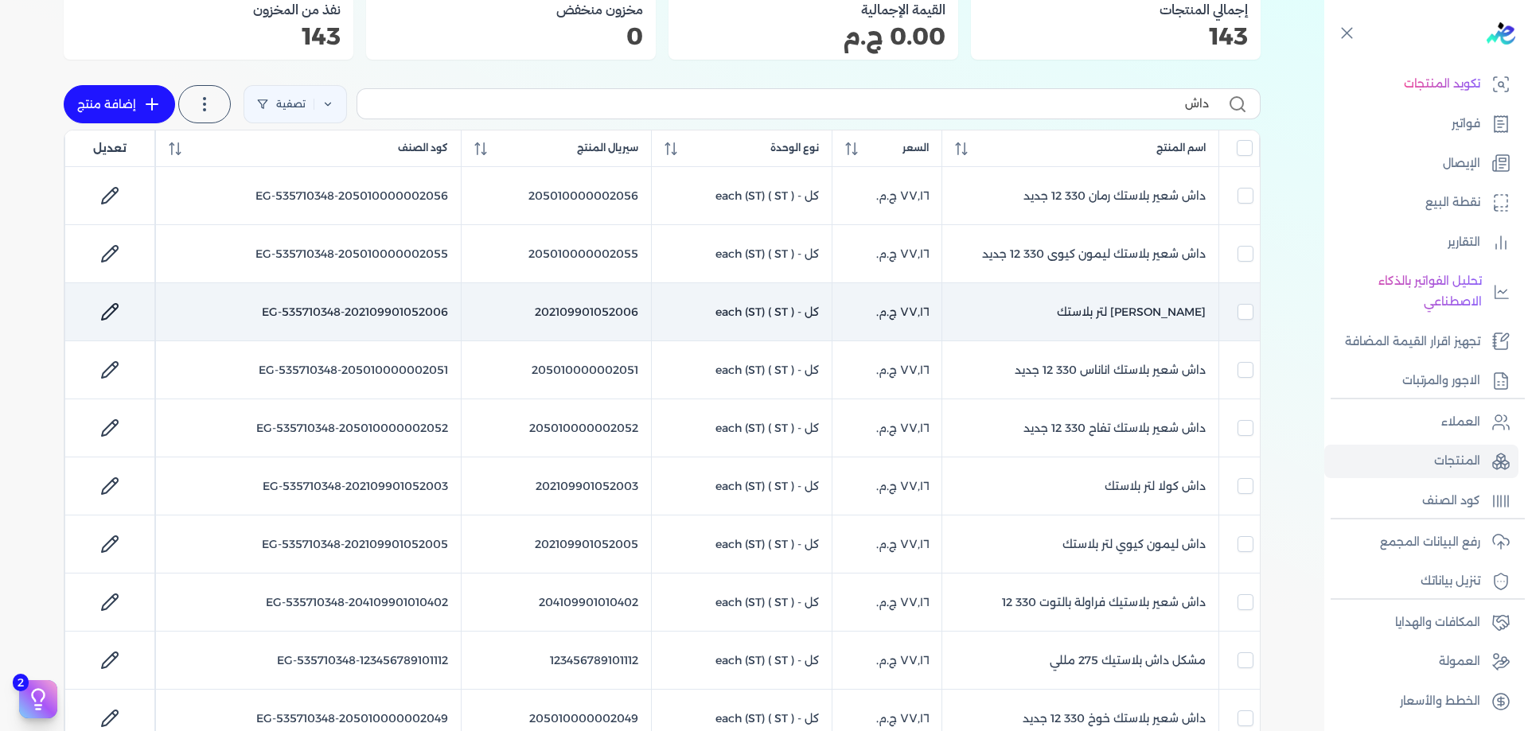
checkbox input "false"
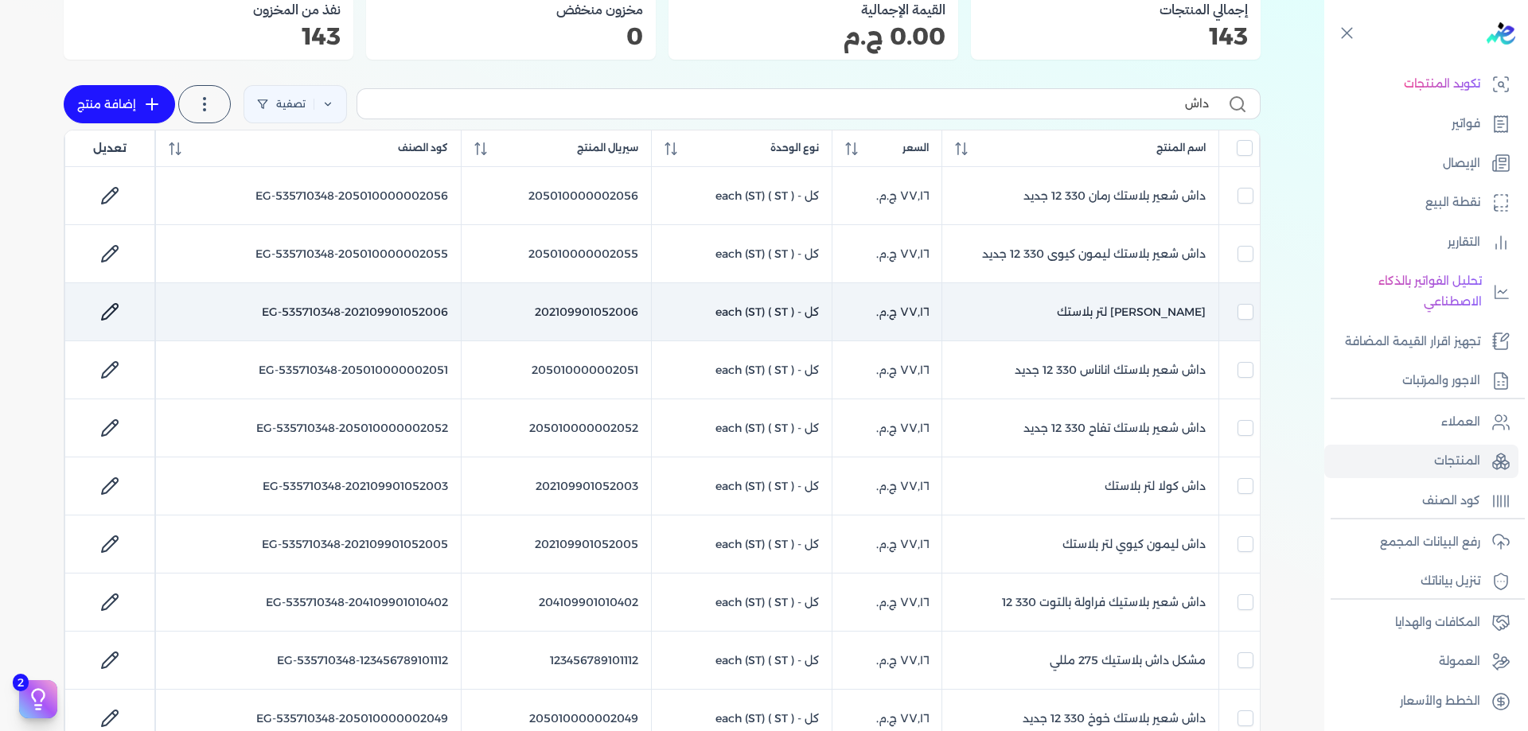
checkbox input "false"
click at [106, 311] on icon at bounding box center [109, 311] width 19 height 19
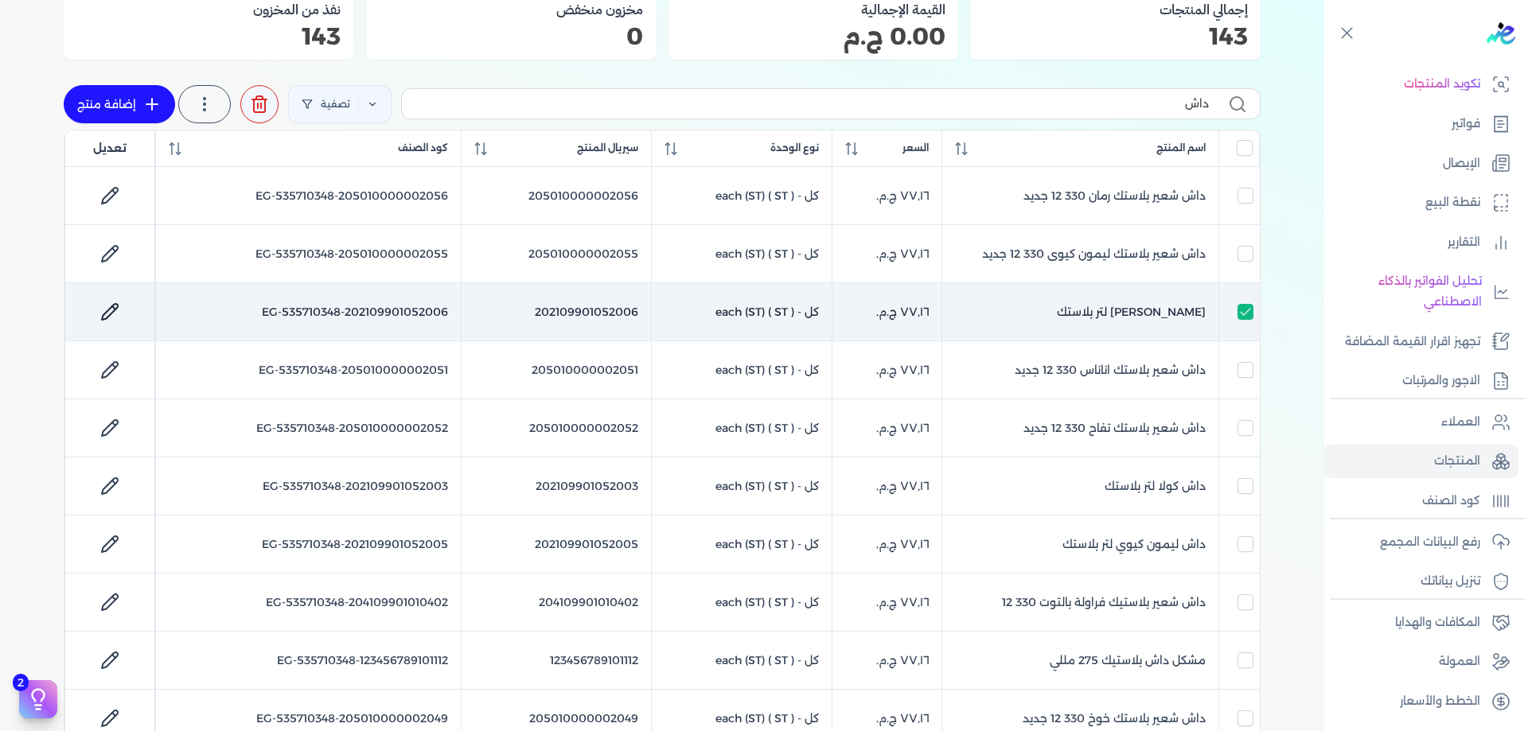
select select "EGS"
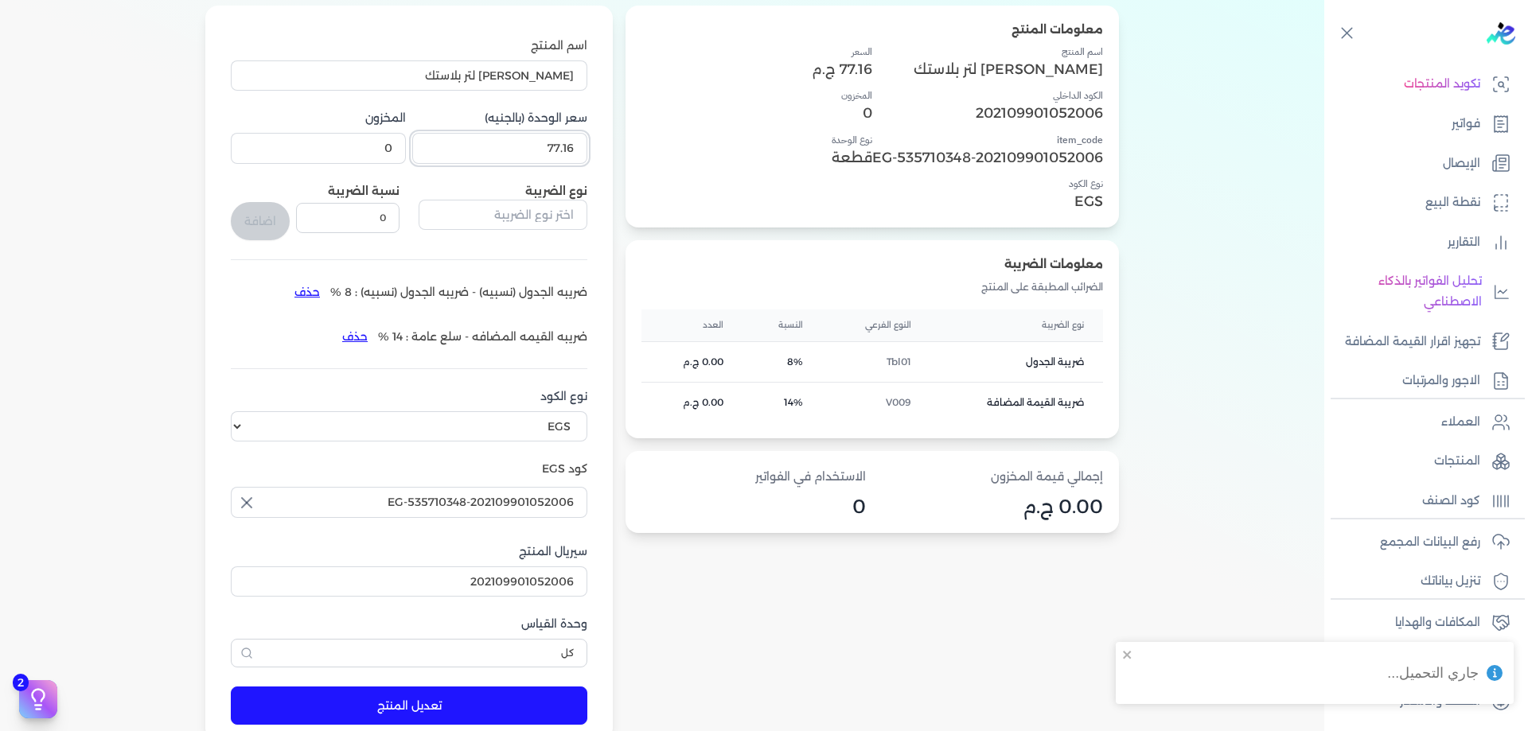
click at [528, 148] on input "77.16" at bounding box center [499, 148] width 175 height 30
paste input "77161"
click at [547, 154] on input "77.1677161" at bounding box center [499, 148] width 175 height 30
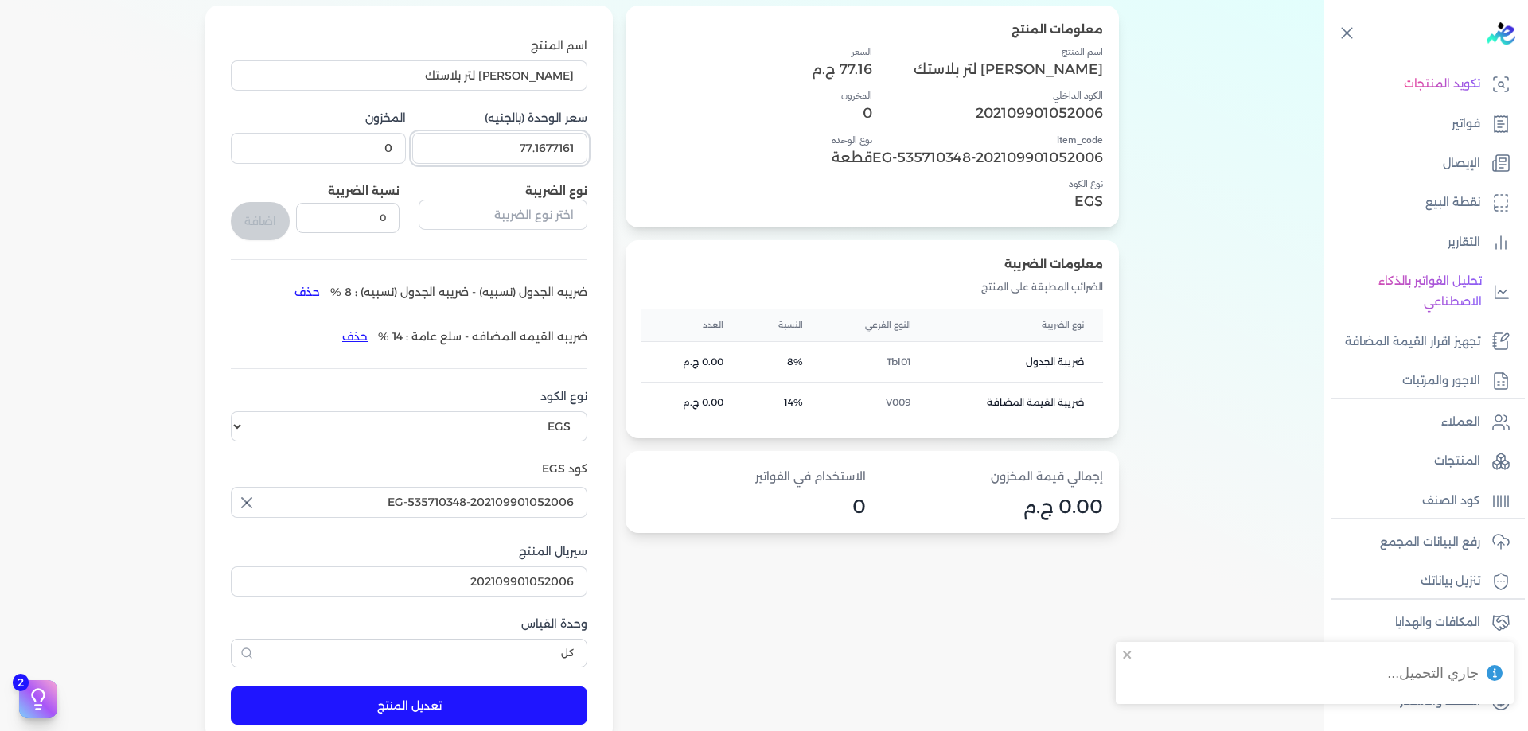
click at [547, 154] on input "77.1677161" at bounding box center [499, 148] width 175 height 30
paste input "number"
type input "77.161"
click at [470, 703] on button "تعديل المنتج" at bounding box center [409, 706] width 357 height 38
click at [1472, 448] on link "المنتجات" at bounding box center [1421, 461] width 194 height 33
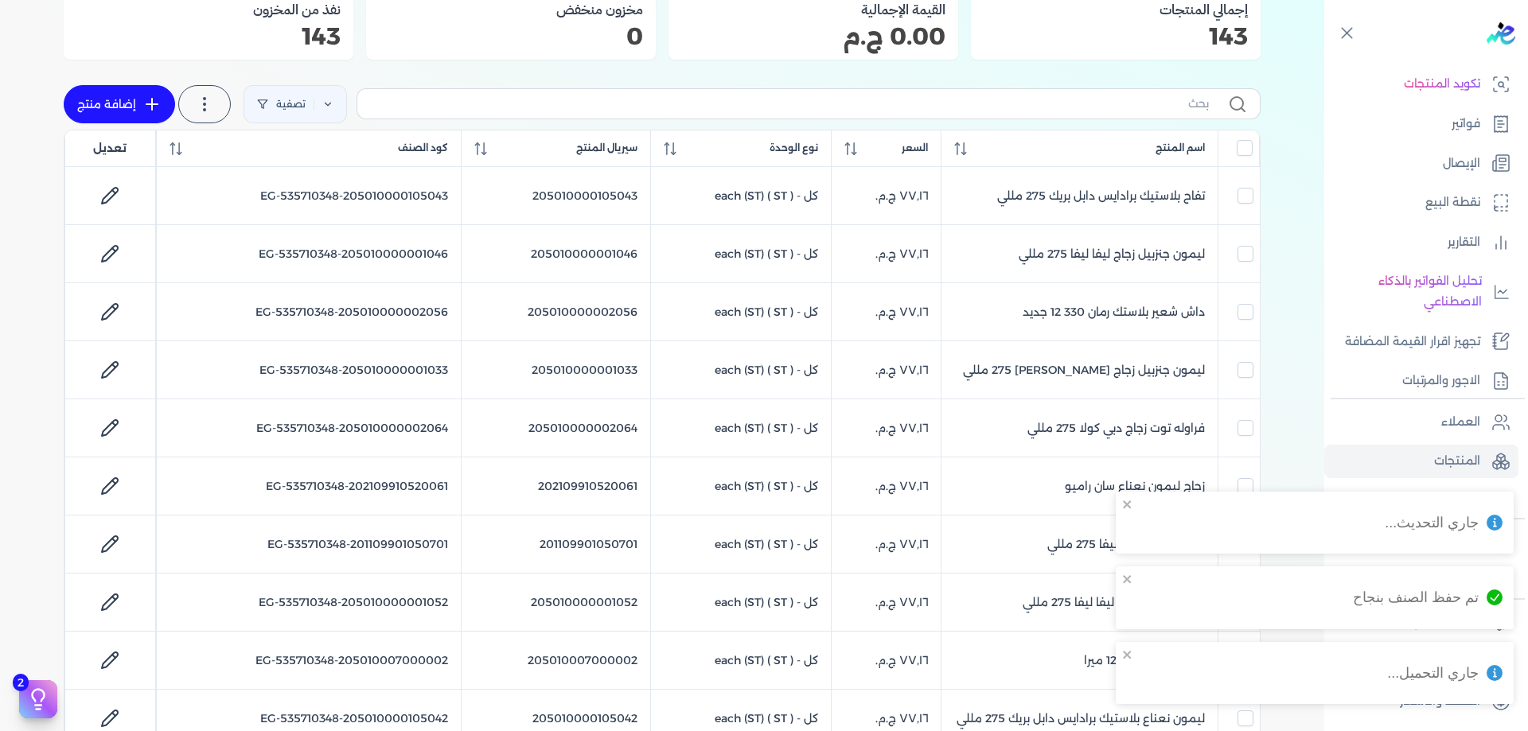
click at [811, 122] on div "تصفية استخرج المنتجات إضافة منتج" at bounding box center [662, 104] width 1197 height 51
click at [825, 103] on input "text" at bounding box center [789, 103] width 839 height 17
type input "داش"
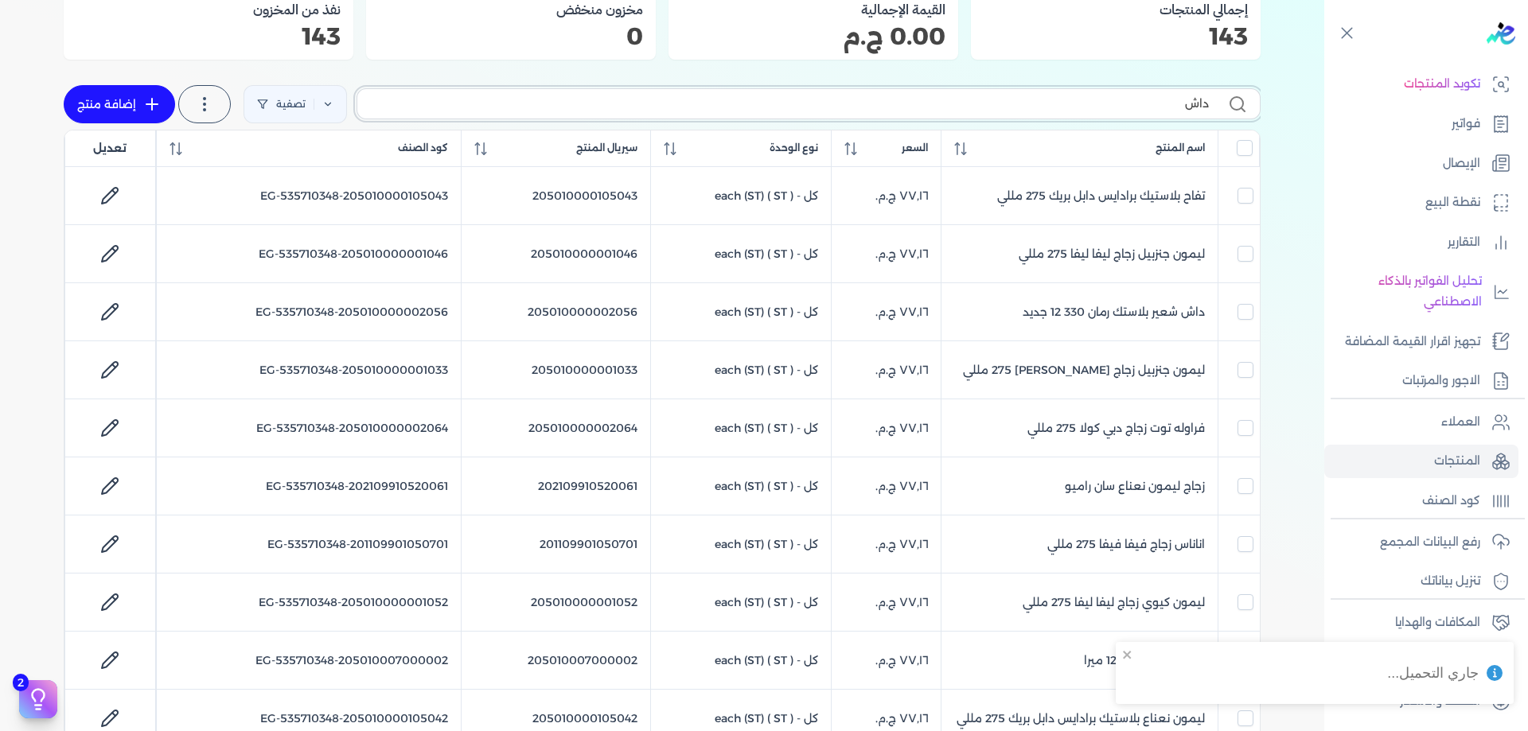
checkbox input "false"
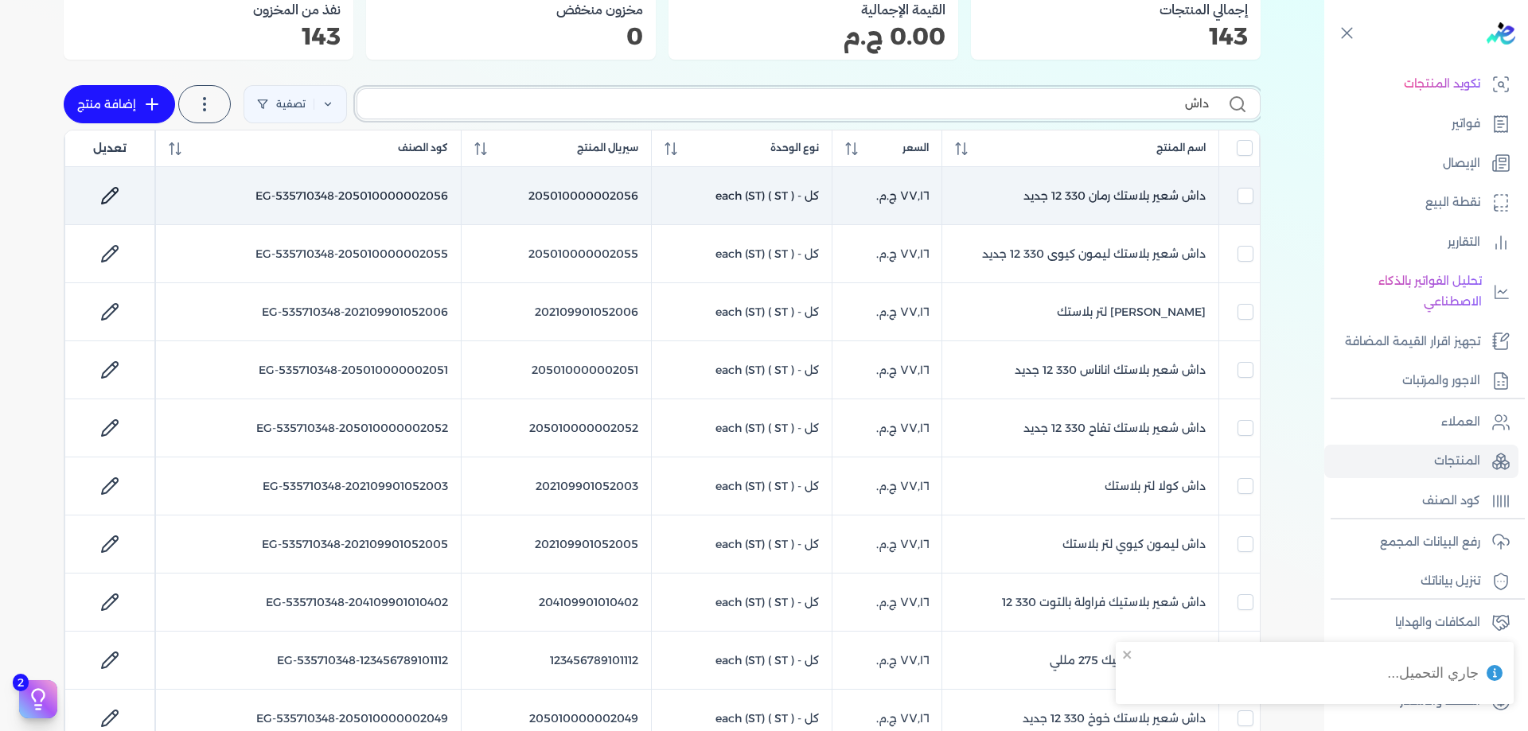
type input "داش"
click at [124, 197] on link at bounding box center [110, 196] width 38 height 38
select select "EGS"
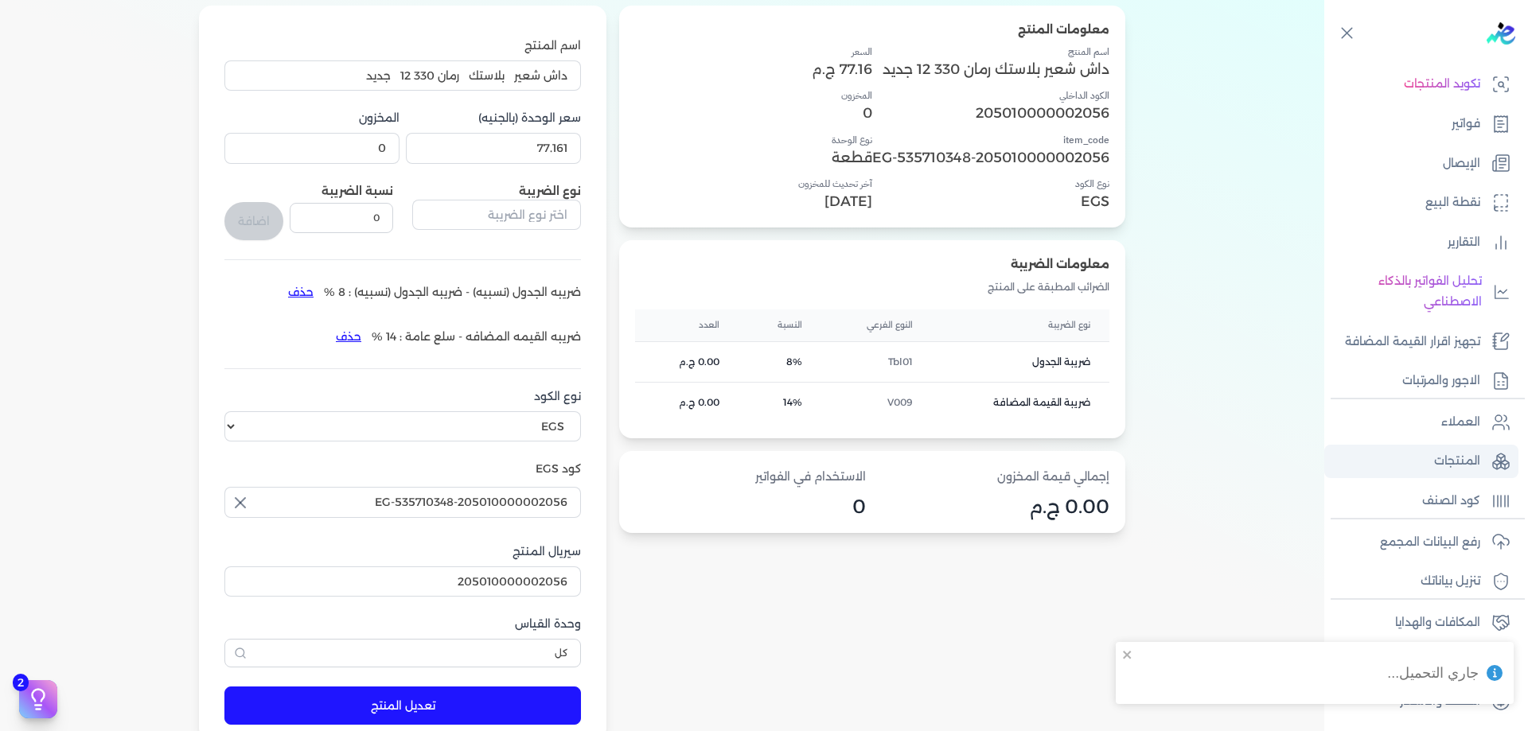
click at [1483, 458] on link "المنتجات" at bounding box center [1421, 461] width 194 height 33
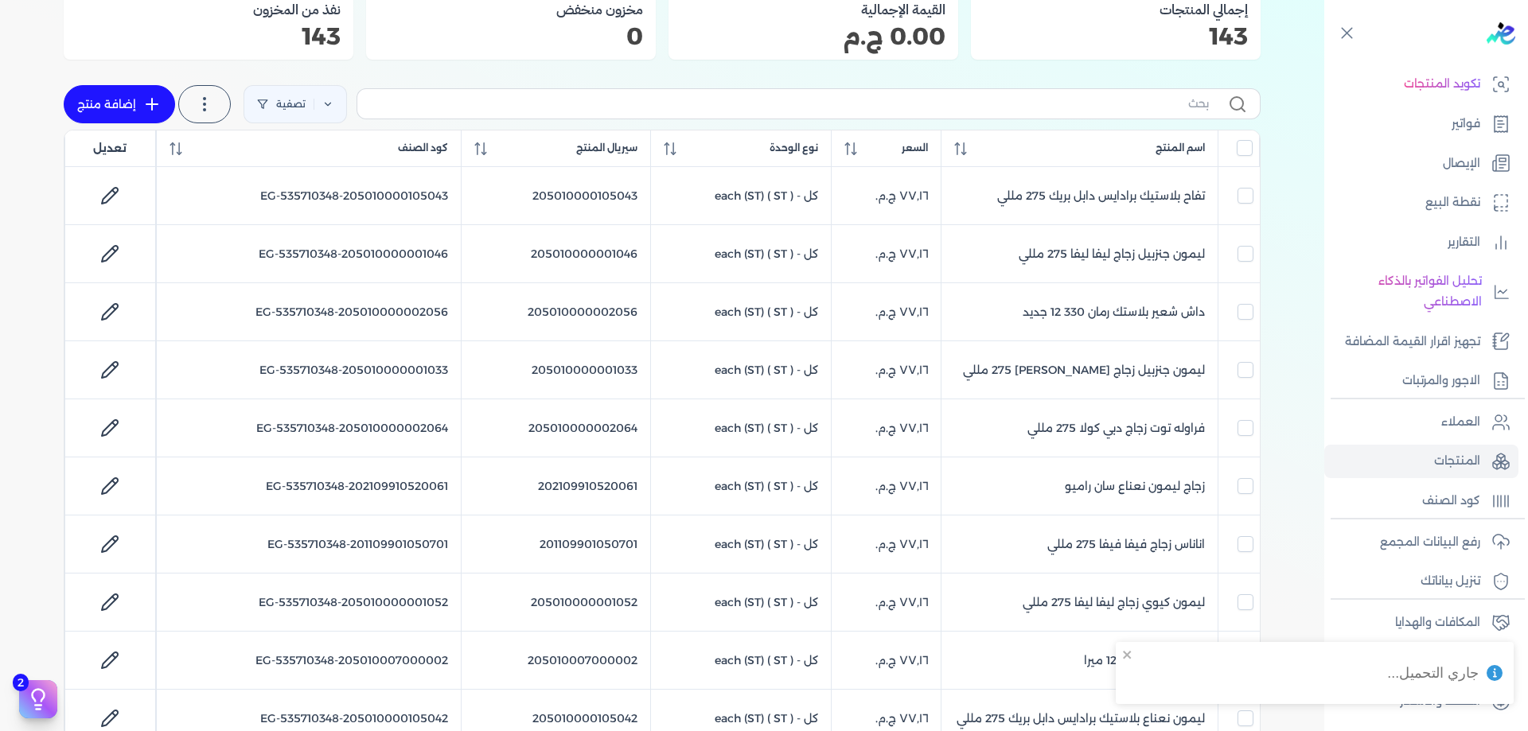
click at [1035, 94] on label at bounding box center [809, 103] width 904 height 30
click at [1035, 95] on input "text" at bounding box center [789, 103] width 839 height 17
click at [1038, 99] on input "text" at bounding box center [789, 103] width 839 height 17
type input "داش"
checkbox input "false"
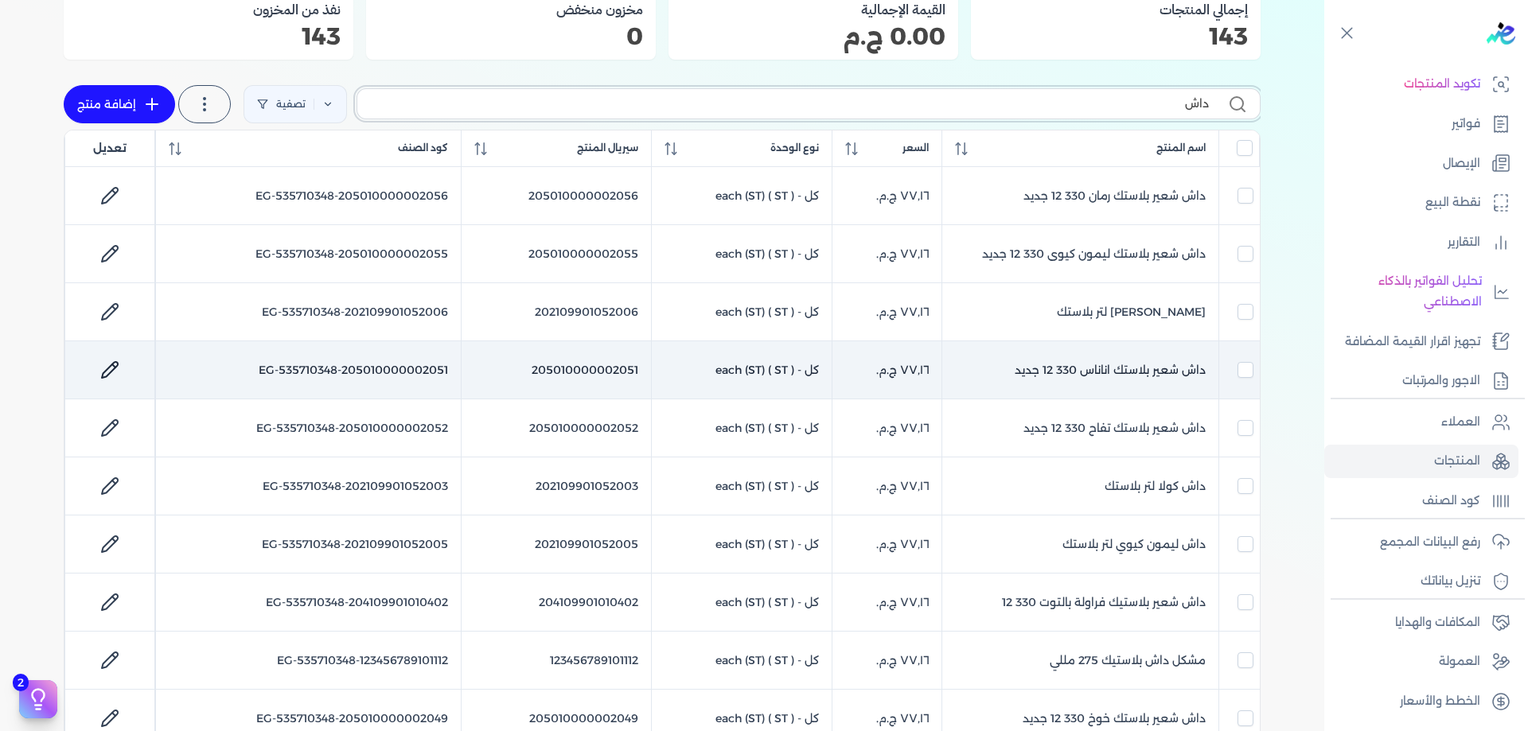
type input "داش"
click at [117, 376] on icon at bounding box center [109, 369] width 19 height 19
select select "EGS"
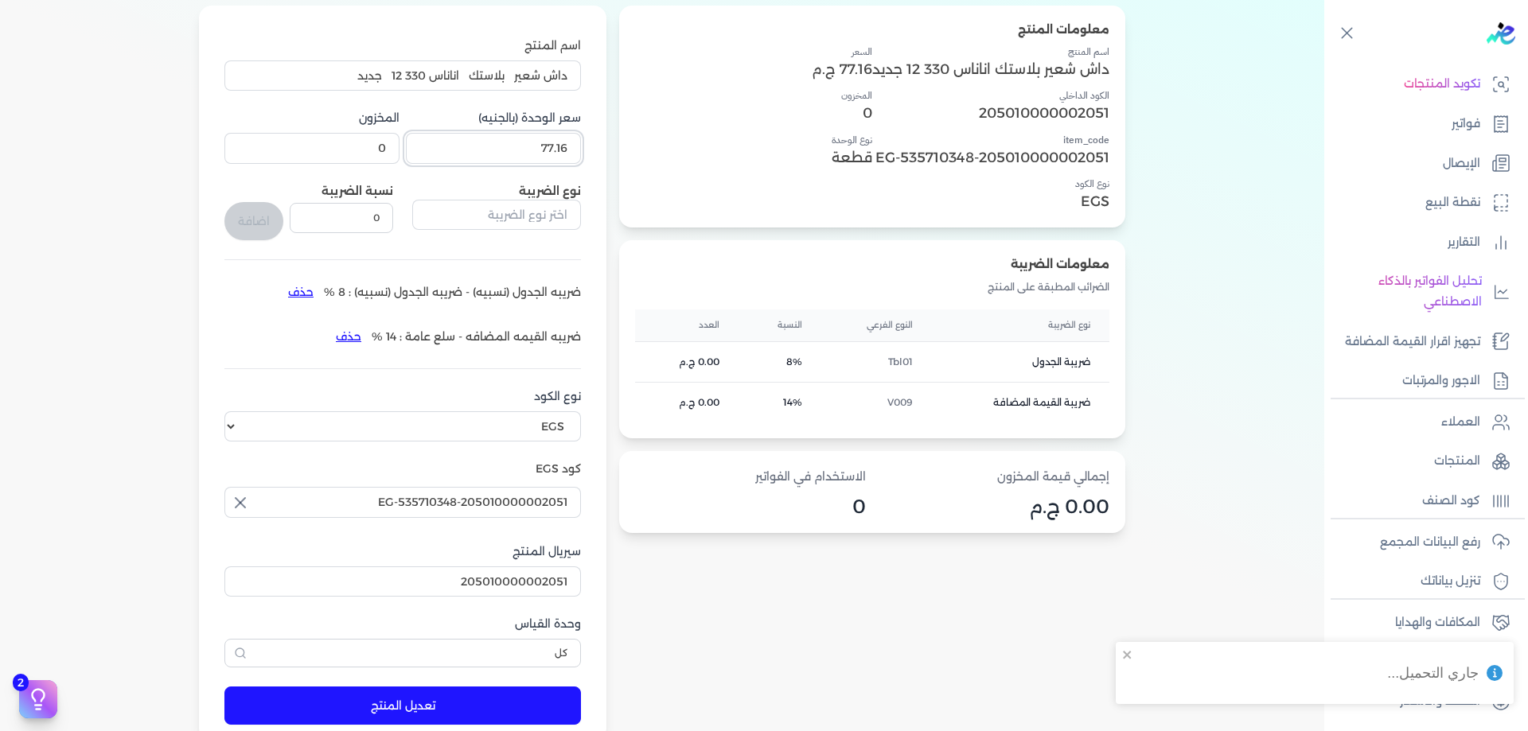
click at [539, 151] on input "77.16" at bounding box center [493, 148] width 175 height 30
paste input "1"
type input "77.161"
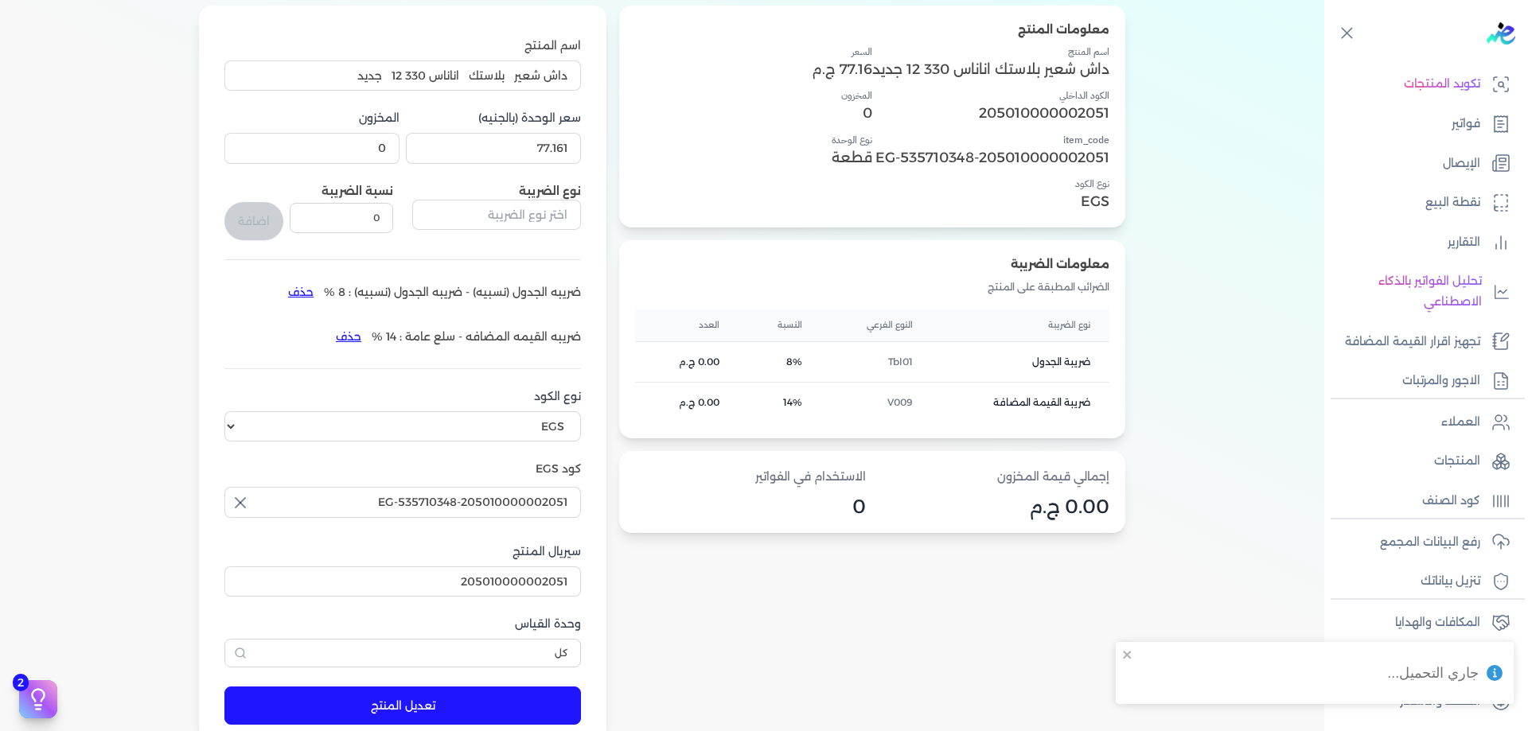
click at [500, 707] on button "تعديل المنتج" at bounding box center [402, 706] width 357 height 38
click at [1487, 466] on link "المنتجات" at bounding box center [1421, 461] width 194 height 33
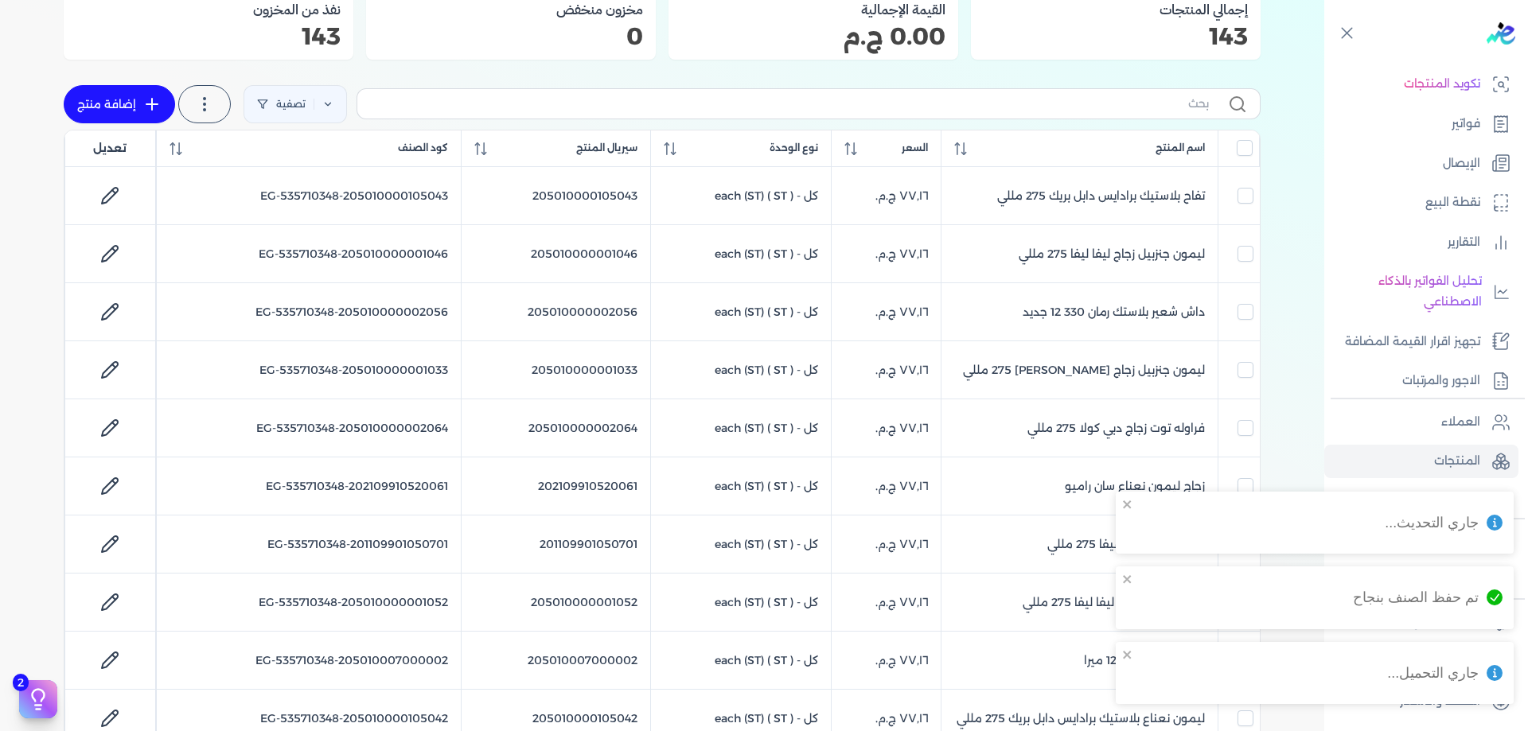
click at [1001, 120] on div "تصفية استخرج المنتجات إضافة منتج" at bounding box center [662, 104] width 1197 height 51
click at [1009, 103] on input "text" at bounding box center [789, 103] width 839 height 17
type input "داش"
checkbox input "false"
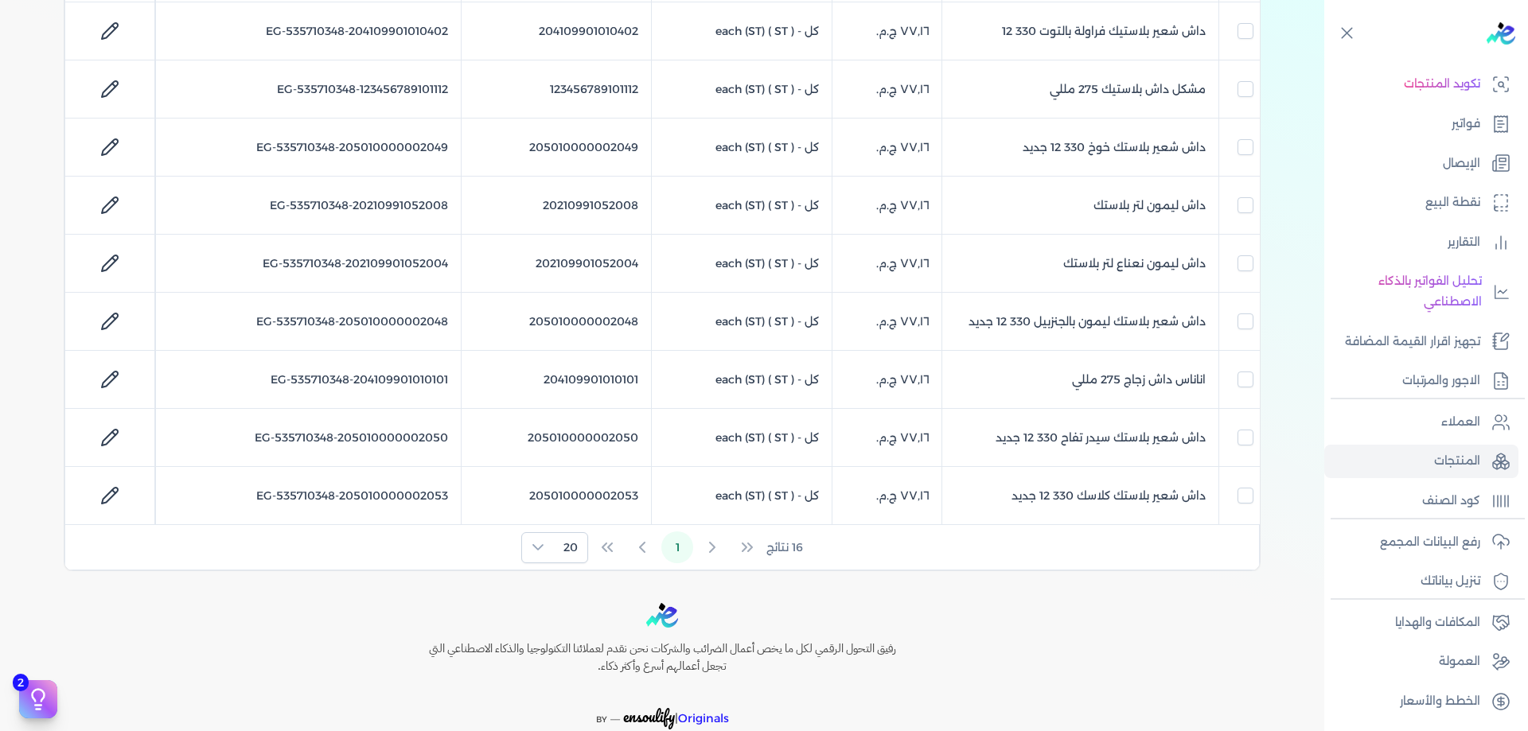
scroll to position [770, 0]
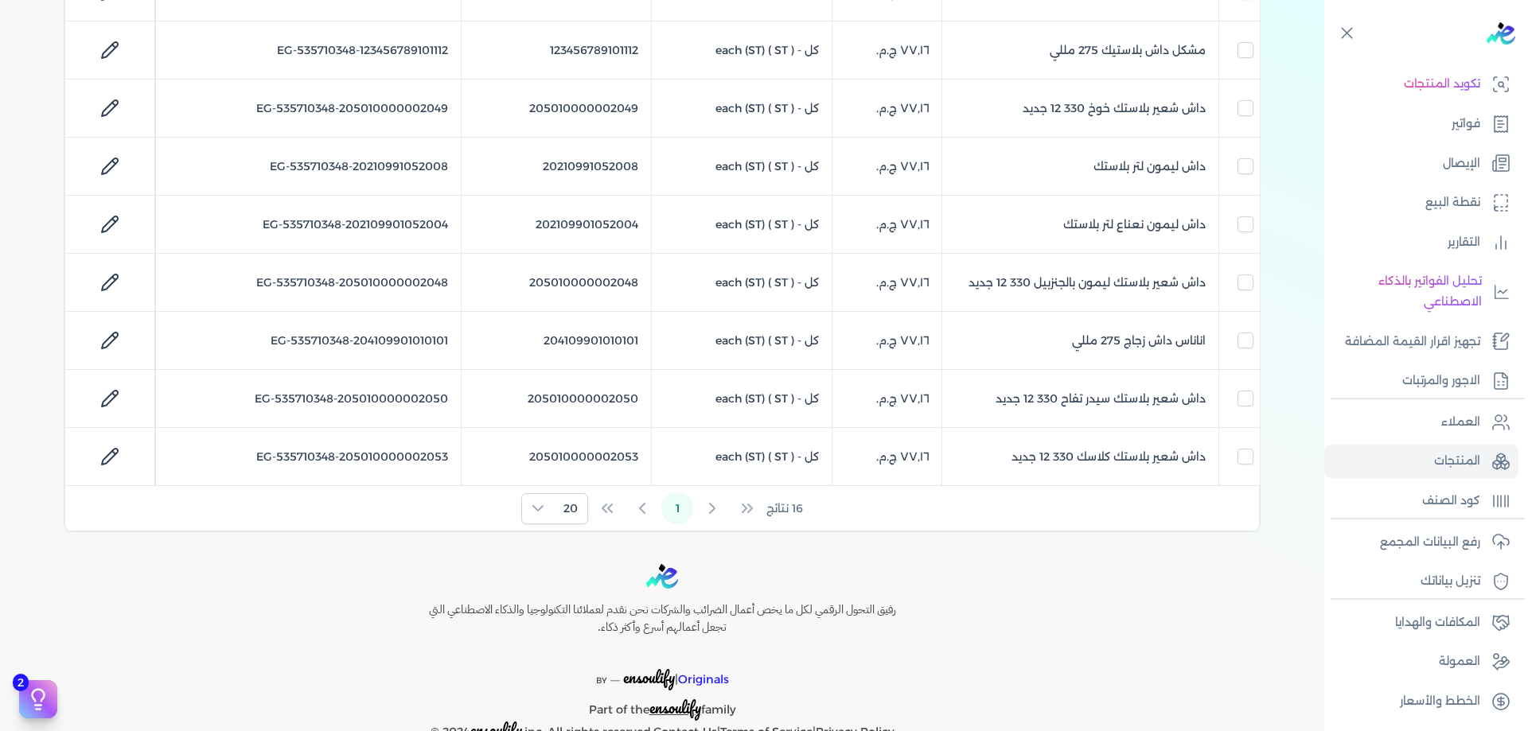
type input "داش"
click at [539, 533] on div "Toggle Navigation الاسعار العمولات مساعدة خدمة العملاء دليل المستخدم تسجيل الدخ…" at bounding box center [662, 365] width 1324 height 731
click at [557, 521] on span "20" at bounding box center [570, 508] width 33 height 29
click at [569, 600] on span "100" at bounding box center [567, 606] width 20 height 17
checkbox input "false"
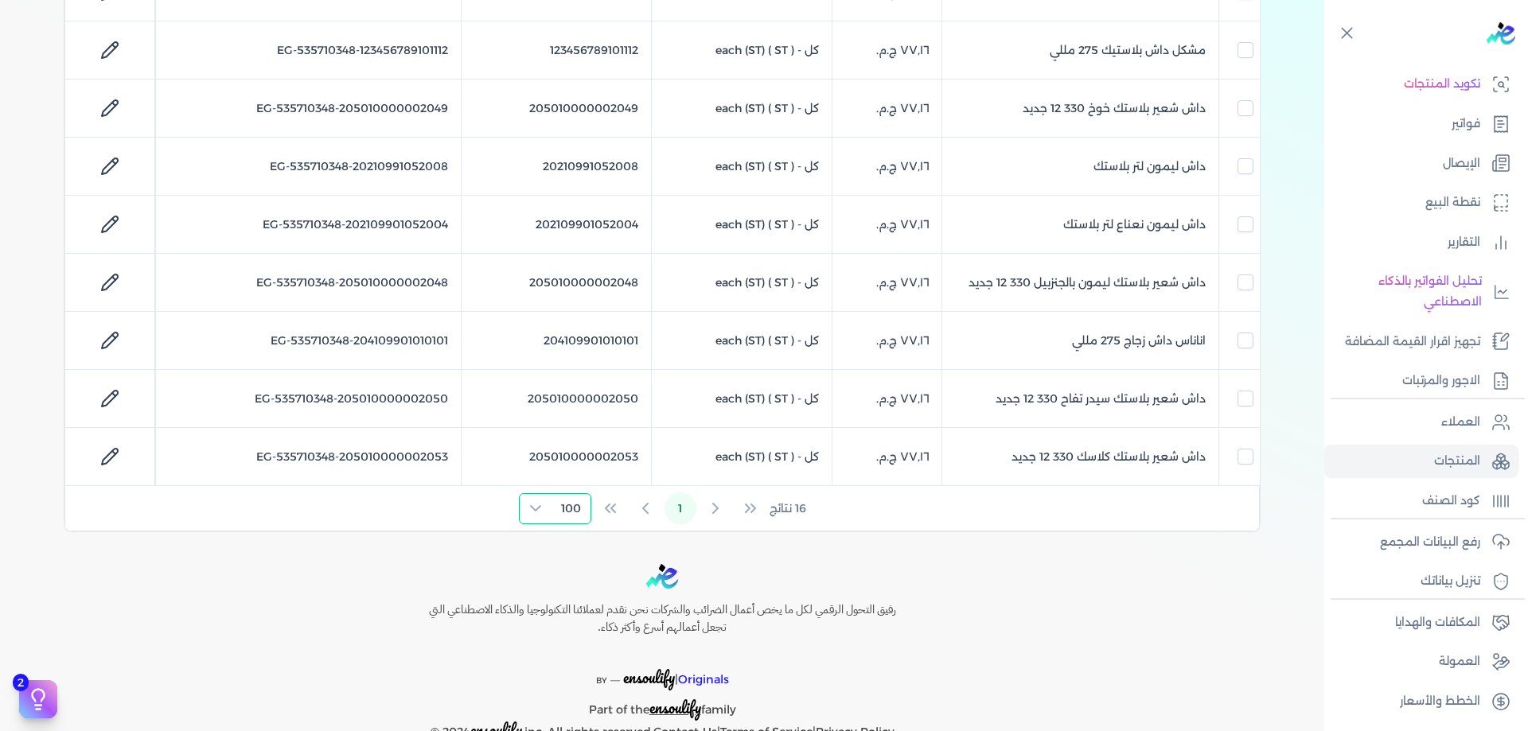
click at [706, 552] on div "Toggle Navigation الاسعار العمولات مساعدة خدمة العملاء دليل المستخدم تسجيل الدخ…" at bounding box center [662, 365] width 1324 height 731
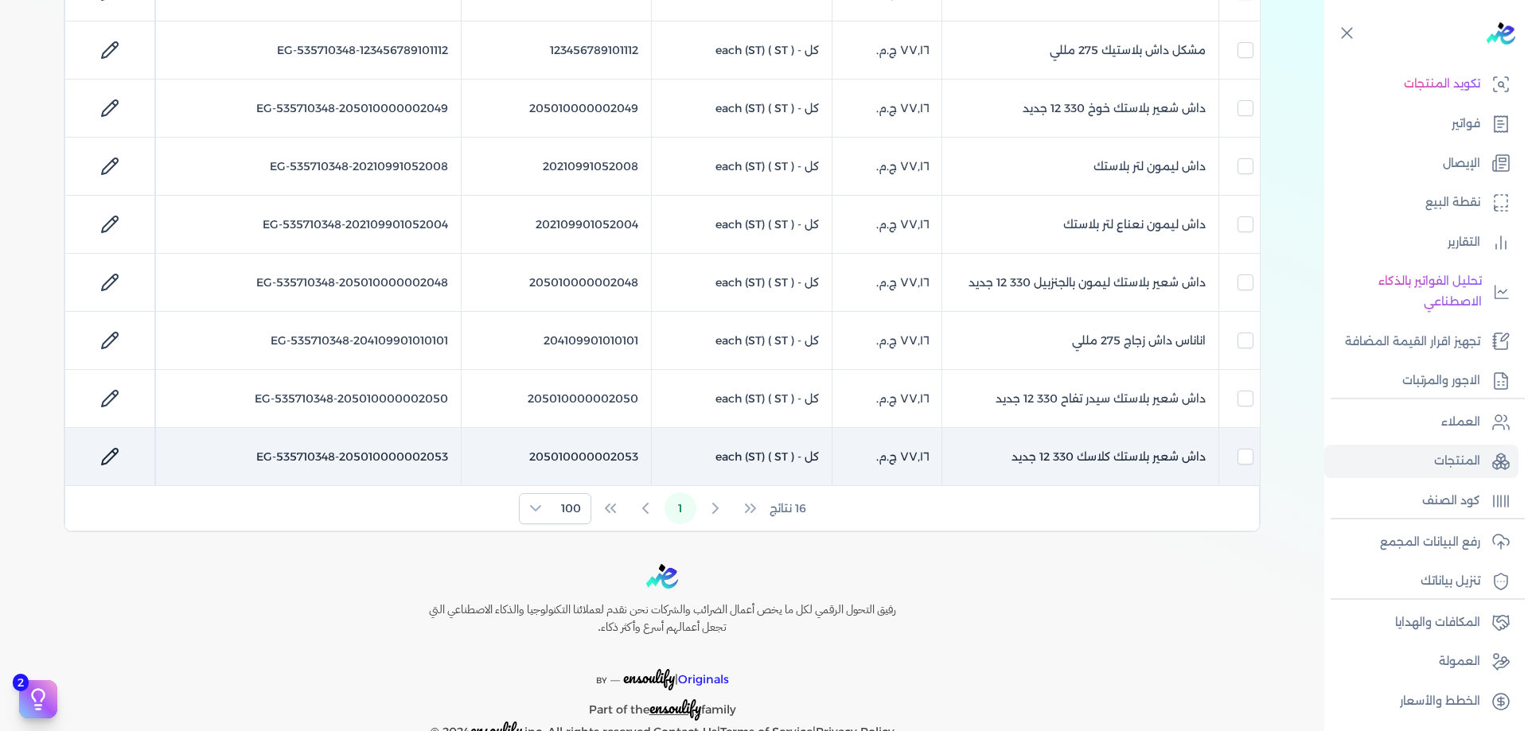
click at [106, 455] on icon at bounding box center [109, 456] width 19 height 19
select select "EGS"
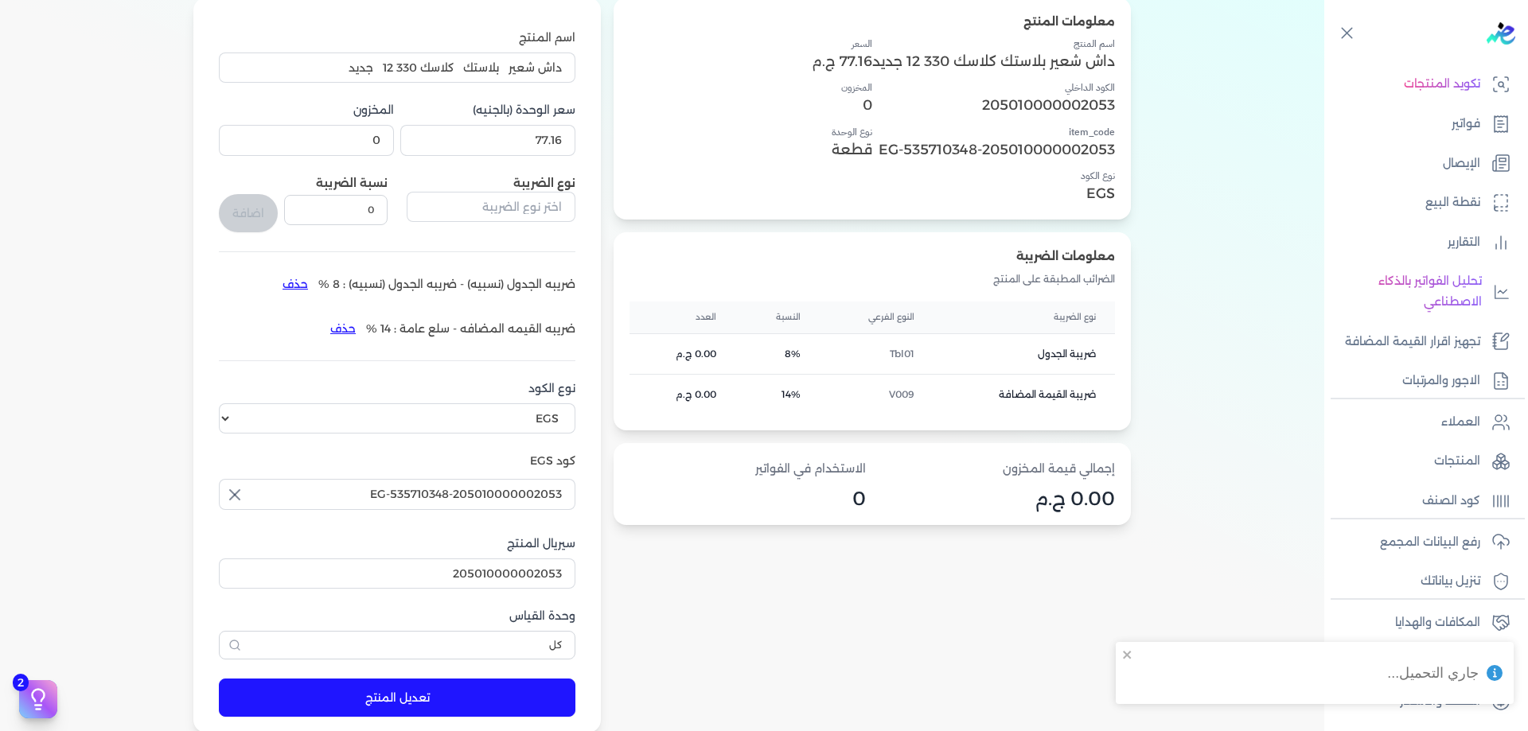
scroll to position [165, 0]
click at [543, 122] on div "سعر الوحدة (بالجنيه) 77.16" at bounding box center [487, 131] width 175 height 54
drag, startPoint x: 543, startPoint y: 122, endPoint x: 552, endPoint y: 141, distance: 21.4
click at [543, 123] on div "سعر الوحدة (بالجنيه) 77.16" at bounding box center [487, 131] width 175 height 54
click at [552, 141] on input "77.16" at bounding box center [487, 142] width 175 height 30
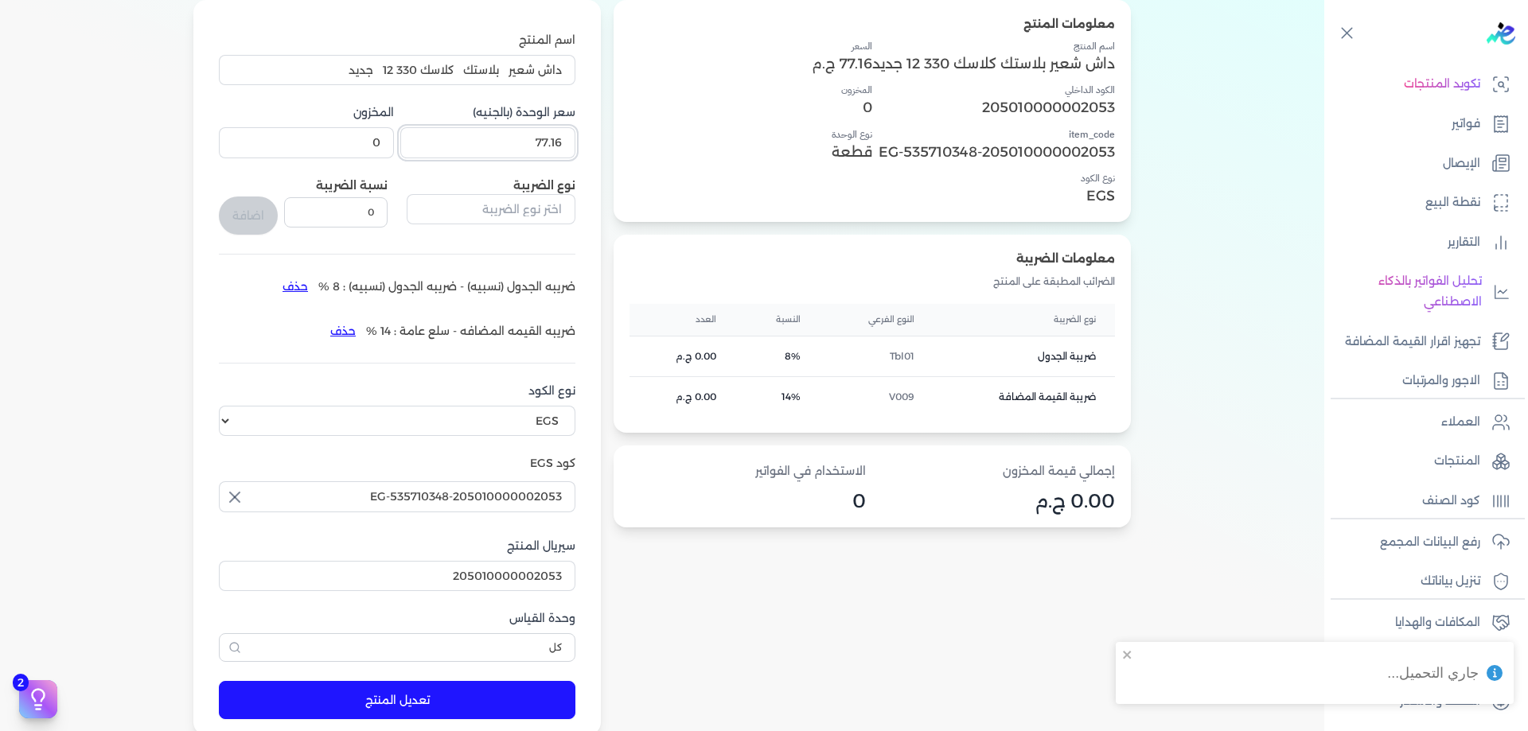
click at [552, 141] on input "77.16" at bounding box center [487, 142] width 175 height 30
paste input "1"
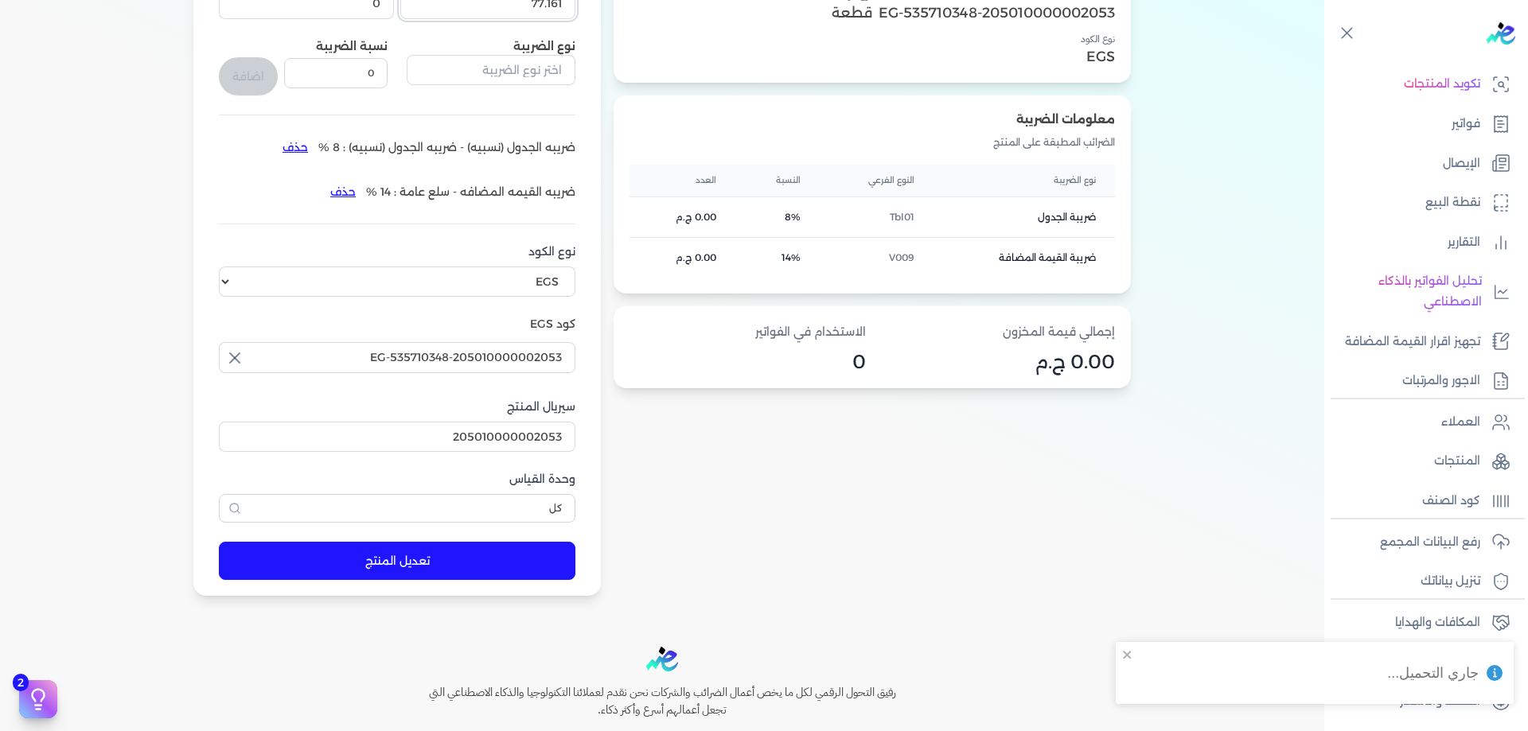
scroll to position [324, 0]
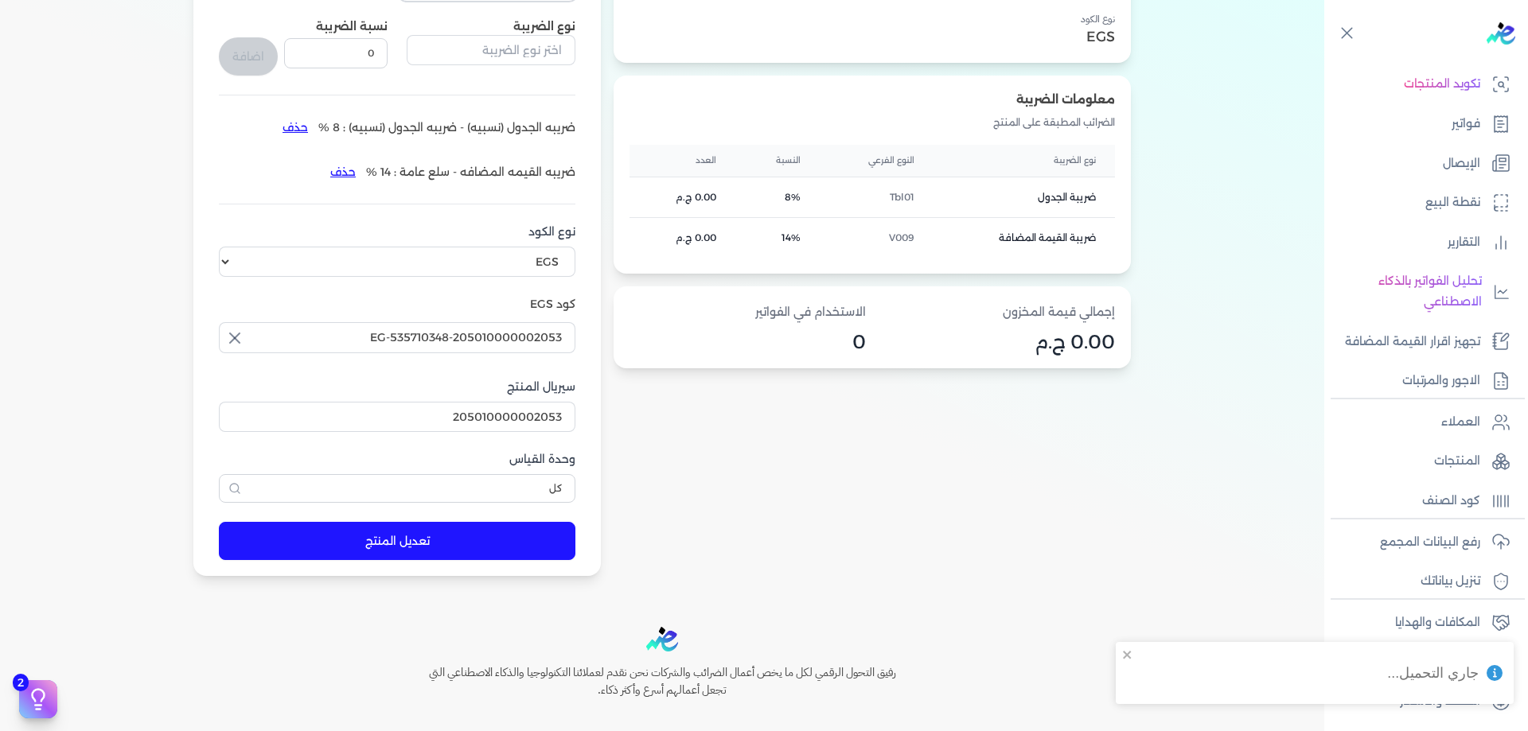
type input "77.161"
click at [506, 530] on button "تعديل المنتج" at bounding box center [397, 541] width 357 height 38
click at [1463, 464] on p "المنتجات" at bounding box center [1457, 461] width 46 height 21
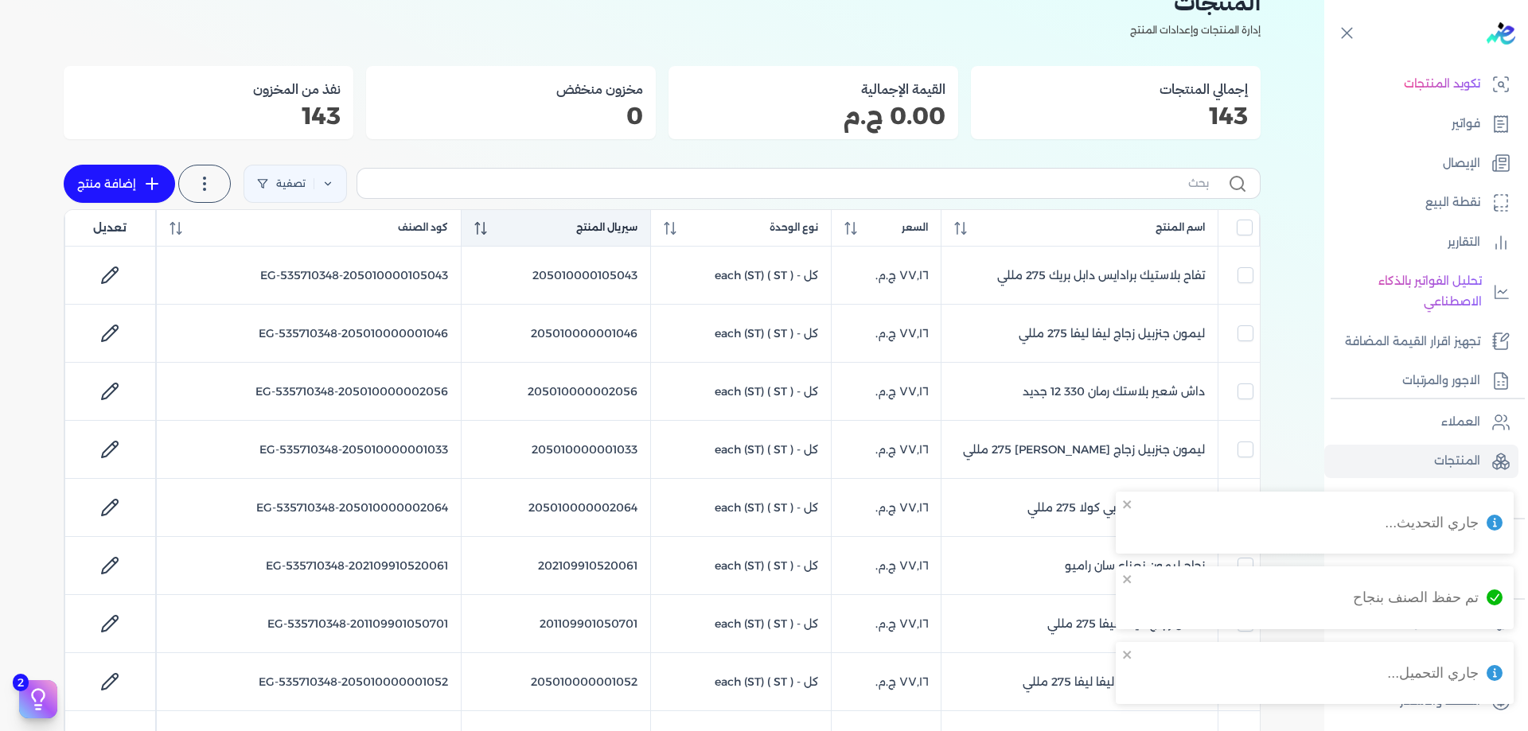
scroll to position [59, 0]
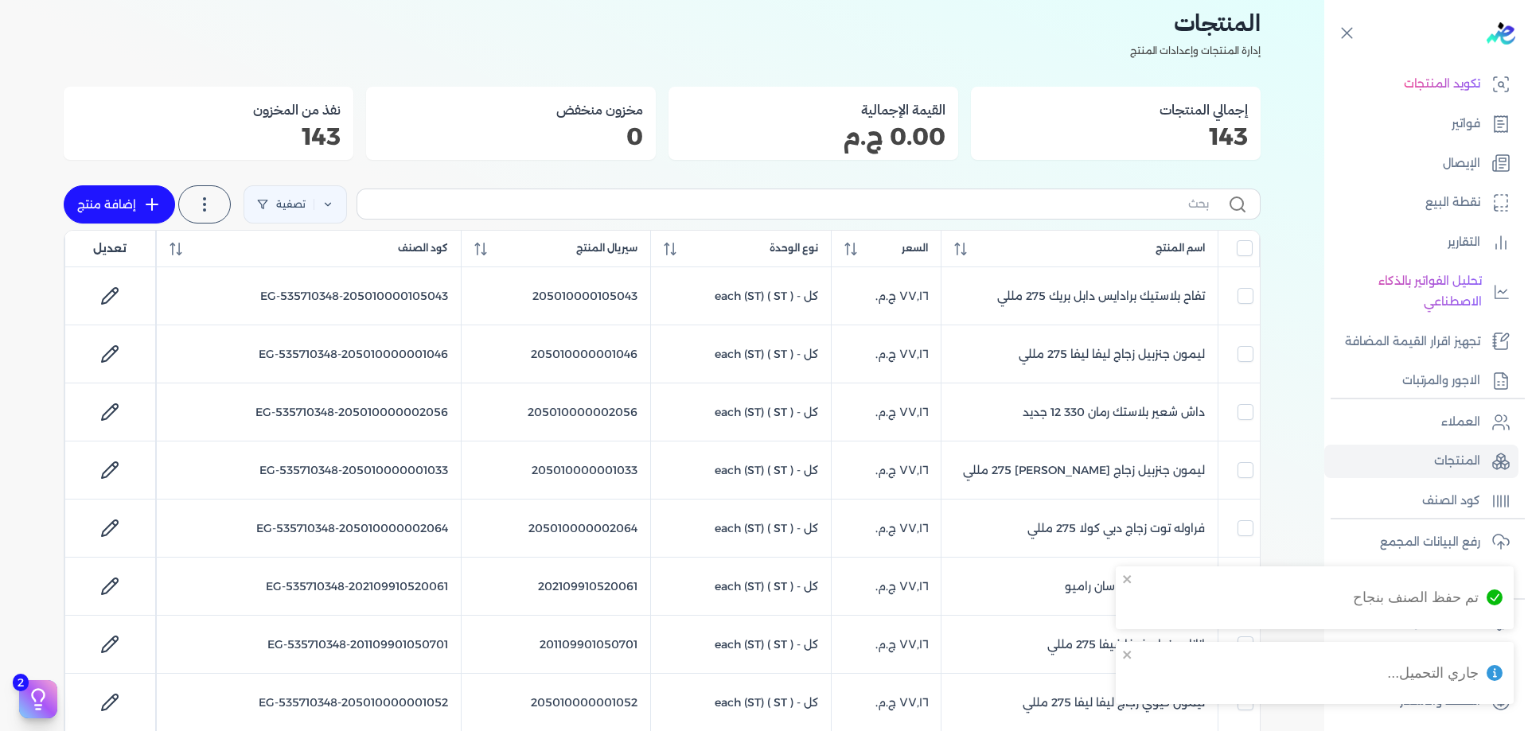
drag, startPoint x: 703, startPoint y: 226, endPoint x: 719, endPoint y: 208, distance: 24.3
click at [704, 224] on div "تصفية استخرج المنتجات إضافة منتج" at bounding box center [662, 204] width 1197 height 51
click at [719, 208] on input "text" at bounding box center [789, 204] width 839 height 17
type input "داش"
checkbox input "false"
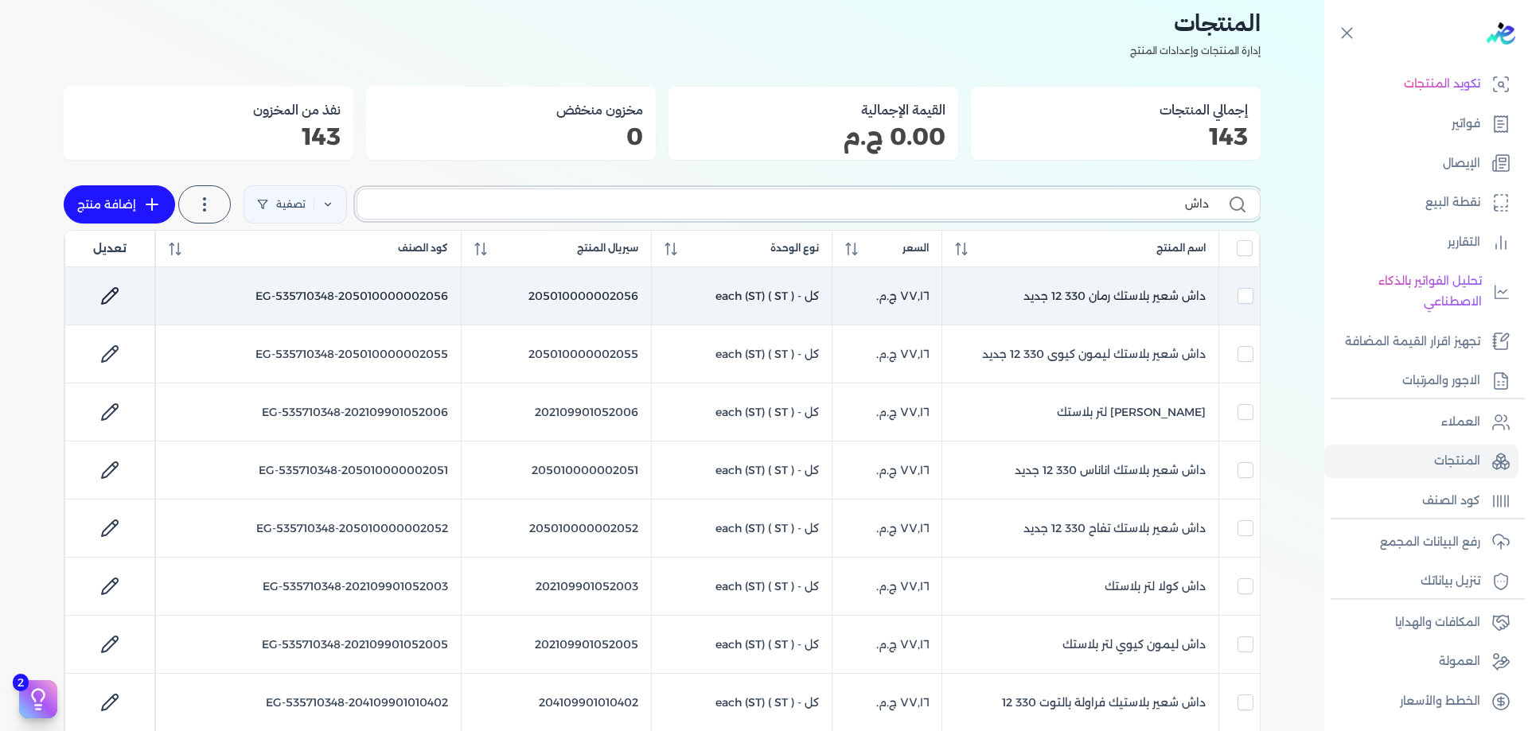
type input "داش"
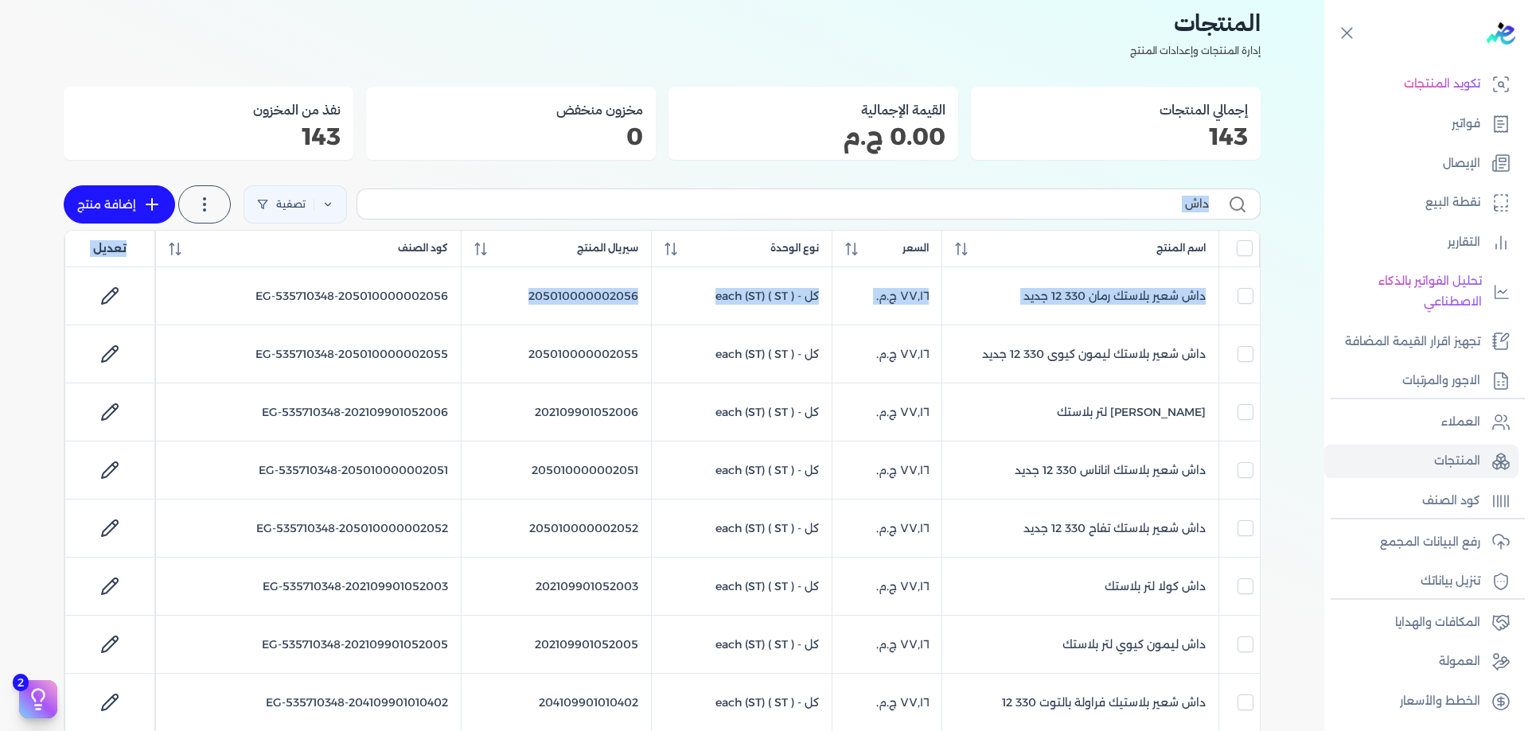
drag, startPoint x: 526, startPoint y: 290, endPoint x: 672, endPoint y: 207, distance: 167.5
click at [672, 207] on div "داش تصفية استخرج المنتجات إضافة منتج اسم المنتج السعر نوع الوحدة سيريال المنتج …" at bounding box center [662, 711] width 1197 height 1065
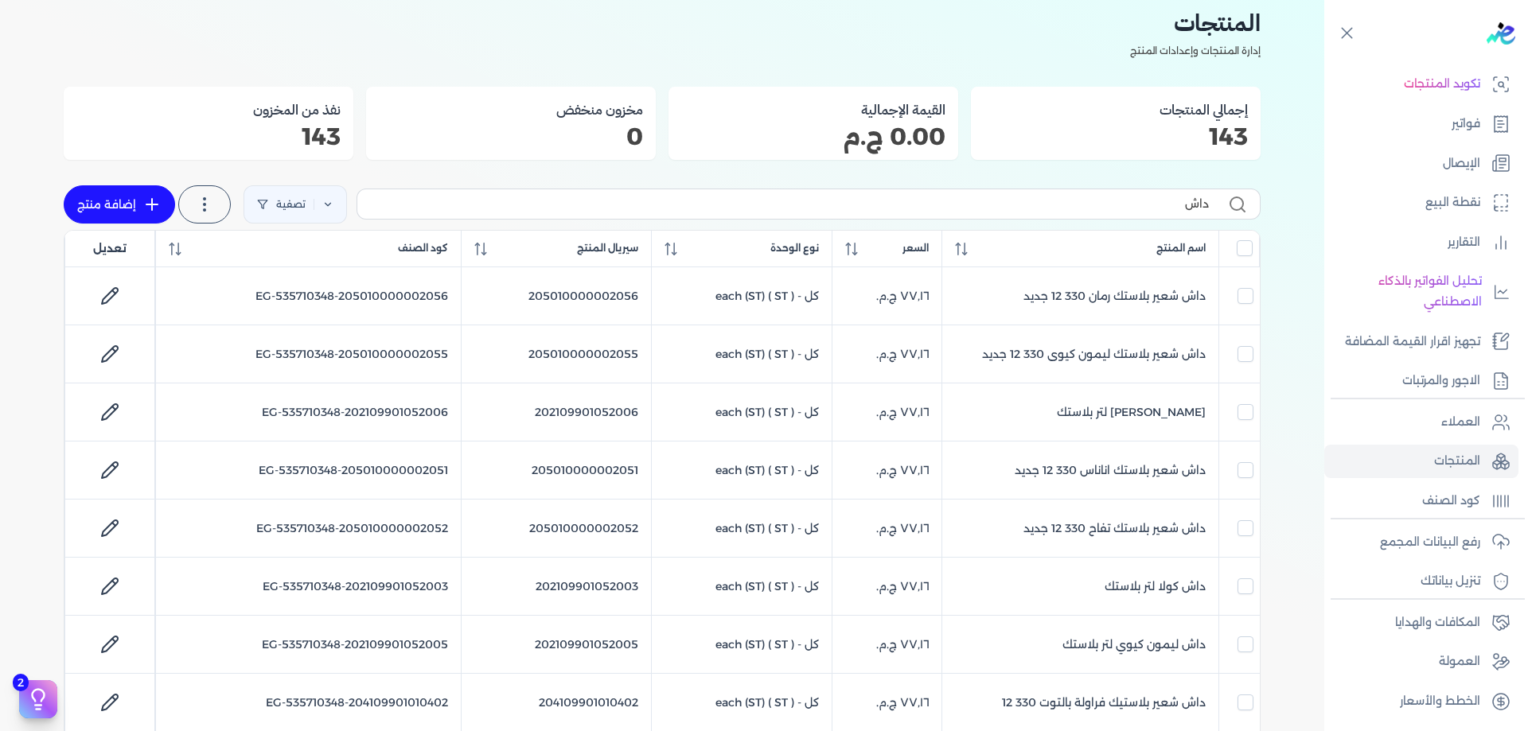
click at [674, 172] on div "المنتجات إدارة المنتجات وإعدادات المنتج إجمالي المنتجات 143 القيمة الإجمالية 0.…" at bounding box center [662, 624] width 1197 height 1238
drag, startPoint x: 1459, startPoint y: 462, endPoint x: 1419, endPoint y: 470, distance: 41.4
click at [1419, 470] on link "المنتجات" at bounding box center [1421, 461] width 194 height 33
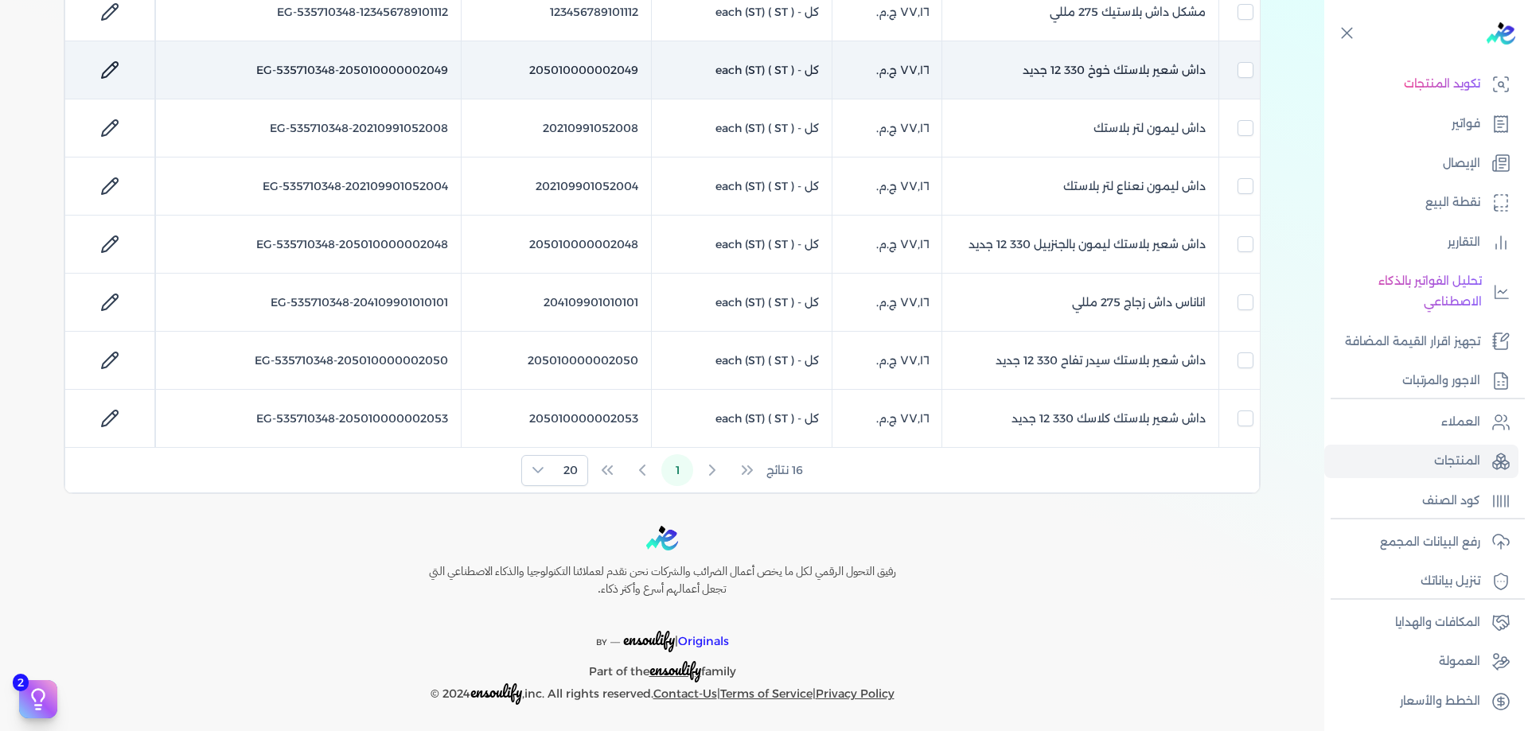
scroll to position [813, 0]
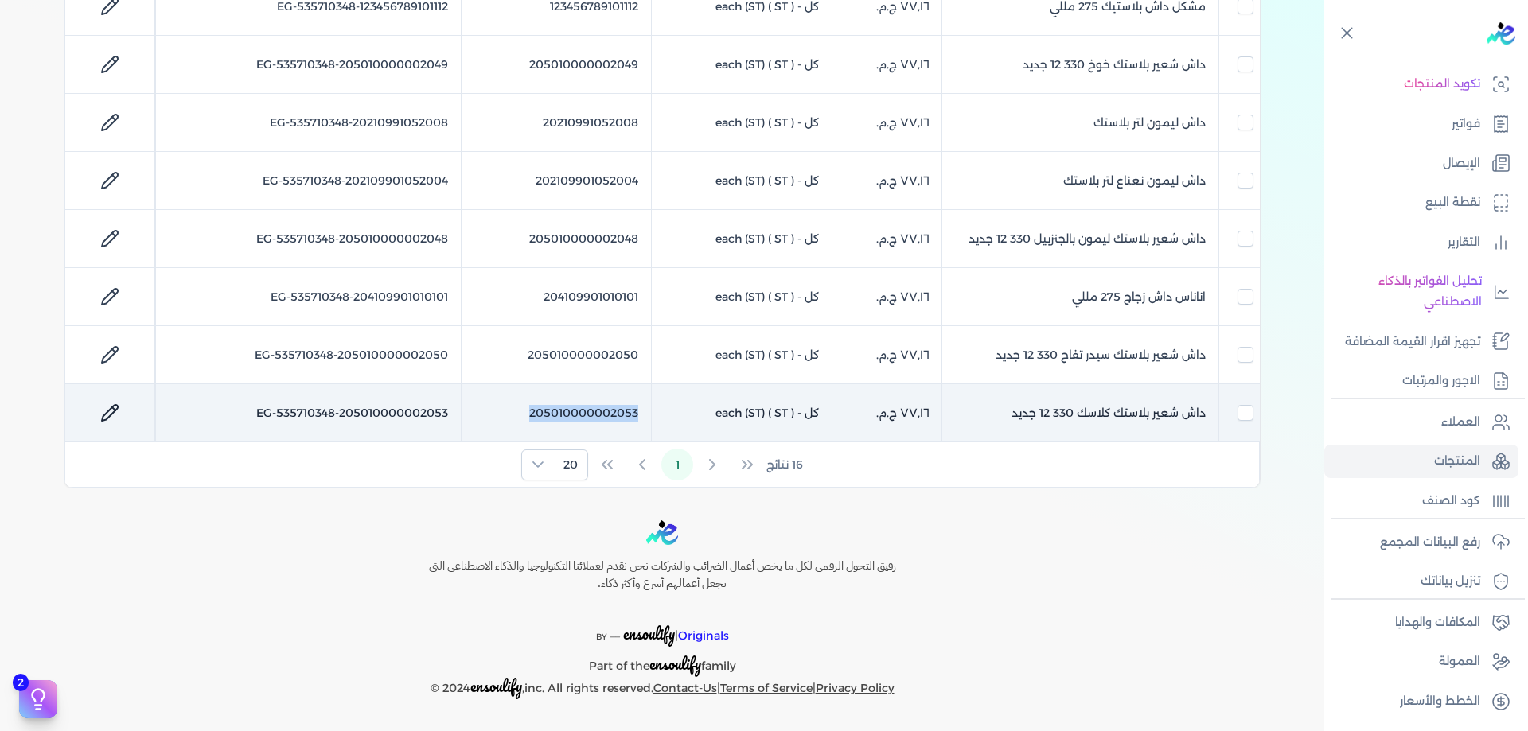
drag, startPoint x: 647, startPoint y: 404, endPoint x: 515, endPoint y: 409, distance: 132.2
click at [515, 409] on td "205010000002053" at bounding box center [557, 413] width 190 height 58
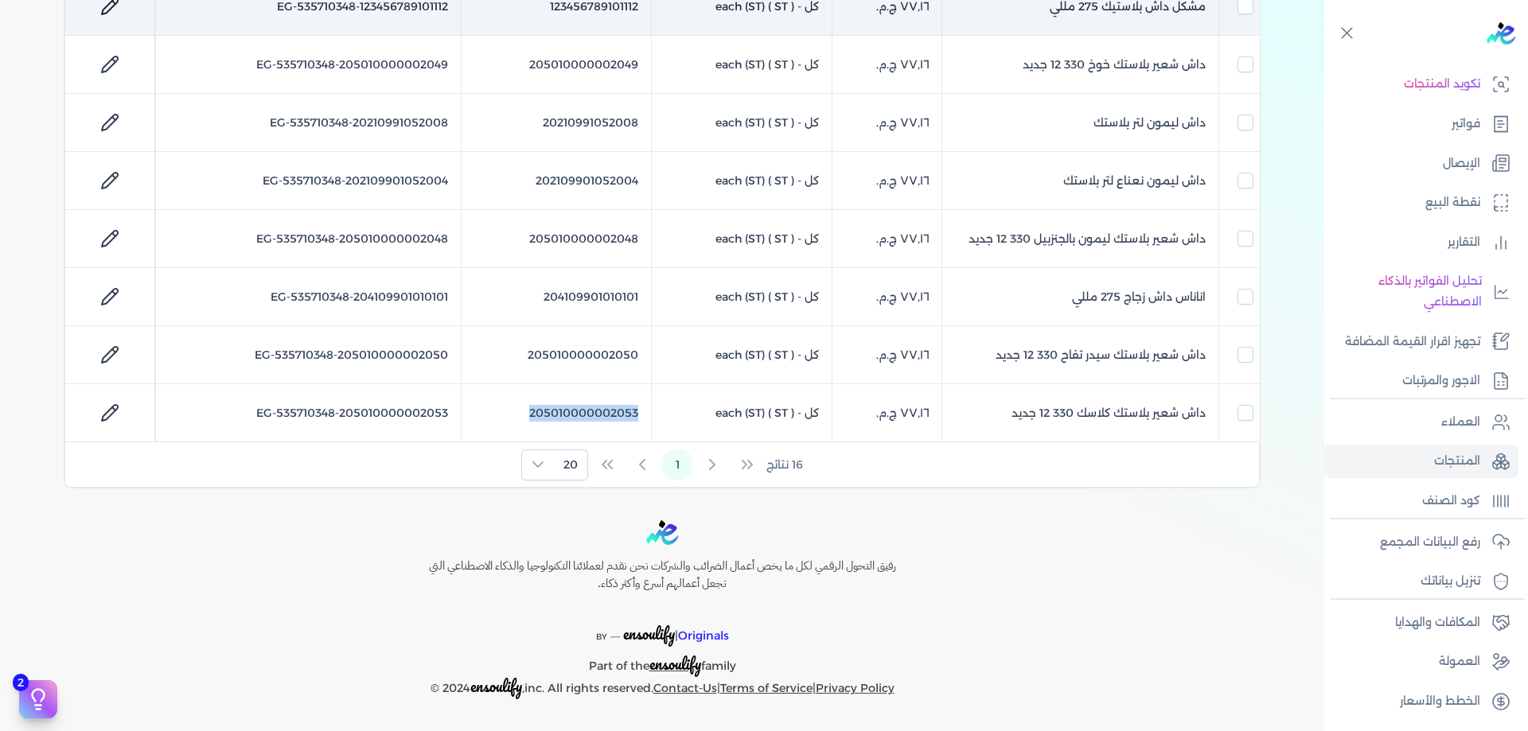
checkbox input "false"
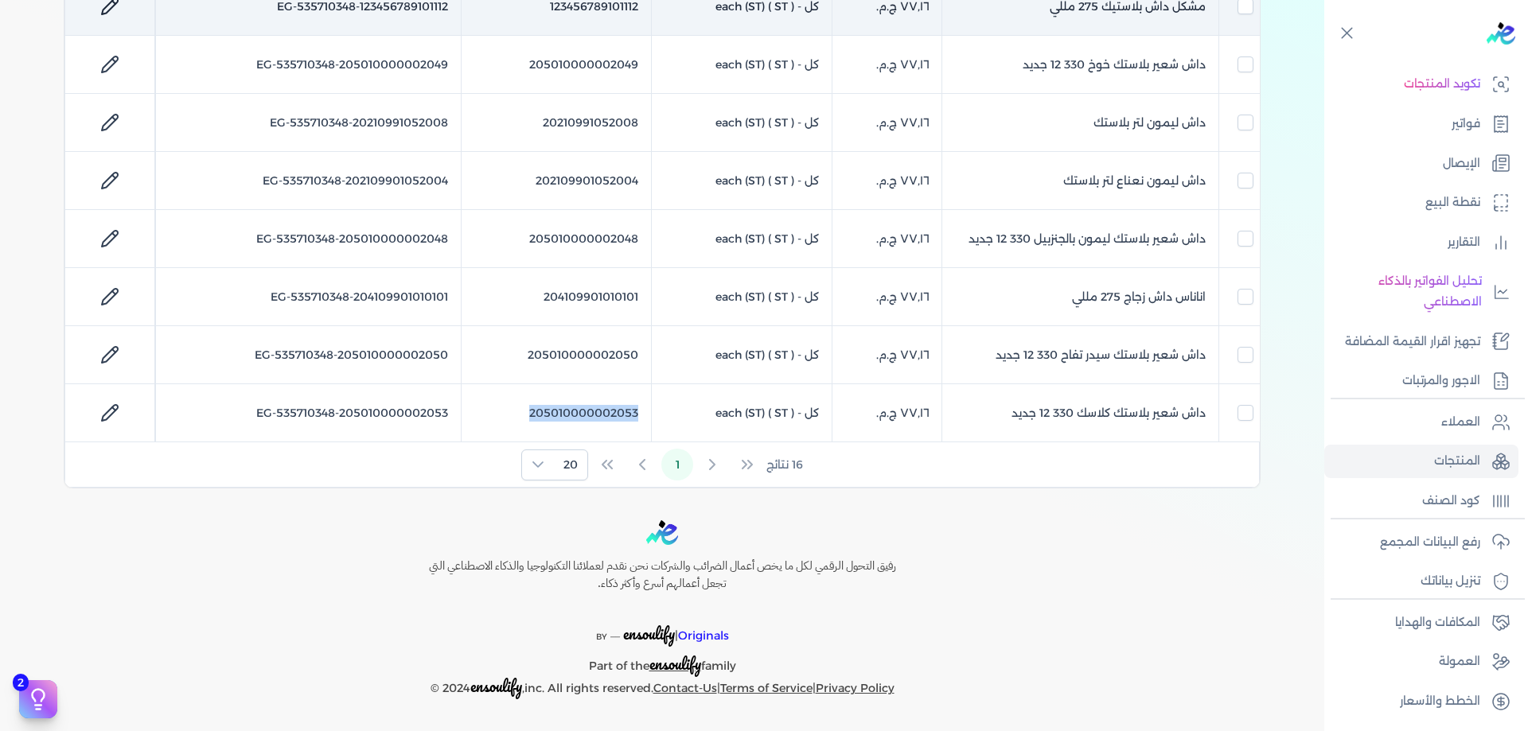
checkbox input "false"
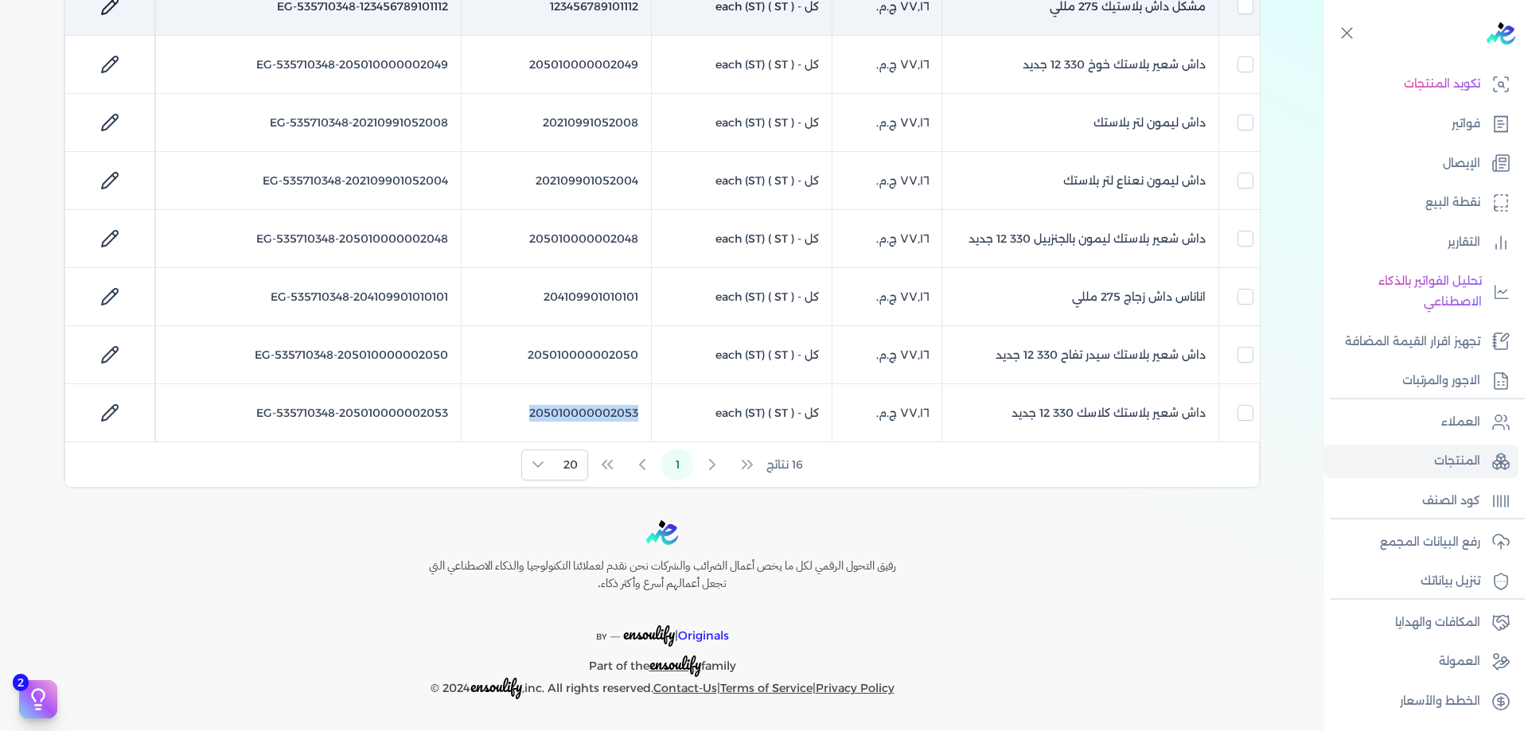
checkbox input "false"
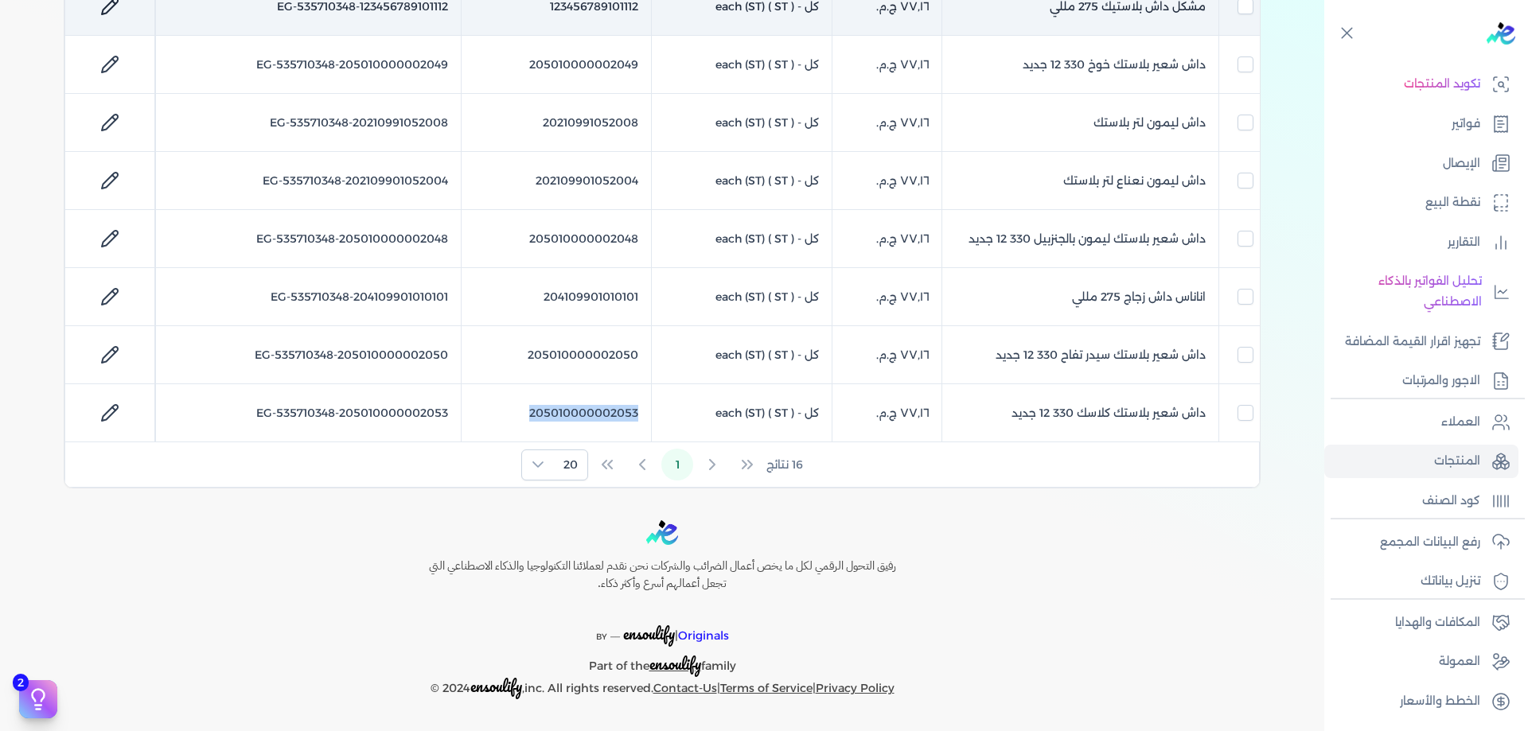
checkbox input "true"
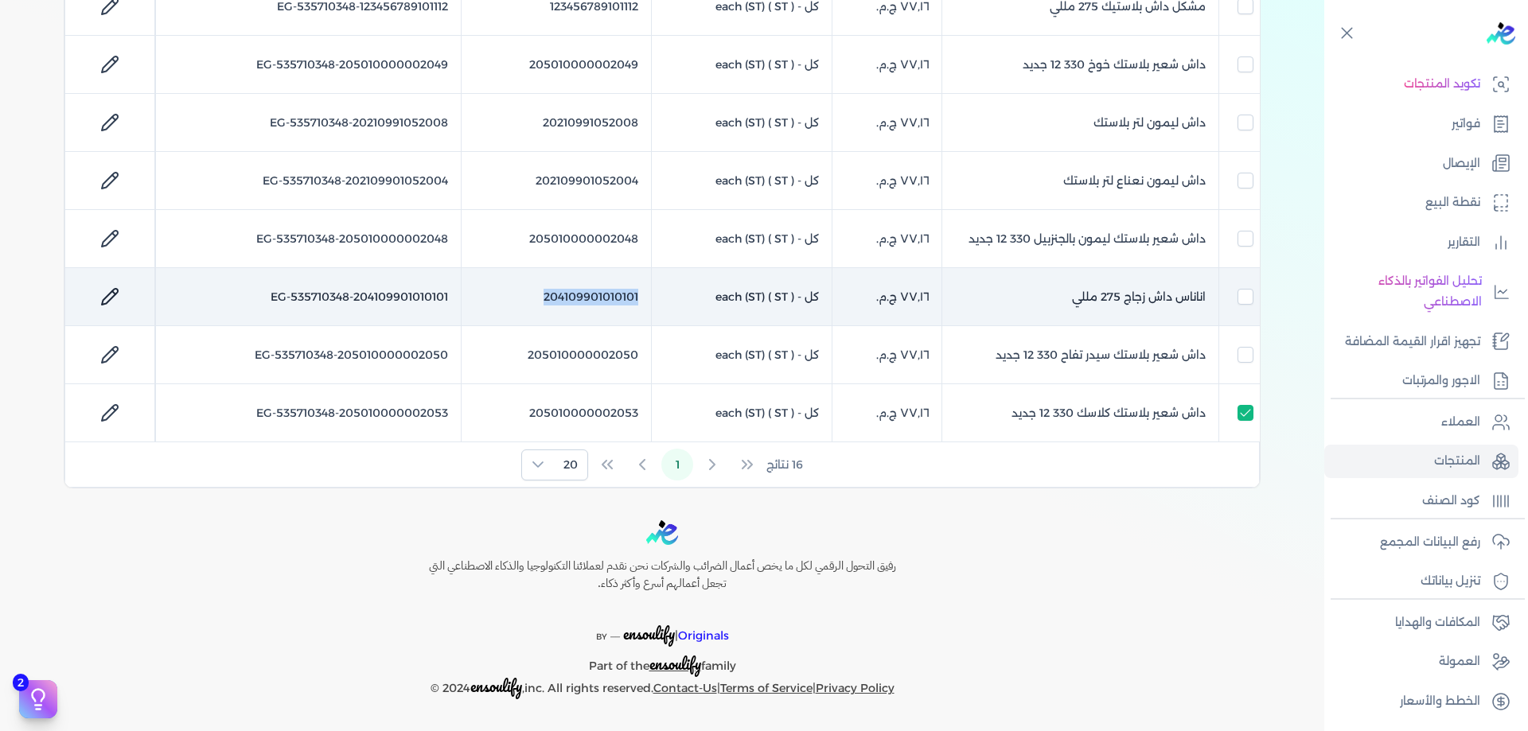
drag, startPoint x: 650, startPoint y: 292, endPoint x: 545, endPoint y: 296, distance: 105.1
click at [545, 296] on td "204109901010101" at bounding box center [557, 297] width 190 height 58
checkbox input "false"
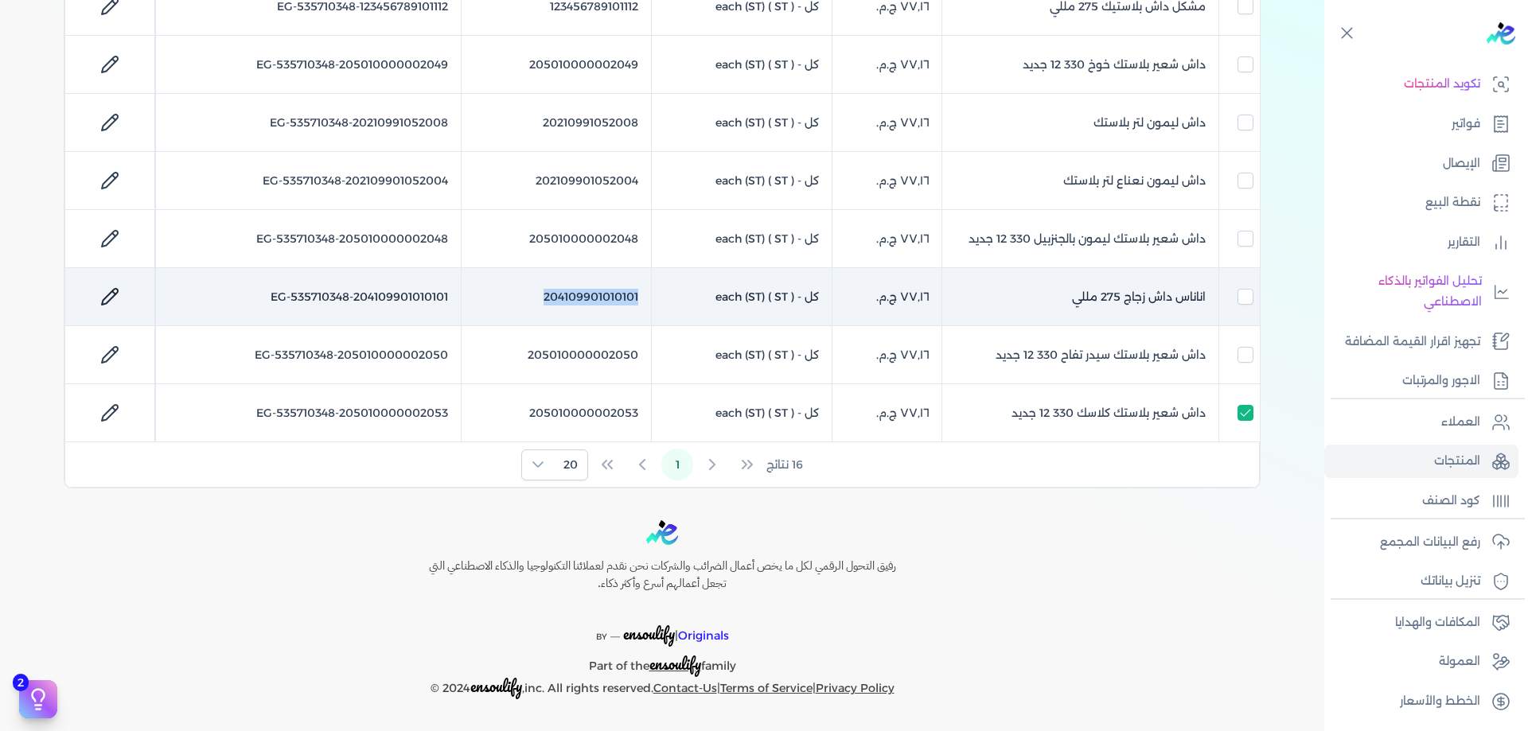
checkbox input "false"
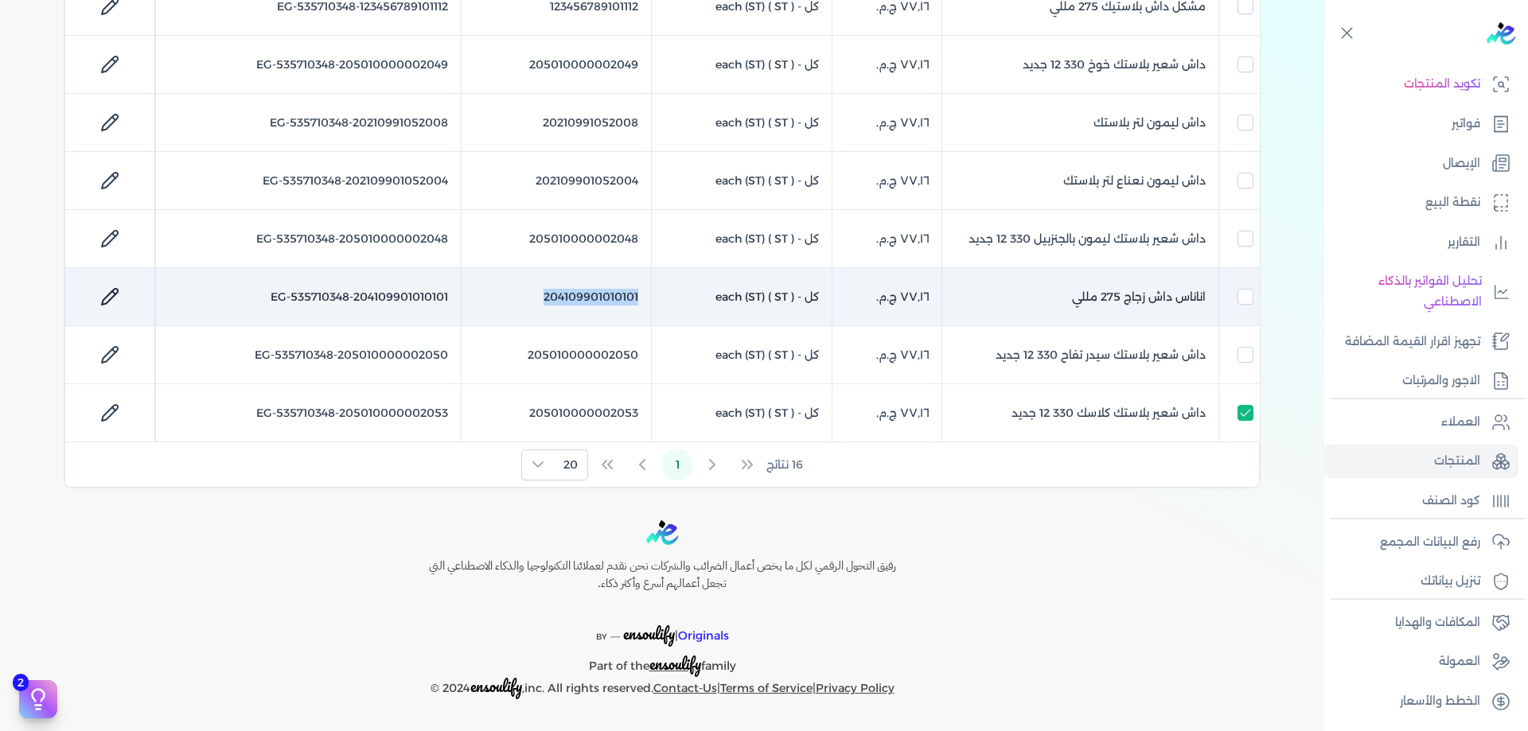
checkbox input "false"
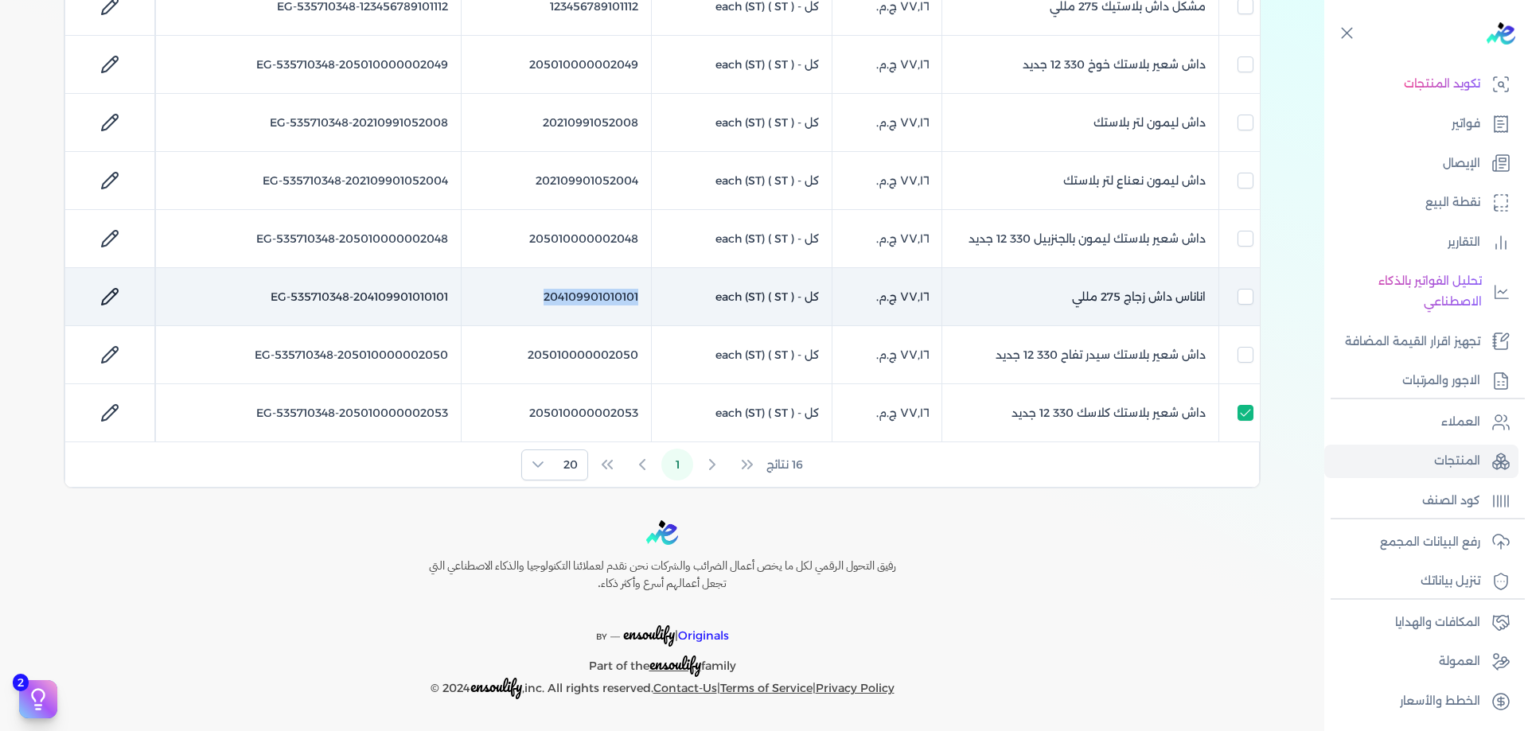
checkbox input "true"
checkbox input "false"
checkbox input "true"
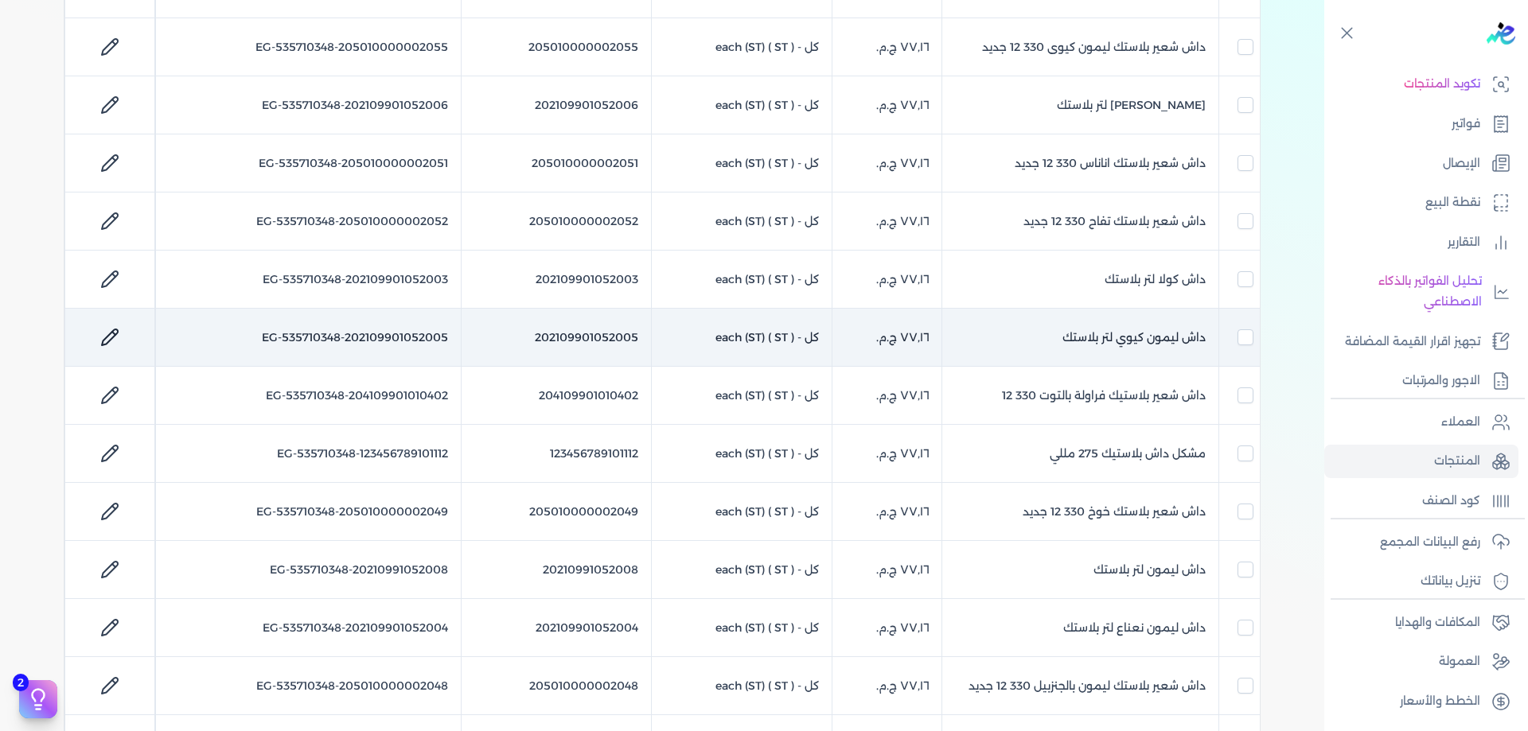
scroll to position [362, 0]
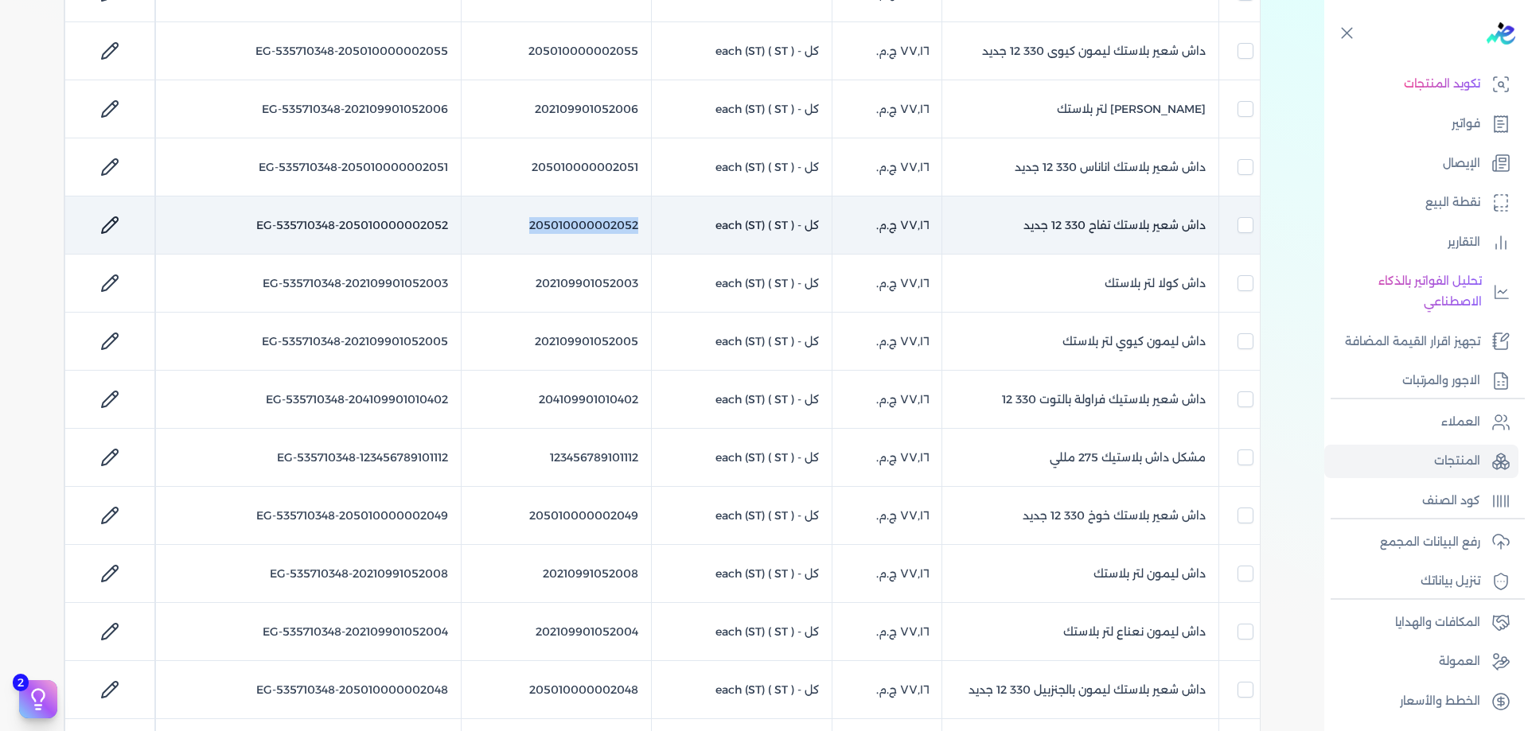
drag, startPoint x: 653, startPoint y: 227, endPoint x: 519, endPoint y: 224, distance: 134.5
click at [519, 224] on td "205010000002052" at bounding box center [557, 226] width 190 height 58
checkbox input "false"
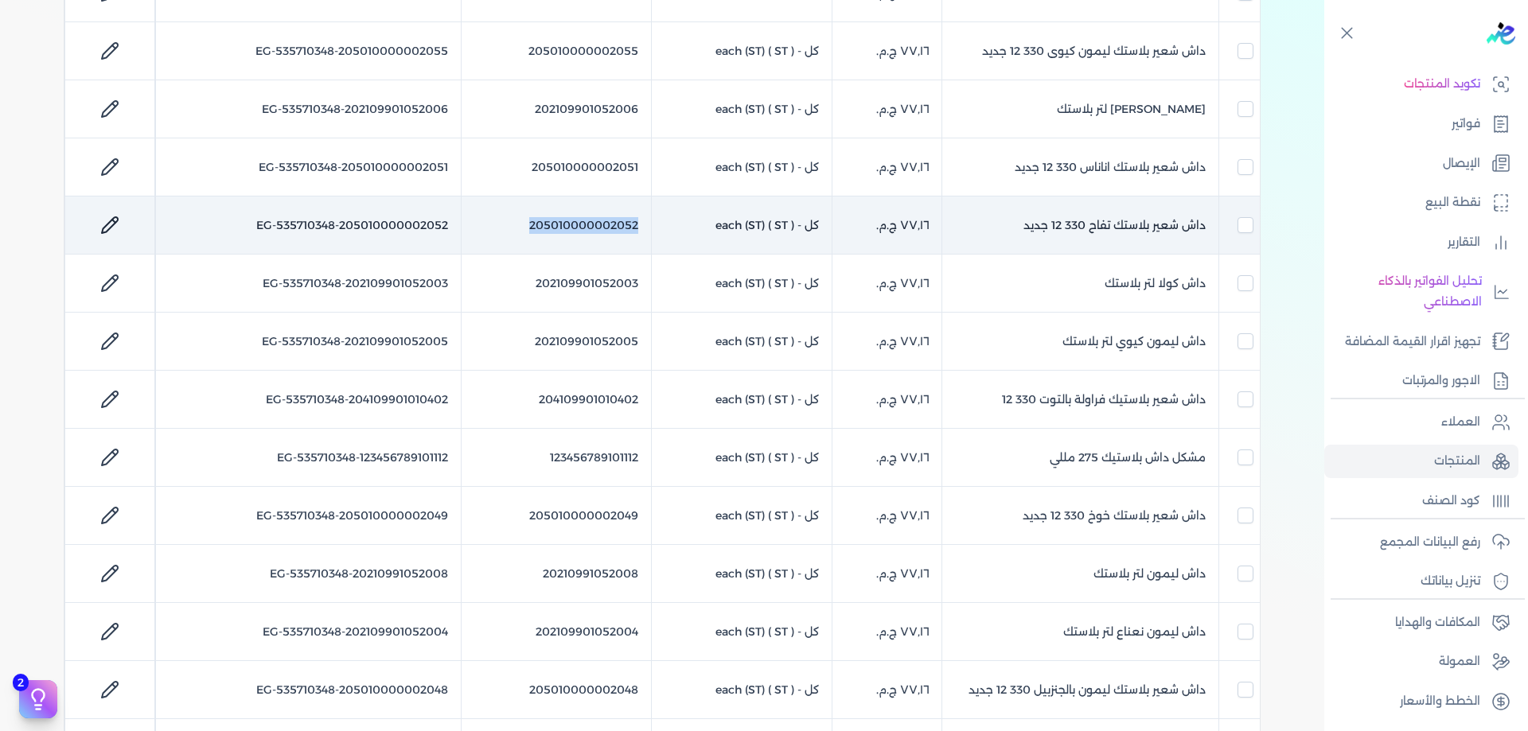
checkbox input "false"
checkbox input "true"
checkbox input "false"
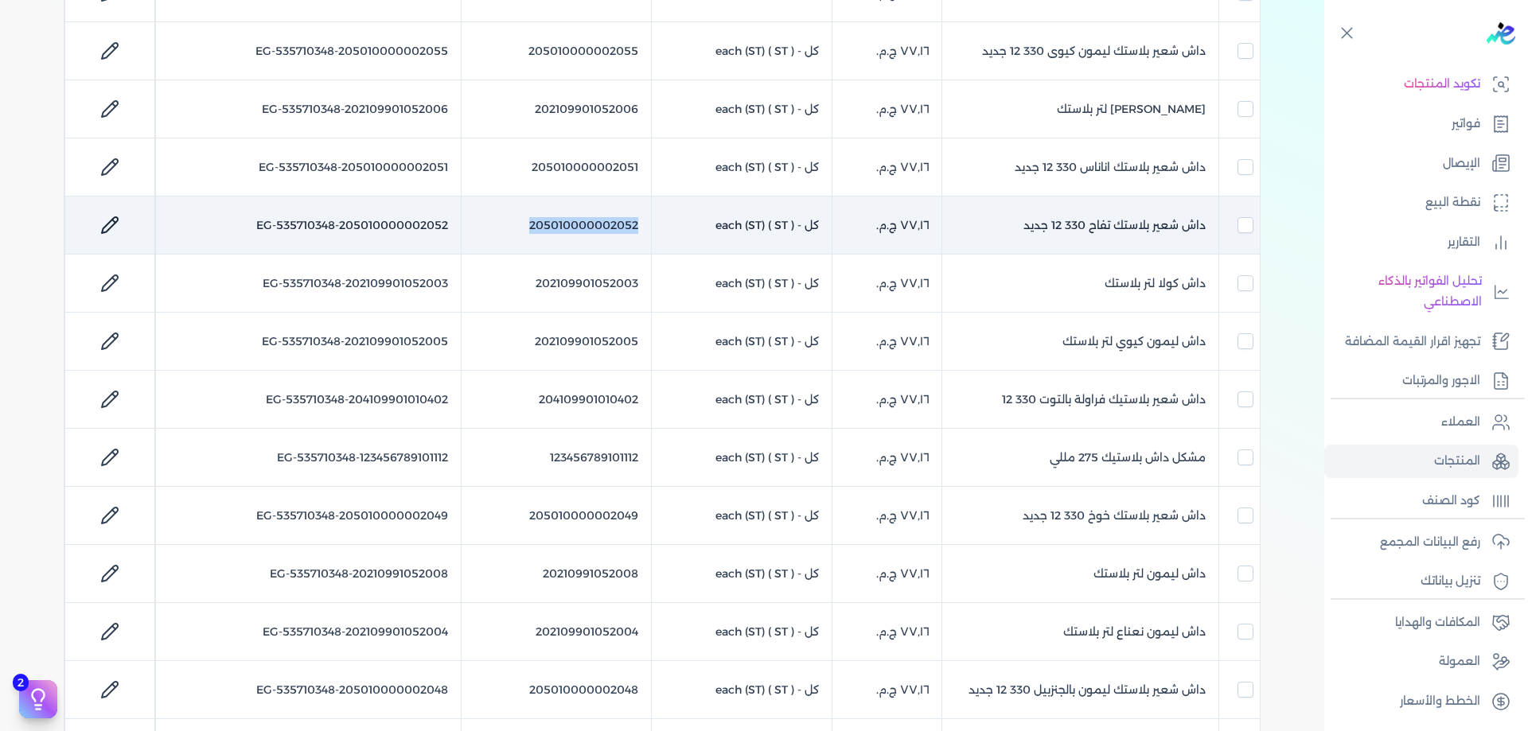
checkbox input "false"
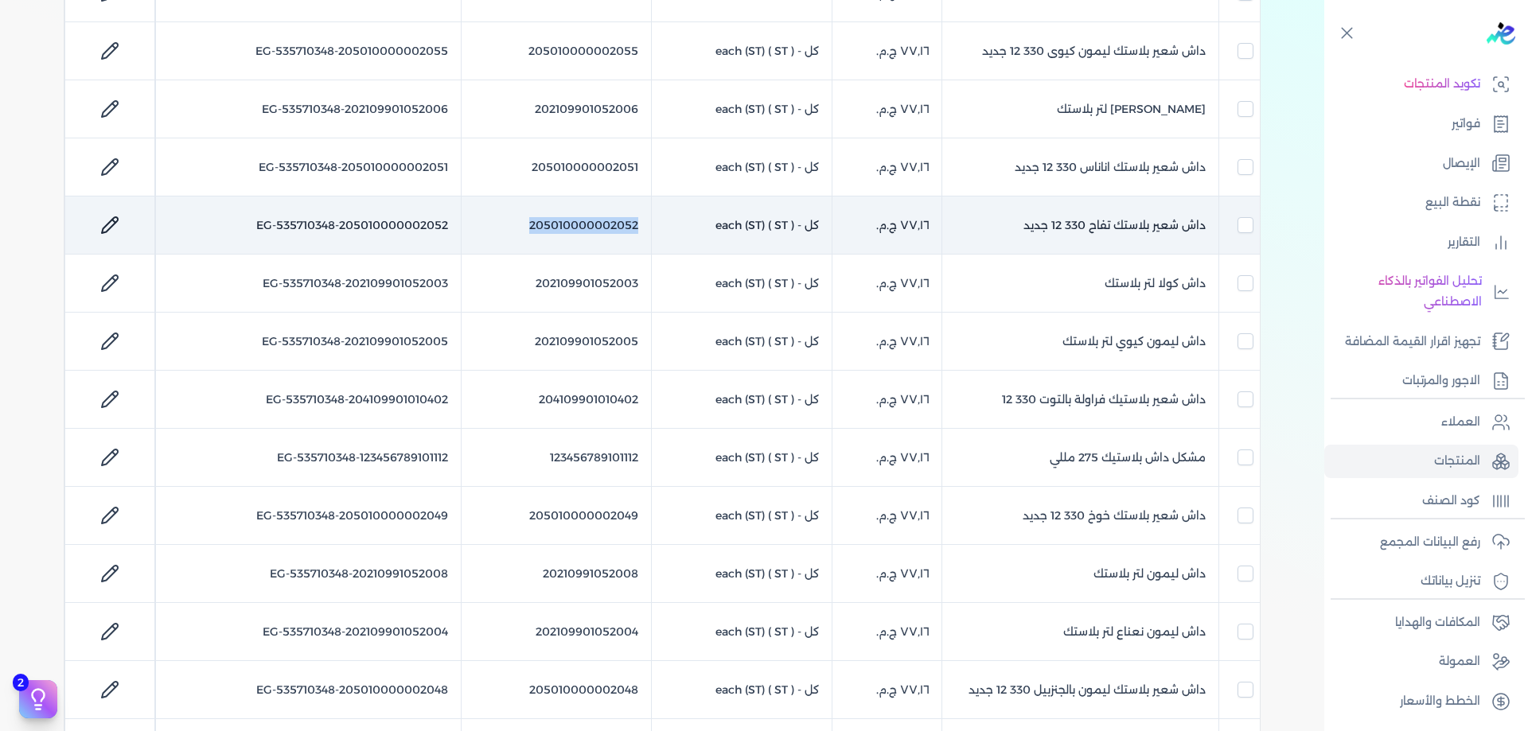
checkbox input "true"
checkbox input "false"
checkbox input "true"
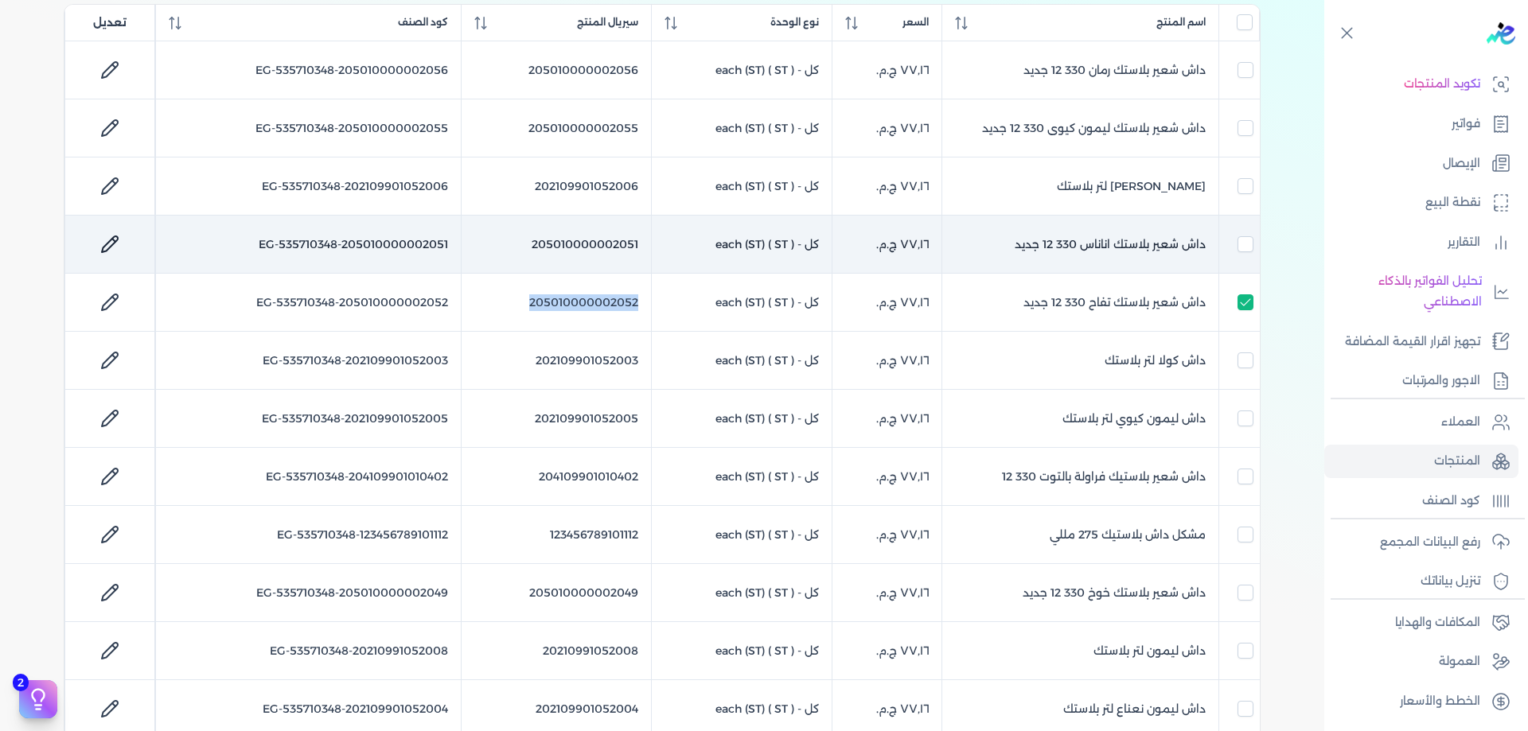
scroll to position [283, 0]
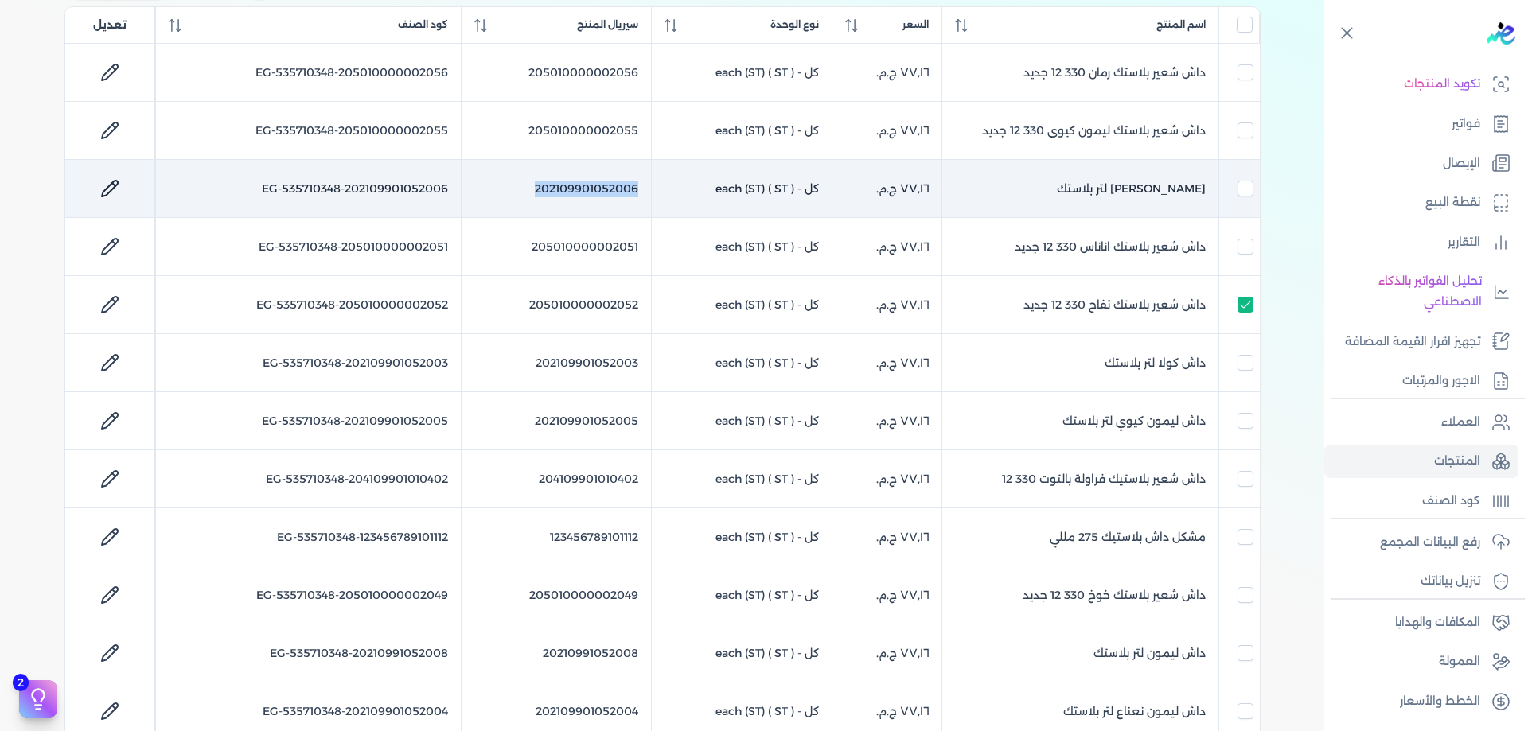
drag, startPoint x: 653, startPoint y: 185, endPoint x: 501, endPoint y: 185, distance: 152.0
click at [501, 185] on td "202109901052006" at bounding box center [557, 189] width 190 height 58
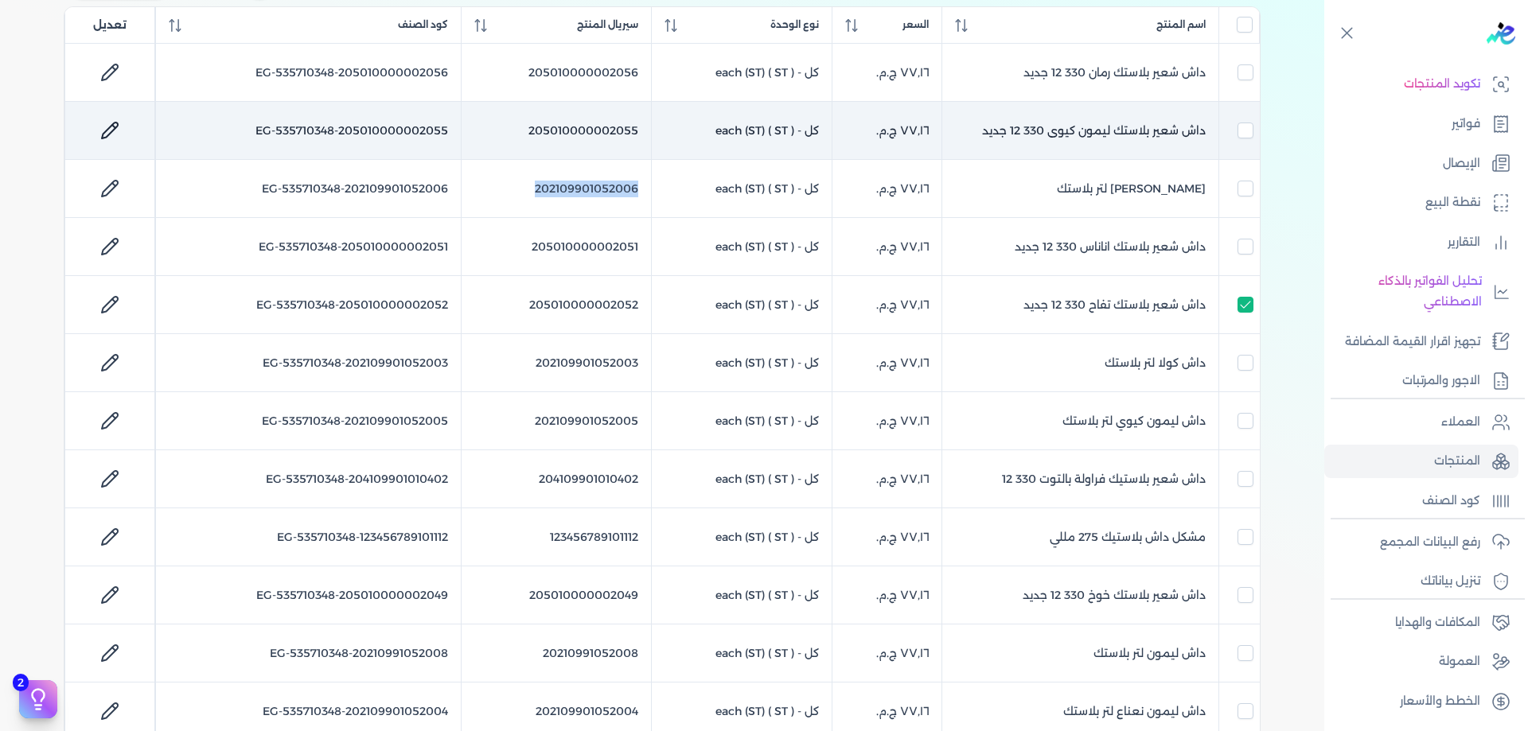
checkbox input "false"
checkbox input "true"
checkbox input "false"
checkbox input "true"
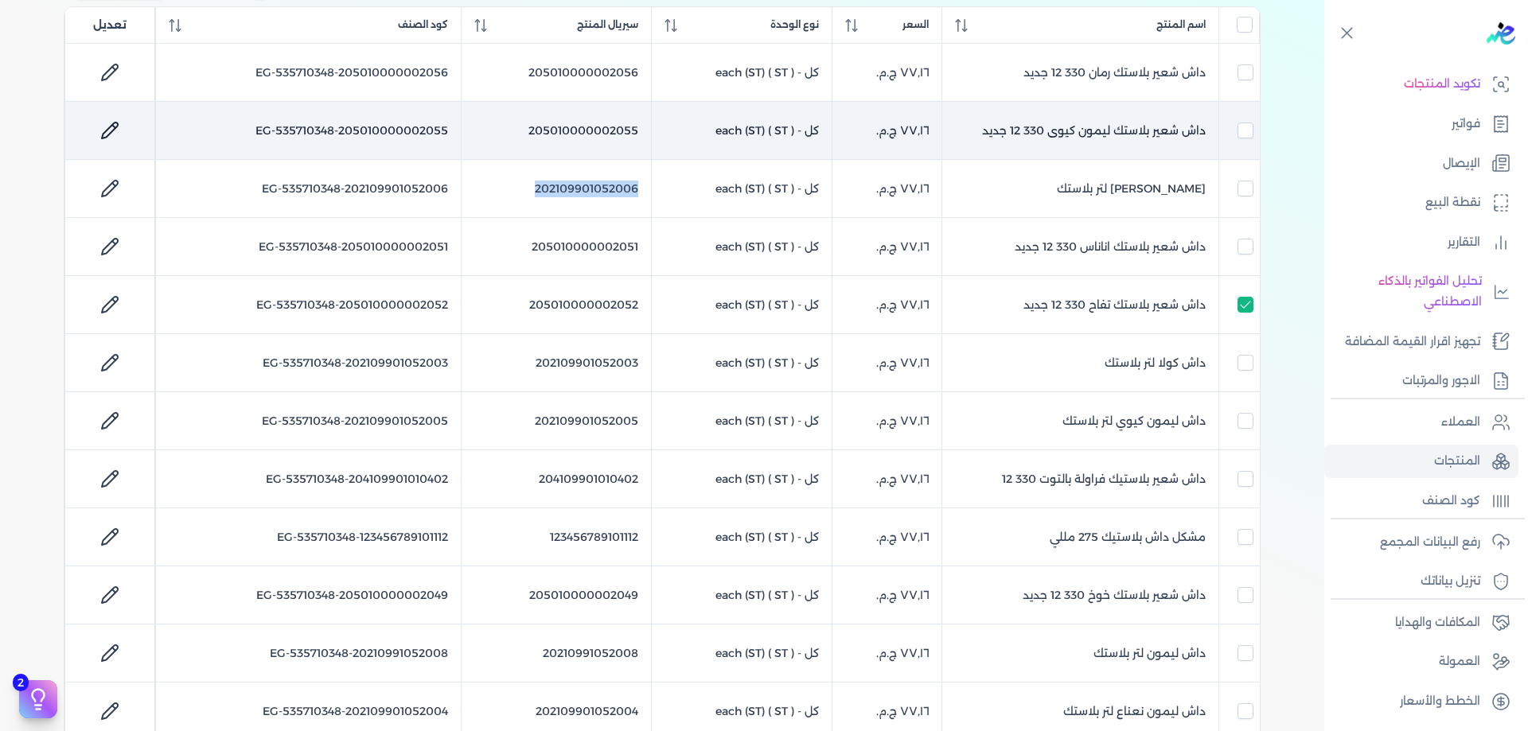
checkbox input "false"
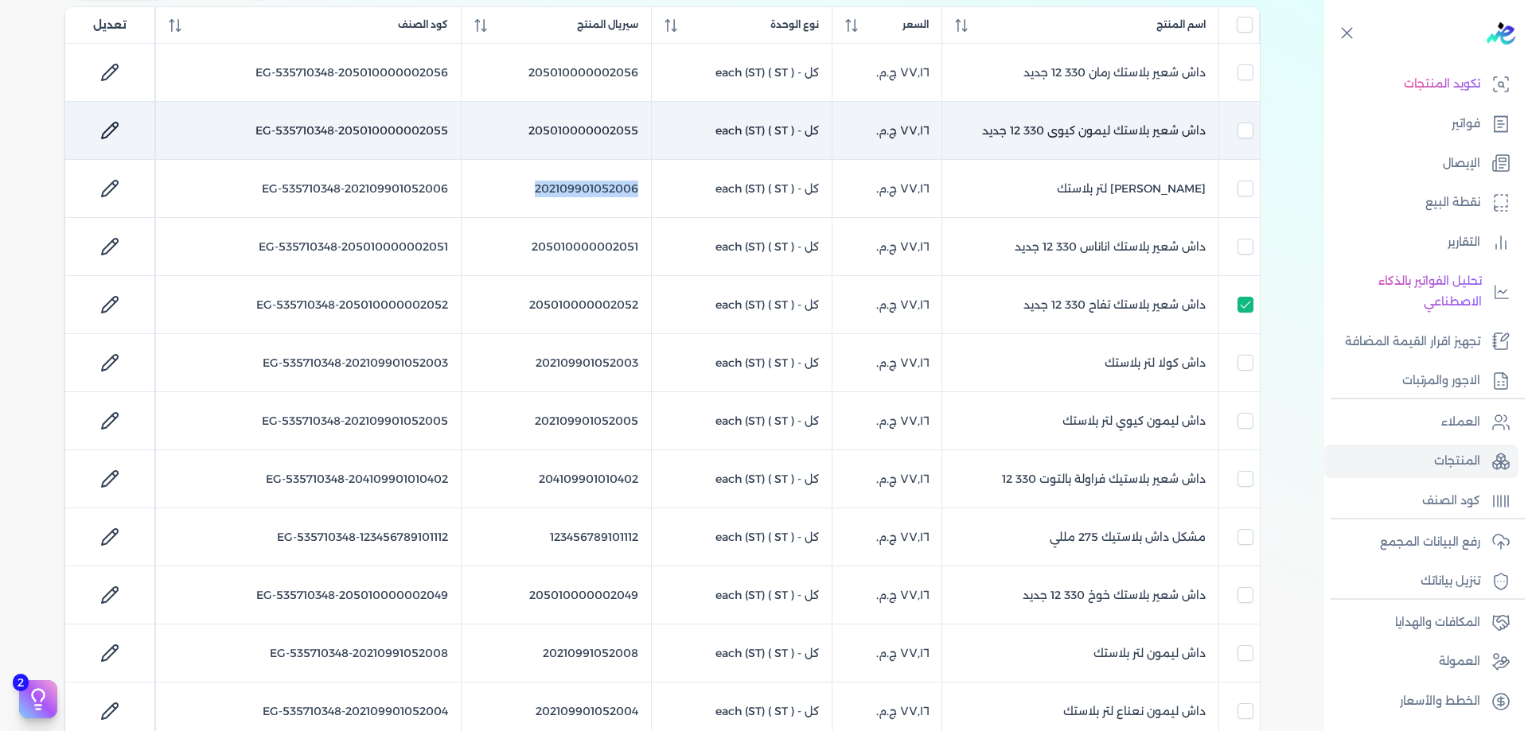
checkbox input "false"
checkbox input "true"
checkbox input "false"
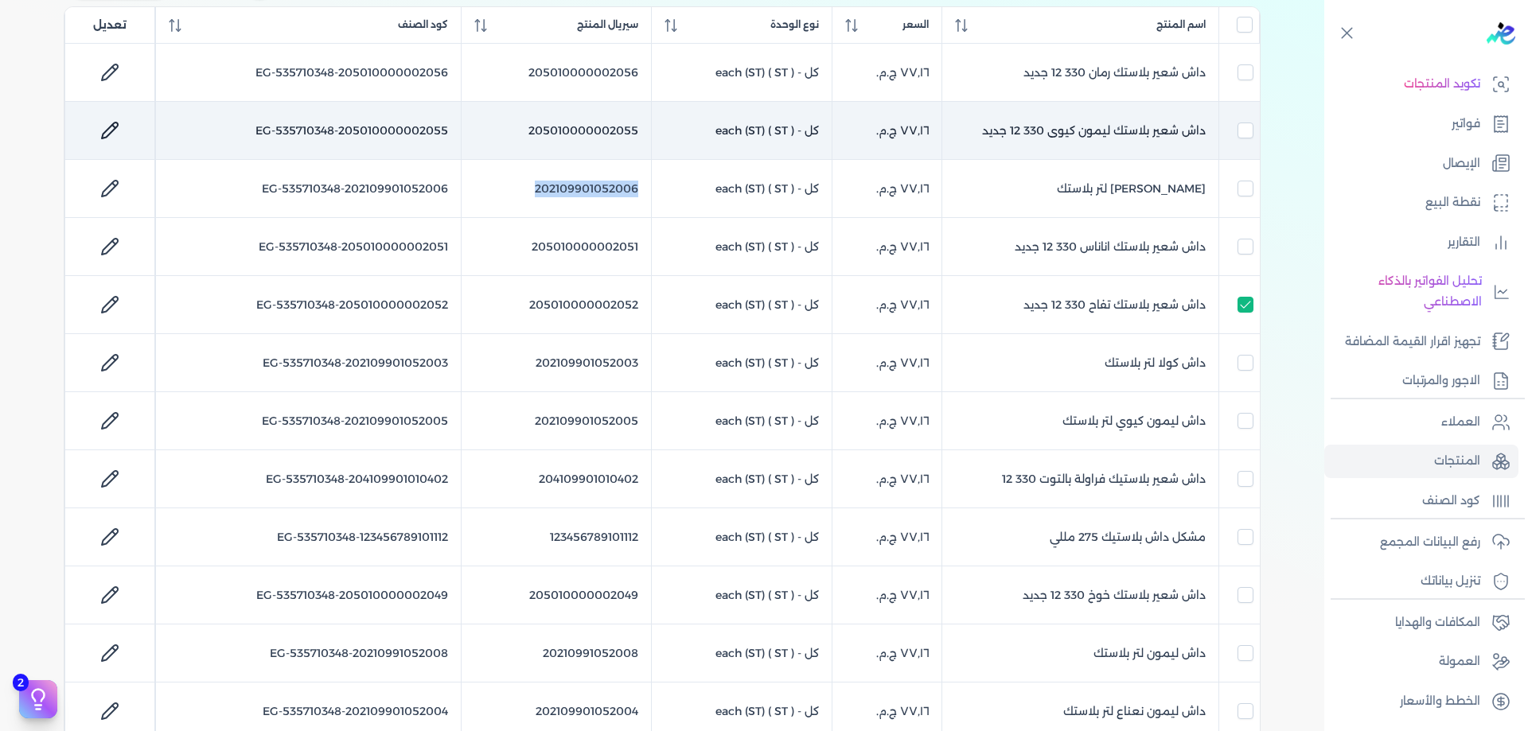
checkbox input "true"
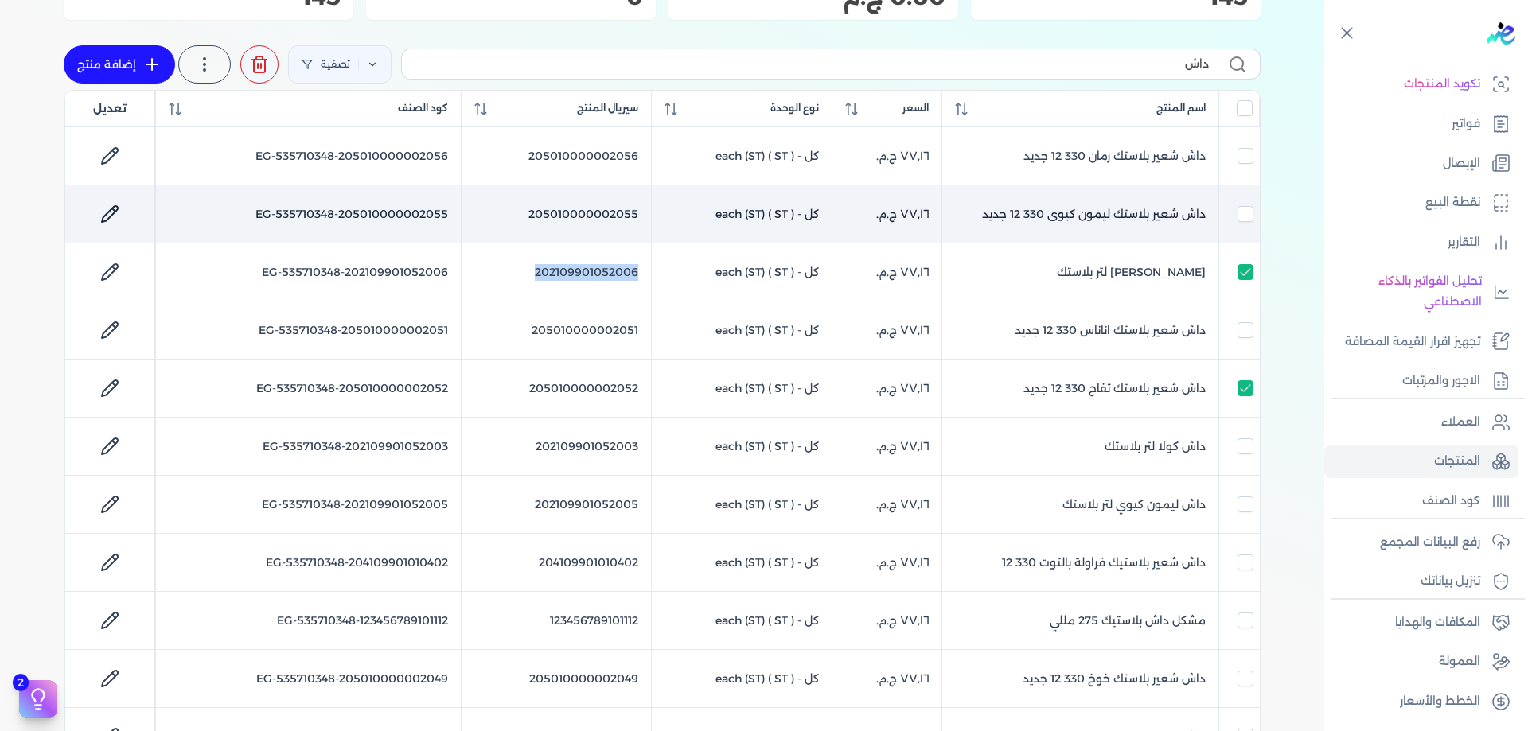
scroll to position [123, 0]
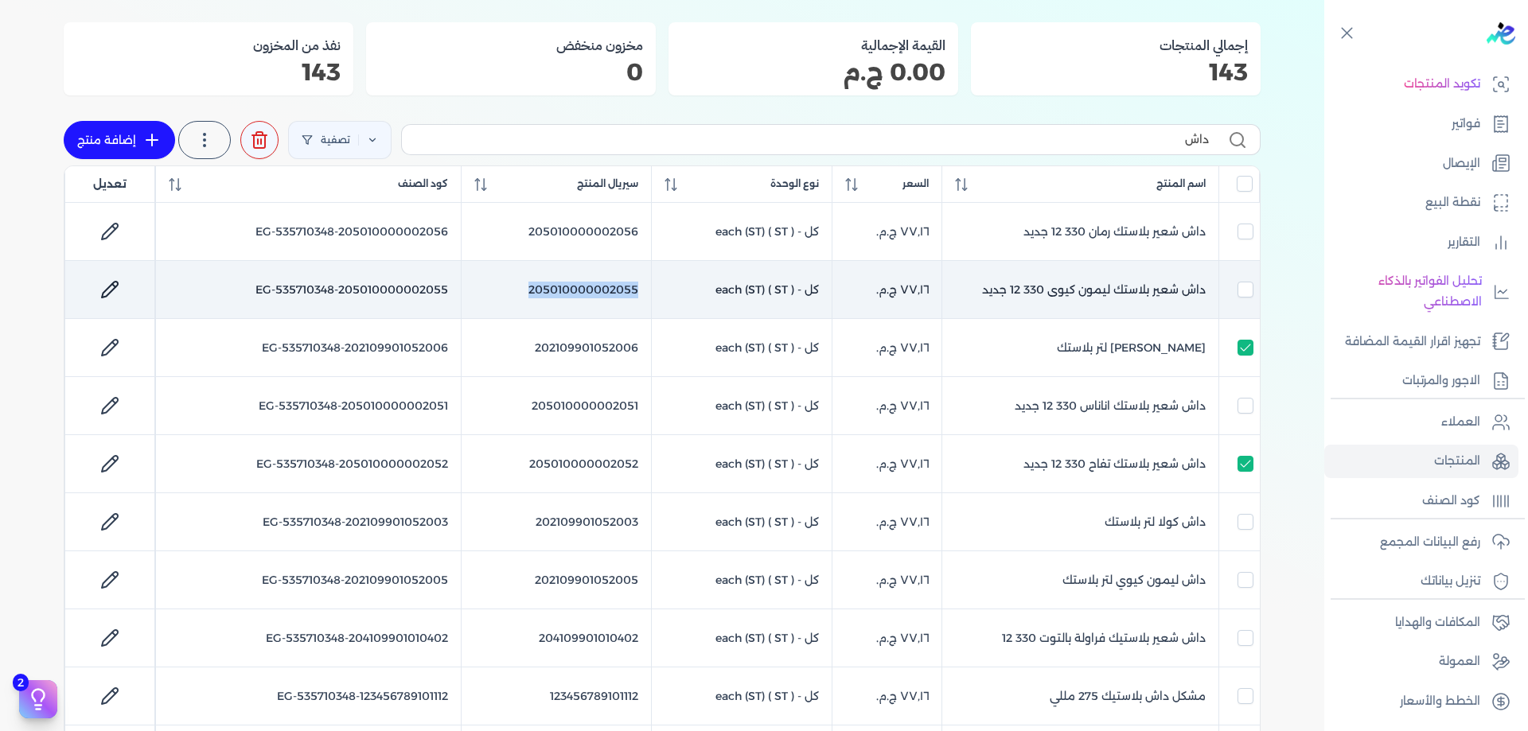
drag, startPoint x: 648, startPoint y: 289, endPoint x: 532, endPoint y: 297, distance: 115.7
click at [532, 297] on td "205010000002055" at bounding box center [557, 290] width 190 height 58
checkbox input "false"
checkbox input "true"
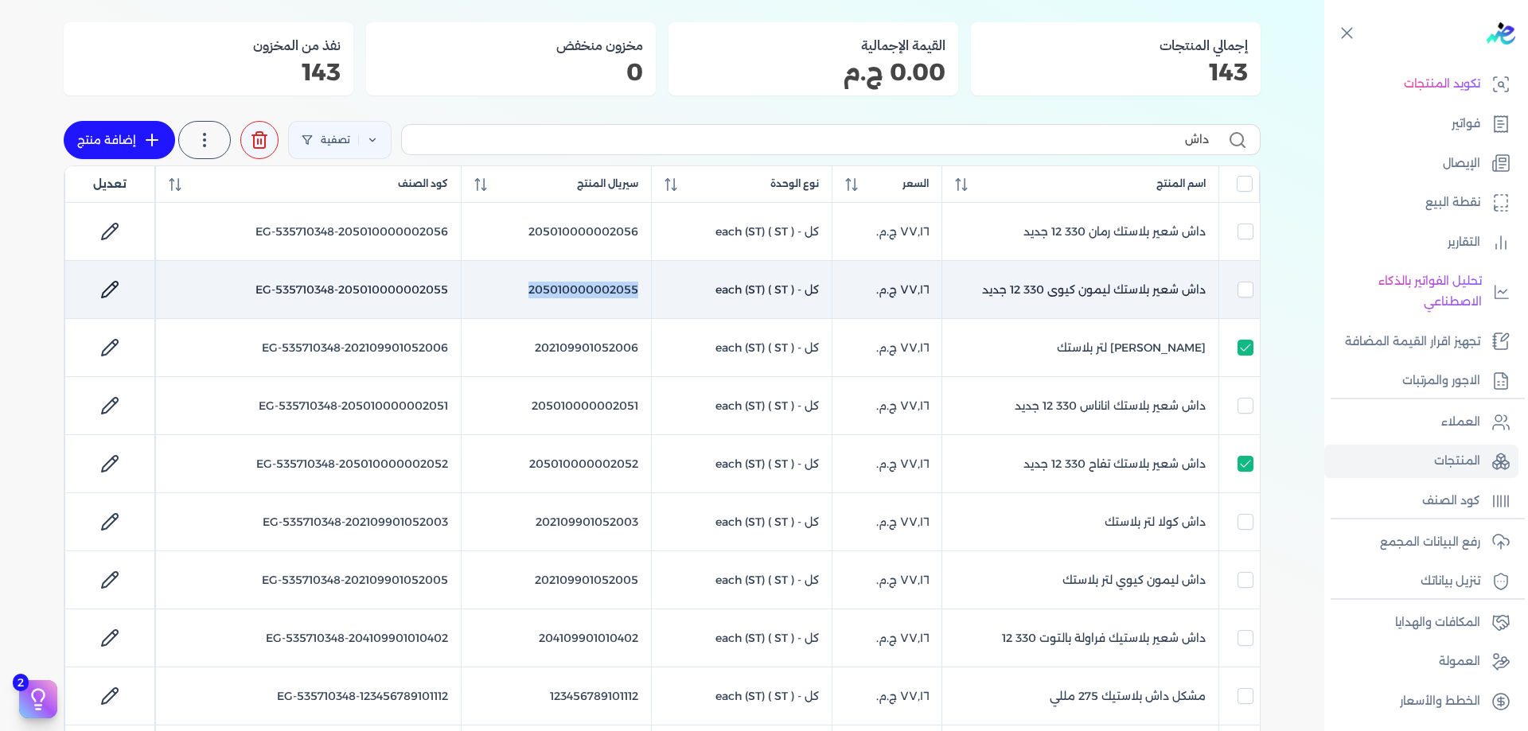
checkbox input "false"
checkbox input "true"
checkbox input "false"
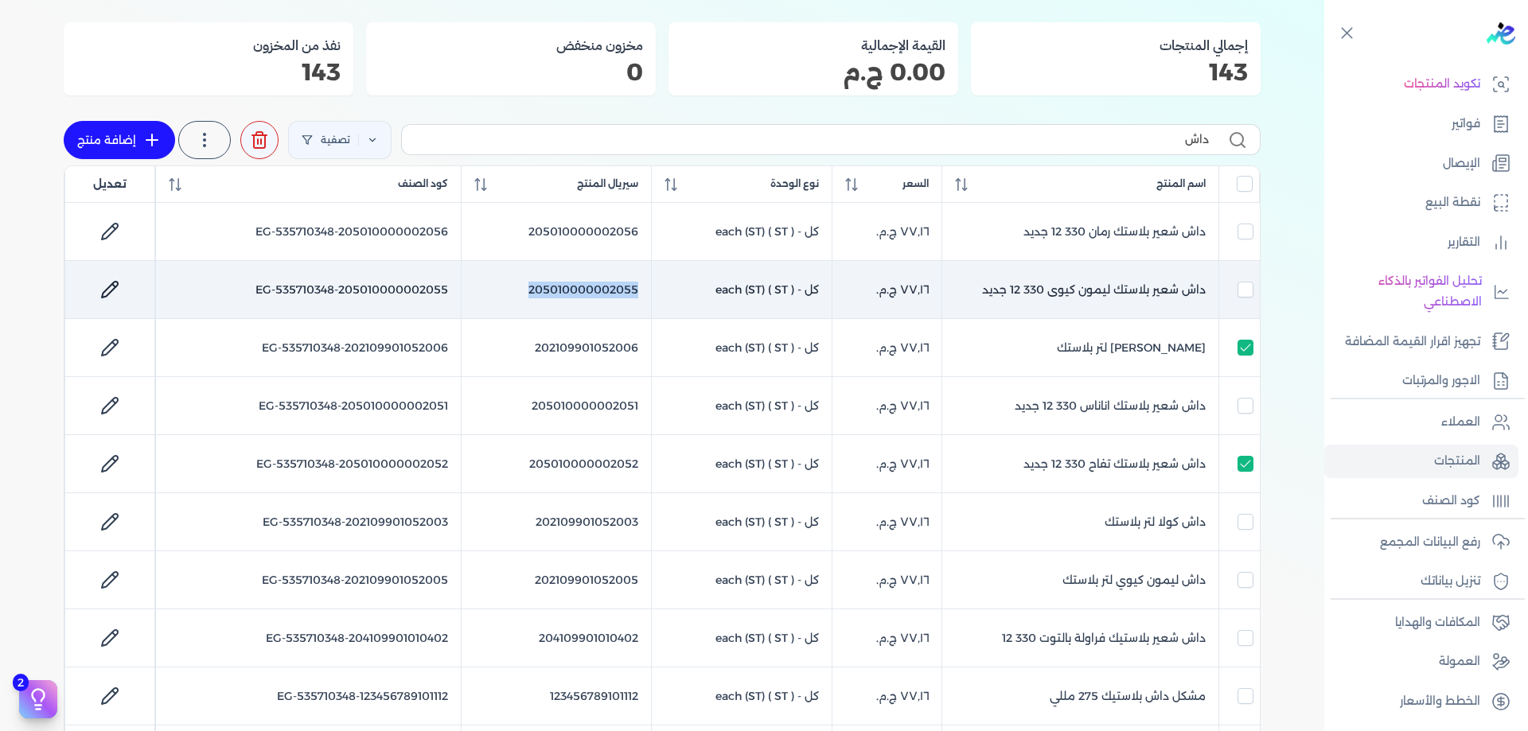
checkbox input "false"
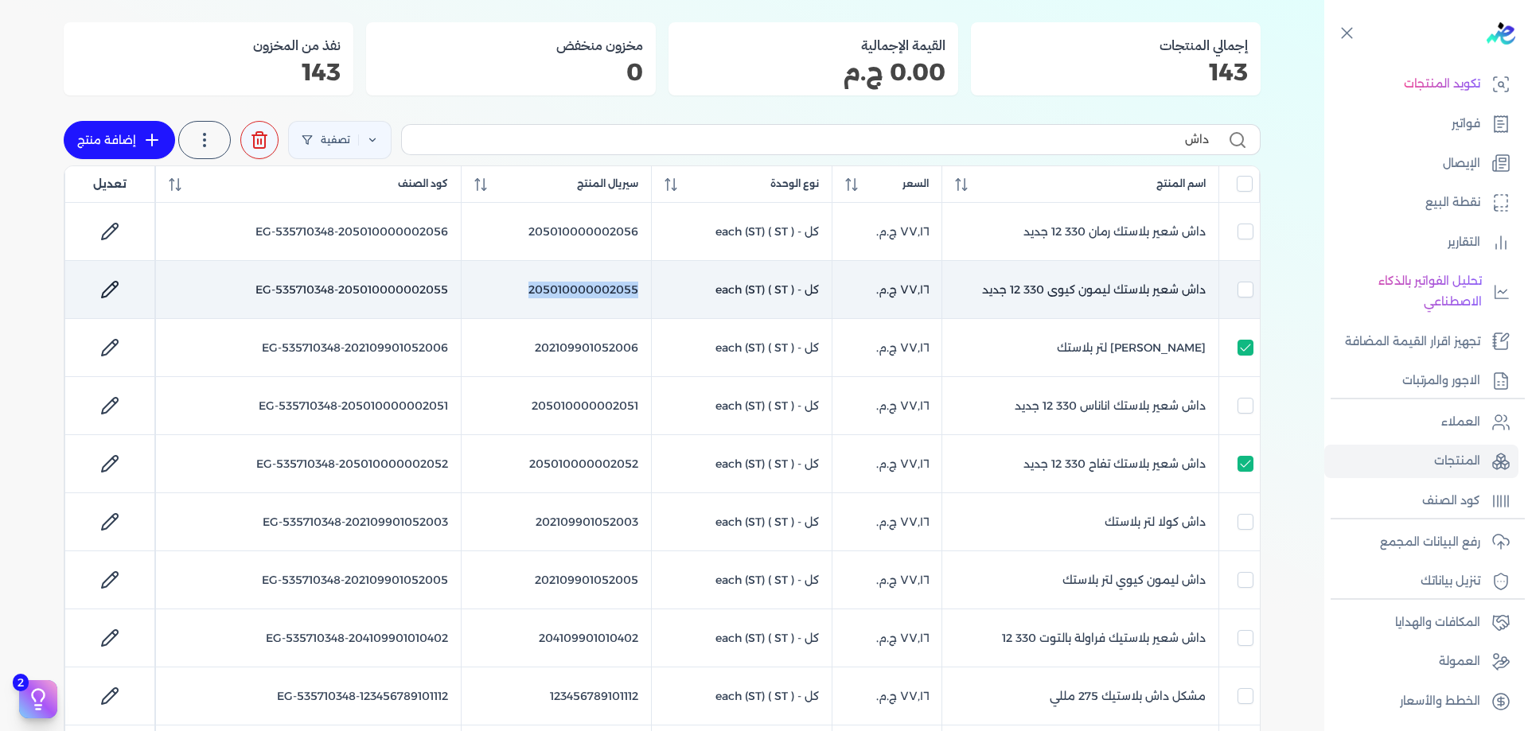
checkbox input "true"
checkbox input "false"
checkbox input "true"
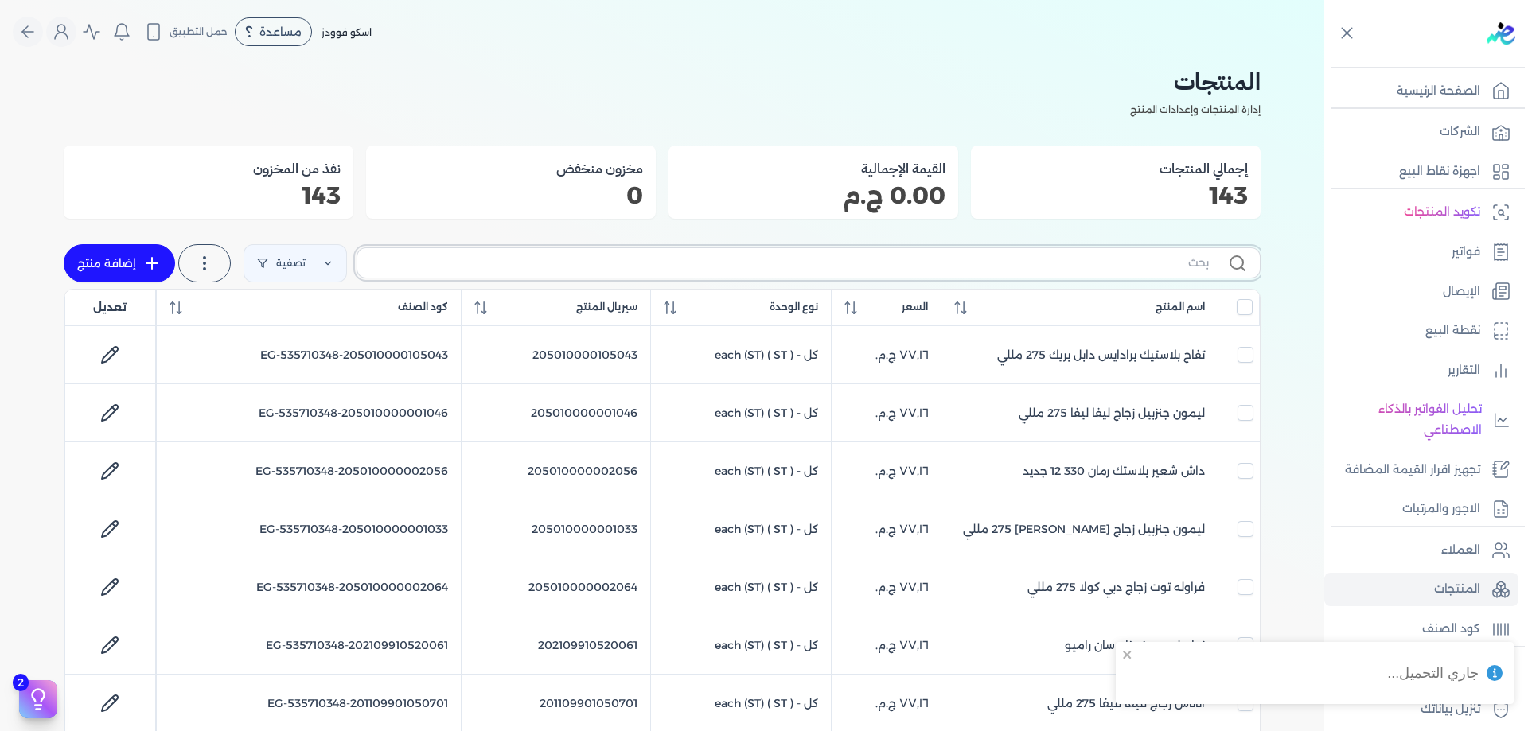
click at [754, 268] on input "text" at bounding box center [789, 263] width 839 height 17
click at [757, 267] on input "text" at bounding box center [789, 263] width 839 height 17
paste input "77.161"
type input "77.161"
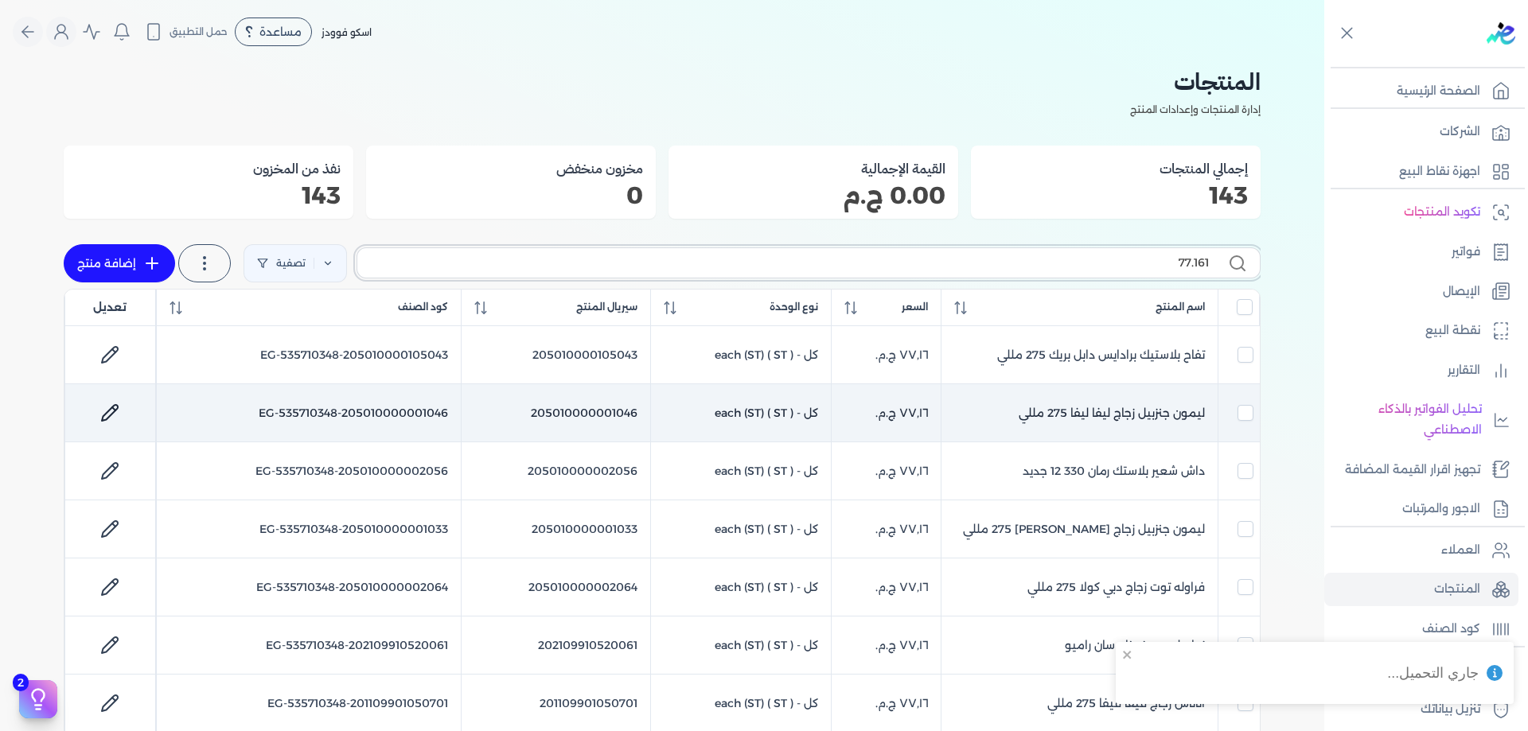
checkbox input "false"
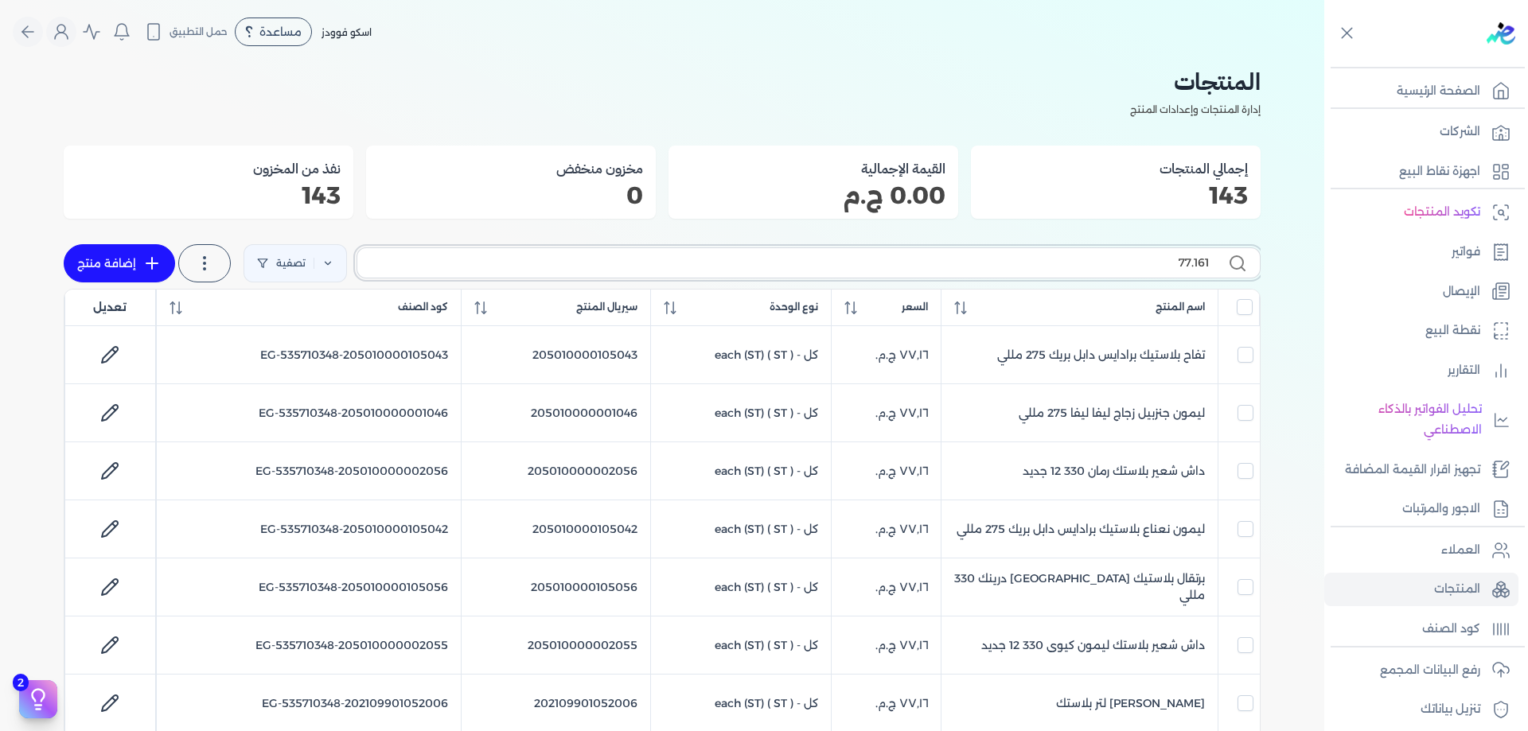
click at [1127, 262] on input "77.161" at bounding box center [789, 263] width 839 height 17
click at [1165, 259] on input "77.161" at bounding box center [789, 263] width 839 height 17
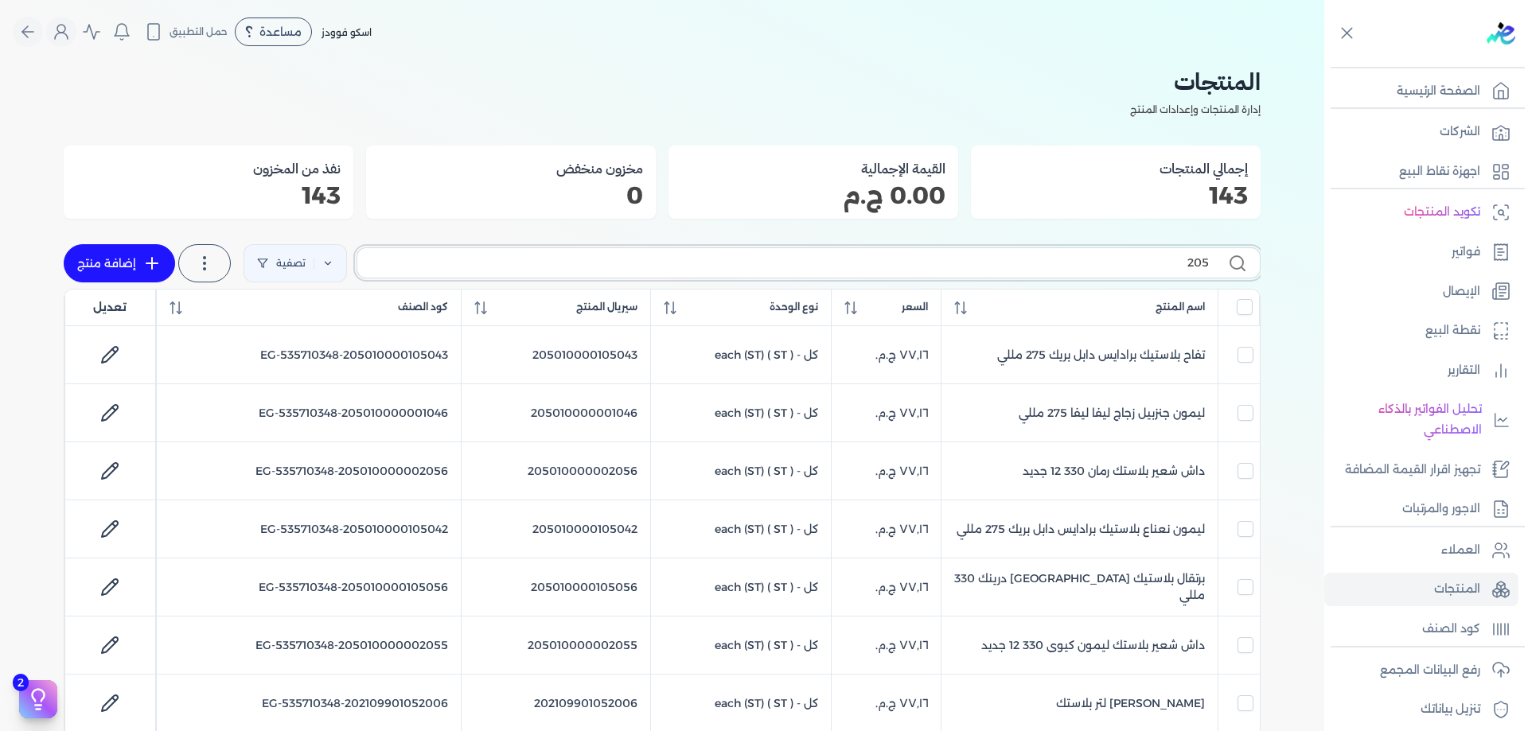
type input "2053"
checkbox input "false"
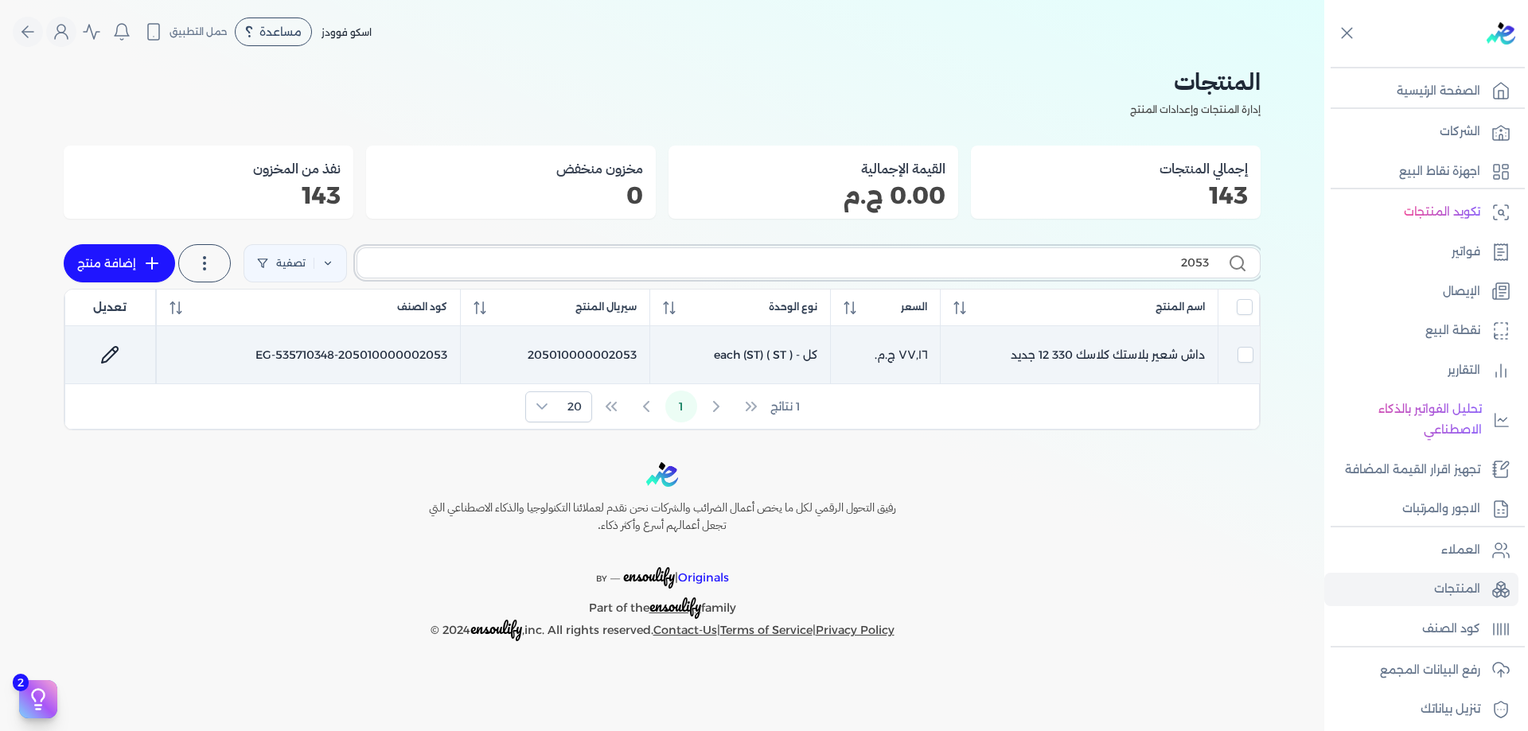
type input "2053"
click at [119, 350] on link at bounding box center [110, 355] width 38 height 38
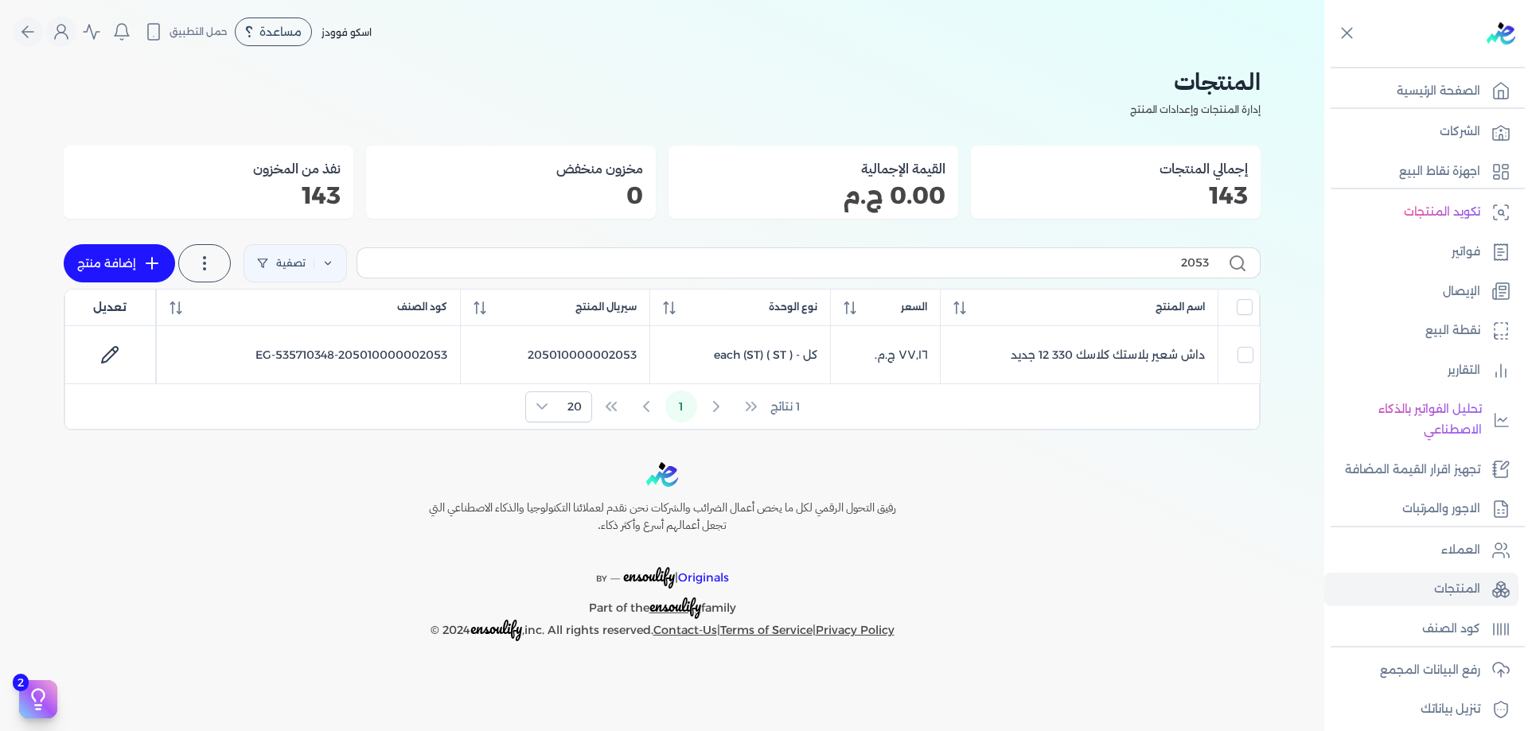
select select "EGS"
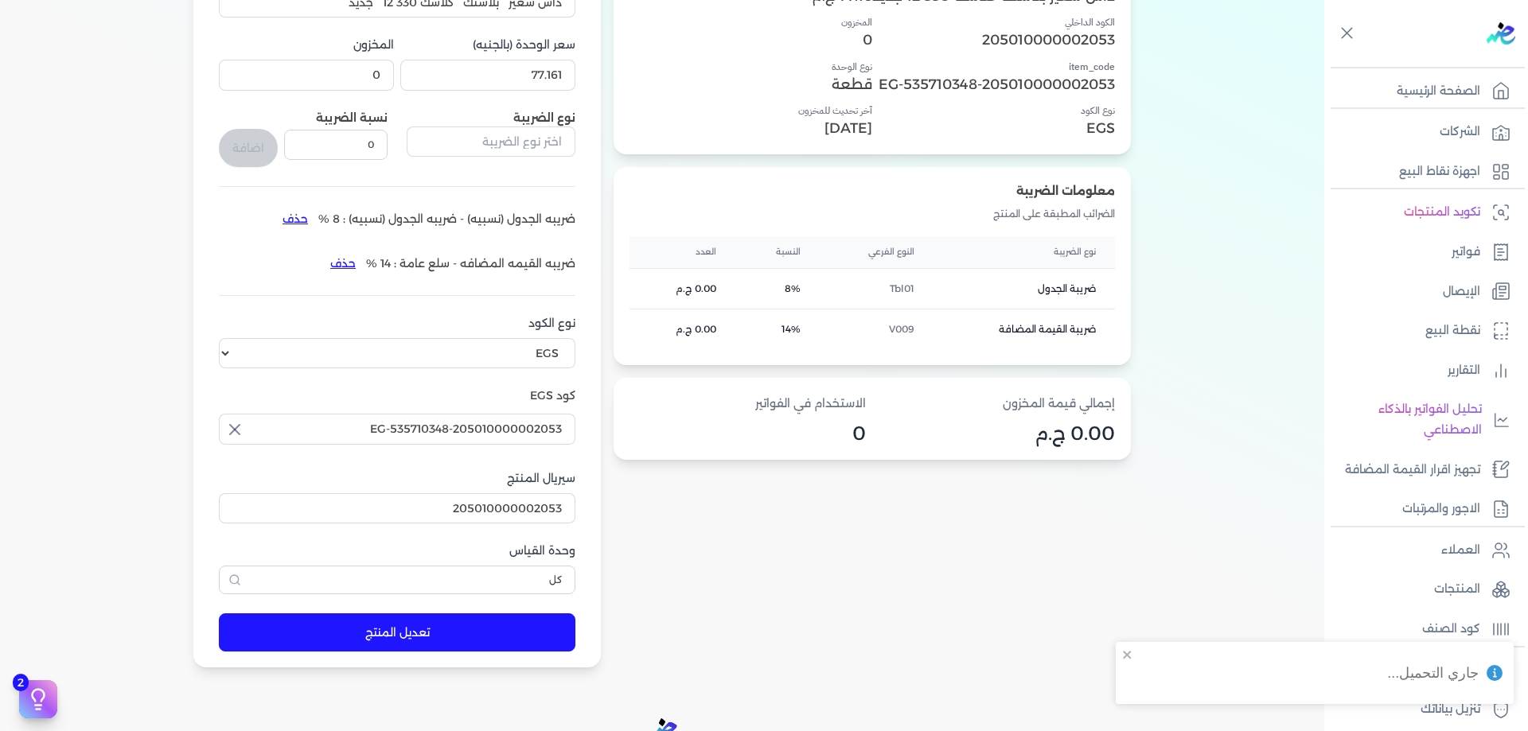
scroll to position [345, 0]
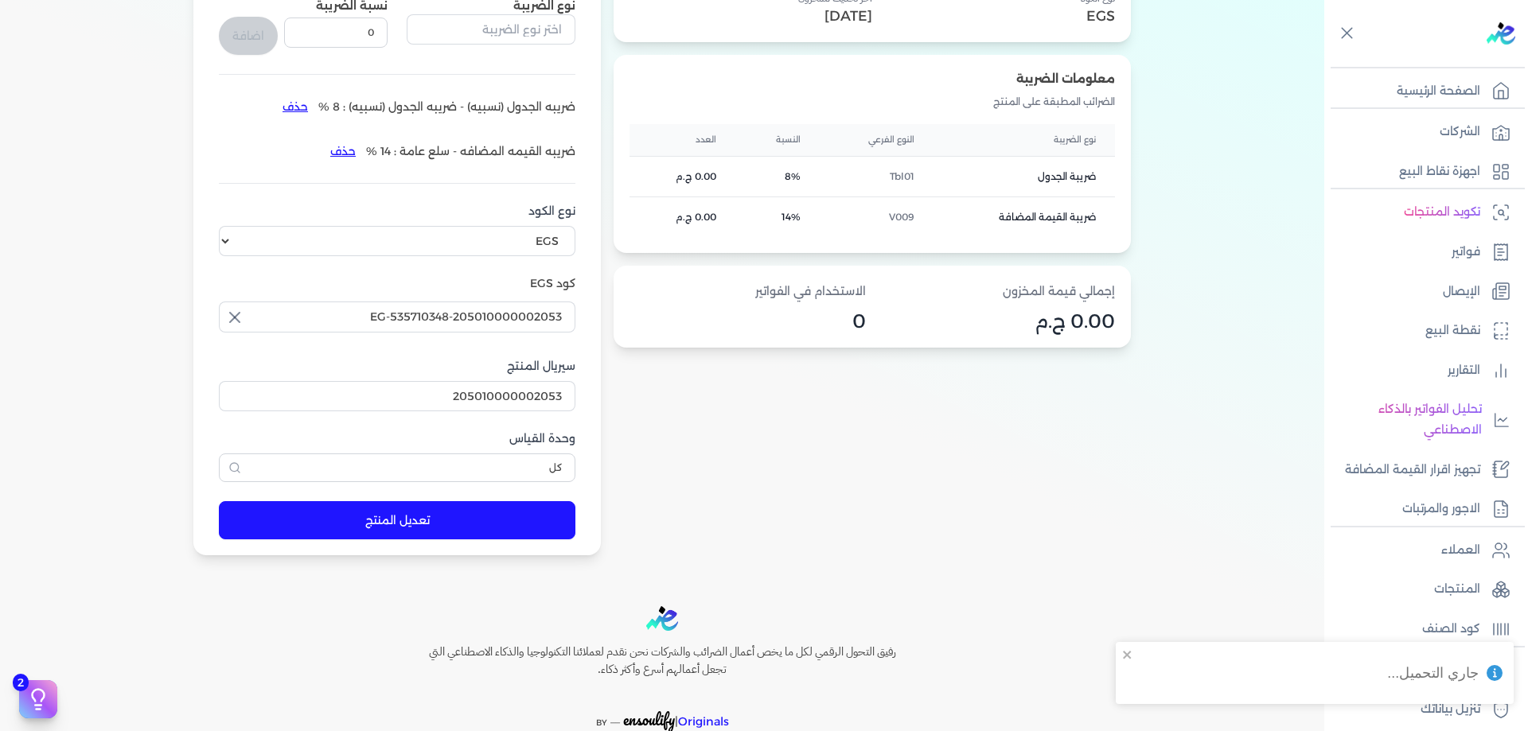
click at [380, 516] on button "تعديل المنتج" at bounding box center [397, 520] width 357 height 38
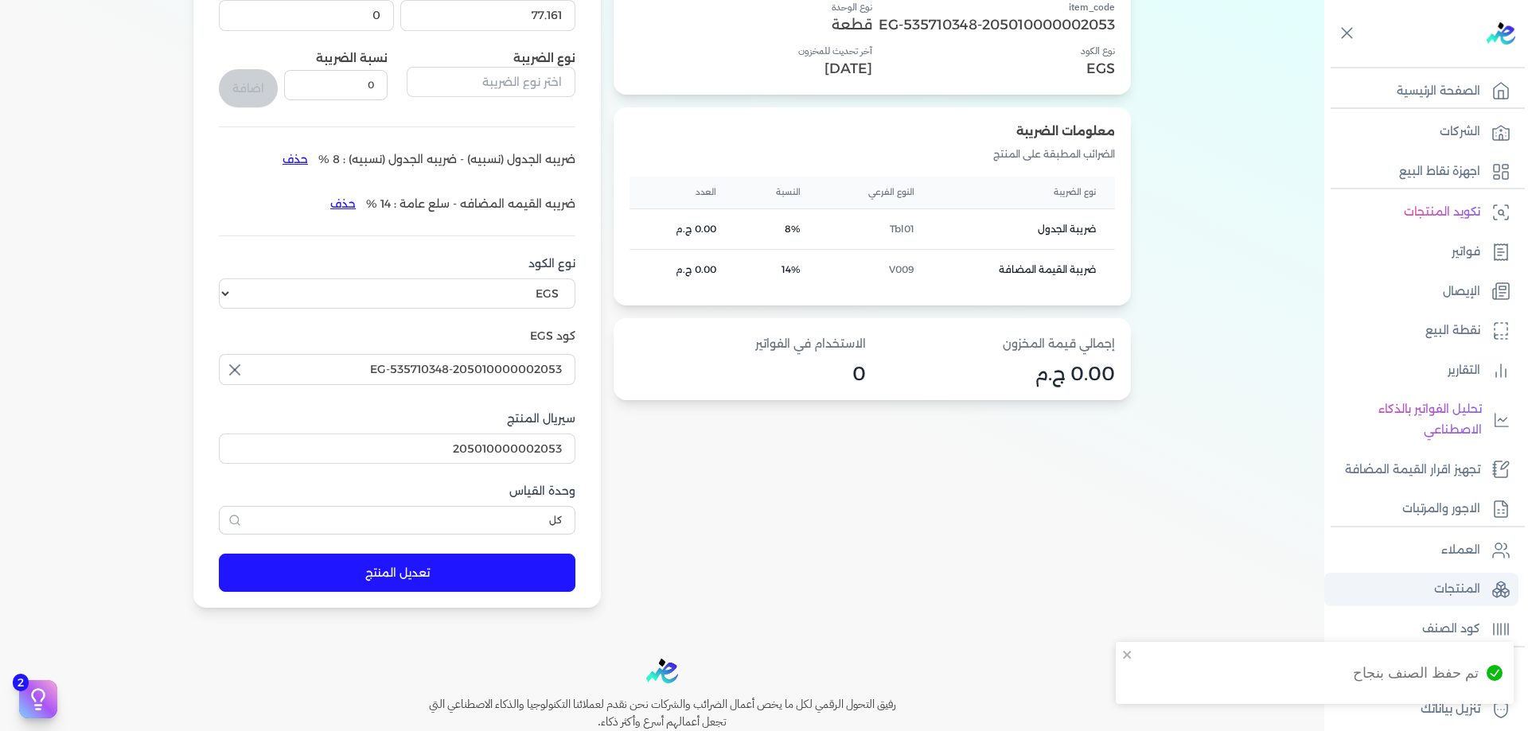
click at [1465, 588] on p "المنتجات" at bounding box center [1457, 589] width 46 height 21
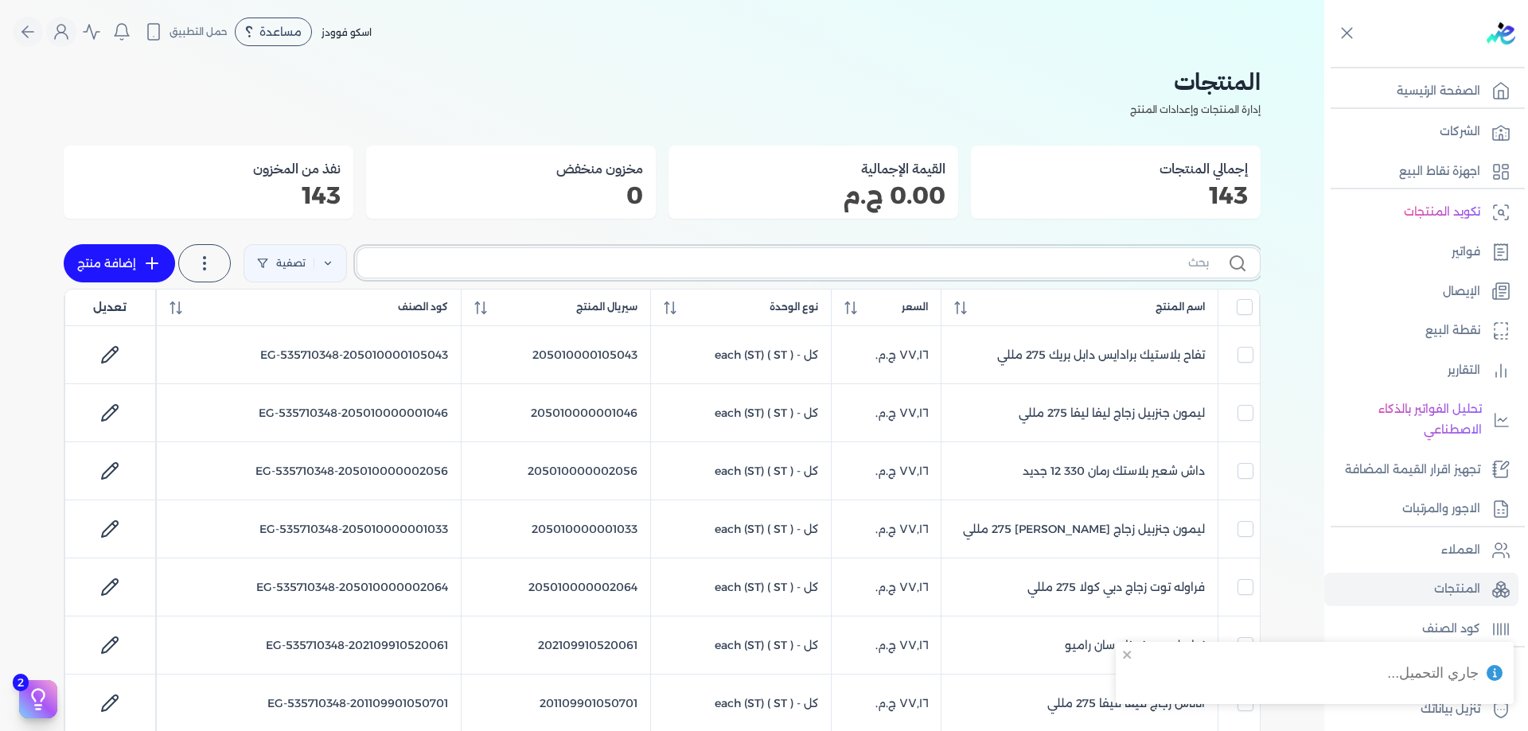
click at [1171, 269] on input "text" at bounding box center [789, 263] width 839 height 17
type input "2050"
checkbox input "false"
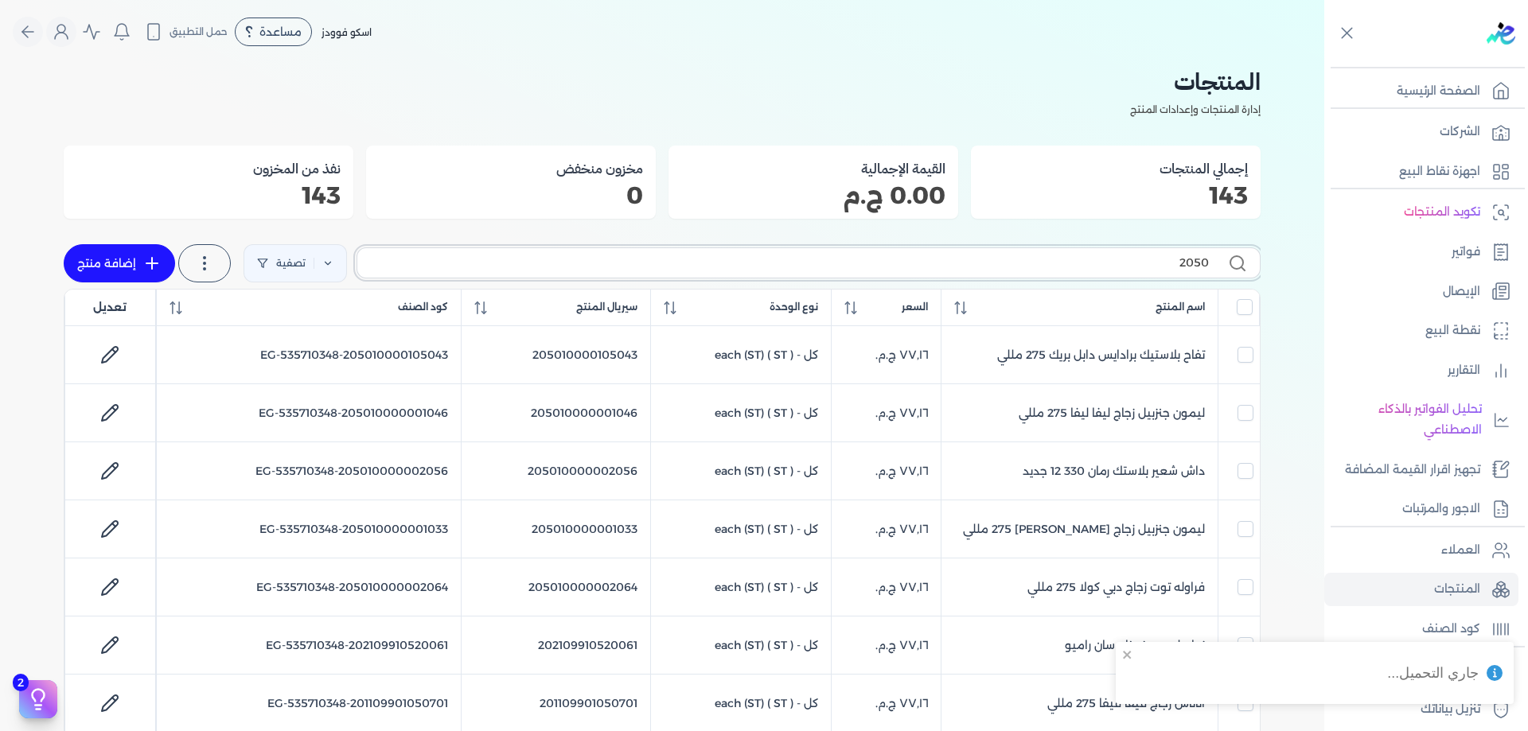
checkbox input "false"
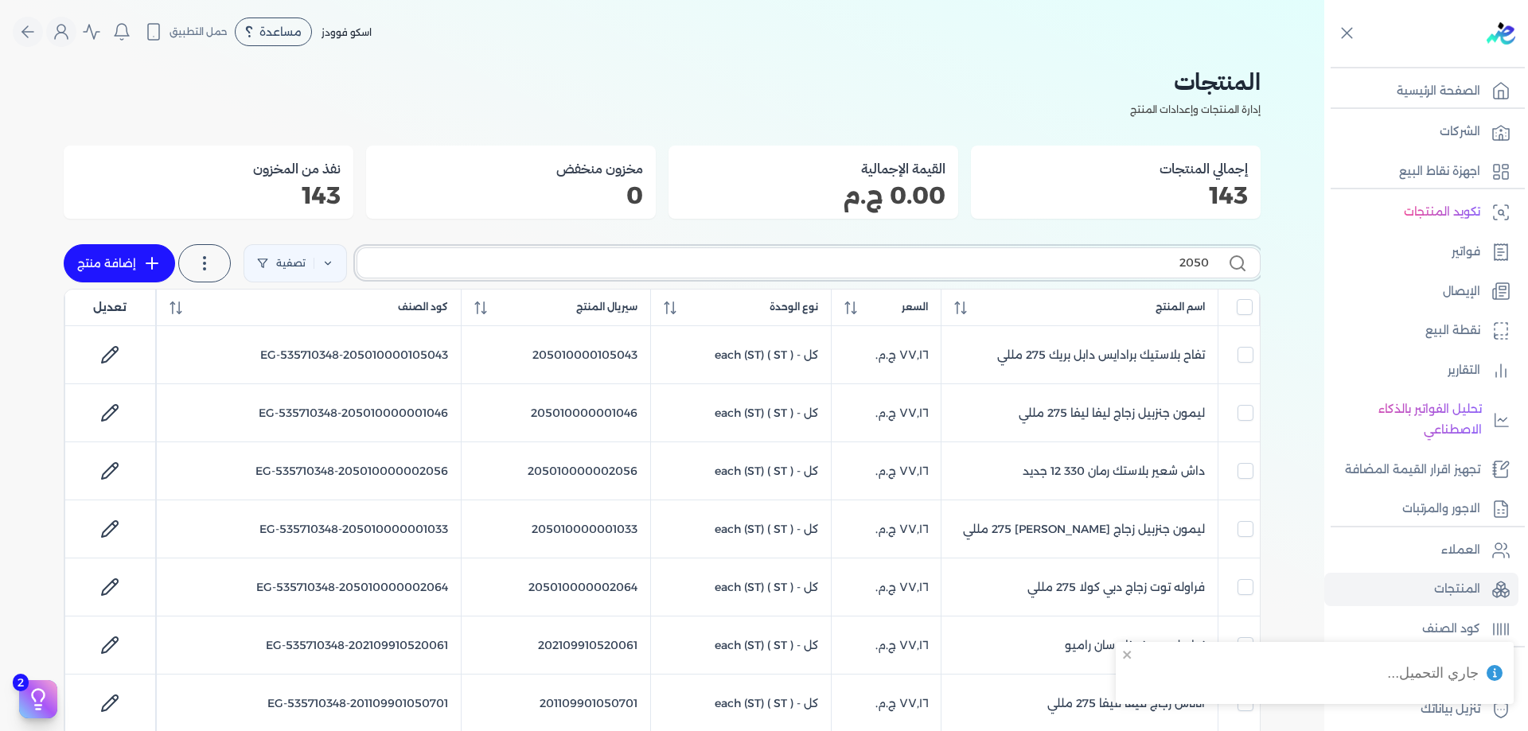
checkbox input "false"
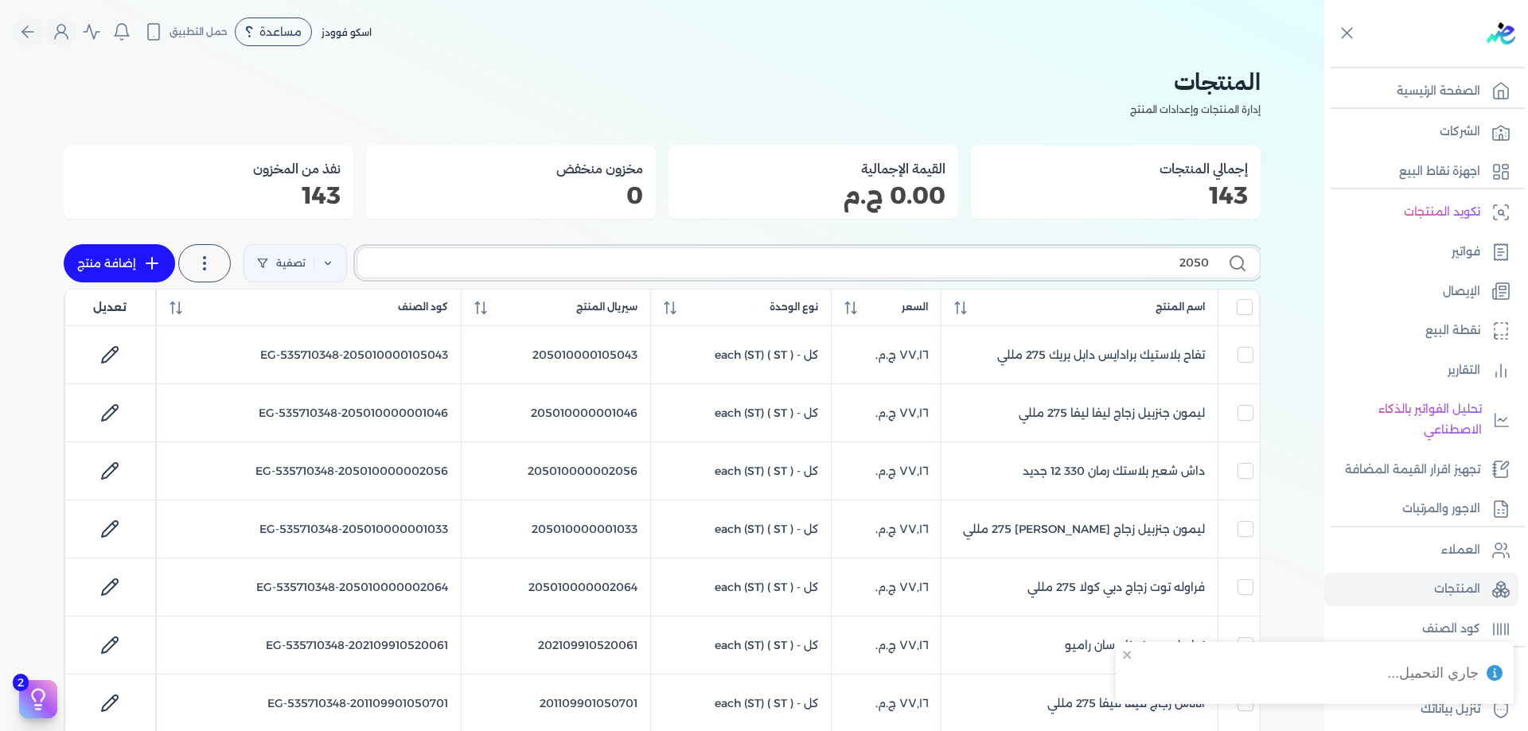
checkbox input "false"
type input "205010"
checkbox input "false"
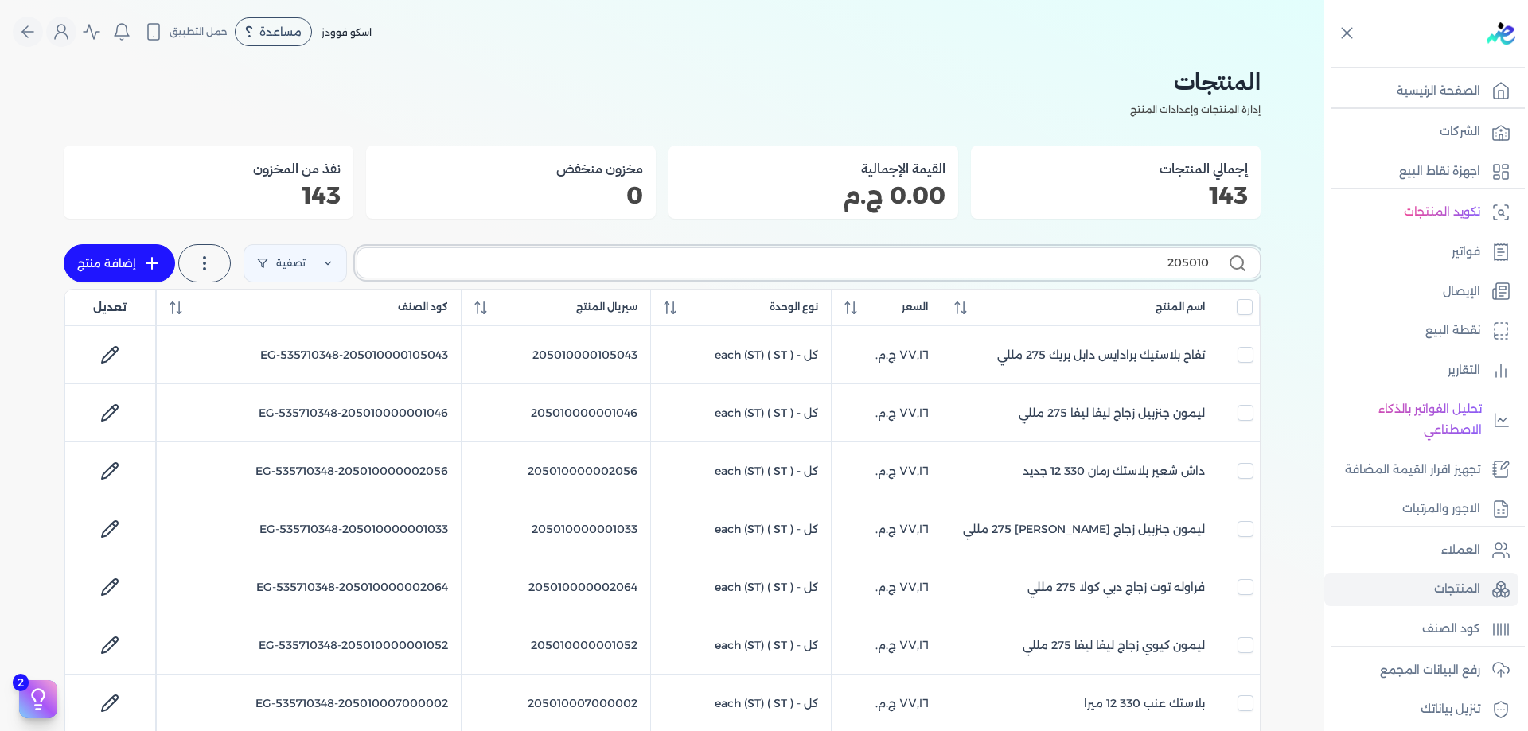
checkbox input "false"
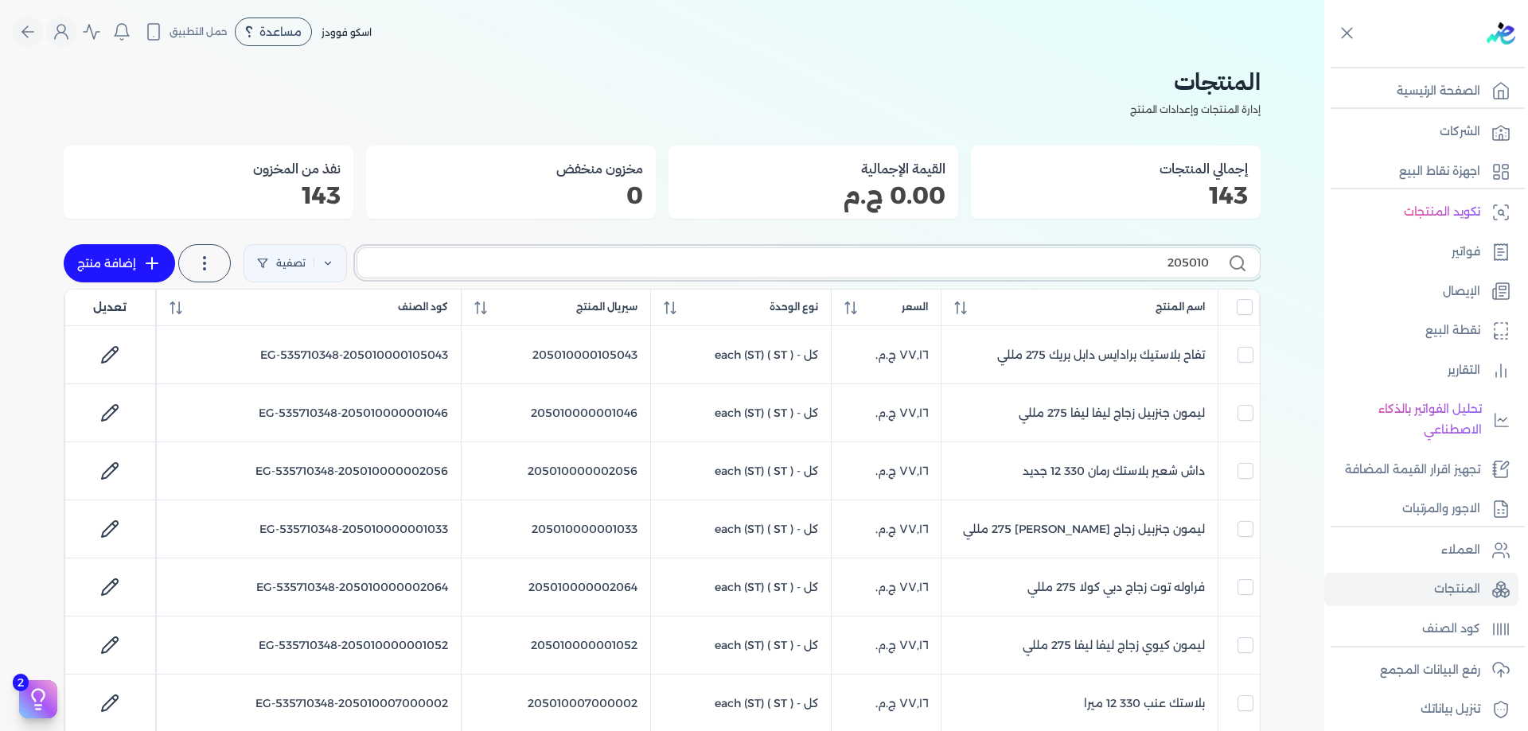
checkbox input "false"
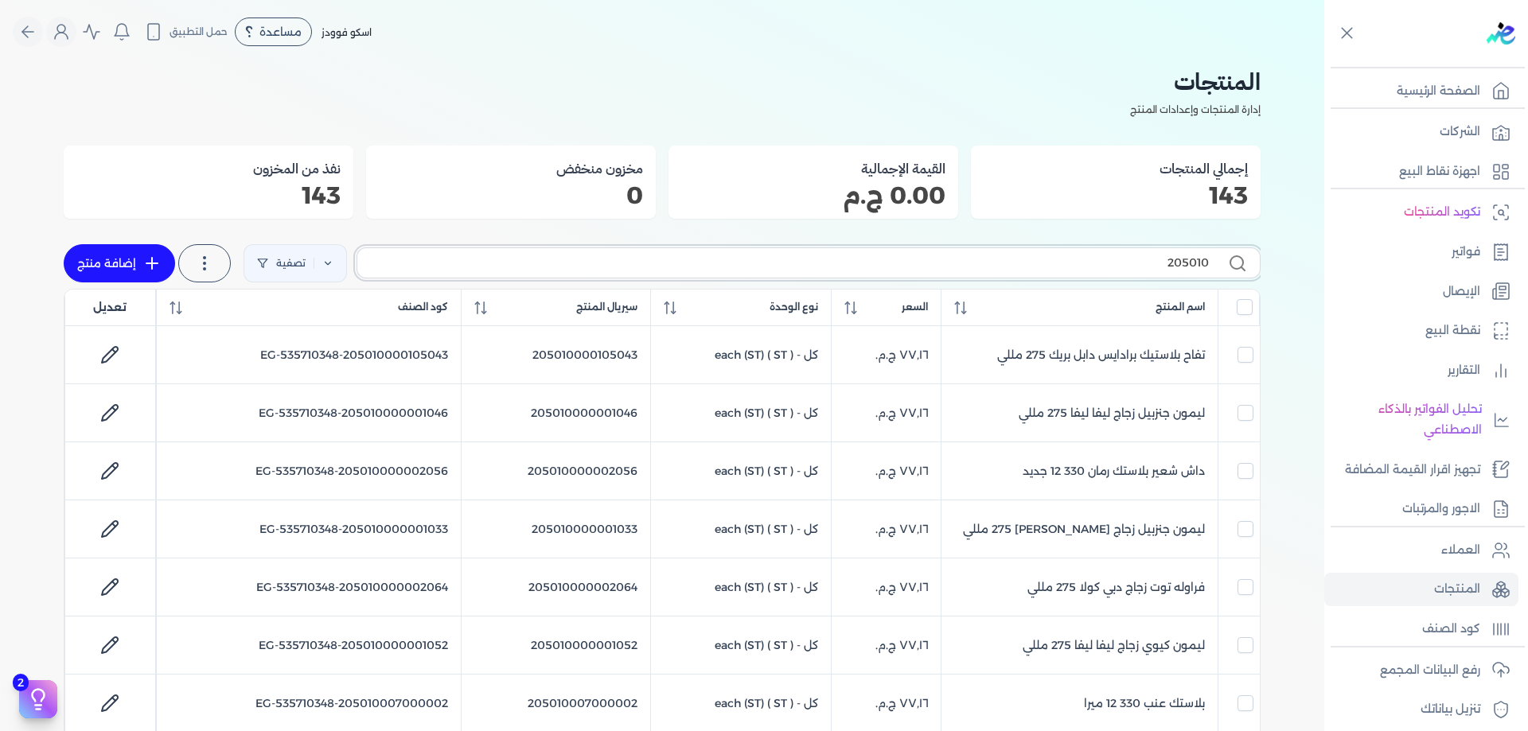
checkbox input "false"
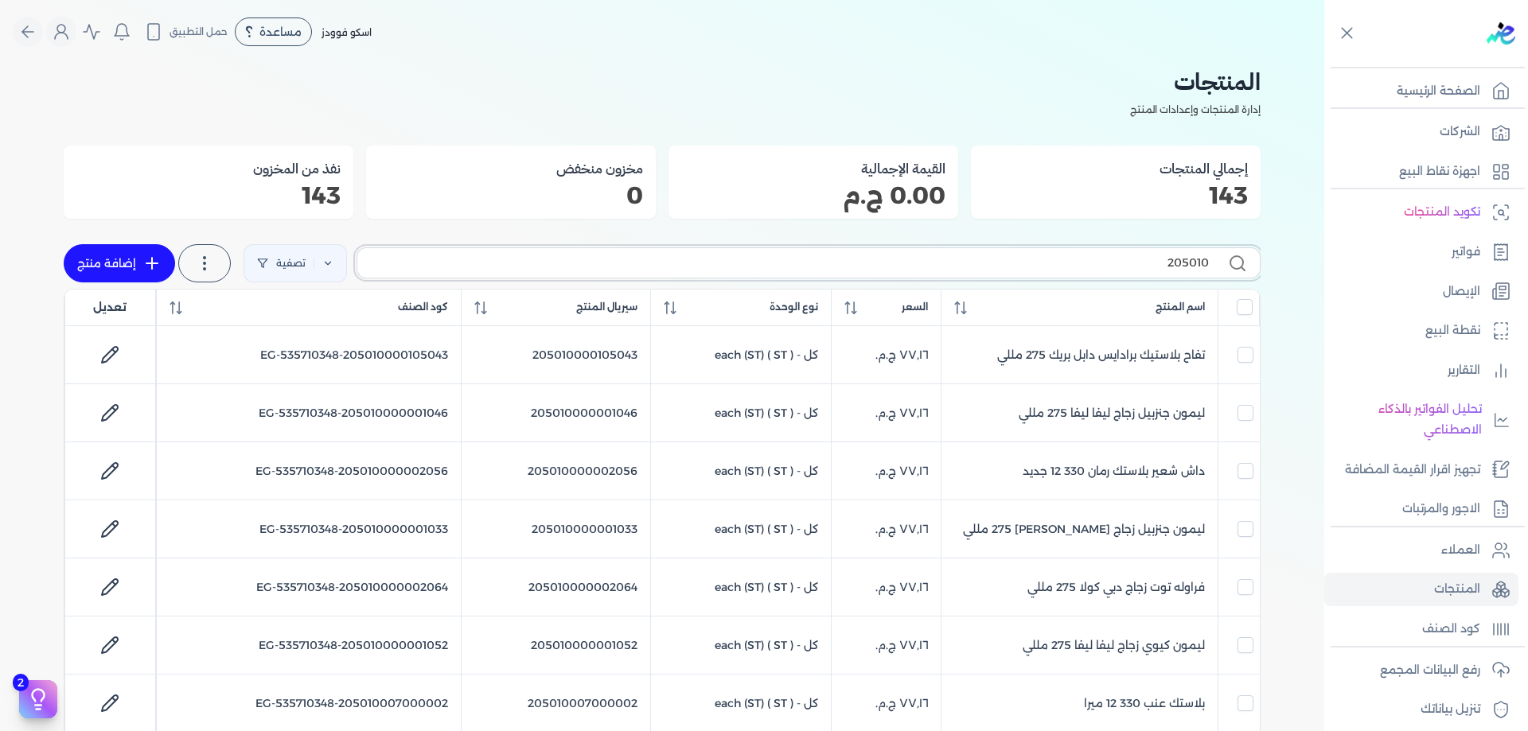
checkbox input "false"
type input "2050"
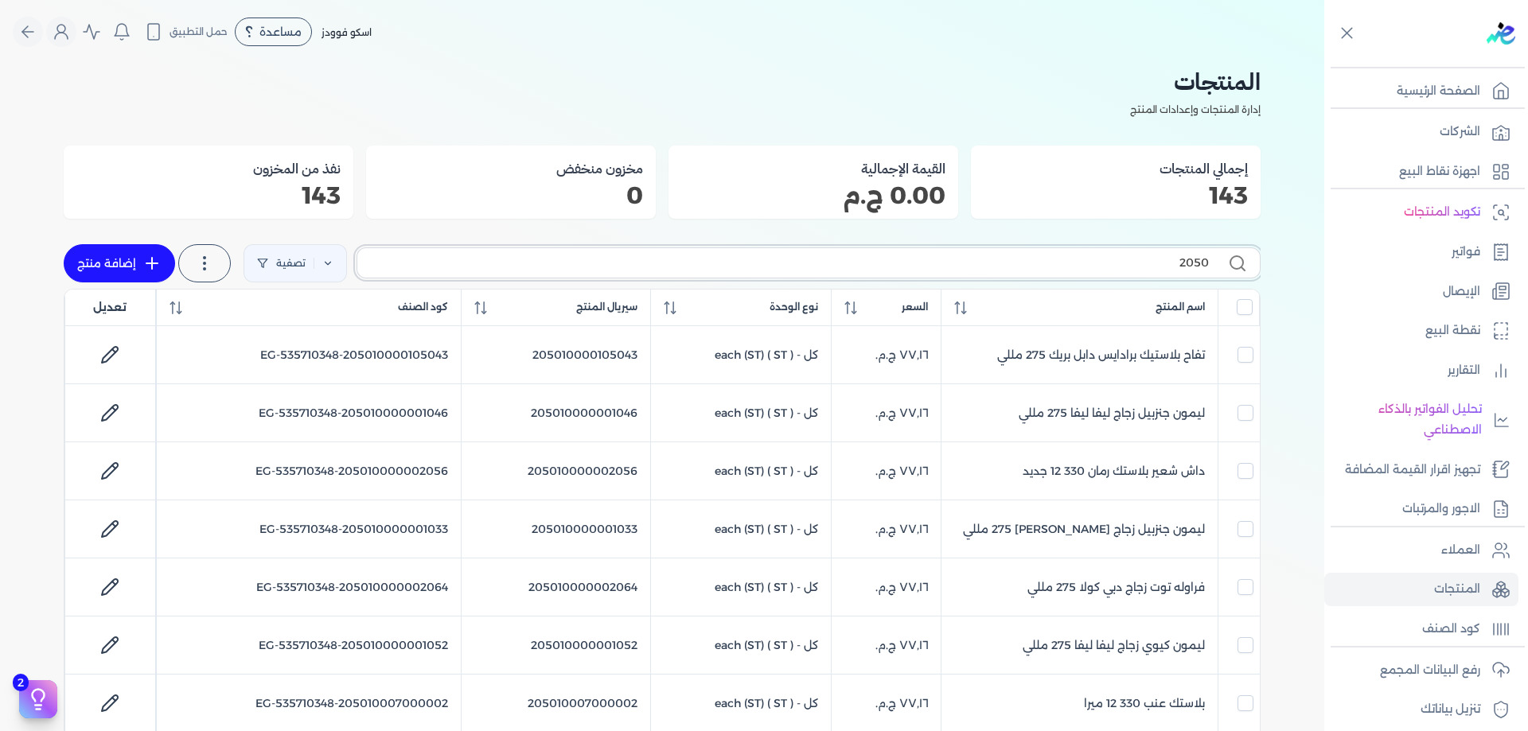
checkbox input "false"
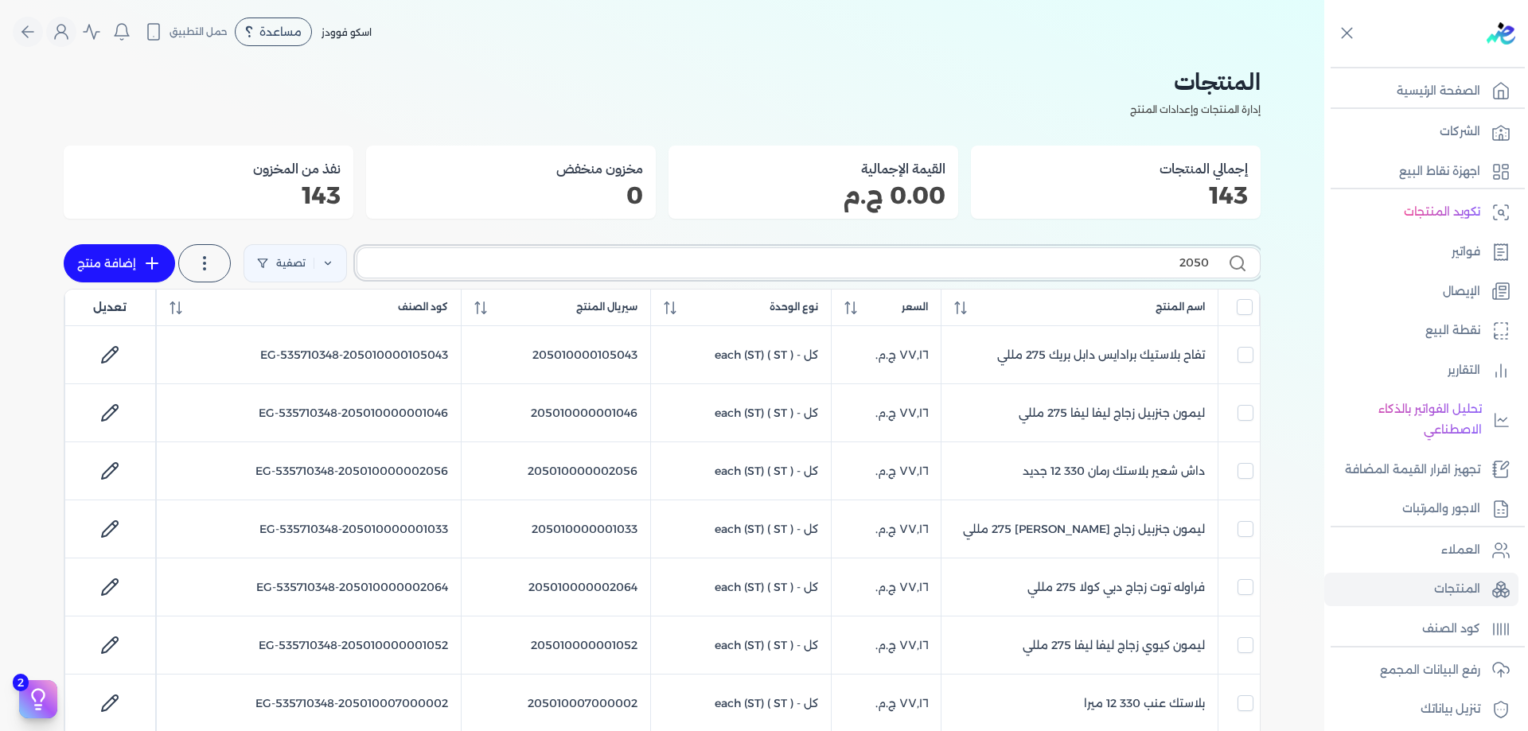
checkbox input "false"
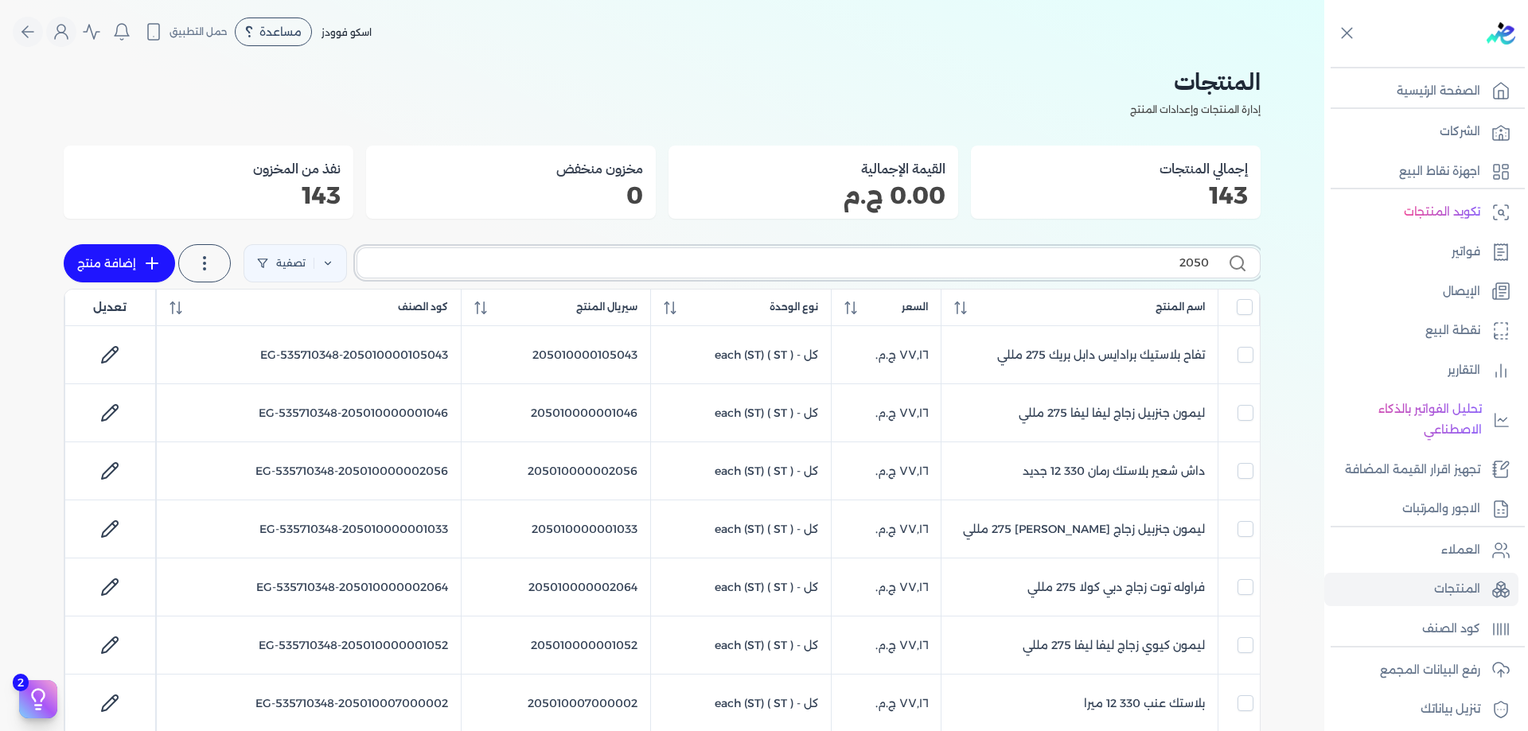
checkbox input "false"
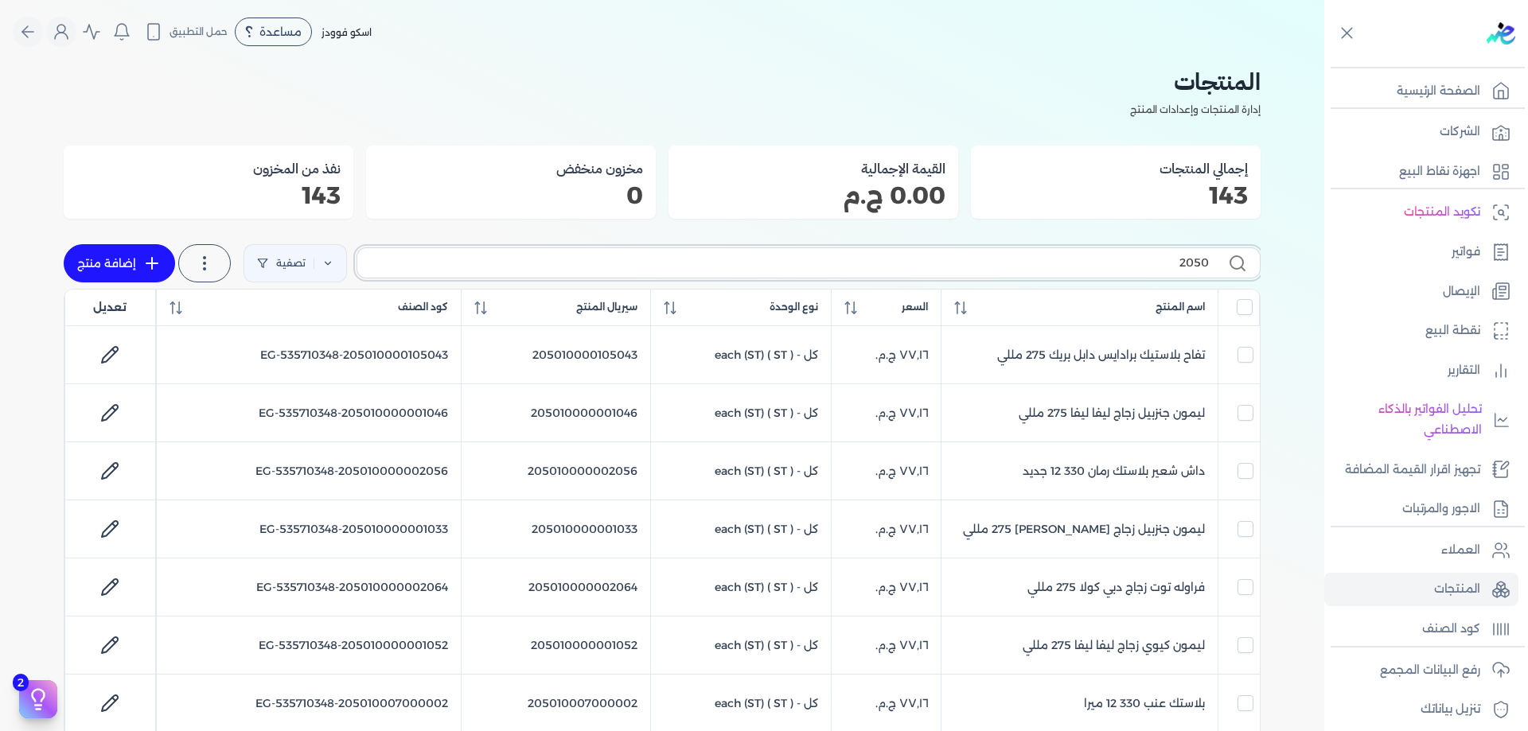
checkbox input "false"
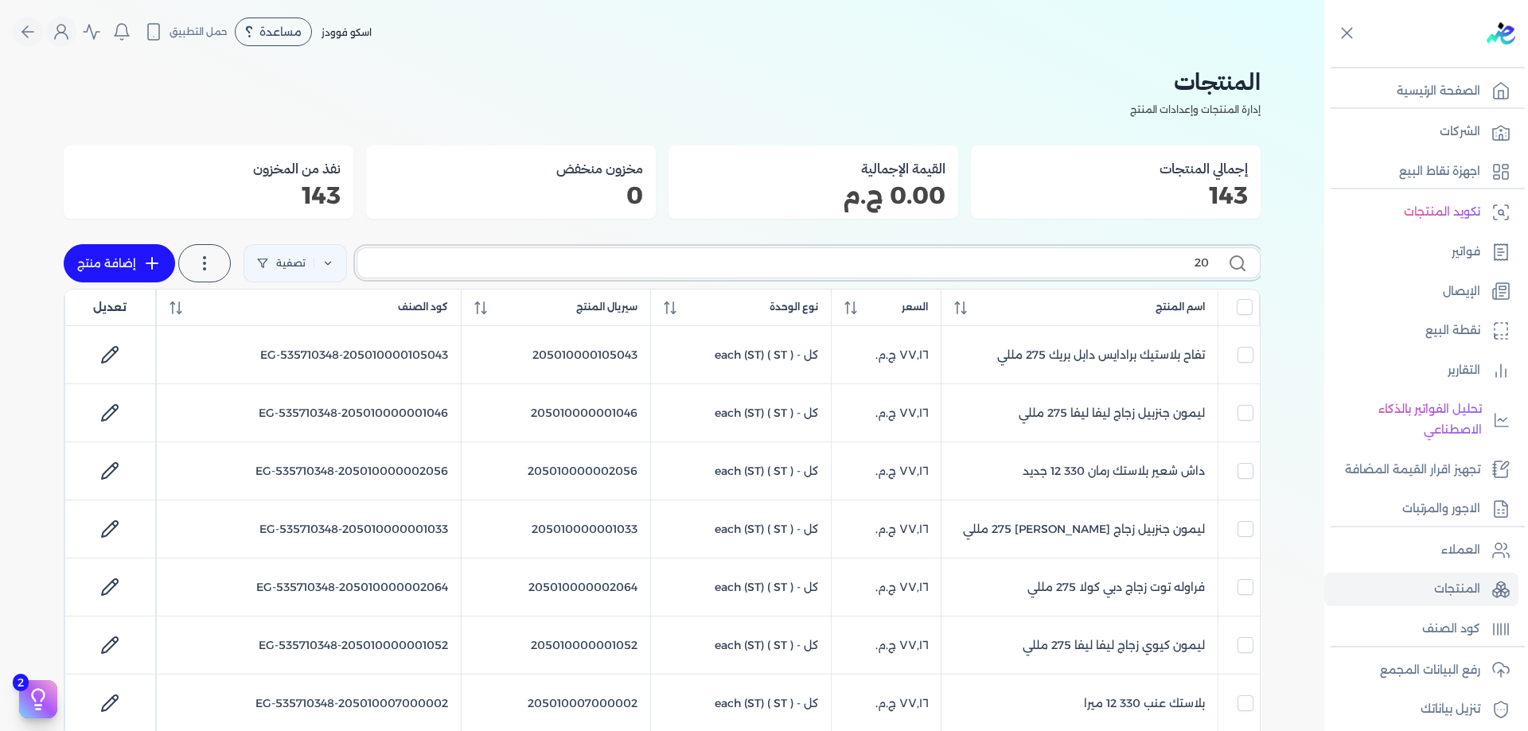
type input "2"
checkbox input "false"
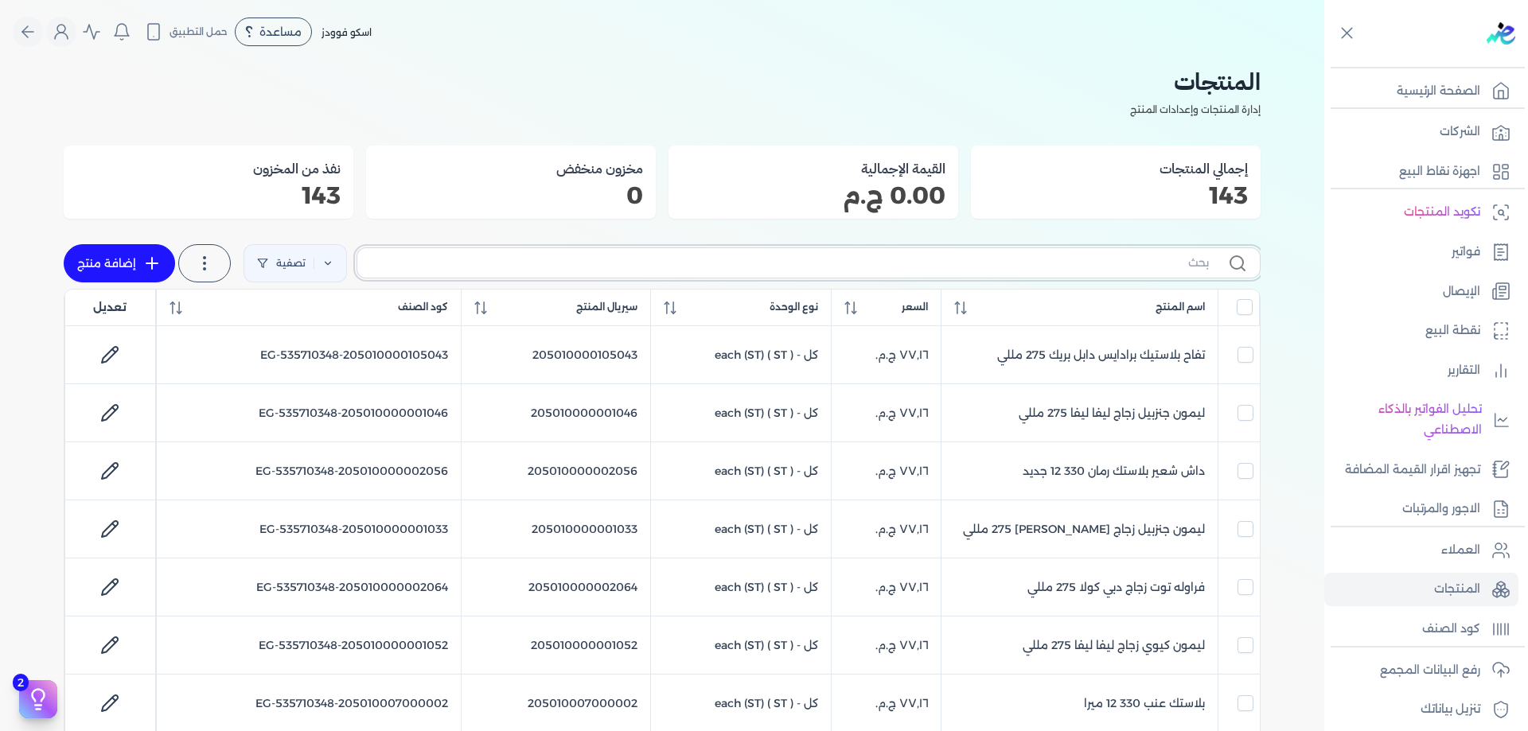
checkbox input "false"
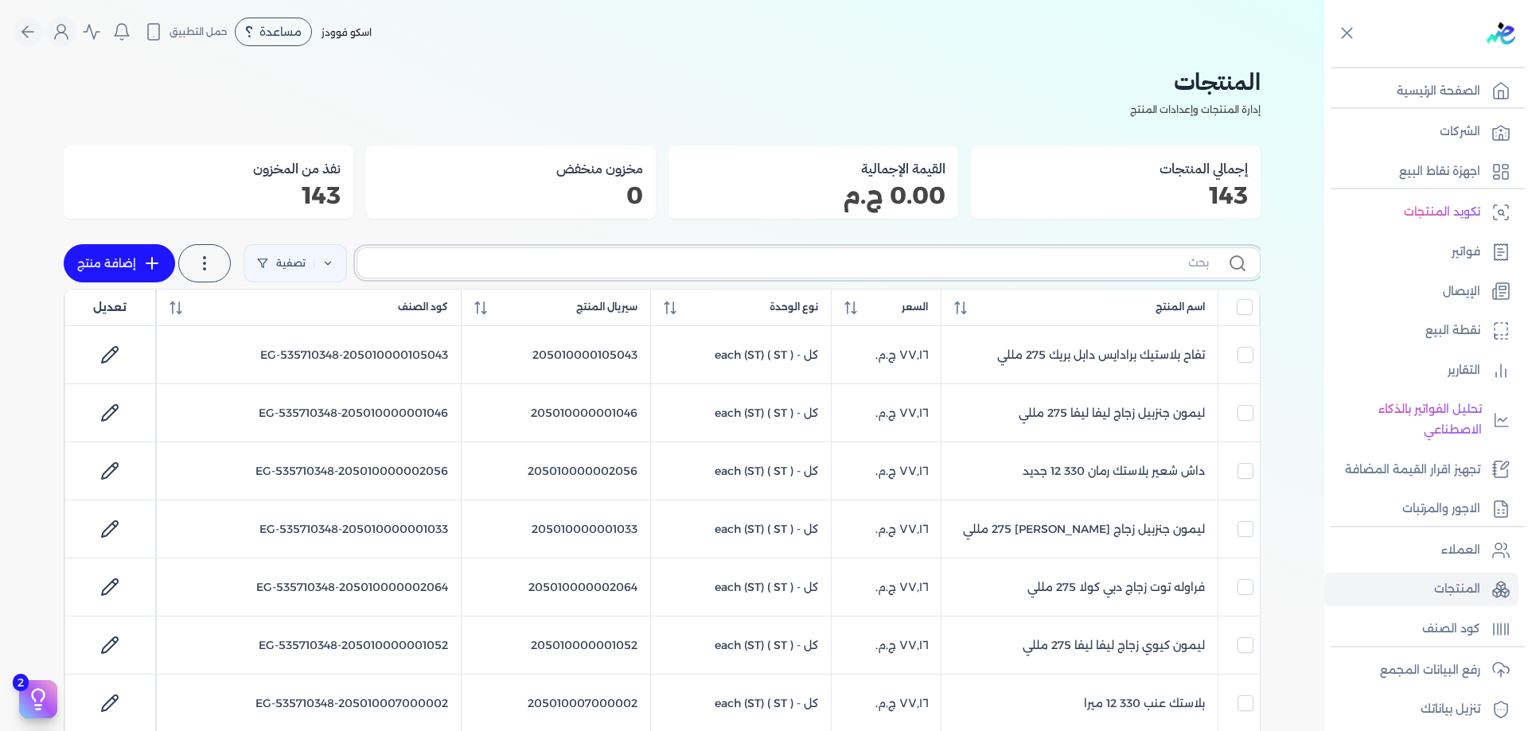
checkbox input "false"
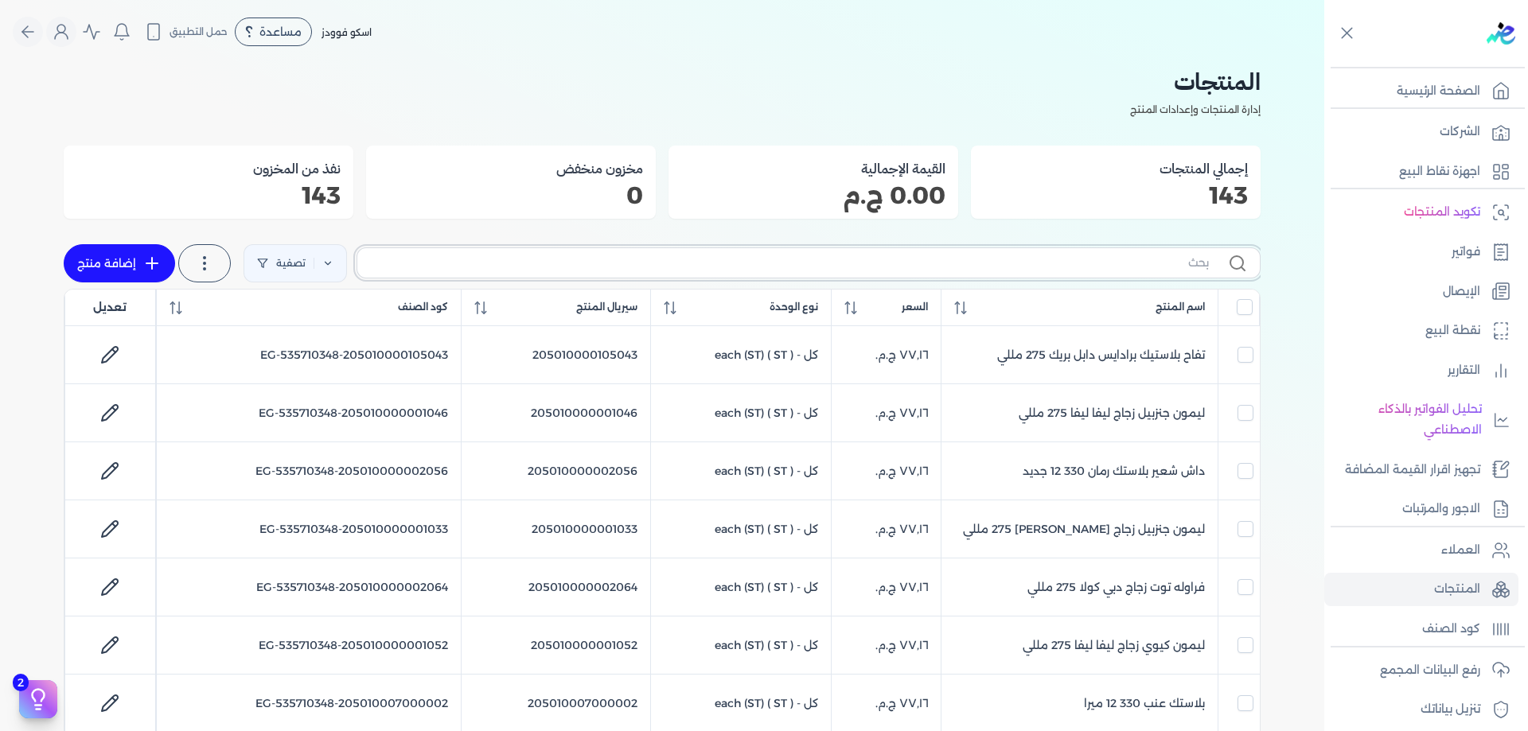
checkbox input "false"
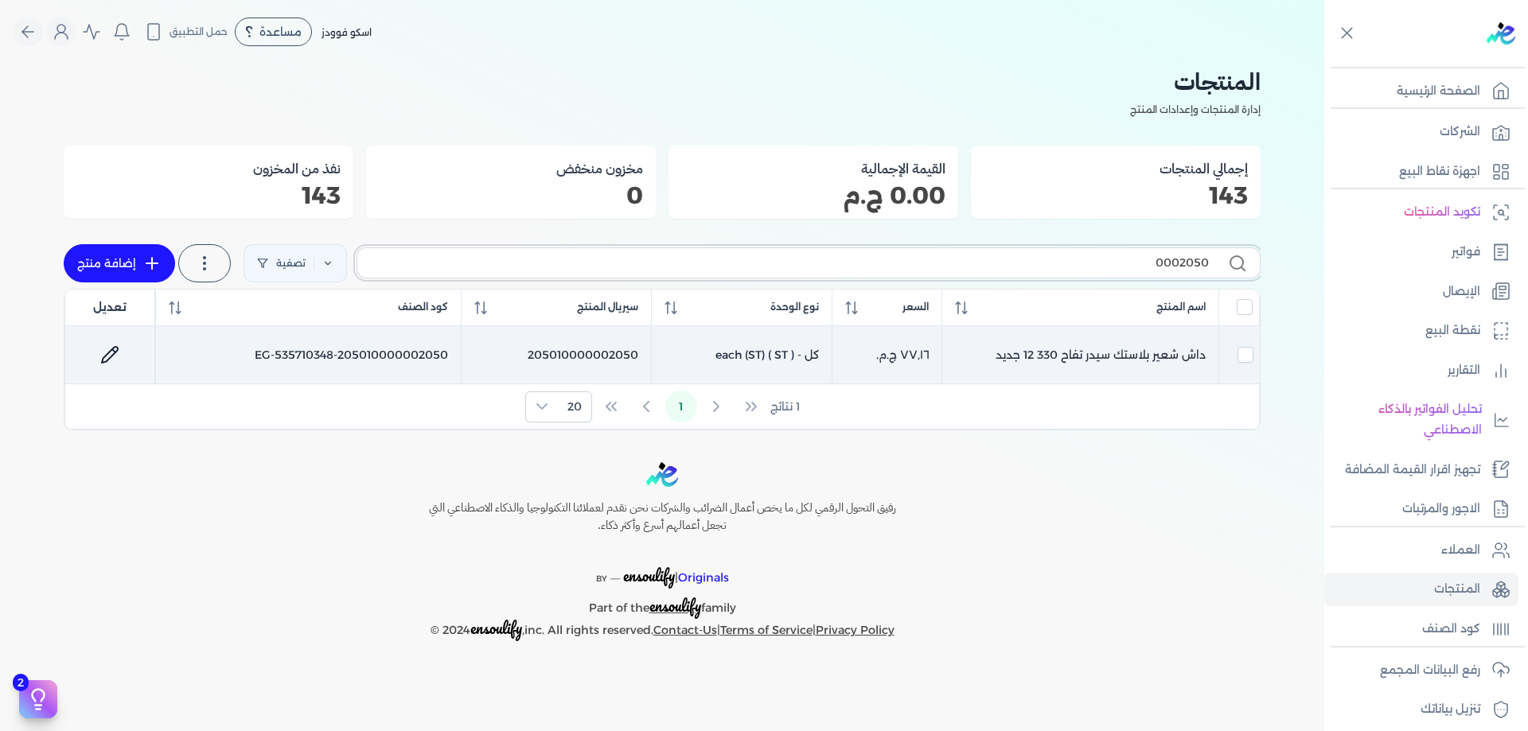
type input "0002050"
click at [133, 345] on div at bounding box center [110, 355] width 64 height 38
checkbox input "true"
click at [110, 349] on icon at bounding box center [109, 354] width 19 height 19
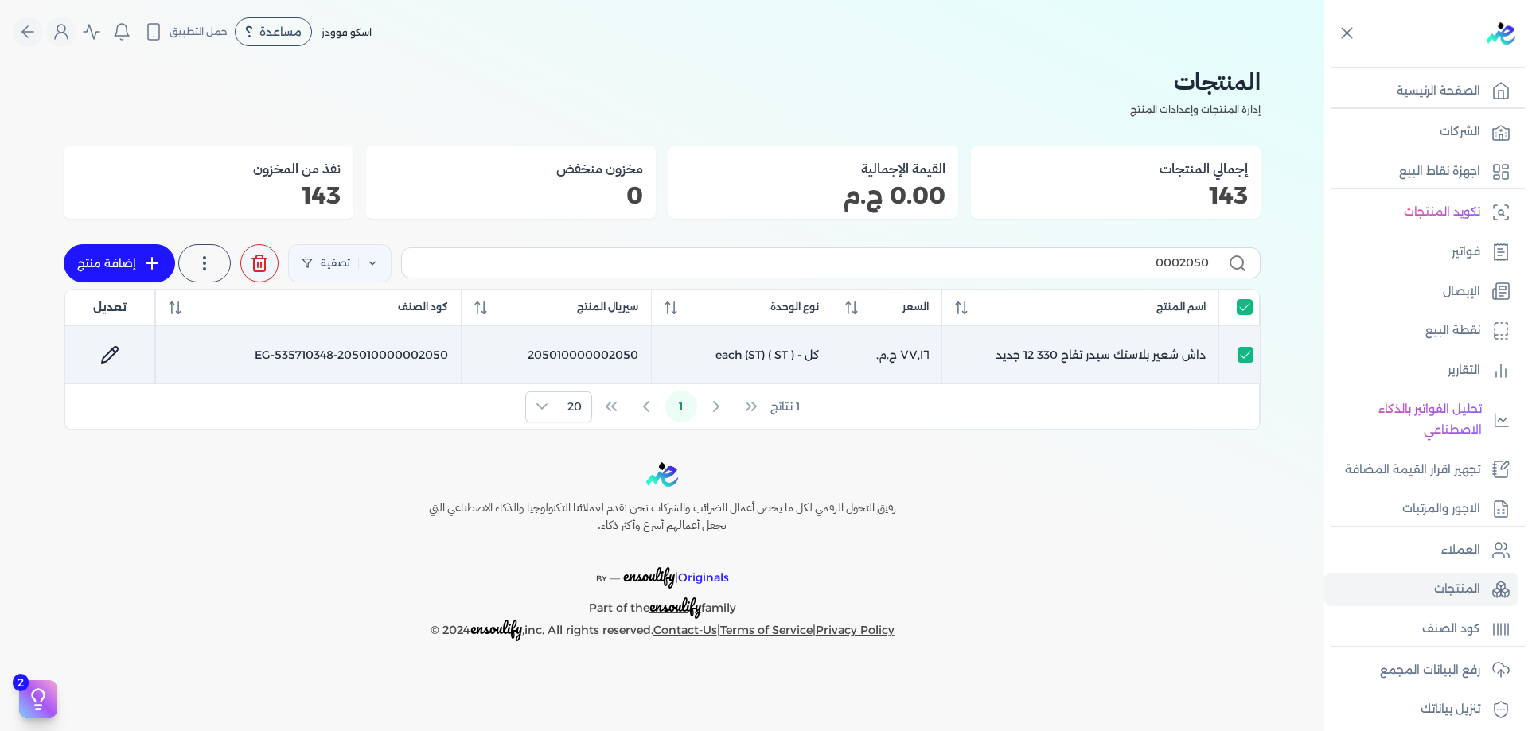
select select "EGS"
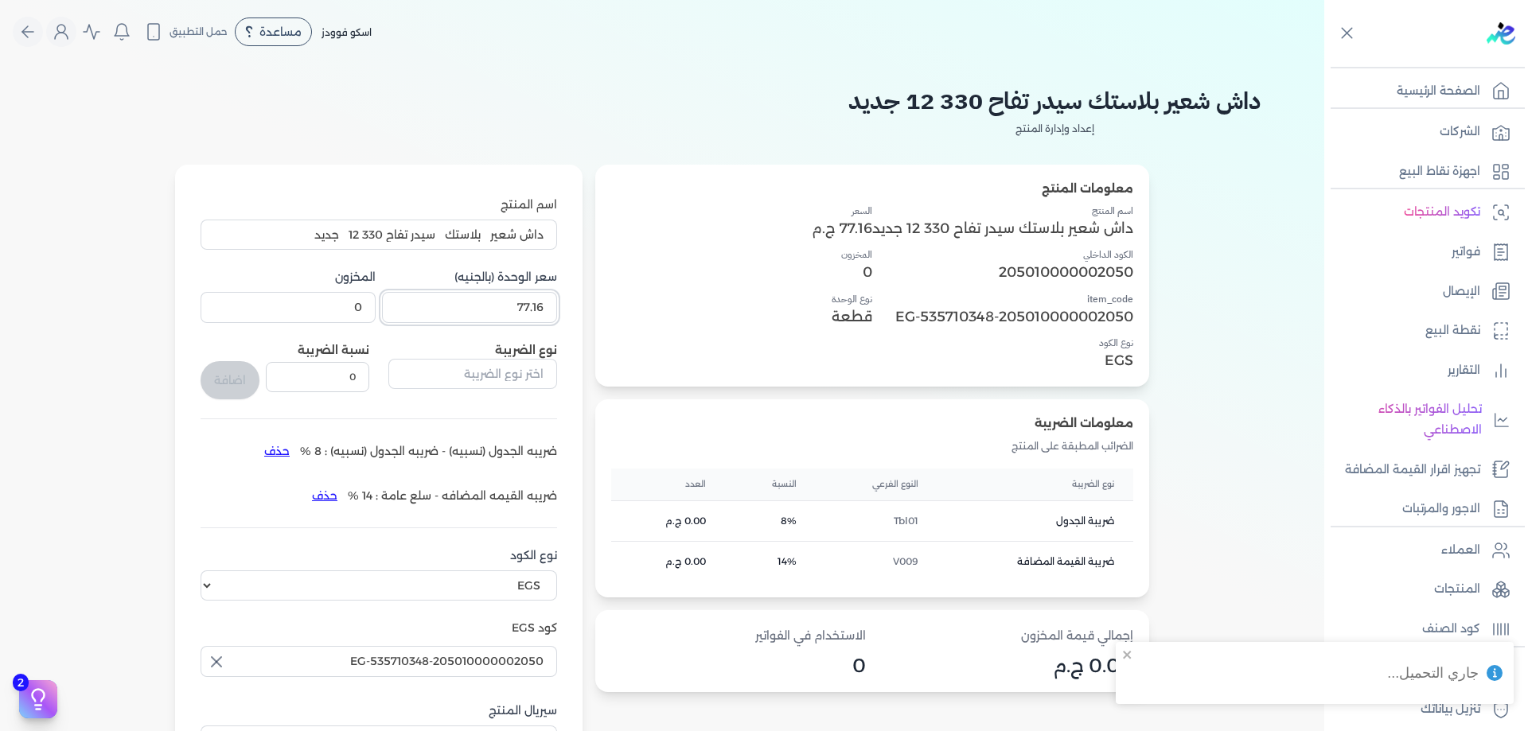
click at [492, 314] on input "77.16" at bounding box center [469, 307] width 175 height 30
paste input "1"
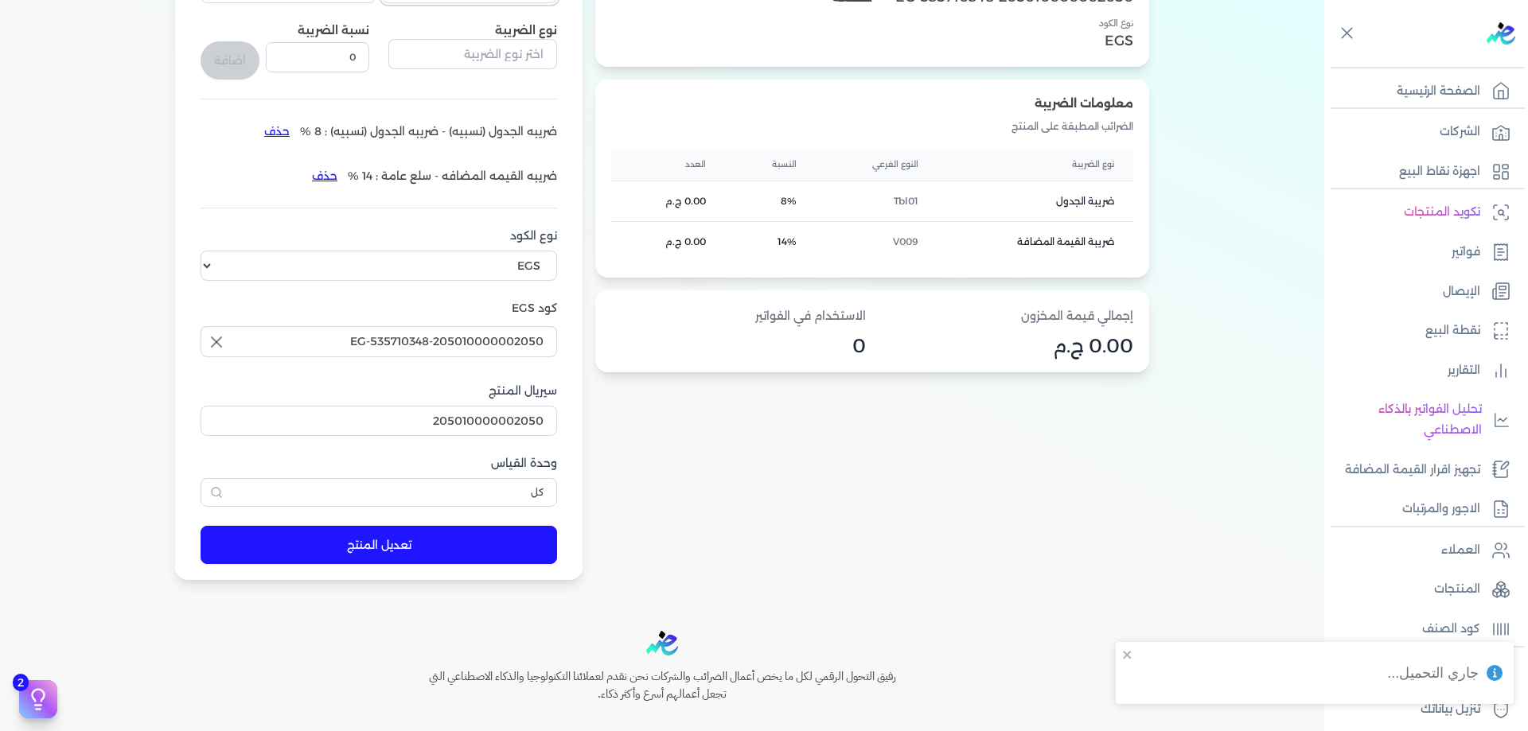
scroll to position [398, 0]
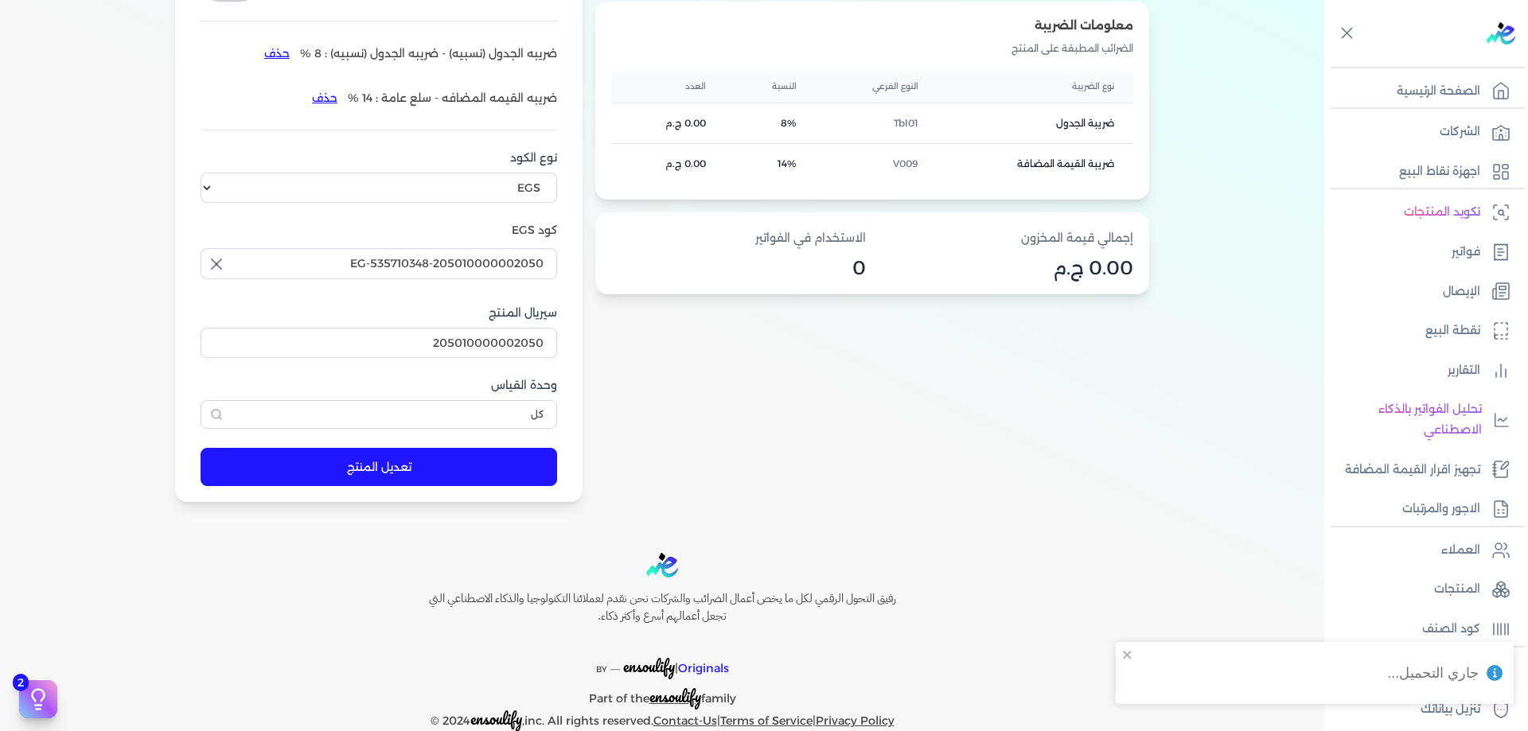
type input "77.161"
click at [388, 462] on button "تعديل المنتج" at bounding box center [379, 467] width 357 height 38
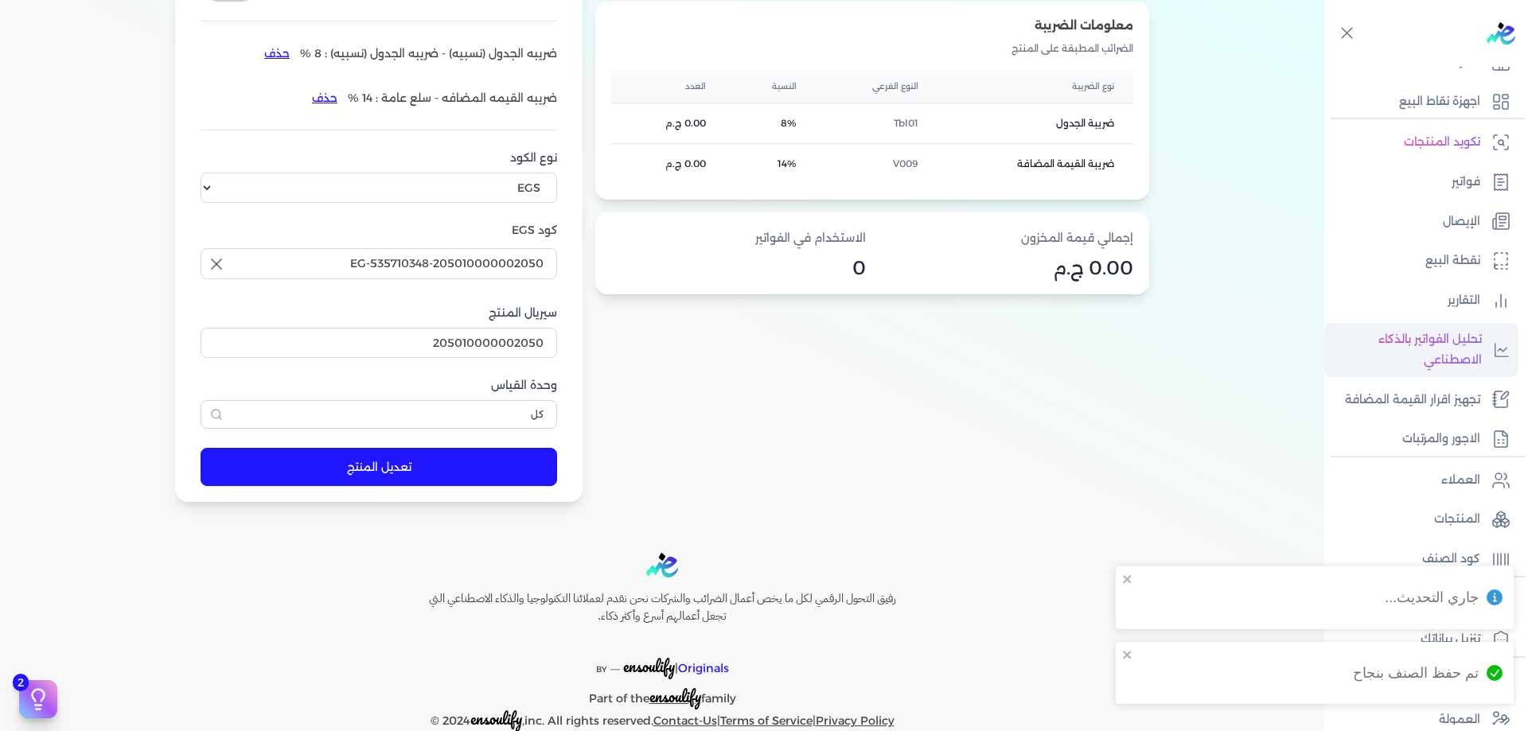
scroll to position [80, 0]
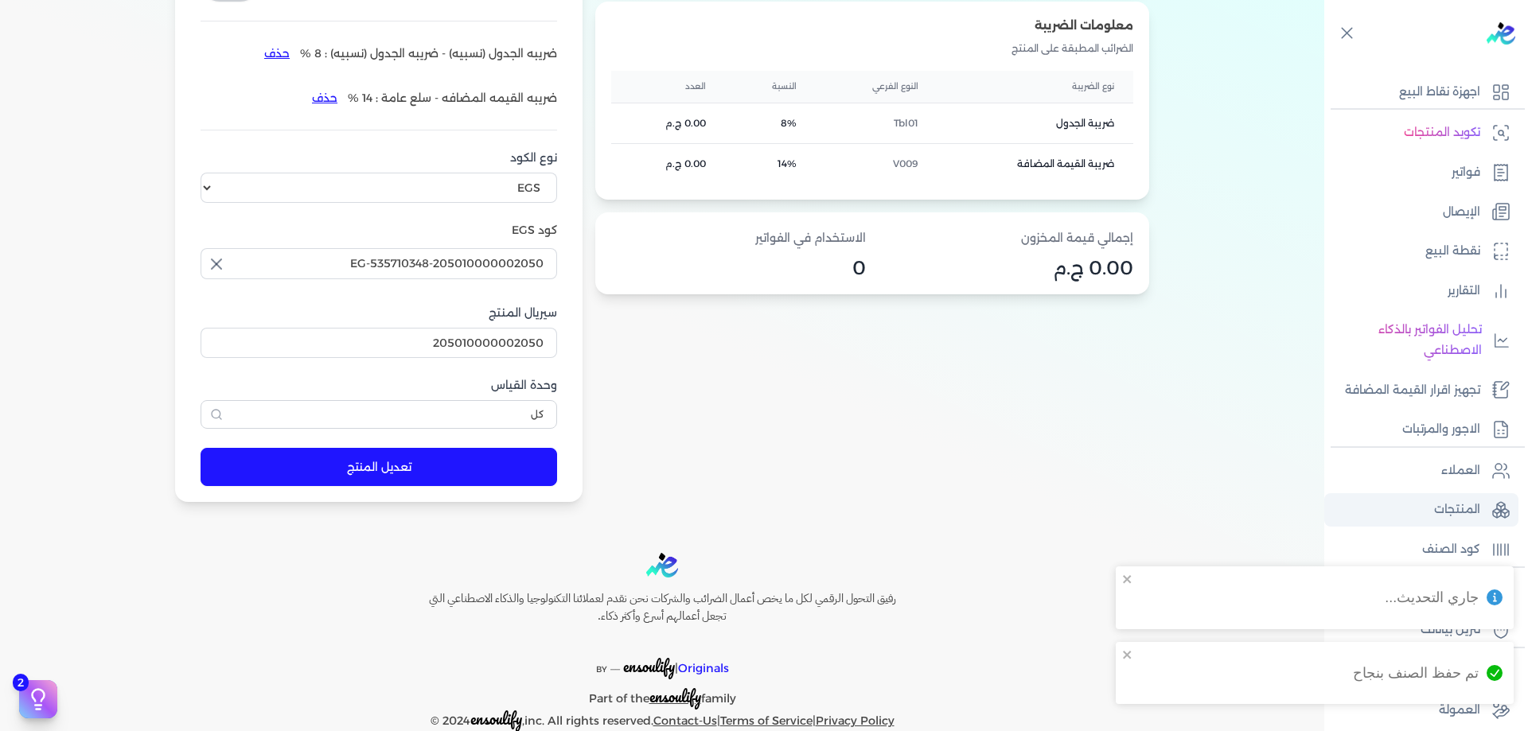
click at [1475, 501] on p "المنتجات" at bounding box center [1457, 510] width 46 height 21
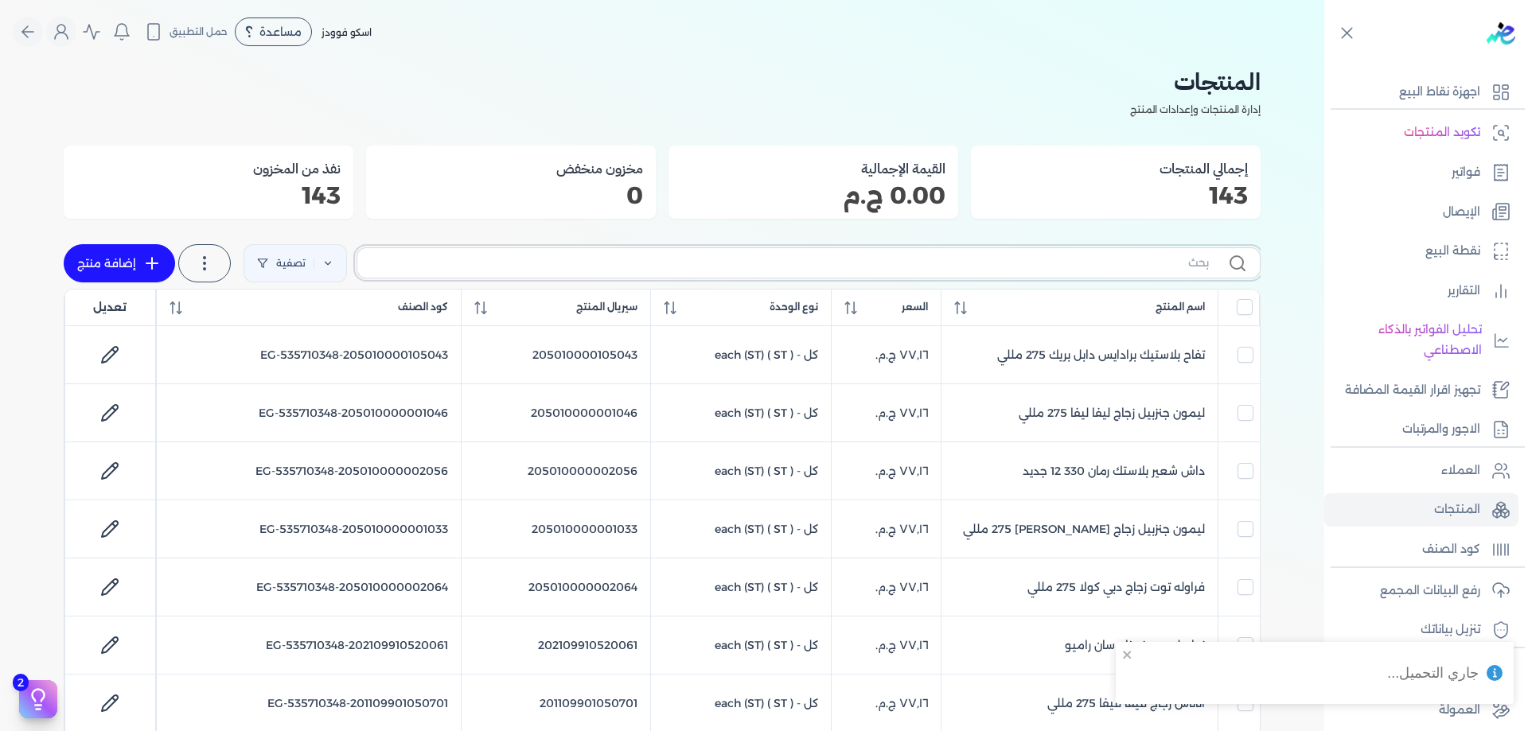
click at [1058, 267] on input "text" at bounding box center [789, 263] width 839 height 17
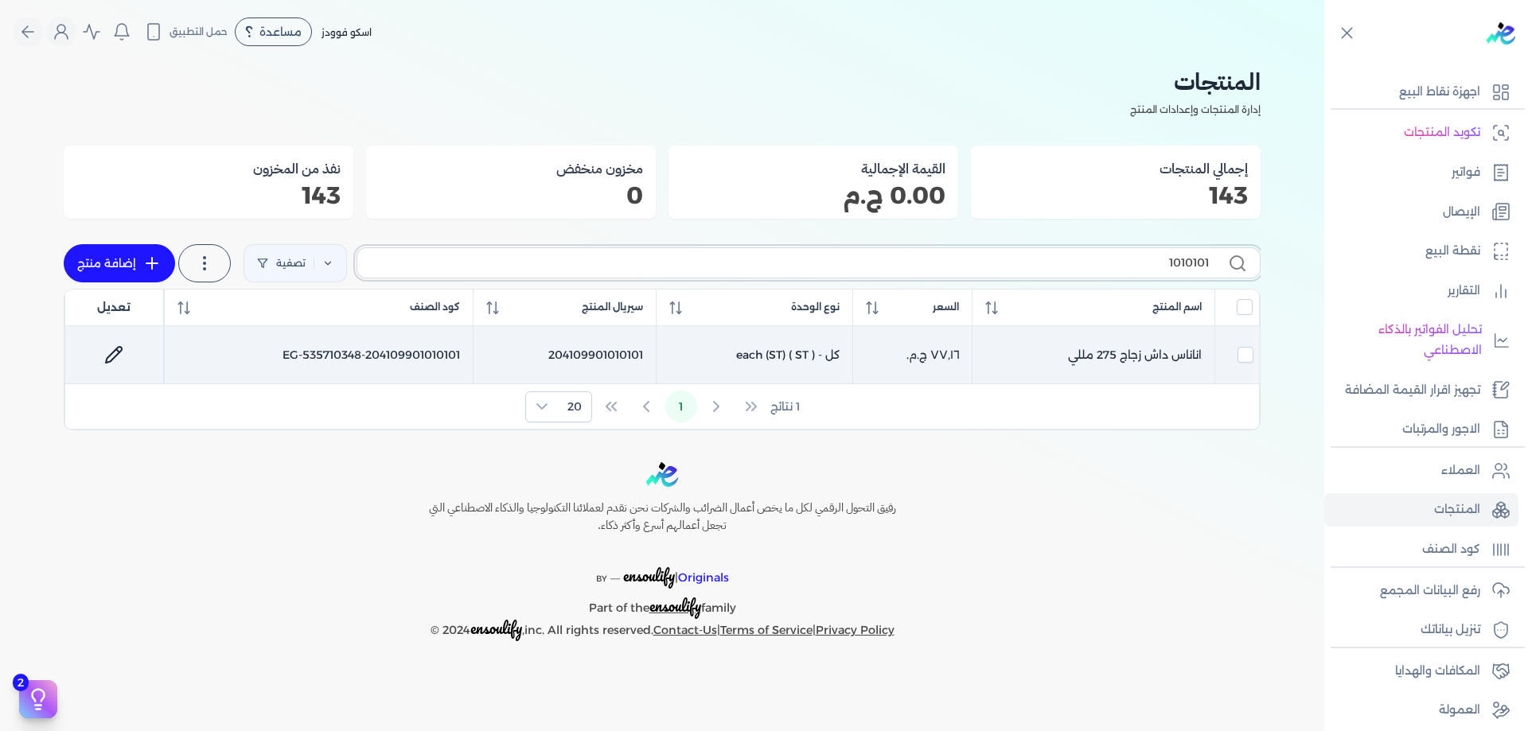
type input "1010101"
click at [123, 366] on link at bounding box center [114, 355] width 38 height 38
select select "EGS"
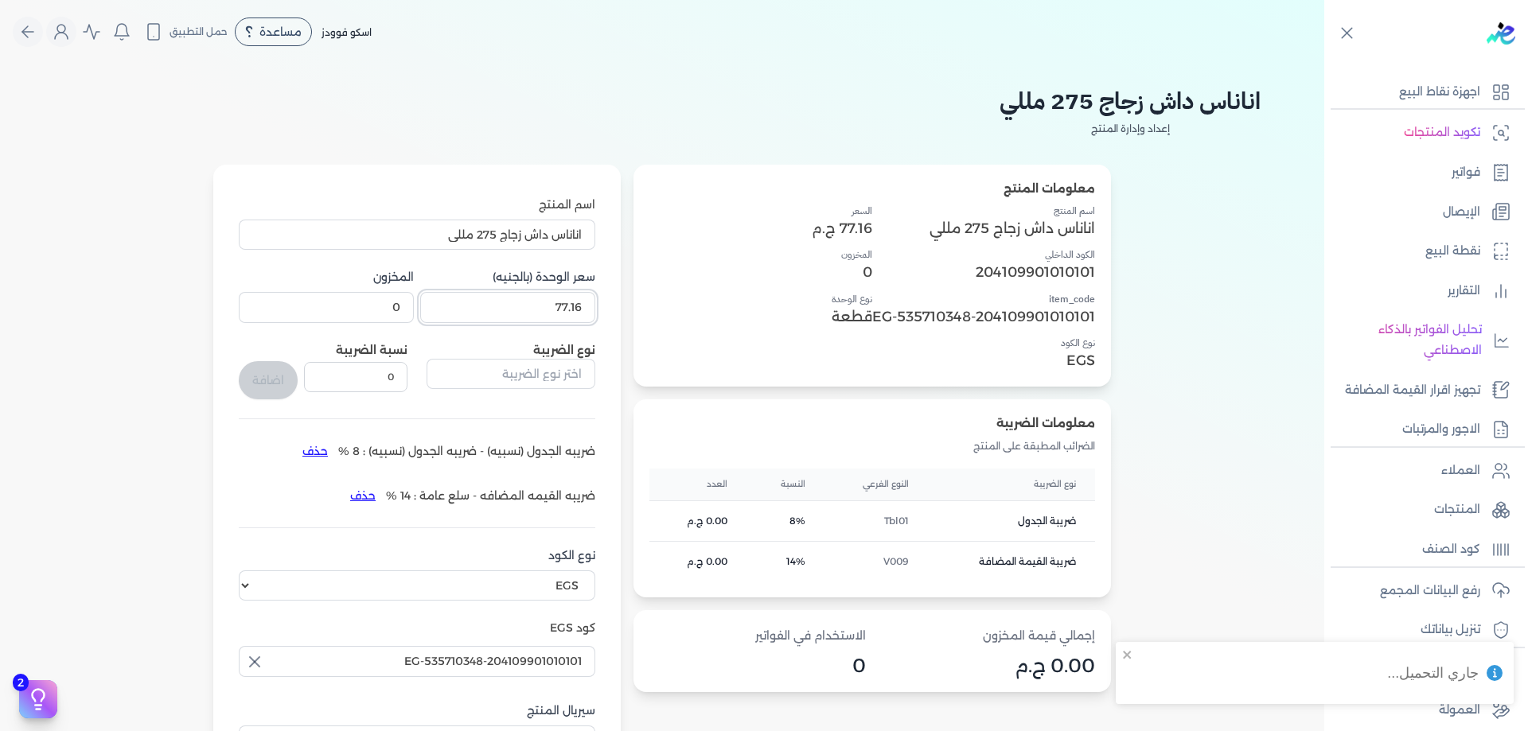
click at [546, 313] on input "77.16" at bounding box center [507, 307] width 175 height 30
paste input "1"
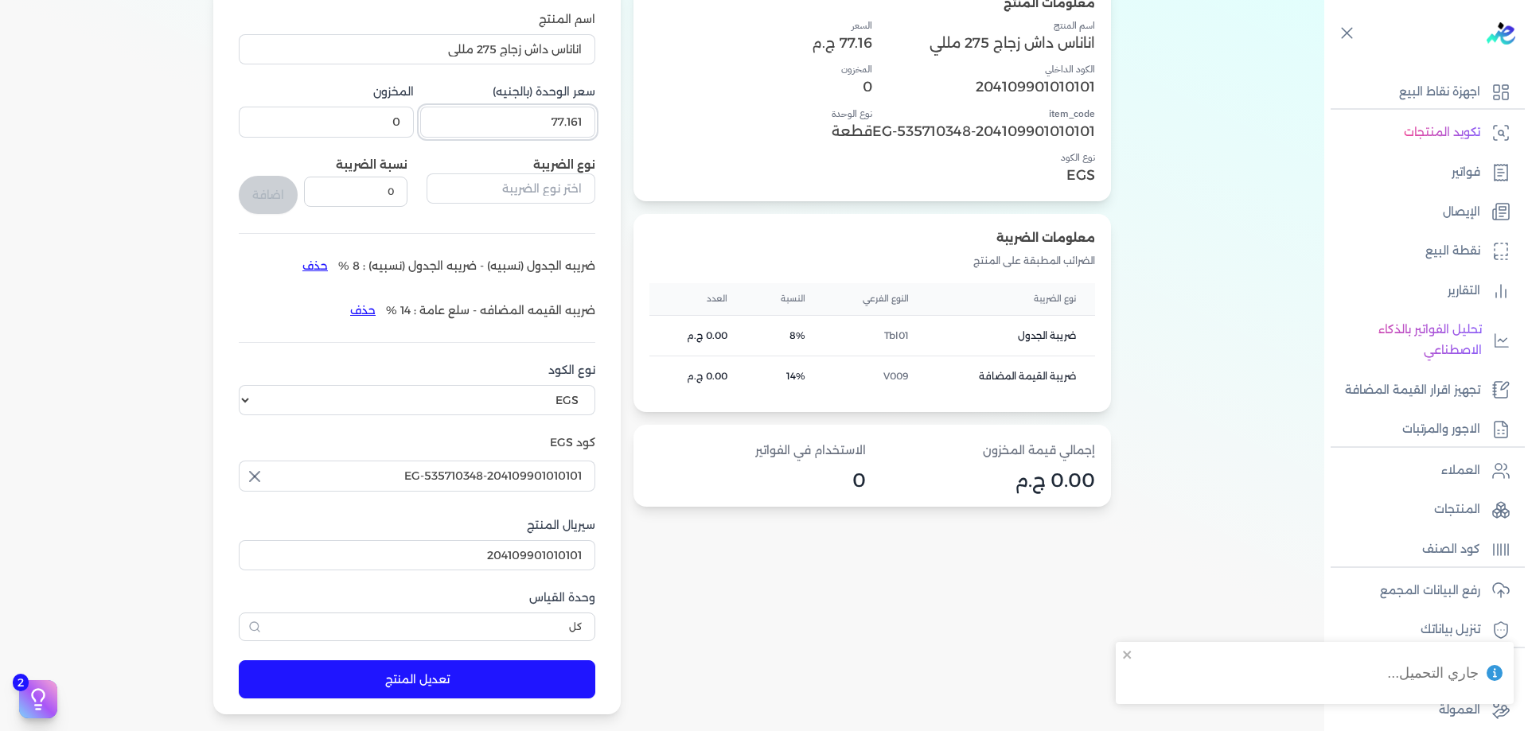
type input "77.161"
drag, startPoint x: 79, startPoint y: 325, endPoint x: 162, endPoint y: 467, distance: 164.7
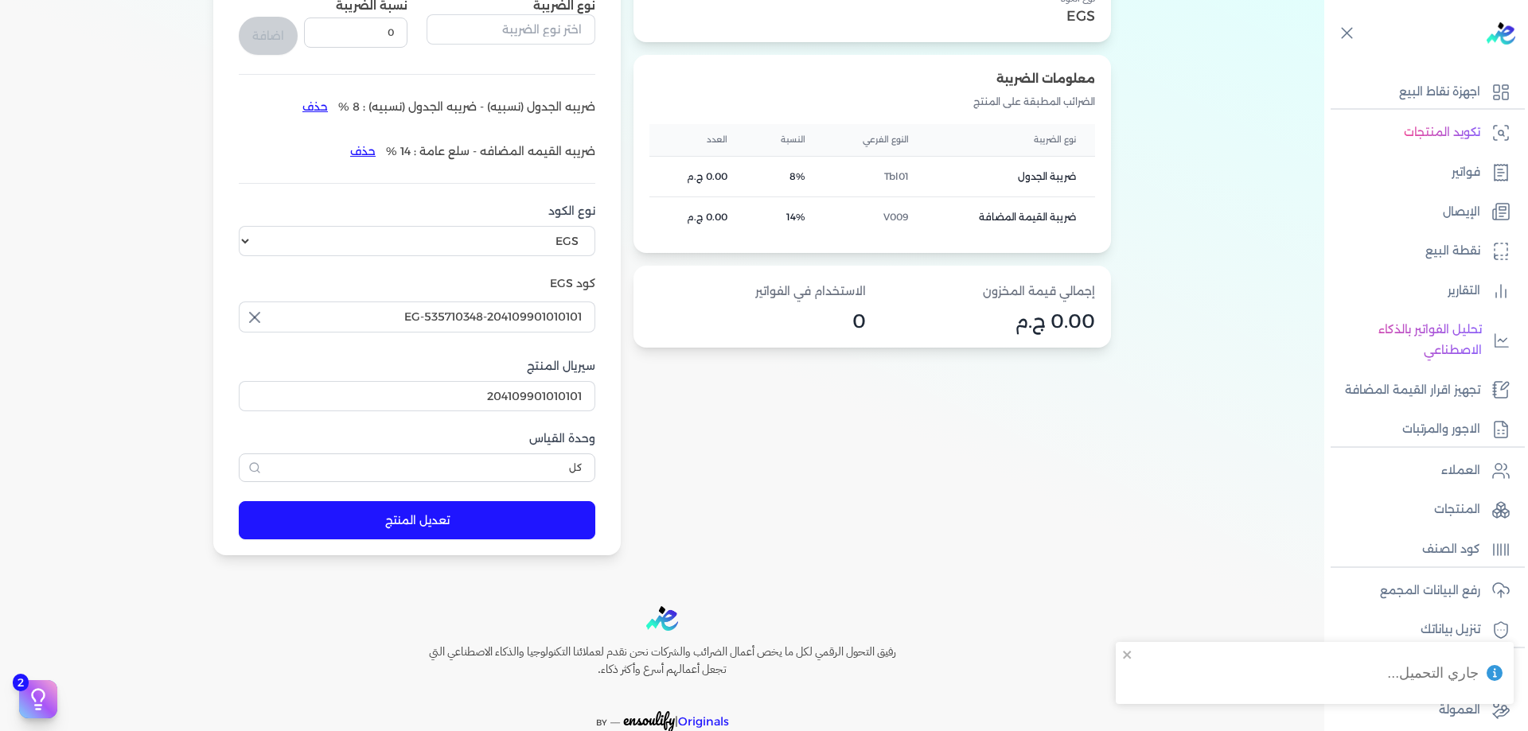
scroll to position [431, 0]
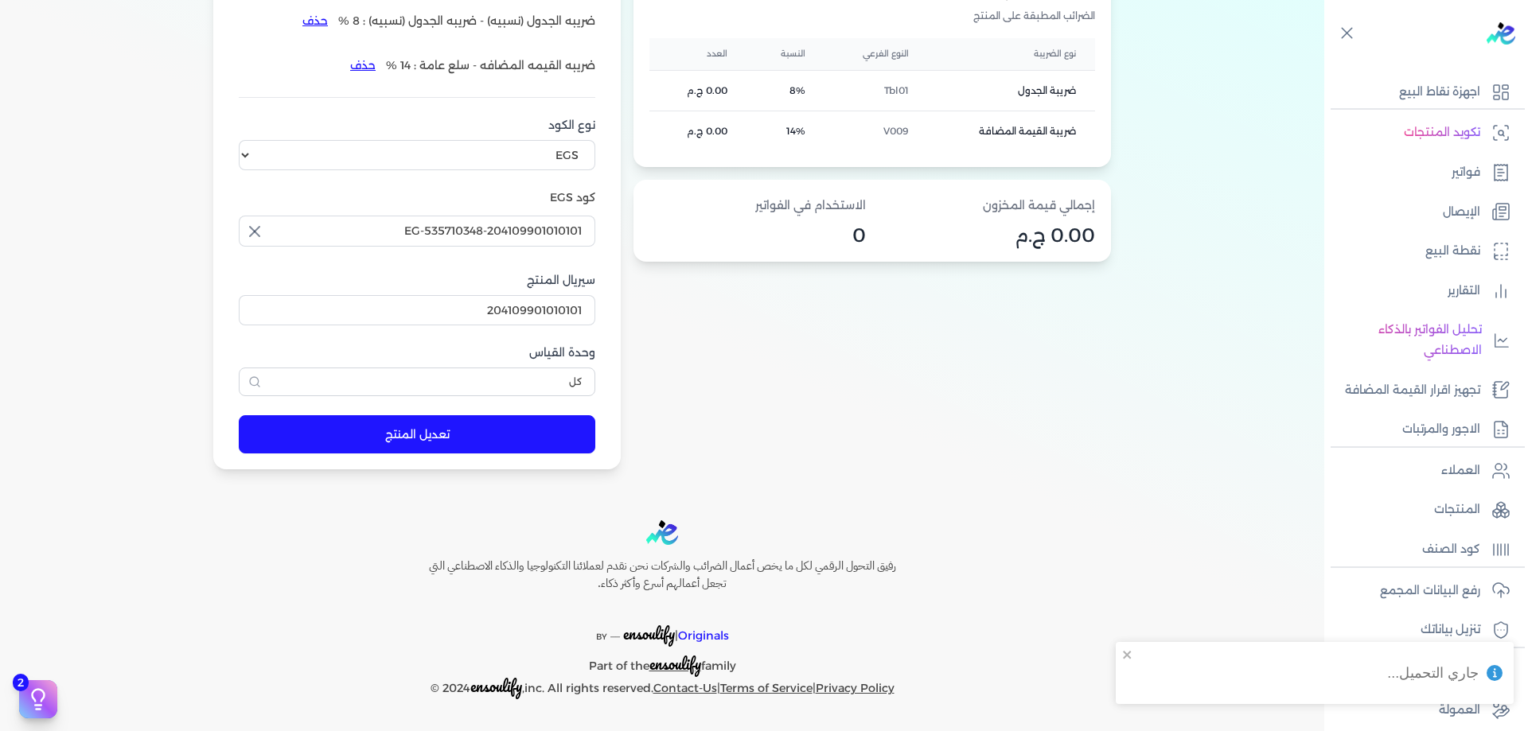
click at [376, 429] on button "تعديل المنتج" at bounding box center [417, 434] width 357 height 38
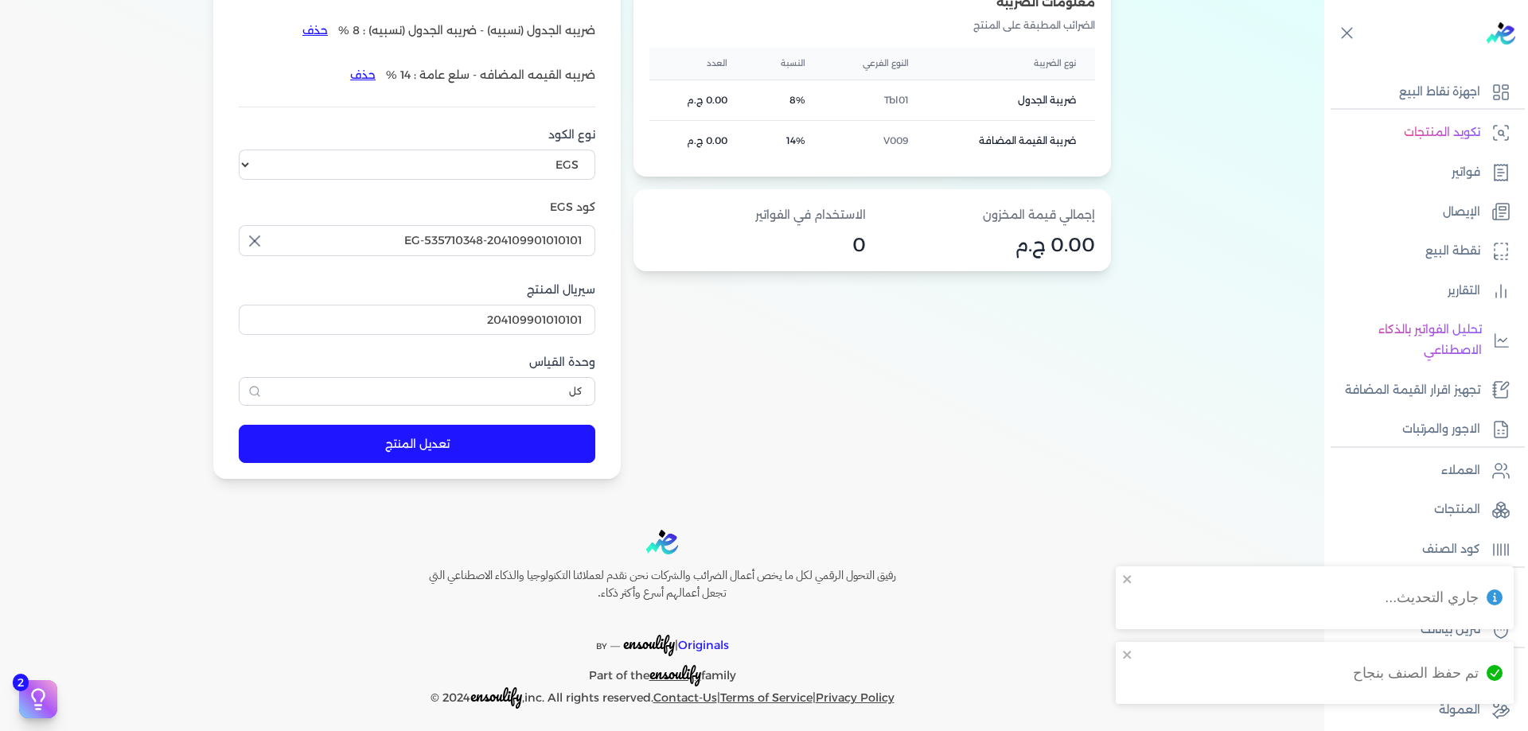
scroll to position [417, 0]
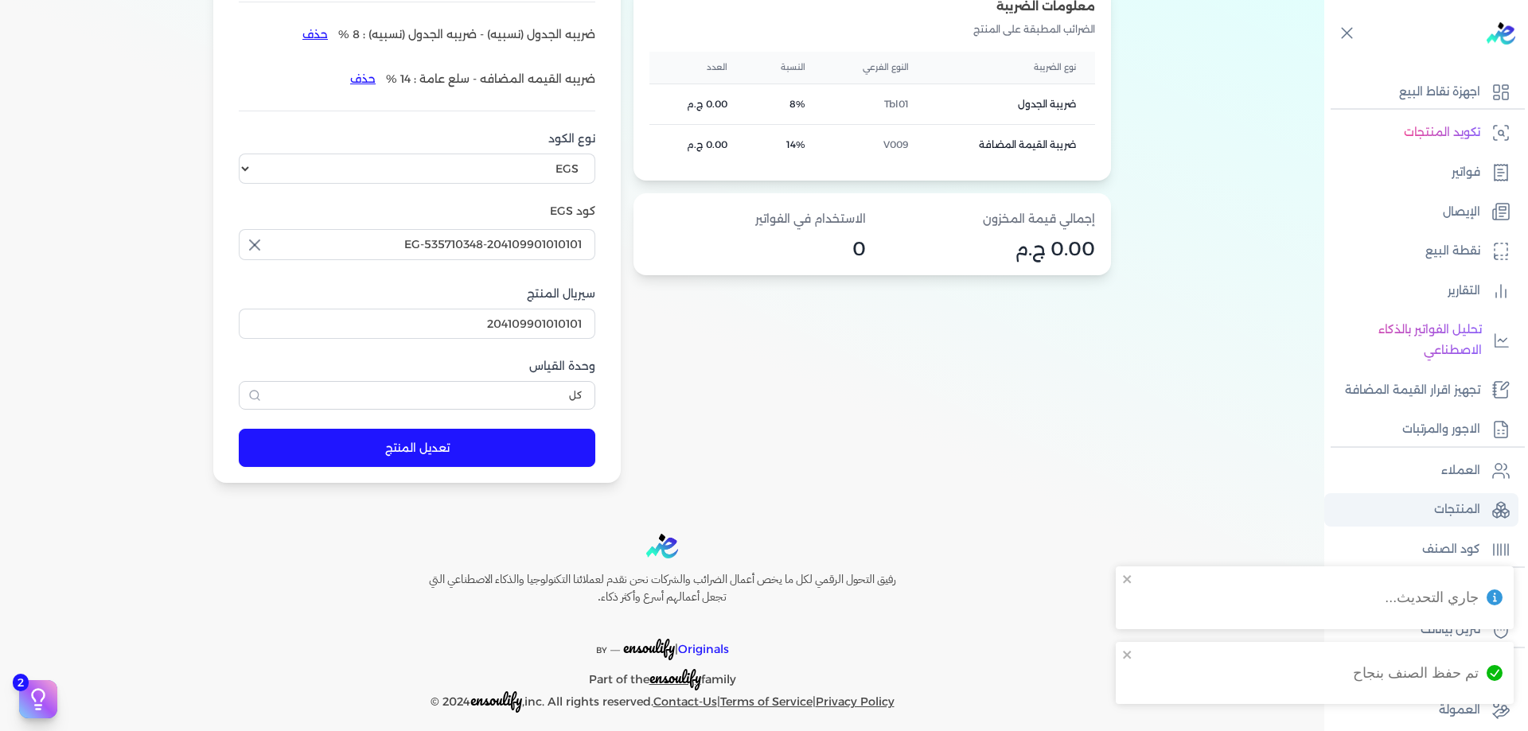
click at [1501, 510] on icon at bounding box center [1501, 509] width 0 height 5
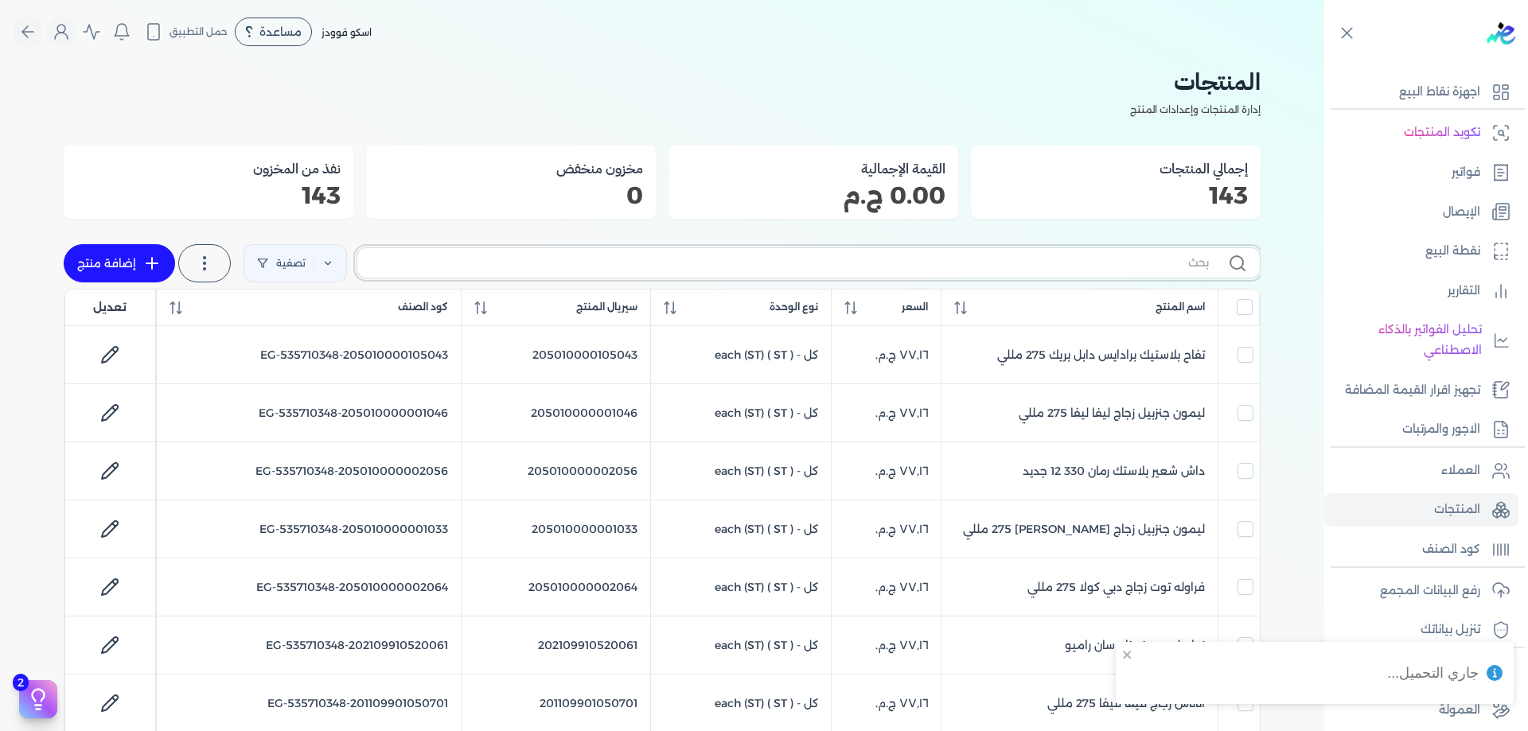
click at [974, 255] on input "text" at bounding box center [789, 263] width 839 height 17
type input "204"
checkbox input "false"
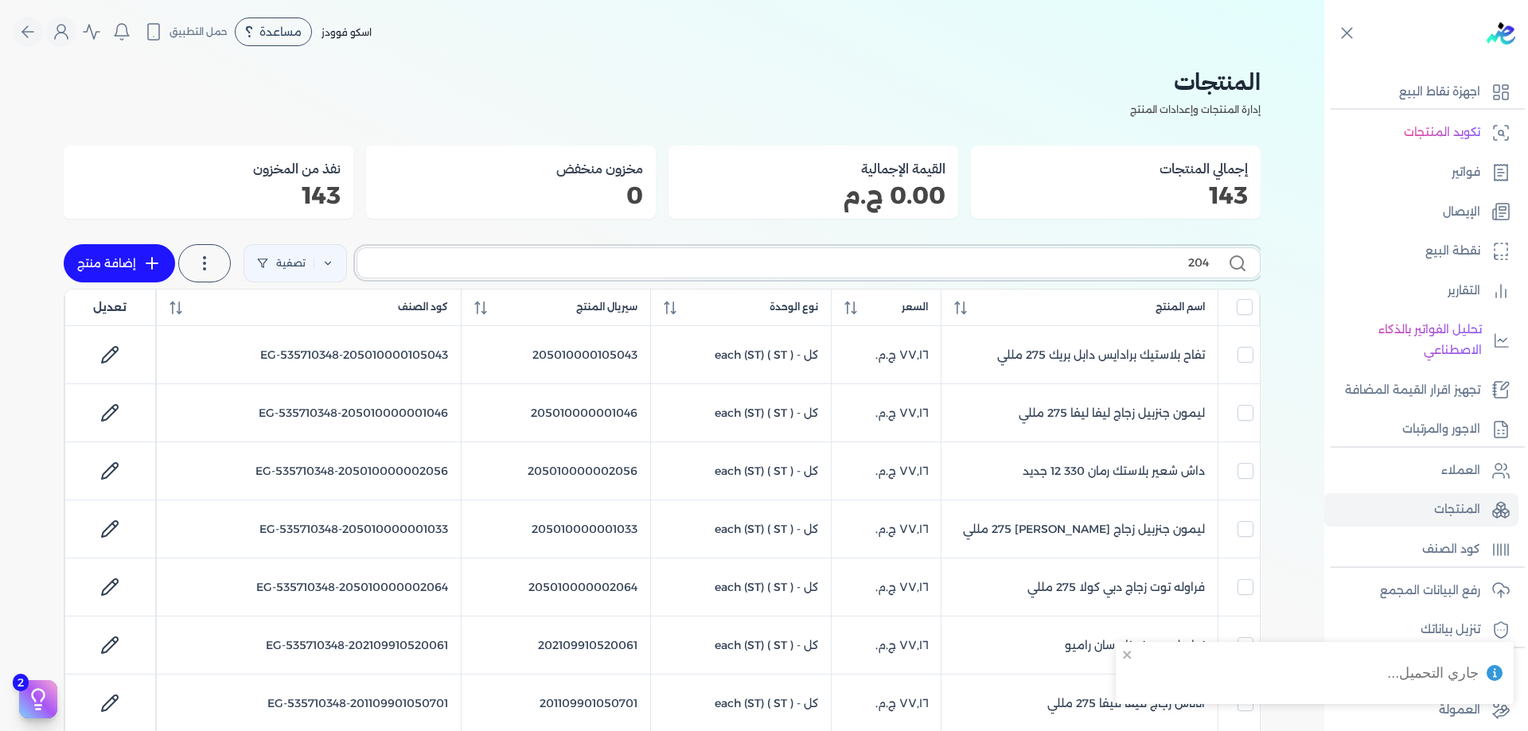
checkbox input "false"
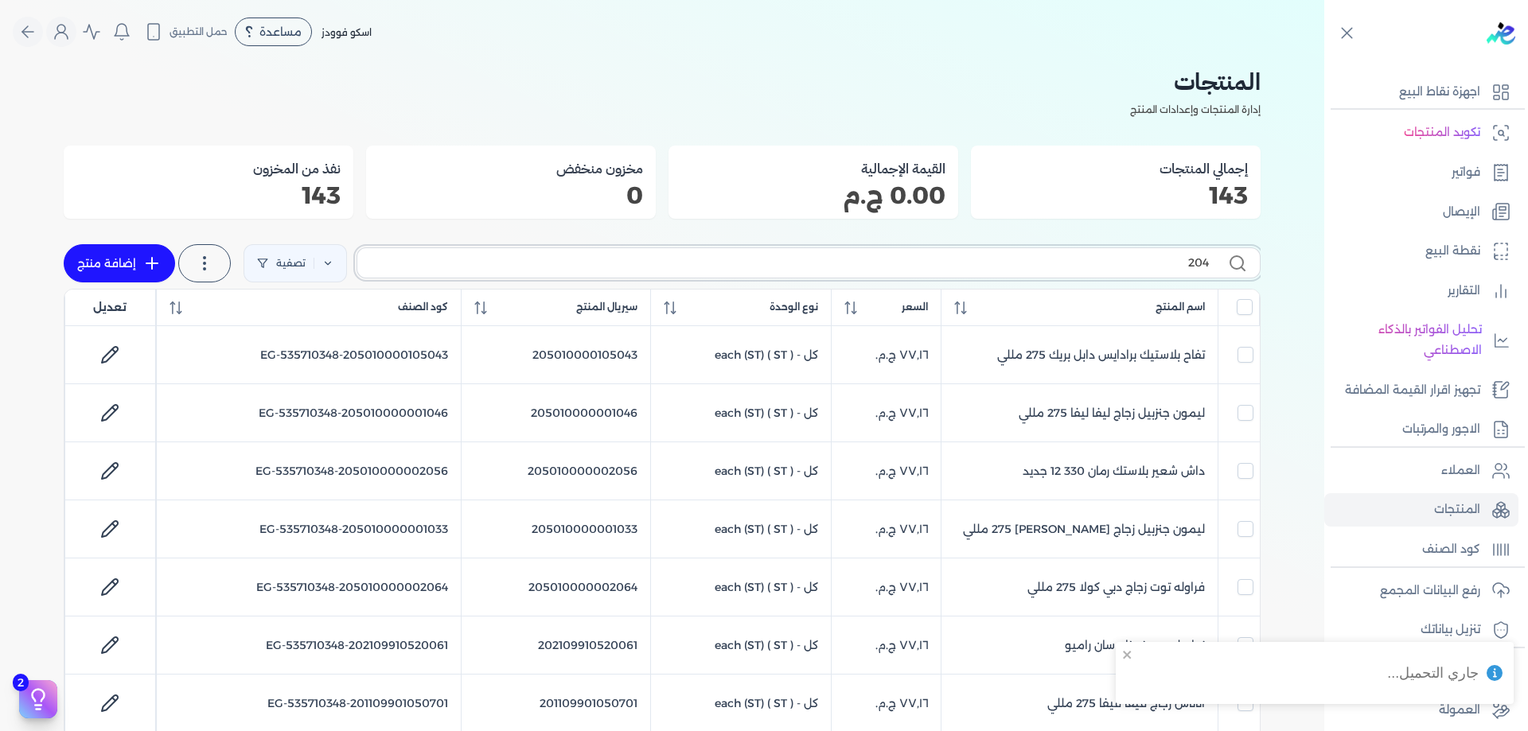
checkbox input "false"
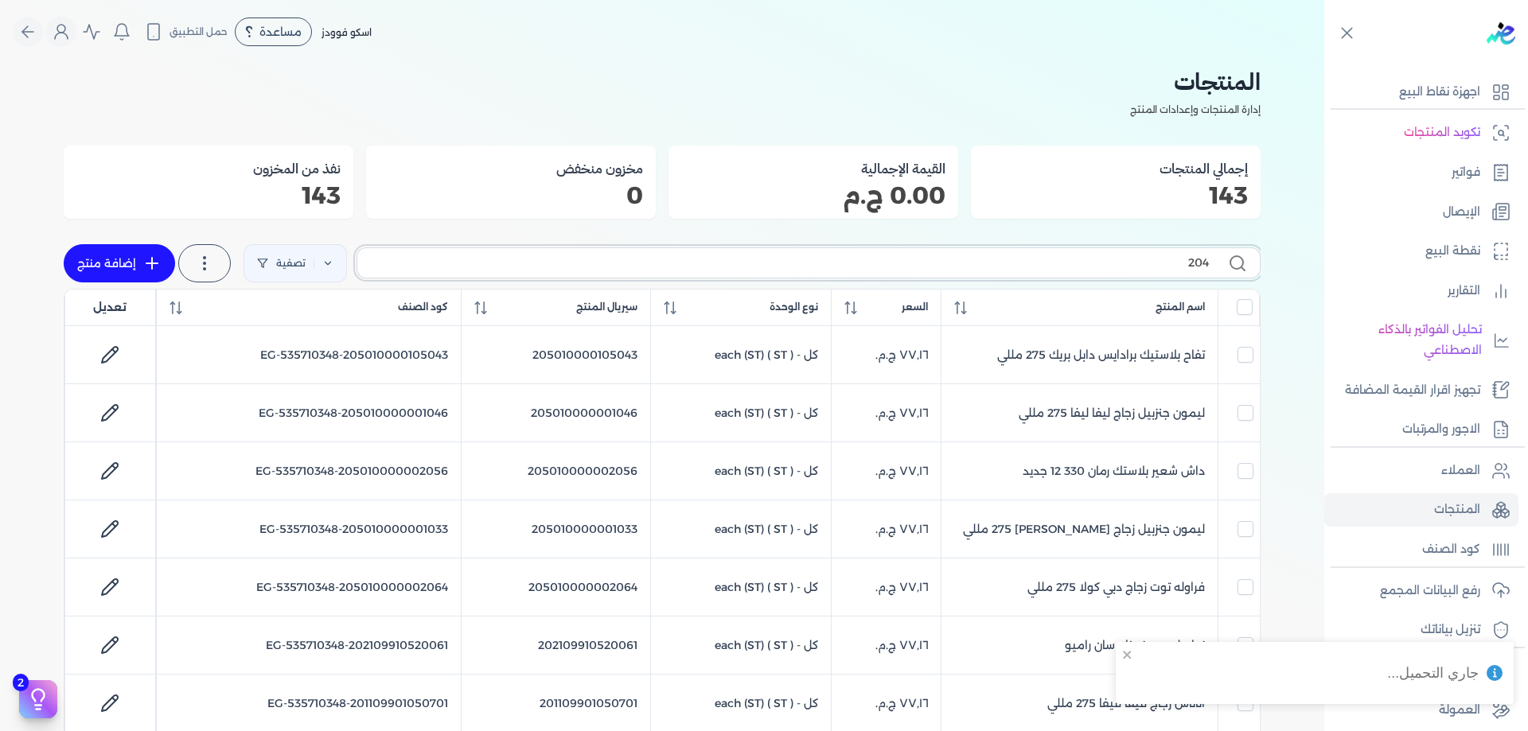
checkbox input "false"
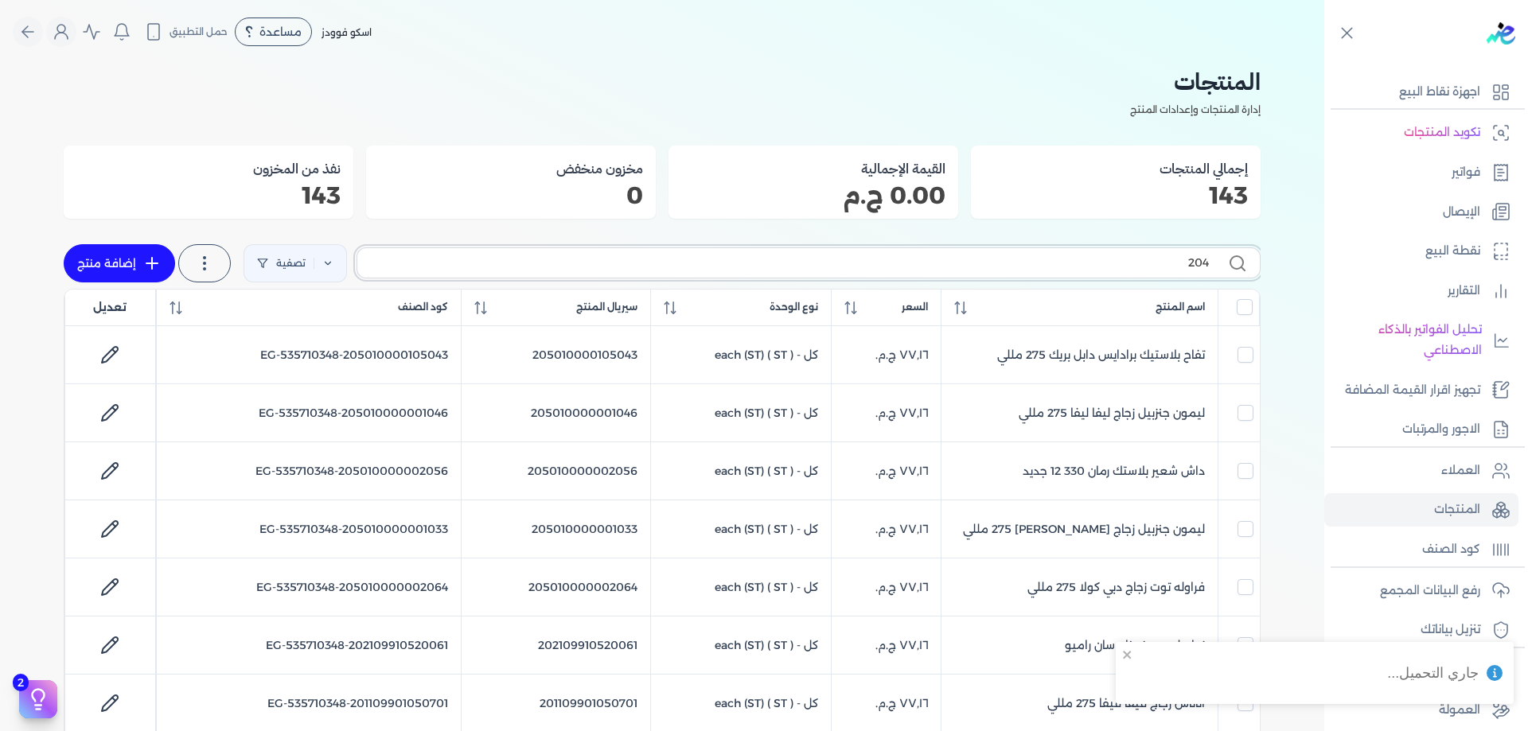
checkbox input "false"
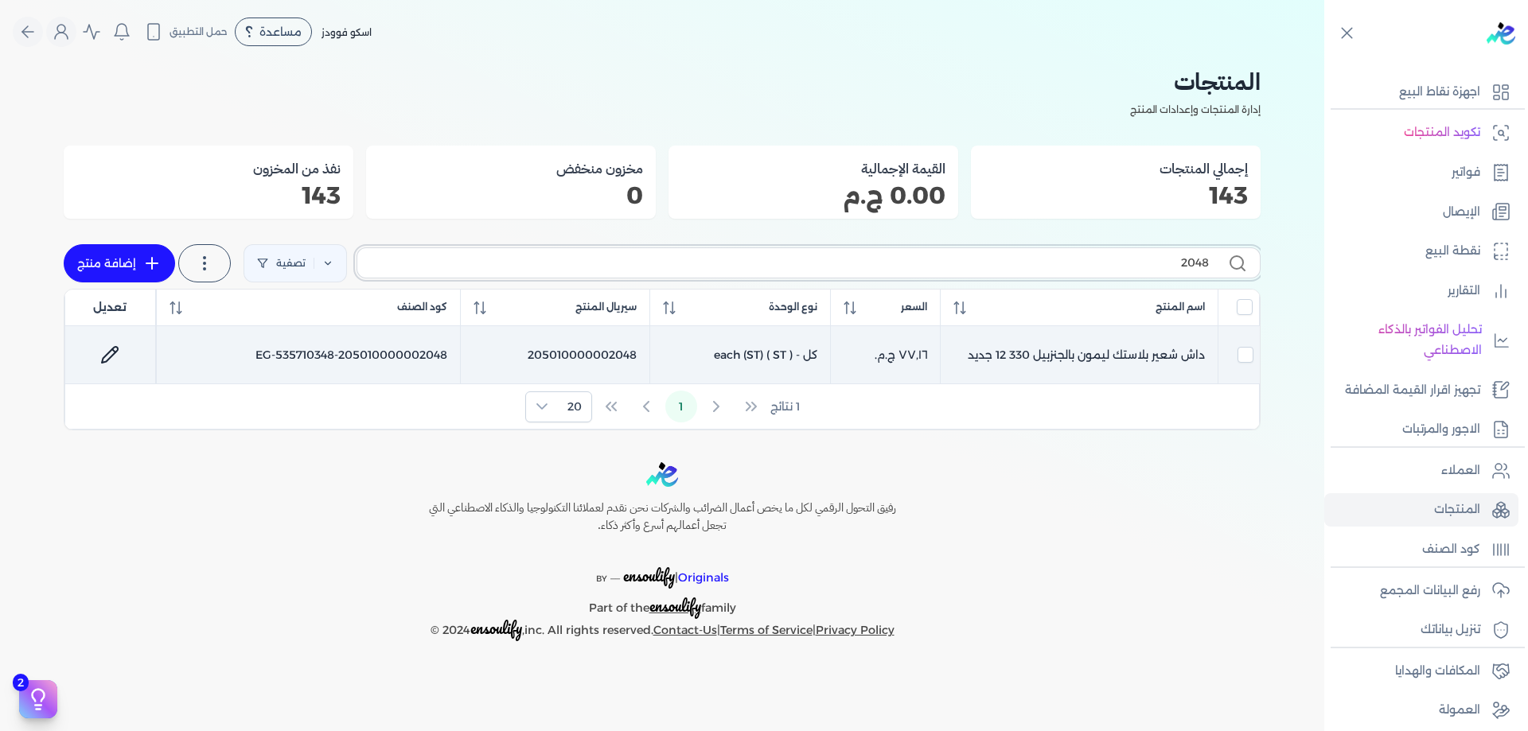
type input "2048"
click at [105, 361] on icon at bounding box center [110, 355] width 16 height 16
select select "EGS"
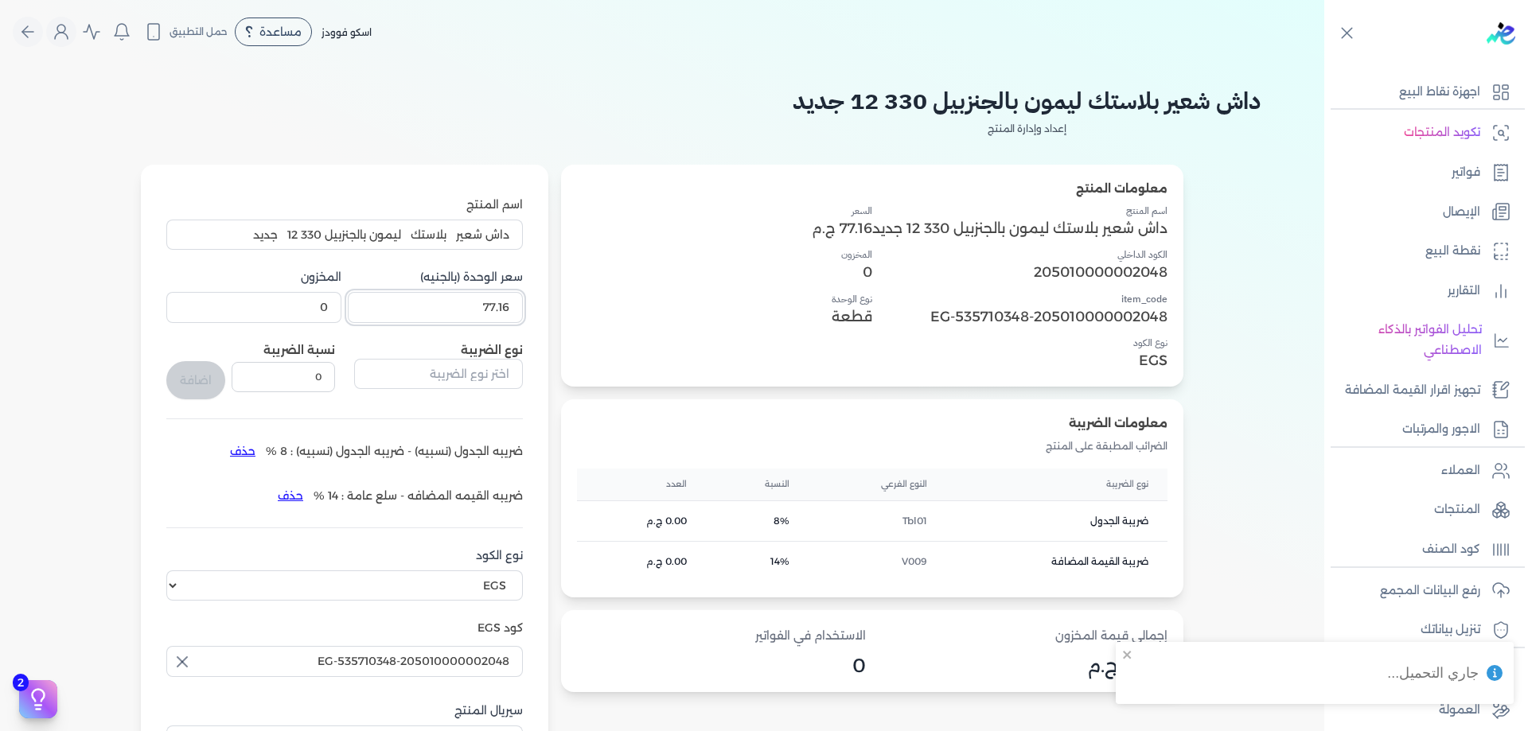
click at [428, 292] on input "77.16" at bounding box center [435, 307] width 175 height 30
click at [430, 294] on input "77.16" at bounding box center [435, 307] width 175 height 30
paste input "1"
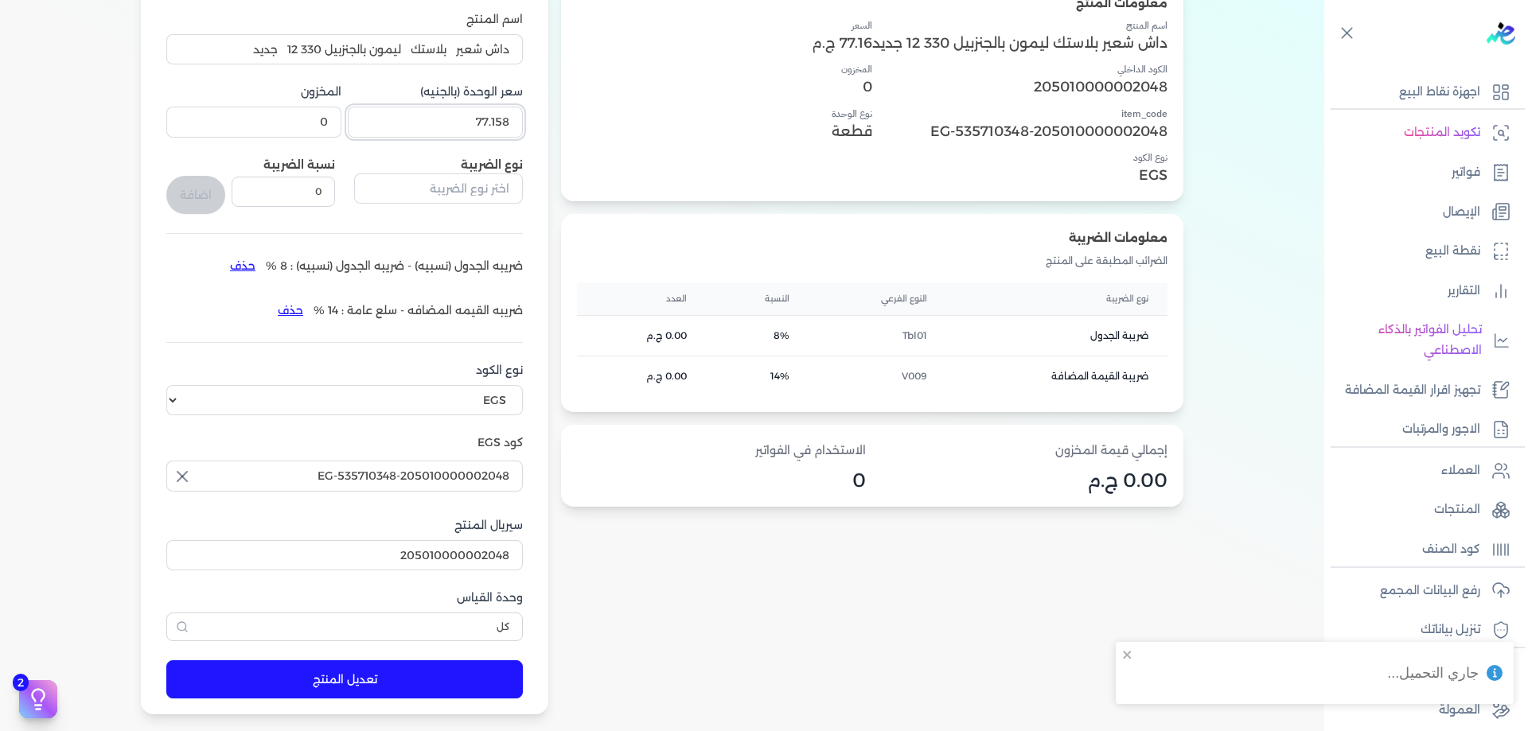
type input "77.158"
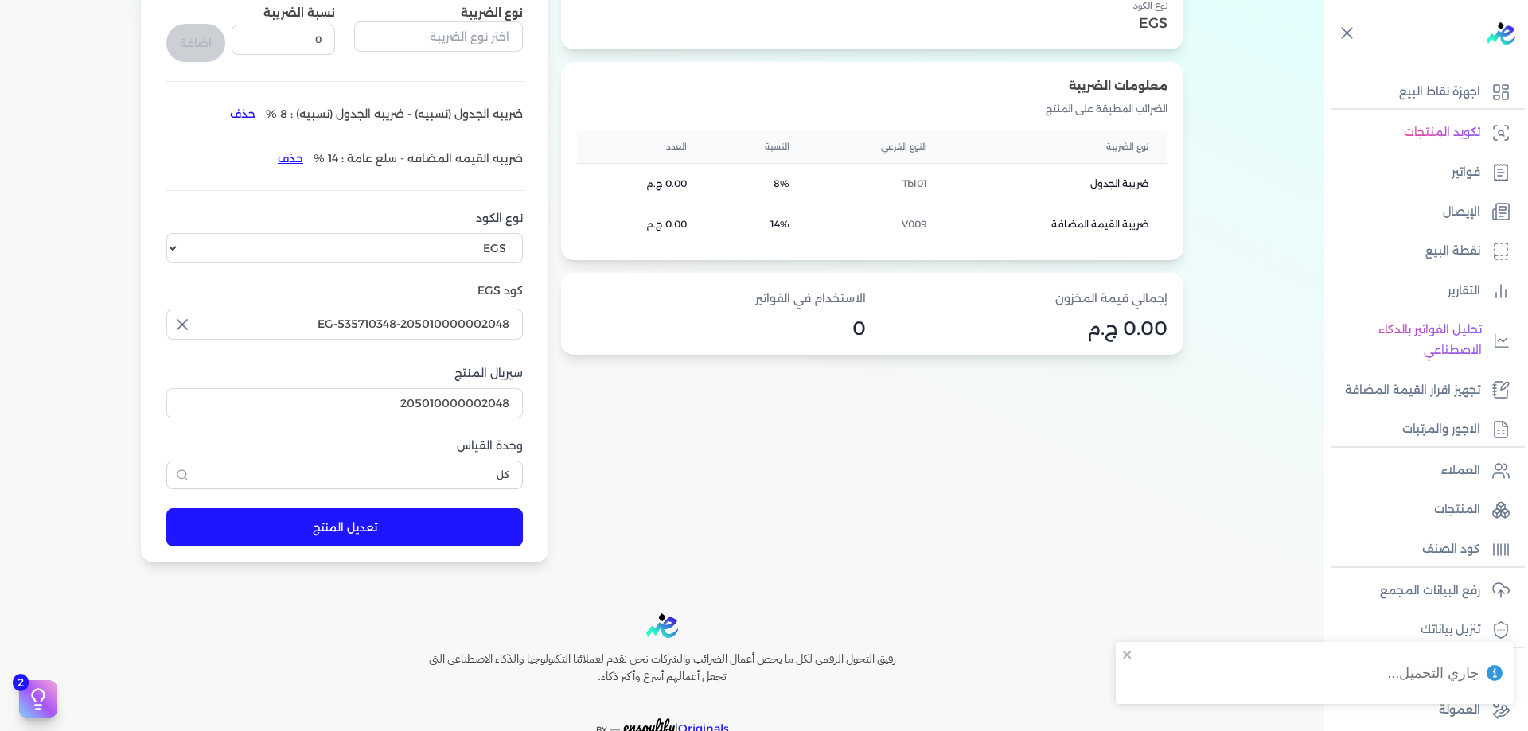
scroll to position [431, 0]
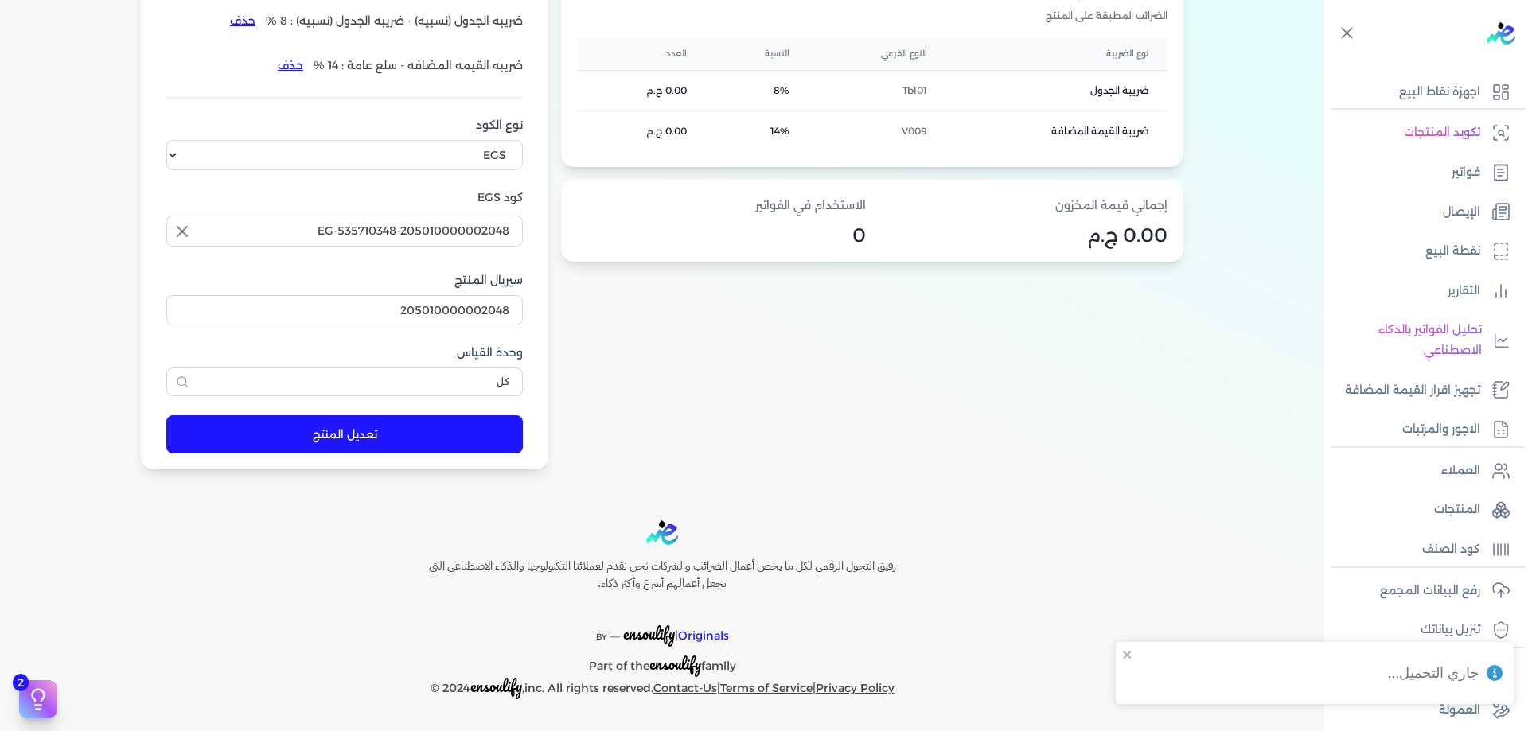
click at [265, 427] on button "تعديل المنتج" at bounding box center [344, 434] width 357 height 38
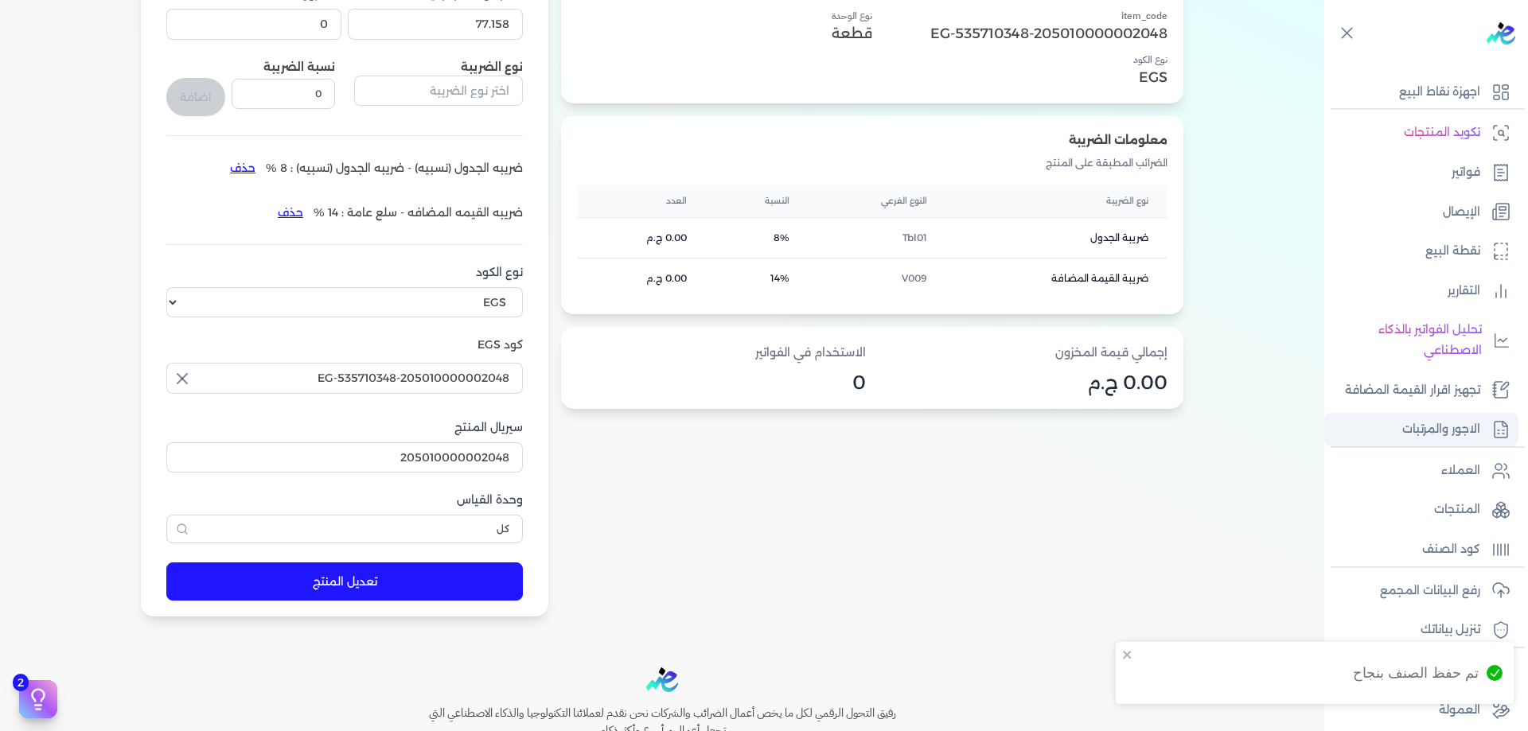
scroll to position [271, 0]
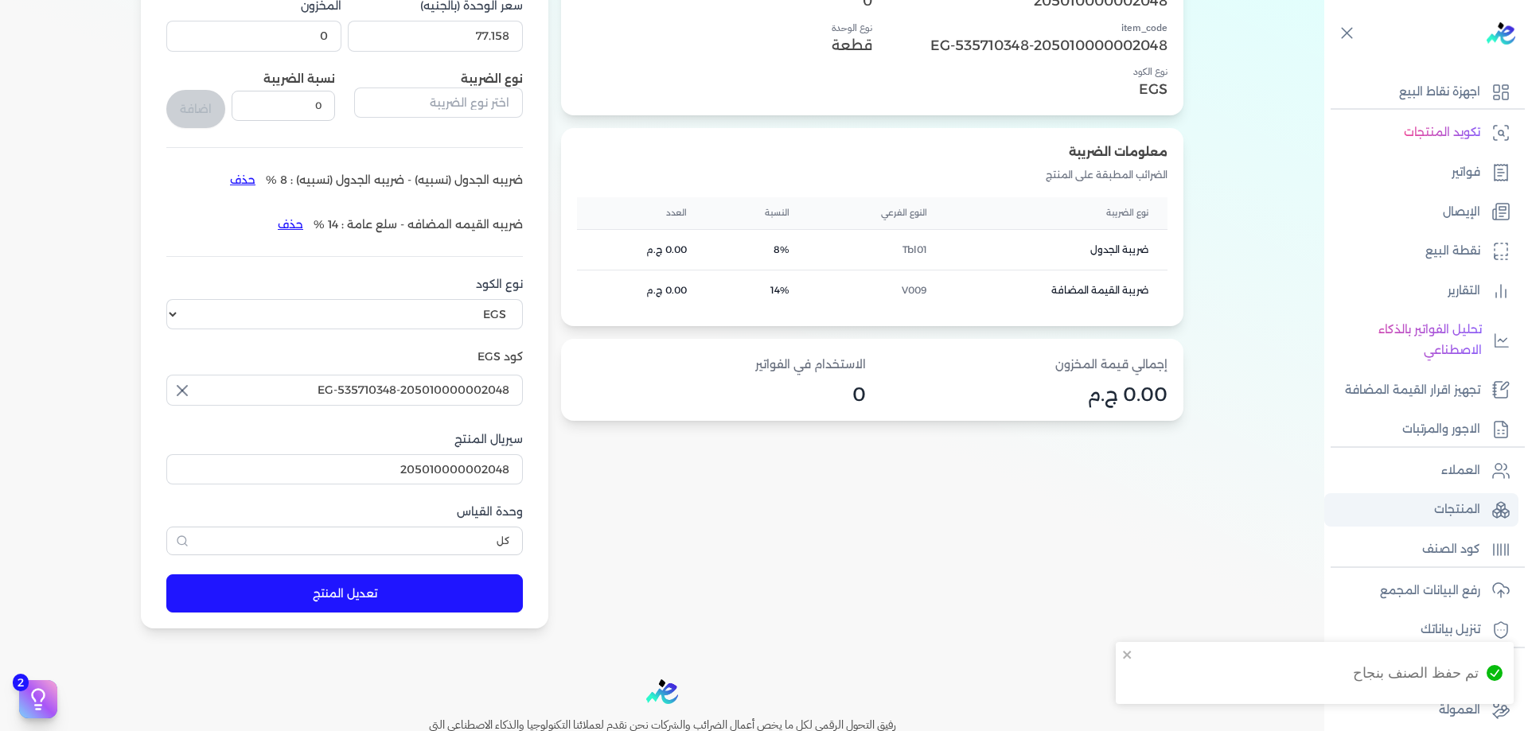
click at [1492, 512] on icon at bounding box center [1500, 510] width 19 height 19
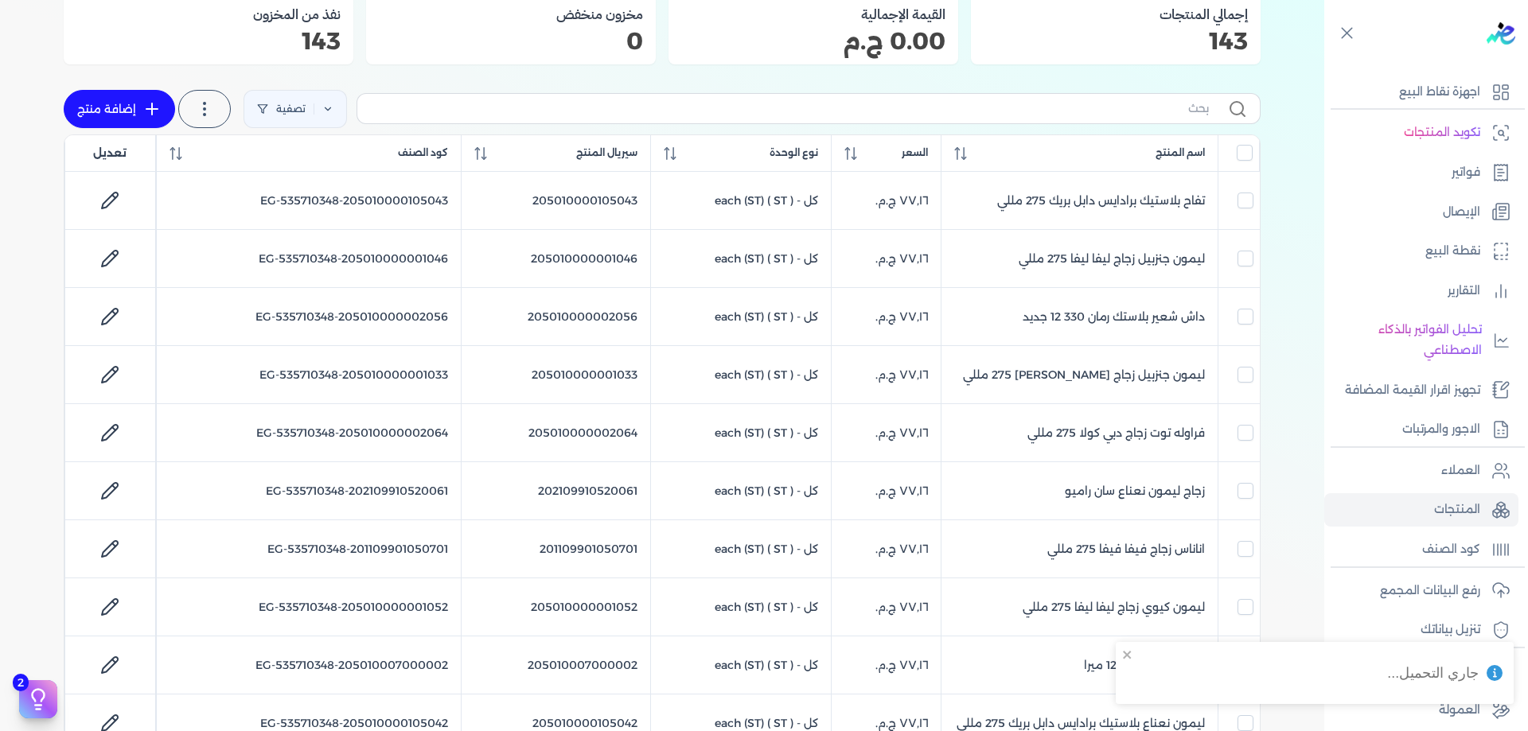
scroll to position [138, 0]
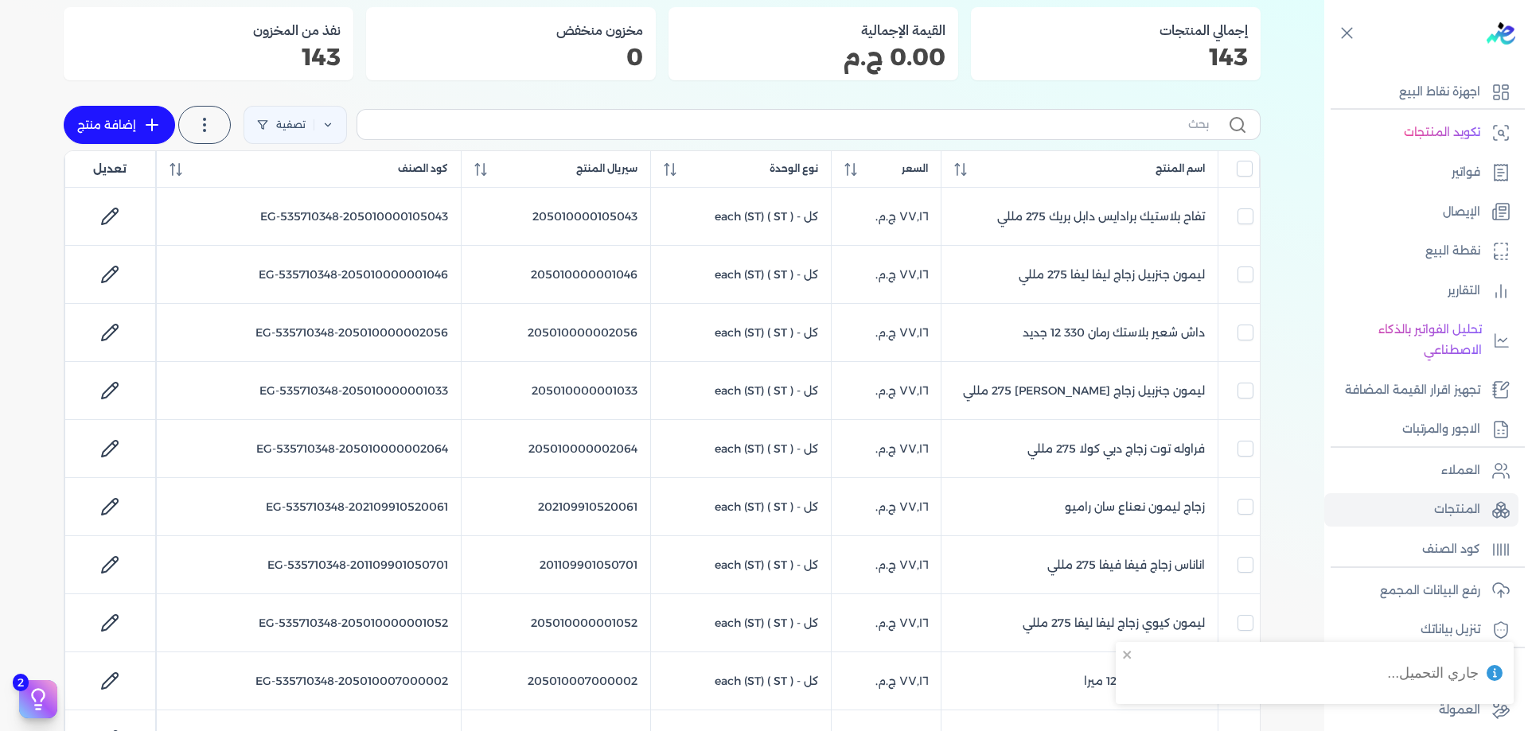
click at [1074, 107] on div "تصفية استخرج المنتجات إضافة منتج" at bounding box center [662, 124] width 1197 height 51
click at [1085, 121] on input "text" at bounding box center [789, 124] width 839 height 17
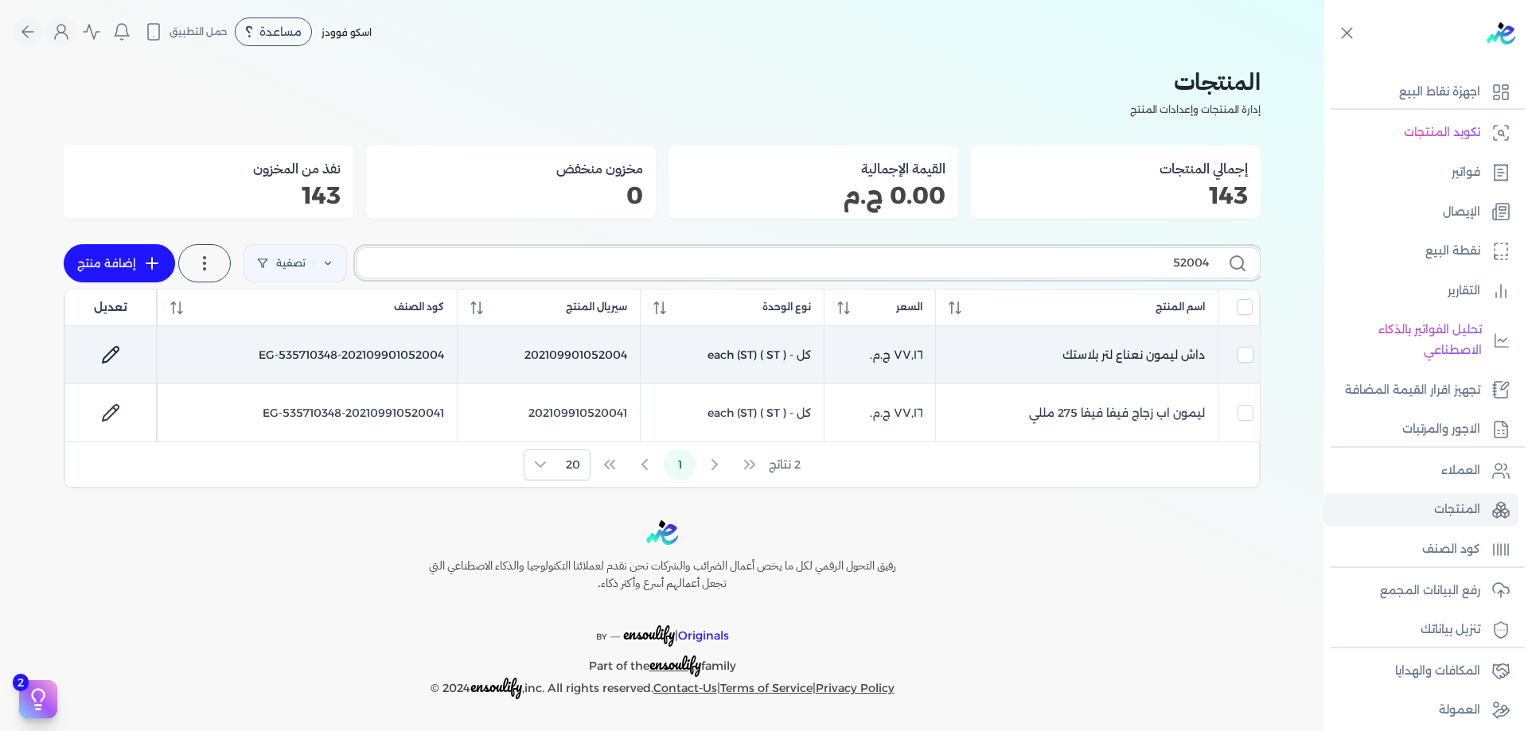
type input "52004"
click at [104, 357] on icon at bounding box center [110, 354] width 19 height 19
select select "EGS"
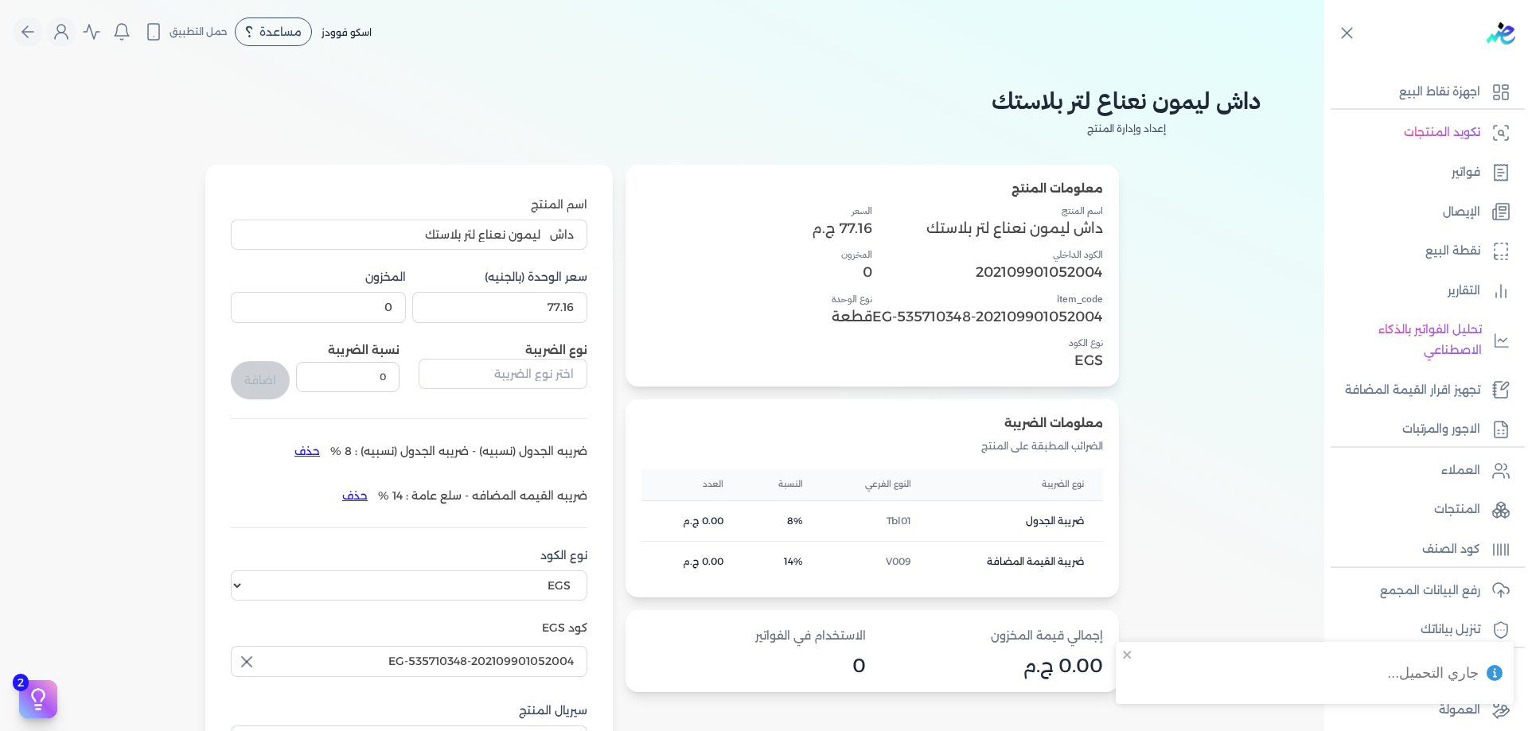
click at [529, 291] on div "سعر الوحدة (بالجنيه) 77.16" at bounding box center [499, 296] width 175 height 54
click at [528, 296] on input "77.16" at bounding box center [499, 307] width 175 height 30
paste input "1"
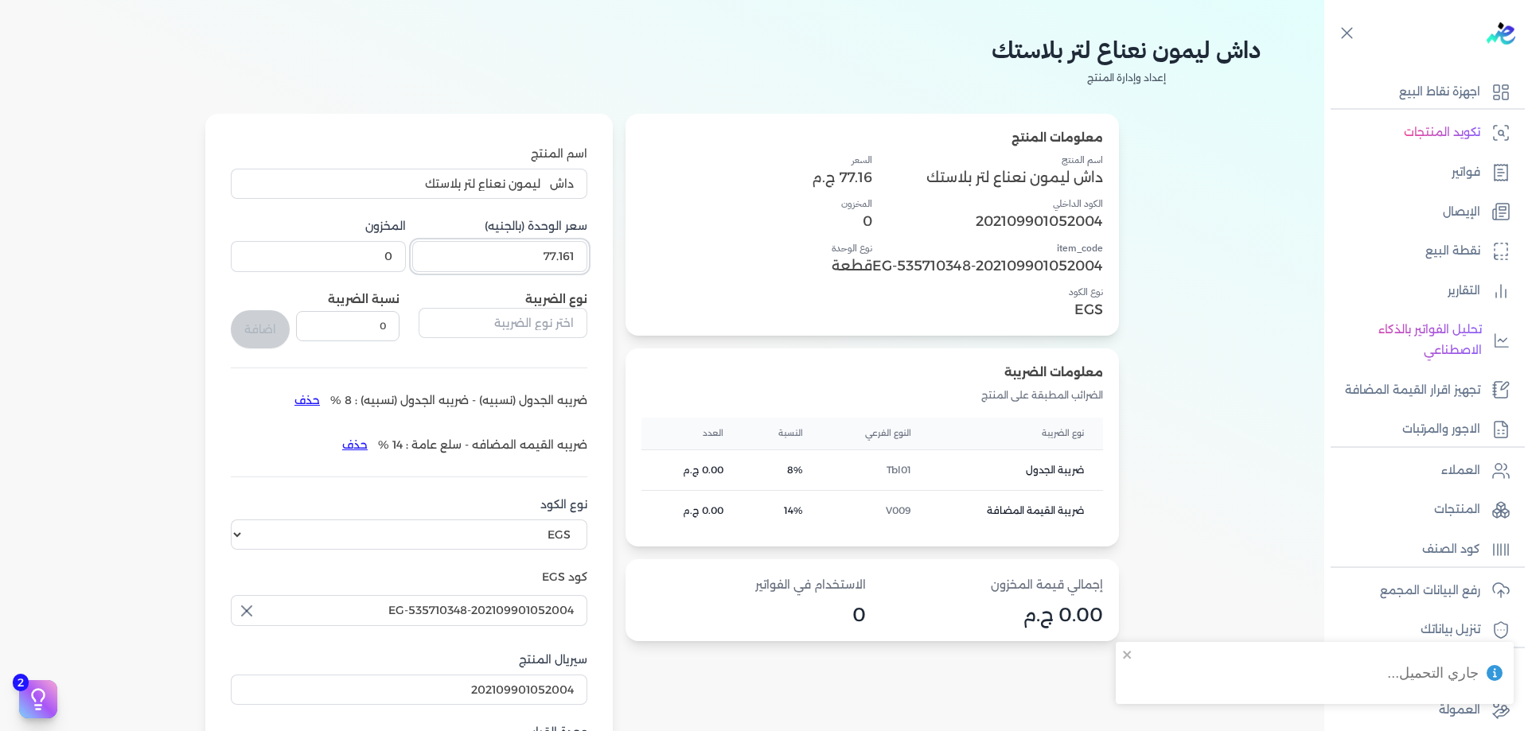
type input "77.161"
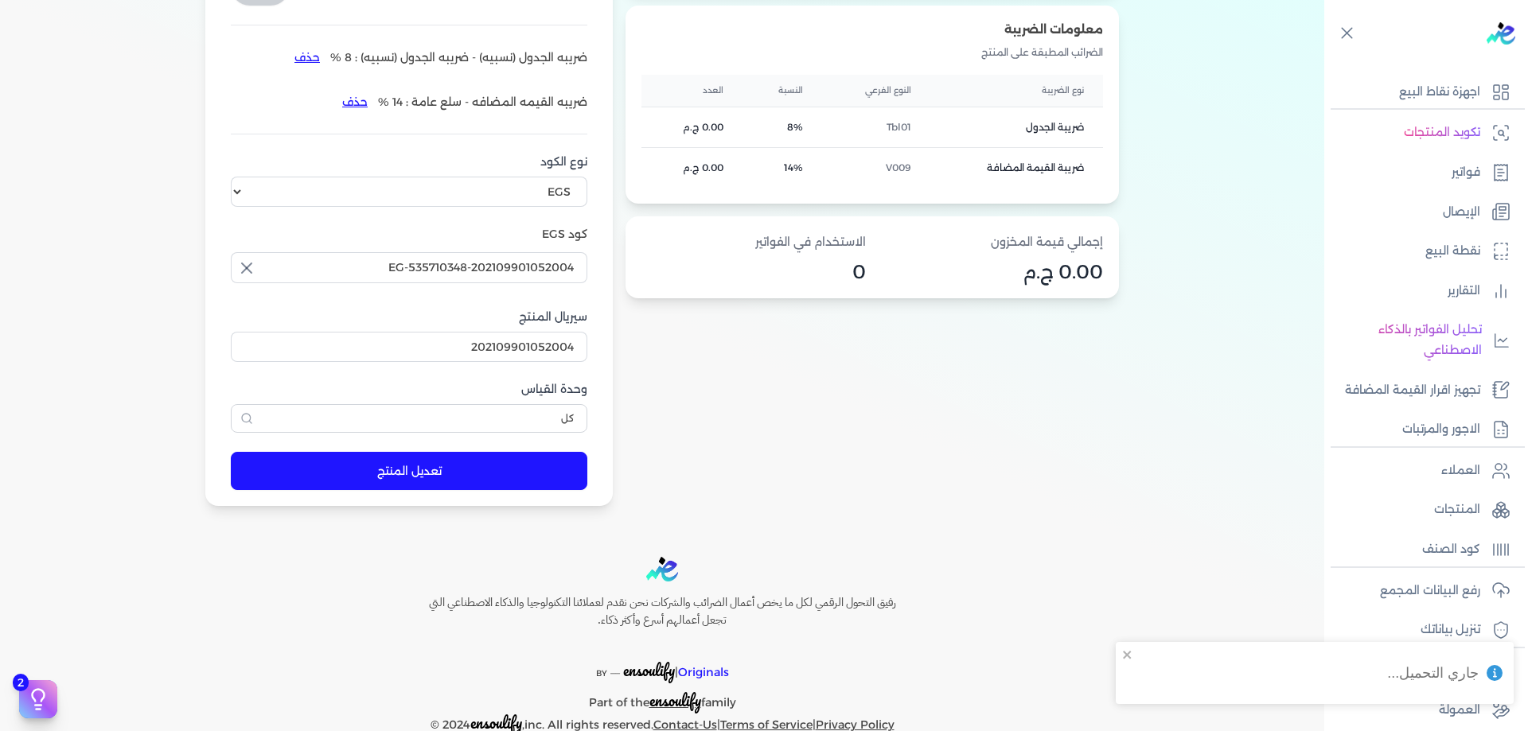
scroll to position [431, 0]
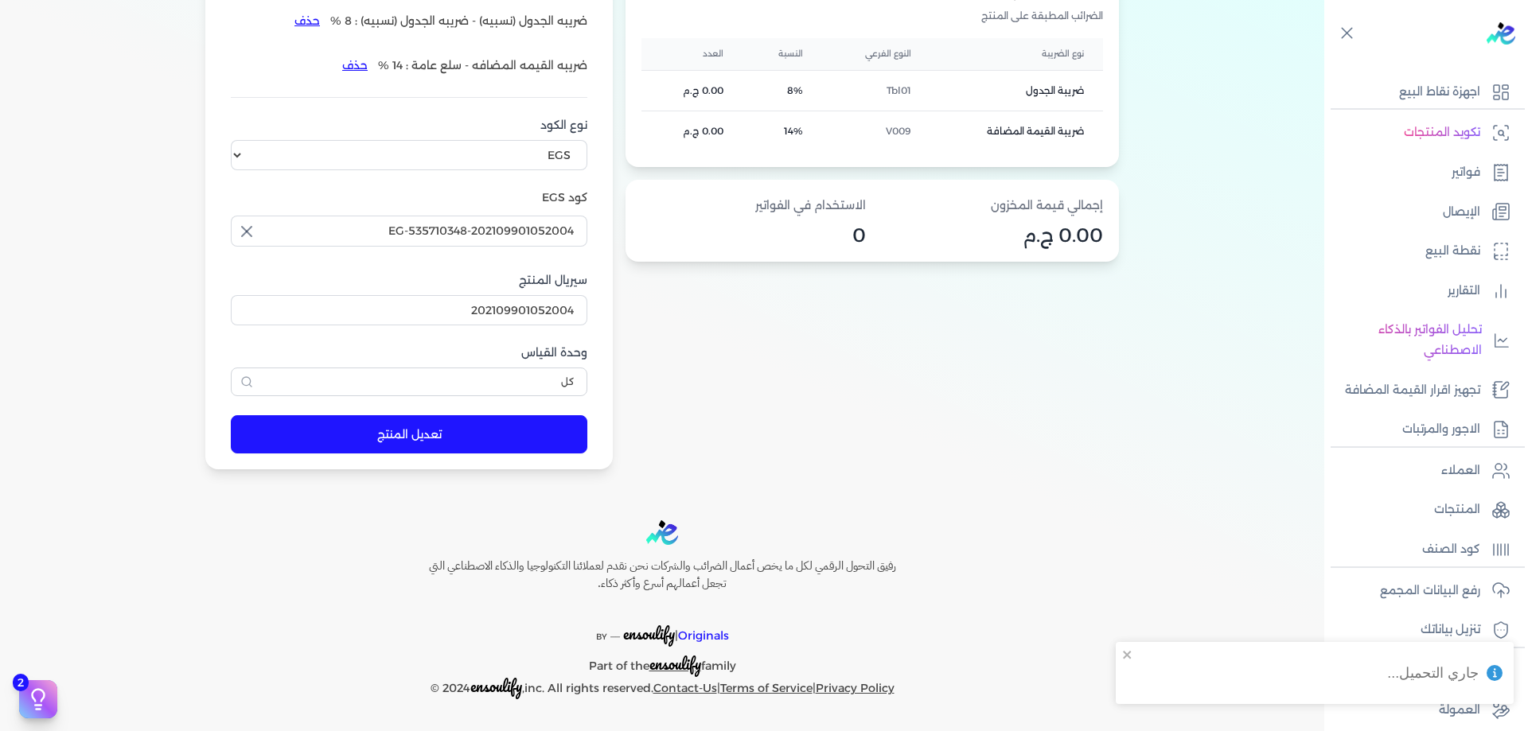
click at [251, 431] on button "تعديل المنتج" at bounding box center [409, 434] width 357 height 38
click at [1502, 518] on icon at bounding box center [1500, 510] width 19 height 19
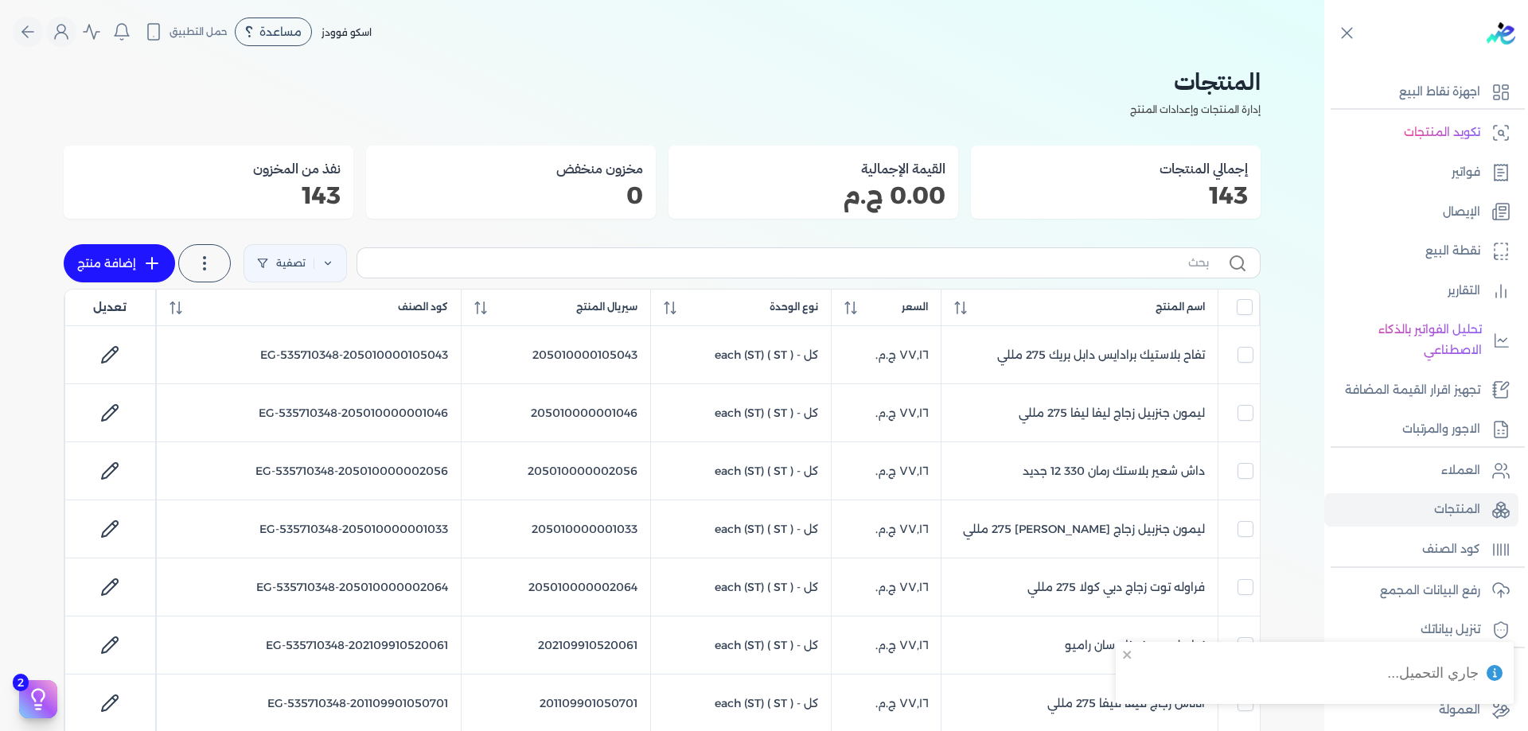
drag, startPoint x: 639, startPoint y: 209, endPoint x: 646, endPoint y: 221, distance: 13.9
click at [640, 210] on div "مخزون منخفض 0" at bounding box center [511, 182] width 290 height 73
click at [684, 255] on input "text" at bounding box center [789, 263] width 839 height 17
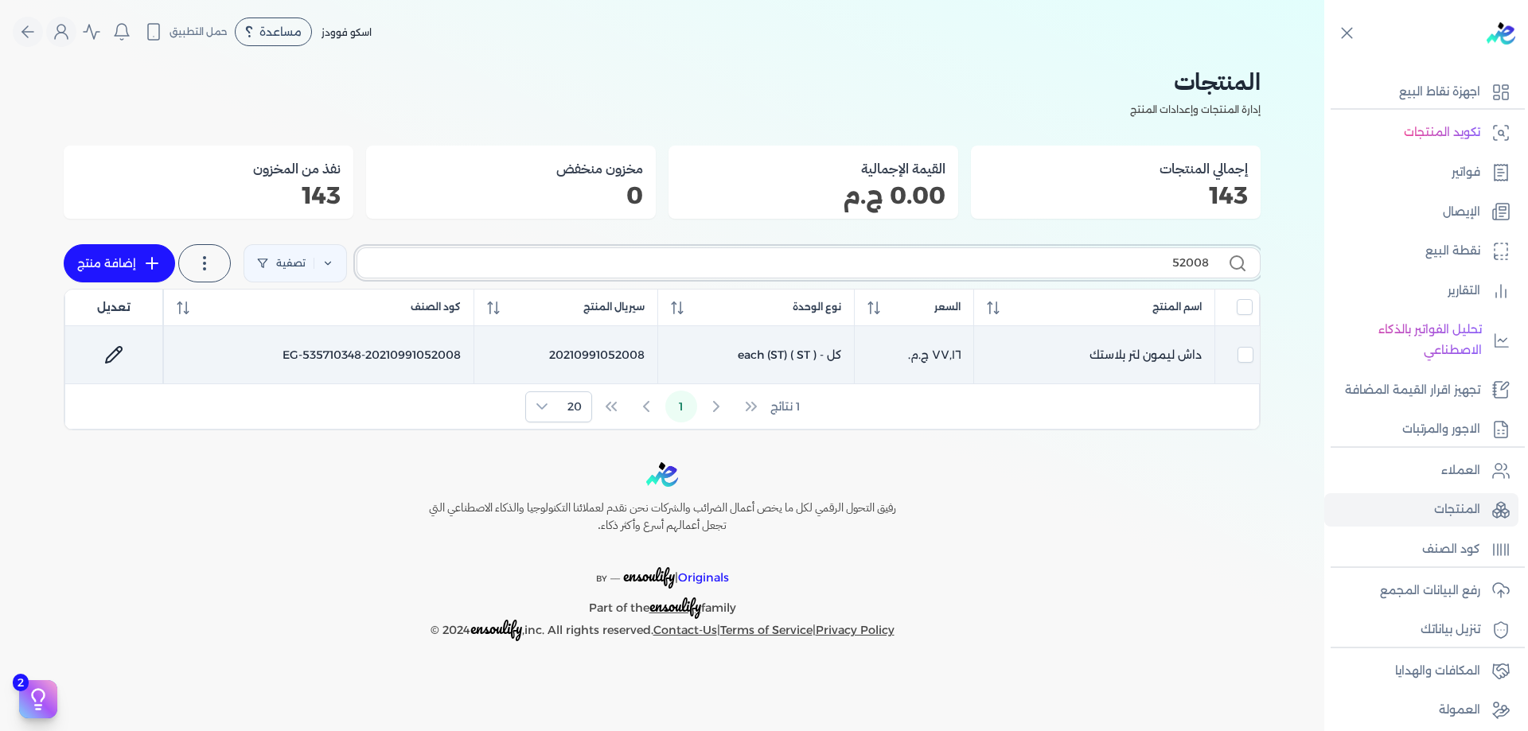
type input "52008"
click at [95, 355] on link at bounding box center [114, 355] width 38 height 38
select select "EGS"
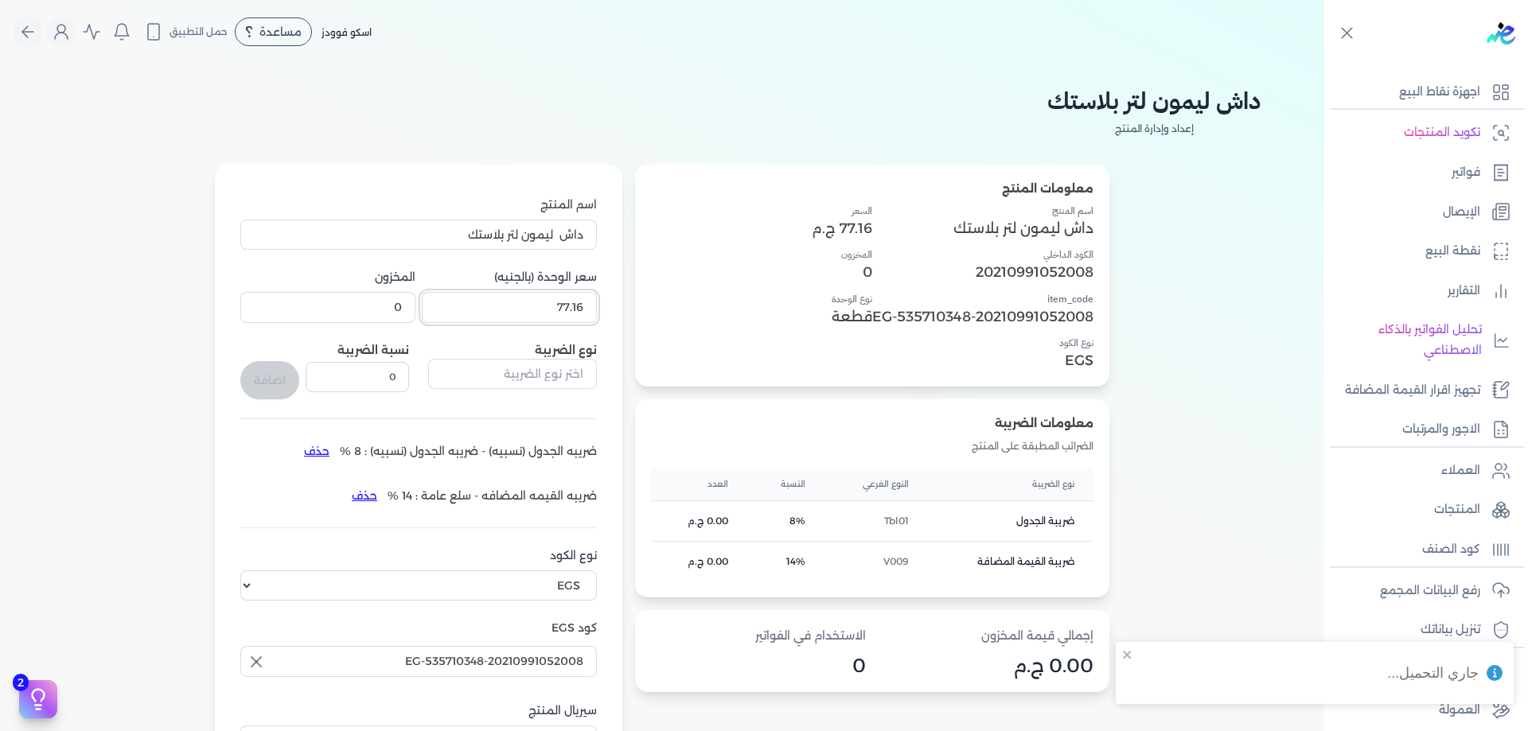
click at [562, 308] on input "77.16" at bounding box center [509, 307] width 175 height 30
paste input "1"
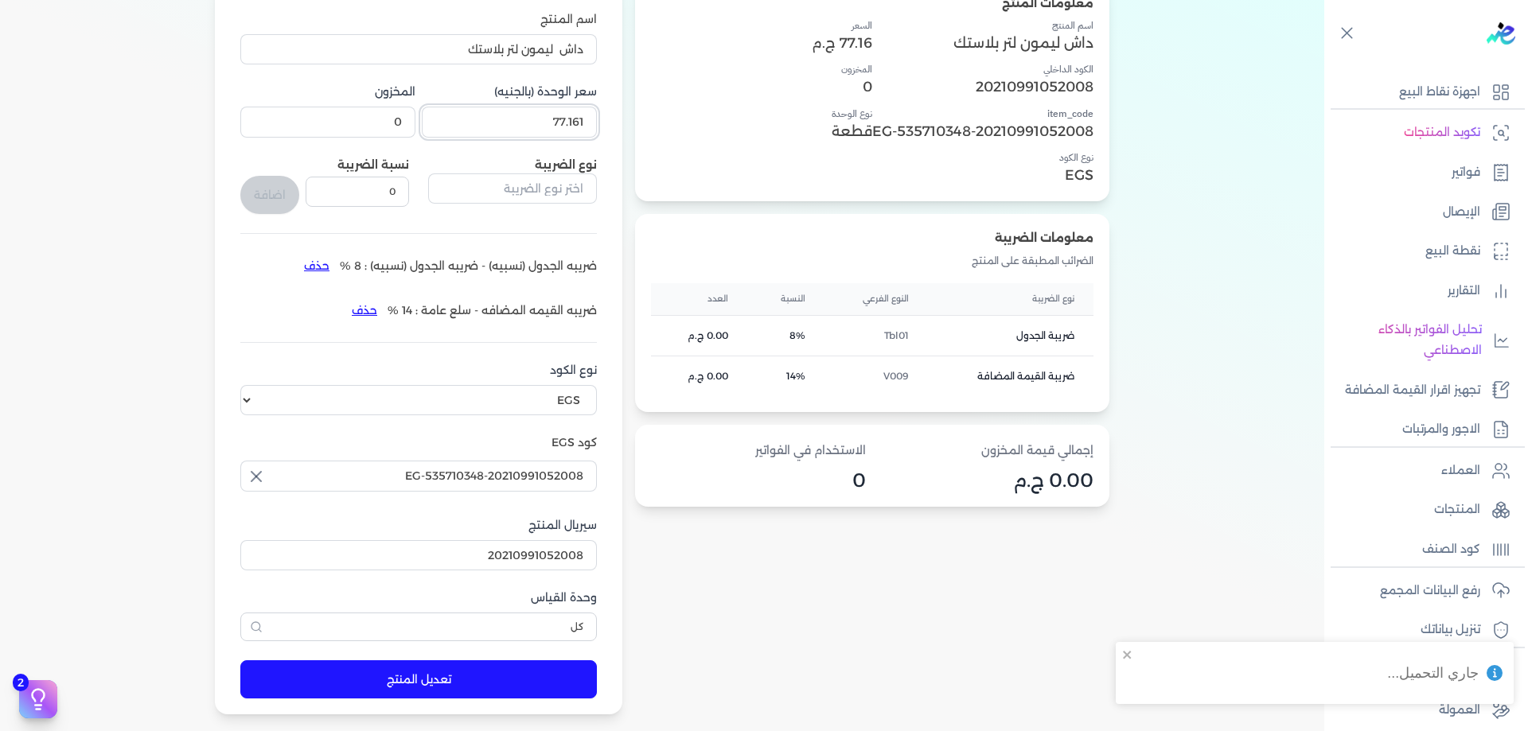
type input "77.161"
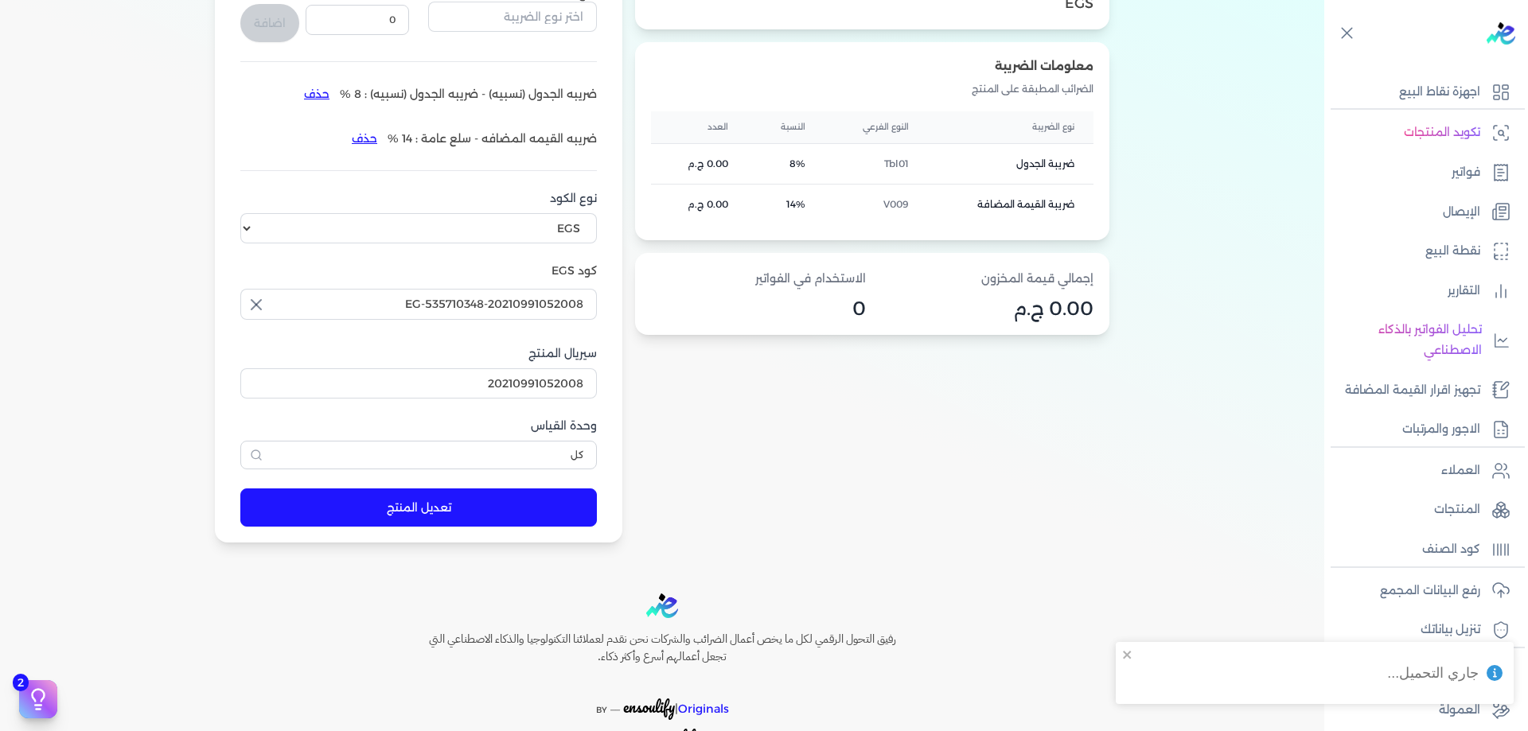
scroll to position [431, 0]
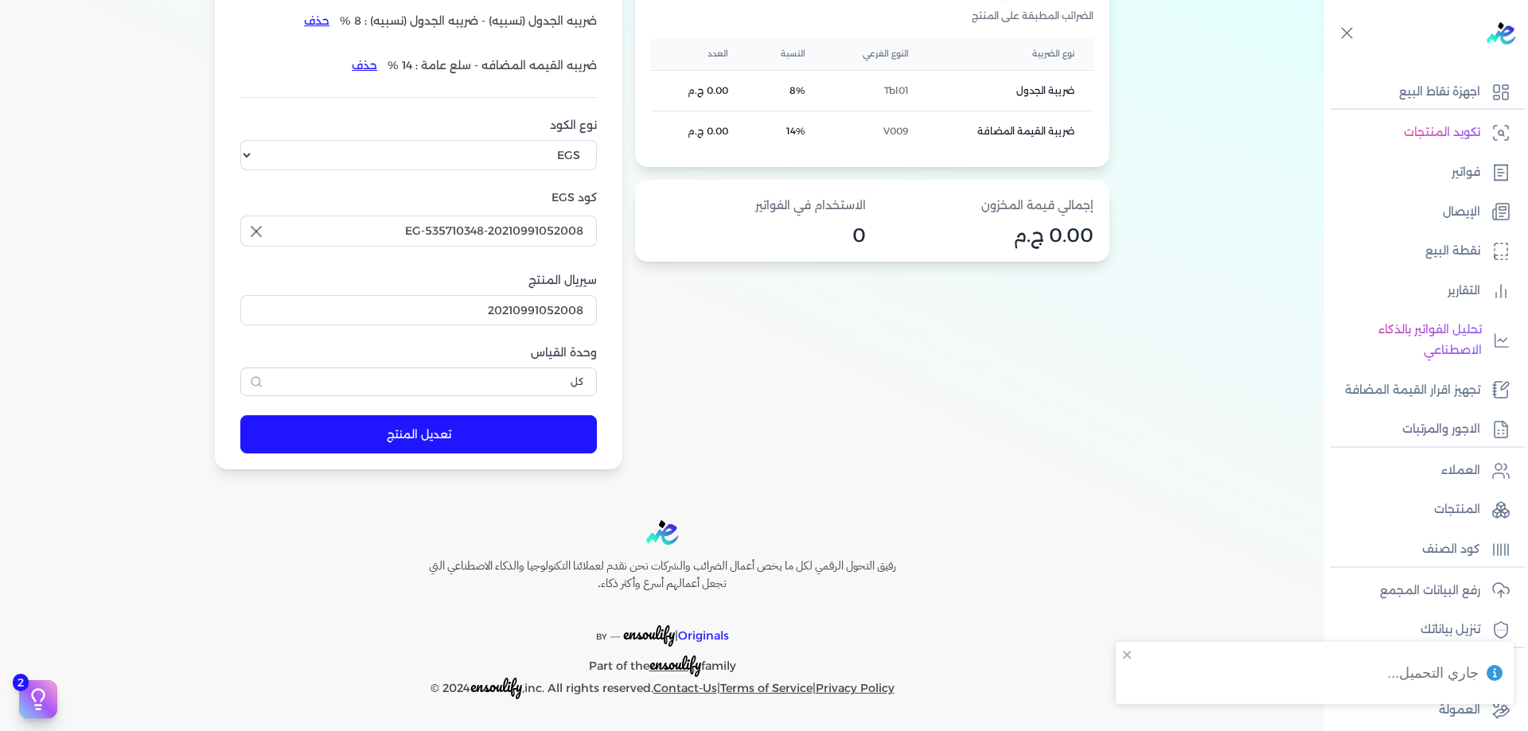
click at [337, 431] on button "تعديل المنتج" at bounding box center [418, 434] width 357 height 38
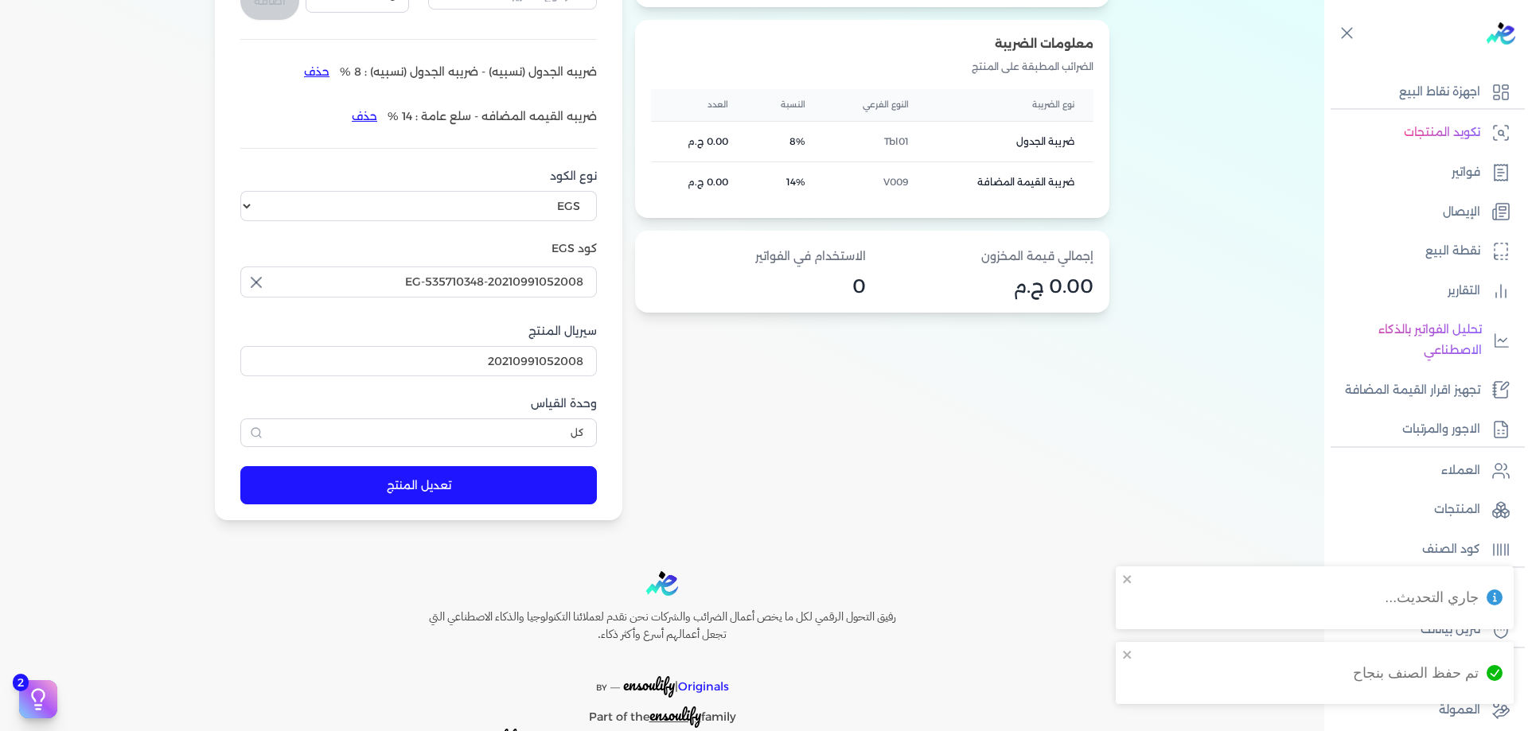
scroll to position [298, 0]
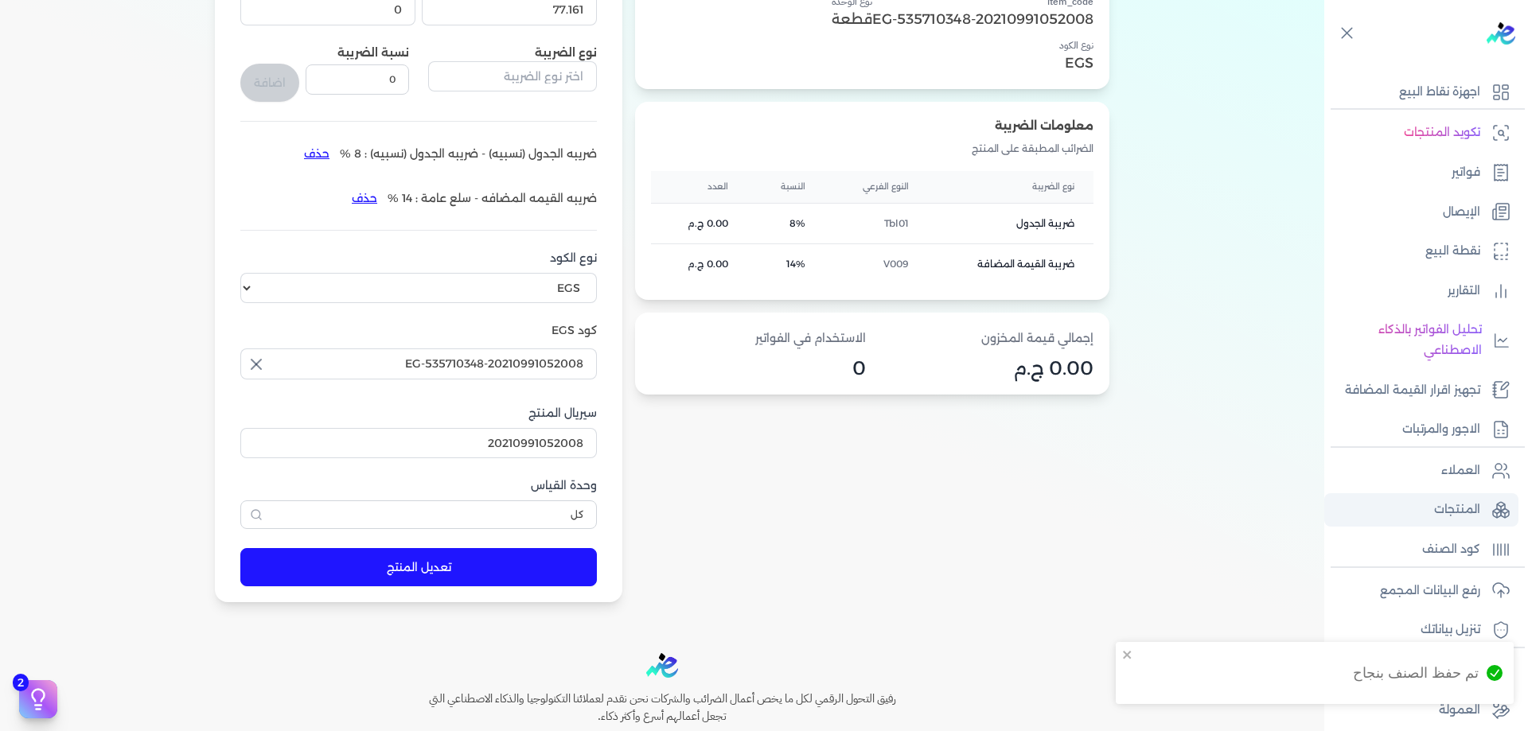
click at [1492, 501] on link "المنتجات" at bounding box center [1421, 509] width 194 height 33
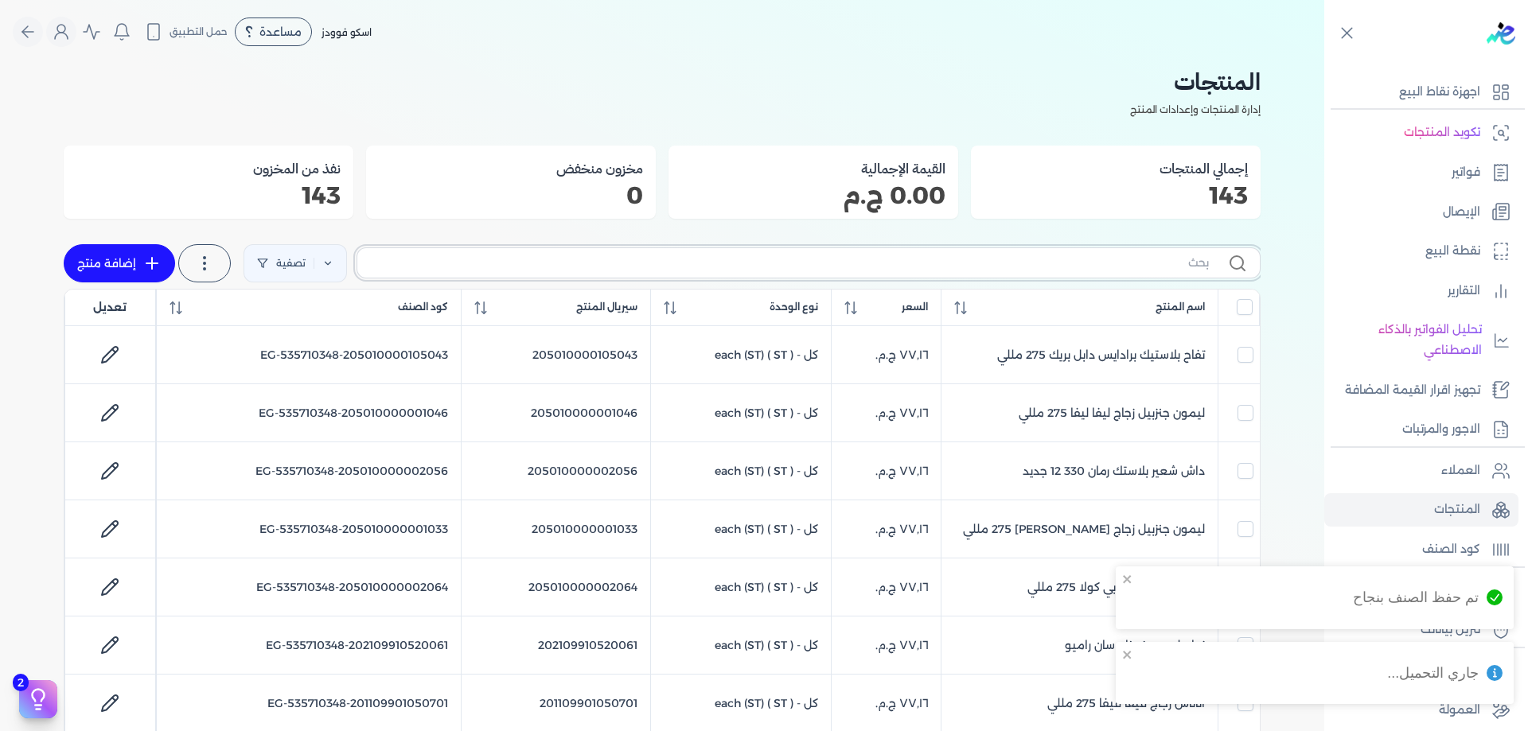
click at [1071, 255] on input "text" at bounding box center [789, 263] width 839 height 17
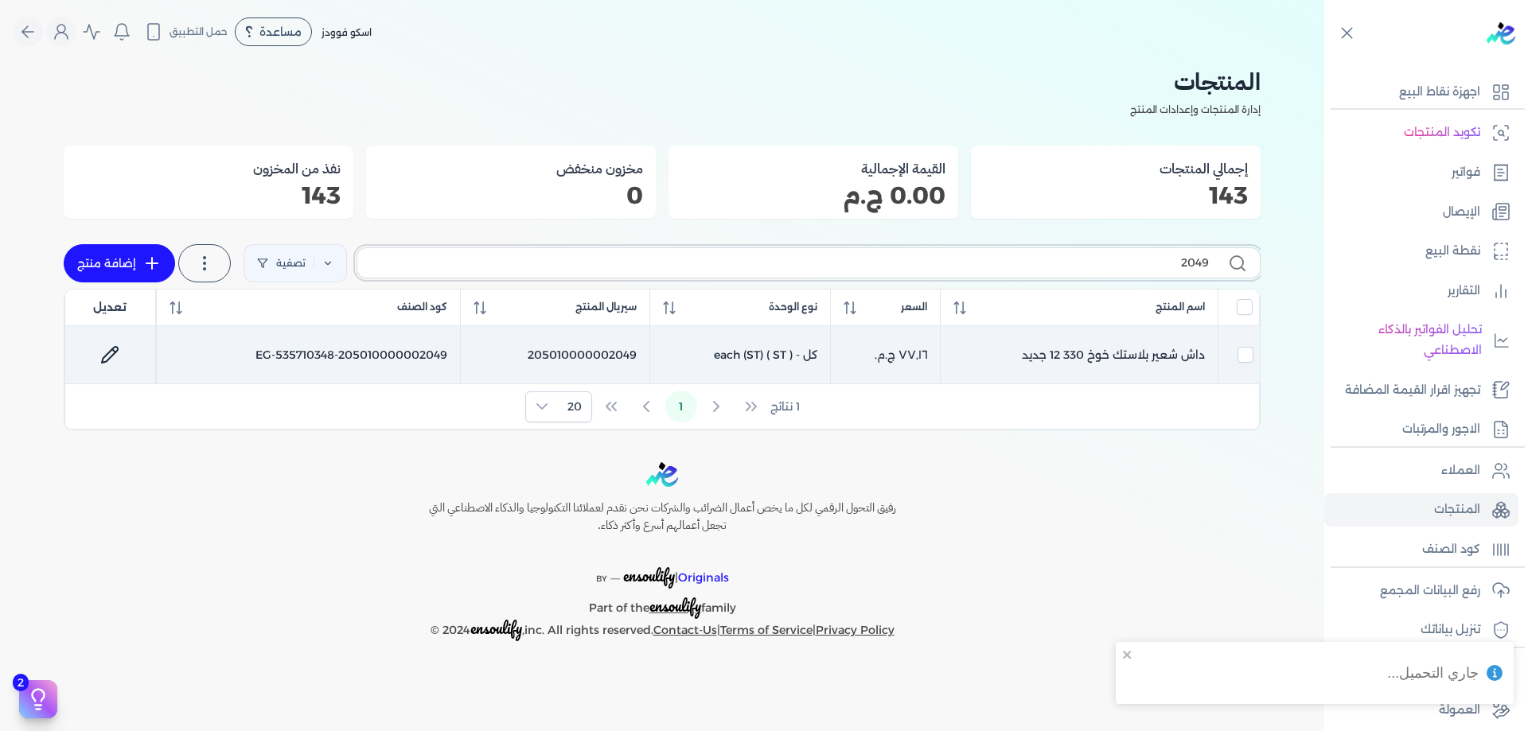
type input "2049"
click at [113, 336] on div at bounding box center [110, 355] width 64 height 38
checkbox input "true"
click at [99, 355] on link at bounding box center [110, 355] width 38 height 38
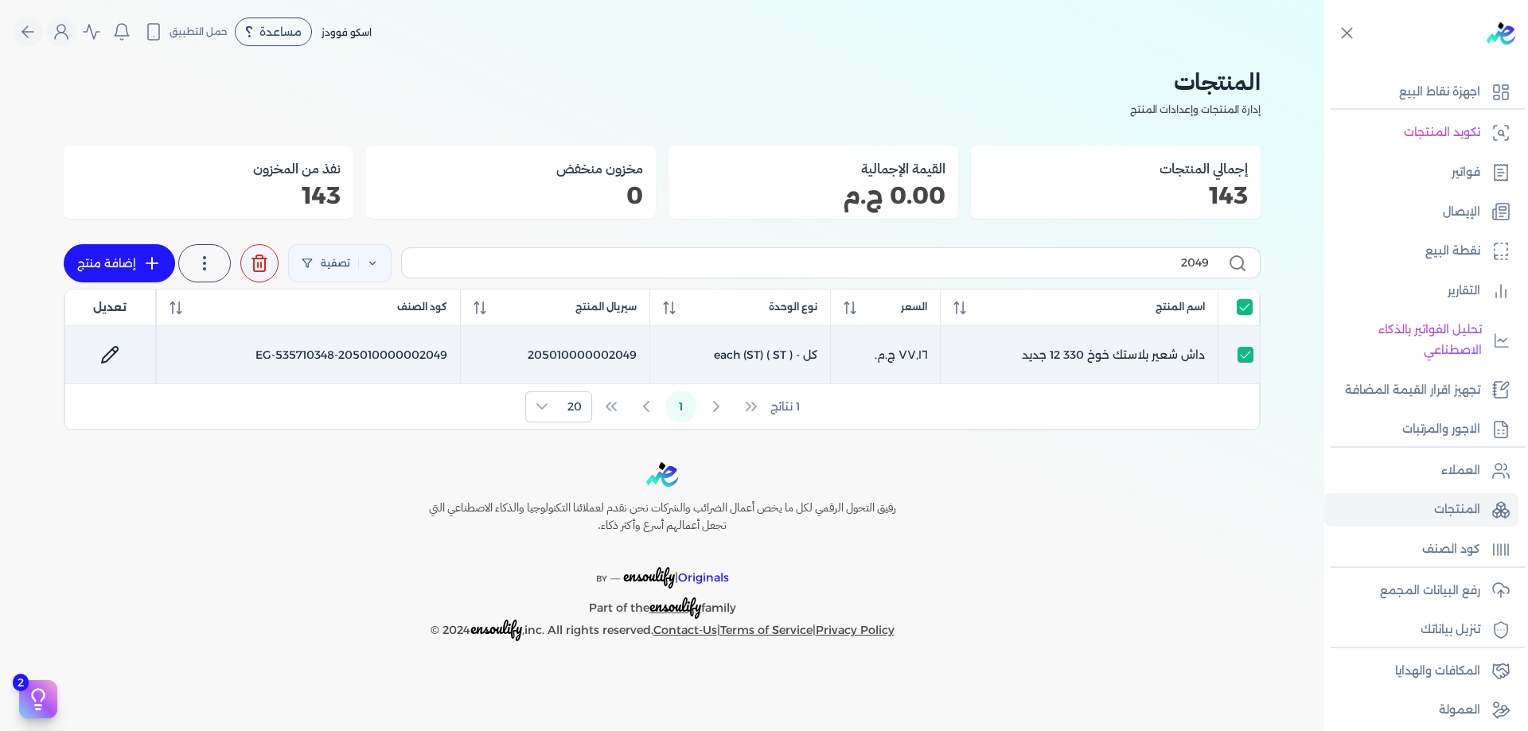
select select "EGS"
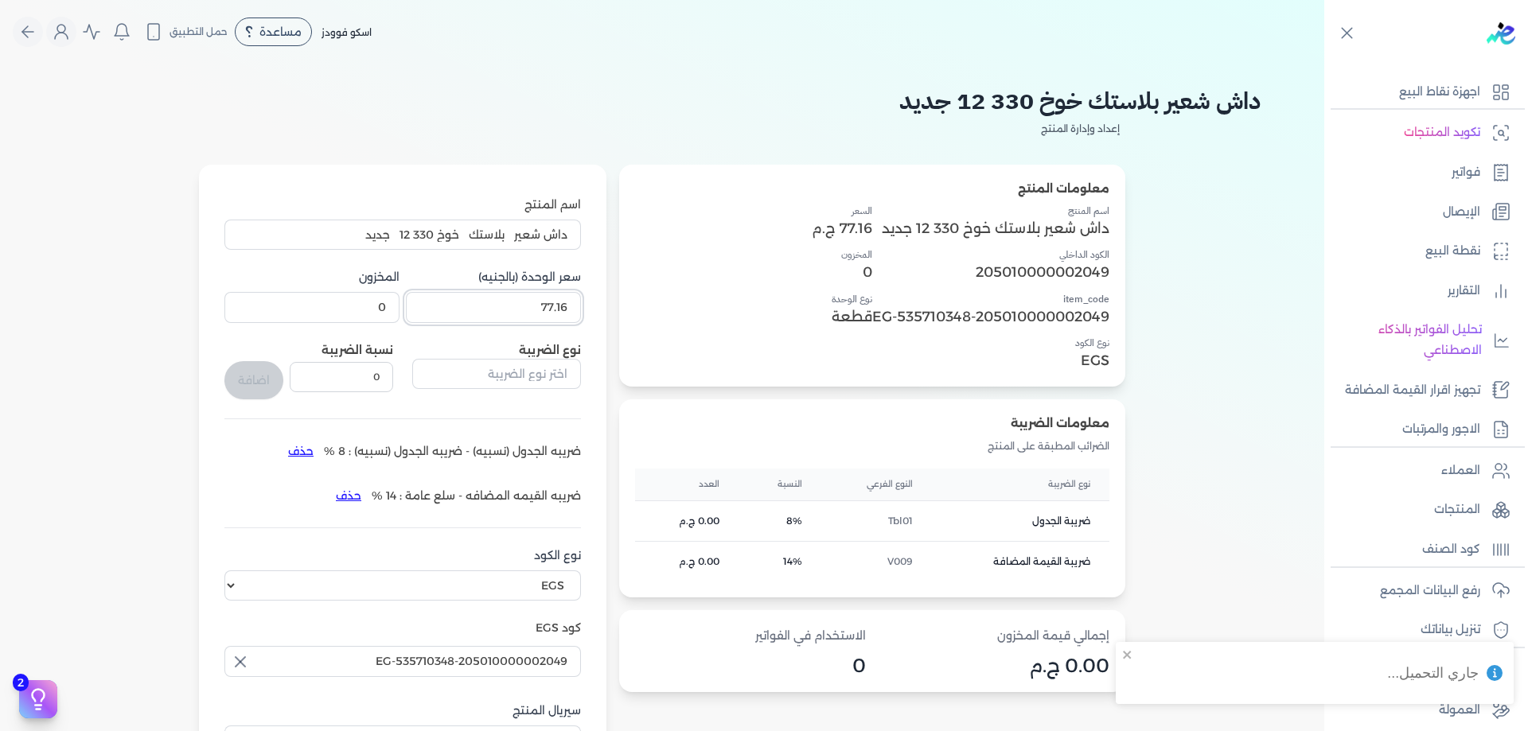
click at [493, 306] on input "77.16" at bounding box center [493, 307] width 175 height 30
paste input "1"
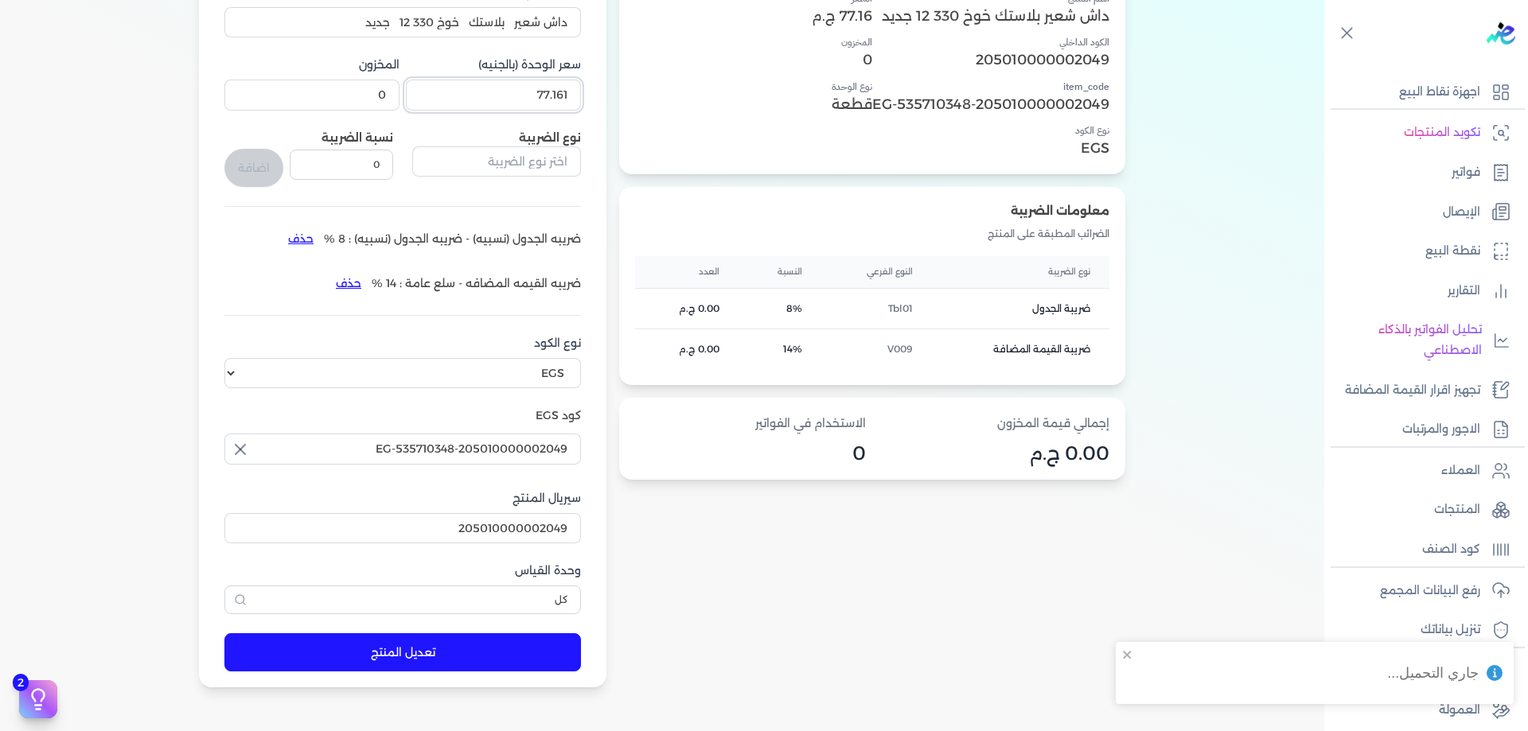
type input "77.161"
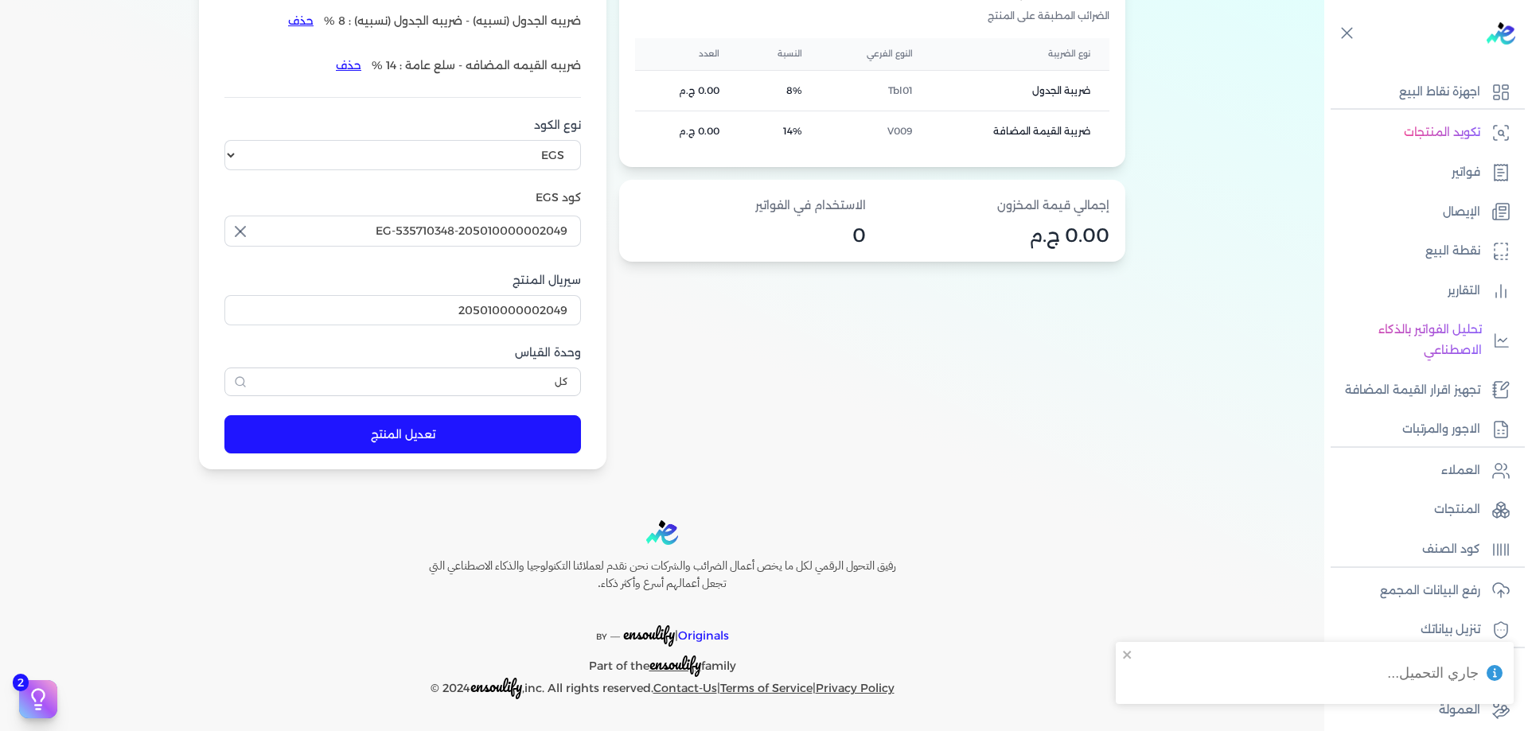
click at [350, 432] on button "تعديل المنتج" at bounding box center [402, 434] width 357 height 38
click at [1469, 516] on p "المنتجات" at bounding box center [1457, 510] width 46 height 21
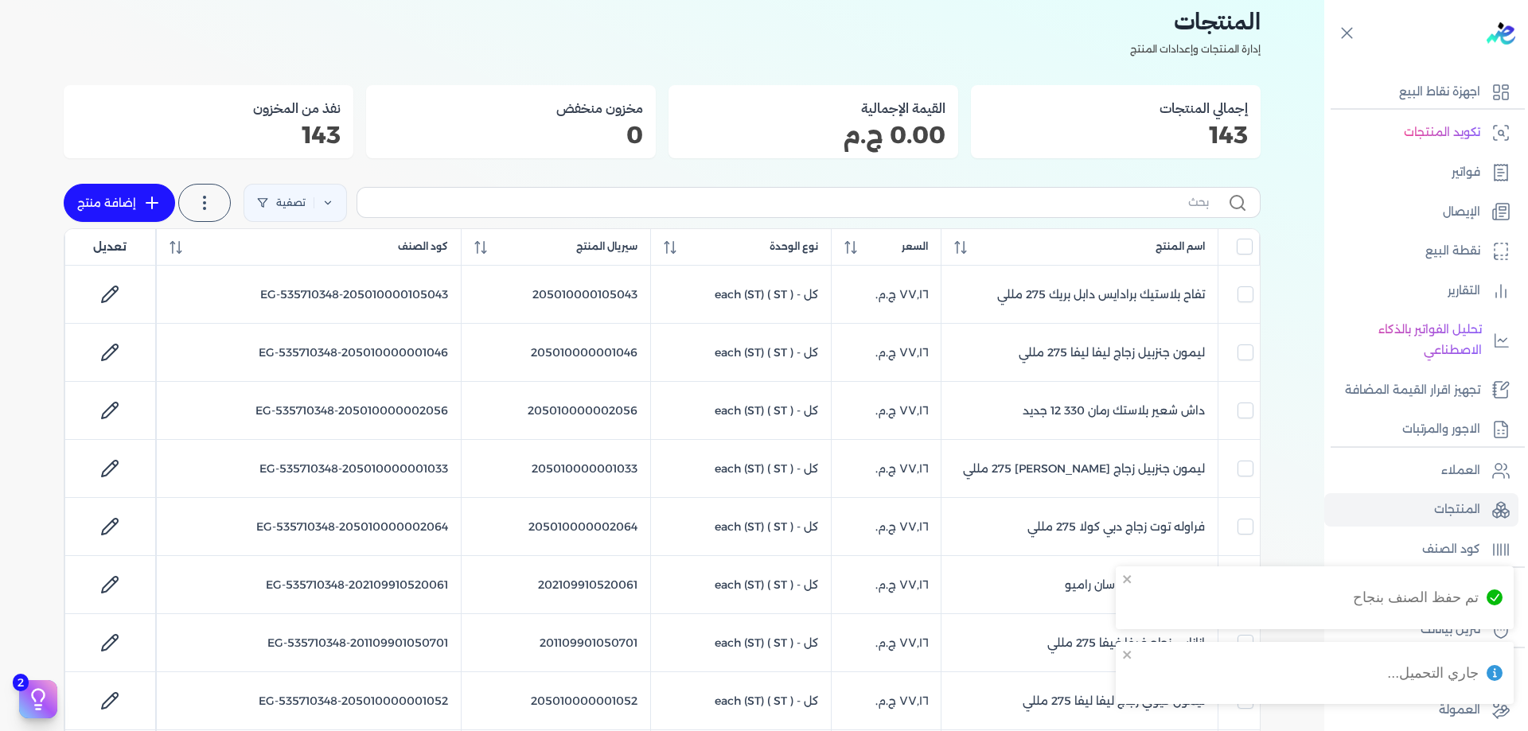
scroll to position [59, 0]
click at [1148, 215] on label at bounding box center [809, 204] width 904 height 30
click at [1148, 212] on input "text" at bounding box center [789, 204] width 839 height 17
click at [1148, 200] on input "text" at bounding box center [789, 204] width 839 height 17
type input "101"
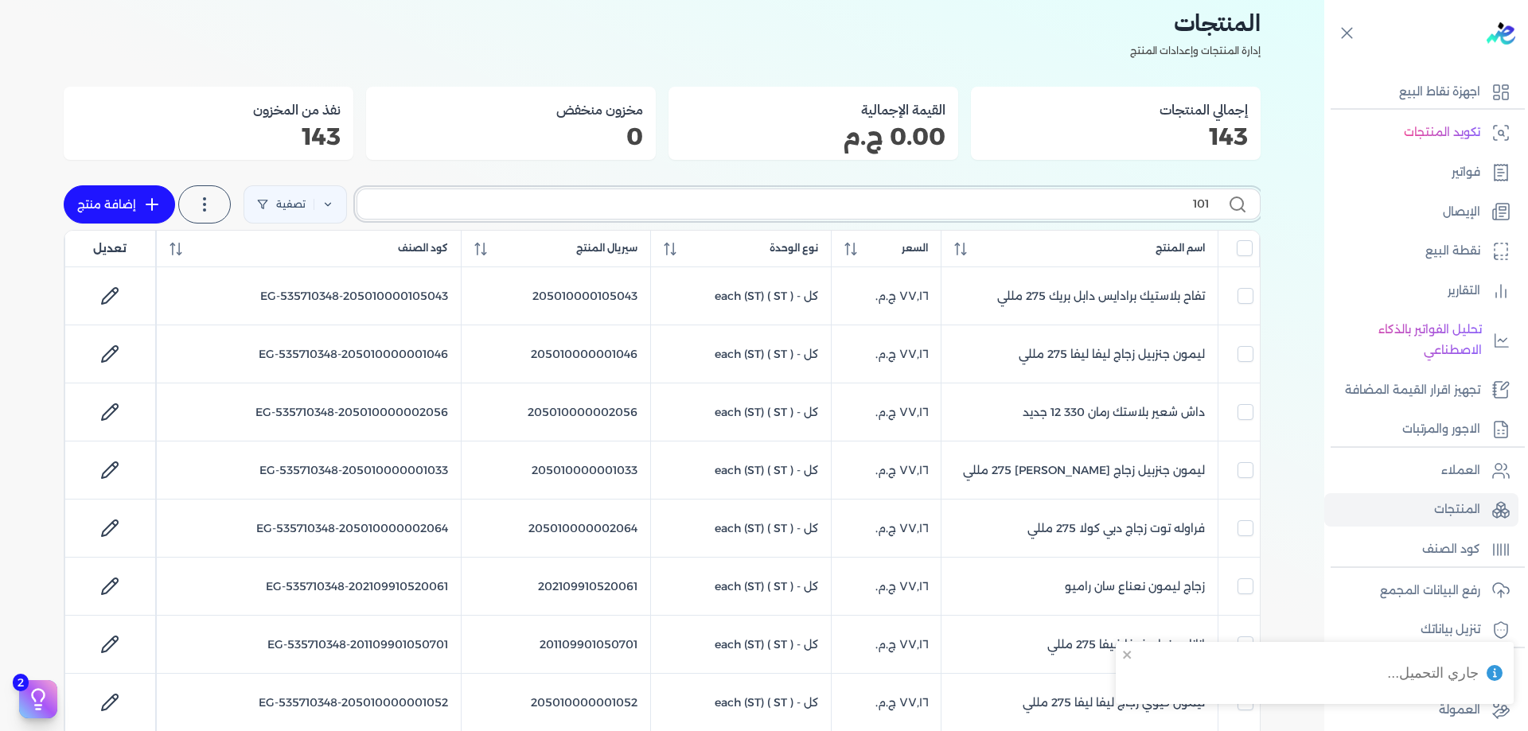
checkbox input "false"
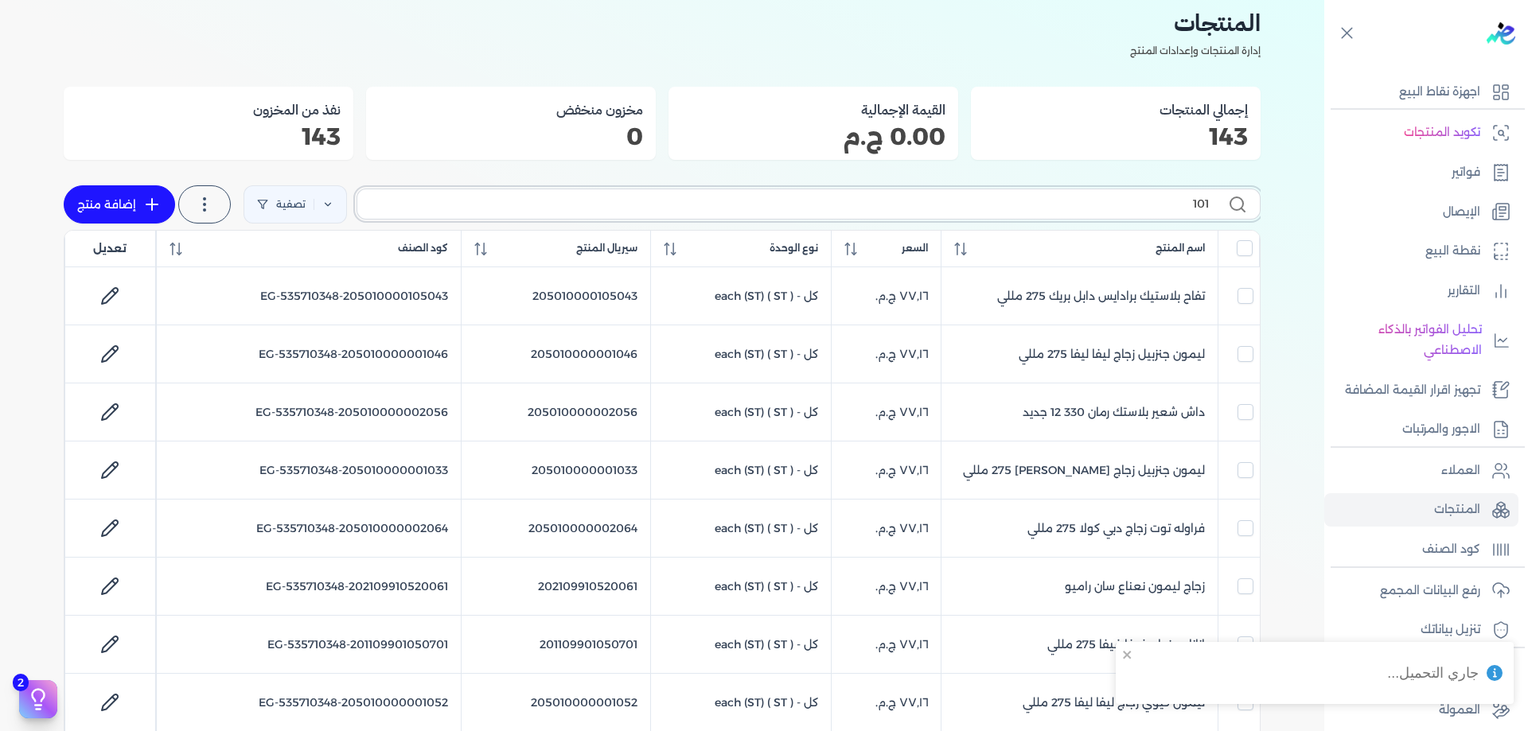
checkbox input "false"
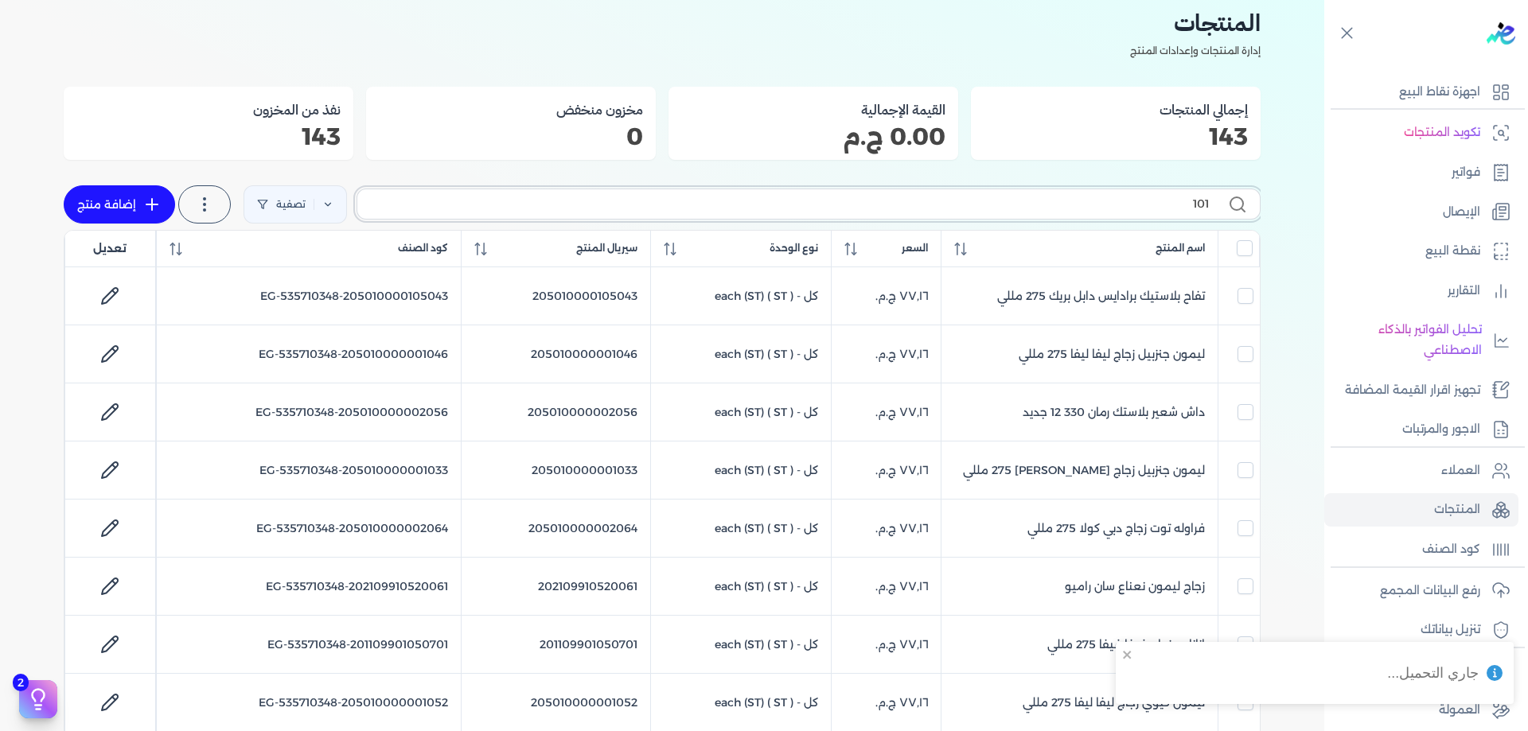
checkbox input "false"
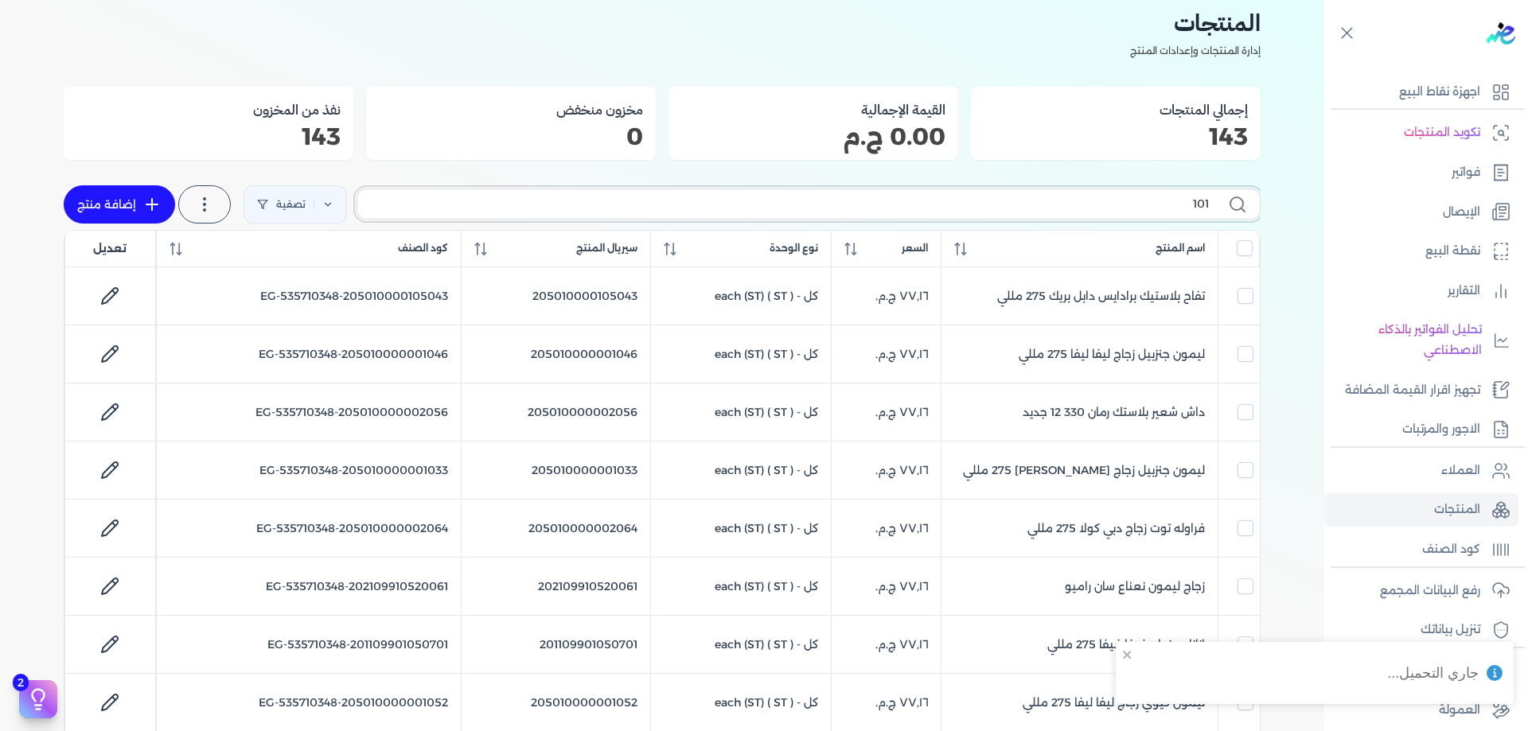
checkbox input "false"
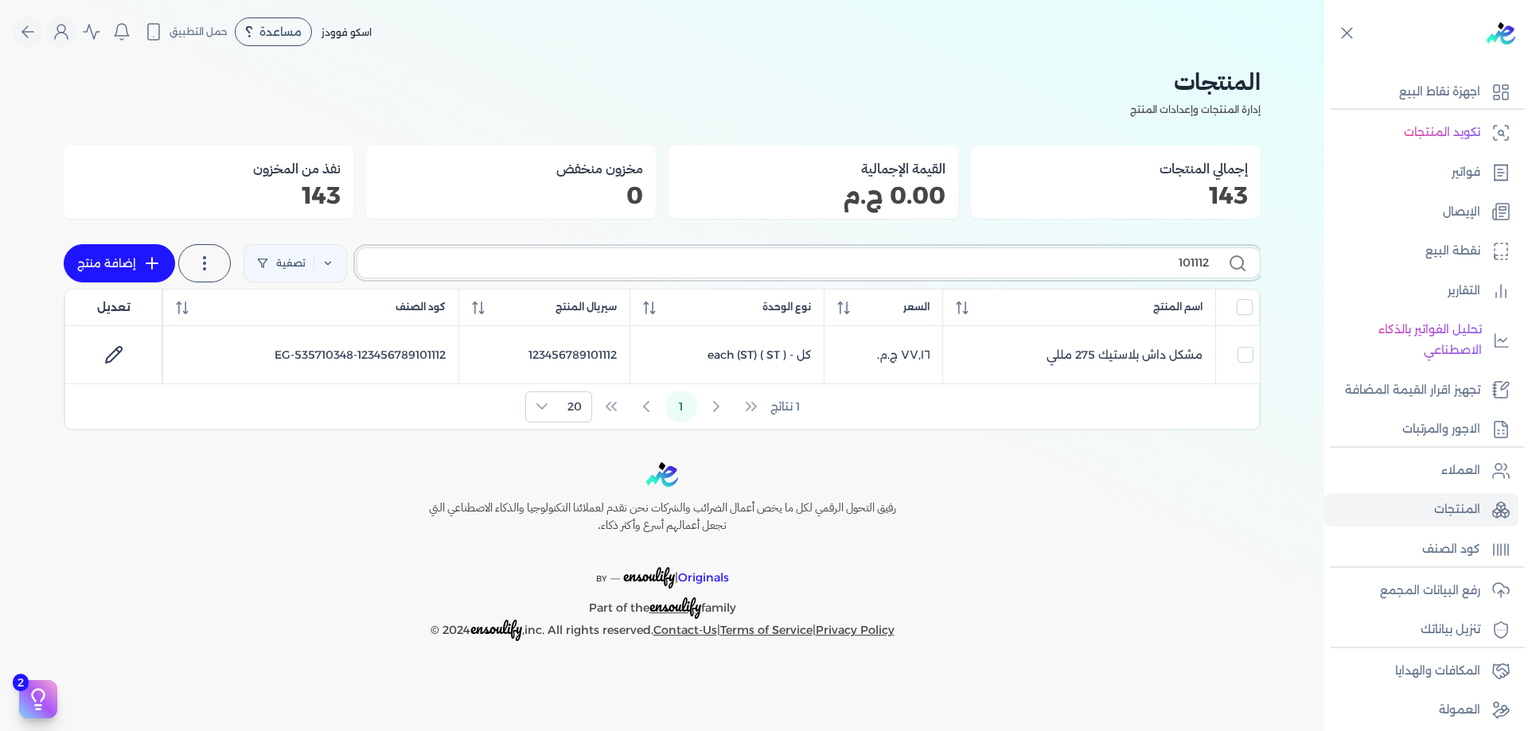
scroll to position [0, 0]
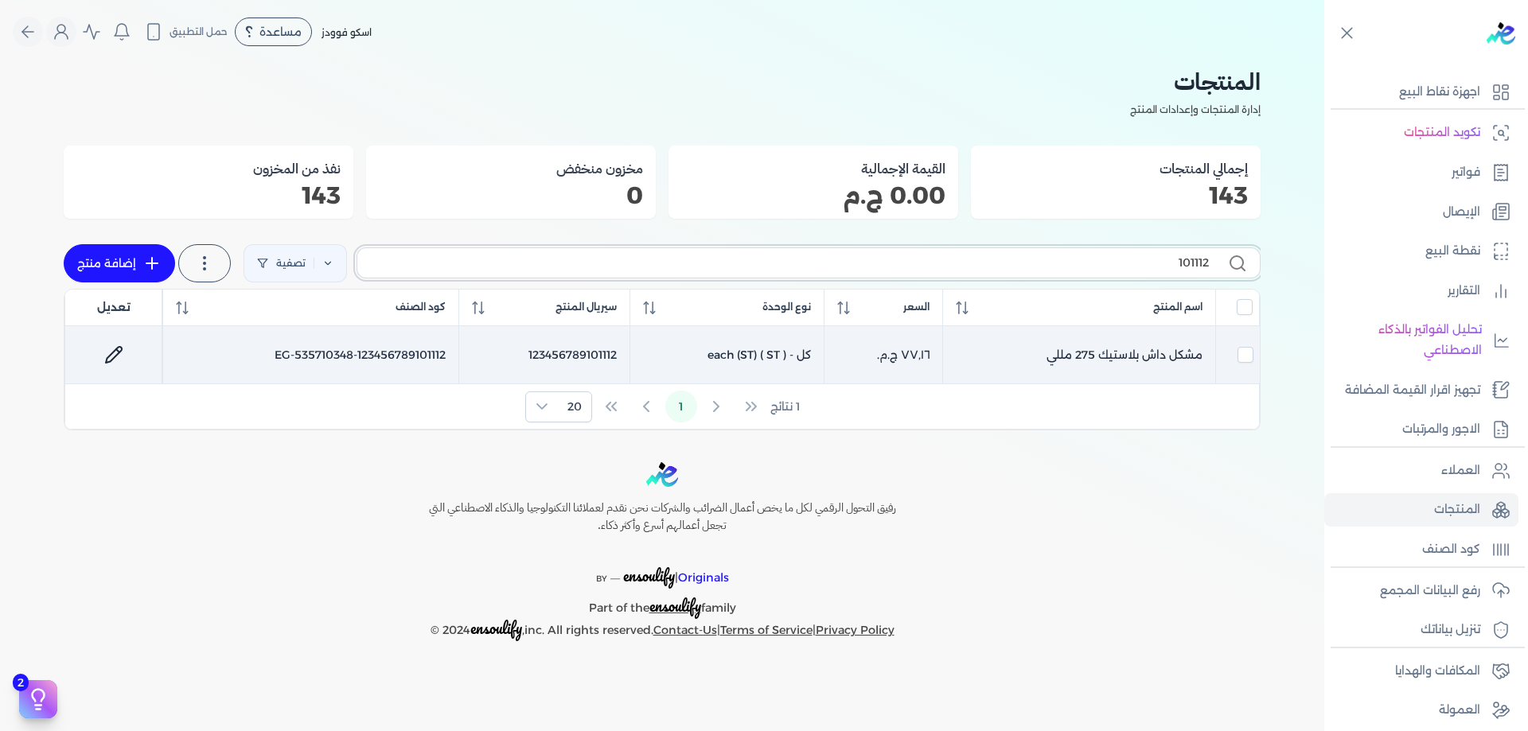
type input "101112"
click at [133, 346] on div at bounding box center [113, 355] width 71 height 38
checkbox input "true"
click at [108, 346] on icon at bounding box center [113, 354] width 19 height 19
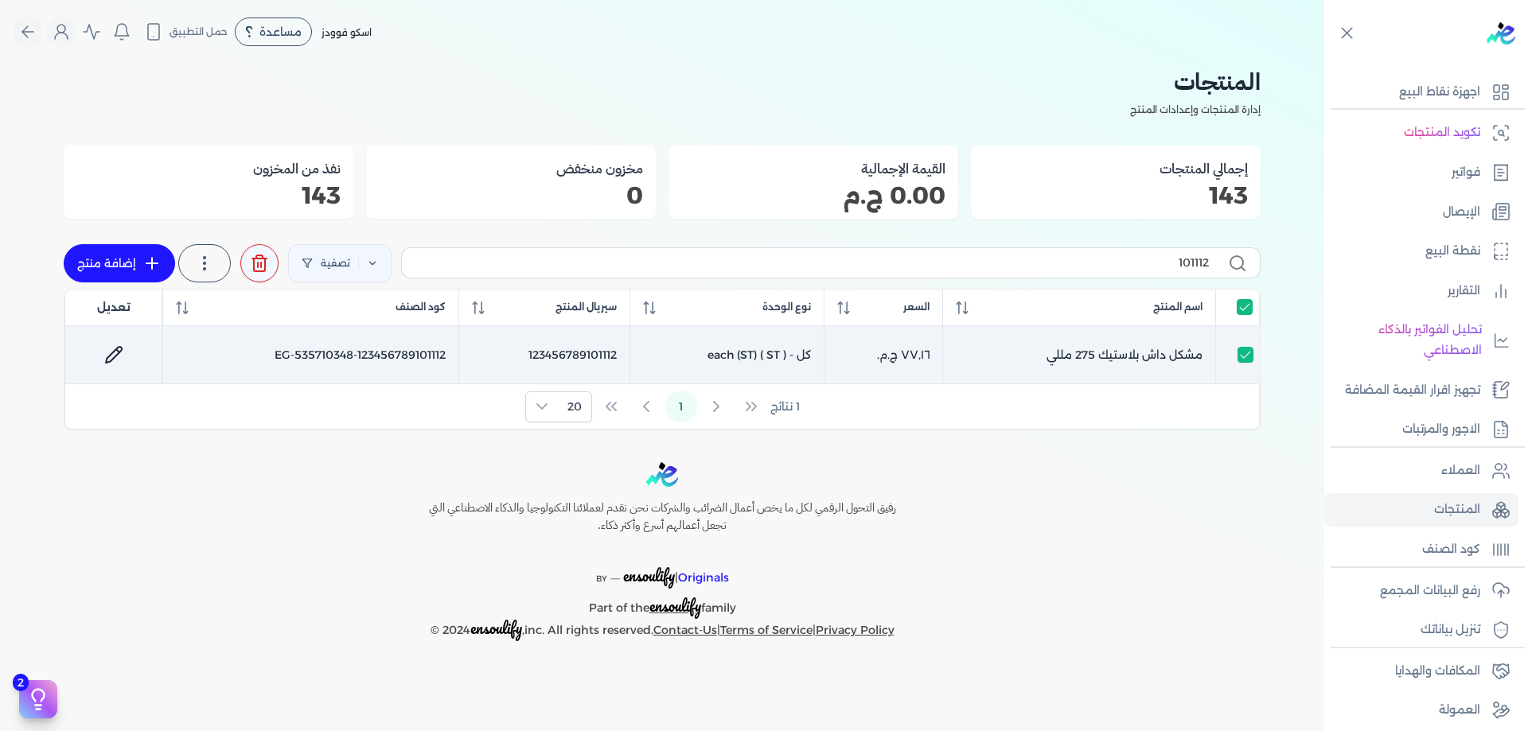
select select "EGS"
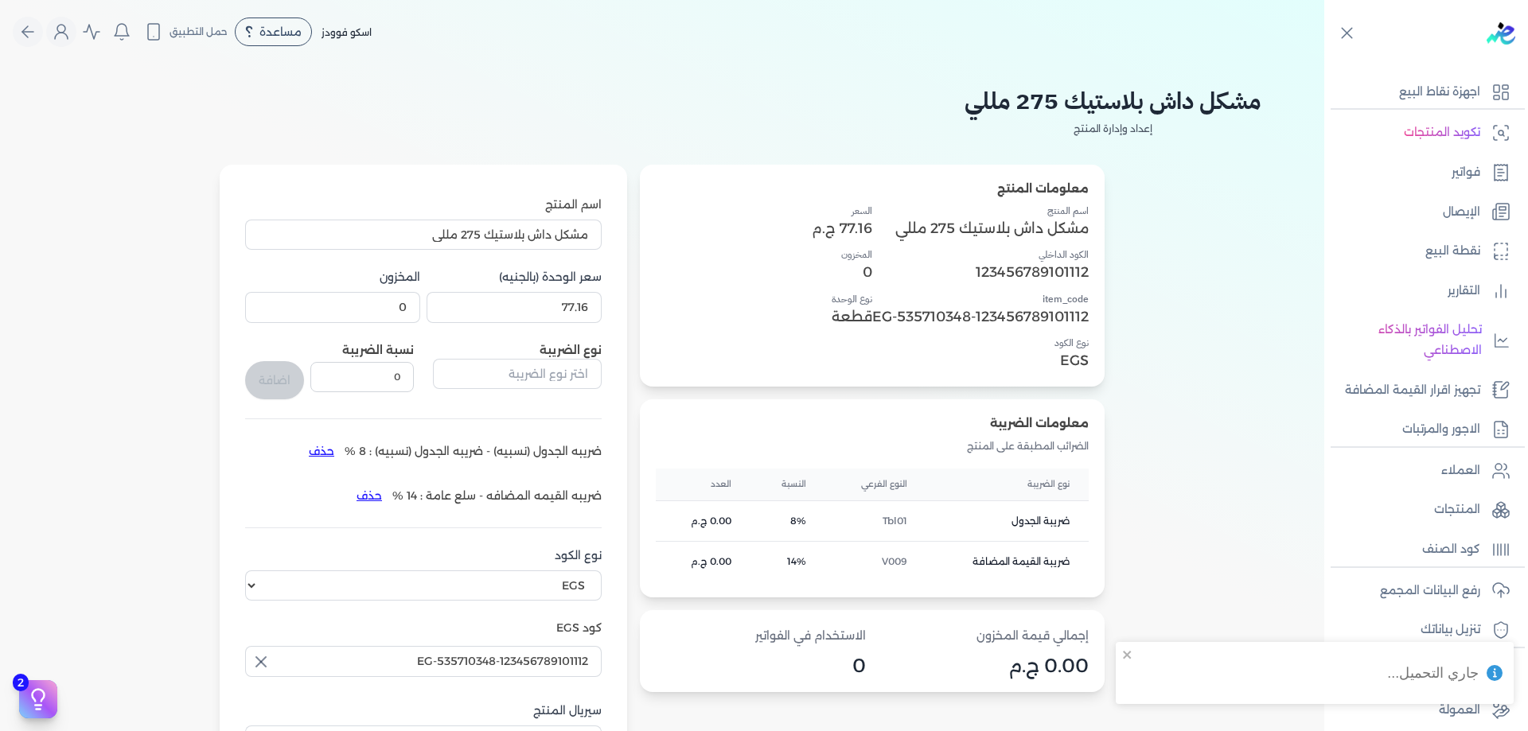
click at [537, 324] on div "اسم المنتج مشكل داش بلاستيك 275 مللي سعر الوحدة (بالجنيه) 77.16 المخزون 0 نوع ا…" at bounding box center [423, 512] width 357 height 631
click at [544, 310] on input "77.16" at bounding box center [514, 307] width 175 height 30
paste input "1"
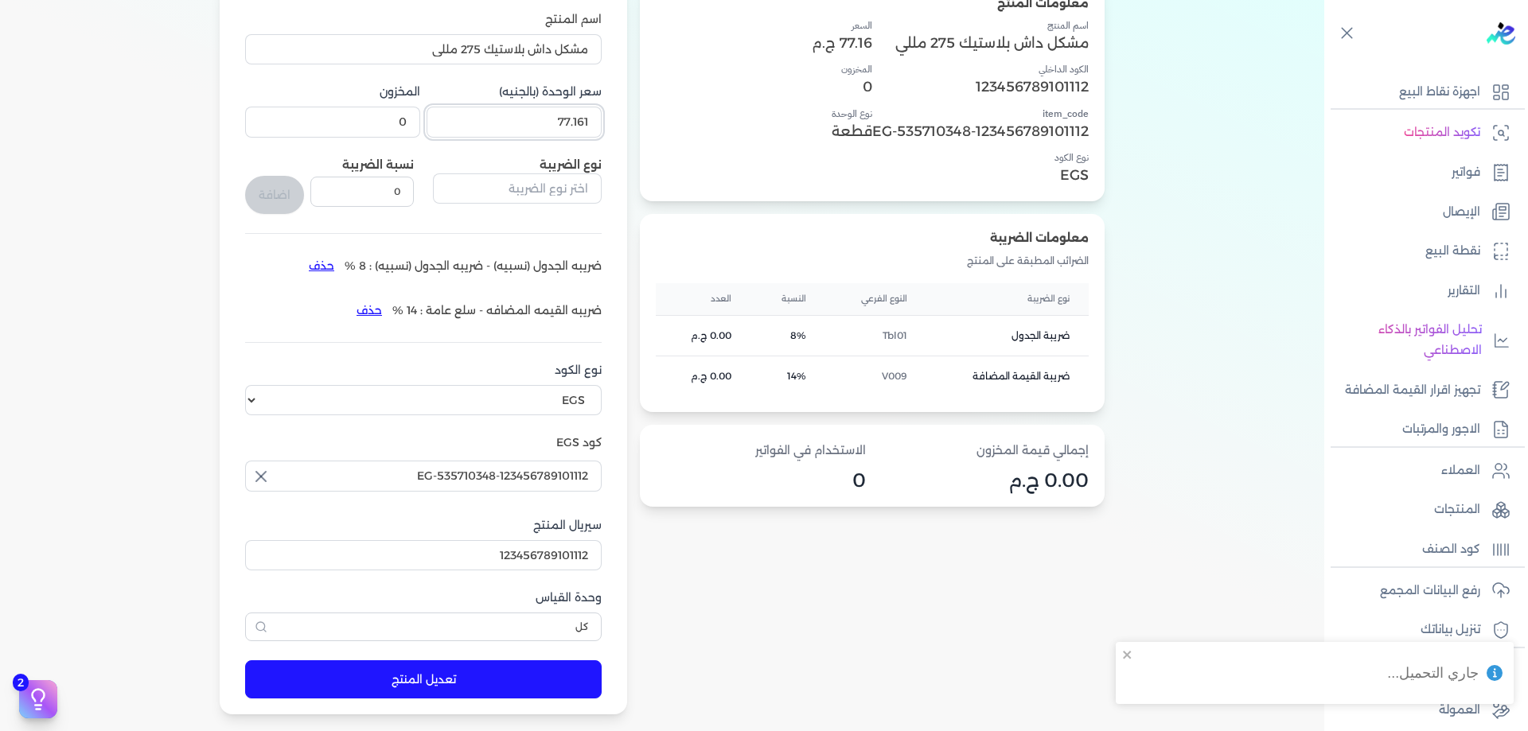
type input "77.161"
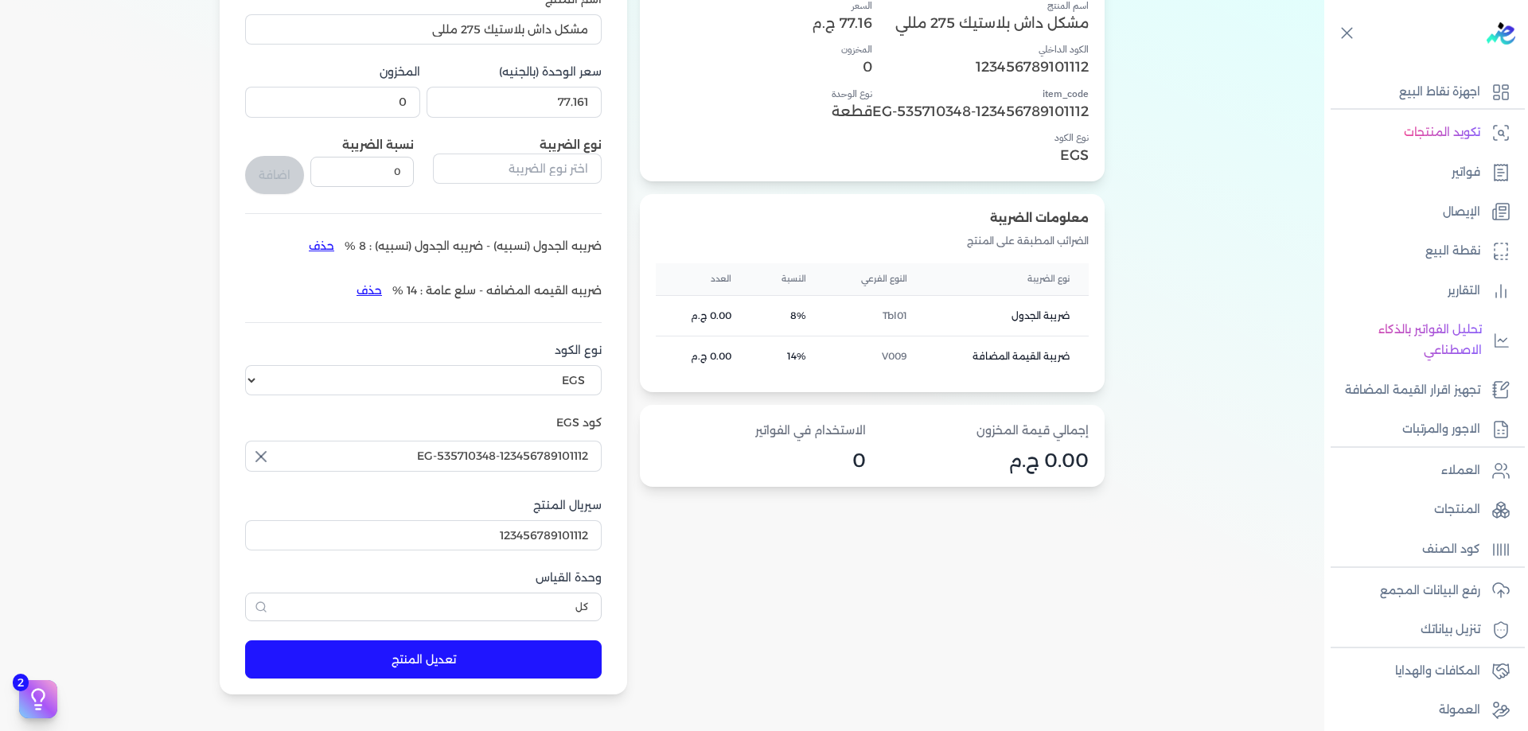
click at [383, 637] on form "اسم المنتج مشكل داش بلاستيك 275 مللي سعر الوحدة (بالجنيه) 77.161 المخزون 0 نوع …" at bounding box center [423, 327] width 388 height 736
click at [388, 645] on button "تعديل المنتج" at bounding box center [423, 660] width 357 height 38
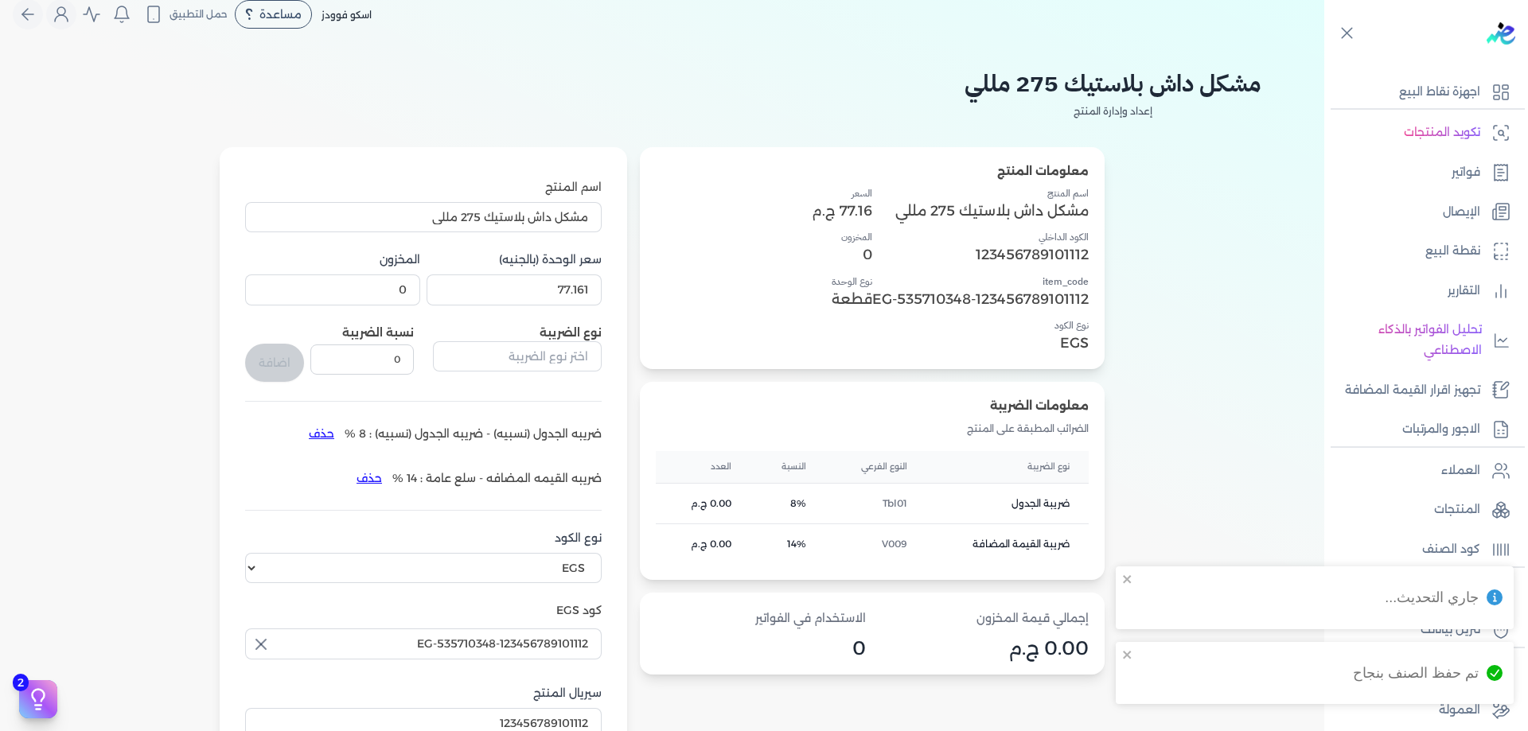
scroll to position [0, 0]
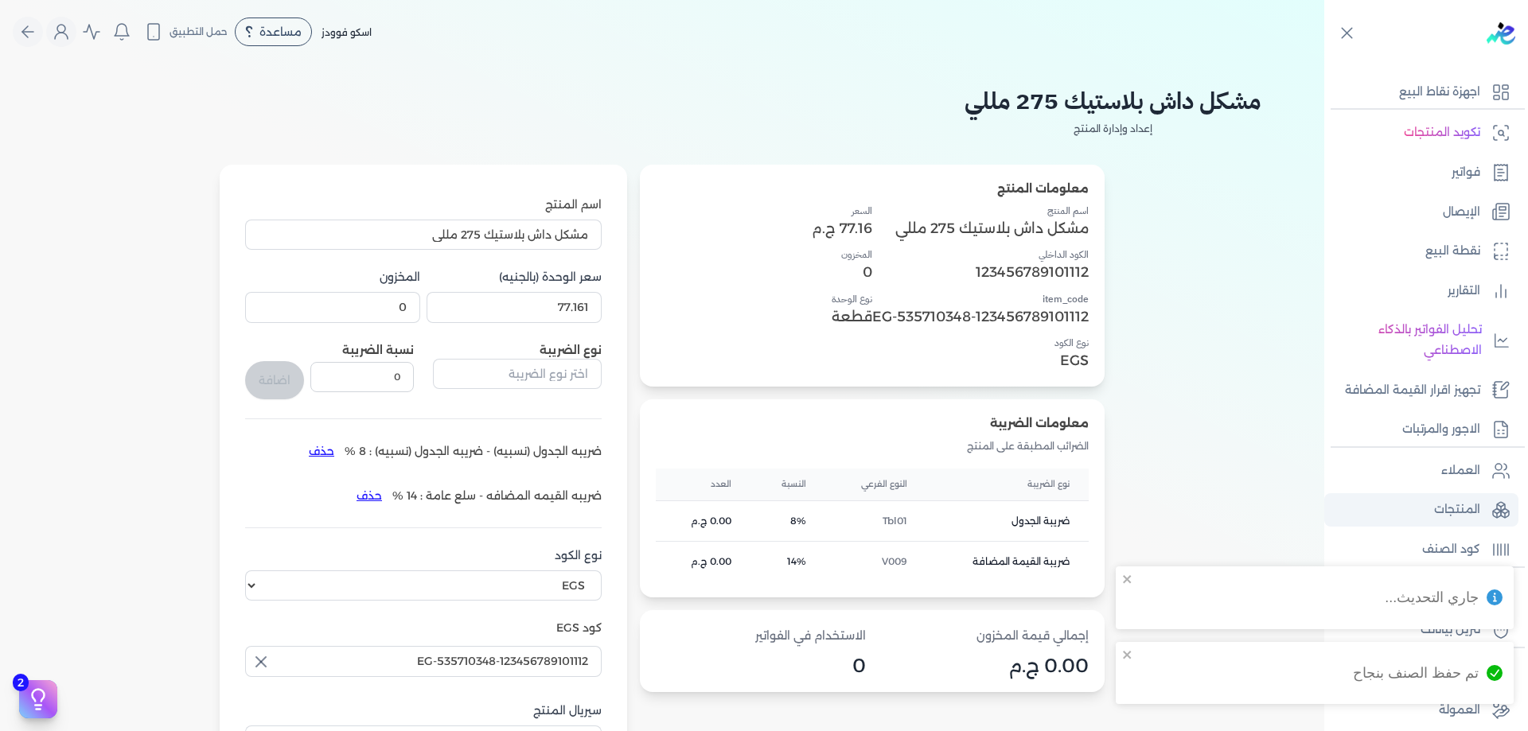
click at [1455, 515] on p "المنتجات" at bounding box center [1457, 510] width 46 height 21
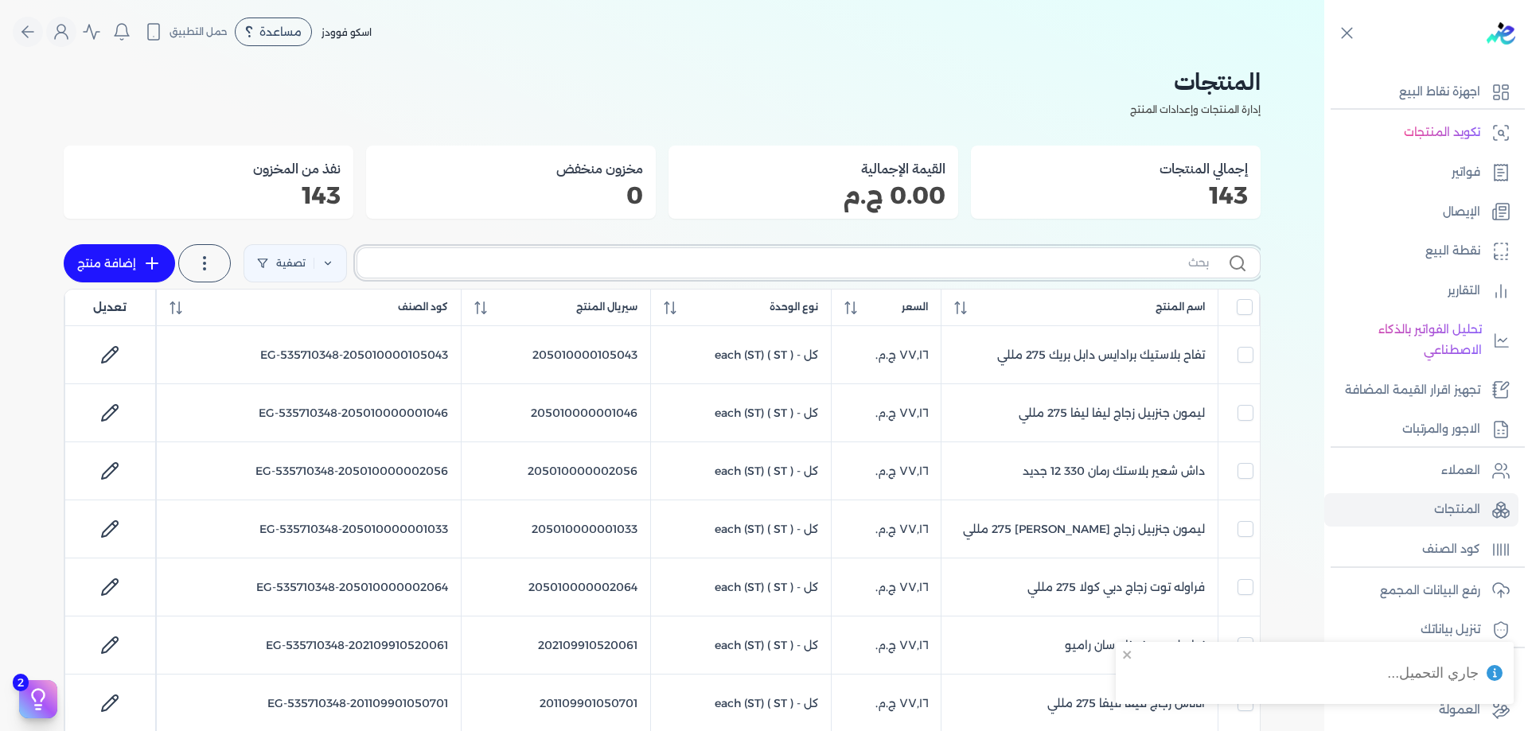
click at [458, 255] on input "text" at bounding box center [789, 263] width 839 height 17
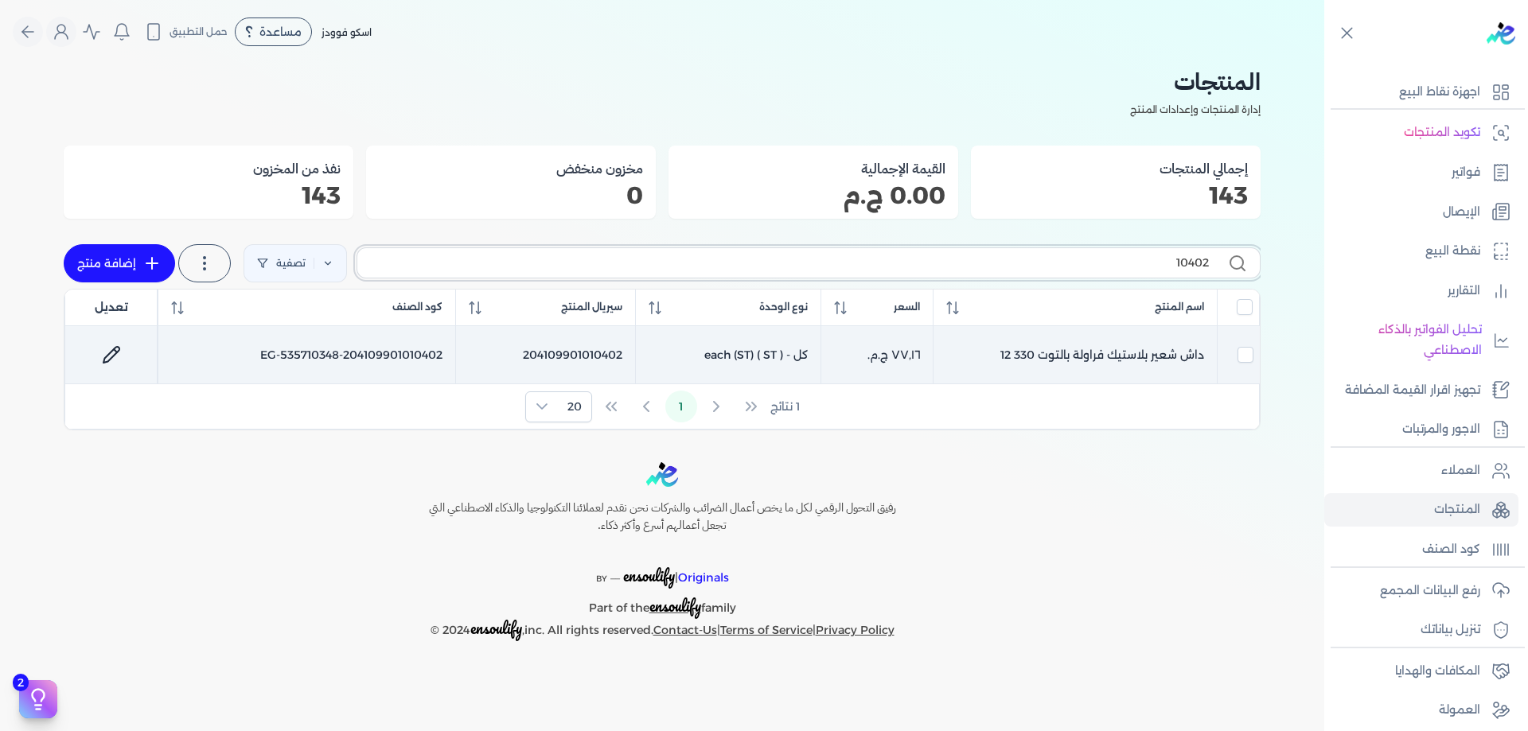
type input "10402"
drag, startPoint x: 91, startPoint y: 379, endPoint x: 111, endPoint y: 359, distance: 28.7
click at [92, 378] on td at bounding box center [110, 355] width 93 height 58
checkbox input "true"
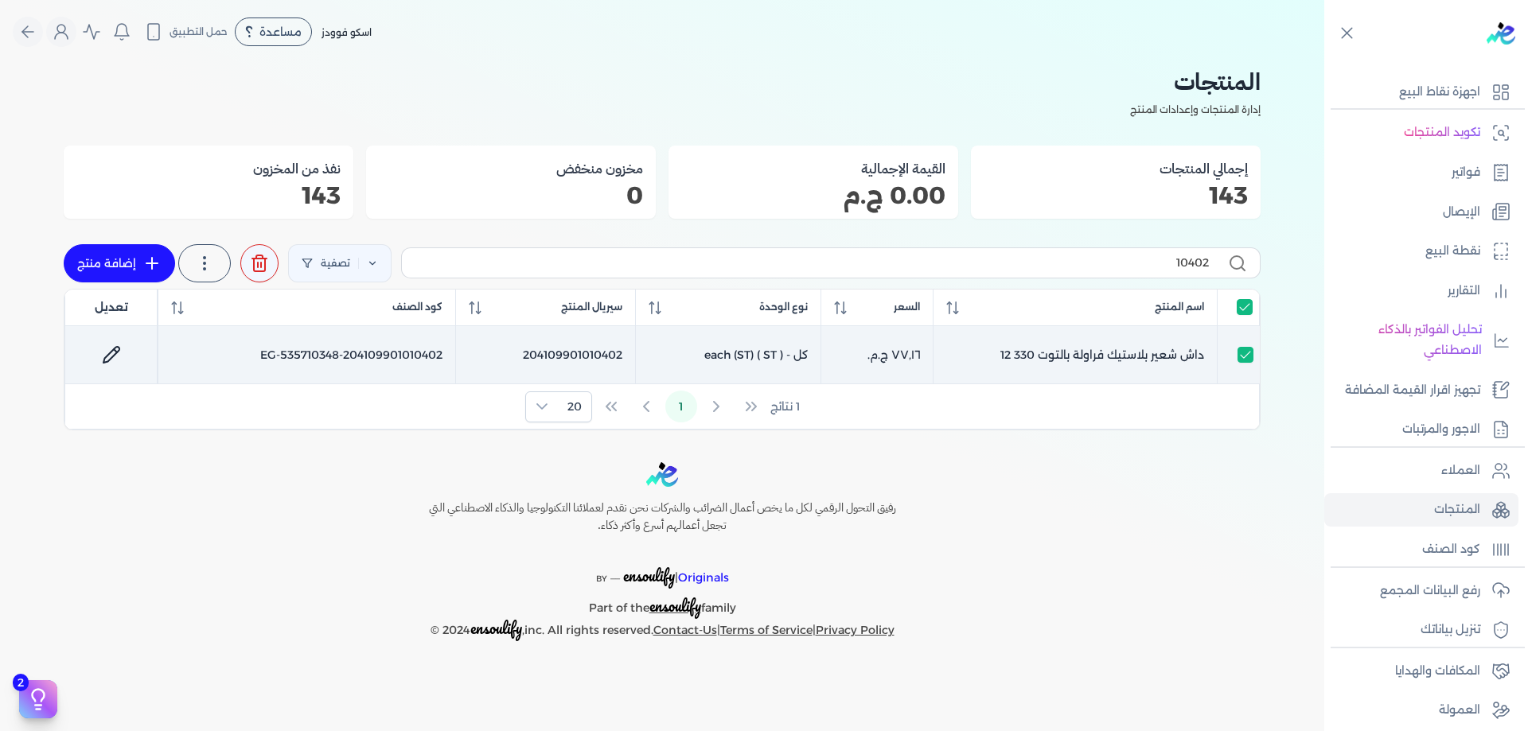
click at [111, 359] on icon at bounding box center [111, 354] width 19 height 19
select select "EGS"
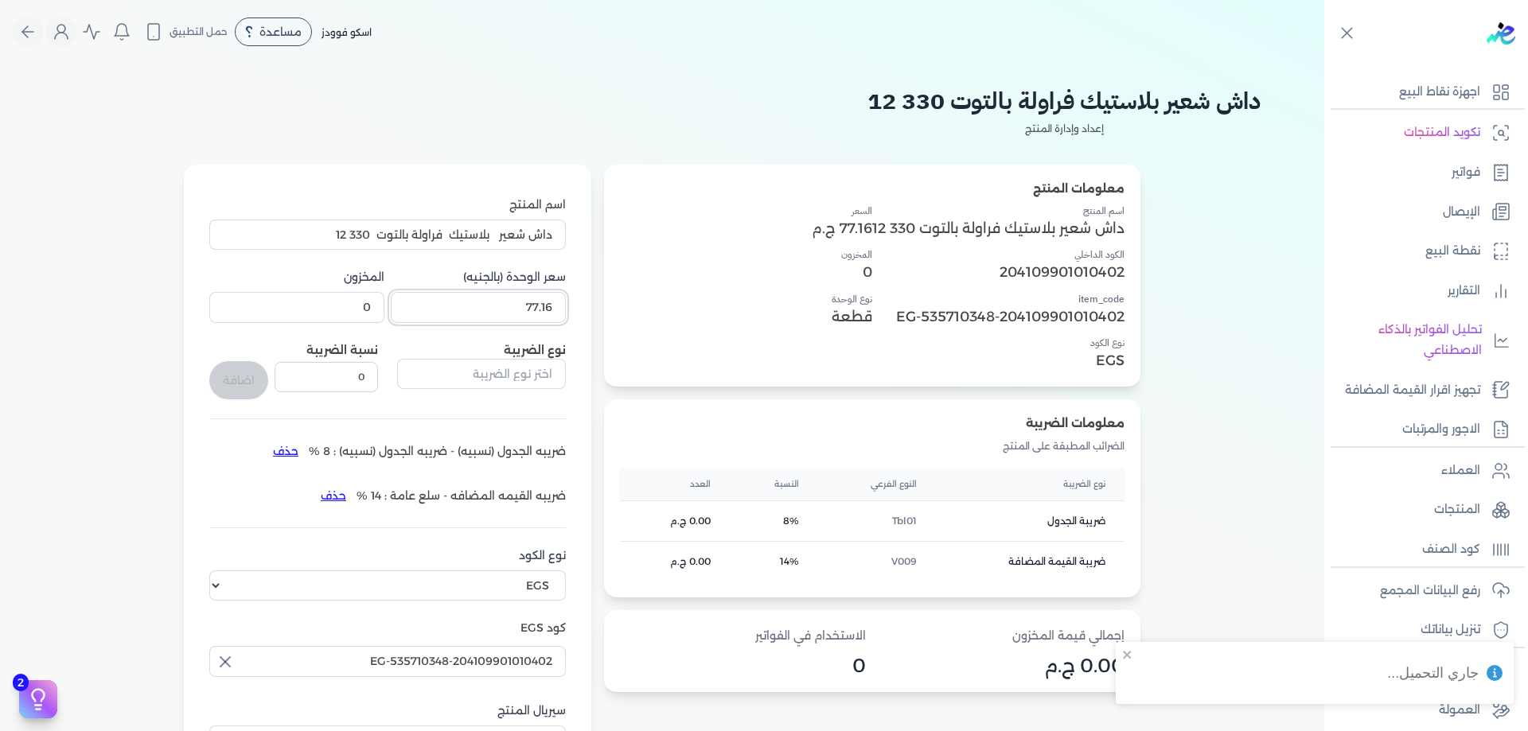
click at [517, 316] on input "77.16" at bounding box center [478, 307] width 175 height 30
paste input "1"
type input "77.161"
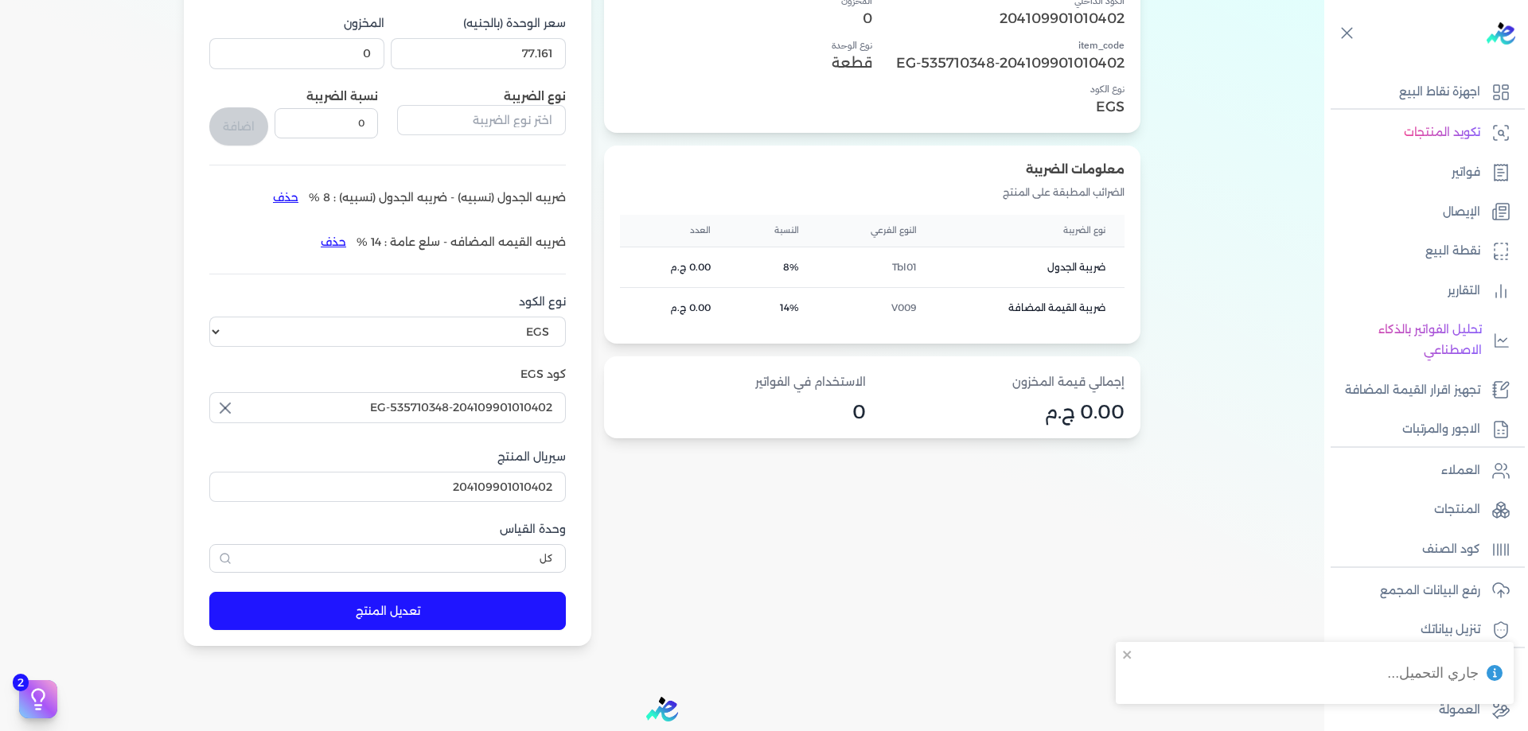
scroll to position [431, 0]
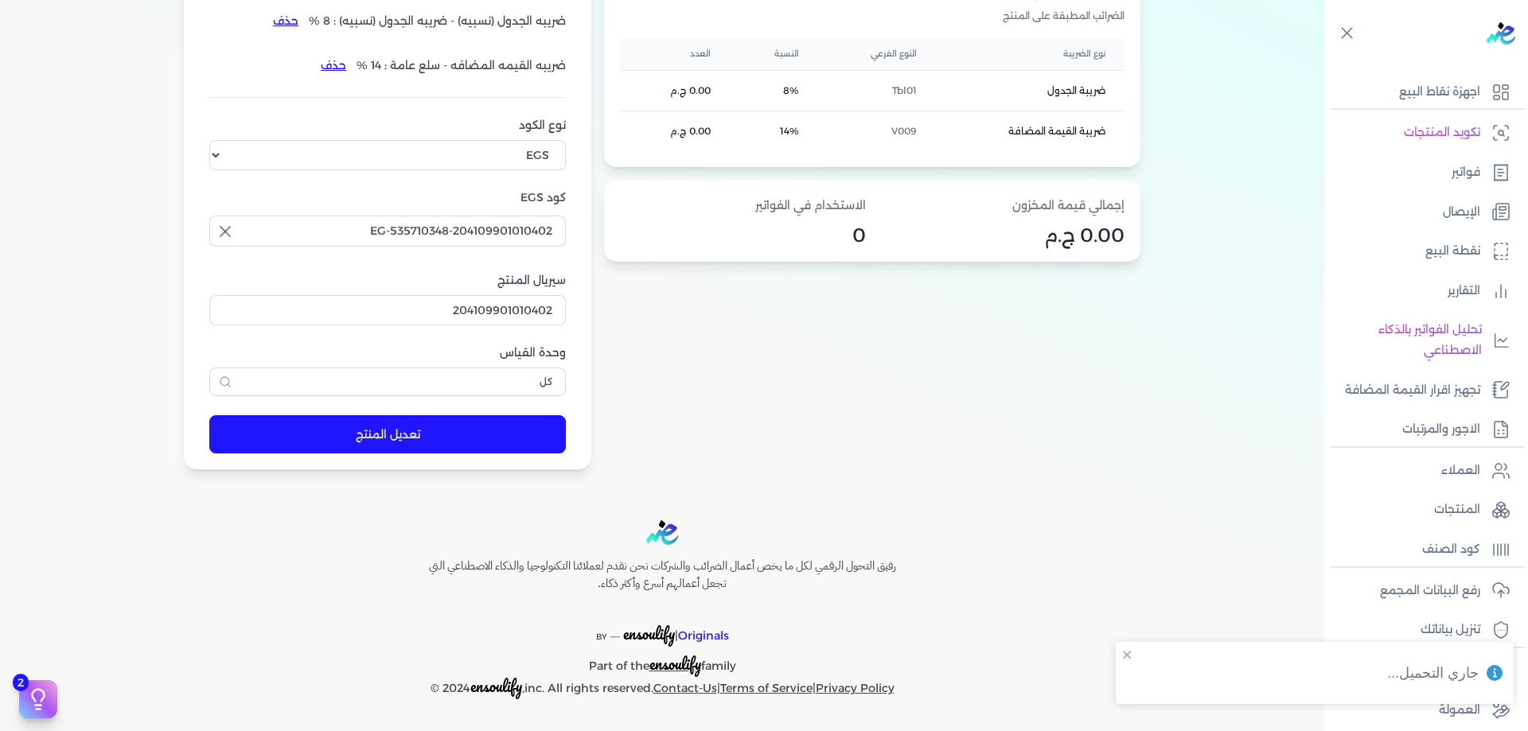
click at [351, 440] on button "تعديل المنتج" at bounding box center [387, 434] width 357 height 38
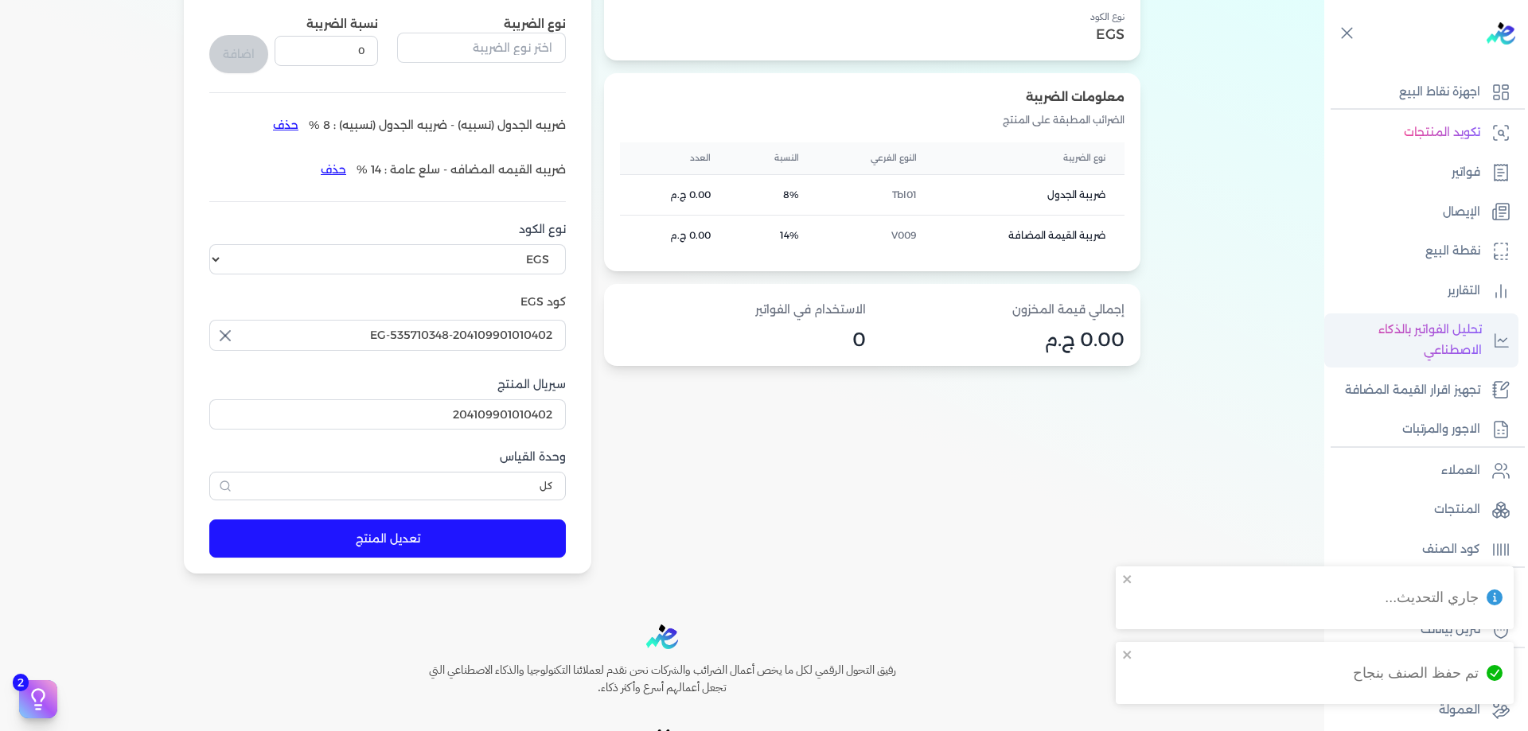
scroll to position [325, 0]
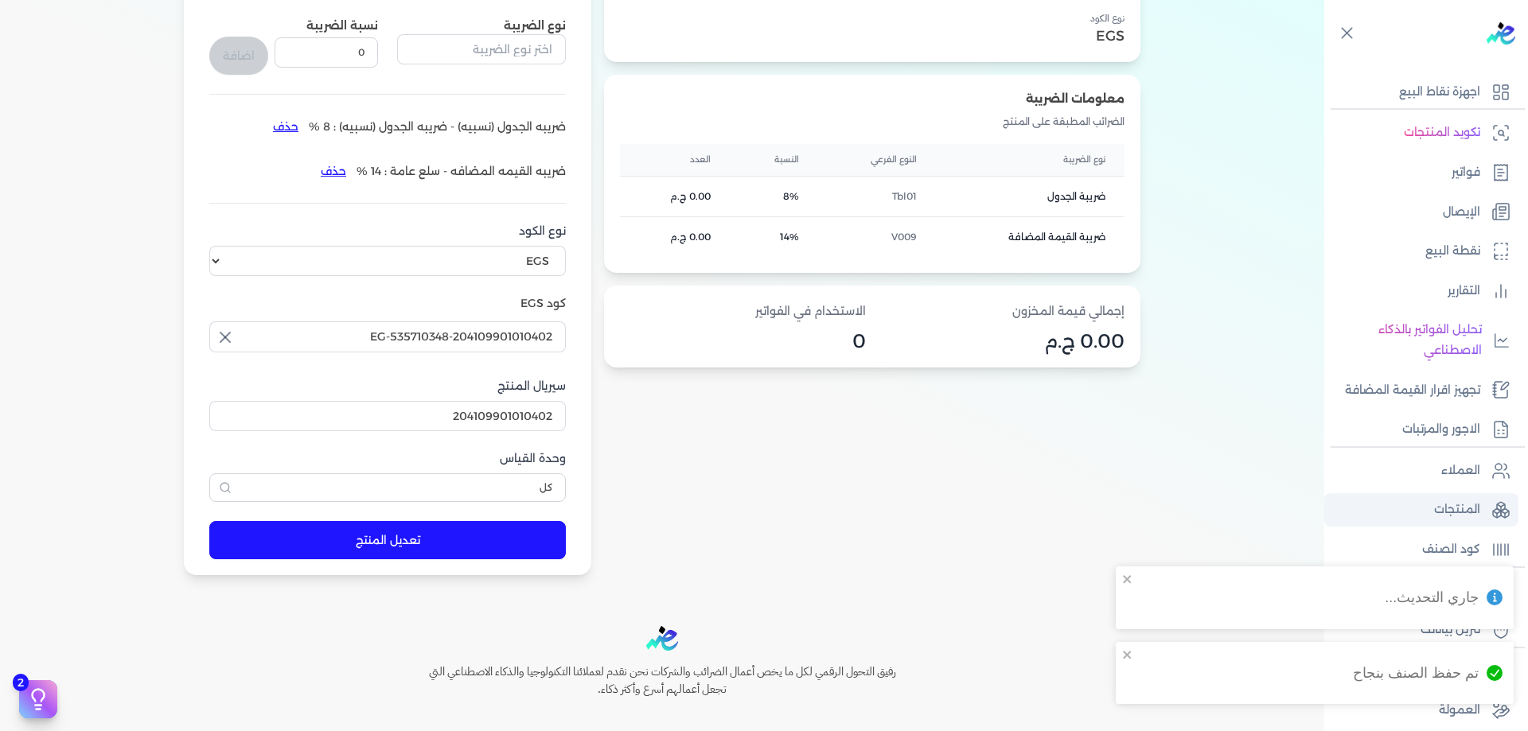
click at [1496, 516] on icon at bounding box center [1500, 510] width 19 height 19
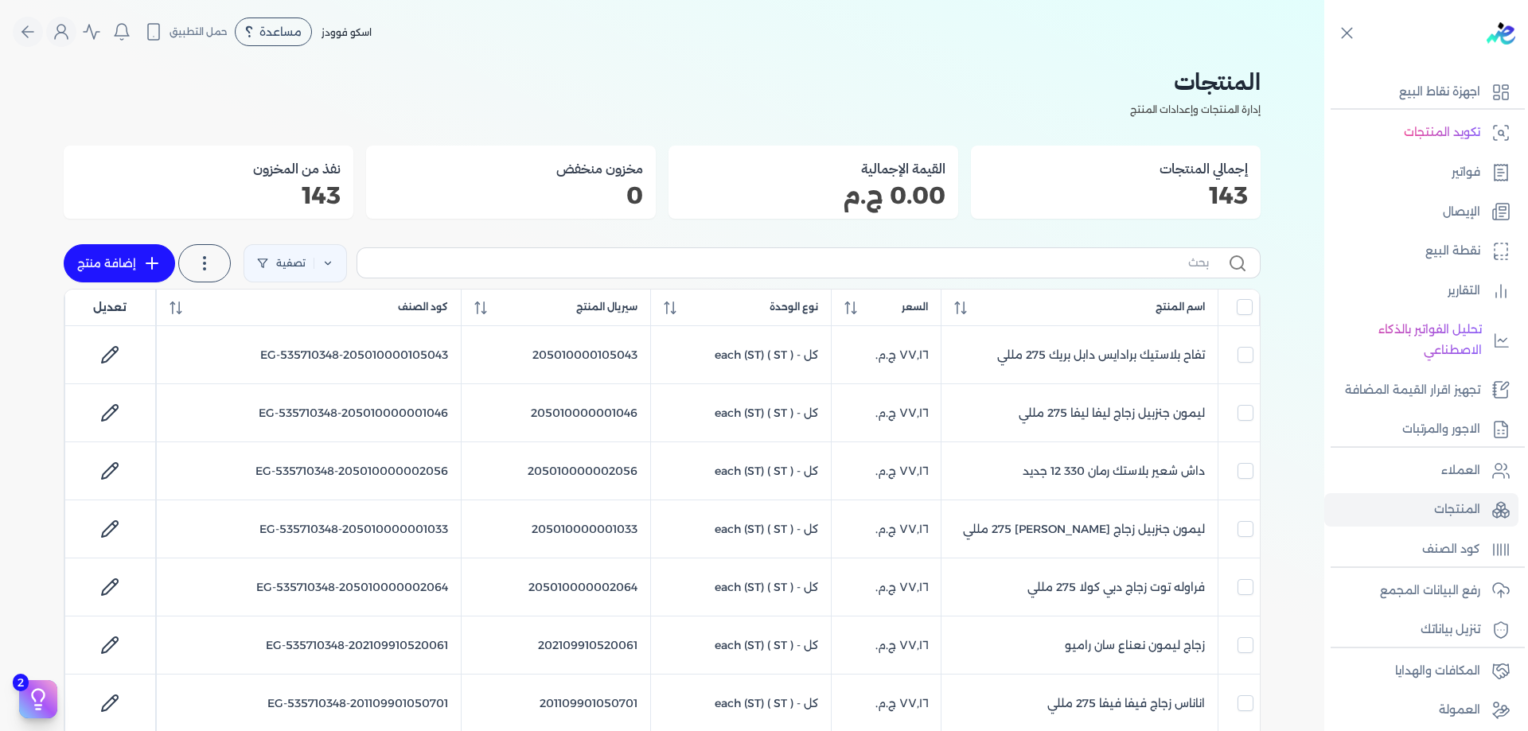
drag, startPoint x: 910, startPoint y: 230, endPoint x: 929, endPoint y: 256, distance: 32.5
click at [944, 271] on input "text" at bounding box center [789, 263] width 839 height 17
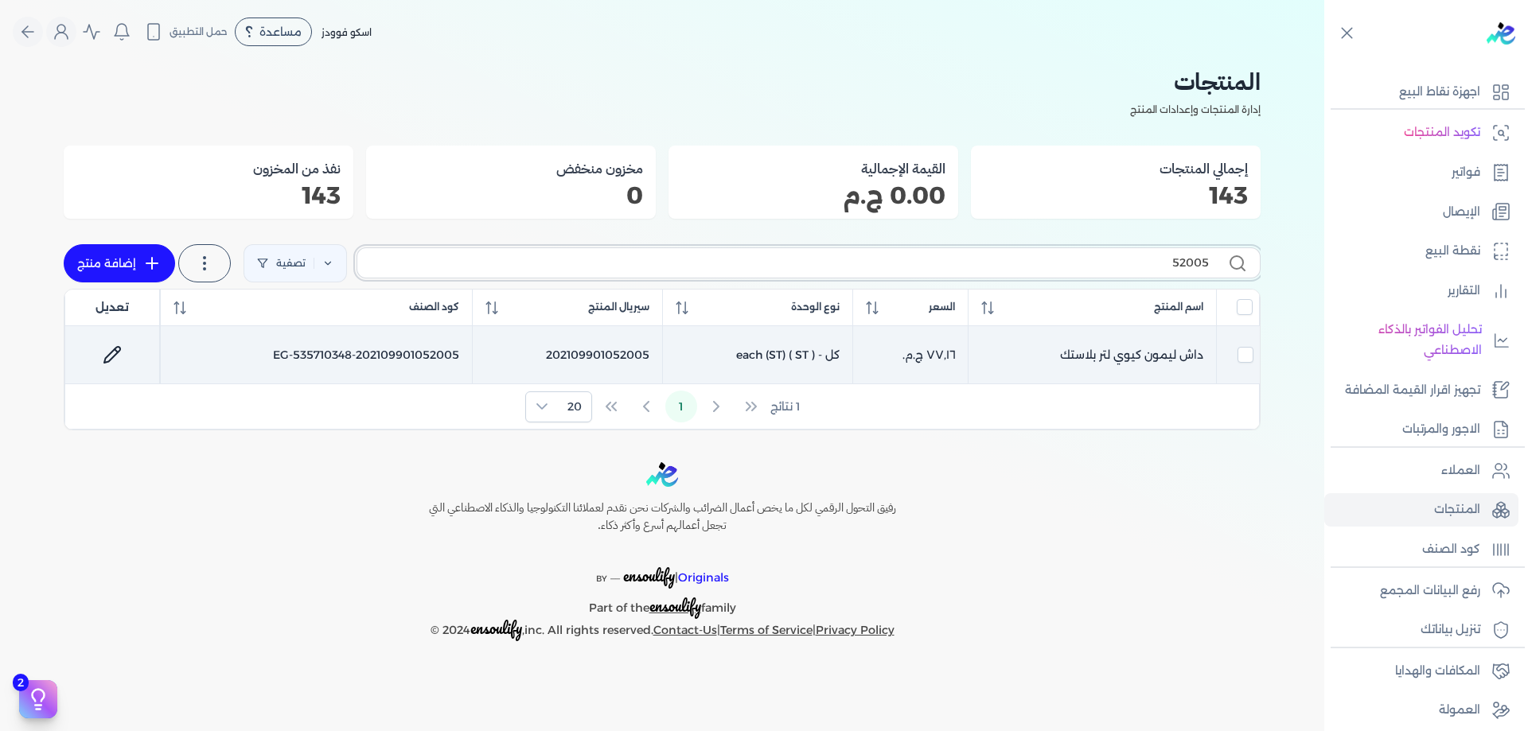
type input "52005"
click at [123, 349] on link at bounding box center [112, 355] width 38 height 38
select select "EGS"
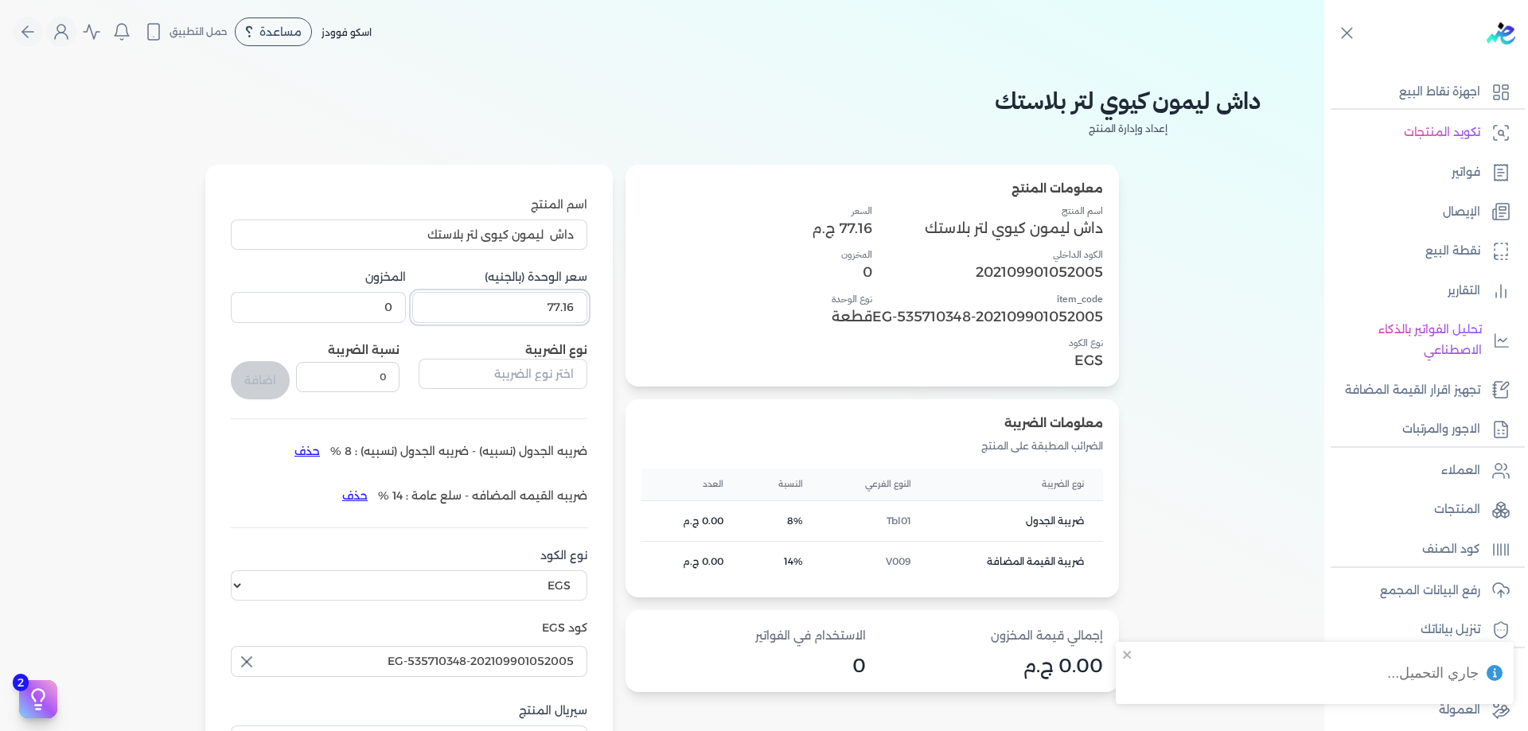
click at [501, 315] on input "77.16" at bounding box center [499, 307] width 175 height 30
paste input "1"
type input "77.161"
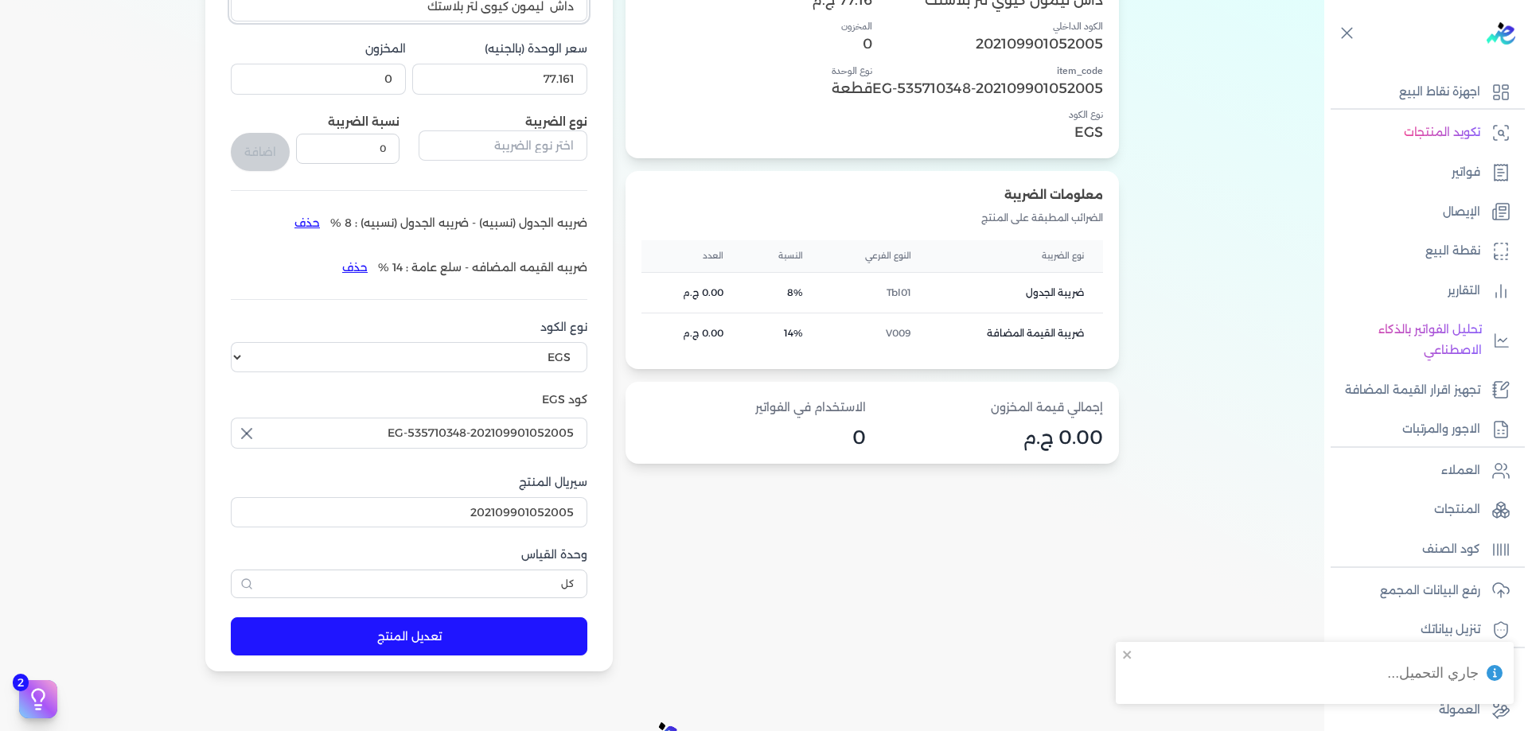
scroll to position [431, 0]
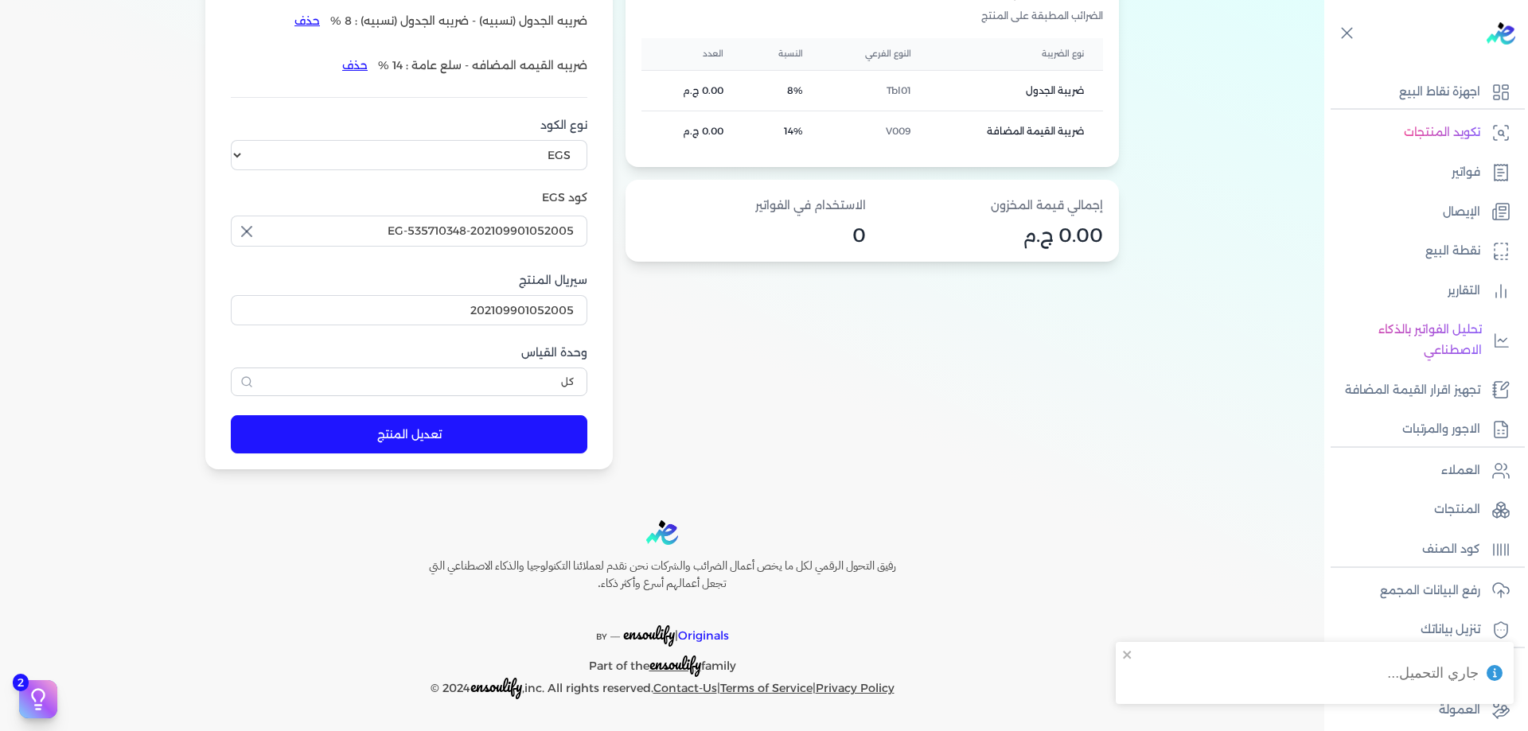
click at [306, 436] on button "تعديل المنتج" at bounding box center [409, 434] width 357 height 38
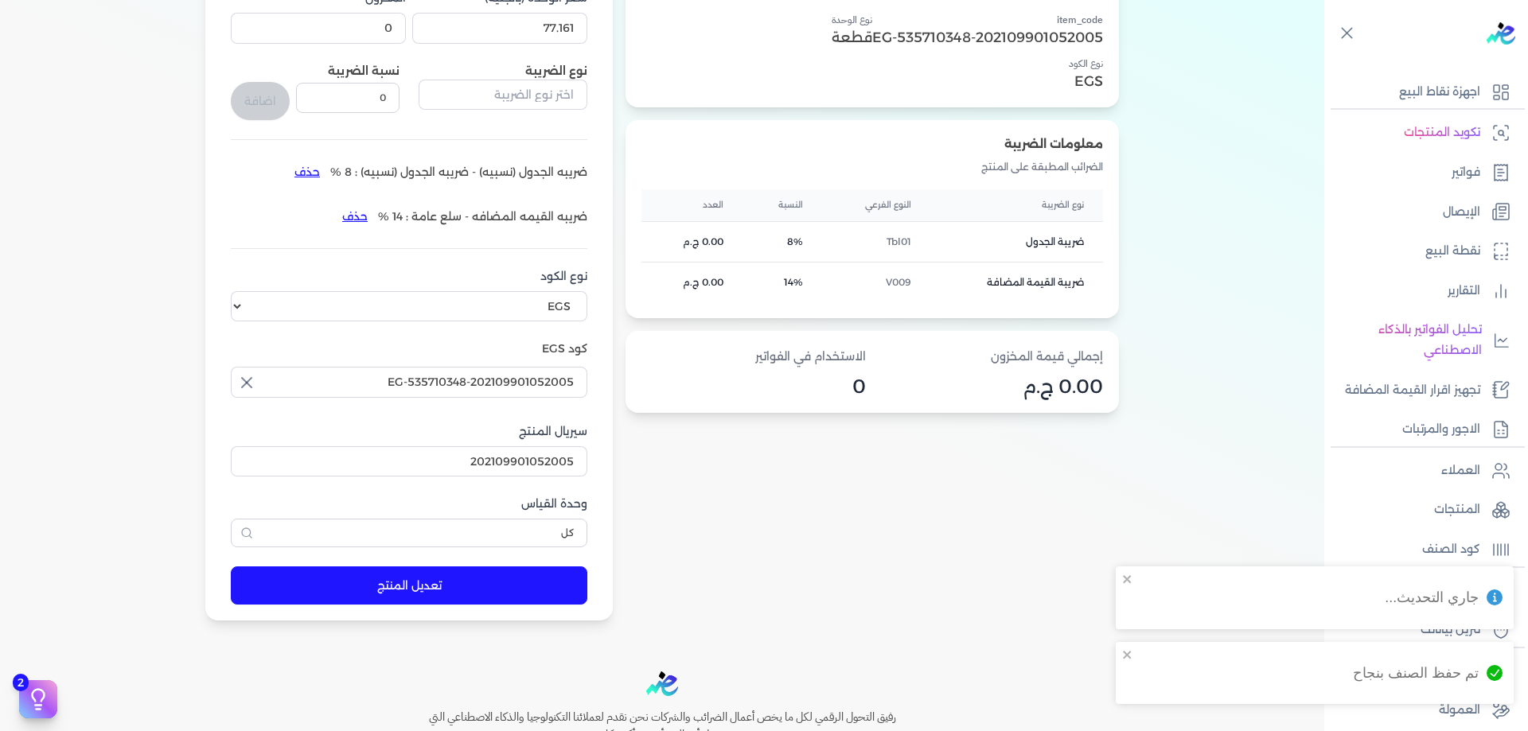
scroll to position [245, 0]
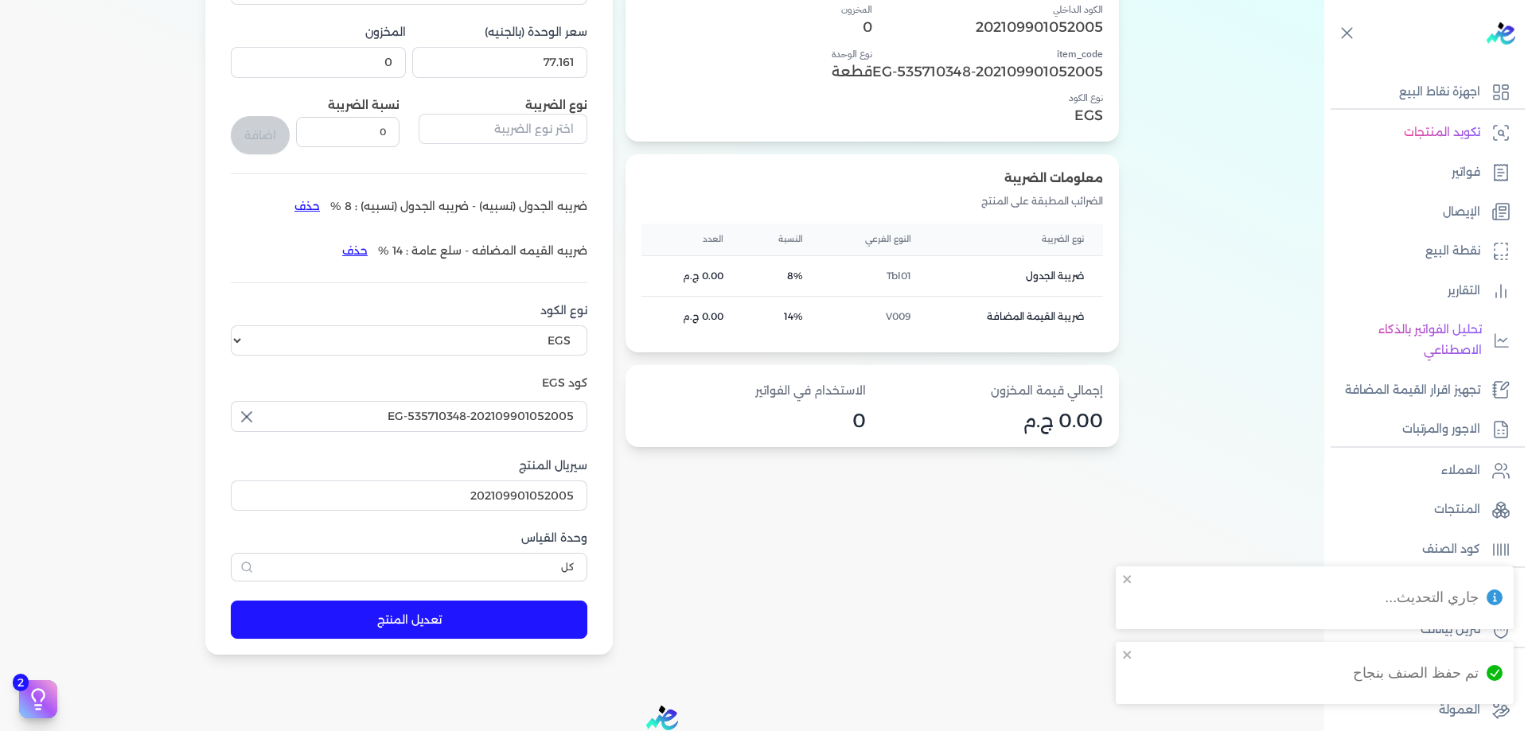
click at [505, 646] on form "اسم المنتج داش ليمون كيوي لتر بلاستك سعر الوحدة (بالجنيه) 77.161 المخزون 0 نوع …" at bounding box center [409, 288] width 388 height 736
click at [505, 640] on form "اسم المنتج داش ليمون كيوي لتر بلاستك سعر الوحدة (بالجنيه) 77.161 المخزون 0 نوع …" at bounding box center [409, 288] width 388 height 736
click at [501, 627] on button "تعديل المنتج" at bounding box center [409, 620] width 357 height 38
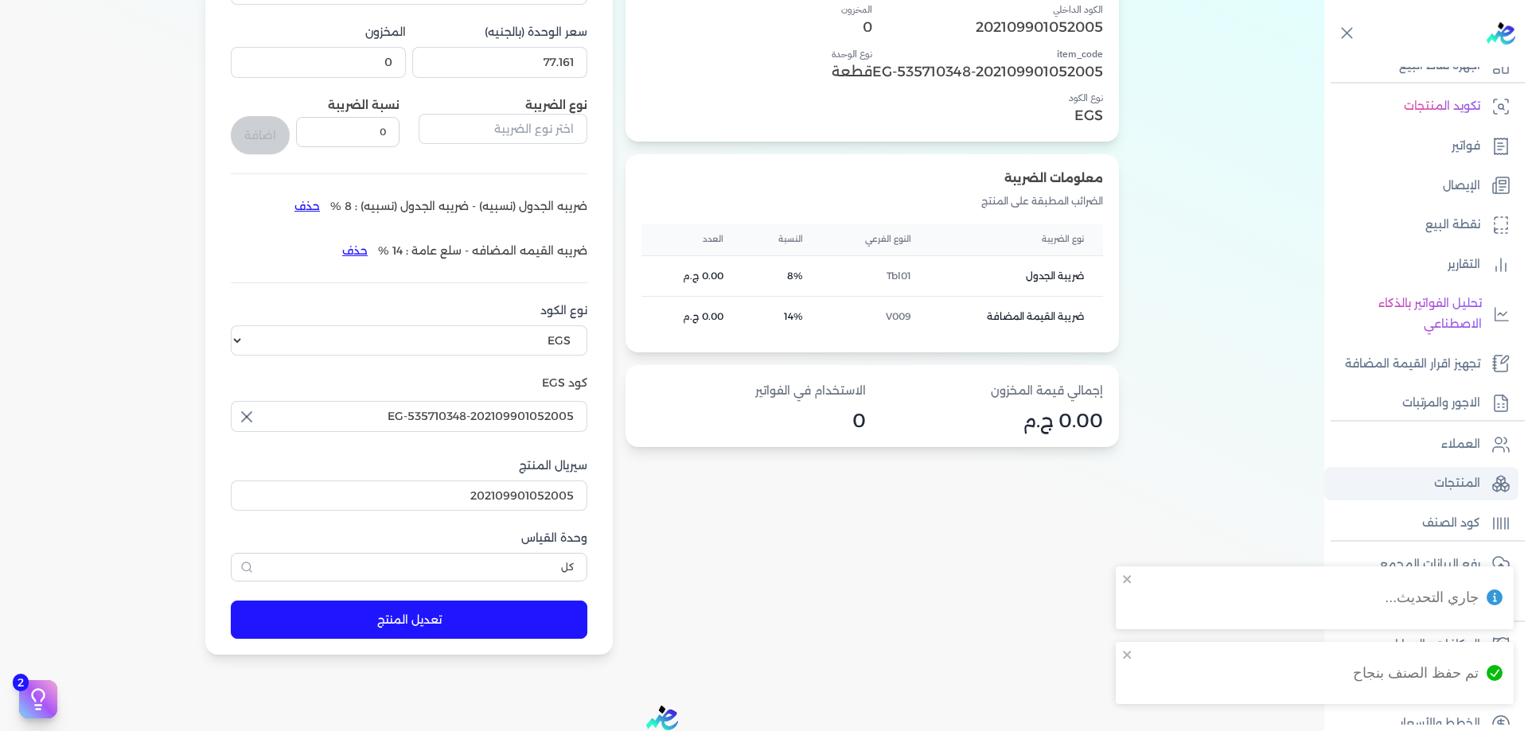
click at [1457, 469] on link "المنتجات" at bounding box center [1421, 483] width 194 height 33
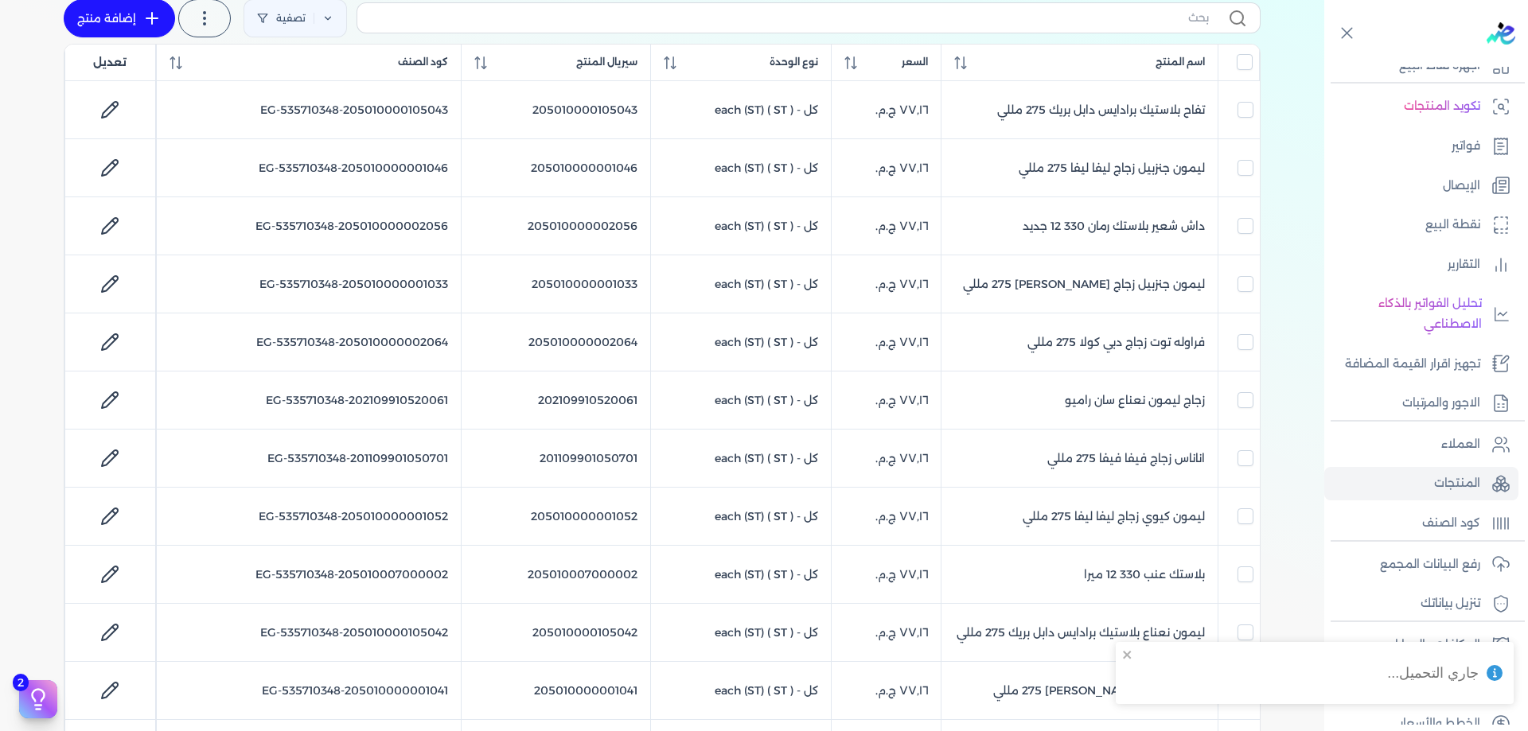
click at [1024, 32] on label at bounding box center [809, 17] width 904 height 30
click at [1024, 26] on input "text" at bounding box center [789, 18] width 839 height 17
click at [1028, 21] on input "text" at bounding box center [789, 18] width 839 height 17
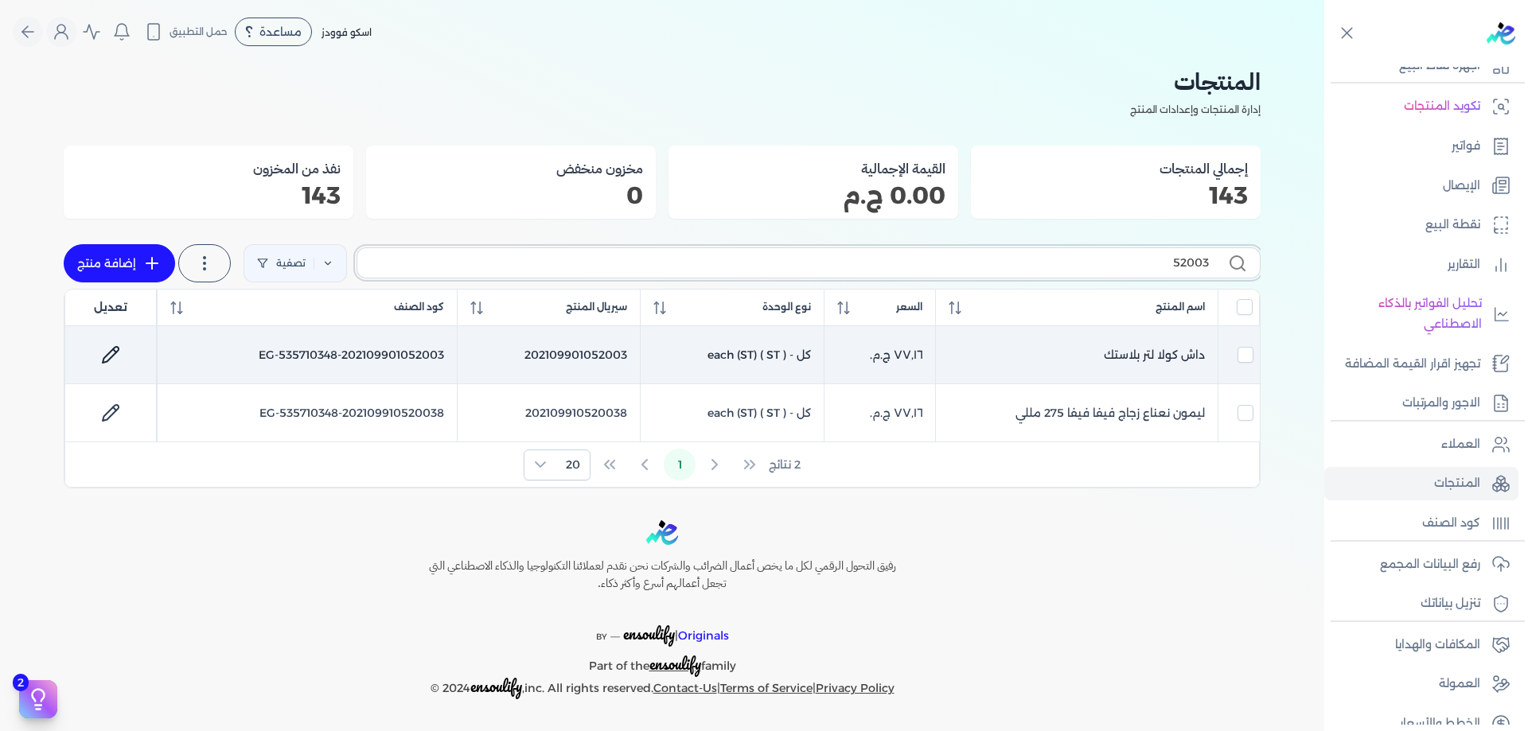
type input "52003"
click at [100, 345] on link at bounding box center [111, 355] width 38 height 38
select select "EGS"
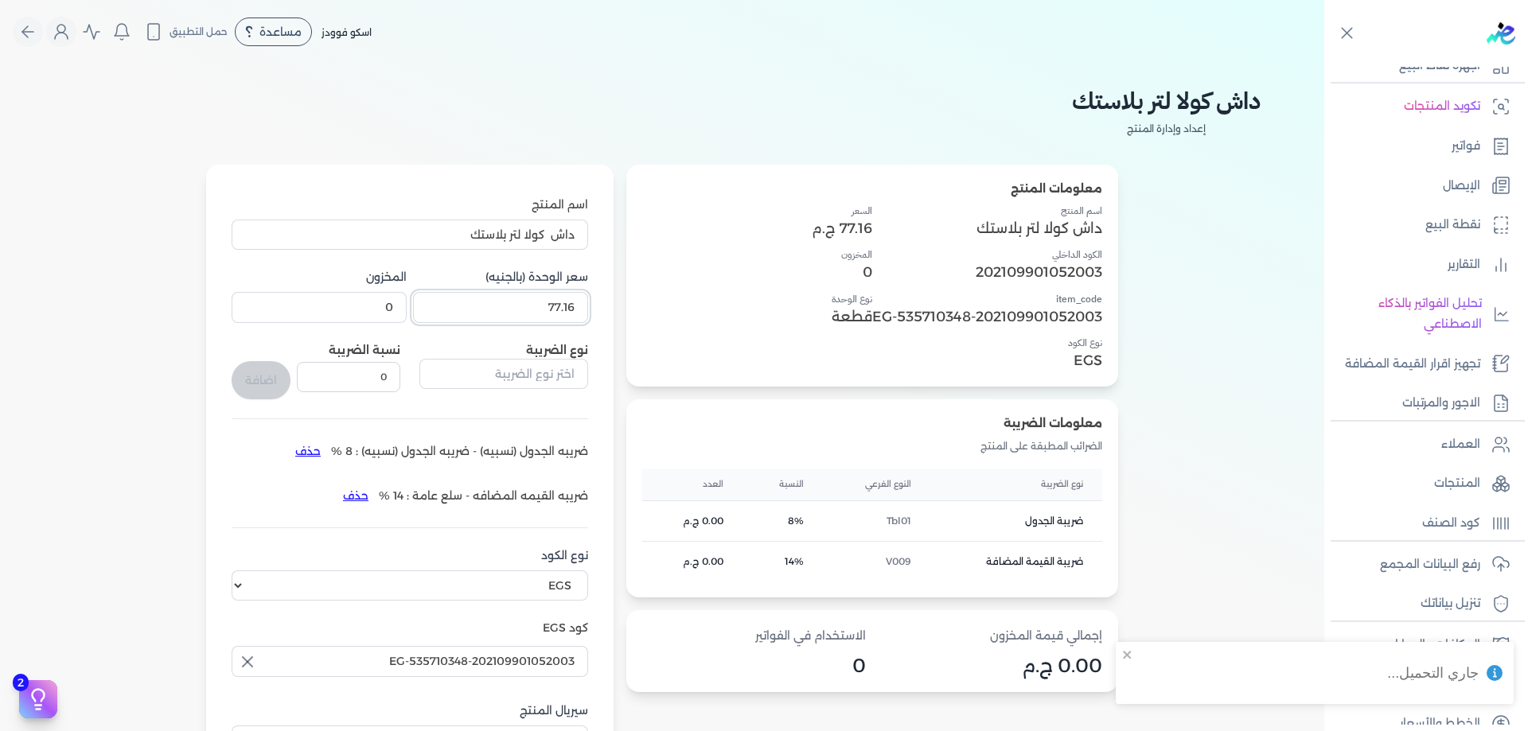
click at [516, 315] on input "77.16" at bounding box center [500, 307] width 175 height 30
click at [520, 314] on input "77.16" at bounding box center [500, 307] width 175 height 30
paste input "77161"
click at [528, 310] on input "77.1677161" at bounding box center [500, 307] width 175 height 30
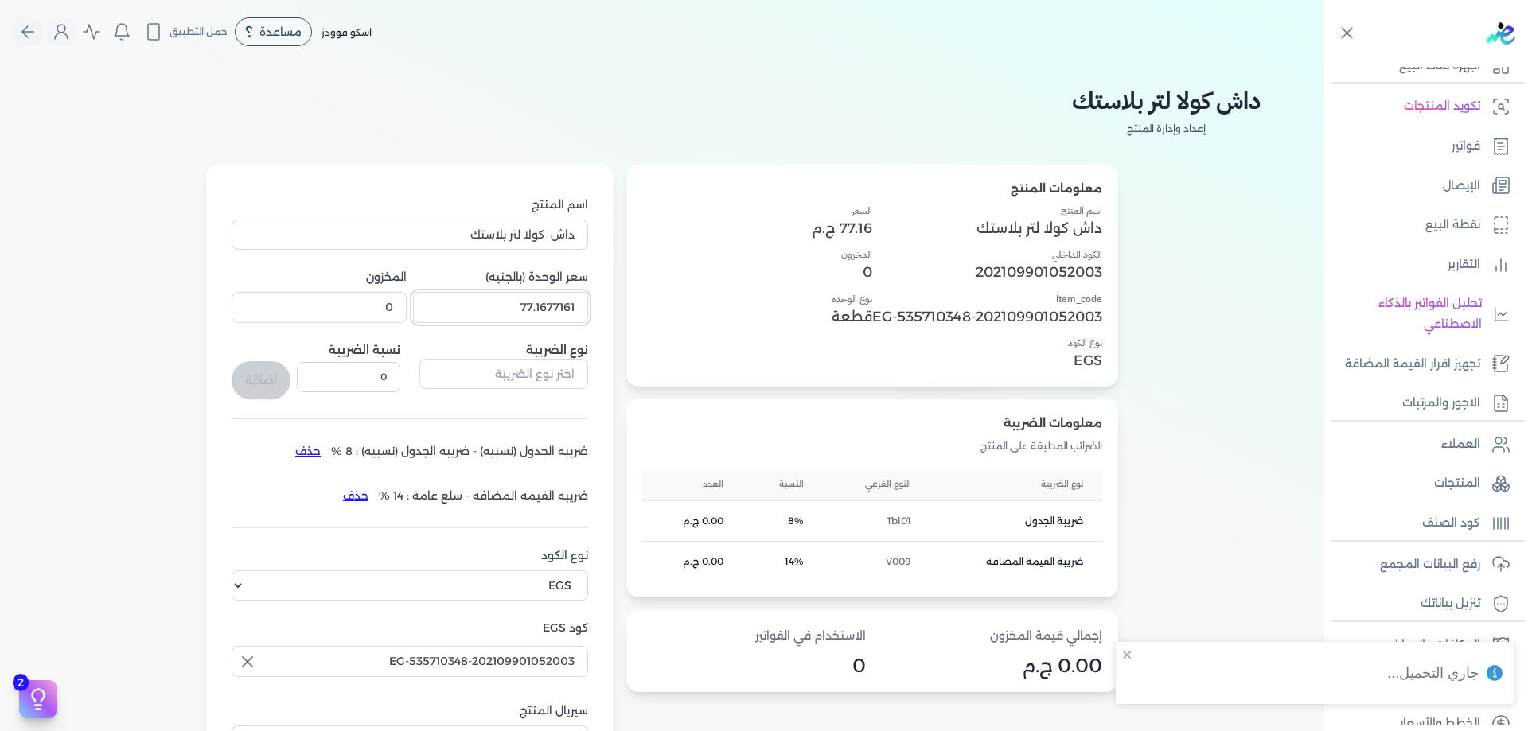
click at [528, 310] on input "77.1677161" at bounding box center [500, 307] width 175 height 30
paste input "number"
type input "77.161"
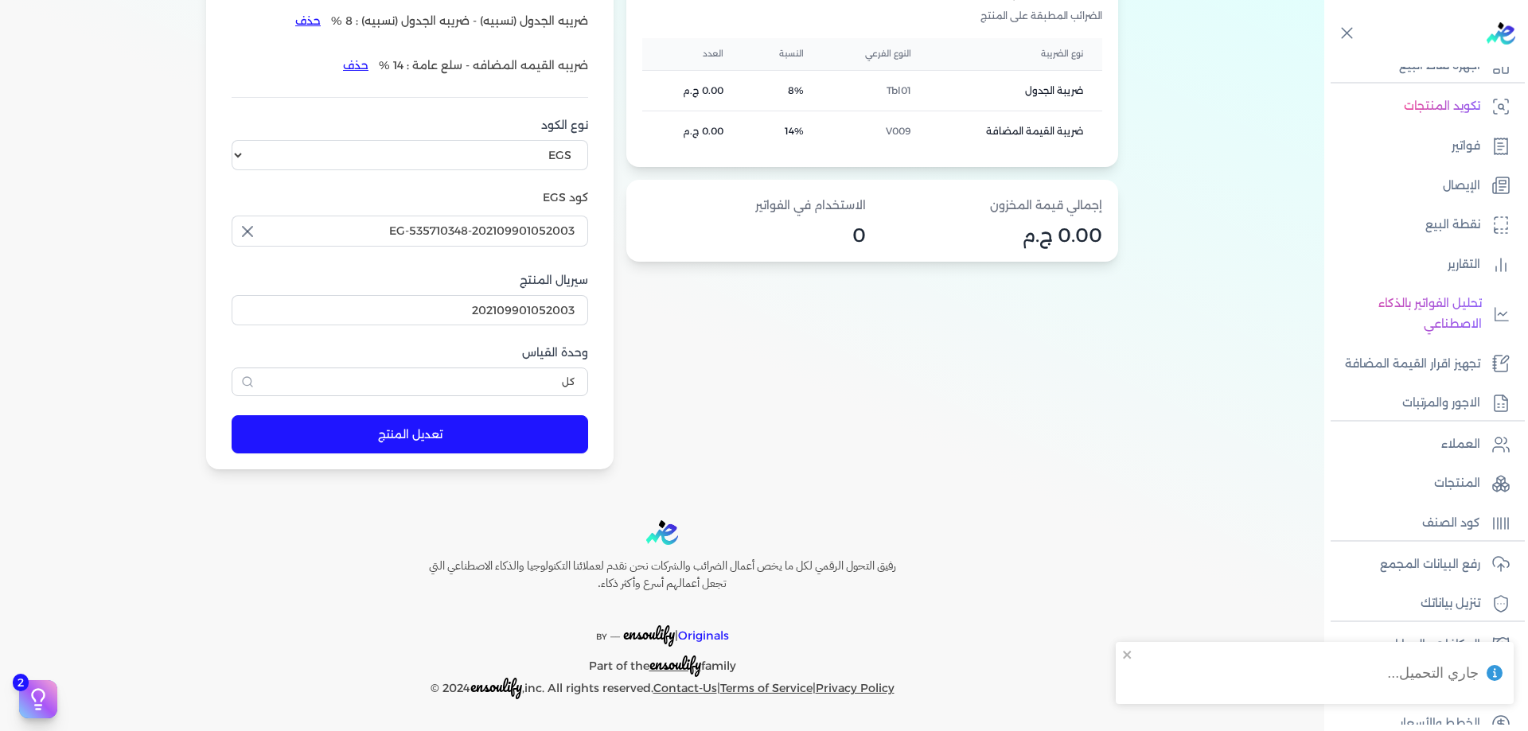
click at [406, 446] on button "تعديل المنتج" at bounding box center [410, 434] width 357 height 38
click at [1437, 476] on p "المنتجات" at bounding box center [1457, 483] width 46 height 21
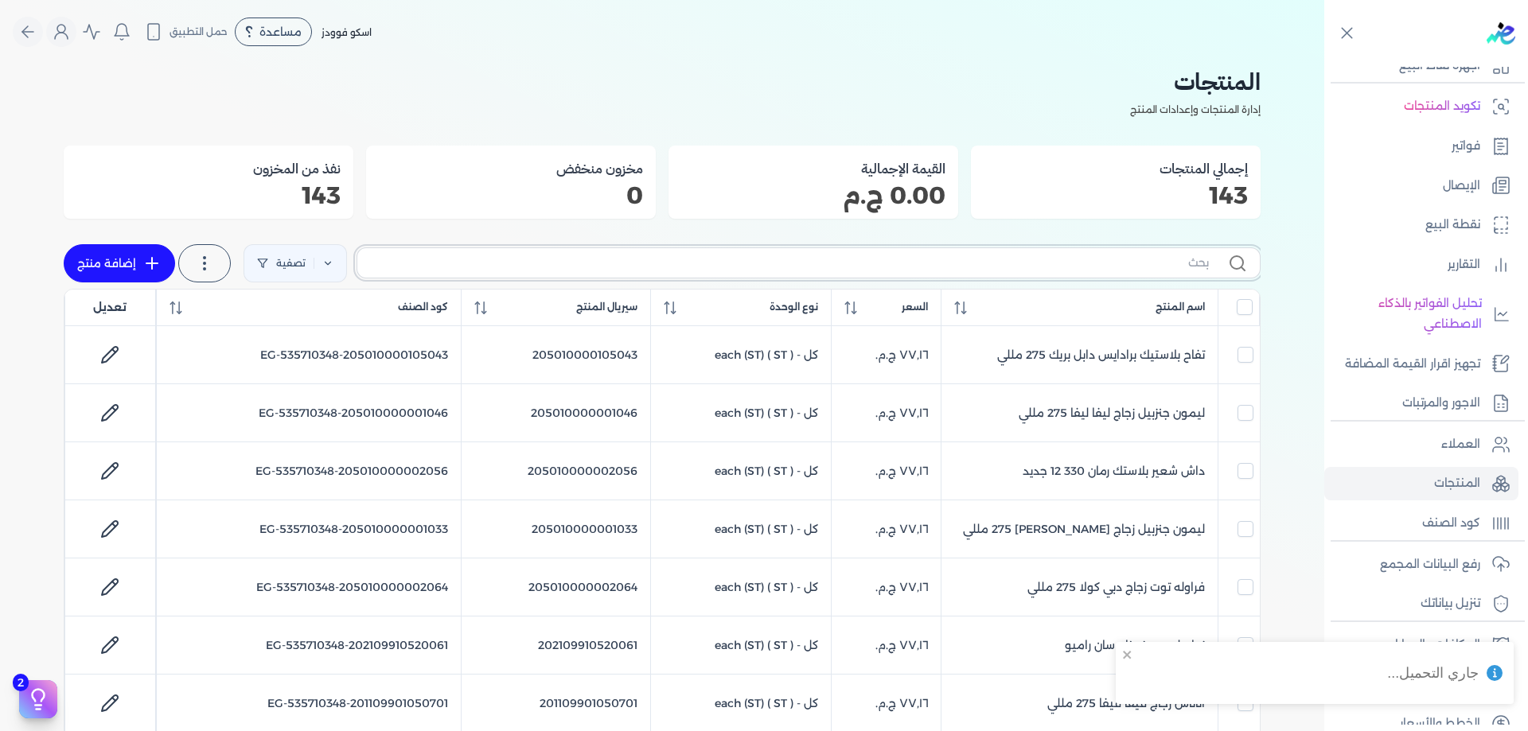
click at [828, 261] on input "text" at bounding box center [789, 263] width 839 height 17
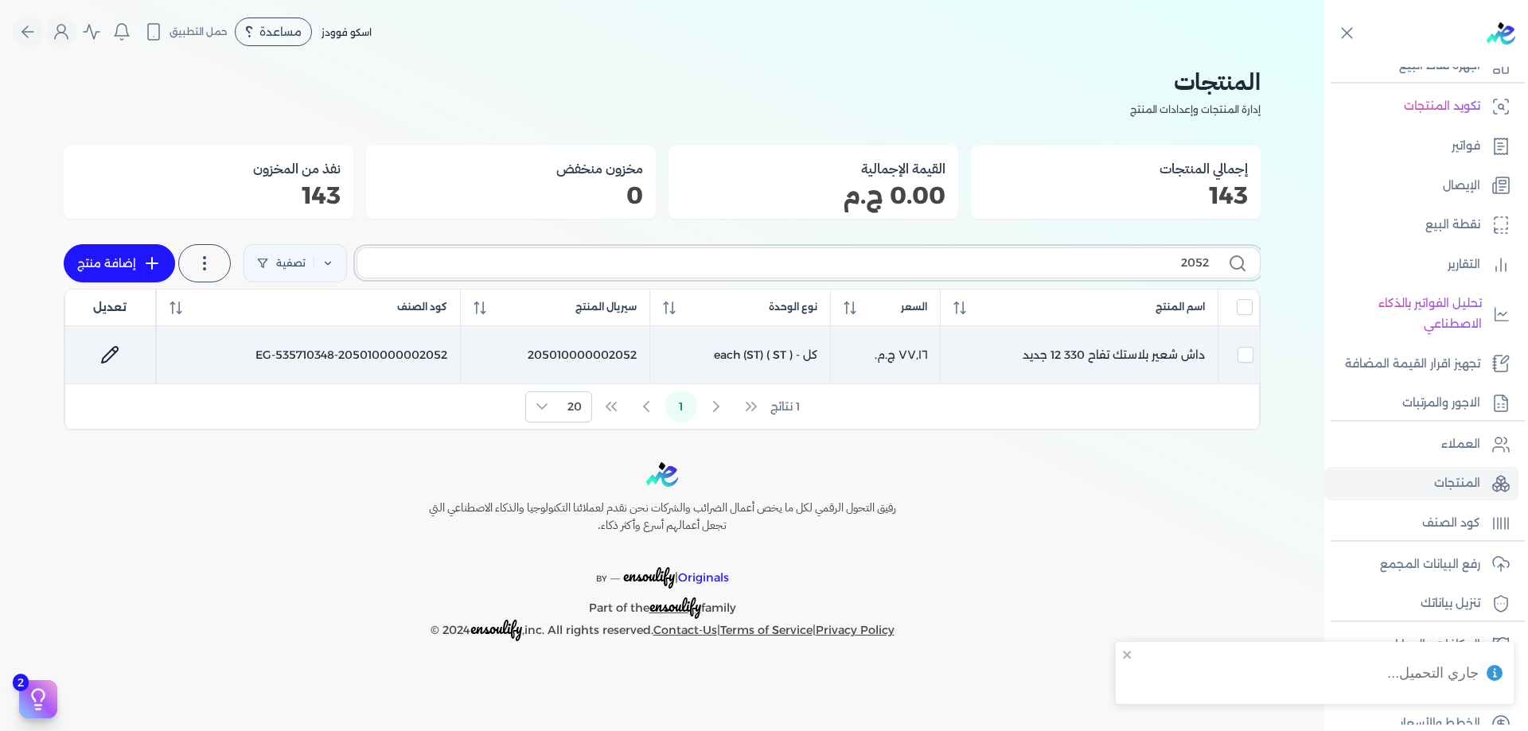
type input "2052"
click at [119, 353] on link at bounding box center [110, 355] width 38 height 38
select select "EGS"
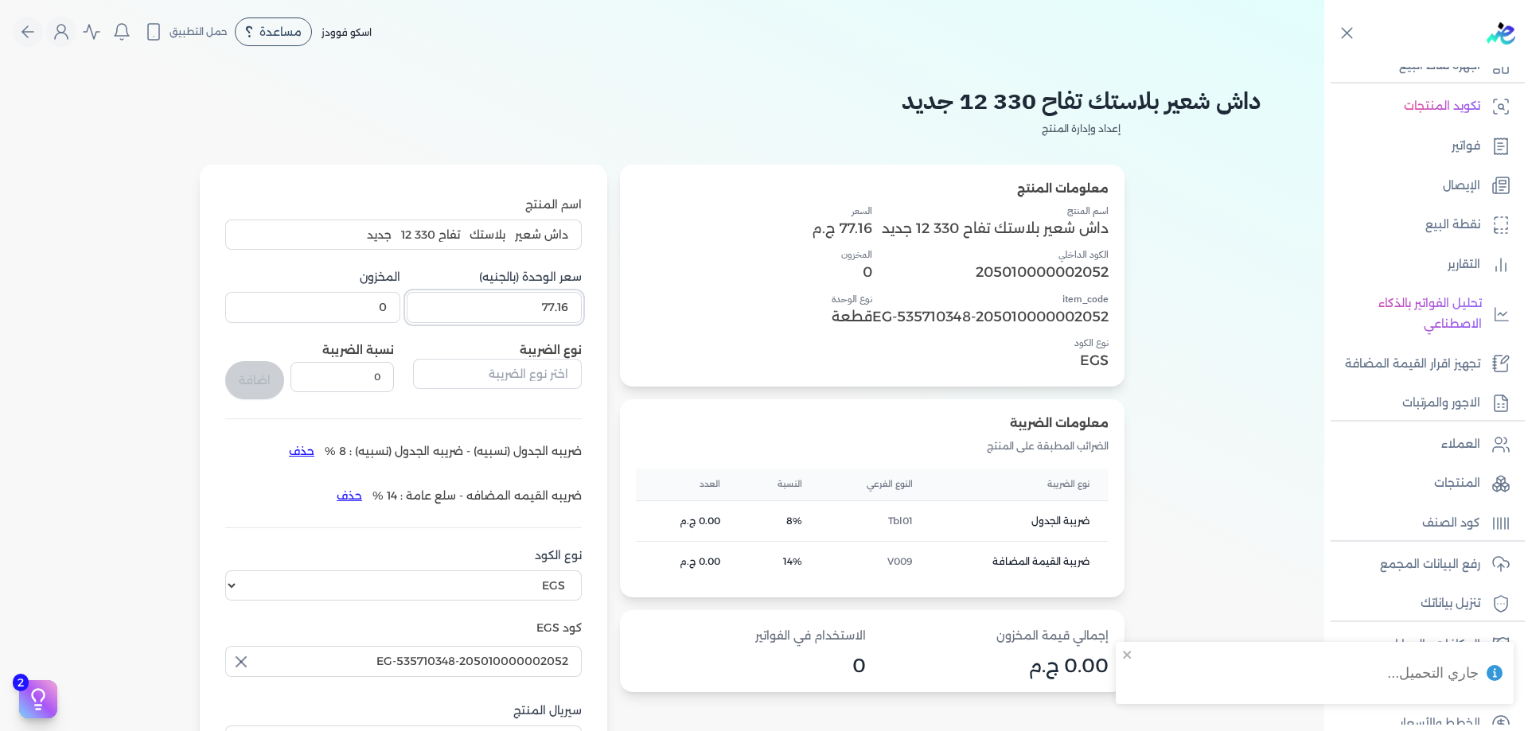
click at [524, 306] on input "77.16" at bounding box center [494, 307] width 175 height 30
paste input "1"
type input "77.161"
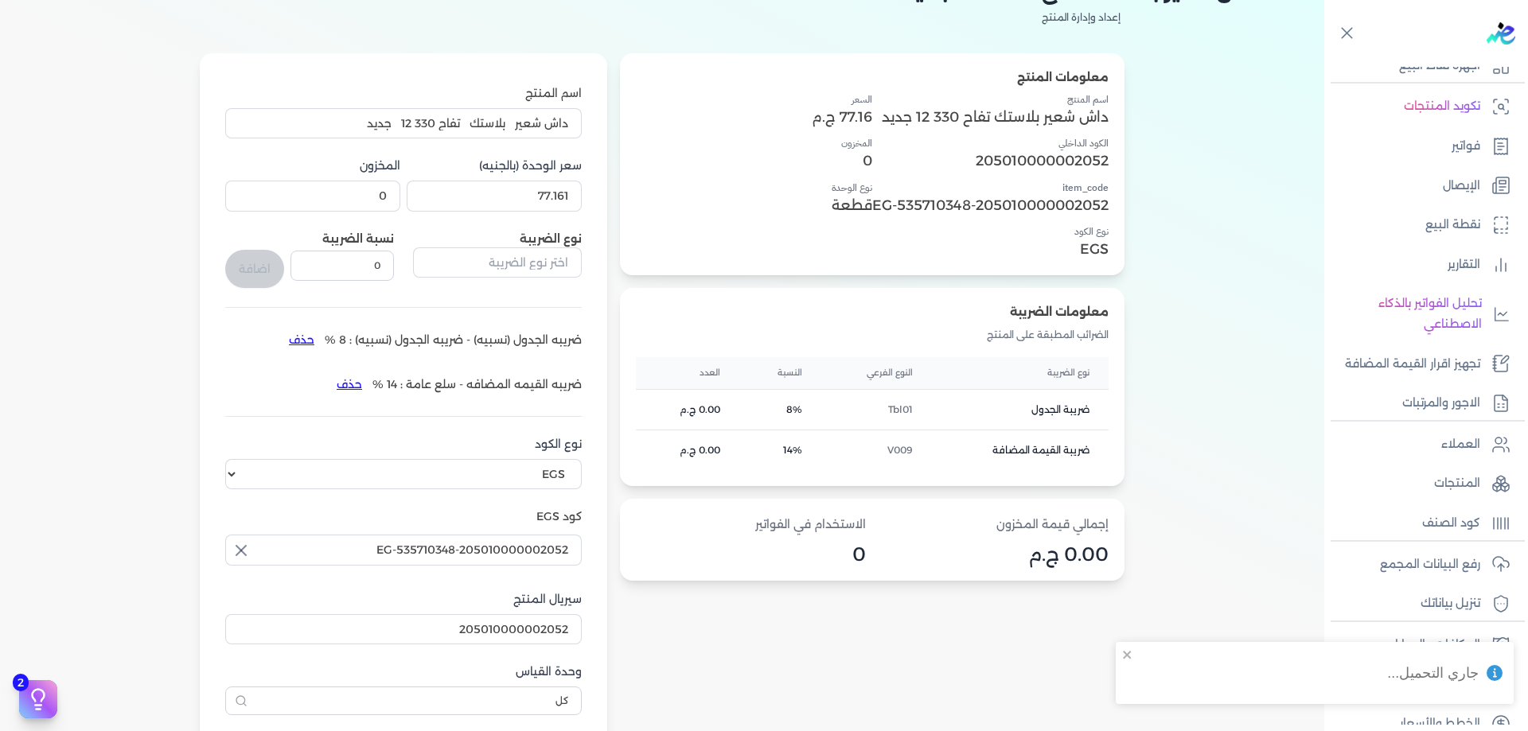
scroll to position [431, 0]
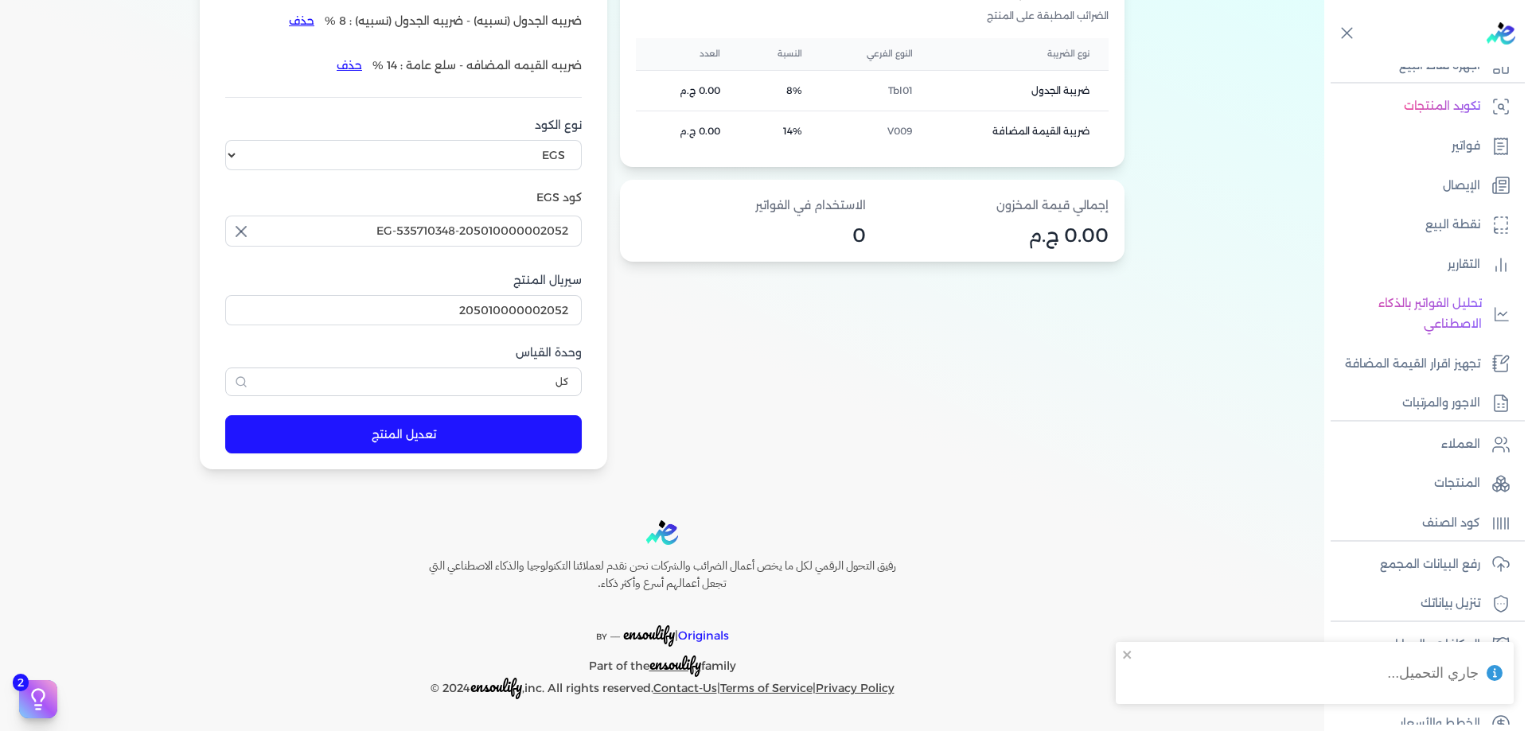
click at [443, 412] on form "اسم المنتج داش شعير بلاستك تفاح 330 12 جديد سعر الوحدة (بالجنيه) 77.161 المخزون…" at bounding box center [403, 102] width 388 height 736
click at [442, 436] on button "تعديل المنتج" at bounding box center [403, 434] width 357 height 38
click at [1471, 476] on p "المنتجات" at bounding box center [1457, 483] width 46 height 21
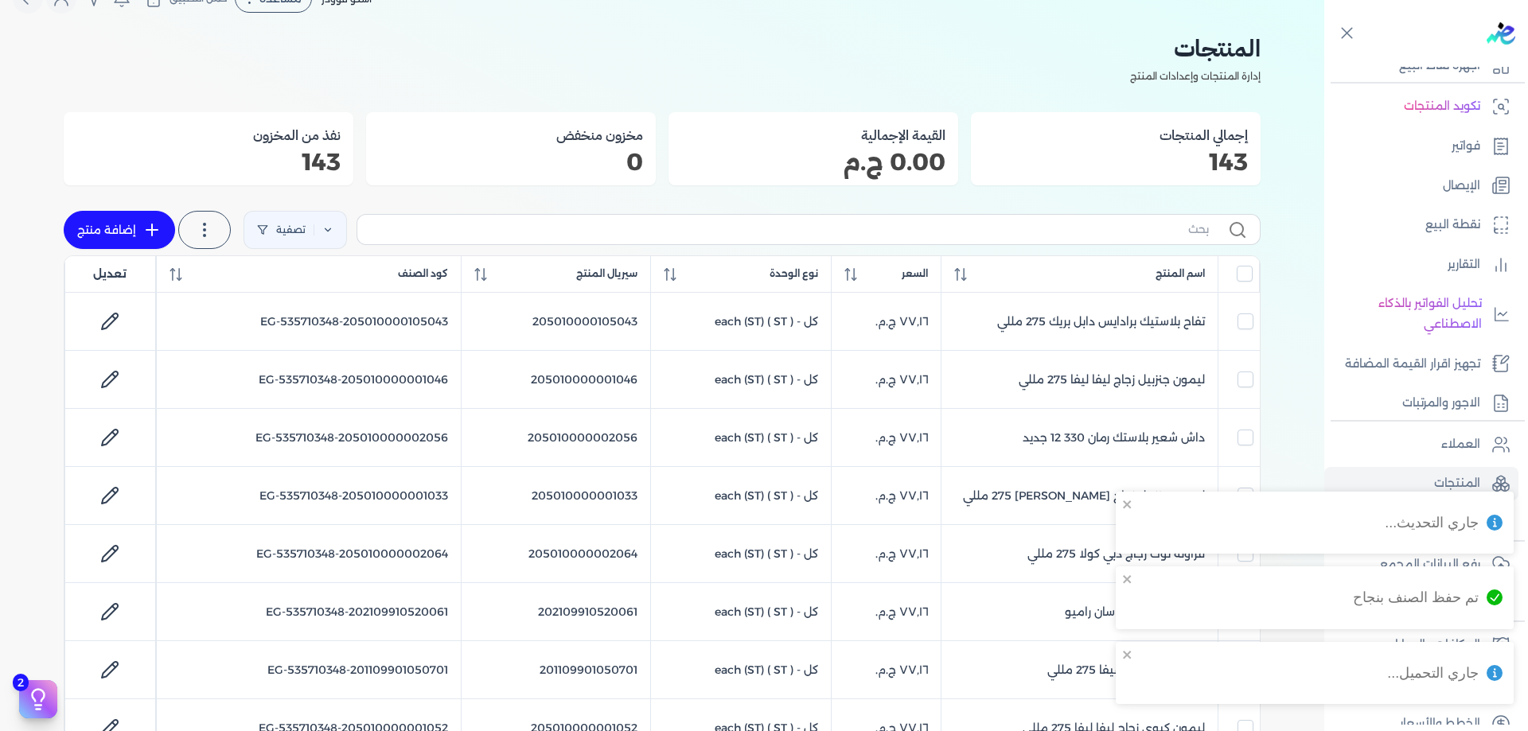
scroll to position [33, 0]
click at [1066, 210] on div "تصفية استخرج المنتجات إضافة منتج" at bounding box center [662, 230] width 1197 height 51
click at [1083, 244] on label at bounding box center [809, 230] width 904 height 30
click at [1083, 239] on input "text" at bounding box center [789, 230] width 839 height 17
click at [1087, 231] on input "text" at bounding box center [789, 230] width 839 height 17
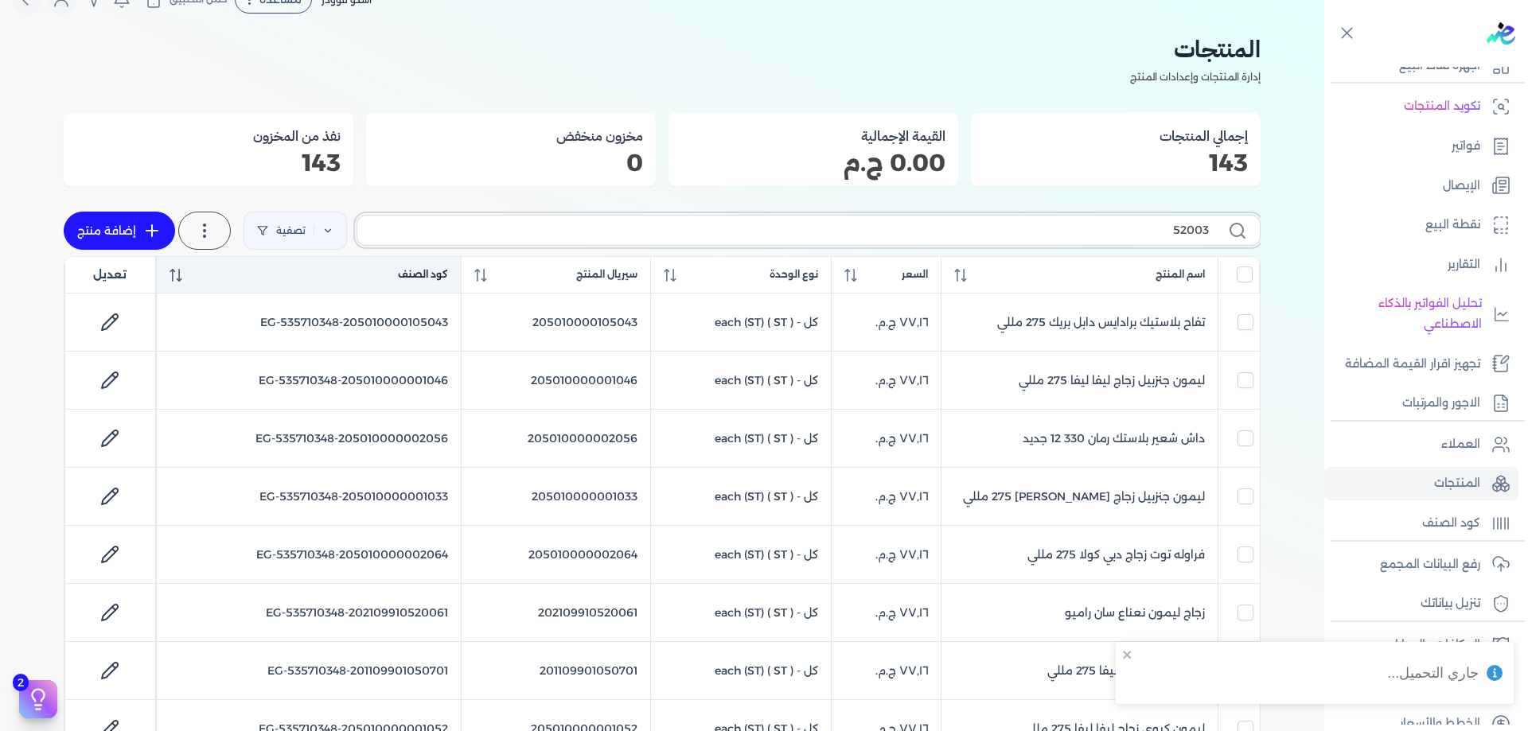
scroll to position [0, 0]
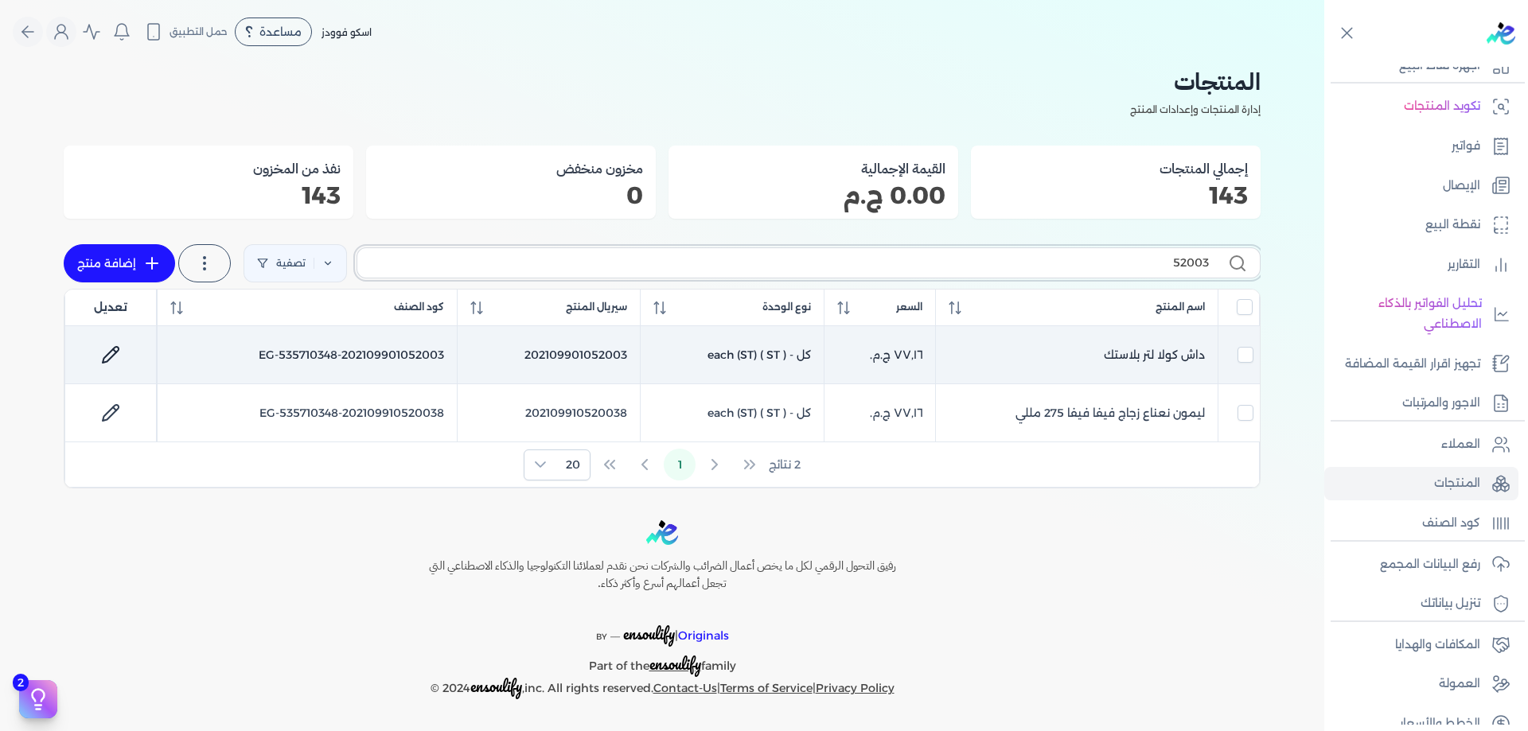
type input "52003"
click at [106, 355] on icon at bounding box center [110, 354] width 19 height 19
select select "EGS"
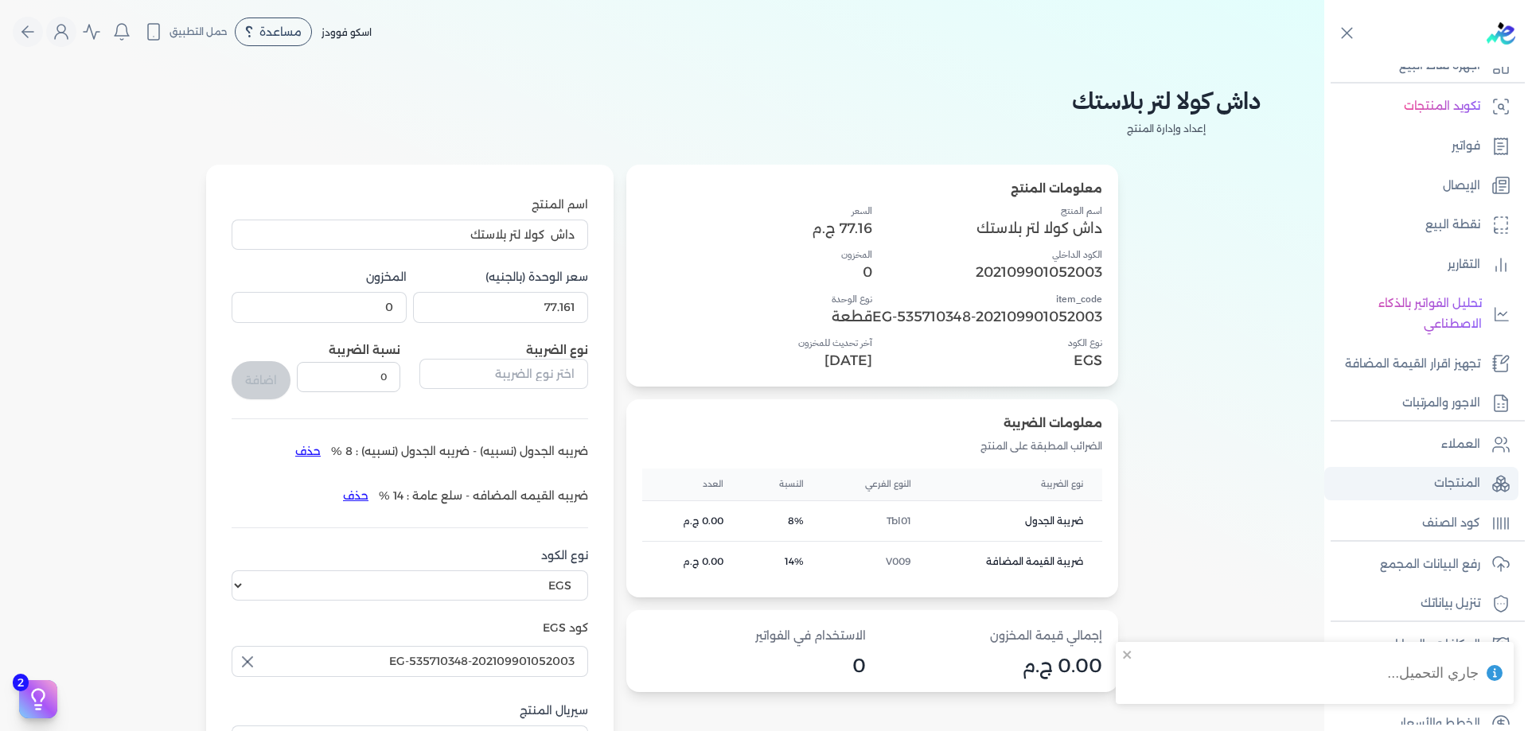
click at [1498, 488] on icon at bounding box center [1500, 483] width 19 height 19
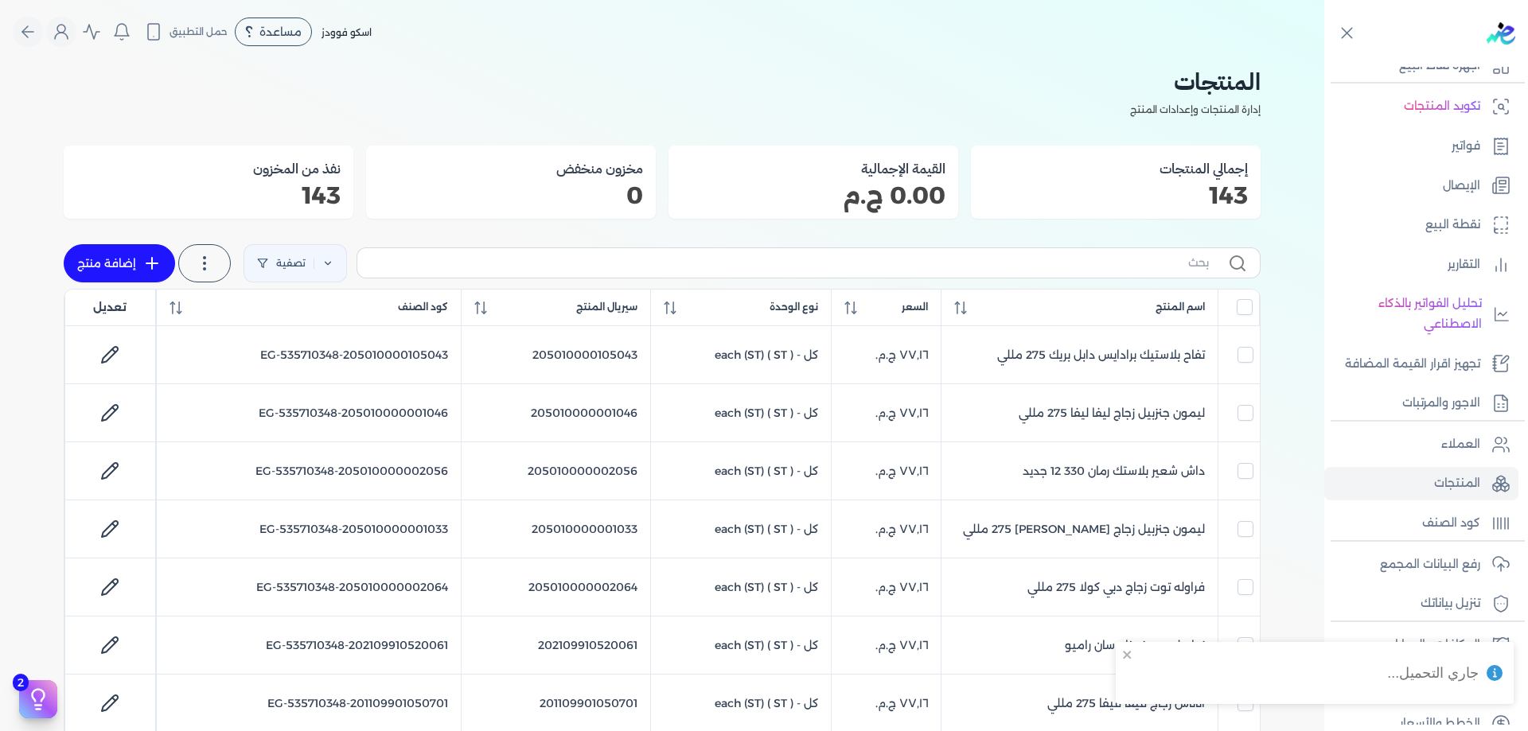
click at [1044, 252] on label at bounding box center [809, 262] width 904 height 30
click at [1044, 255] on input "text" at bounding box center [789, 263] width 839 height 17
click at [1046, 268] on input "text" at bounding box center [789, 263] width 839 height 17
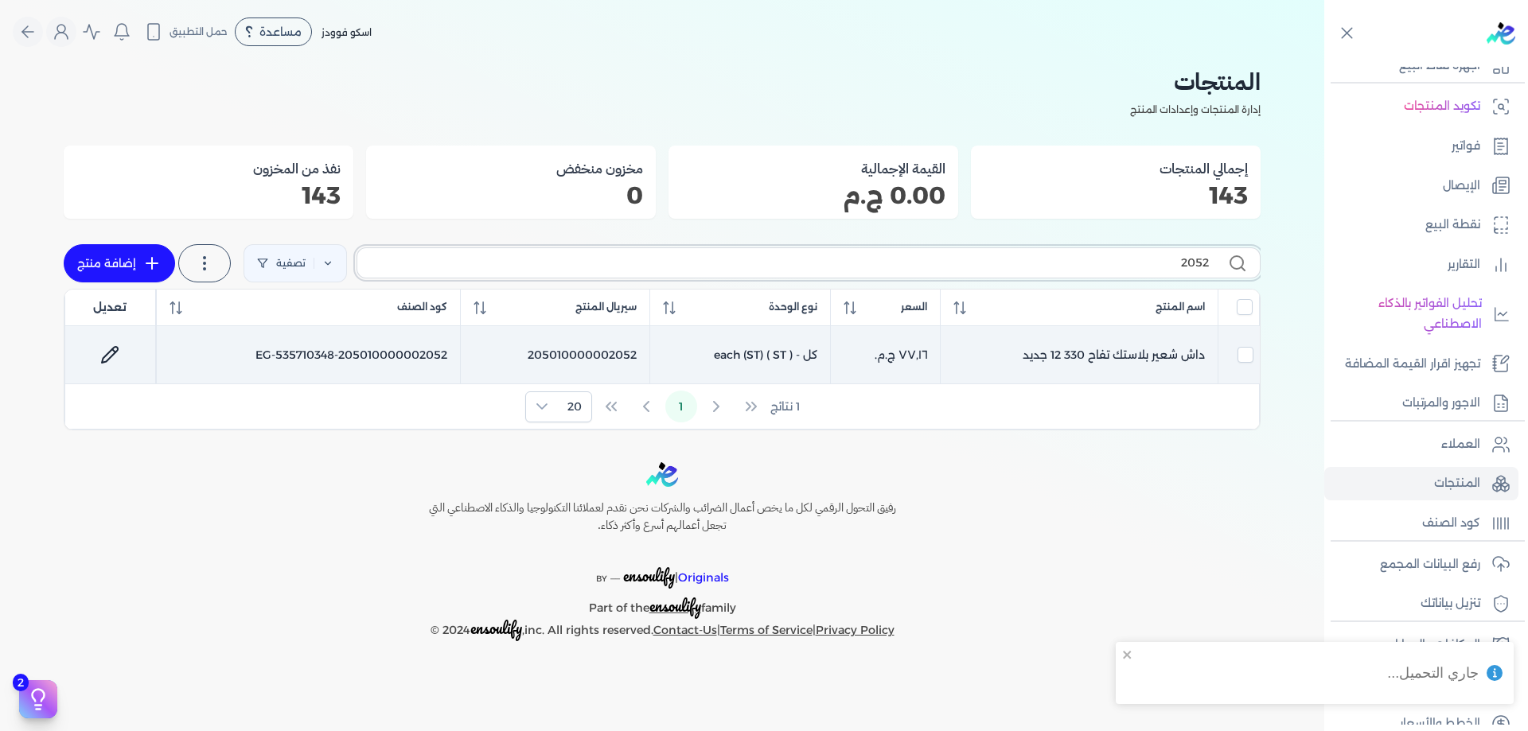
type input "2052"
click at [109, 368] on link at bounding box center [110, 355] width 38 height 38
select select "EGS"
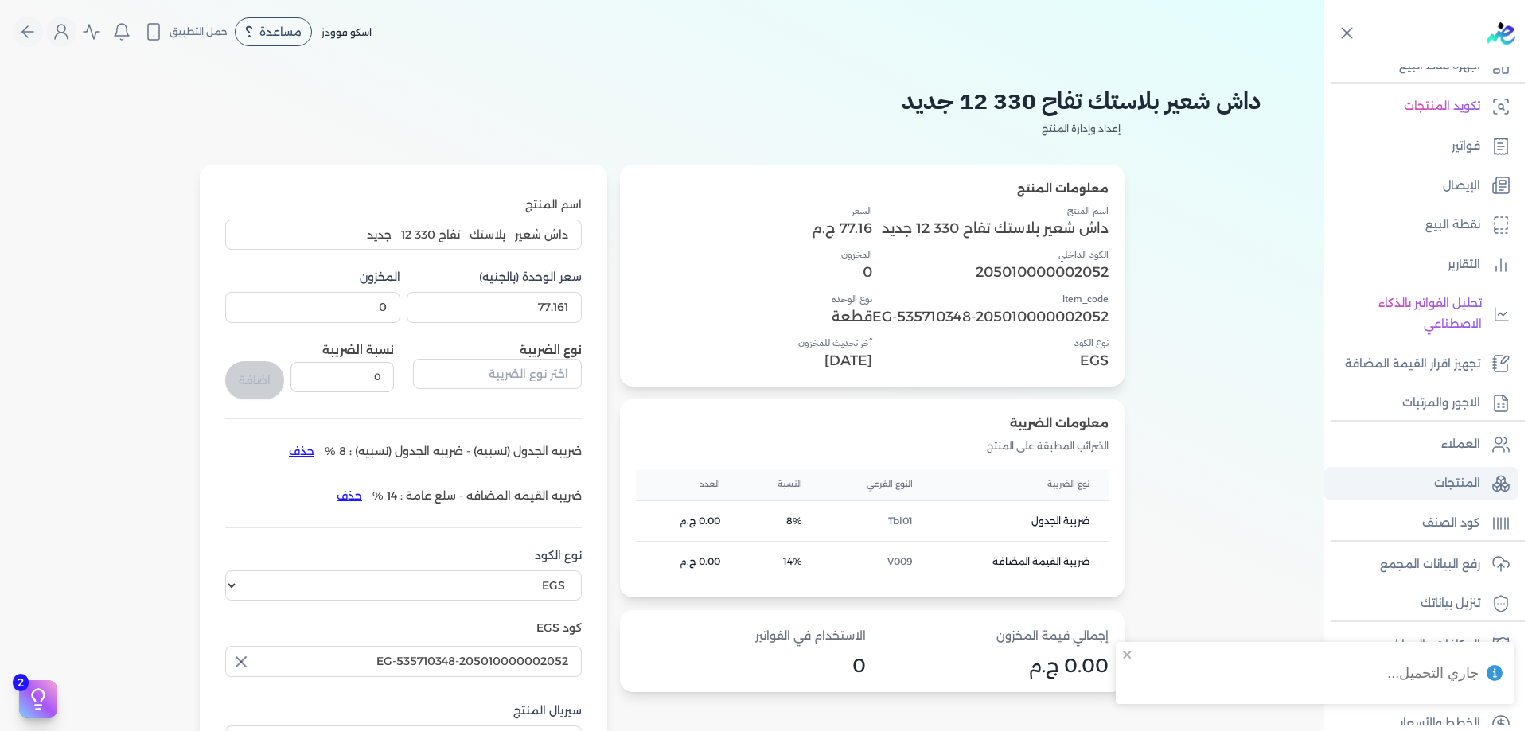
click at [1487, 473] on link "المنتجات" at bounding box center [1421, 483] width 194 height 33
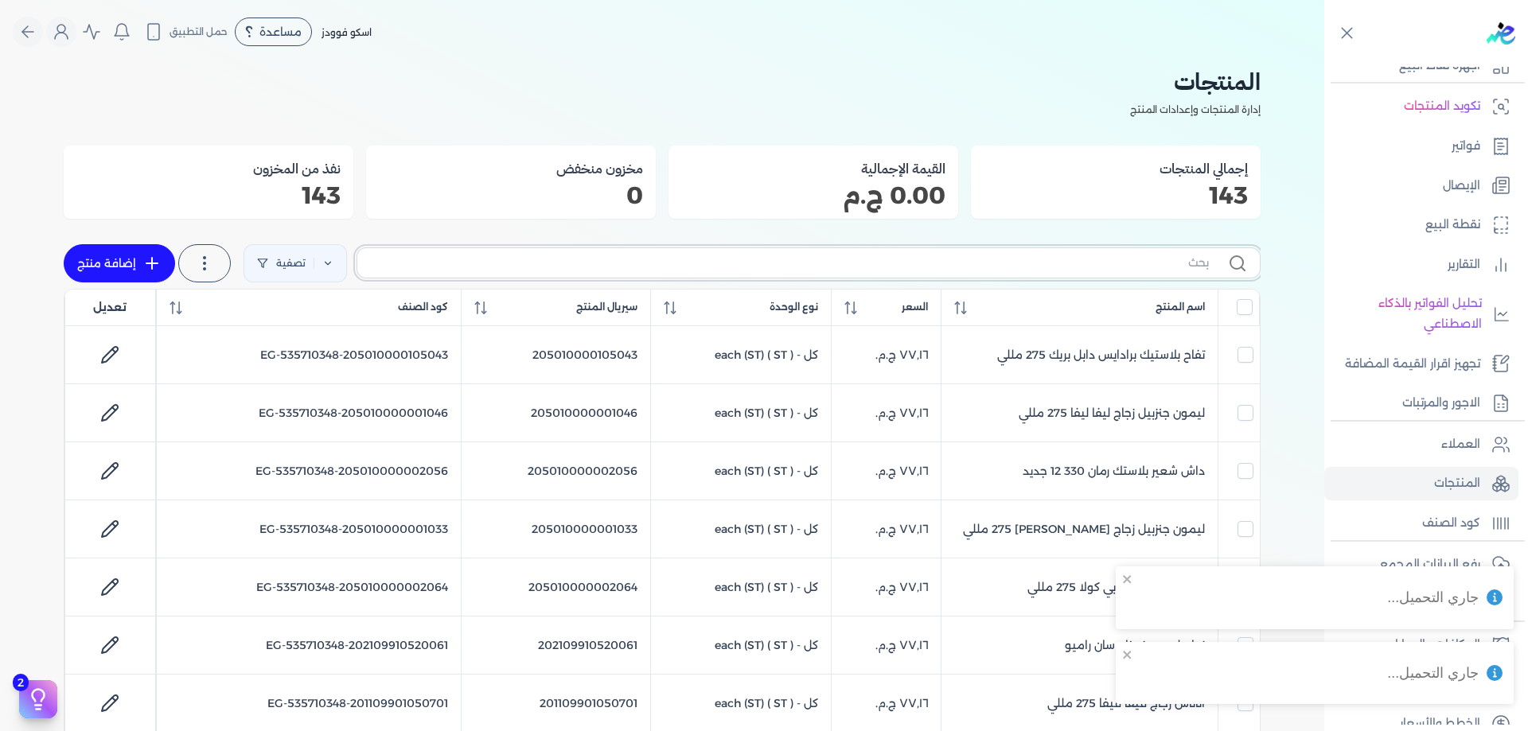
click at [972, 262] on input "text" at bounding box center [789, 263] width 839 height 17
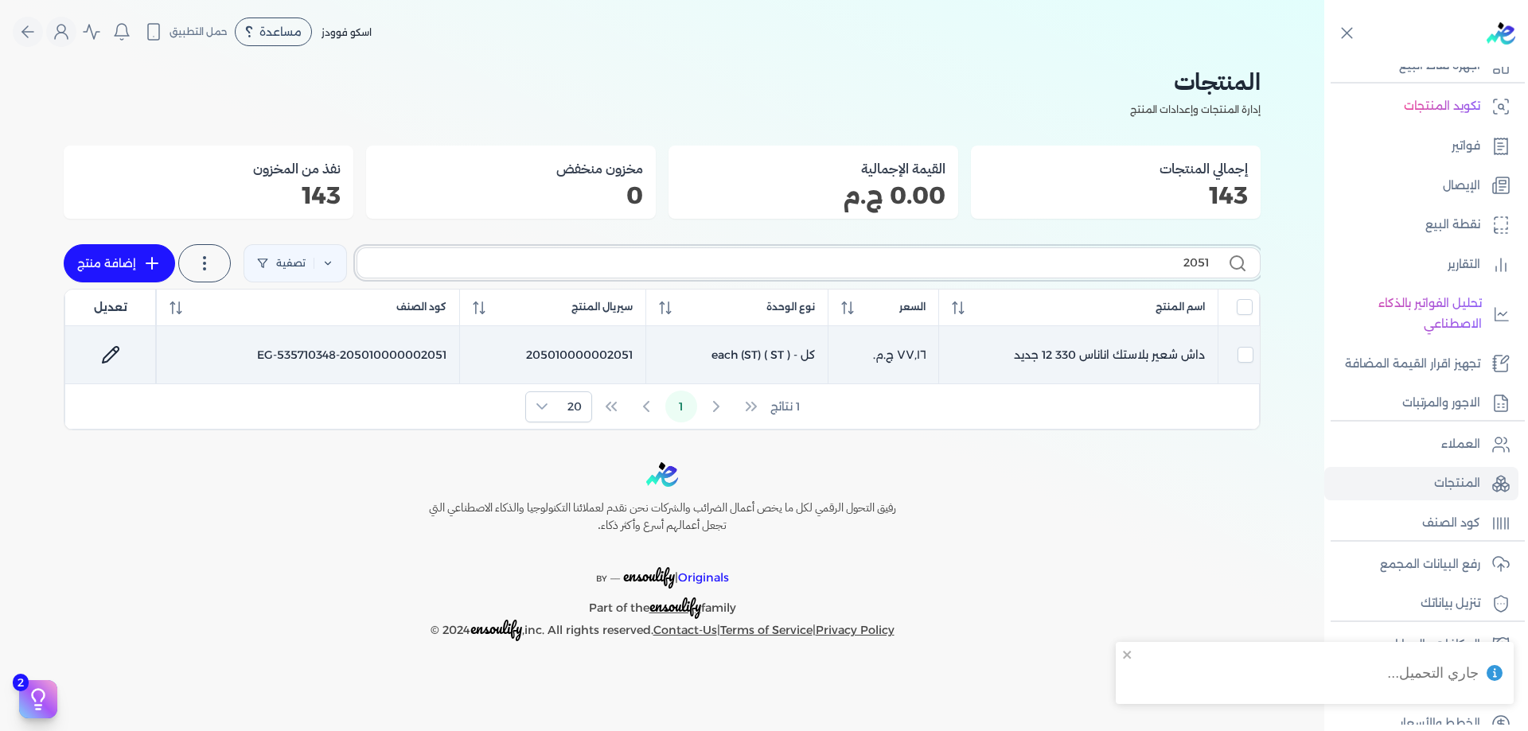
type input "2051"
click at [107, 345] on link at bounding box center [111, 355] width 38 height 38
select select "EGS"
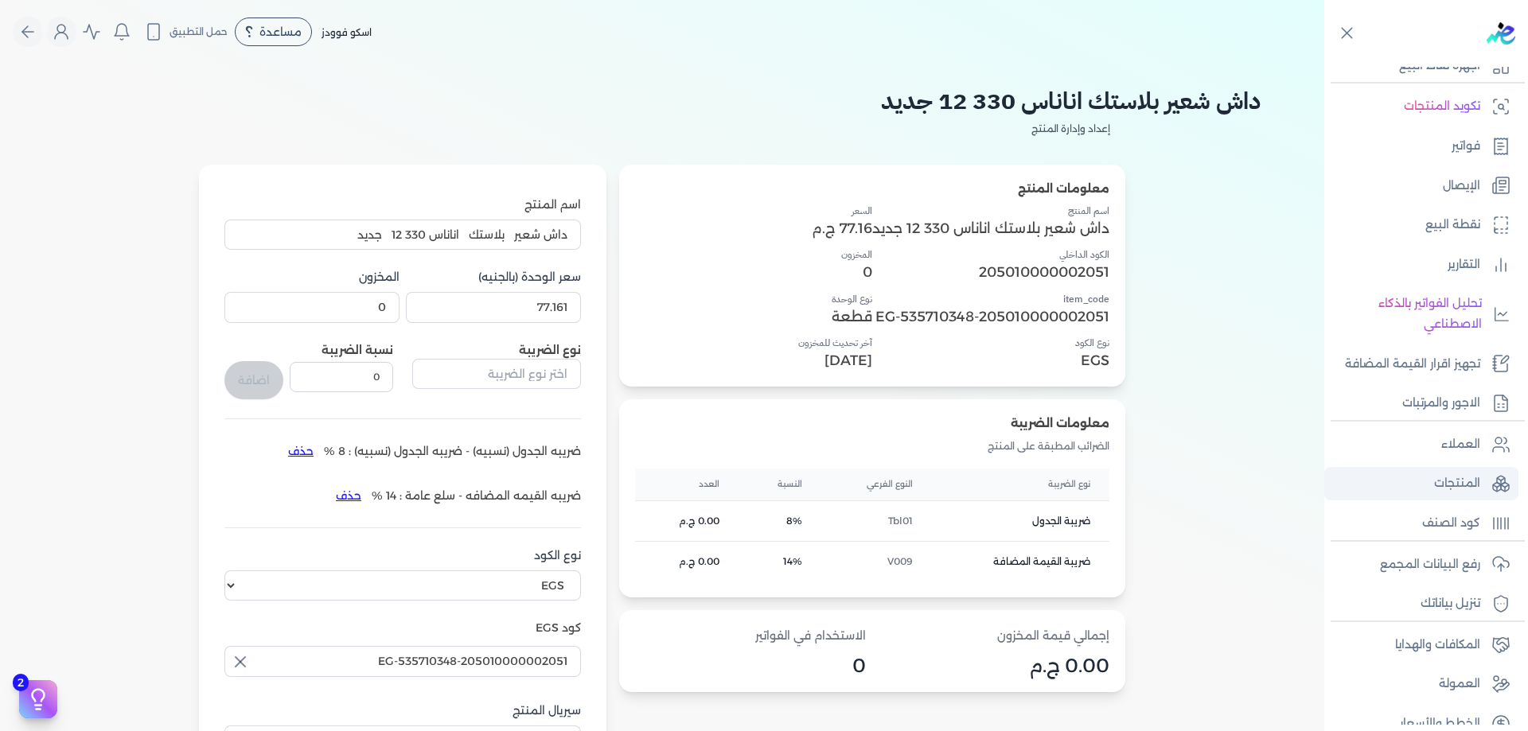
click at [1487, 476] on link "المنتجات" at bounding box center [1421, 483] width 194 height 33
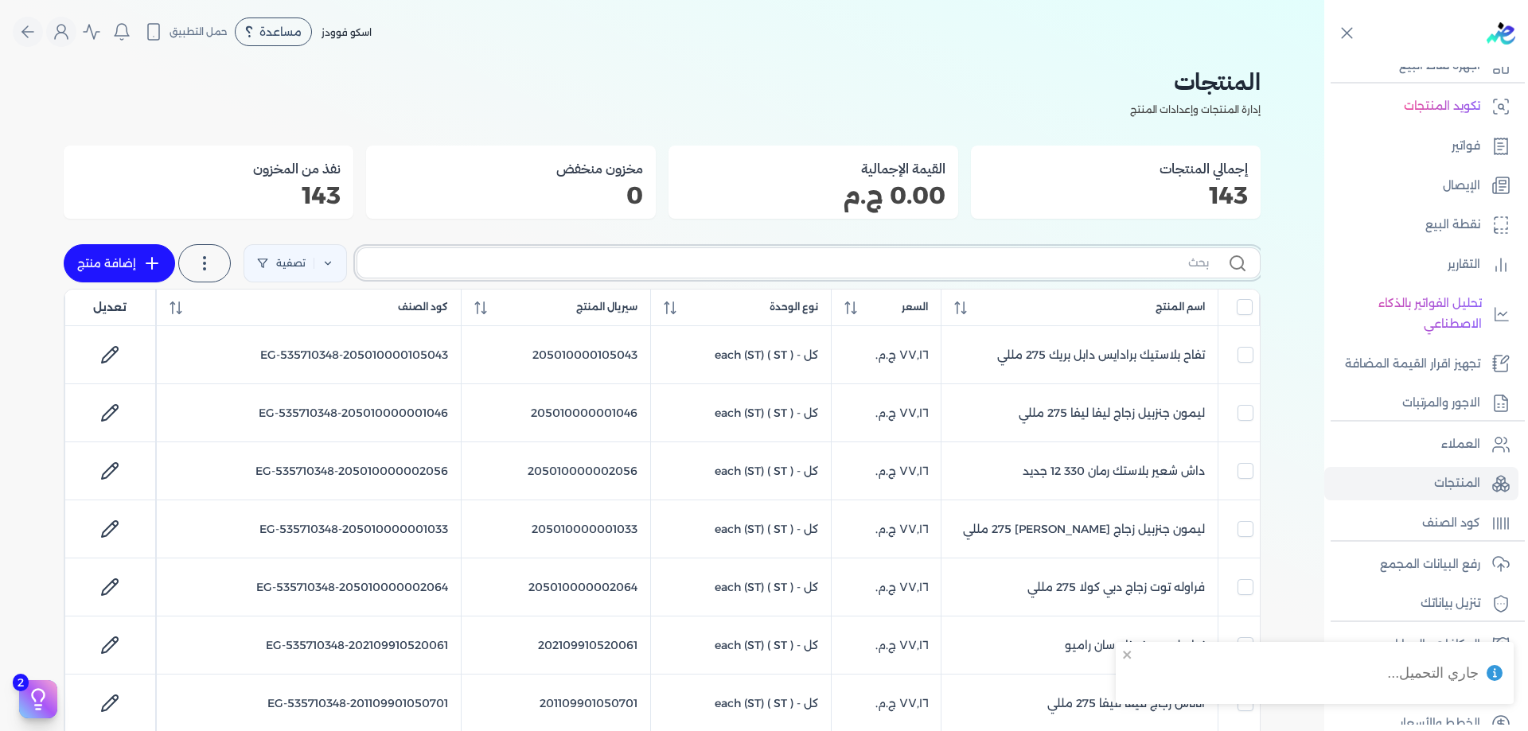
click at [862, 263] on input "text" at bounding box center [789, 263] width 839 height 17
type input "52006"
checkbox input "false"
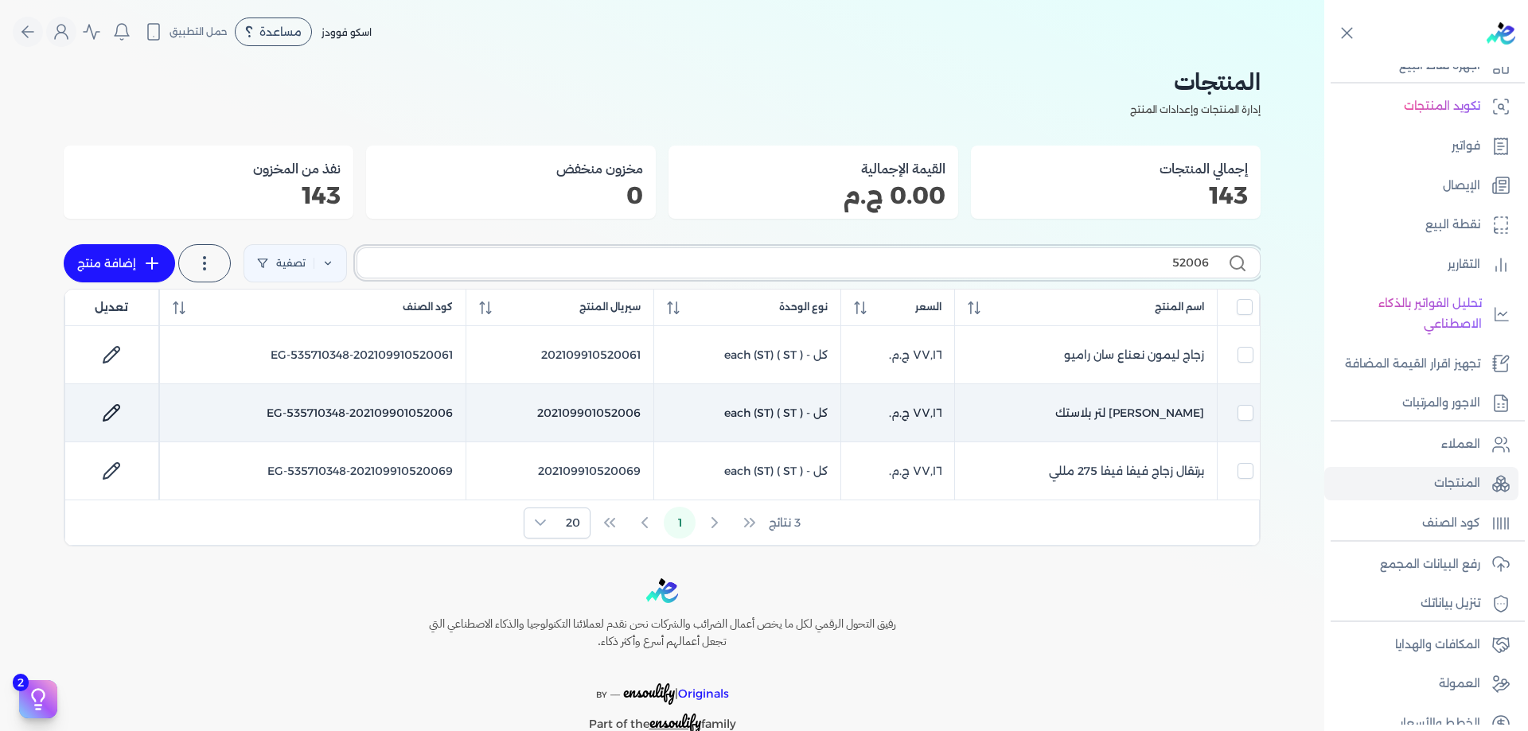
type input "52006"
click at [126, 411] on link at bounding box center [111, 413] width 38 height 38
select select "EGS"
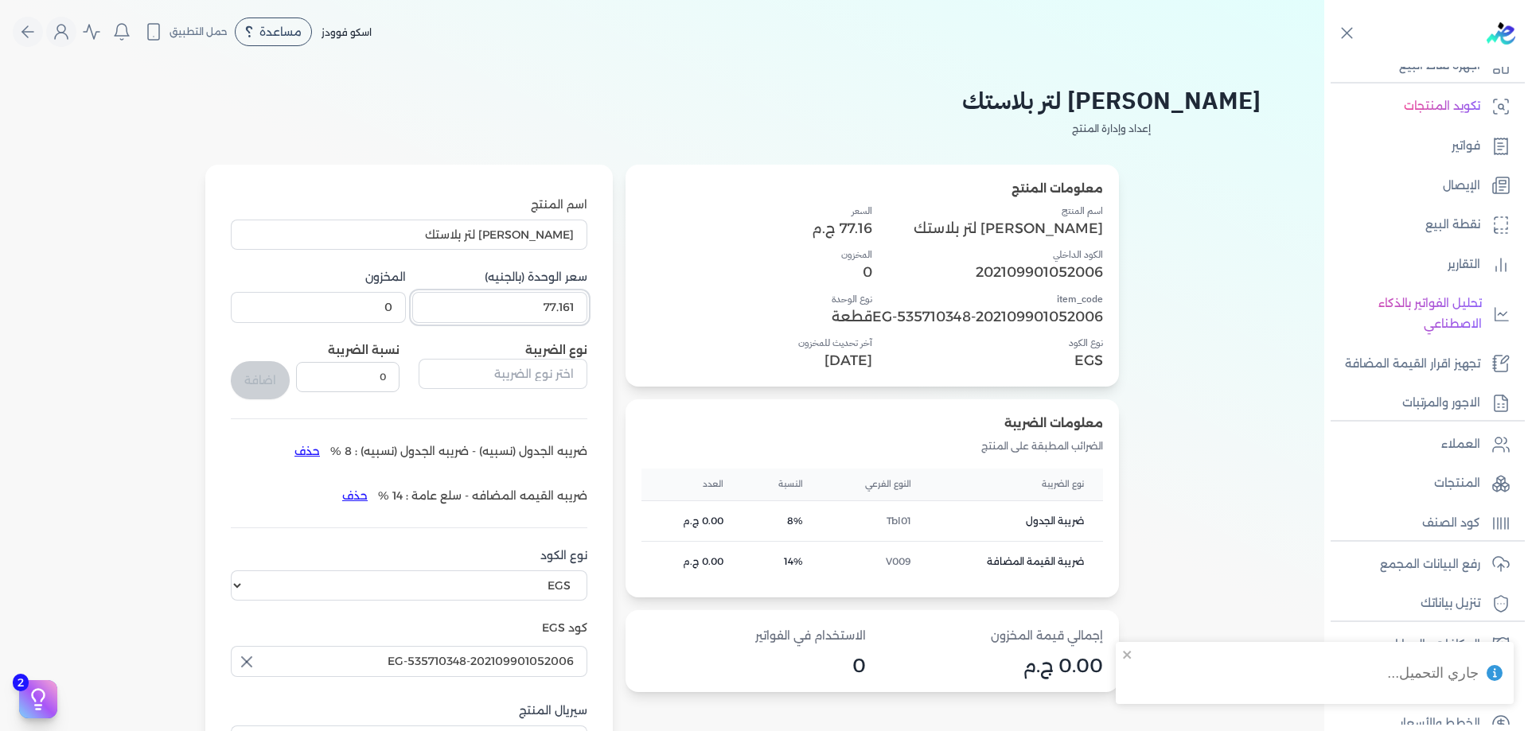
click at [569, 313] on input "77.161" at bounding box center [499, 307] width 175 height 30
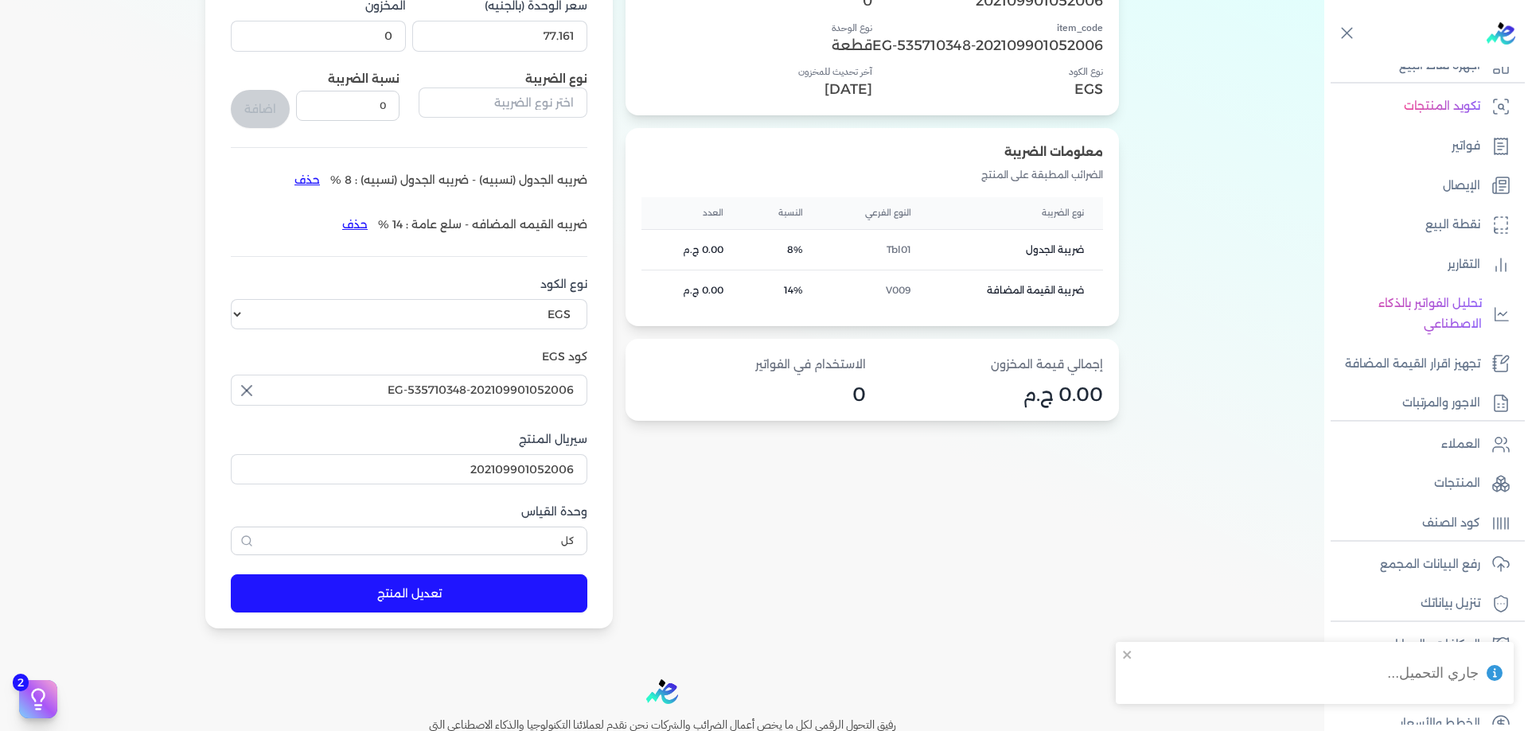
scroll to position [431, 0]
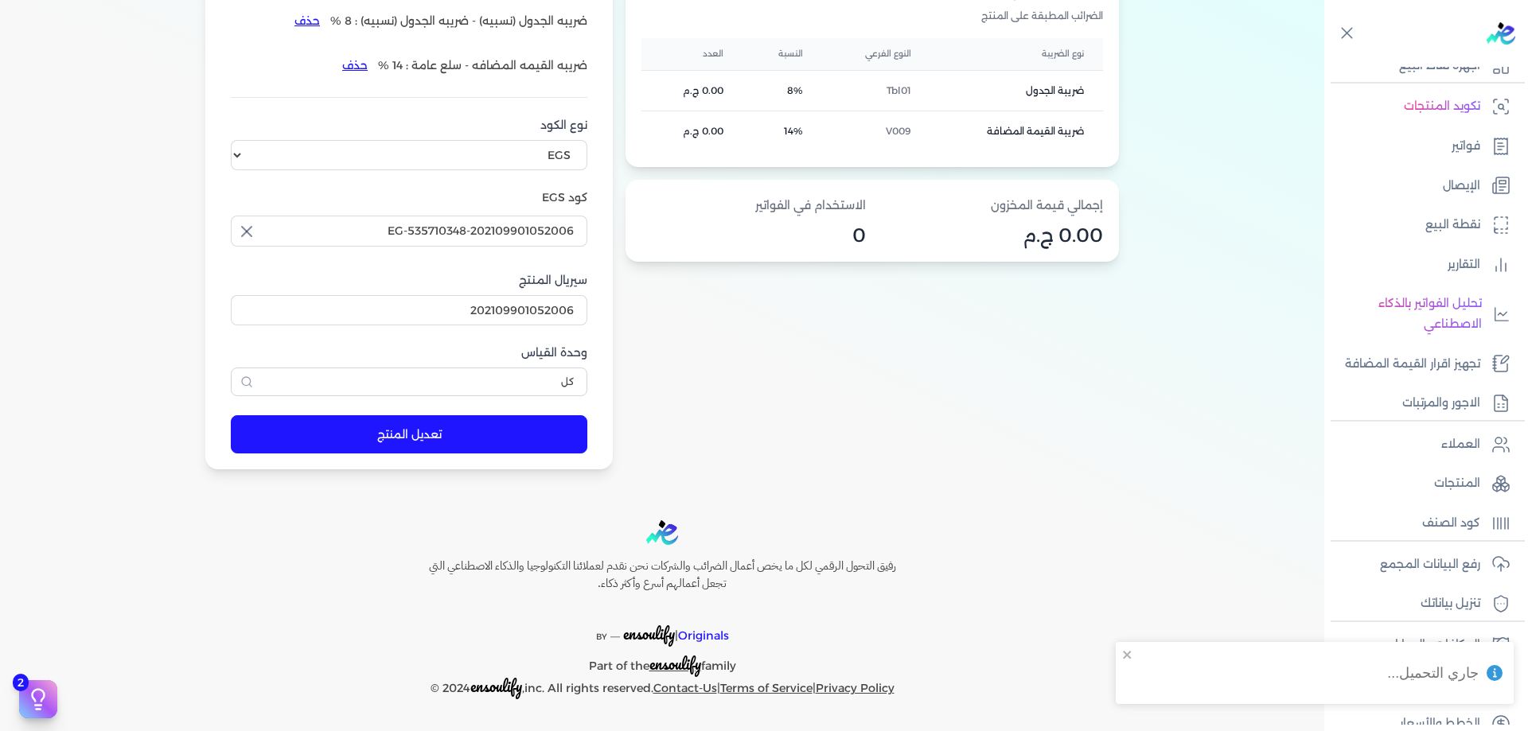
click at [338, 441] on button "تعديل المنتج" at bounding box center [409, 434] width 357 height 38
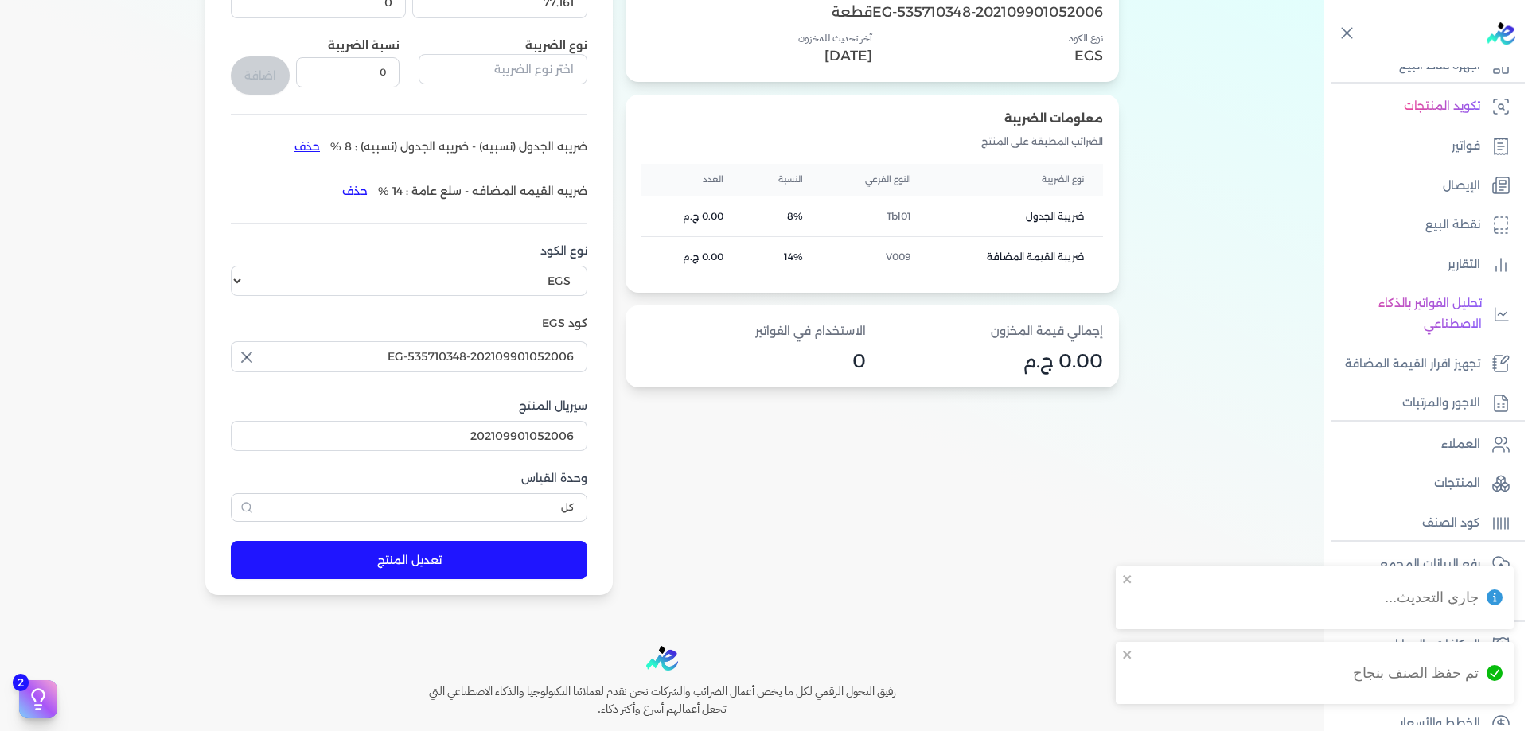
scroll to position [298, 0]
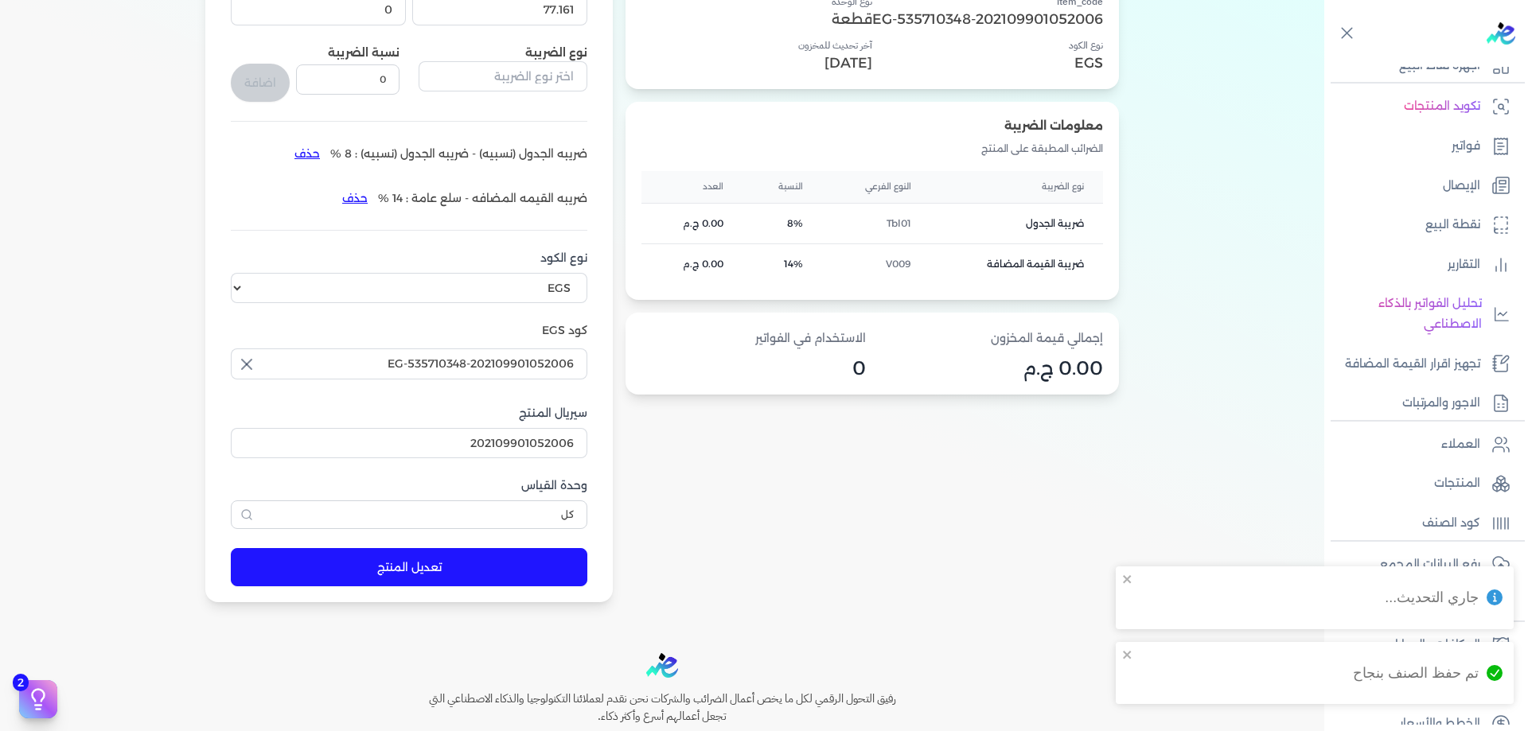
click at [1506, 466] on ul "العملاء المنتجات كود الصنف" at bounding box center [1421, 484] width 194 height 112
click at [1506, 467] on link "المنتجات" at bounding box center [1421, 483] width 194 height 33
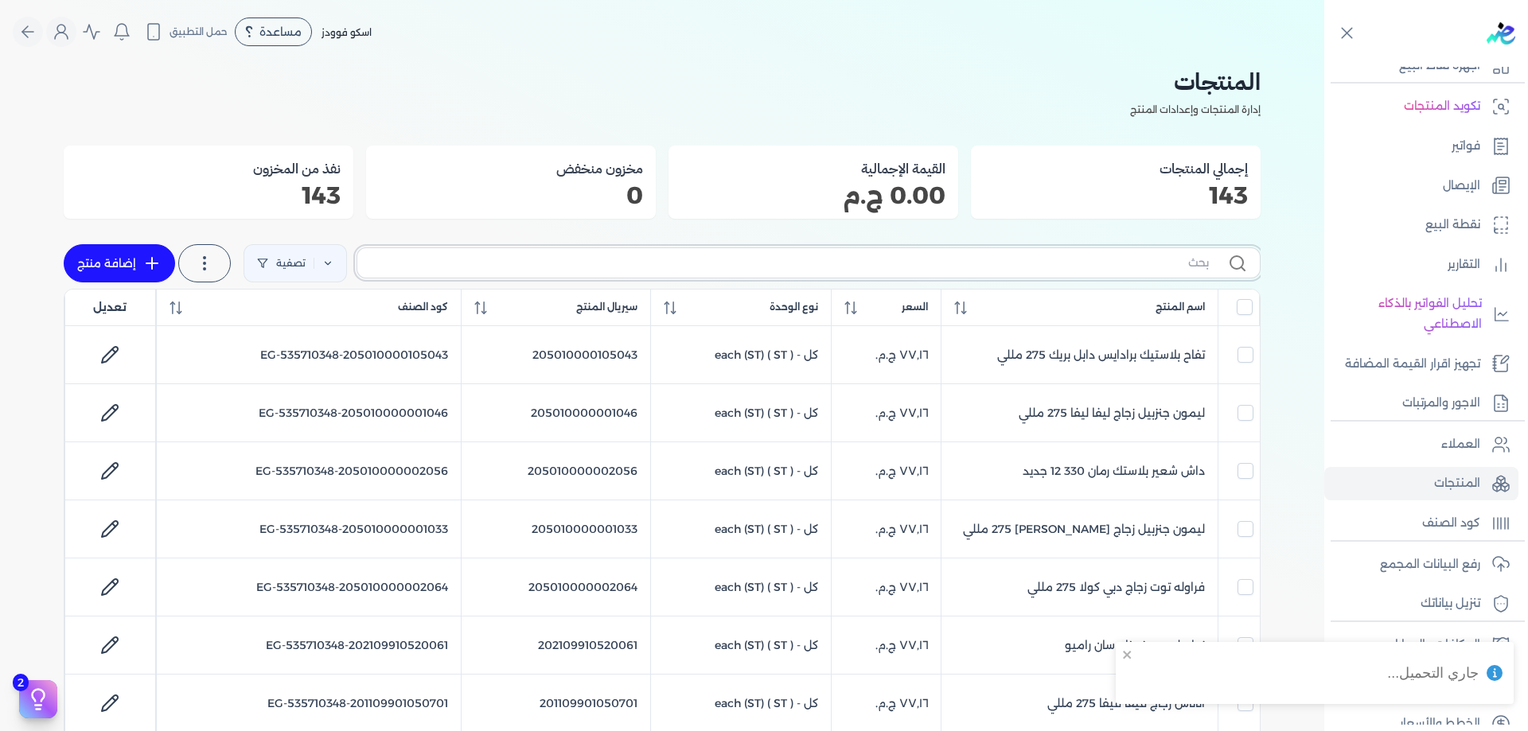
click at [1043, 257] on input "text" at bounding box center [789, 263] width 839 height 17
type input "20"
checkbox input "false"
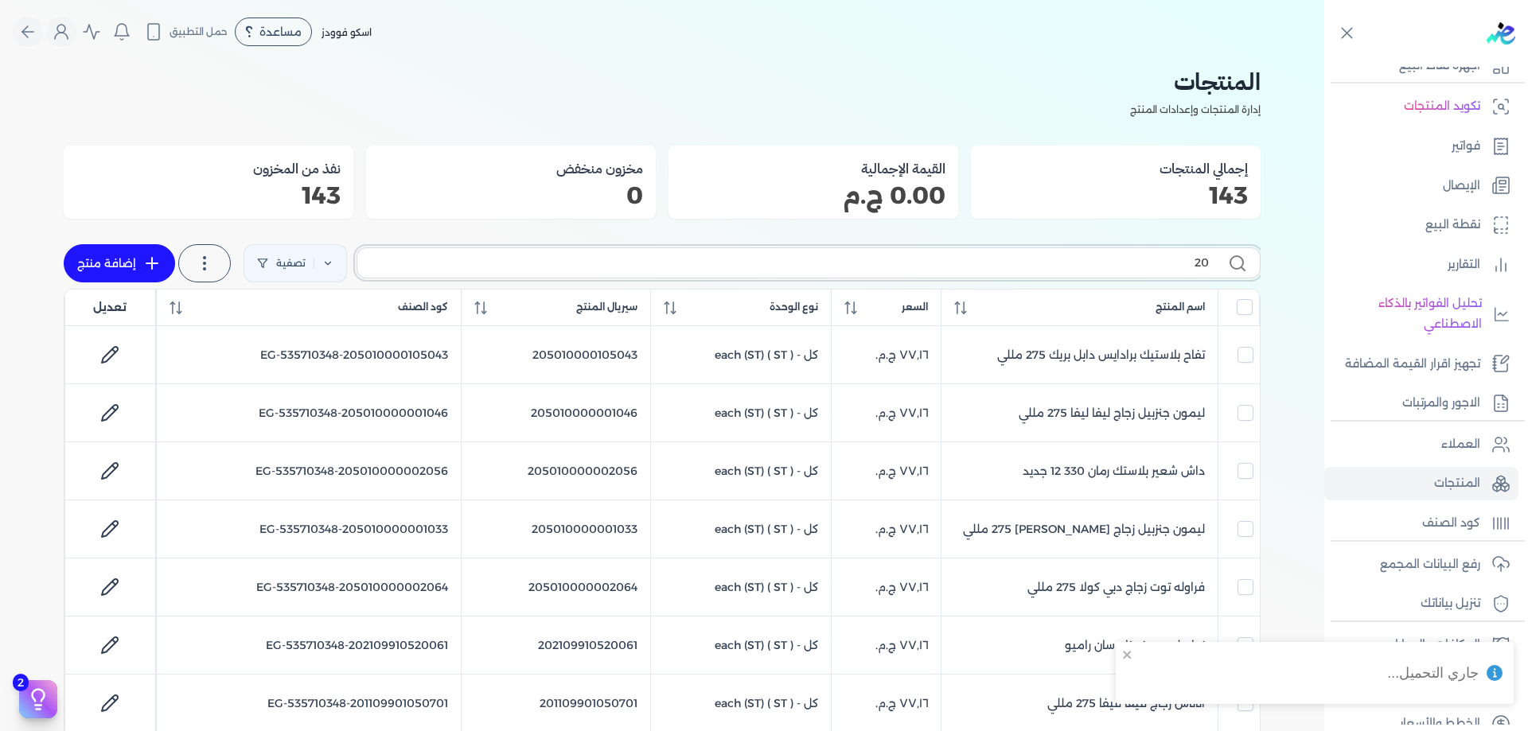
checkbox input "false"
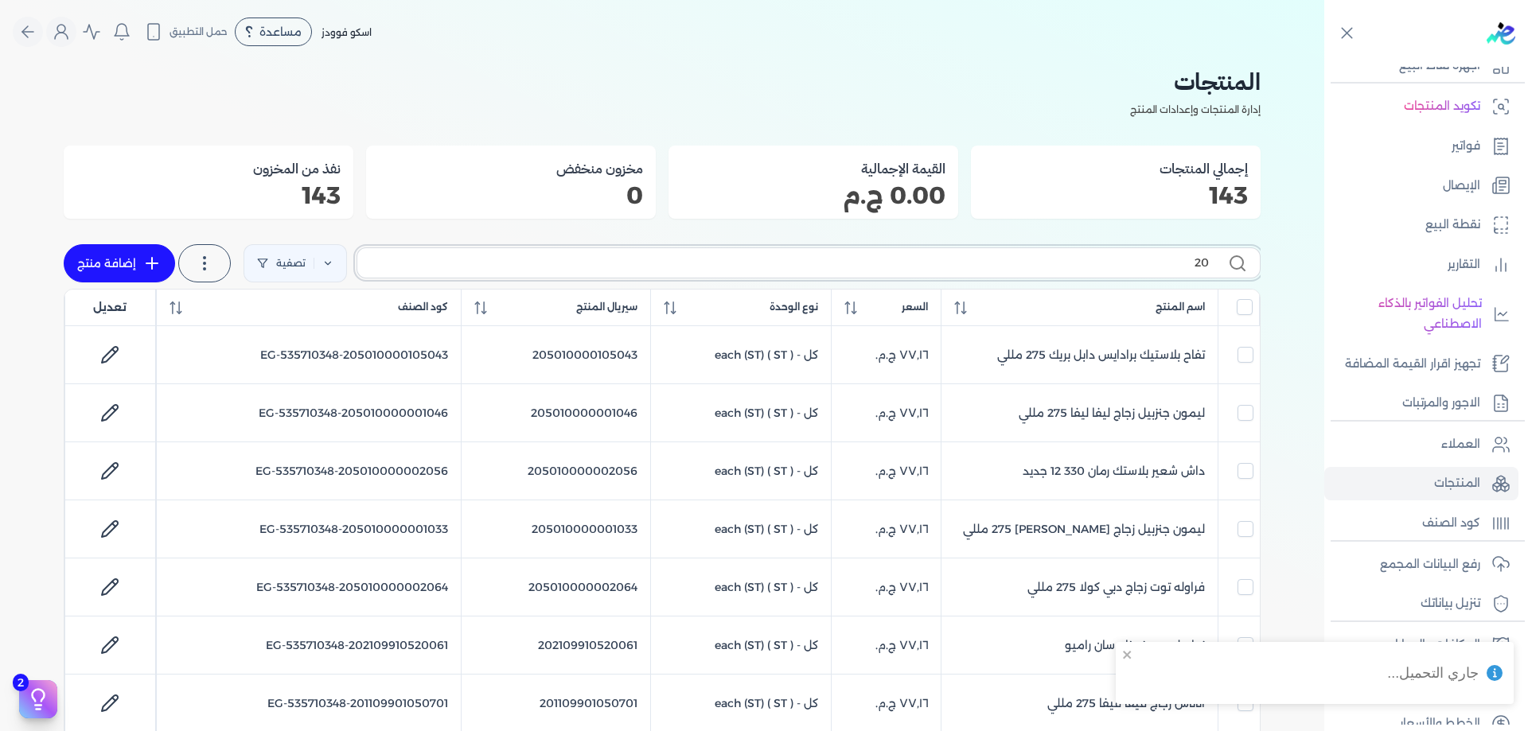
checkbox input "false"
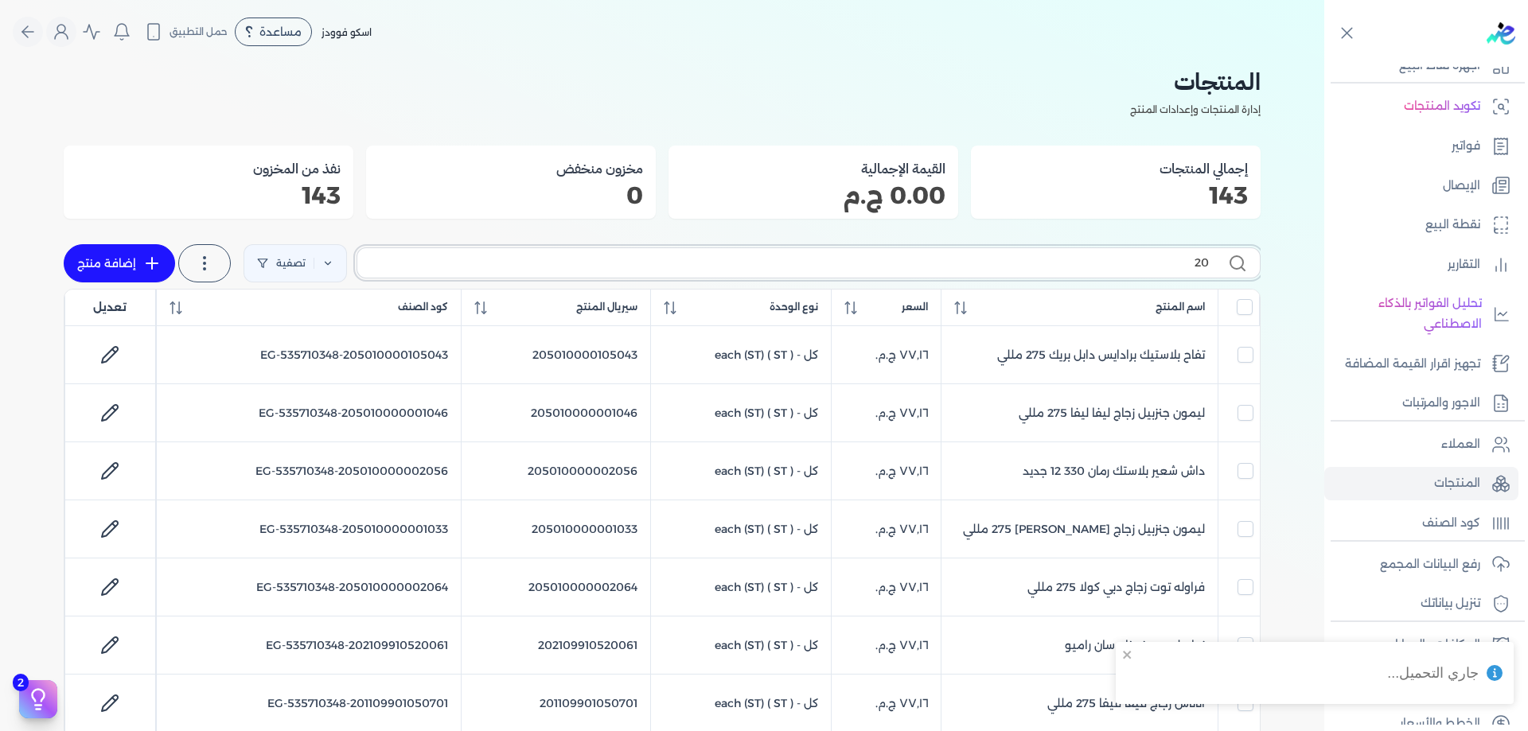
checkbox input "false"
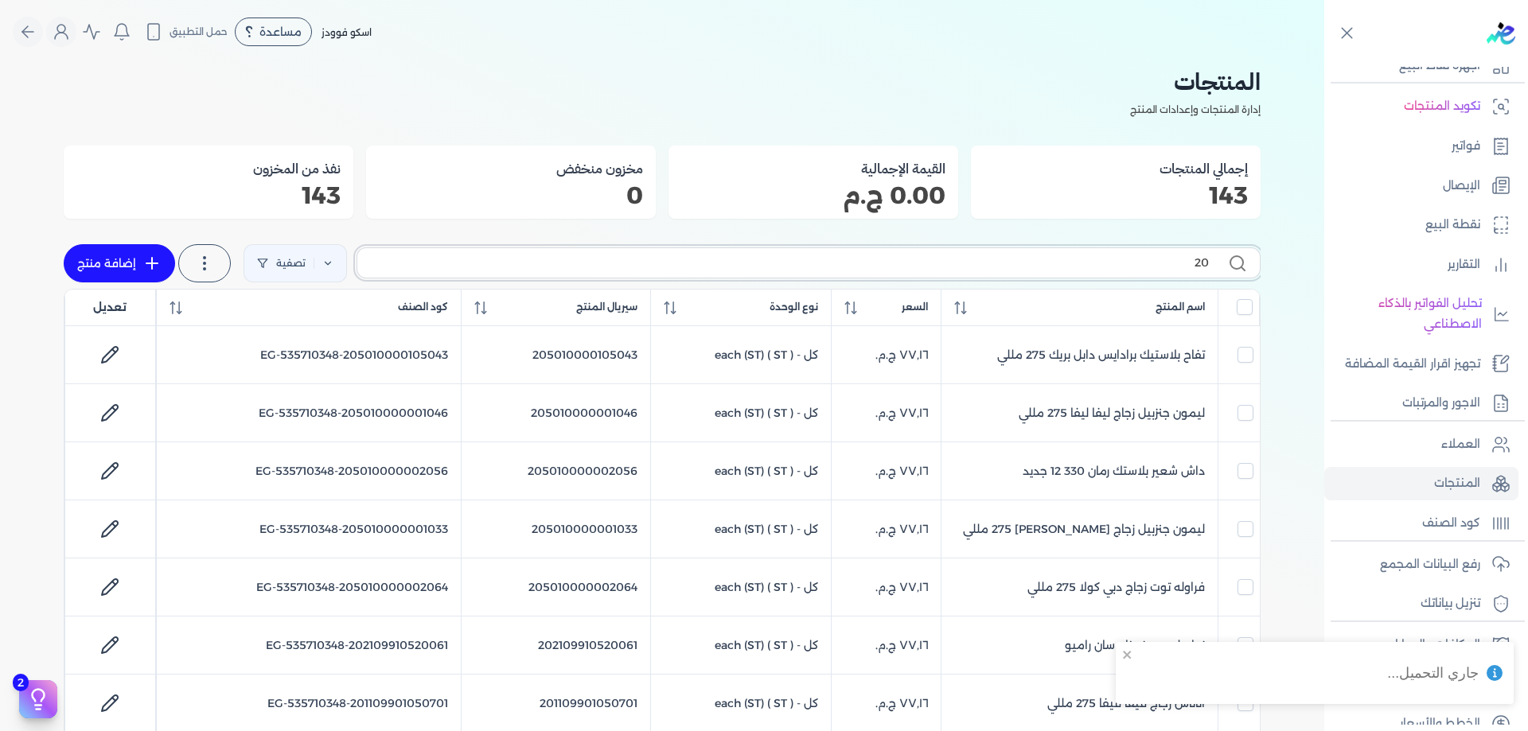
checkbox input "false"
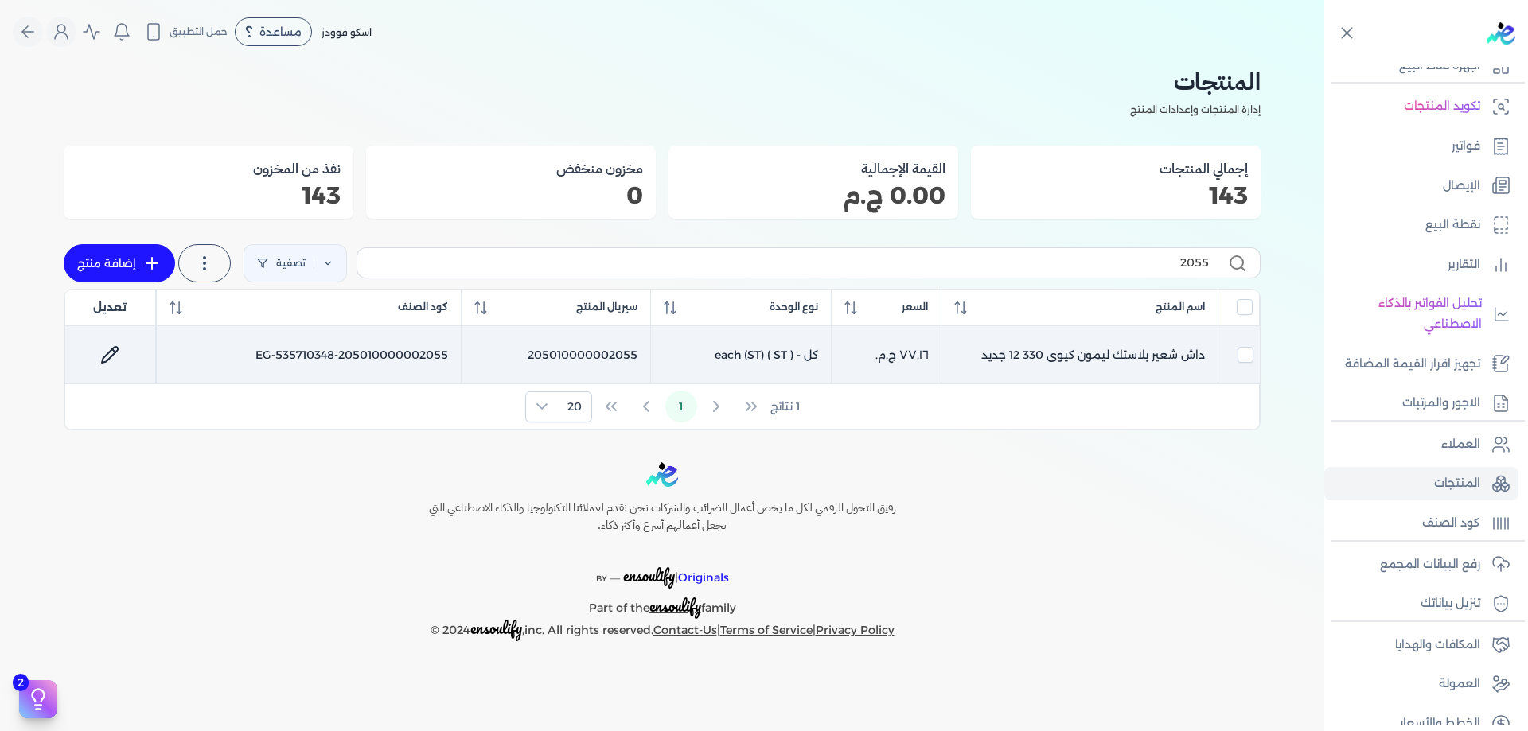
click at [123, 357] on link at bounding box center [110, 355] width 38 height 38
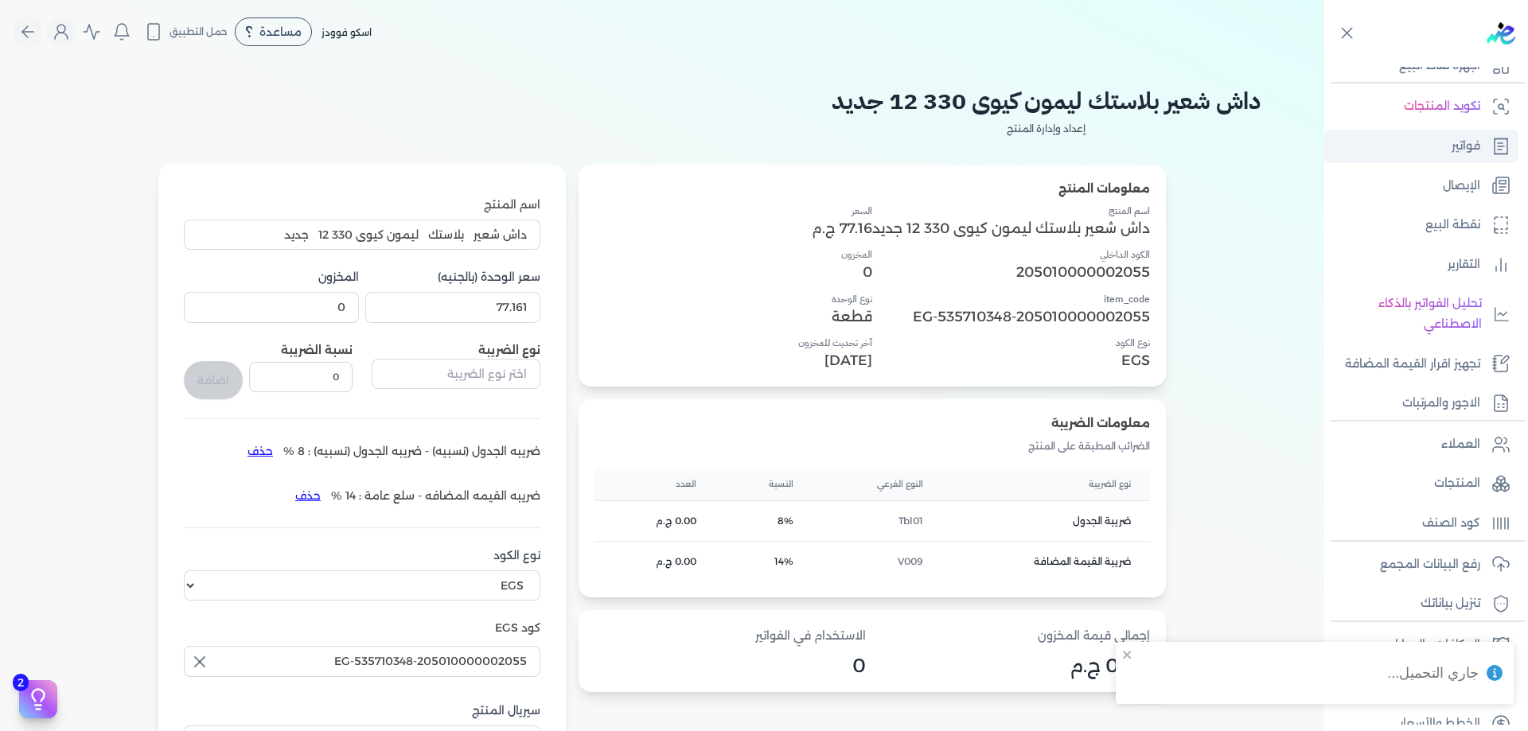
click at [1436, 156] on link "فواتير" at bounding box center [1421, 146] width 194 height 33
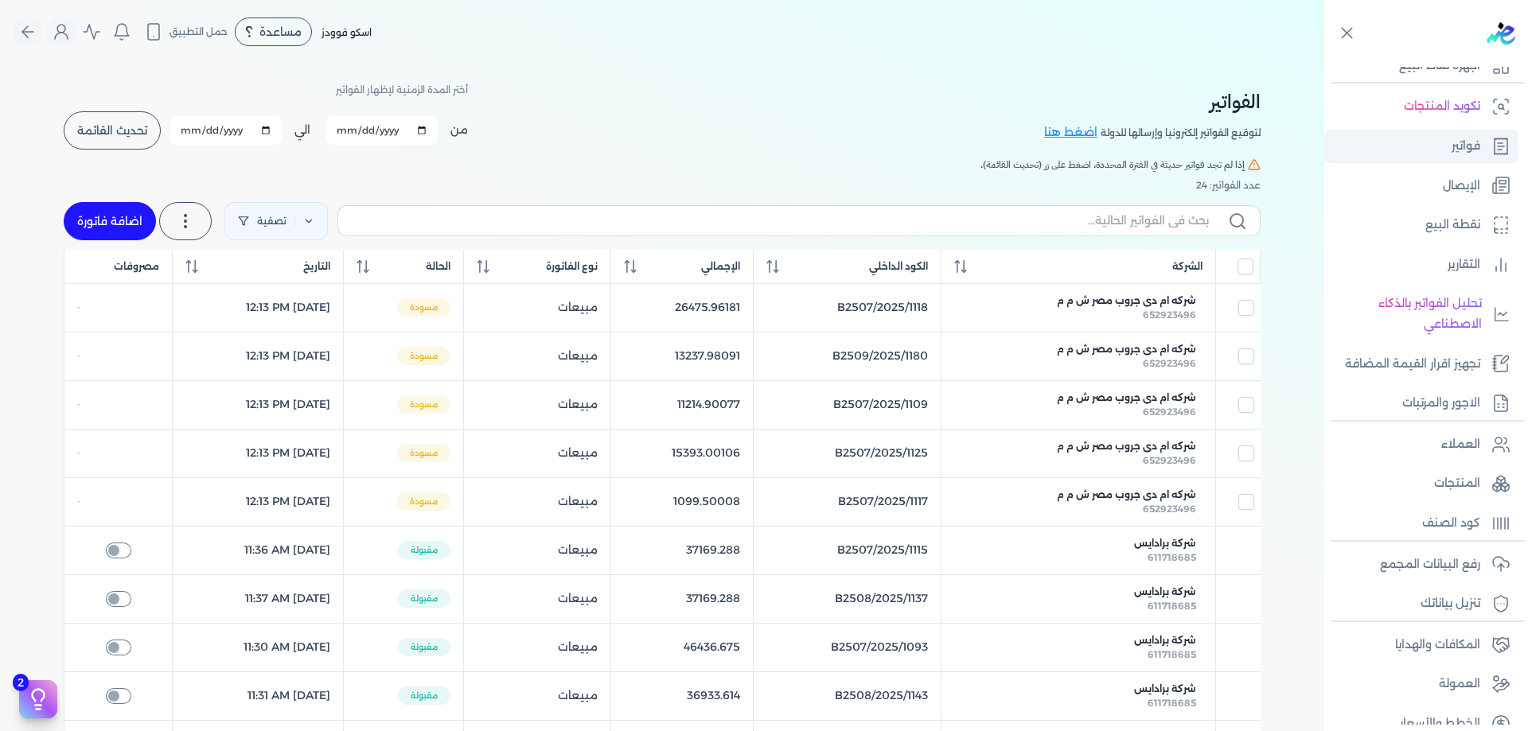
click at [1492, 152] on icon at bounding box center [1500, 146] width 19 height 19
click at [103, 142] on button "تحديث القائمة" at bounding box center [112, 130] width 97 height 38
click at [814, 146] on div "الفواتير لتوقيع الفواتير إلكترونيا وإرسالها للدولة اضغط هنا أختر المدة الزمنية …" at bounding box center [662, 116] width 1197 height 72
click at [127, 125] on span "تحديث القائمة" at bounding box center [112, 130] width 70 height 11
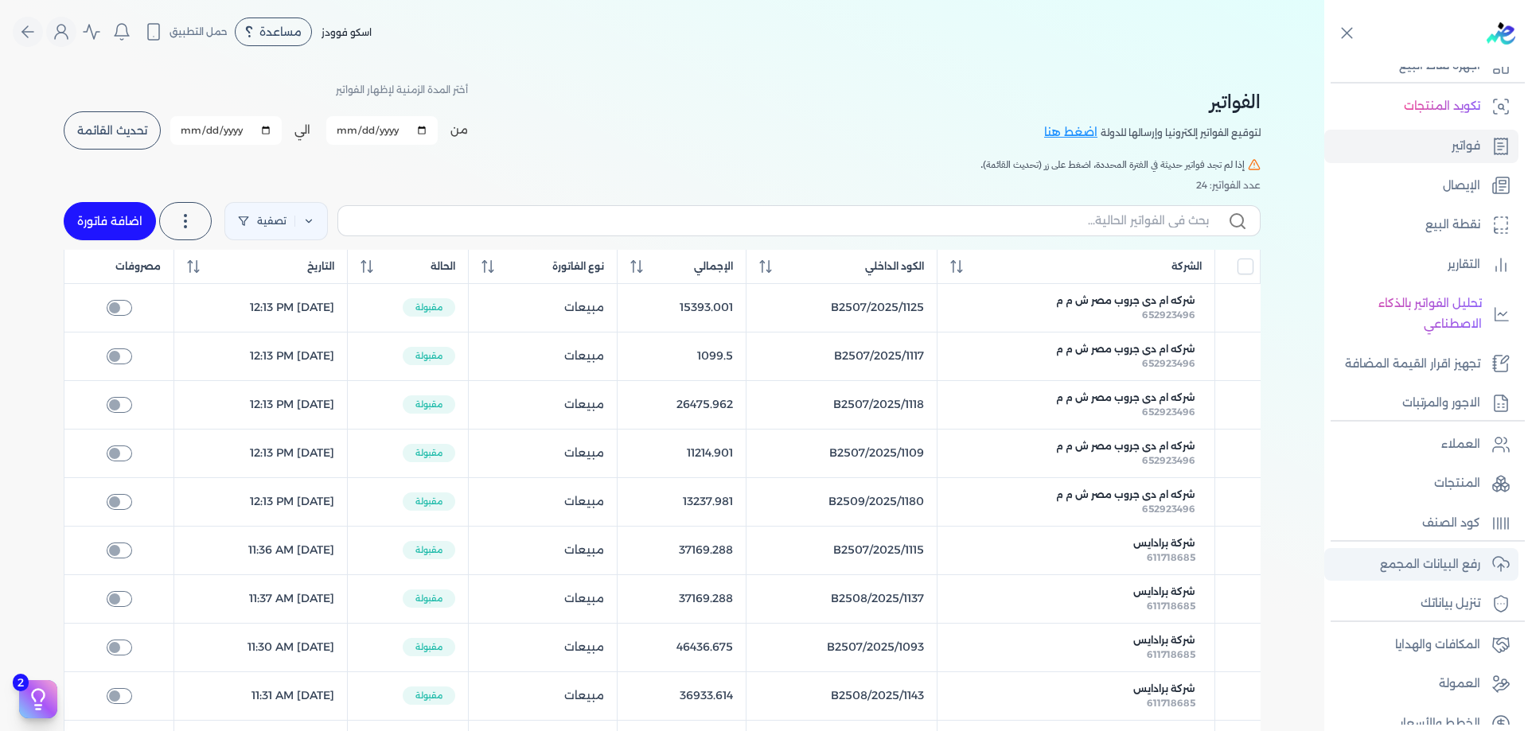
click at [1463, 571] on p "رفع البيانات المجمع" at bounding box center [1430, 565] width 100 height 21
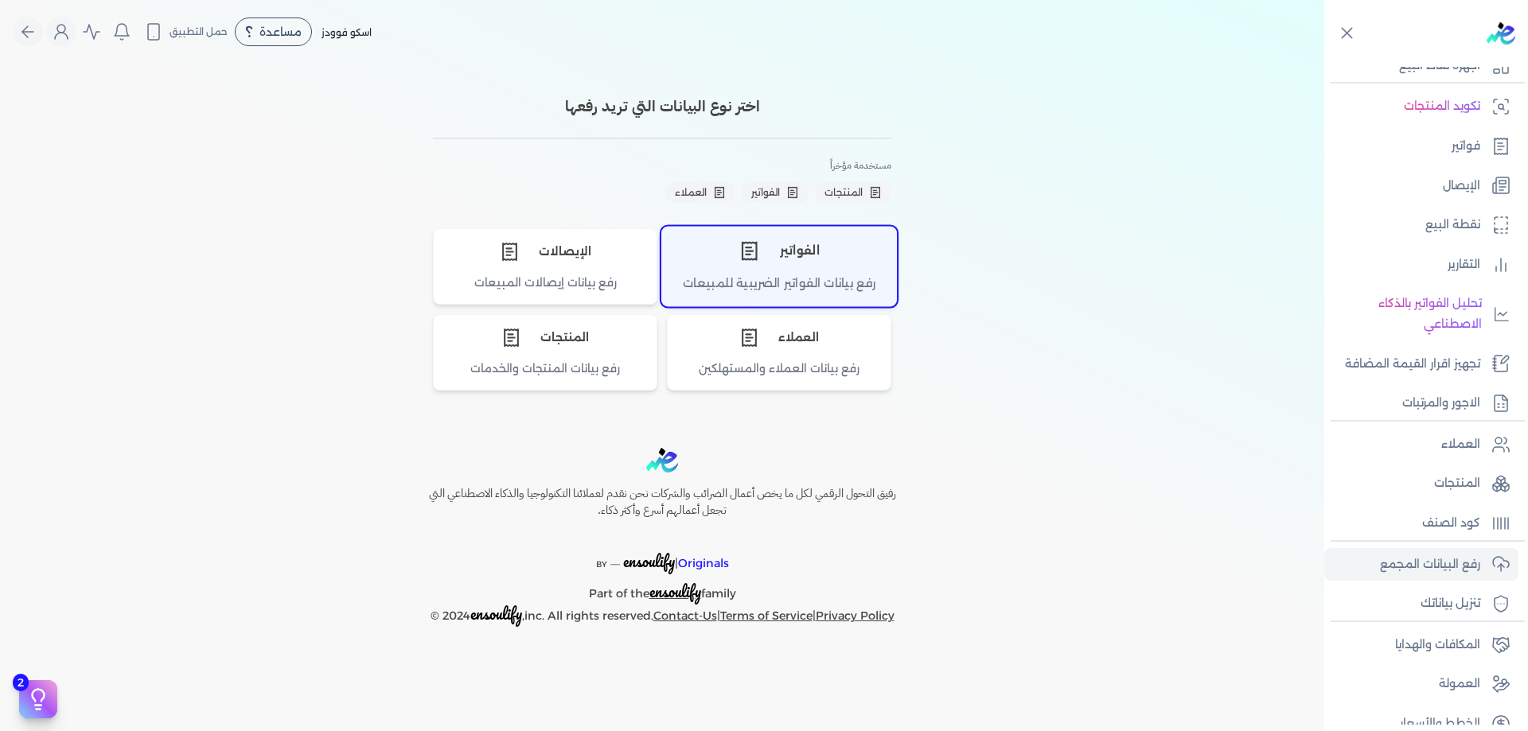
click at [830, 273] on div "الفواتير" at bounding box center [779, 251] width 234 height 48
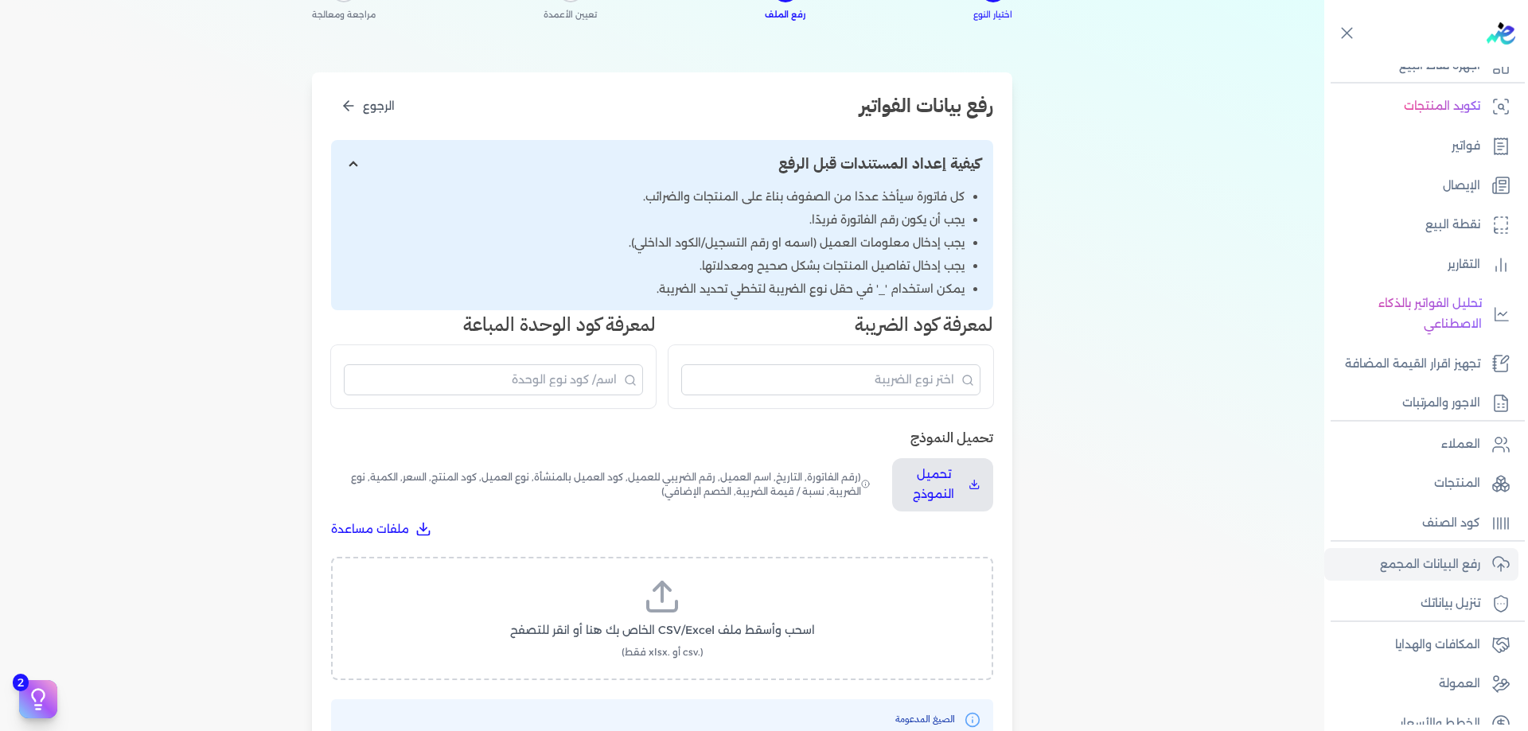
scroll to position [159, 0]
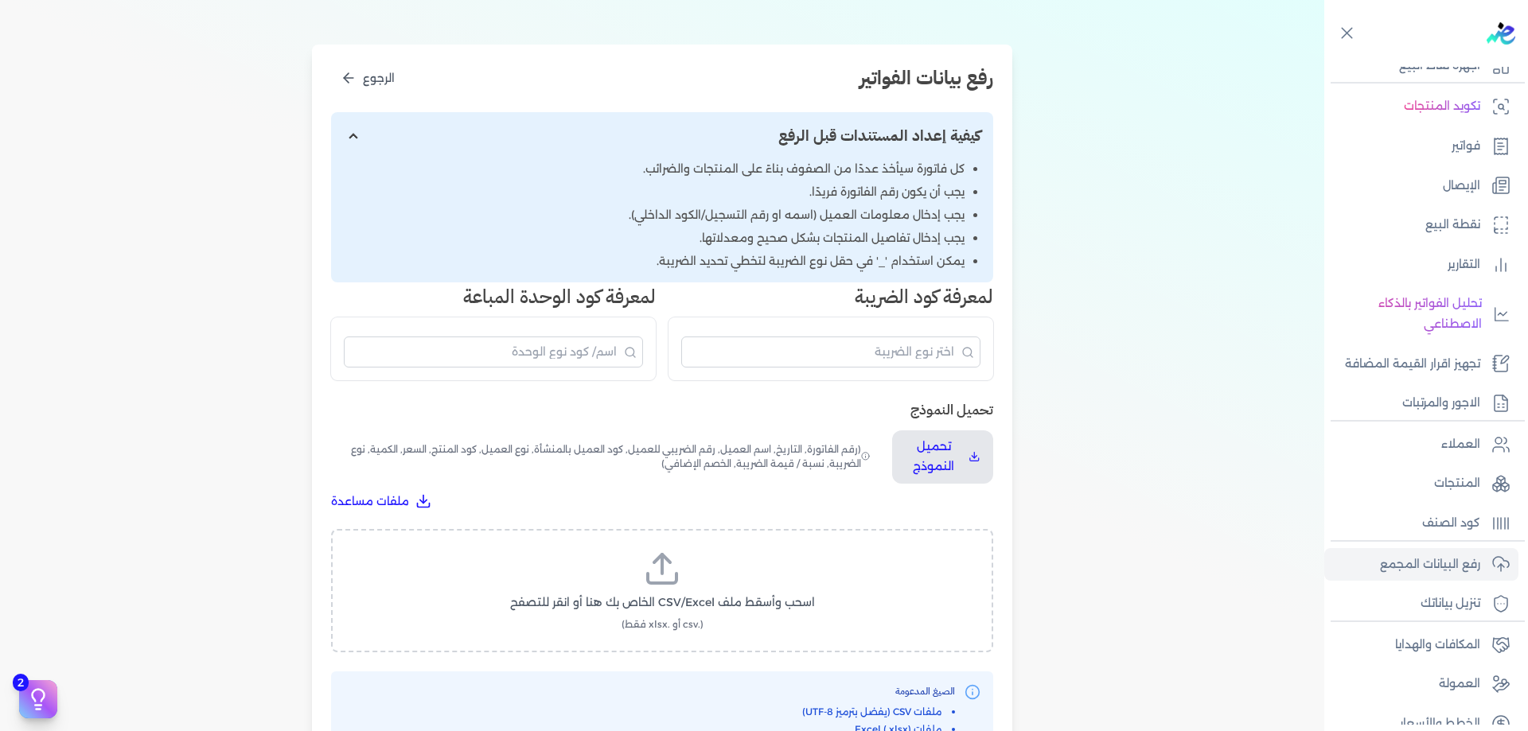
click at [723, 585] on label "اسحب وأسقط ملف CSV/Excel الخاص بك هنا أو انقر للتصفح (.csv أو .xlsx فقط)" at bounding box center [662, 591] width 621 height 82
click at [0, 0] on input "اسحب وأسقط ملف CSV/Excel الخاص بك هنا أو انقر للتصفح (.csv أو .xlsx فقط)" at bounding box center [0, 0] width 0 height 0
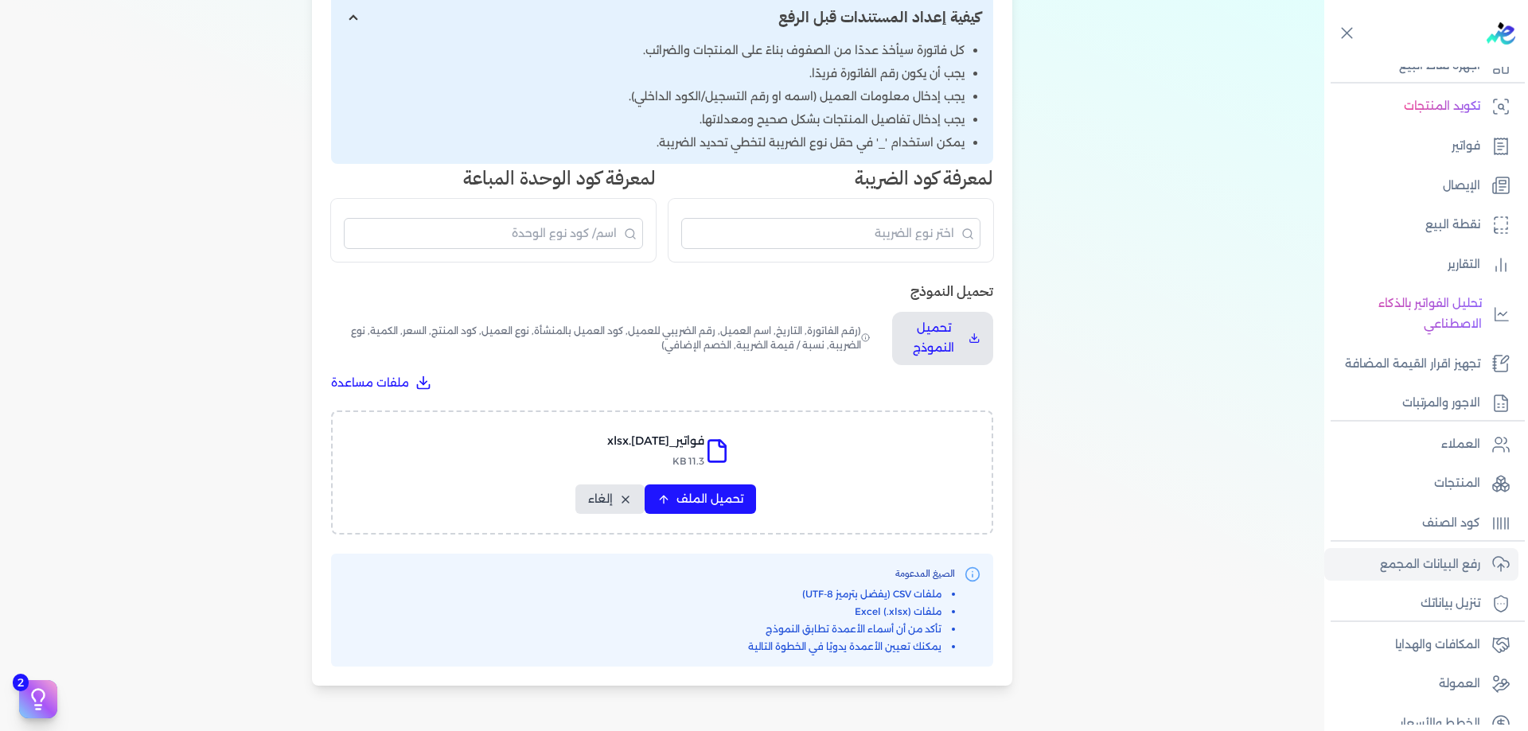
scroll to position [318, 0]
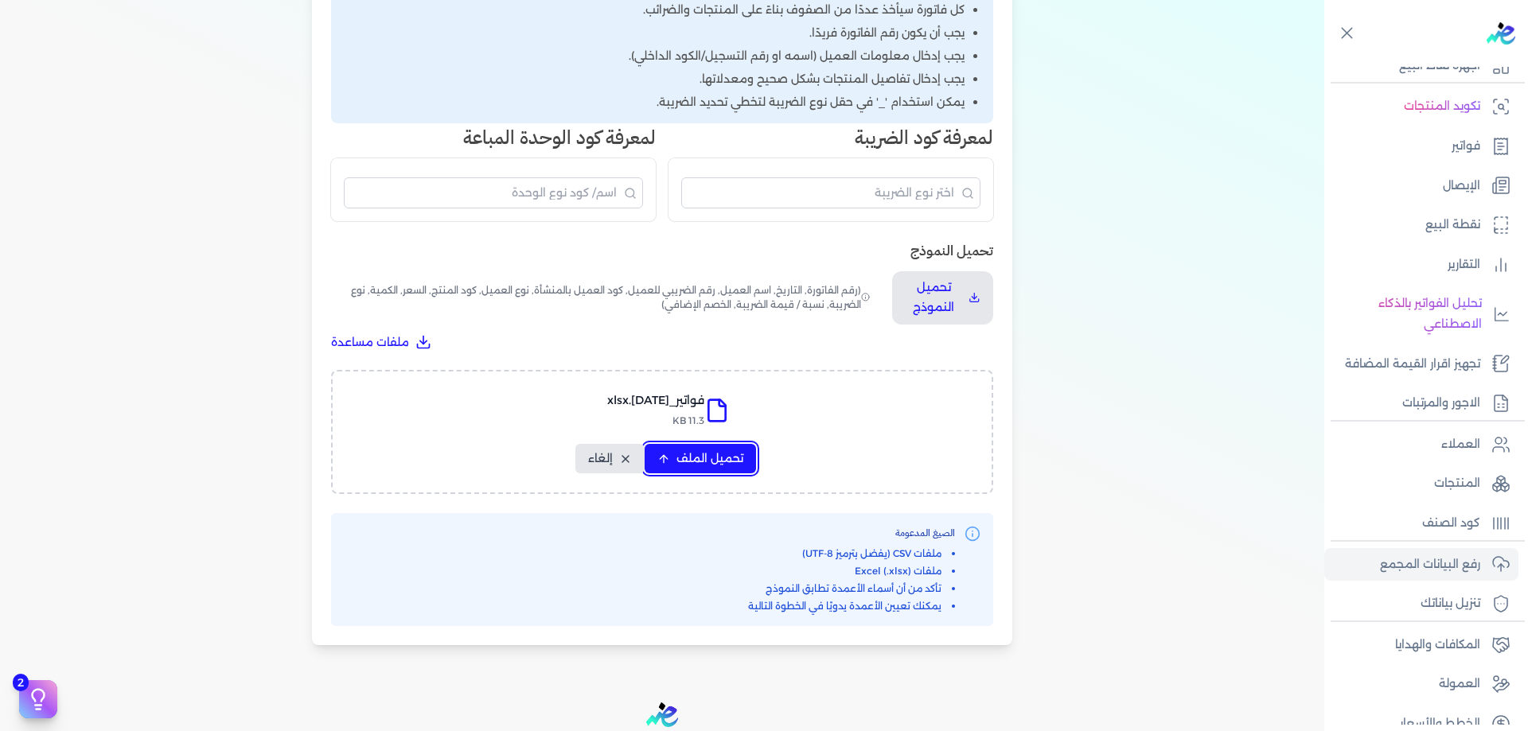
click at [748, 455] on button "تحميل الملف" at bounding box center [700, 458] width 111 height 29
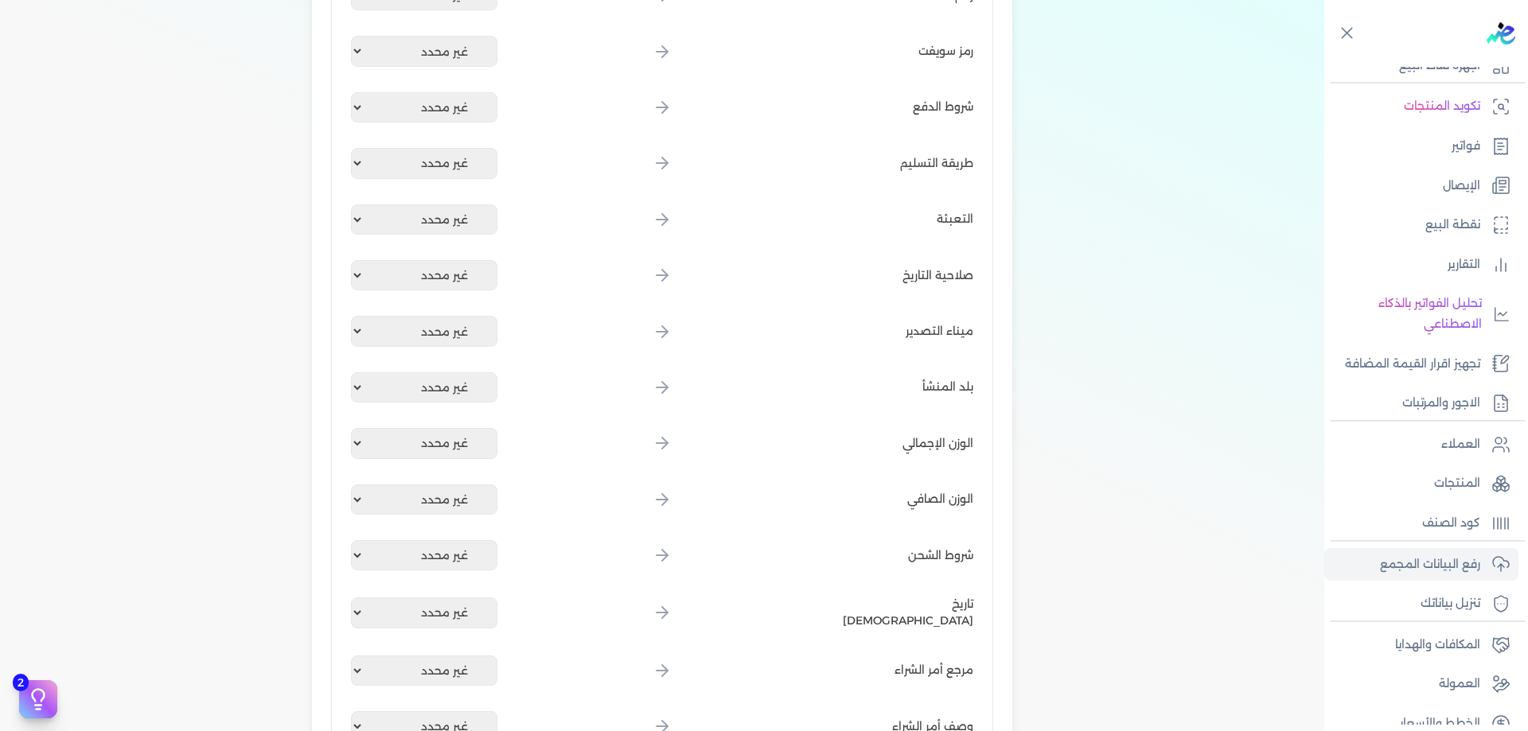
scroll to position [1939, 0]
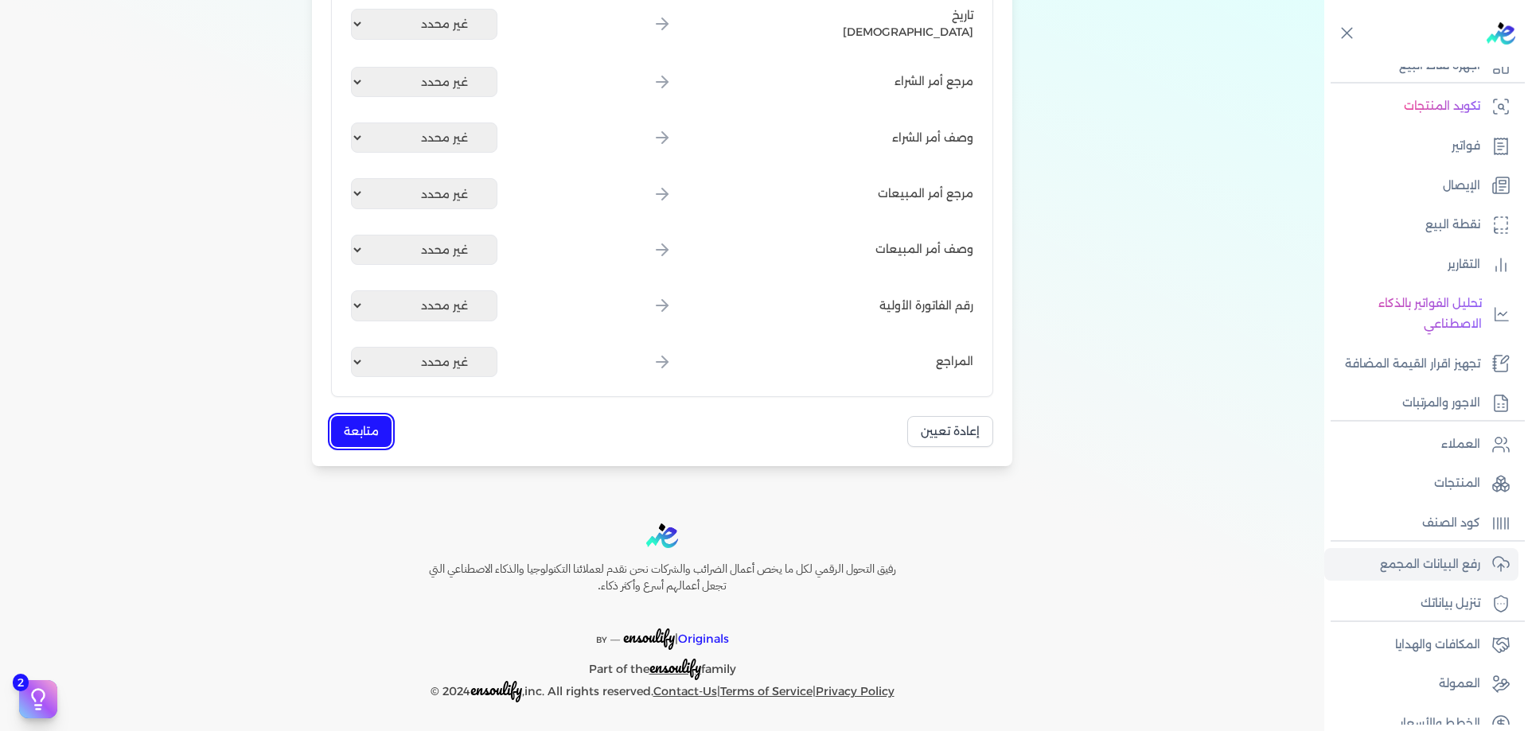
click at [373, 438] on button "متابعة" at bounding box center [361, 431] width 60 height 31
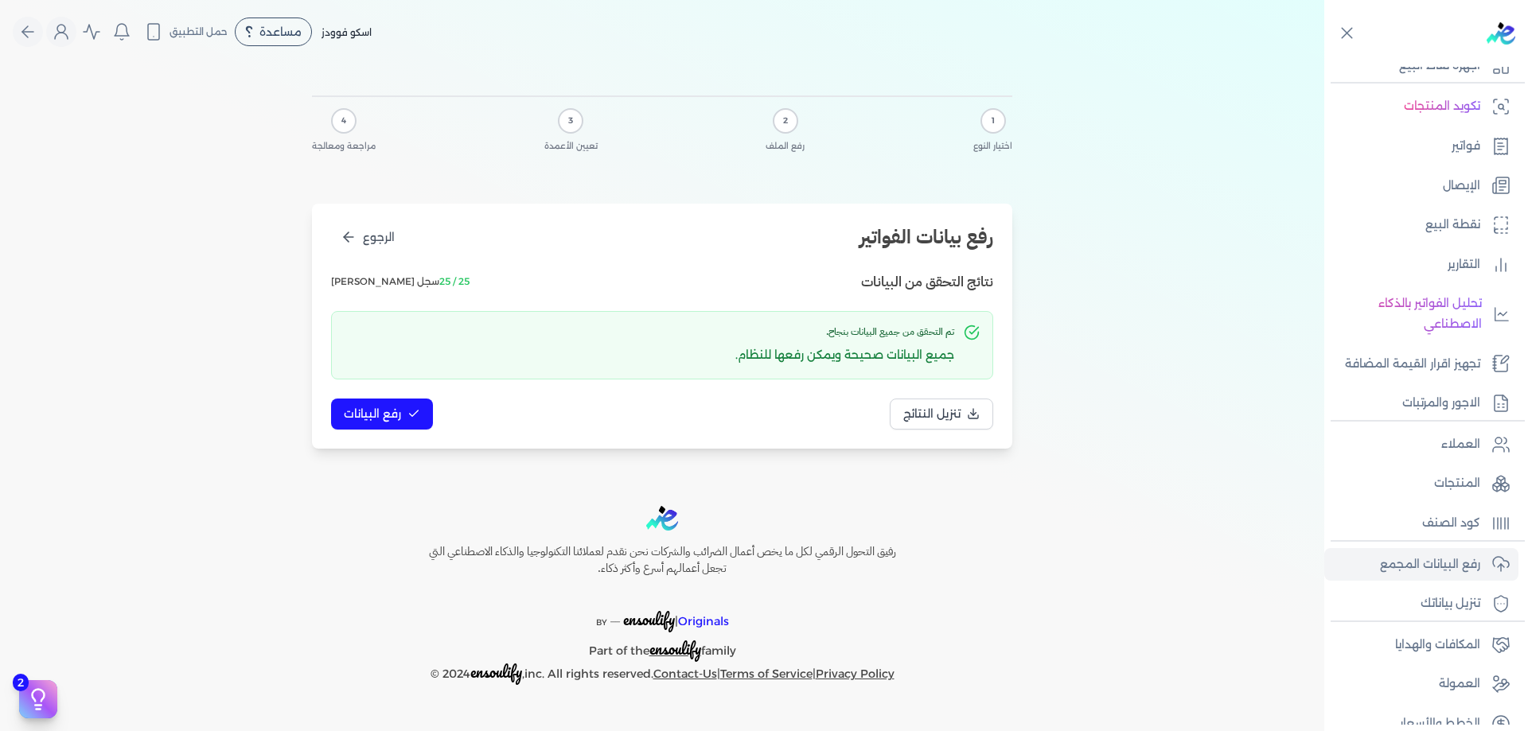
scroll to position [0, 0]
click at [427, 415] on button "رفع البيانات" at bounding box center [382, 414] width 102 height 31
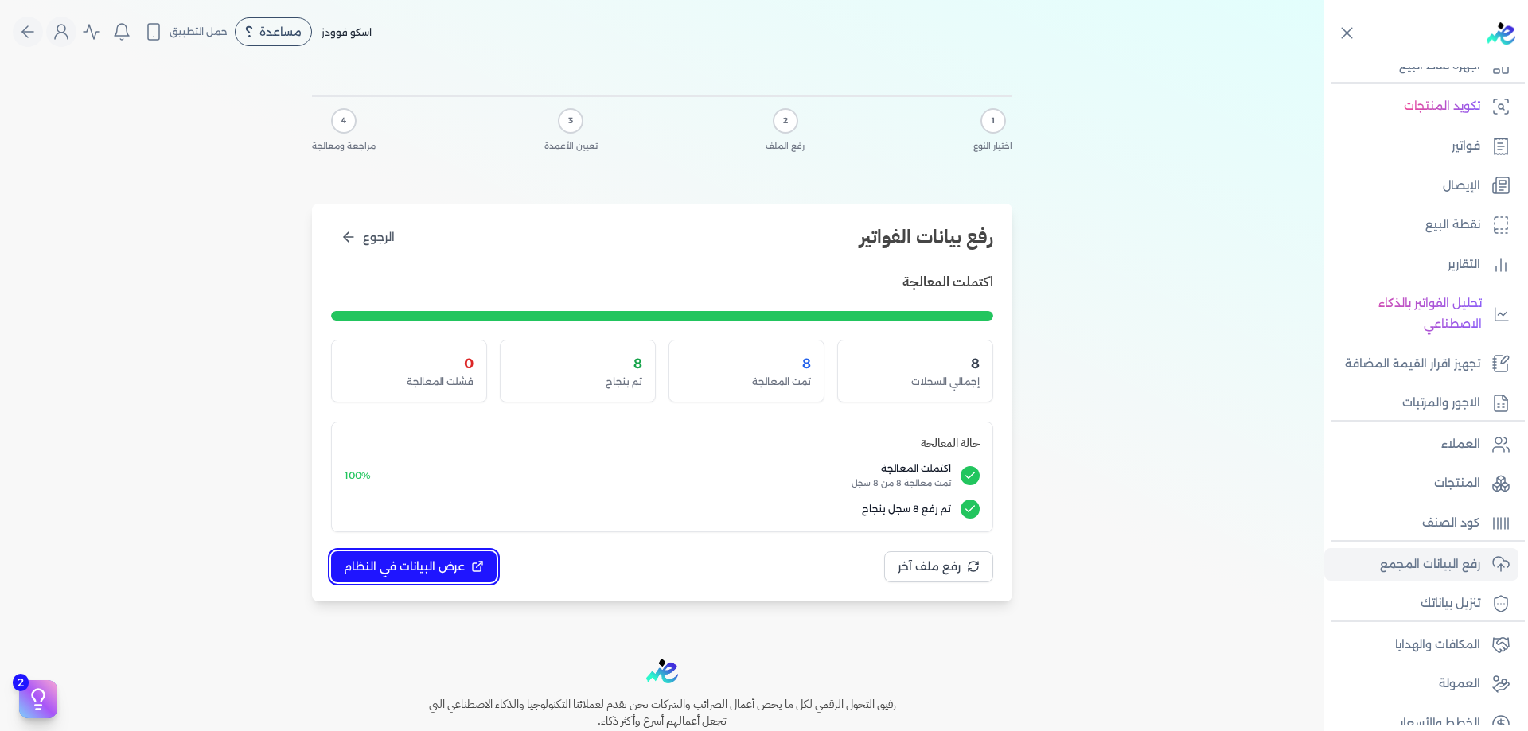
click at [458, 554] on button "عرض البيانات في النظام" at bounding box center [414, 566] width 166 height 31
